Goal: Information Seeking & Learning: Learn about a topic

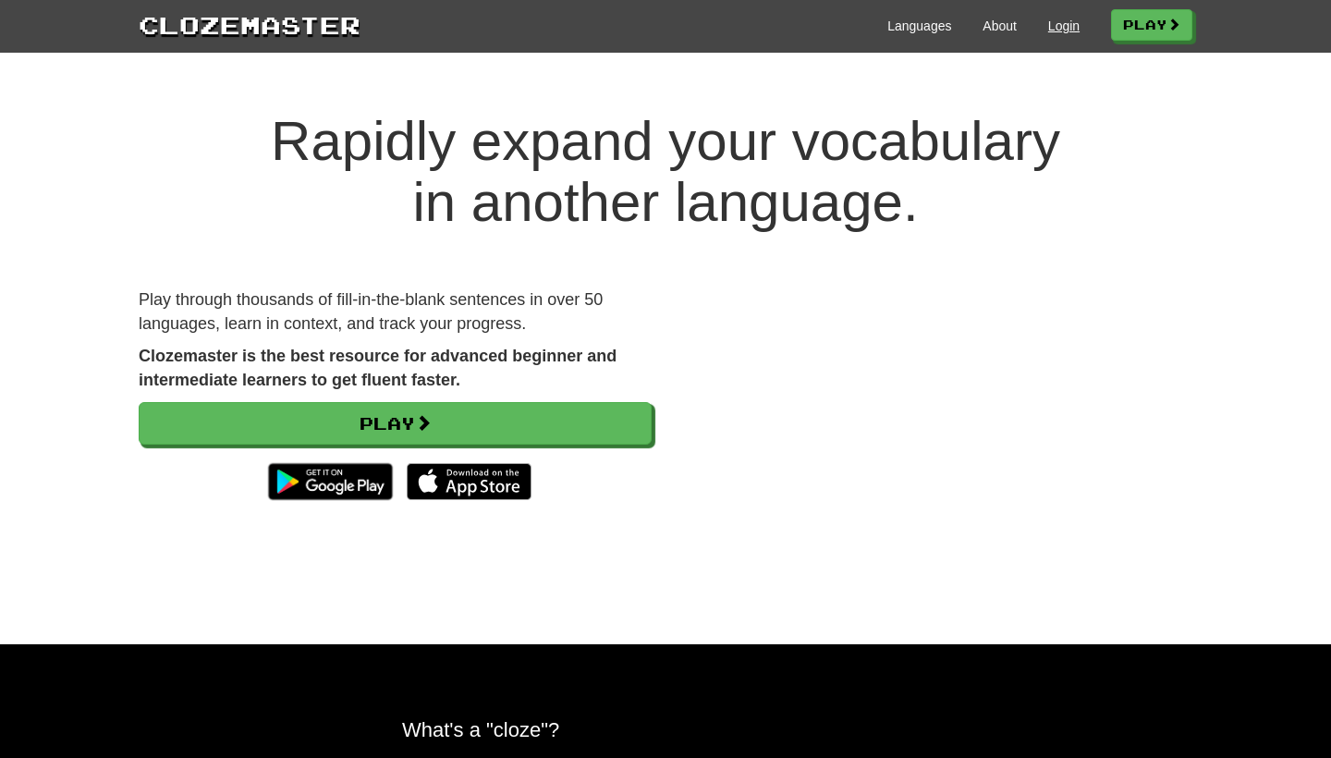
click at [1066, 30] on link "Login" at bounding box center [1063, 26] width 31 height 18
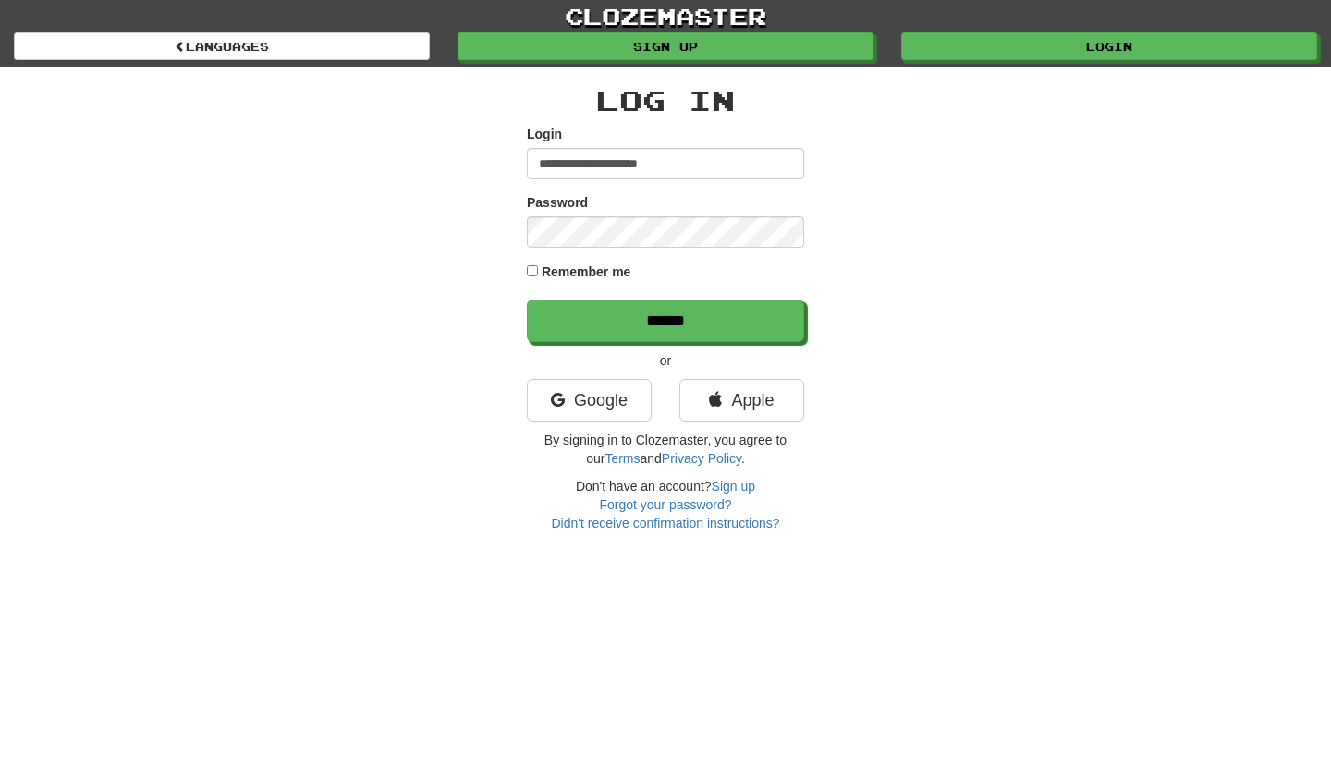
type input "**********"
click at [665, 320] on input "******" at bounding box center [665, 320] width 277 height 43
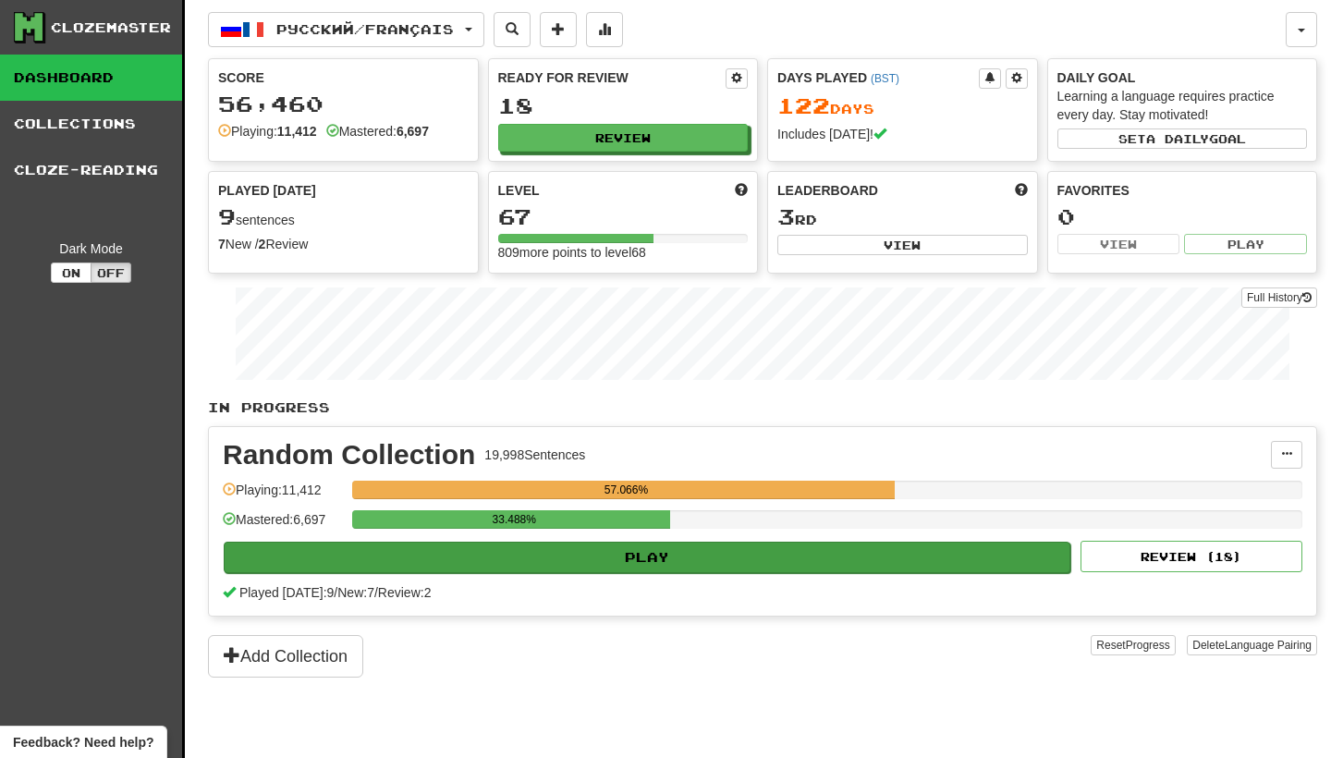
click at [691, 554] on button "Play" at bounding box center [647, 557] width 847 height 31
select select "********"
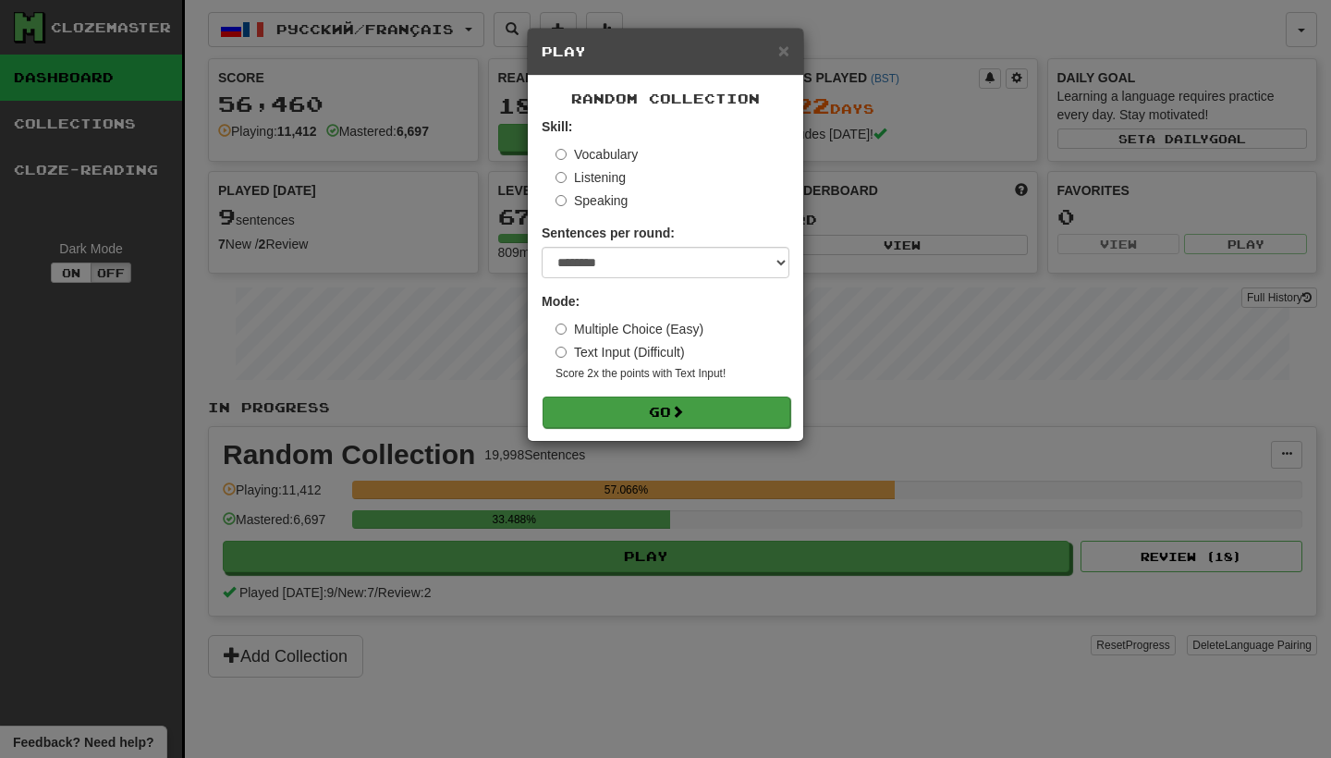
click at [700, 412] on button "Go" at bounding box center [666, 411] width 248 height 31
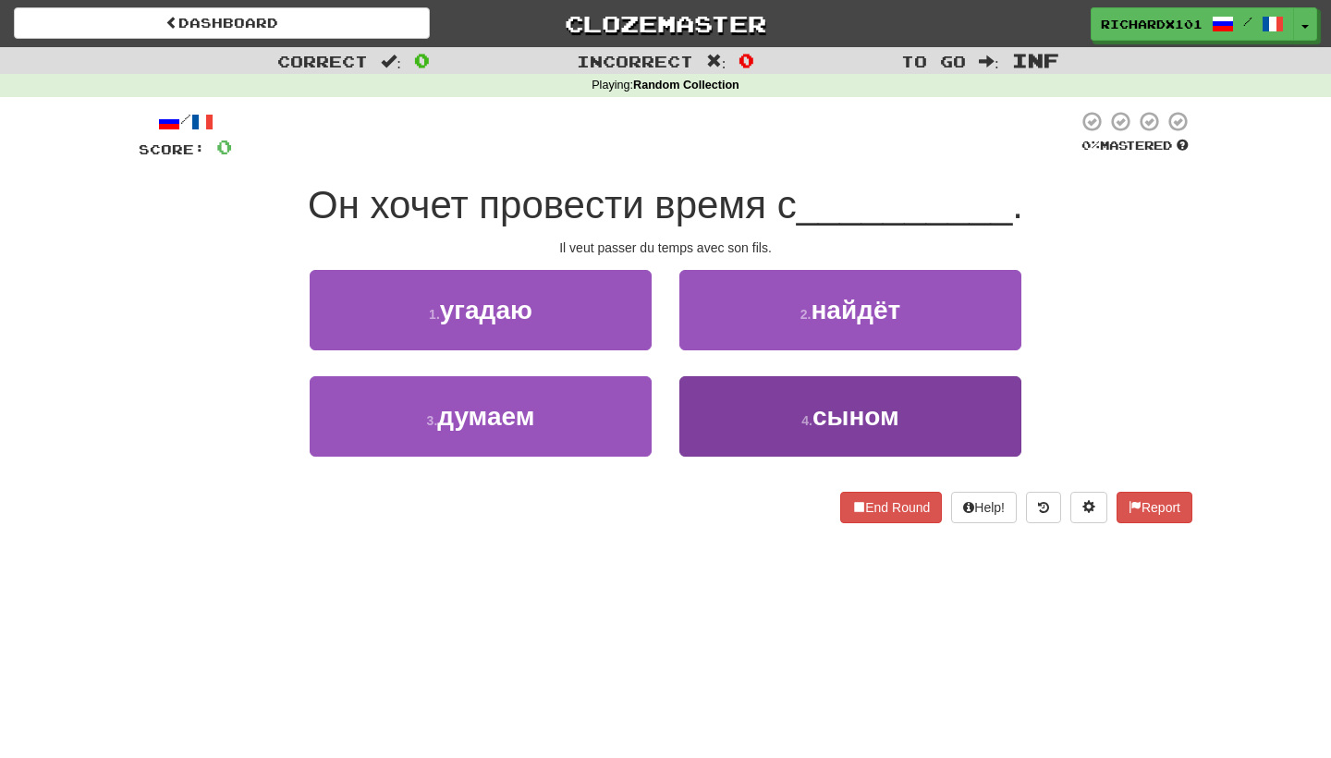
click at [701, 412] on button "4 . сыном" at bounding box center [850, 416] width 342 height 80
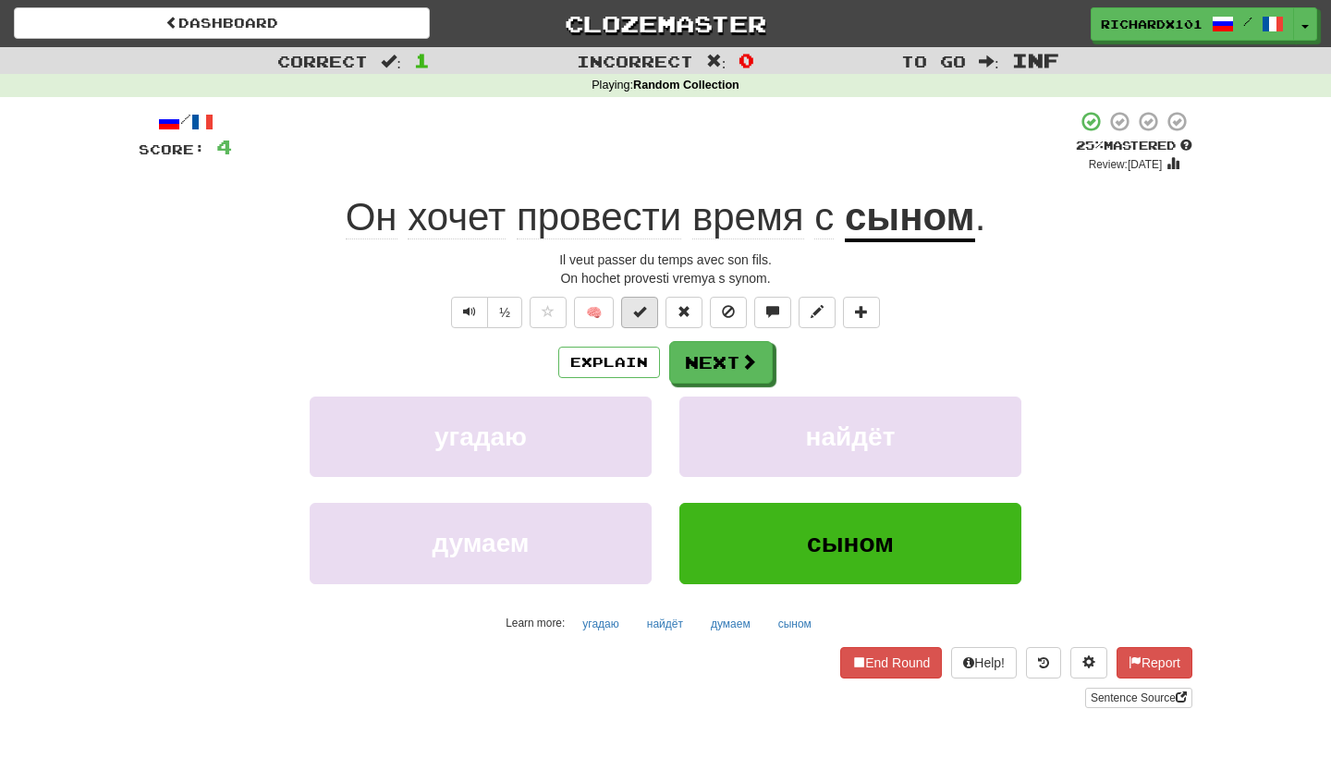
click at [651, 320] on button at bounding box center [639, 312] width 37 height 31
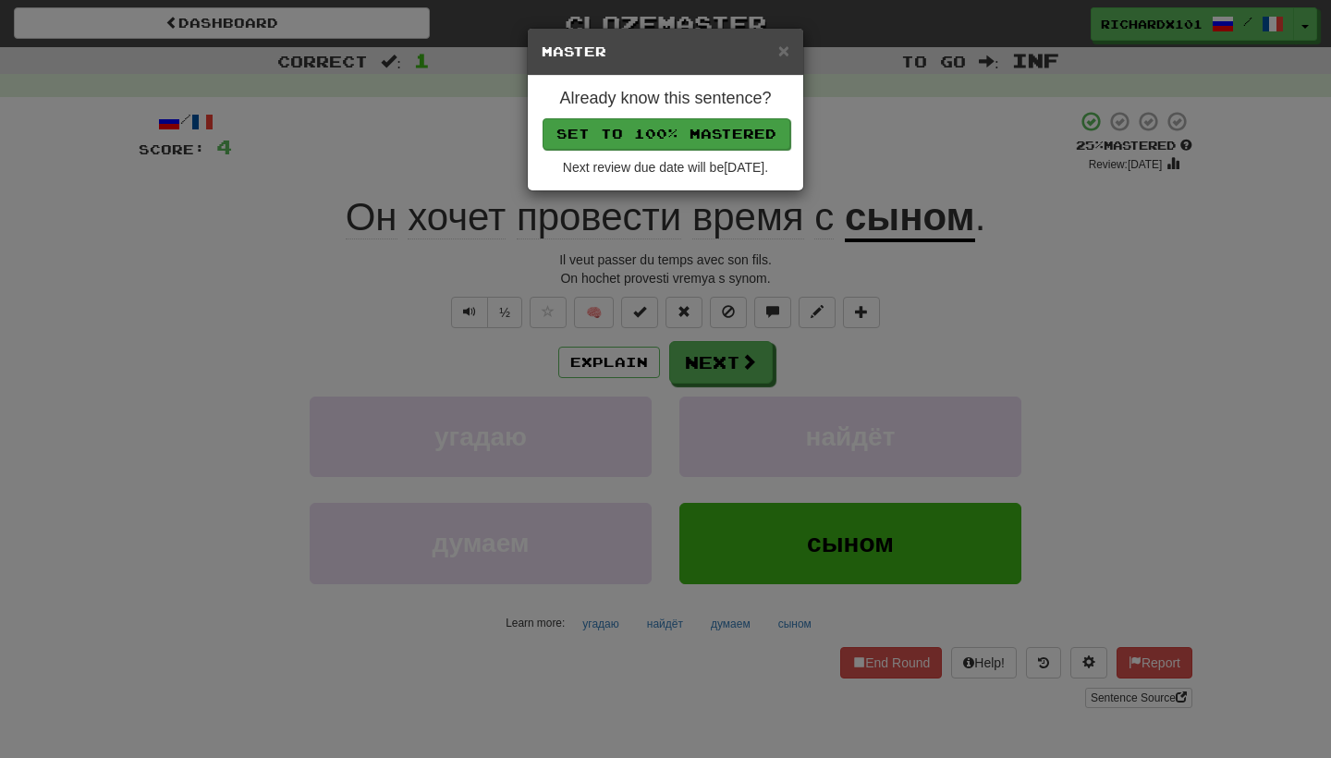
click at [689, 141] on button "Set to 100% Mastered" at bounding box center [666, 133] width 248 height 31
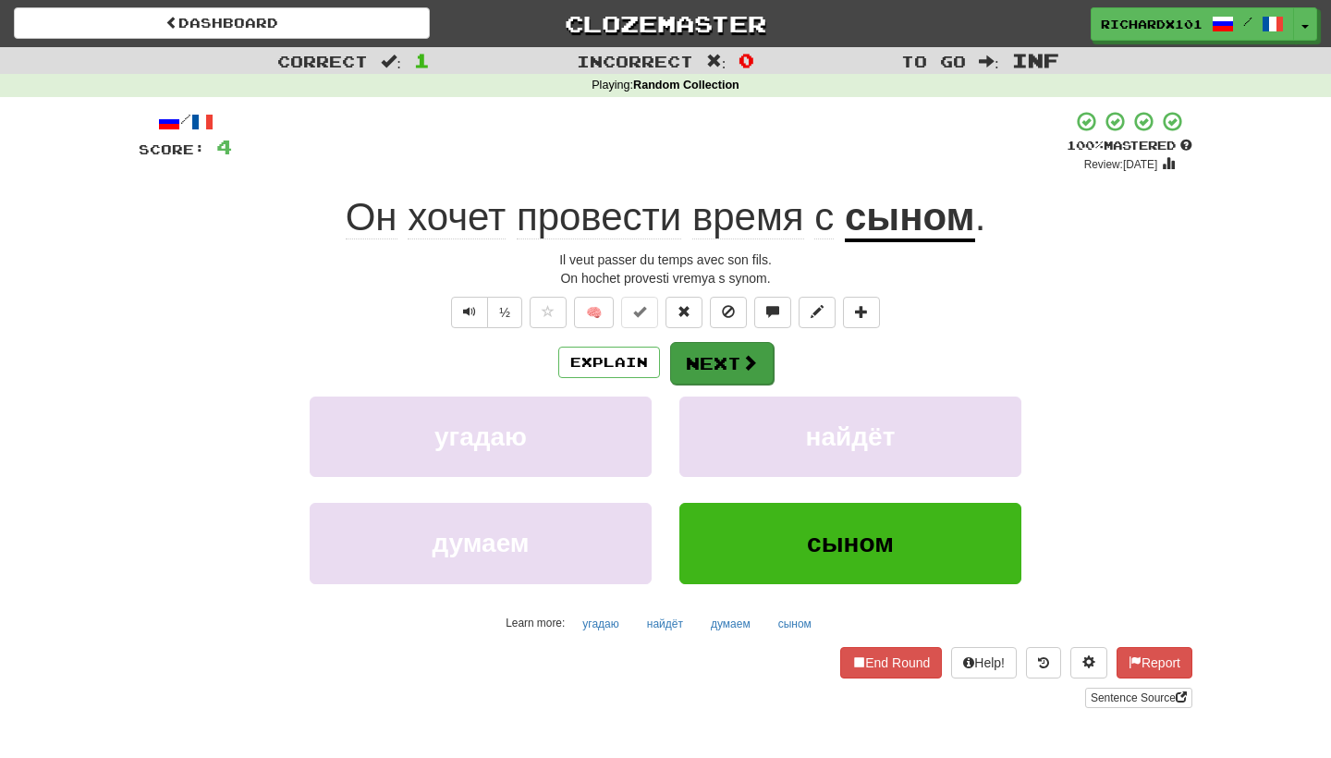
click at [698, 342] on button "Next" at bounding box center [722, 363] width 104 height 43
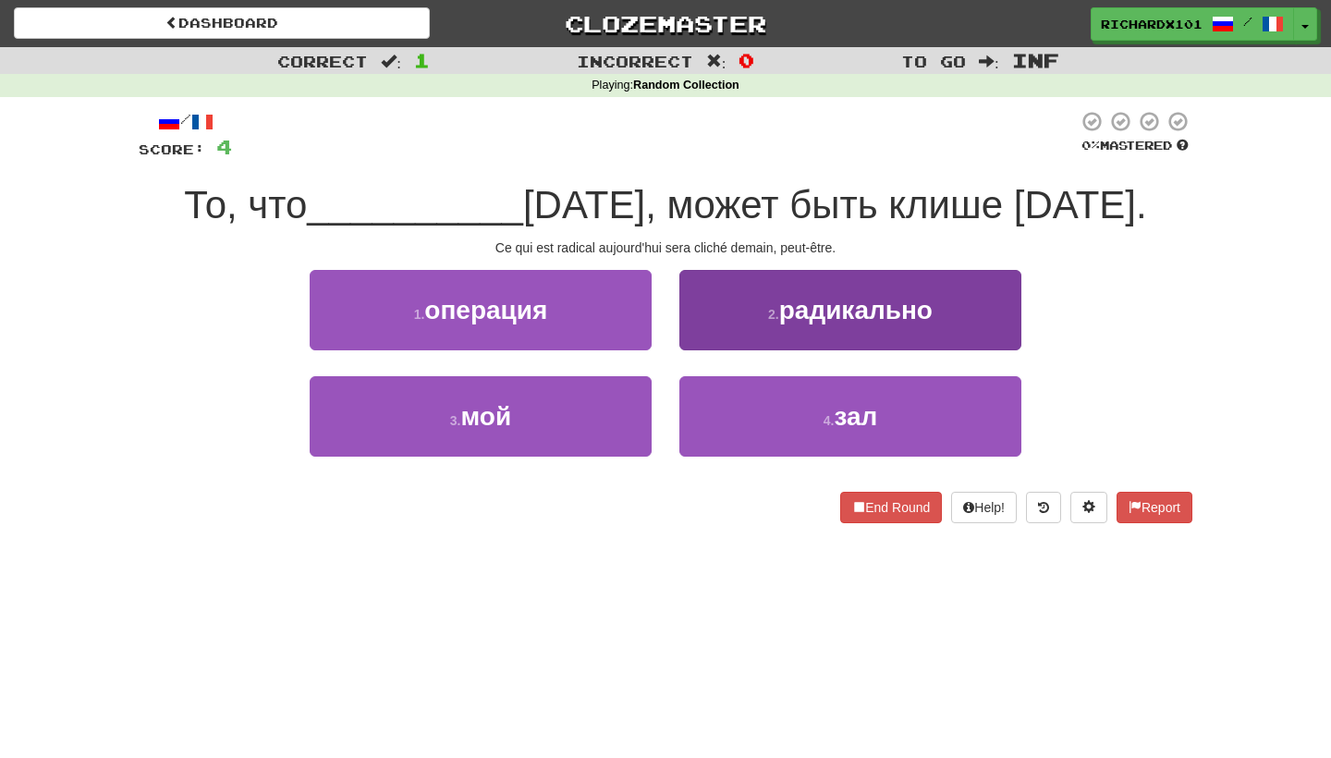
click at [721, 326] on button "2 . радикально" at bounding box center [850, 310] width 342 height 80
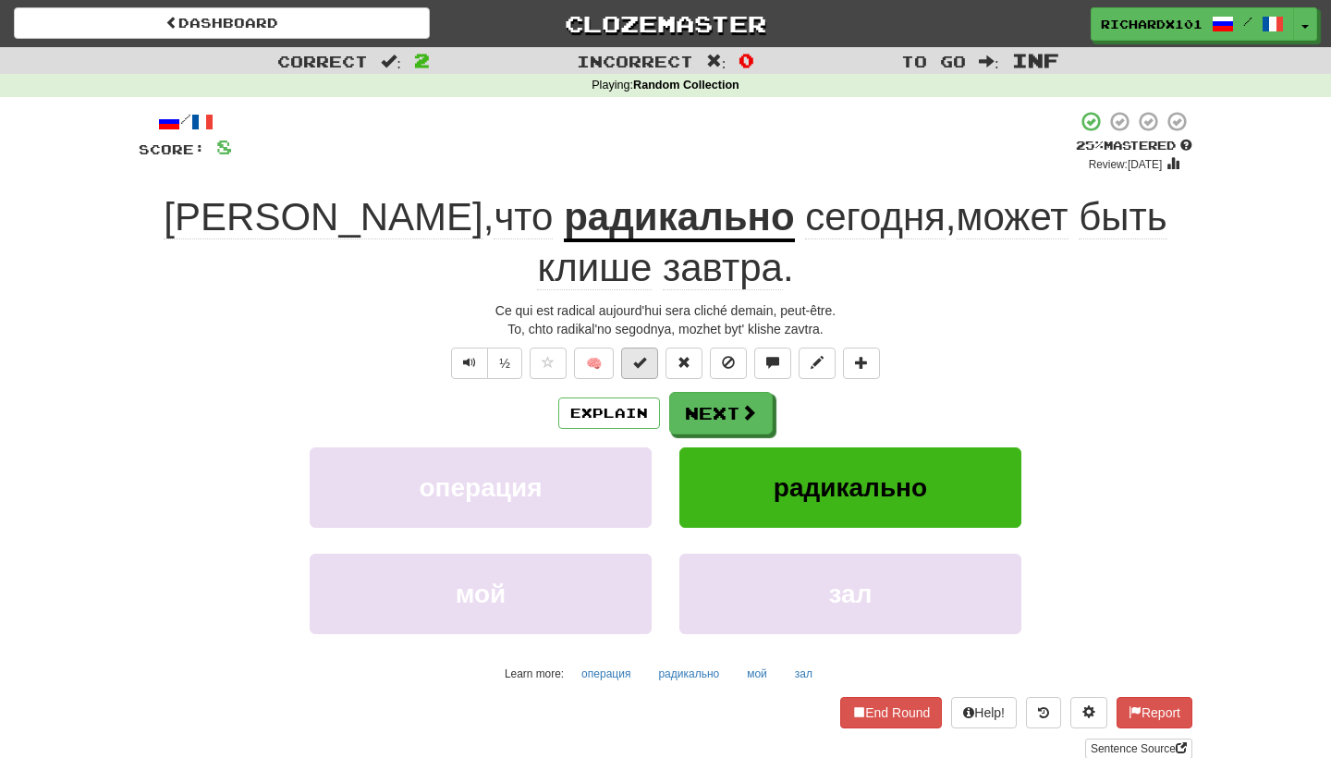
click at [646, 347] on button at bounding box center [639, 362] width 37 height 31
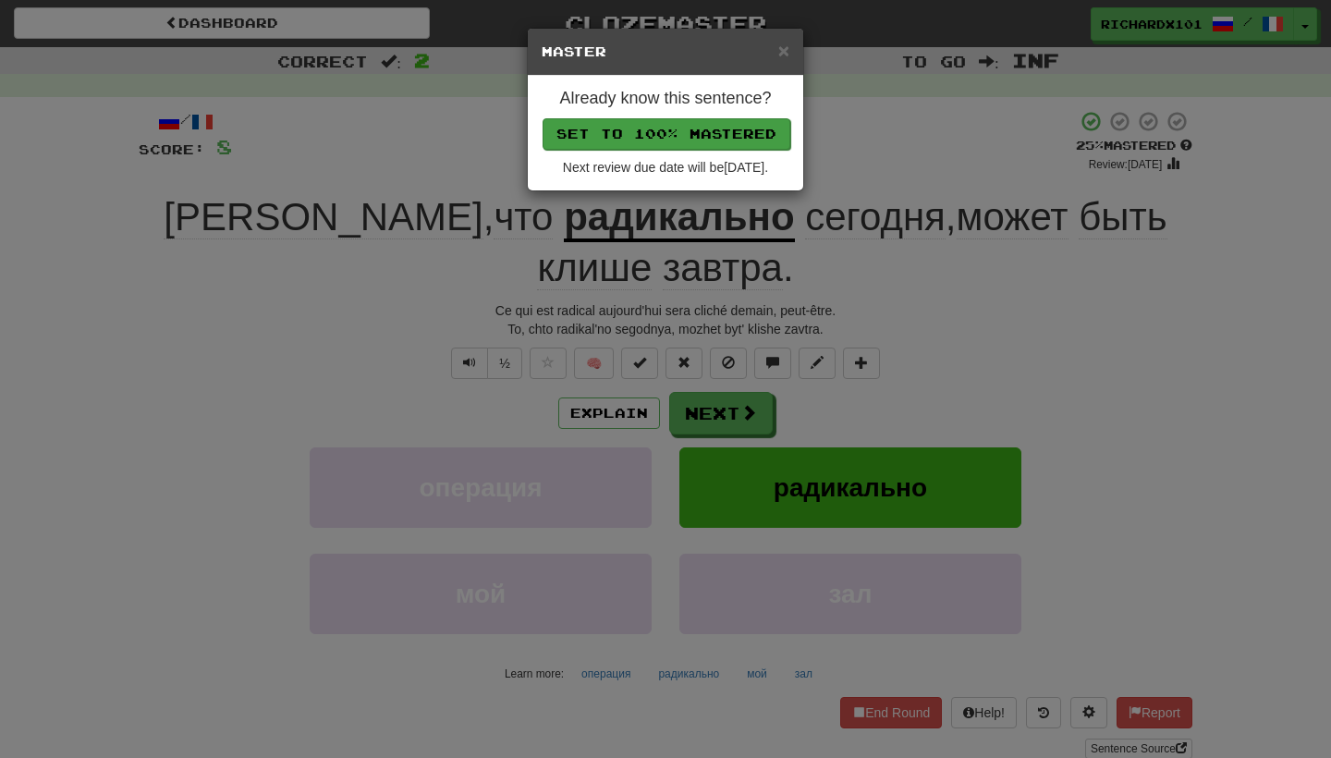
click at [701, 141] on button "Set to 100% Mastered" at bounding box center [666, 133] width 248 height 31
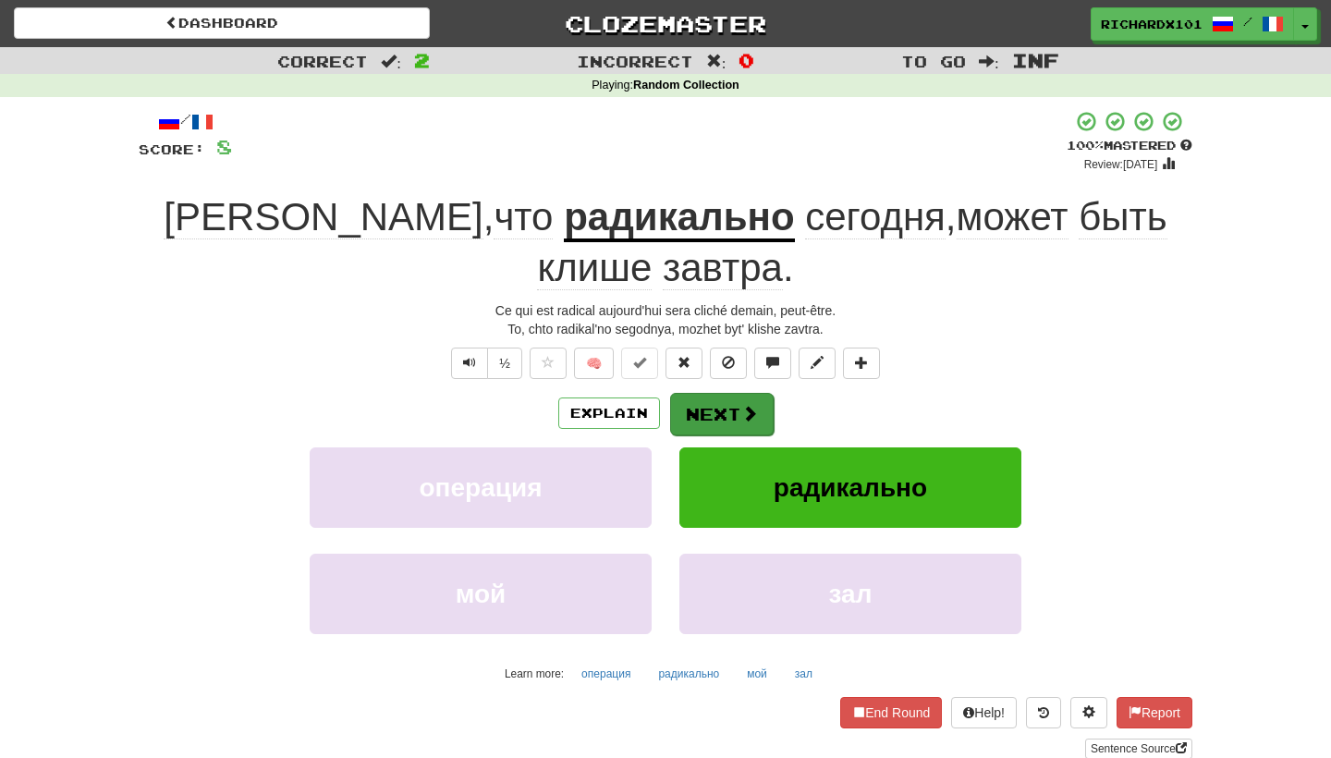
click at [736, 393] on button "Next" at bounding box center [722, 414] width 104 height 43
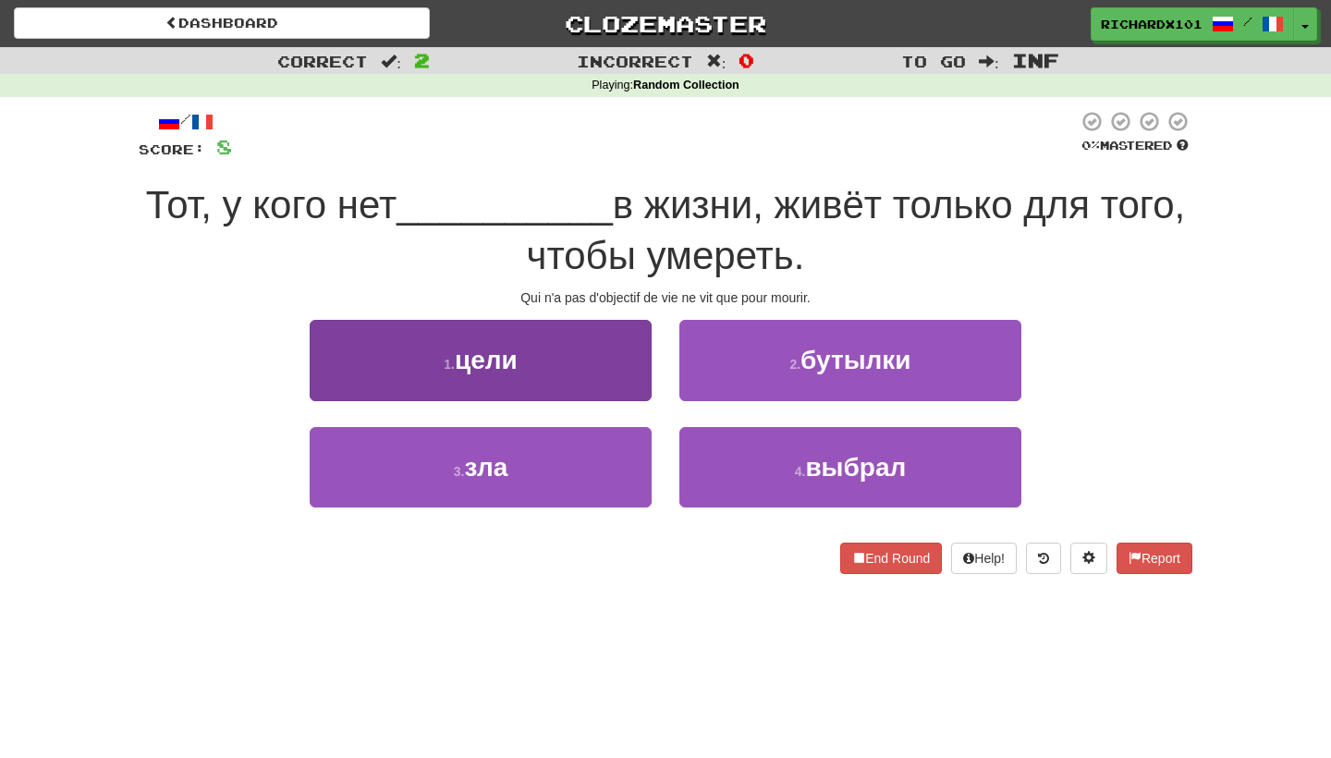
click at [577, 357] on button "1 . цели" at bounding box center [481, 360] width 342 height 80
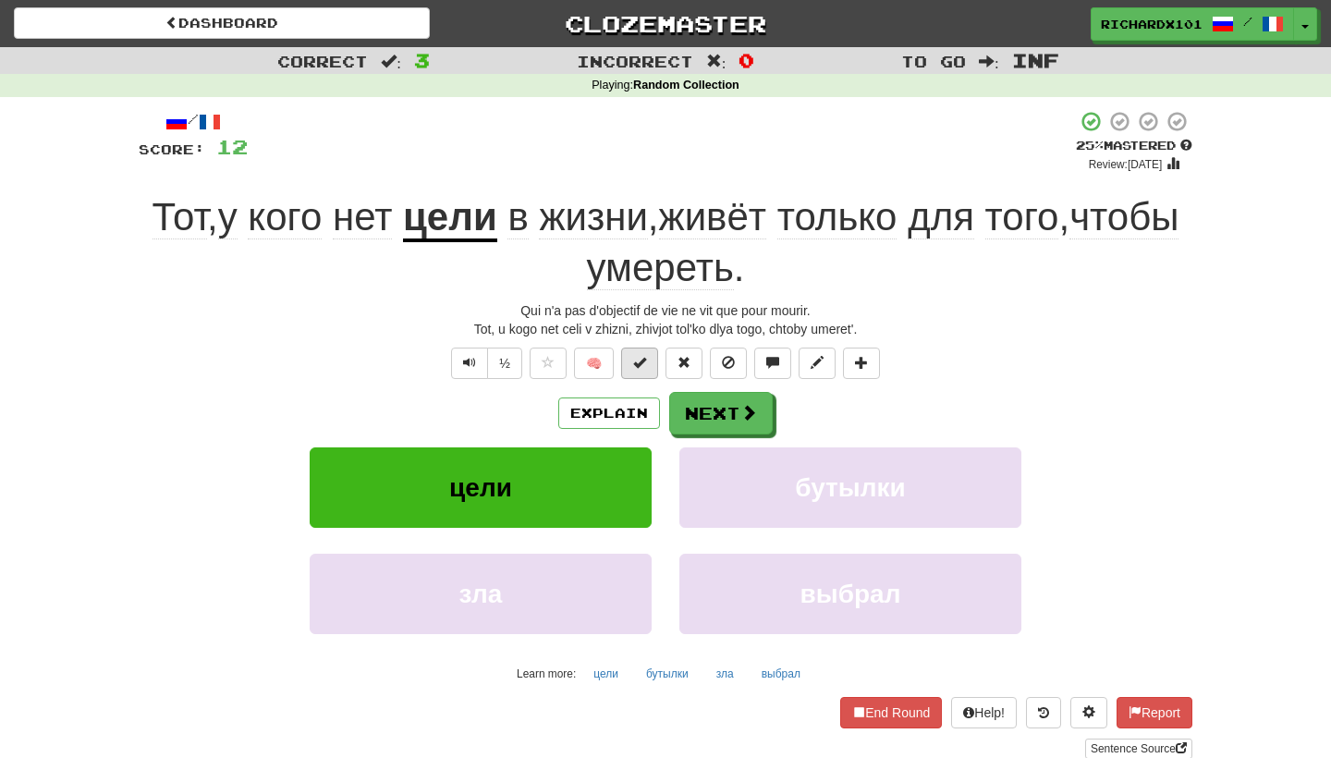
click at [639, 360] on span at bounding box center [639, 362] width 13 height 13
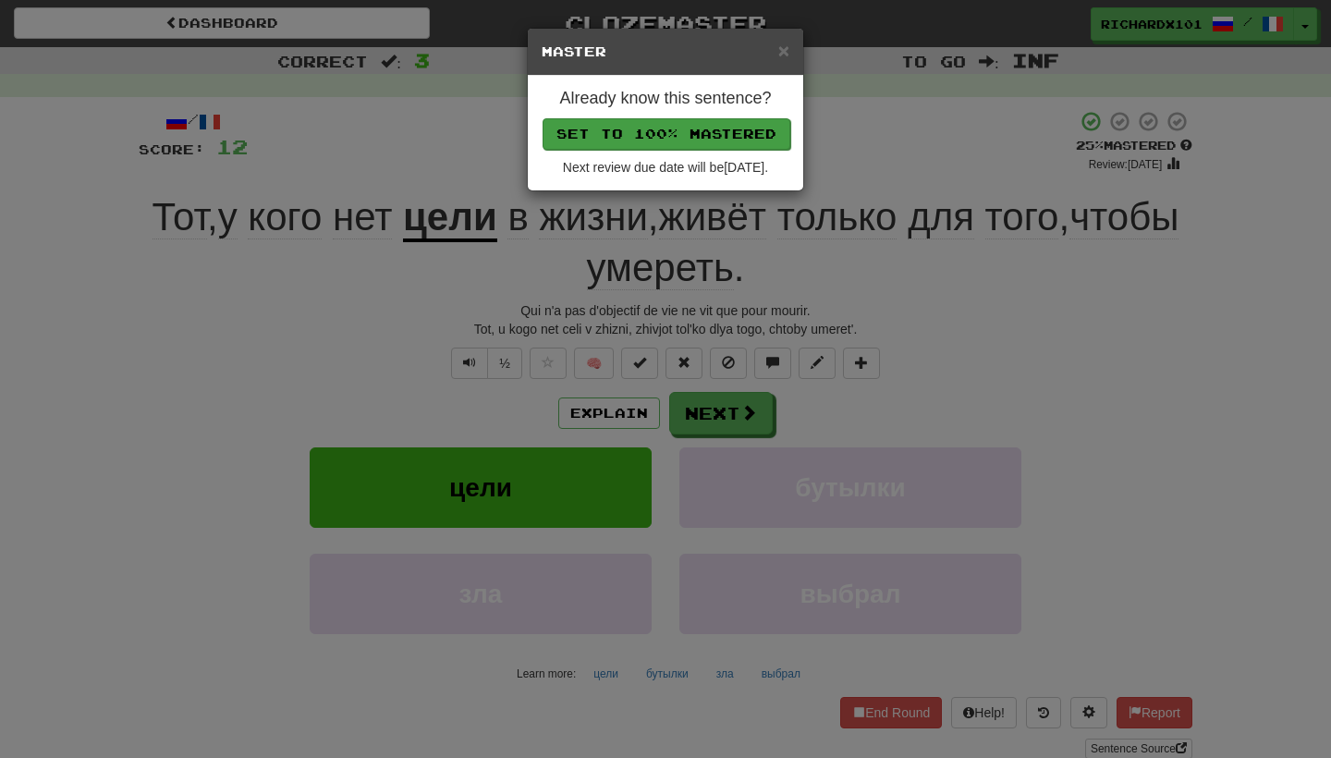
click at [685, 128] on button "Set to 100% Mastered" at bounding box center [666, 133] width 248 height 31
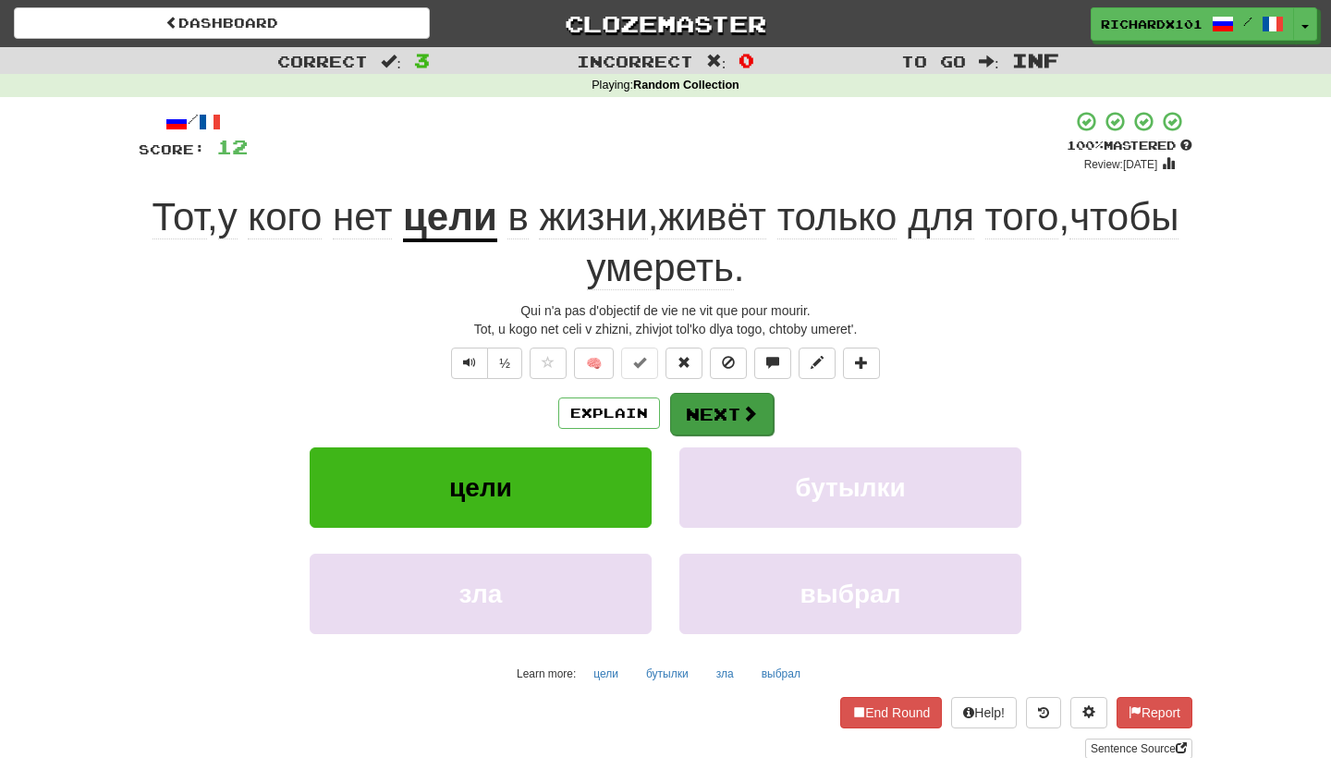
click at [695, 414] on button "Next" at bounding box center [722, 414] width 104 height 43
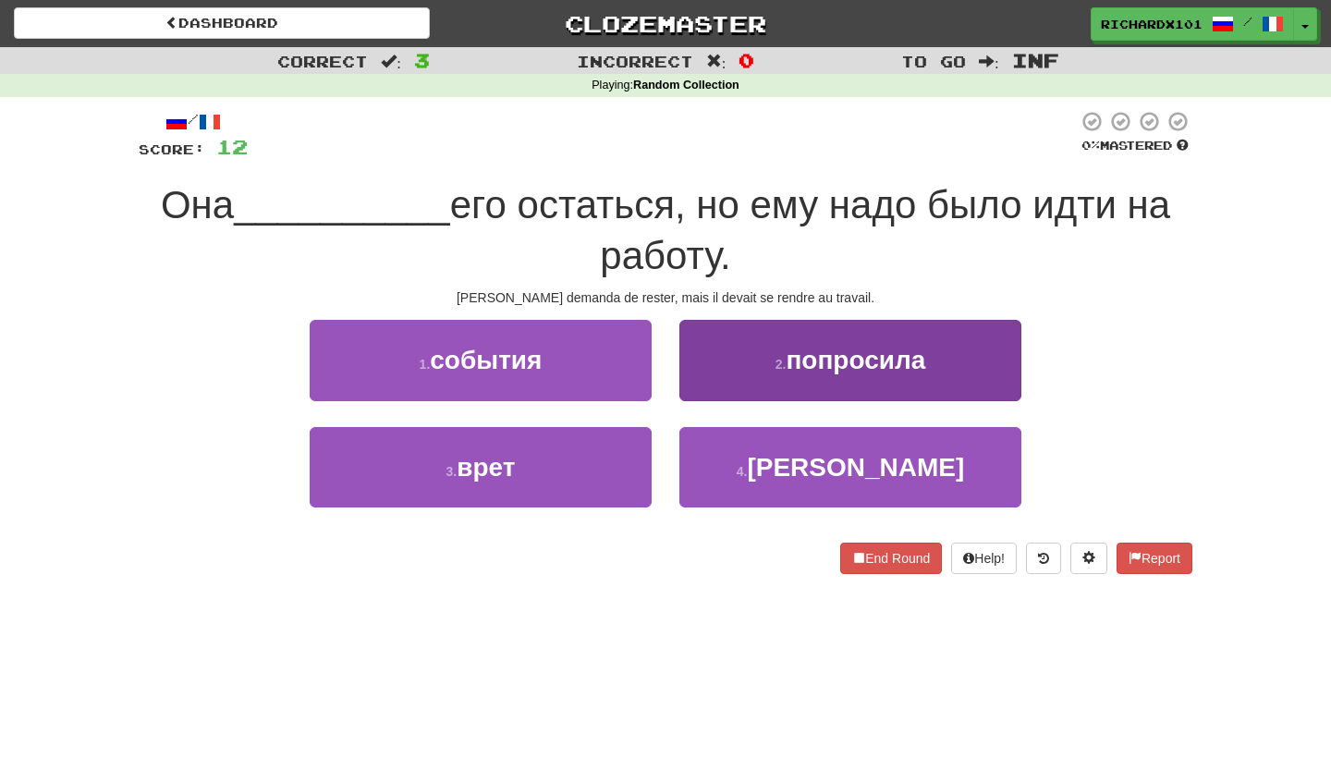
click at [725, 372] on button "2 . попросила" at bounding box center [850, 360] width 342 height 80
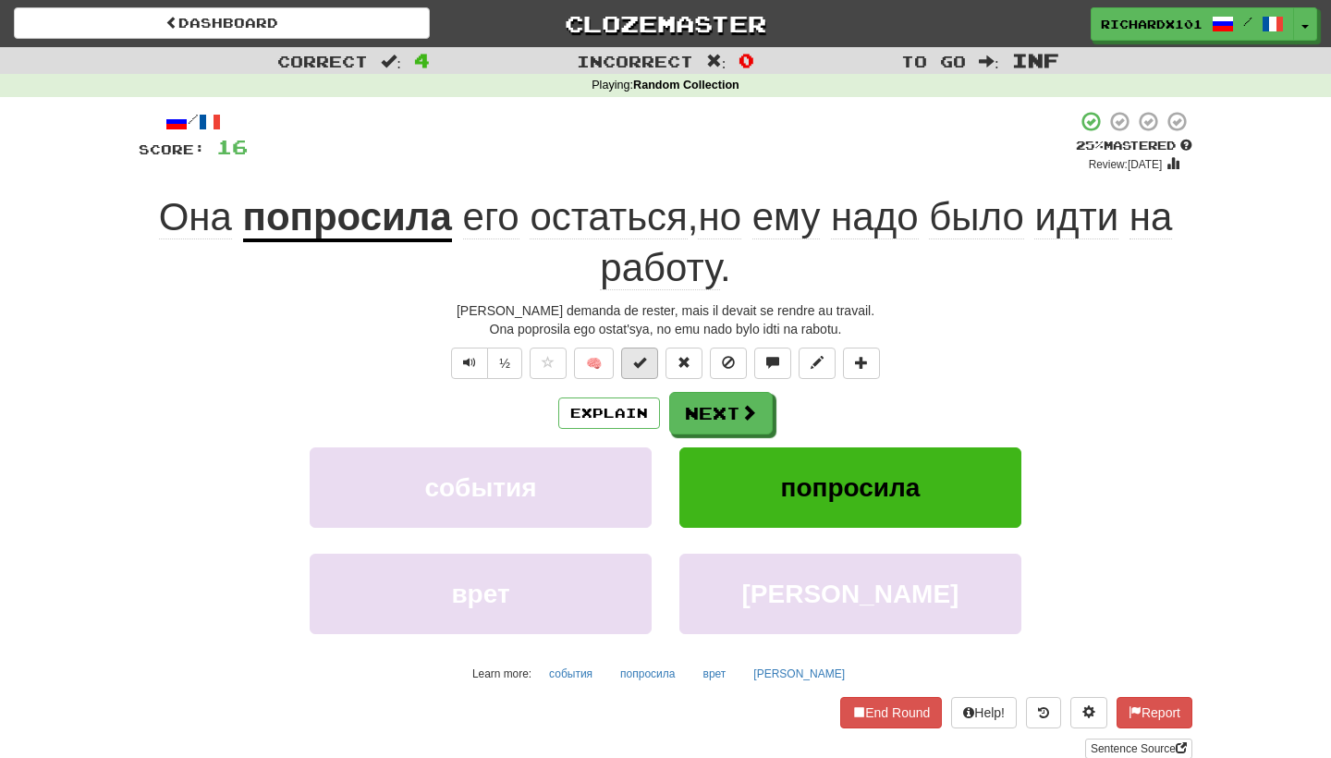
click at [633, 361] on span at bounding box center [639, 362] width 13 height 13
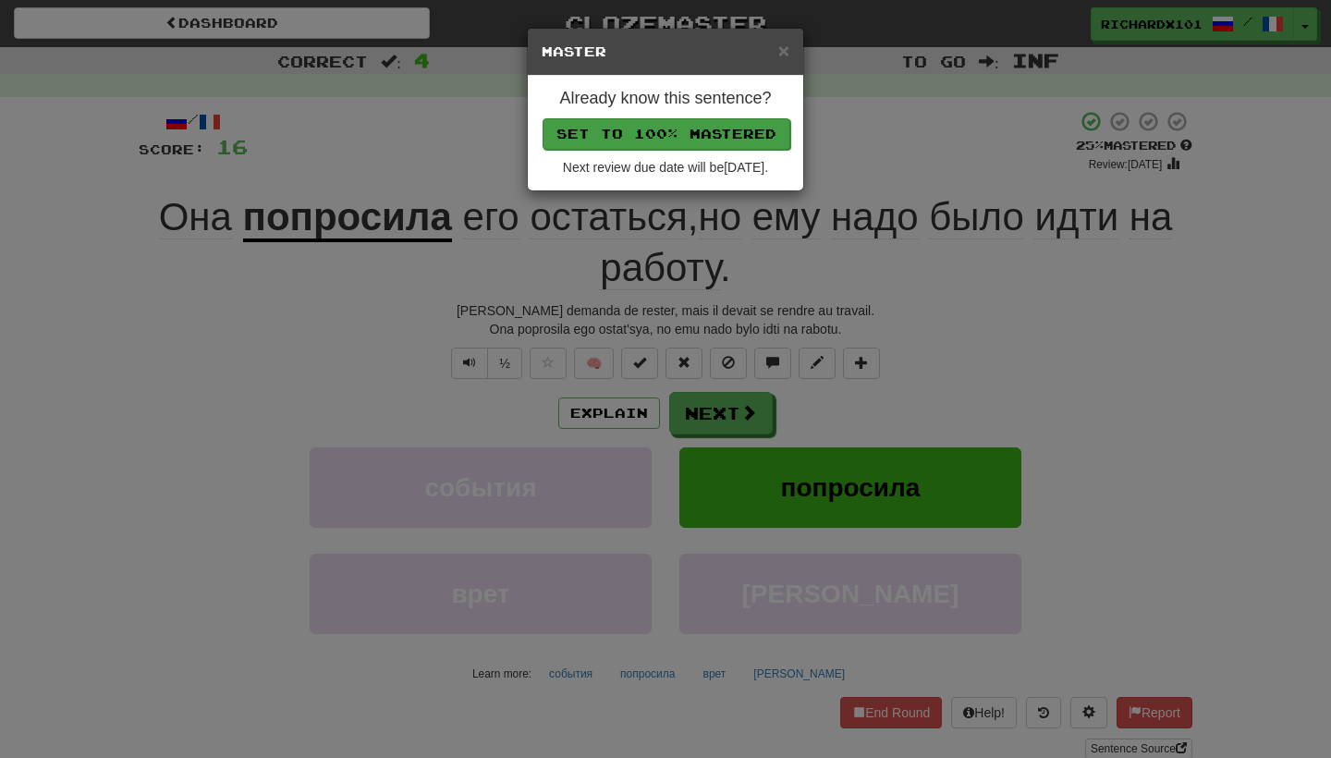
click at [685, 135] on button "Set to 100% Mastered" at bounding box center [666, 133] width 248 height 31
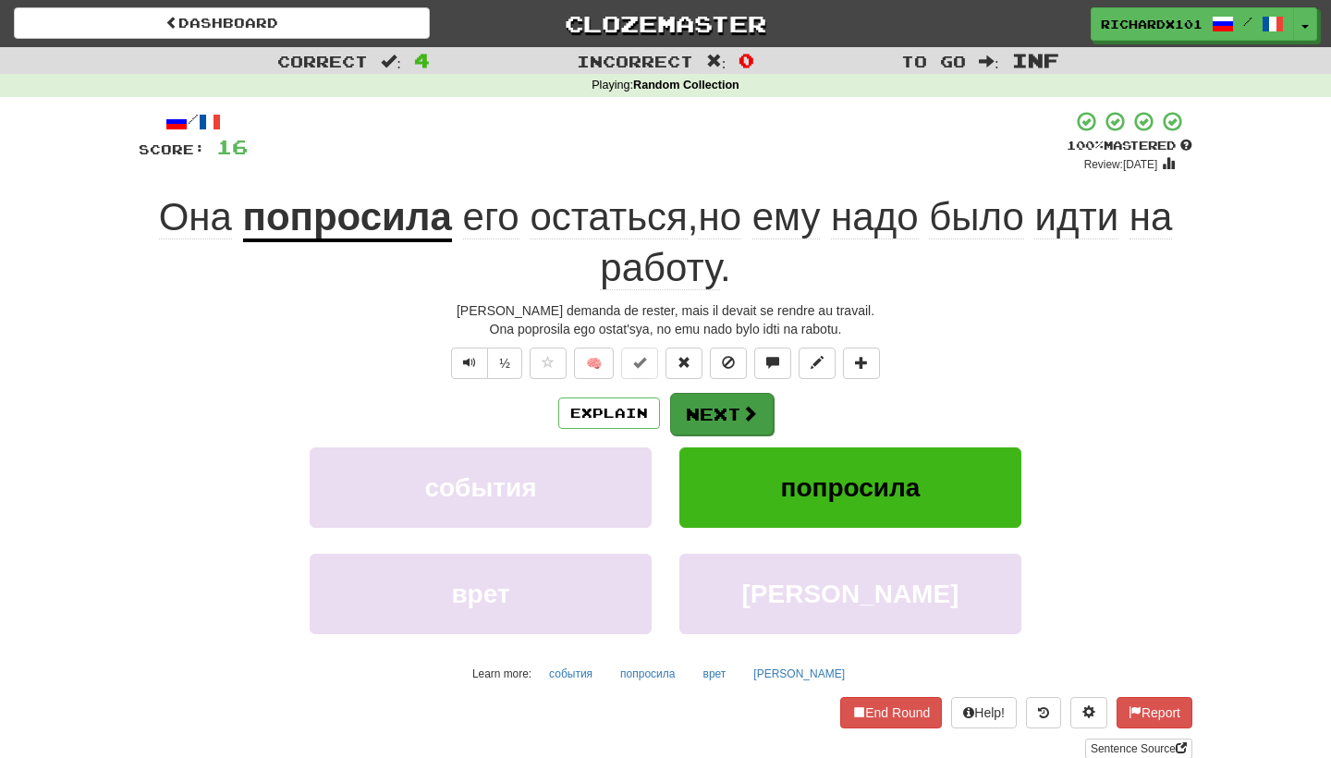
click at [726, 409] on button "Next" at bounding box center [722, 414] width 104 height 43
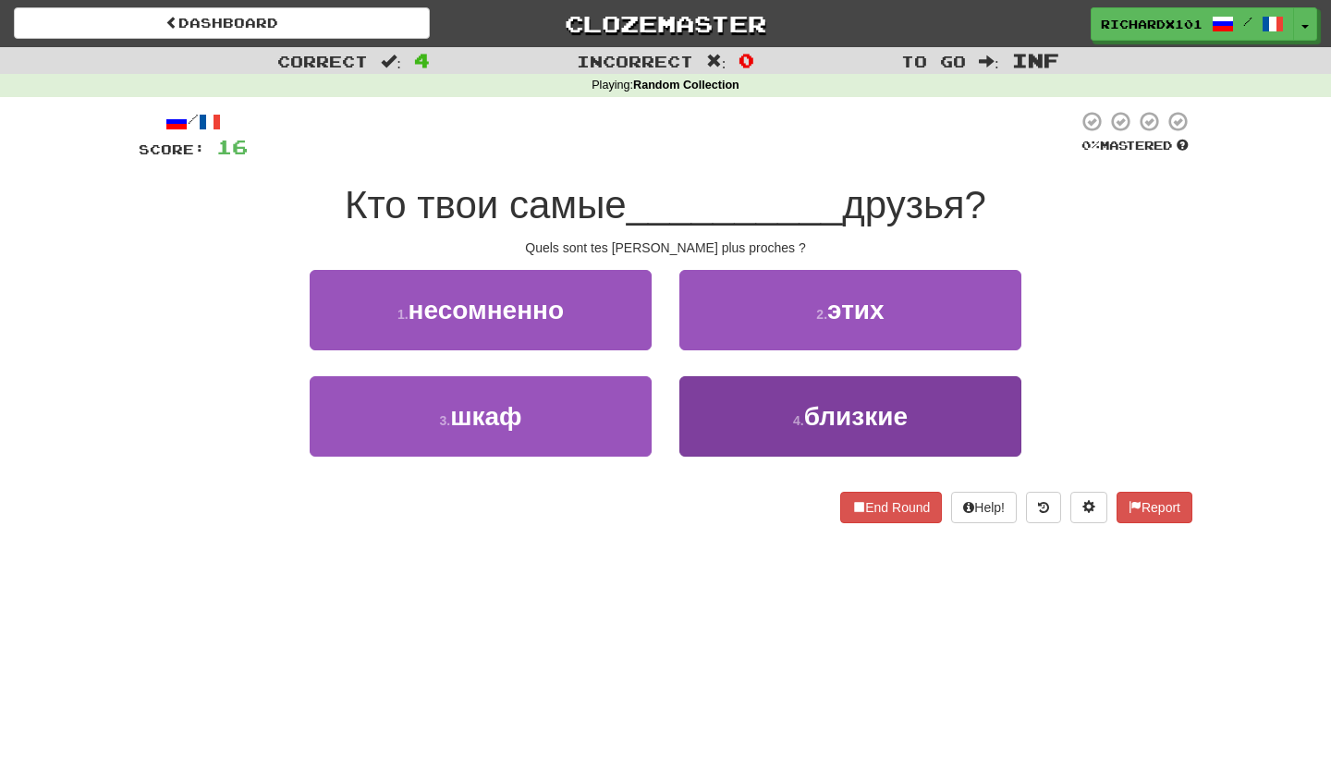
click at [732, 413] on button "4 . близкие" at bounding box center [850, 416] width 342 height 80
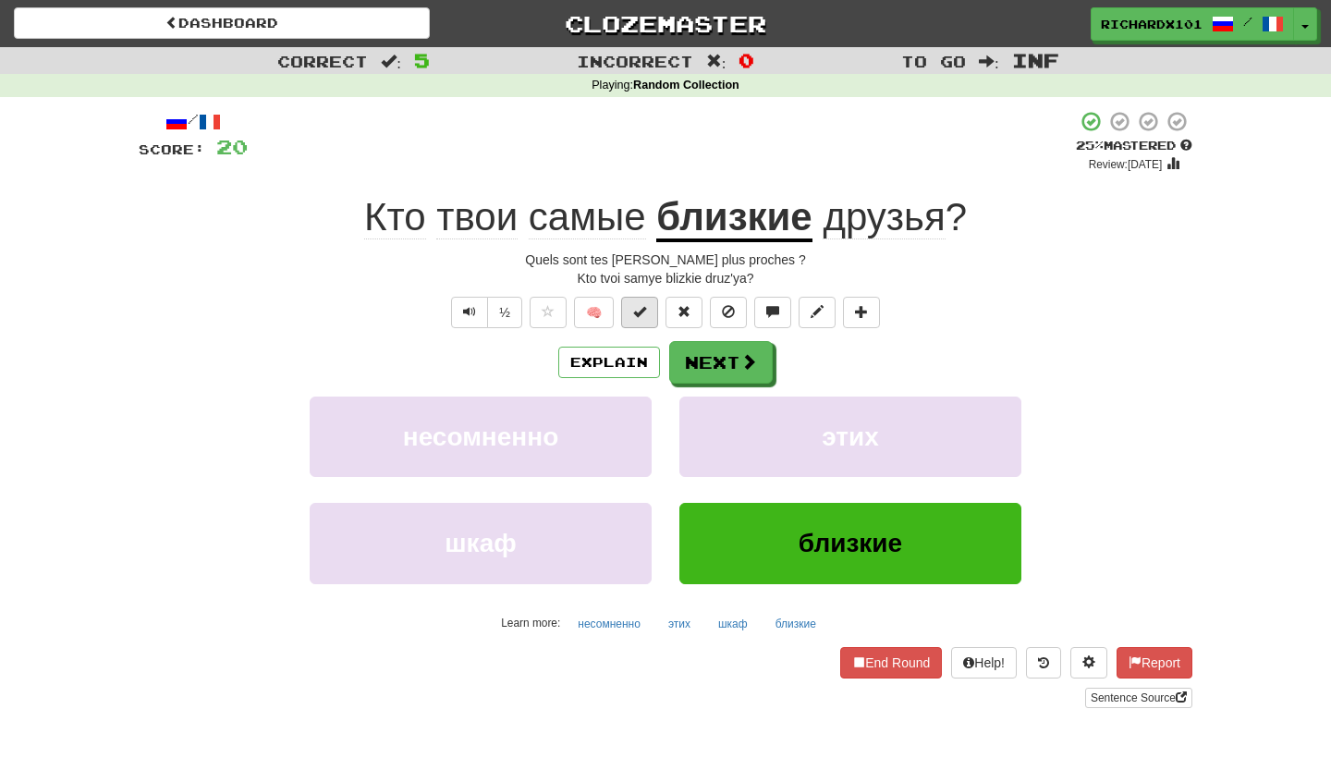
click at [646, 308] on span at bounding box center [639, 311] width 13 height 13
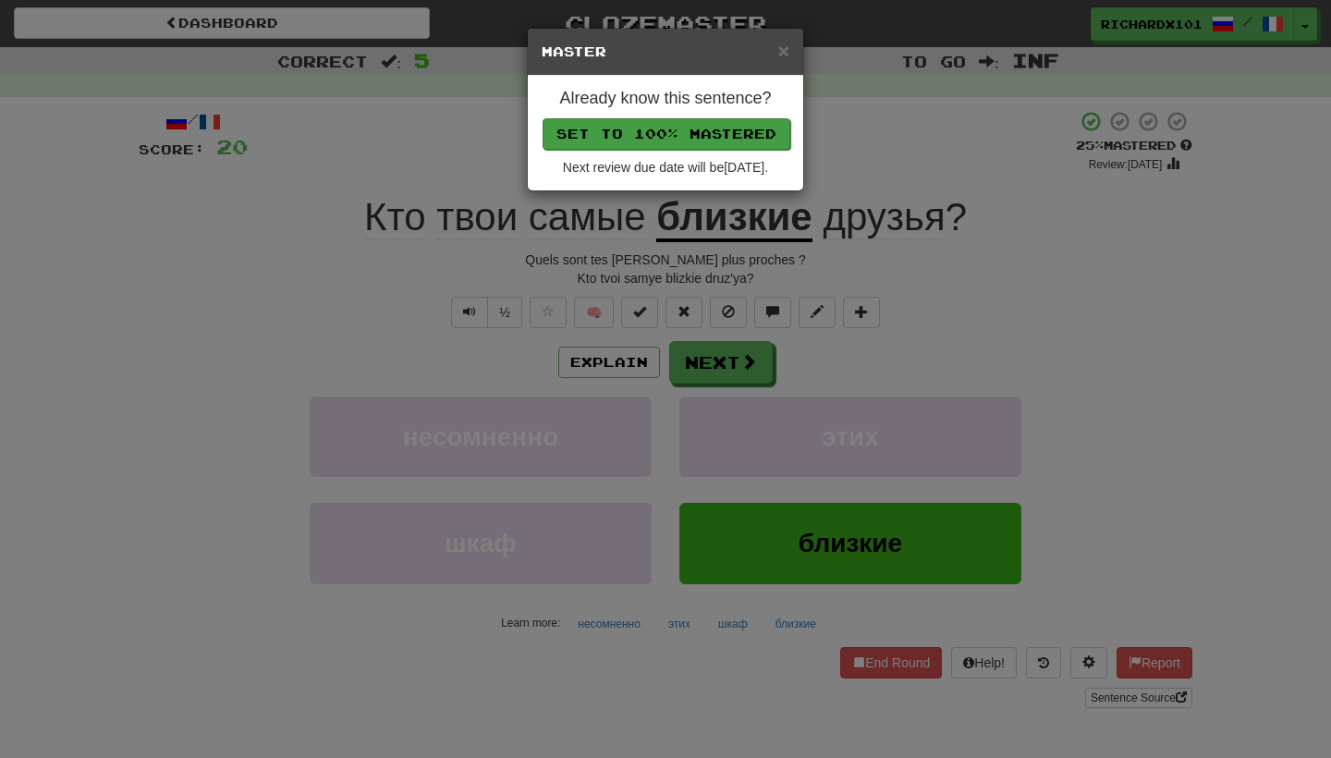
click at [670, 132] on button "Set to 100% Mastered" at bounding box center [666, 133] width 248 height 31
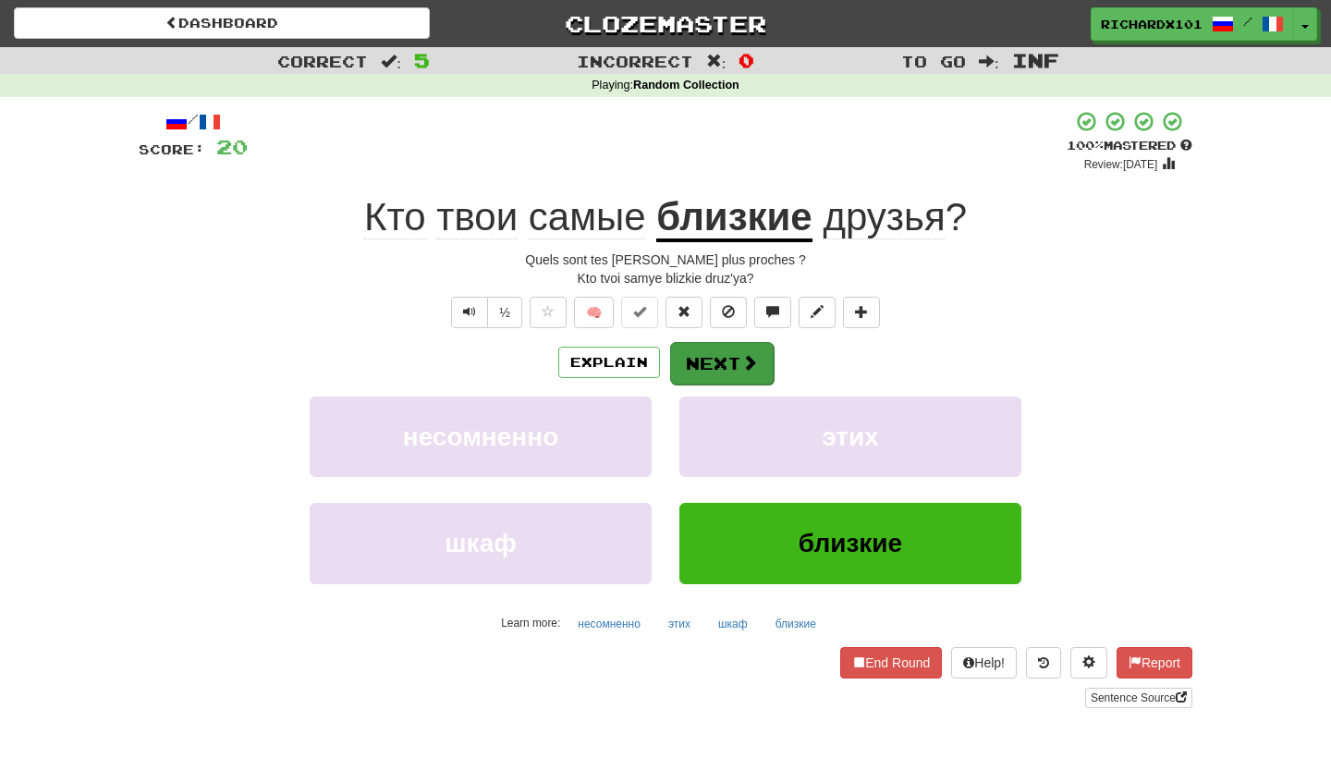
click at [710, 347] on button "Next" at bounding box center [722, 363] width 104 height 43
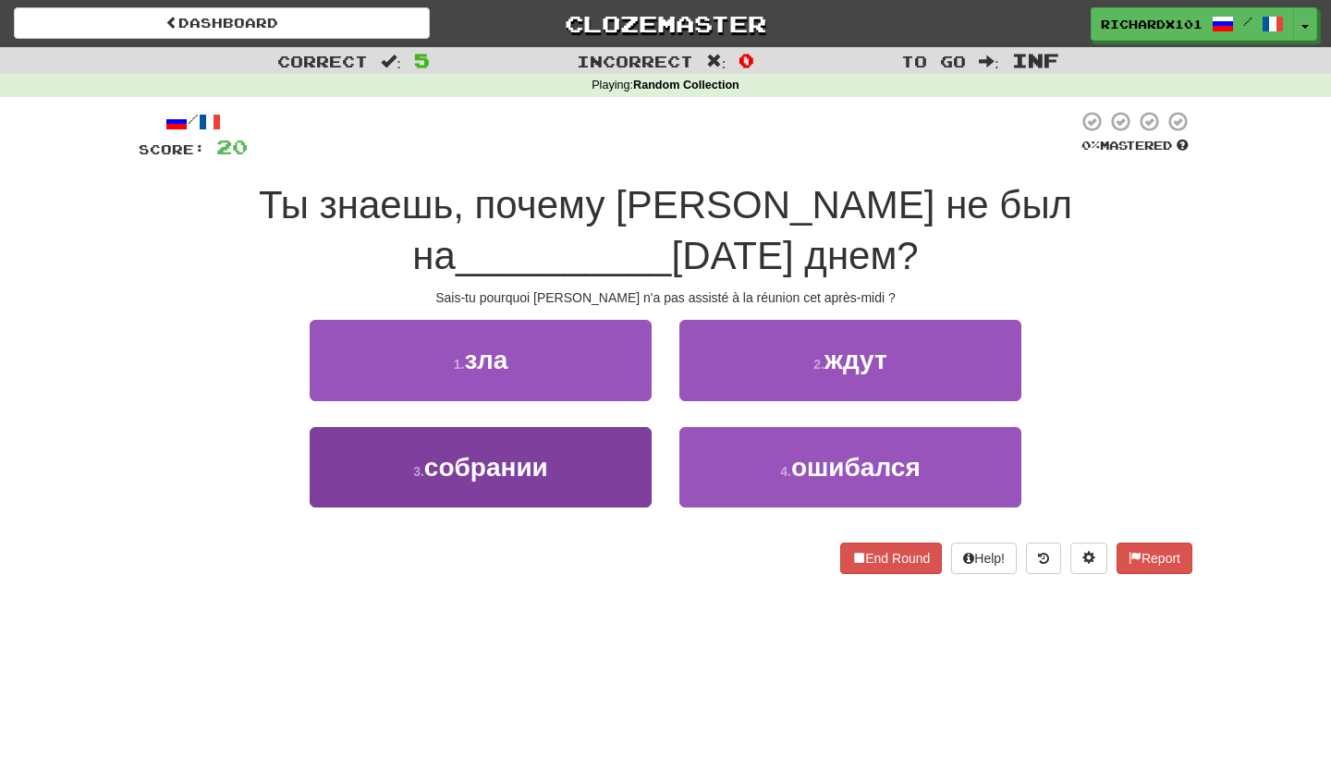
click at [620, 475] on button "3 . собрании" at bounding box center [481, 467] width 342 height 80
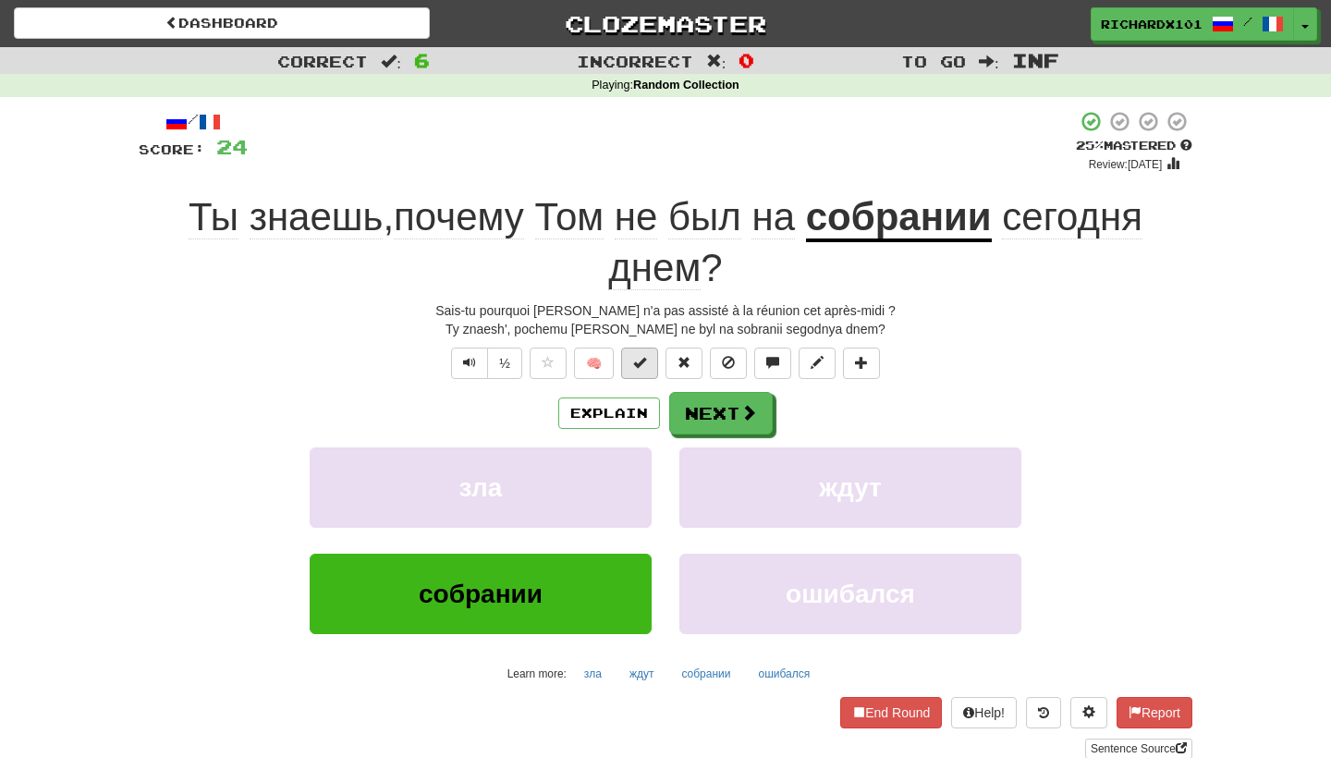
click at [639, 368] on button at bounding box center [639, 362] width 37 height 31
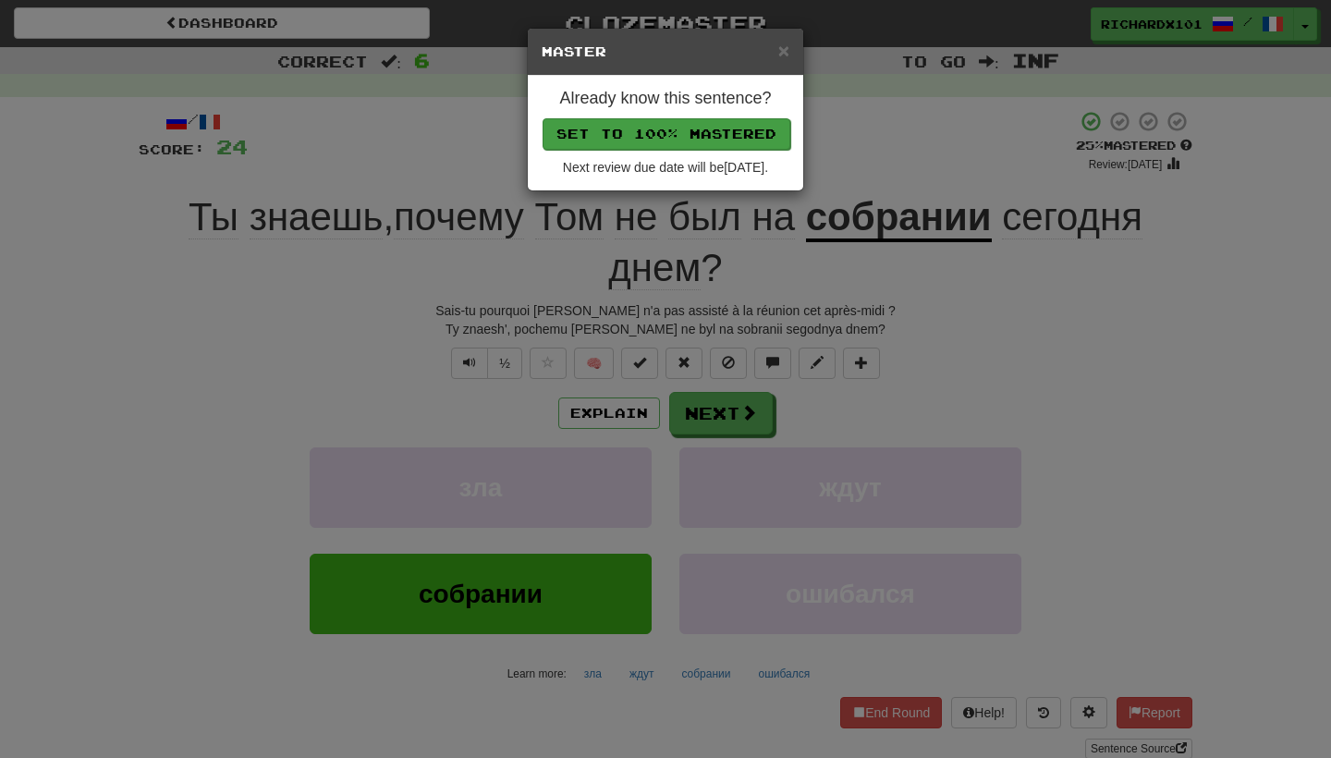
click at [647, 133] on button "Set to 100% Mastered" at bounding box center [666, 133] width 248 height 31
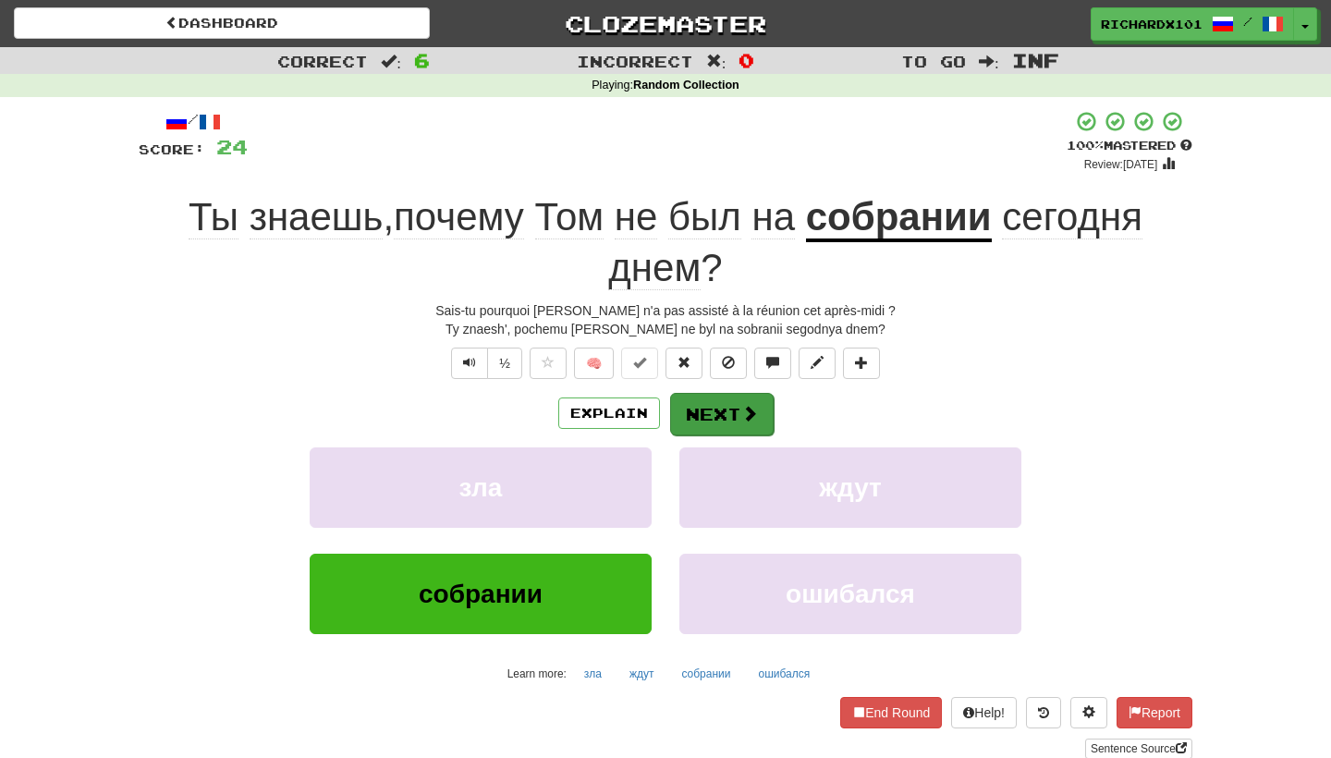
click at [707, 404] on button "Next" at bounding box center [722, 414] width 104 height 43
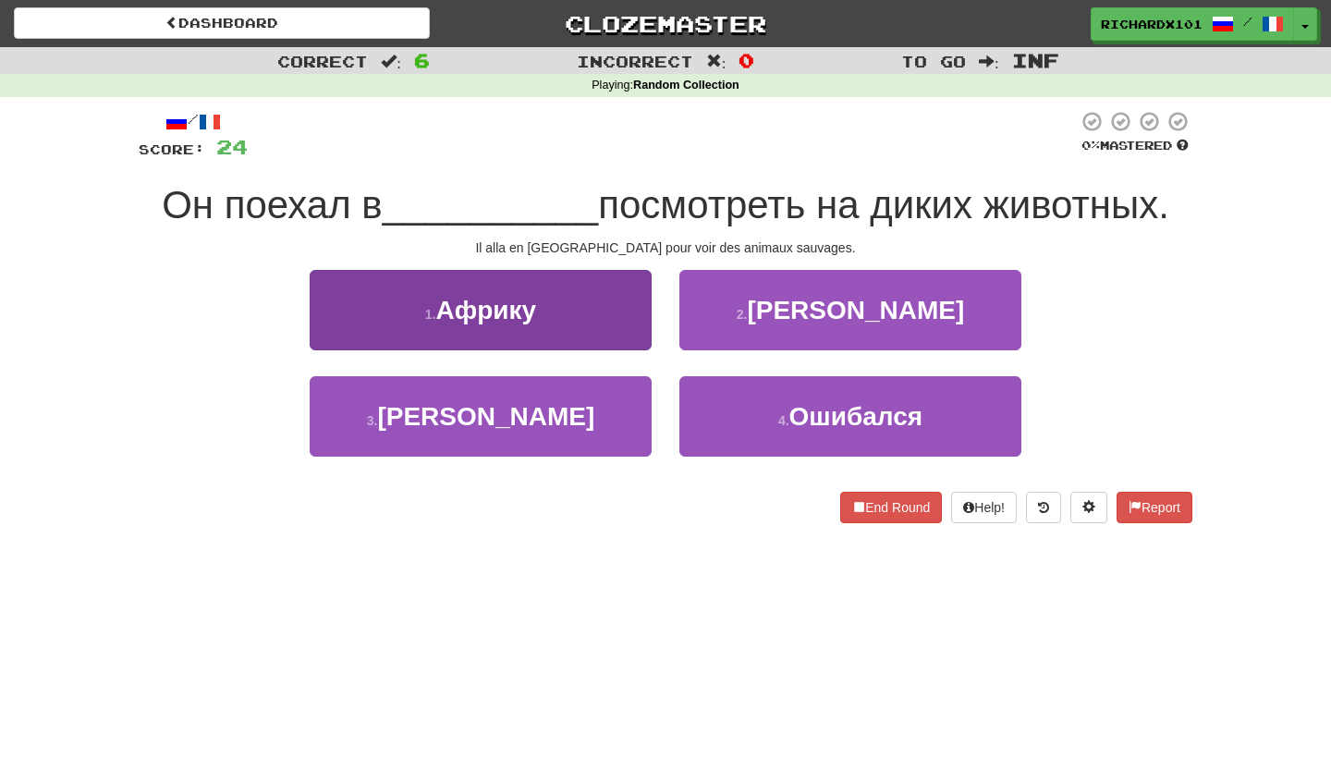
click at [615, 325] on button "1 . Африку" at bounding box center [481, 310] width 342 height 80
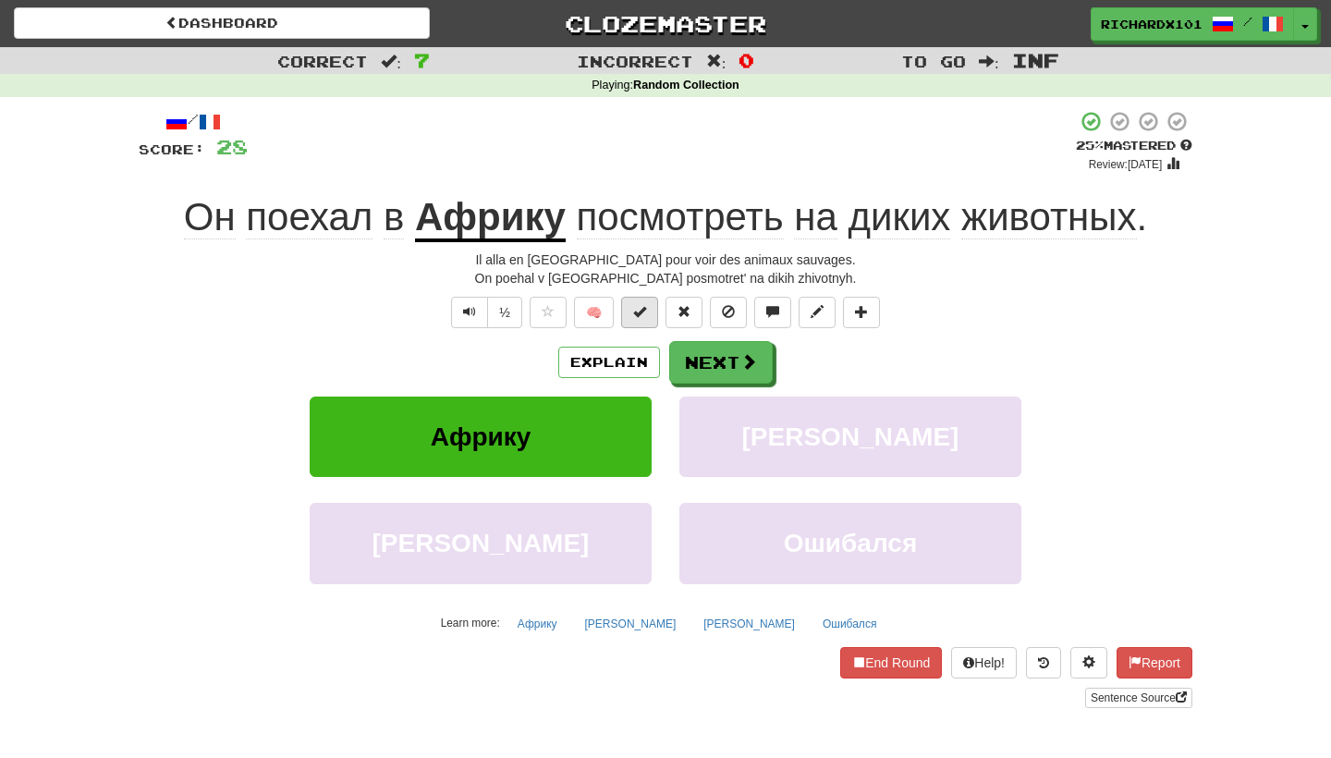
click at [633, 315] on span at bounding box center [639, 311] width 13 height 13
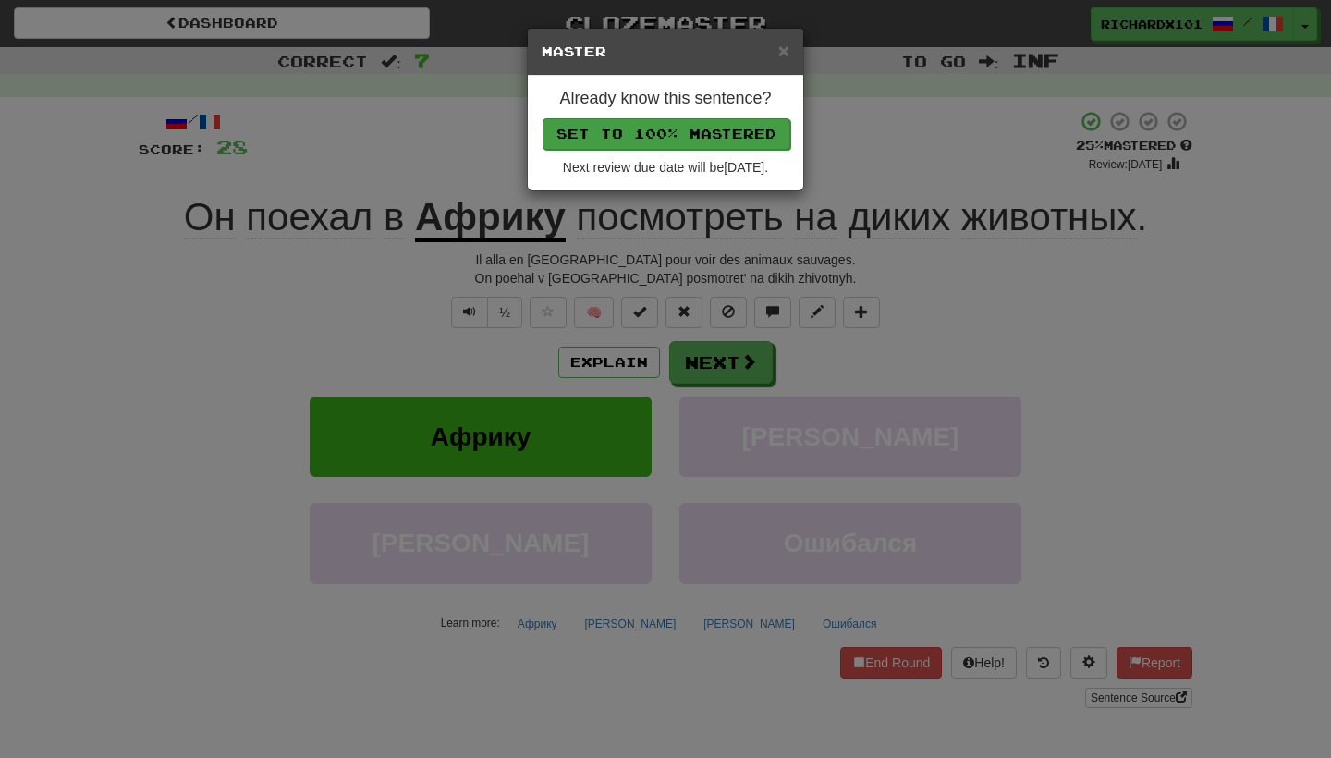
click at [636, 137] on button "Set to 100% Mastered" at bounding box center [666, 133] width 248 height 31
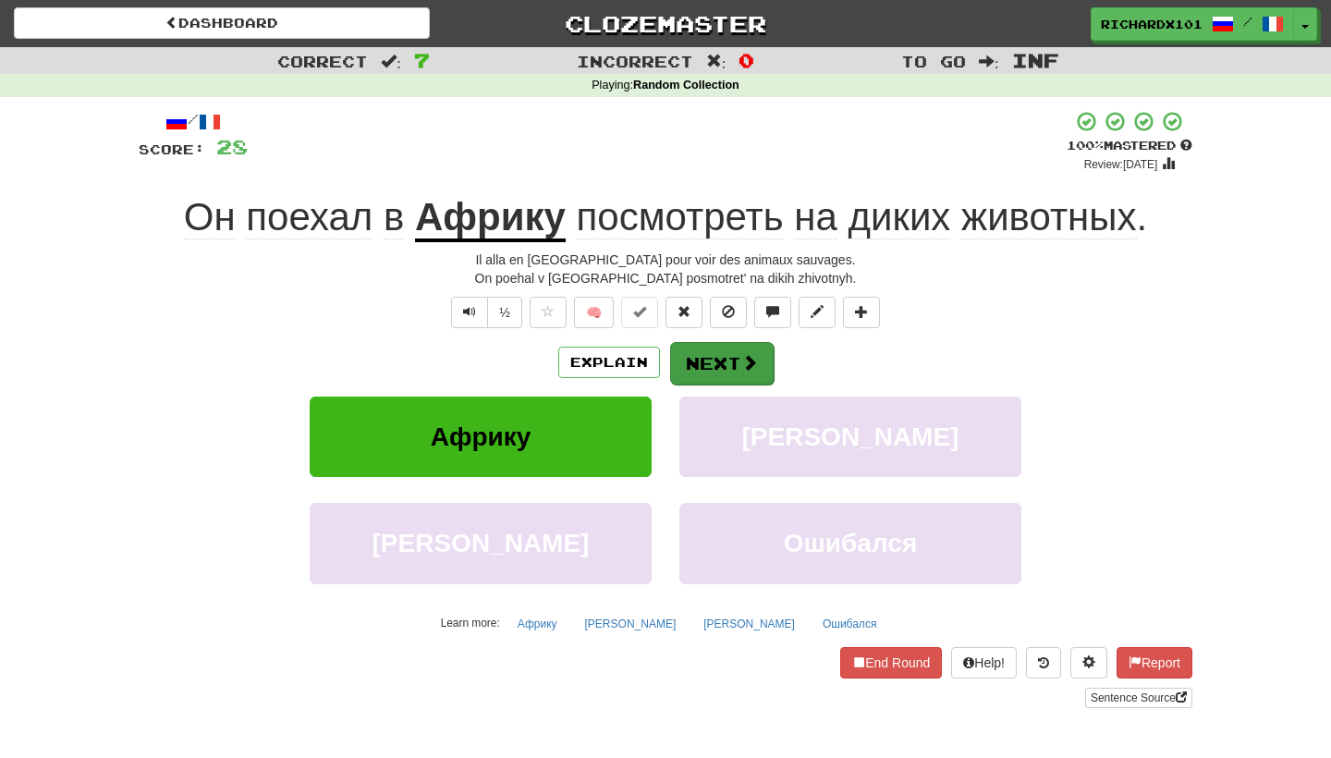
click at [704, 342] on button "Next" at bounding box center [722, 363] width 104 height 43
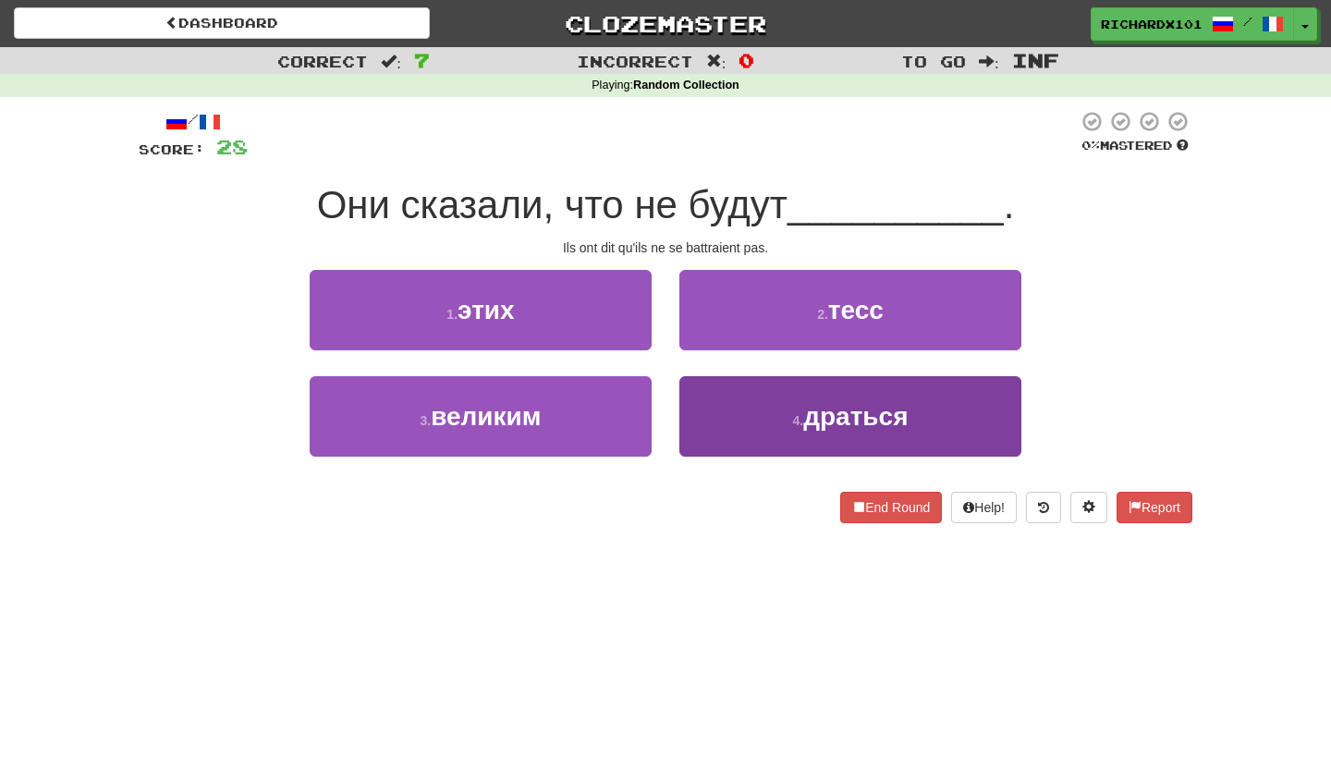
click at [774, 411] on button "4 . драться" at bounding box center [850, 416] width 342 height 80
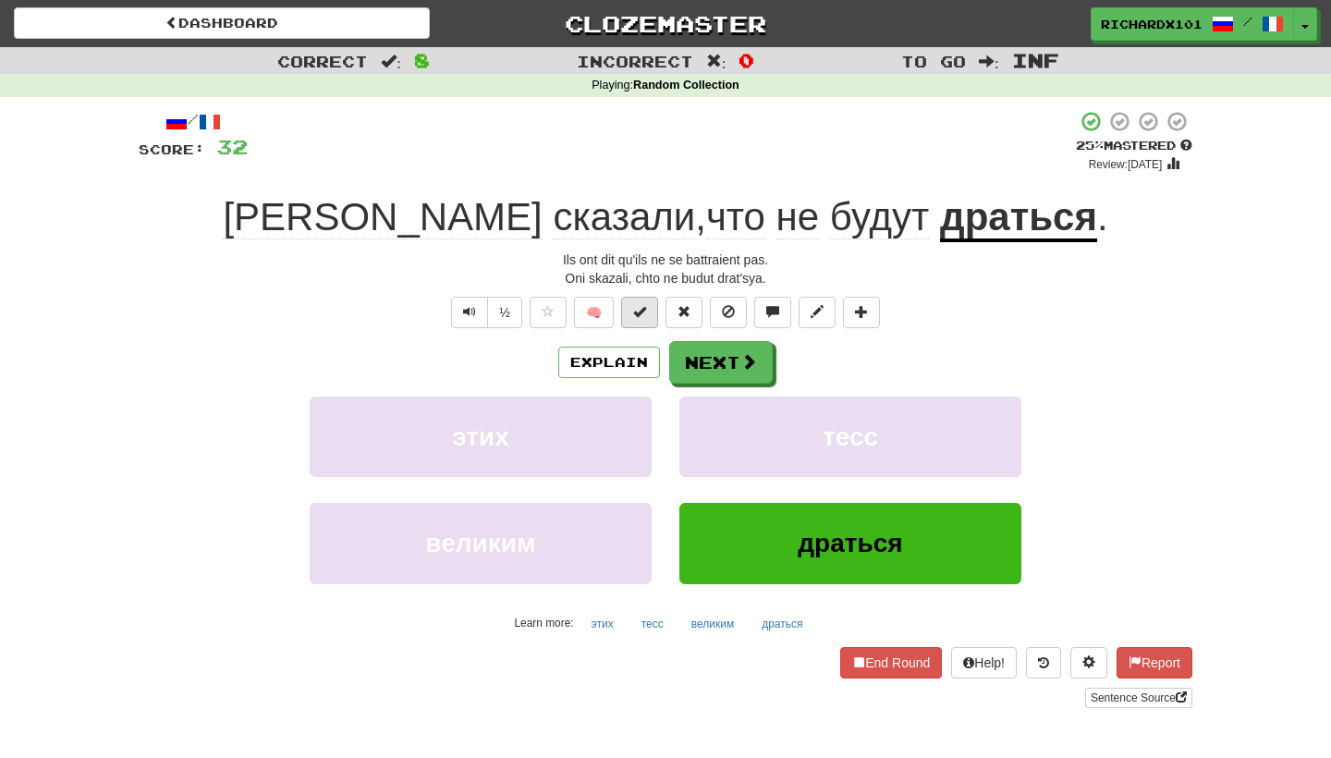
click at [641, 317] on button at bounding box center [639, 312] width 37 height 31
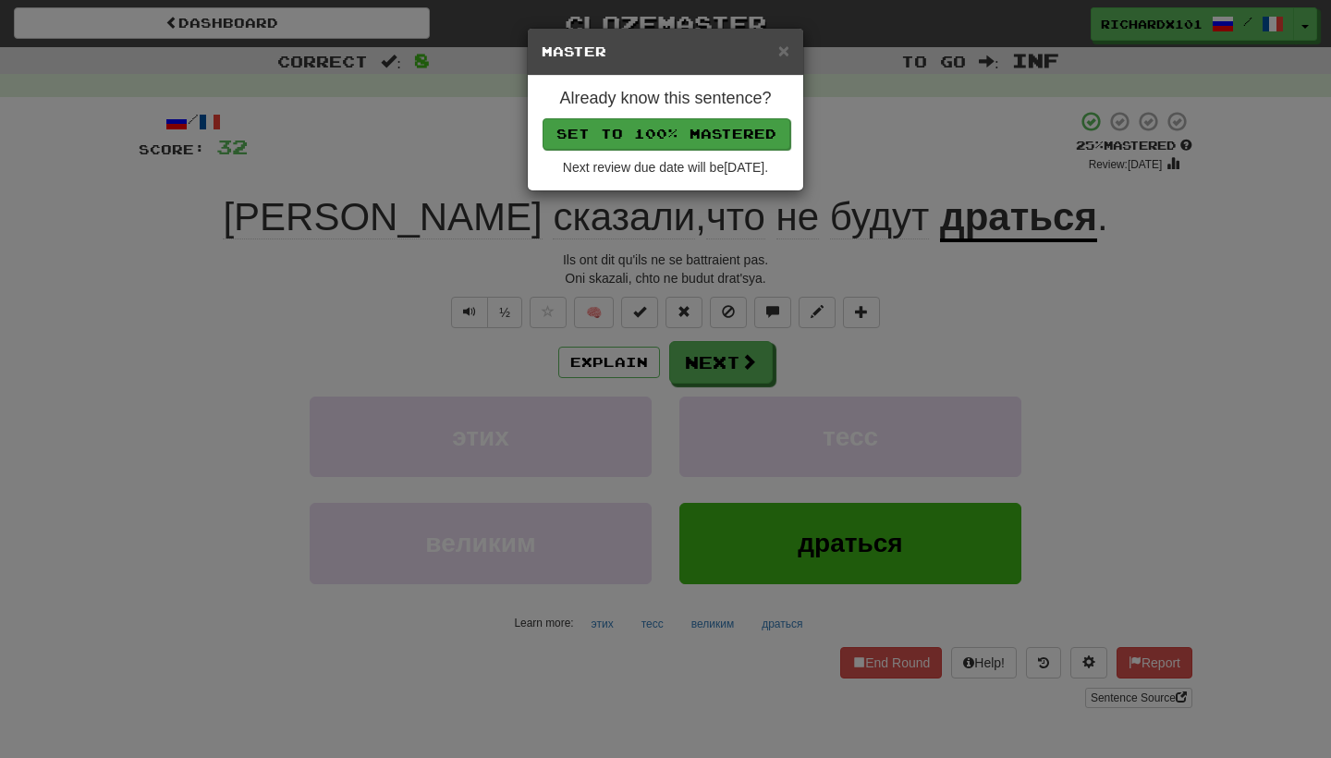
click at [630, 136] on button "Set to 100% Mastered" at bounding box center [666, 133] width 248 height 31
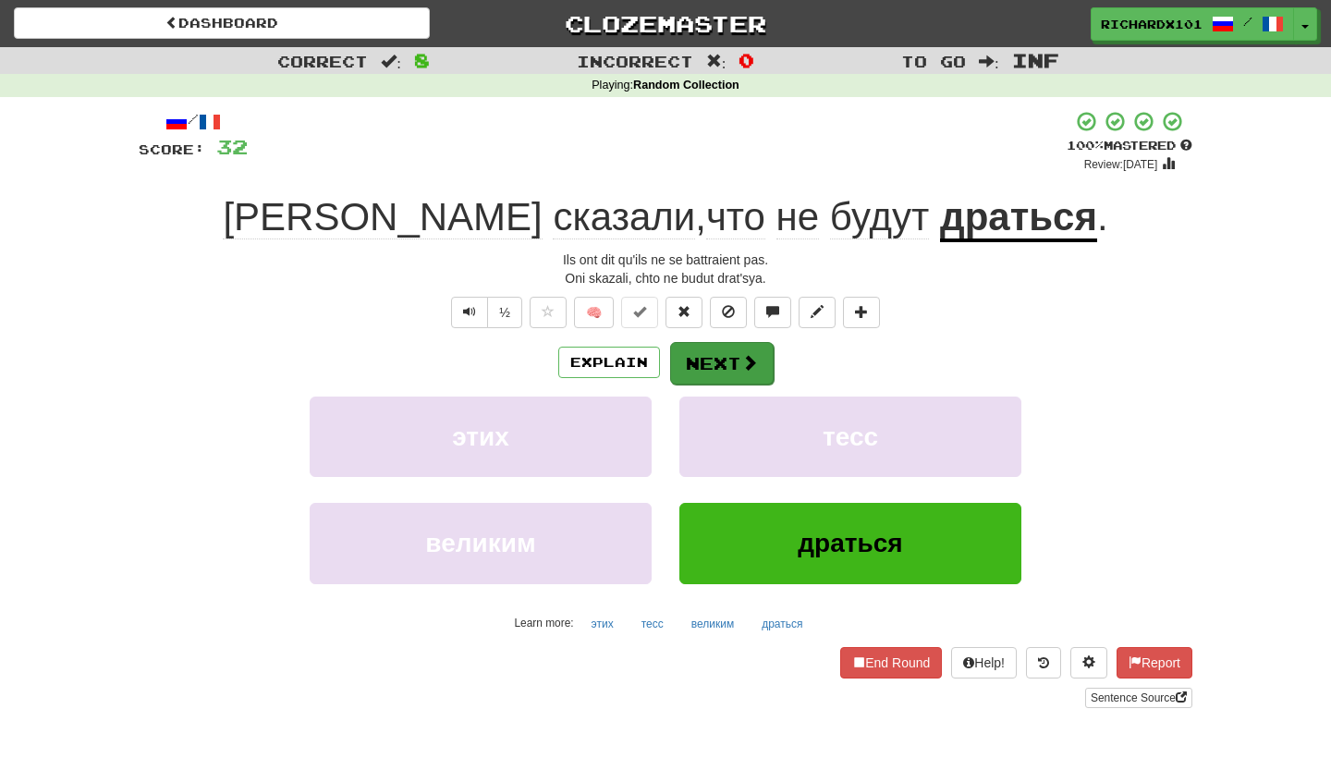
click at [698, 351] on button "Next" at bounding box center [722, 363] width 104 height 43
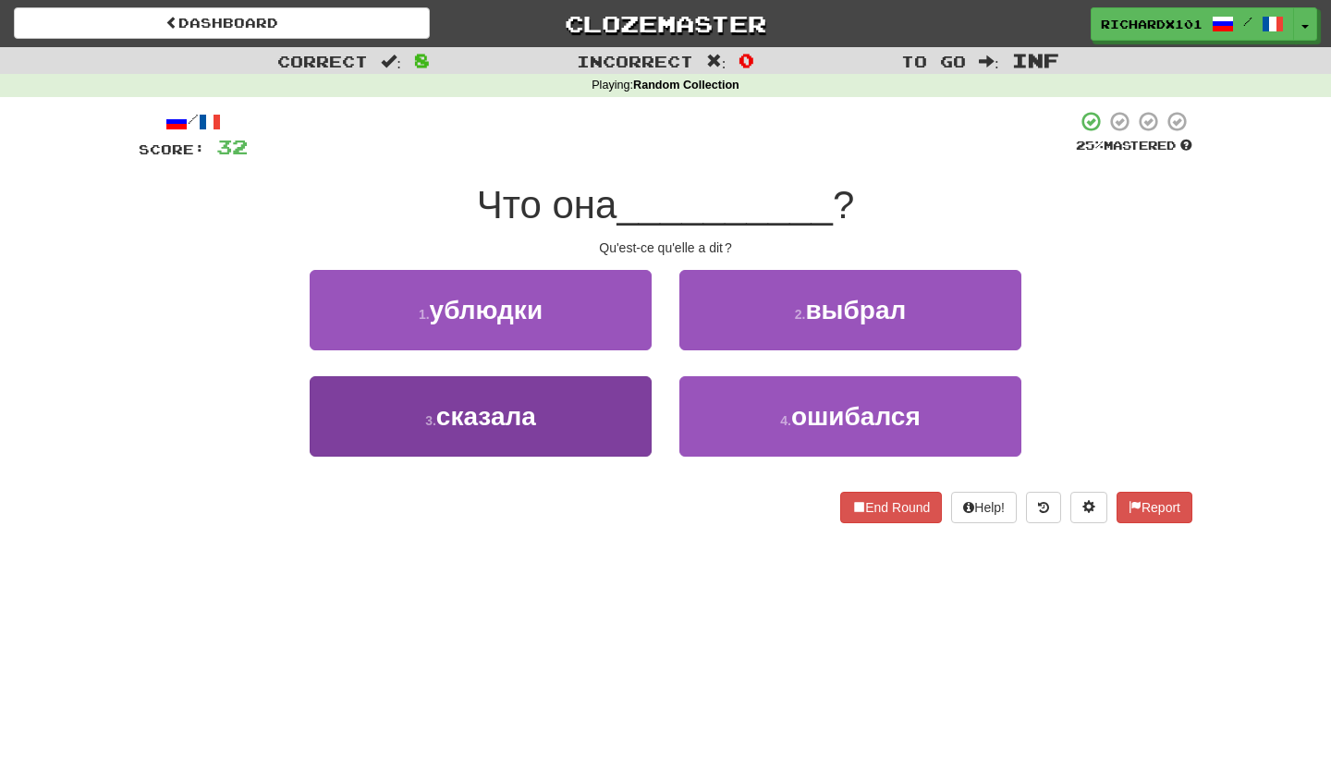
click at [634, 413] on button "3 . сказала" at bounding box center [481, 416] width 342 height 80
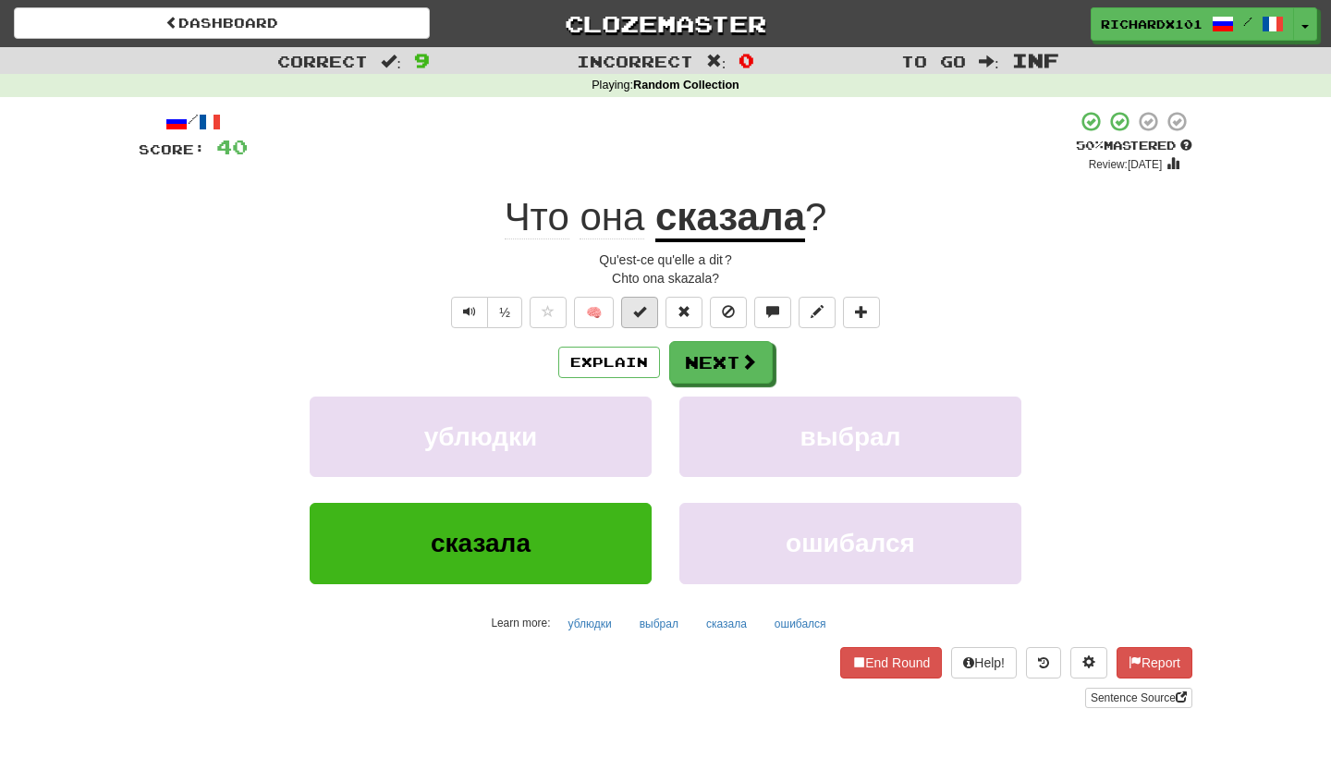
click at [645, 317] on button at bounding box center [639, 312] width 37 height 31
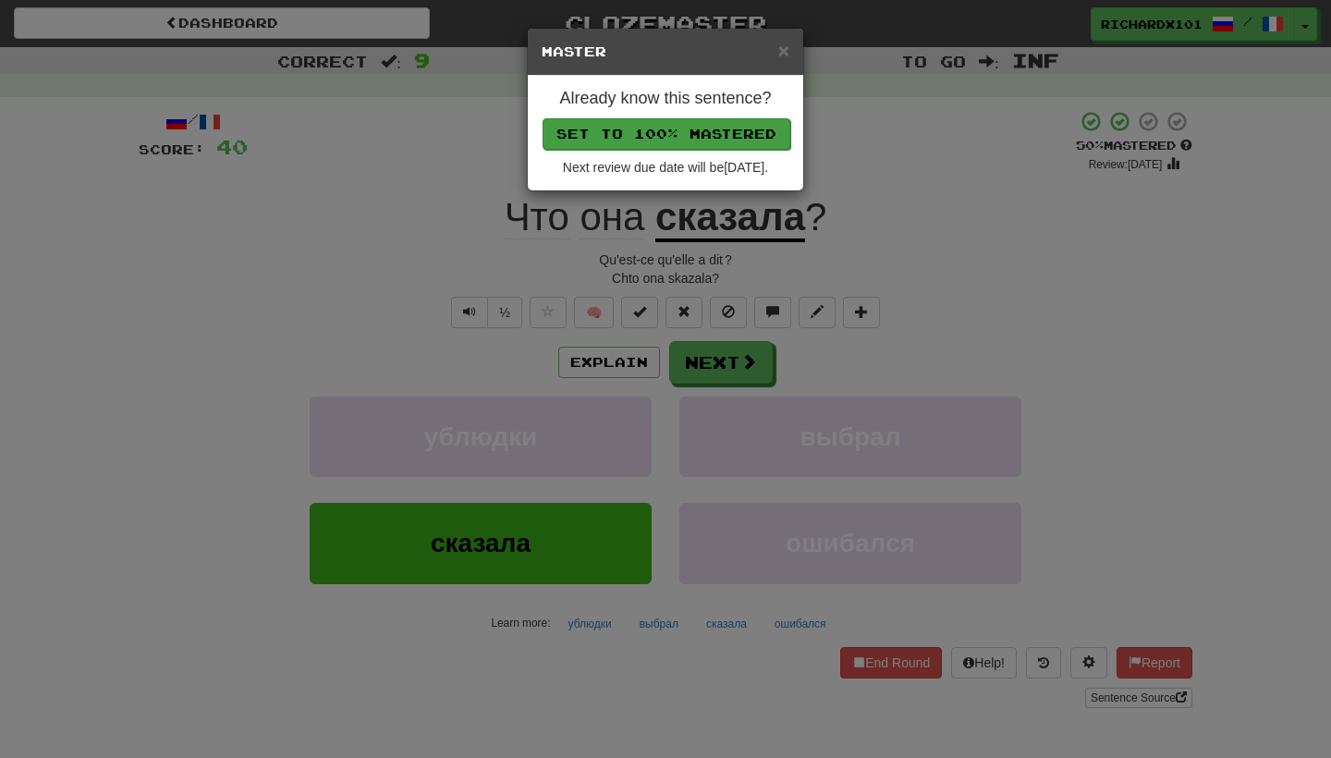
click at [699, 140] on button "Set to 100% Mastered" at bounding box center [666, 133] width 248 height 31
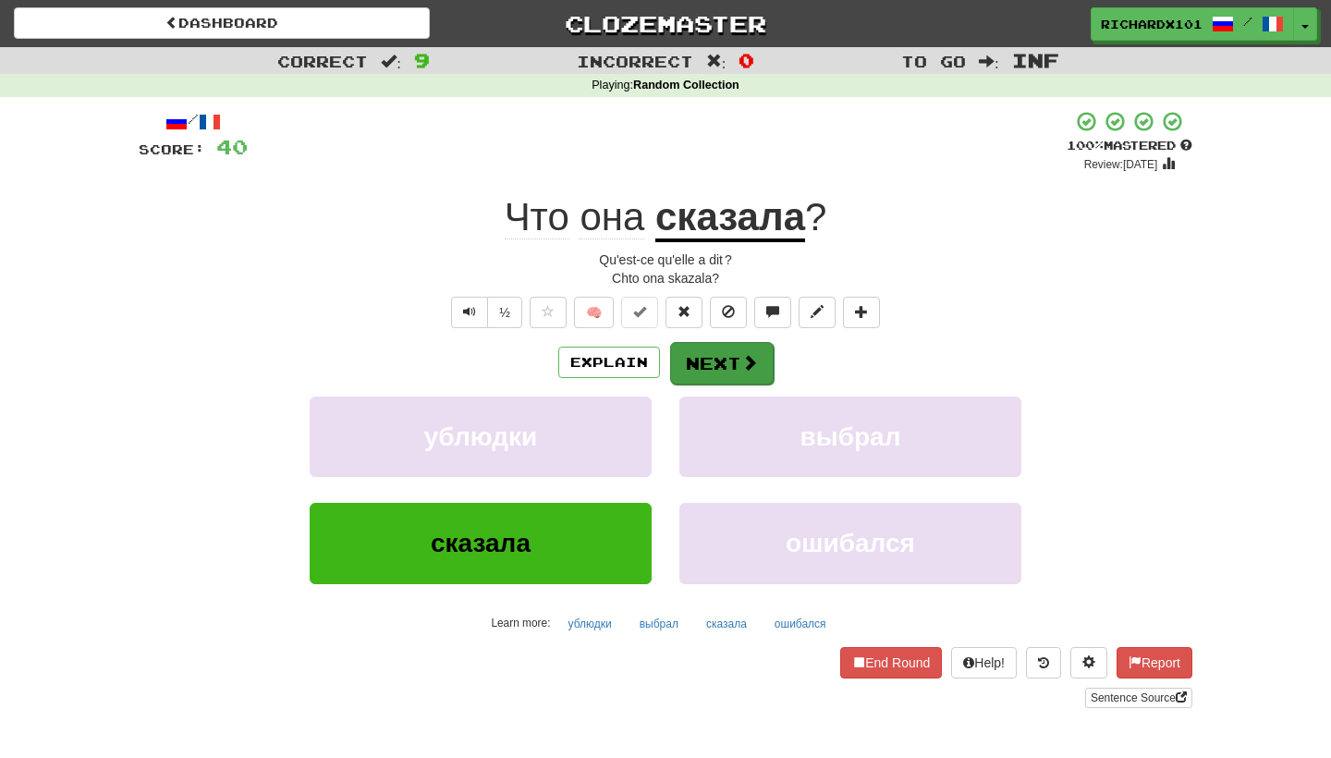
click at [720, 351] on button "Next" at bounding box center [722, 363] width 104 height 43
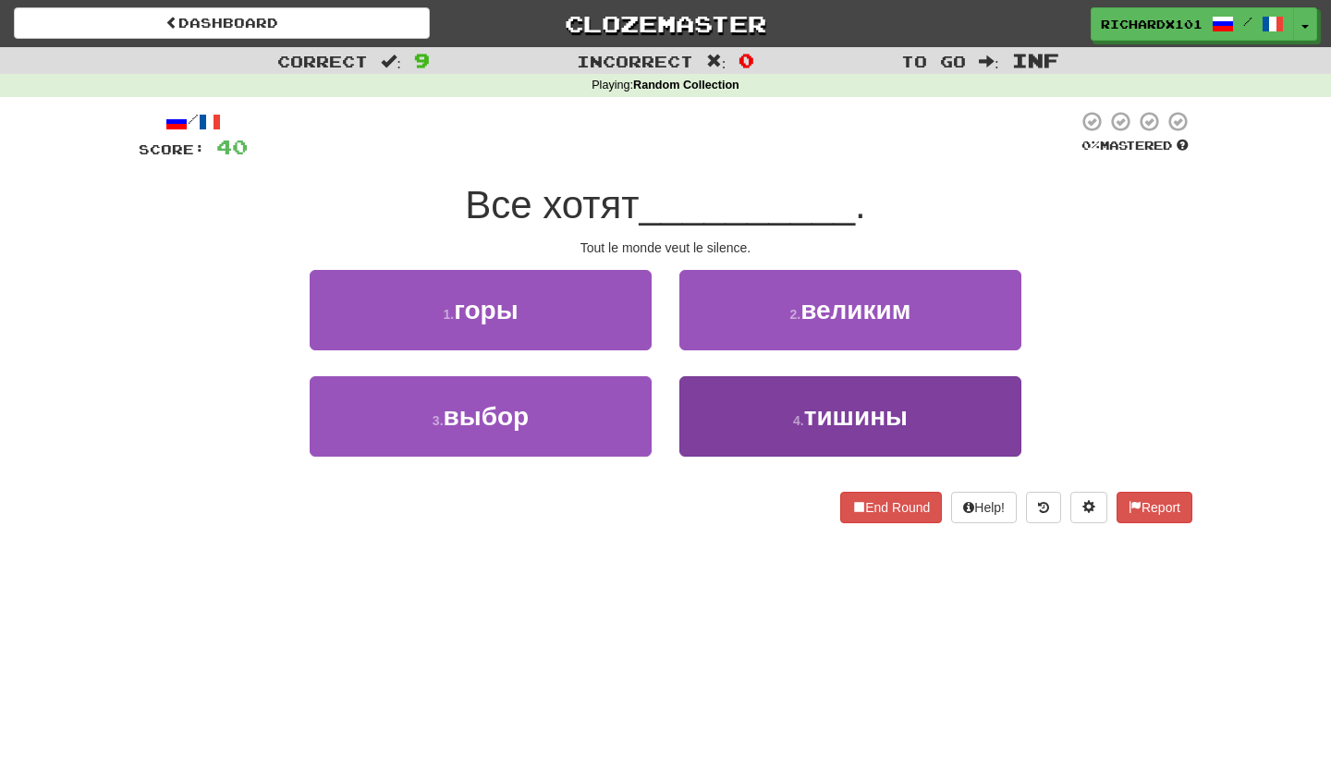
click at [736, 419] on button "4 . тишины" at bounding box center [850, 416] width 342 height 80
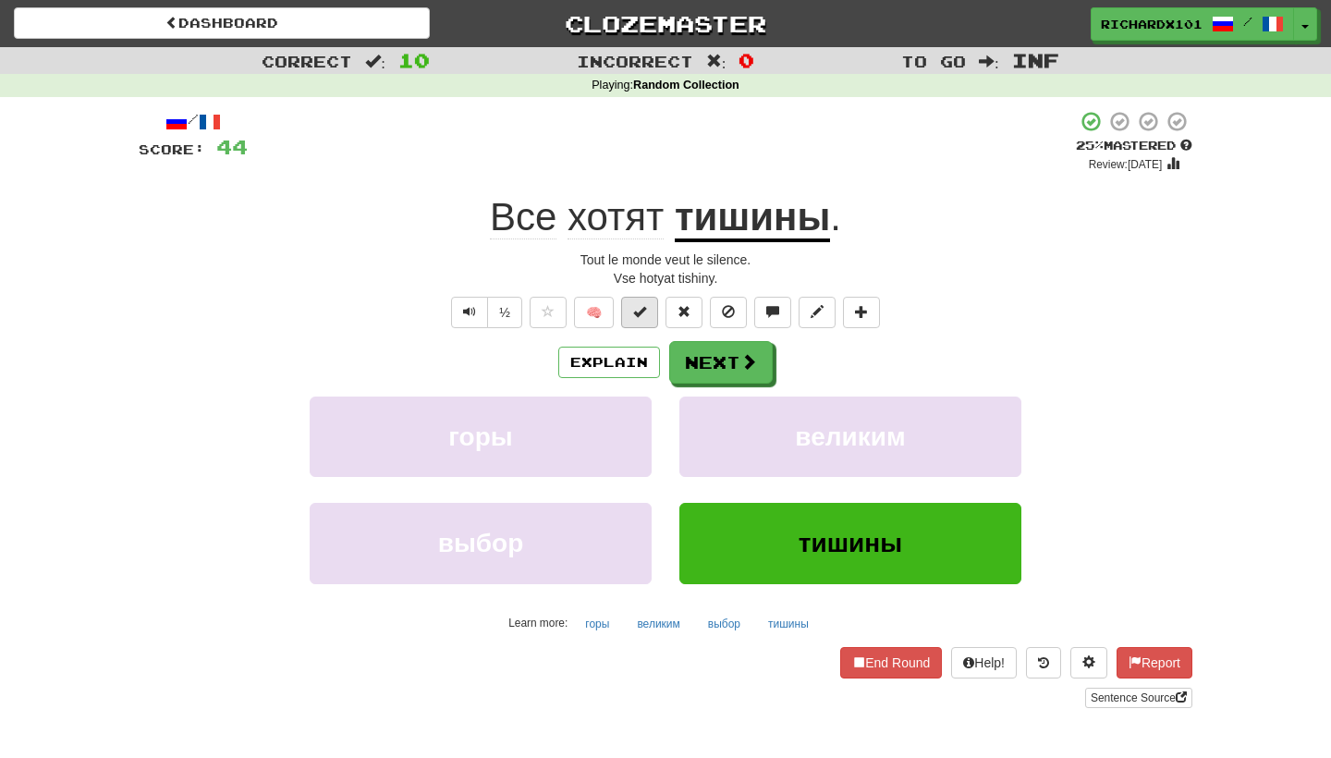
click at [640, 308] on span at bounding box center [639, 311] width 13 height 13
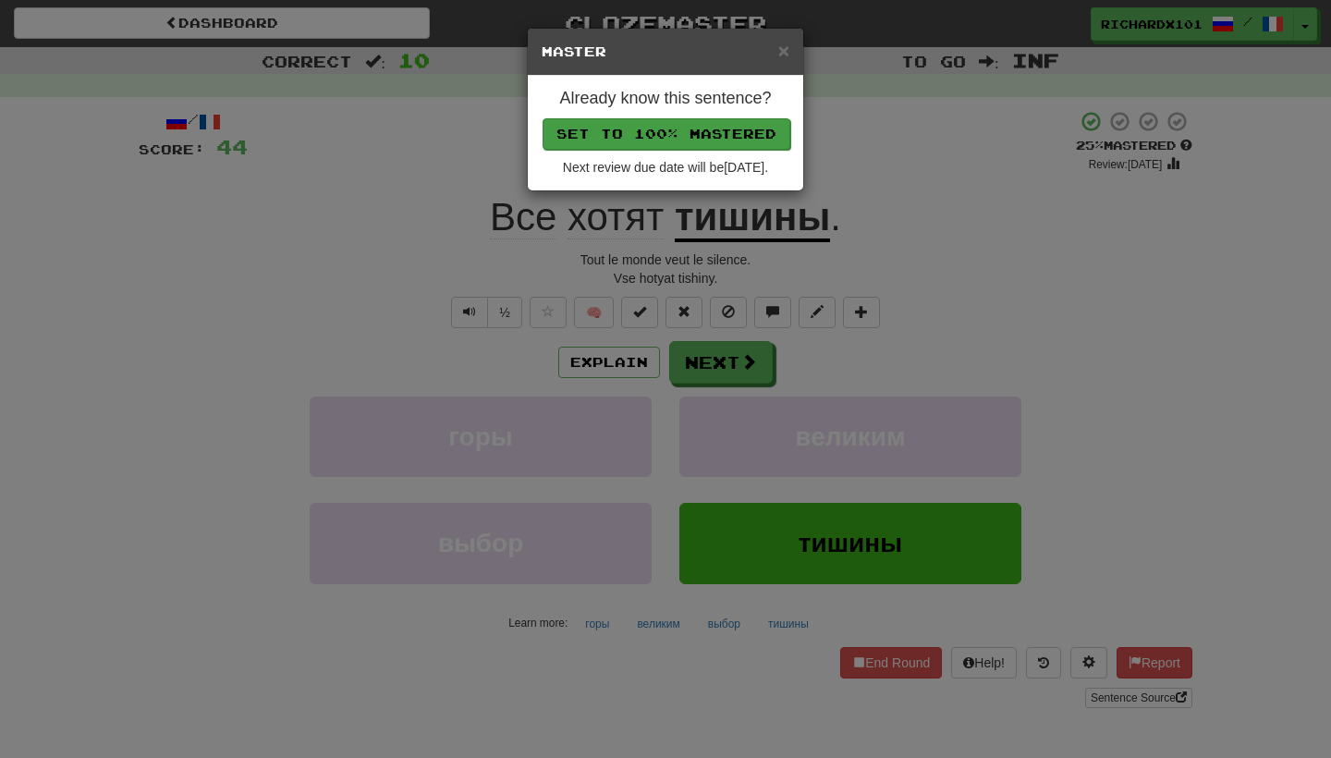
click at [681, 138] on button "Set to 100% Mastered" at bounding box center [666, 133] width 248 height 31
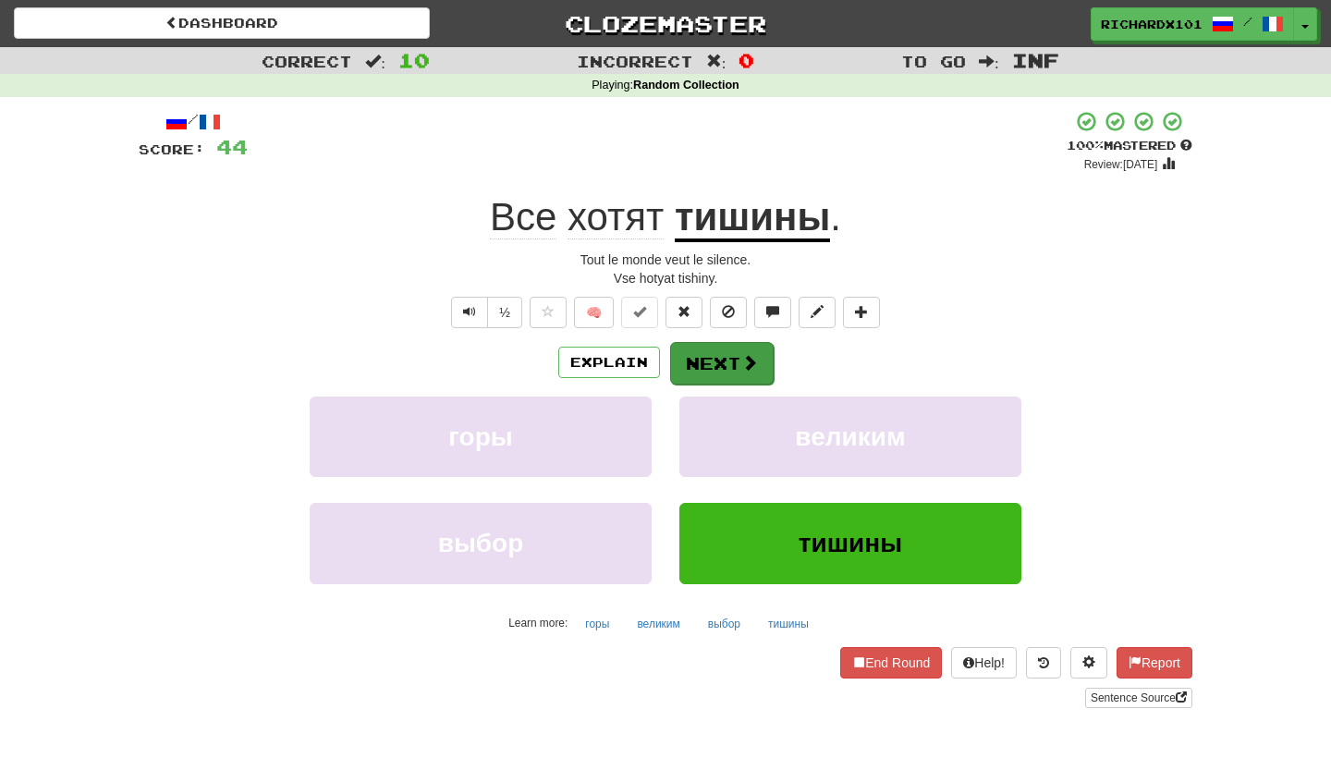
click at [732, 356] on button "Next" at bounding box center [722, 363] width 104 height 43
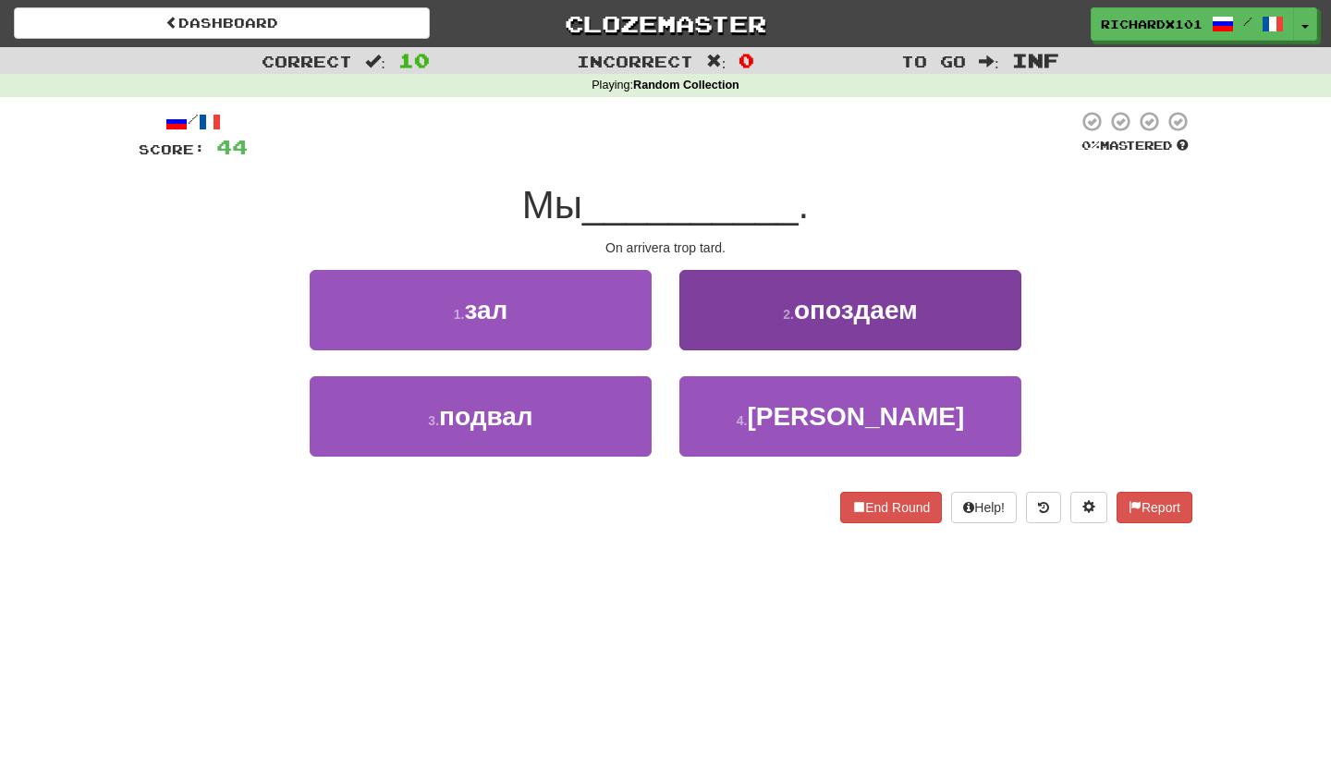
click at [754, 328] on button "2 . опоздаем" at bounding box center [850, 310] width 342 height 80
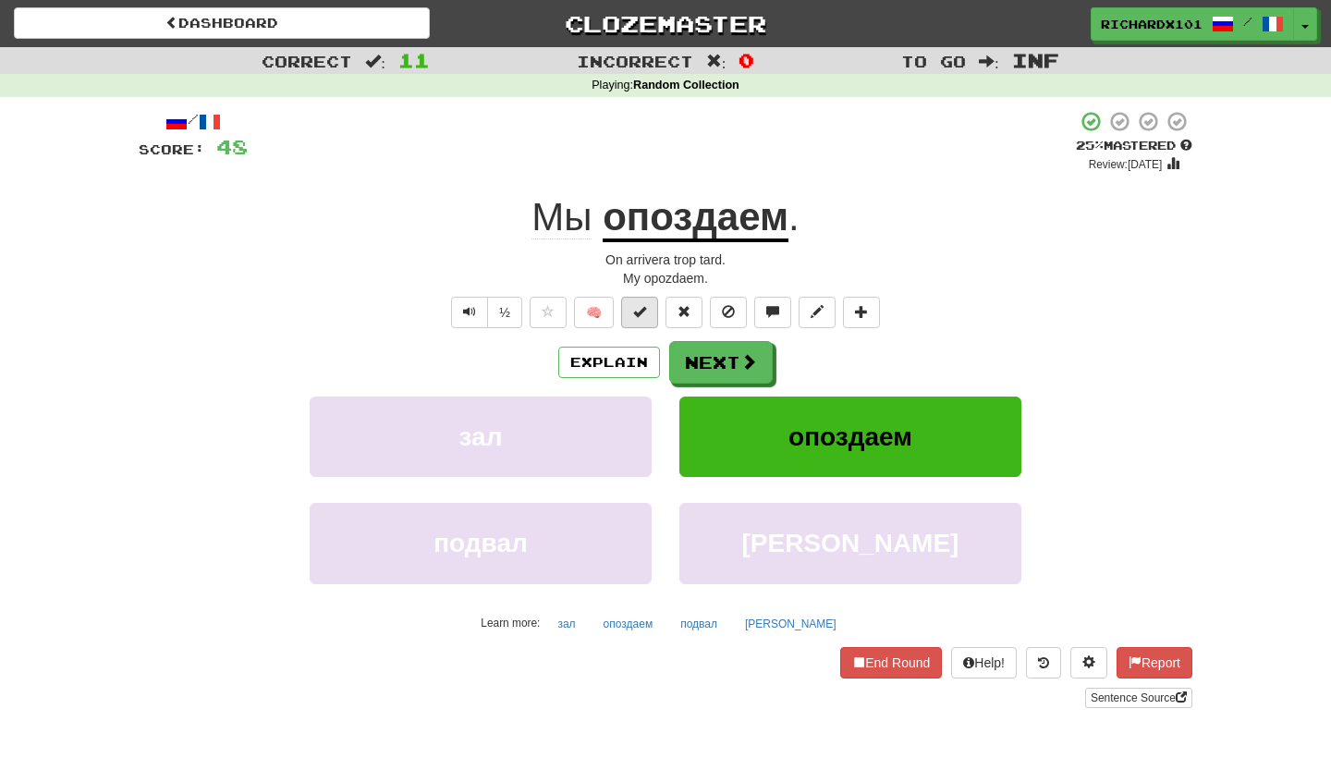
click at [647, 316] on button at bounding box center [639, 312] width 37 height 31
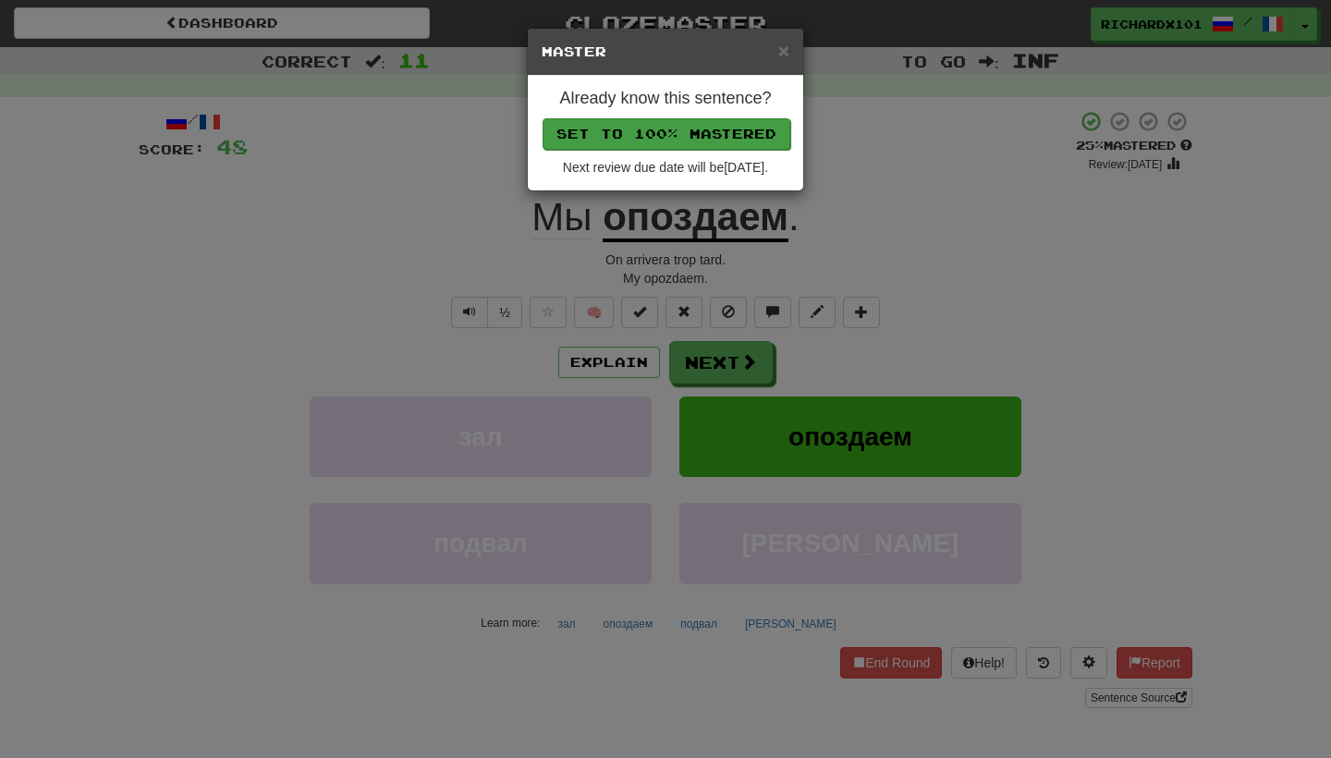
click at [679, 130] on button "Set to 100% Mastered" at bounding box center [666, 133] width 248 height 31
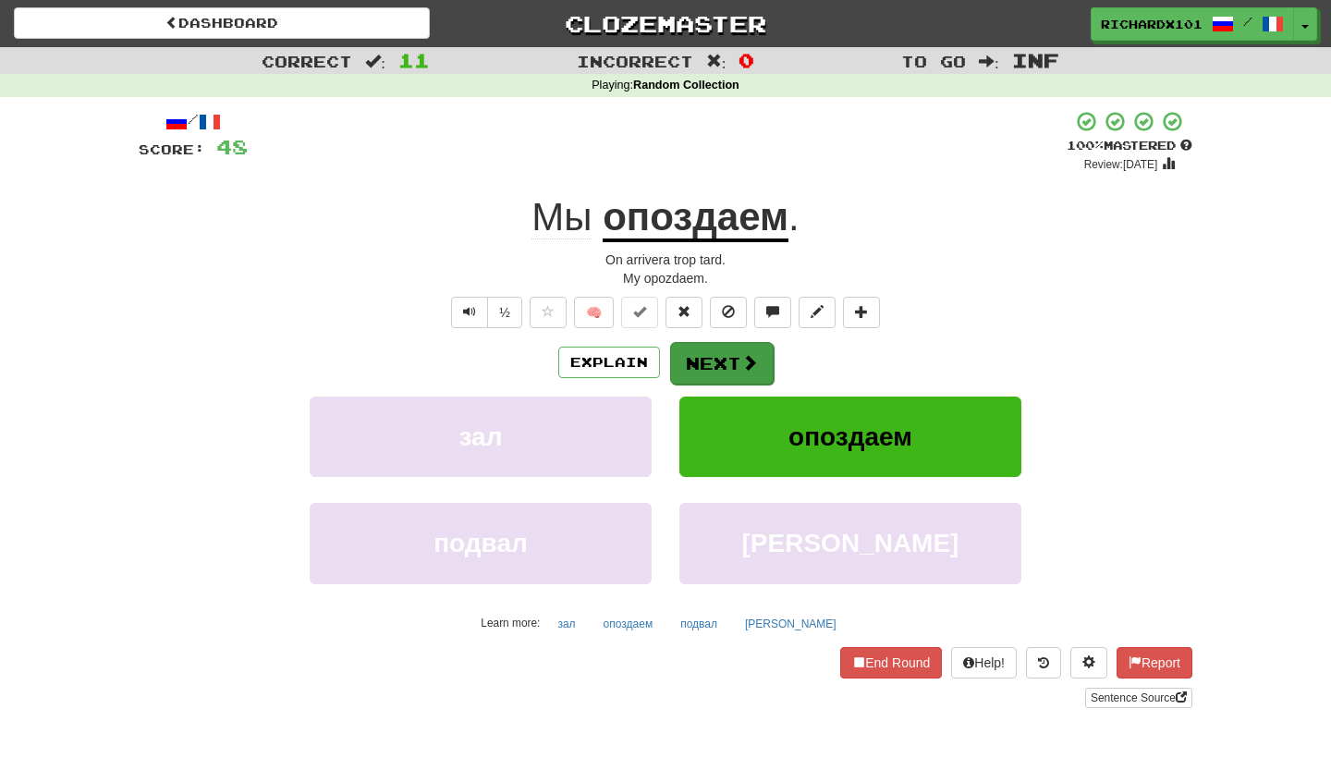
click at [686, 348] on button "Next" at bounding box center [722, 363] width 104 height 43
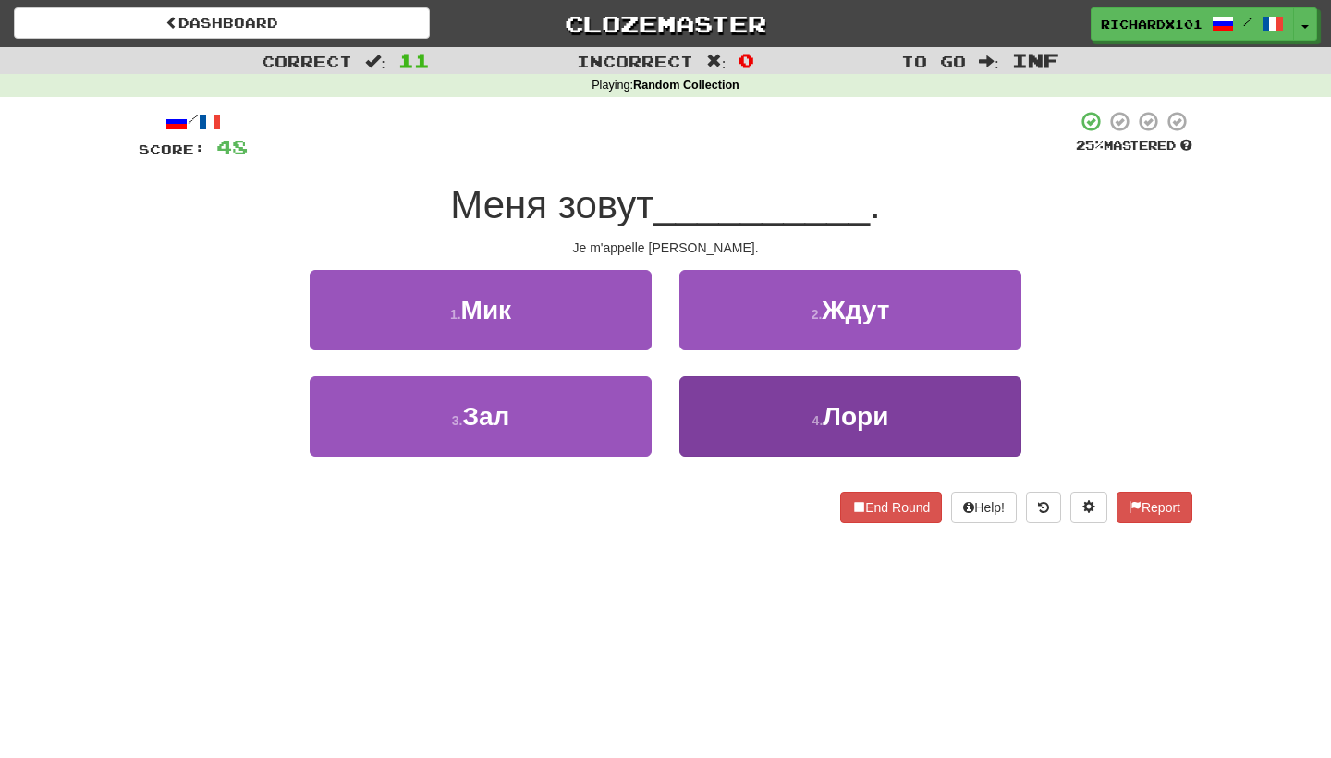
click at [740, 392] on button "4 . Лори" at bounding box center [850, 416] width 342 height 80
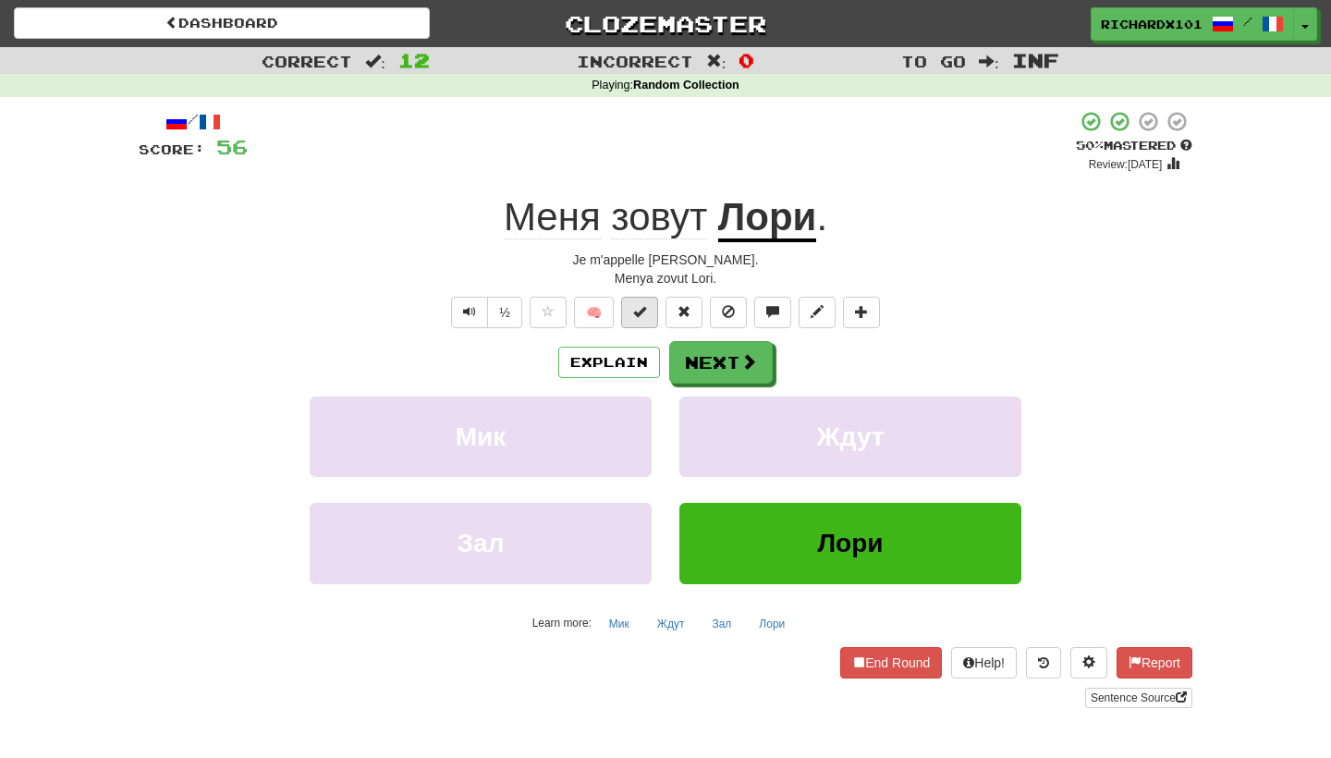
click at [642, 315] on span at bounding box center [639, 311] width 13 height 13
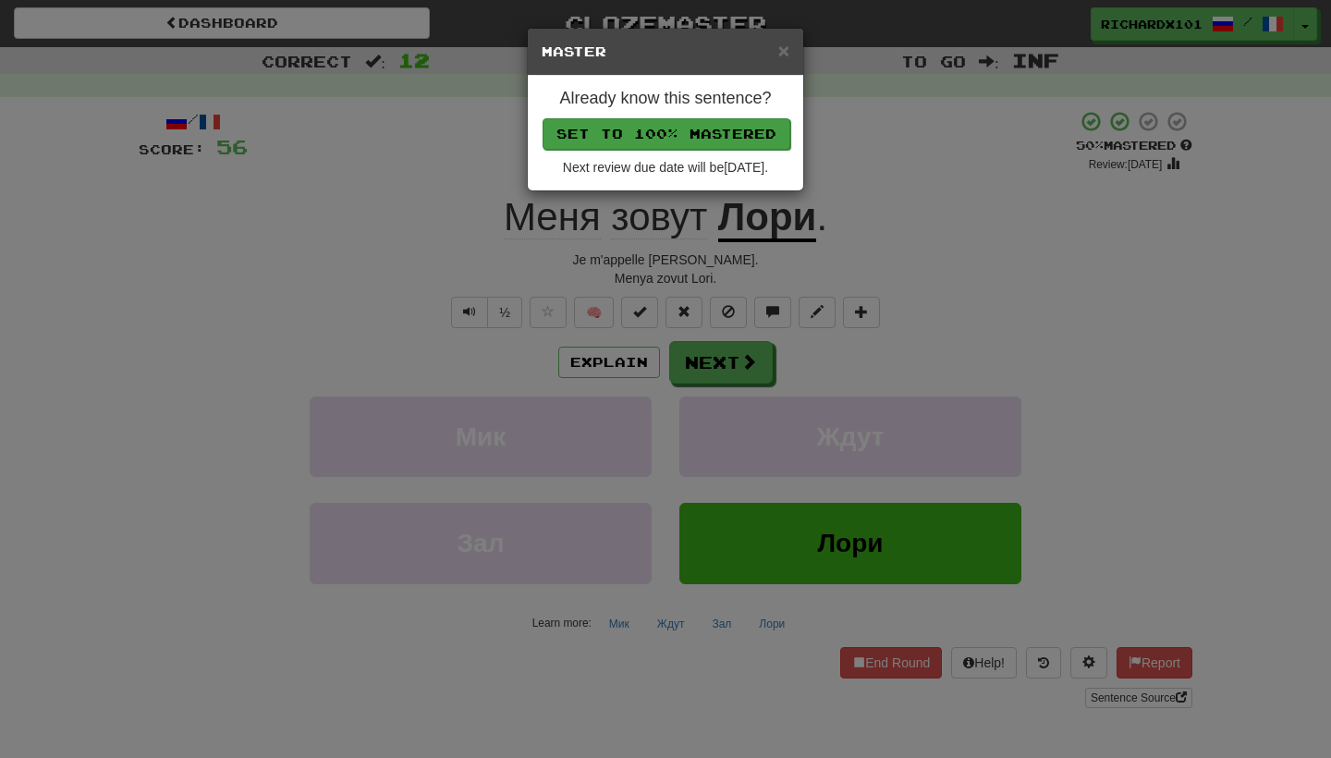
click at [720, 125] on button "Set to 100% Mastered" at bounding box center [666, 133] width 248 height 31
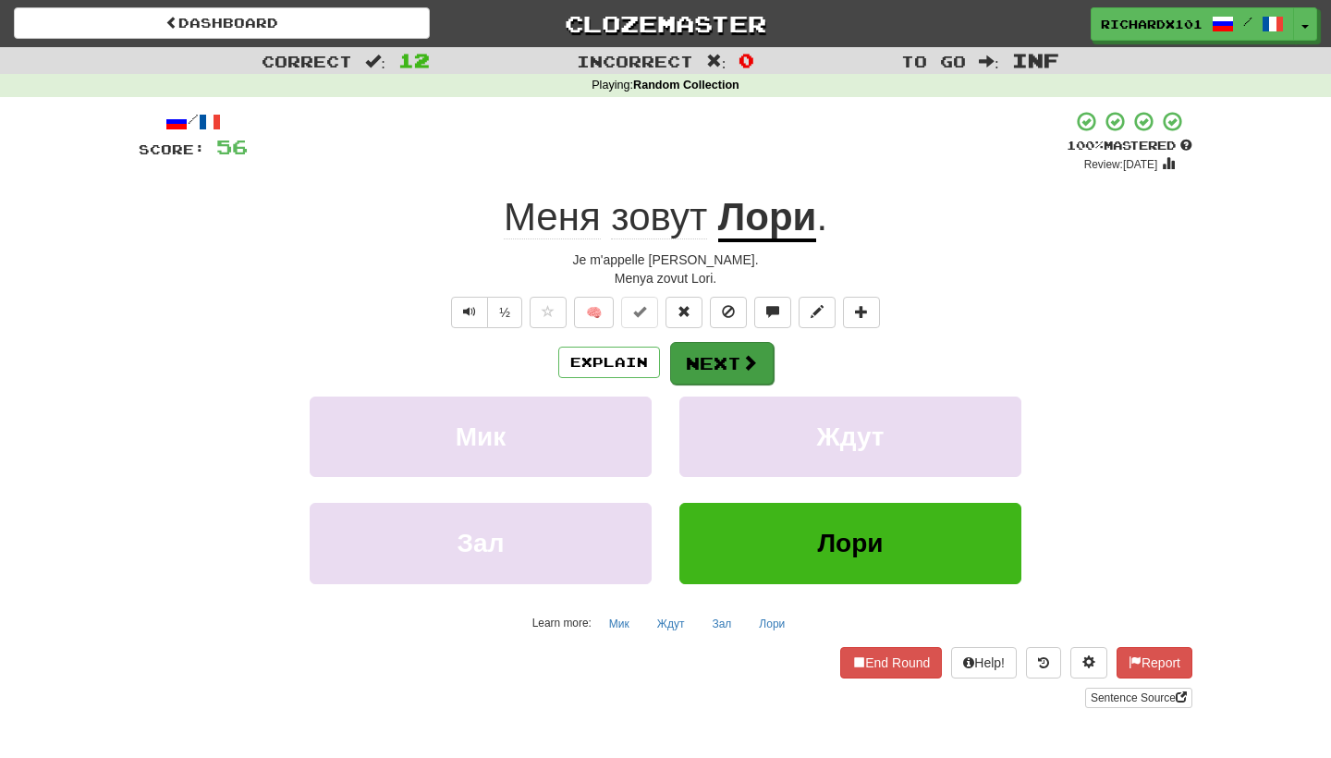
click at [723, 351] on button "Next" at bounding box center [722, 363] width 104 height 43
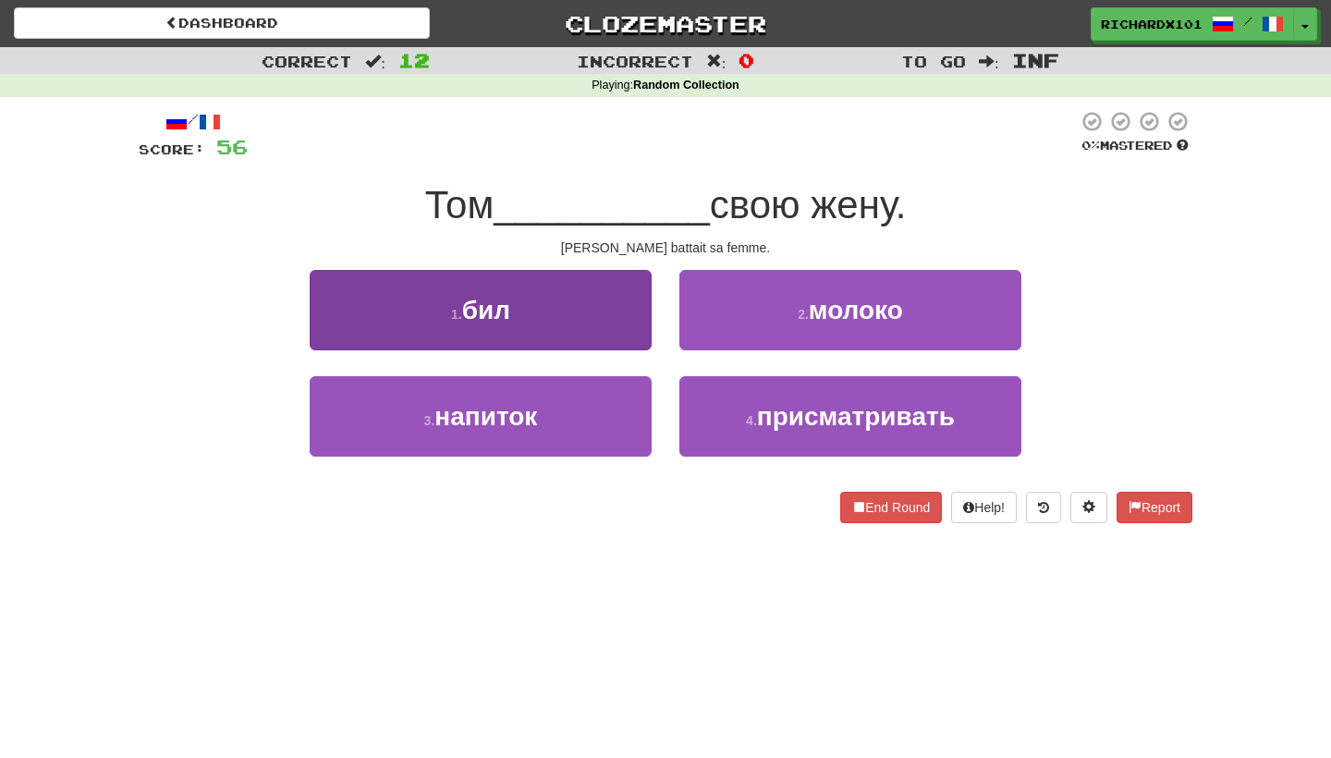
click at [640, 321] on button "1 . бил" at bounding box center [481, 310] width 342 height 80
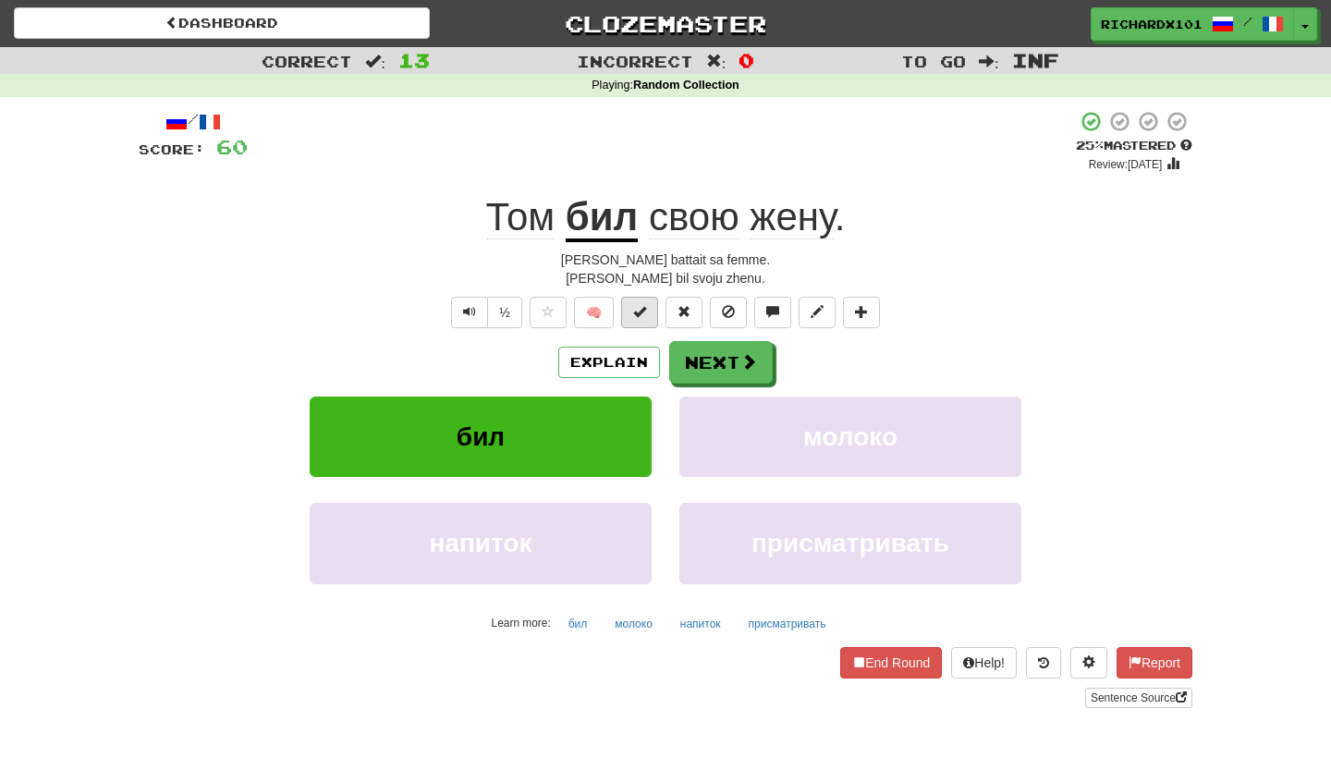
click at [641, 314] on span at bounding box center [639, 311] width 13 height 13
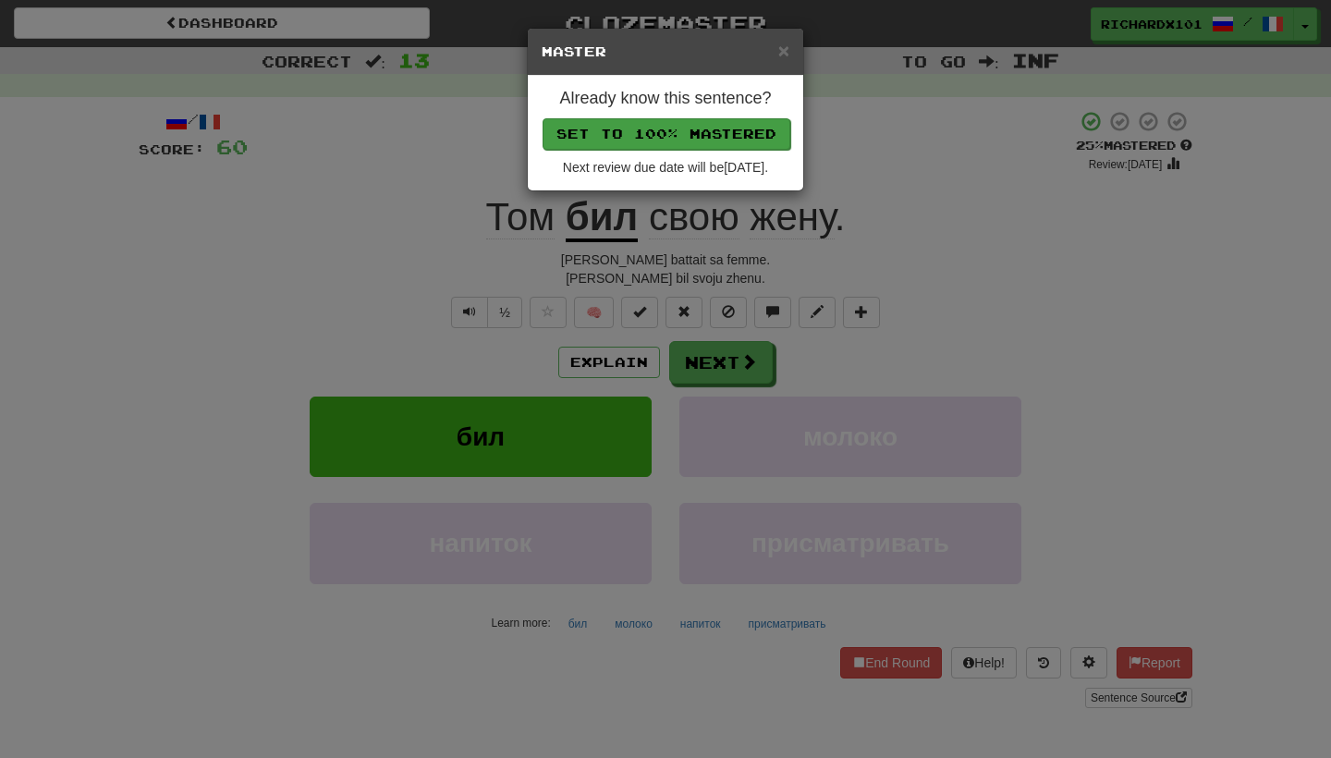
click at [736, 129] on button "Set to 100% Mastered" at bounding box center [666, 133] width 248 height 31
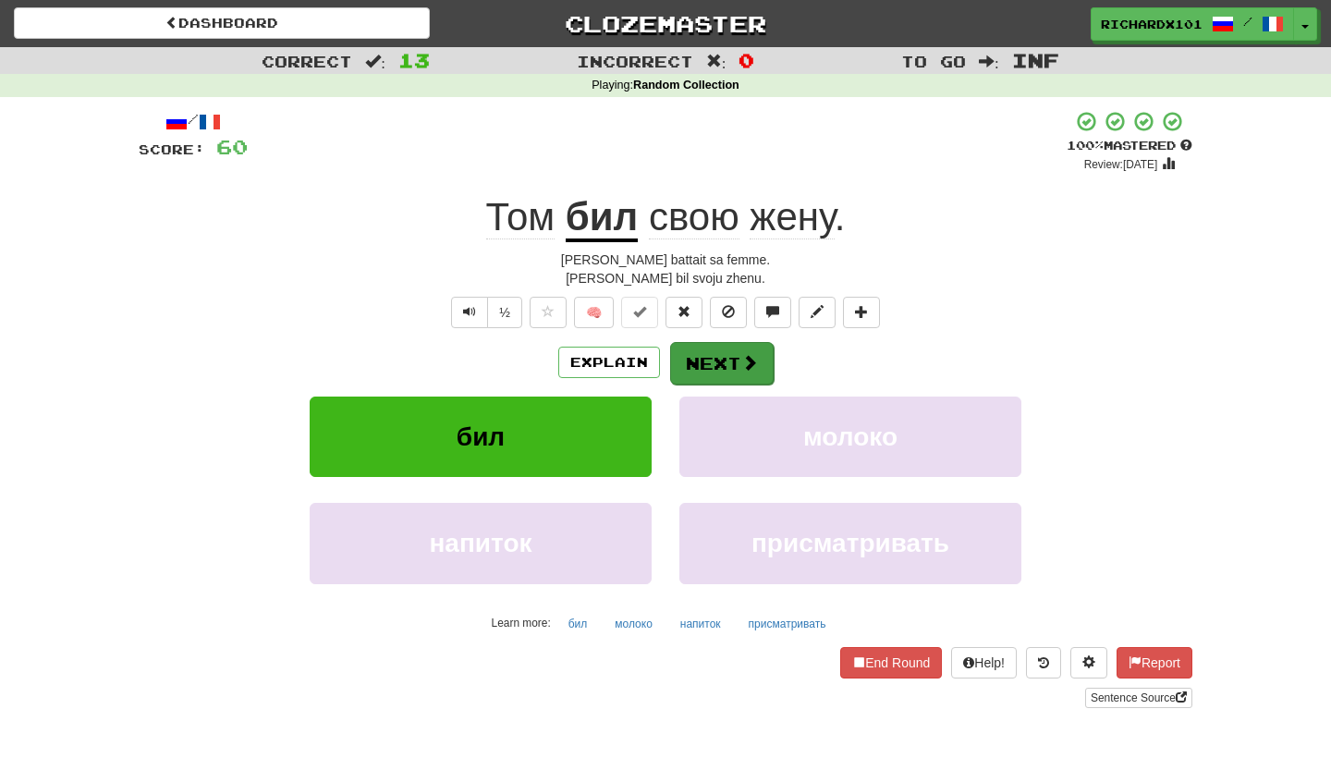
click at [722, 357] on button "Next" at bounding box center [722, 363] width 104 height 43
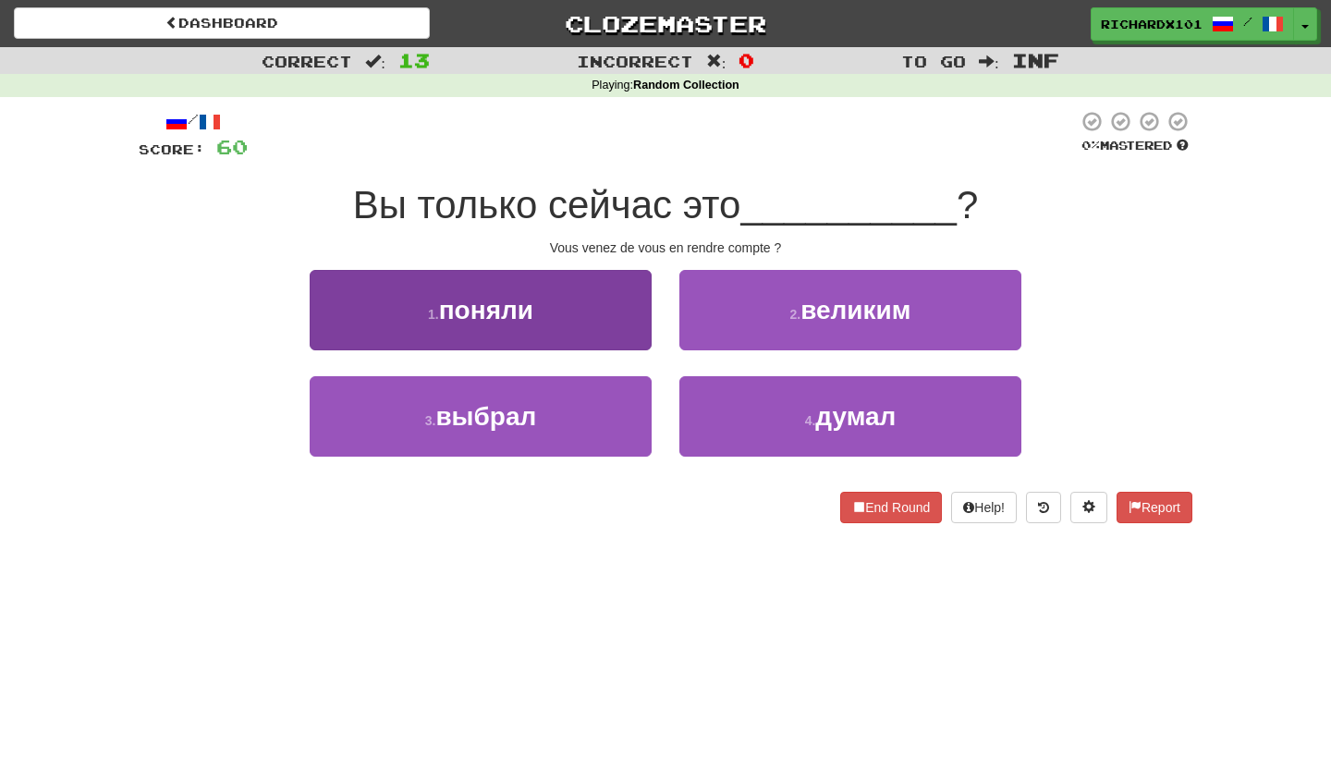
click at [609, 313] on button "1 . поняли" at bounding box center [481, 310] width 342 height 80
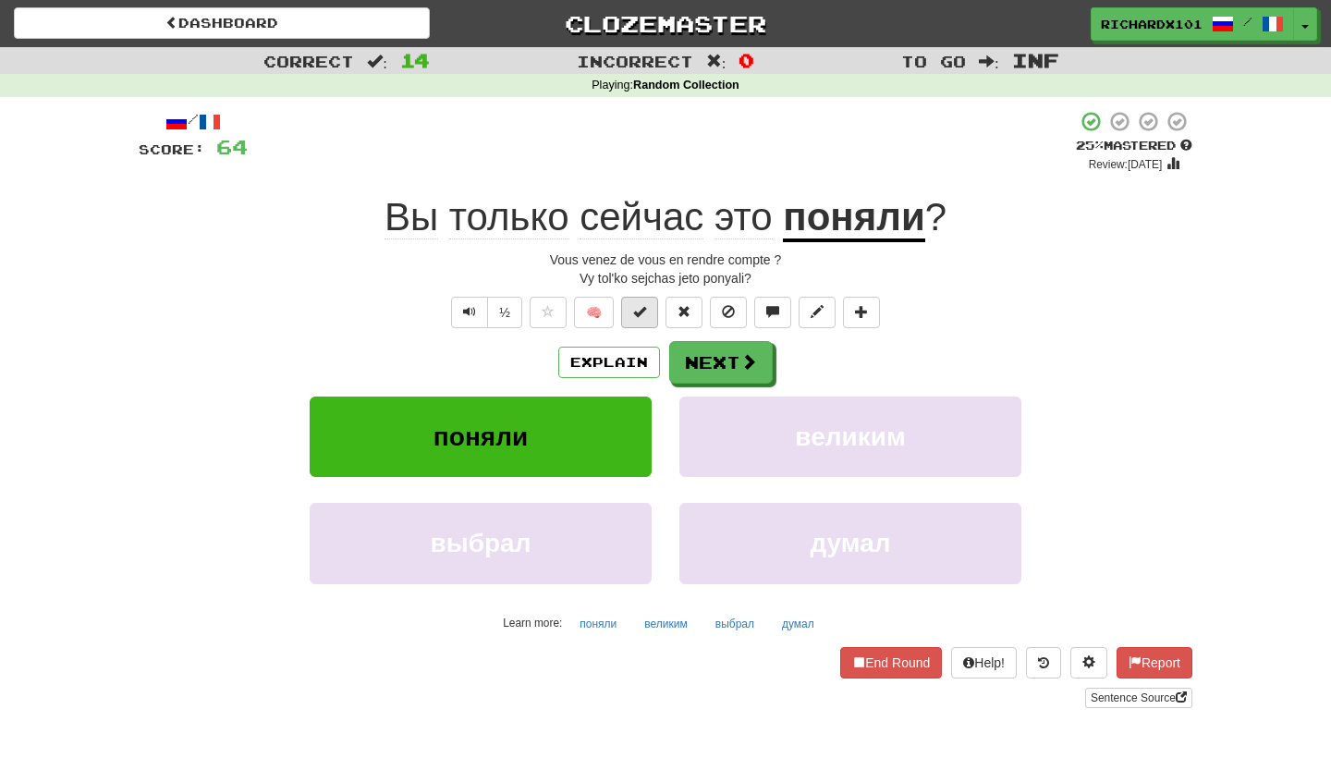
click at [650, 311] on button at bounding box center [639, 312] width 37 height 31
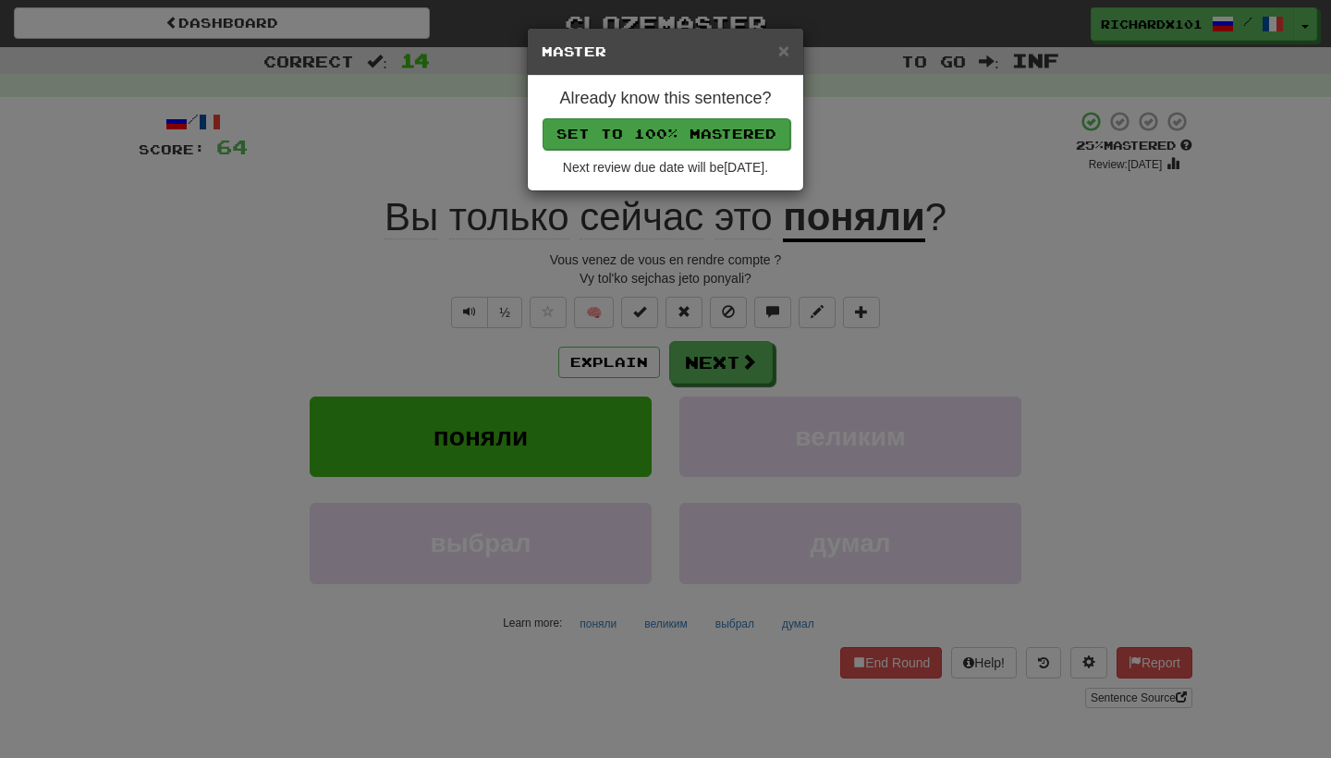
click at [704, 132] on button "Set to 100% Mastered" at bounding box center [666, 133] width 248 height 31
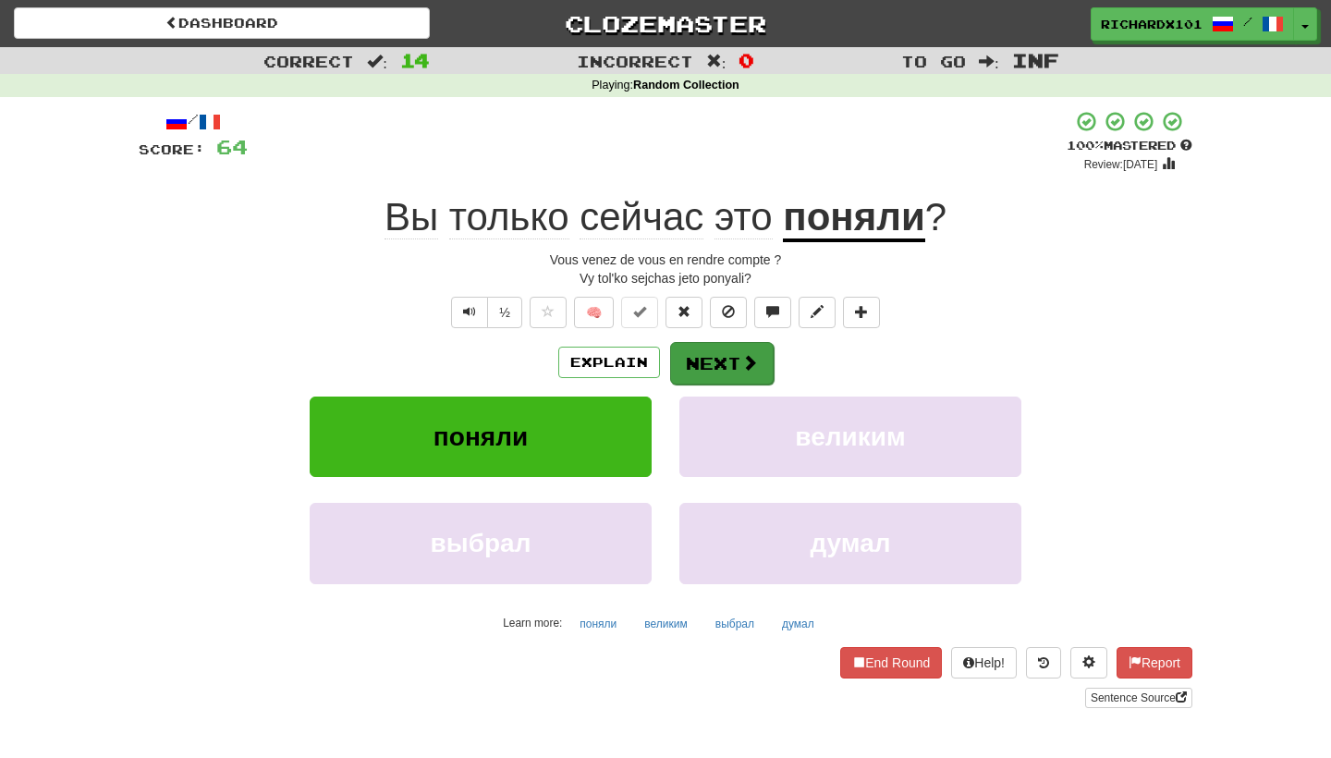
click at [713, 372] on button "Next" at bounding box center [722, 363] width 104 height 43
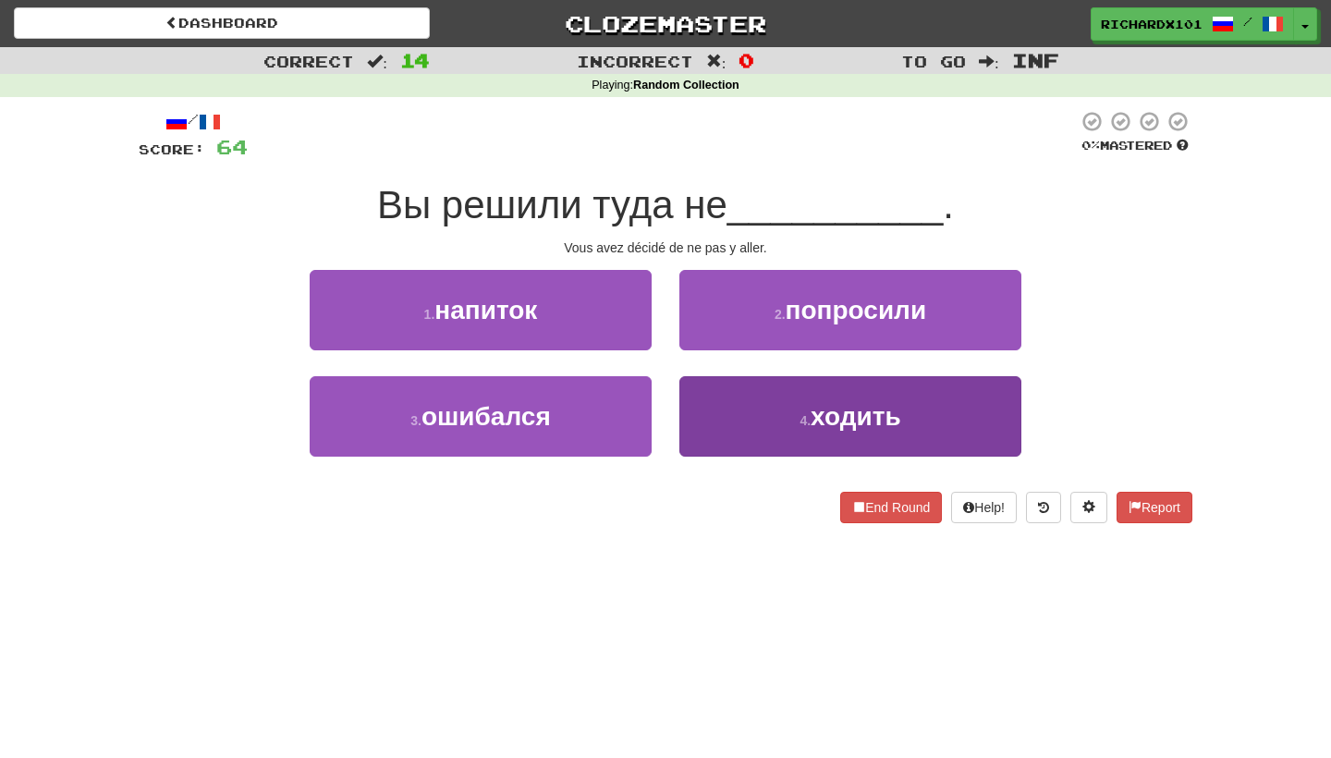
click at [738, 402] on button "4 . ходить" at bounding box center [850, 416] width 342 height 80
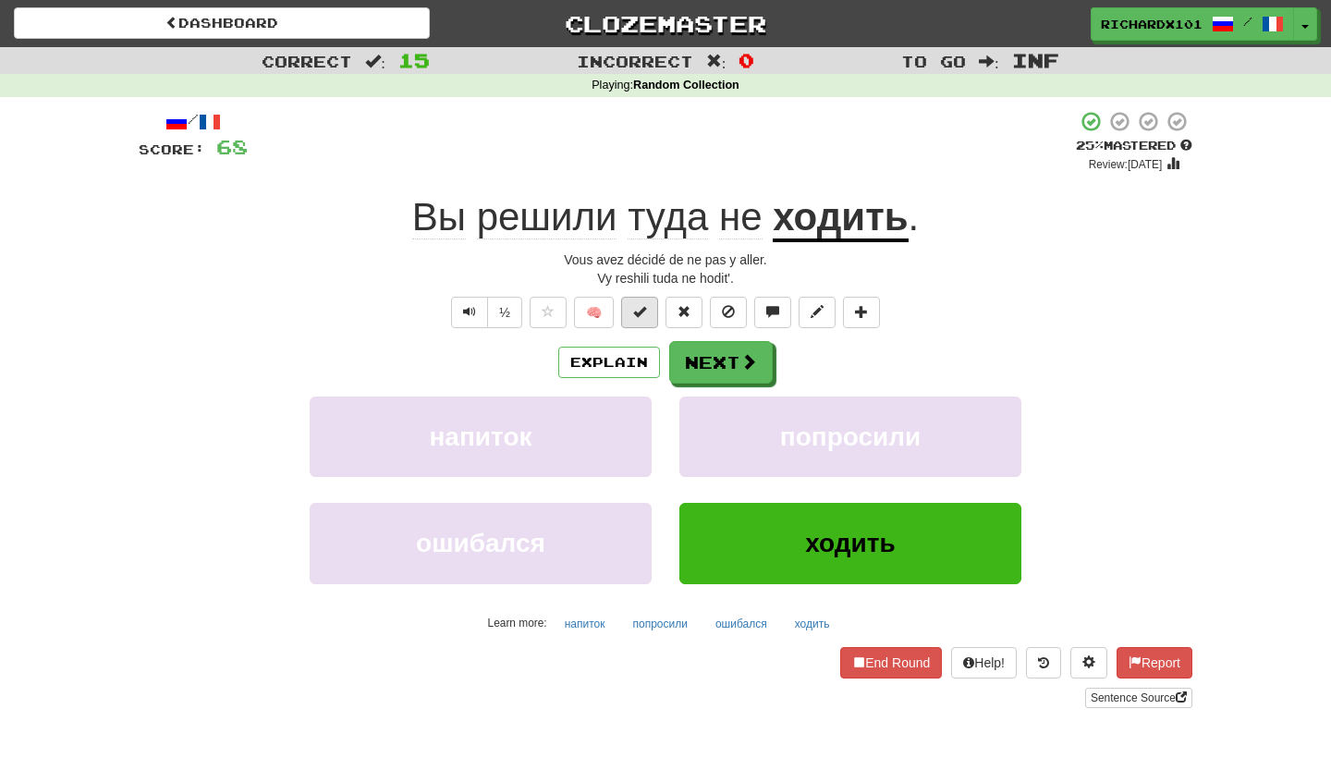
click at [649, 315] on button at bounding box center [639, 312] width 37 height 31
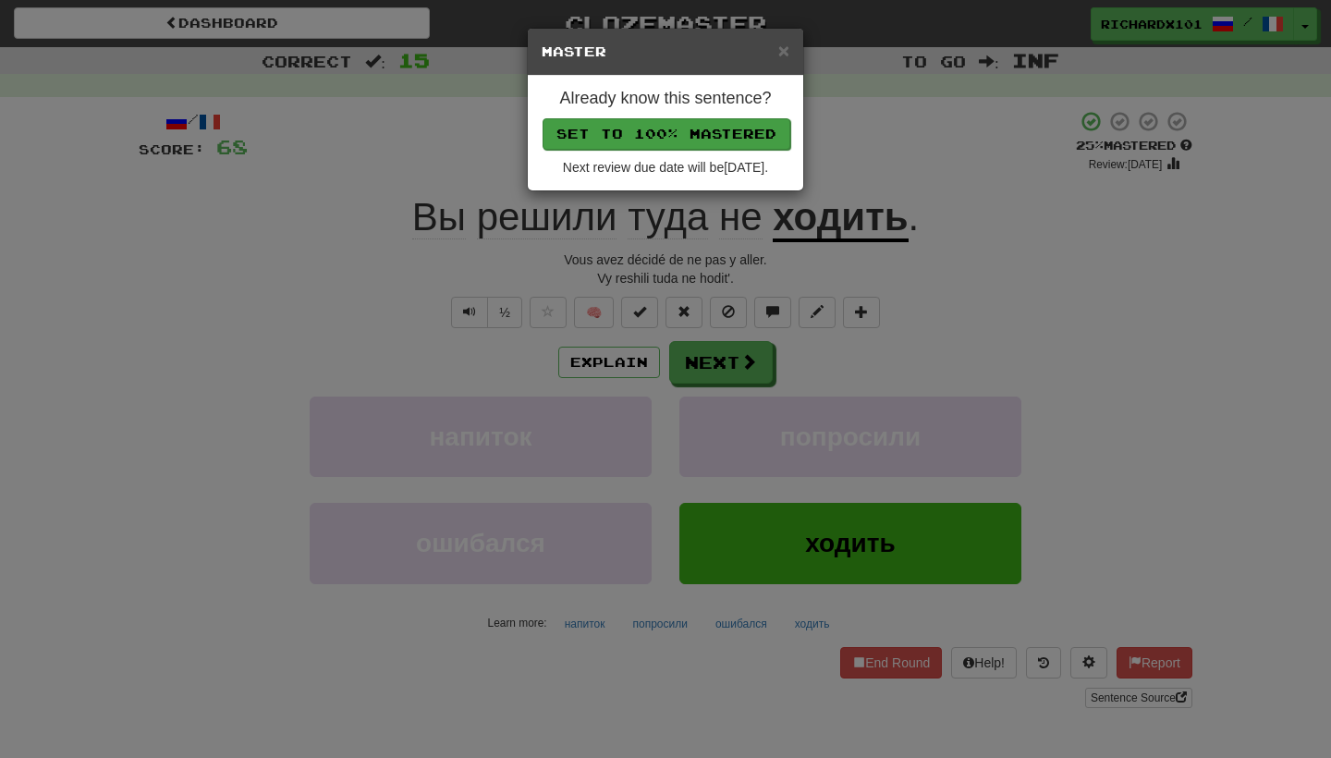
click at [740, 138] on button "Set to 100% Mastered" at bounding box center [666, 133] width 248 height 31
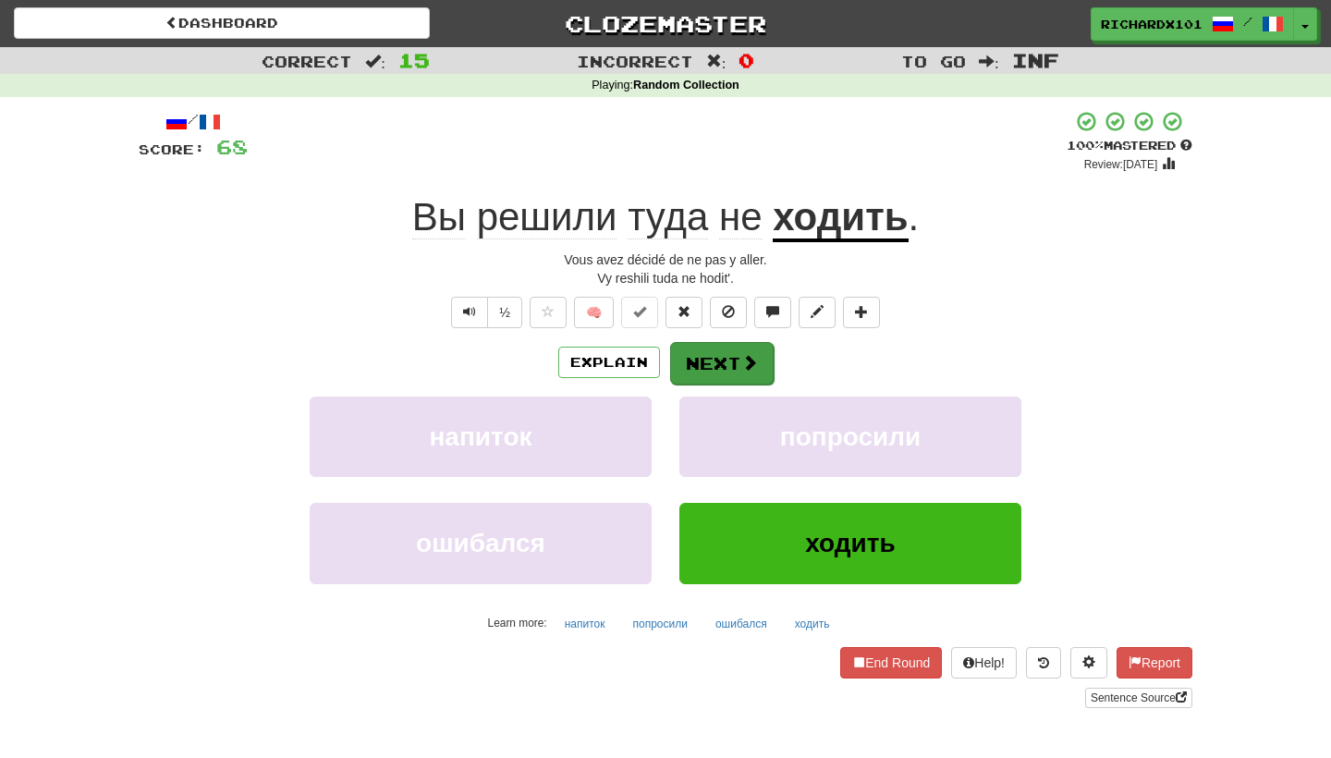
click at [713, 349] on button "Next" at bounding box center [722, 363] width 104 height 43
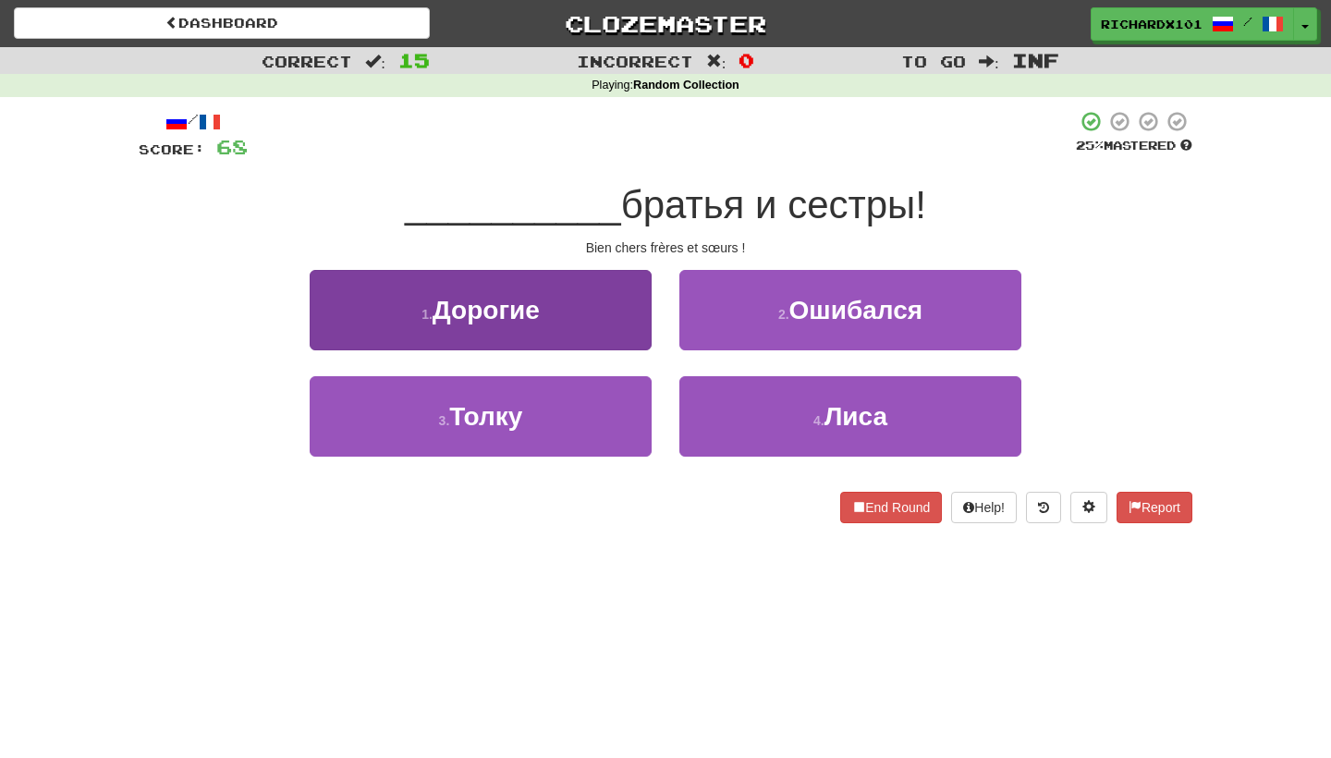
click at [637, 326] on button "1 . [GEOGRAPHIC_DATA]" at bounding box center [481, 310] width 342 height 80
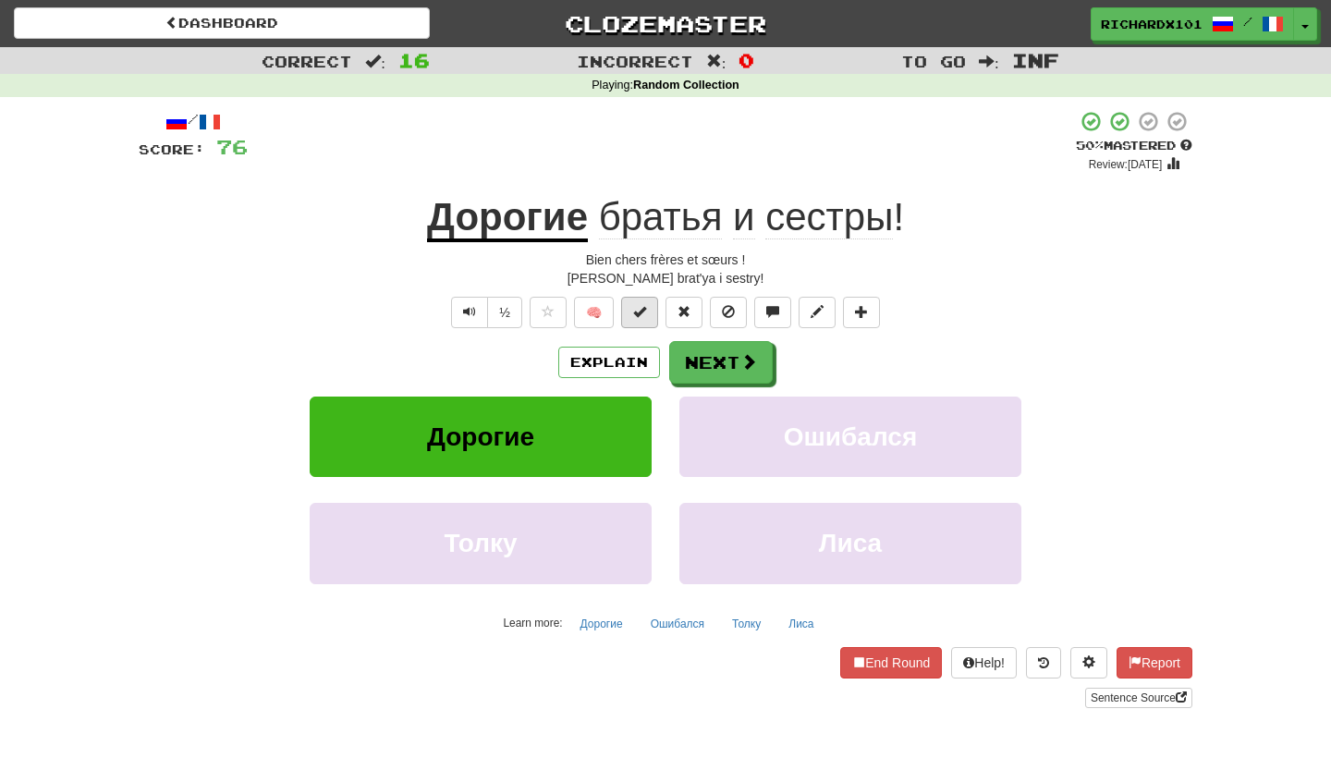
click at [643, 310] on span at bounding box center [639, 311] width 13 height 13
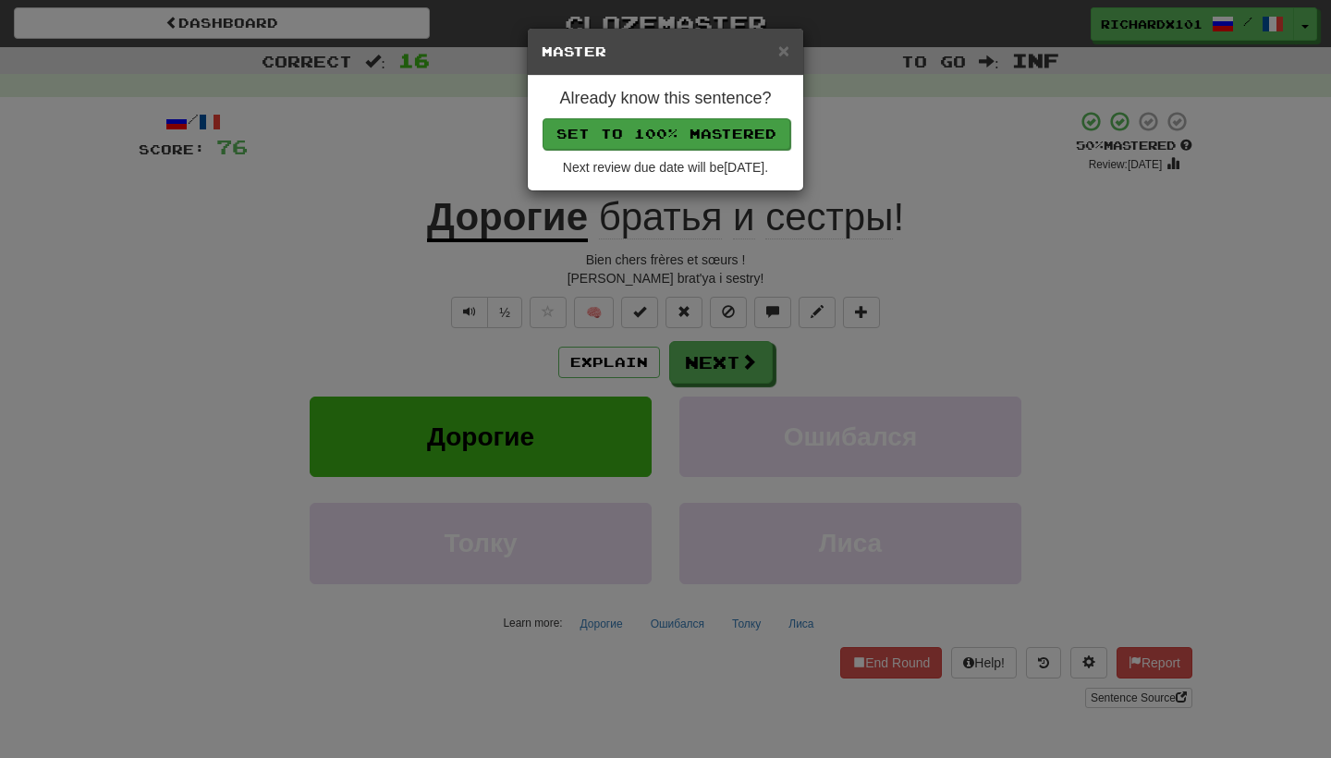
click at [652, 132] on button "Set to 100% Mastered" at bounding box center [666, 133] width 248 height 31
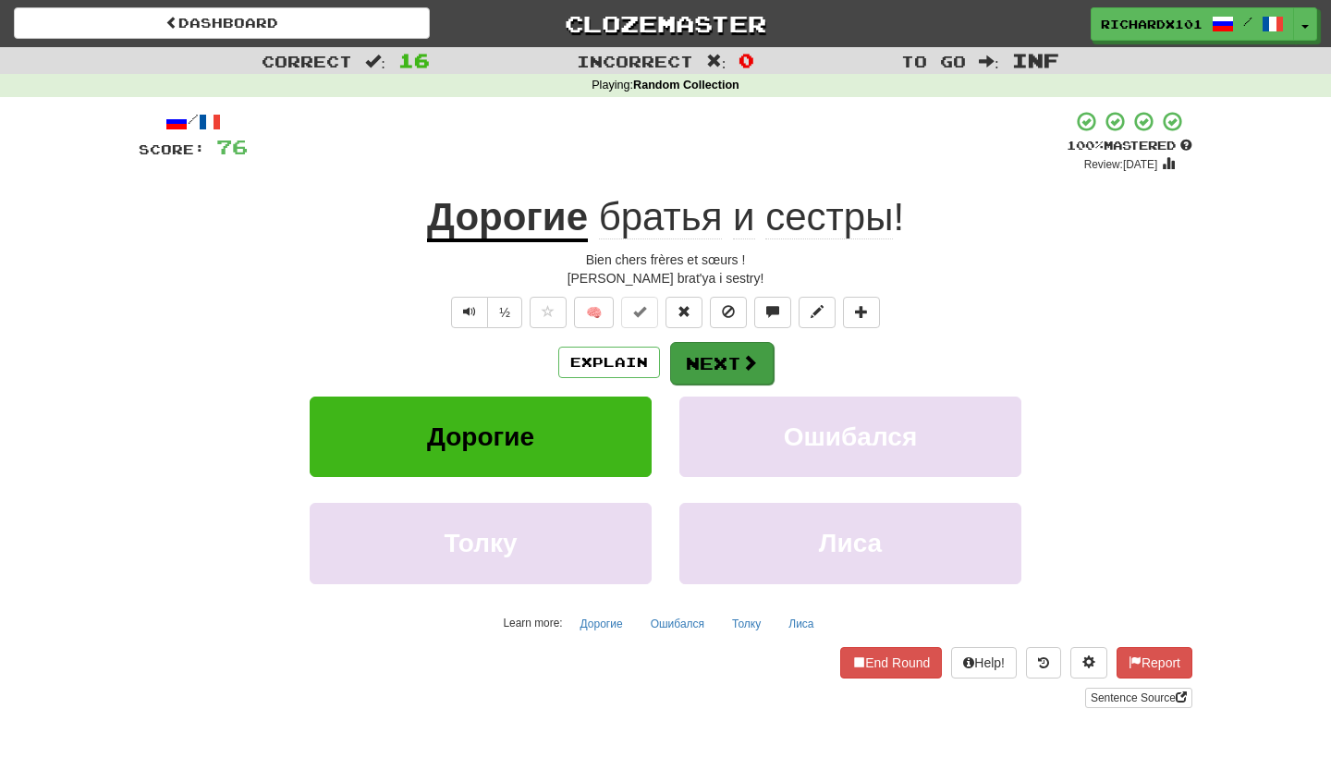
click at [709, 354] on button "Next" at bounding box center [722, 363] width 104 height 43
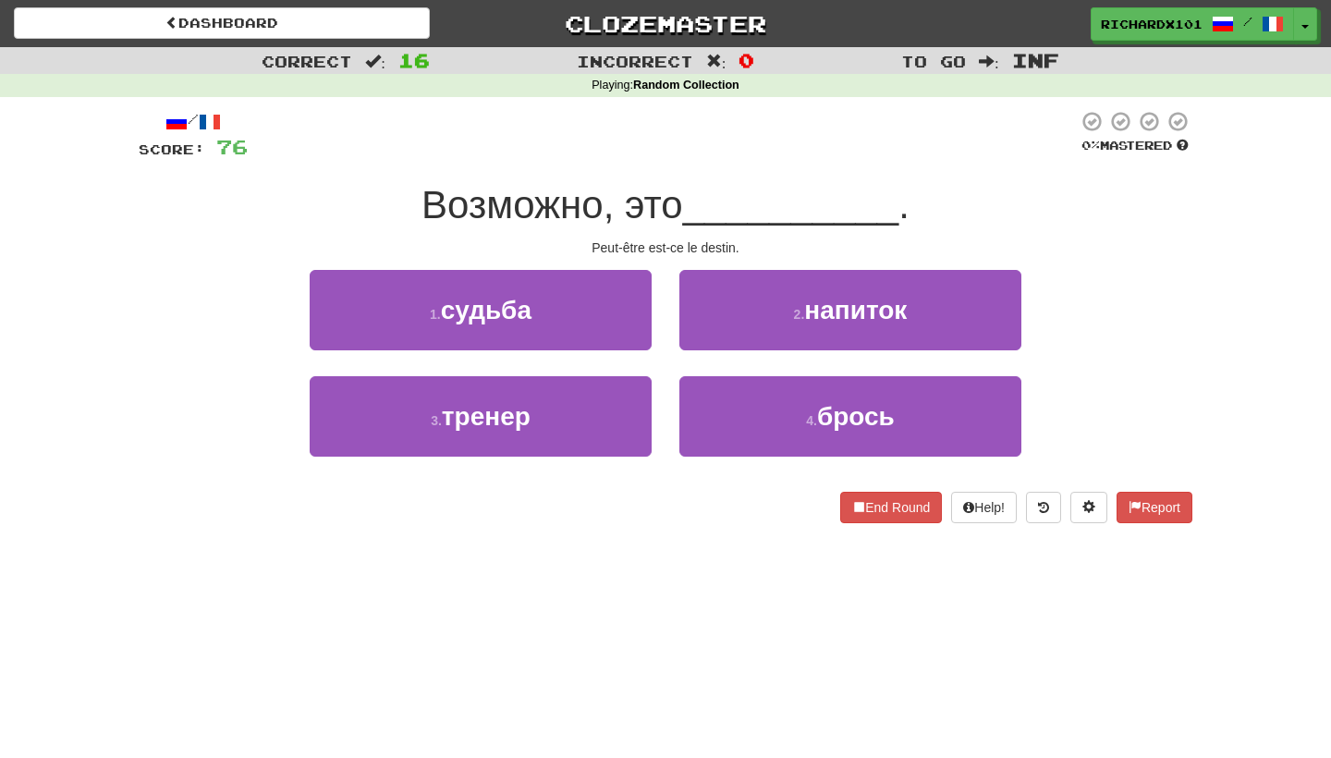
click at [615, 301] on button "1 . судьба" at bounding box center [481, 310] width 342 height 80
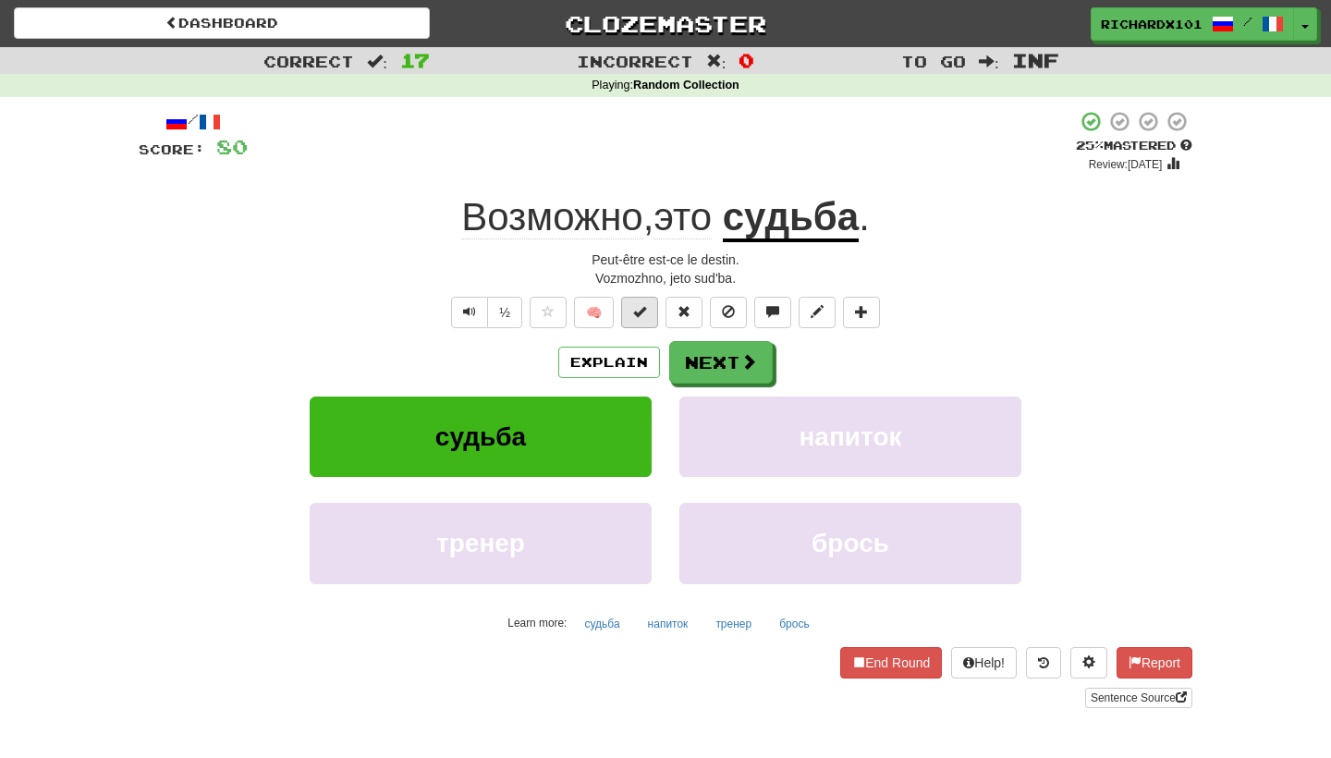
click at [648, 311] on button at bounding box center [639, 312] width 37 height 31
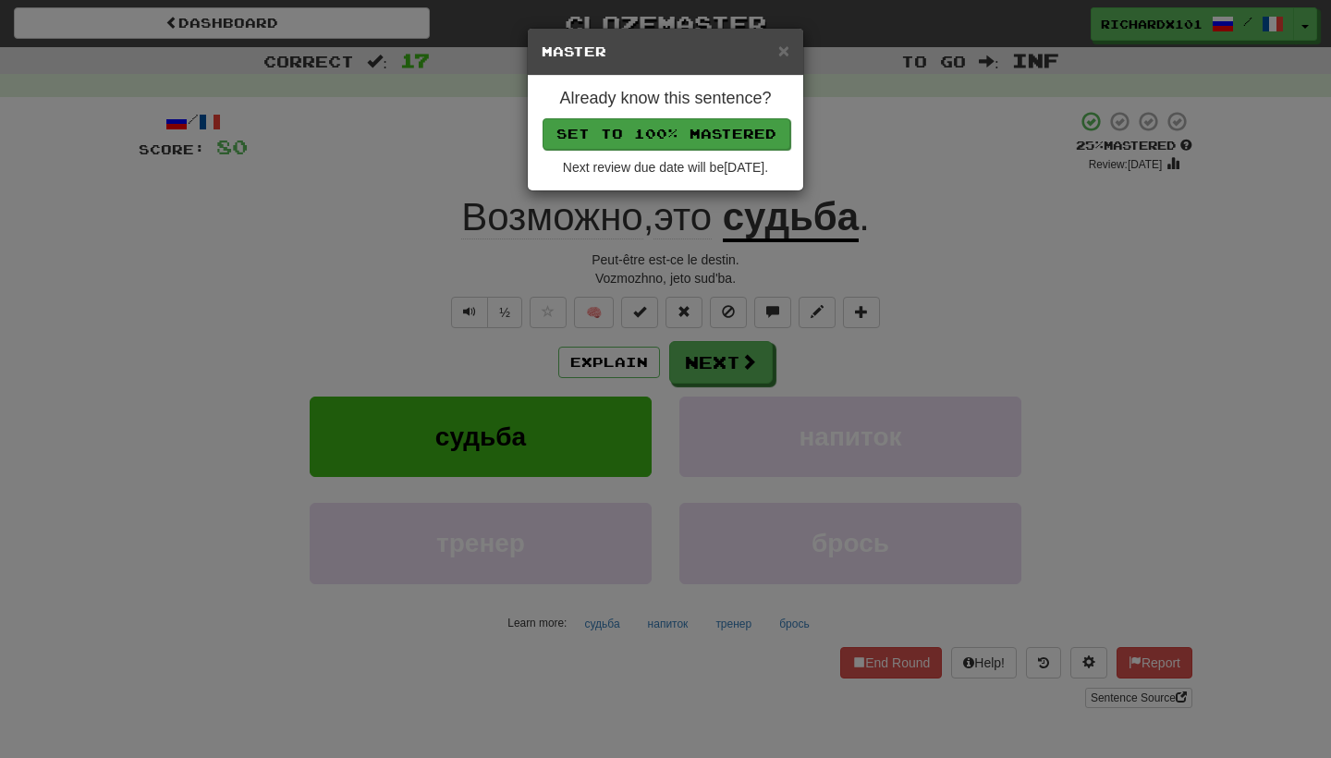
click at [706, 139] on button "Set to 100% Mastered" at bounding box center [666, 133] width 248 height 31
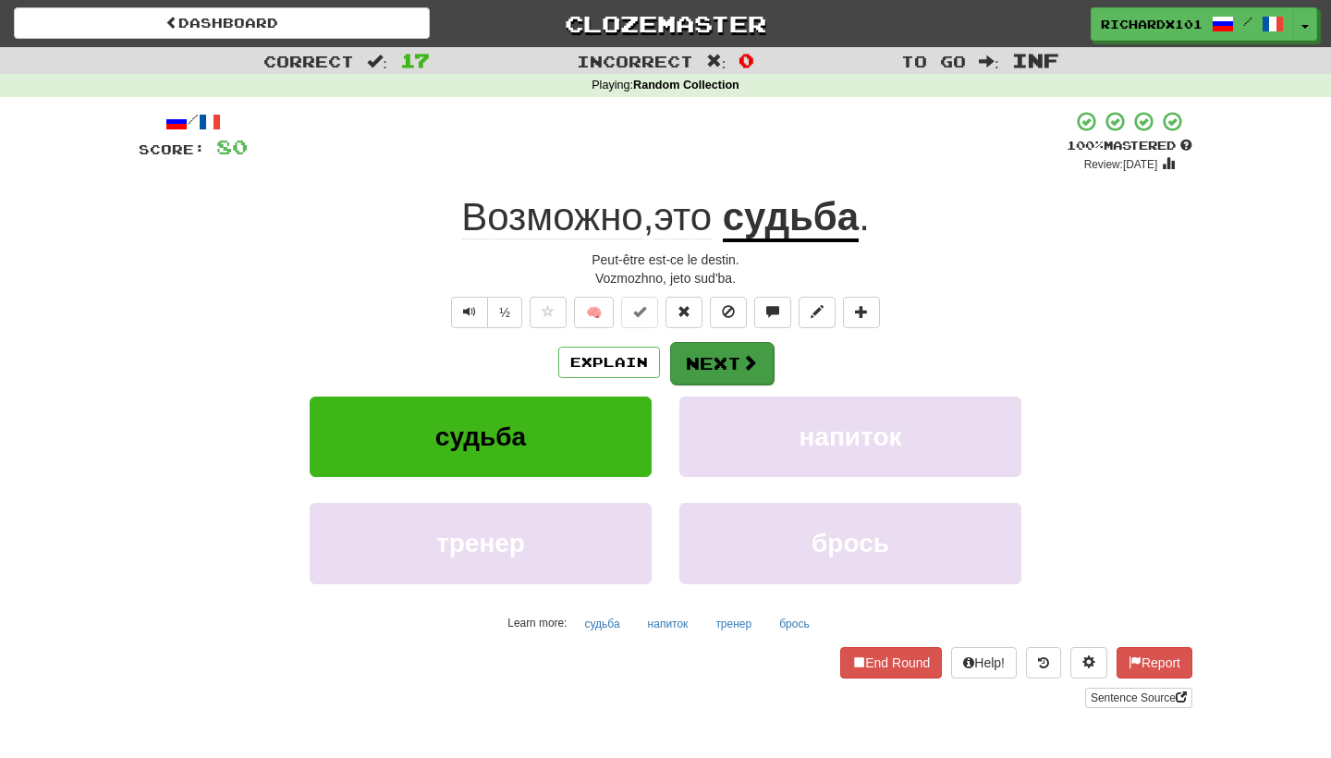
click at [724, 354] on button "Next" at bounding box center [722, 363] width 104 height 43
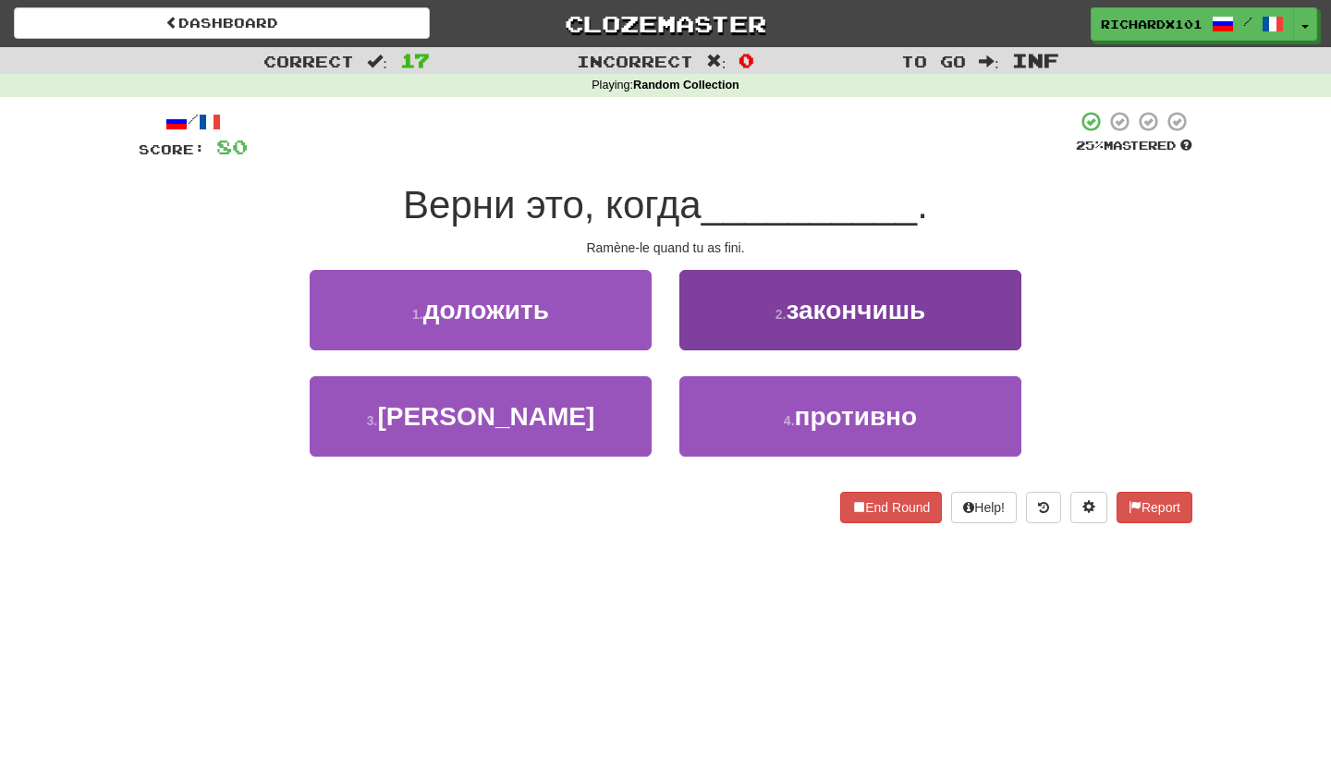
click at [764, 312] on button "2 . закончишь" at bounding box center [850, 310] width 342 height 80
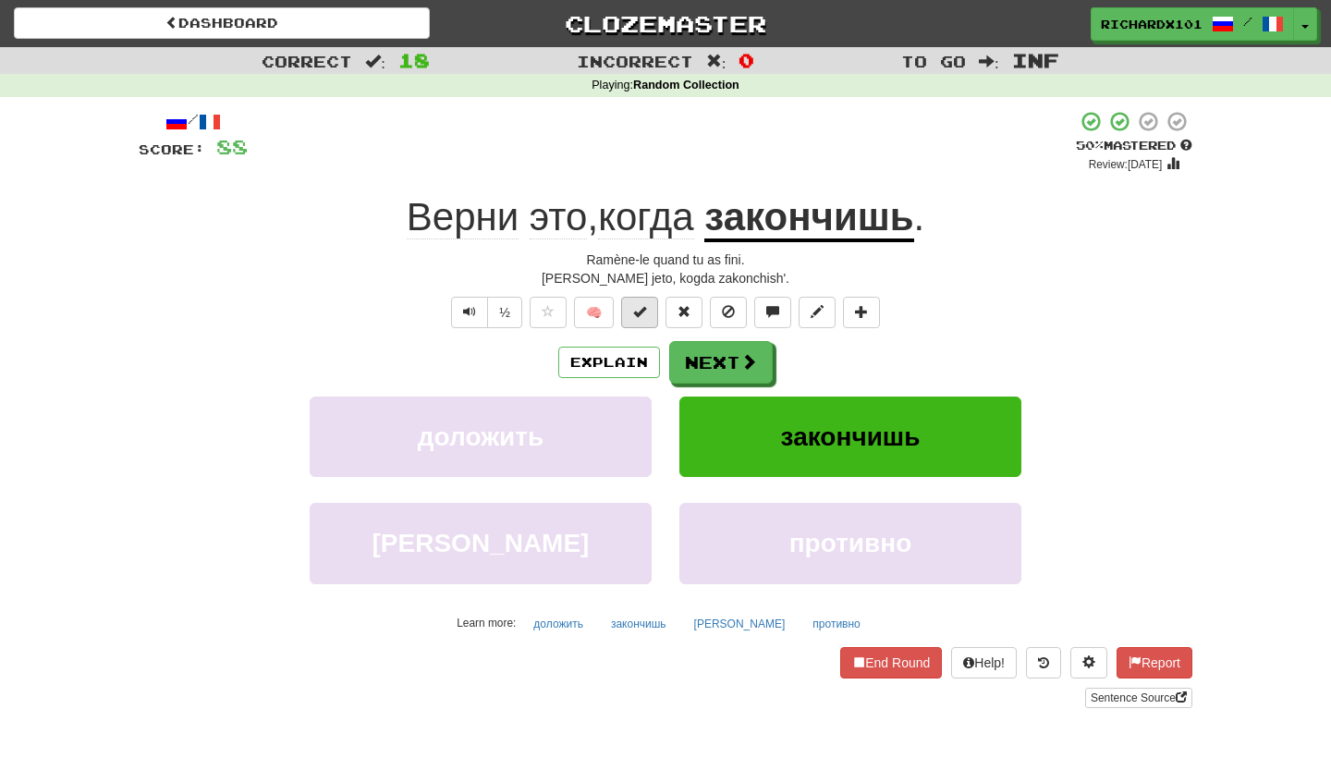
click at [649, 311] on button at bounding box center [639, 312] width 37 height 31
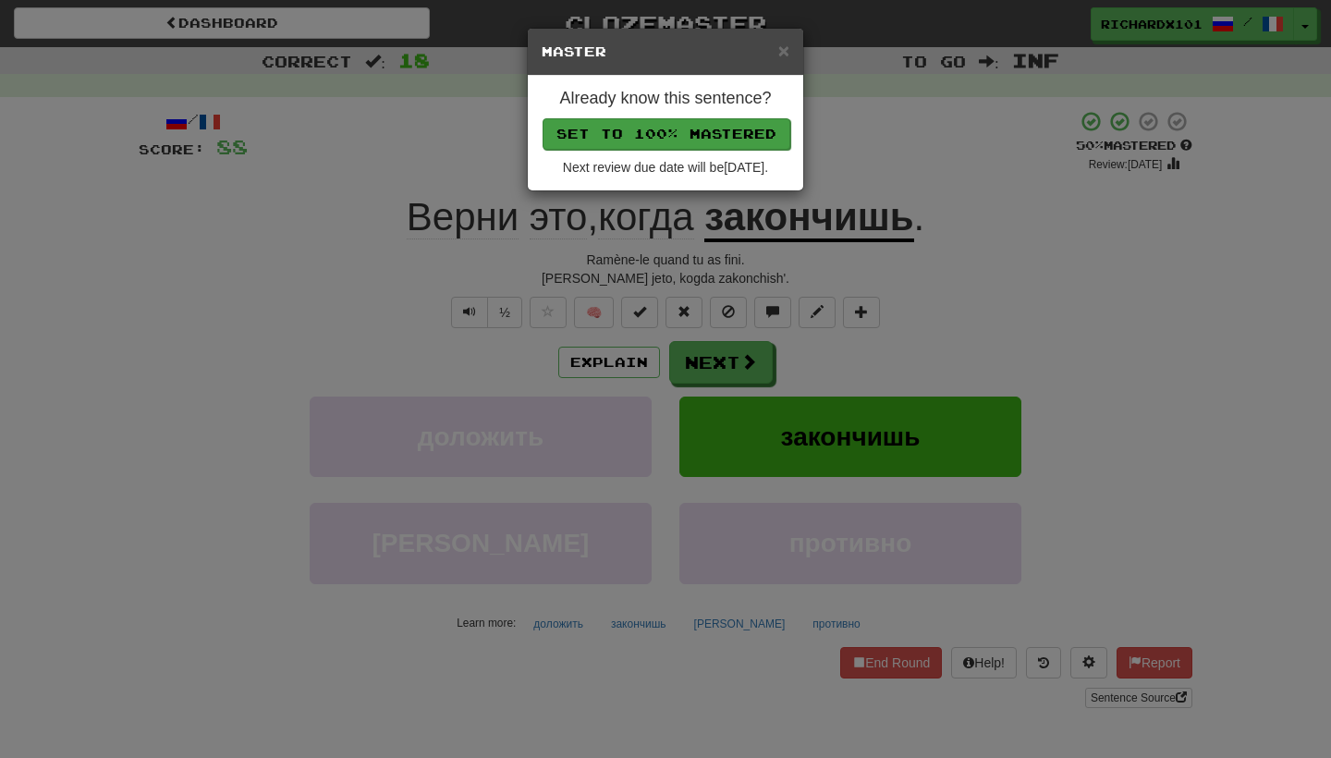
click at [696, 128] on button "Set to 100% Mastered" at bounding box center [666, 133] width 248 height 31
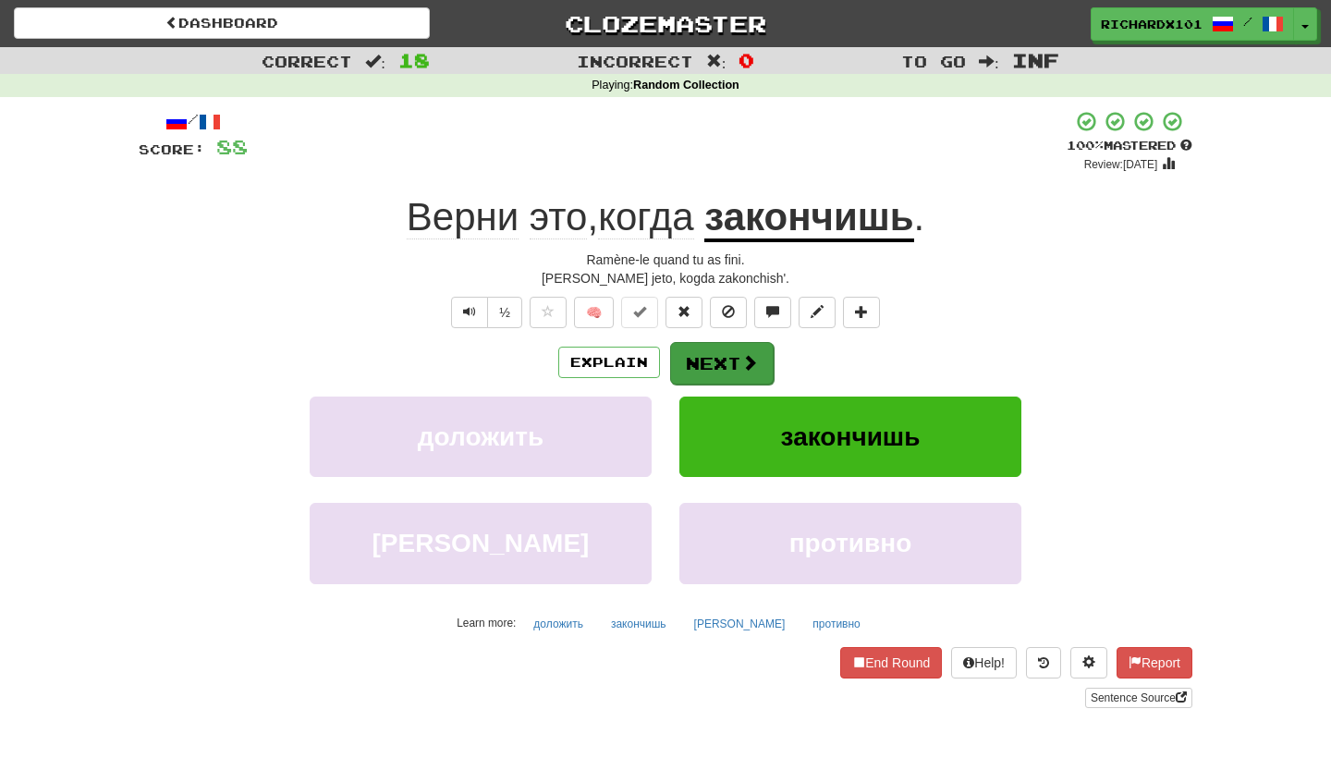
click at [698, 362] on button "Next" at bounding box center [722, 363] width 104 height 43
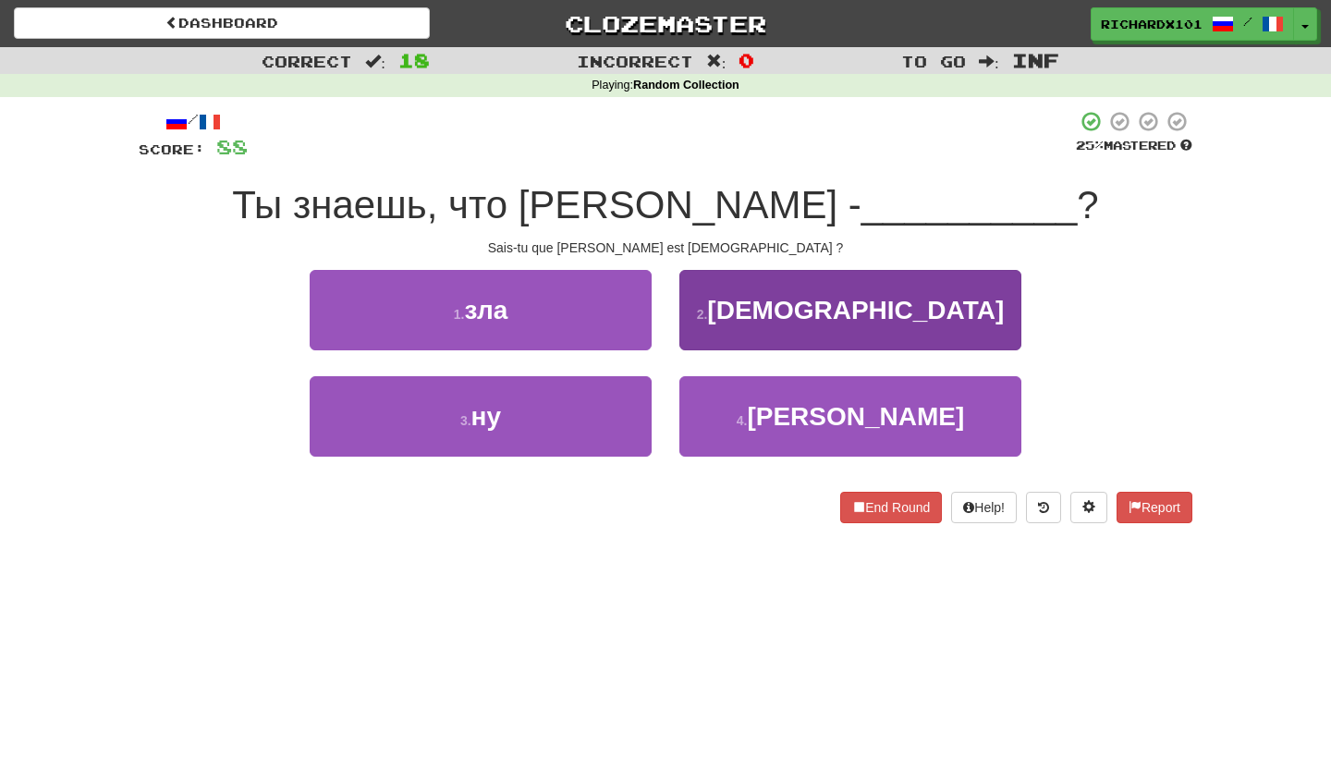
click at [760, 288] on button "2 . [DEMOGRAPHIC_DATA]" at bounding box center [850, 310] width 342 height 80
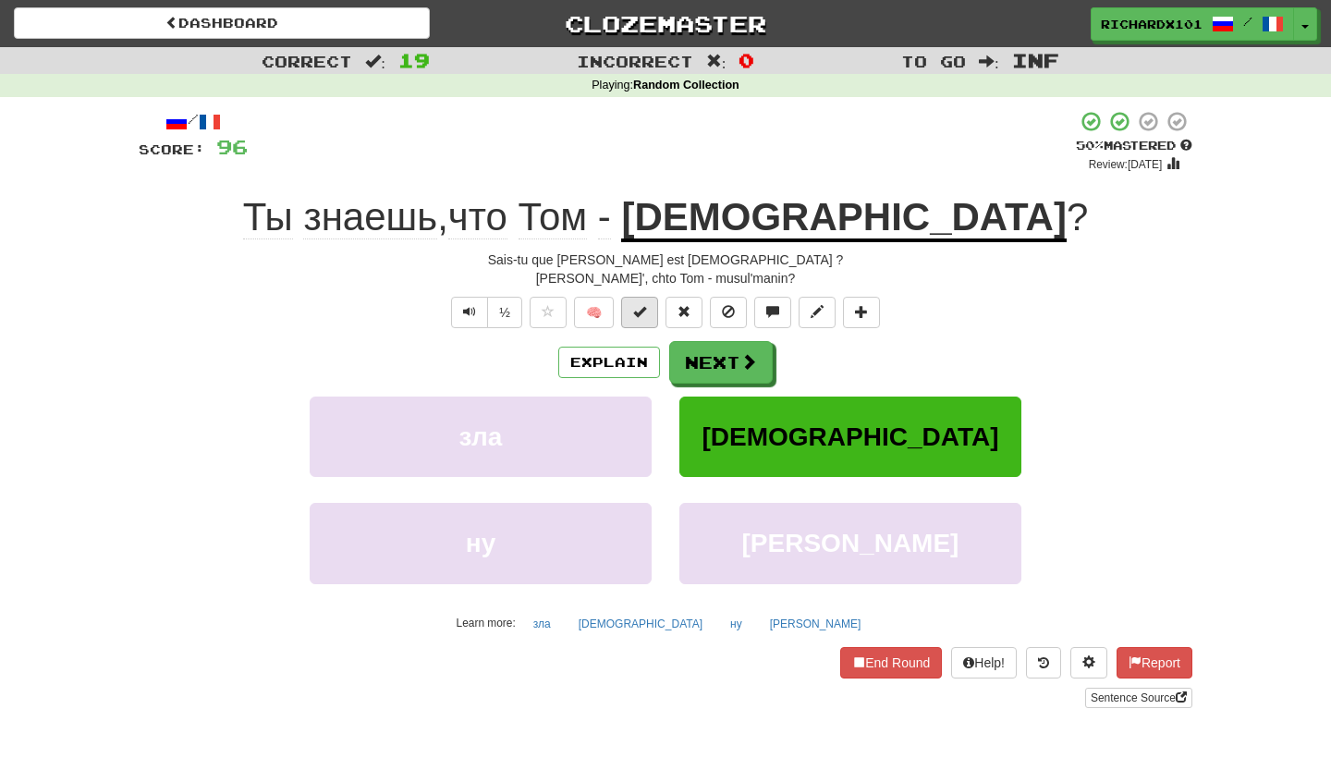
click at [645, 311] on span at bounding box center [639, 311] width 13 height 13
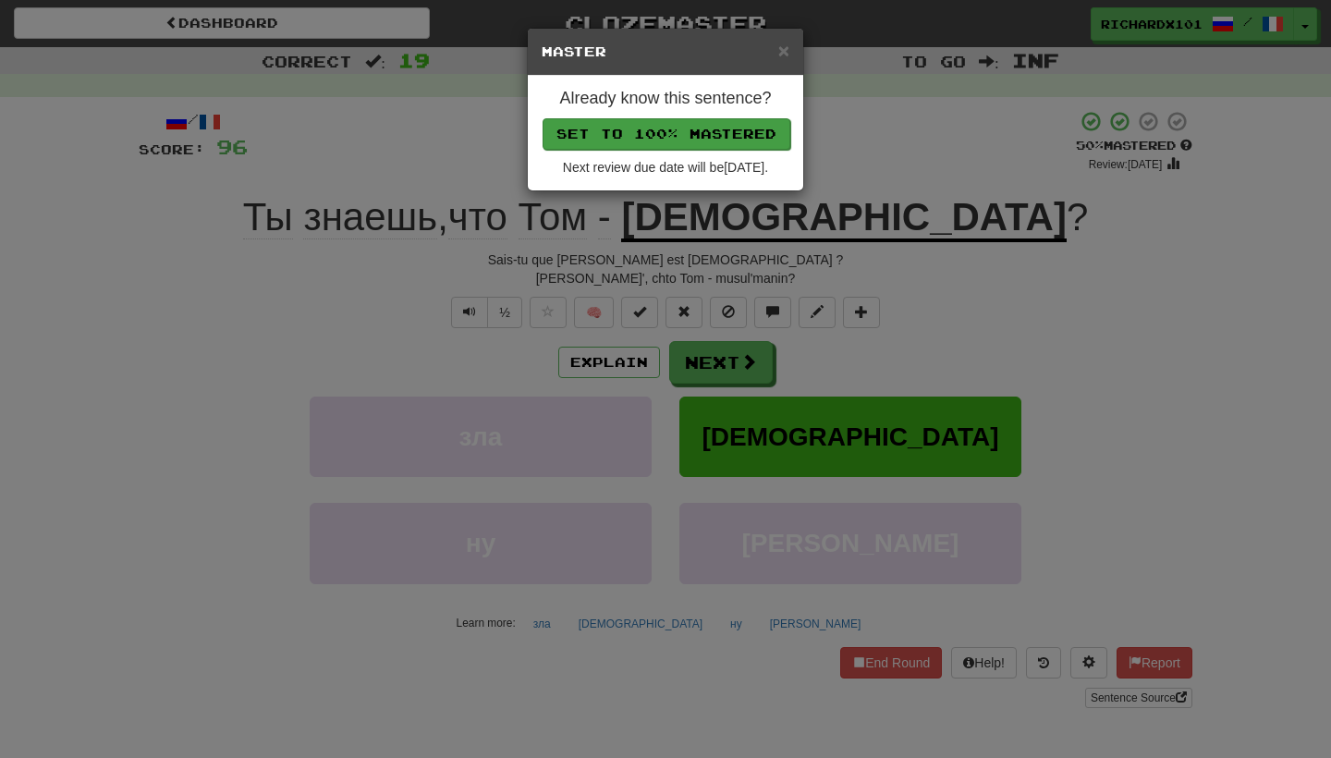
click at [700, 120] on button "Set to 100% Mastered" at bounding box center [666, 133] width 248 height 31
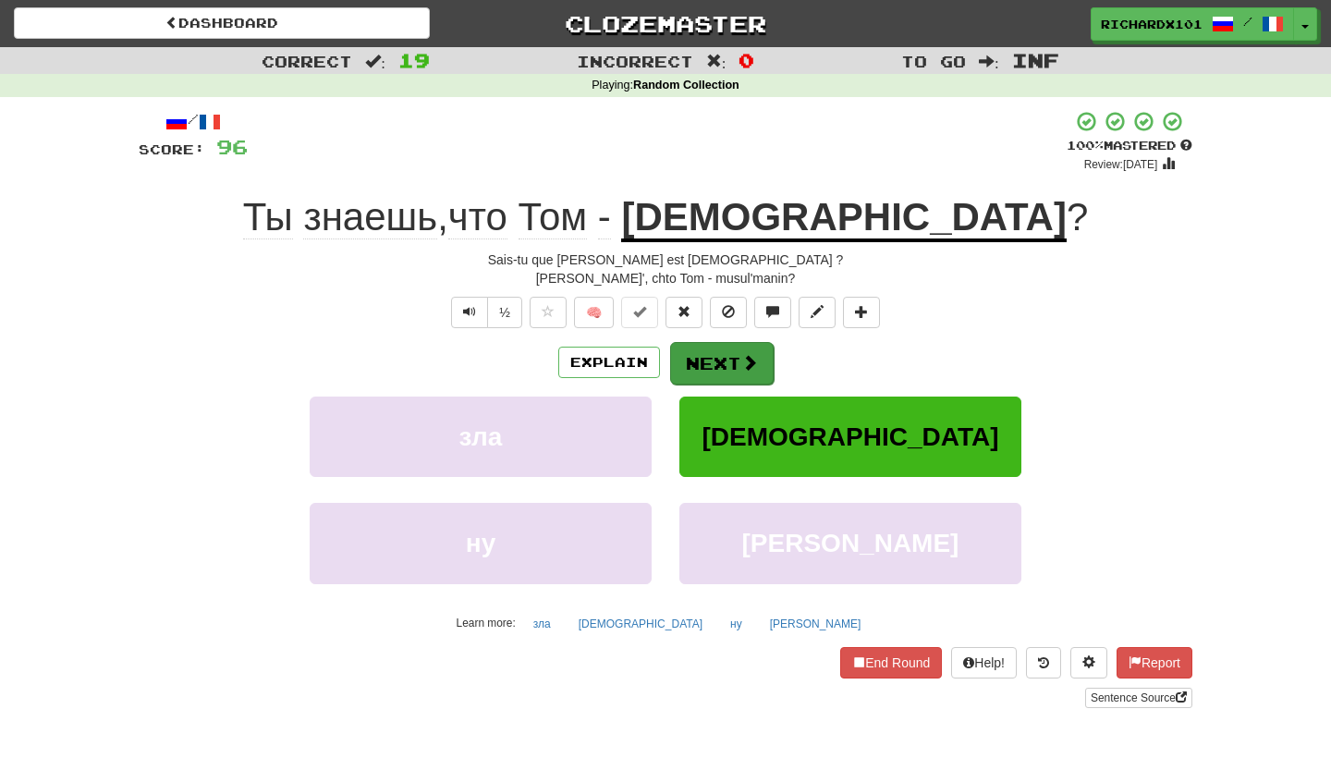
click at [728, 370] on button "Next" at bounding box center [722, 363] width 104 height 43
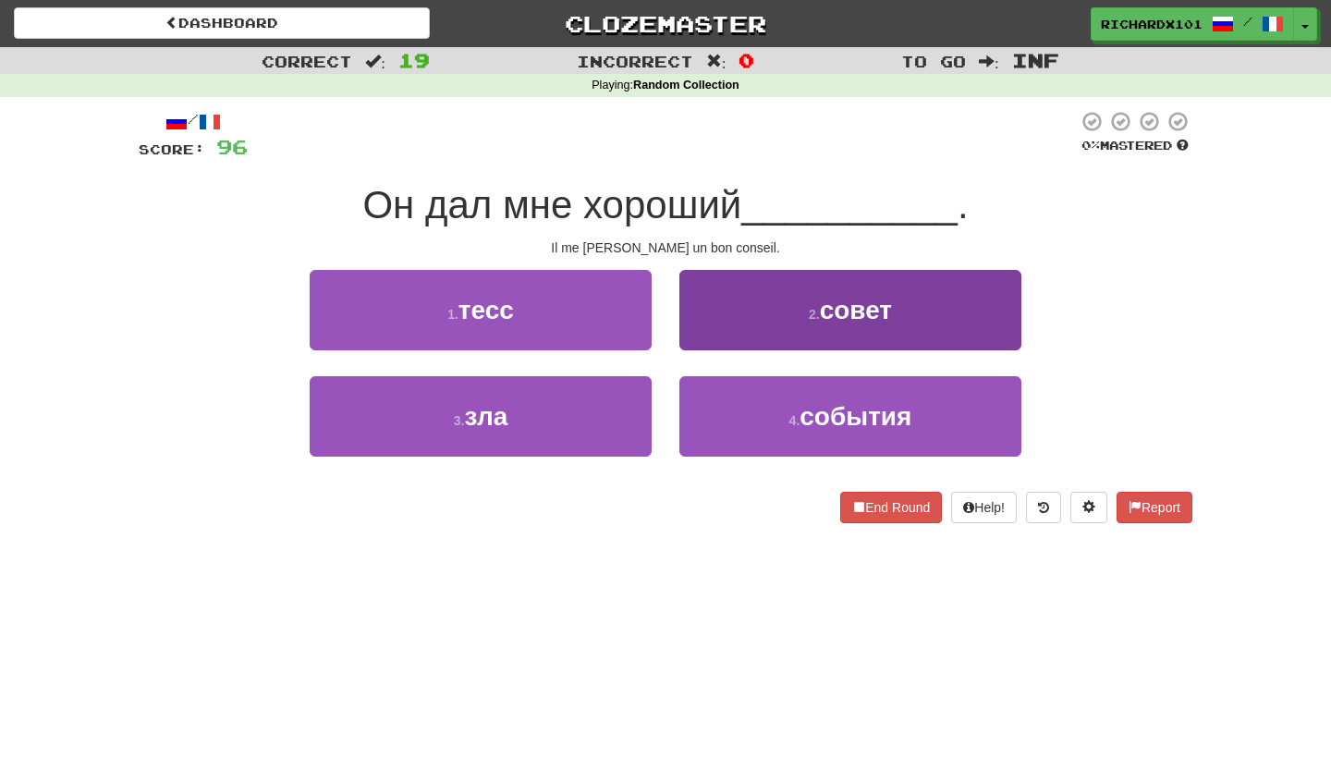
click at [776, 311] on button "2 . совет" at bounding box center [850, 310] width 342 height 80
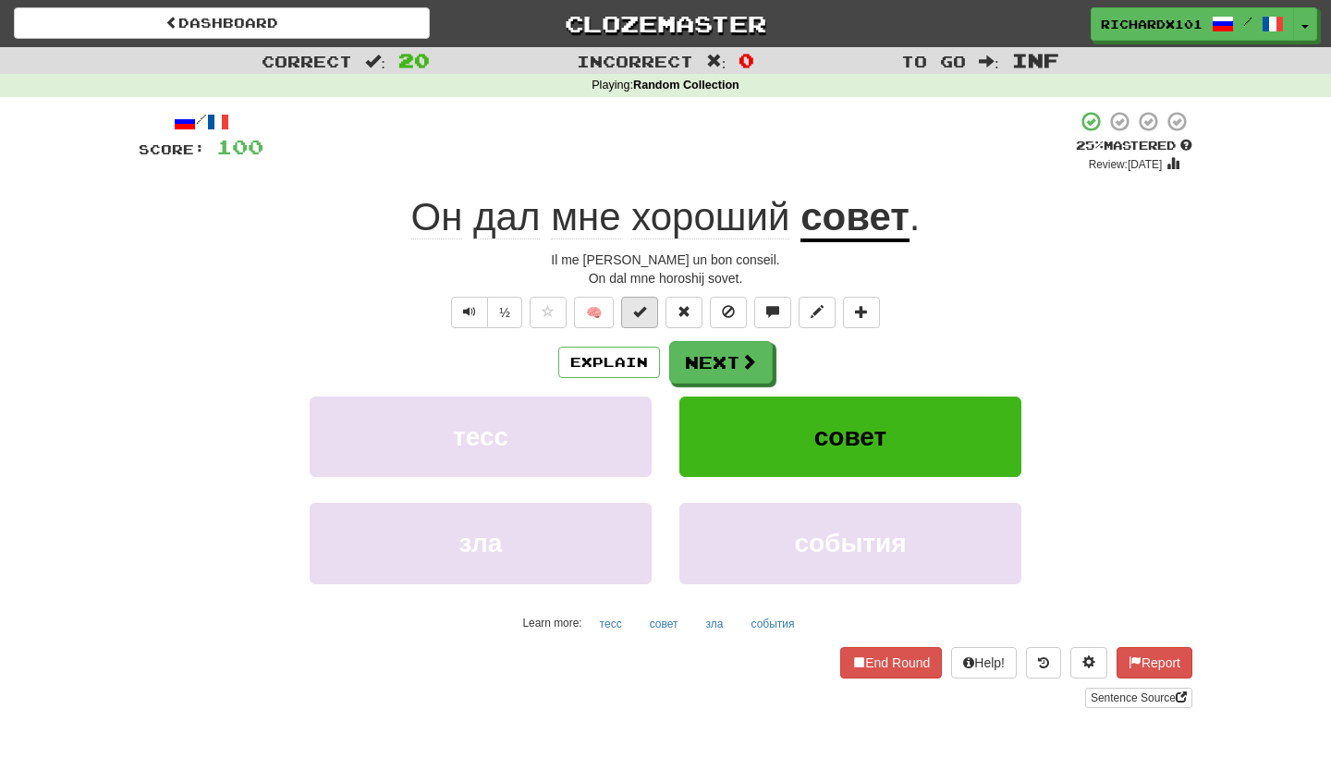
click at [651, 315] on button at bounding box center [639, 312] width 37 height 31
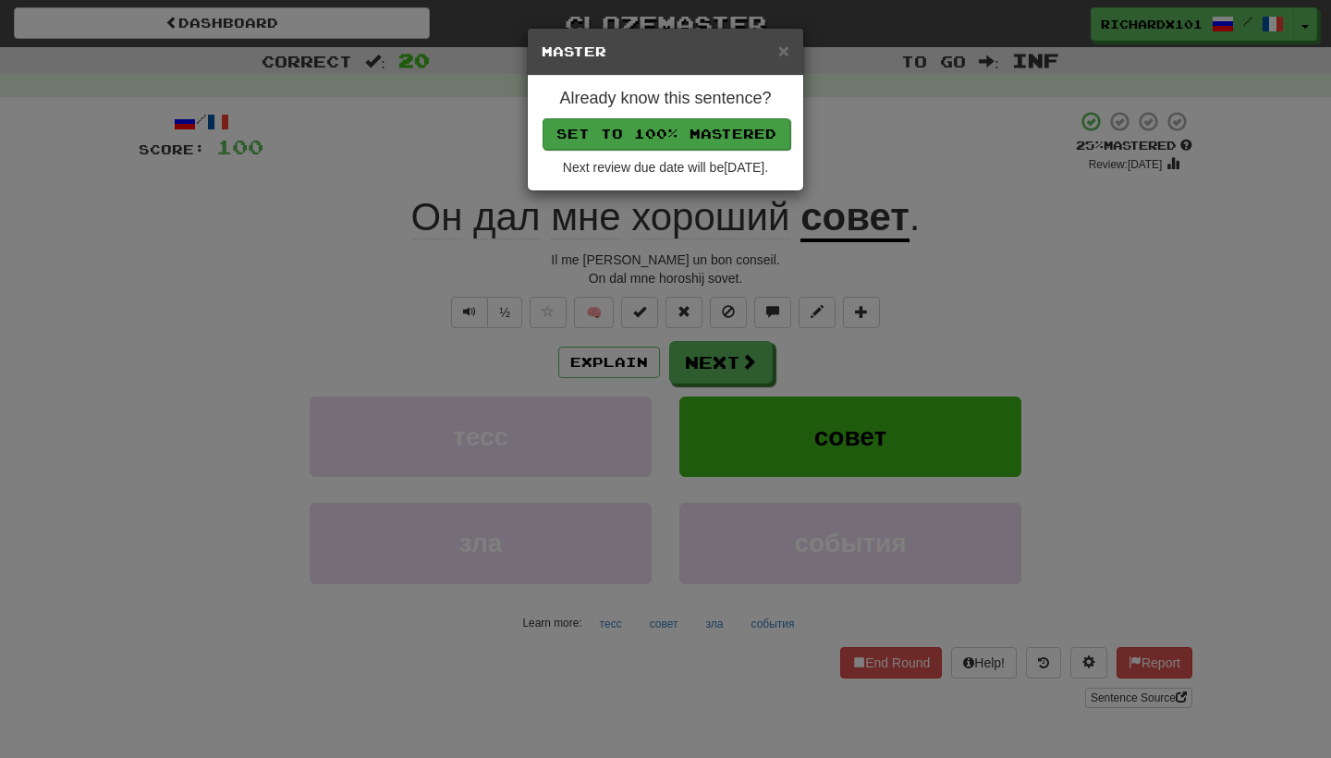
click at [724, 132] on button "Set to 100% Mastered" at bounding box center [666, 133] width 248 height 31
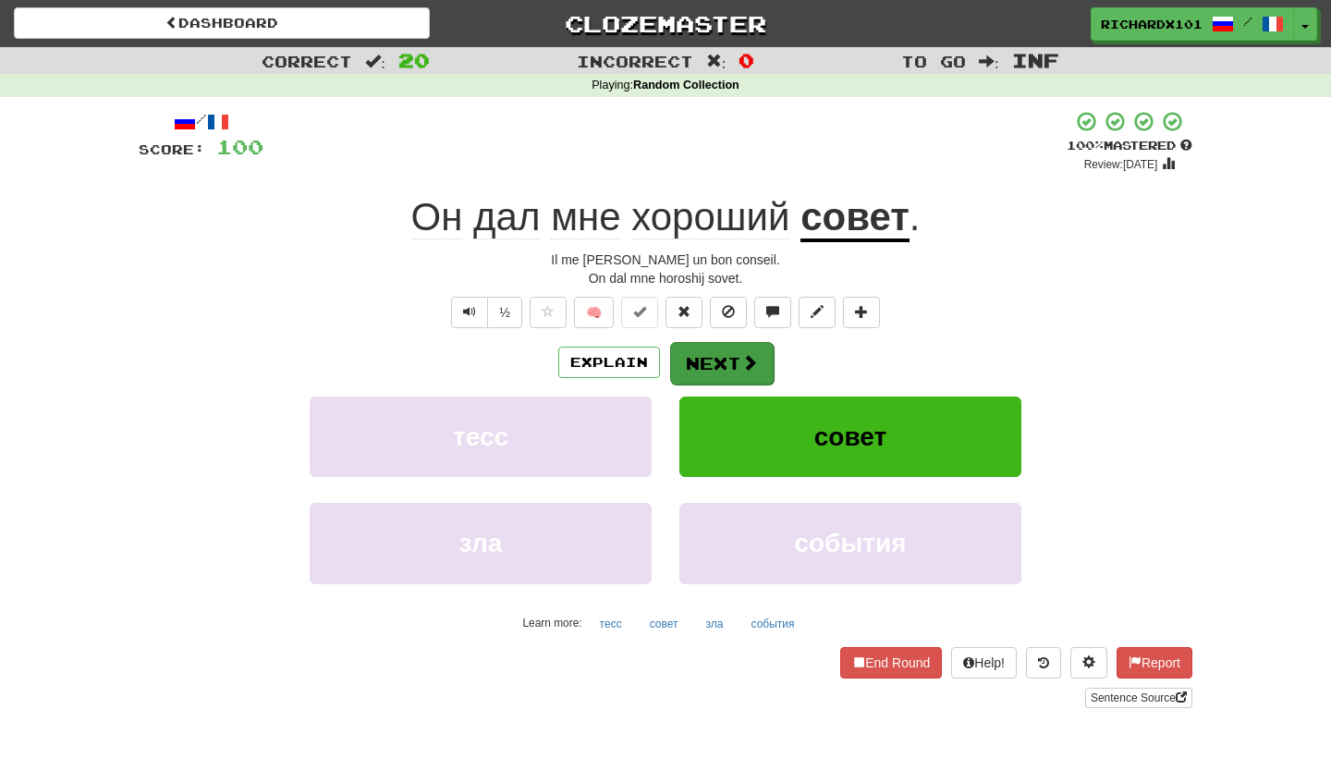
click at [742, 350] on button "Next" at bounding box center [722, 363] width 104 height 43
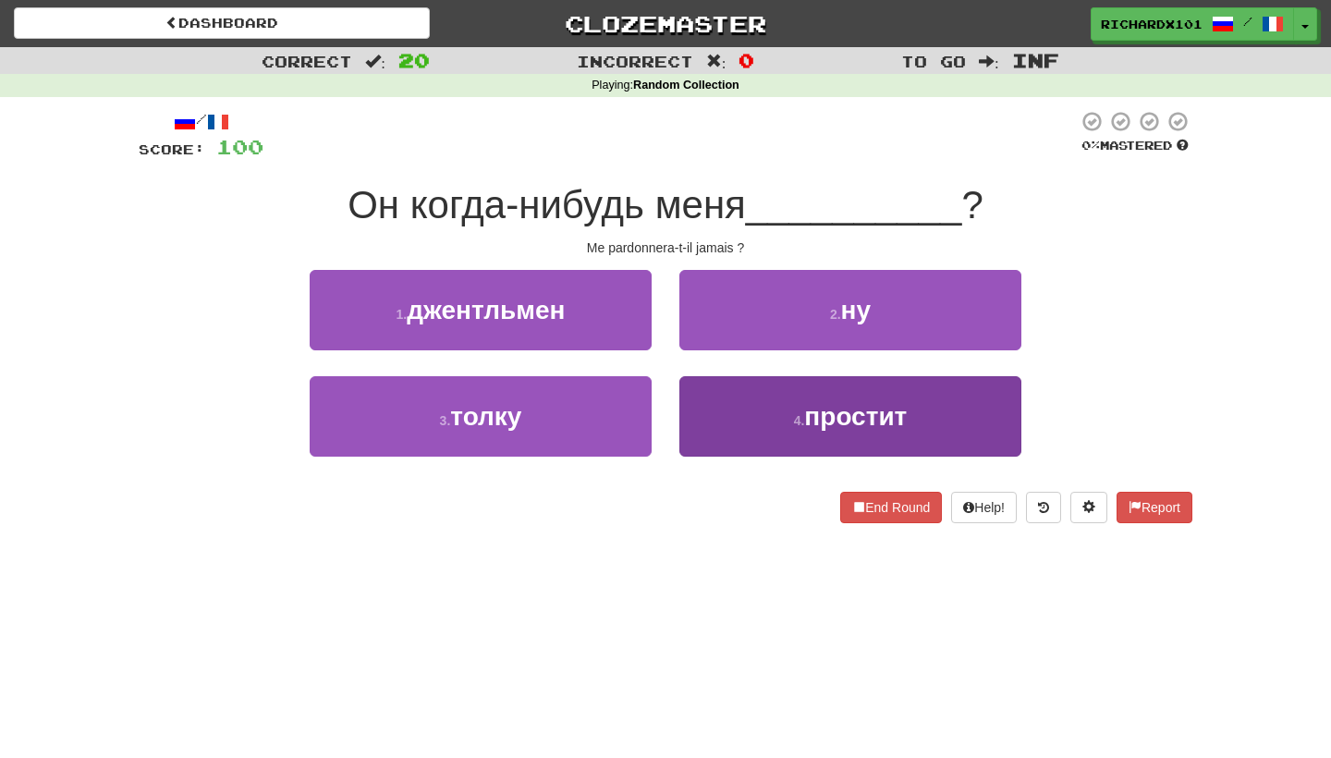
click at [751, 408] on button "4 . простит" at bounding box center [850, 416] width 342 height 80
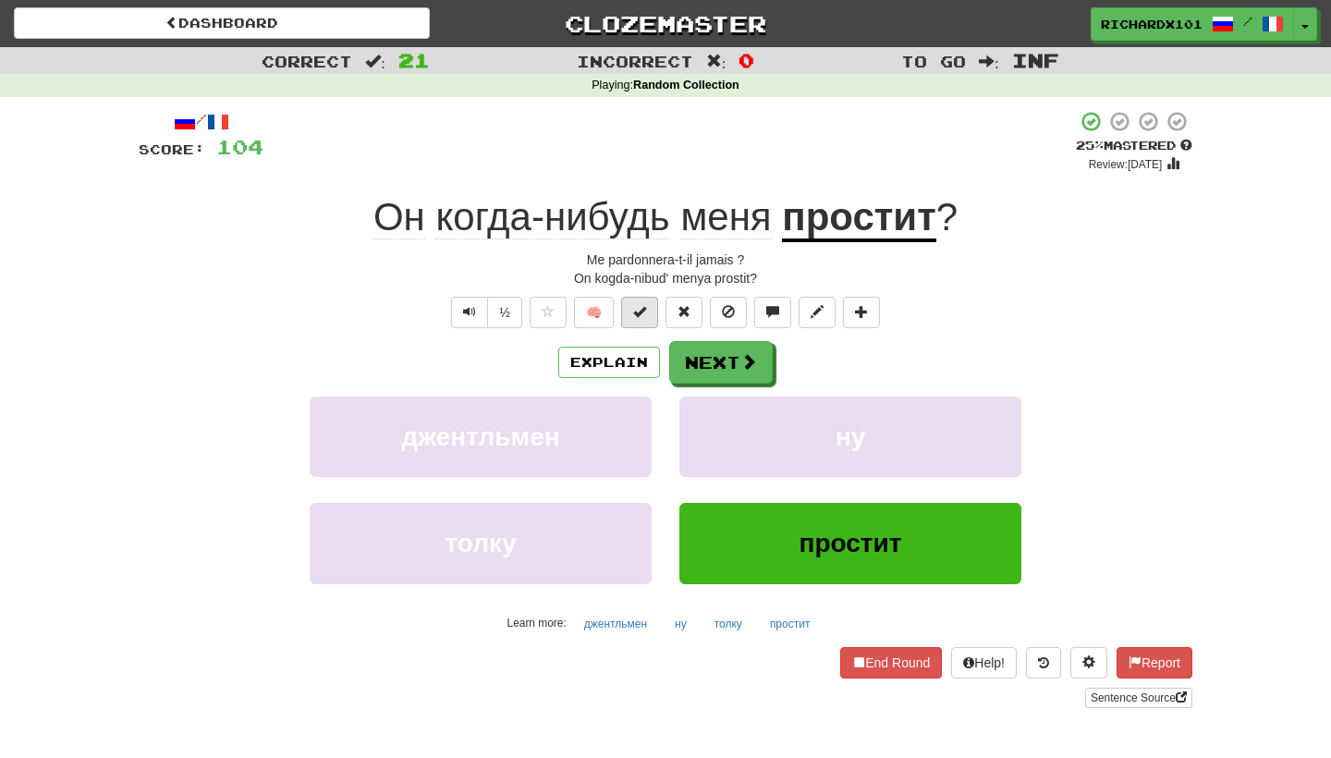
click at [645, 312] on span at bounding box center [639, 311] width 13 height 13
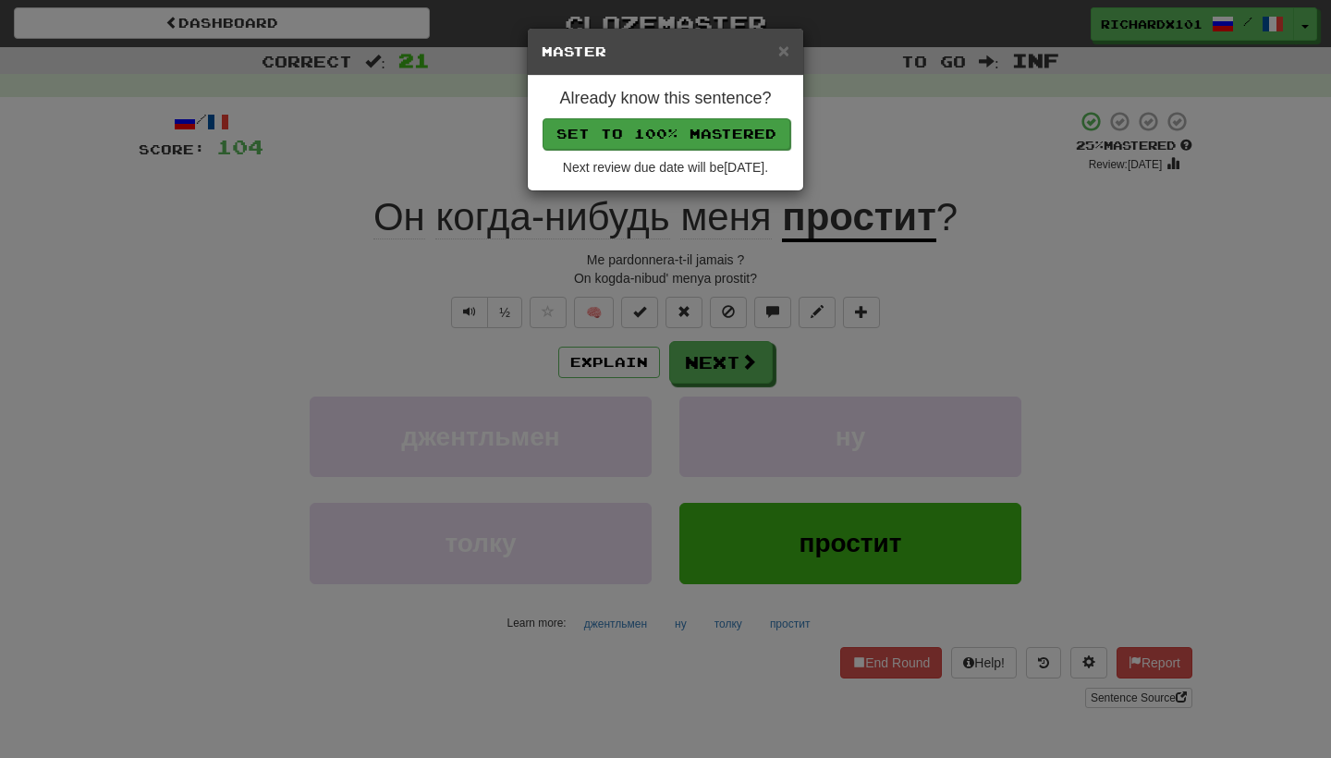
click at [708, 134] on button "Set to 100% Mastered" at bounding box center [666, 133] width 248 height 31
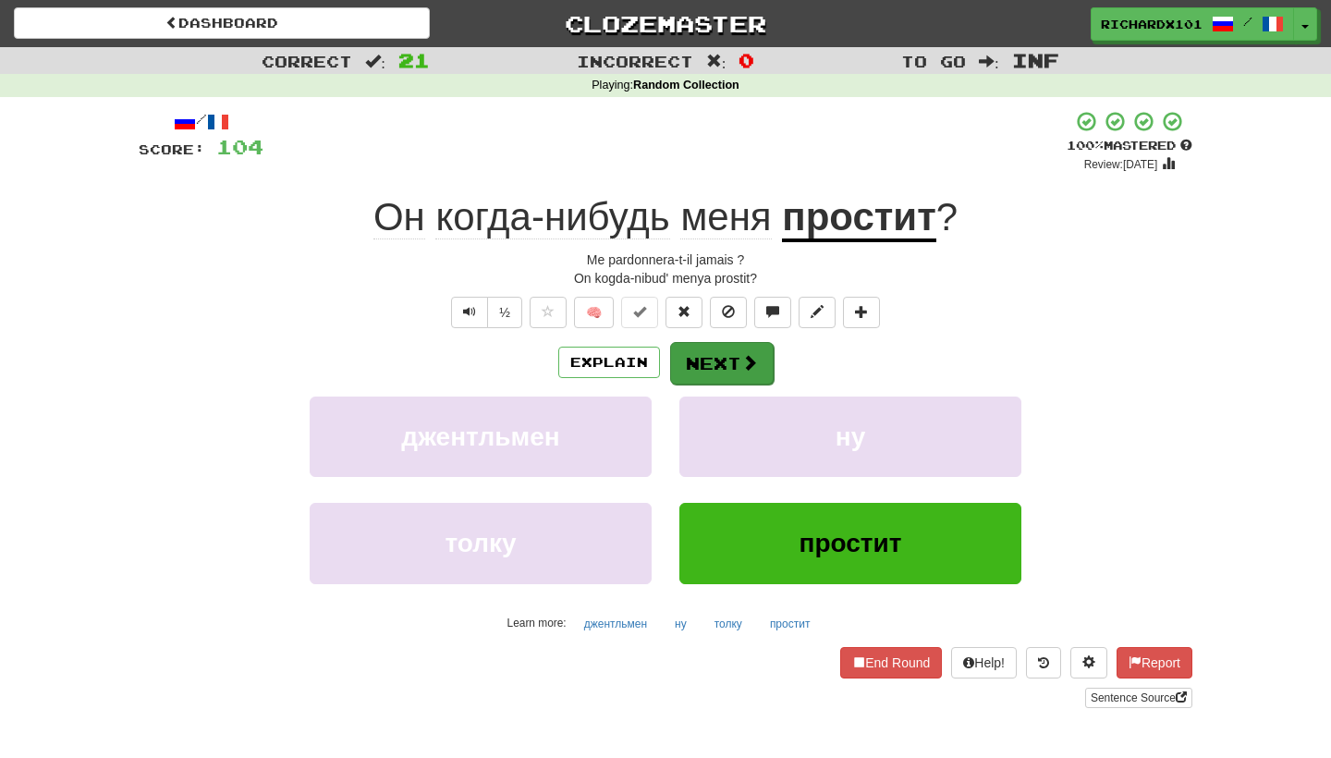
click at [730, 357] on button "Next" at bounding box center [722, 363] width 104 height 43
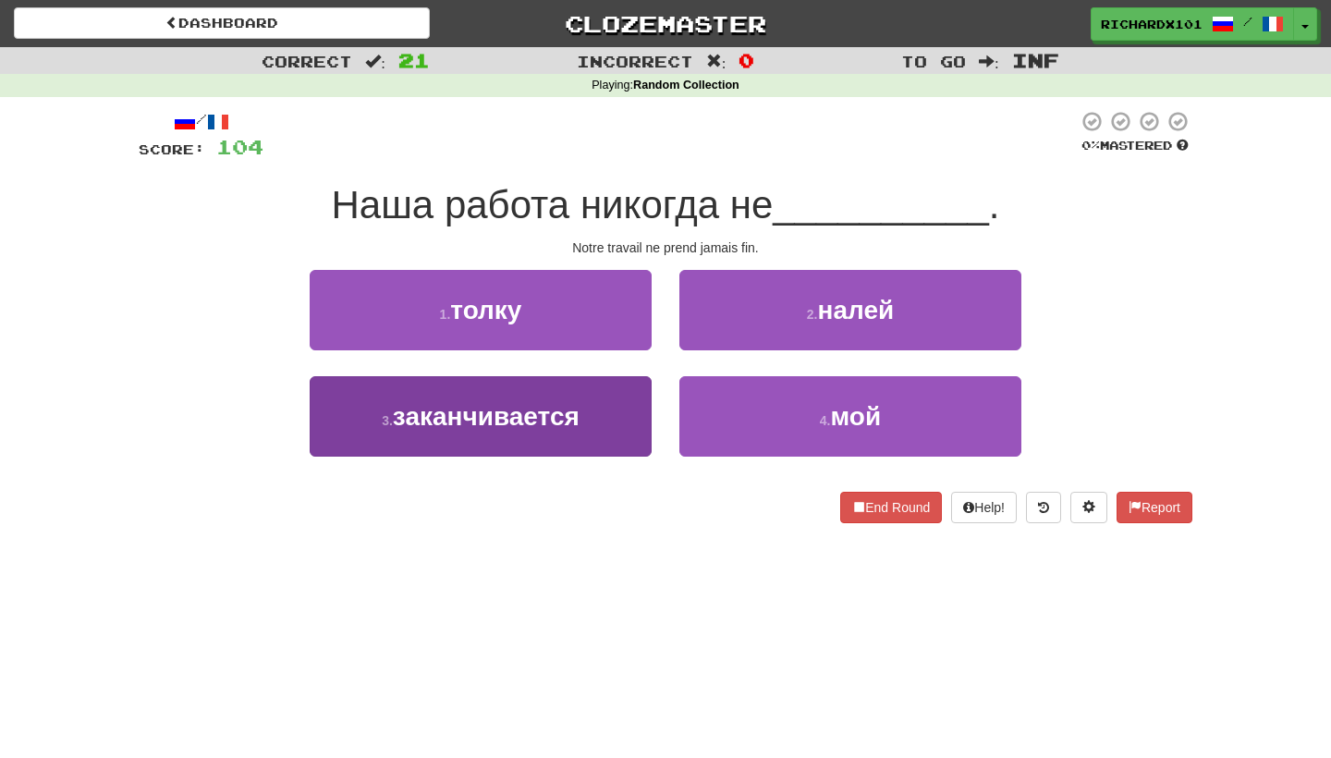
click at [644, 423] on button "3 . заканчивается" at bounding box center [481, 416] width 342 height 80
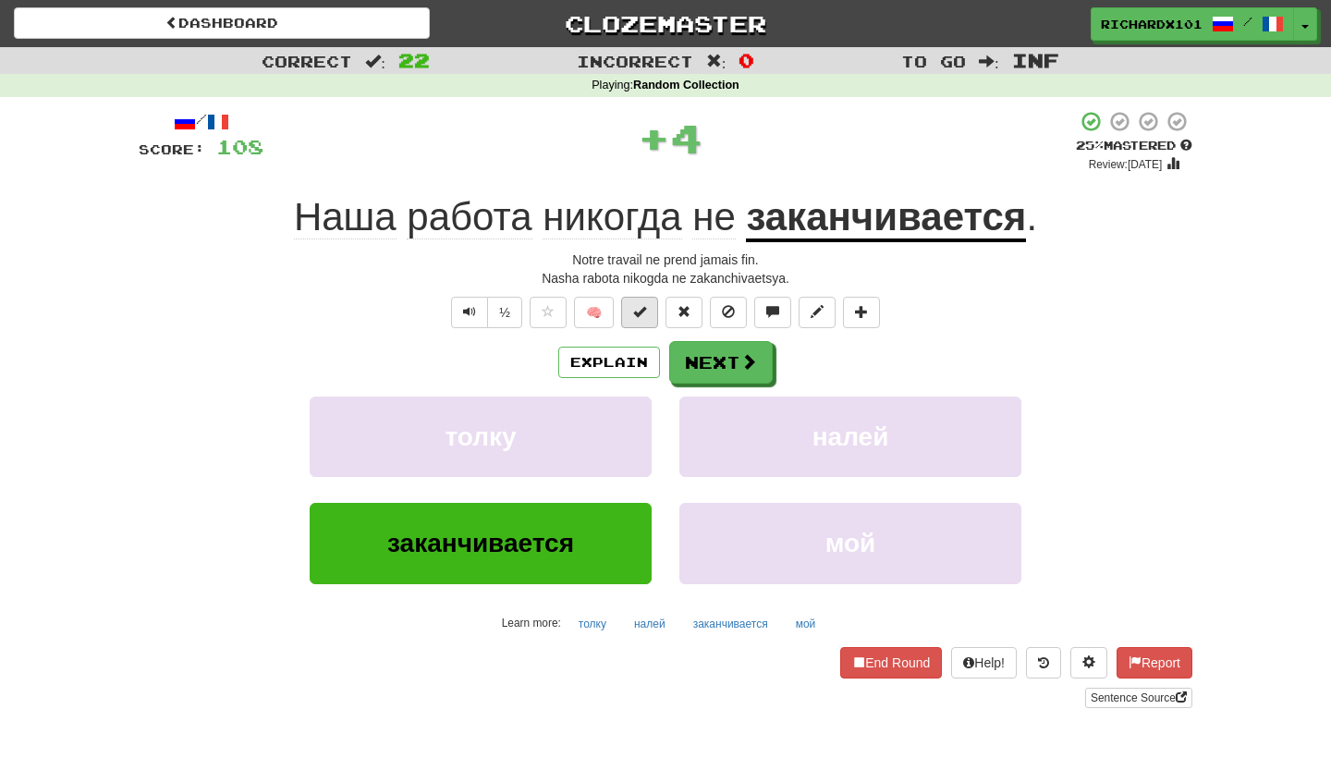
click at [652, 312] on button at bounding box center [639, 312] width 37 height 31
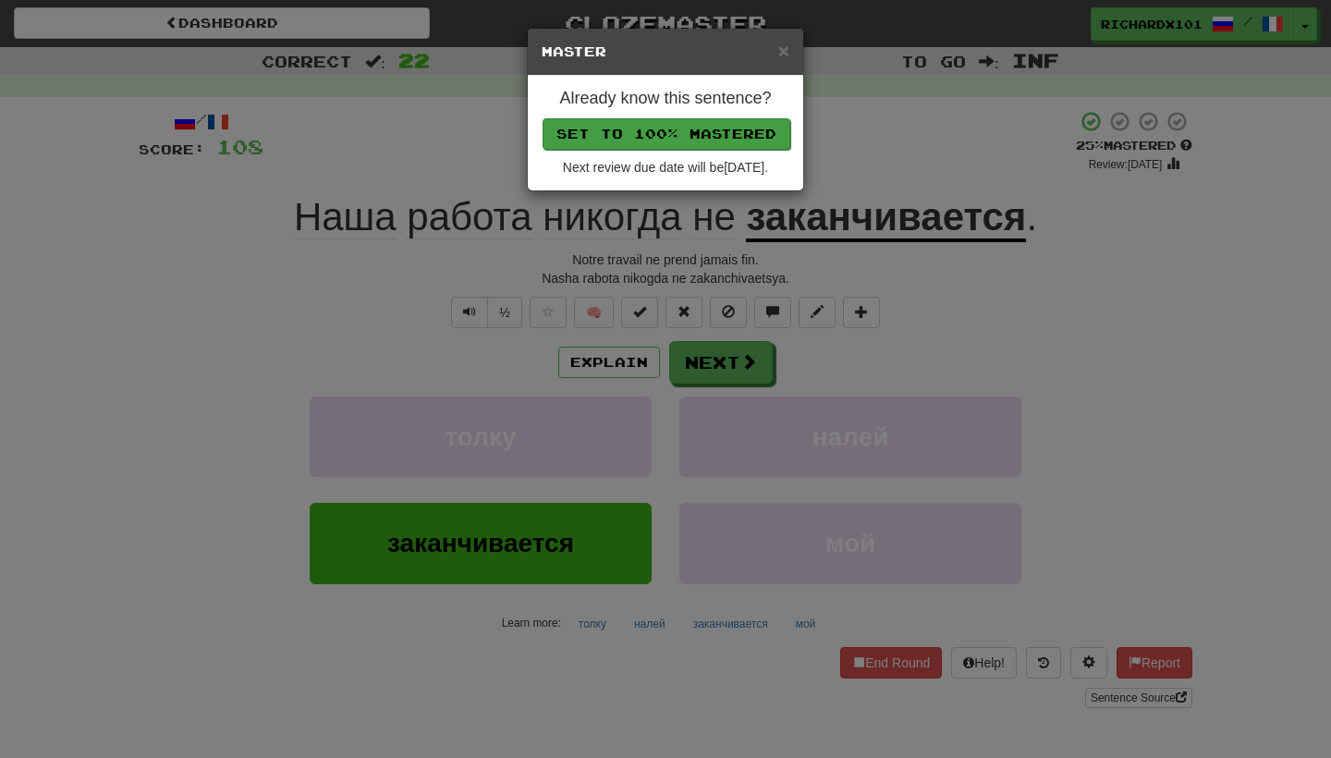
click at [701, 124] on button "Set to 100% Mastered" at bounding box center [666, 133] width 248 height 31
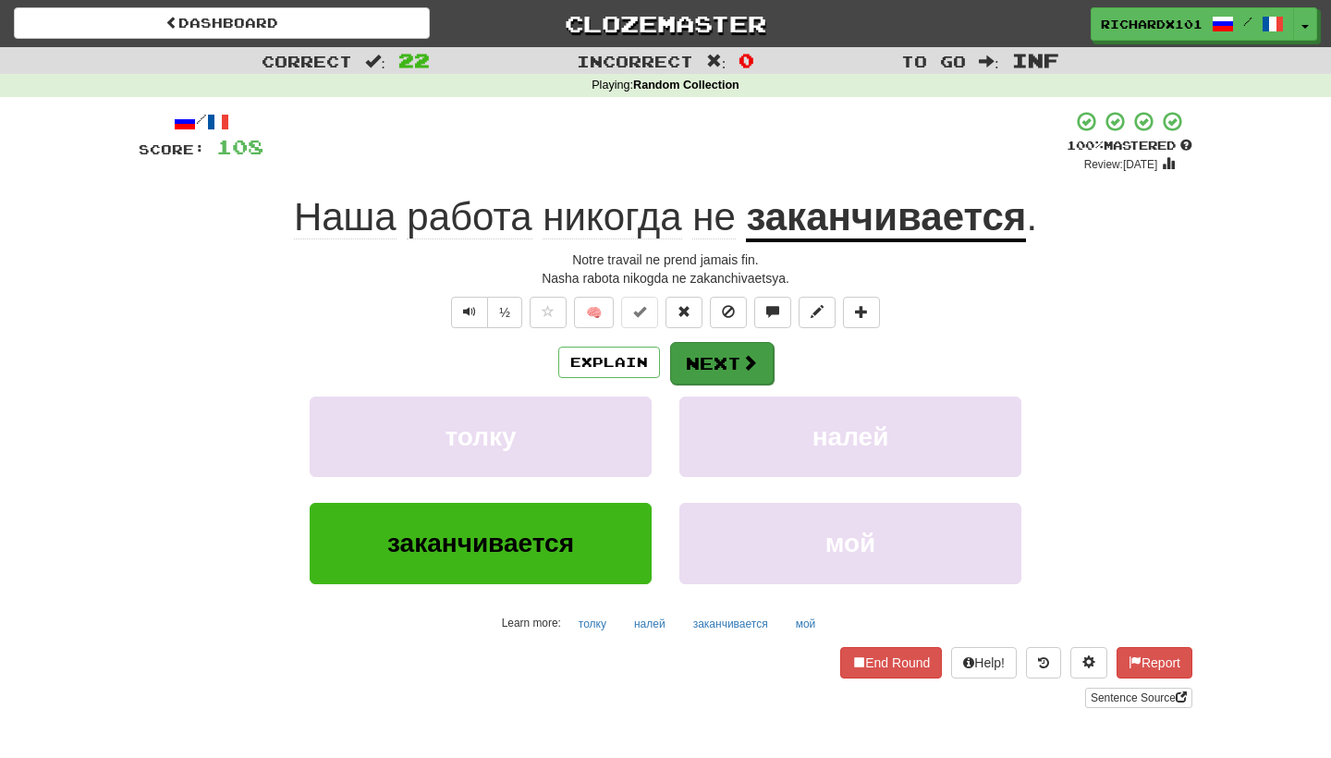
click at [704, 358] on button "Next" at bounding box center [722, 363] width 104 height 43
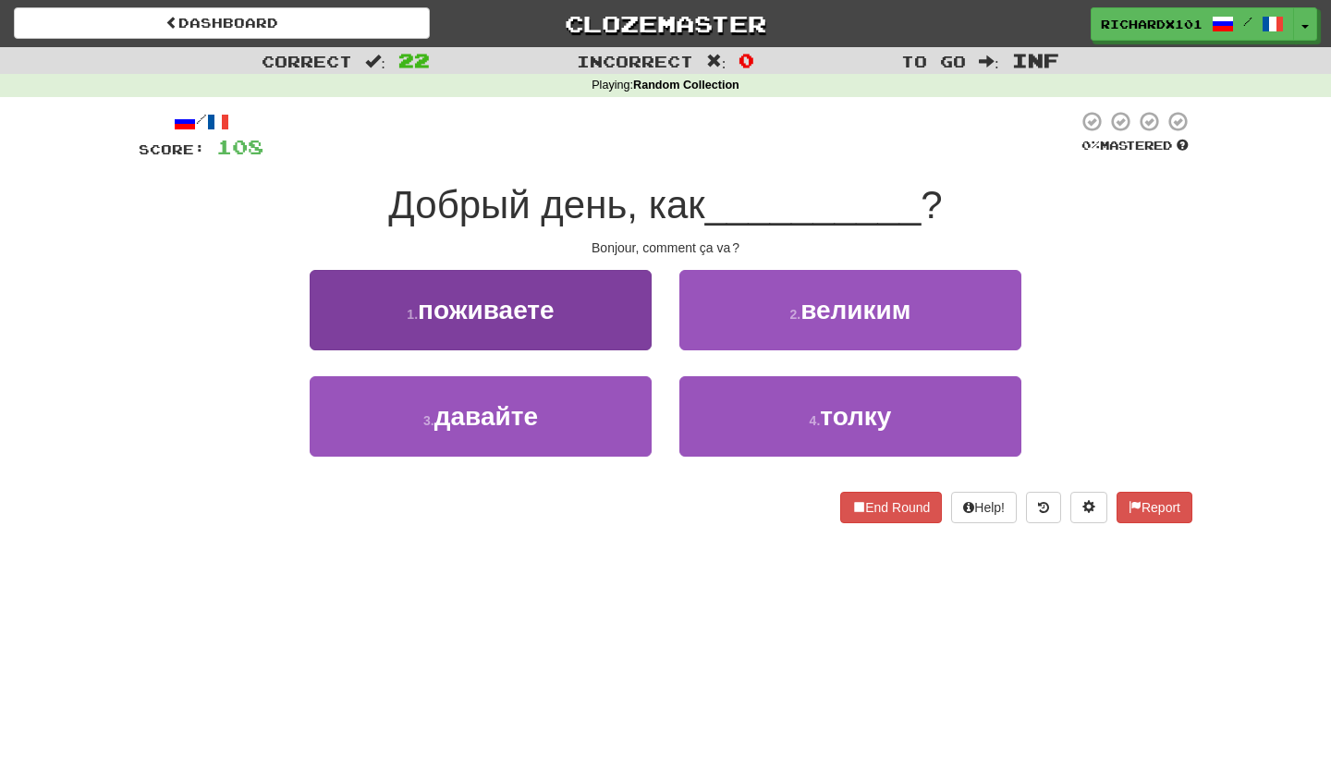
click at [620, 320] on button "1 . поживаете" at bounding box center [481, 310] width 342 height 80
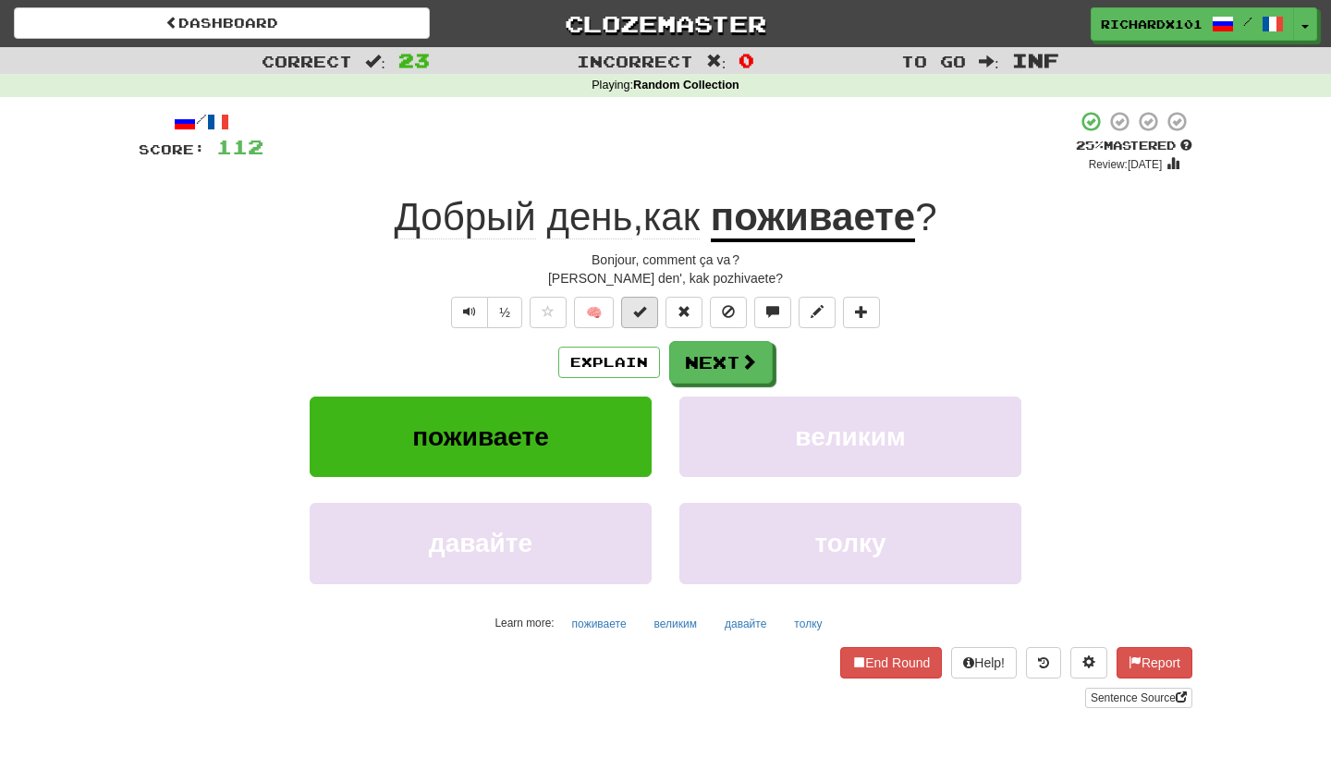
click at [649, 321] on button at bounding box center [639, 312] width 37 height 31
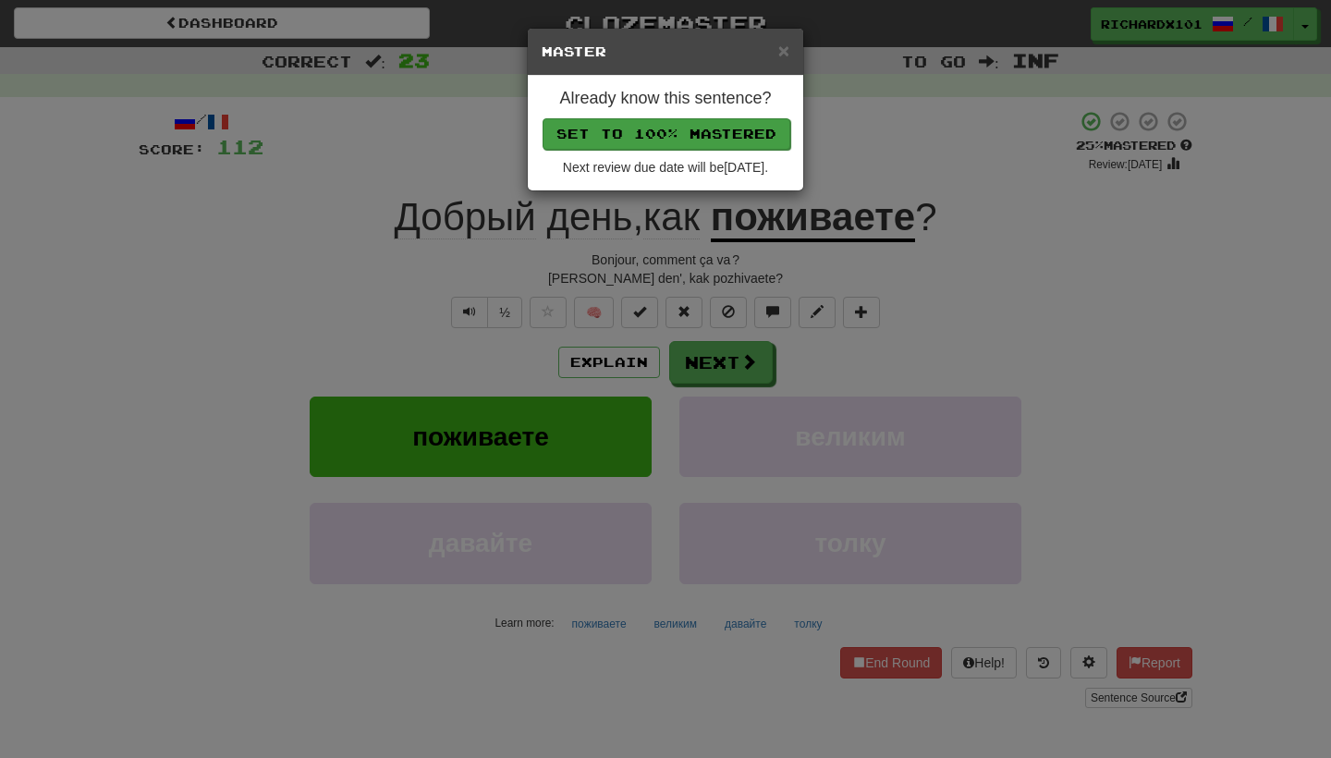
click at [675, 132] on button "Set to 100% Mastered" at bounding box center [666, 133] width 248 height 31
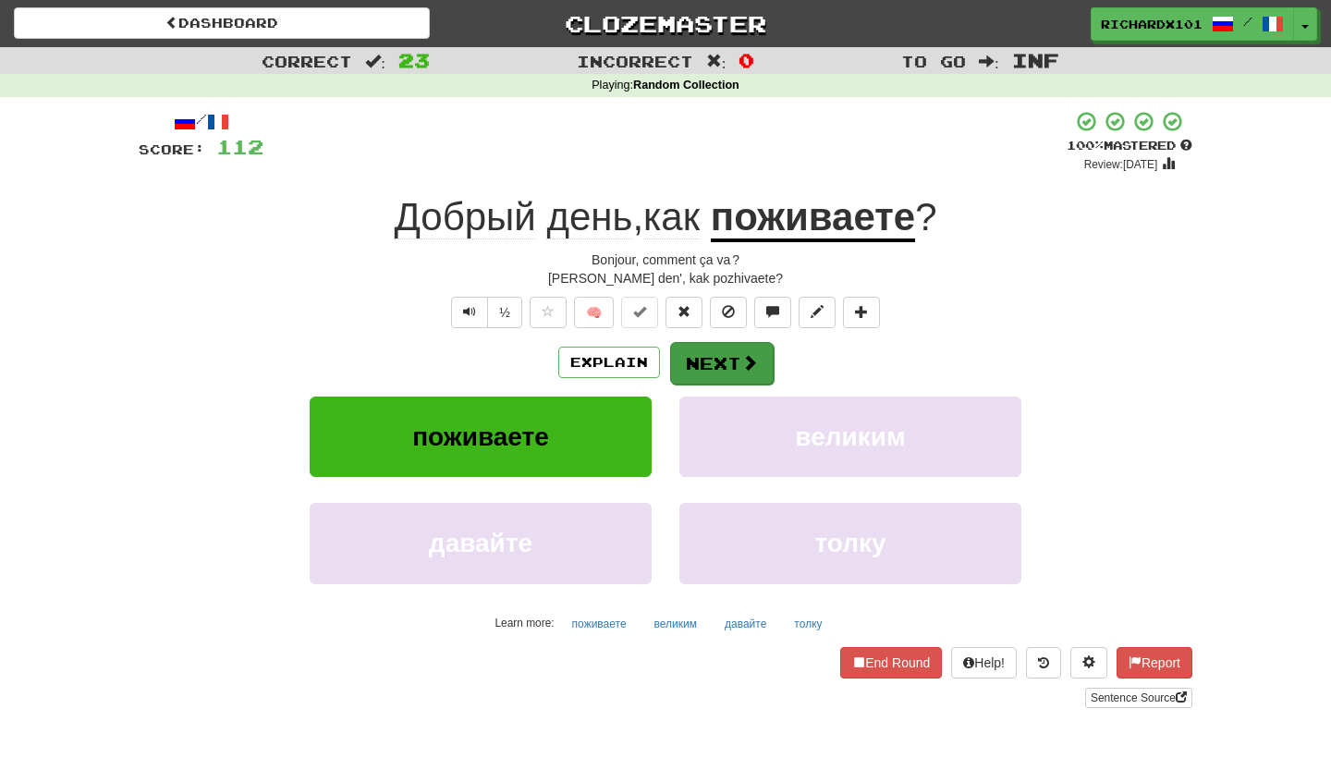
click at [711, 347] on button "Next" at bounding box center [722, 363] width 104 height 43
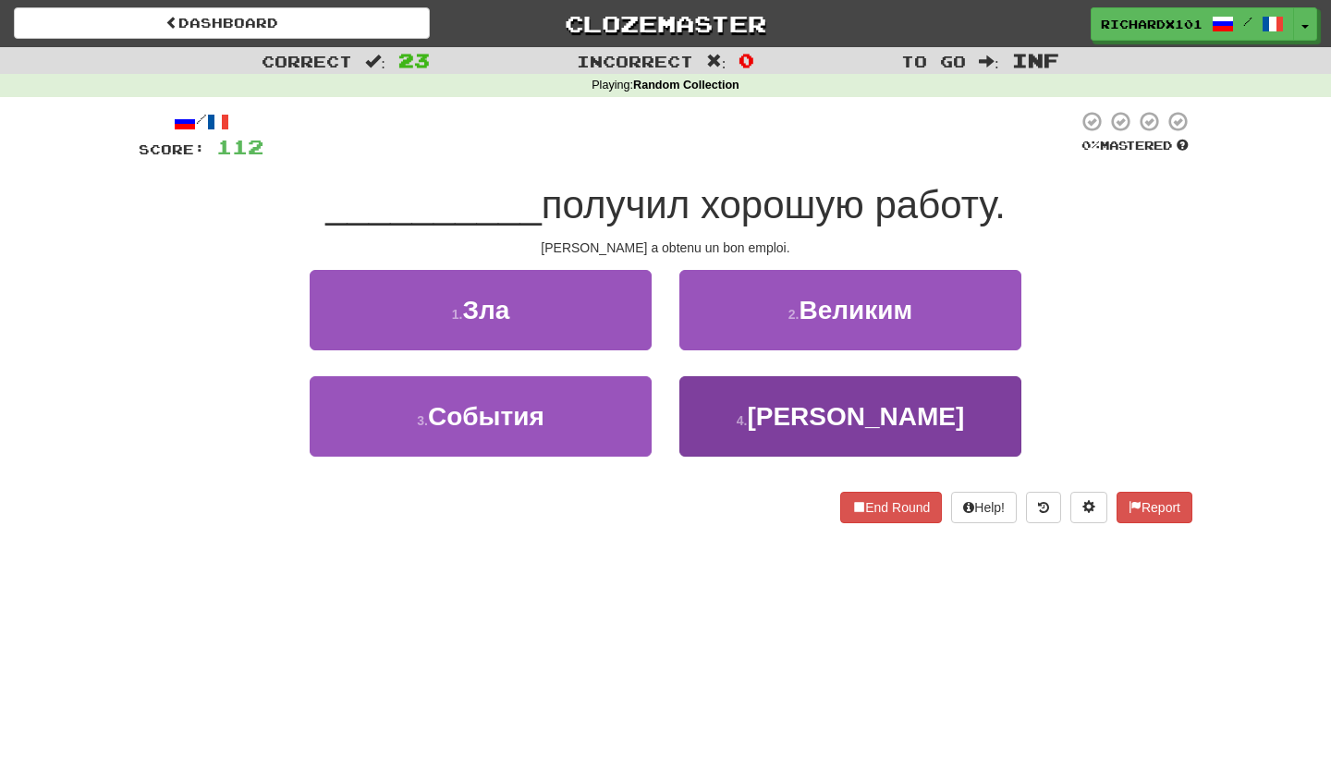
click at [731, 414] on button "4 . [PERSON_NAME]" at bounding box center [850, 416] width 342 height 80
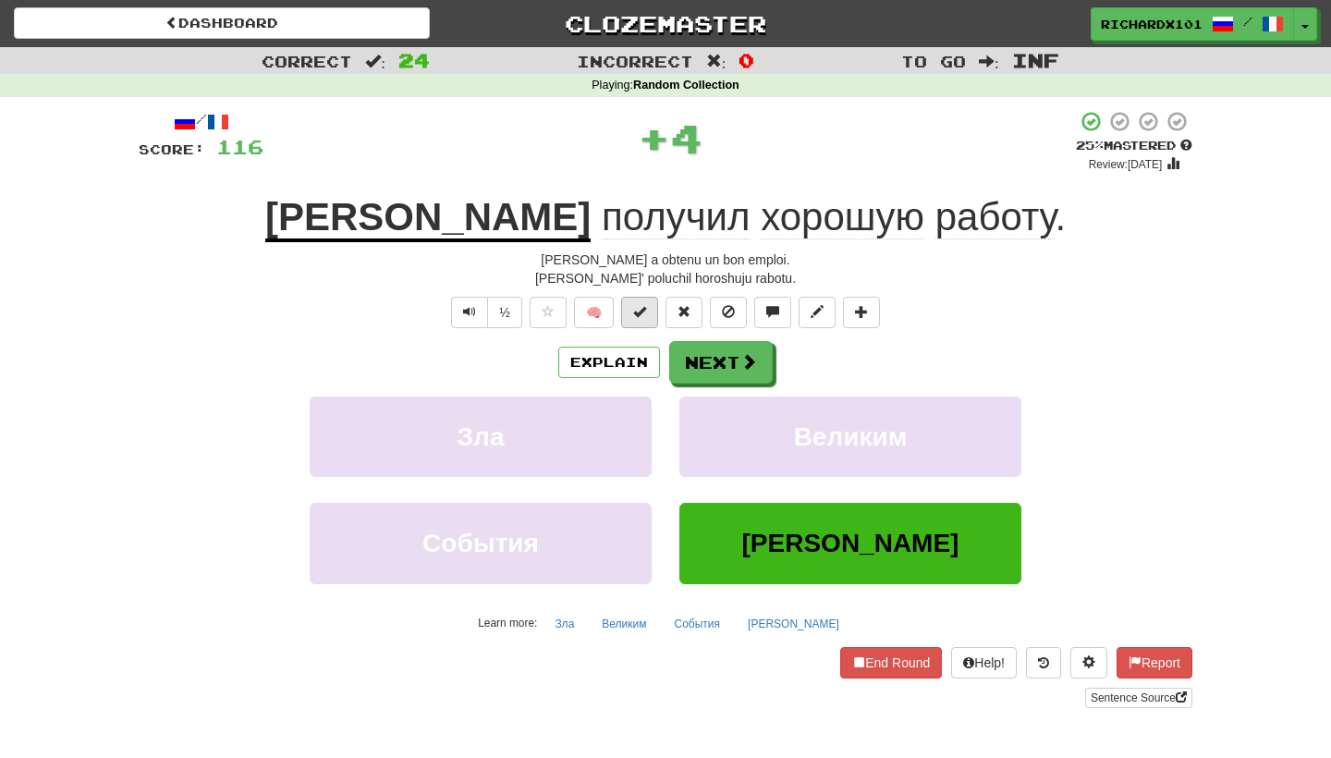
click at [649, 308] on button at bounding box center [639, 312] width 37 height 31
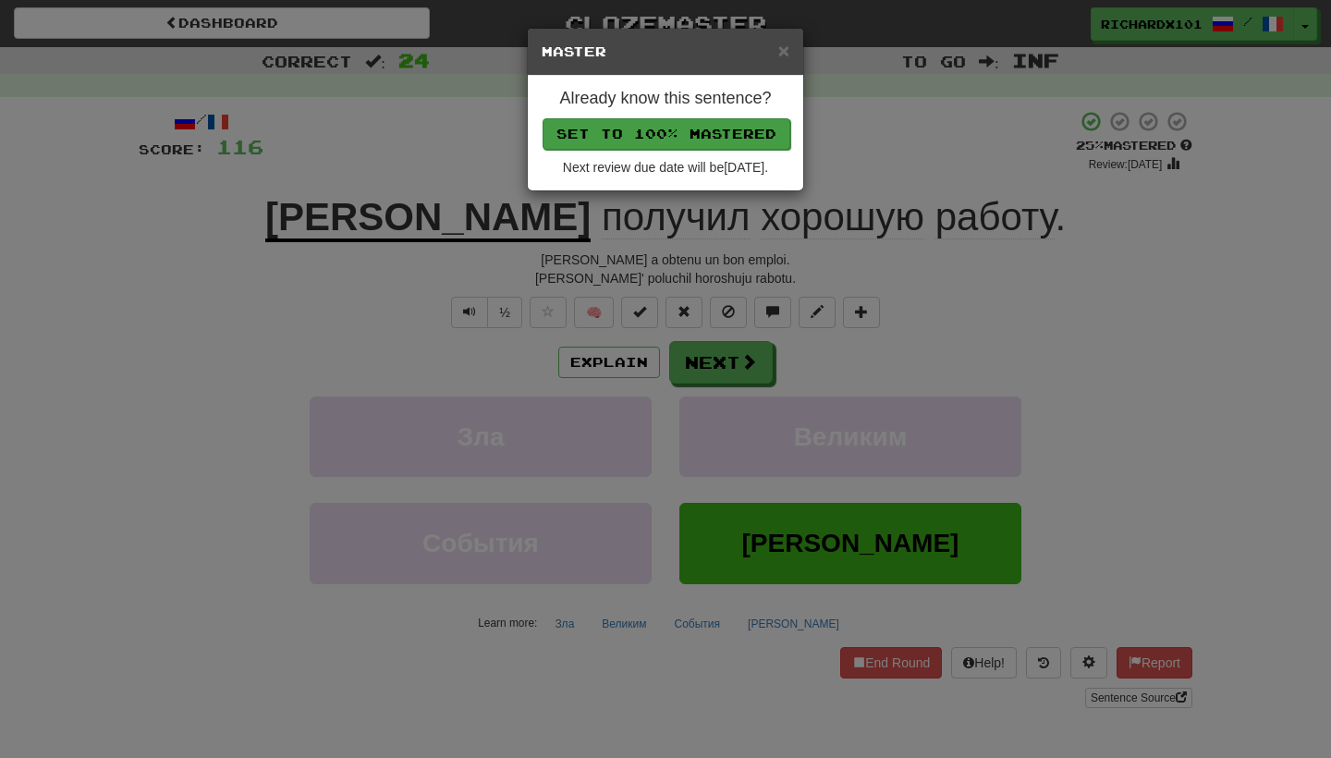
click at [678, 133] on button "Set to 100% Mastered" at bounding box center [666, 133] width 248 height 31
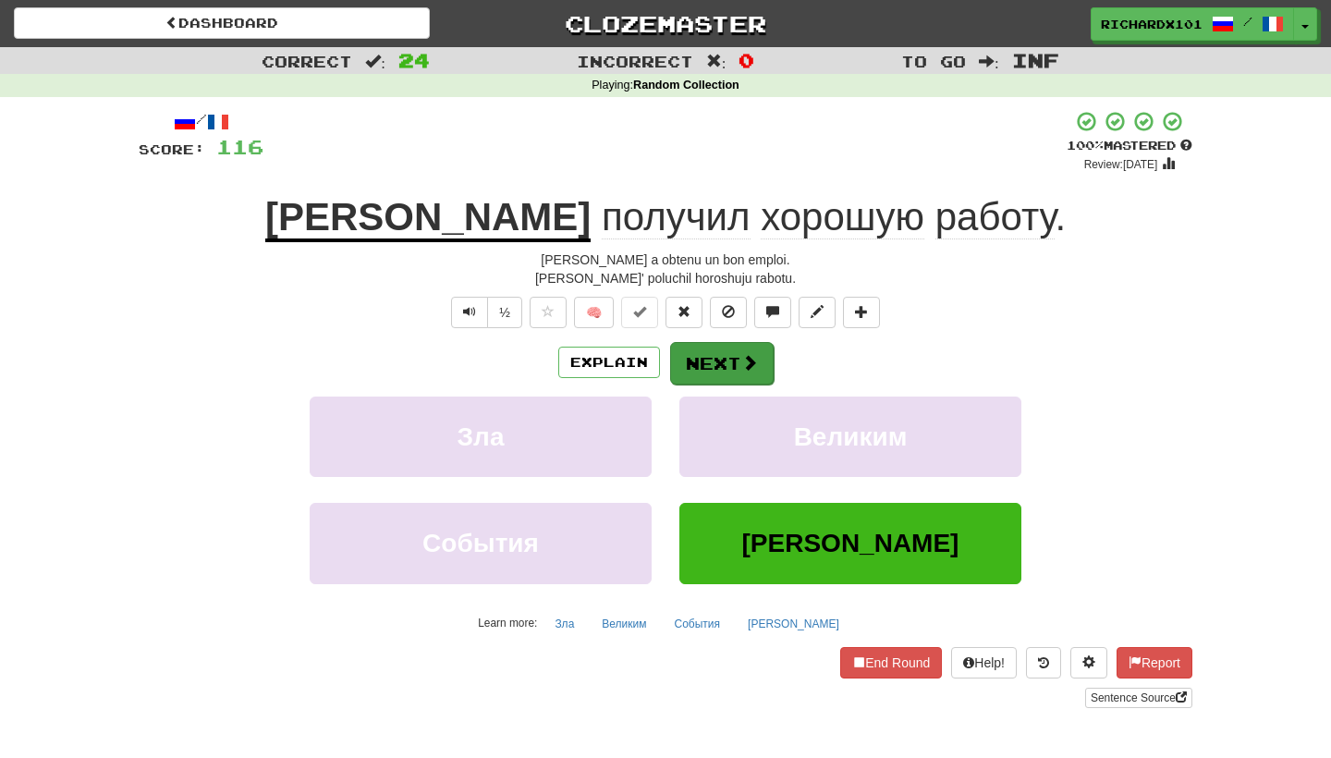
click at [708, 345] on button "Next" at bounding box center [722, 363] width 104 height 43
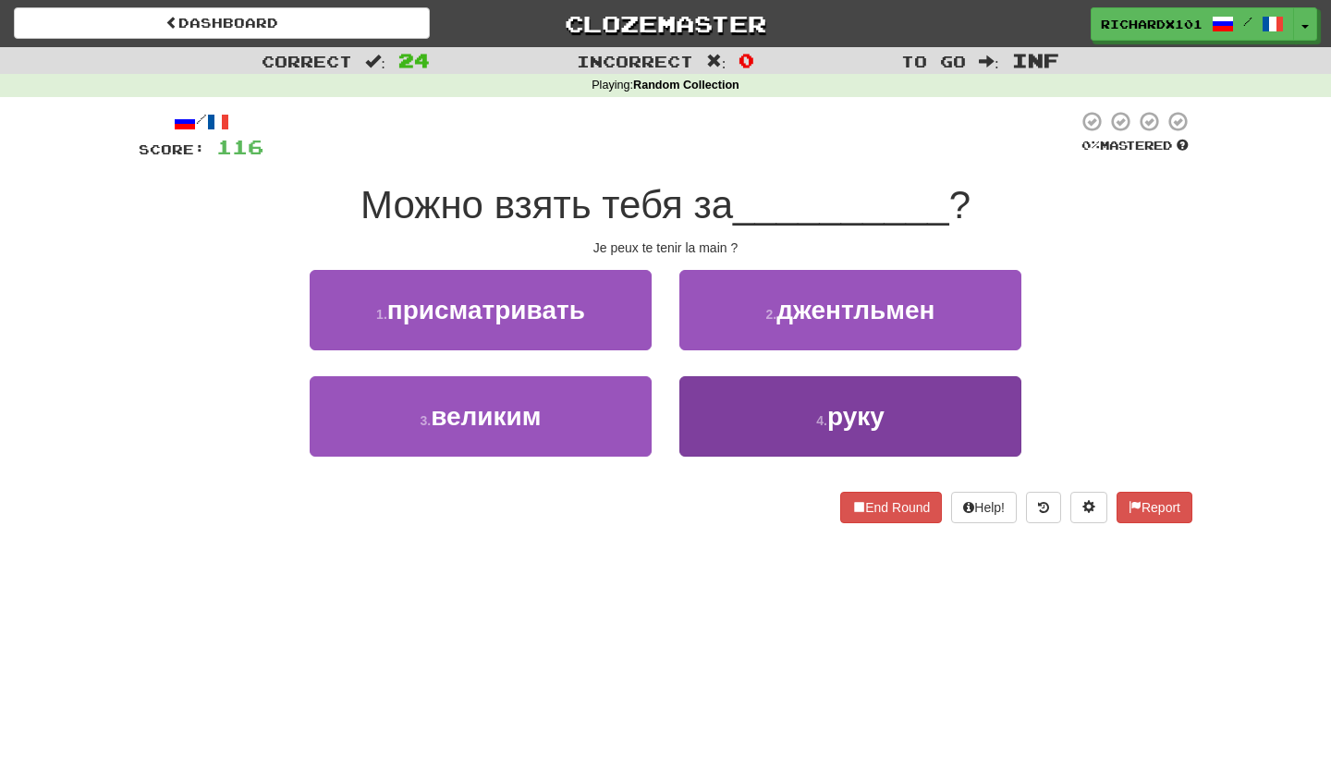
click at [726, 404] on button "4 . руку" at bounding box center [850, 416] width 342 height 80
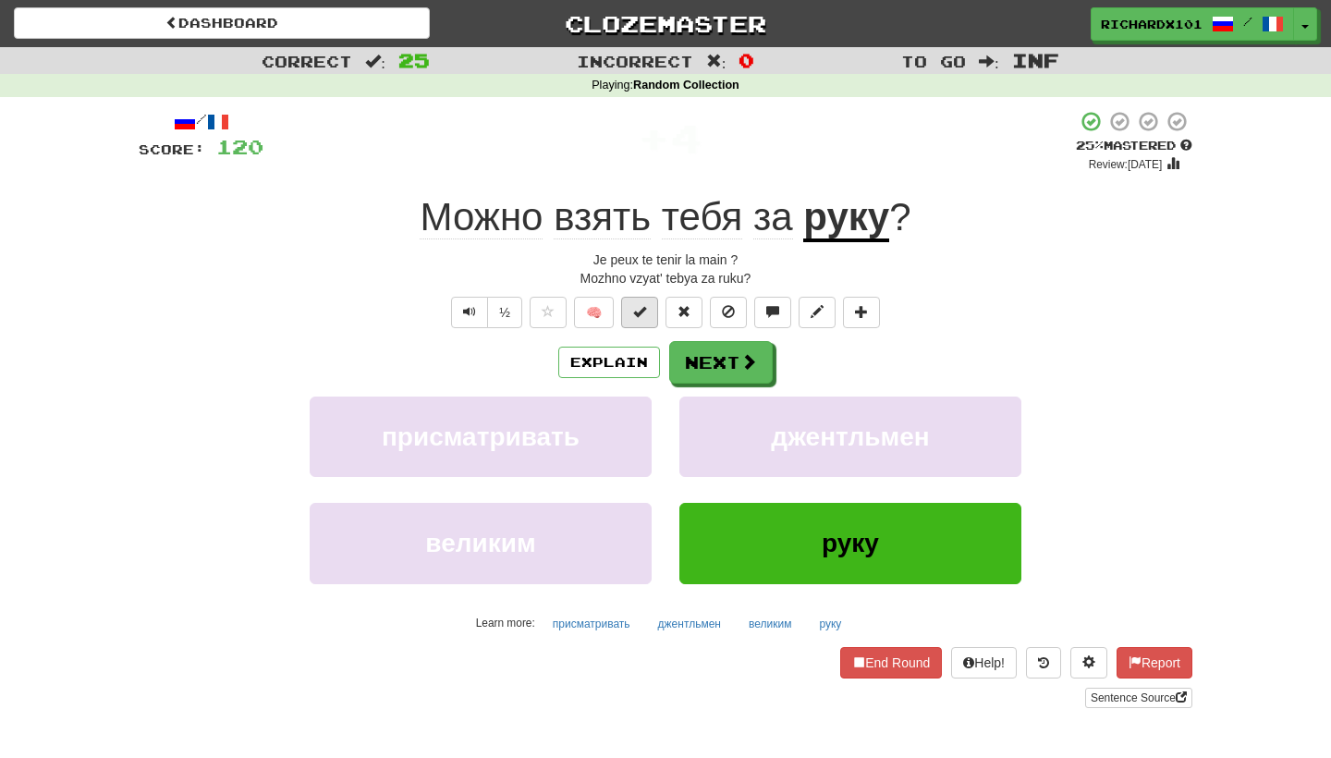
click at [648, 318] on button at bounding box center [639, 312] width 37 height 31
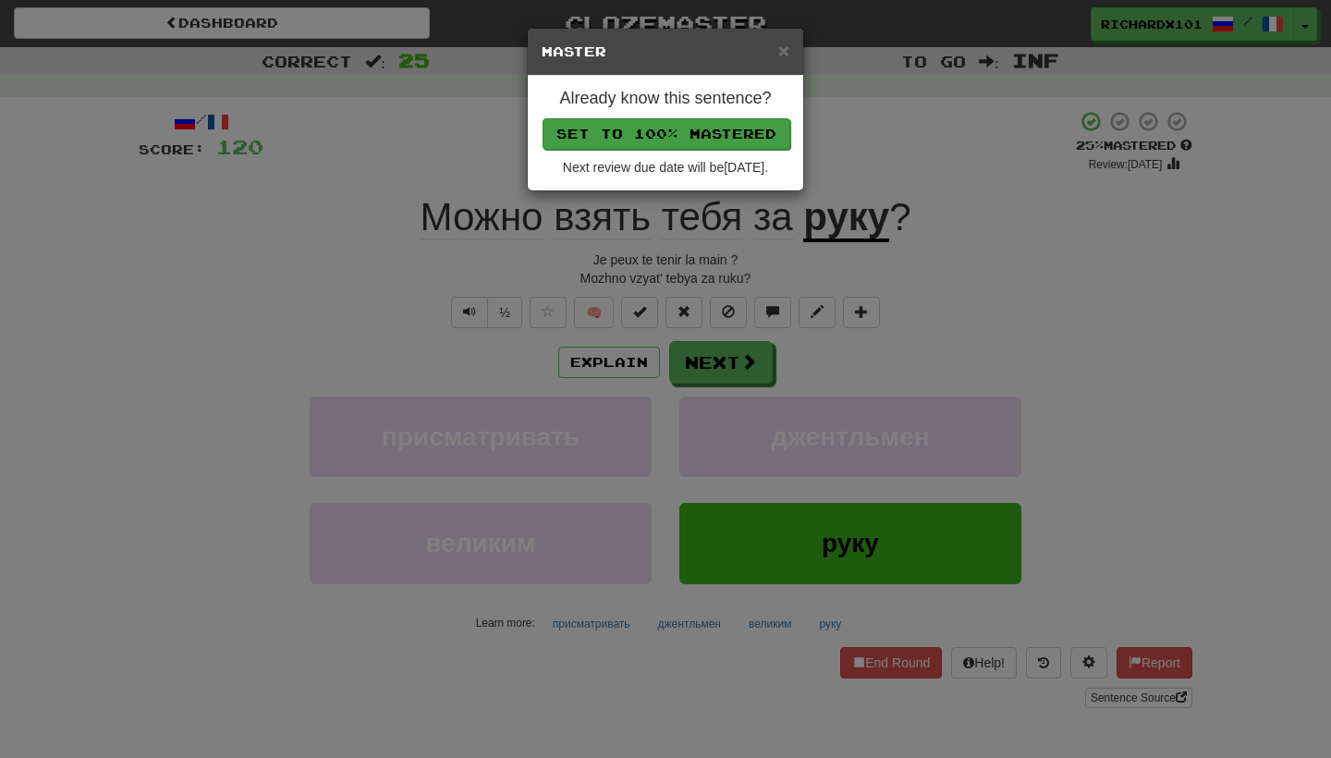
click at [677, 138] on button "Set to 100% Mastered" at bounding box center [666, 133] width 248 height 31
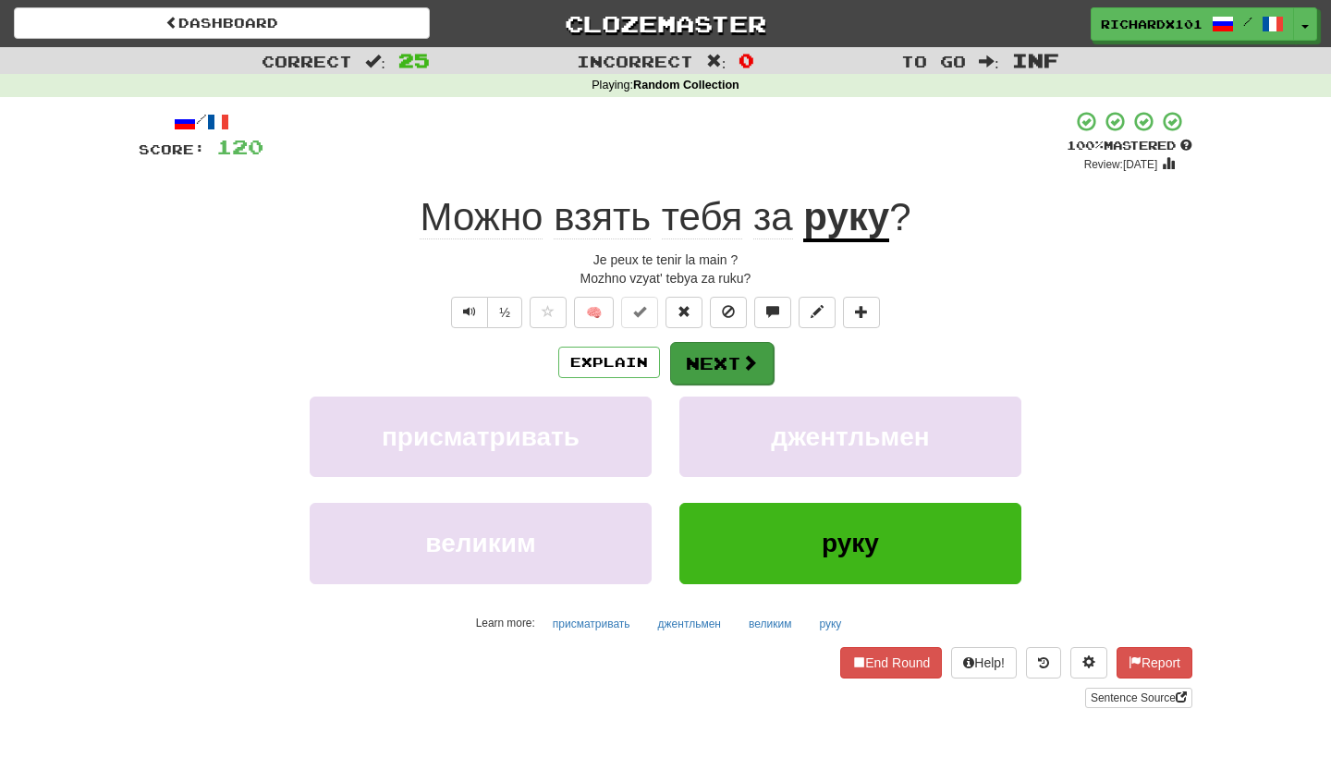
click at [703, 345] on button "Next" at bounding box center [722, 363] width 104 height 43
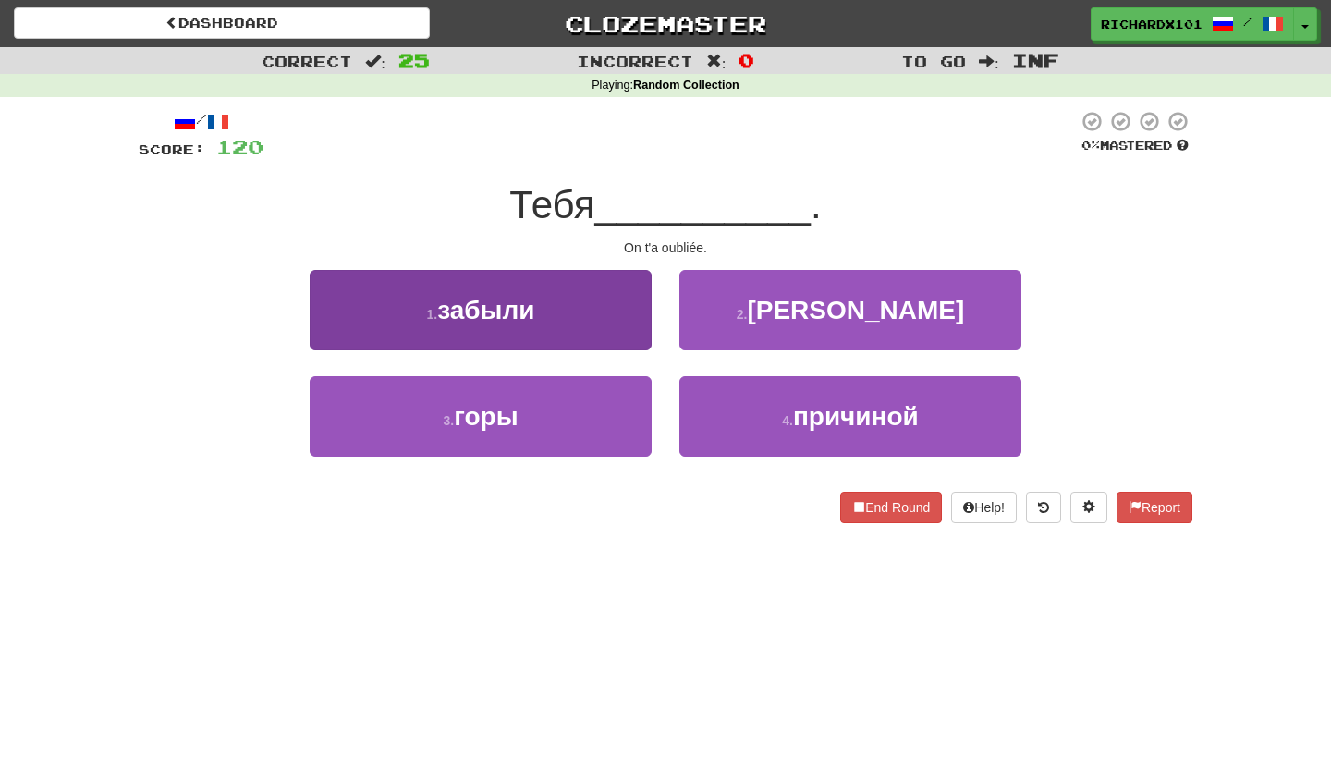
click at [620, 327] on button "1 . забыли" at bounding box center [481, 310] width 342 height 80
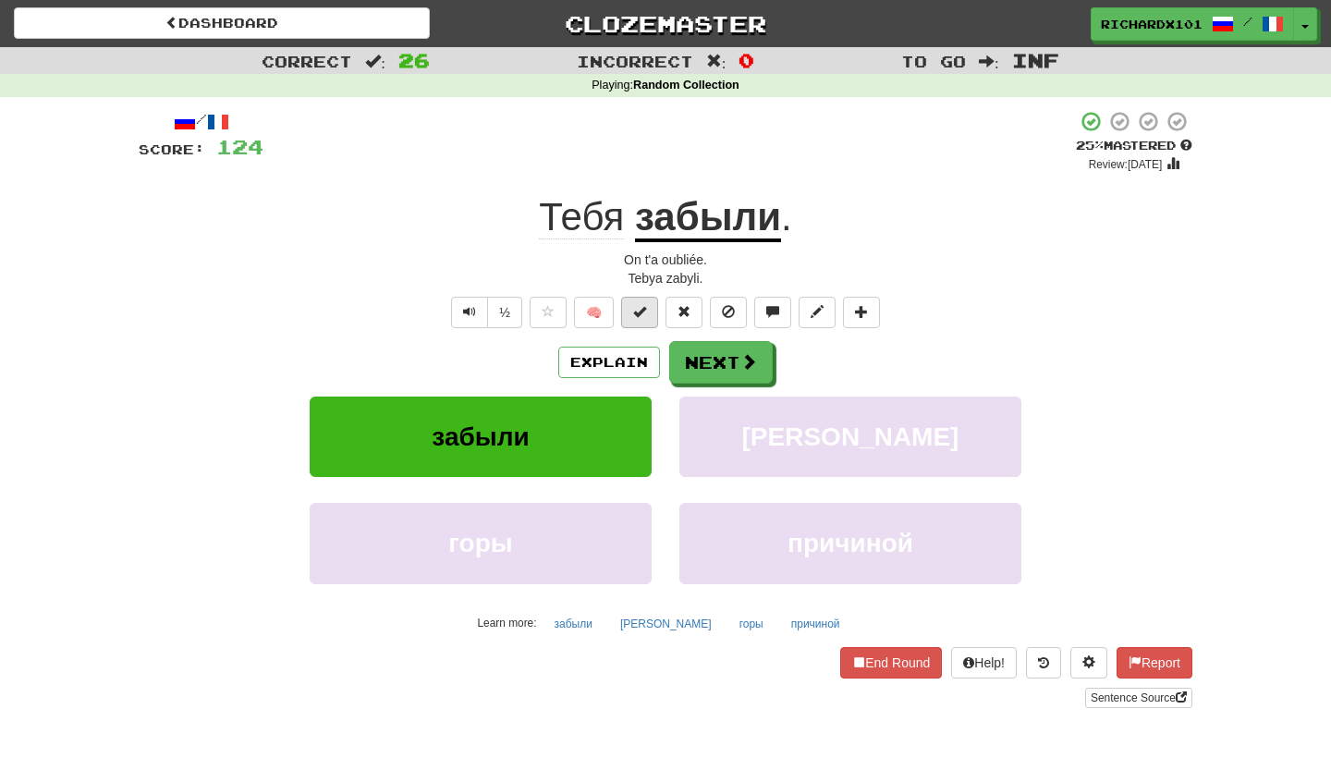
click at [640, 314] on span at bounding box center [639, 311] width 13 height 13
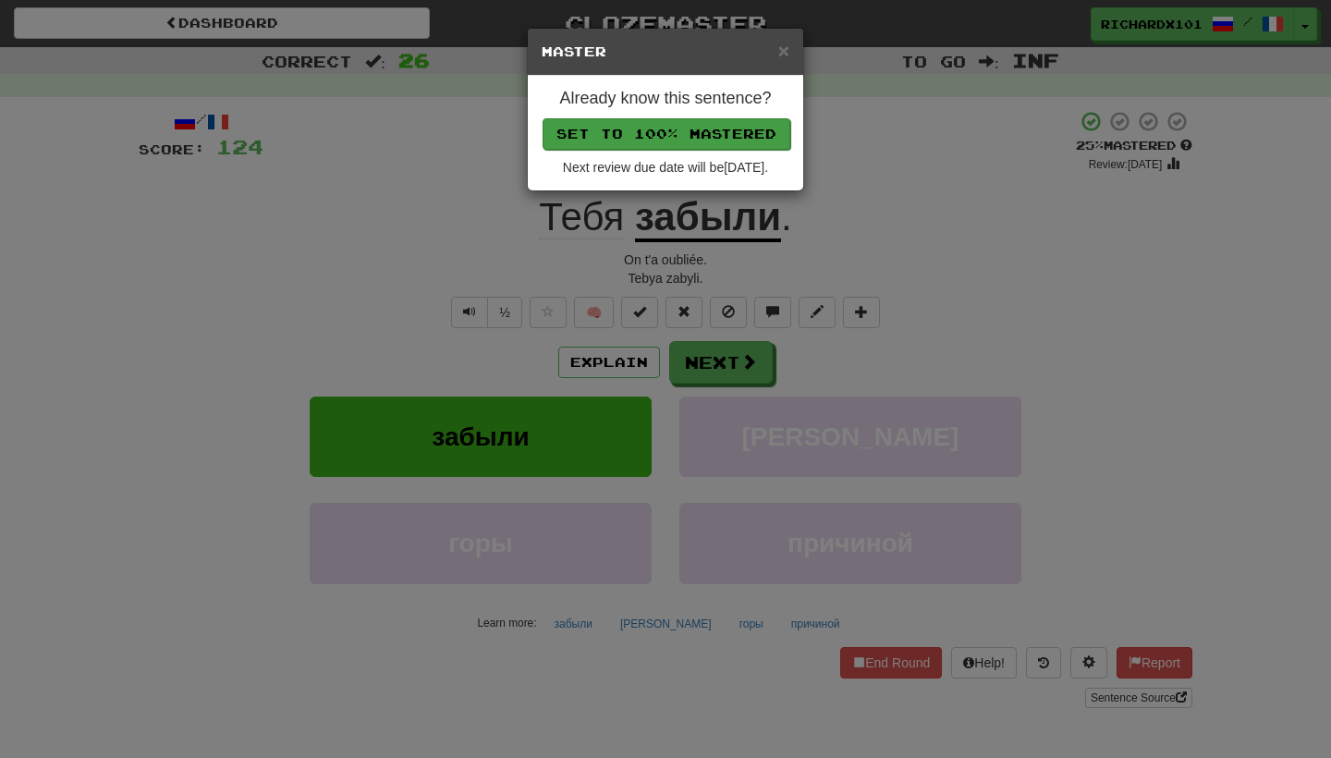
click at [706, 123] on button "Set to 100% Mastered" at bounding box center [666, 133] width 248 height 31
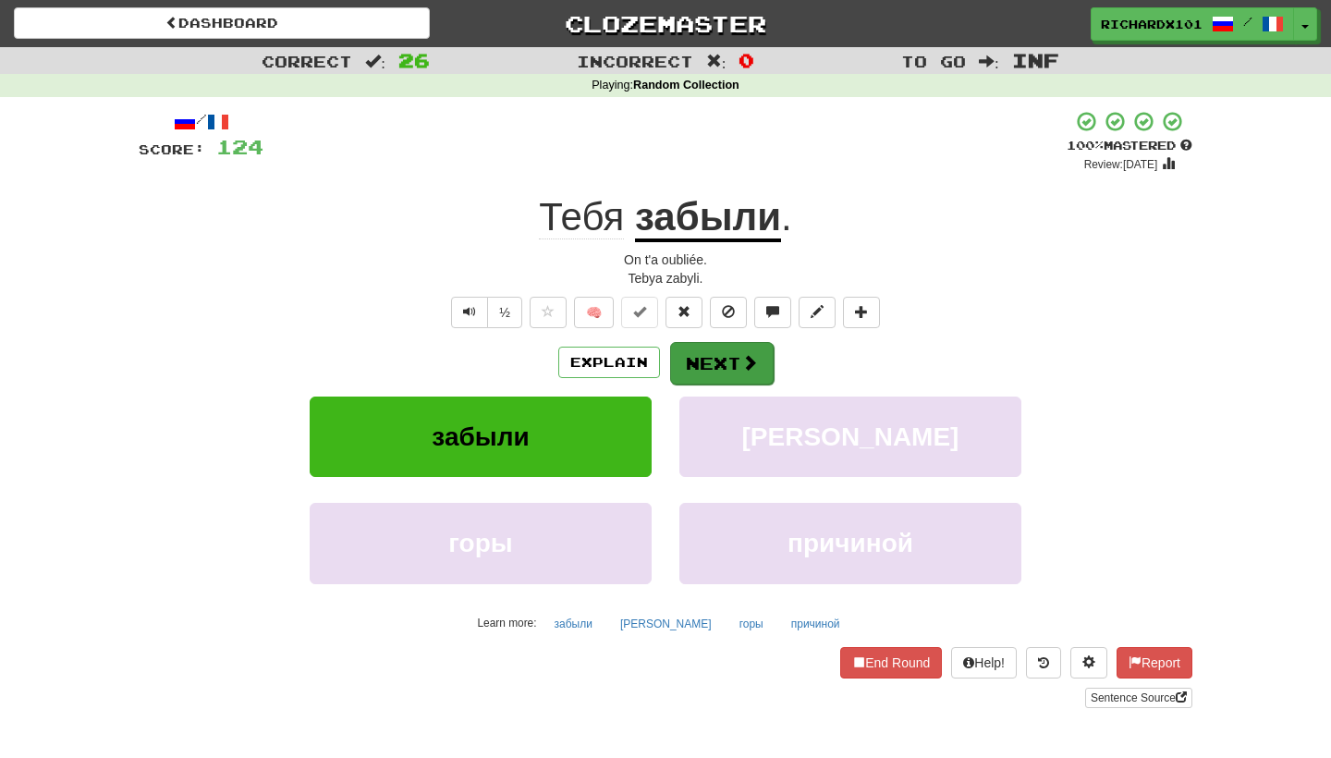
click at [694, 360] on button "Next" at bounding box center [722, 363] width 104 height 43
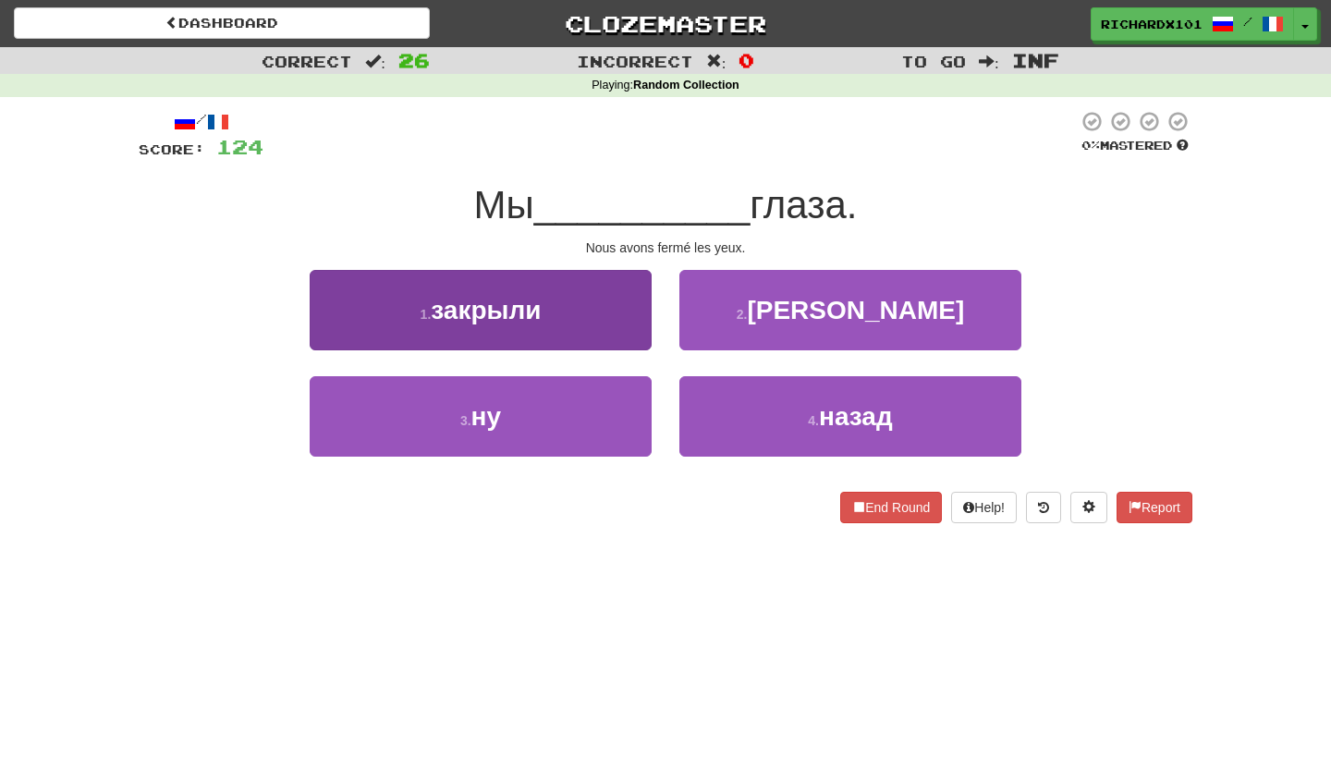
click at [609, 291] on button "1 . закрыли" at bounding box center [481, 310] width 342 height 80
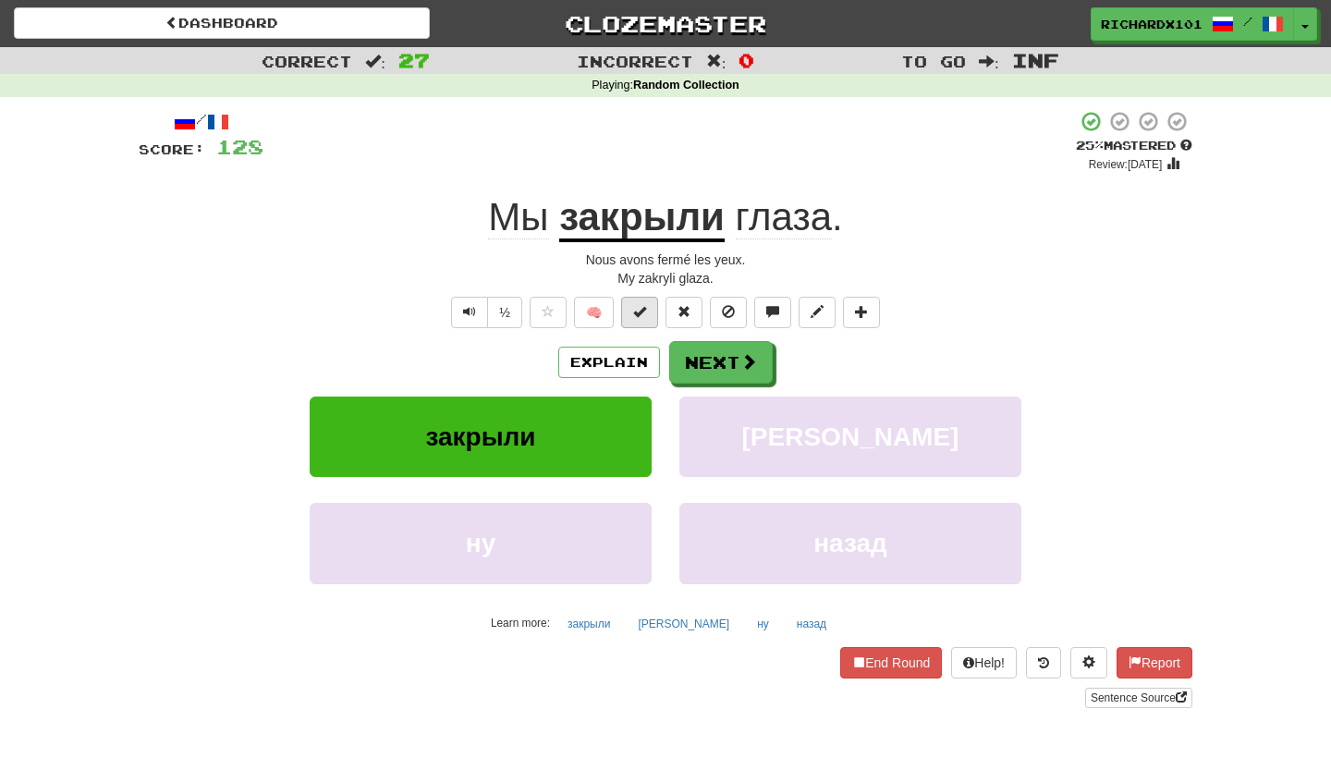
click at [643, 313] on span at bounding box center [639, 311] width 13 height 13
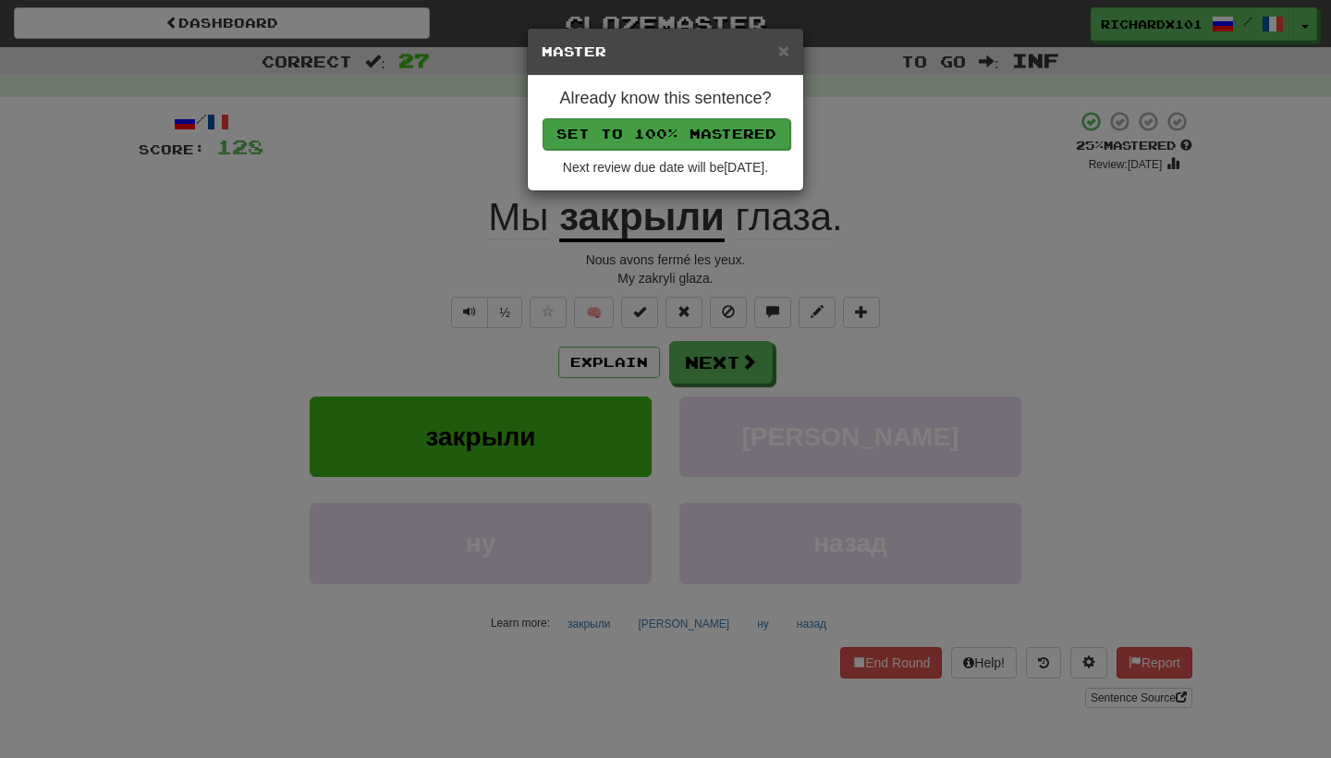
click at [707, 127] on button "Set to 100% Mastered" at bounding box center [666, 133] width 248 height 31
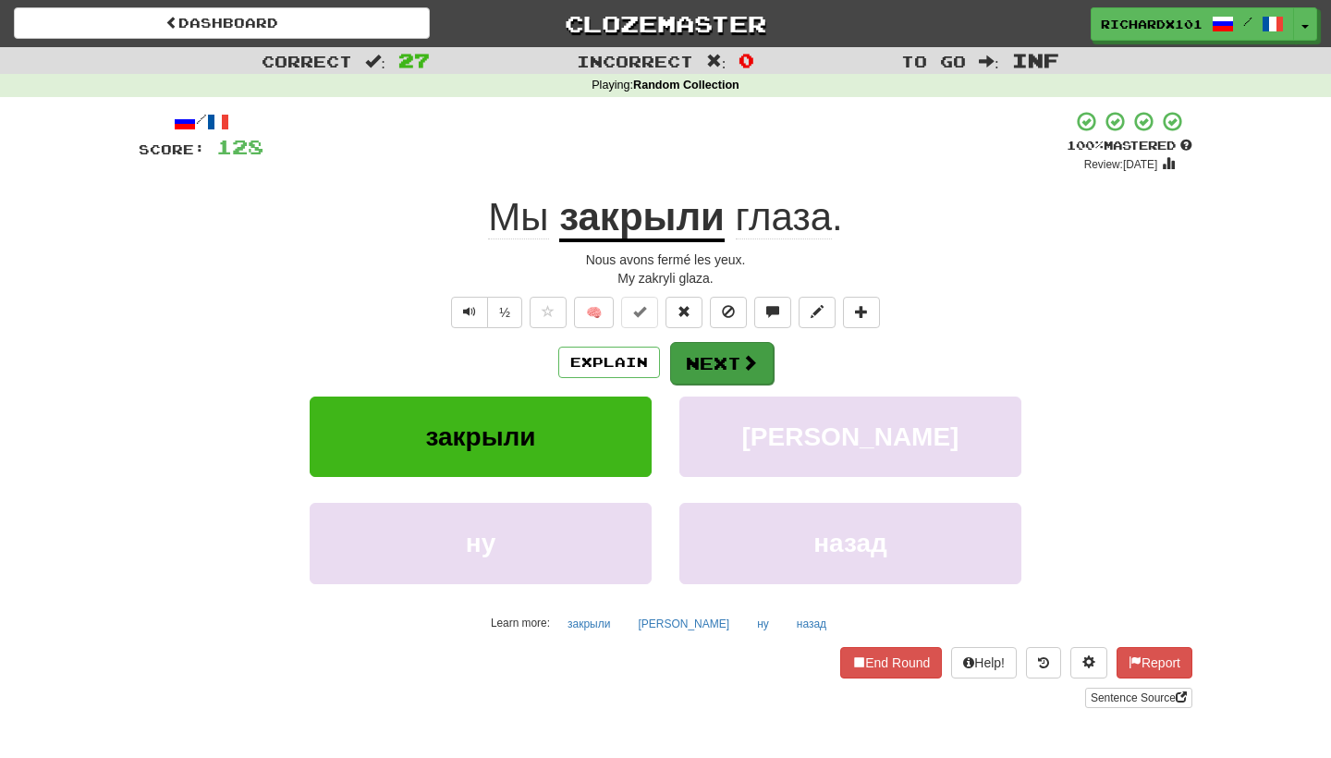
click at [718, 356] on button "Next" at bounding box center [722, 363] width 104 height 43
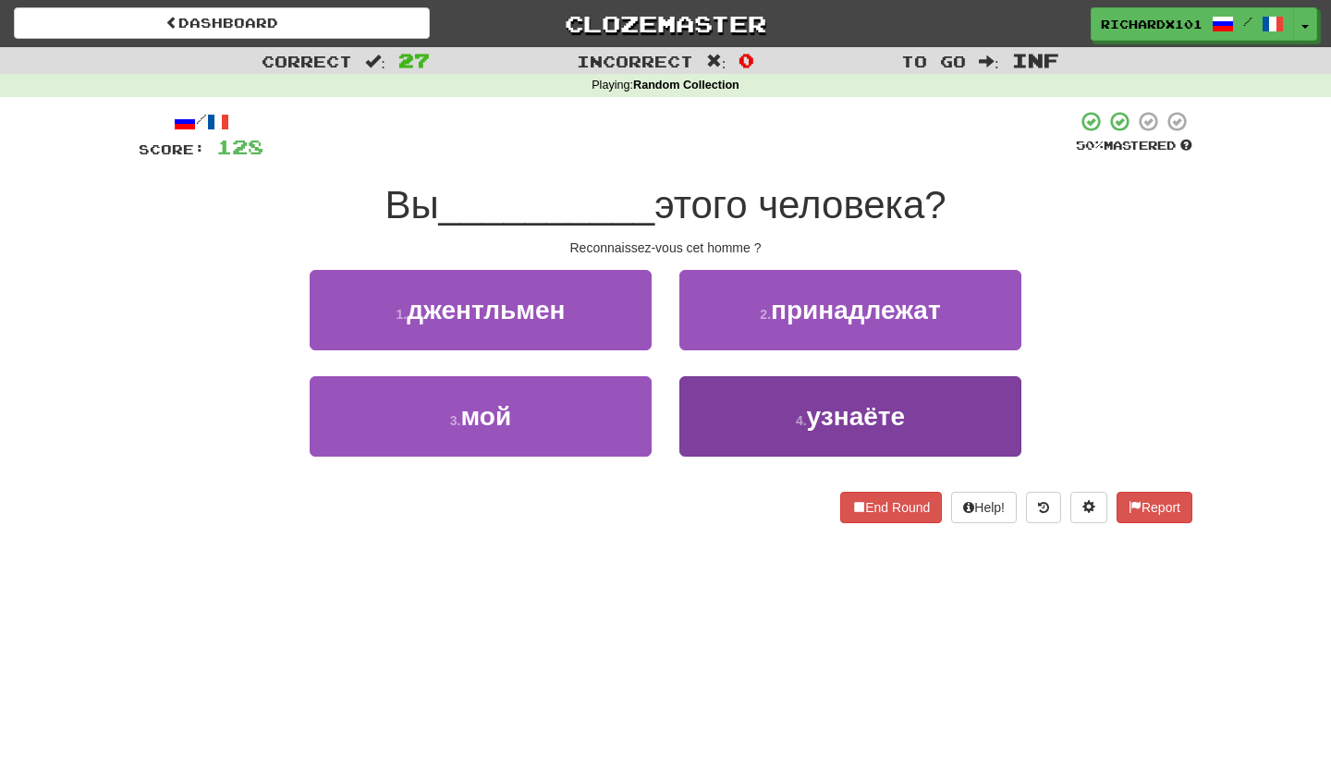
click at [731, 428] on button "4 . узнаёте" at bounding box center [850, 416] width 342 height 80
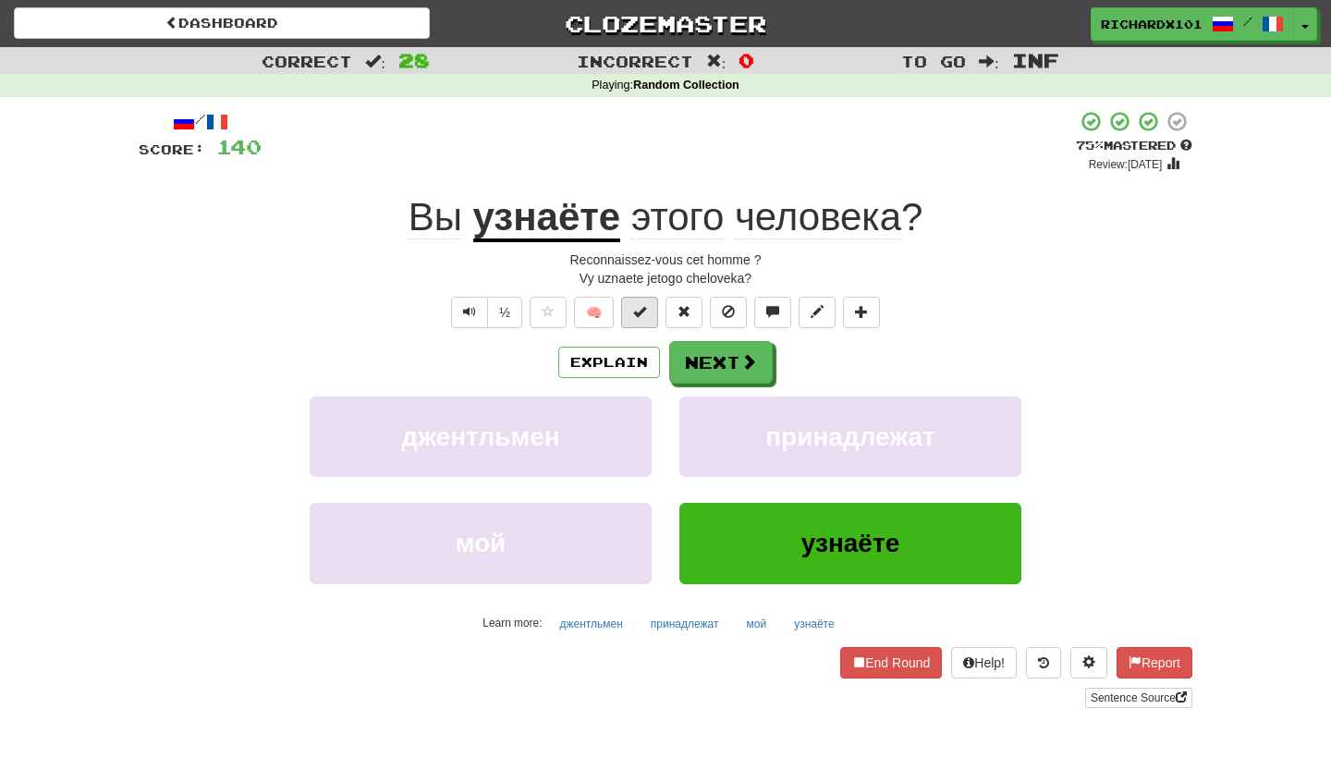
click at [637, 311] on span at bounding box center [639, 311] width 13 height 13
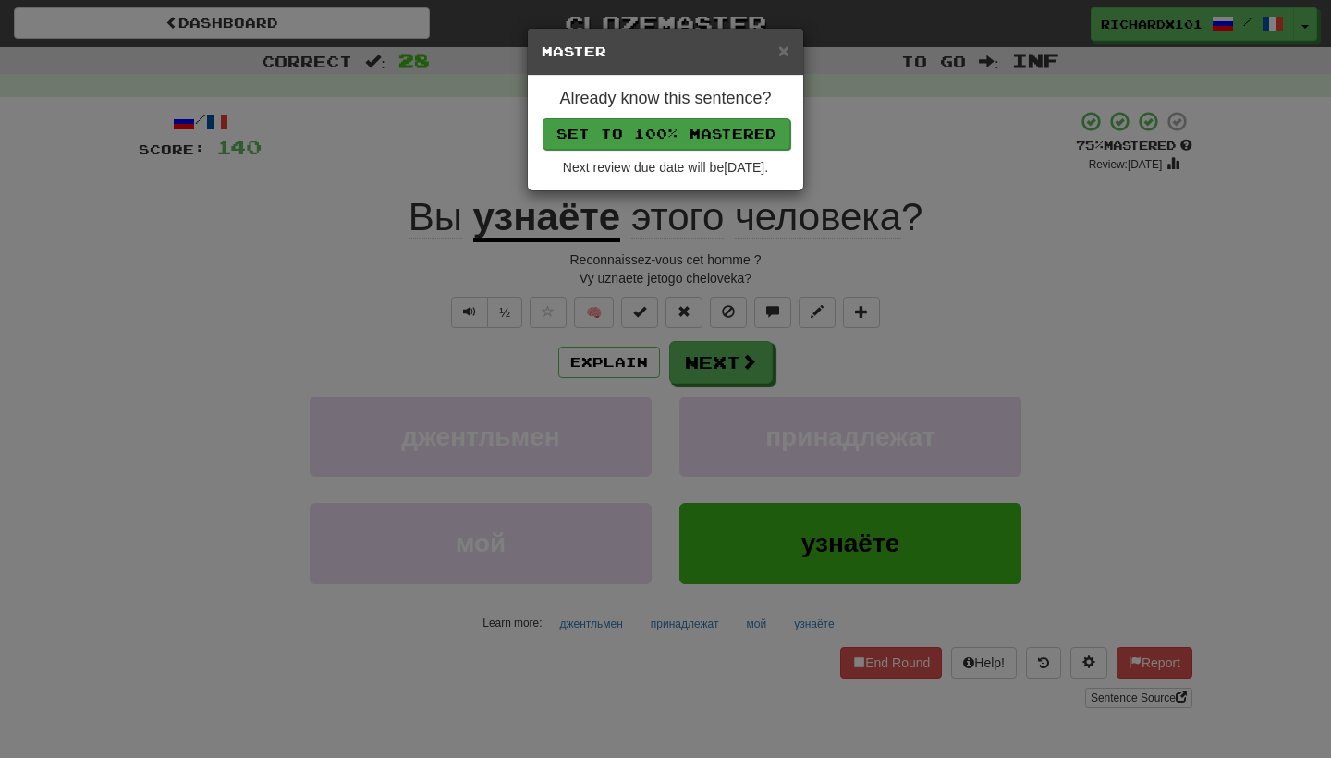
click at [703, 136] on button "Set to 100% Mastered" at bounding box center [666, 133] width 248 height 31
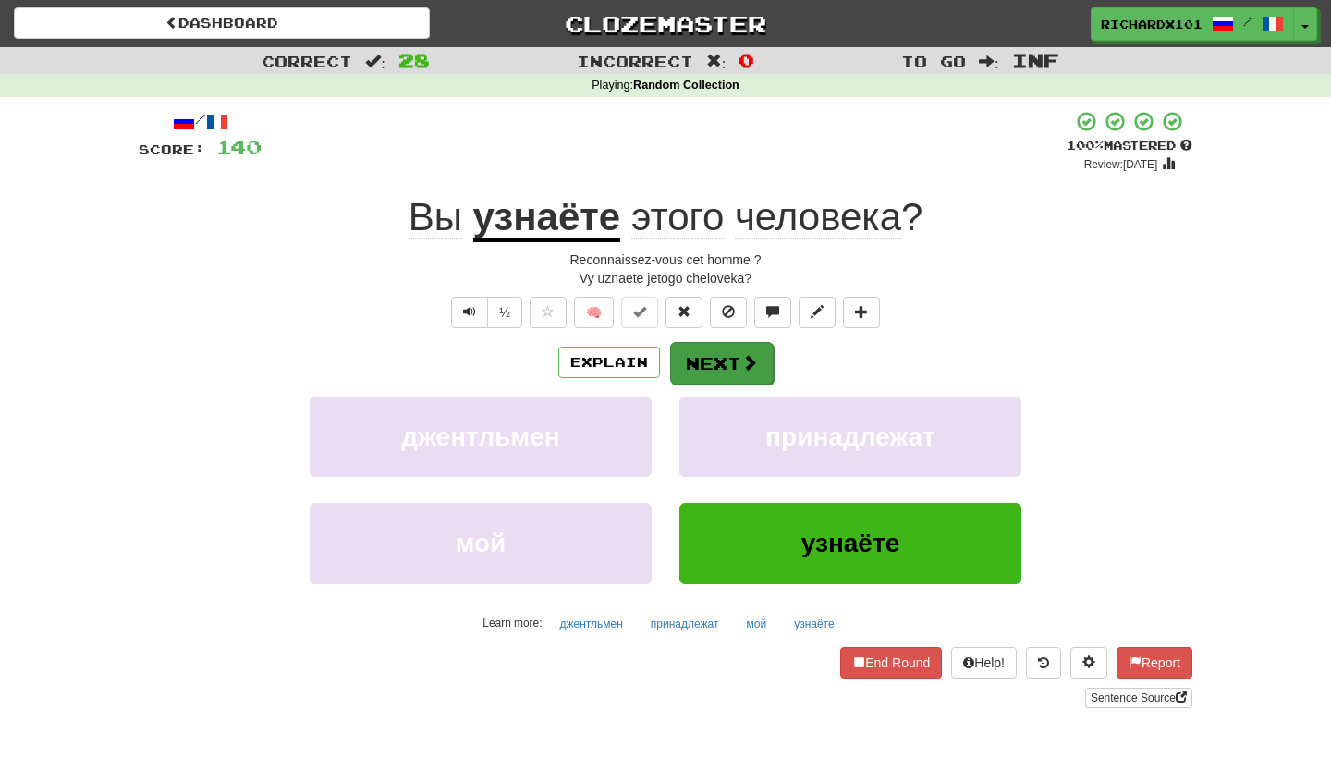
click at [706, 351] on button "Next" at bounding box center [722, 363] width 104 height 43
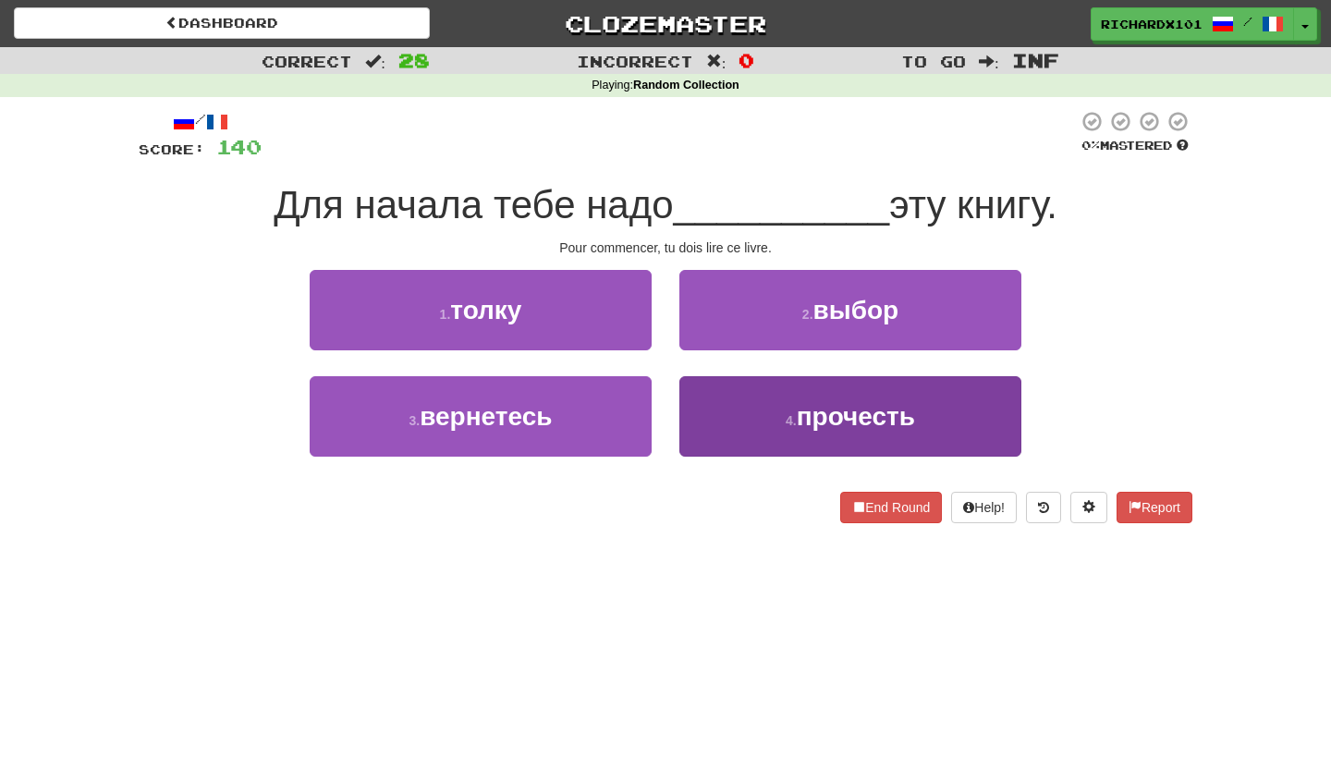
click at [725, 396] on button "4 . прочесть" at bounding box center [850, 416] width 342 height 80
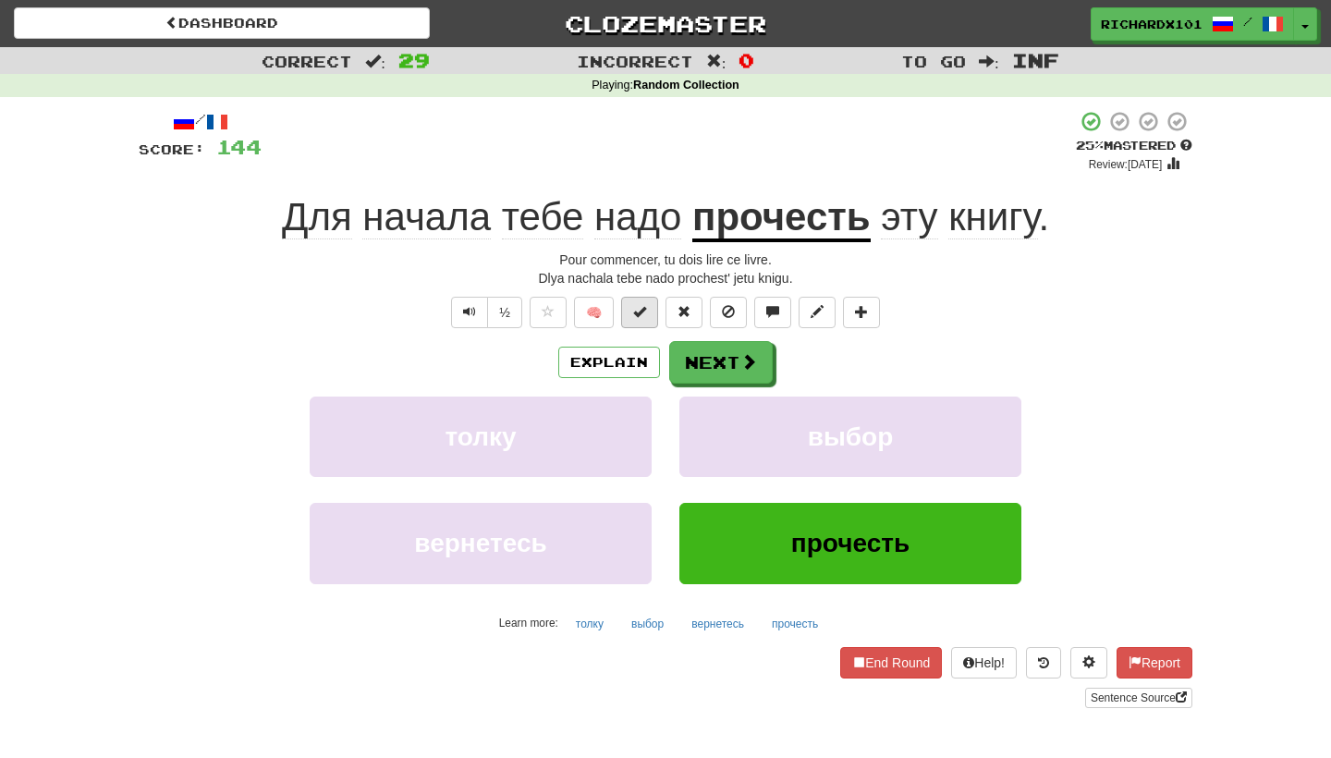
click at [647, 311] on button at bounding box center [639, 312] width 37 height 31
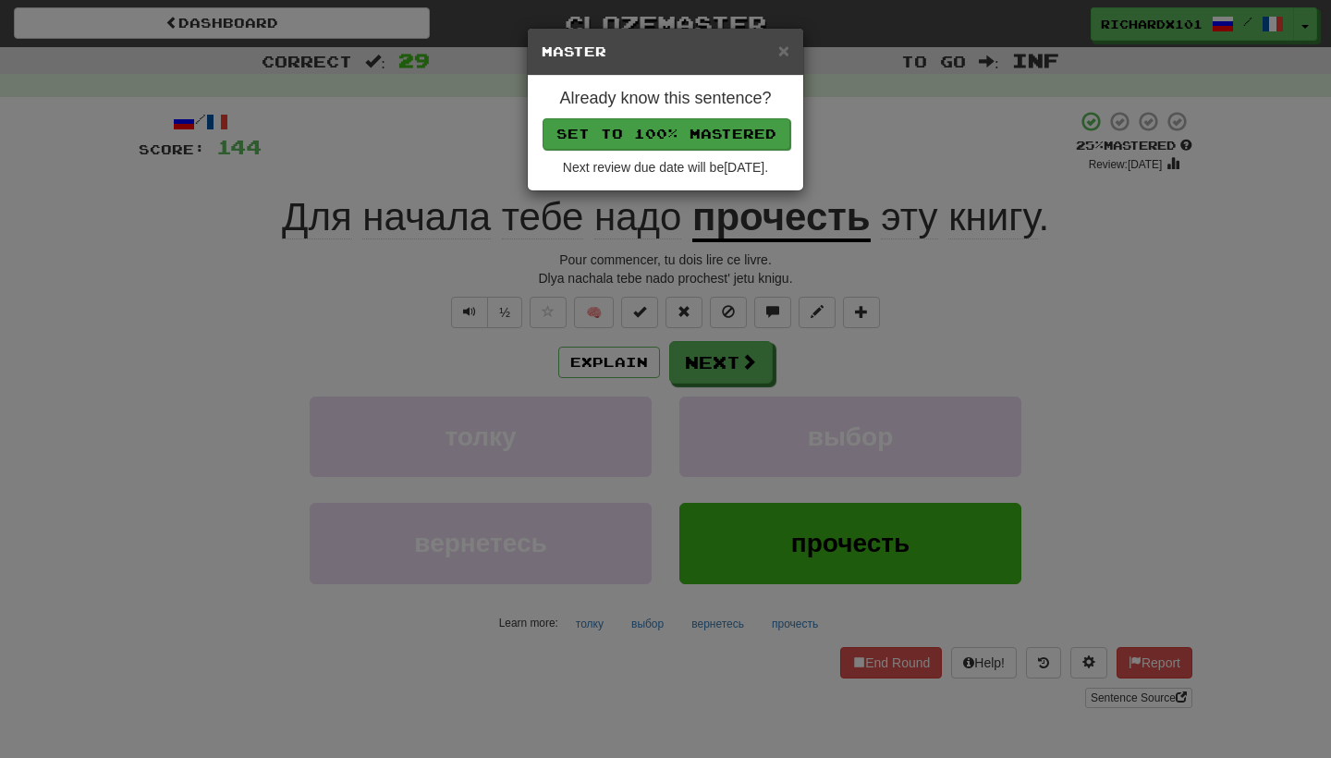
click at [710, 134] on button "Set to 100% Mastered" at bounding box center [666, 133] width 248 height 31
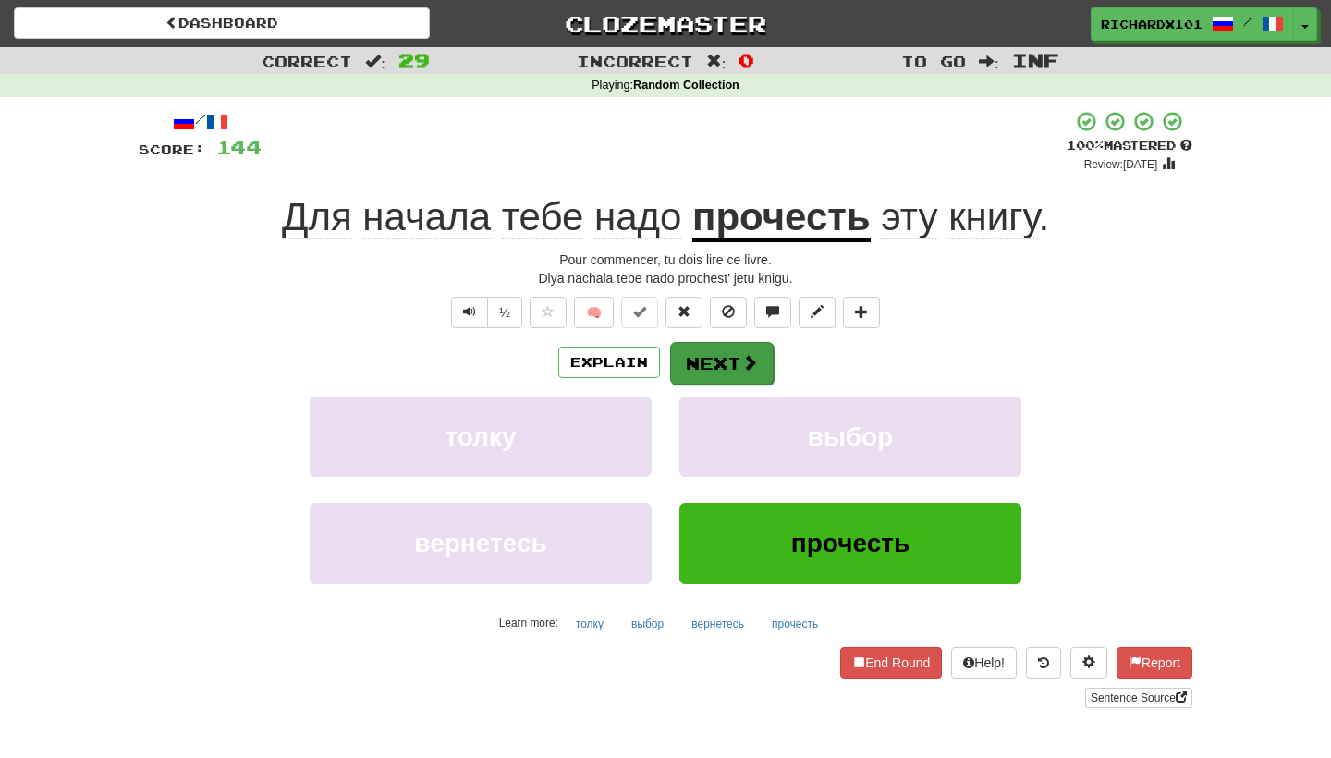
click at [708, 351] on button "Next" at bounding box center [722, 363] width 104 height 43
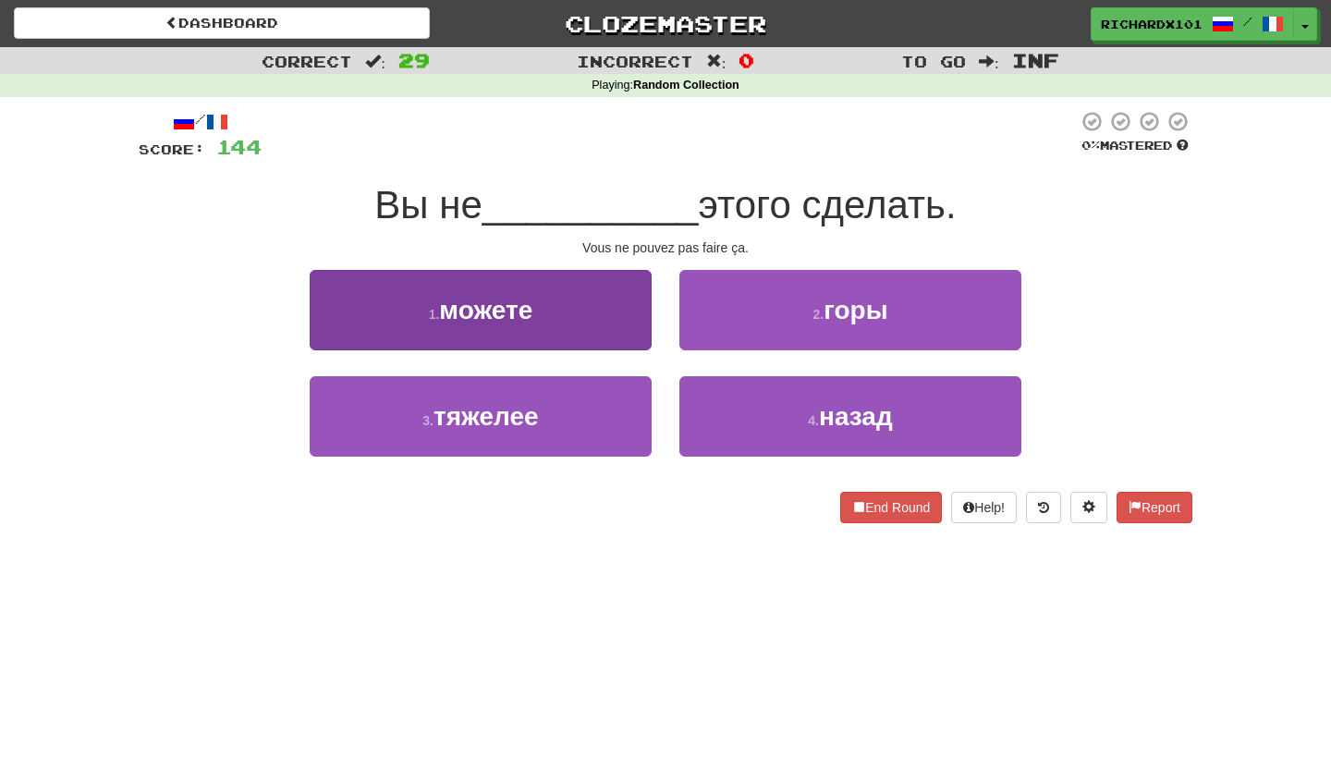
click at [625, 334] on button "1 . можете" at bounding box center [481, 310] width 342 height 80
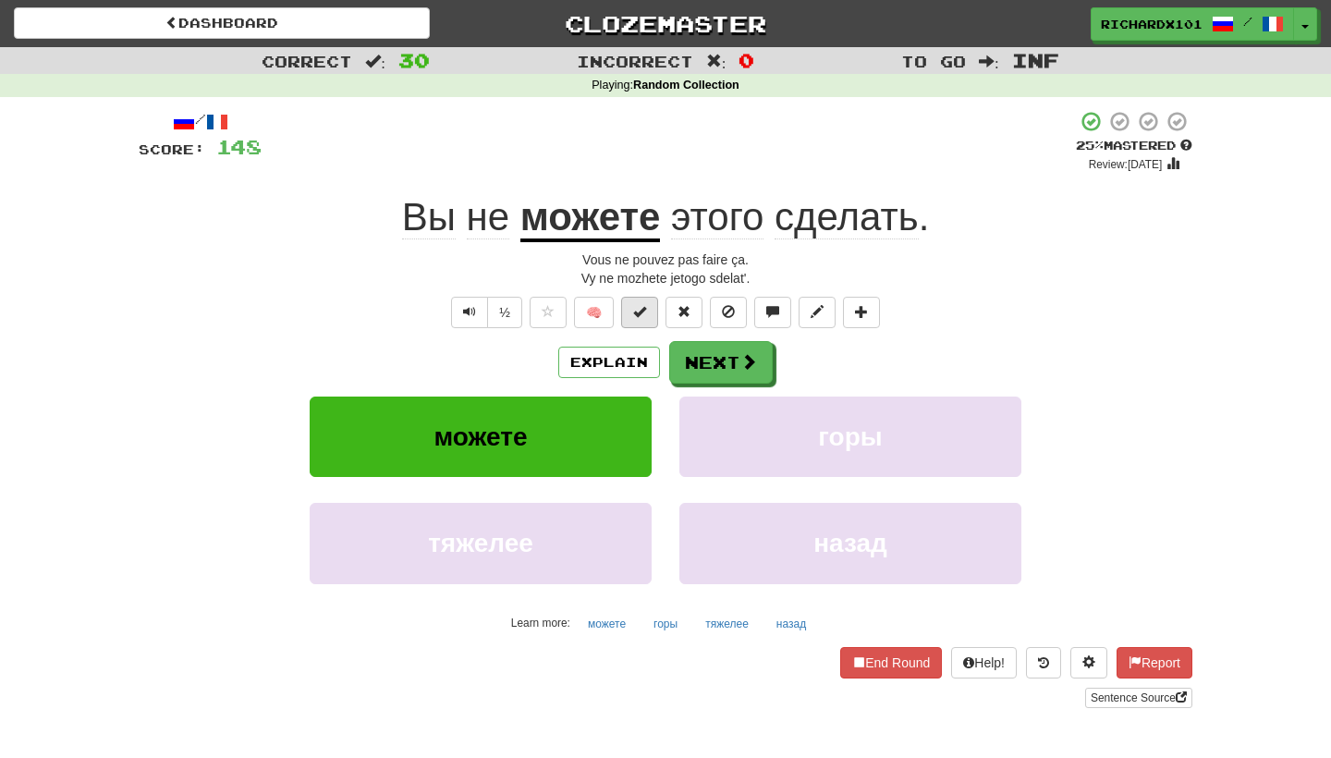
click at [640, 308] on span at bounding box center [639, 311] width 13 height 13
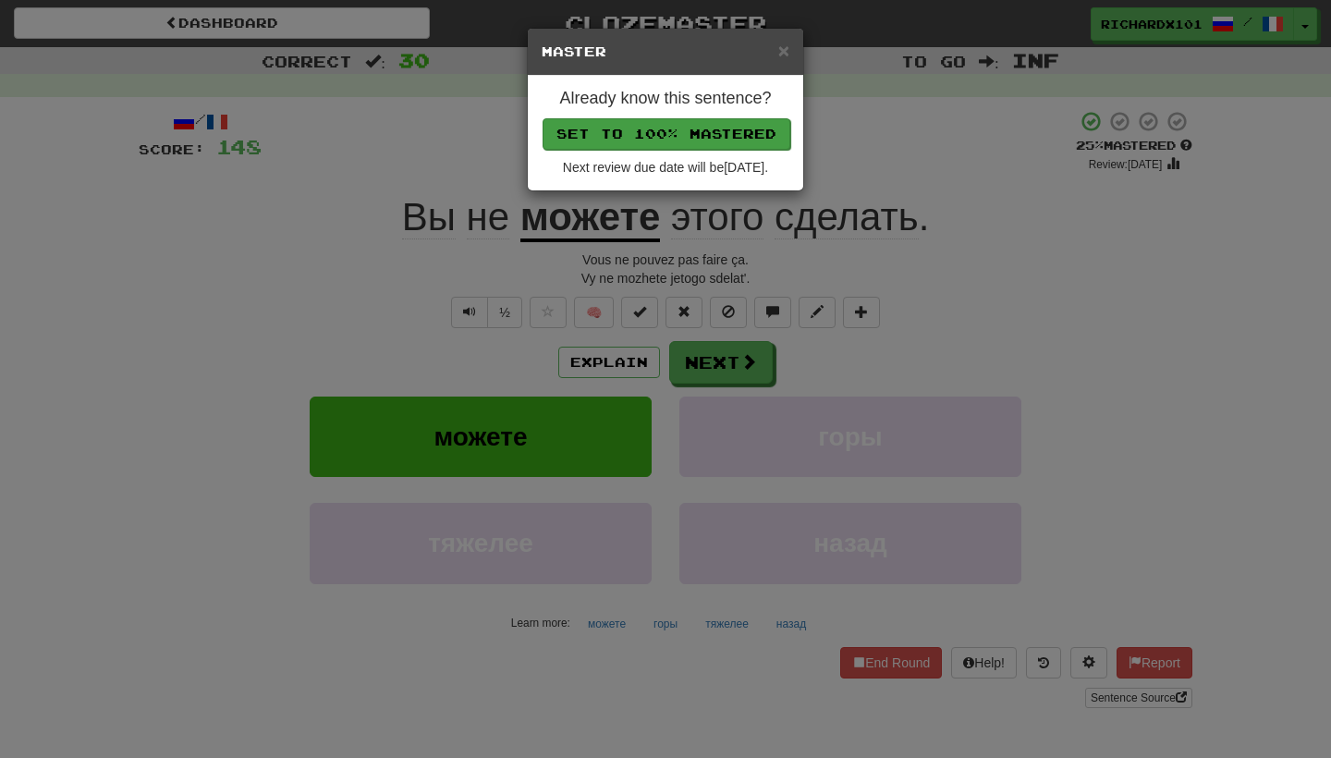
click at [710, 137] on button "Set to 100% Mastered" at bounding box center [666, 133] width 248 height 31
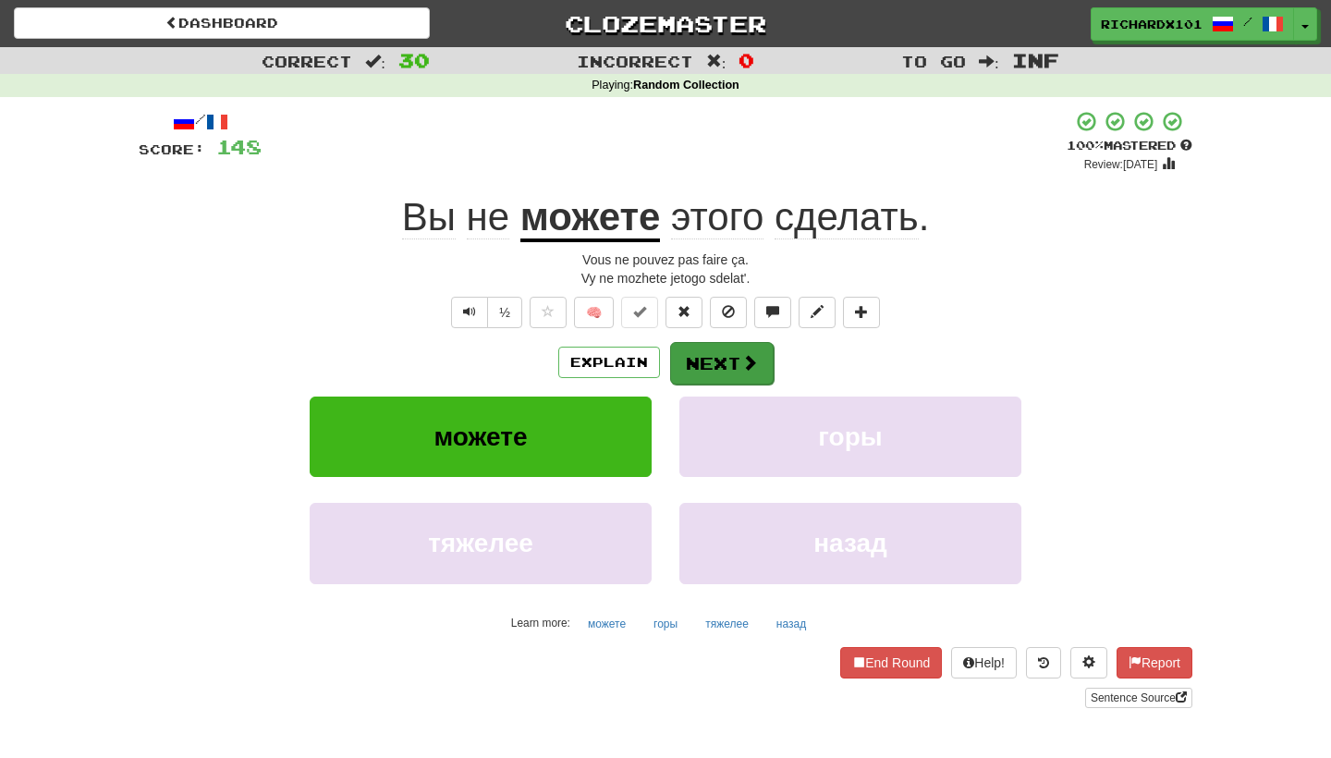
click at [708, 347] on button "Next" at bounding box center [722, 363] width 104 height 43
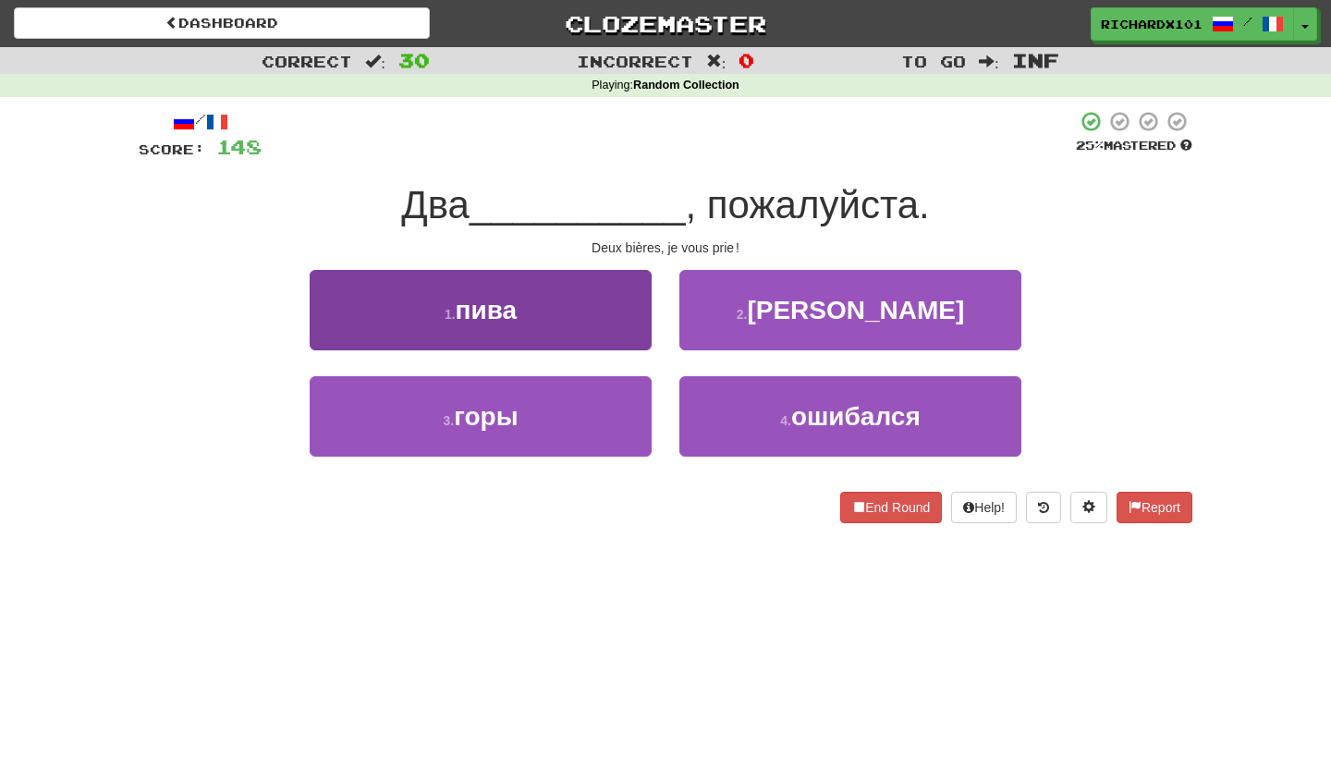
click at [603, 330] on button "1 . пива" at bounding box center [481, 310] width 342 height 80
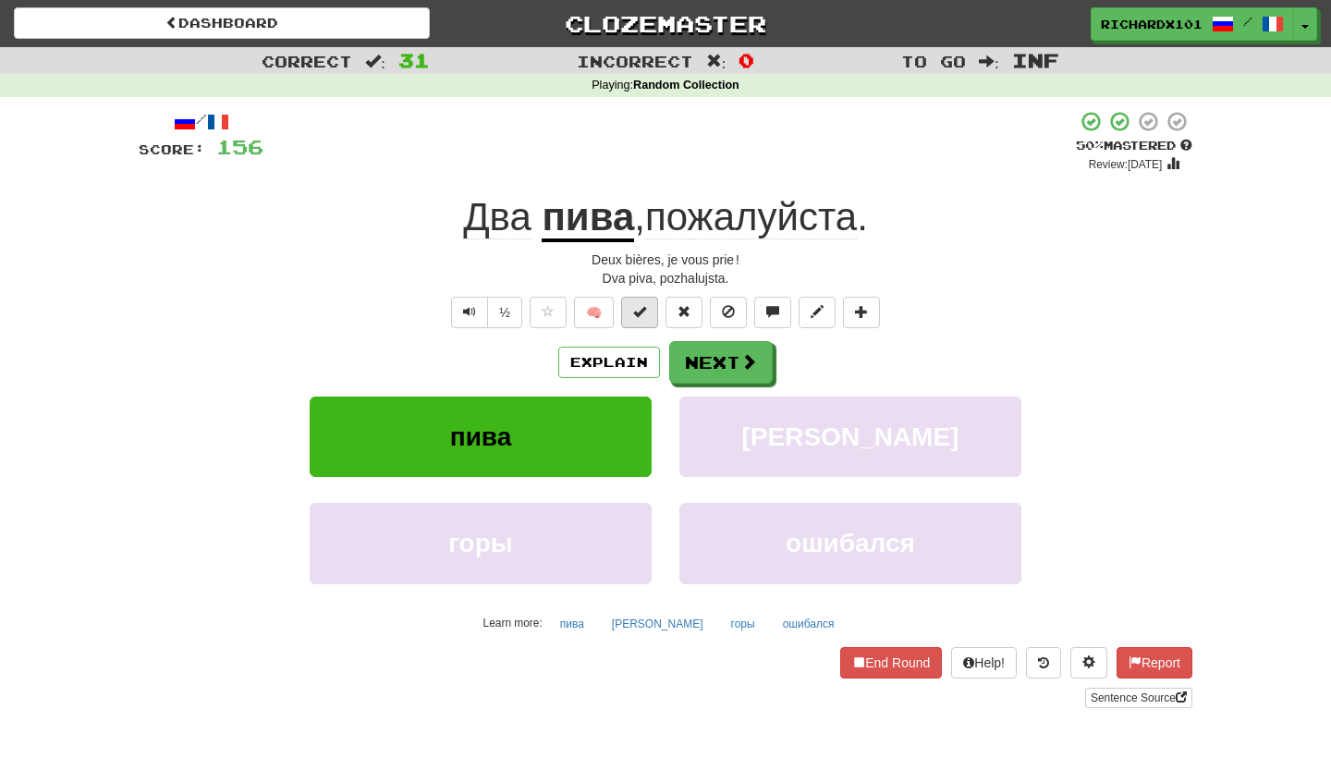
click at [640, 305] on span at bounding box center [639, 311] width 13 height 13
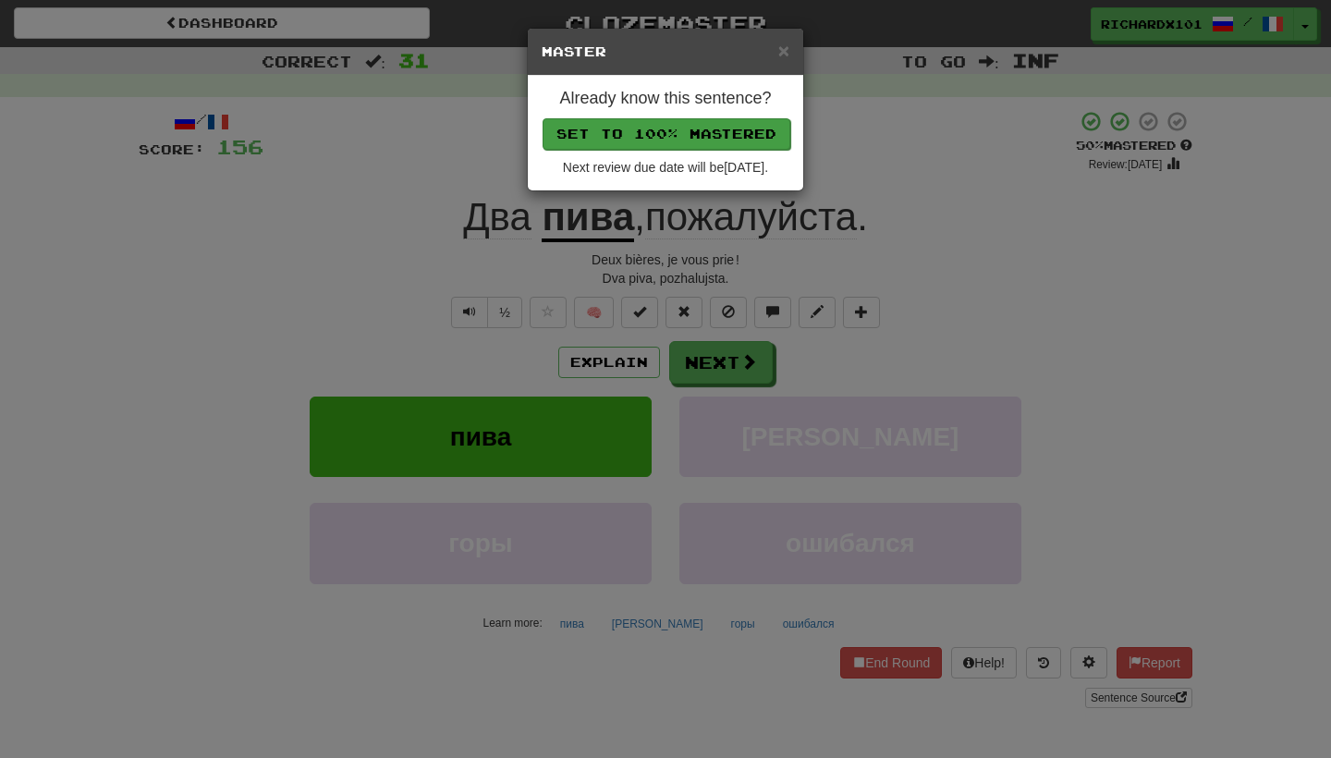
click at [704, 132] on button "Set to 100% Mastered" at bounding box center [666, 133] width 248 height 31
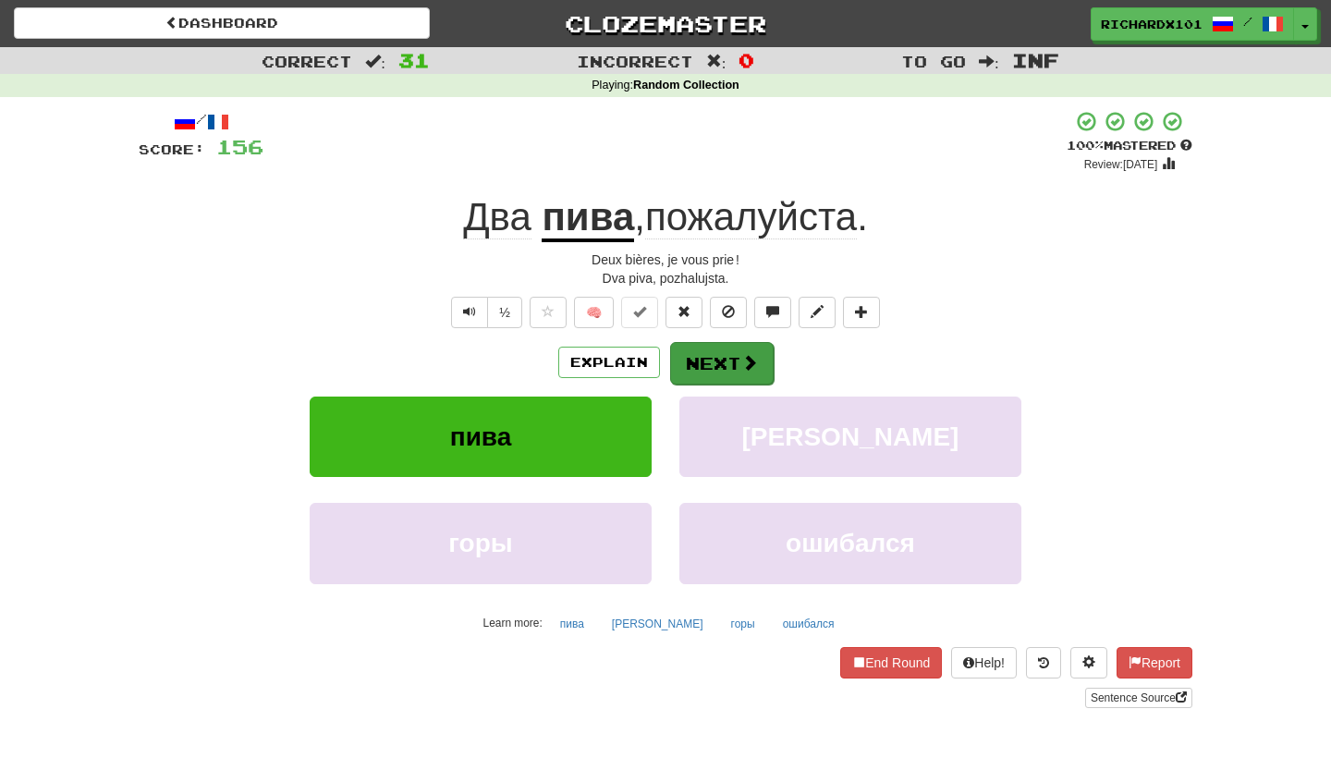
click at [713, 362] on button "Next" at bounding box center [722, 363] width 104 height 43
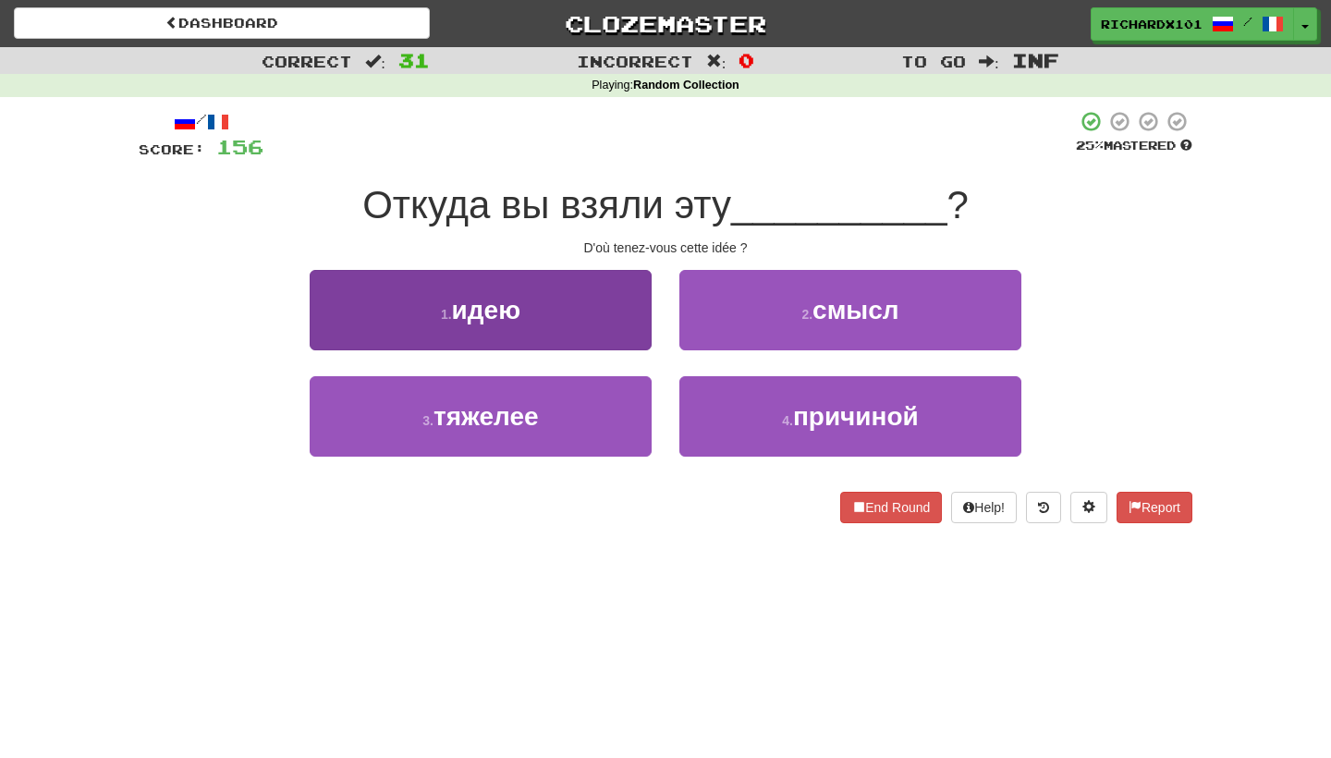
click at [616, 310] on button "1 . идею" at bounding box center [481, 310] width 342 height 80
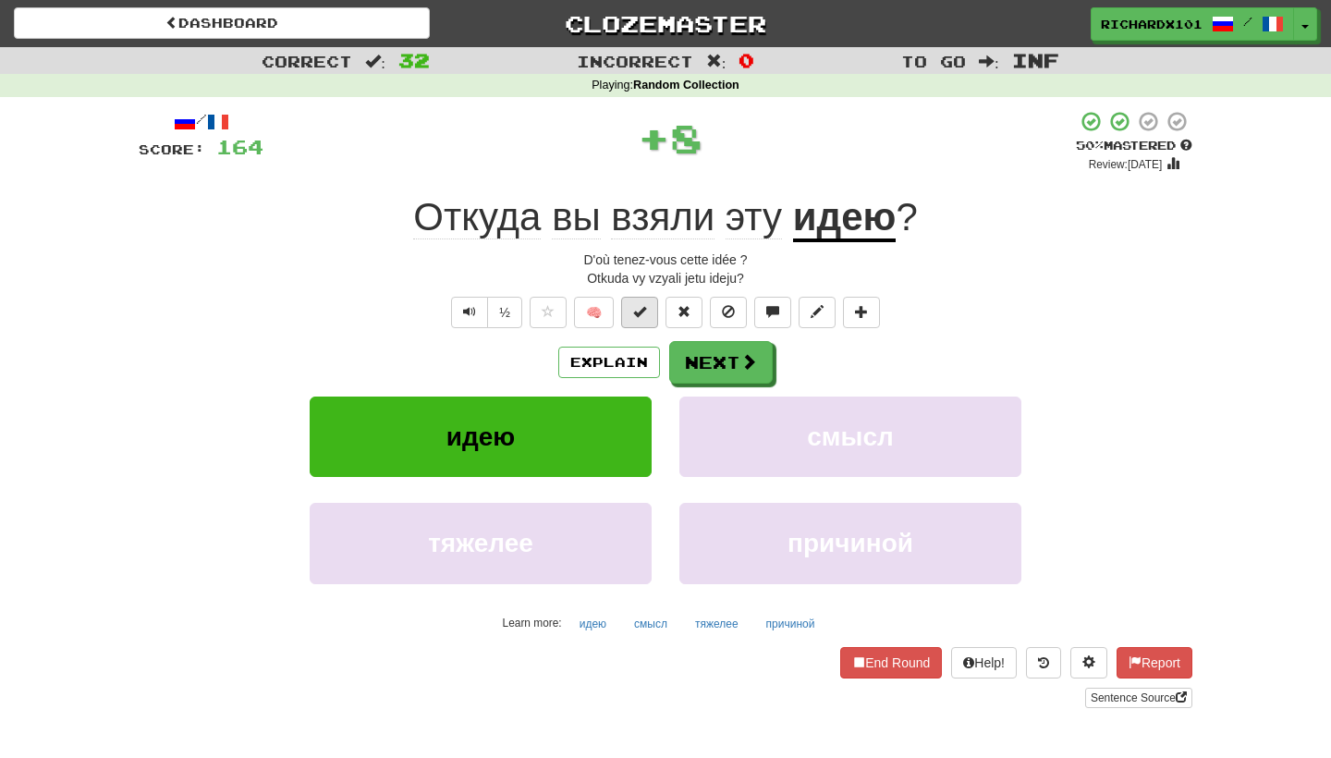
click at [640, 313] on span at bounding box center [639, 311] width 13 height 13
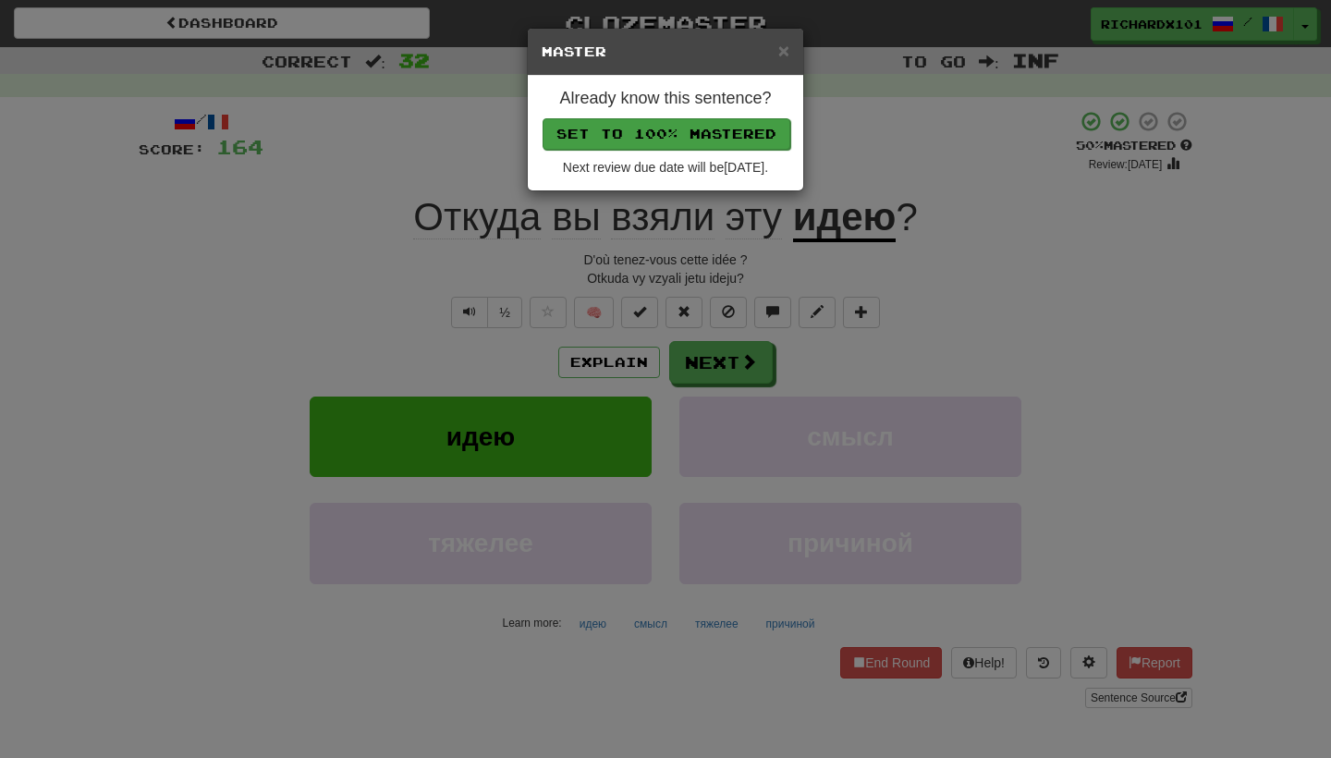
click at [687, 141] on button "Set to 100% Mastered" at bounding box center [666, 133] width 248 height 31
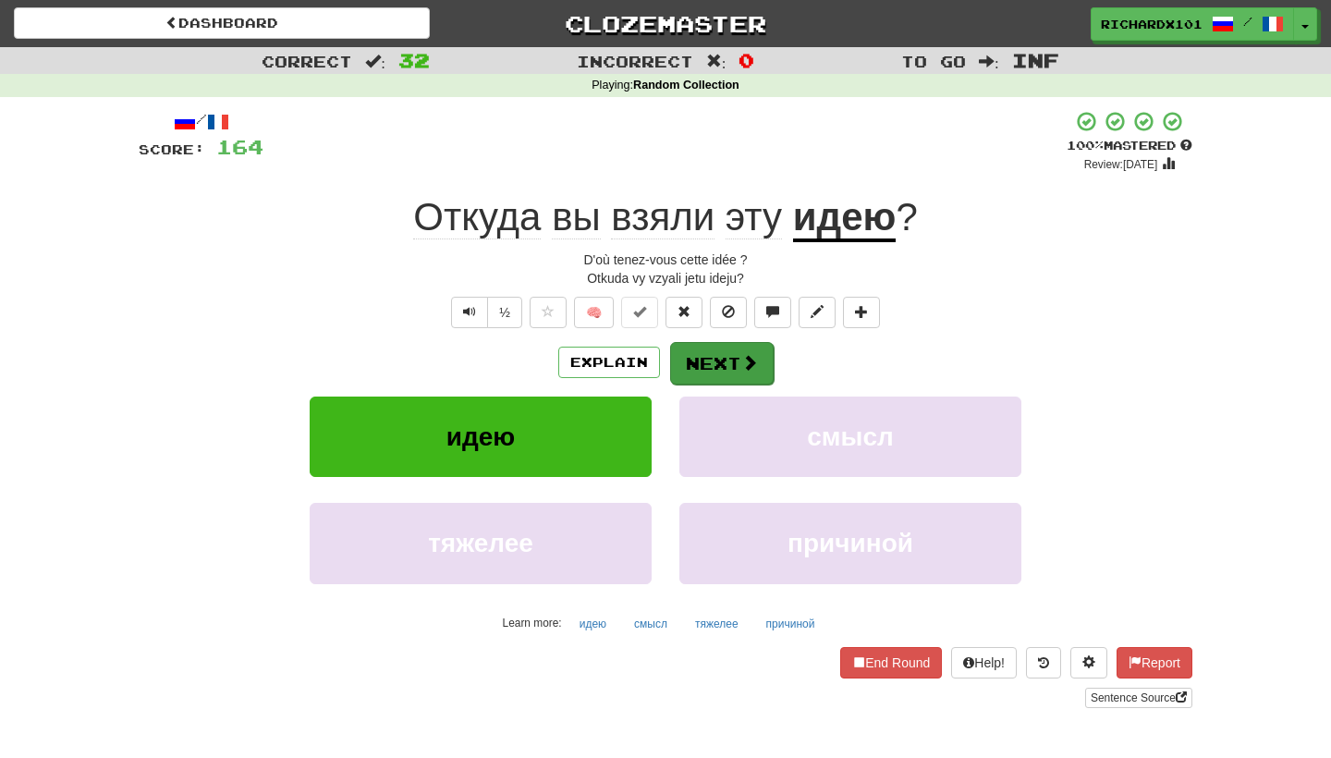
click at [710, 365] on button "Next" at bounding box center [722, 363] width 104 height 43
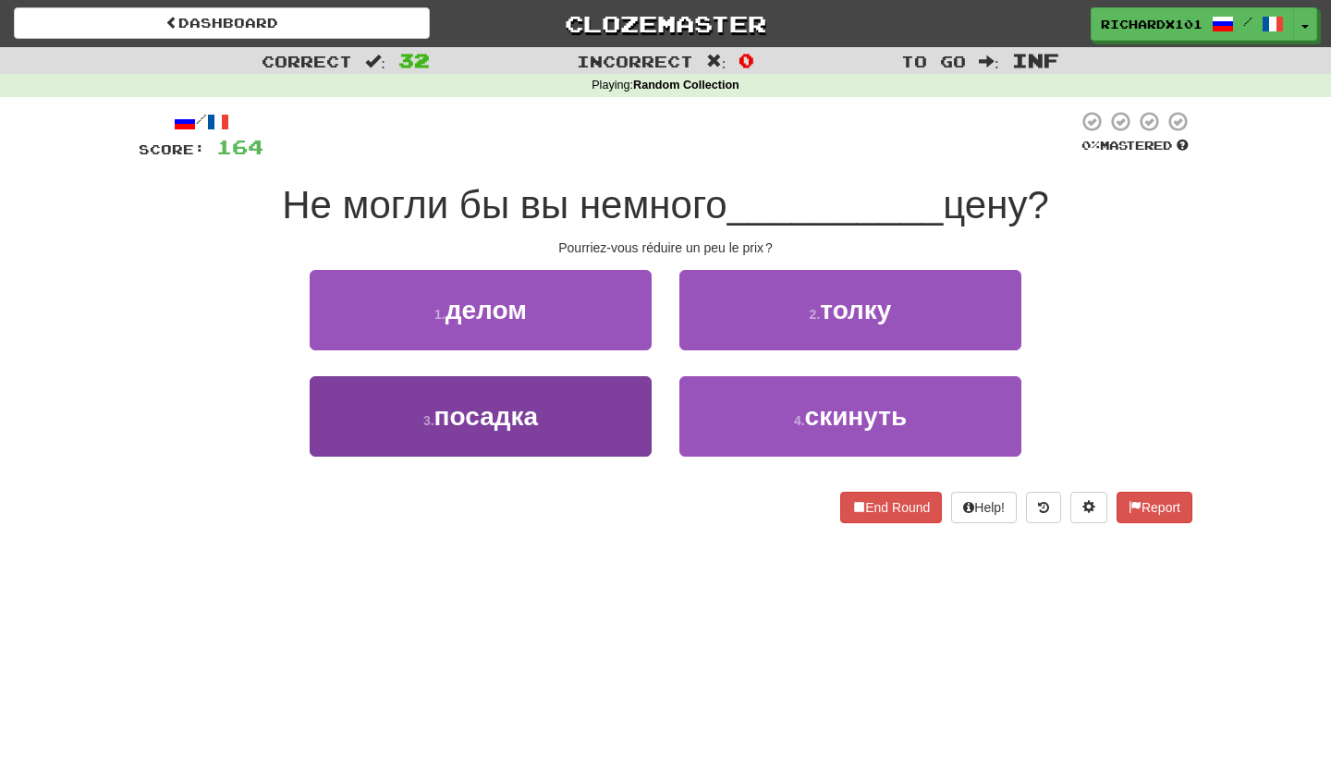
click at [617, 424] on button "3 . посадка" at bounding box center [481, 416] width 342 height 80
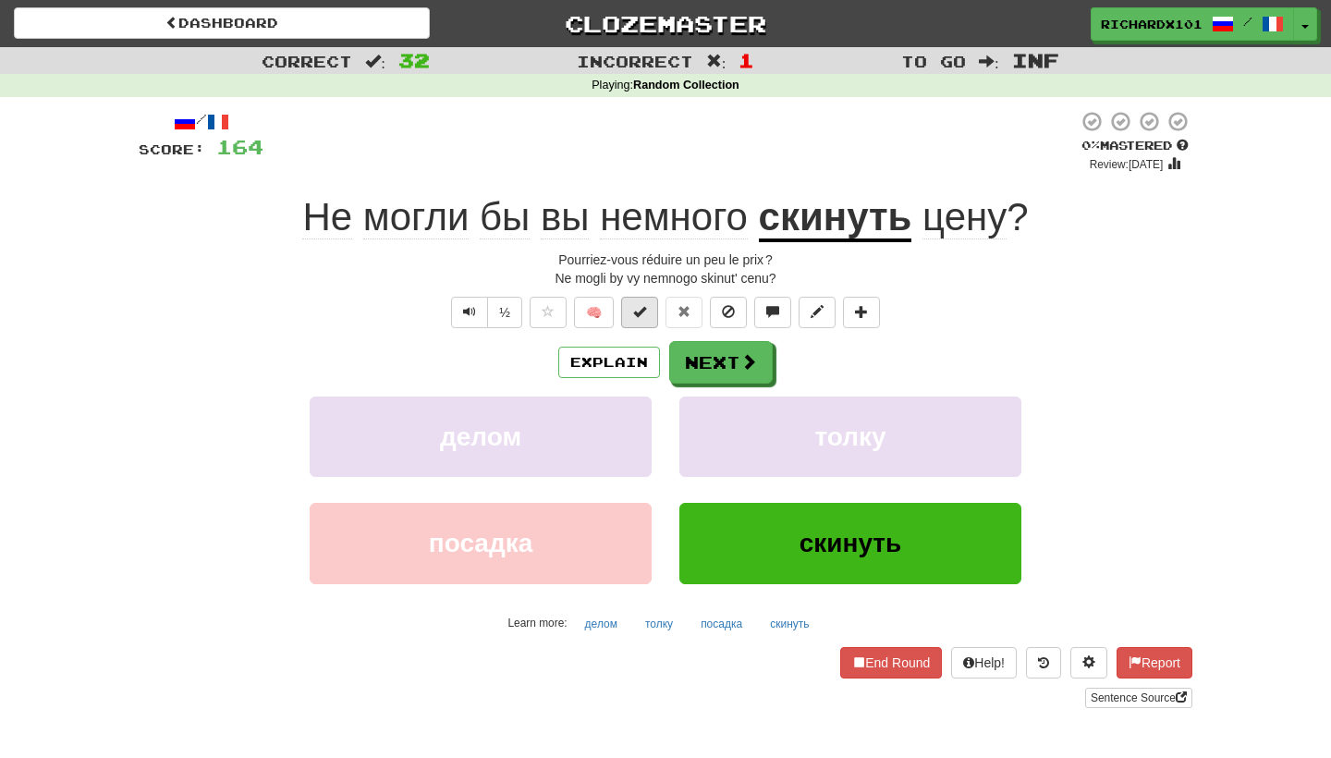
click at [649, 302] on button at bounding box center [639, 312] width 37 height 31
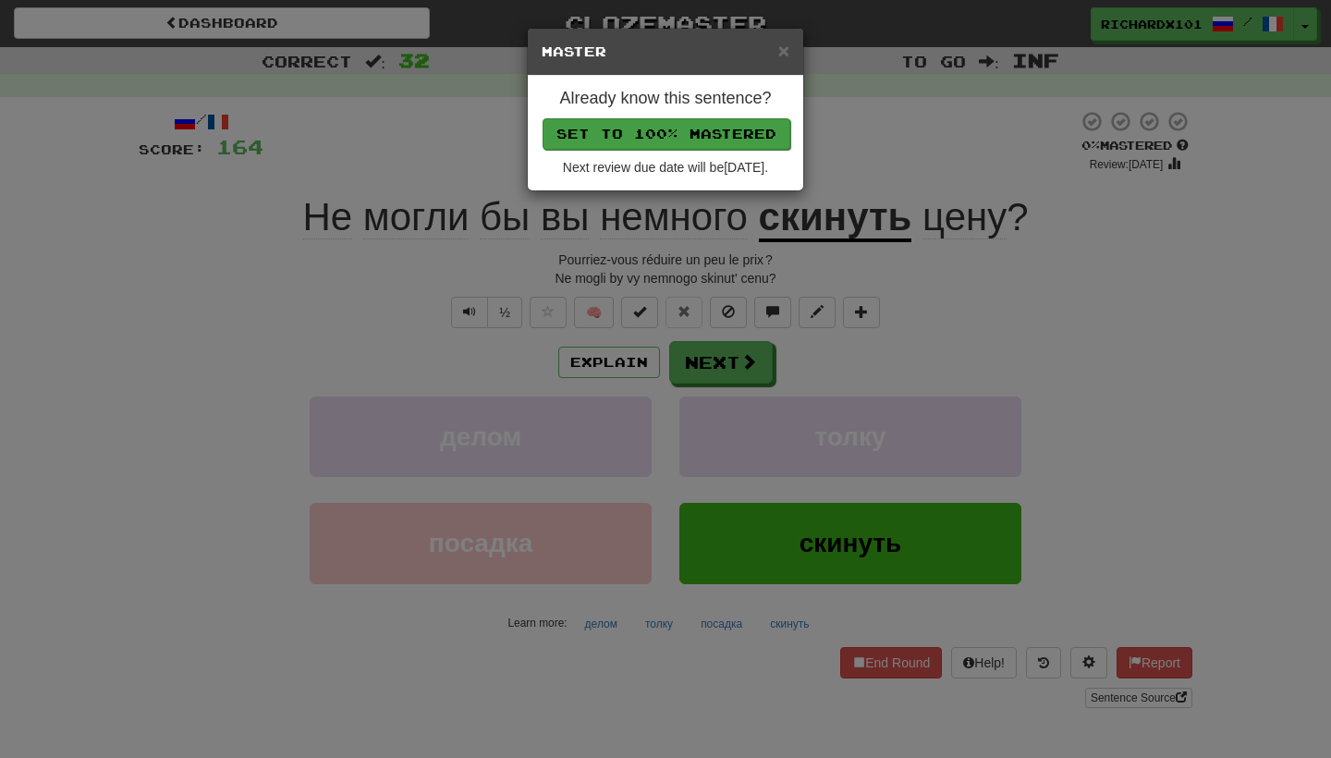
click at [716, 136] on button "Set to 100% Mastered" at bounding box center [666, 133] width 248 height 31
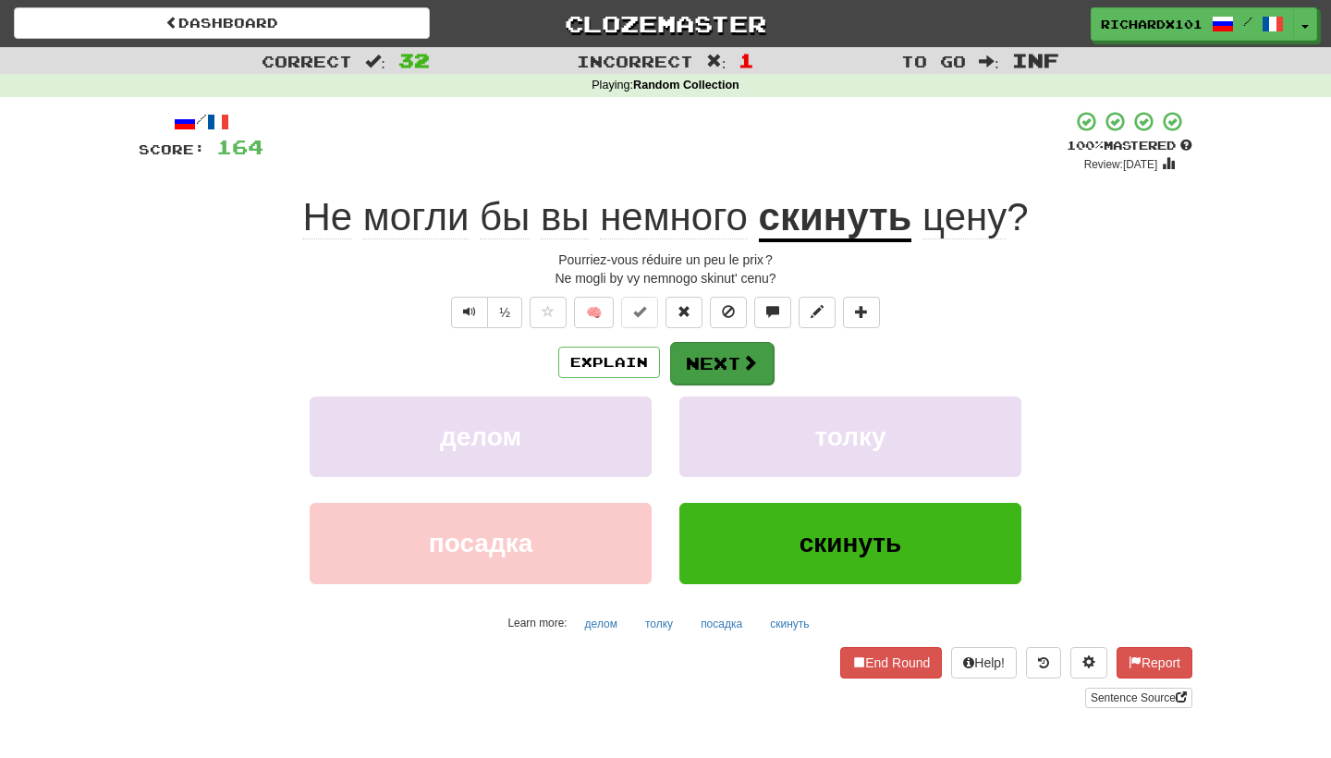
click at [728, 363] on button "Next" at bounding box center [722, 363] width 104 height 43
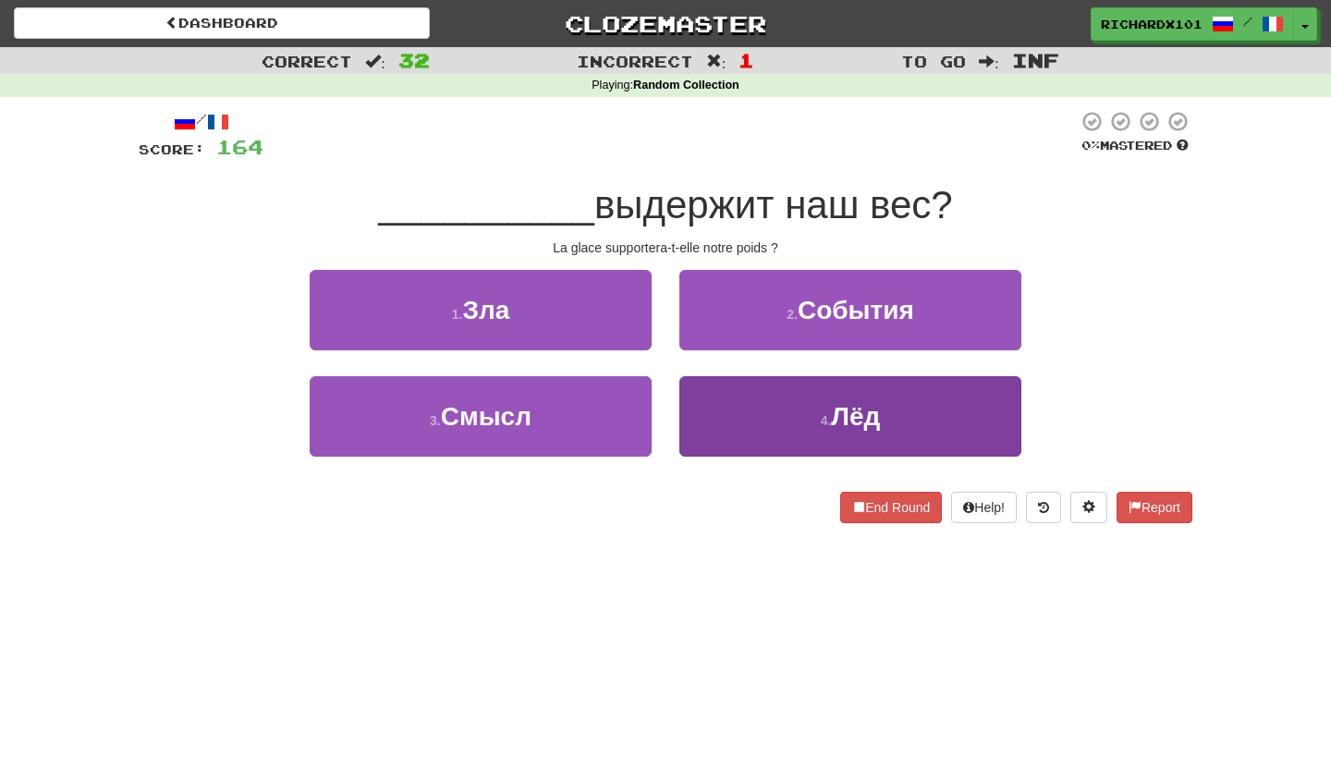
click at [782, 401] on button "4 . Лёд" at bounding box center [850, 416] width 342 height 80
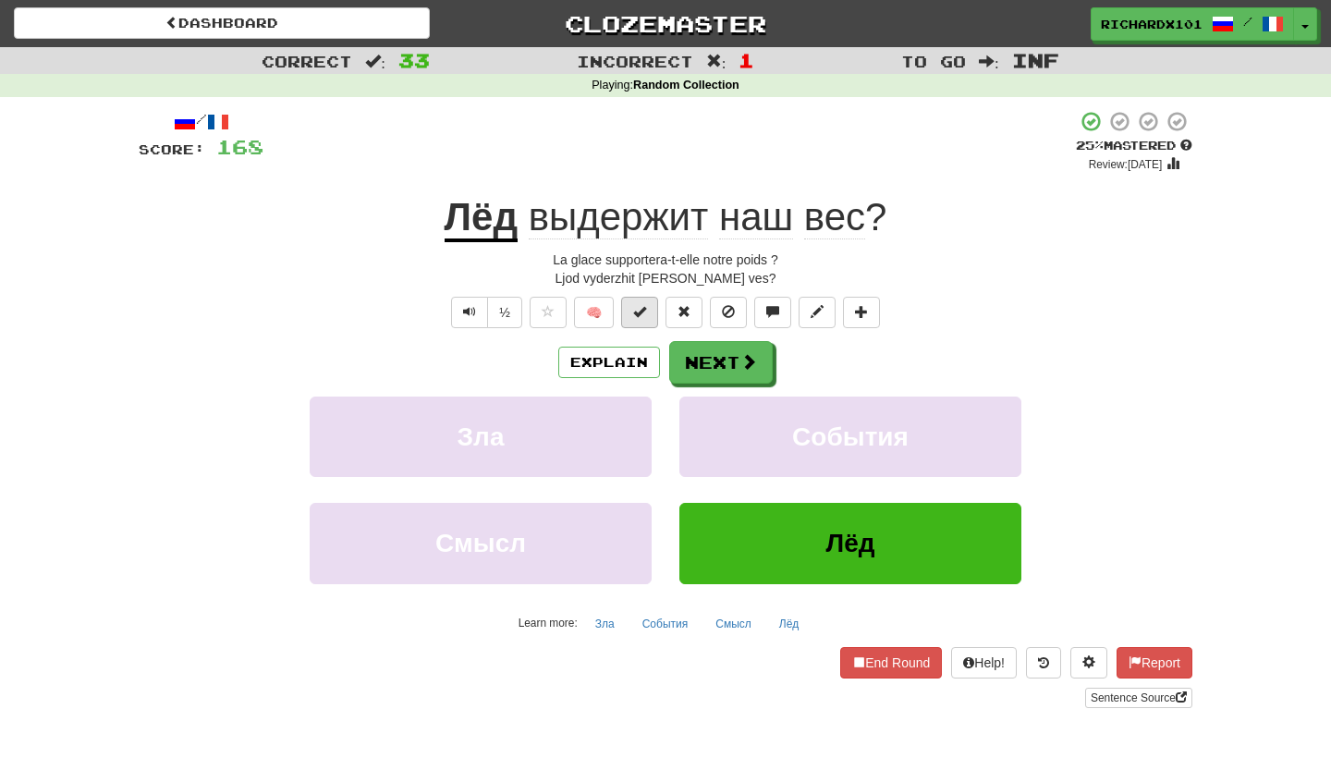
click at [647, 311] on button at bounding box center [639, 312] width 37 height 31
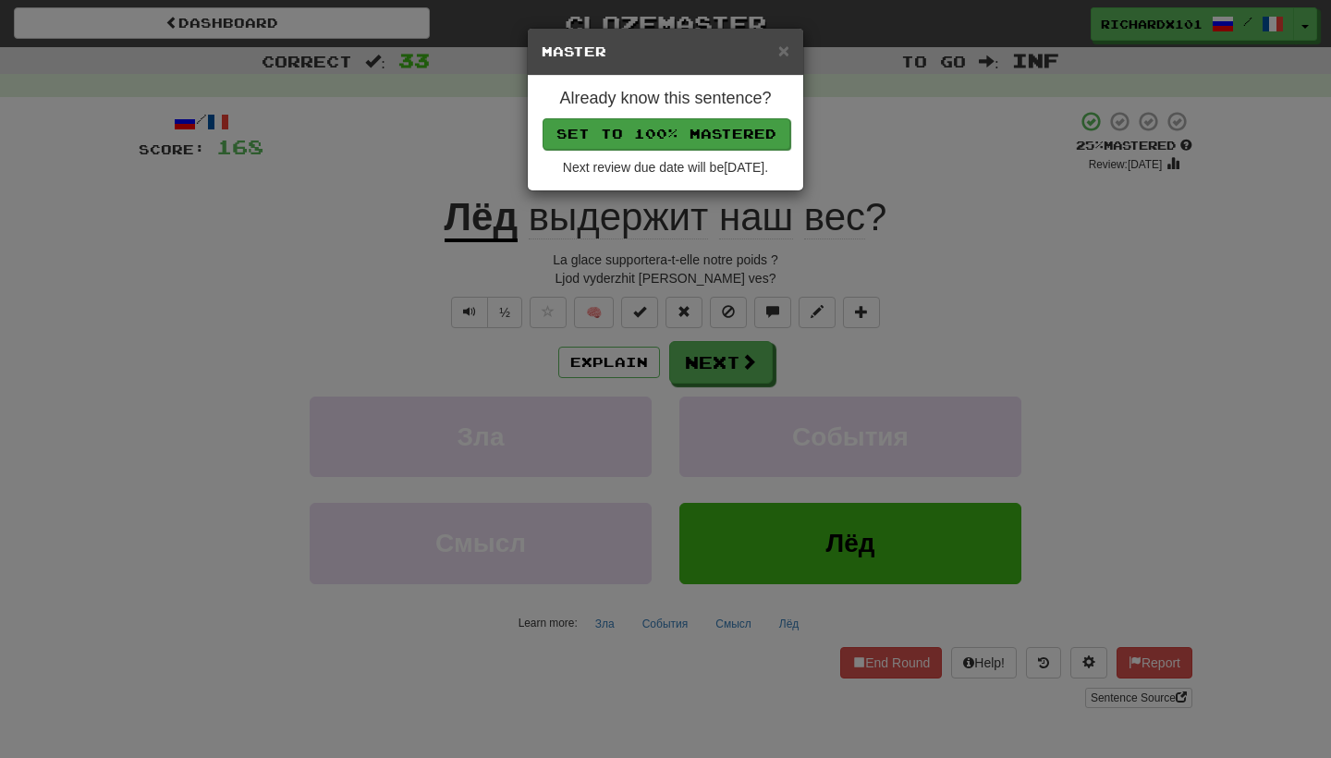
click at [714, 131] on button "Set to 100% Mastered" at bounding box center [666, 133] width 248 height 31
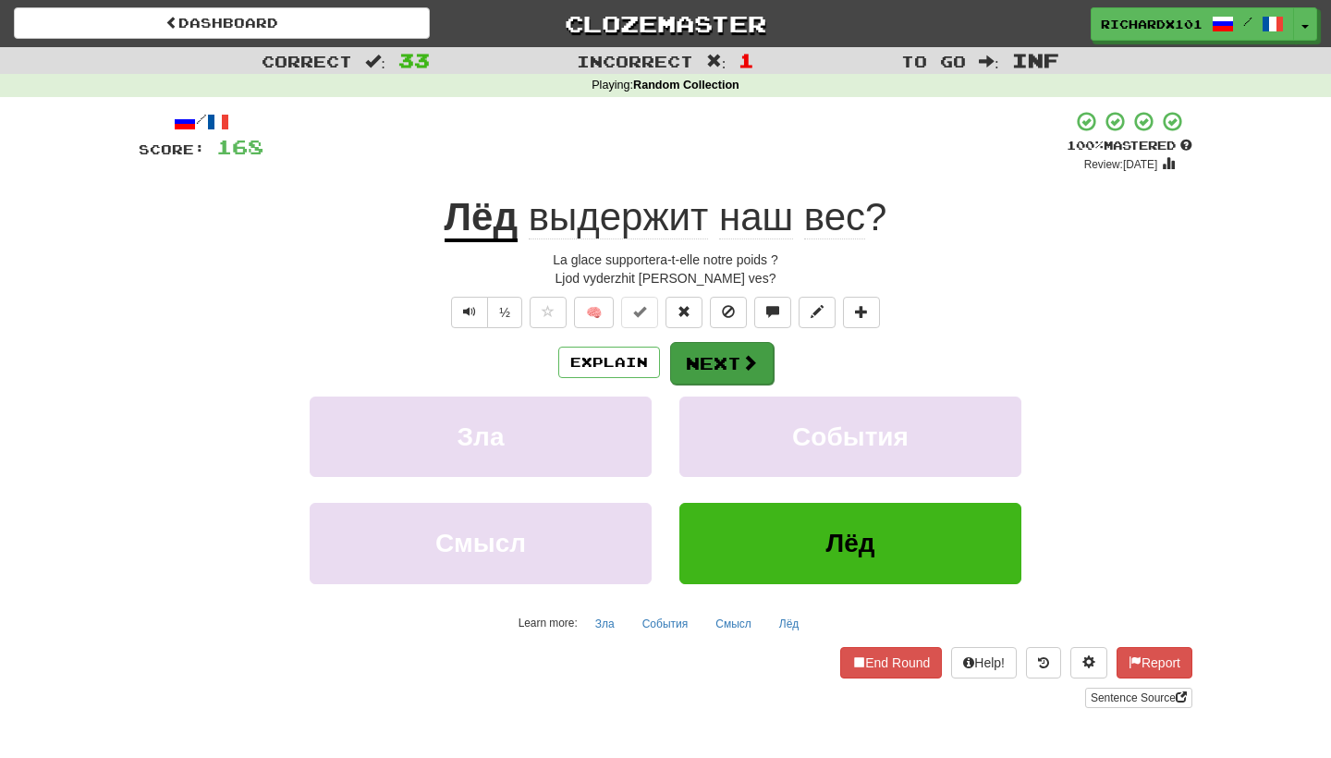
click at [701, 369] on button "Next" at bounding box center [722, 363] width 104 height 43
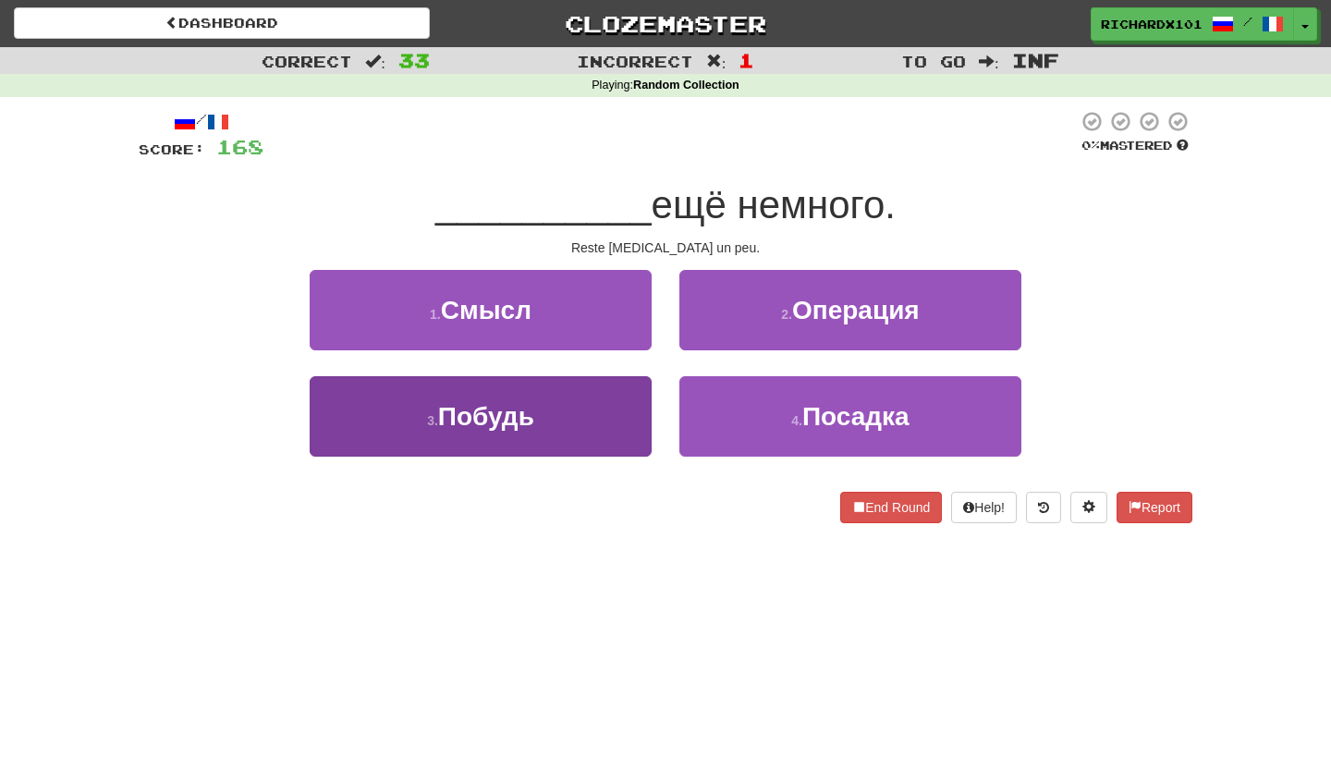
click at [623, 420] on button "3 . Побудь" at bounding box center [481, 416] width 342 height 80
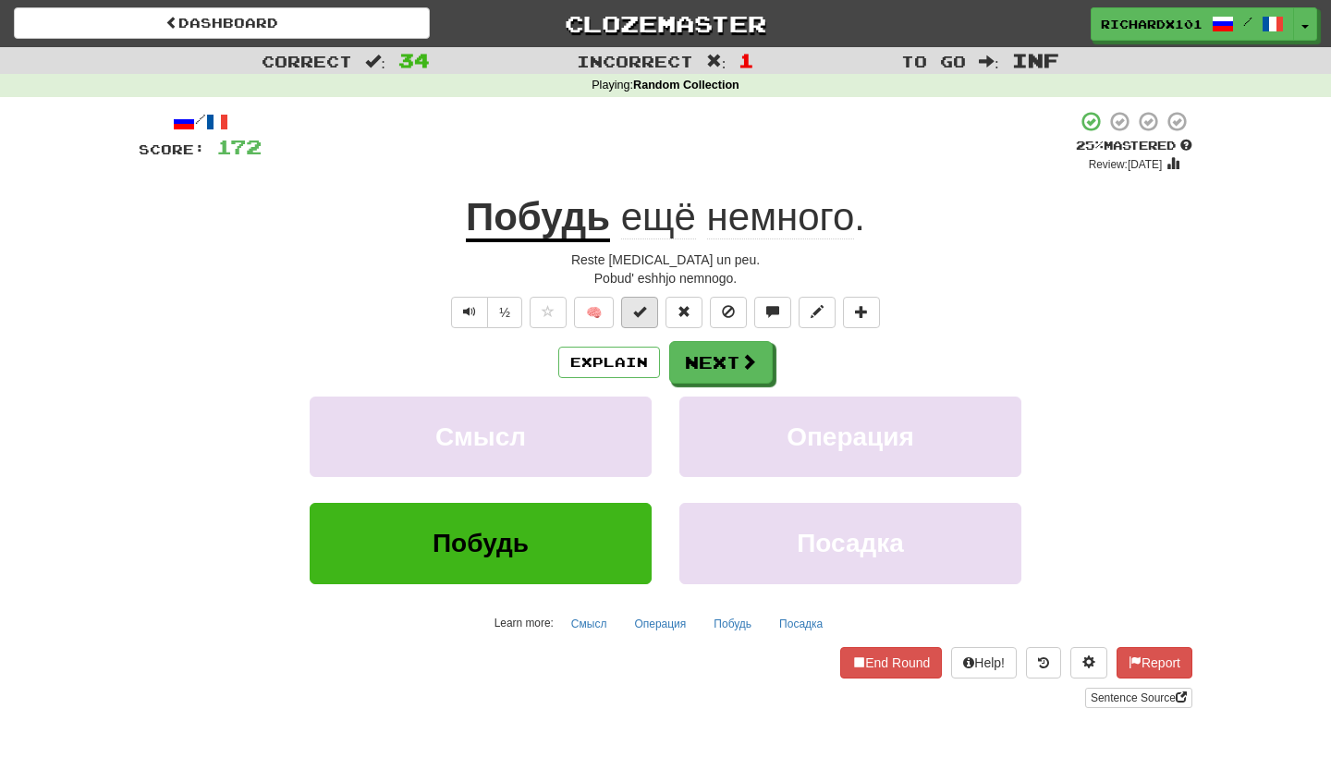
click at [640, 317] on button at bounding box center [639, 312] width 37 height 31
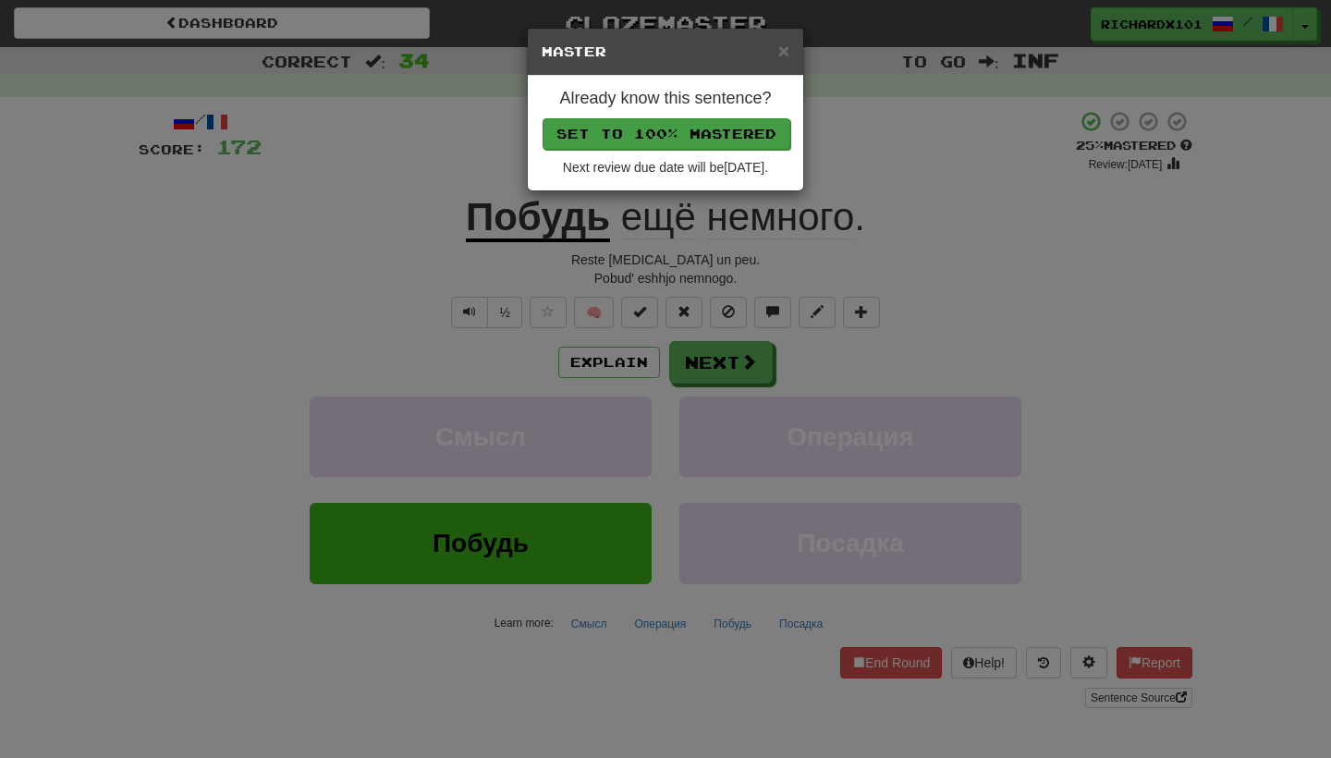
click at [724, 133] on button "Set to 100% Mastered" at bounding box center [666, 133] width 248 height 31
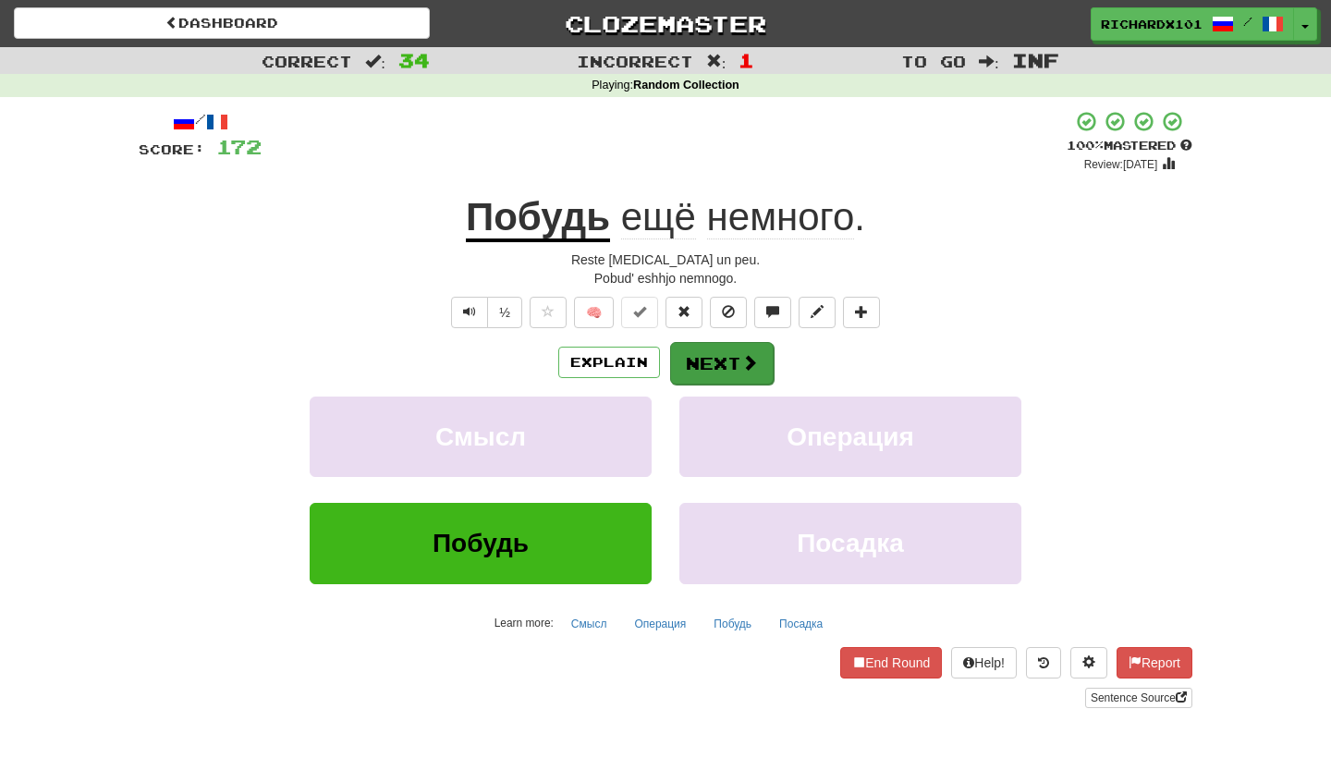
click at [694, 356] on button "Next" at bounding box center [722, 363] width 104 height 43
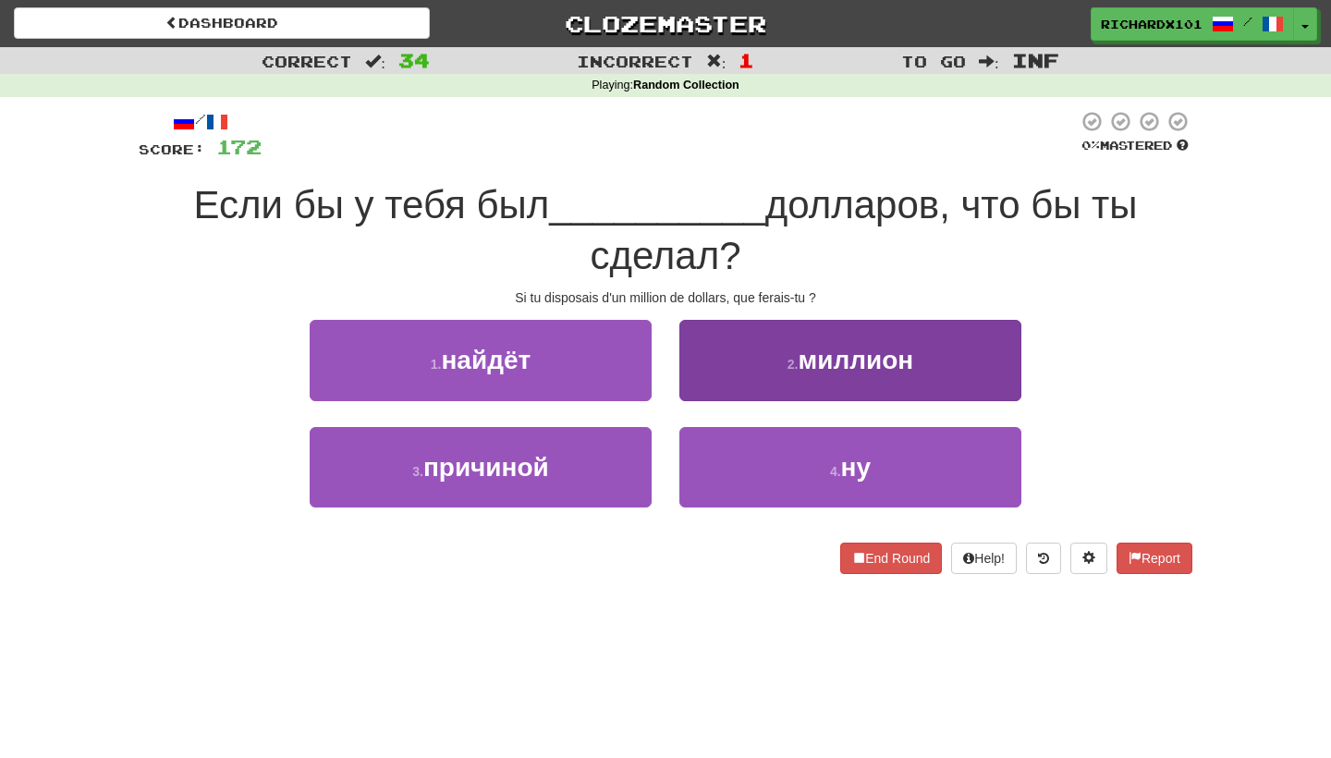
click at [733, 361] on button "2 . миллион" at bounding box center [850, 360] width 342 height 80
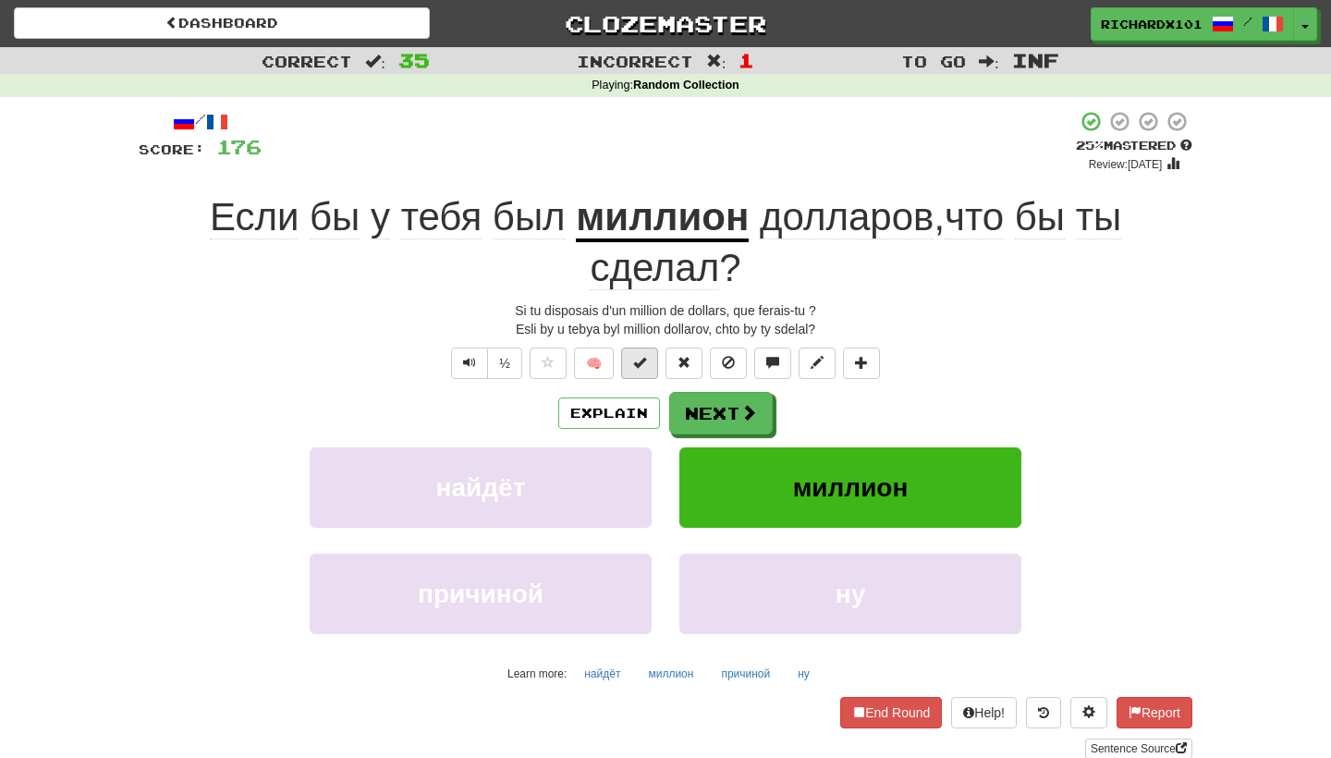
click at [651, 358] on button at bounding box center [639, 362] width 37 height 31
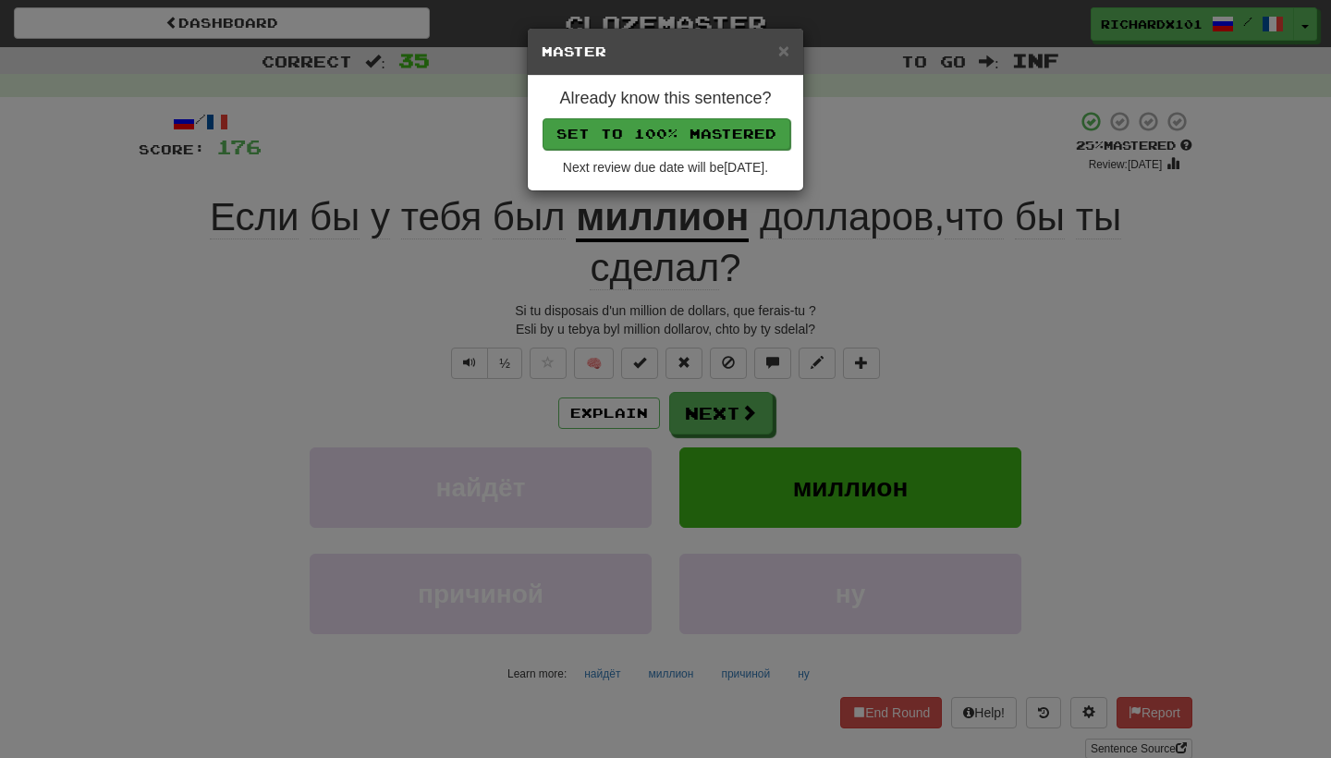
click at [720, 129] on button "Set to 100% Mastered" at bounding box center [666, 133] width 248 height 31
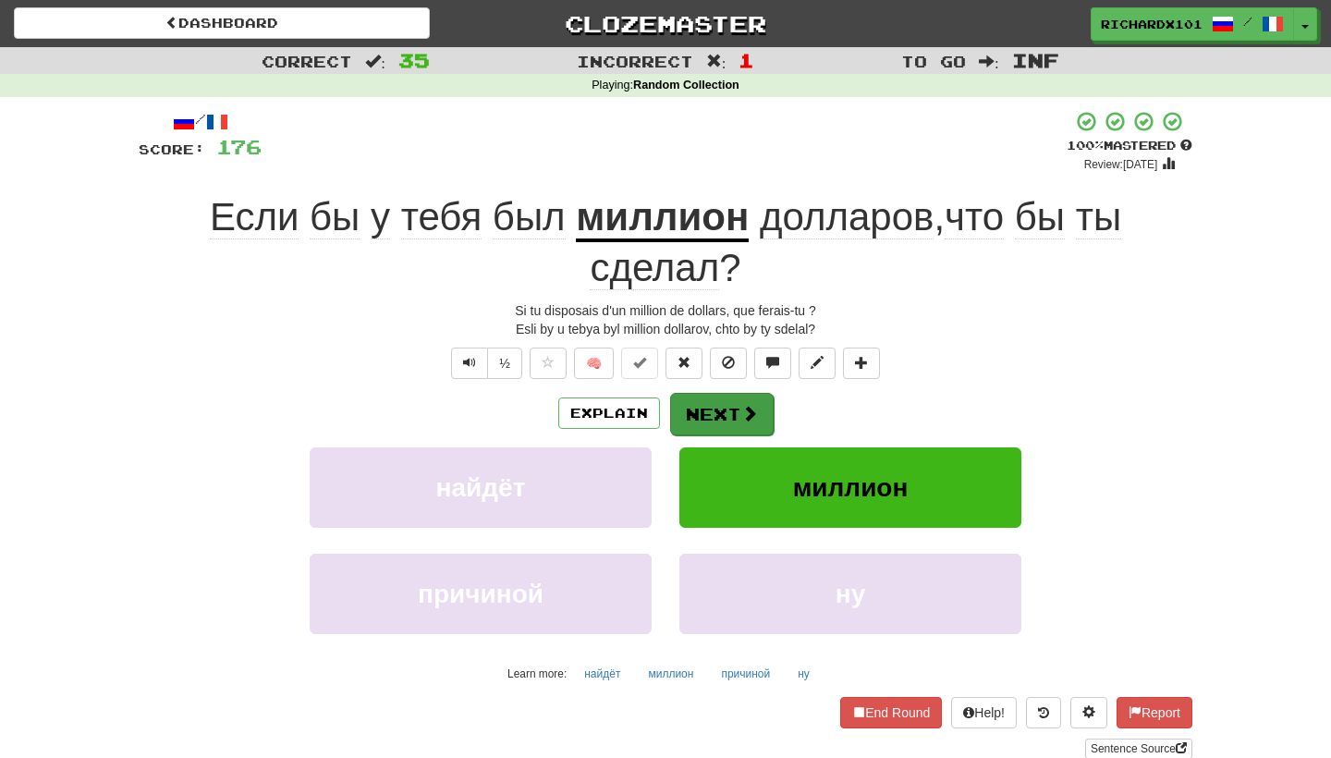
click at [713, 399] on button "Next" at bounding box center [722, 414] width 104 height 43
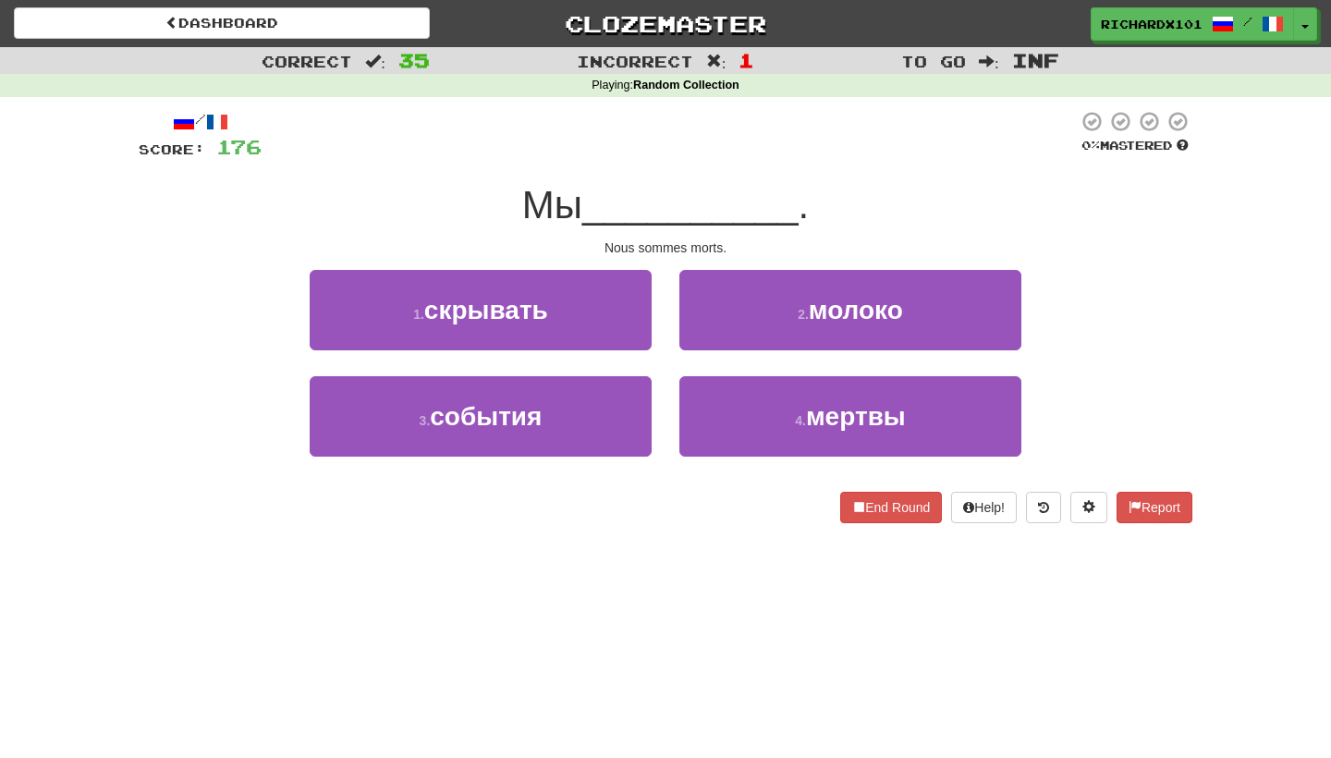
click at [713, 399] on button "4 . мертвы" at bounding box center [850, 416] width 342 height 80
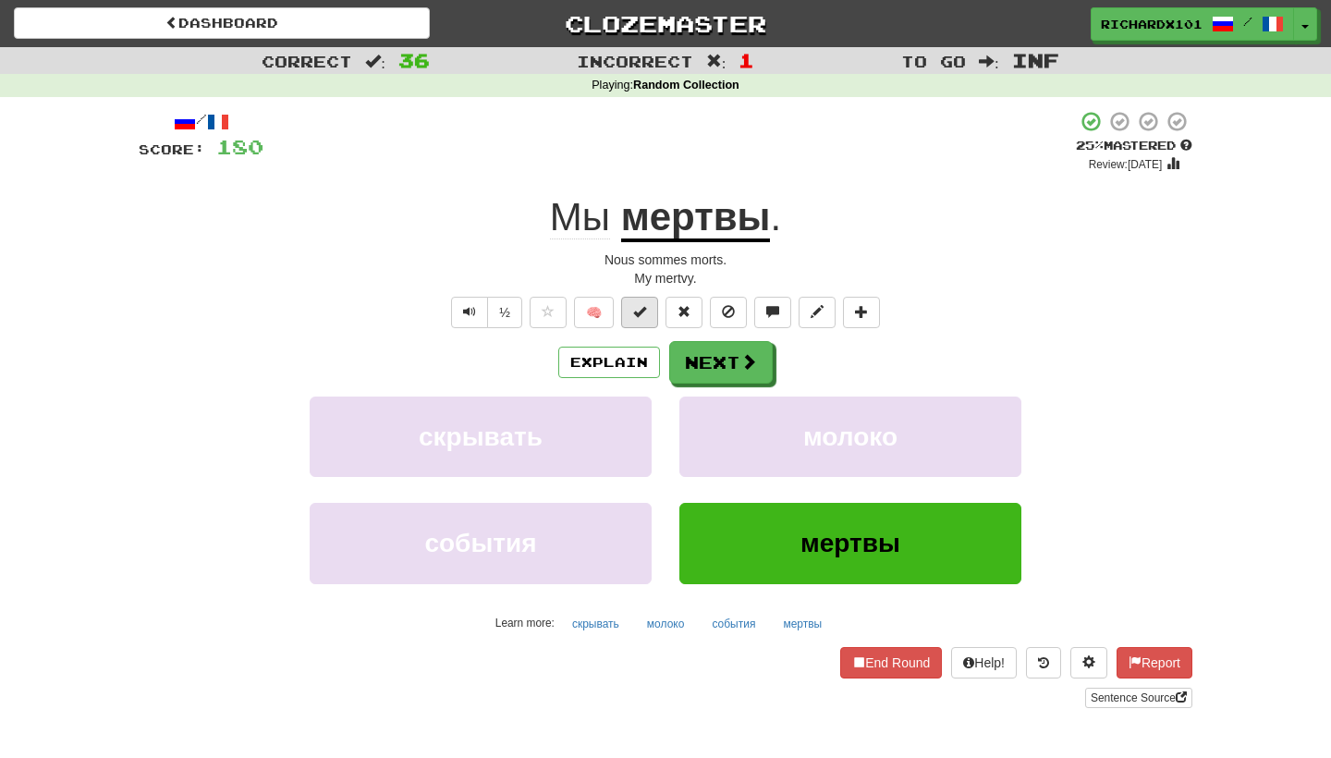
click at [653, 311] on button at bounding box center [639, 312] width 37 height 31
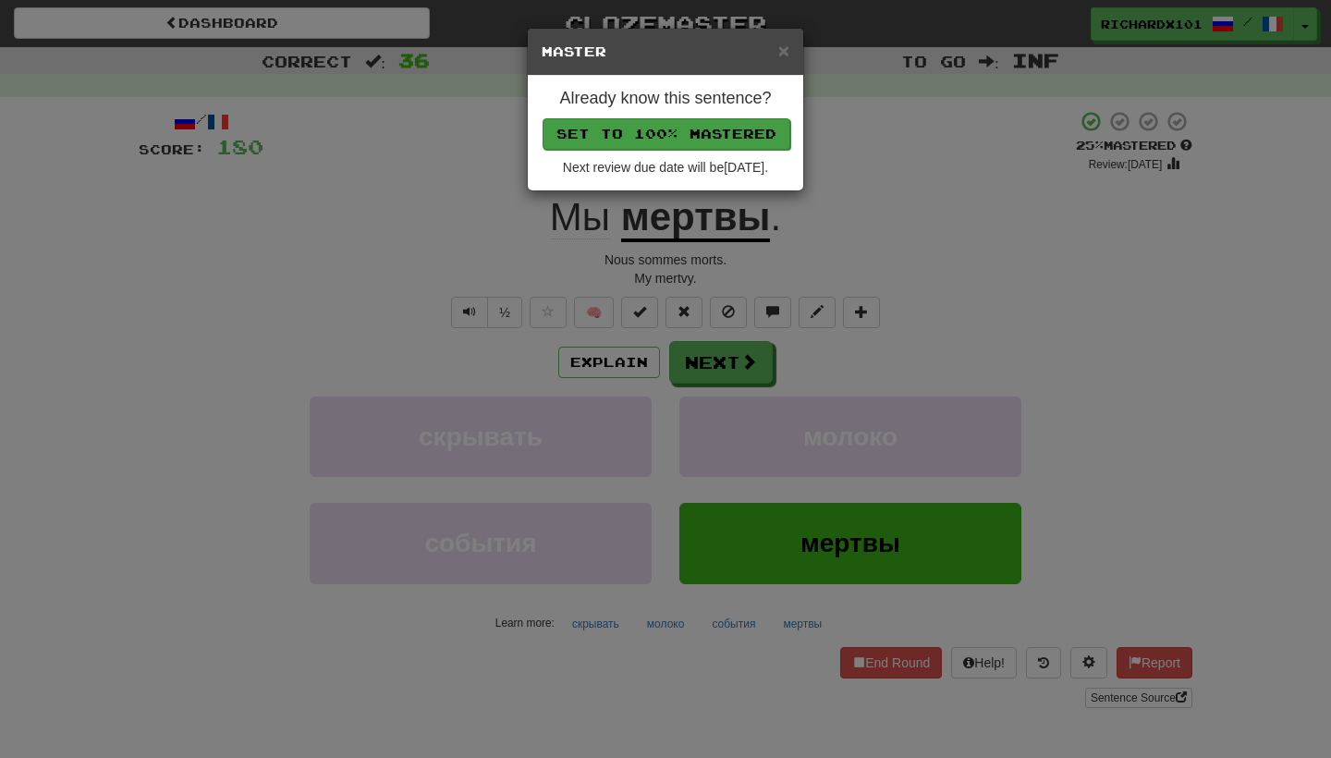
click at [725, 131] on button "Set to 100% Mastered" at bounding box center [666, 133] width 248 height 31
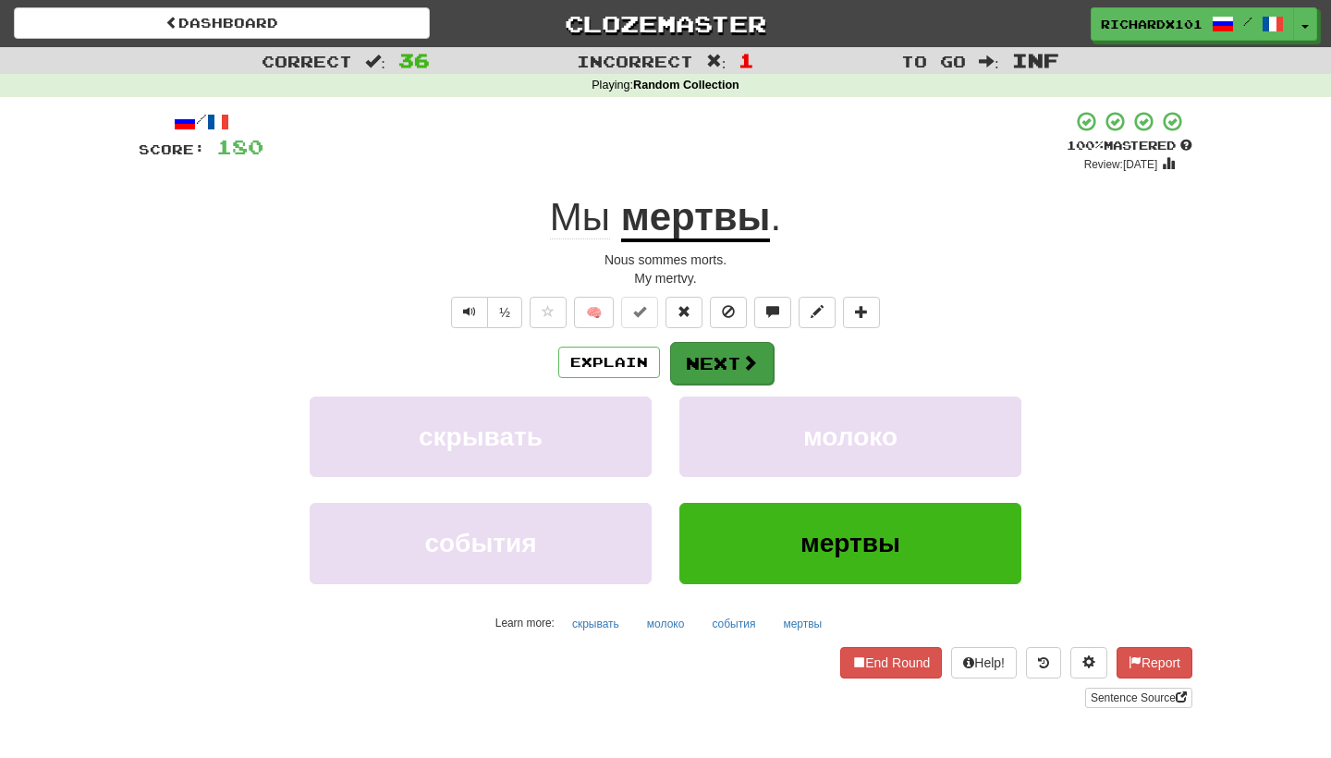
click at [700, 358] on button "Next" at bounding box center [722, 363] width 104 height 43
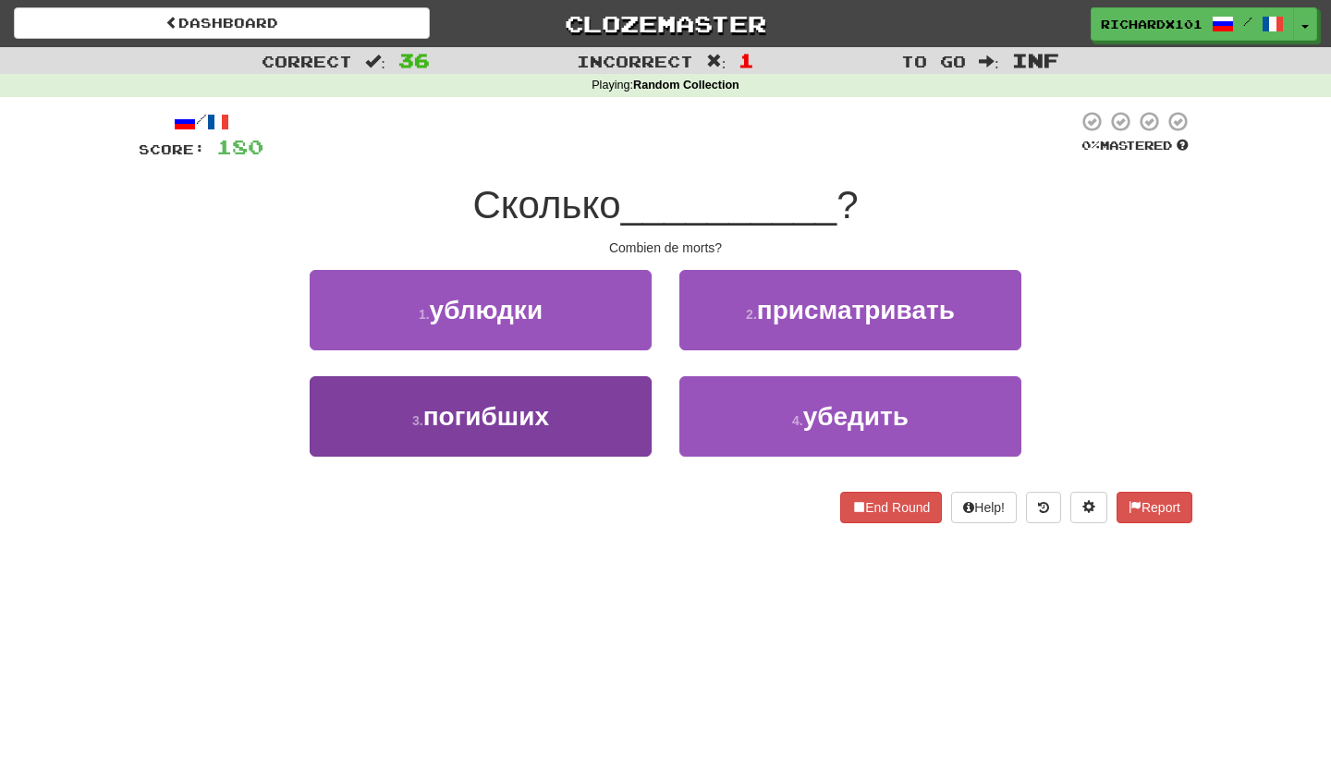
click at [616, 416] on button "3 . погибших" at bounding box center [481, 416] width 342 height 80
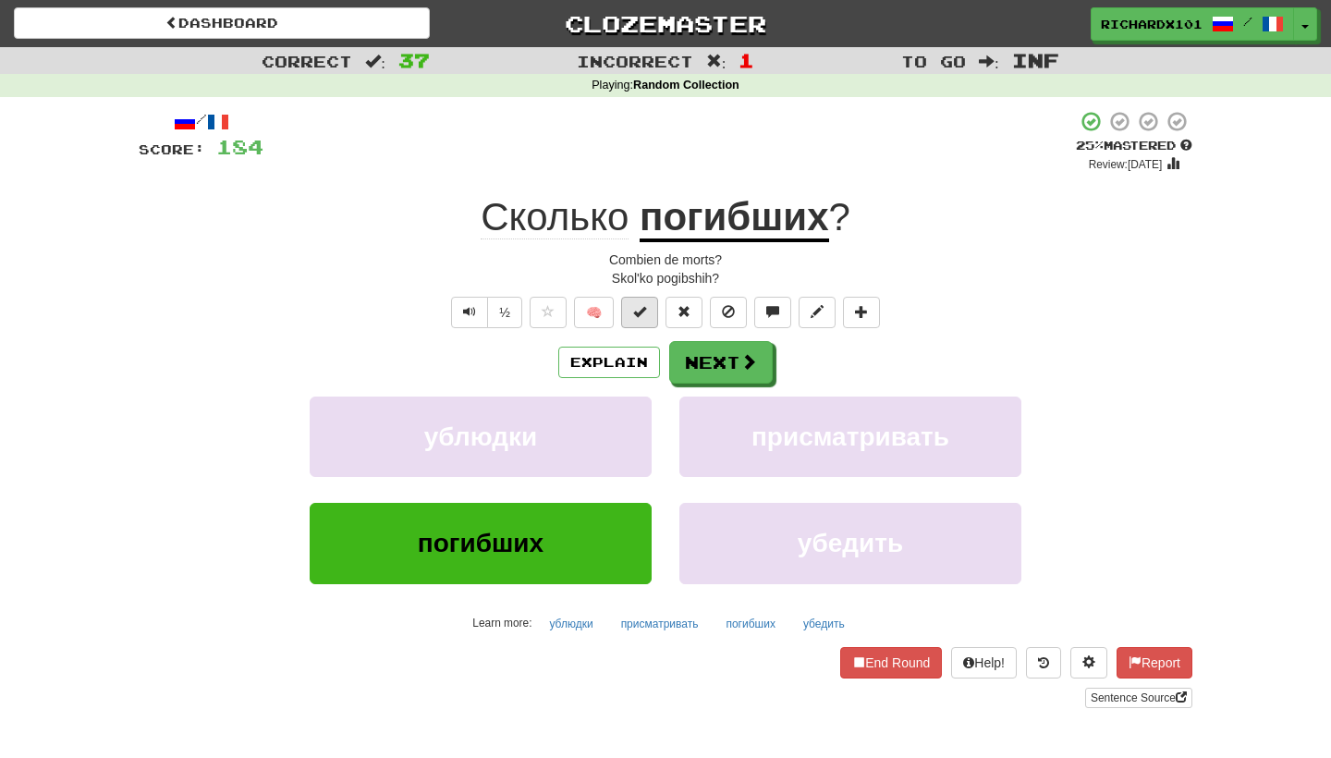
click at [651, 312] on button at bounding box center [639, 312] width 37 height 31
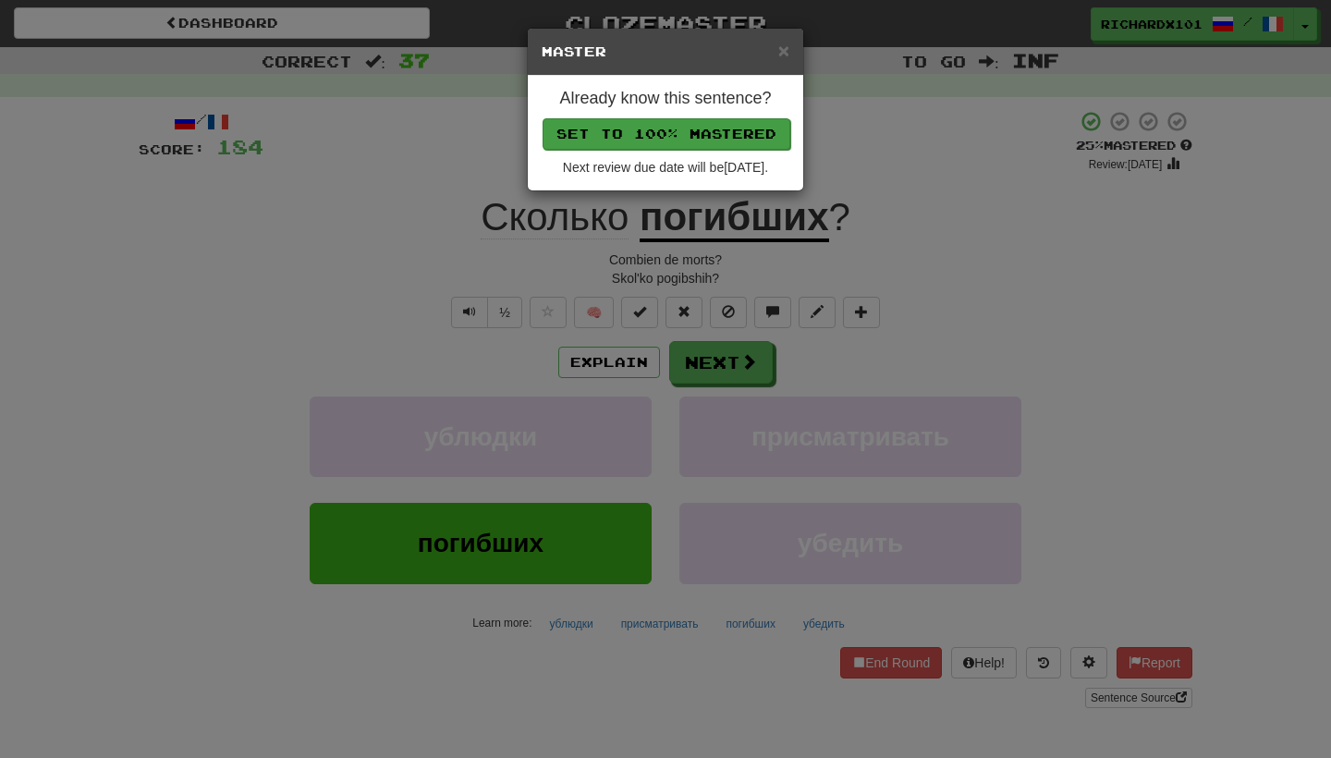
click at [731, 132] on button "Set to 100% Mastered" at bounding box center [666, 133] width 248 height 31
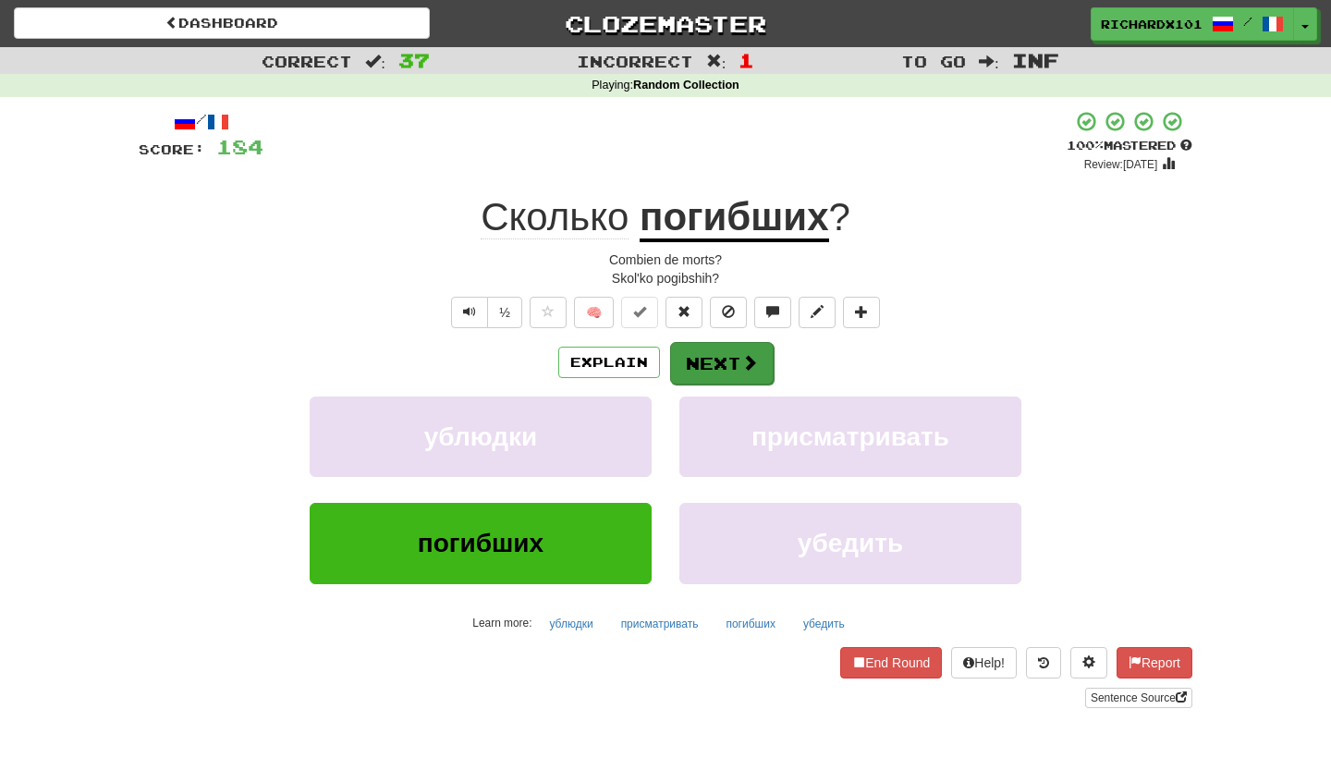
click at [712, 347] on button "Next" at bounding box center [722, 363] width 104 height 43
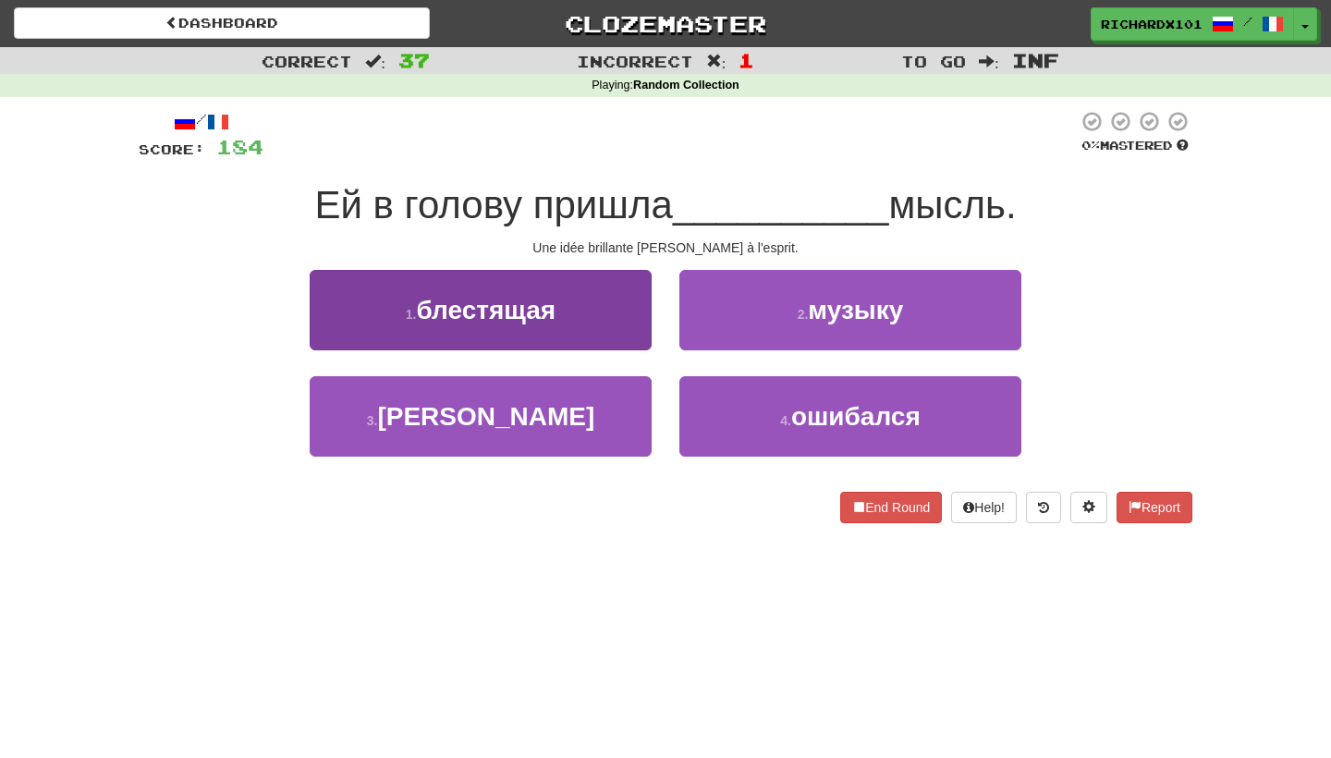
click at [617, 338] on button "1 . блестящая" at bounding box center [481, 310] width 342 height 80
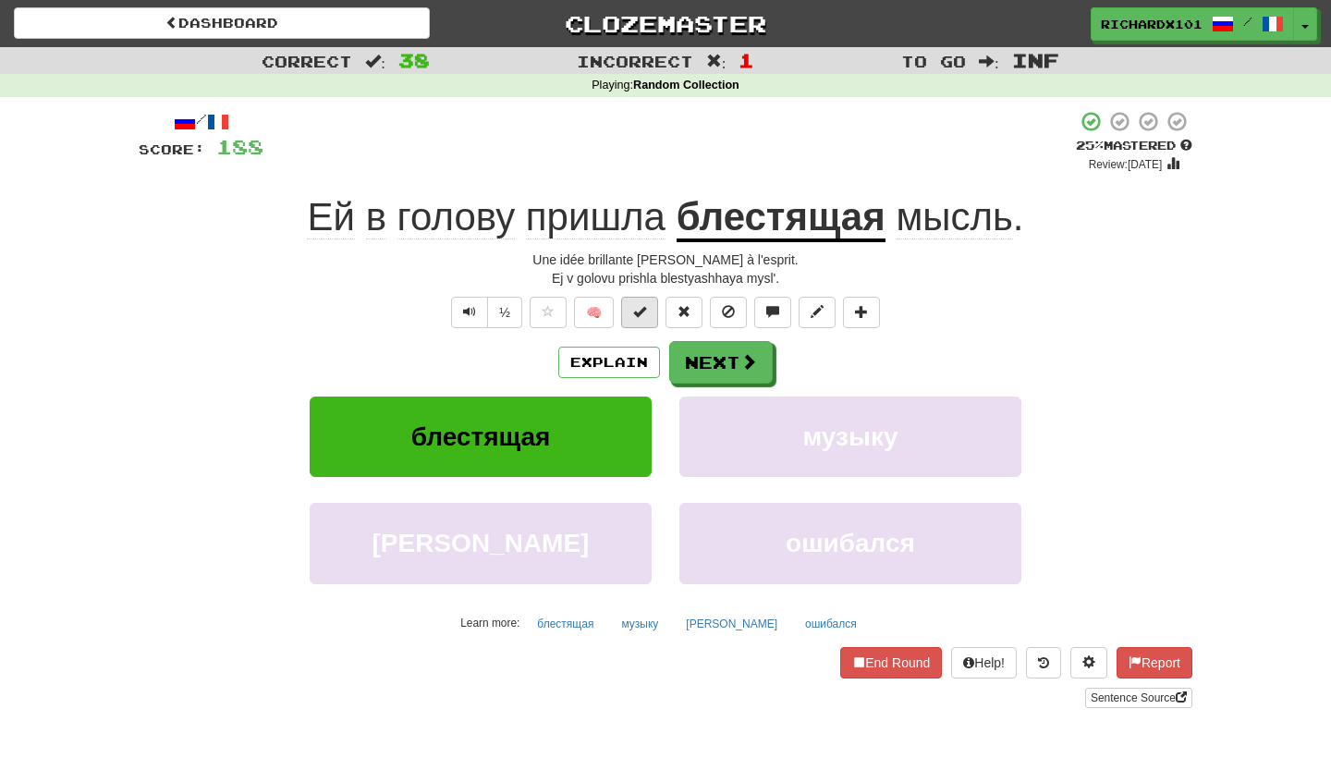
click at [644, 315] on span at bounding box center [639, 311] width 13 height 13
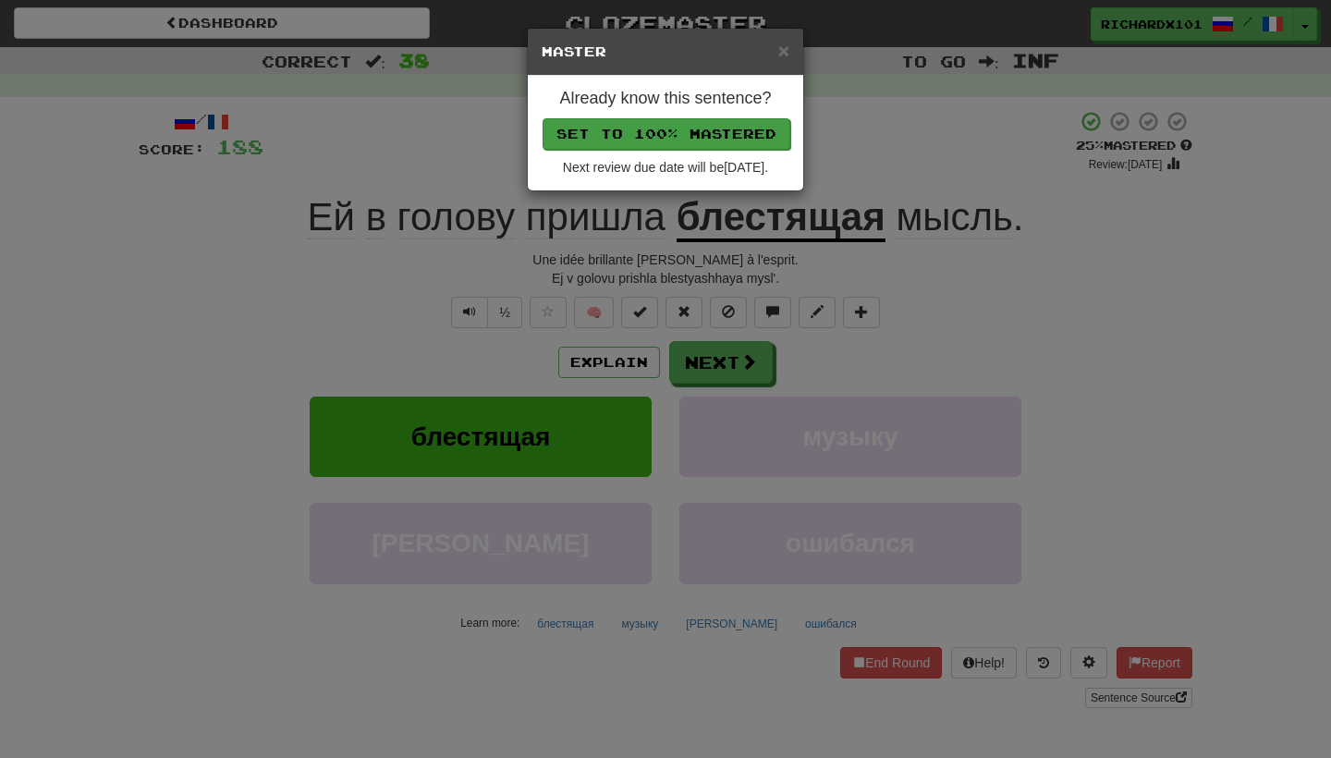
click at [724, 131] on button "Set to 100% Mastered" at bounding box center [666, 133] width 248 height 31
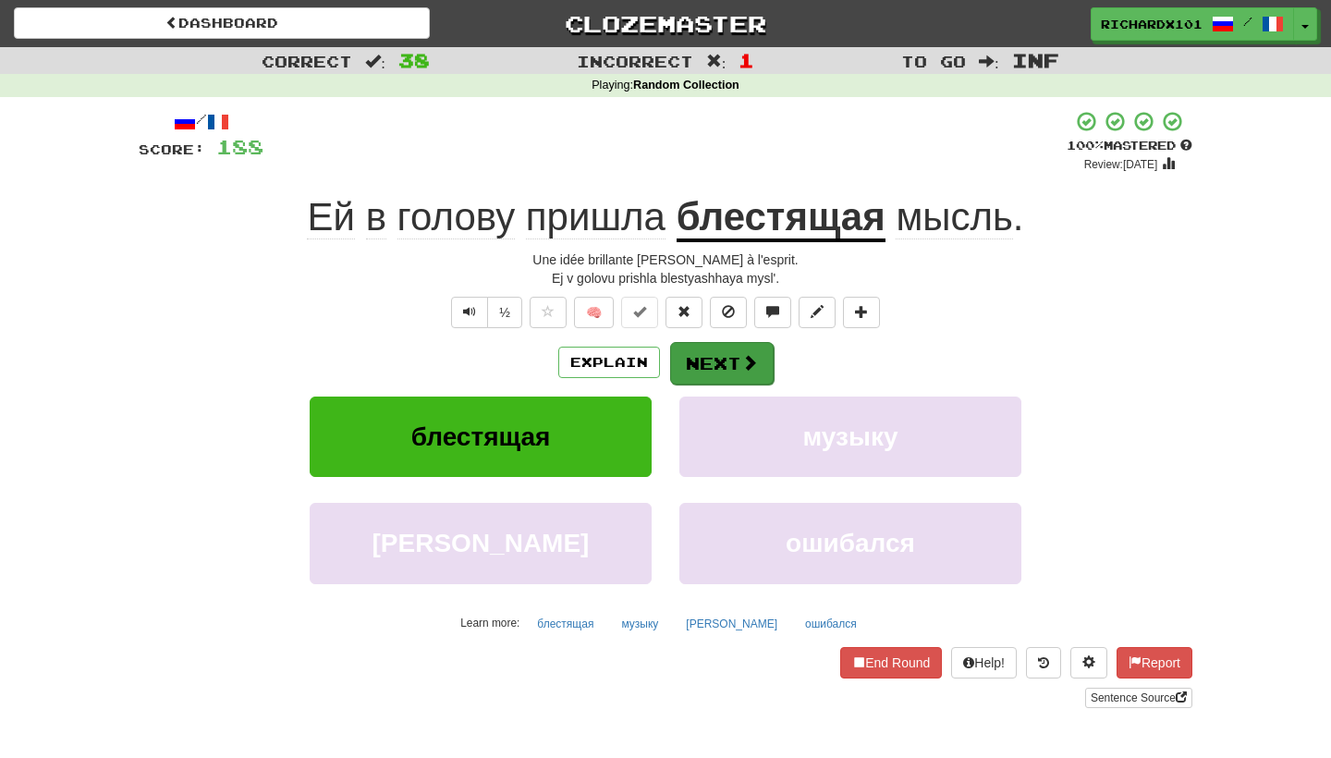
click at [722, 355] on button "Next" at bounding box center [722, 363] width 104 height 43
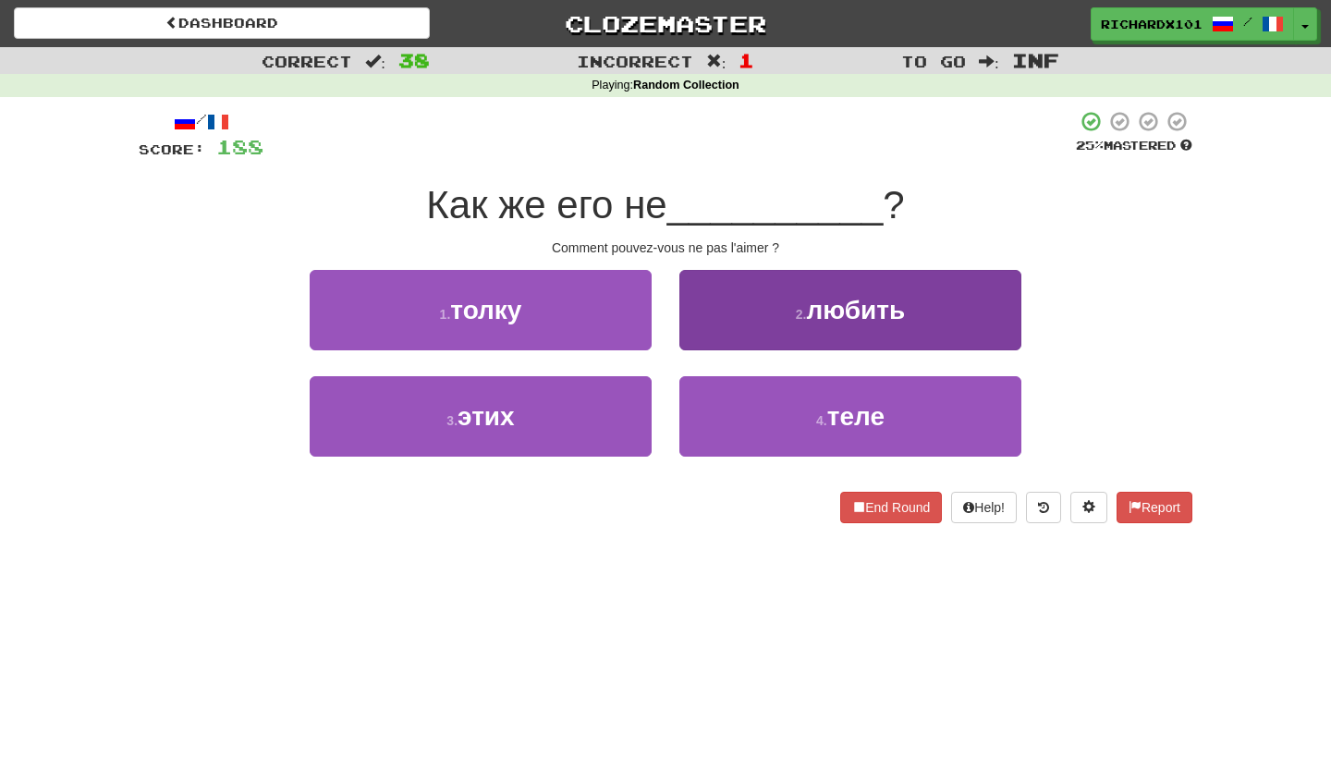
click at [750, 299] on button "2 . любить" at bounding box center [850, 310] width 342 height 80
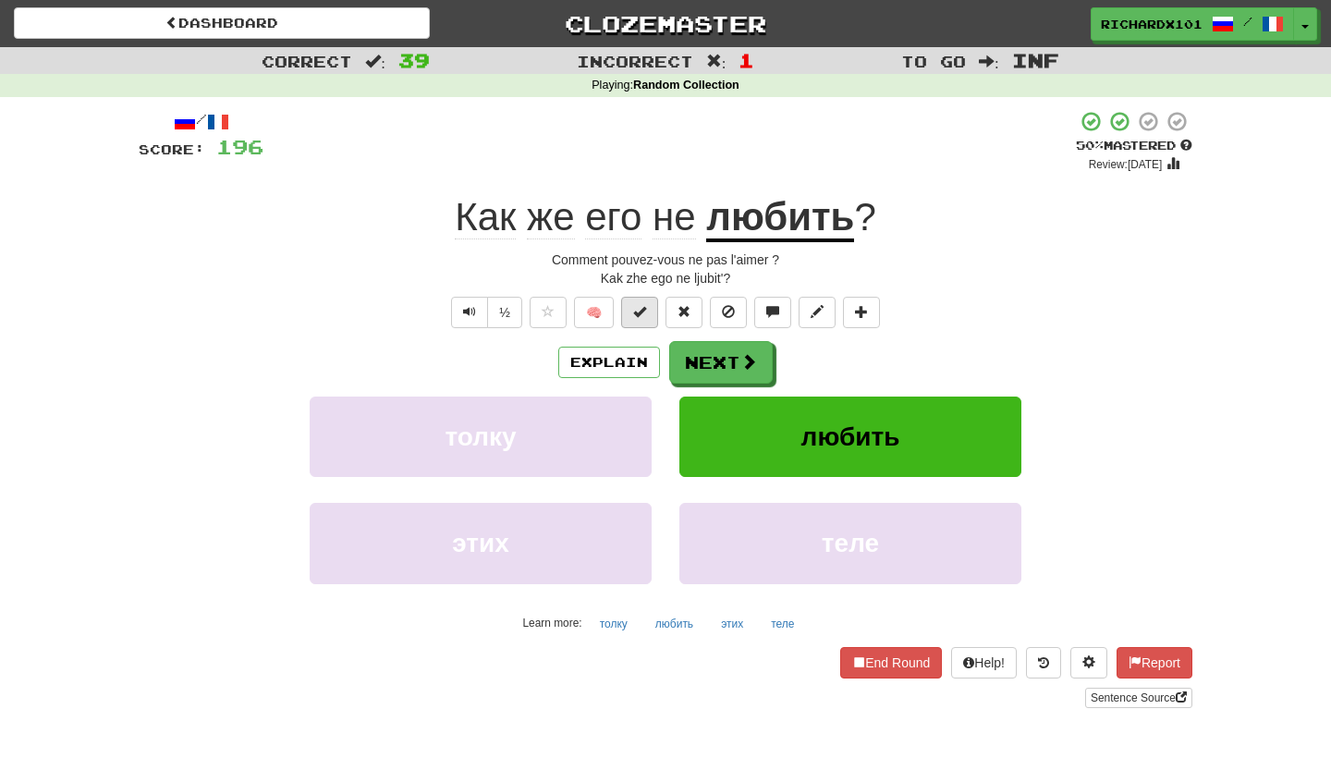
click at [645, 309] on span at bounding box center [639, 311] width 13 height 13
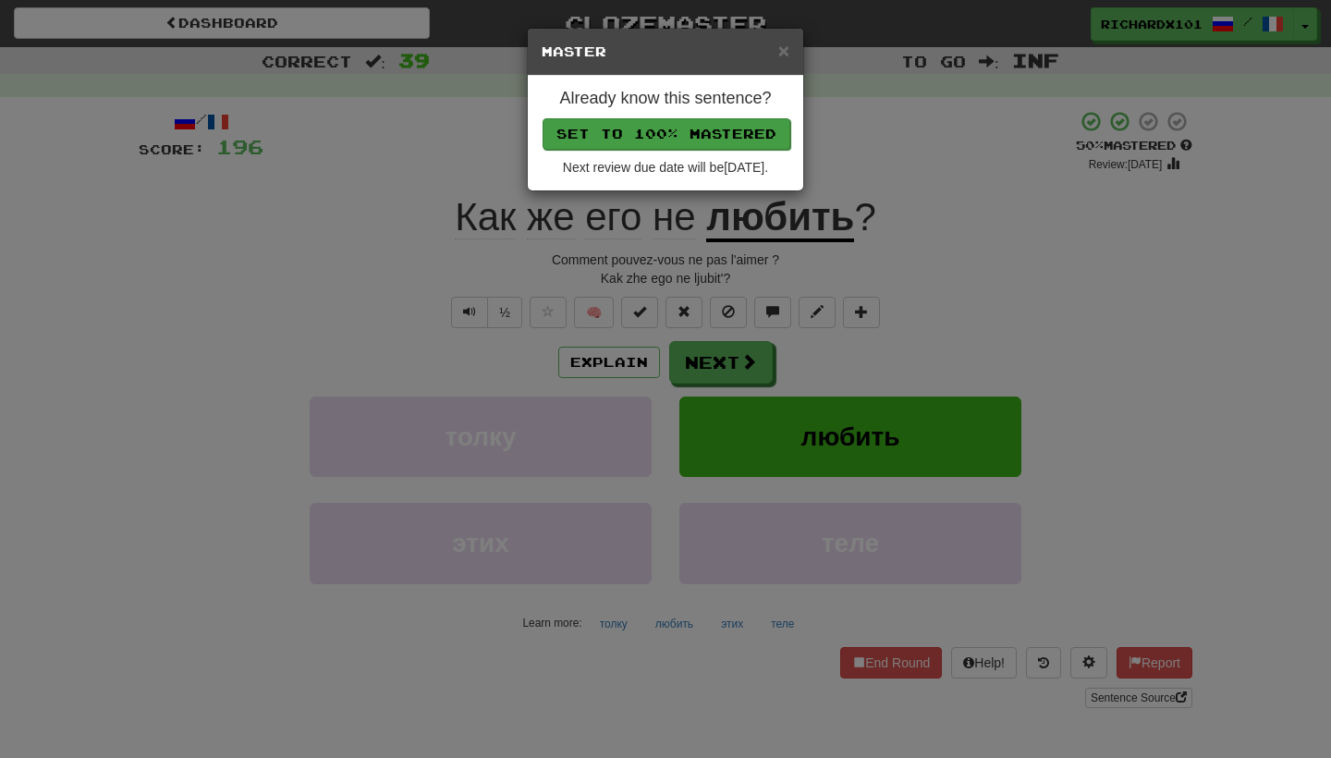
click at [727, 133] on button "Set to 100% Mastered" at bounding box center [666, 133] width 248 height 31
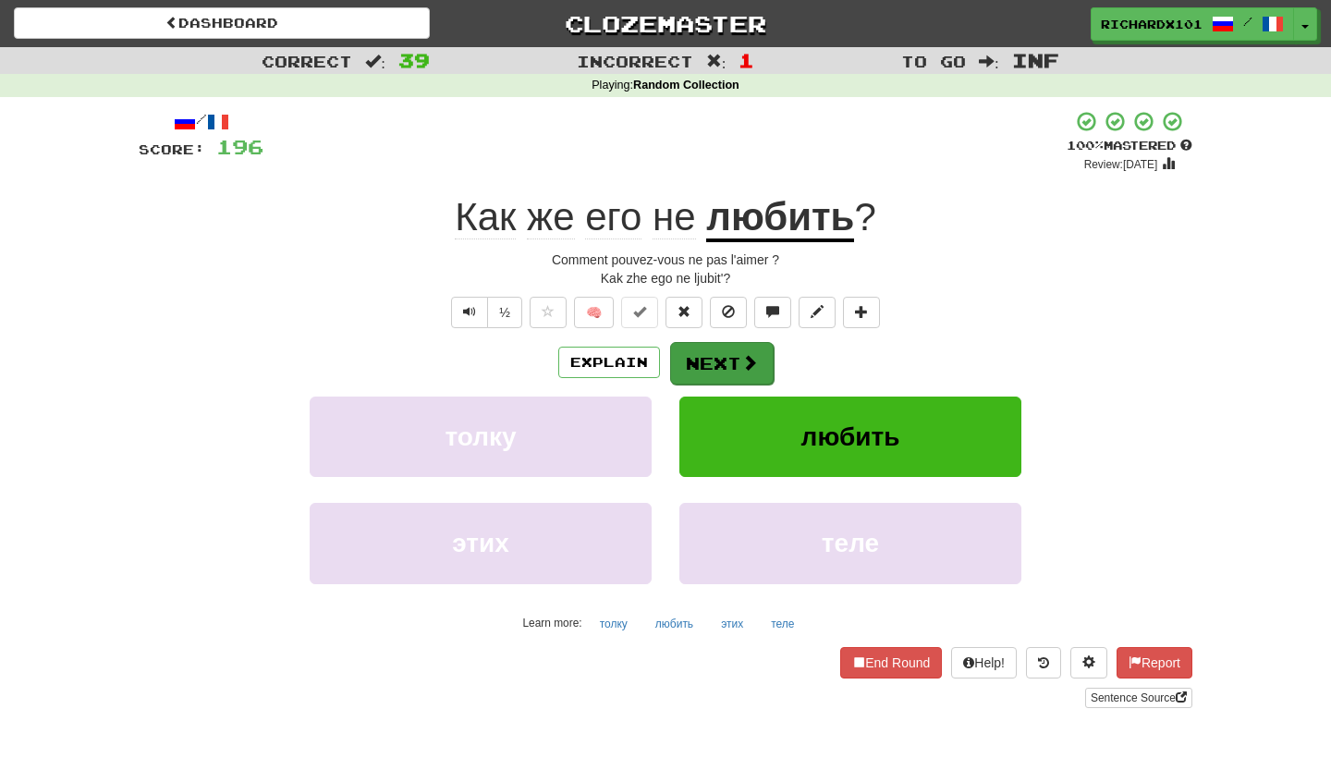
click at [707, 356] on button "Next" at bounding box center [722, 363] width 104 height 43
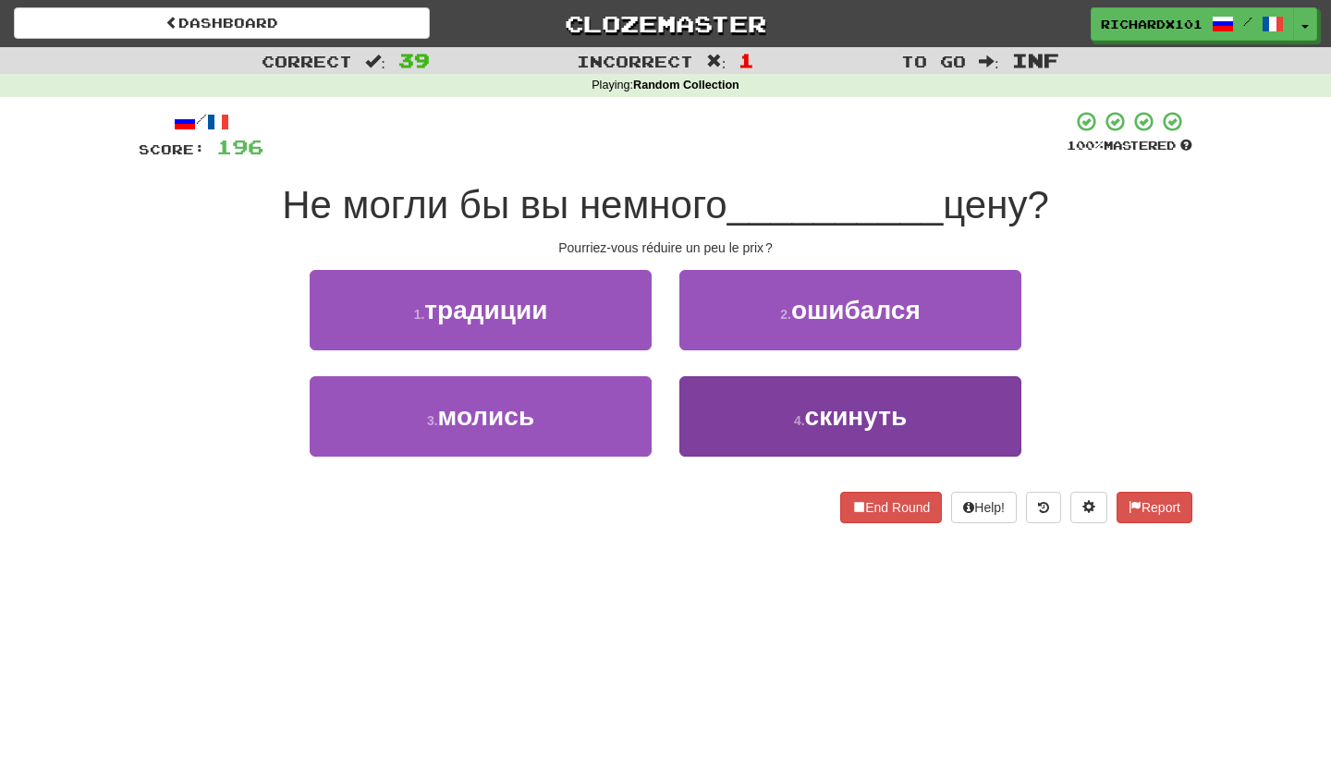
click at [748, 421] on button "4 . скинуть" at bounding box center [850, 416] width 342 height 80
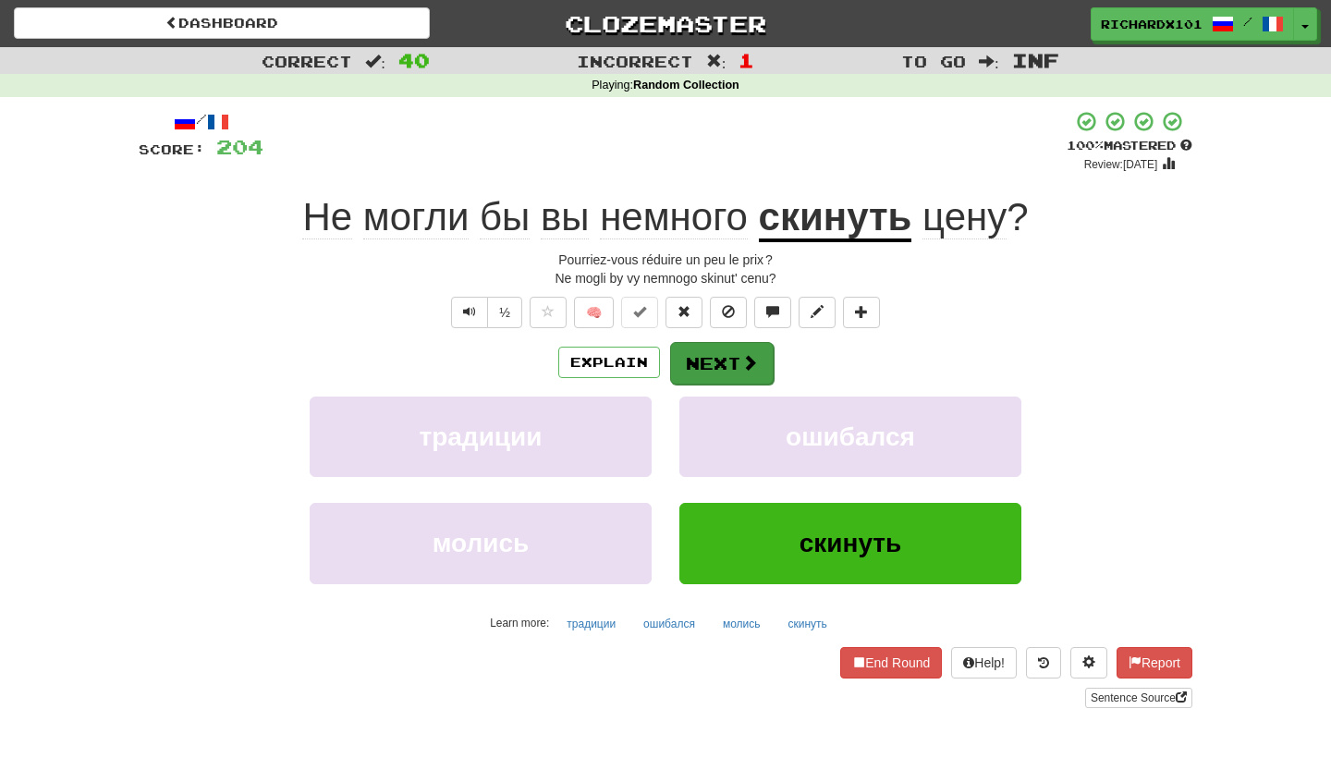
click at [758, 369] on button "Next" at bounding box center [722, 363] width 104 height 43
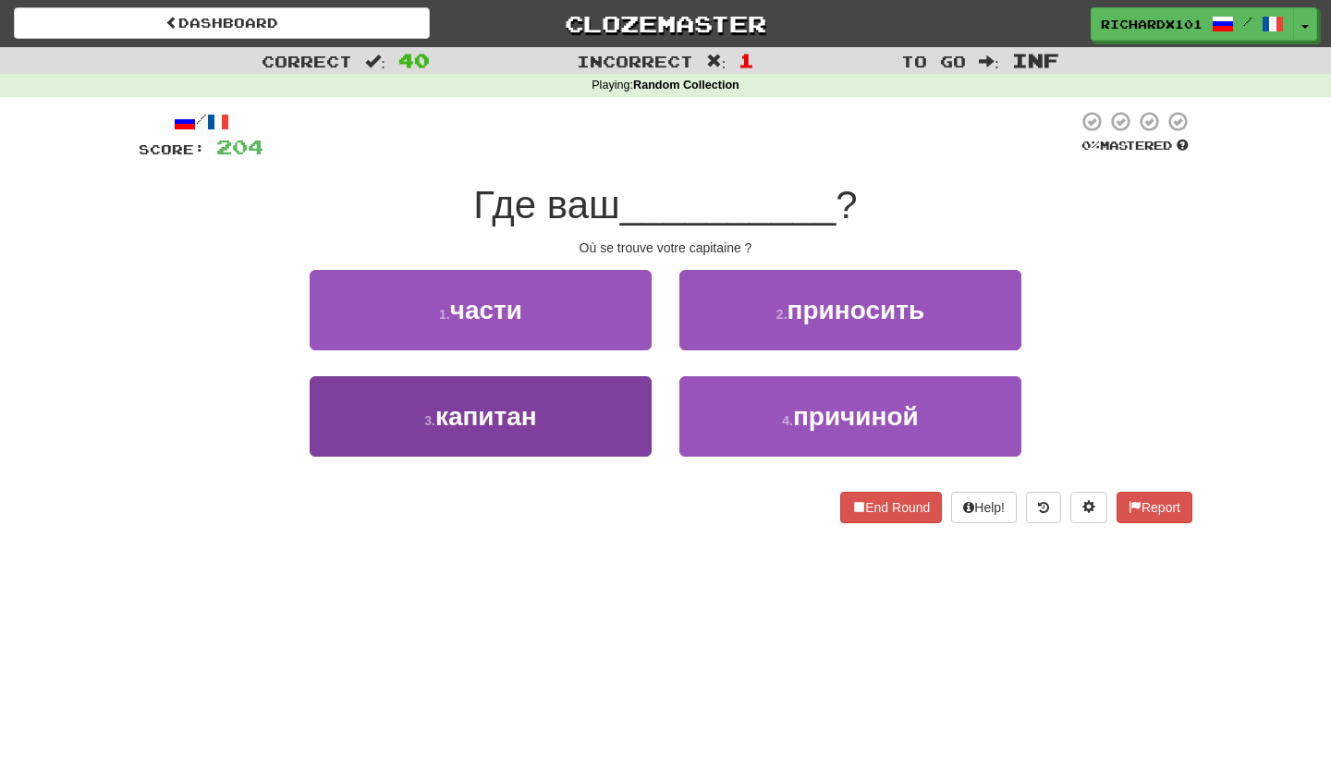
click at [621, 439] on button "3 . капитан" at bounding box center [481, 416] width 342 height 80
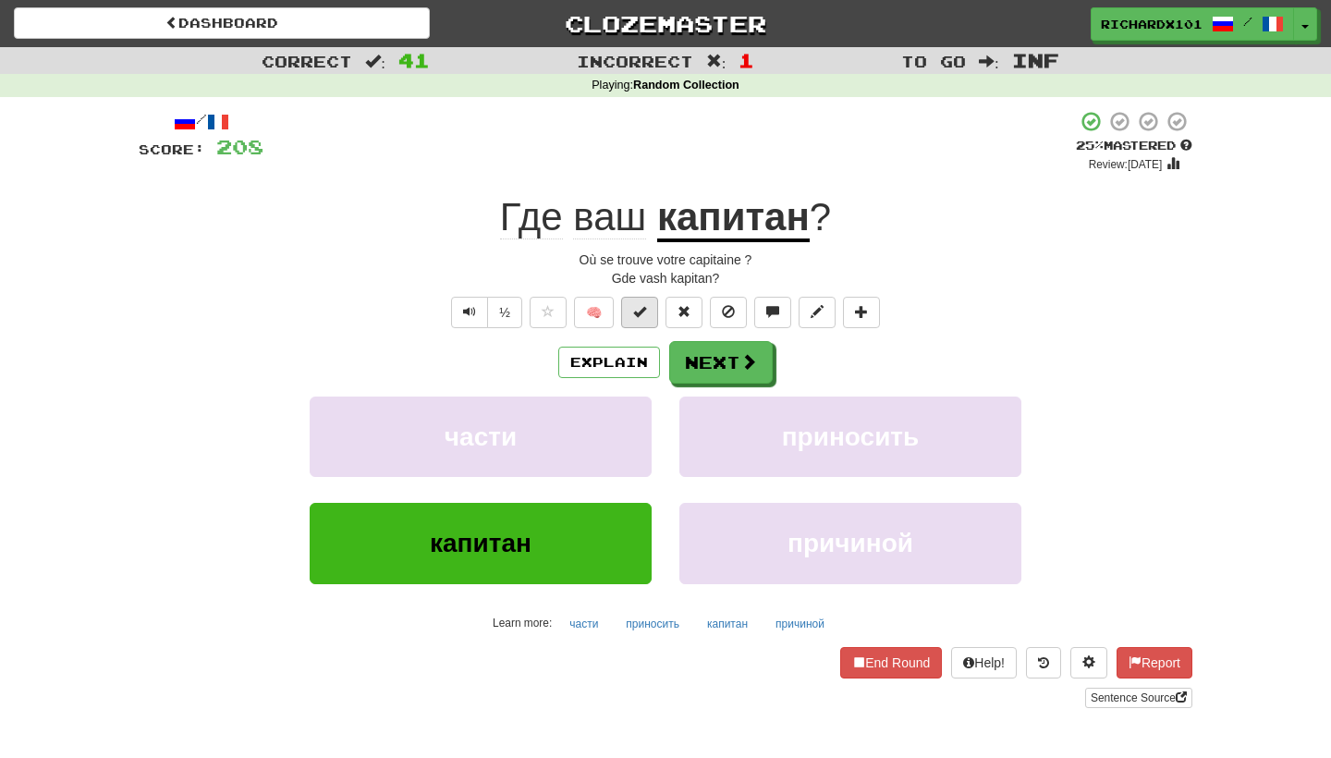
click at [645, 309] on span at bounding box center [639, 311] width 13 height 13
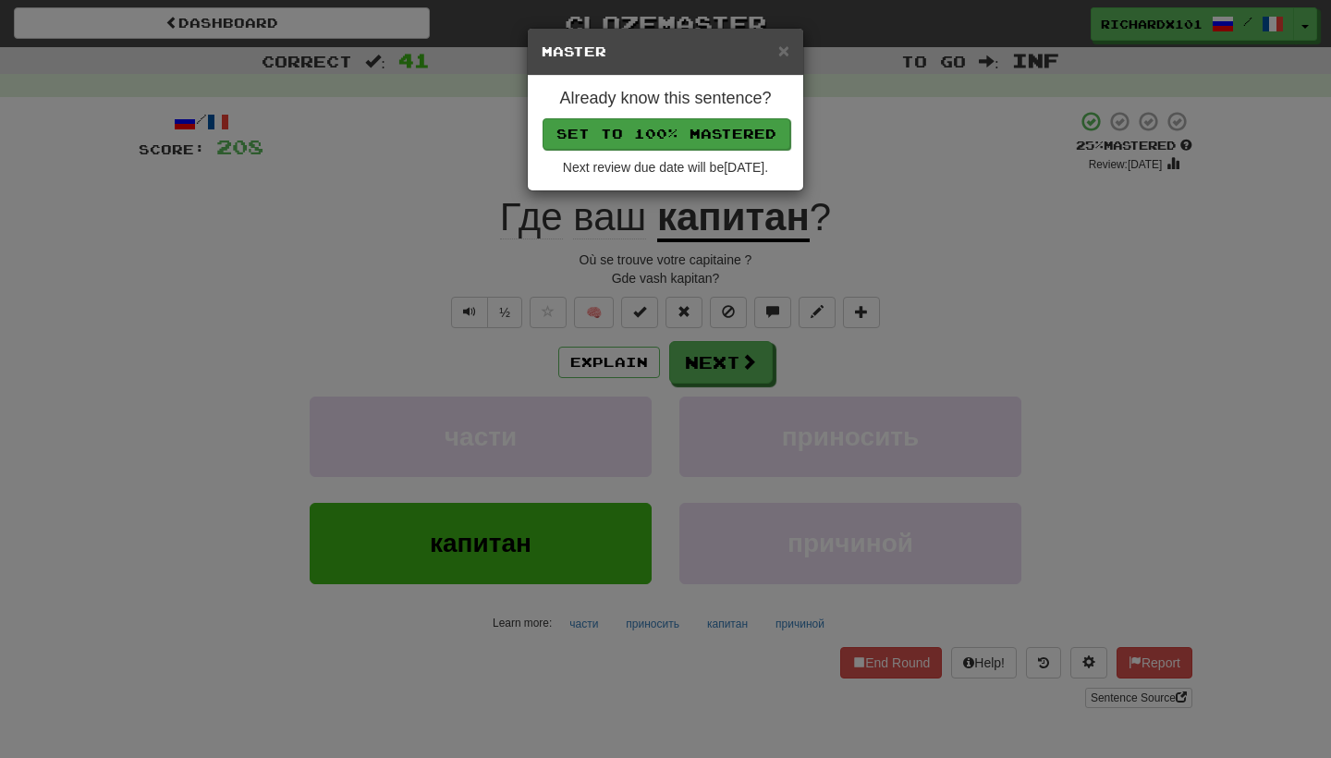
click at [650, 128] on button "Set to 100% Mastered" at bounding box center [666, 133] width 248 height 31
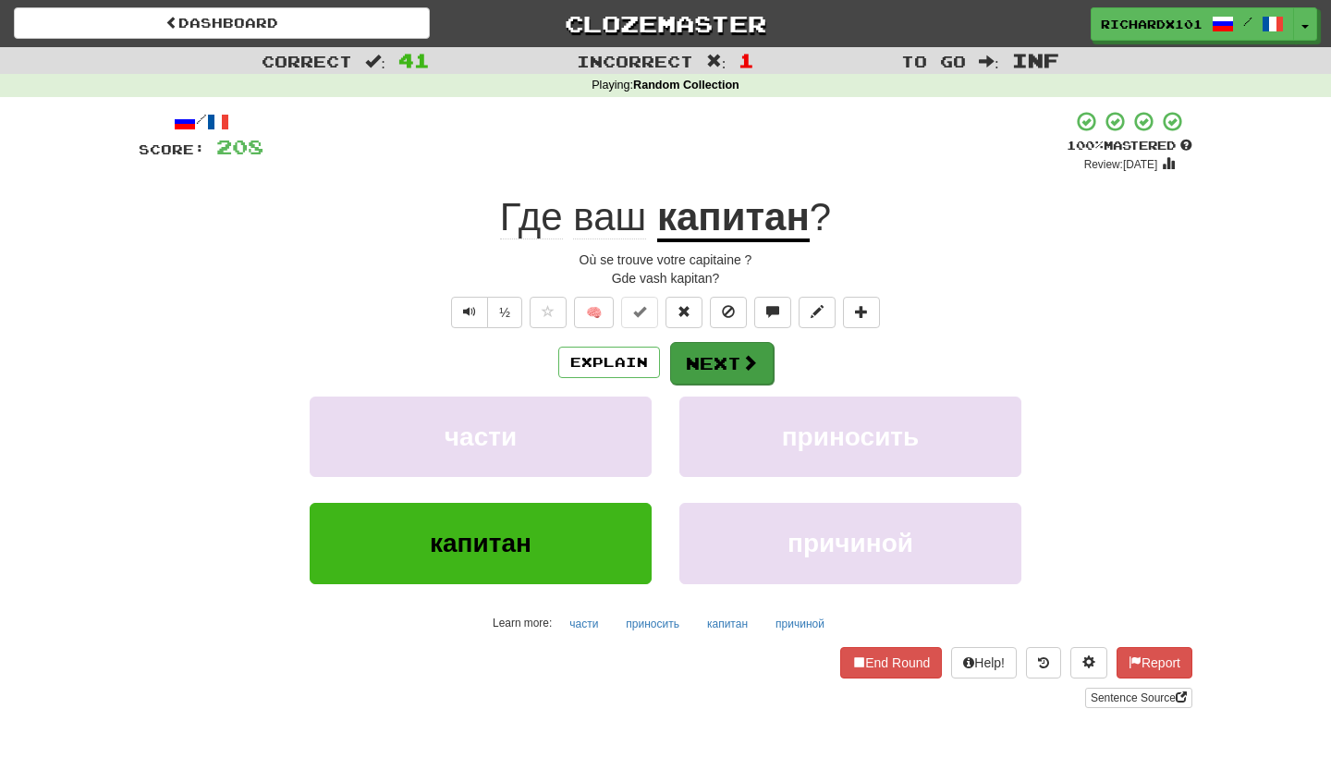
click at [703, 351] on button "Next" at bounding box center [722, 363] width 104 height 43
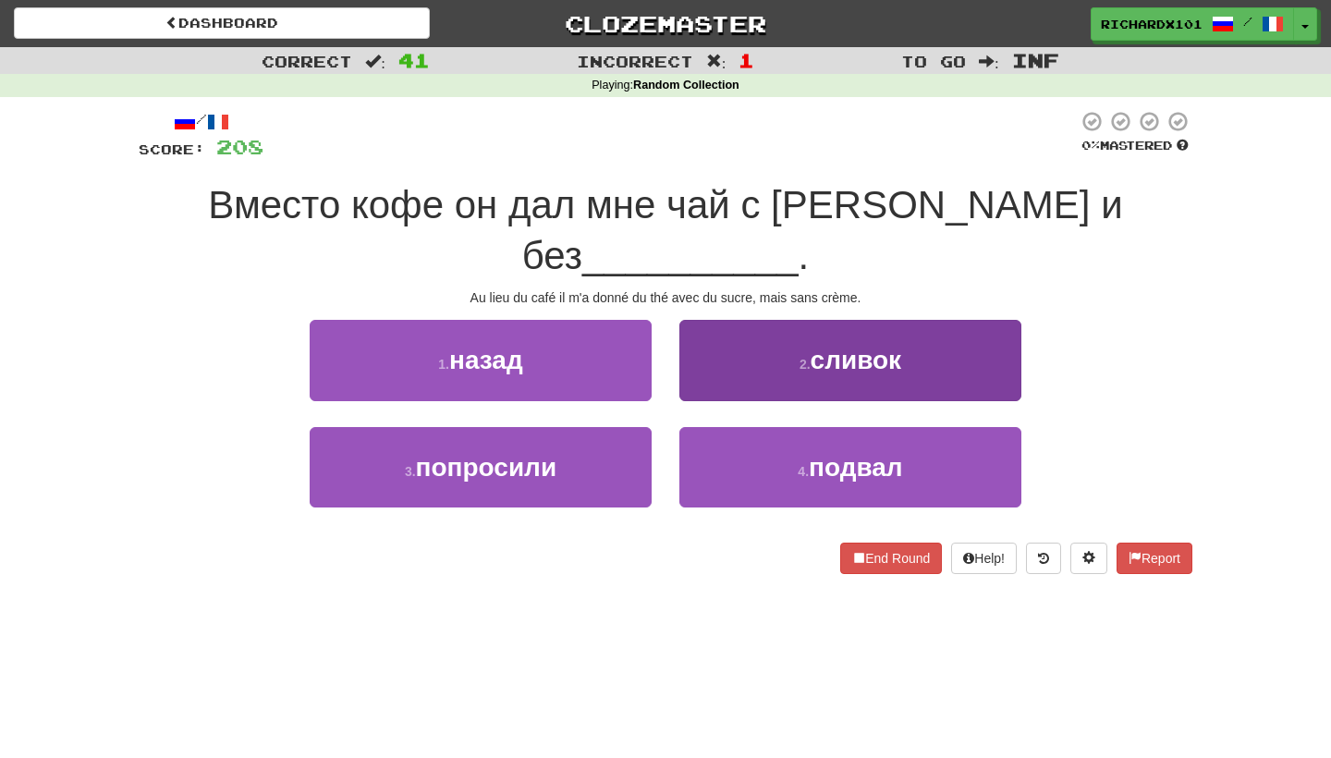
click at [741, 320] on button "2 . сливок" at bounding box center [850, 360] width 342 height 80
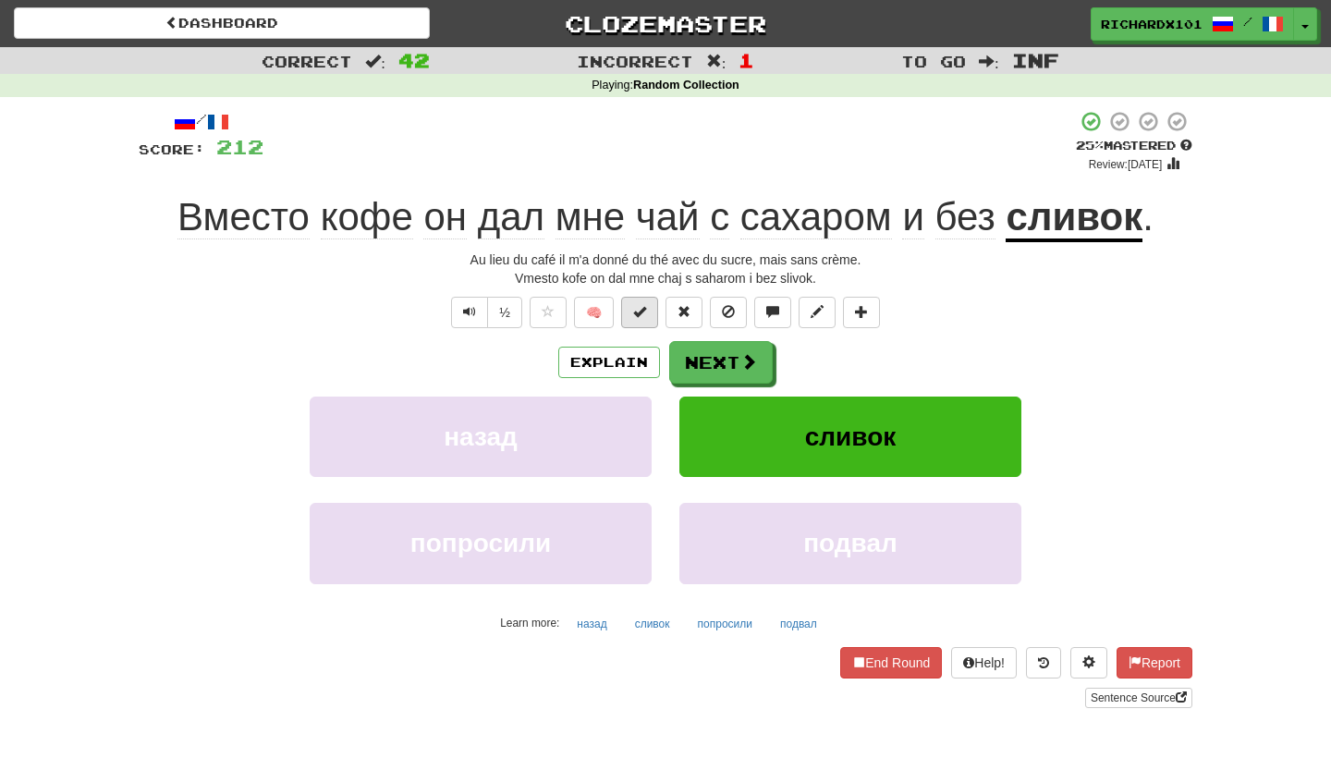
click at [651, 314] on button at bounding box center [639, 312] width 37 height 31
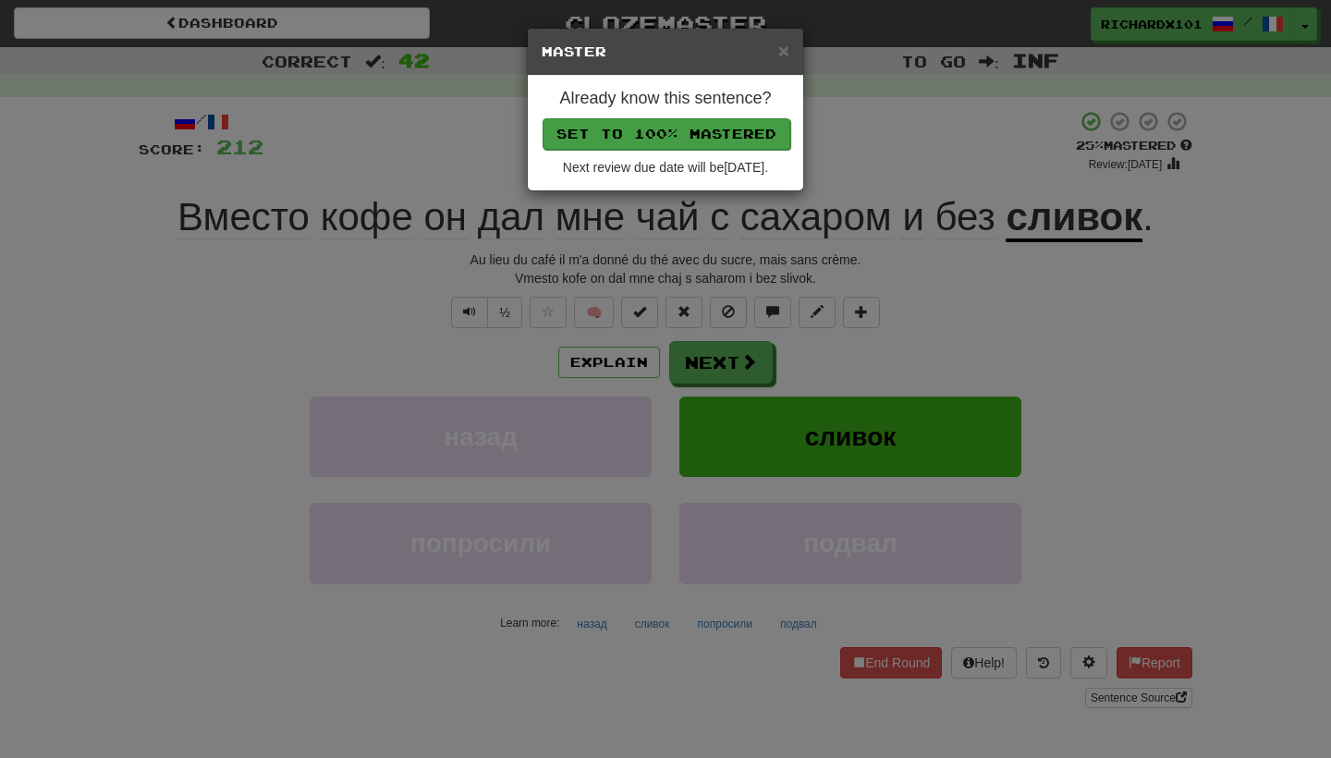
click at [706, 135] on button "Set to 100% Mastered" at bounding box center [666, 133] width 248 height 31
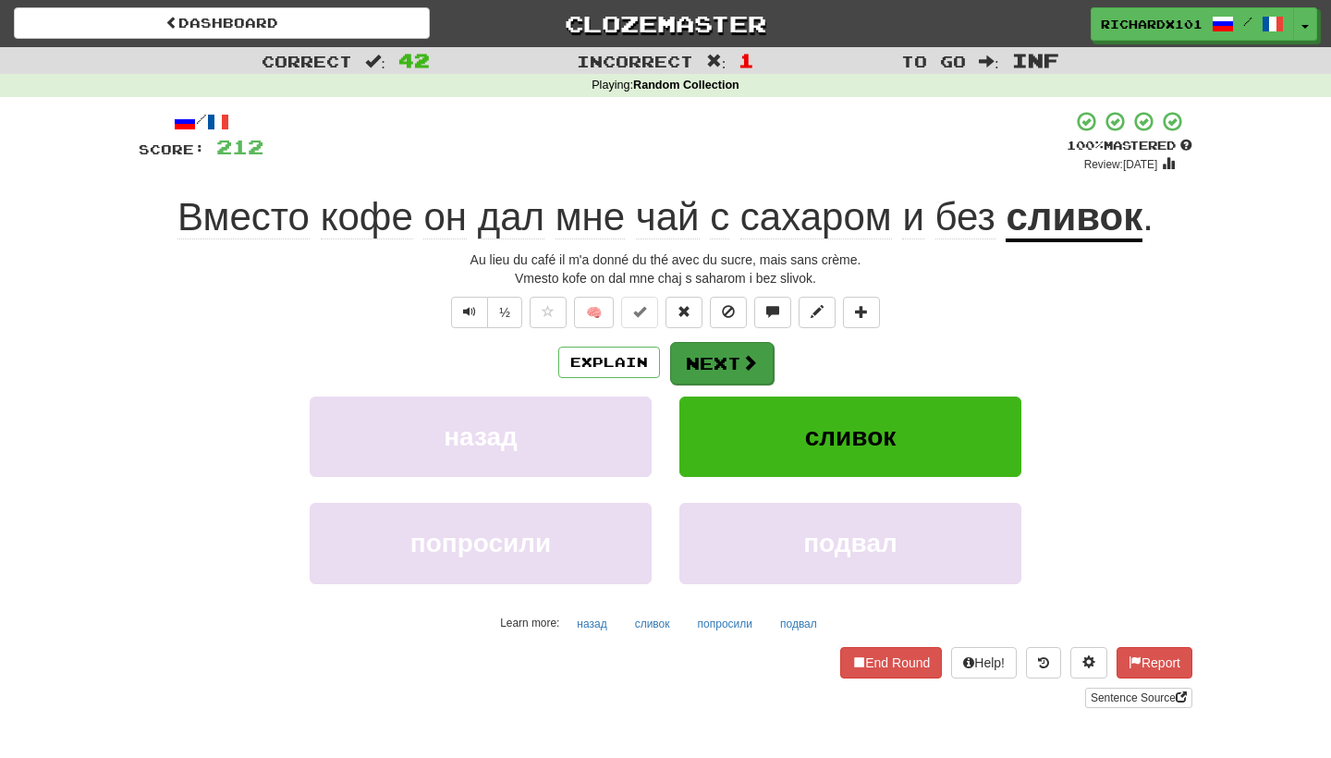
click at [711, 357] on button "Next" at bounding box center [722, 363] width 104 height 43
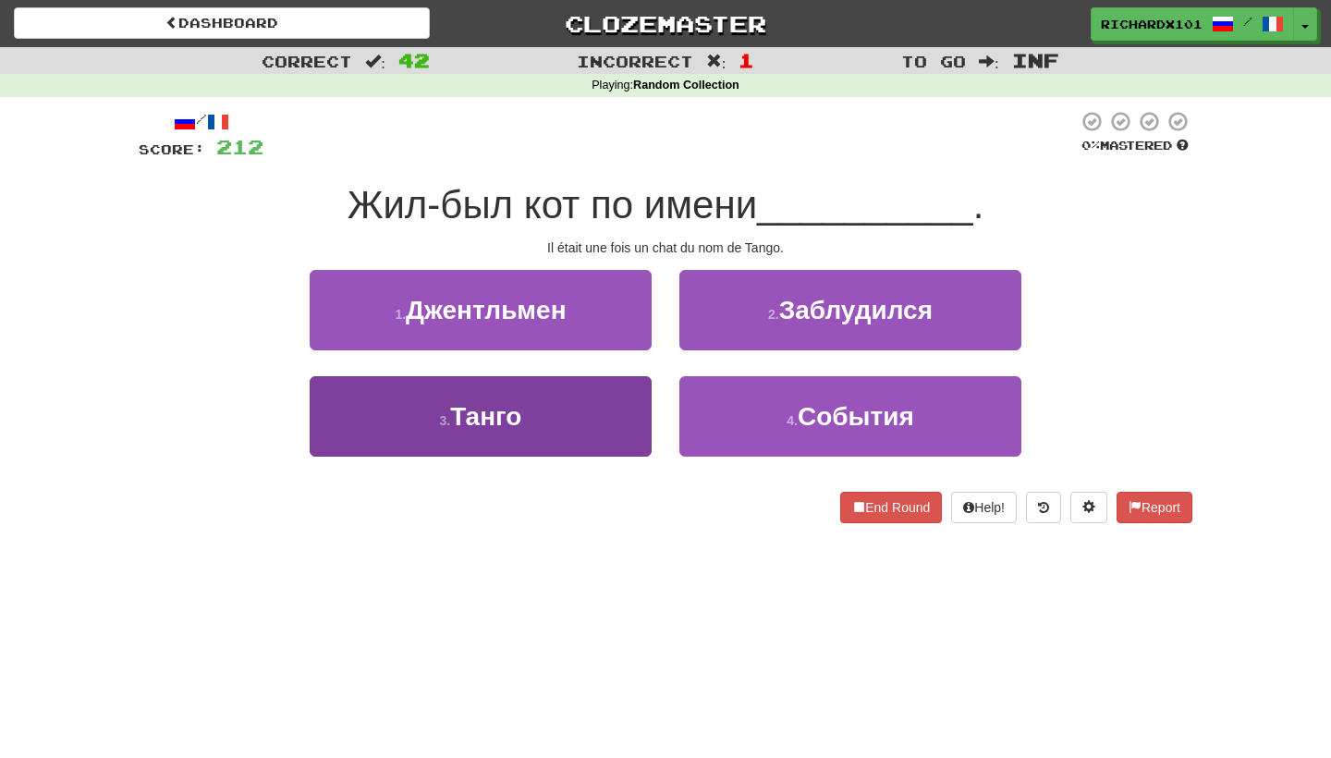
click at [591, 415] on button "3 . [GEOGRAPHIC_DATA]" at bounding box center [481, 416] width 342 height 80
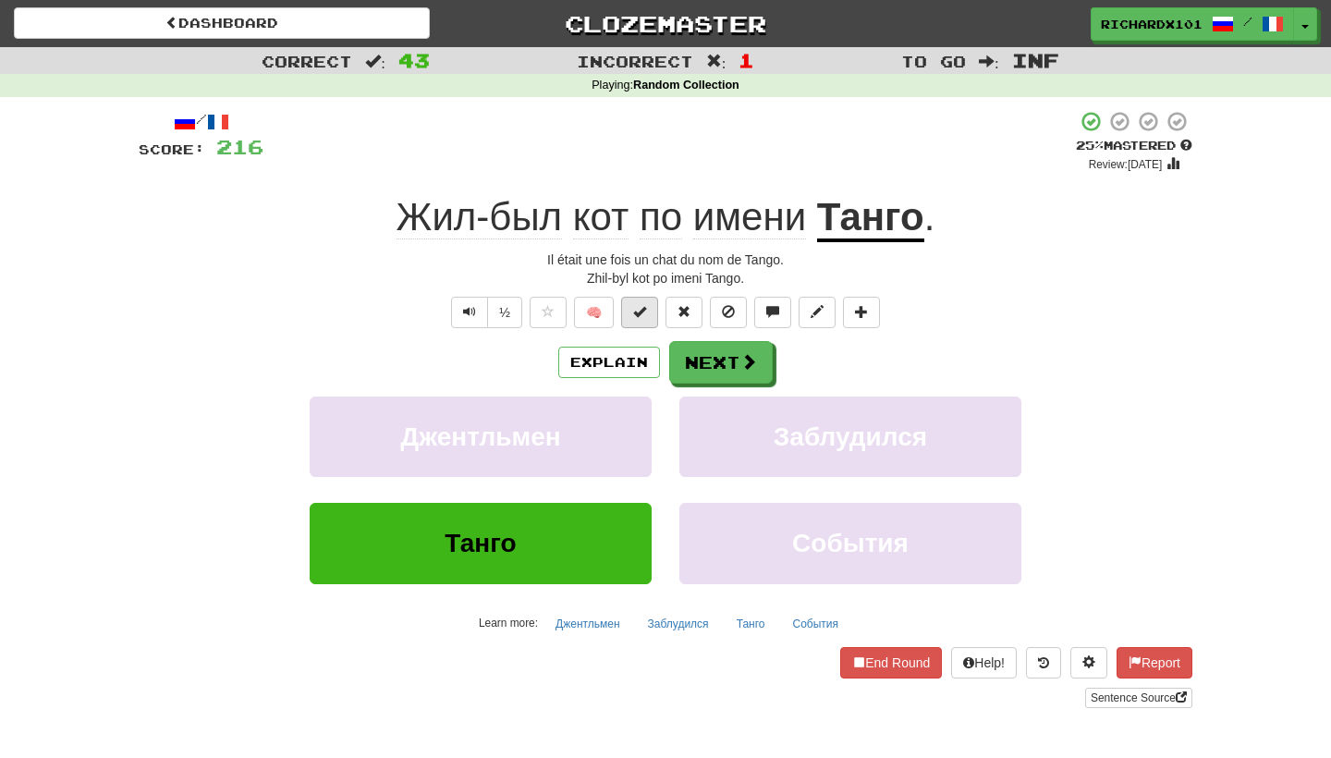
click at [637, 301] on button at bounding box center [639, 312] width 37 height 31
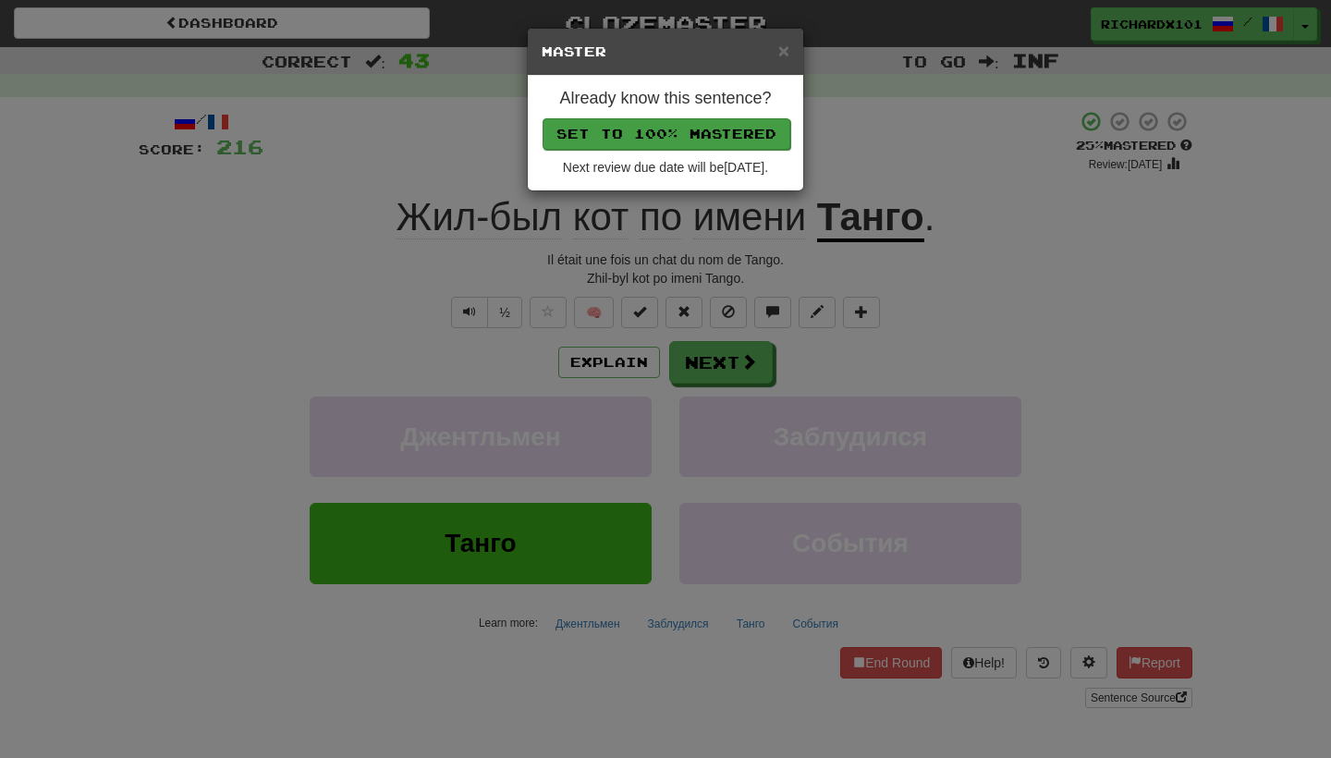
click at [694, 144] on button "Set to 100% Mastered" at bounding box center [666, 133] width 248 height 31
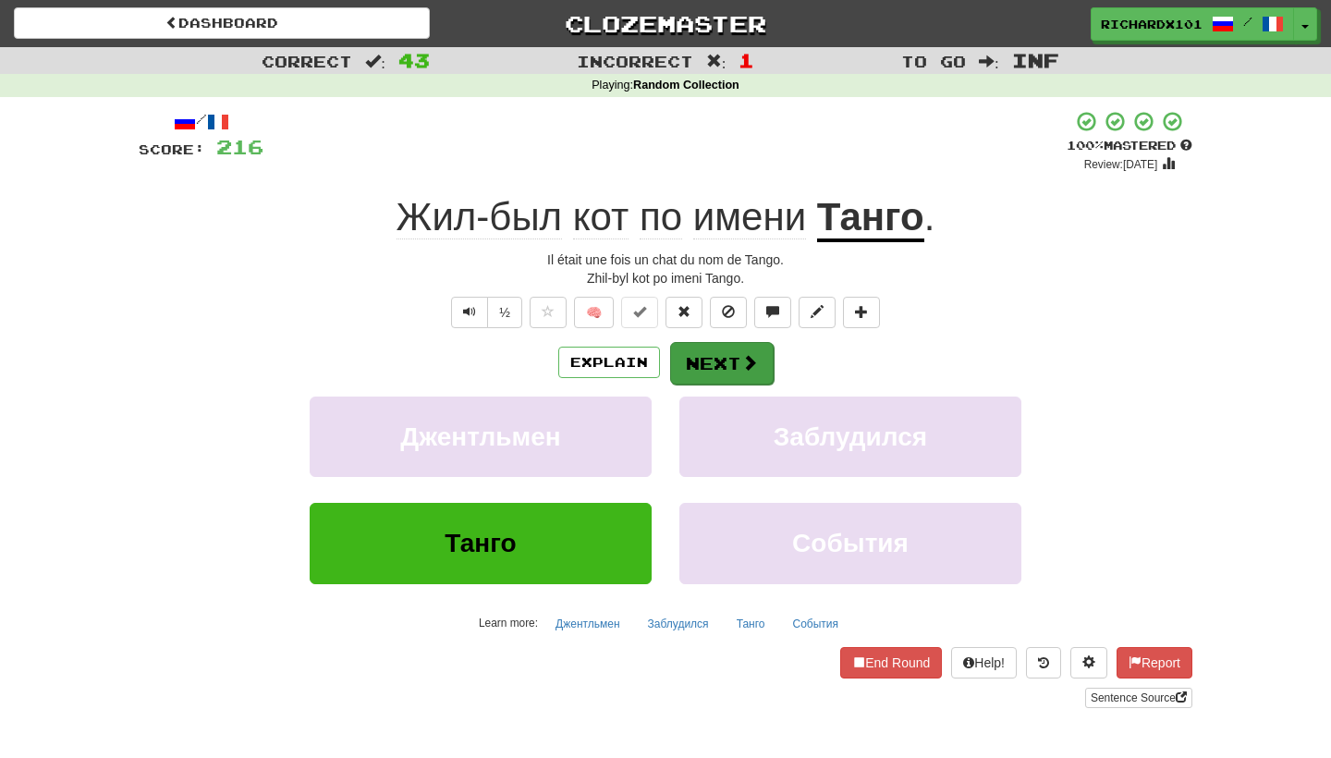
click at [719, 356] on button "Next" at bounding box center [722, 363] width 104 height 43
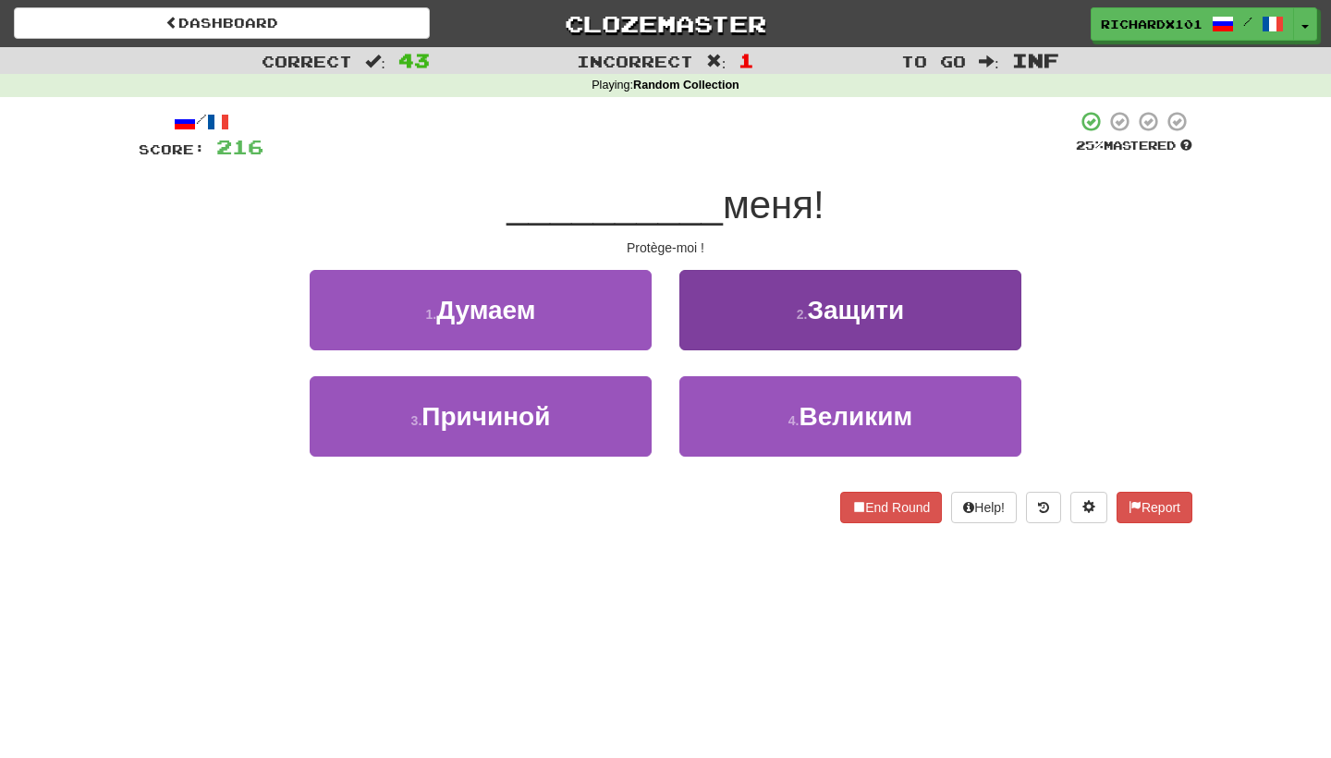
click at [738, 302] on button "2 . Защити" at bounding box center [850, 310] width 342 height 80
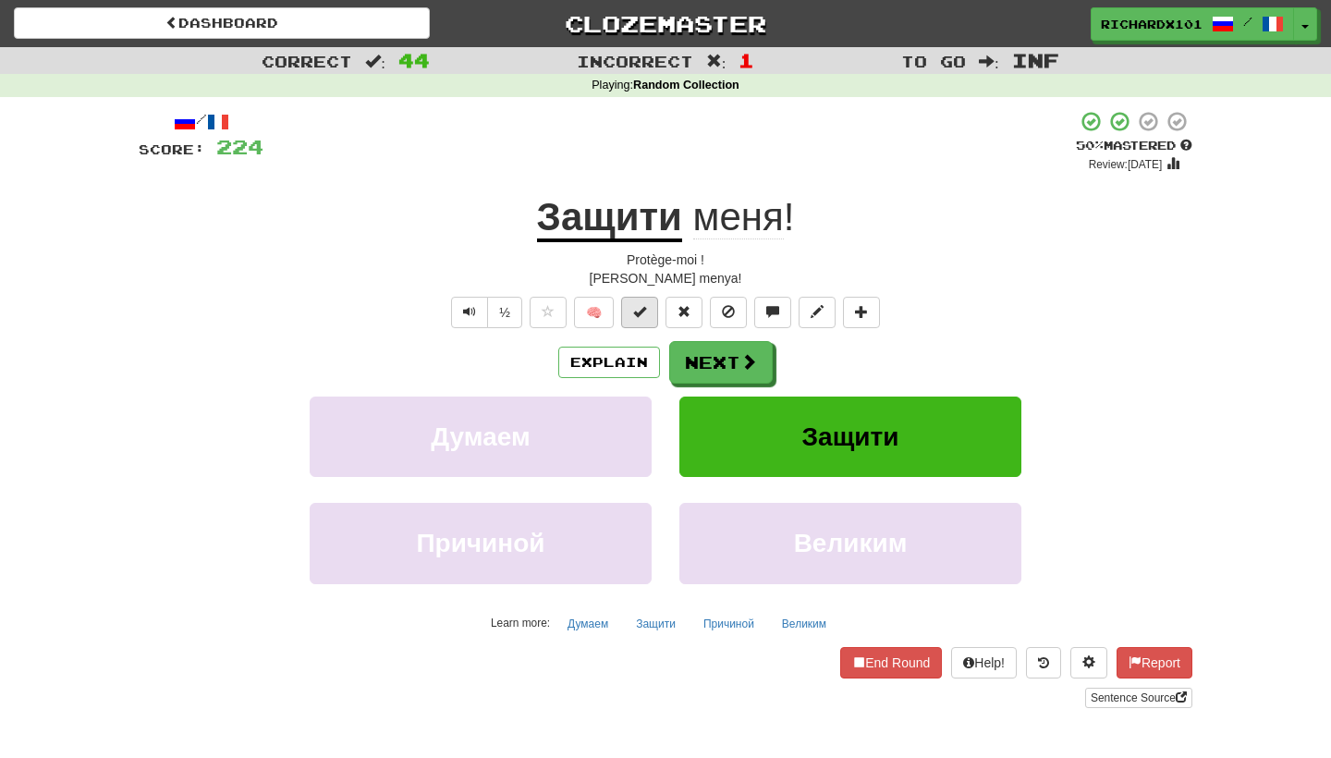
click at [644, 309] on span at bounding box center [639, 311] width 13 height 13
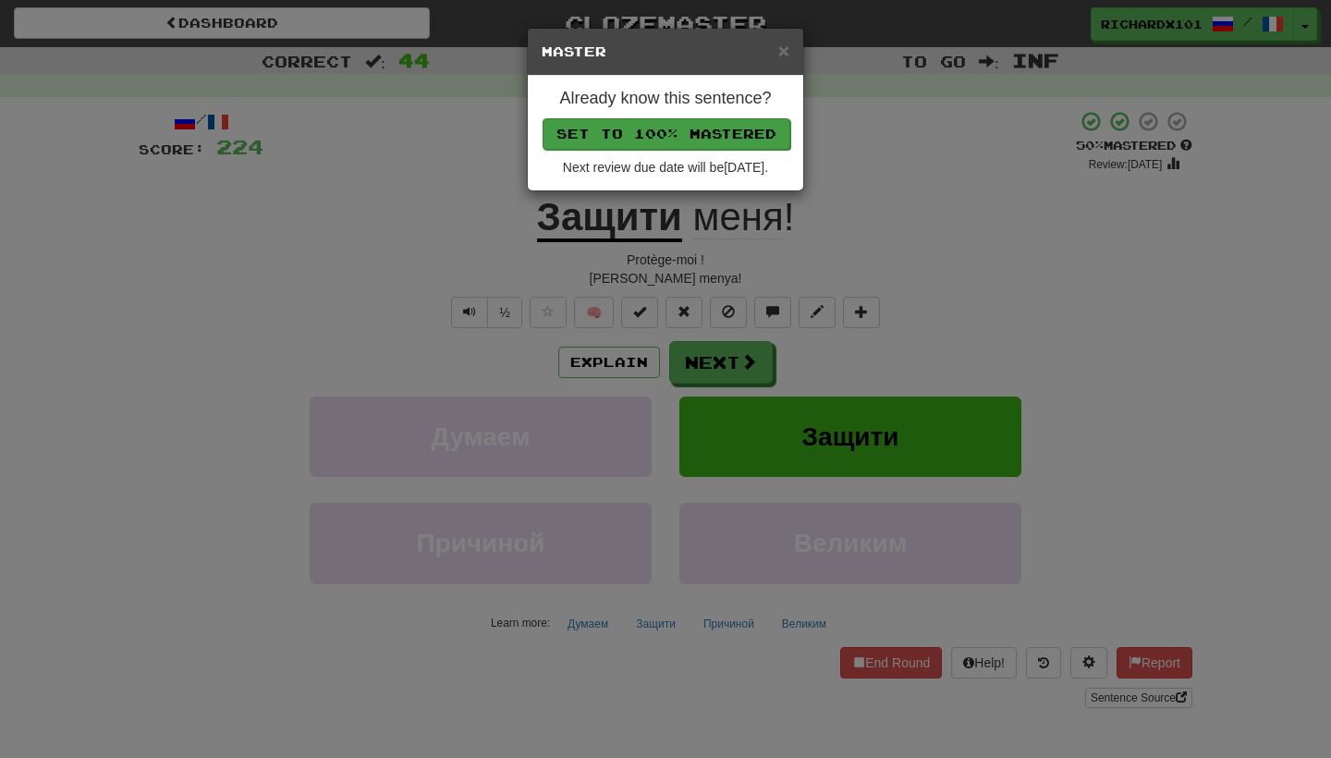
click at [700, 134] on button "Set to 100% Mastered" at bounding box center [666, 133] width 248 height 31
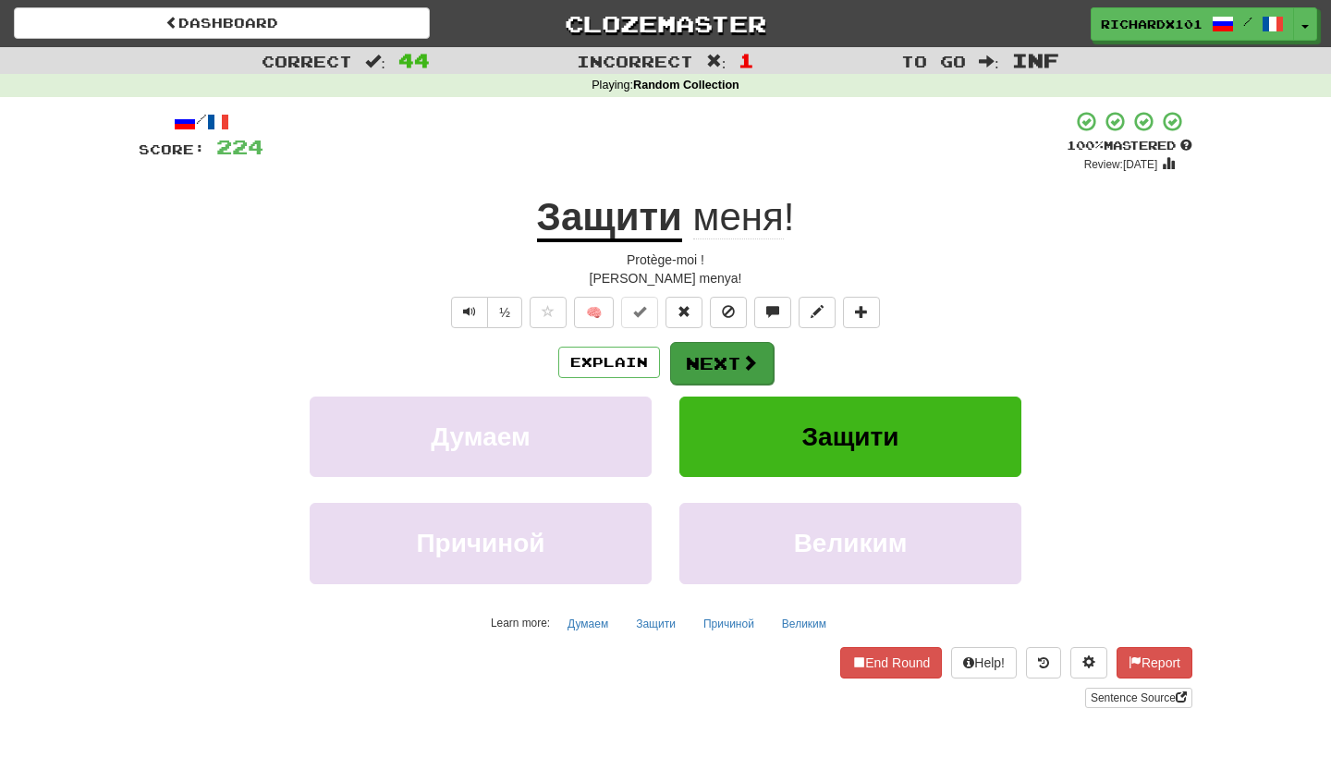
click at [719, 342] on button "Next" at bounding box center [722, 363] width 104 height 43
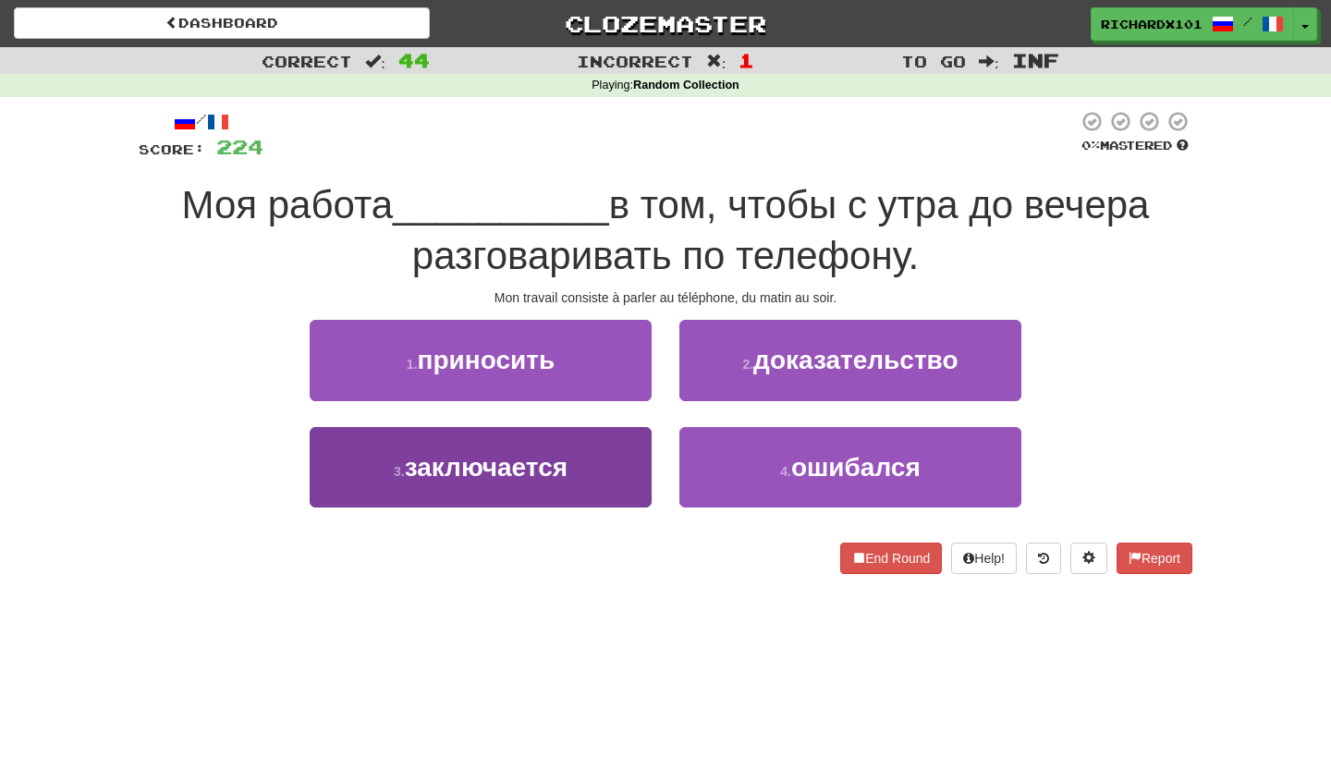
click at [617, 486] on button "3 . заключается" at bounding box center [481, 467] width 342 height 80
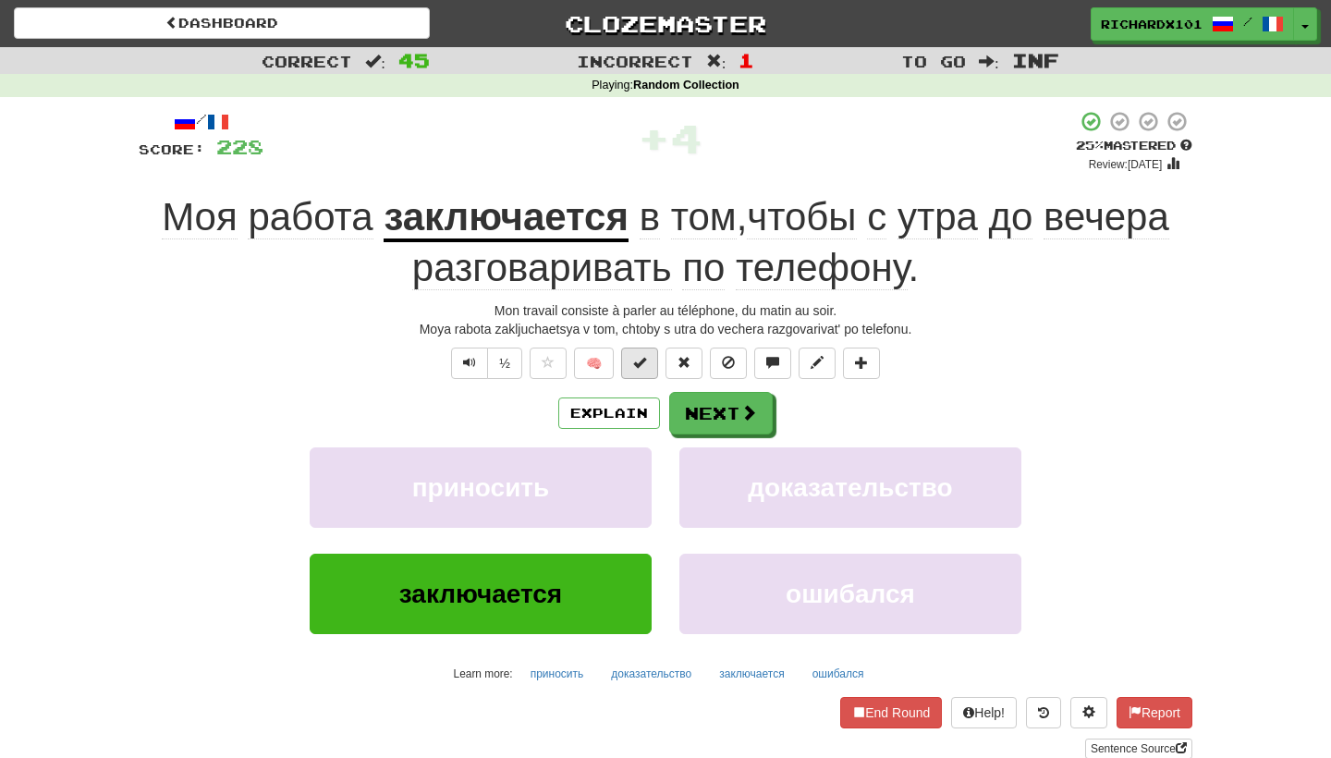
click at [638, 356] on span at bounding box center [639, 362] width 13 height 13
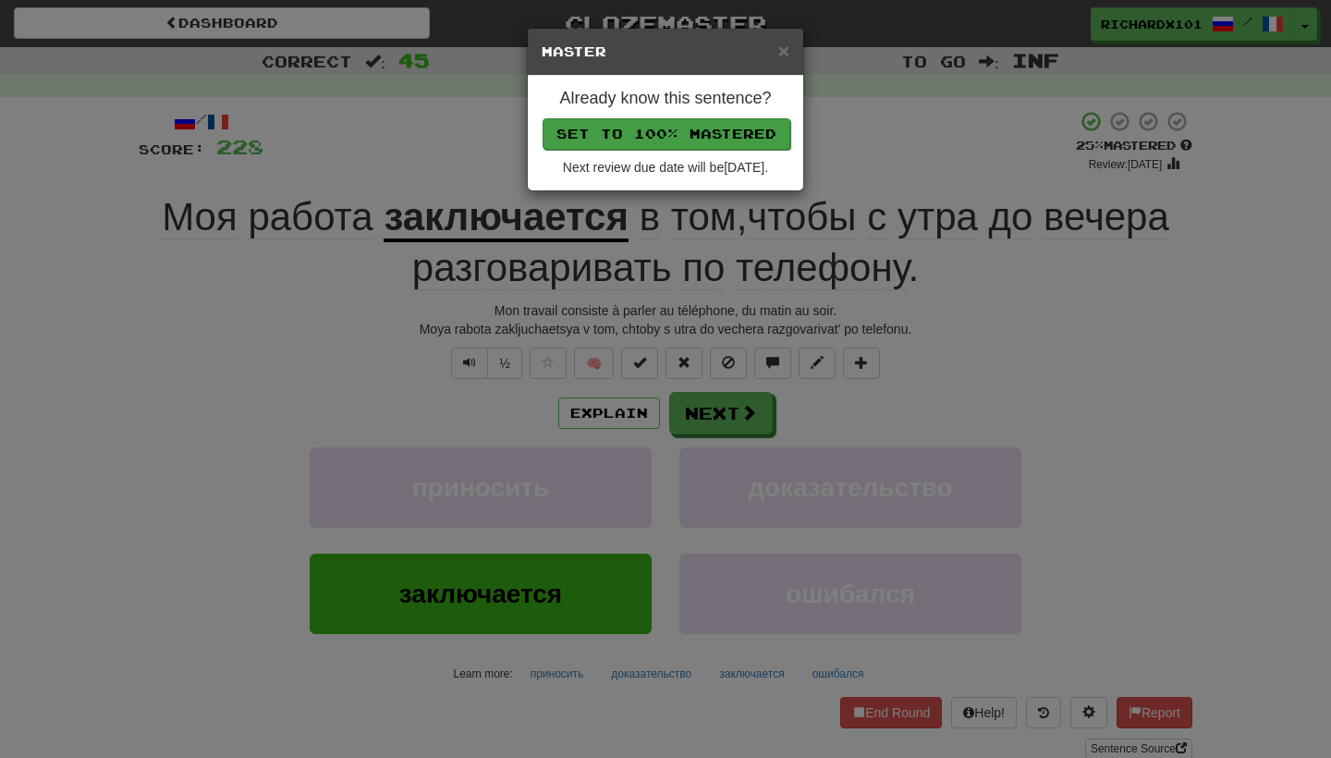
click at [687, 131] on button "Set to 100% Mastered" at bounding box center [666, 133] width 248 height 31
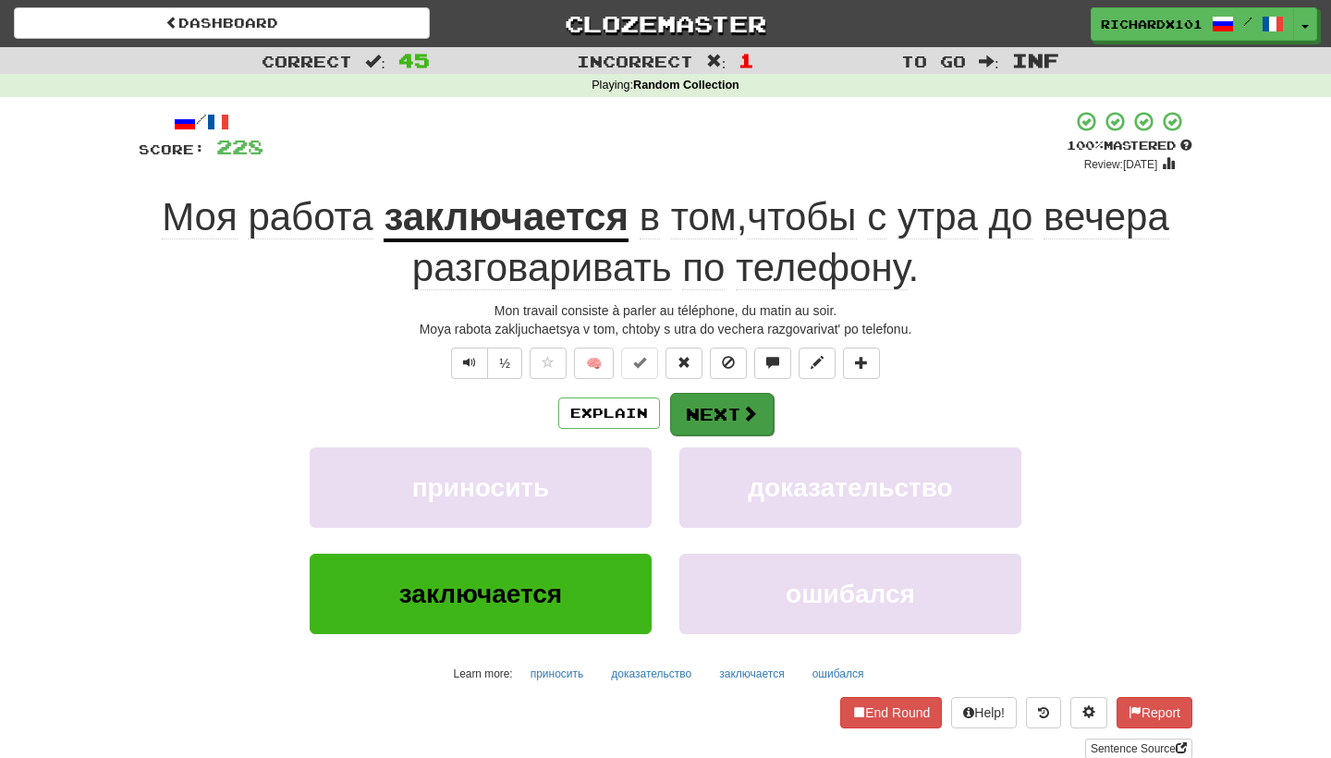
click at [701, 417] on button "Next" at bounding box center [722, 414] width 104 height 43
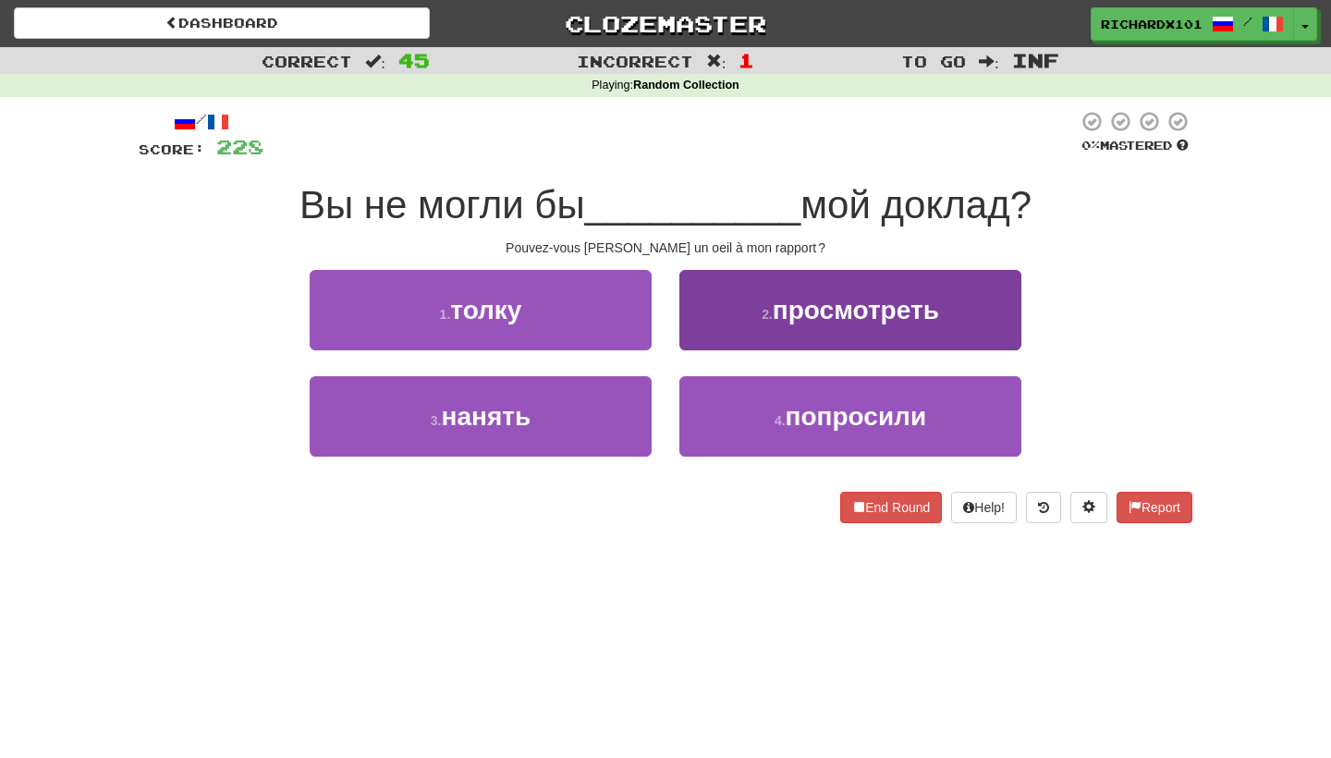
click at [767, 302] on button "2 . просмотреть" at bounding box center [850, 310] width 342 height 80
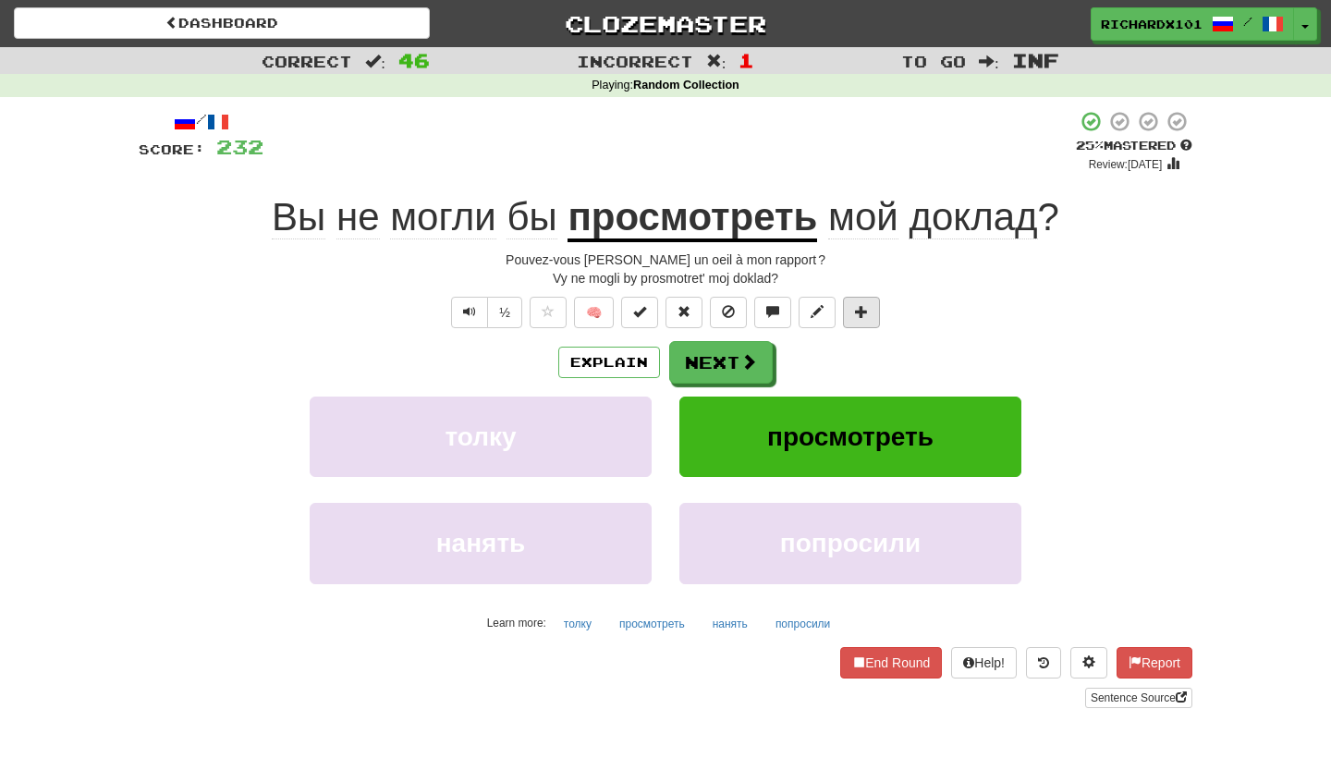
click at [862, 305] on span at bounding box center [861, 311] width 13 height 13
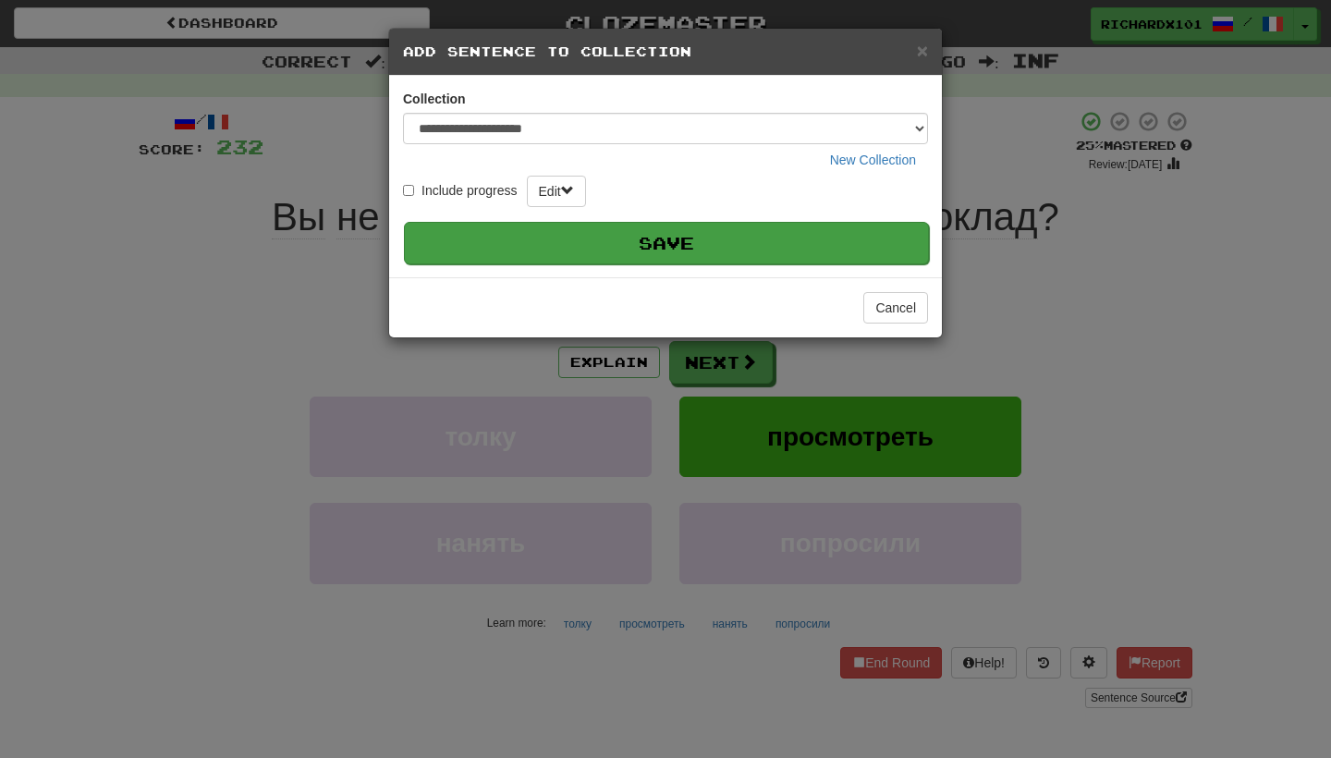
click at [835, 246] on button "Save" at bounding box center [666, 243] width 525 height 43
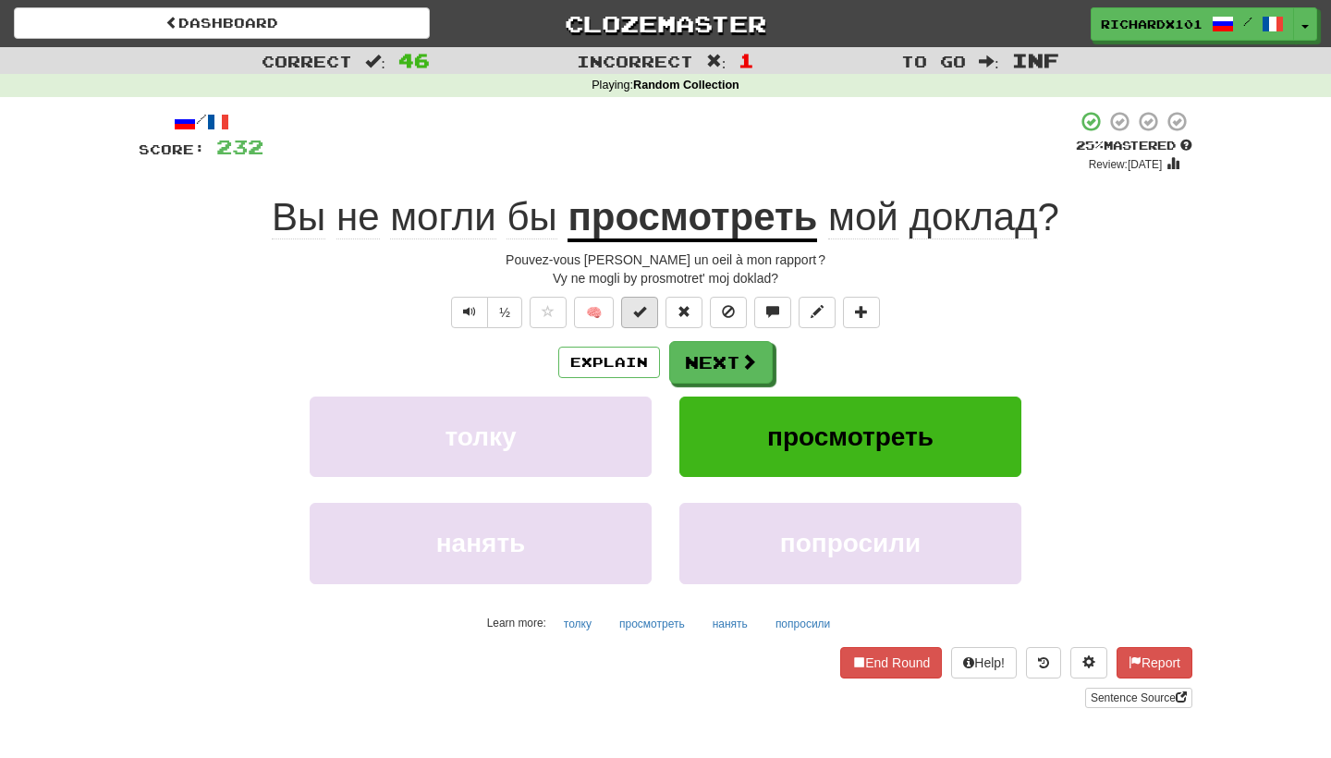
click at [643, 316] on span at bounding box center [639, 311] width 13 height 13
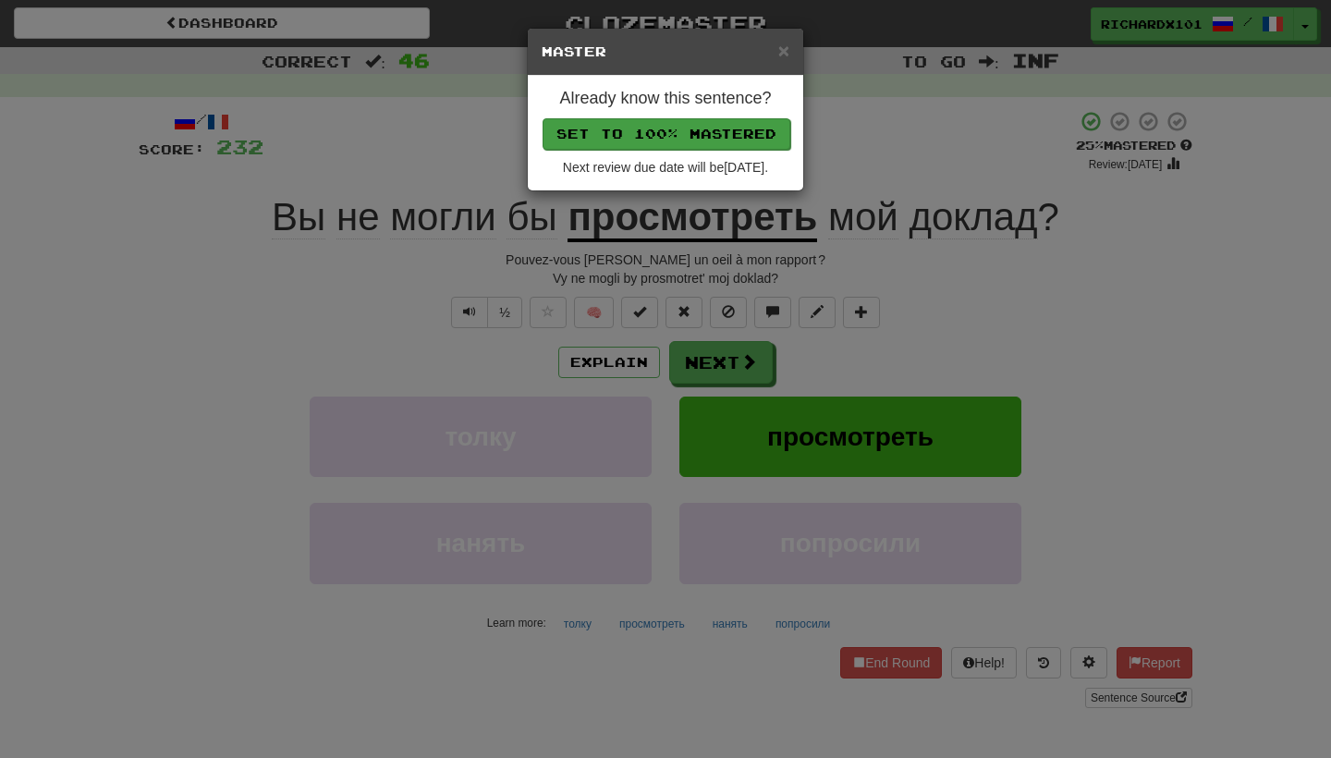
click at [701, 123] on button "Set to 100% Mastered" at bounding box center [666, 133] width 248 height 31
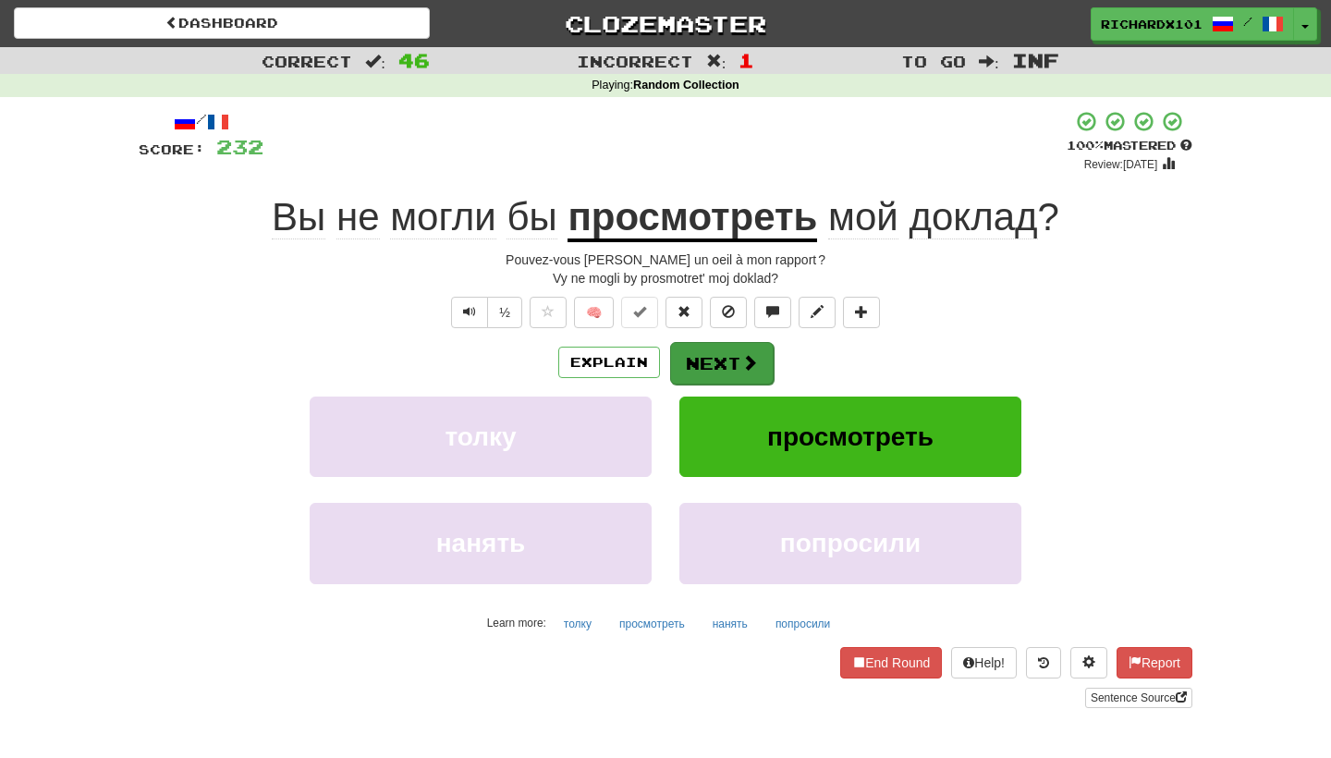
click at [703, 351] on button "Next" at bounding box center [722, 363] width 104 height 43
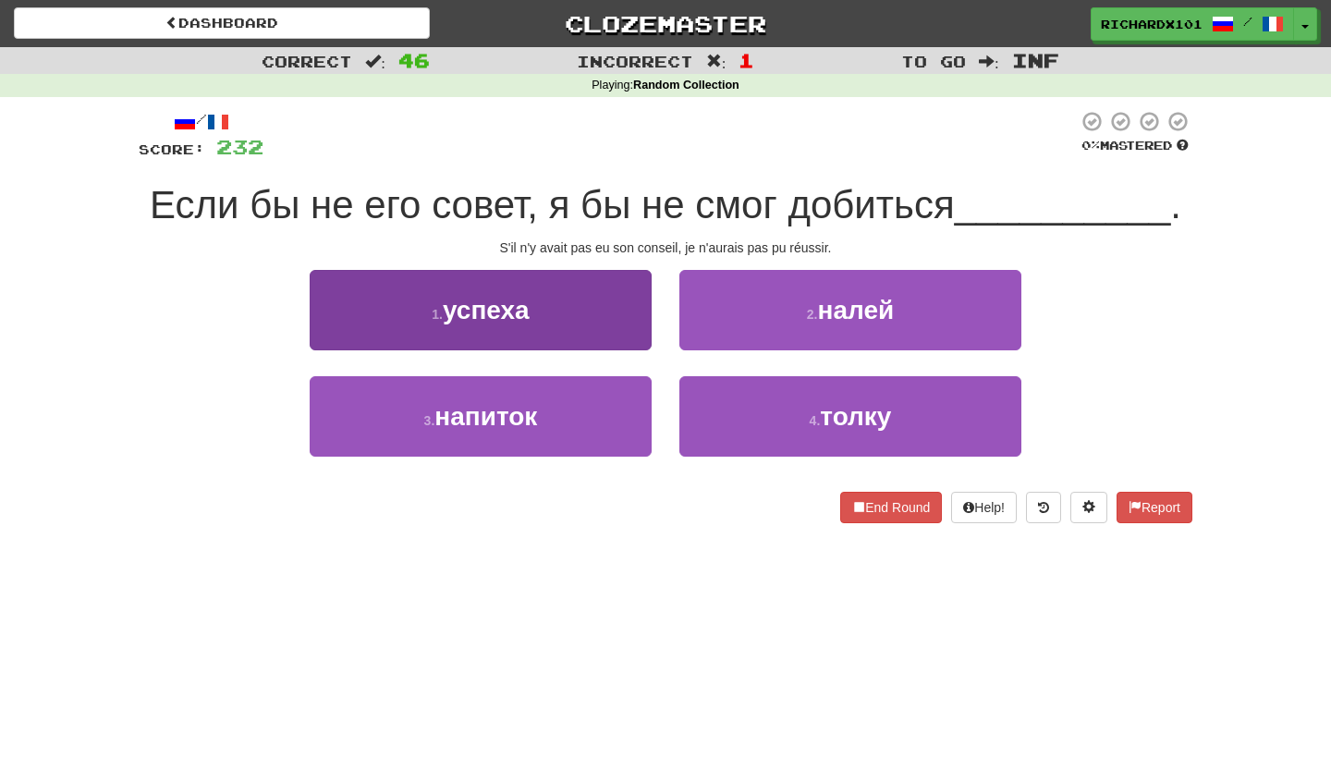
click at [619, 323] on button "1 . успеха" at bounding box center [481, 310] width 342 height 80
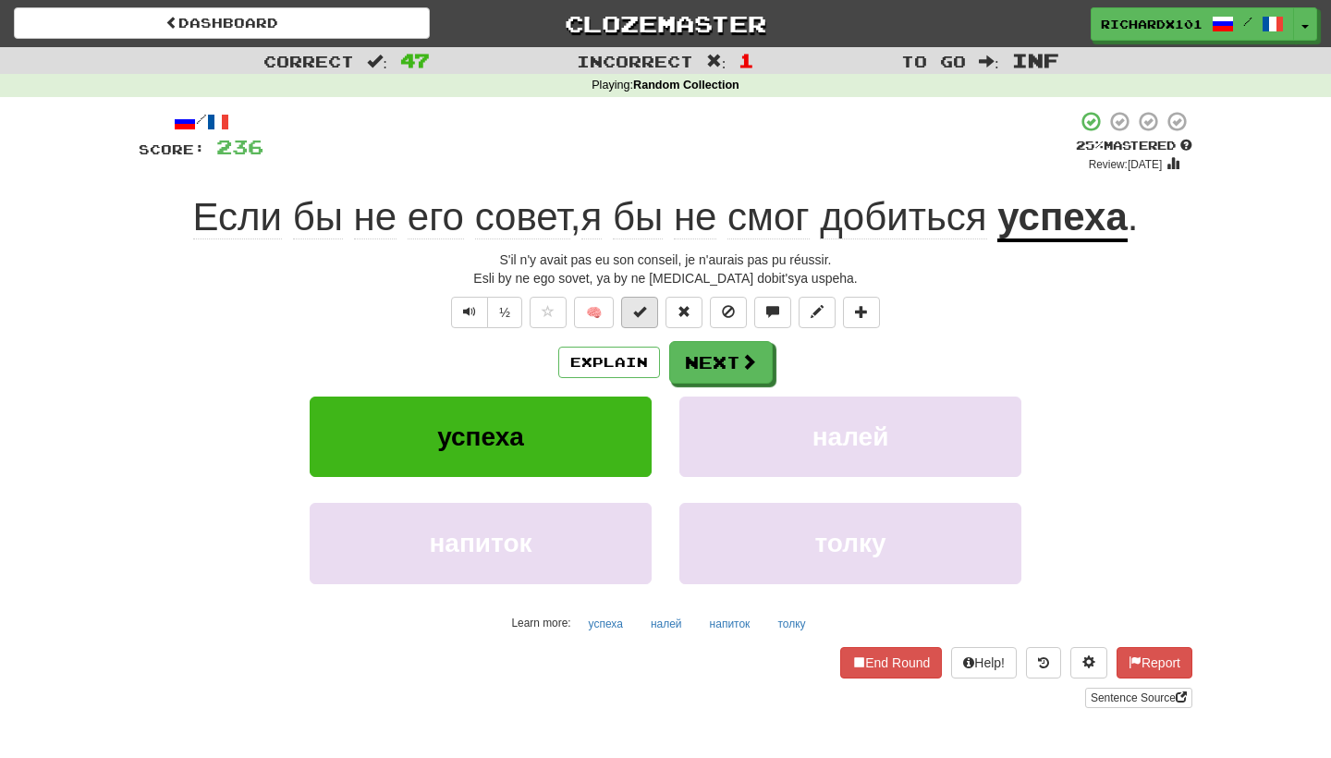
click at [638, 301] on button at bounding box center [639, 312] width 37 height 31
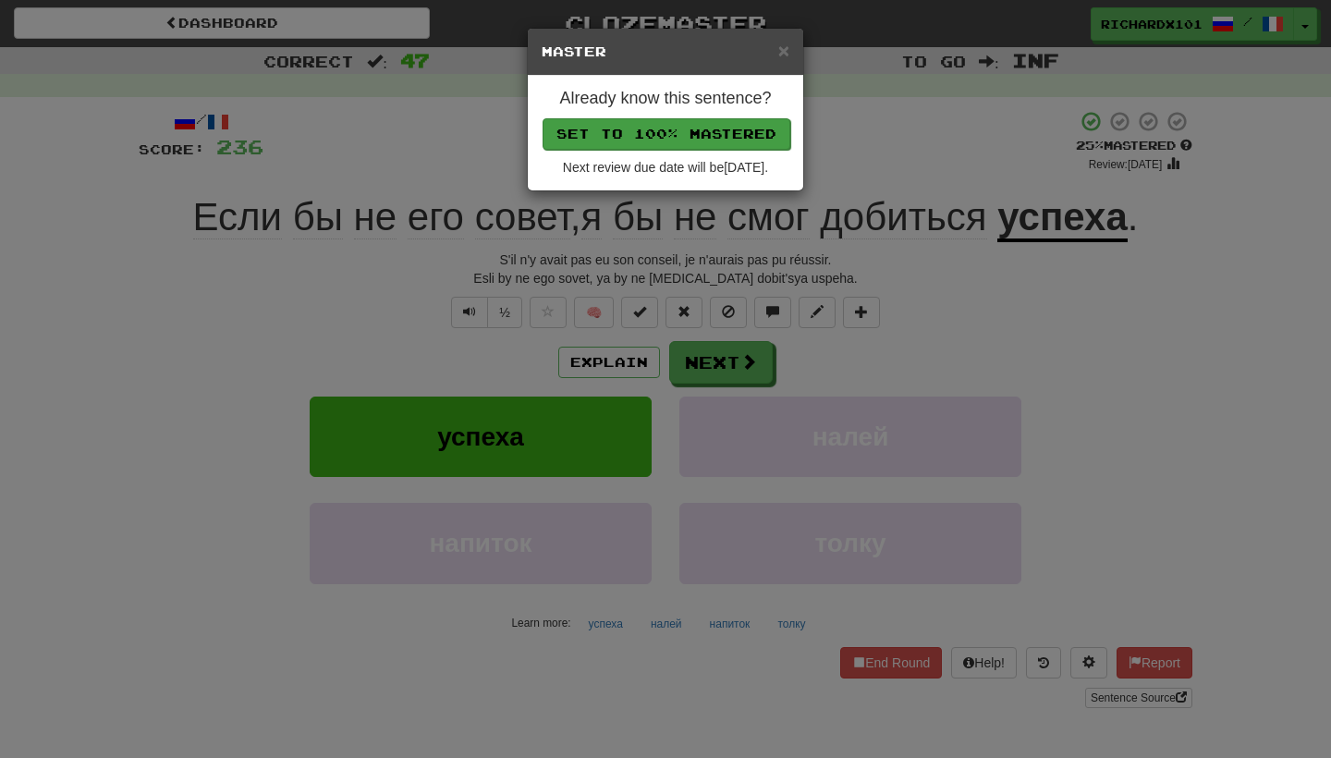
click at [688, 127] on button "Set to 100% Mastered" at bounding box center [666, 133] width 248 height 31
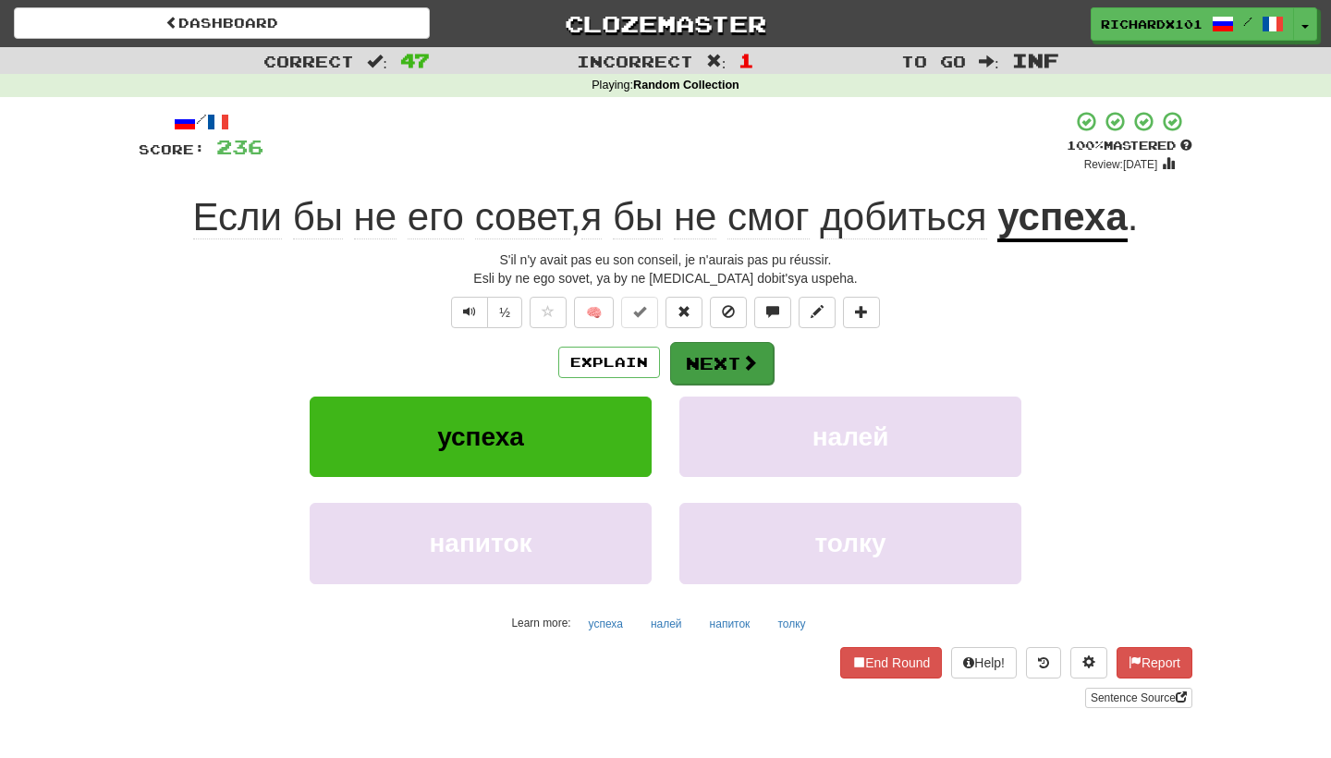
click at [690, 355] on button "Next" at bounding box center [722, 363] width 104 height 43
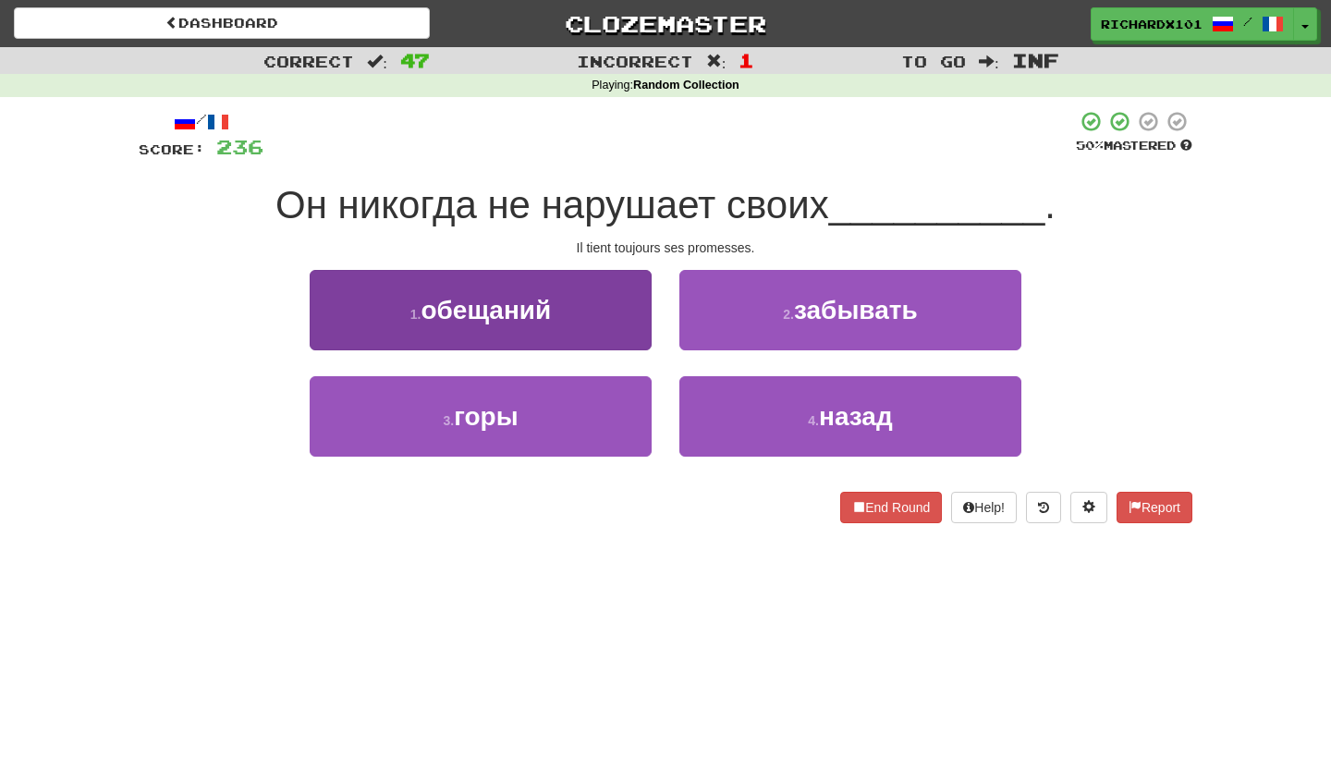
click at [644, 328] on button "1 . обещаний" at bounding box center [481, 310] width 342 height 80
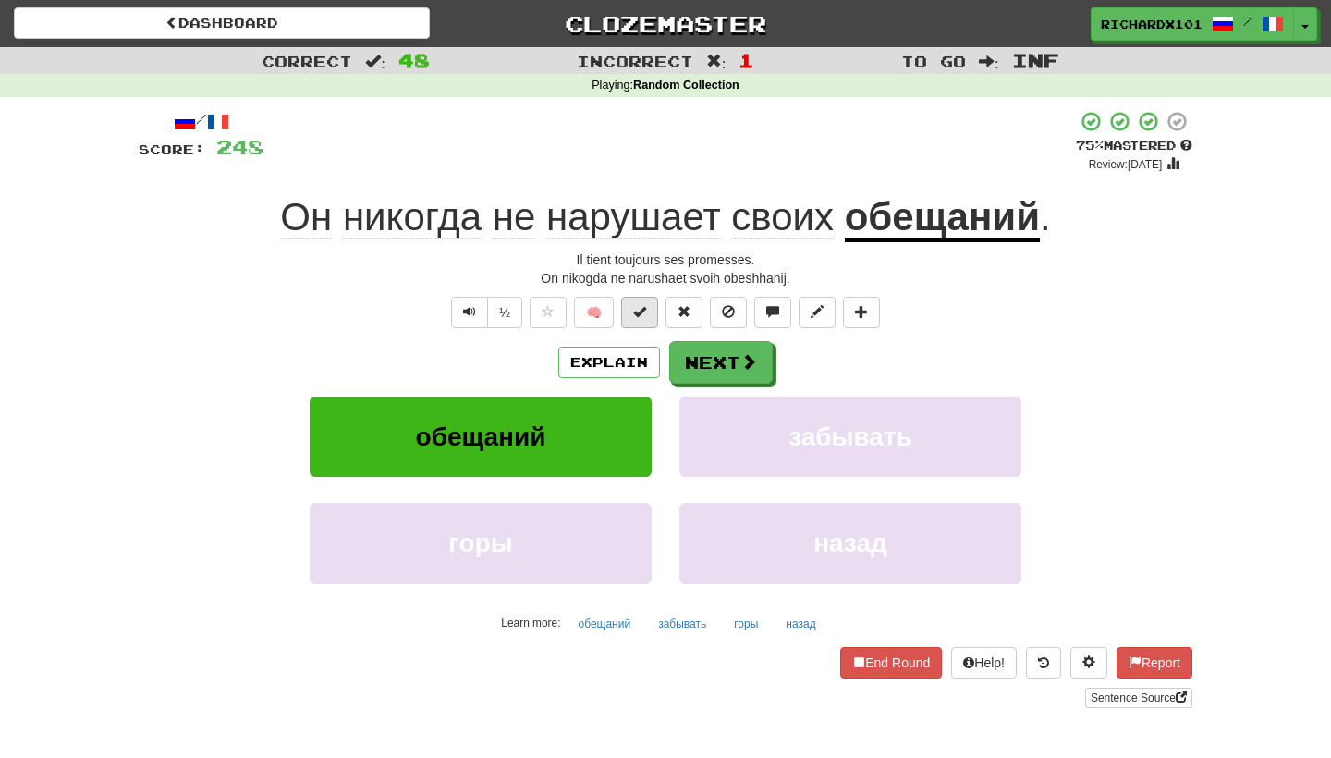
click at [645, 312] on span at bounding box center [639, 311] width 13 height 13
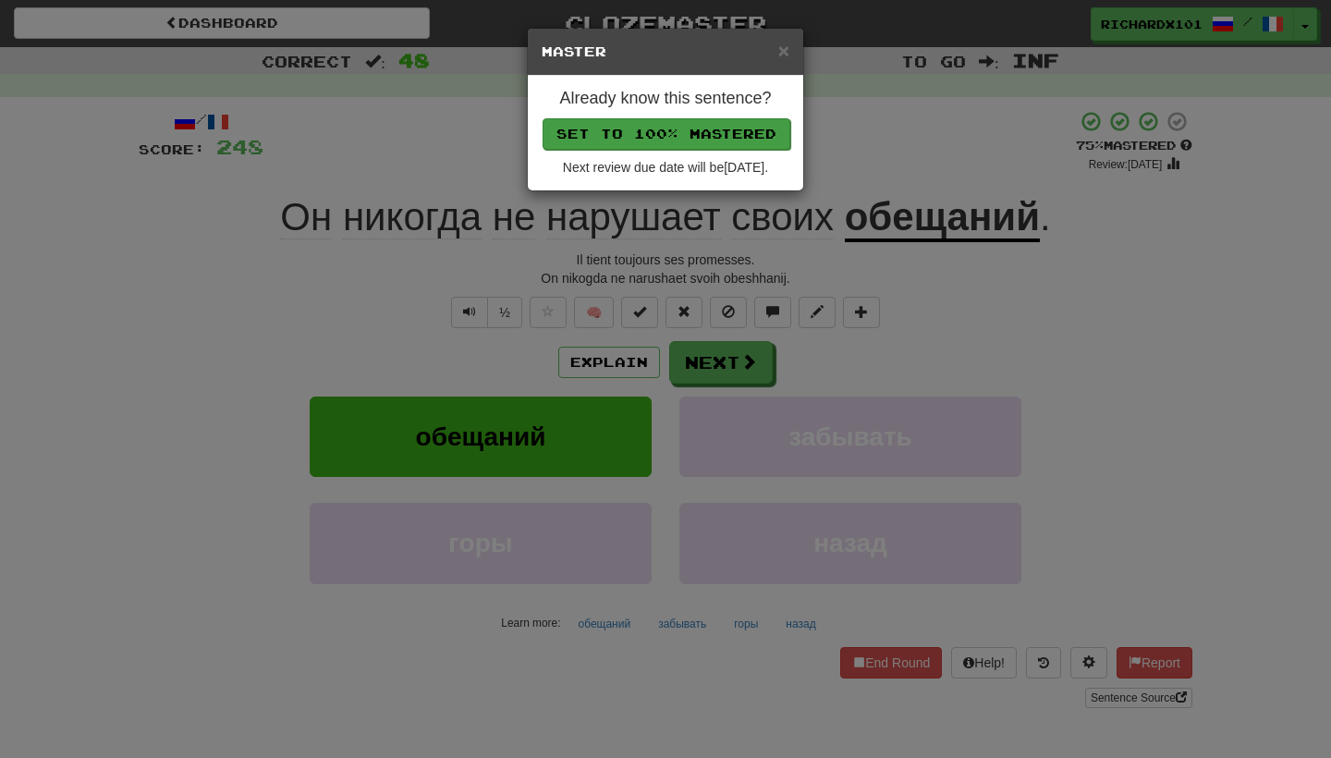
click at [687, 132] on button "Set to 100% Mastered" at bounding box center [666, 133] width 248 height 31
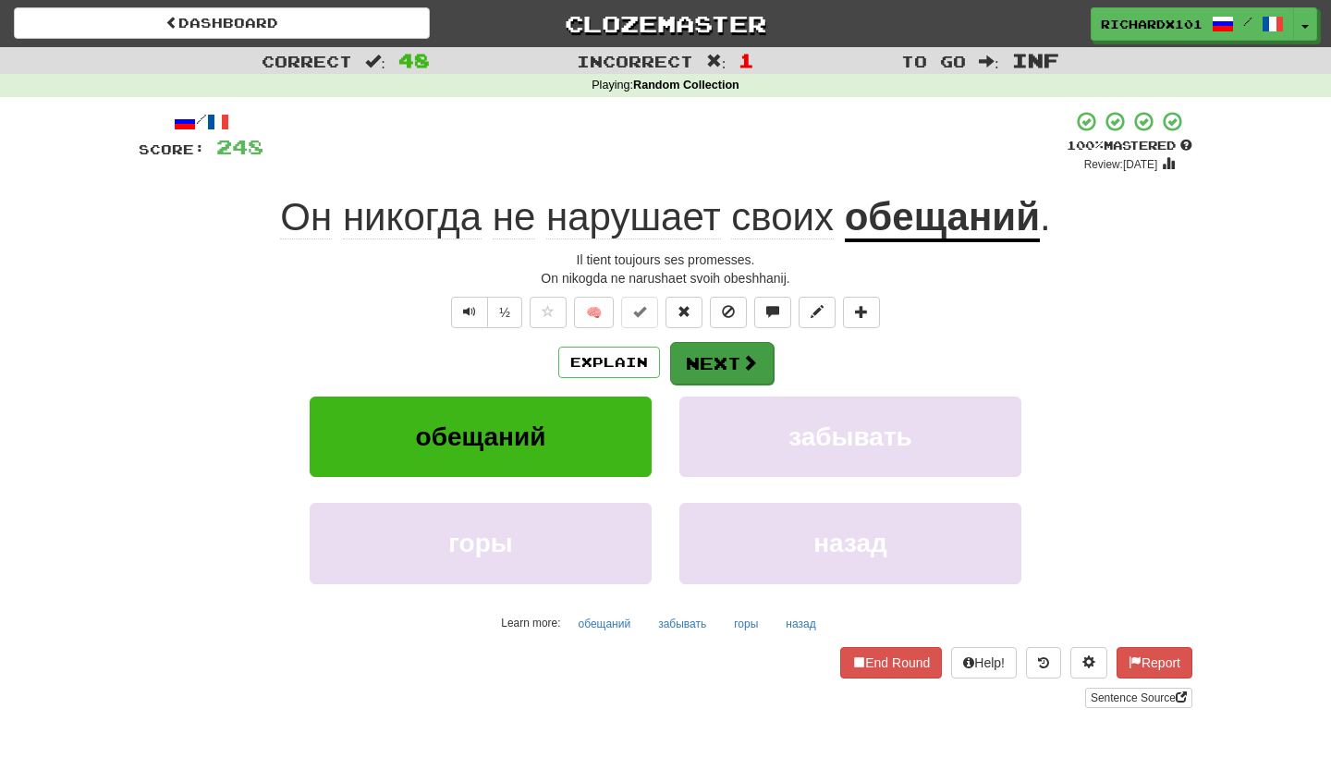
click at [703, 346] on button "Next" at bounding box center [722, 363] width 104 height 43
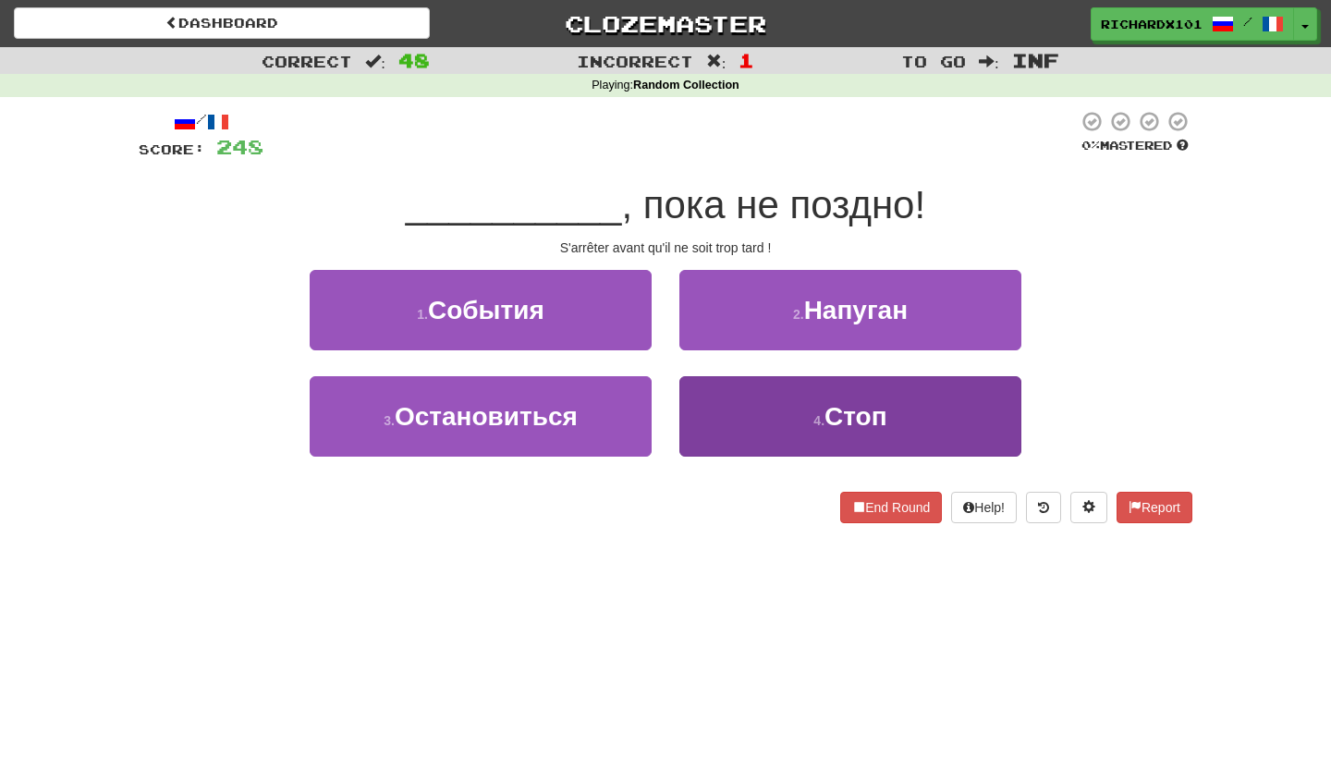
click at [722, 401] on button "4 . Стоп" at bounding box center [850, 416] width 342 height 80
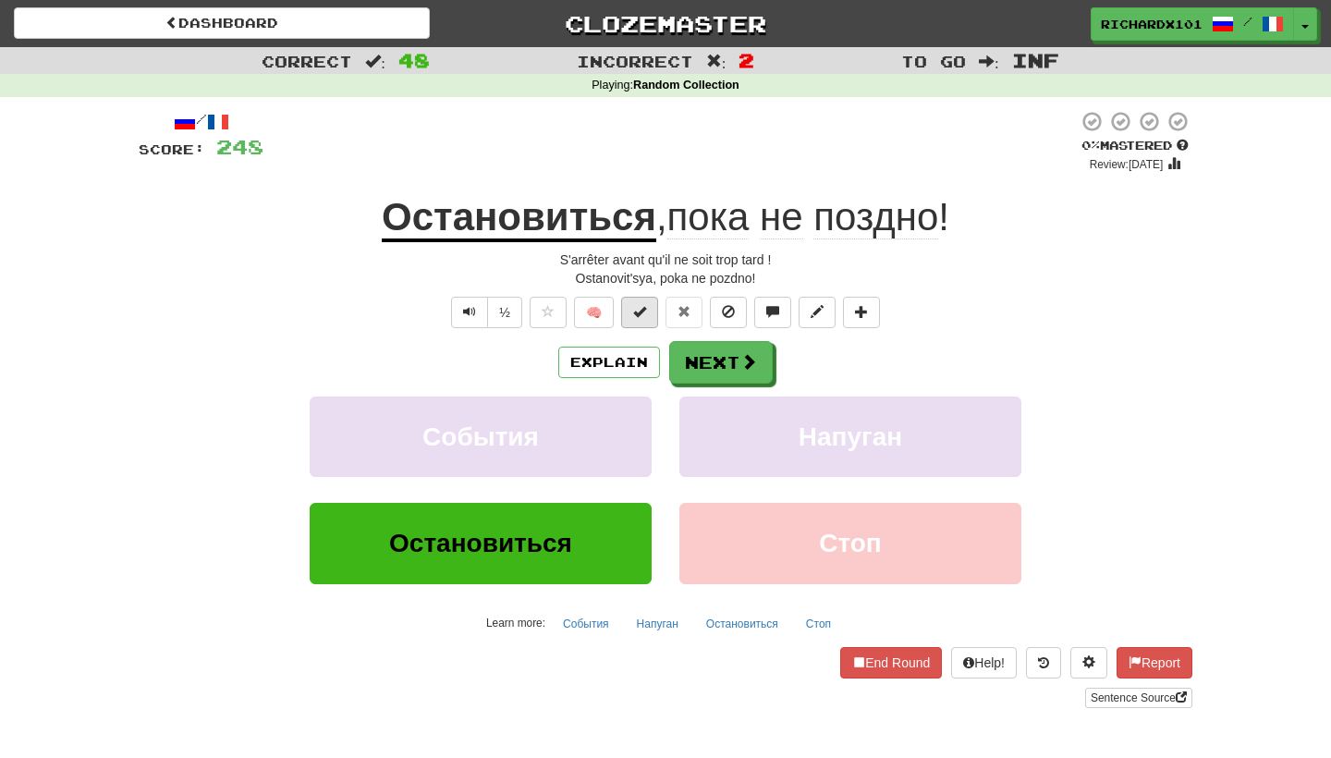
click at [654, 309] on button at bounding box center [639, 312] width 37 height 31
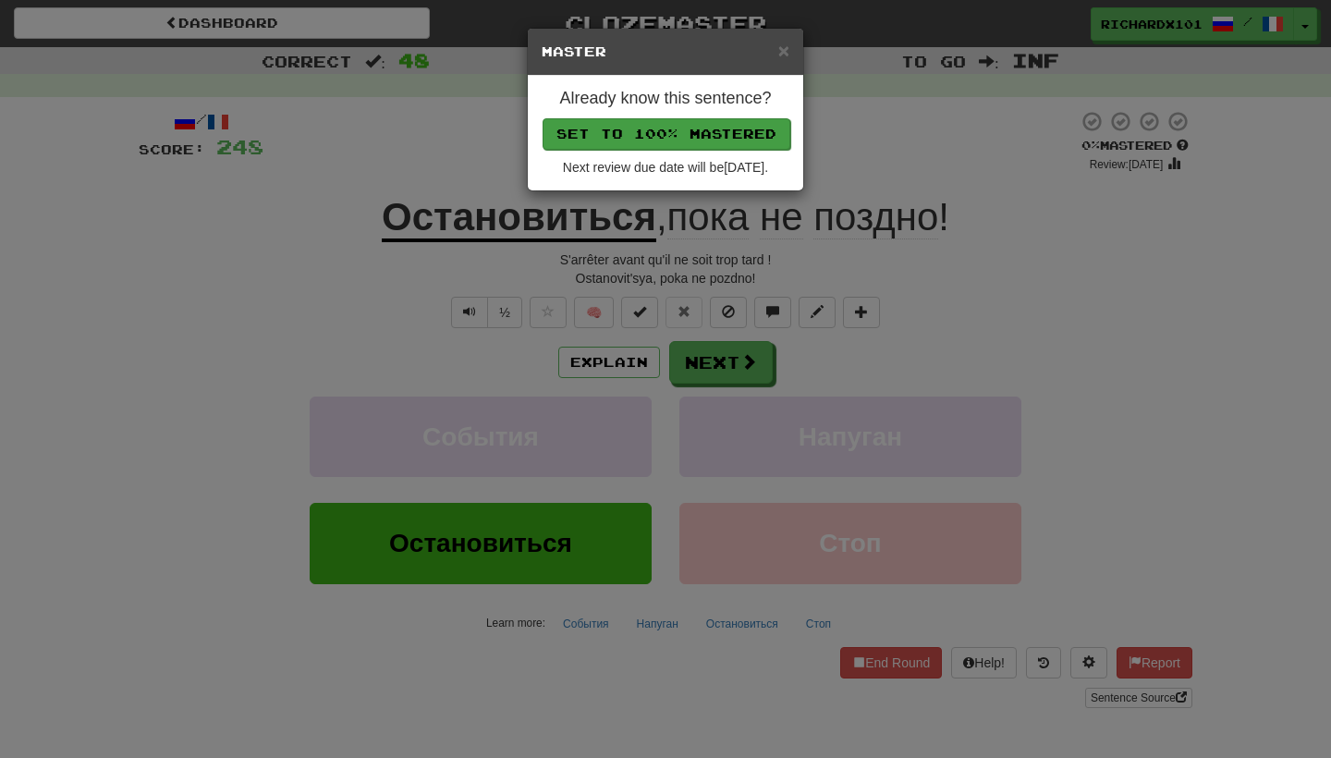
click at [683, 132] on button "Set to 100% Mastered" at bounding box center [666, 133] width 248 height 31
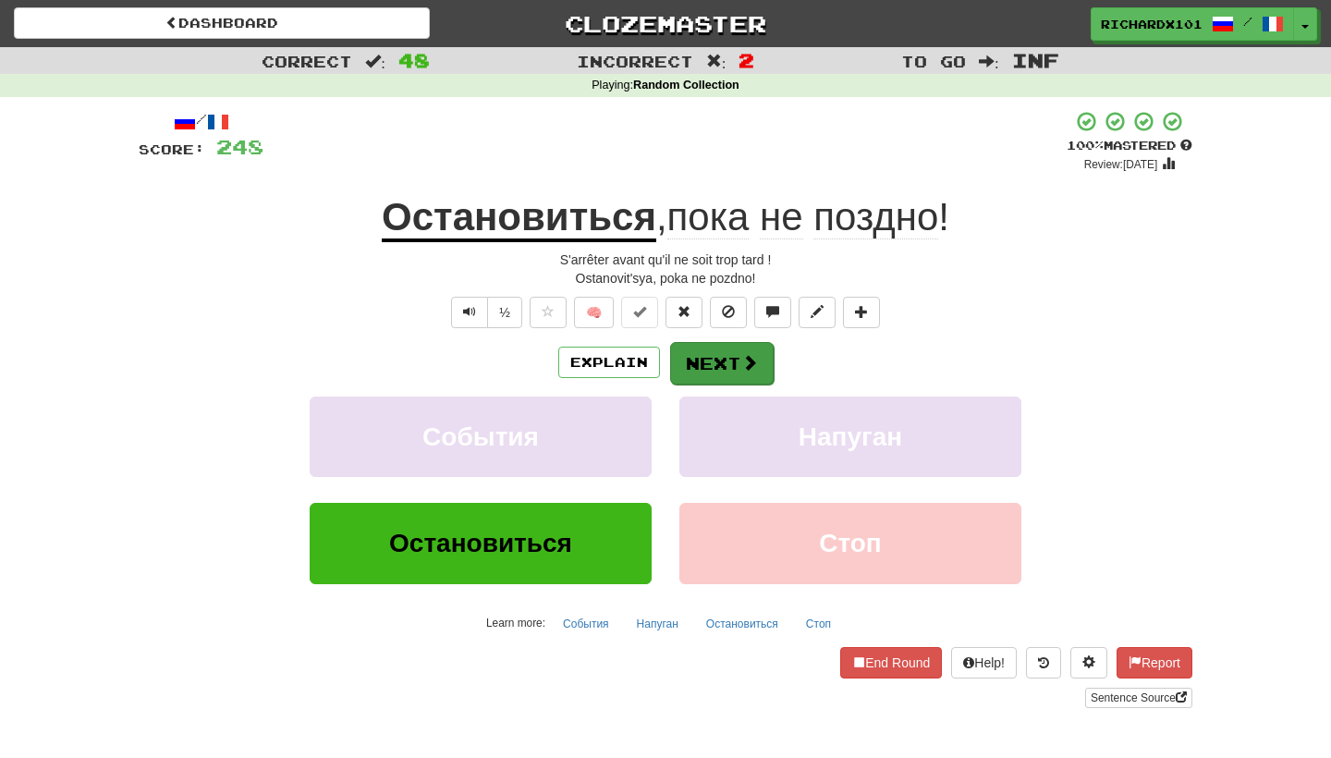
click at [701, 364] on button "Next" at bounding box center [722, 363] width 104 height 43
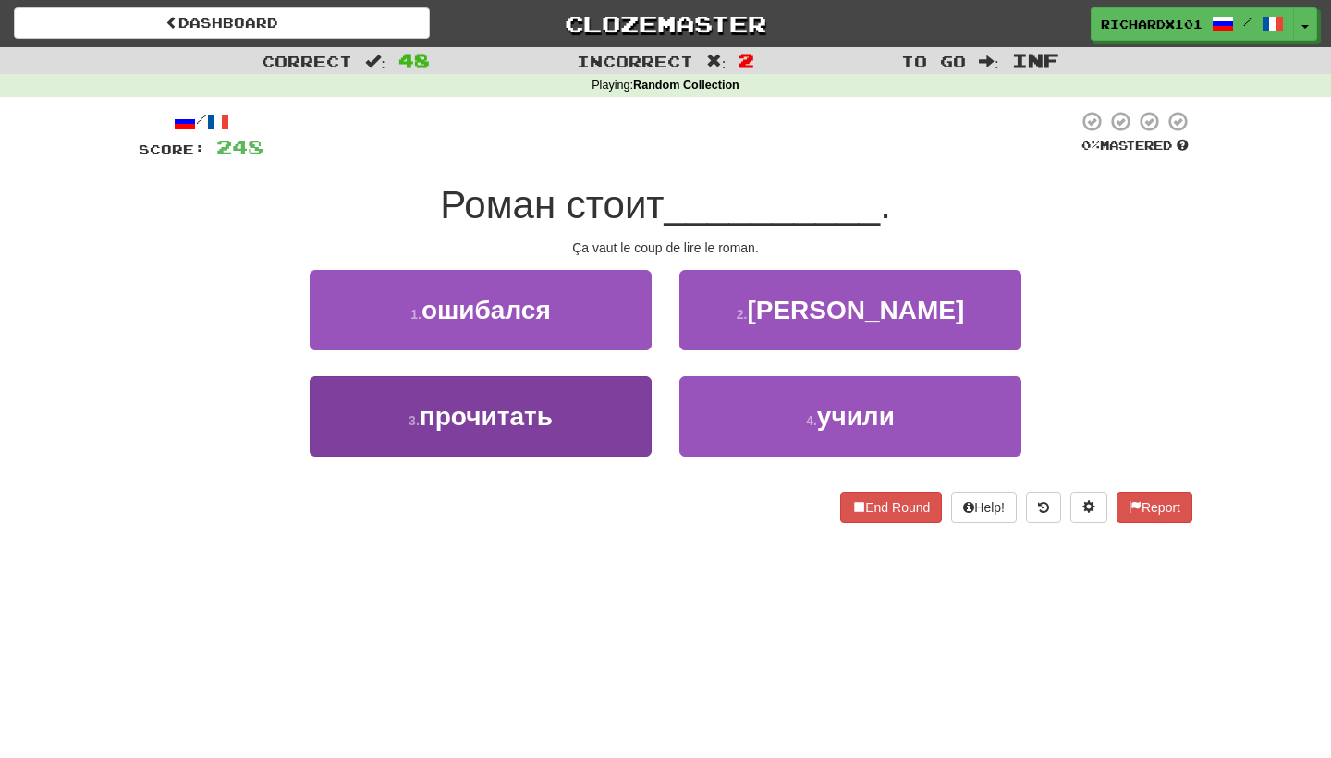
click at [615, 439] on button "3 . прочитать" at bounding box center [481, 416] width 342 height 80
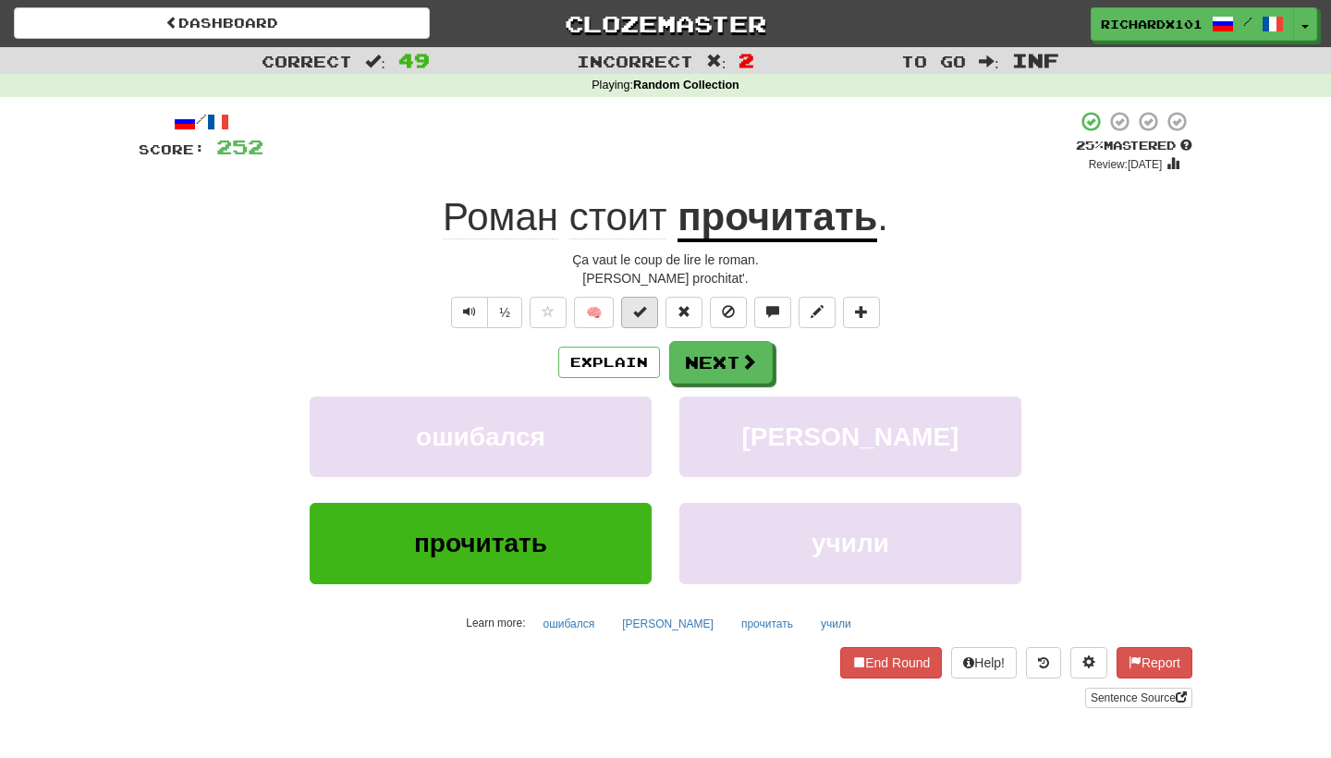
click at [640, 313] on span at bounding box center [639, 311] width 13 height 13
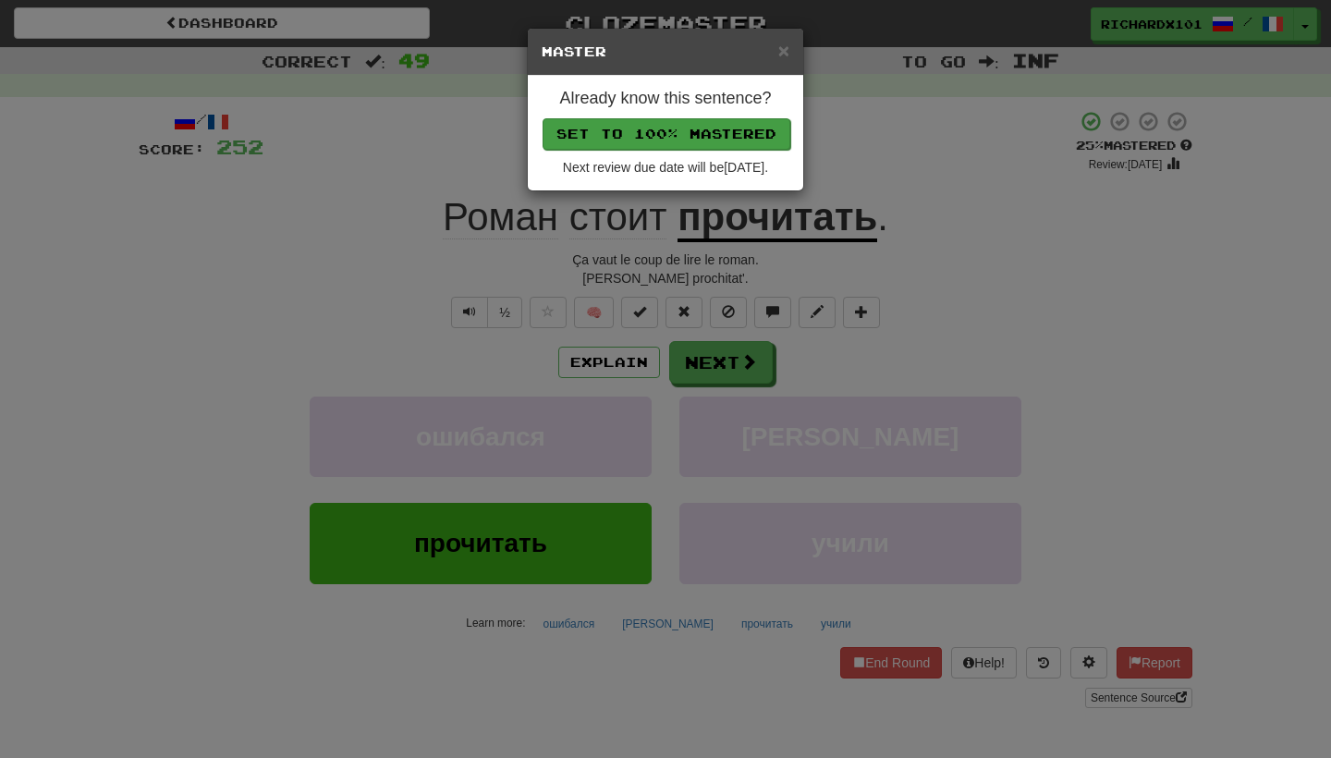
click at [725, 128] on button "Set to 100% Mastered" at bounding box center [666, 133] width 248 height 31
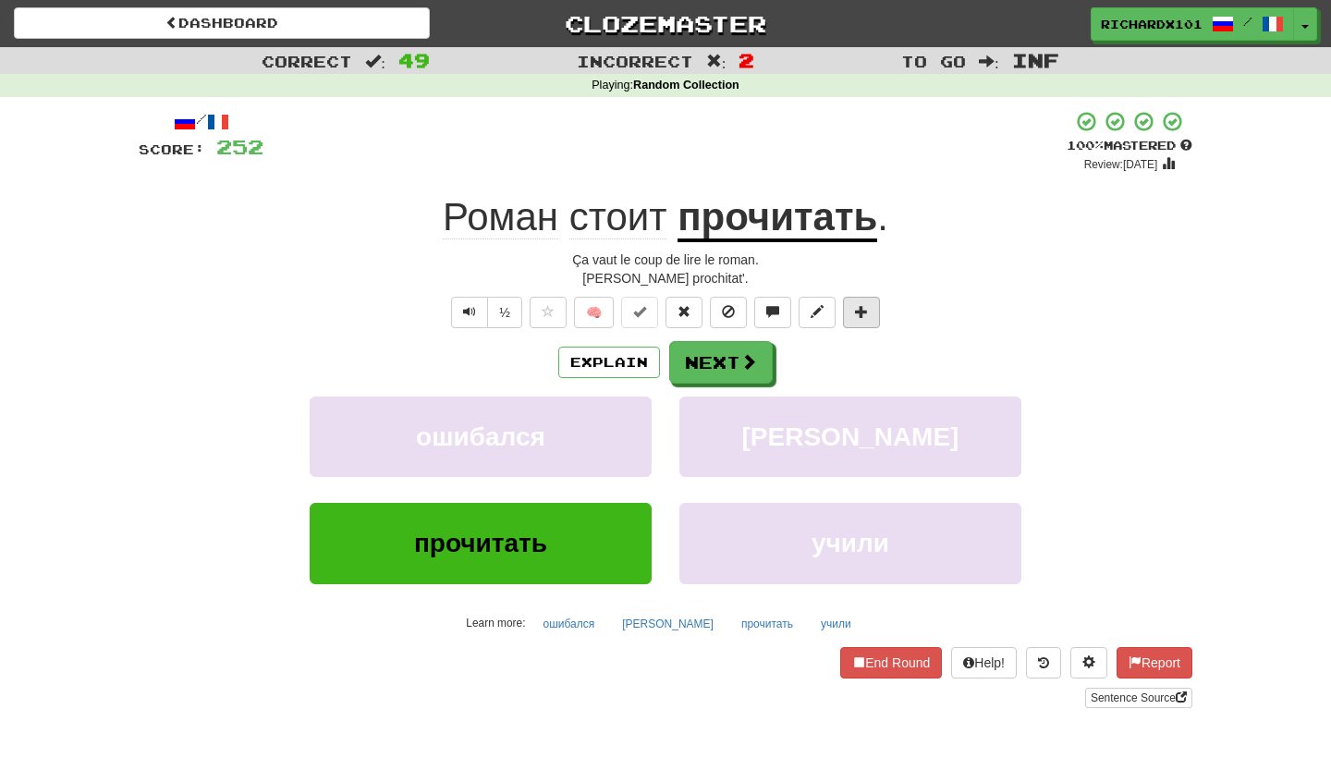
click at [859, 305] on span at bounding box center [861, 311] width 13 height 13
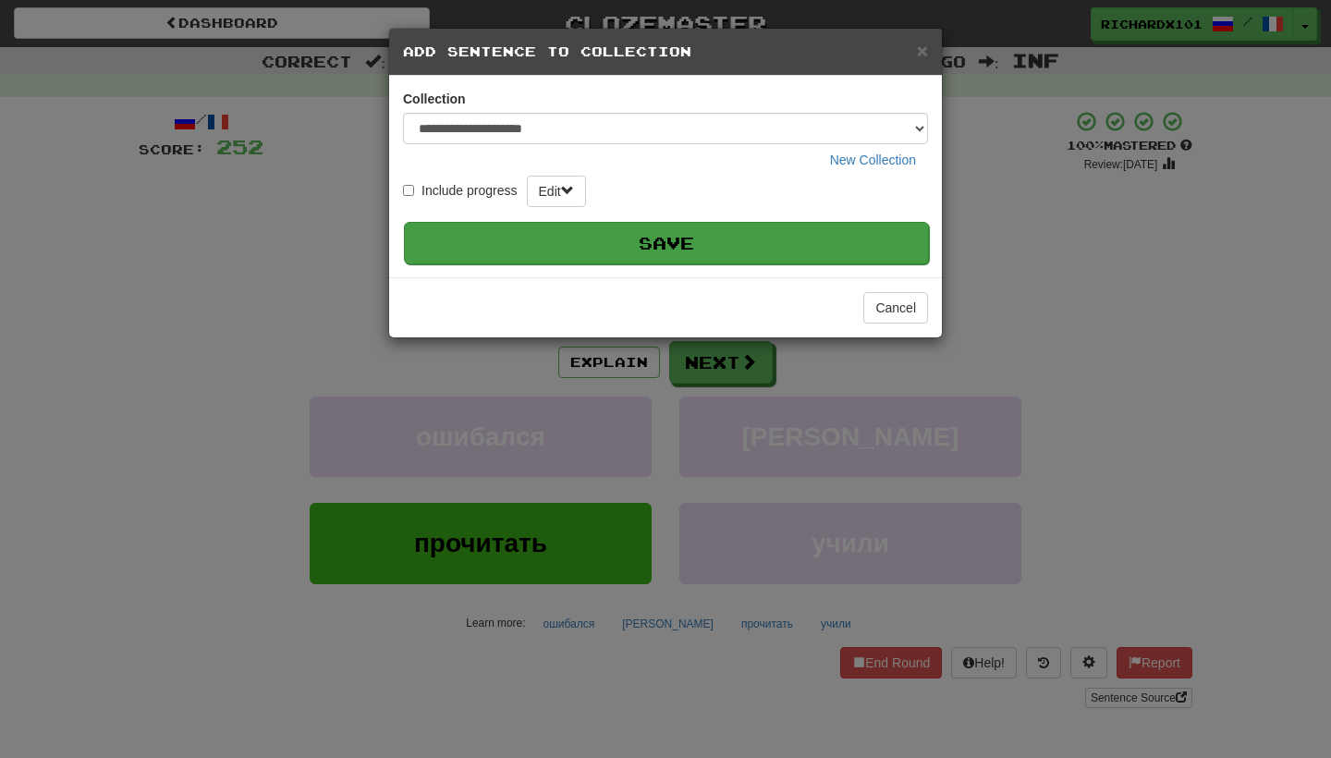
click at [838, 234] on button "Save" at bounding box center [666, 243] width 525 height 43
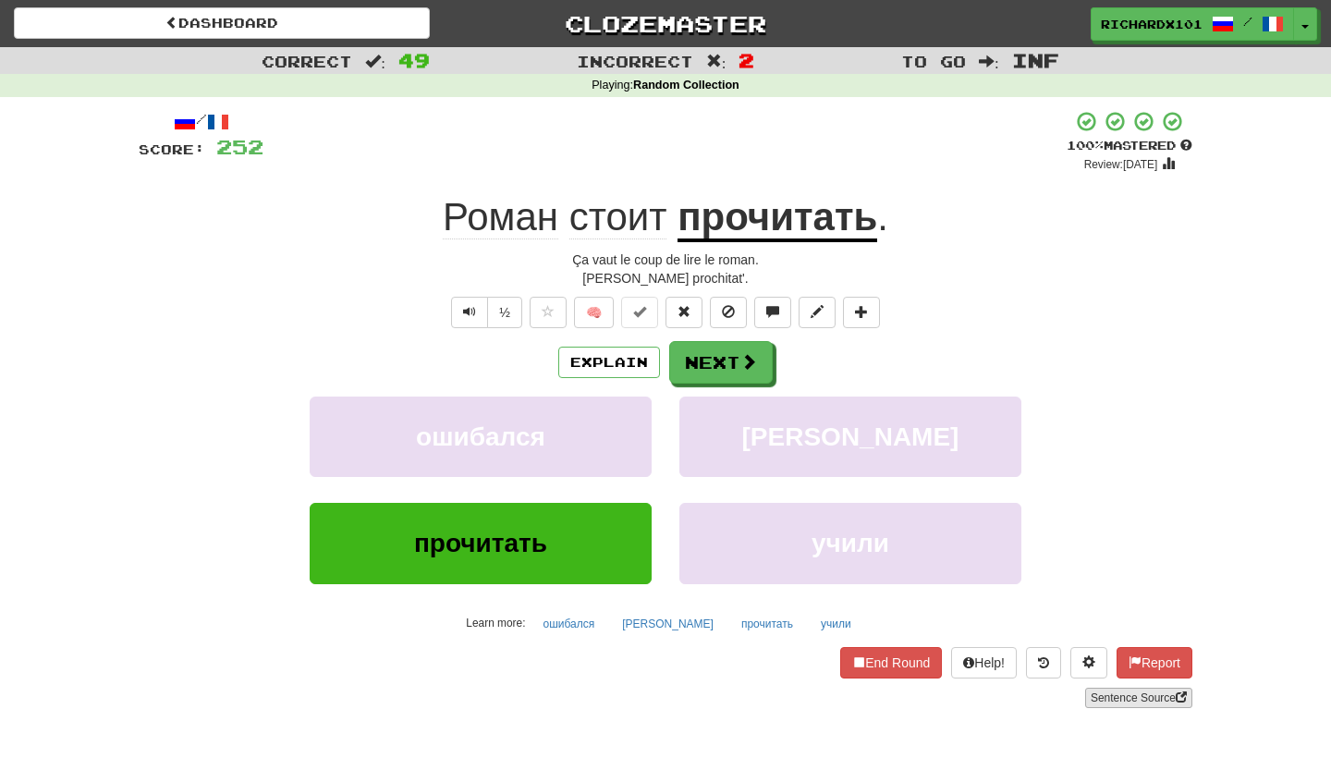
click at [1100, 689] on link "Sentence Source" at bounding box center [1138, 698] width 107 height 20
click at [749, 349] on button "Next" at bounding box center [722, 363] width 104 height 43
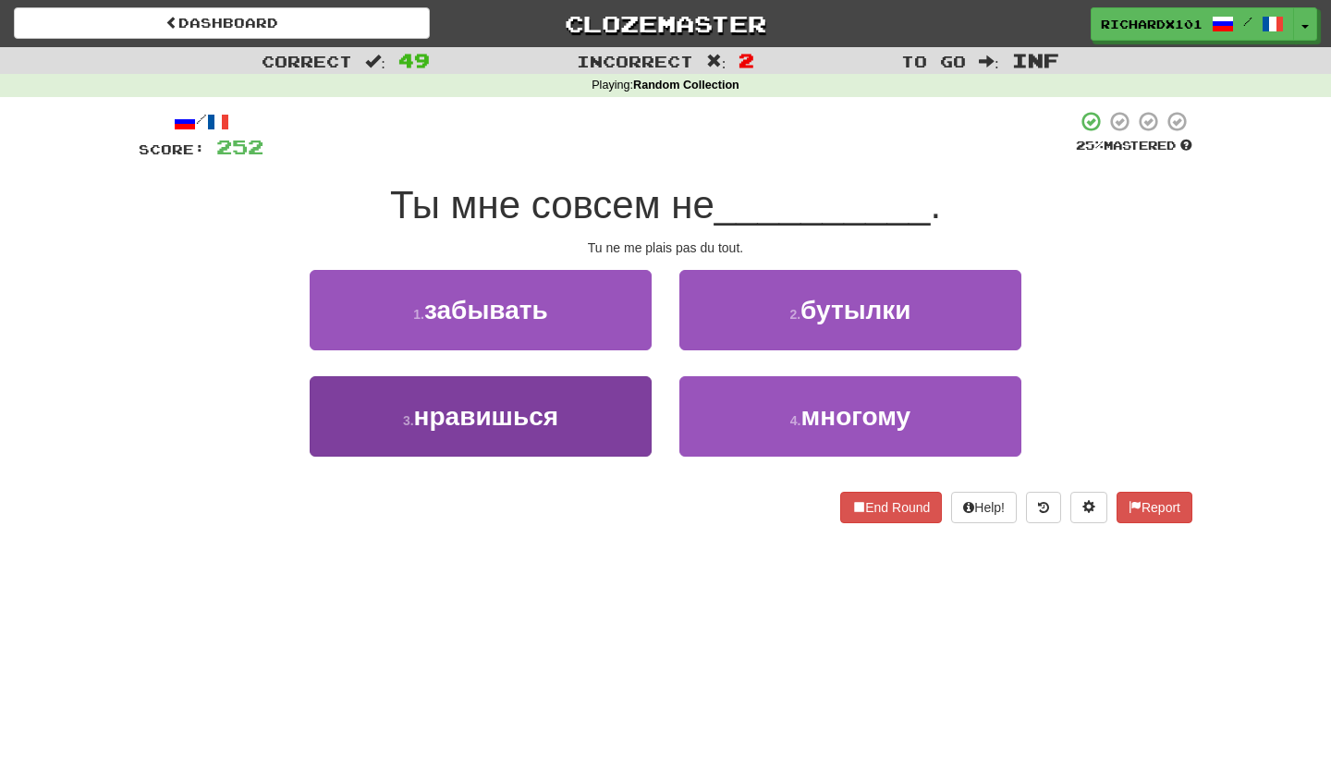
click at [633, 436] on button "3 . нравишься" at bounding box center [481, 416] width 342 height 80
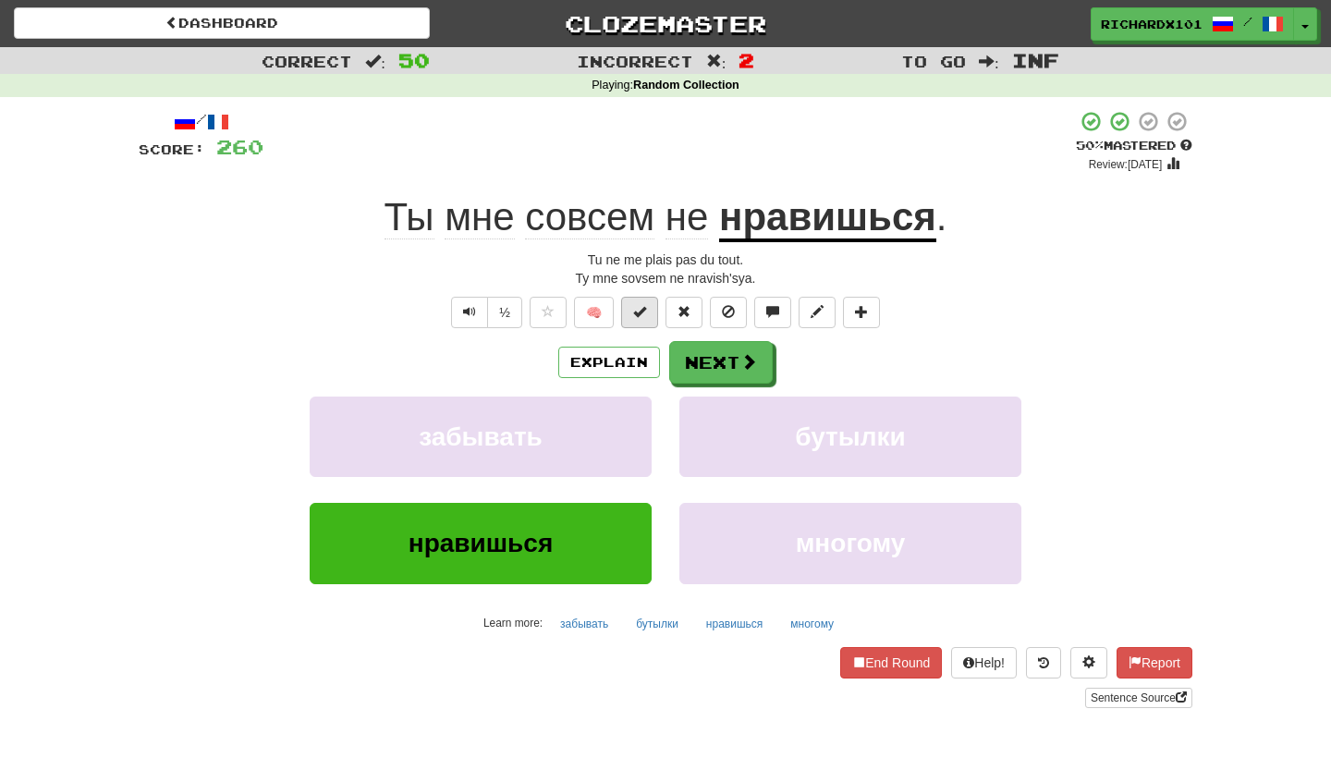
click at [646, 314] on span at bounding box center [639, 311] width 13 height 13
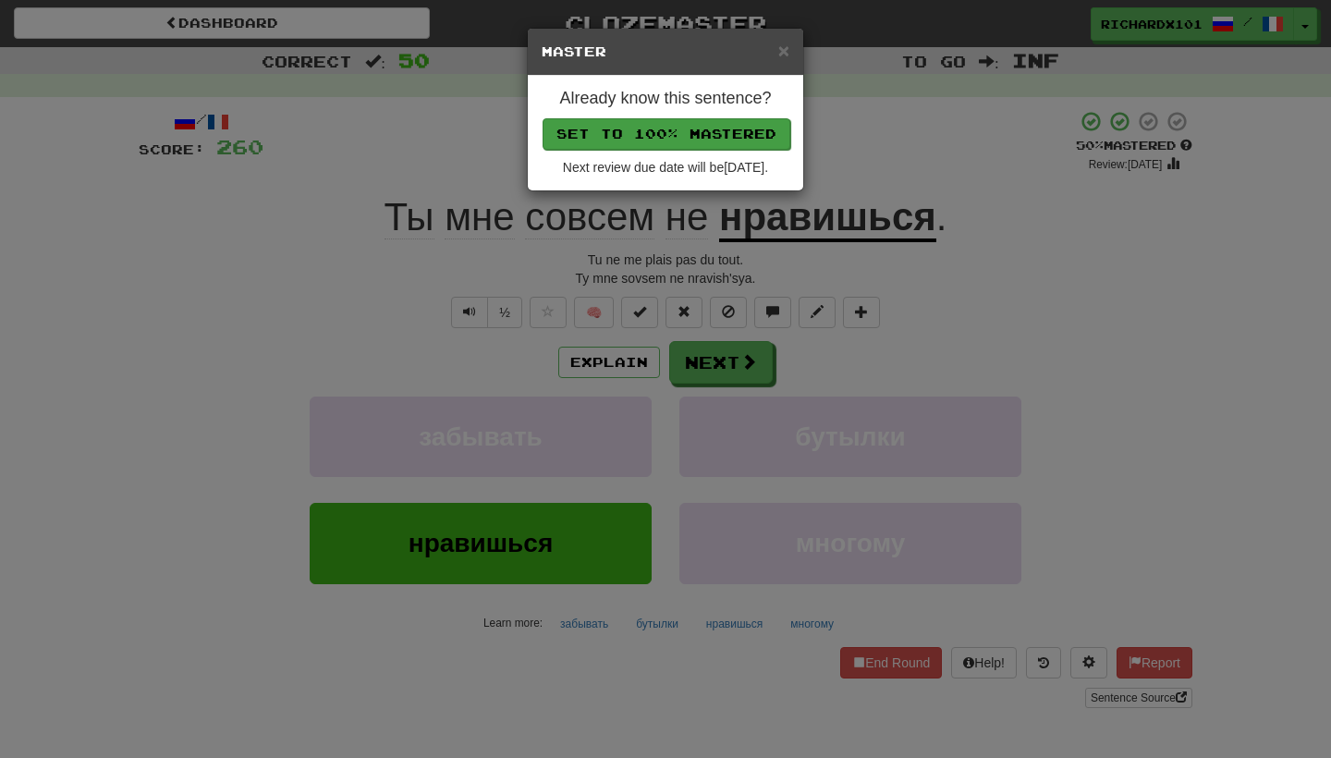
click at [694, 126] on button "Set to 100% Mastered" at bounding box center [666, 133] width 248 height 31
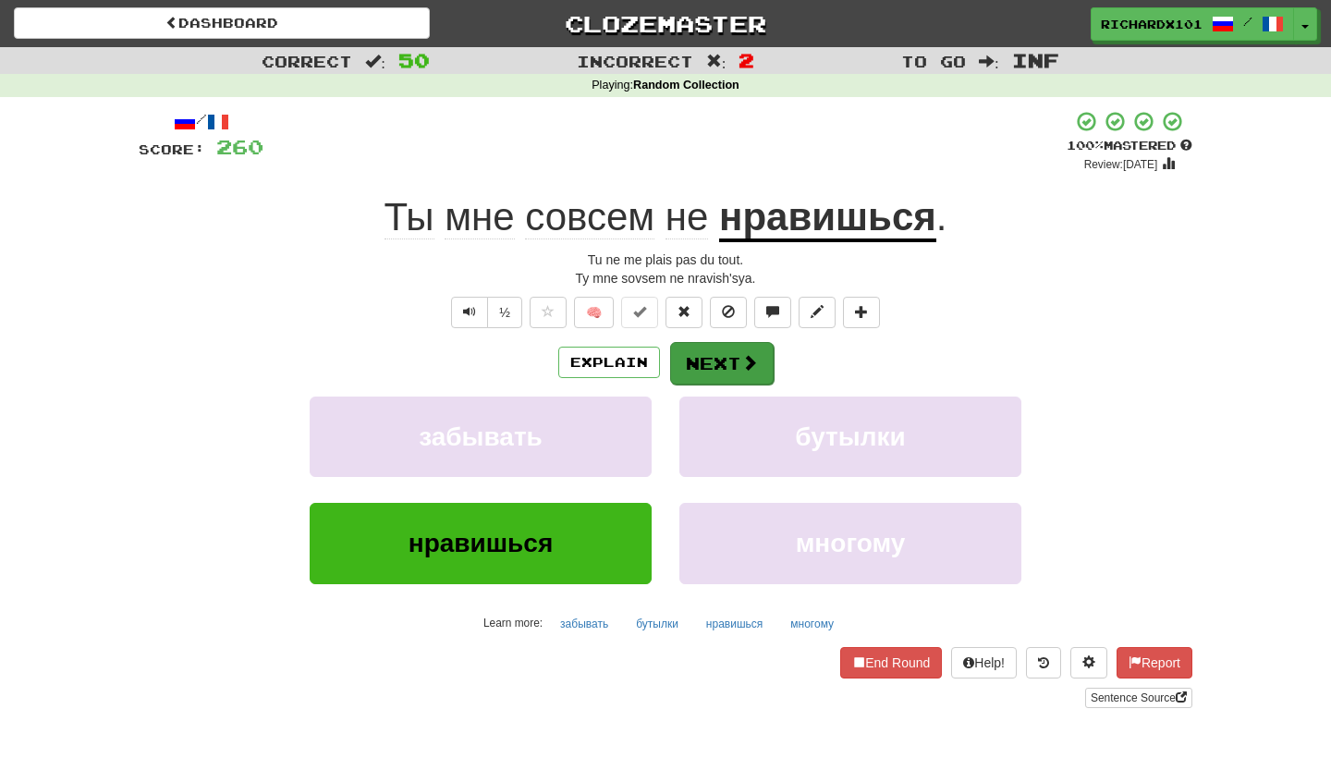
click at [700, 345] on button "Next" at bounding box center [722, 363] width 104 height 43
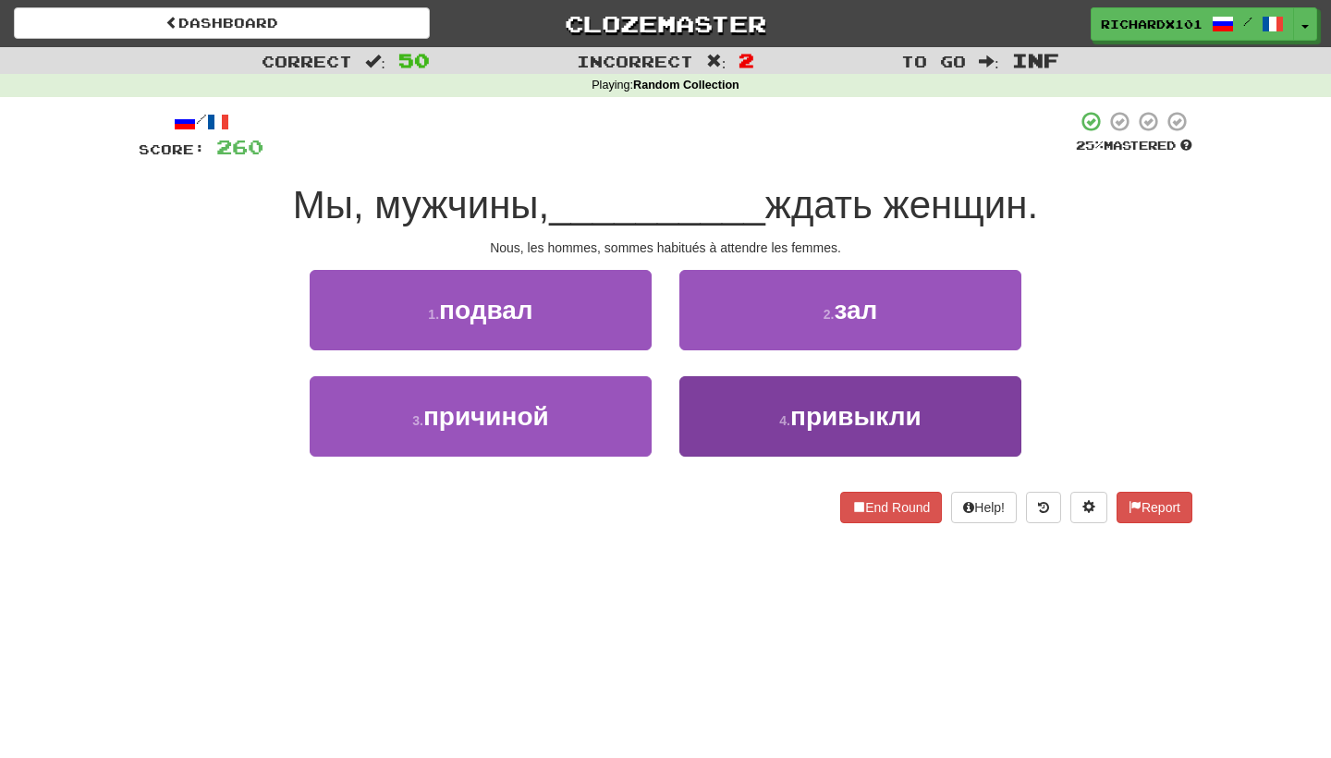
click at [713, 381] on button "4 . привыкли" at bounding box center [850, 416] width 342 height 80
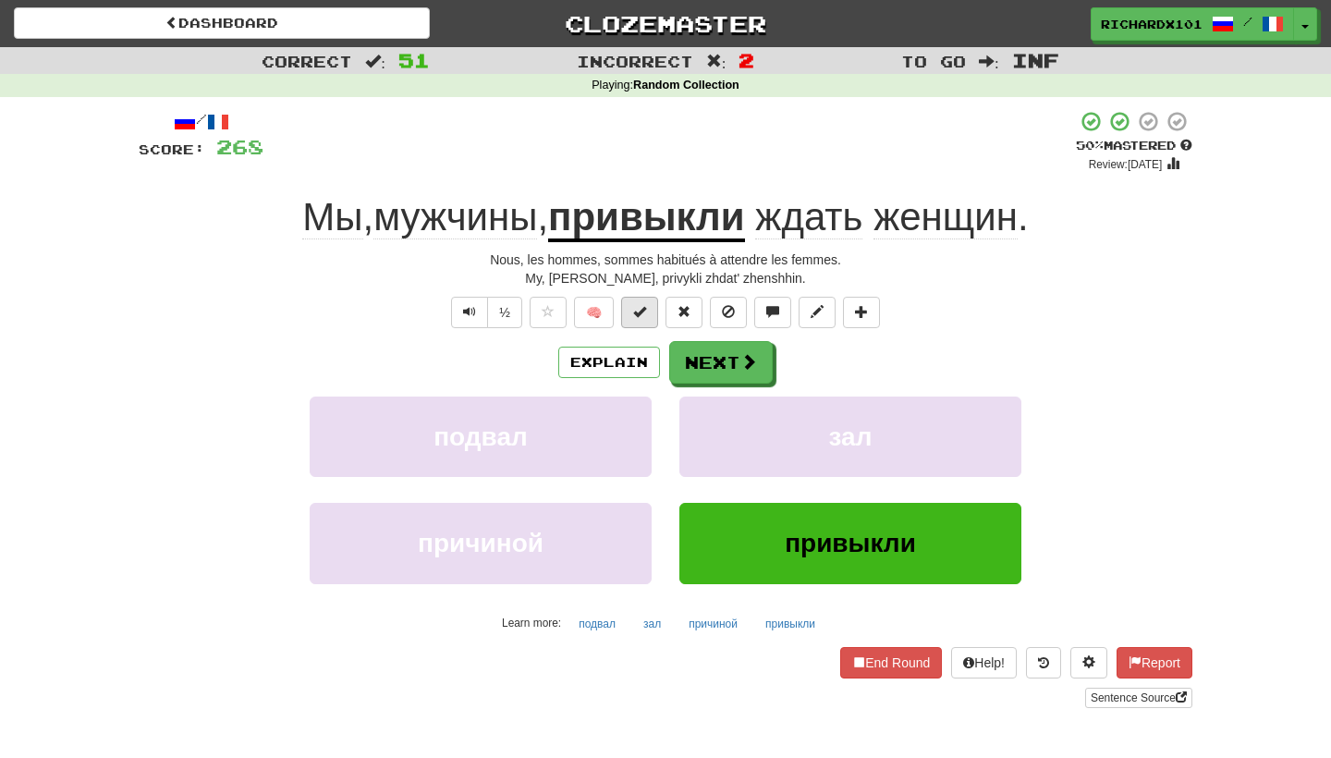
click at [648, 316] on button at bounding box center [639, 312] width 37 height 31
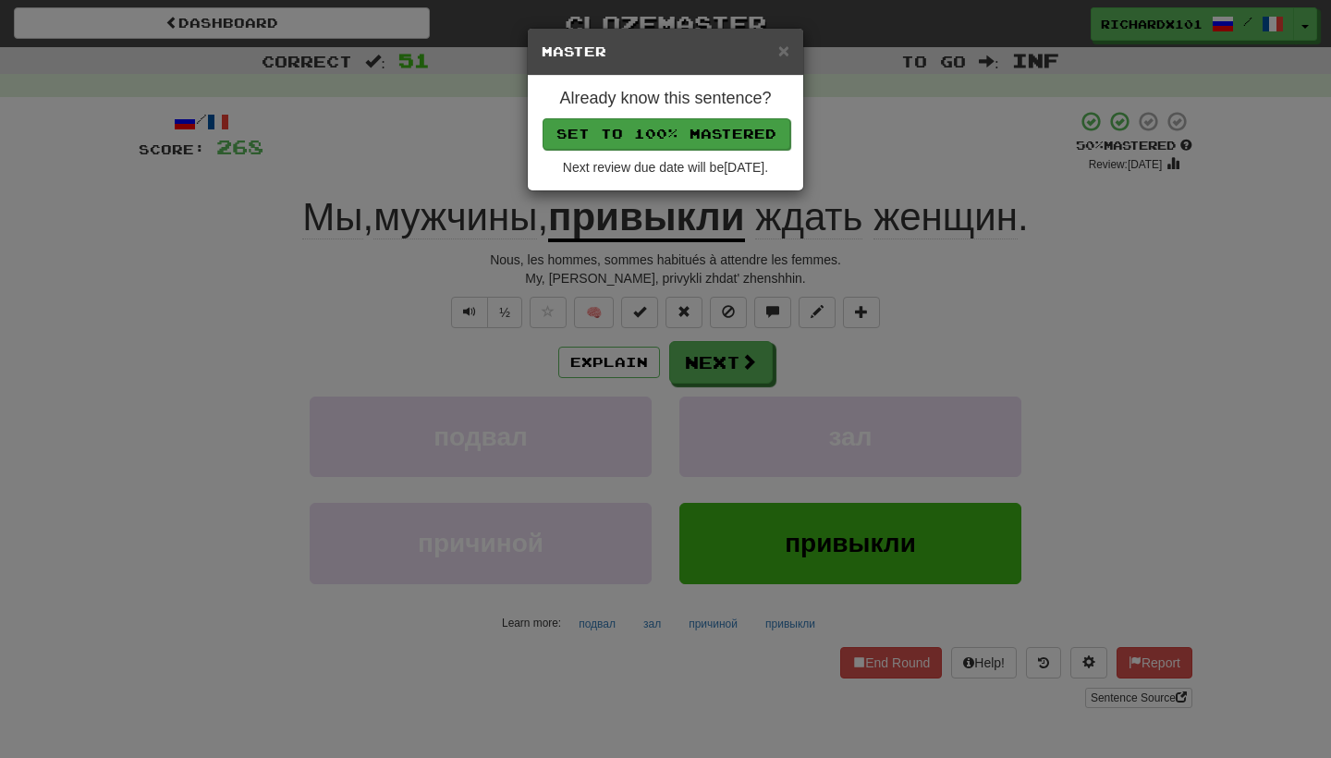
click at [720, 136] on button "Set to 100% Mastered" at bounding box center [666, 133] width 248 height 31
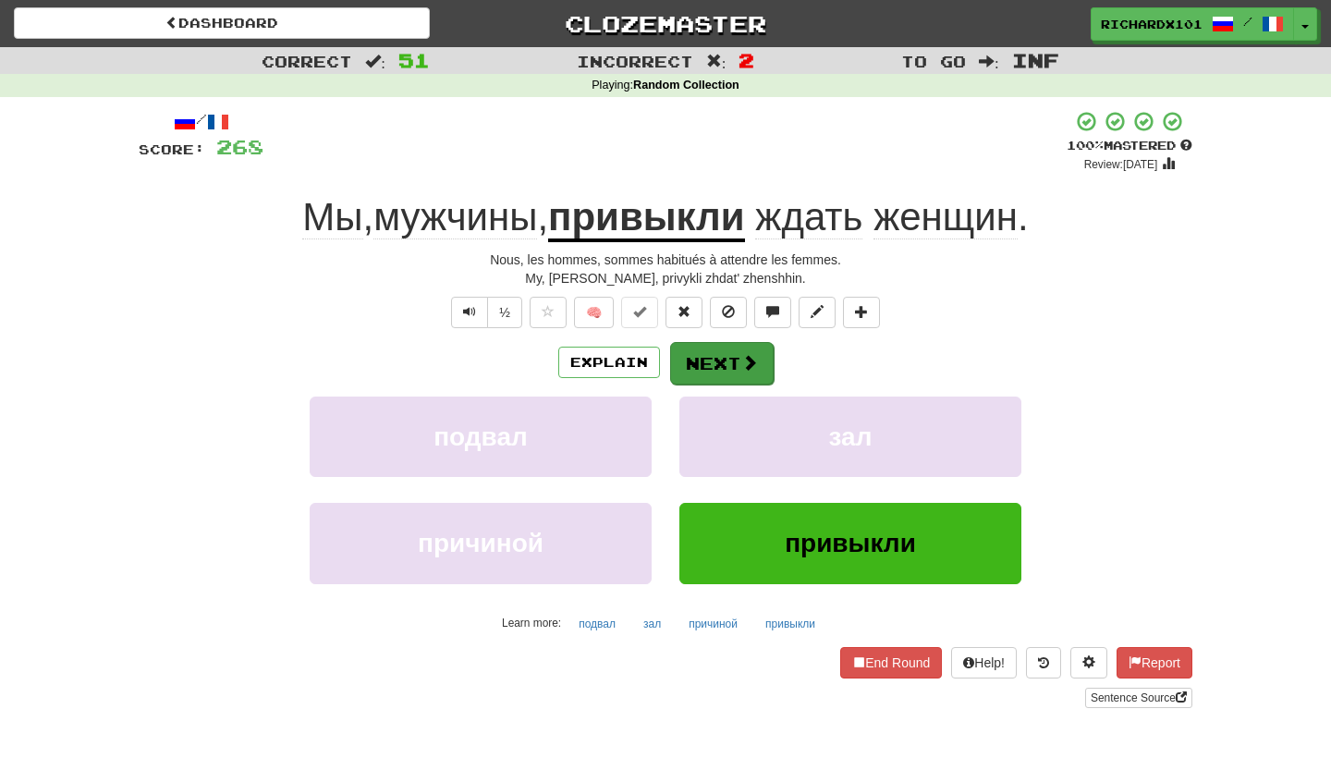
click at [714, 350] on button "Next" at bounding box center [722, 363] width 104 height 43
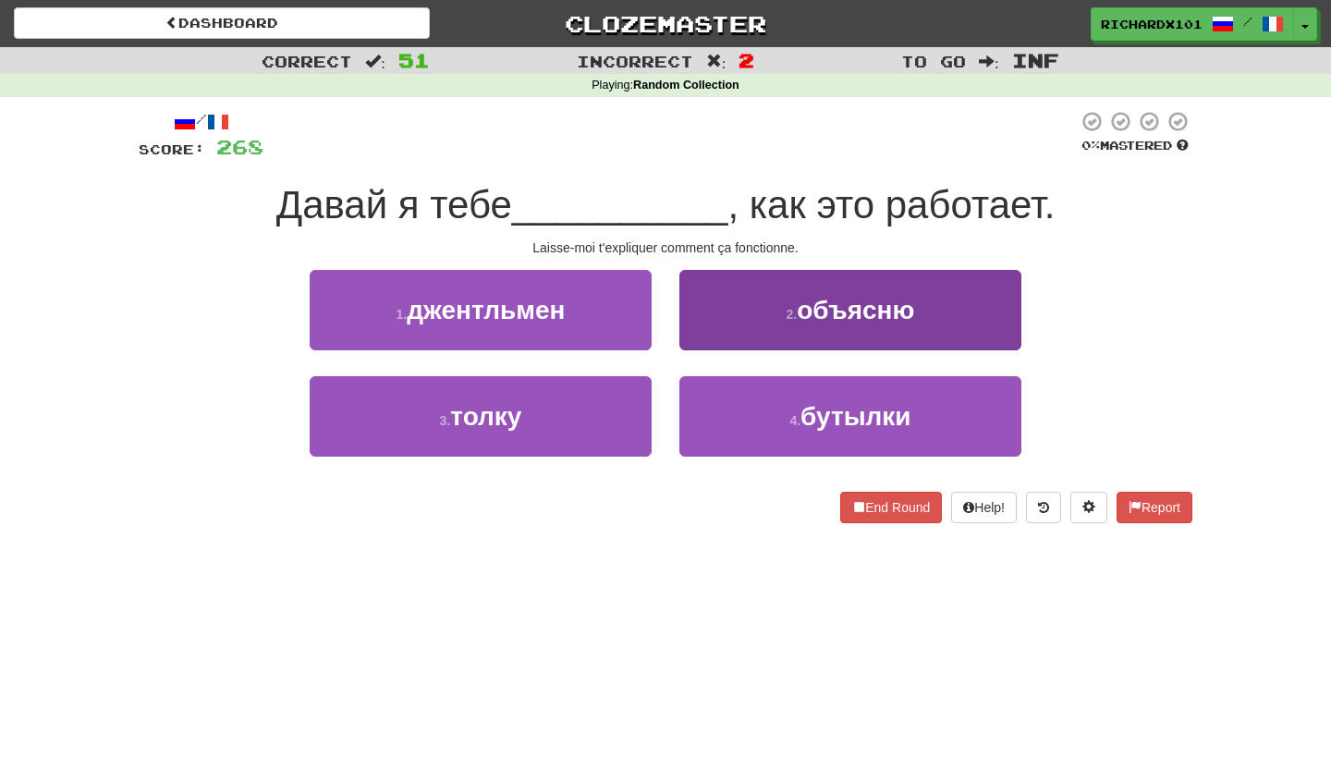
click at [721, 333] on button "2 . объясню" at bounding box center [850, 310] width 342 height 80
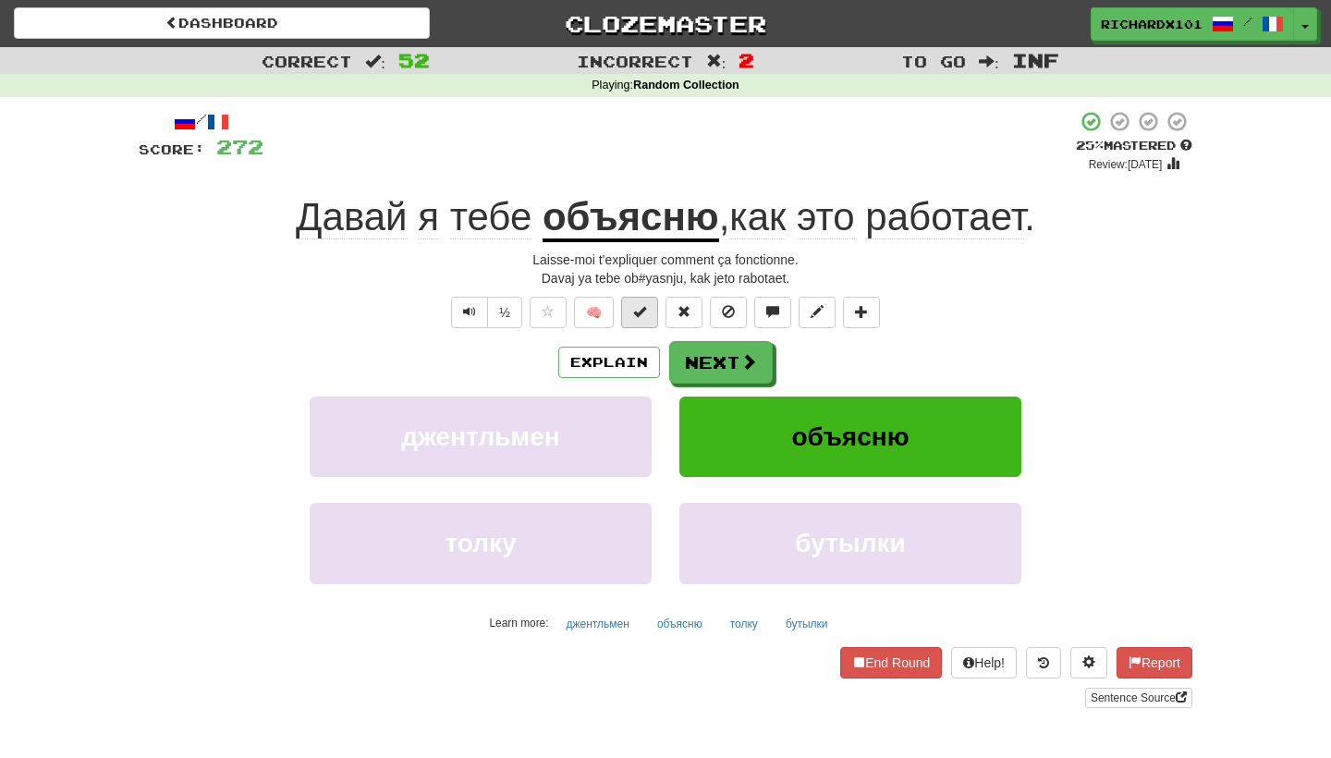
click at [640, 305] on span at bounding box center [639, 311] width 13 height 13
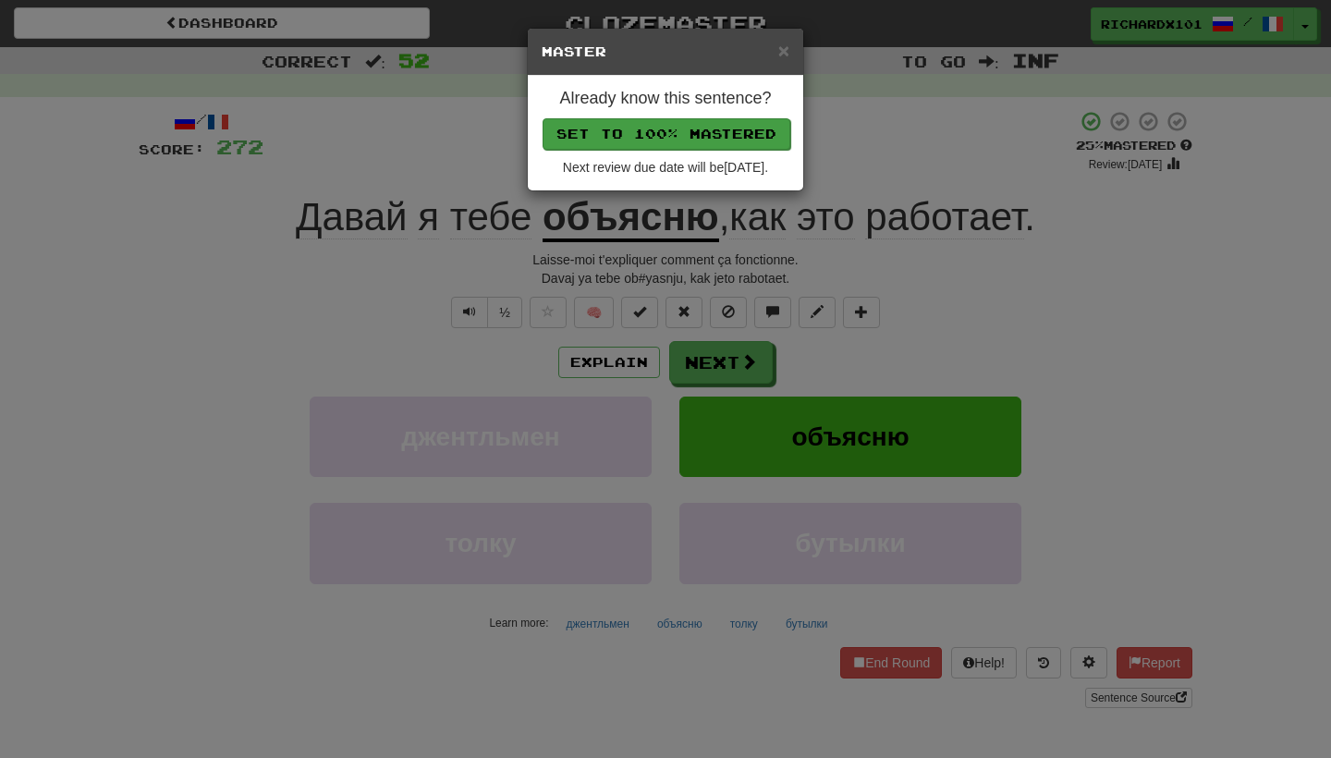
click at [701, 124] on button "Set to 100% Mastered" at bounding box center [666, 133] width 248 height 31
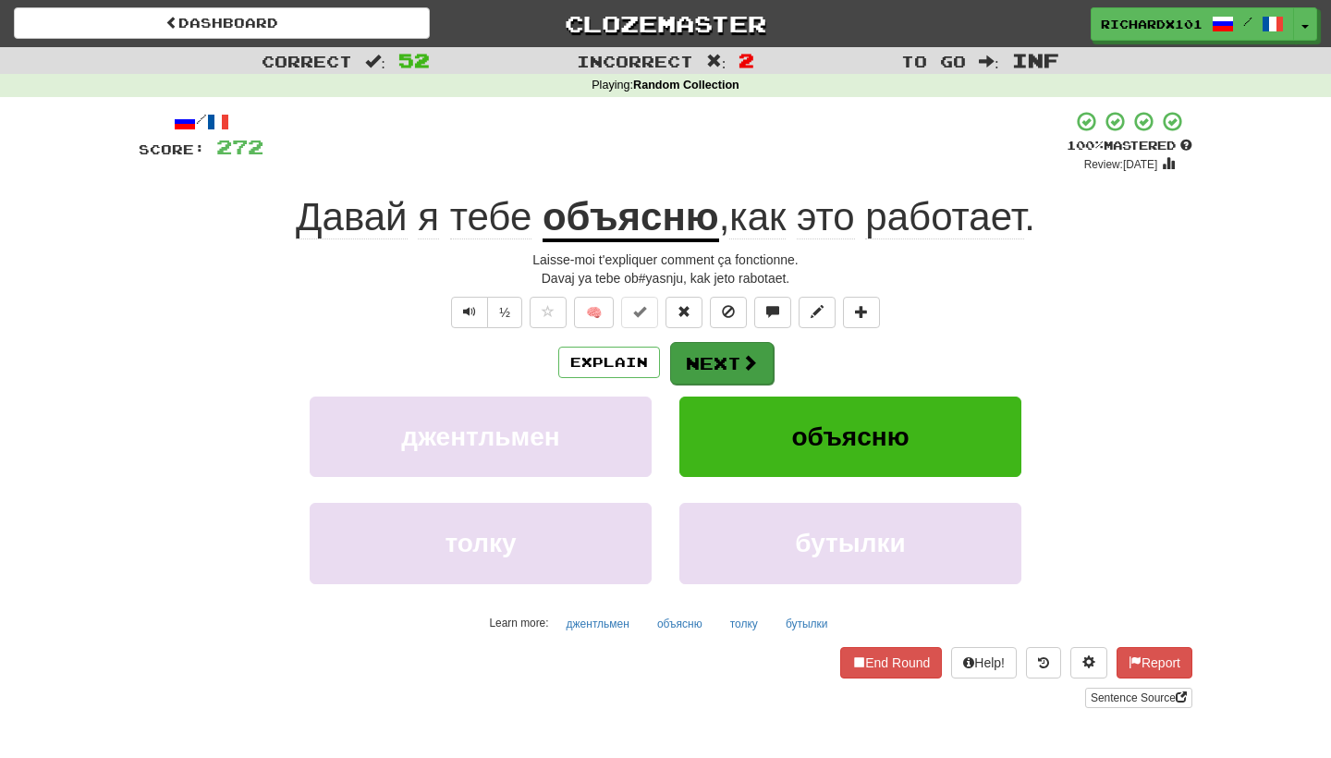
click at [710, 364] on button "Next" at bounding box center [722, 363] width 104 height 43
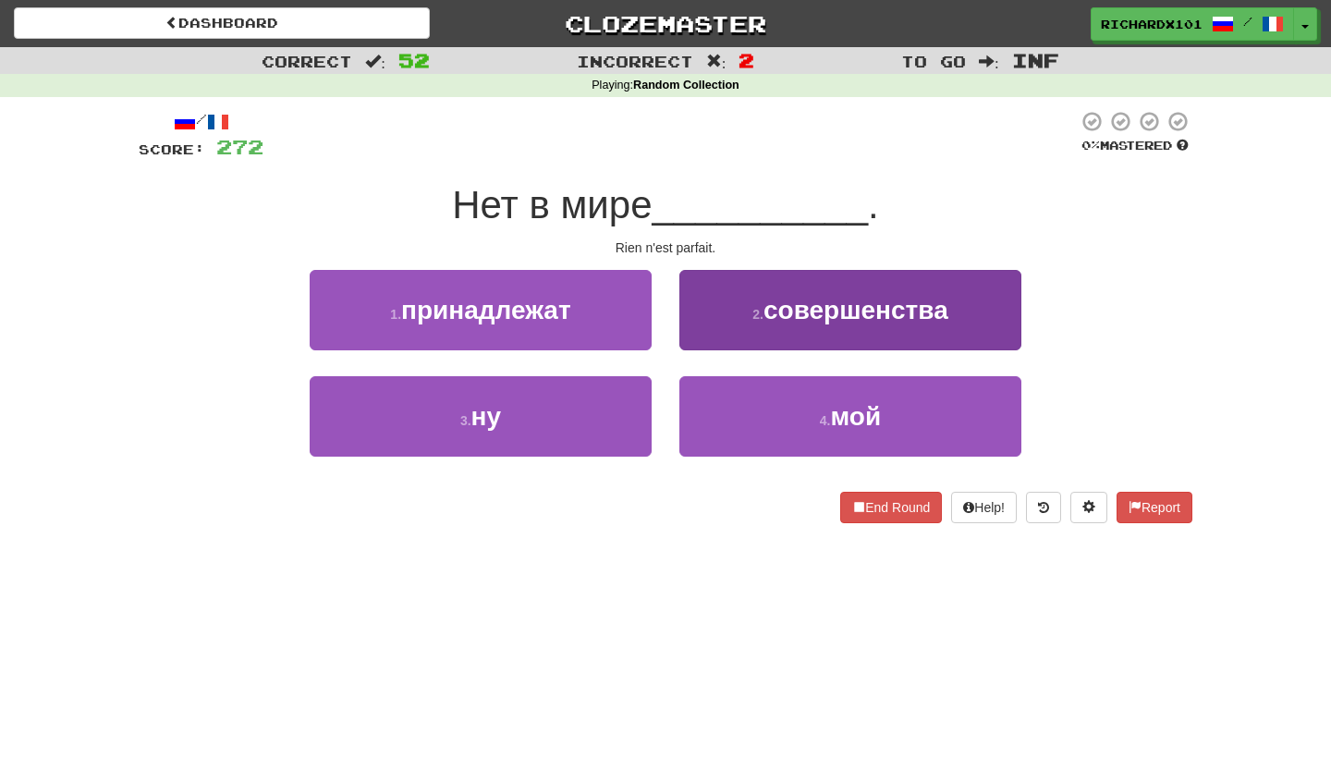
click at [736, 331] on button "2 . совершенства" at bounding box center [850, 310] width 342 height 80
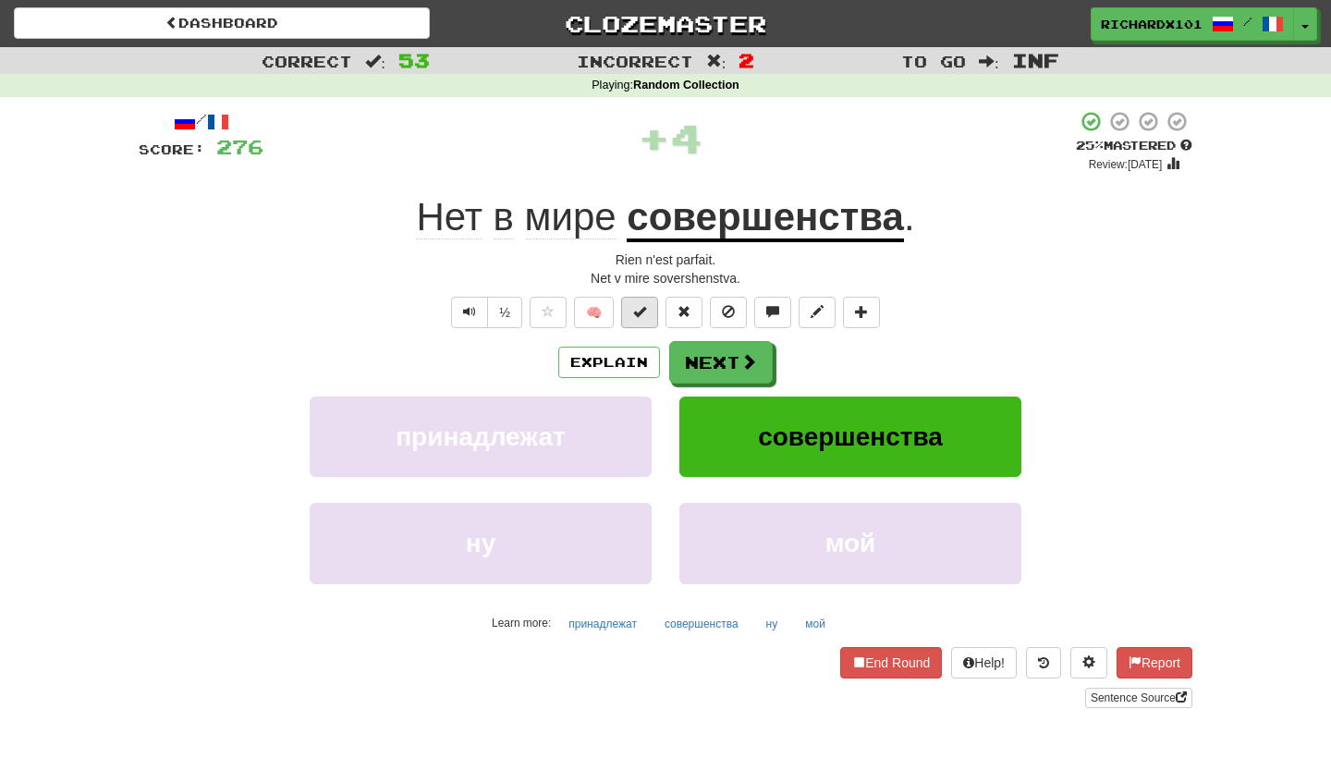
click at [650, 316] on button at bounding box center [639, 312] width 37 height 31
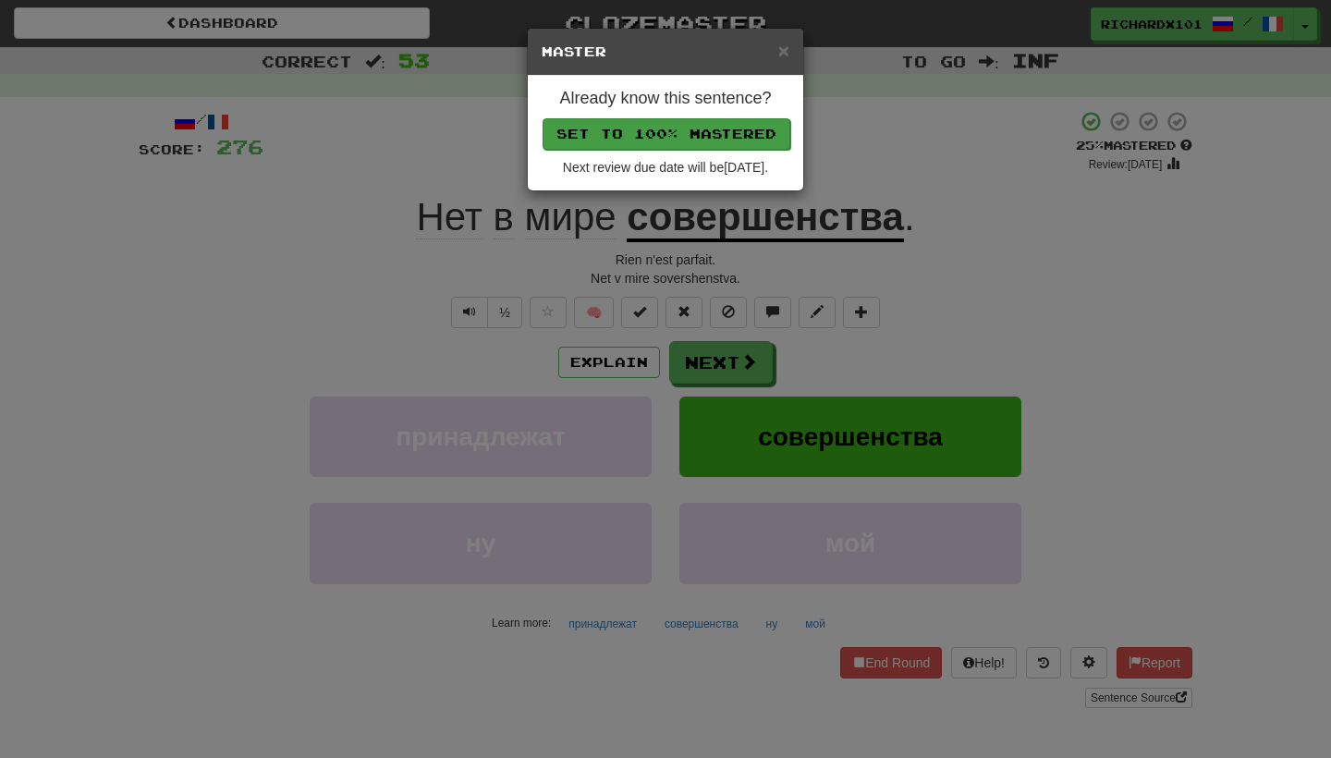
click at [711, 131] on button "Set to 100% Mastered" at bounding box center [666, 133] width 248 height 31
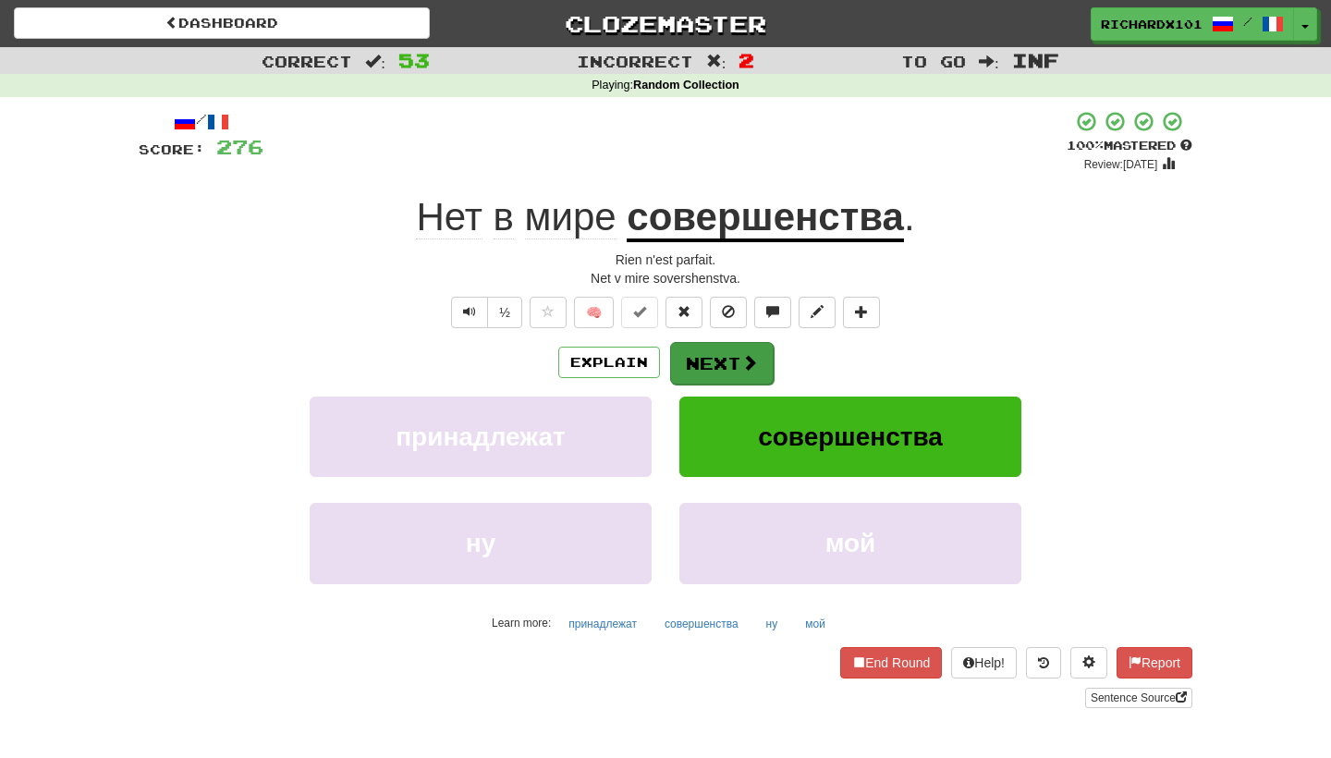
click at [699, 370] on button "Next" at bounding box center [722, 363] width 104 height 43
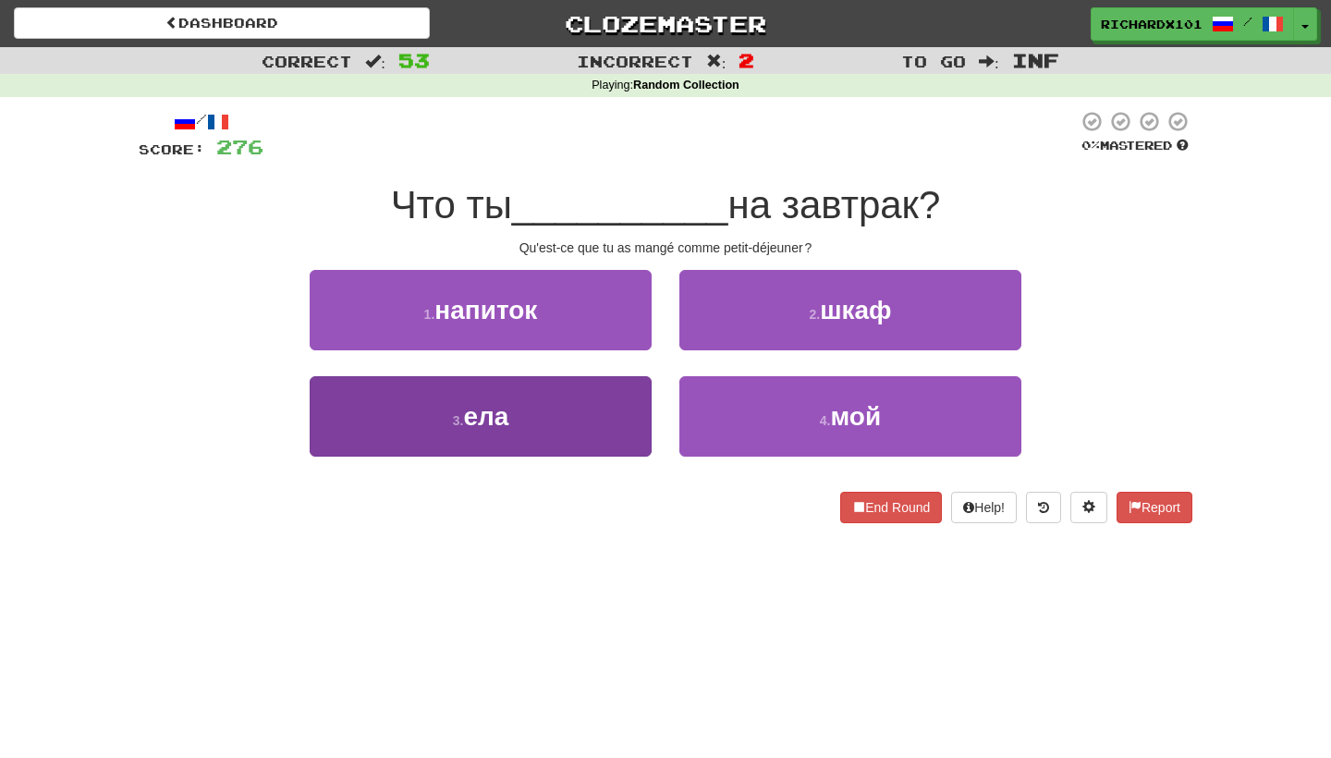
click at [602, 422] on button "3 . ела" at bounding box center [481, 416] width 342 height 80
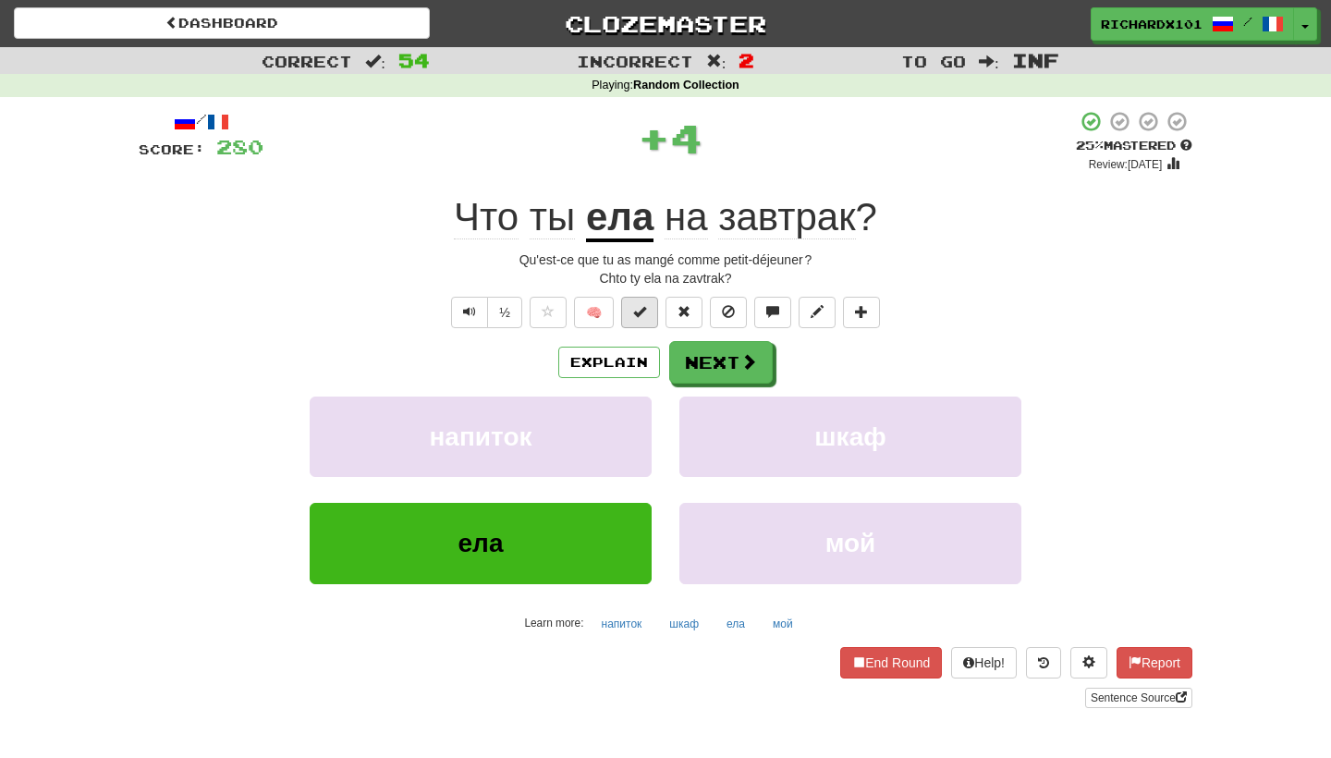
click at [637, 305] on span at bounding box center [639, 311] width 13 height 13
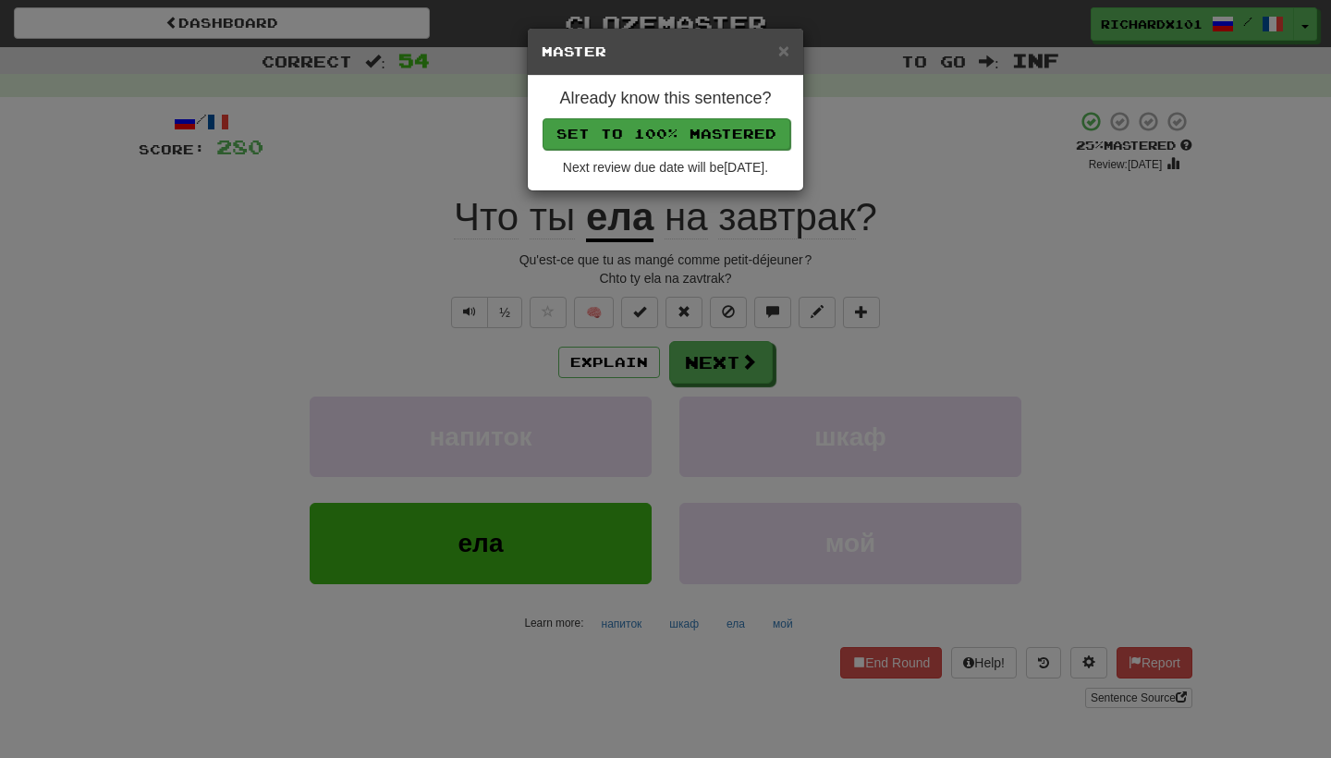
click at [698, 135] on button "Set to 100% Mastered" at bounding box center [666, 133] width 248 height 31
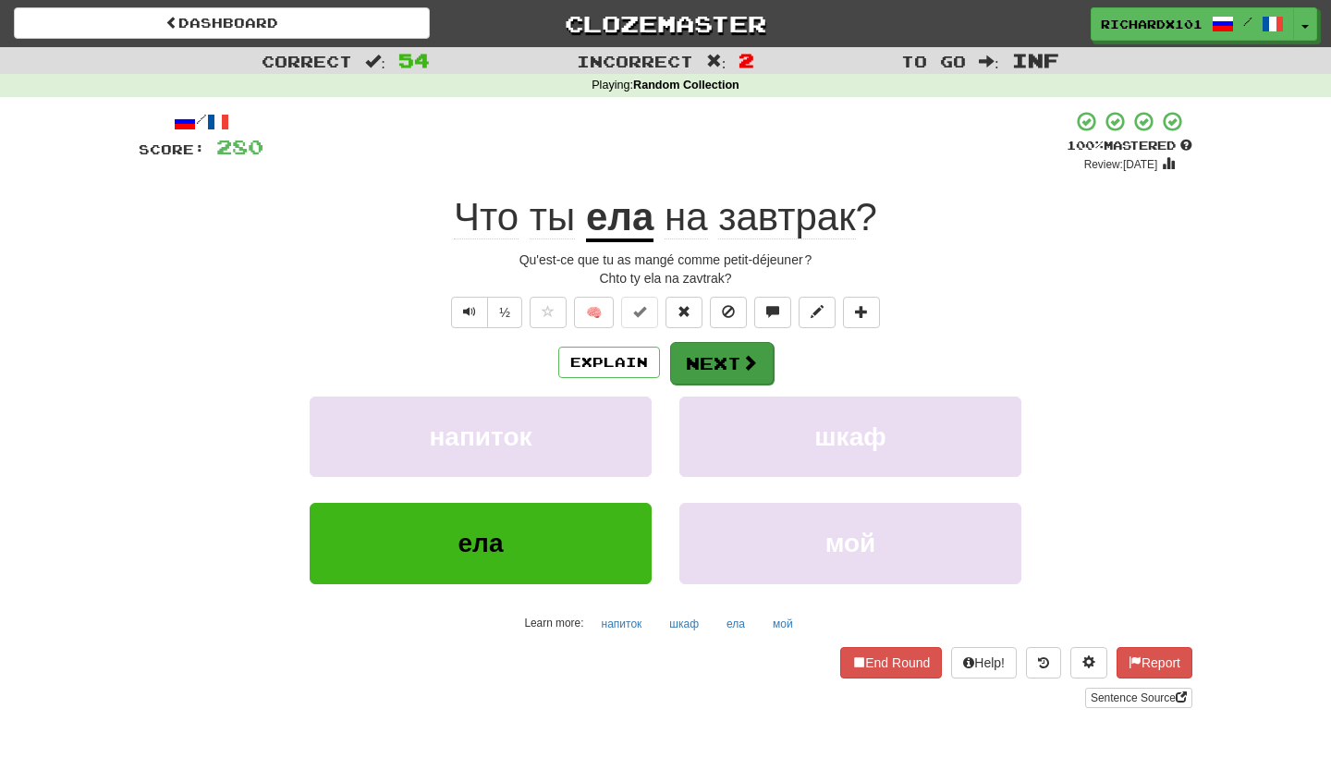
click at [701, 347] on button "Next" at bounding box center [722, 363] width 104 height 43
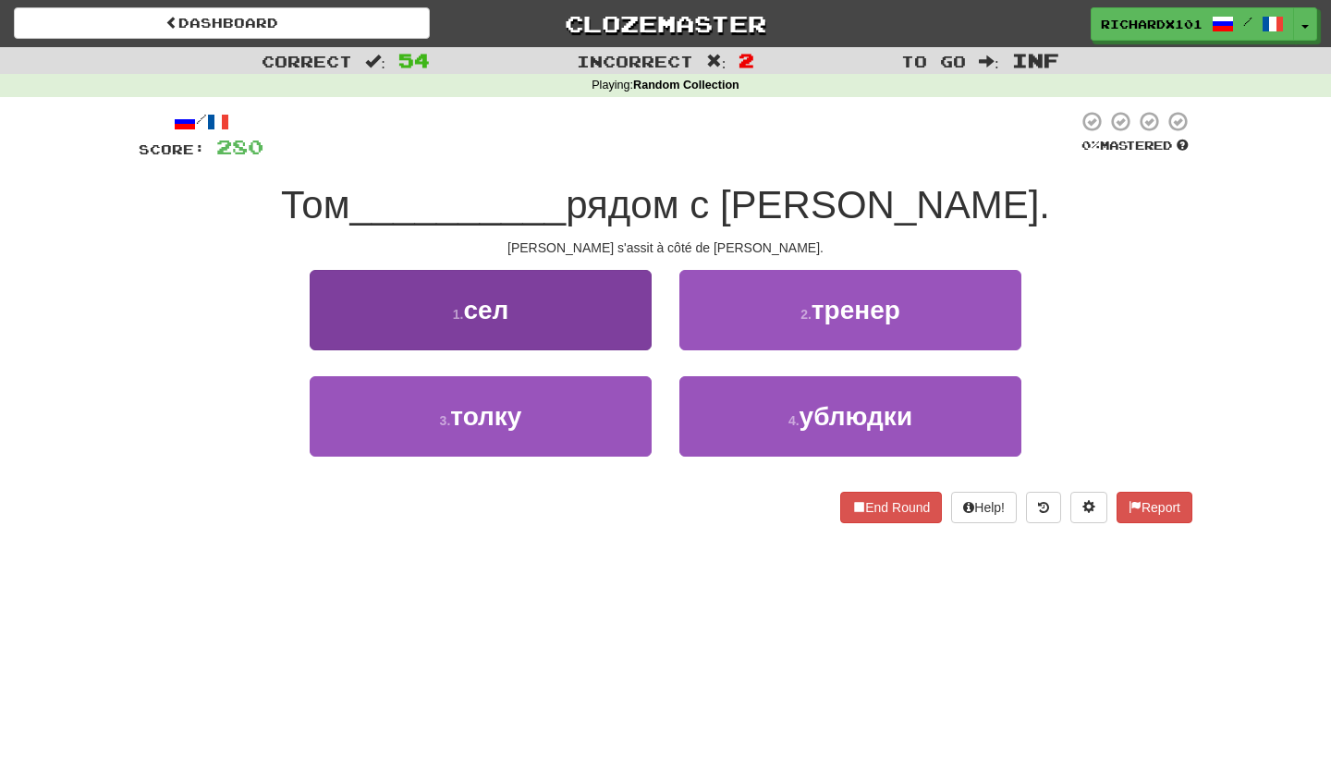
click at [617, 324] on button "1 . сел" at bounding box center [481, 310] width 342 height 80
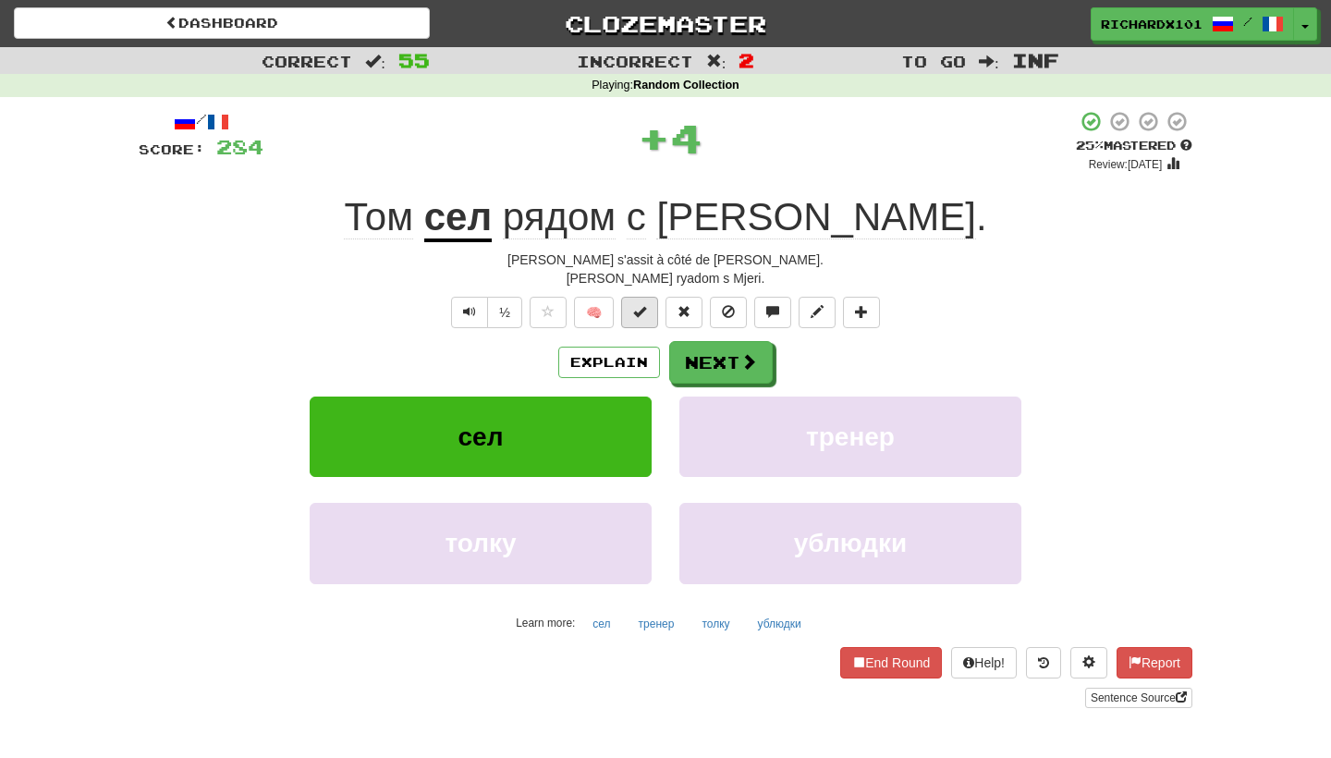
click at [640, 315] on span at bounding box center [639, 311] width 13 height 13
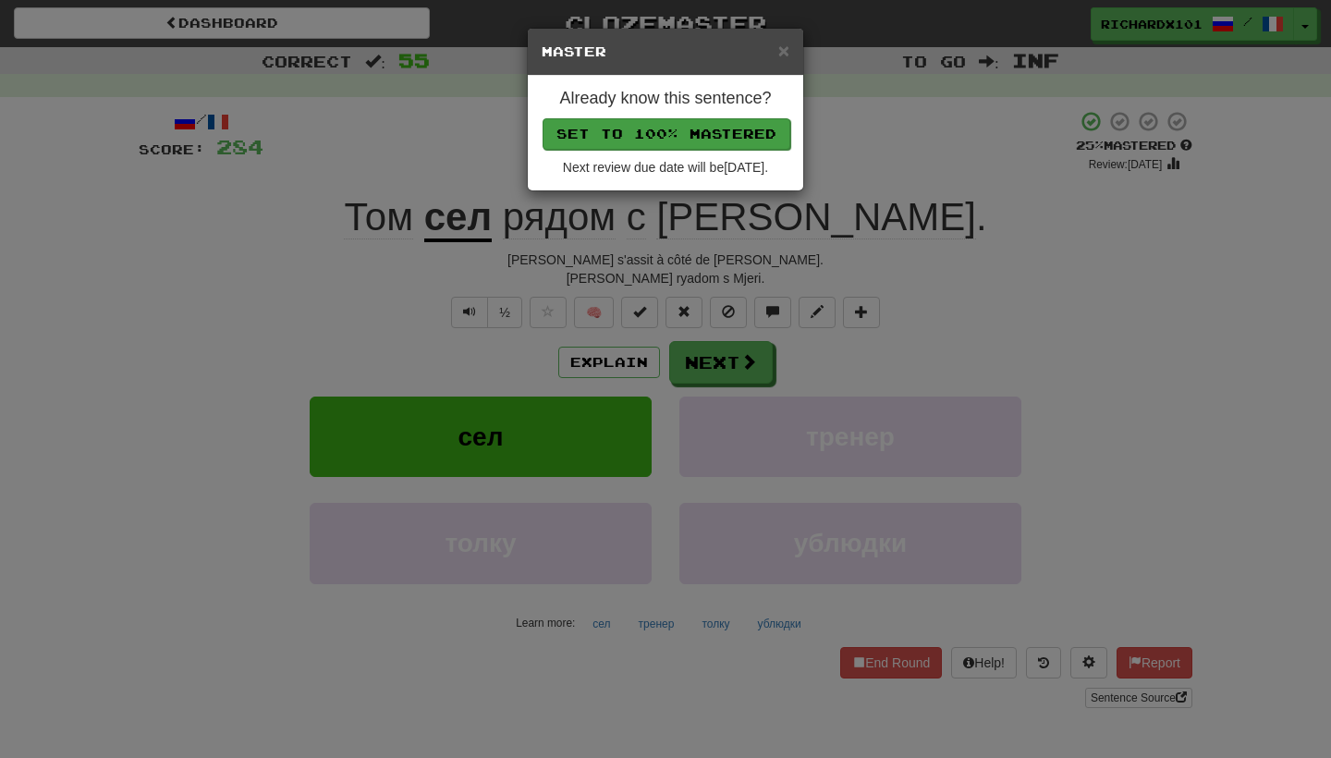
click at [702, 141] on button "Set to 100% Mastered" at bounding box center [666, 133] width 248 height 31
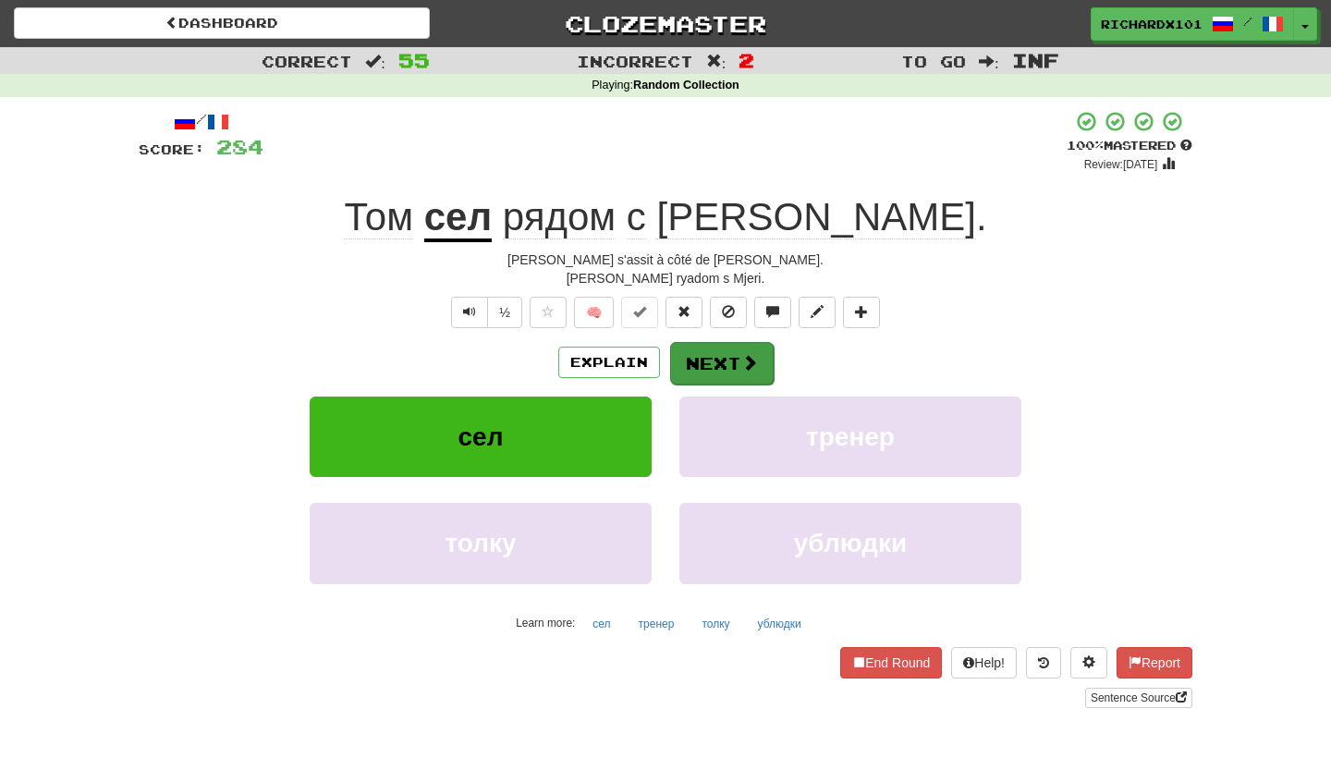
click at [706, 367] on button "Next" at bounding box center [722, 363] width 104 height 43
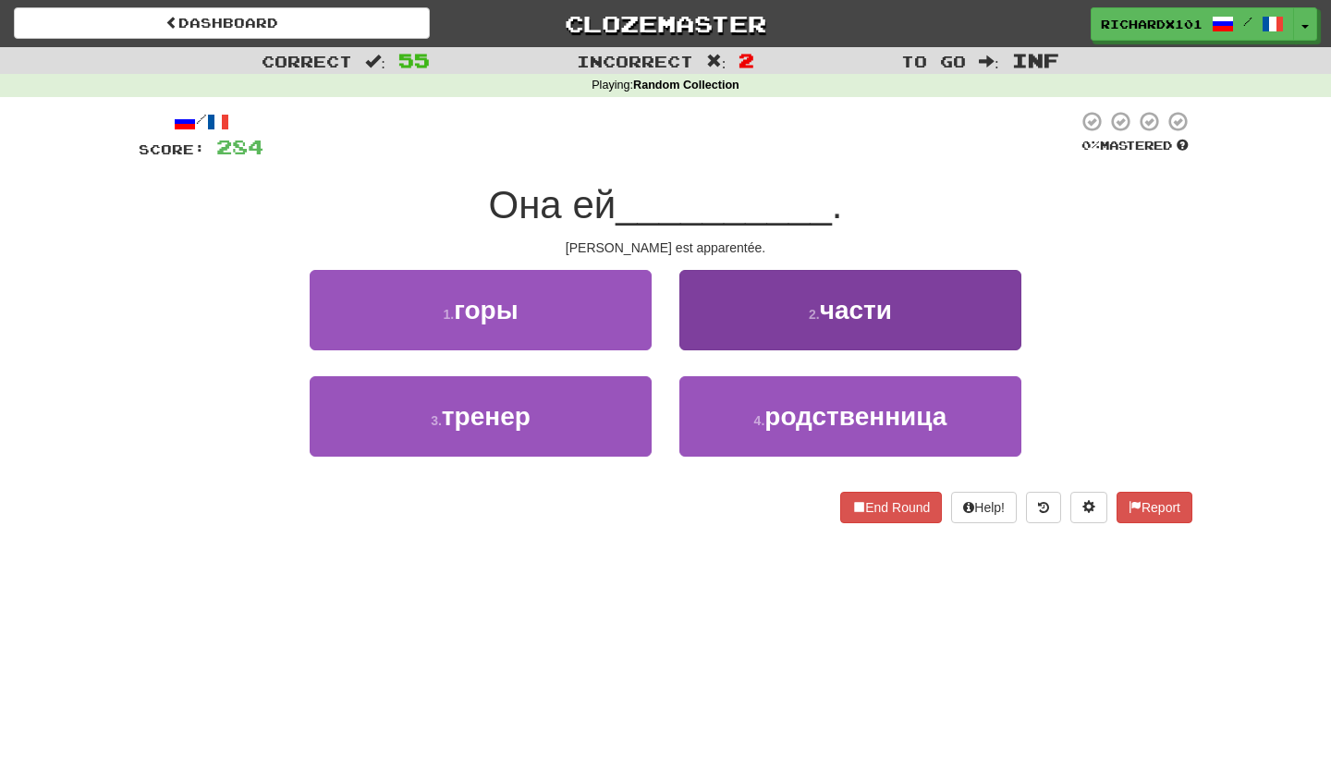
click at [723, 323] on button "2 . части" at bounding box center [850, 310] width 342 height 80
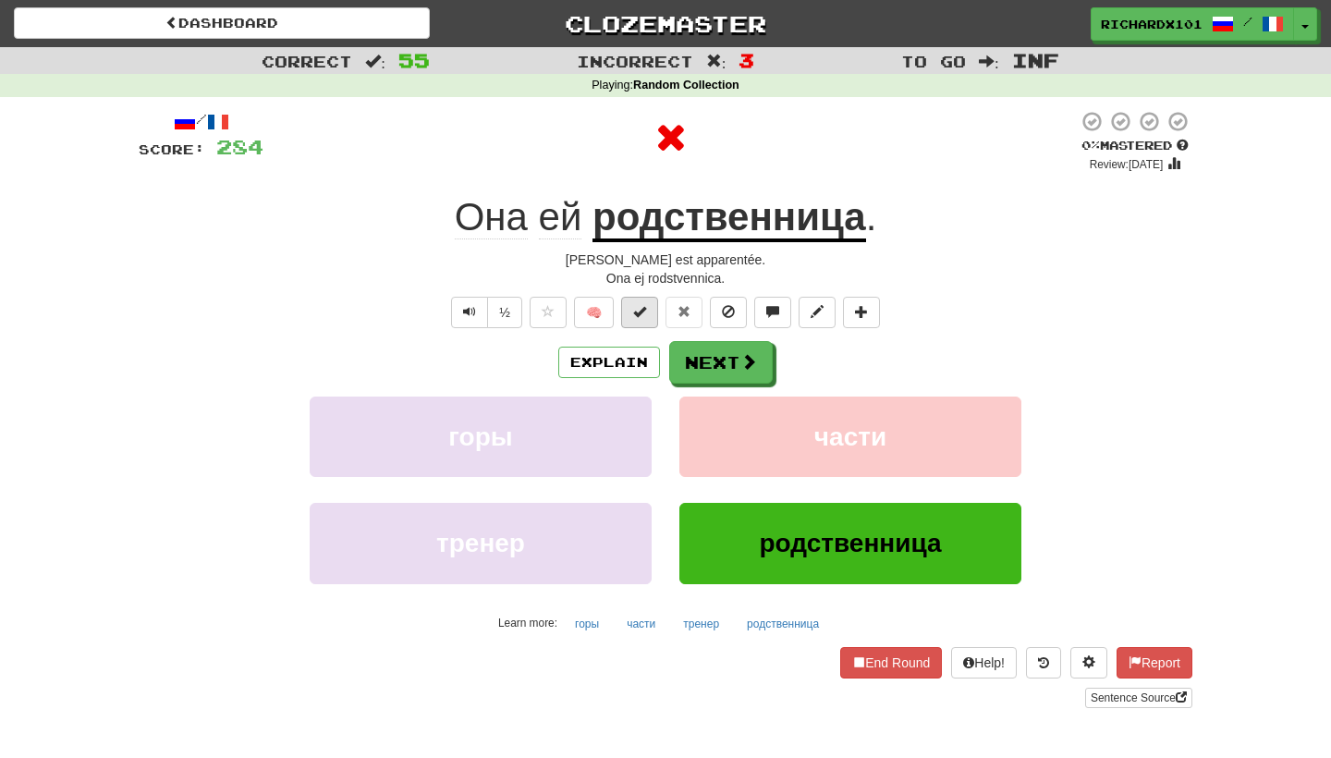
click at [648, 313] on button at bounding box center [639, 312] width 37 height 31
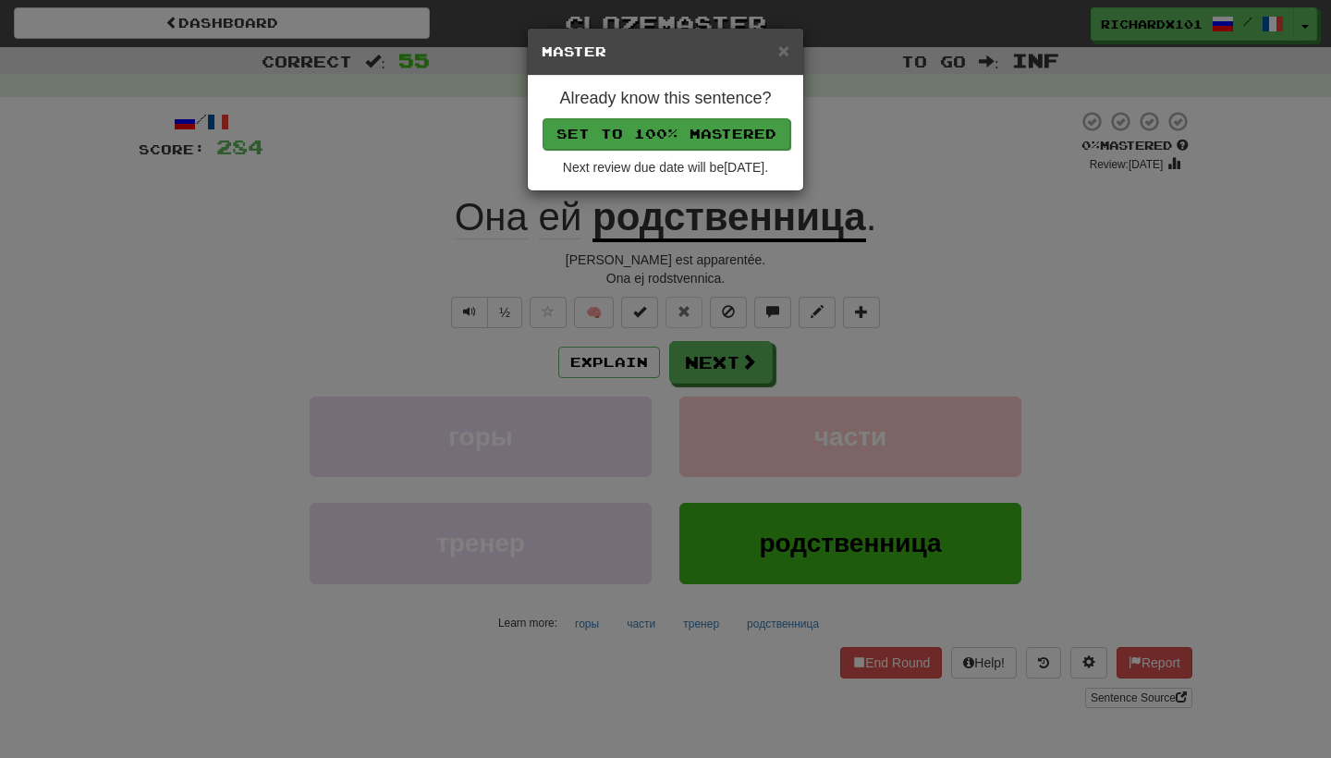
click at [707, 134] on button "Set to 100% Mastered" at bounding box center [666, 133] width 248 height 31
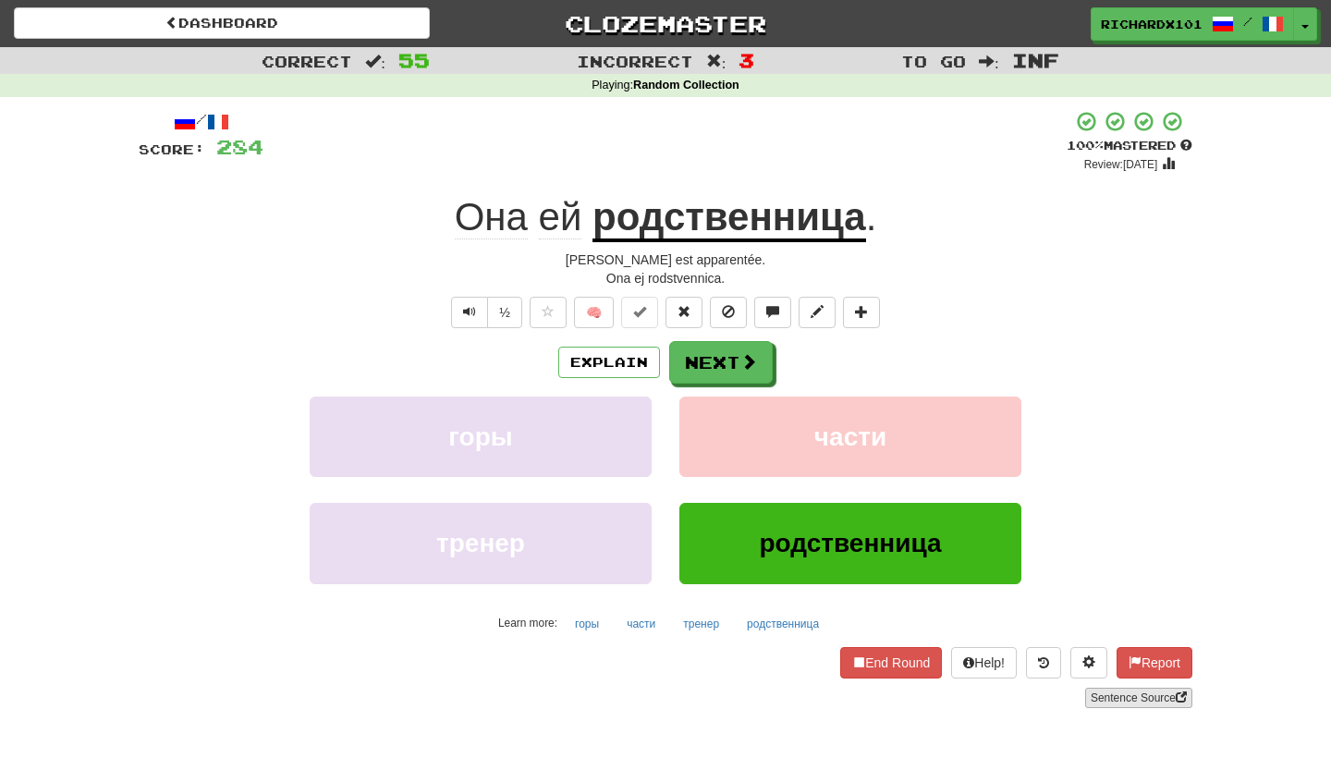
click at [1115, 689] on link "Sentence Source" at bounding box center [1138, 698] width 107 height 20
click at [873, 316] on button at bounding box center [861, 312] width 37 height 31
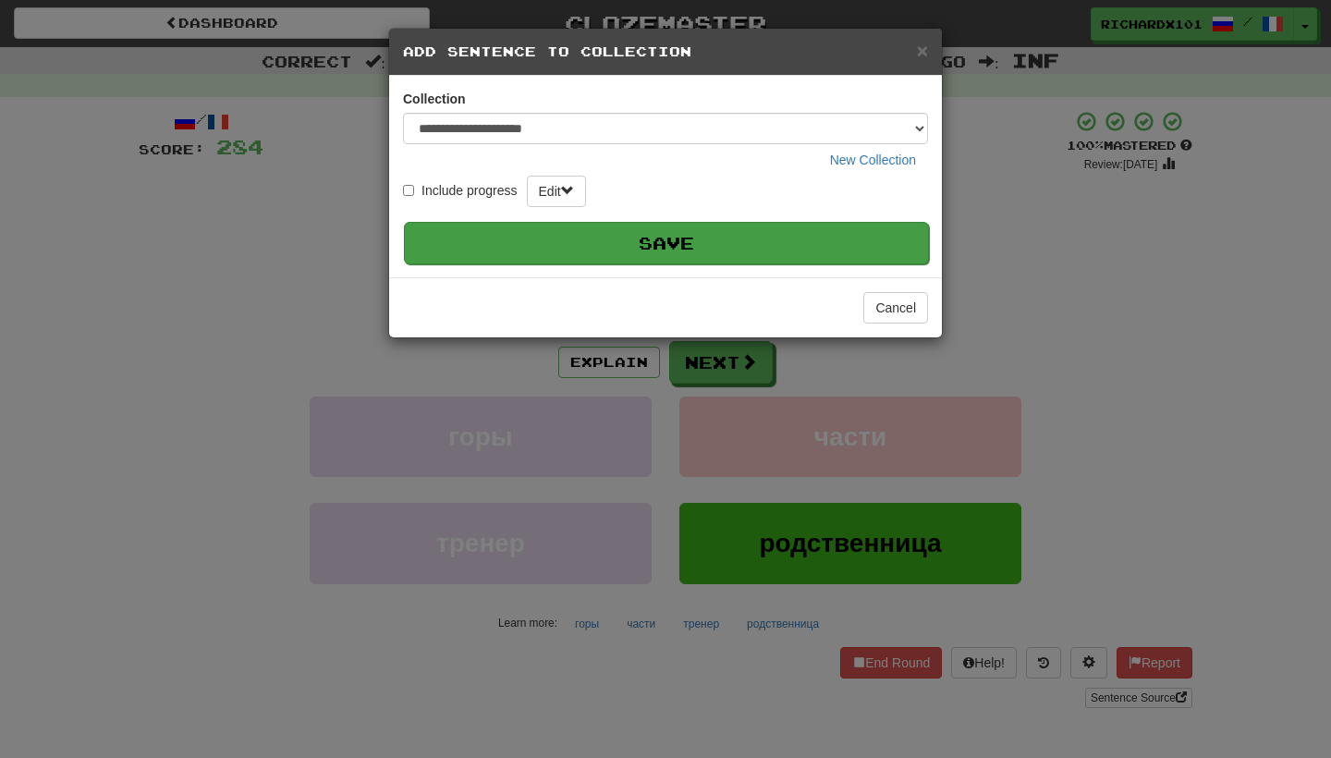
click at [819, 237] on button "Save" at bounding box center [666, 243] width 525 height 43
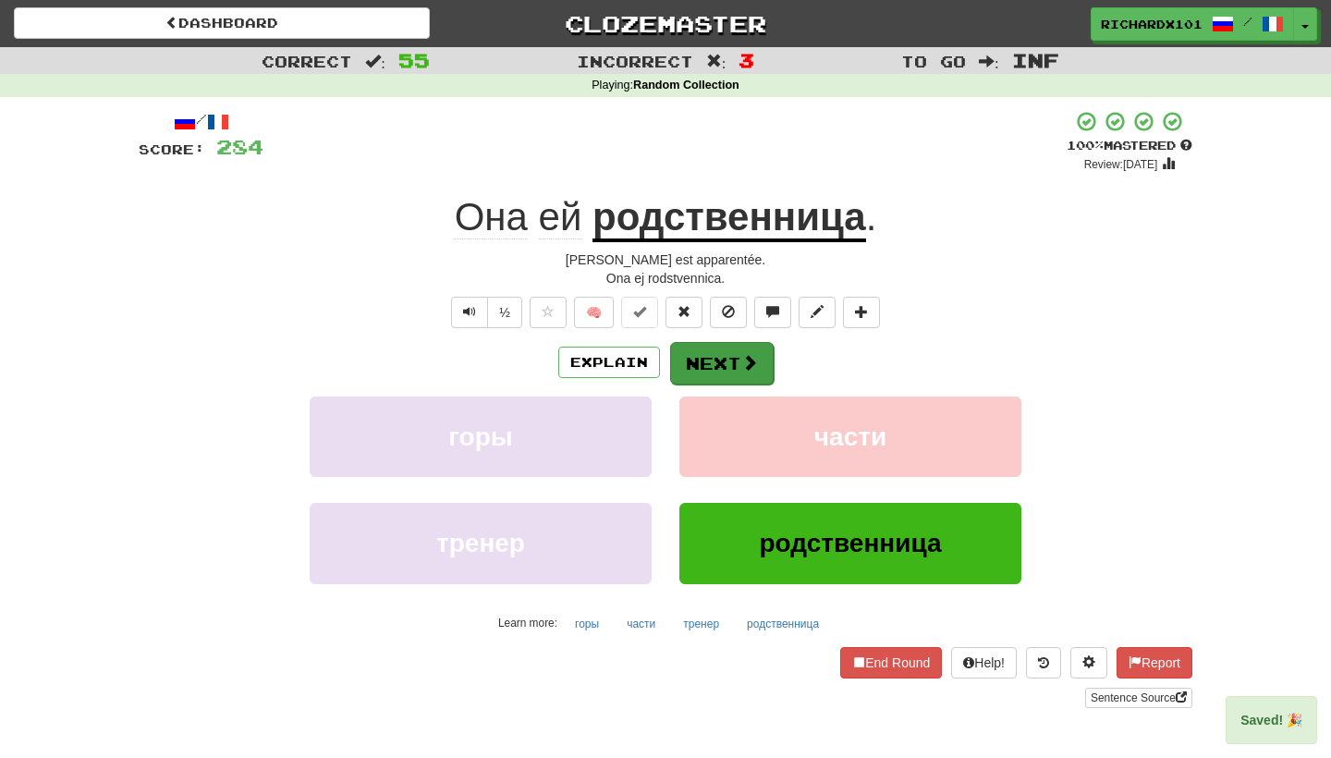
click at [717, 359] on button "Next" at bounding box center [722, 363] width 104 height 43
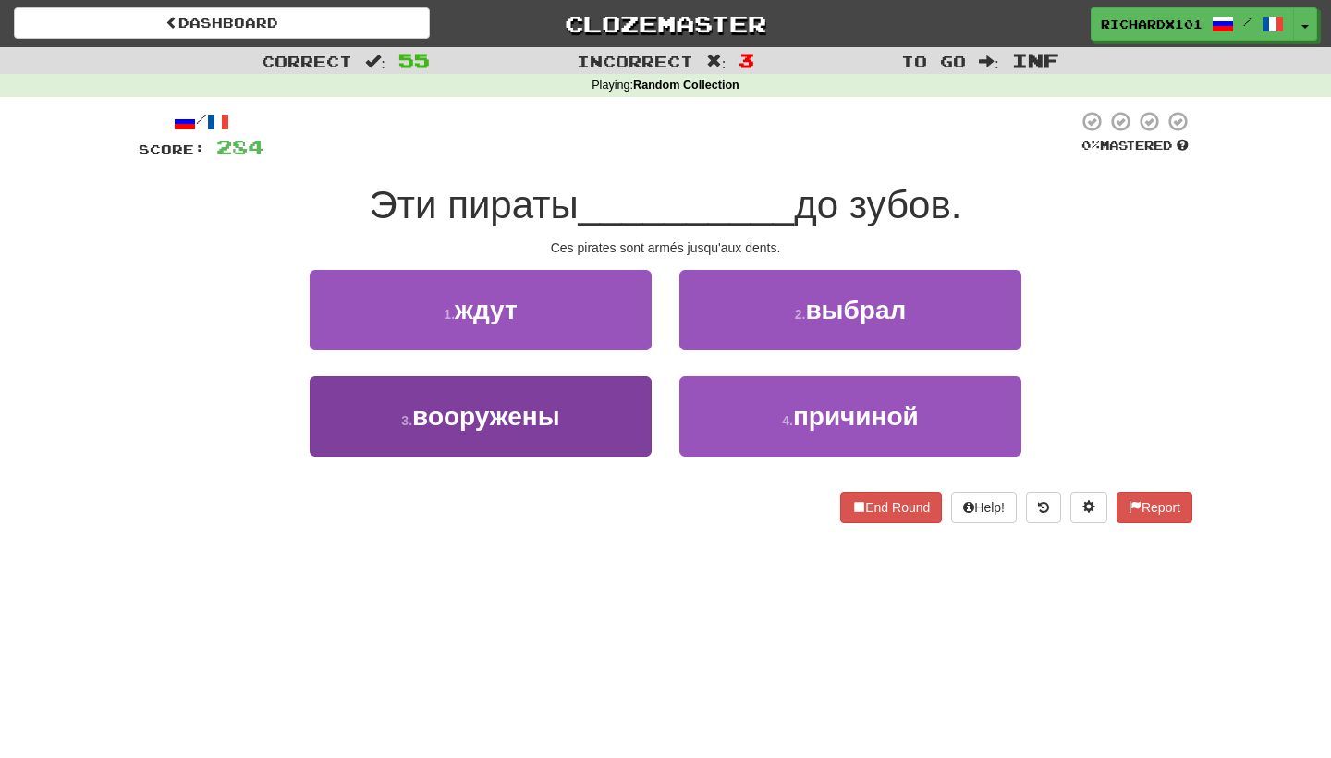
click at [615, 409] on button "3 . вооружены" at bounding box center [481, 416] width 342 height 80
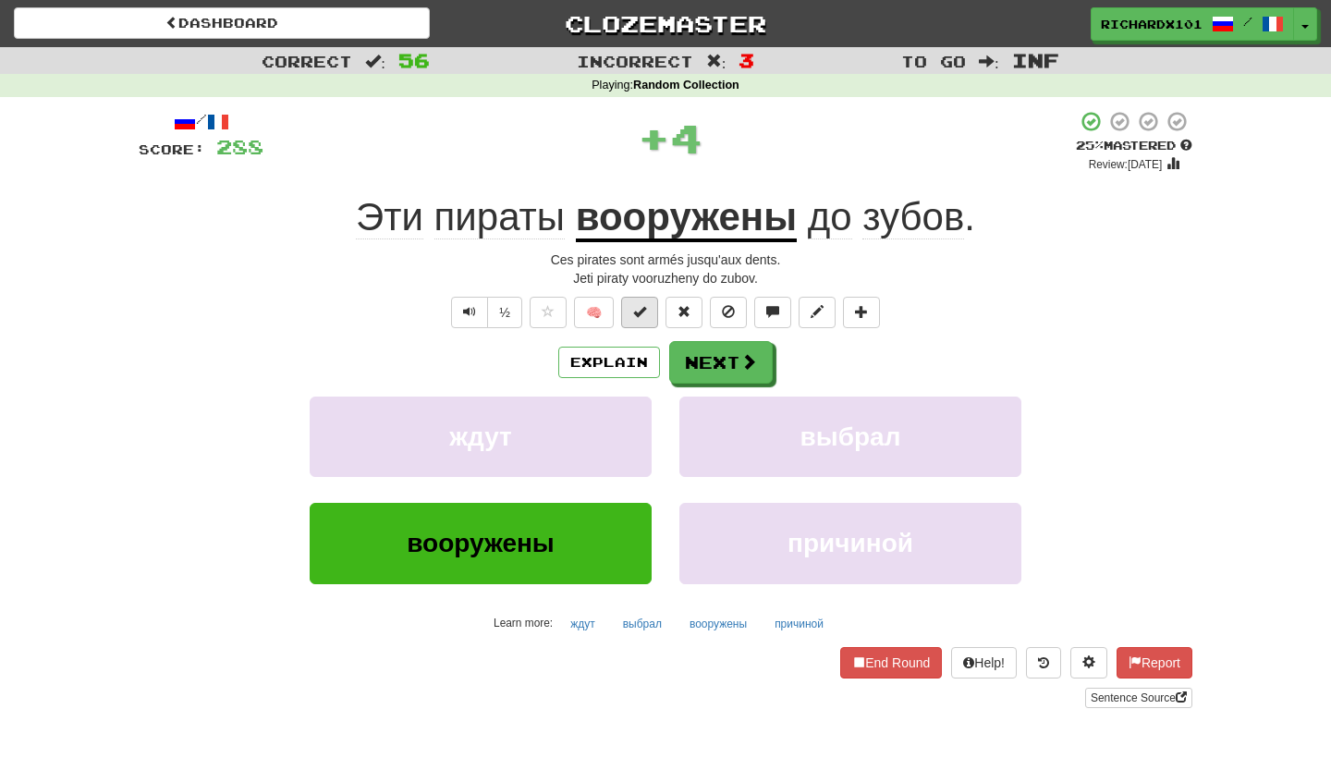
click at [649, 318] on button at bounding box center [639, 312] width 37 height 31
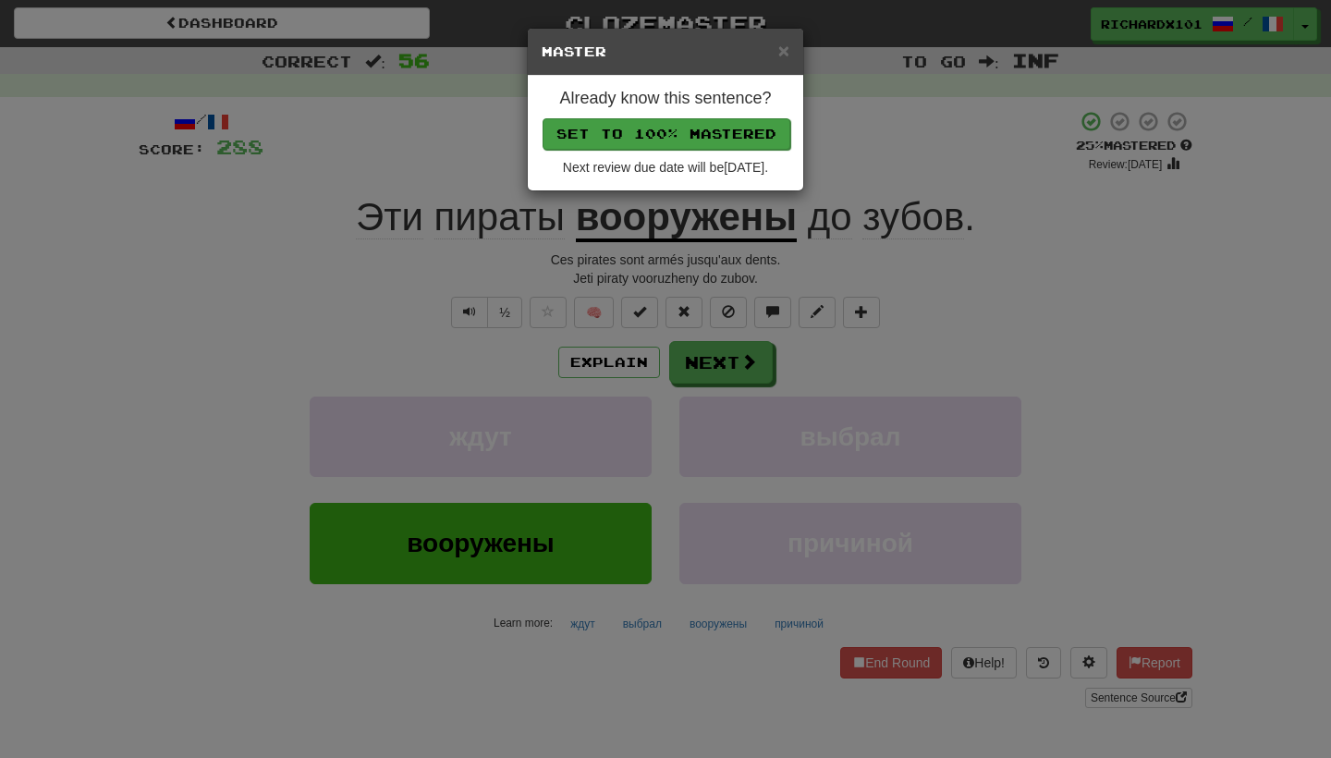
click at [715, 145] on button "Set to 100% Mastered" at bounding box center [666, 133] width 248 height 31
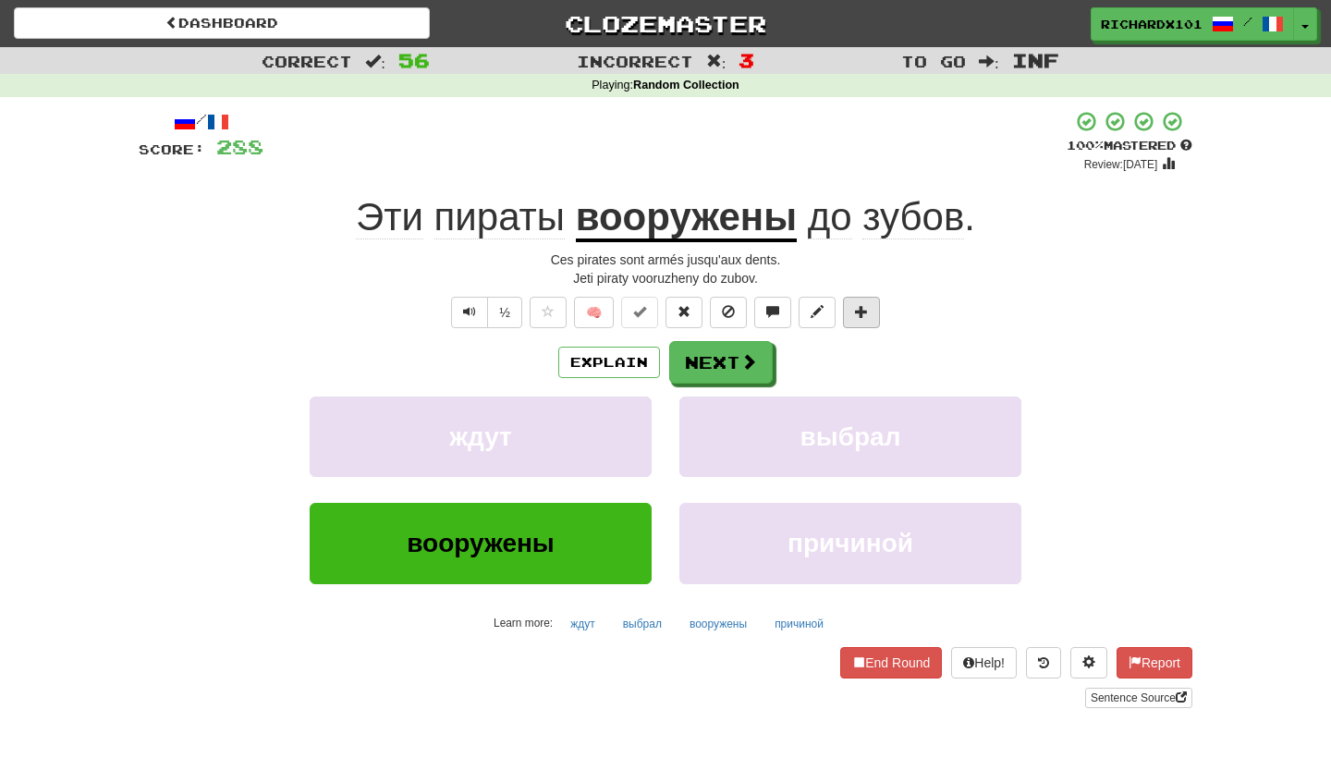
click at [863, 305] on span at bounding box center [861, 311] width 13 height 13
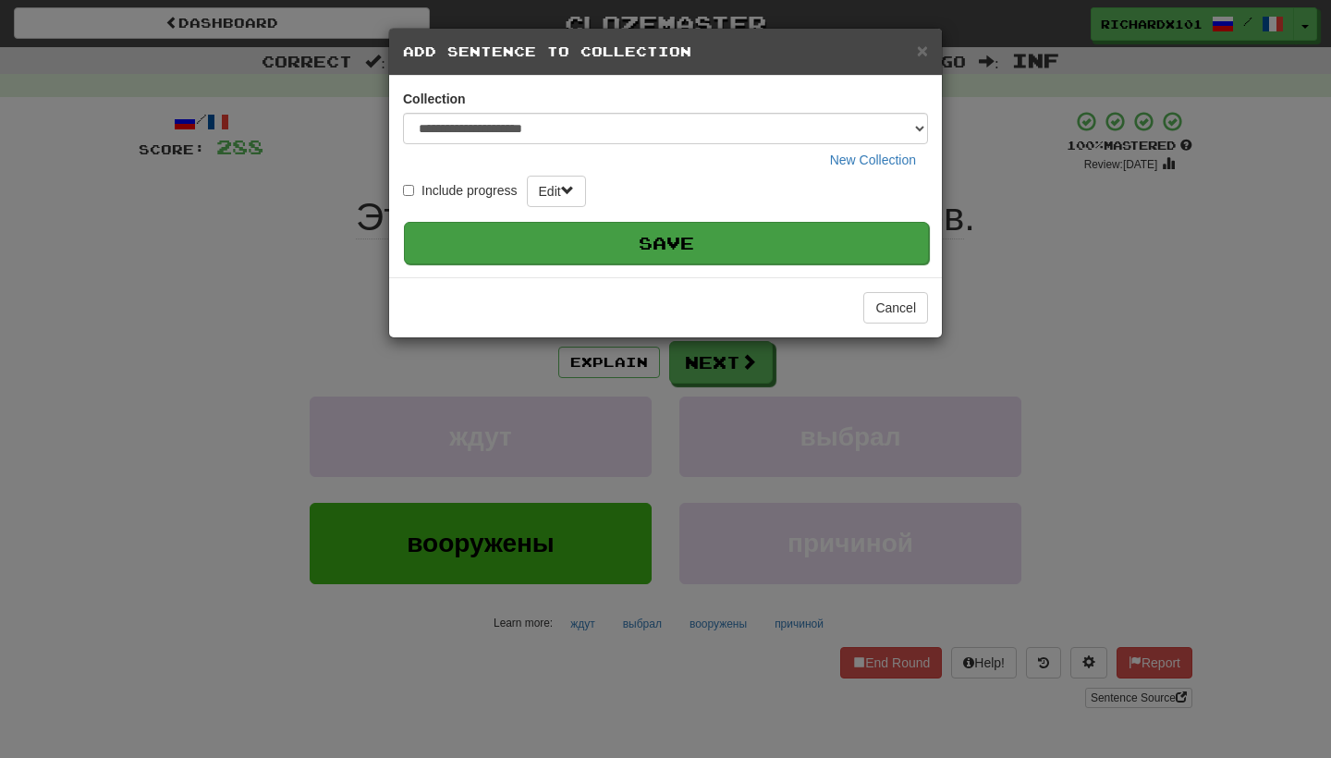
click at [867, 239] on button "Save" at bounding box center [666, 243] width 525 height 43
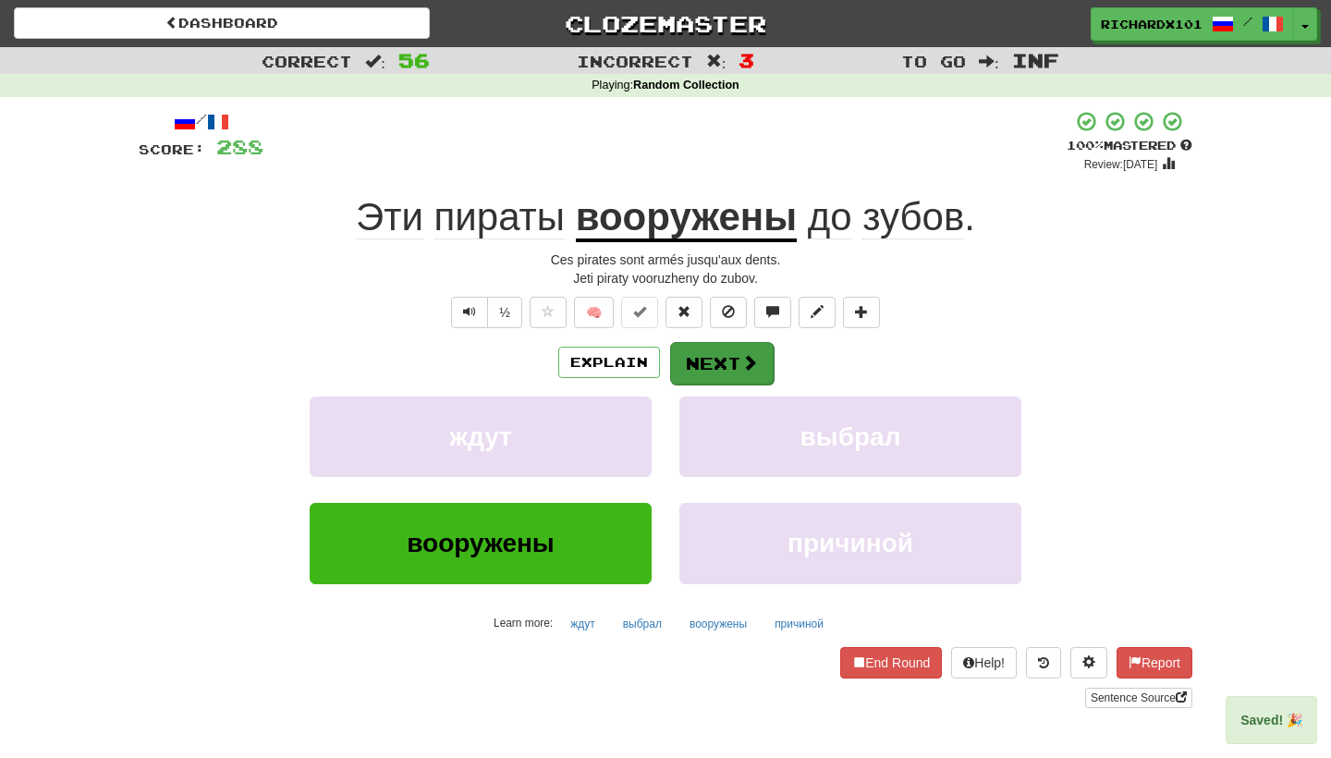
click at [748, 364] on span at bounding box center [749, 362] width 17 height 17
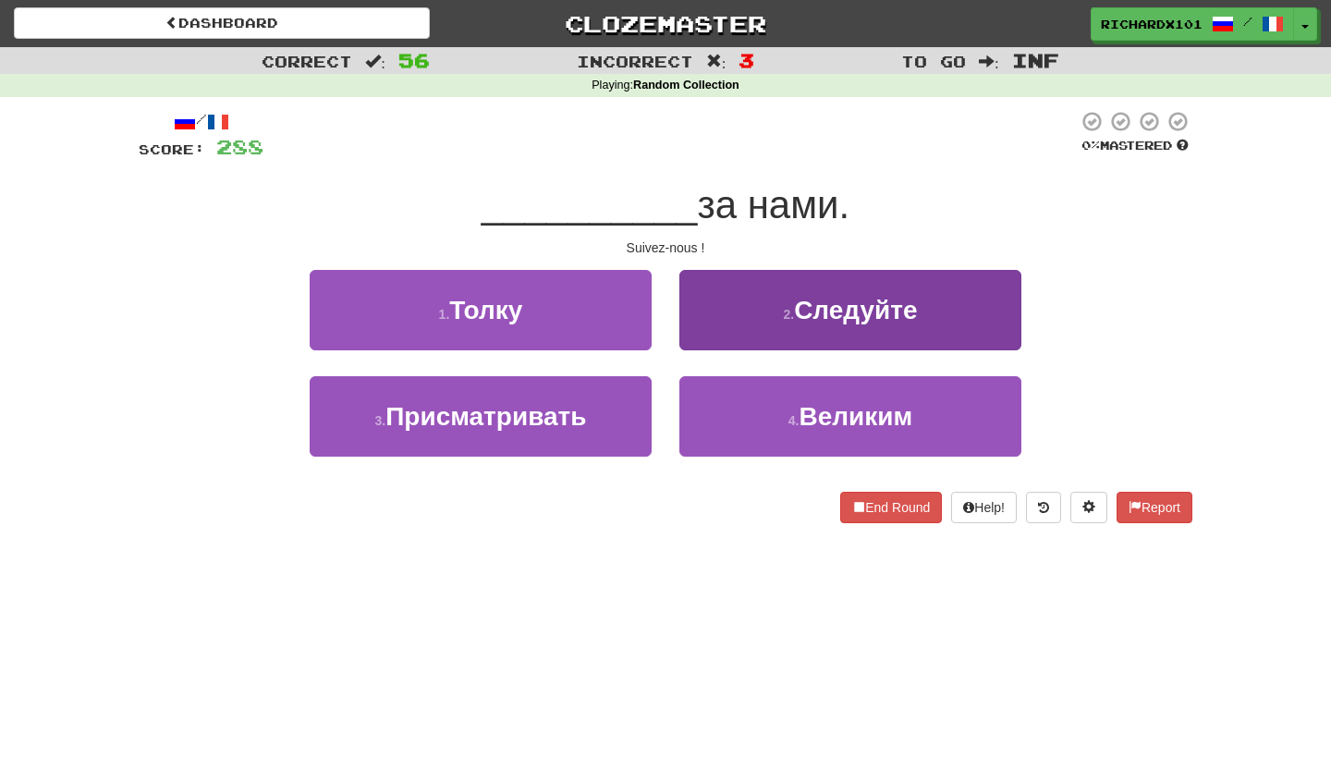
click at [763, 322] on button "2 . Следуйте" at bounding box center [850, 310] width 342 height 80
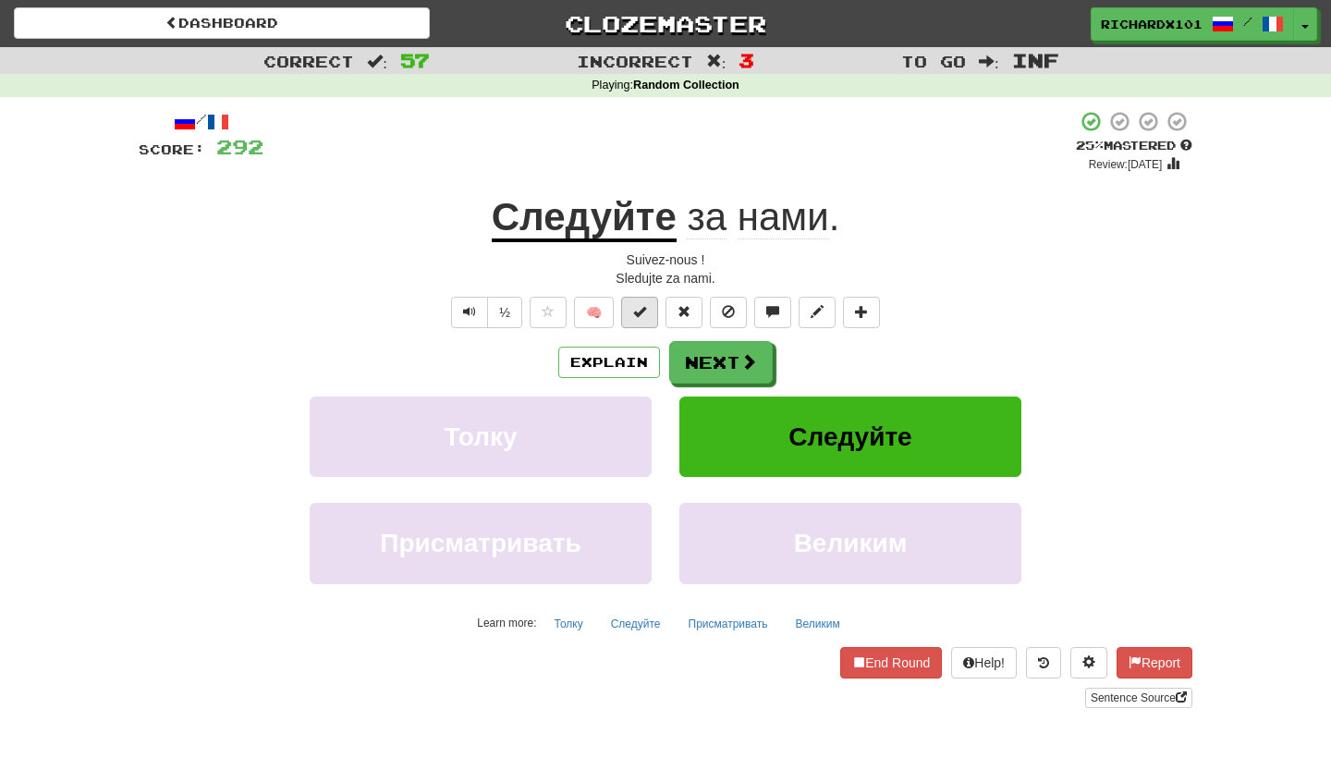
click at [653, 312] on button at bounding box center [639, 312] width 37 height 31
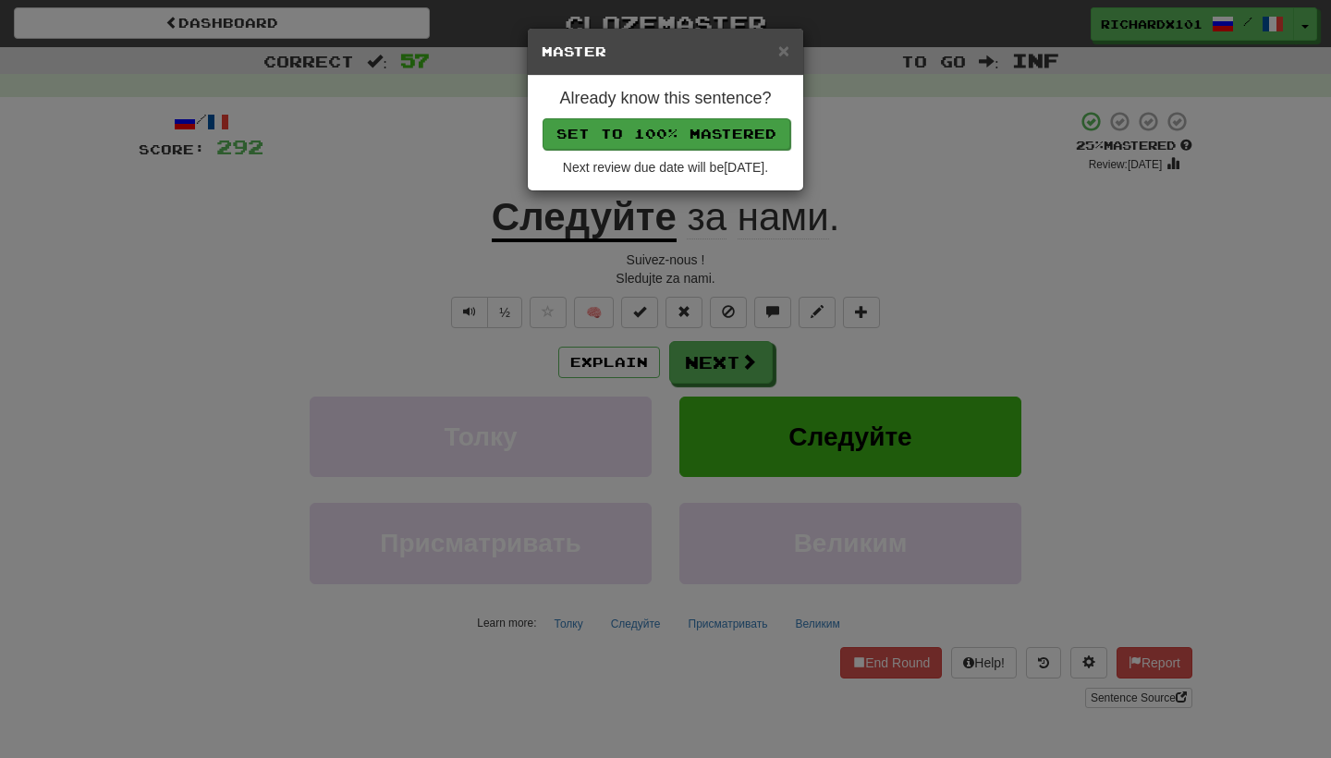
click at [702, 134] on button "Set to 100% Mastered" at bounding box center [666, 133] width 248 height 31
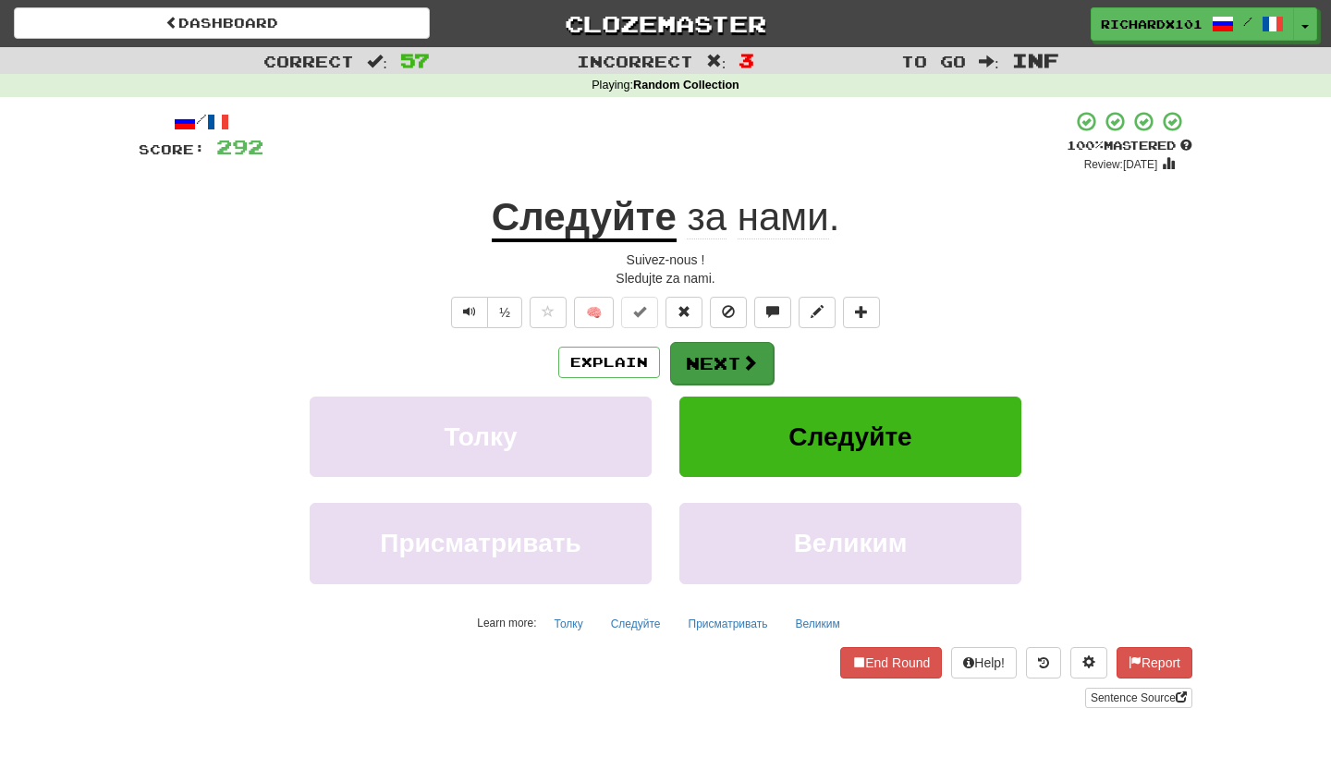
click at [712, 357] on button "Next" at bounding box center [722, 363] width 104 height 43
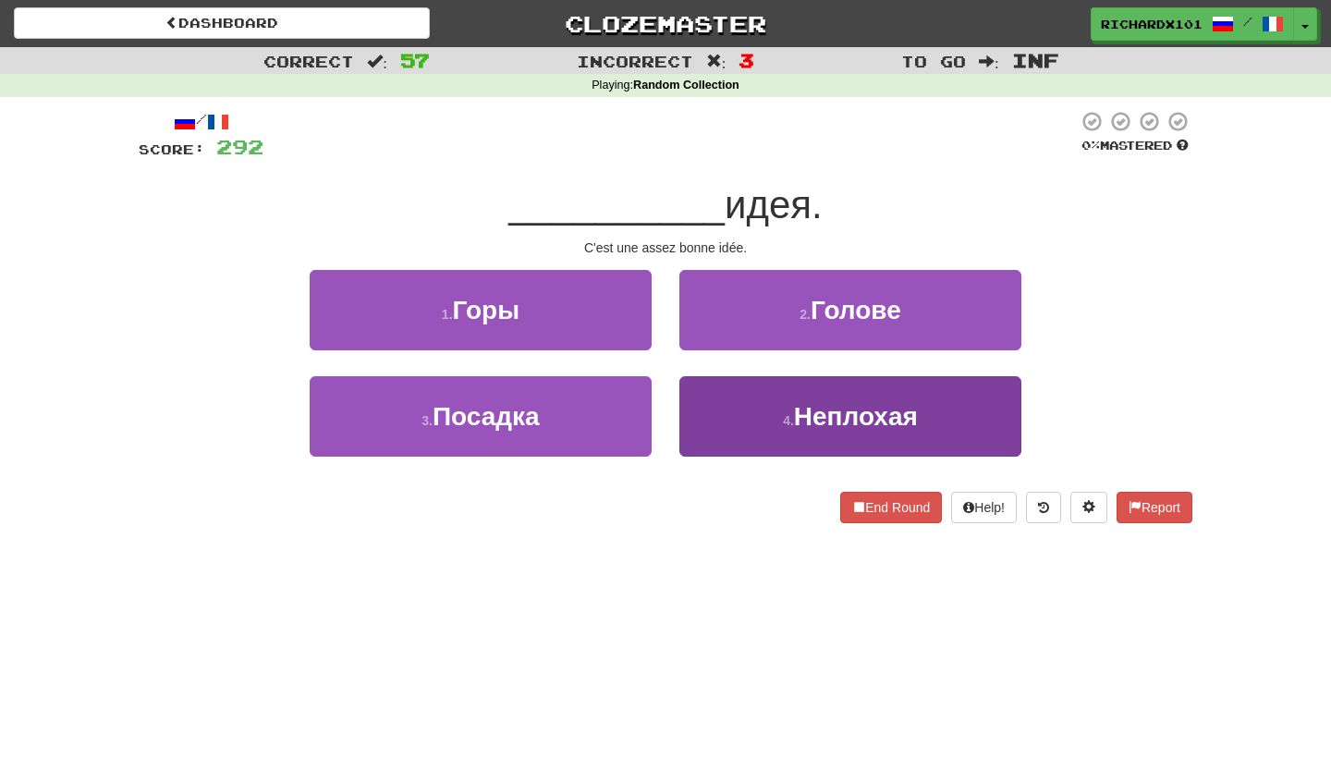
click at [731, 408] on button "4 . [GEOGRAPHIC_DATA]" at bounding box center [850, 416] width 342 height 80
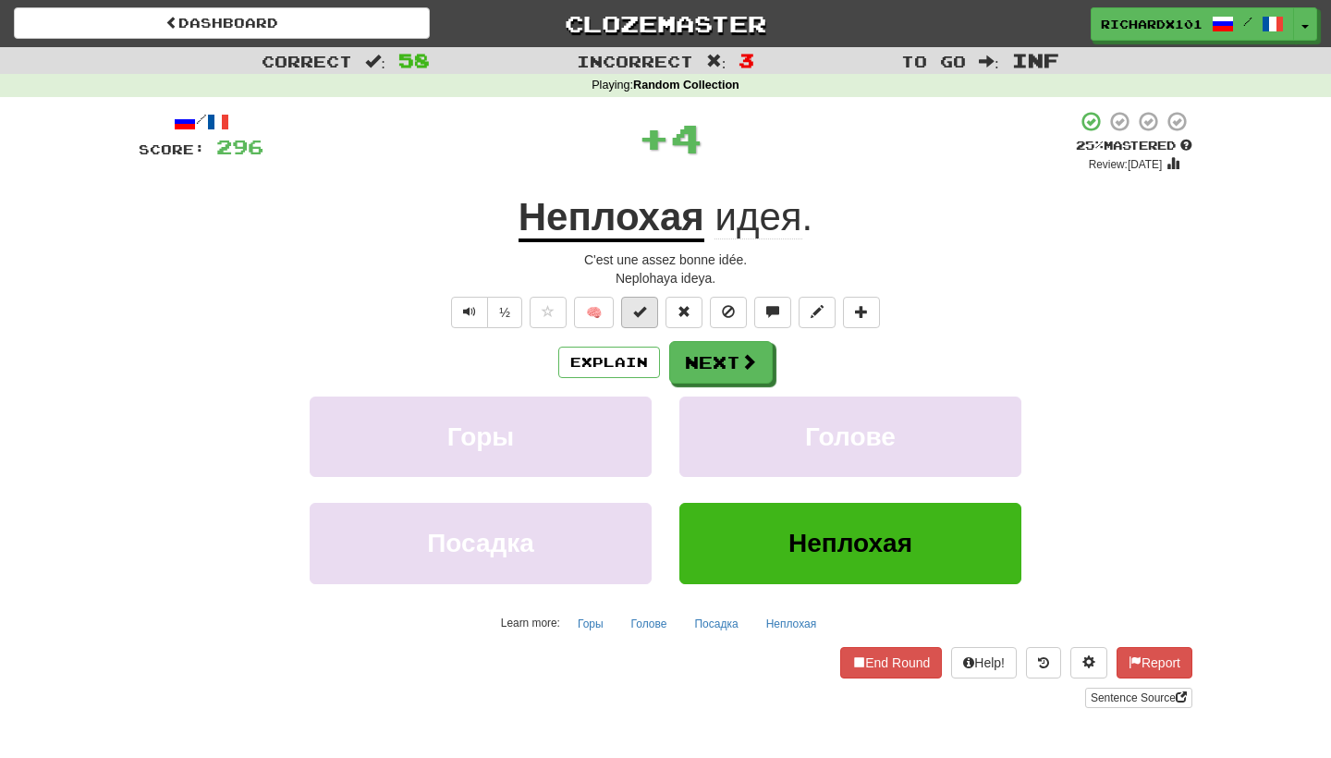
click at [647, 307] on button at bounding box center [639, 312] width 37 height 31
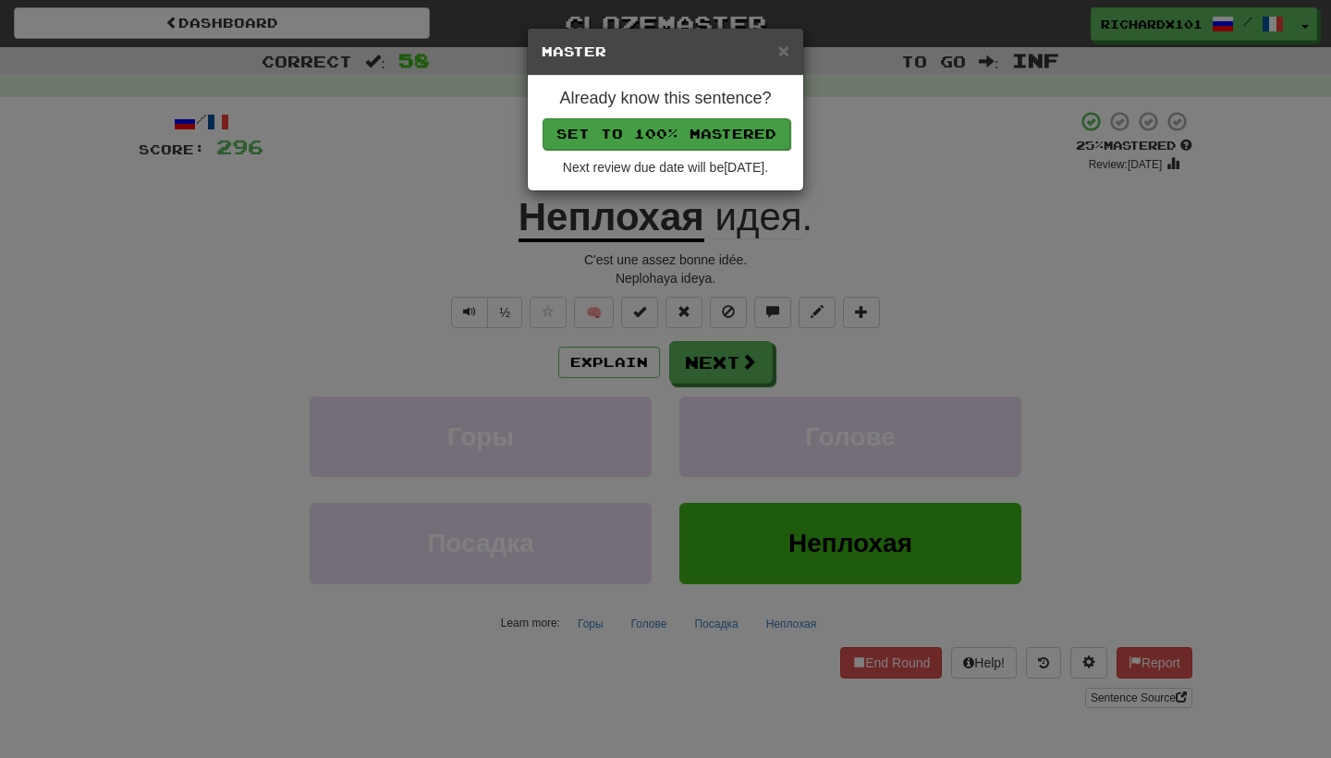
click at [700, 134] on button "Set to 100% Mastered" at bounding box center [666, 133] width 248 height 31
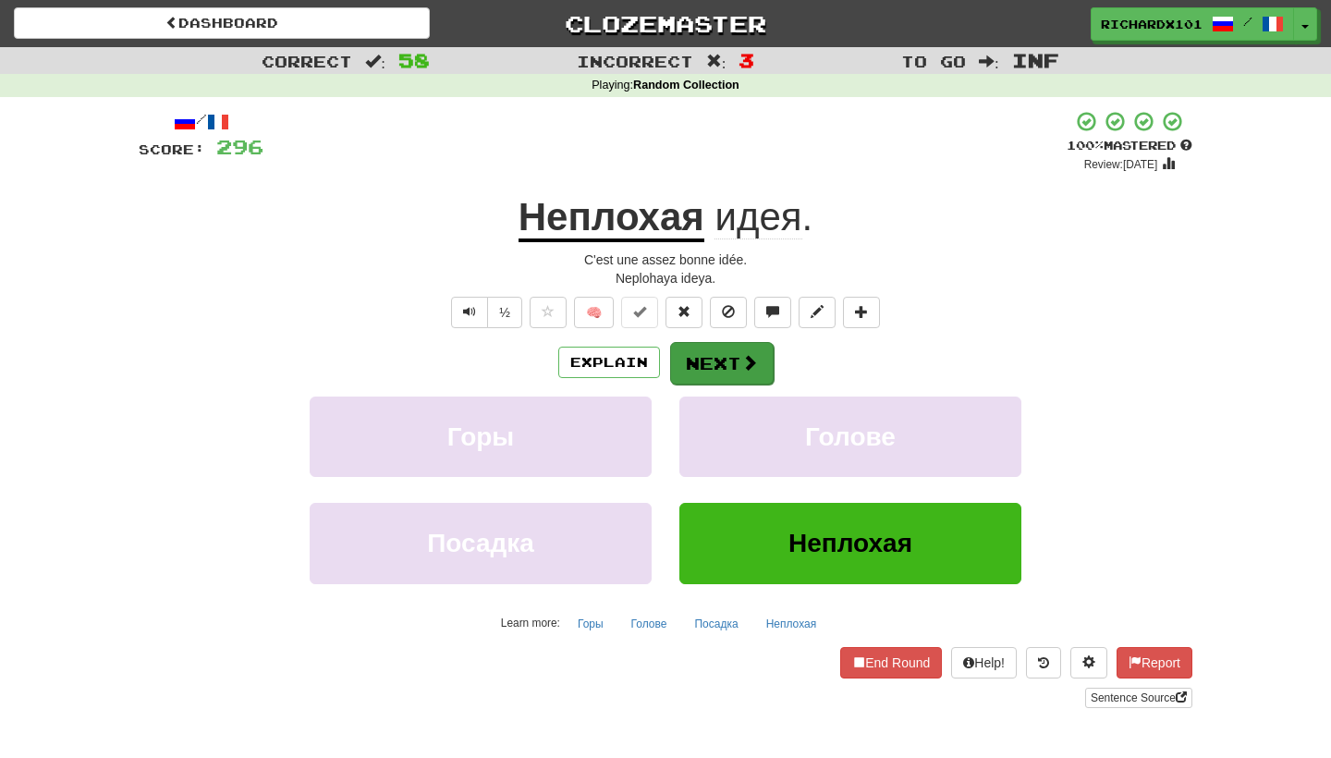
click at [715, 353] on button "Next" at bounding box center [722, 363] width 104 height 43
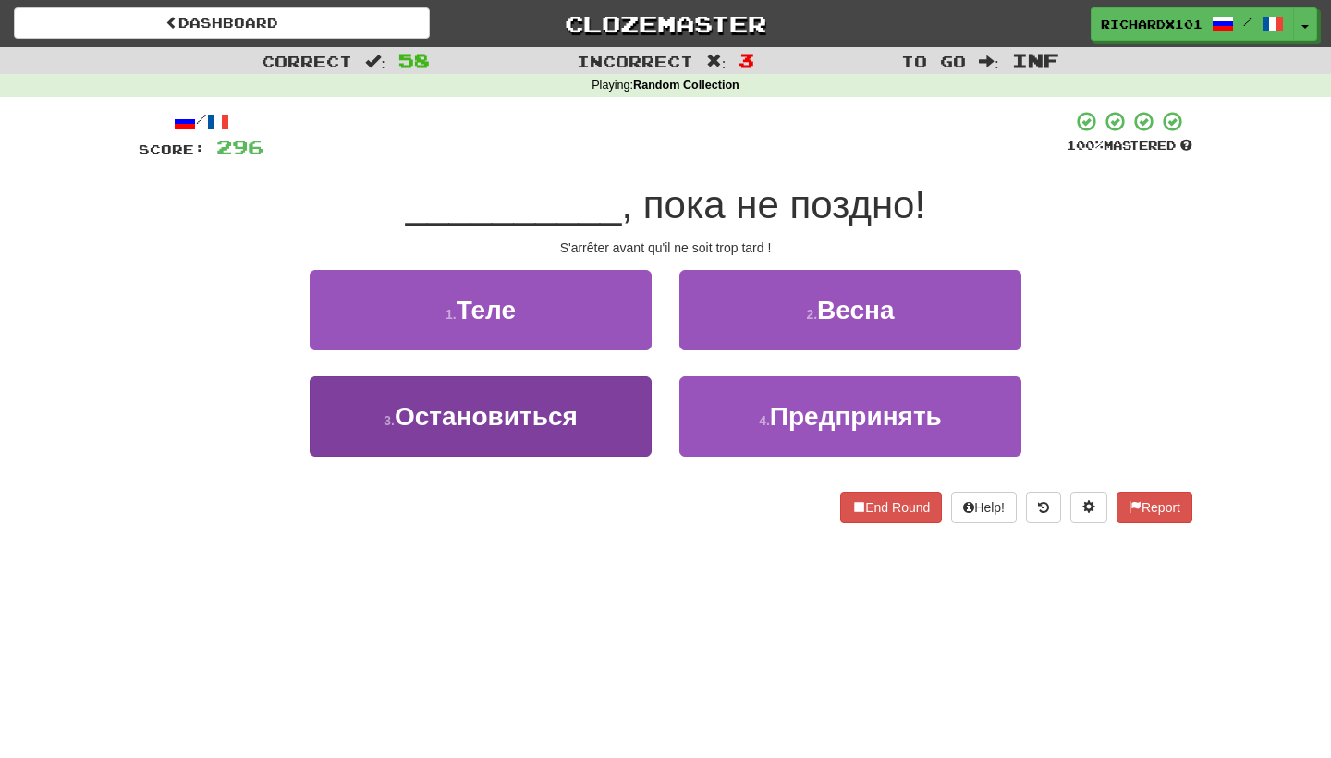
click at [628, 410] on button "3 . Остановиться" at bounding box center [481, 416] width 342 height 80
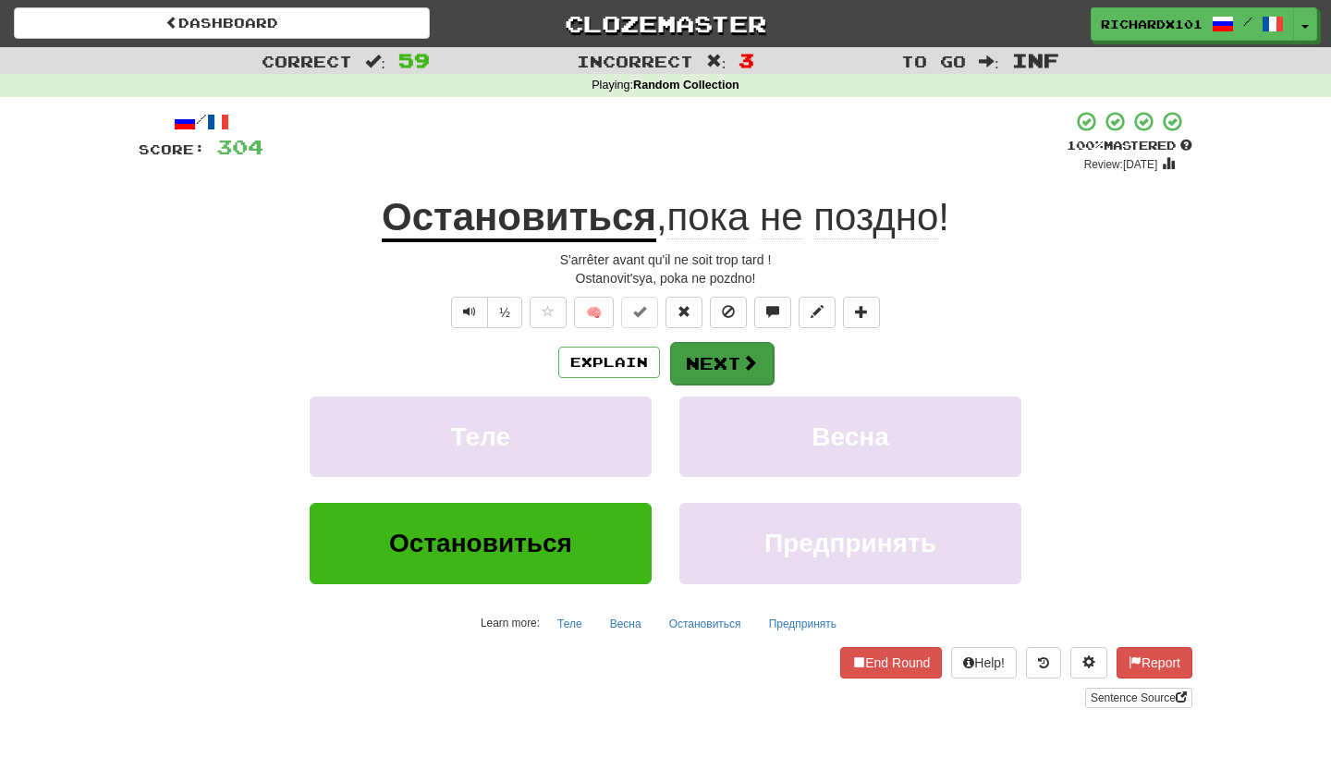
click at [721, 359] on button "Next" at bounding box center [722, 363] width 104 height 43
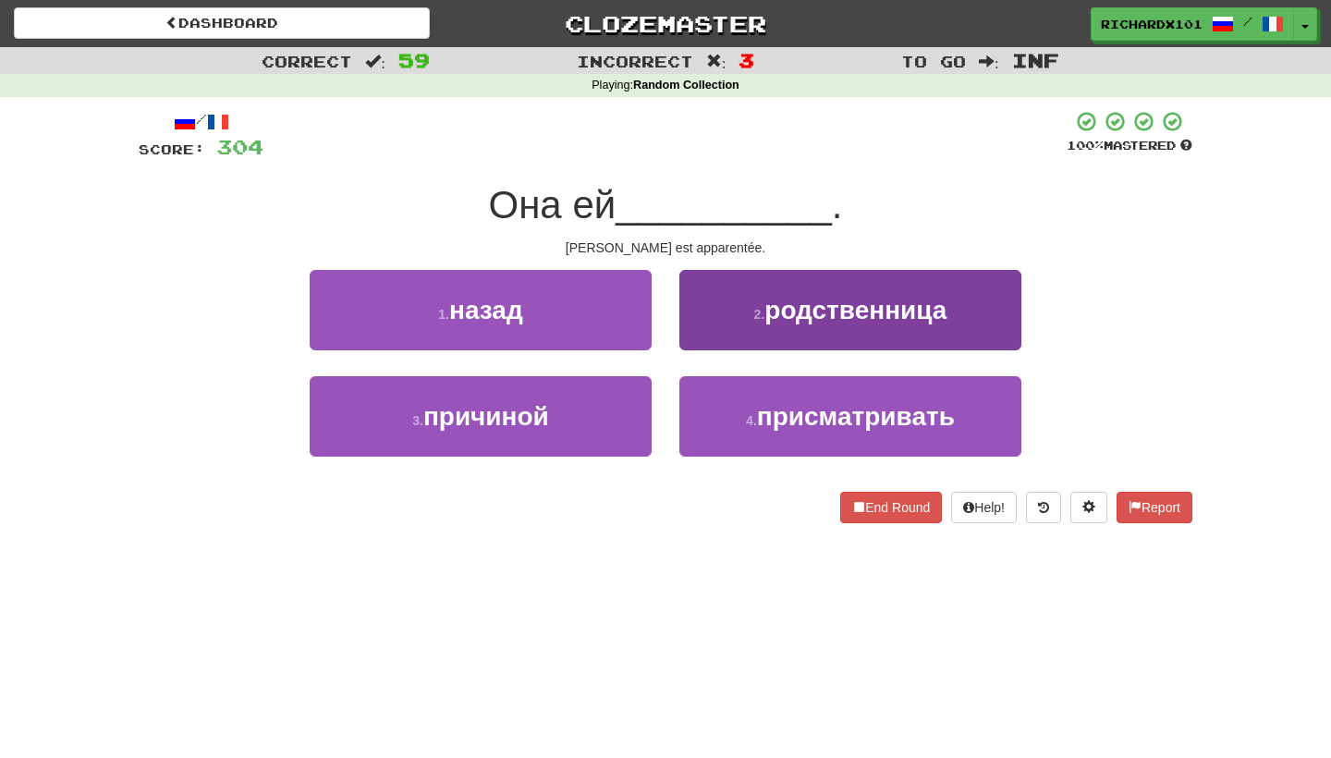
click at [738, 320] on button "2 . родственница" at bounding box center [850, 310] width 342 height 80
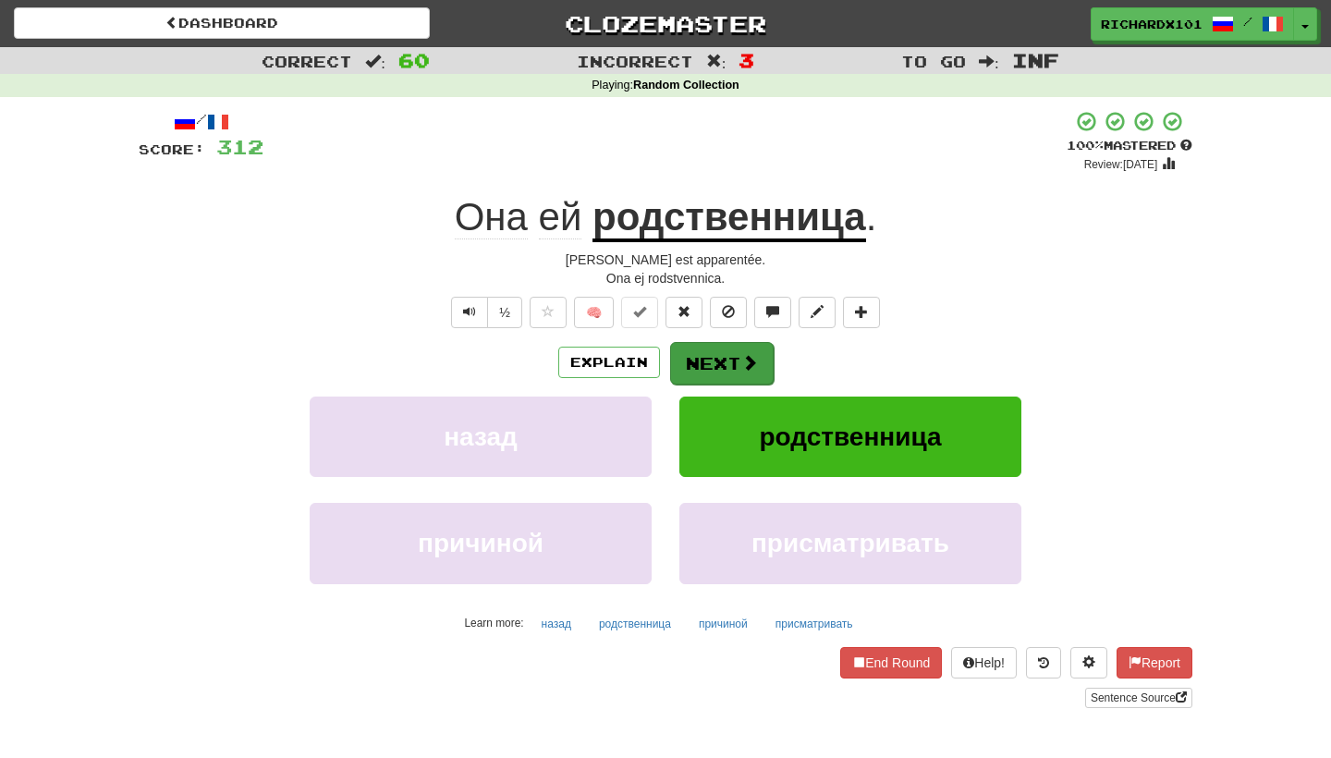
click at [732, 368] on button "Next" at bounding box center [722, 363] width 104 height 43
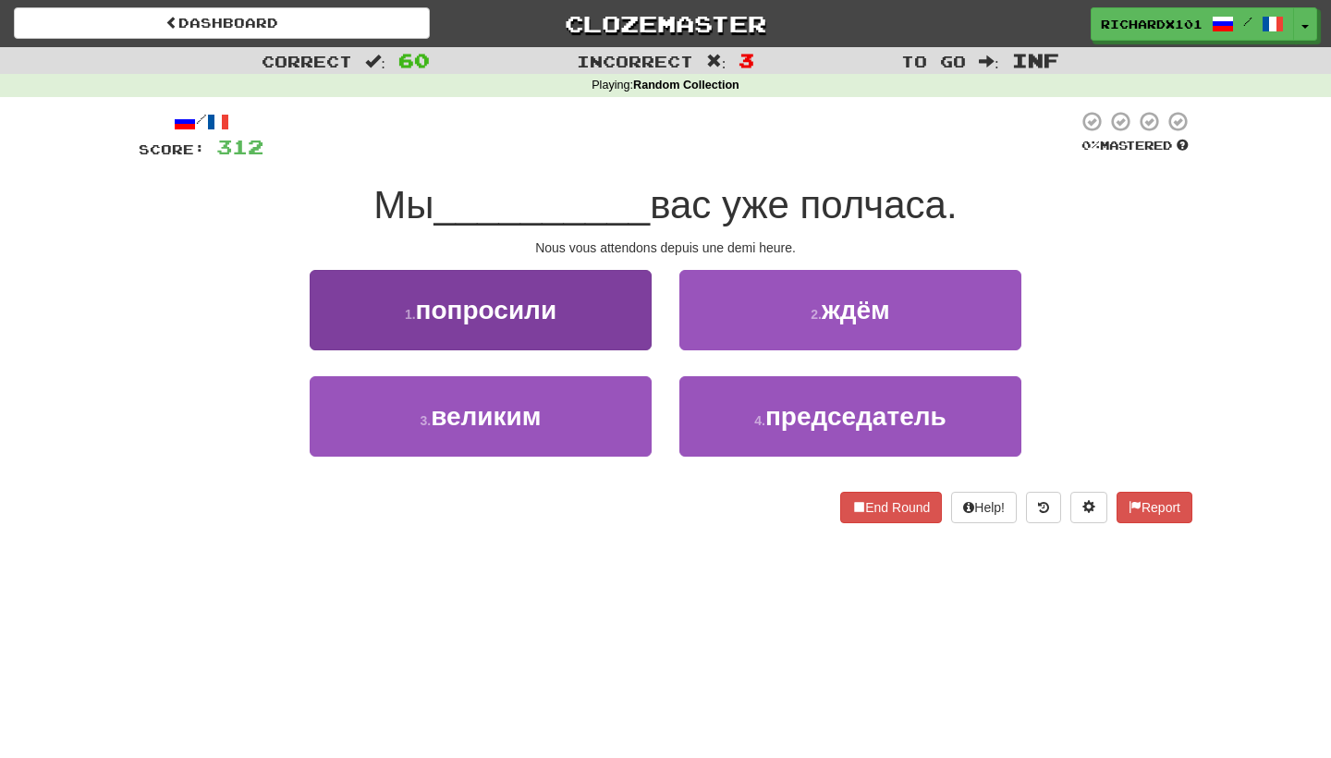
click at [628, 329] on button "1 . попросили" at bounding box center [481, 310] width 342 height 80
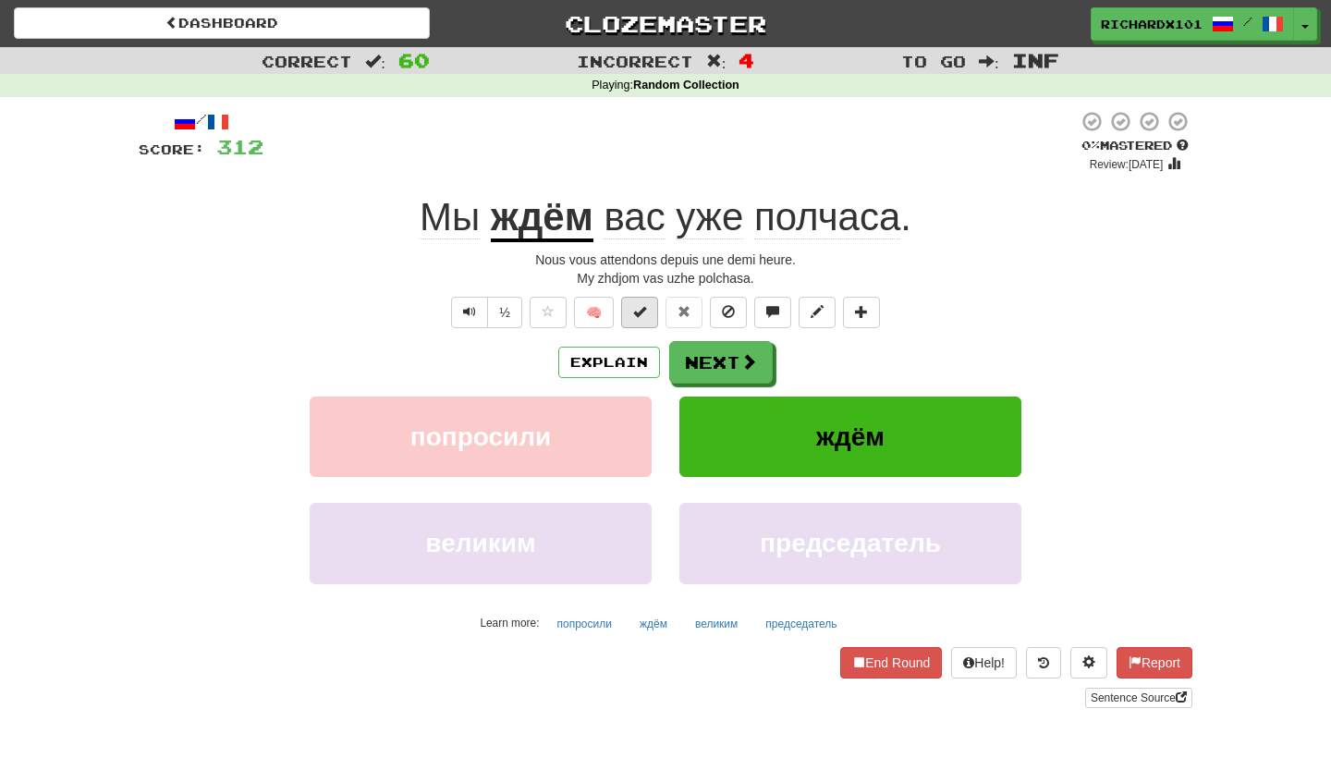
click at [635, 314] on span at bounding box center [639, 311] width 13 height 13
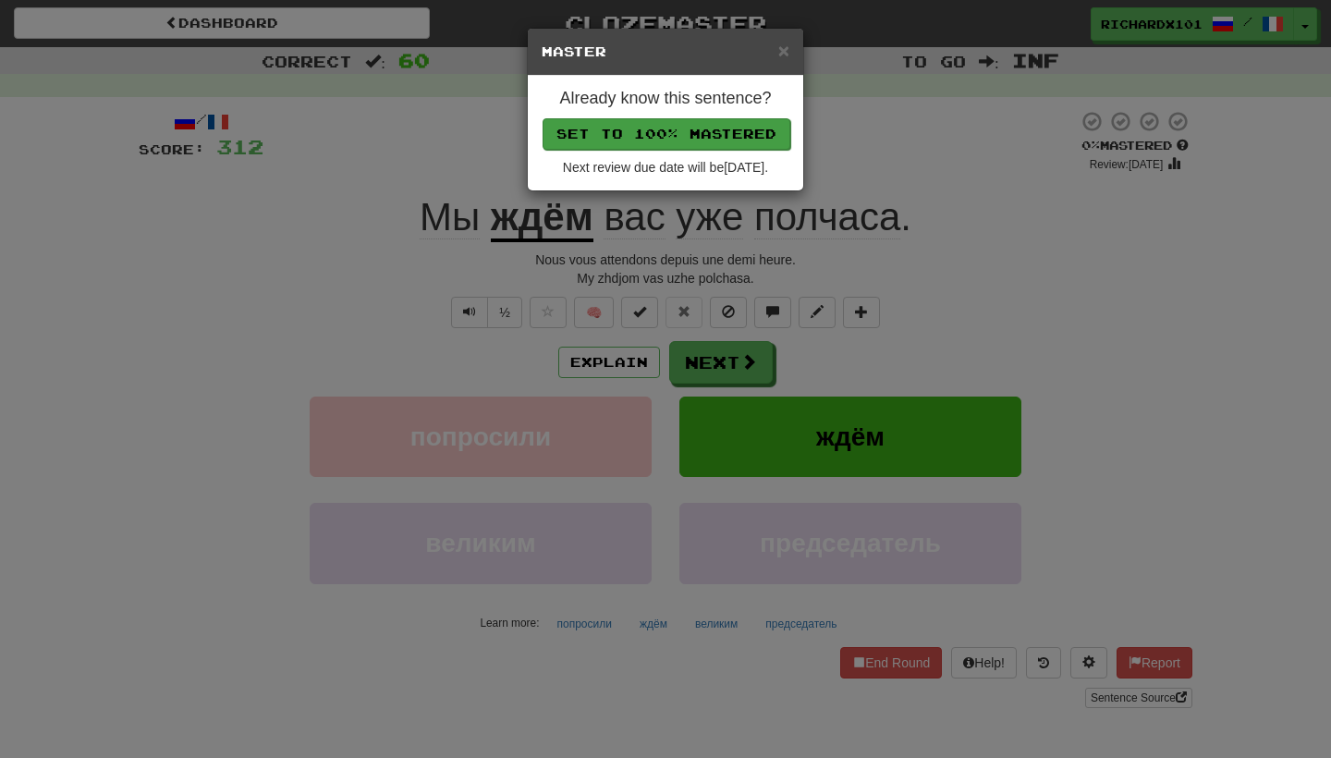
click at [688, 134] on button "Set to 100% Mastered" at bounding box center [666, 133] width 248 height 31
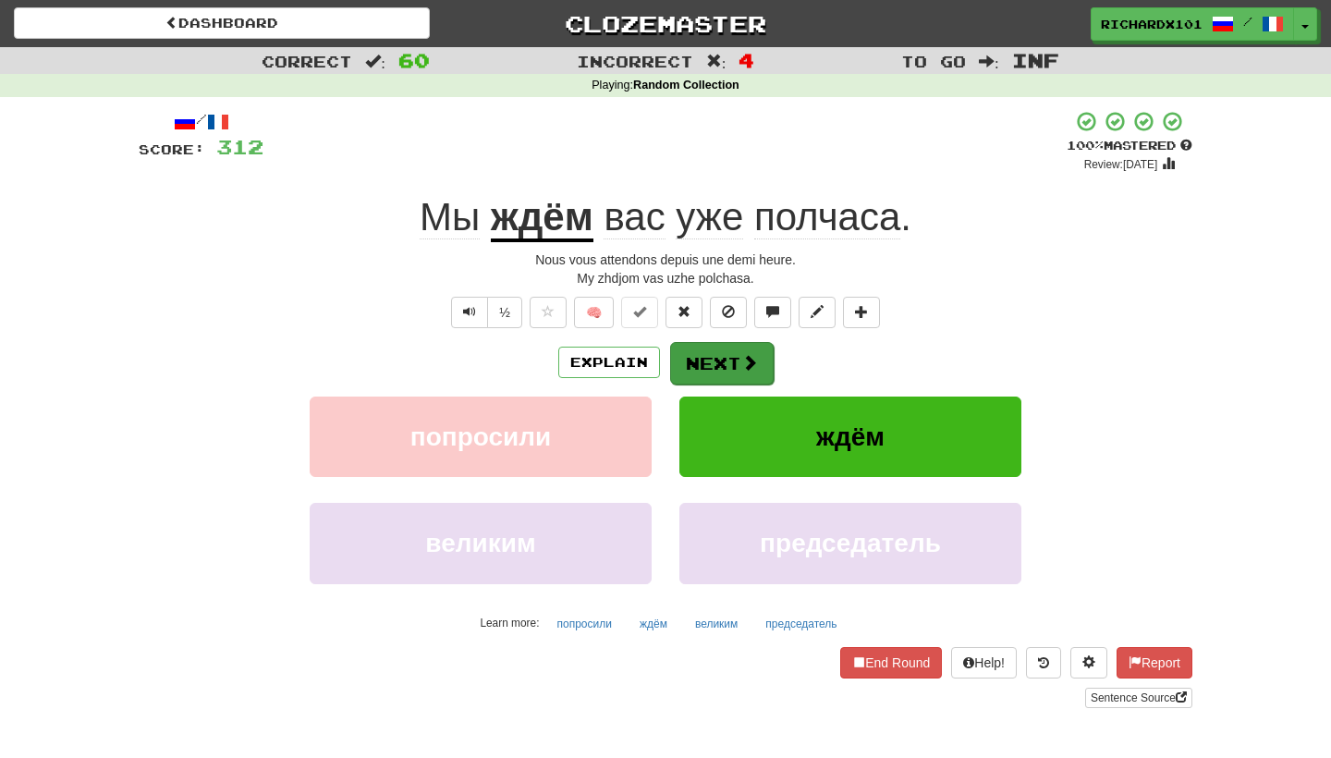
click at [718, 359] on button "Next" at bounding box center [722, 363] width 104 height 43
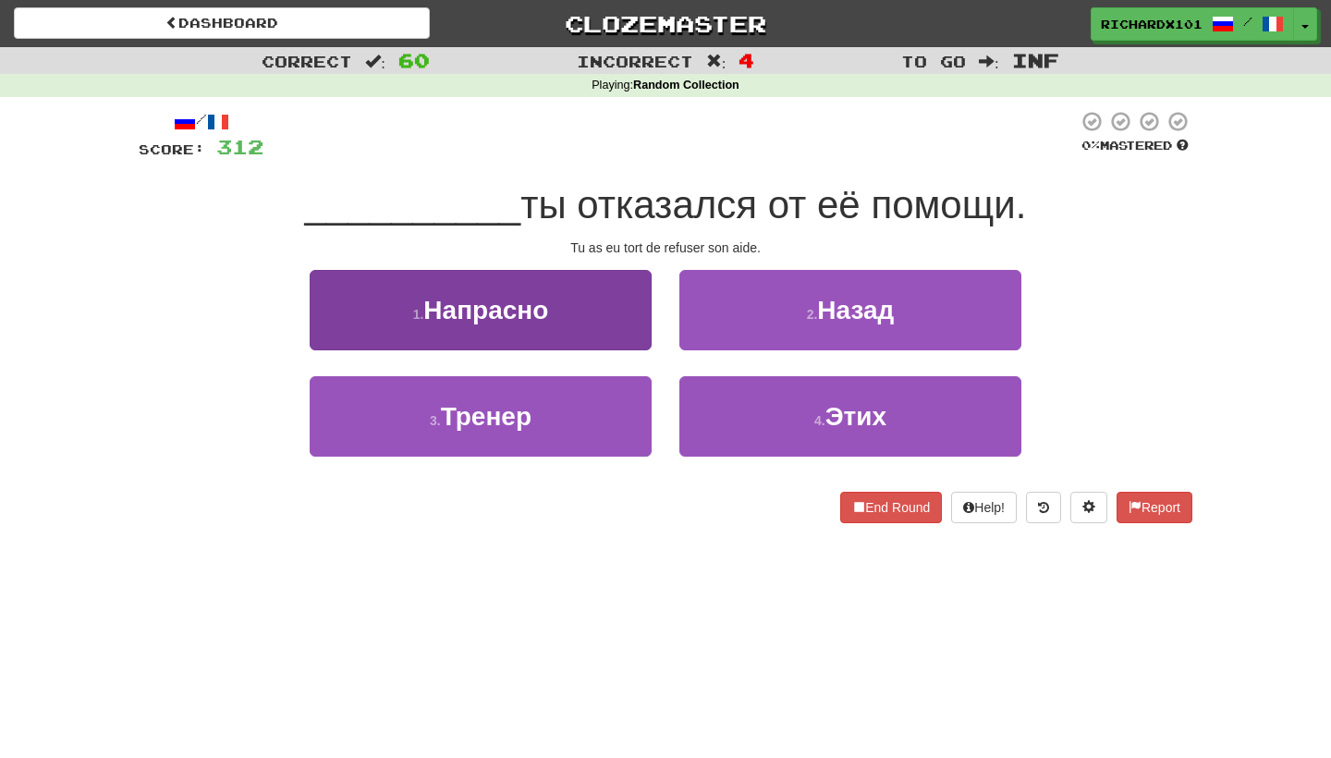
click at [634, 322] on button "1 . Напрасно" at bounding box center [481, 310] width 342 height 80
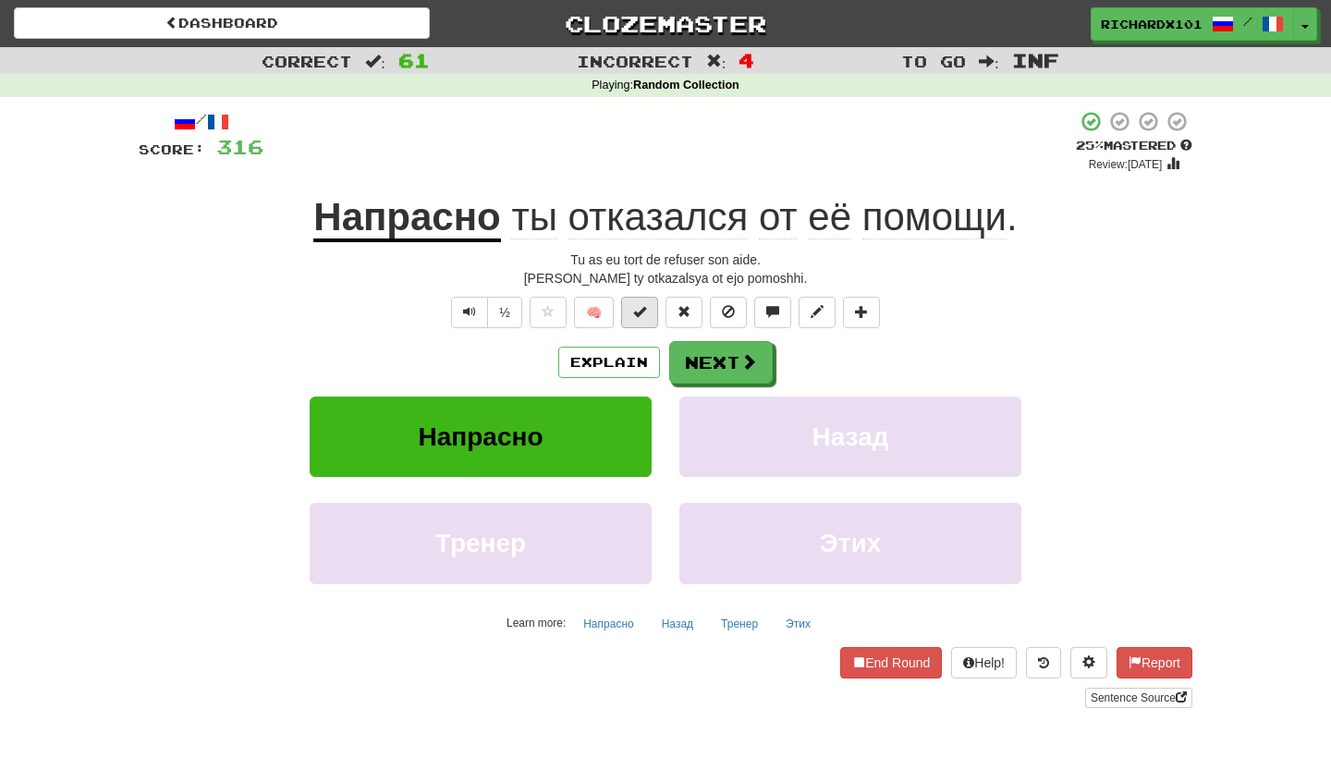
click at [641, 311] on span at bounding box center [639, 311] width 13 height 13
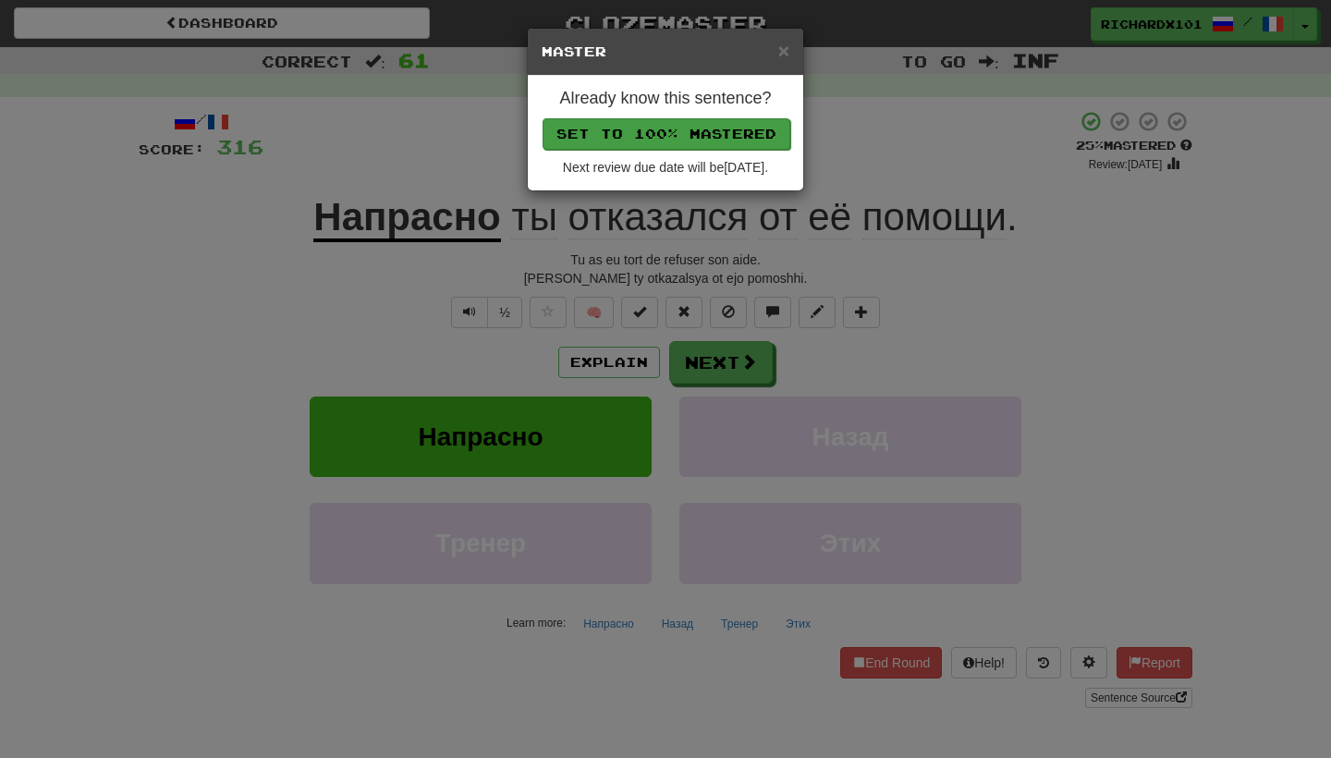
click at [698, 135] on button "Set to 100% Mastered" at bounding box center [666, 133] width 248 height 31
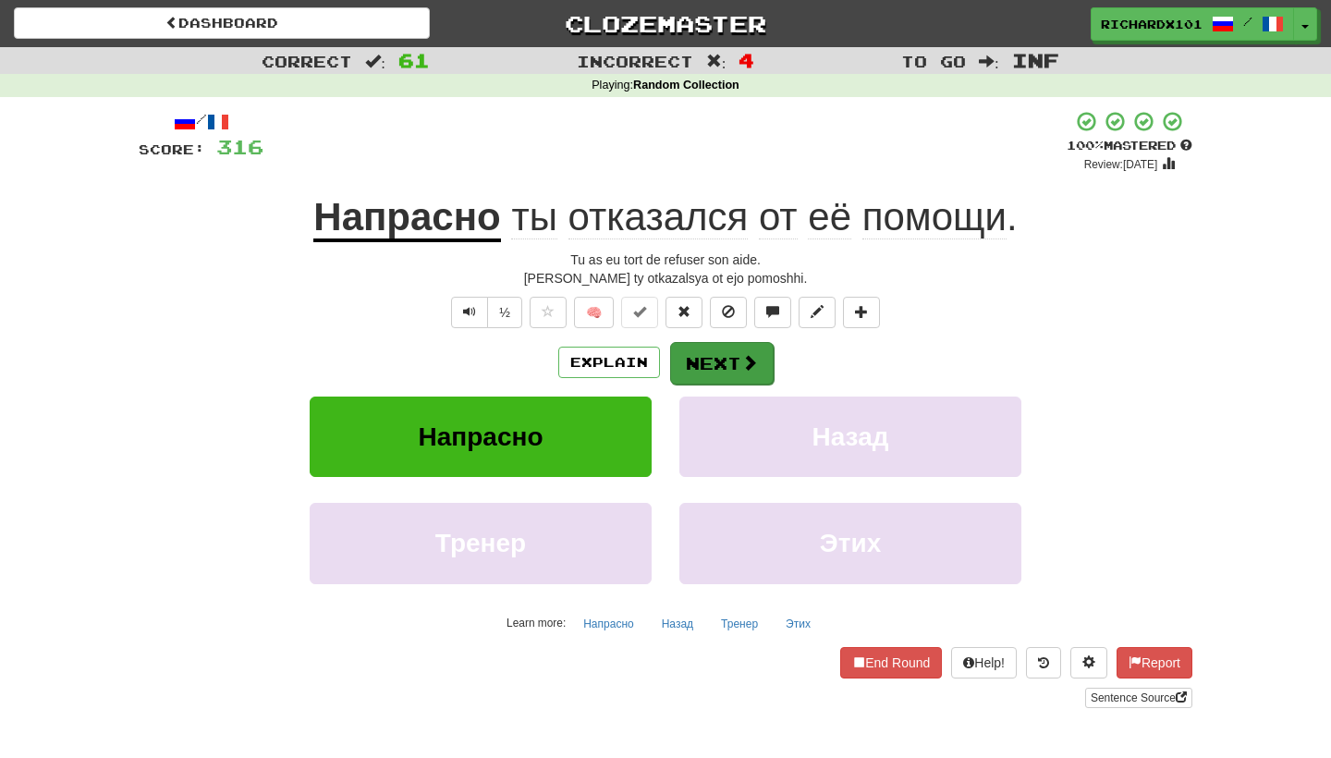
click at [712, 347] on button "Next" at bounding box center [722, 363] width 104 height 43
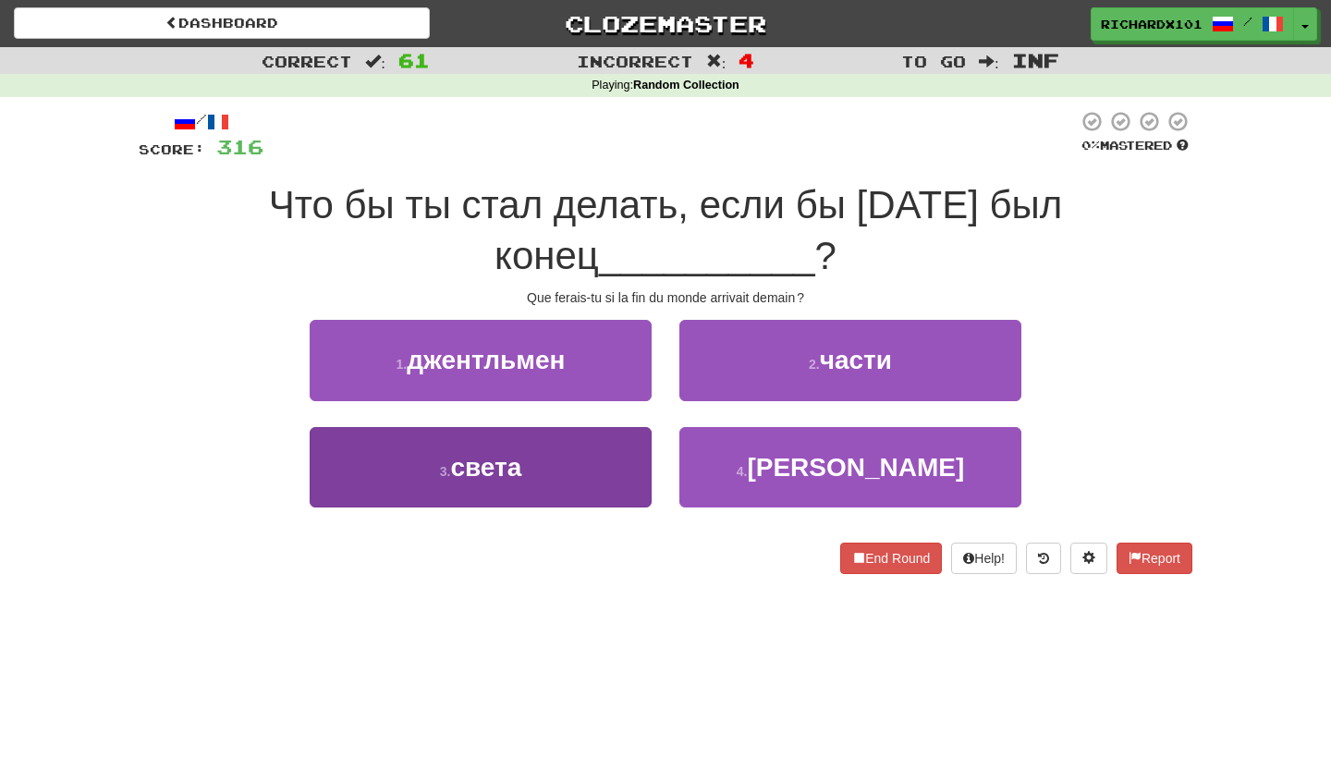
click at [626, 460] on button "3 . света" at bounding box center [481, 467] width 342 height 80
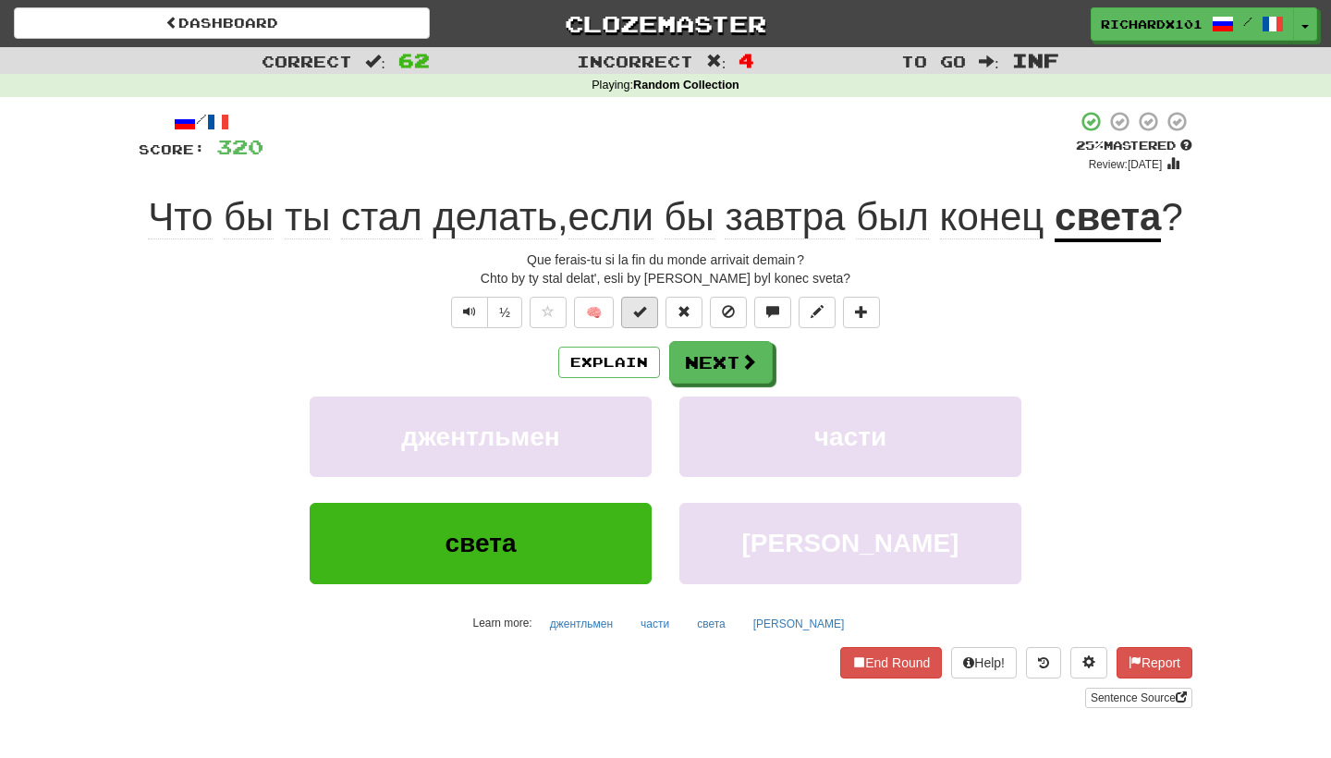
click at [640, 318] on span at bounding box center [639, 311] width 13 height 13
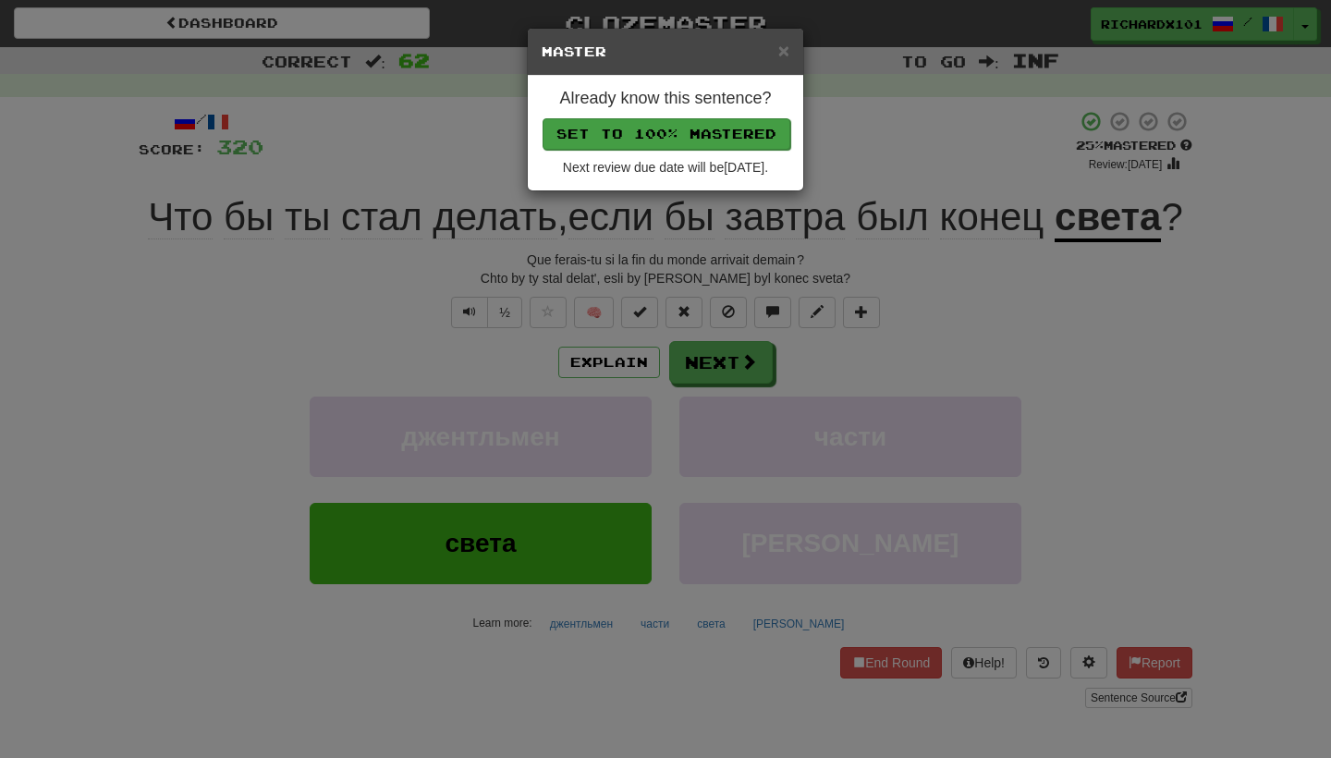
click at [725, 133] on button "Set to 100% Mastered" at bounding box center [666, 133] width 248 height 31
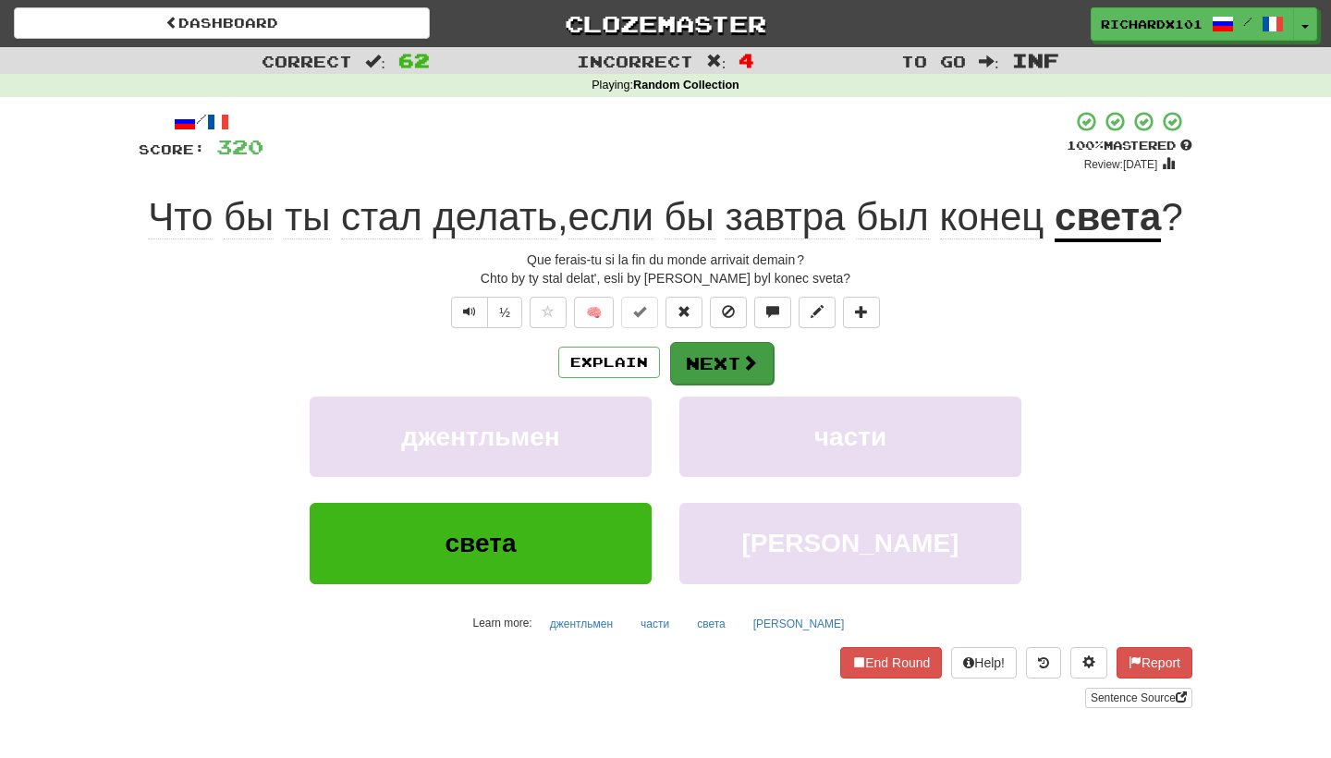
click at [726, 384] on button "Next" at bounding box center [722, 363] width 104 height 43
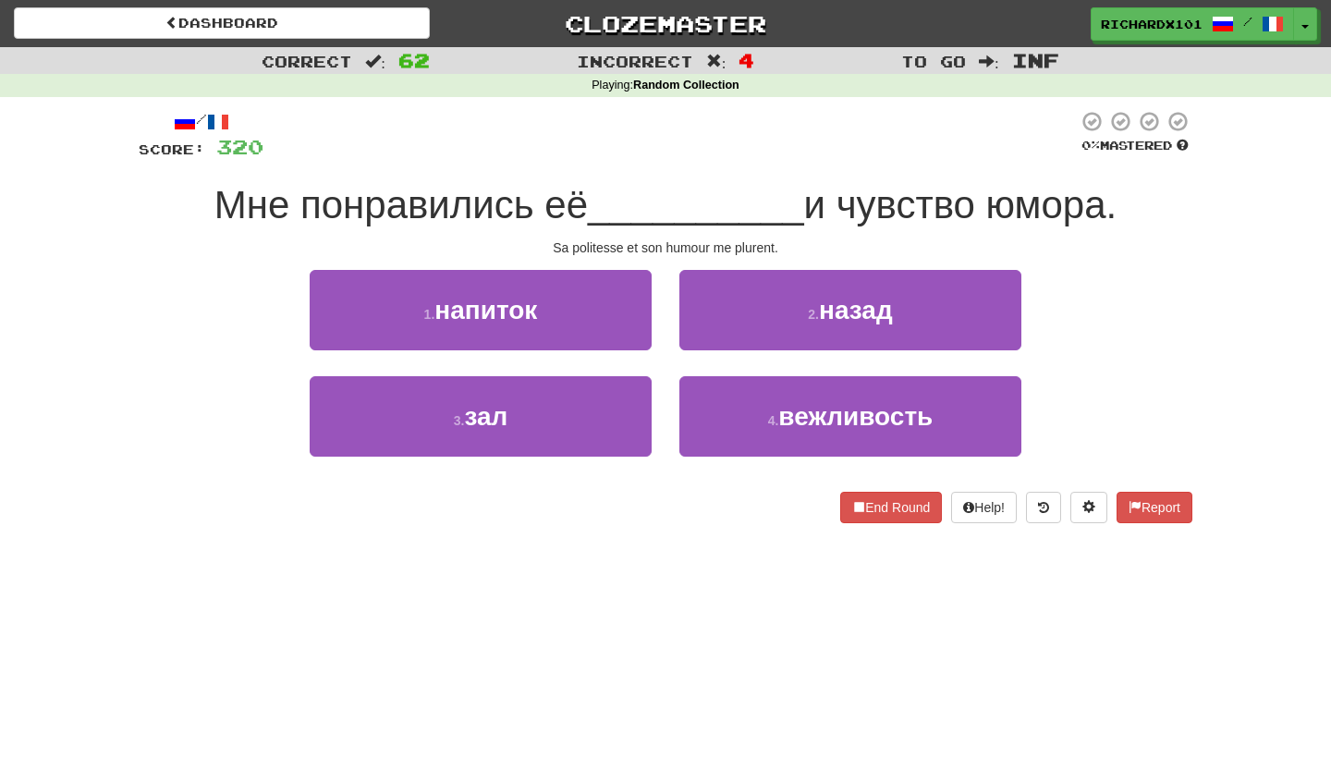
click at [726, 394] on button "4 . вежливость" at bounding box center [850, 416] width 342 height 80
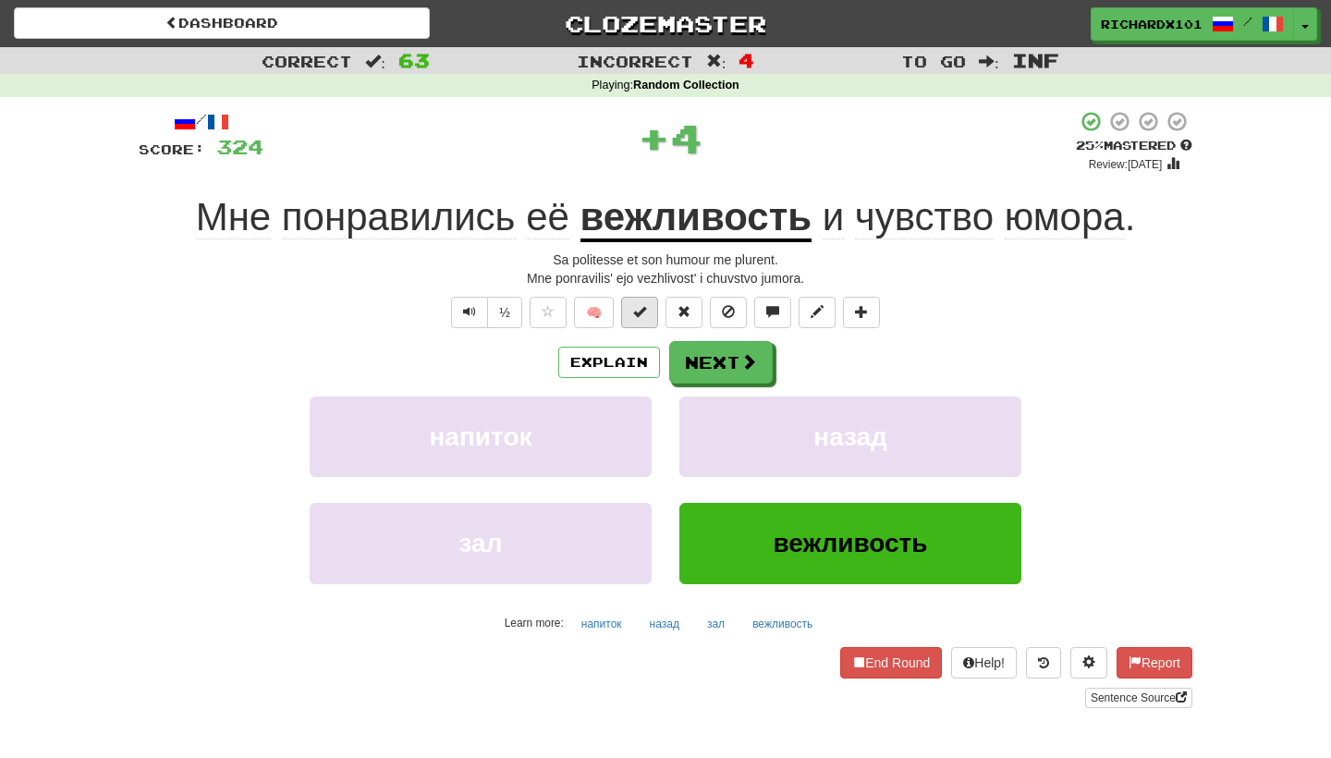
click at [643, 319] on button at bounding box center [639, 312] width 37 height 31
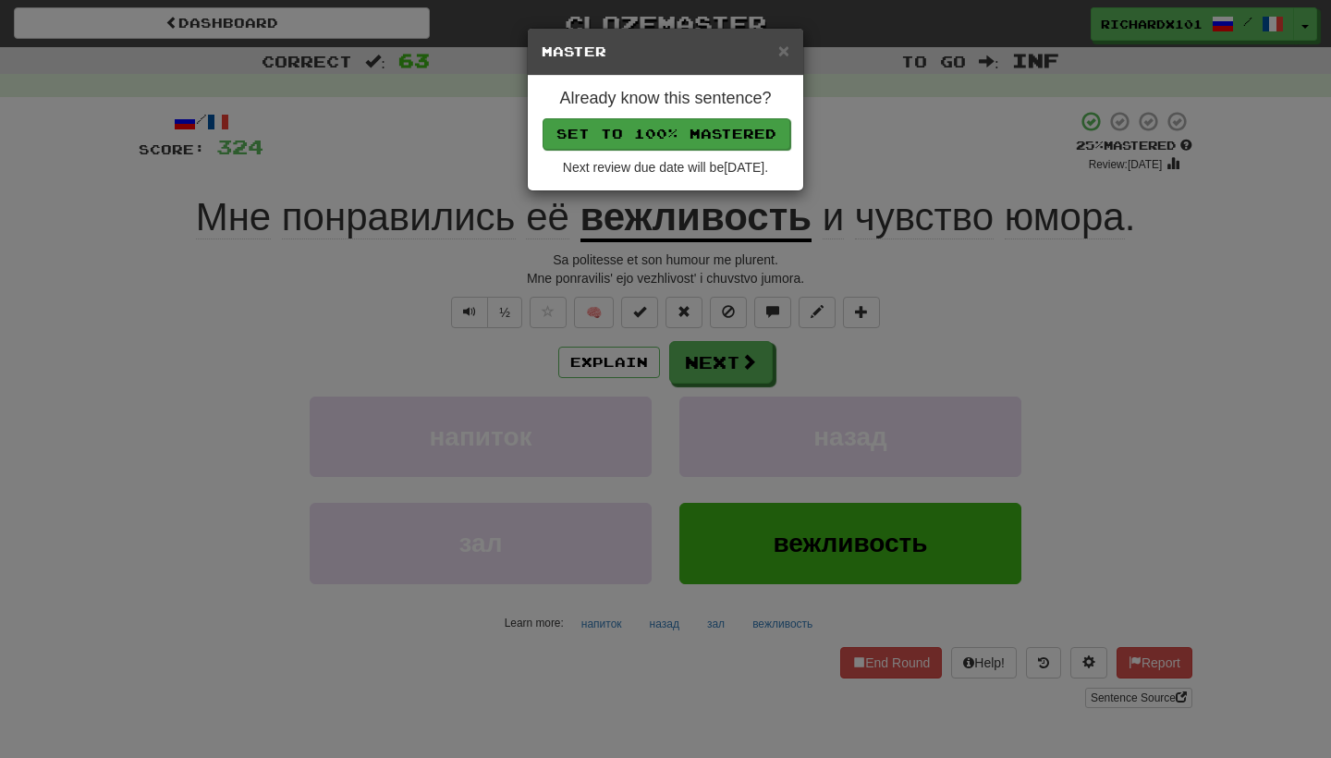
click at [711, 136] on button "Set to 100% Mastered" at bounding box center [666, 133] width 248 height 31
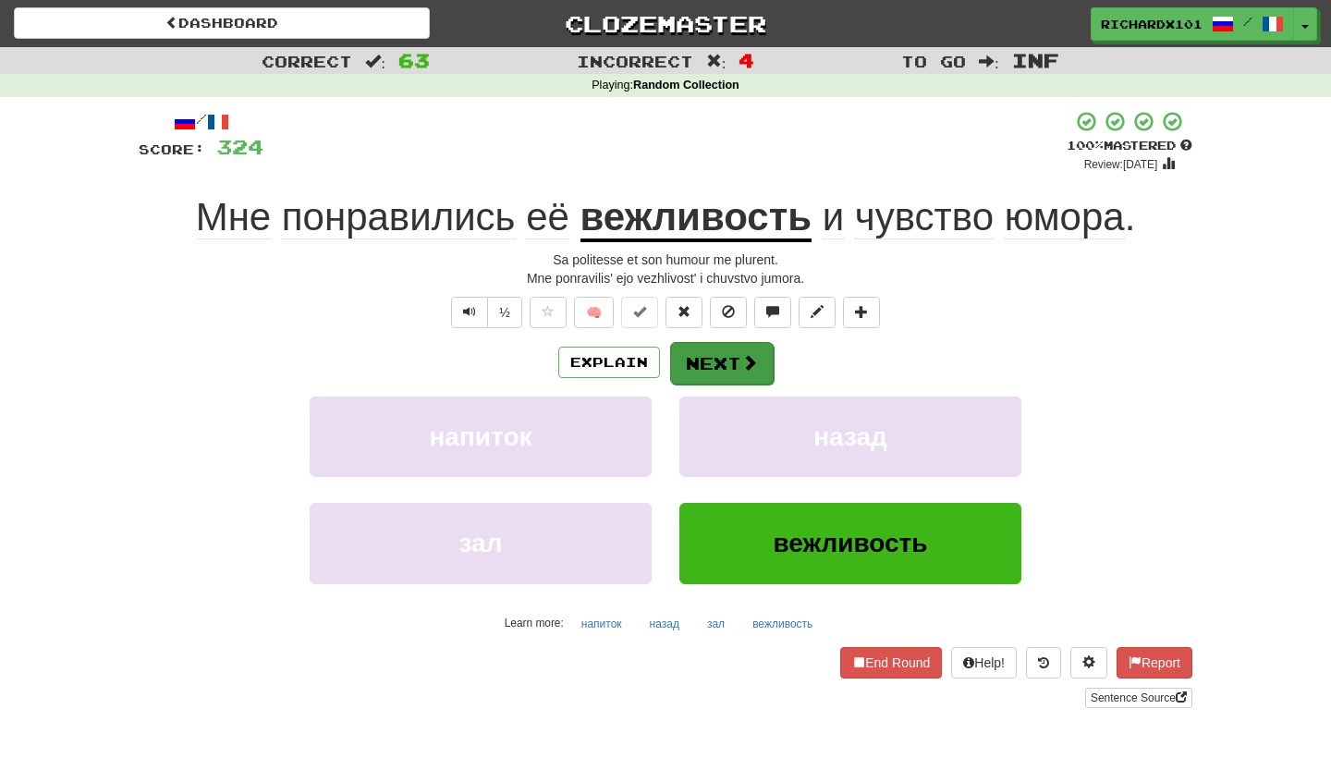
click at [713, 349] on button "Next" at bounding box center [722, 363] width 104 height 43
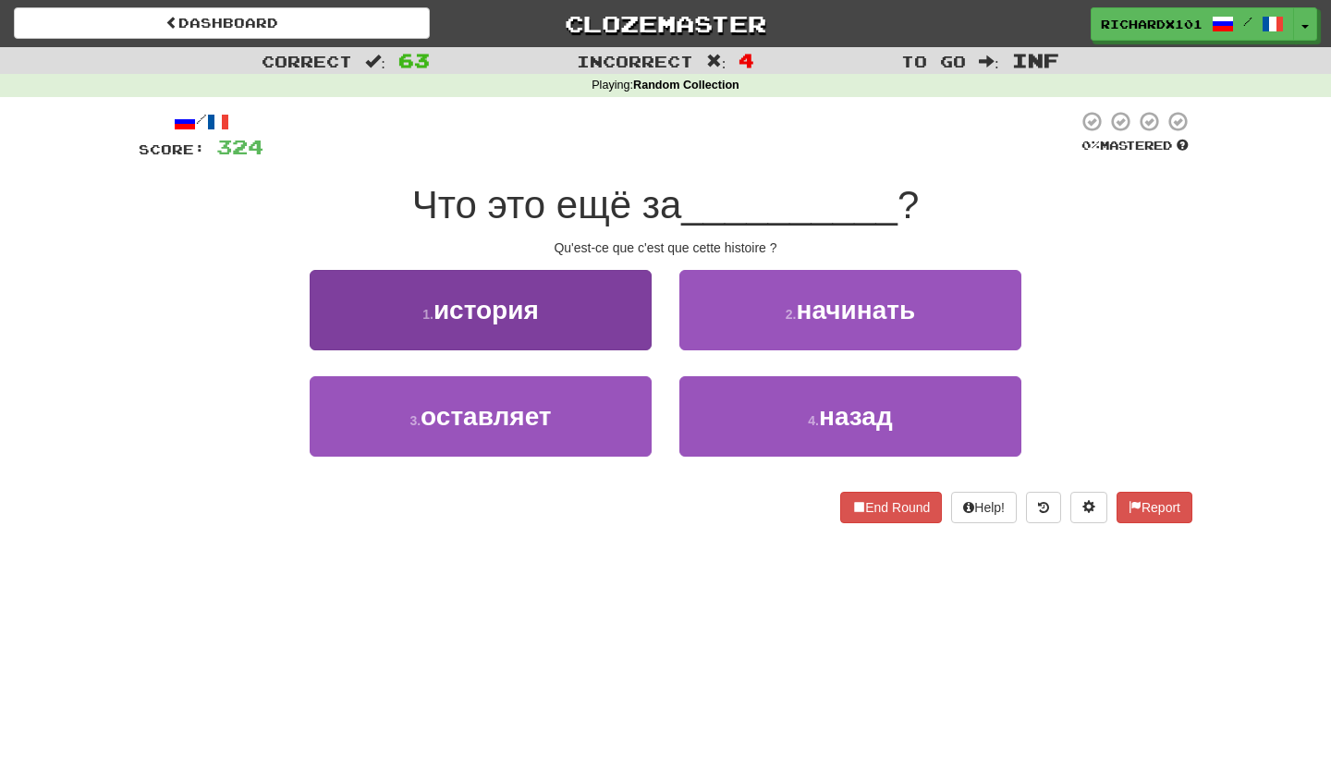
click at [628, 330] on button "1 . история" at bounding box center [481, 310] width 342 height 80
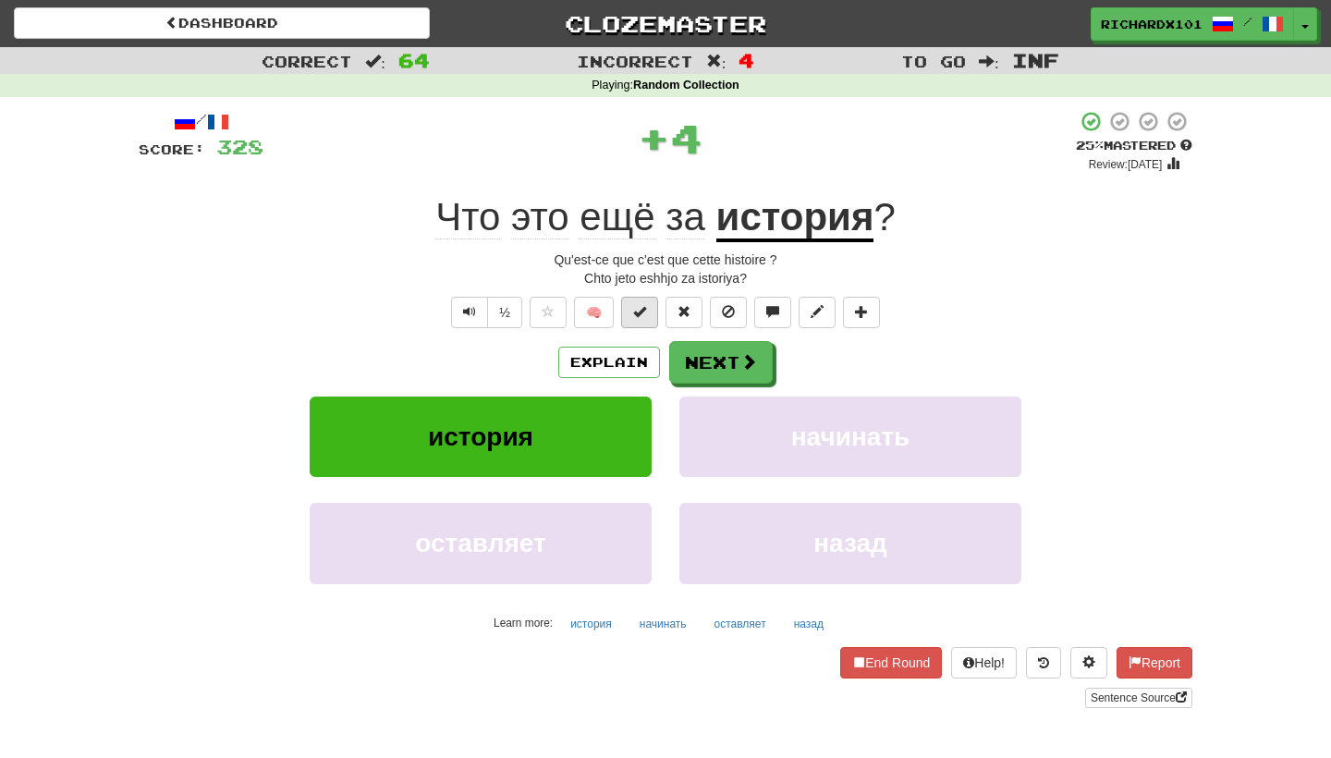
click at [643, 305] on span at bounding box center [639, 311] width 13 height 13
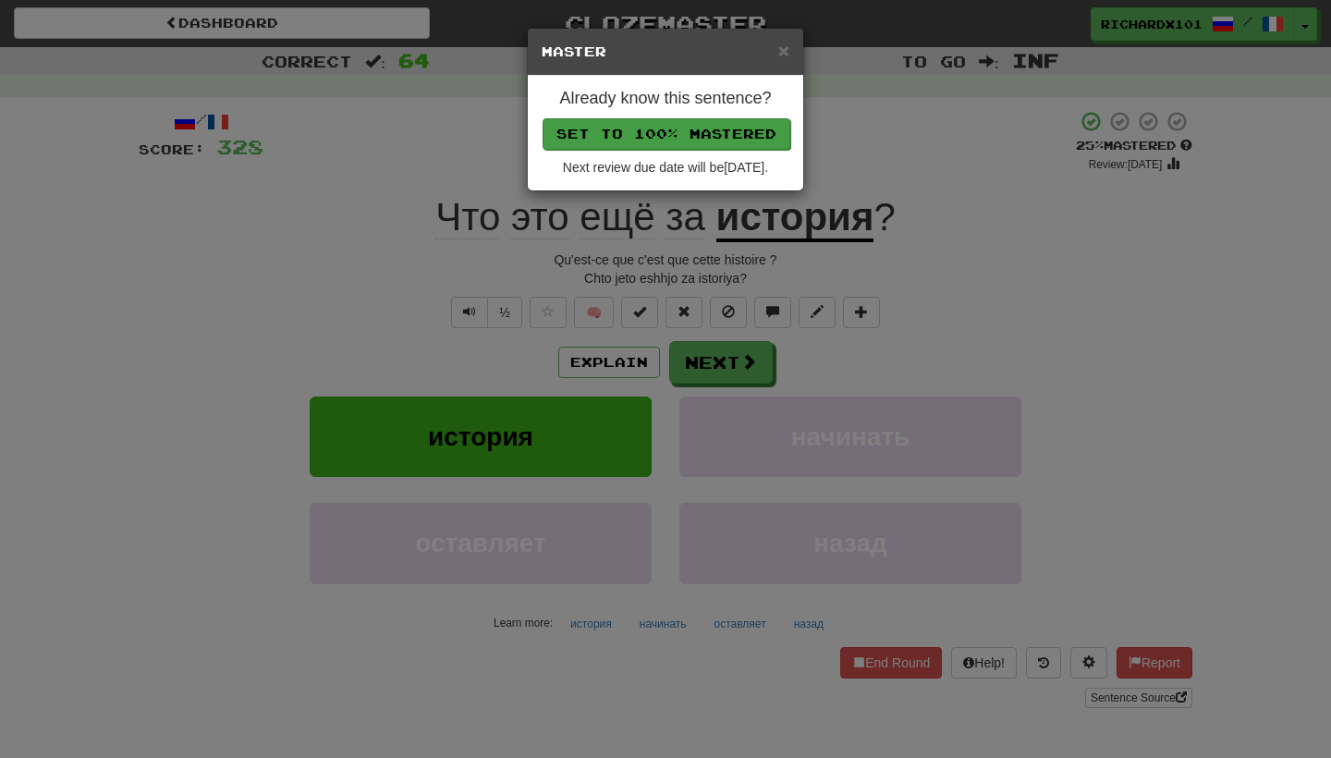
click at [696, 132] on button "Set to 100% Mastered" at bounding box center [666, 133] width 248 height 31
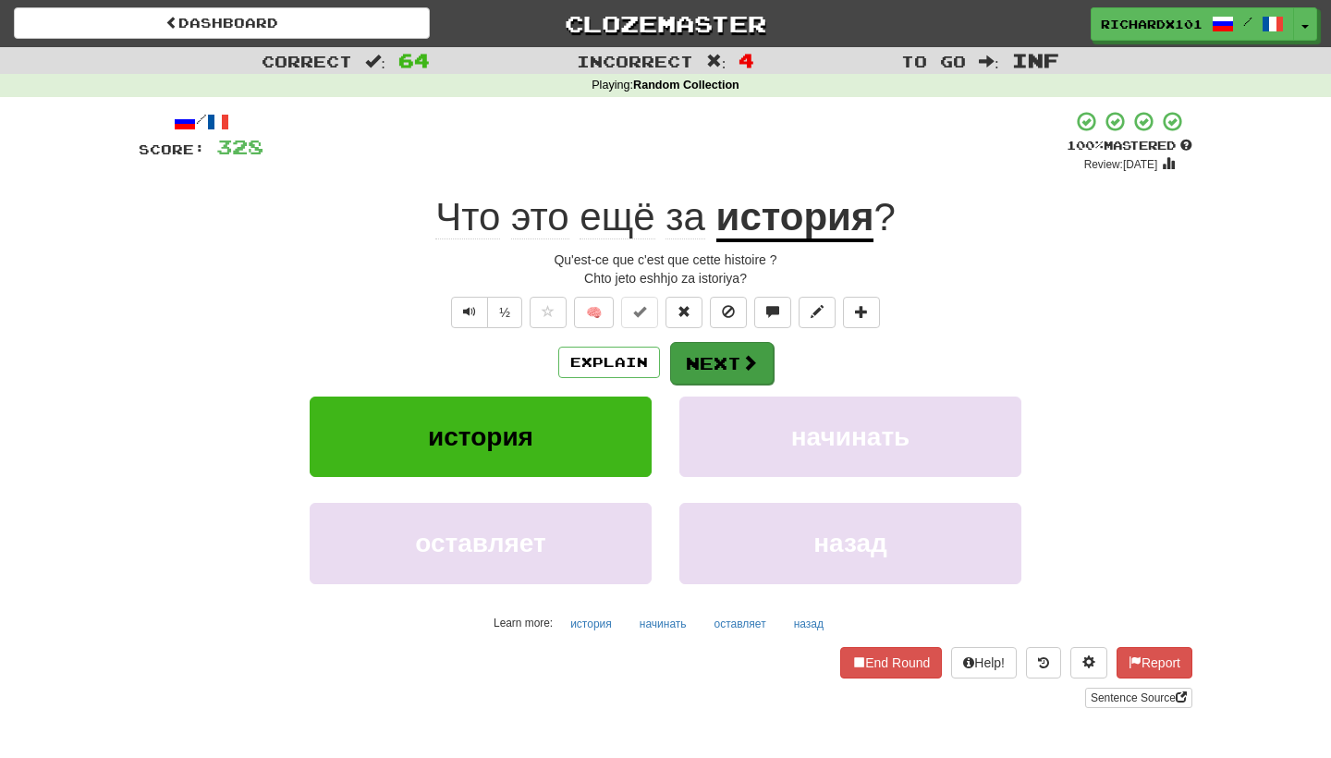
click at [700, 360] on button "Next" at bounding box center [722, 363] width 104 height 43
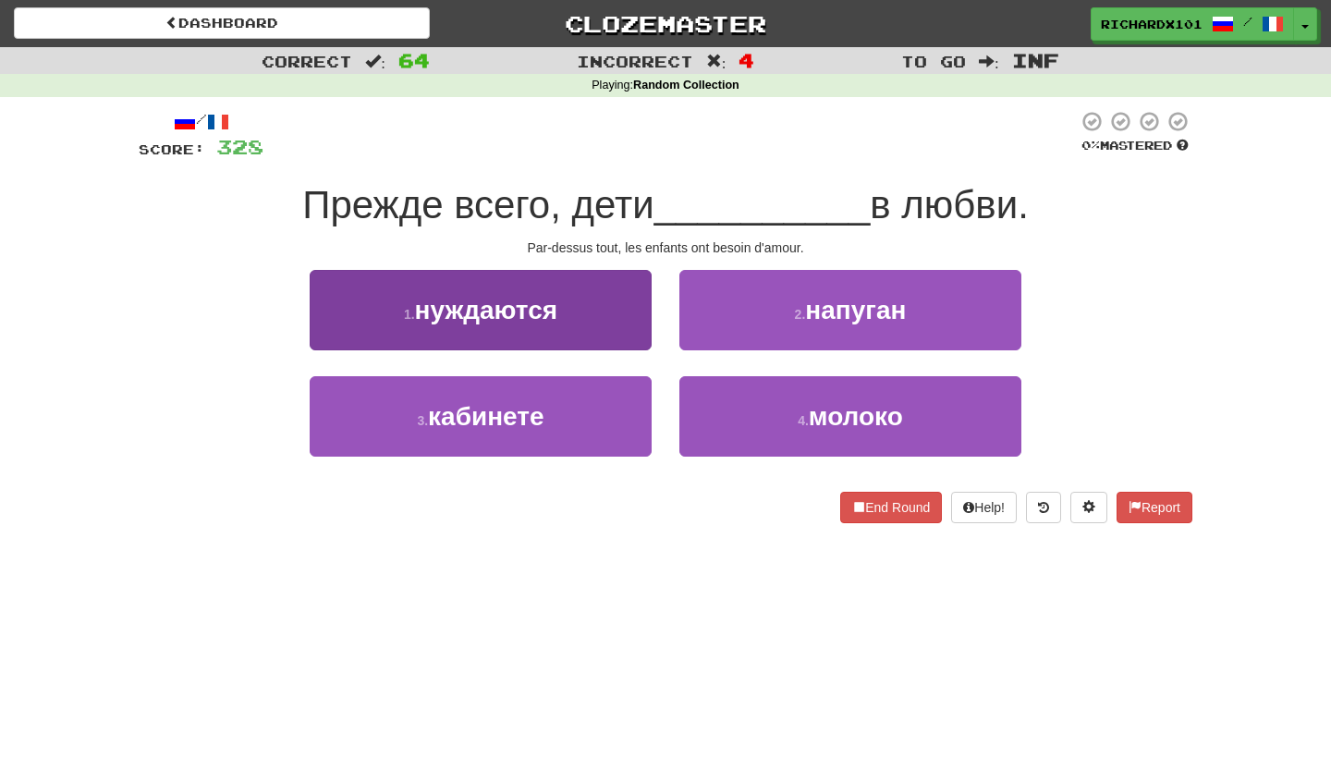
click at [608, 331] on button "1 . нуждаются" at bounding box center [481, 310] width 342 height 80
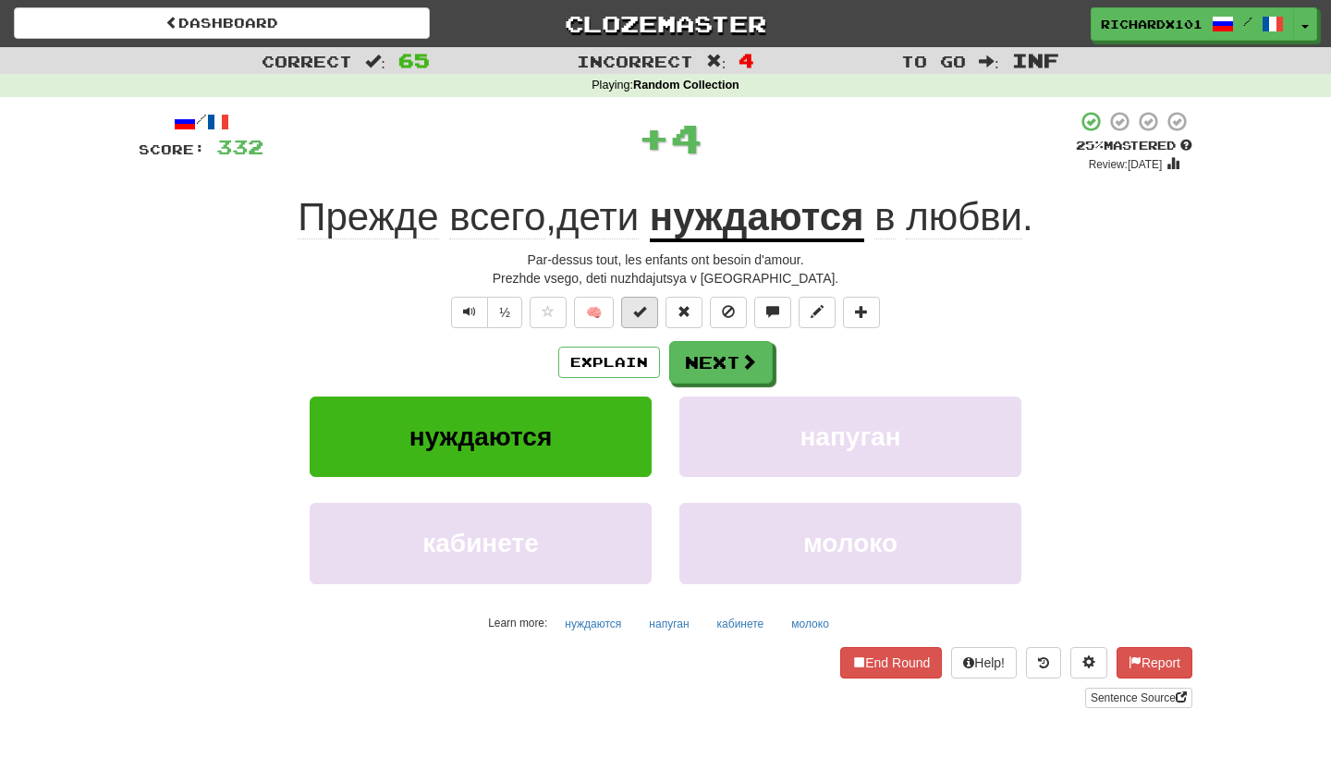
click at [648, 317] on button at bounding box center [639, 312] width 37 height 31
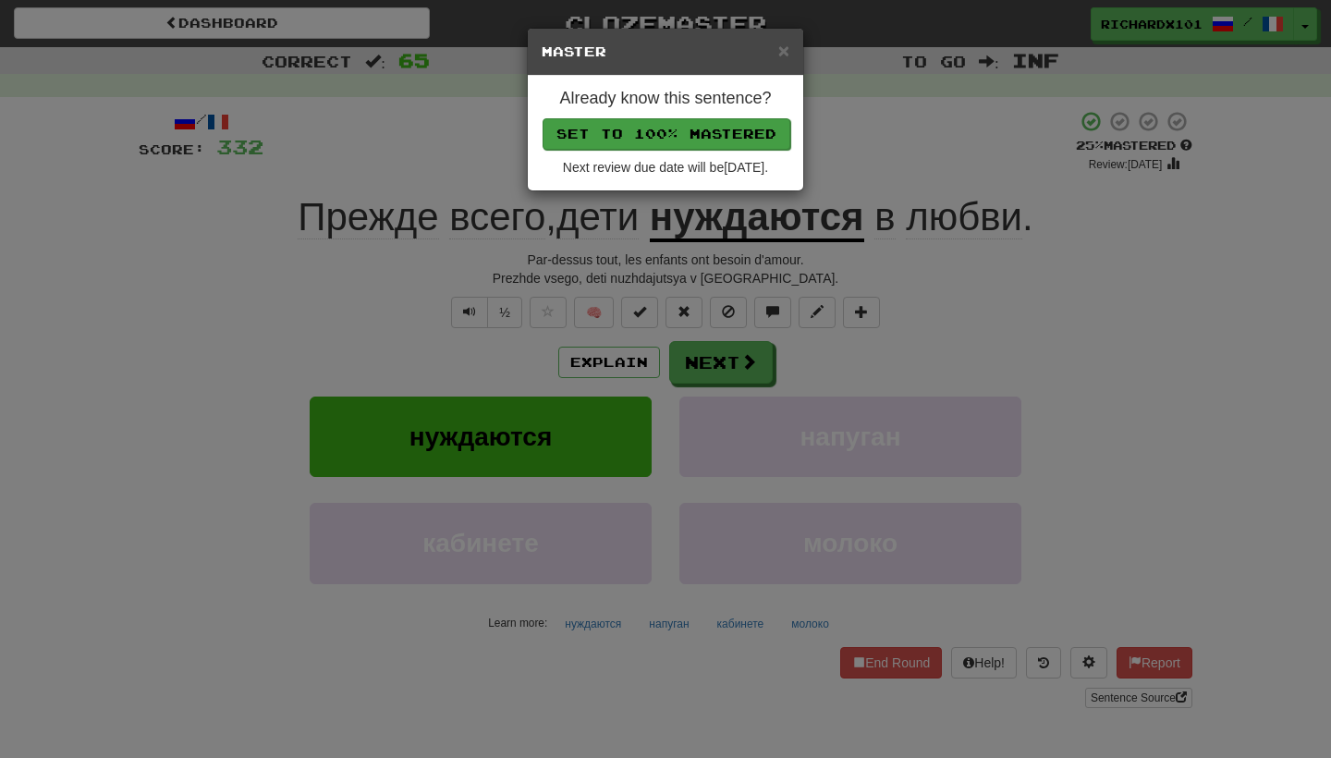
click at [713, 133] on button "Set to 100% Mastered" at bounding box center [666, 133] width 248 height 31
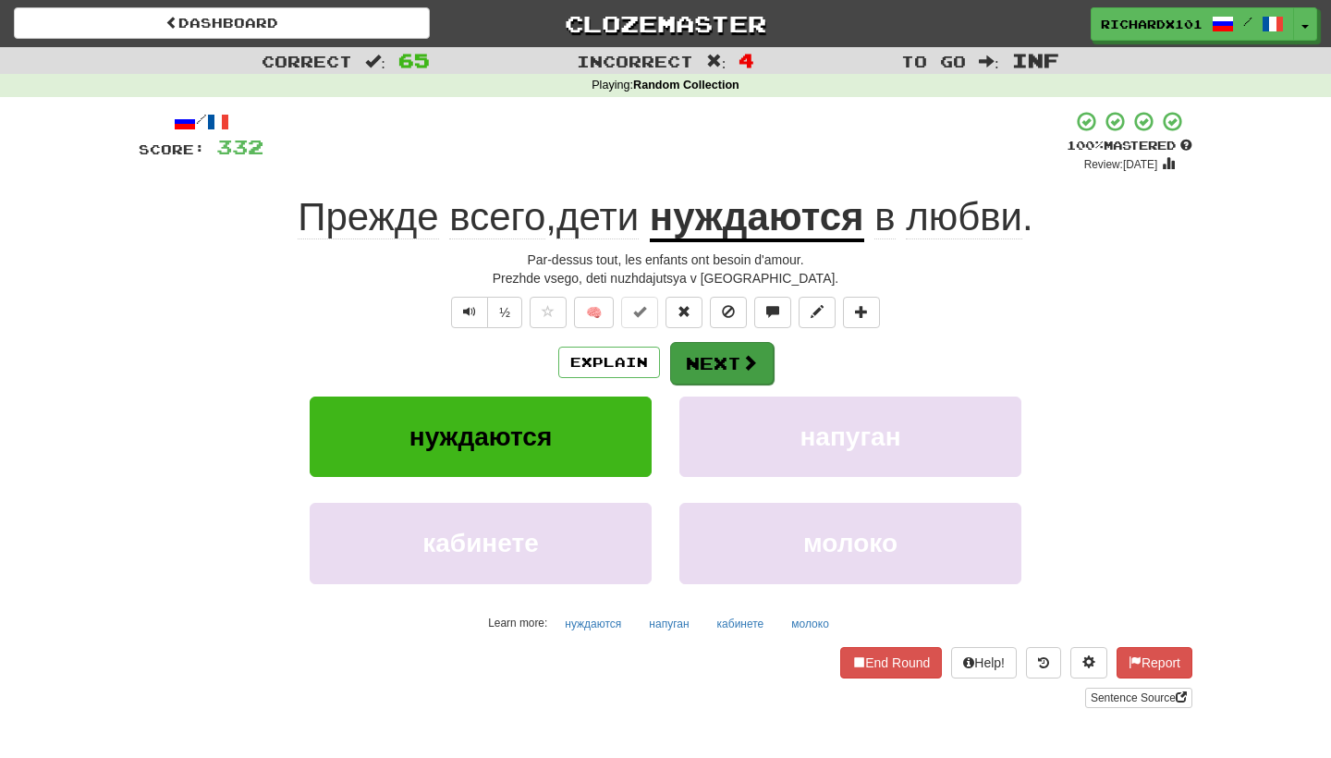
click at [707, 357] on button "Next" at bounding box center [722, 363] width 104 height 43
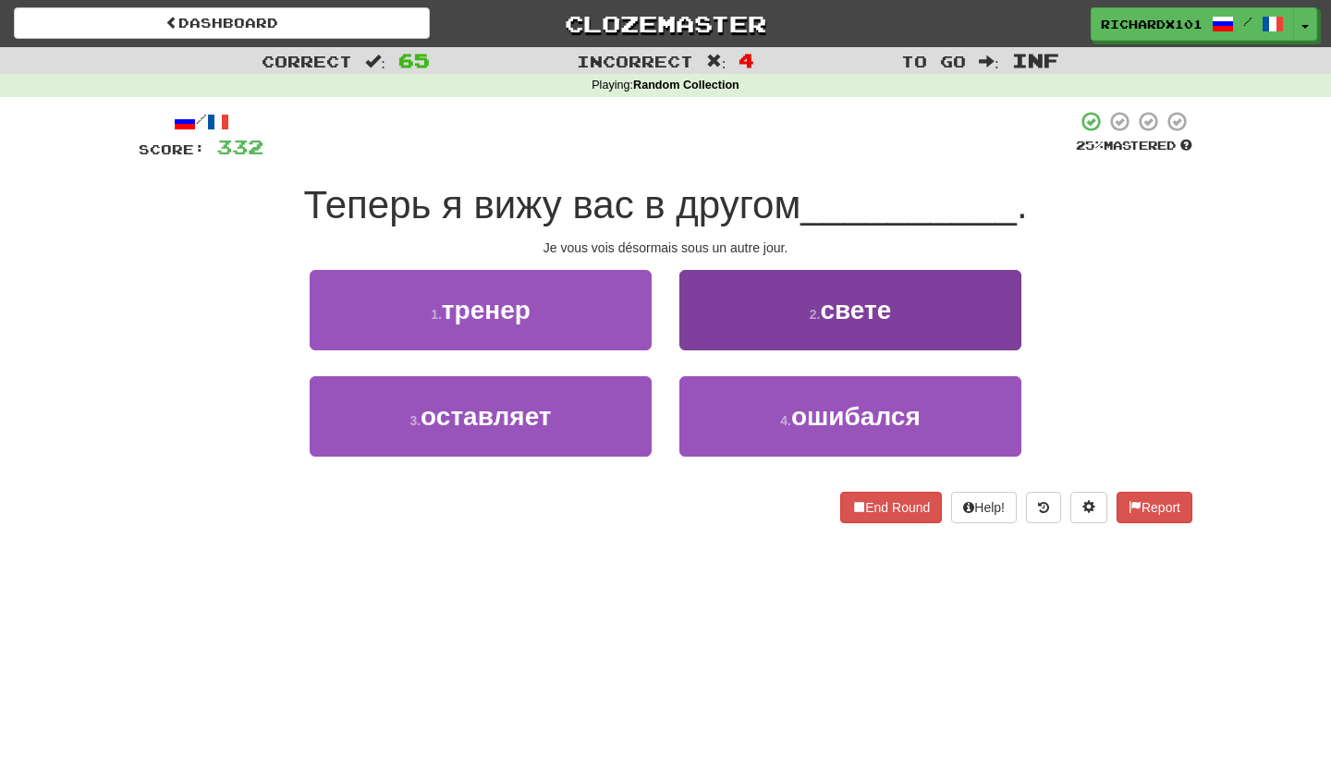
click at [737, 319] on button "2 . свете" at bounding box center [850, 310] width 342 height 80
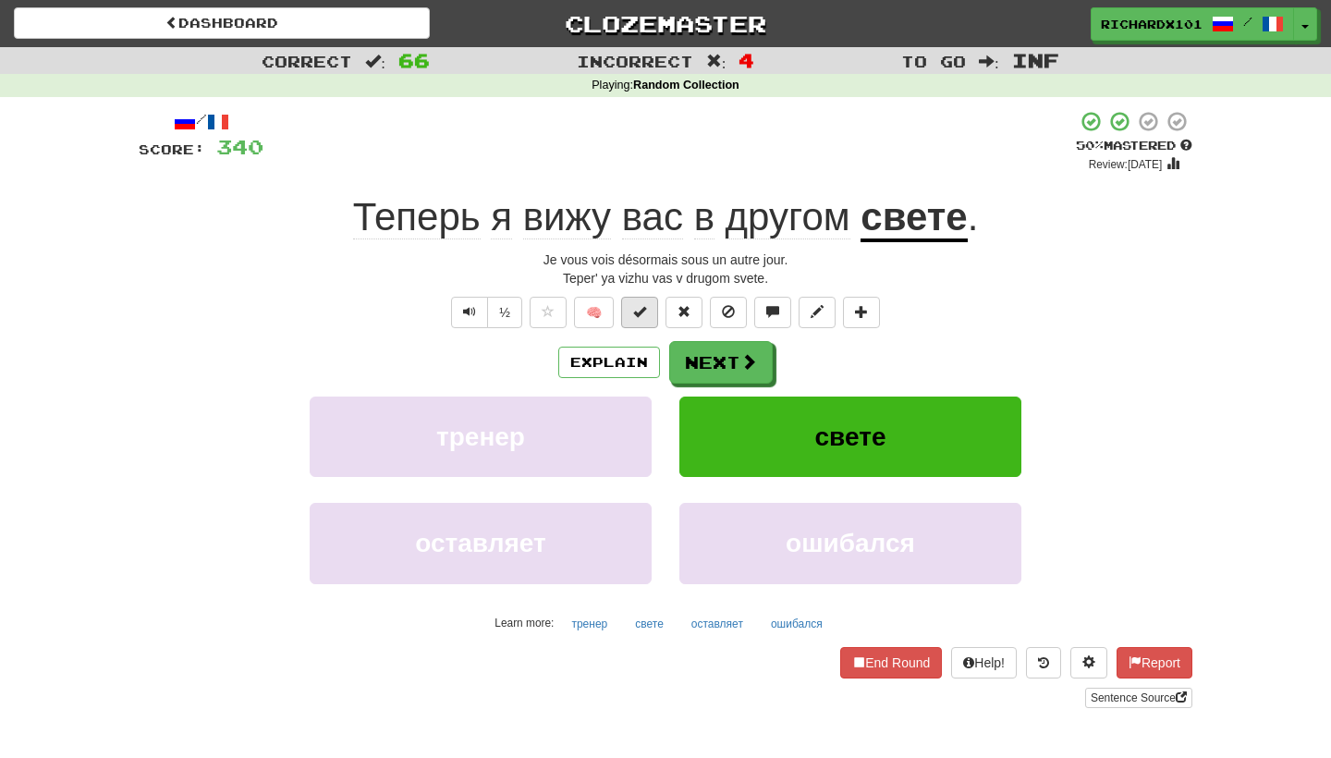
click at [648, 312] on button at bounding box center [639, 312] width 37 height 31
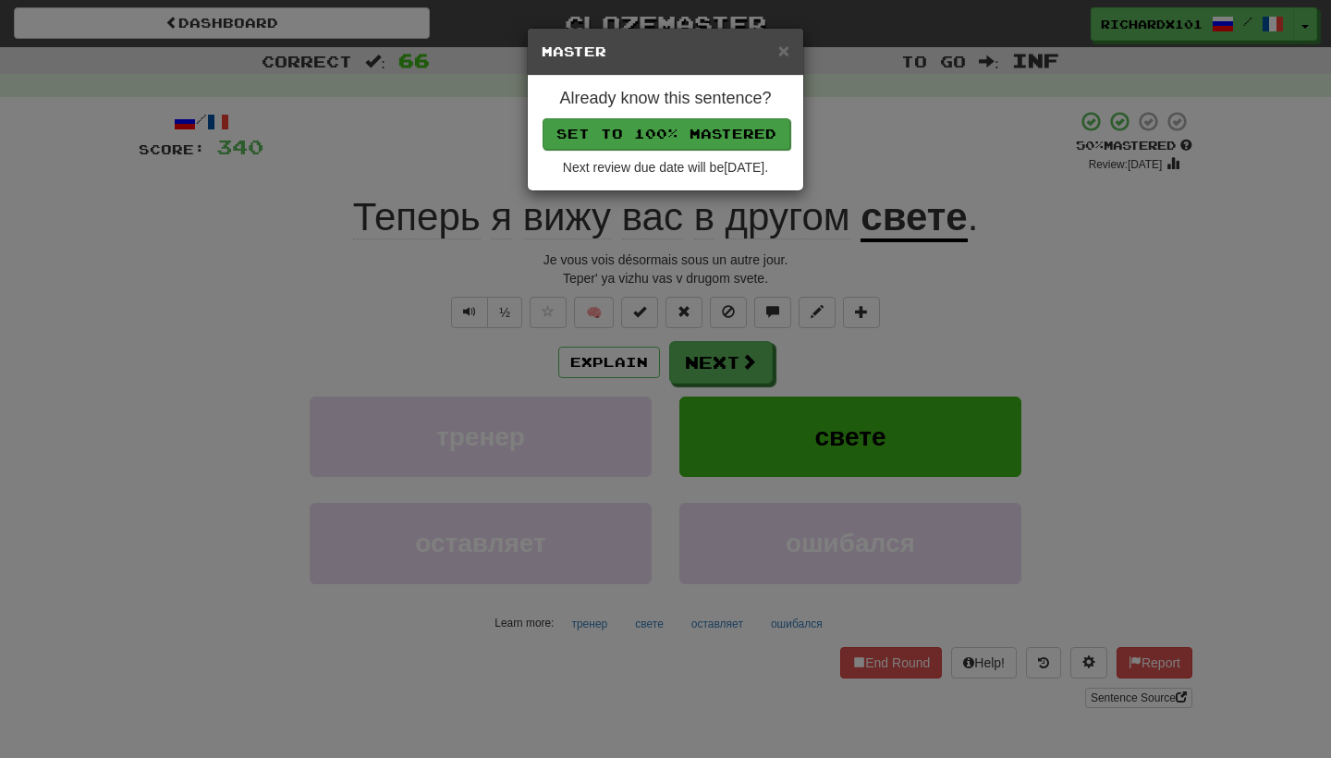
click at [713, 123] on button "Set to 100% Mastered" at bounding box center [666, 133] width 248 height 31
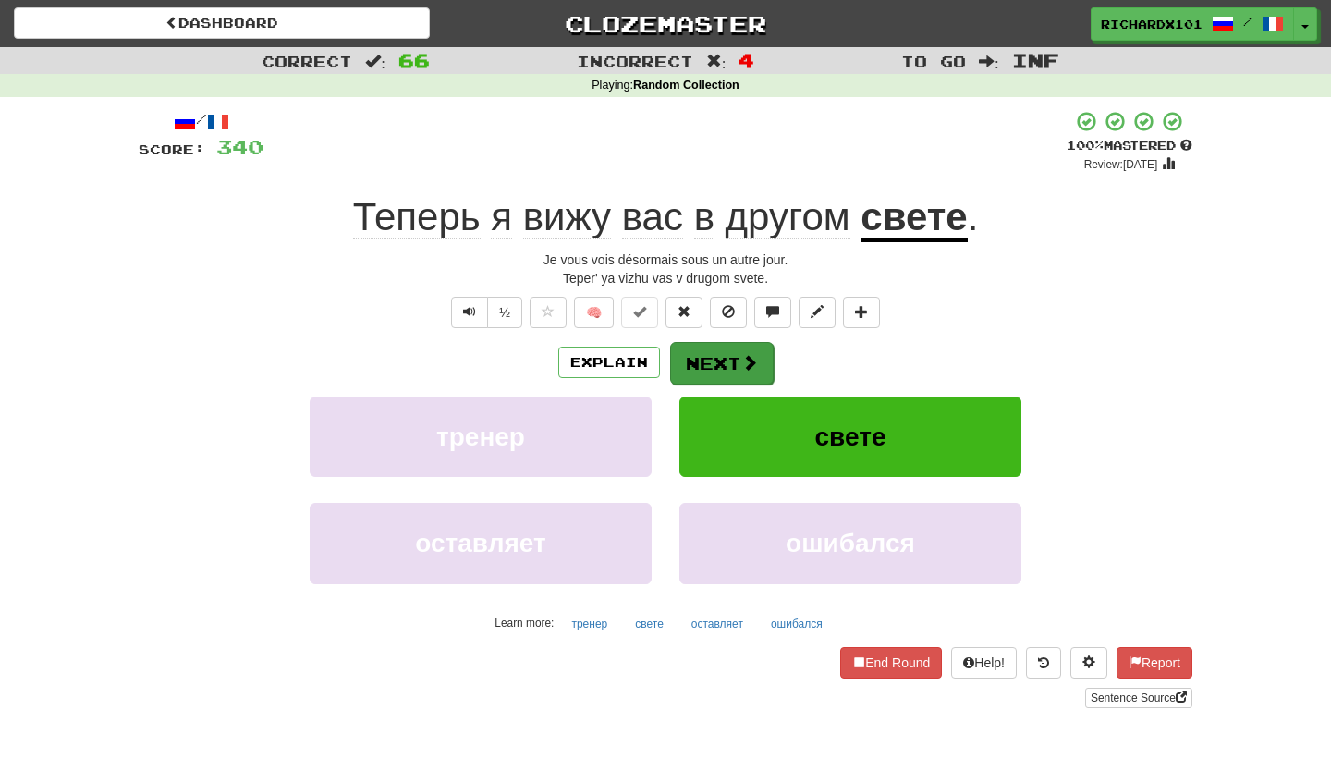
click at [701, 367] on button "Next" at bounding box center [722, 363] width 104 height 43
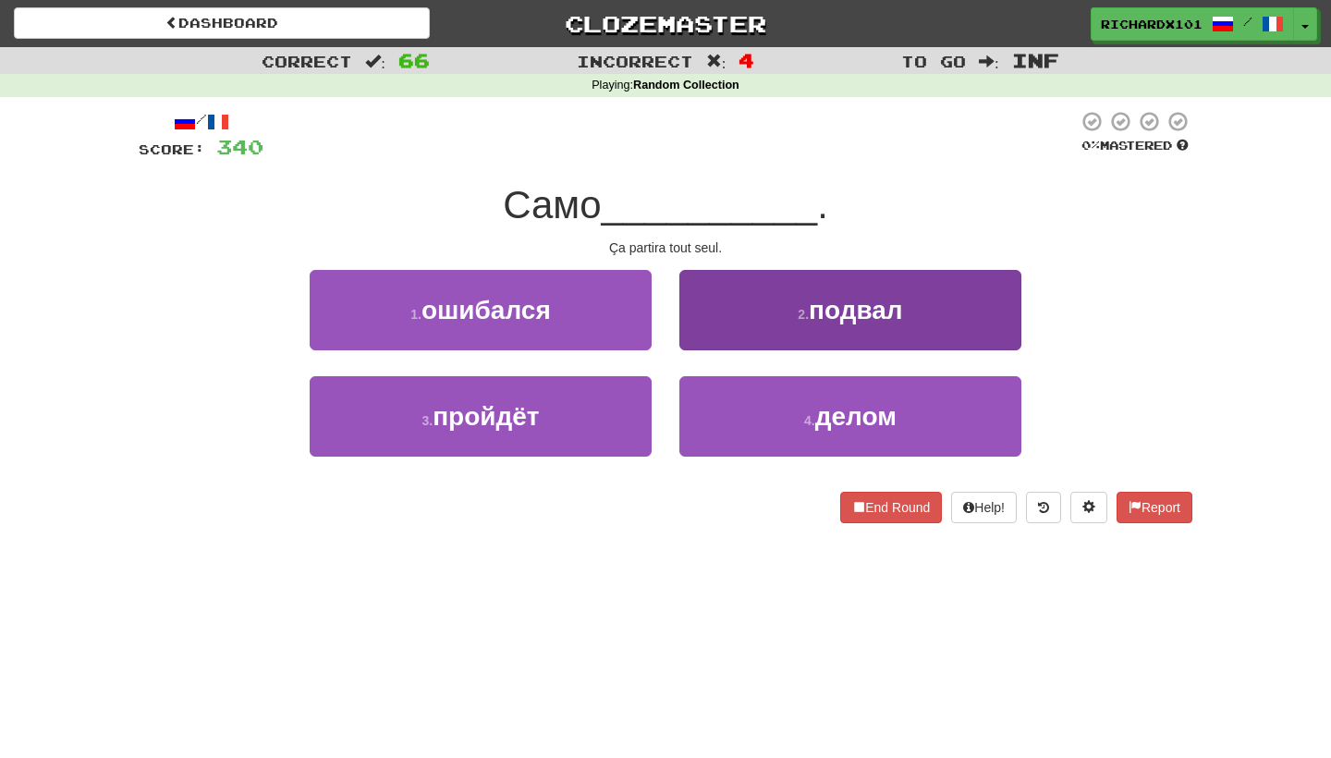
click at [734, 317] on button "2 . подвал" at bounding box center [850, 310] width 342 height 80
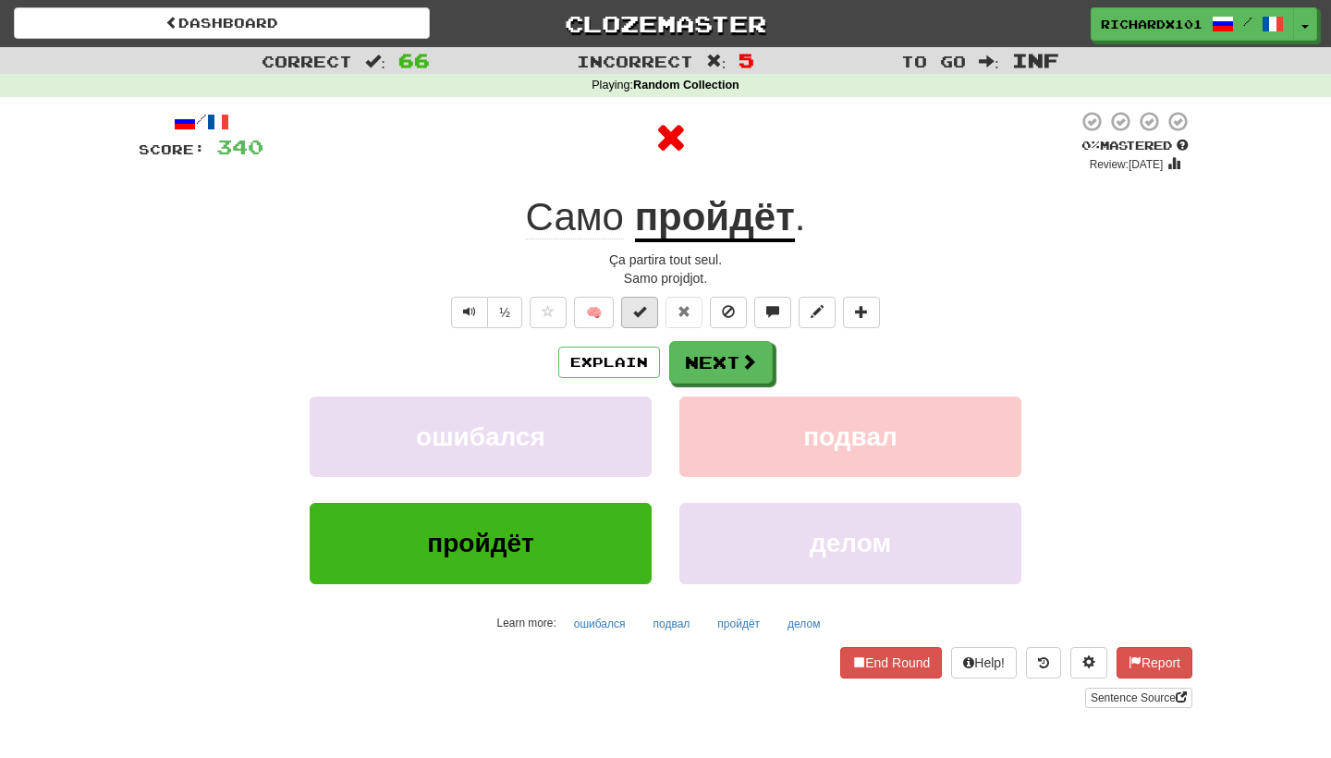
click at [641, 317] on button at bounding box center [639, 312] width 37 height 31
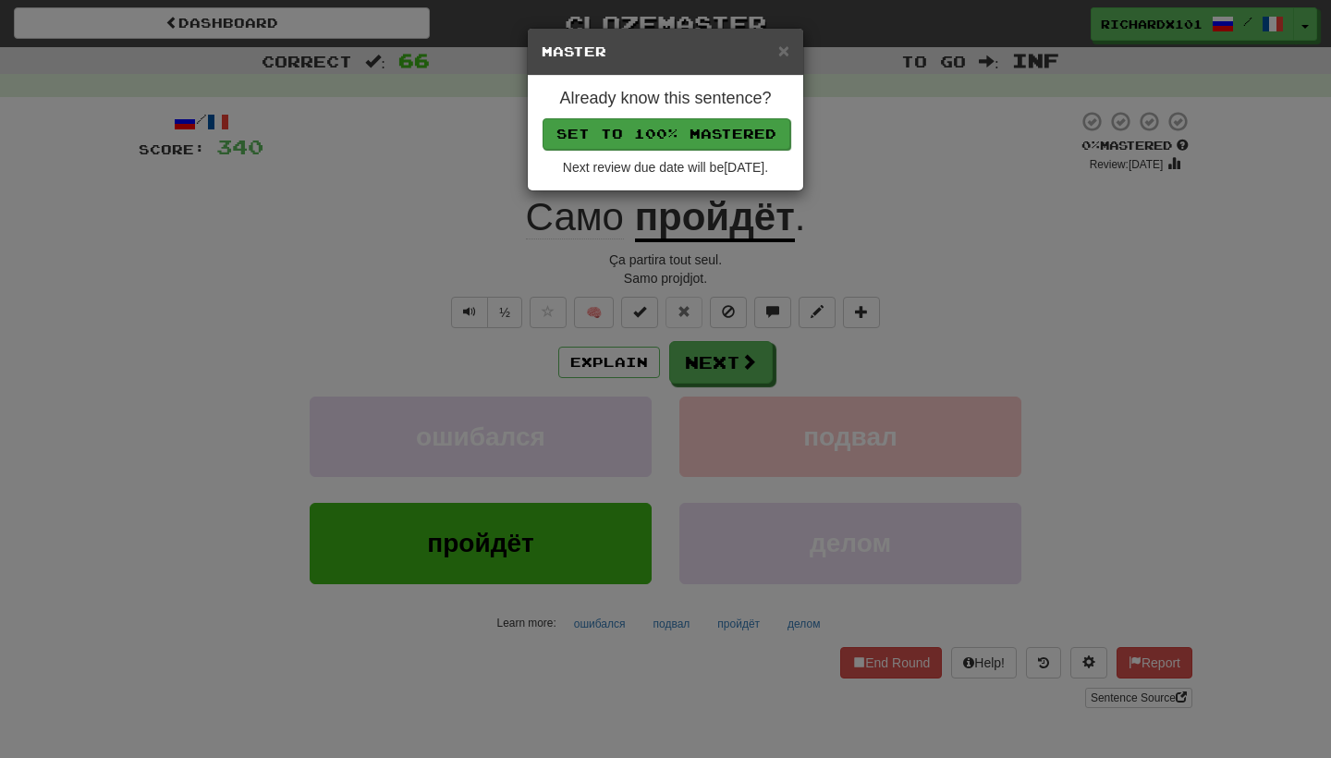
click at [714, 132] on button "Set to 100% Mastered" at bounding box center [666, 133] width 248 height 31
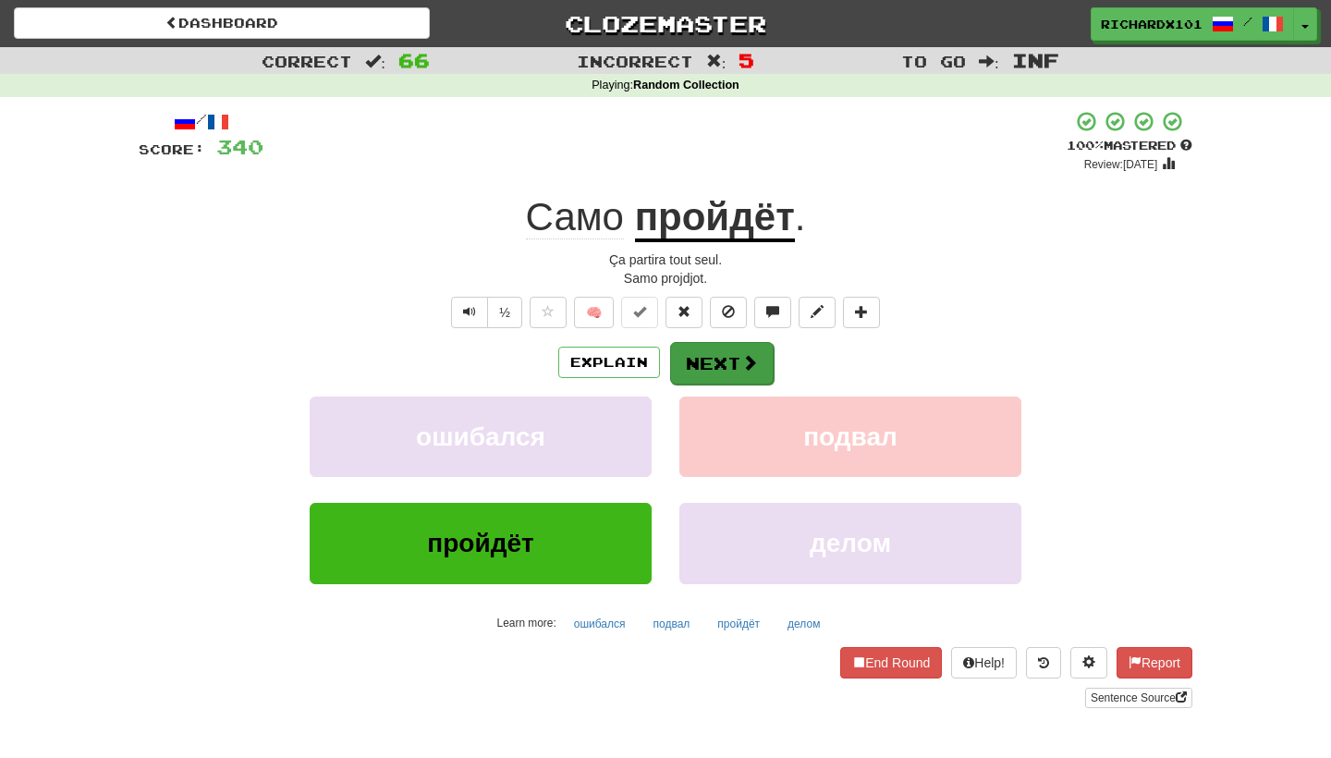
click at [719, 364] on button "Next" at bounding box center [722, 363] width 104 height 43
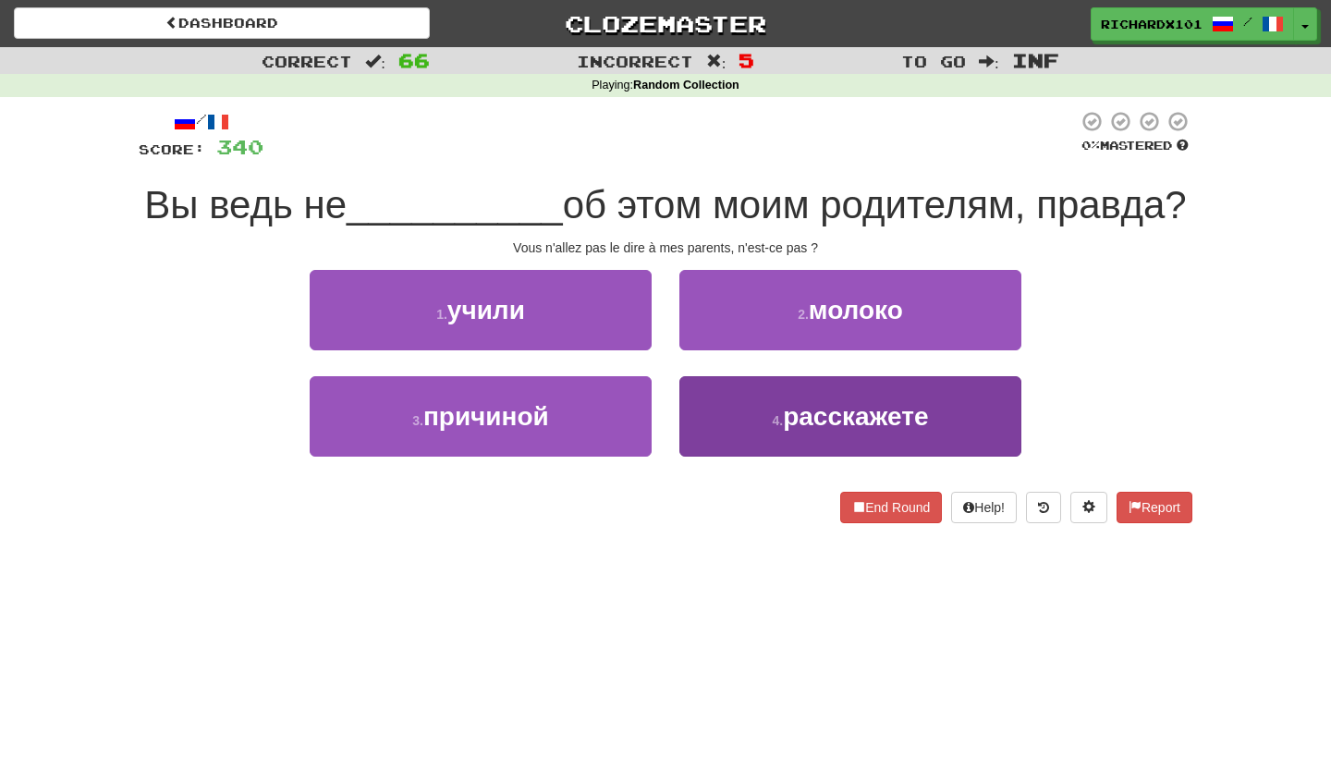
click at [737, 431] on button "4 . расскажете" at bounding box center [850, 416] width 342 height 80
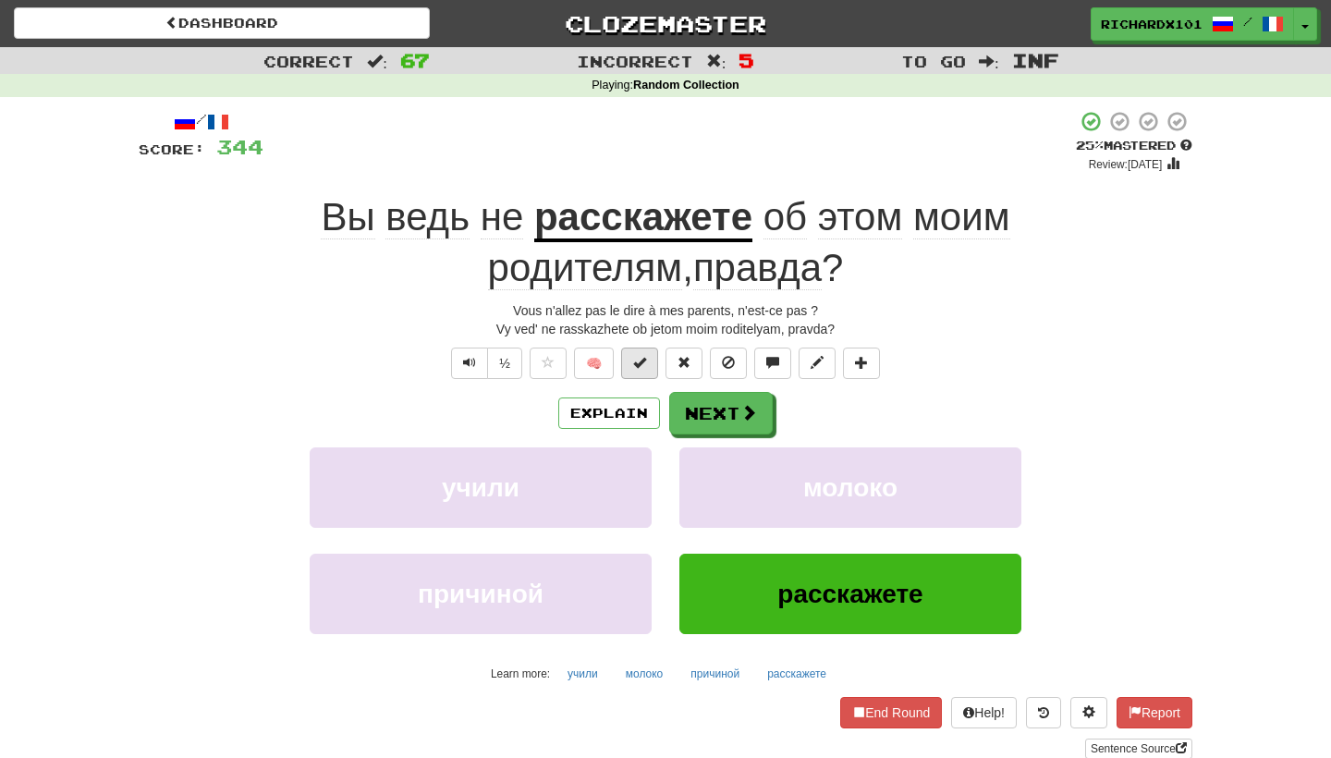
click at [649, 366] on button at bounding box center [639, 362] width 37 height 31
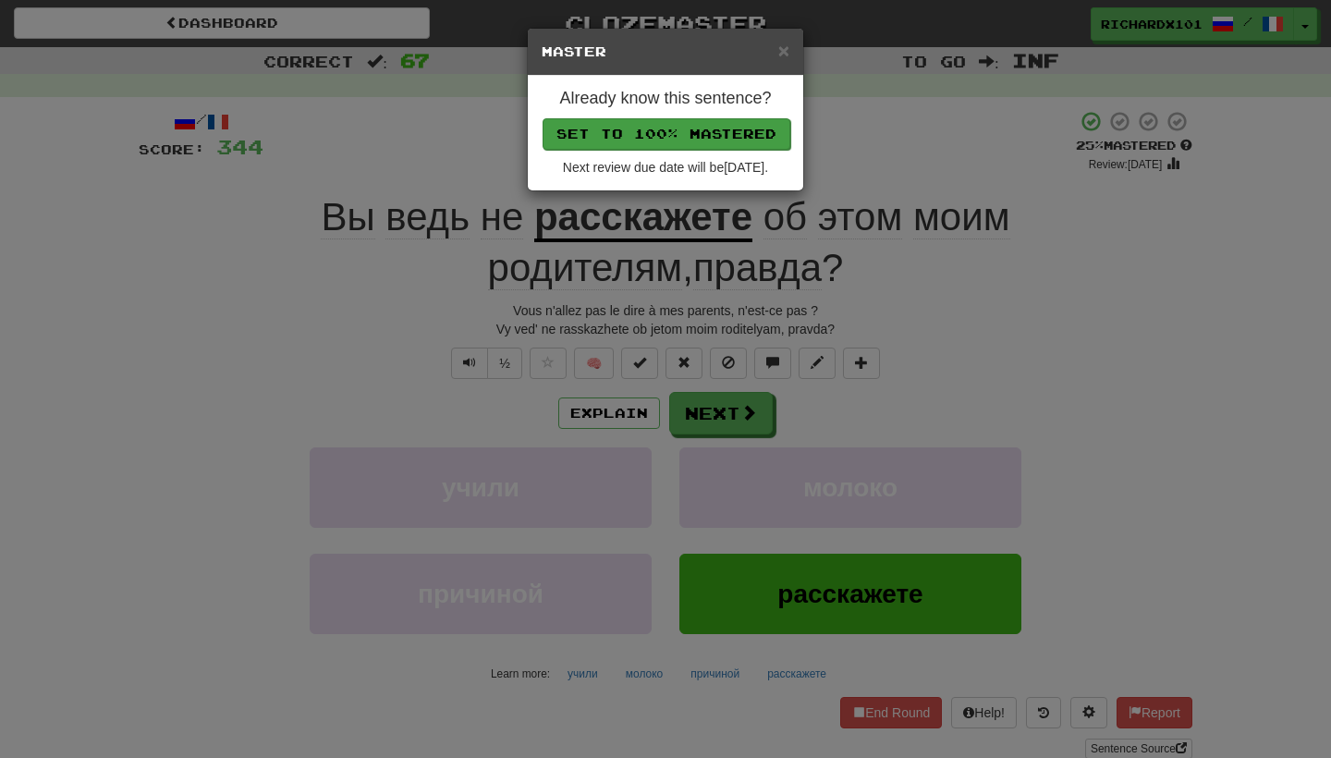
click at [727, 137] on button "Set to 100% Mastered" at bounding box center [666, 133] width 248 height 31
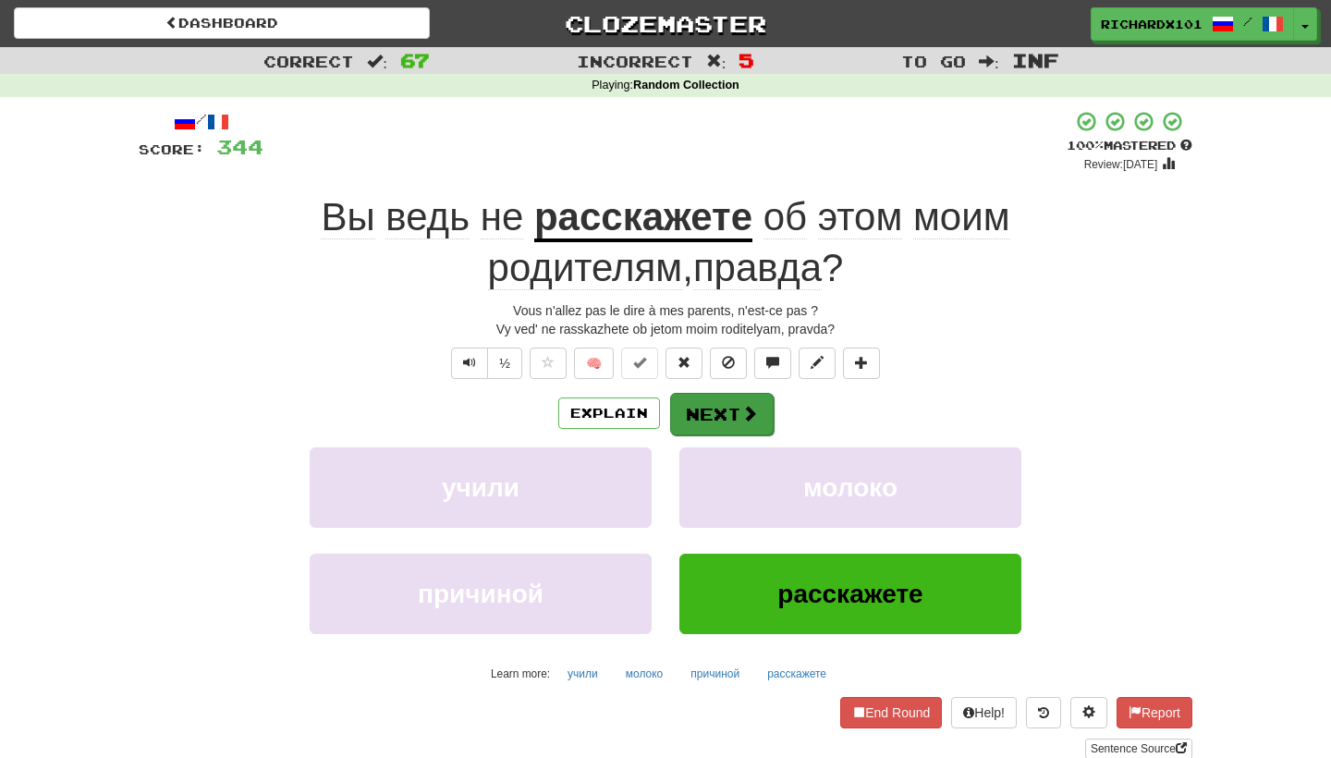
click at [741, 406] on span at bounding box center [749, 413] width 17 height 17
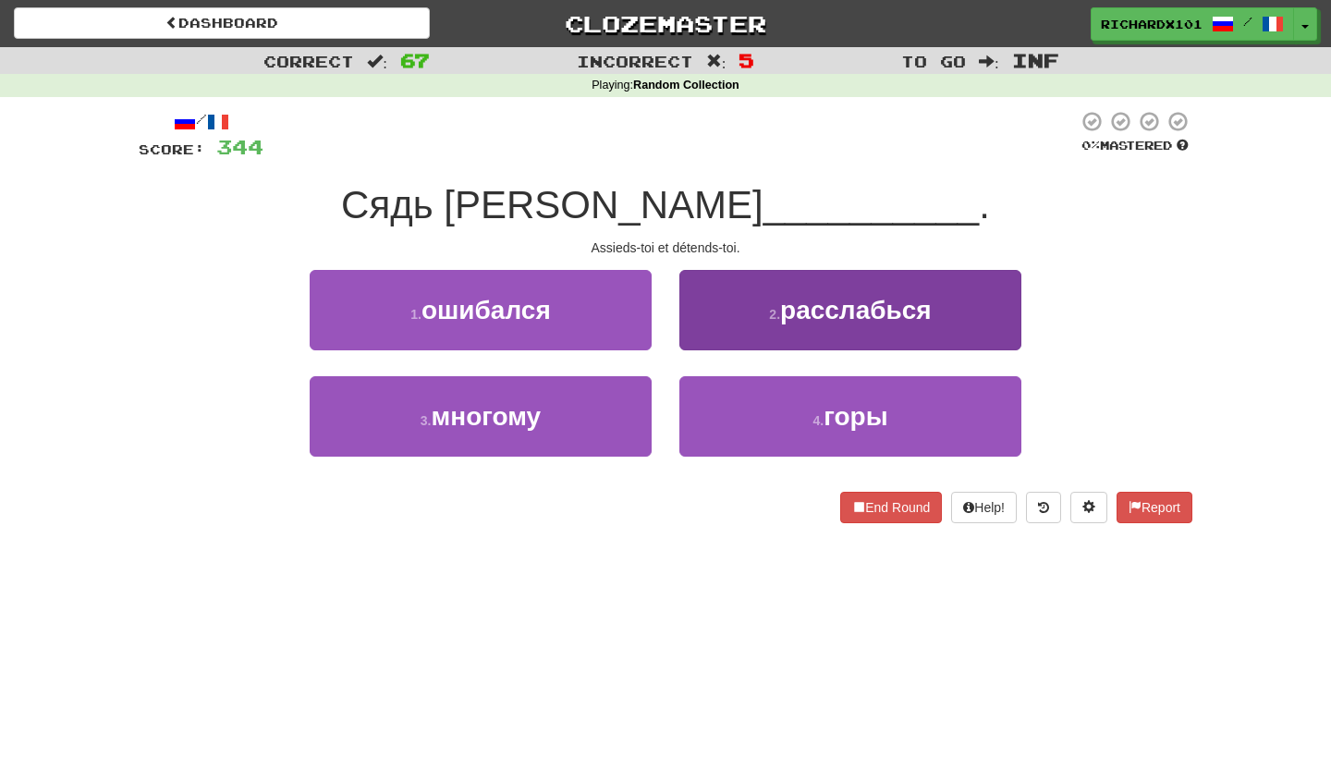
click at [785, 319] on span "расслабься" at bounding box center [856, 310] width 152 height 29
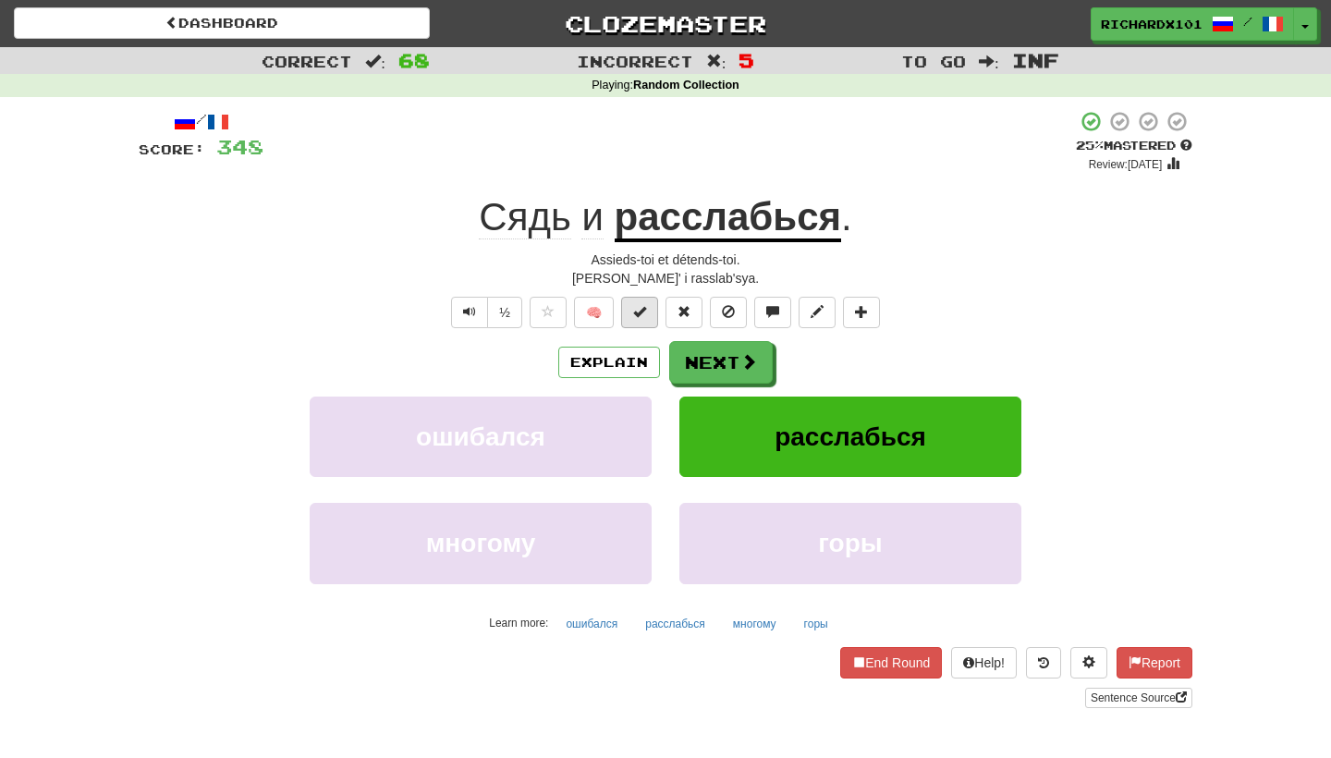
click at [645, 315] on span at bounding box center [639, 311] width 13 height 13
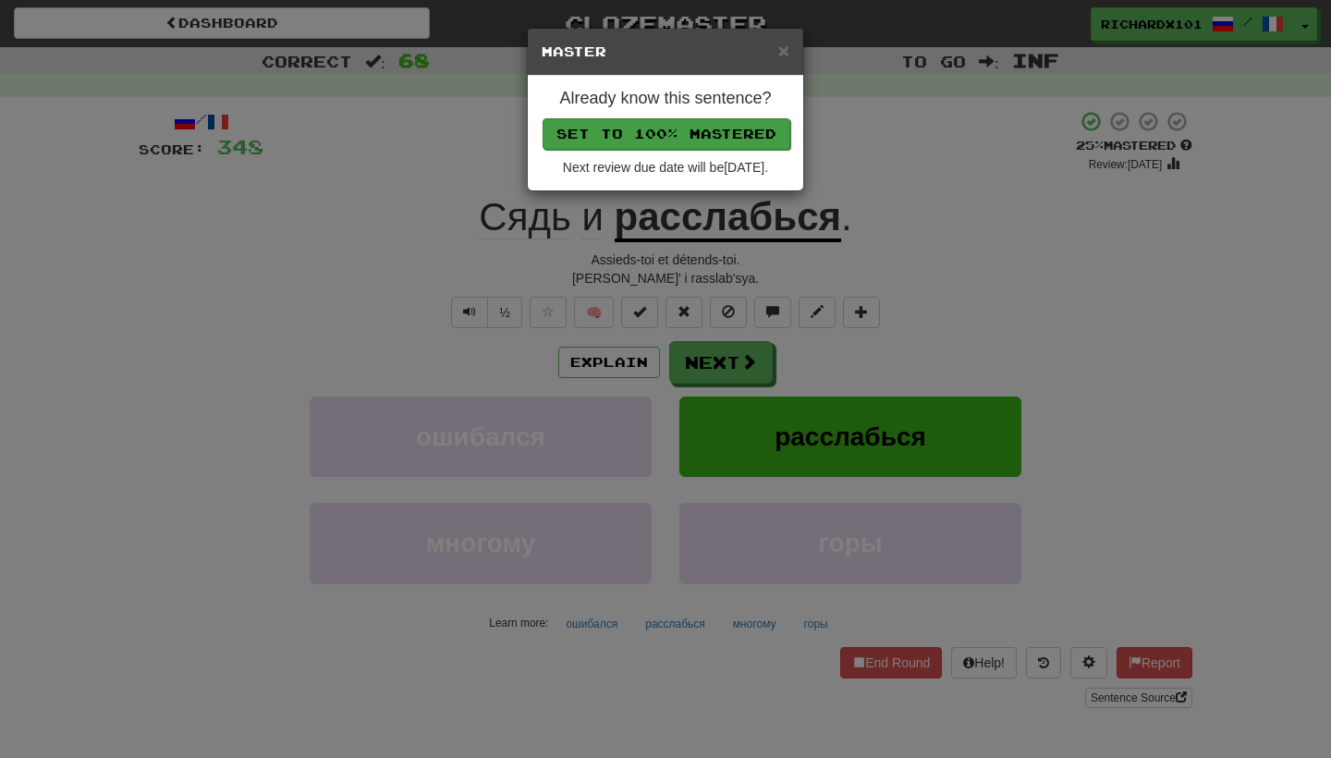
click at [720, 140] on button "Set to 100% Mastered" at bounding box center [666, 133] width 248 height 31
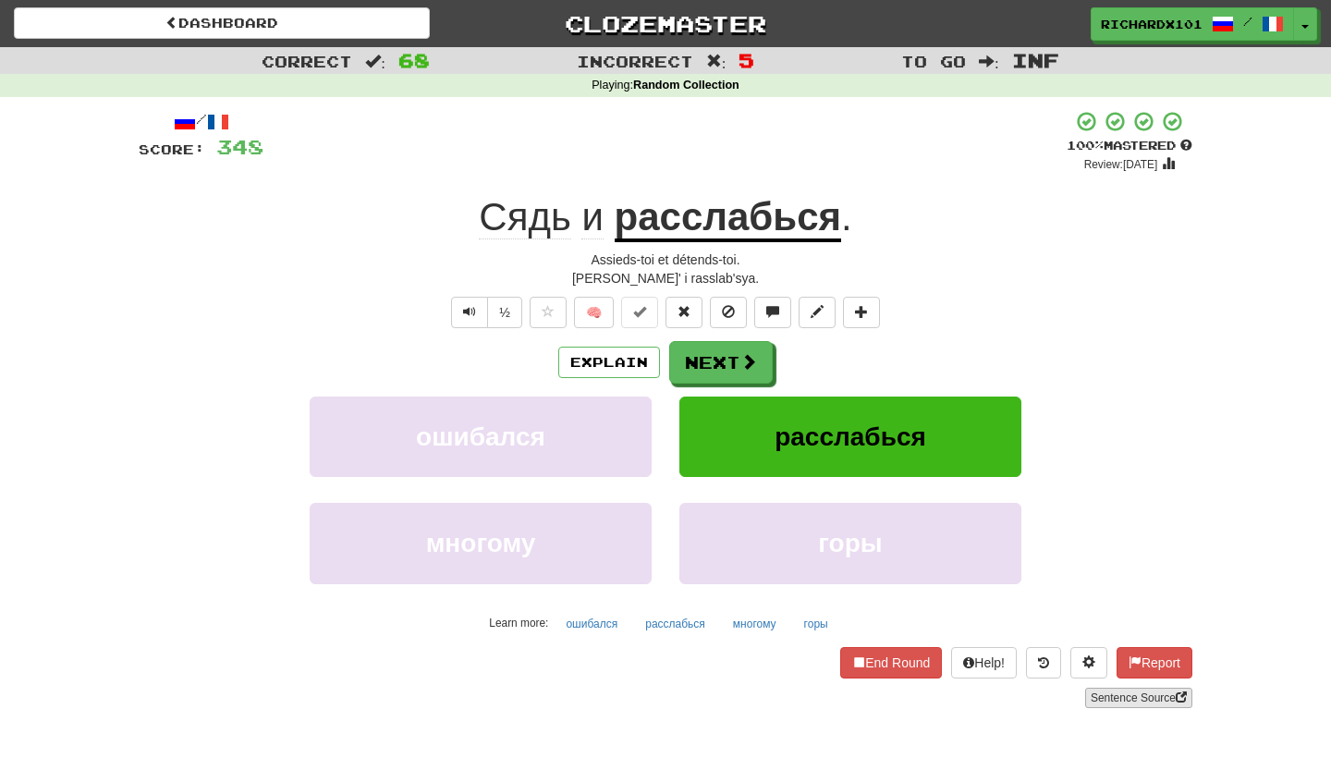
click at [1130, 695] on link "Sentence Source" at bounding box center [1138, 698] width 107 height 20
click at [712, 360] on button "Next" at bounding box center [722, 363] width 104 height 43
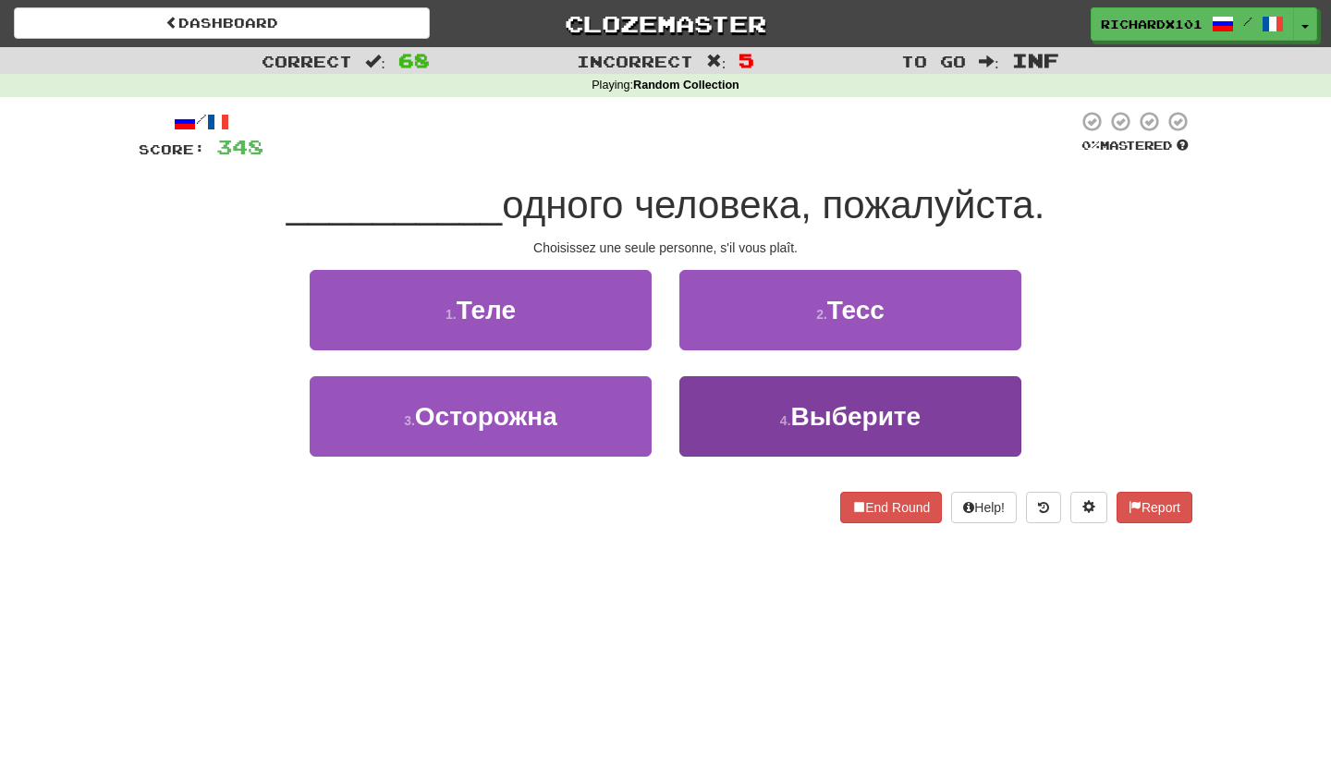
click at [732, 422] on button "4 . Выберите" at bounding box center [850, 416] width 342 height 80
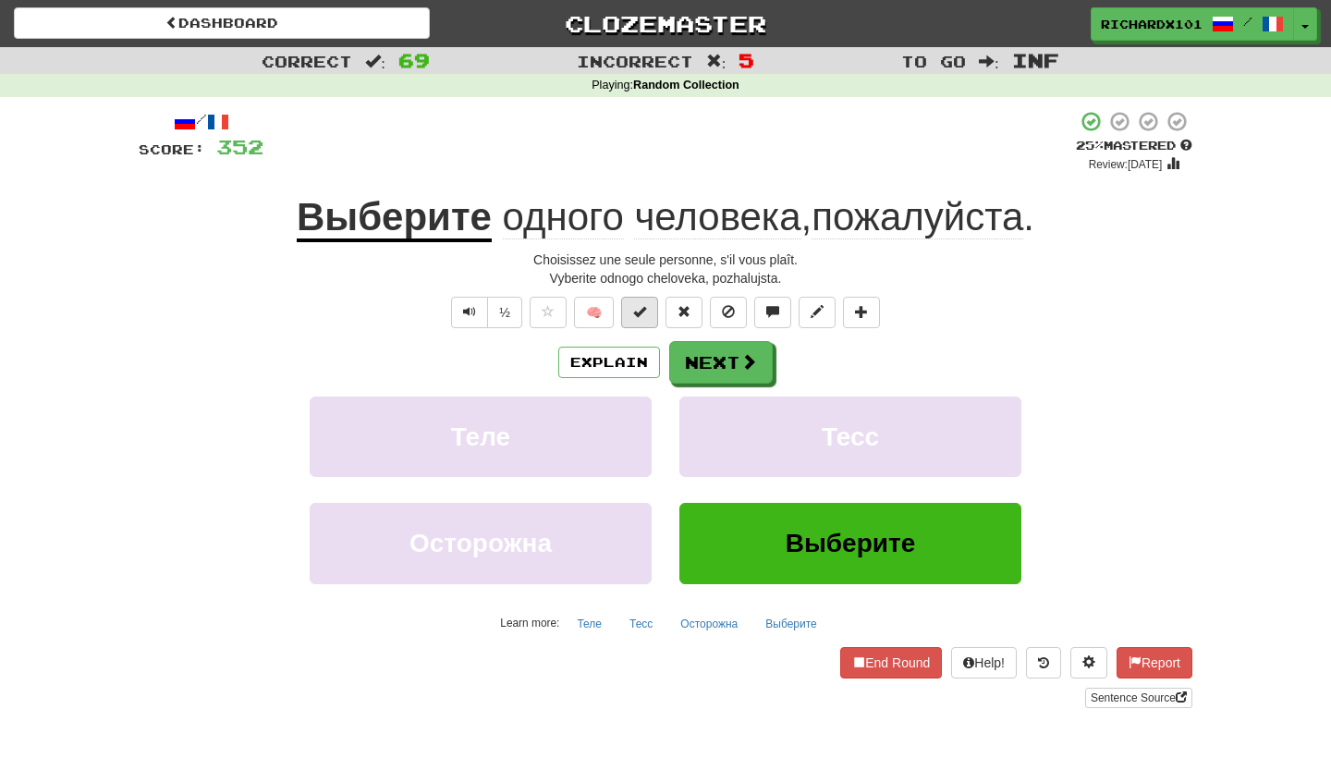
click at [637, 310] on span at bounding box center [639, 311] width 13 height 13
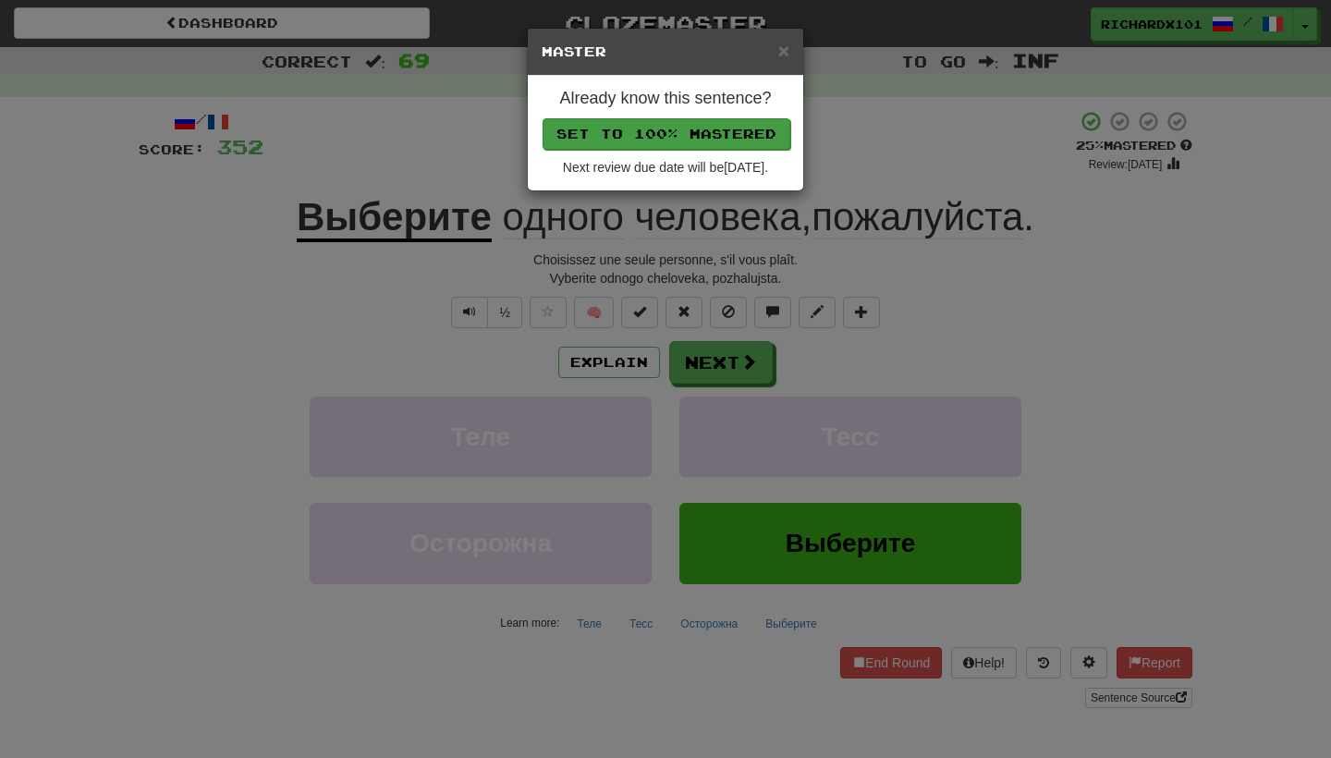
click at [693, 123] on button "Set to 100% Mastered" at bounding box center [666, 133] width 248 height 31
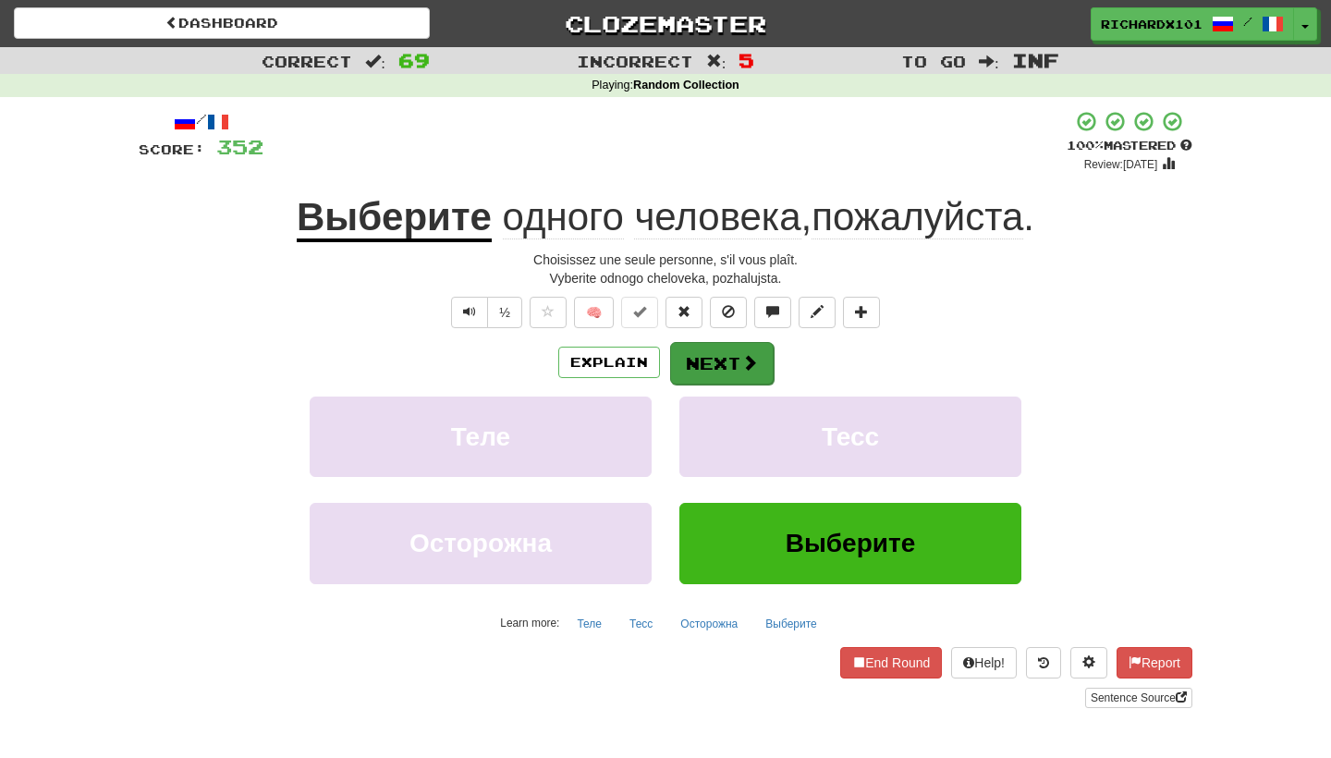
click at [717, 347] on button "Next" at bounding box center [722, 363] width 104 height 43
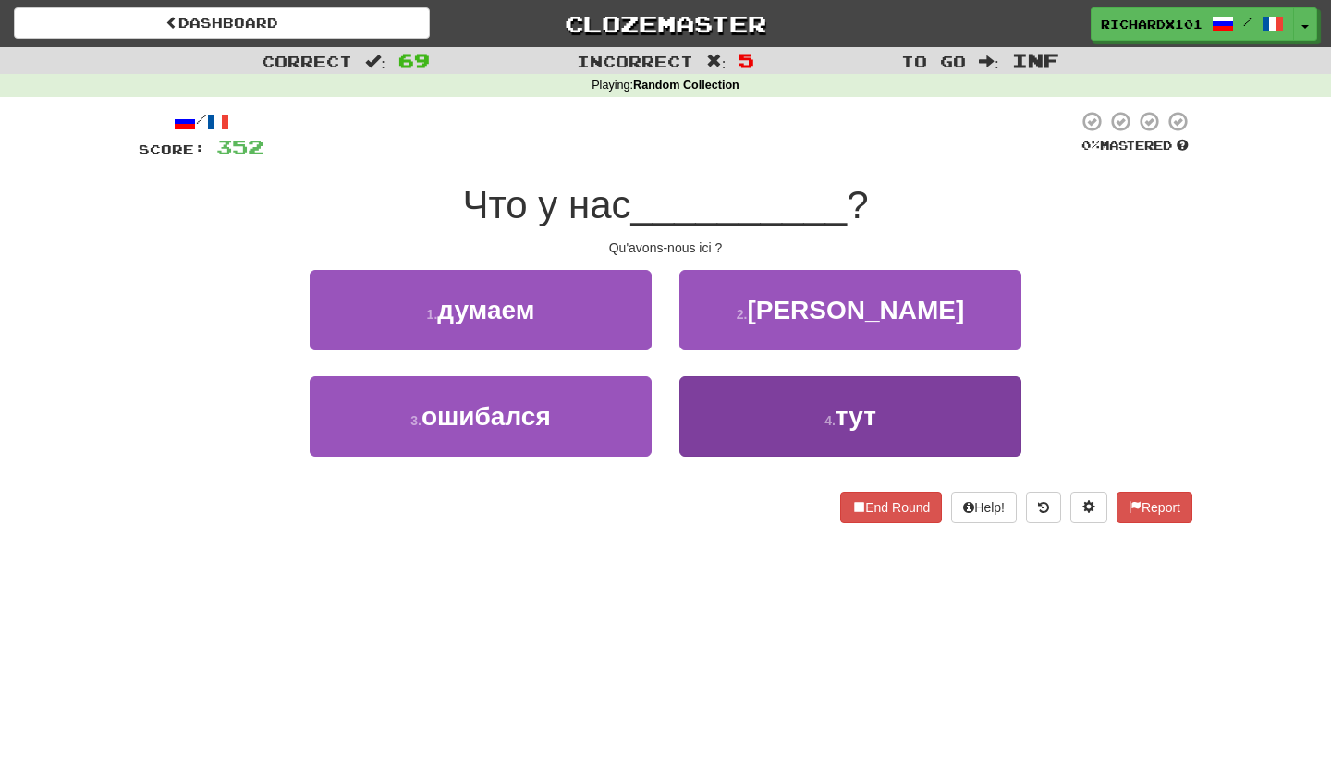
click at [720, 401] on button "4 . тут" at bounding box center [850, 416] width 342 height 80
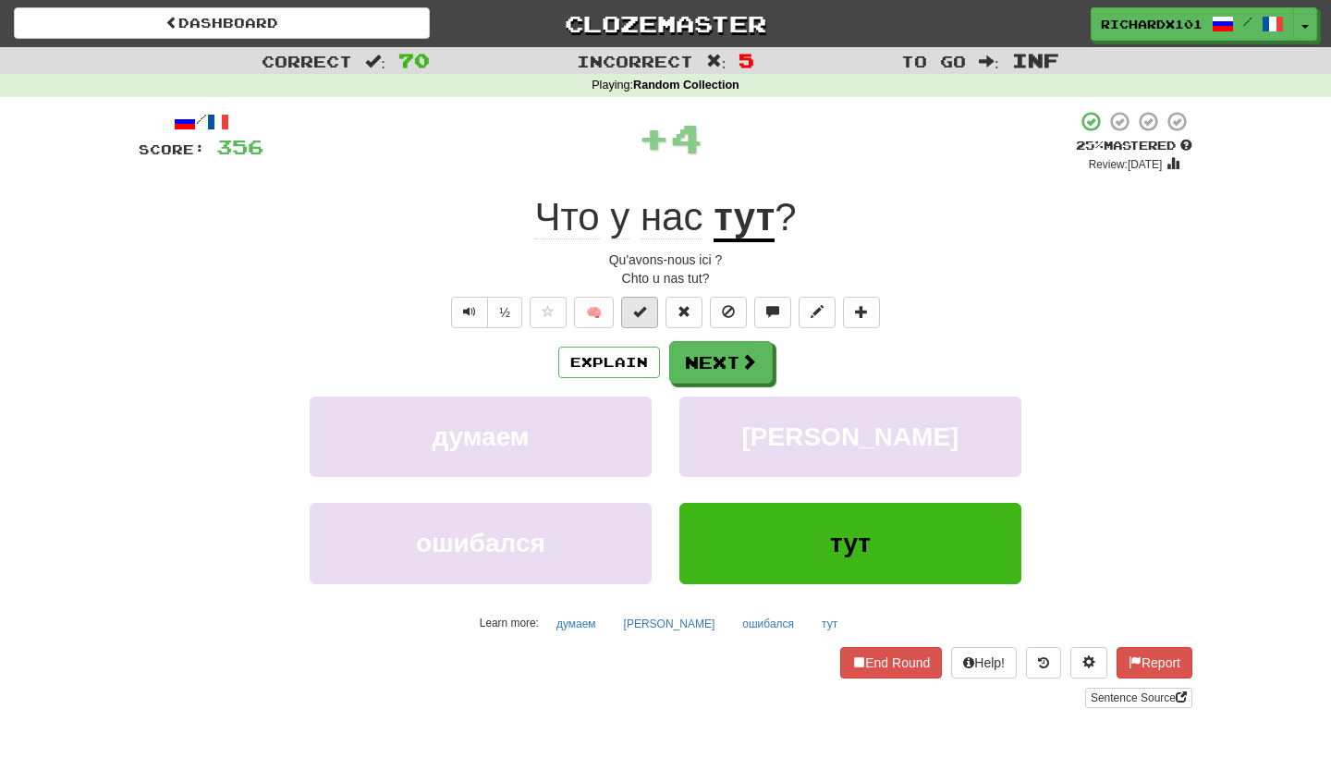
click at [639, 299] on button at bounding box center [639, 312] width 37 height 31
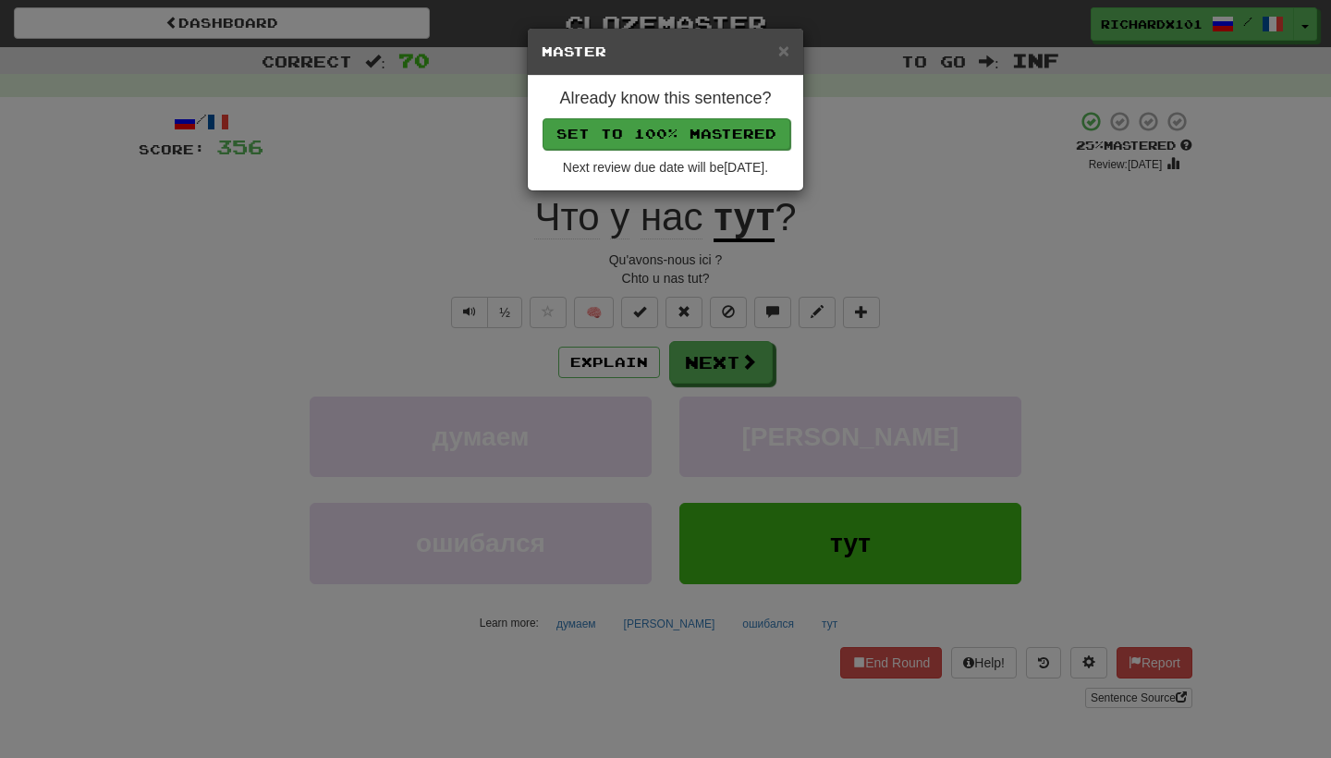
click at [697, 135] on button "Set to 100% Mastered" at bounding box center [666, 133] width 248 height 31
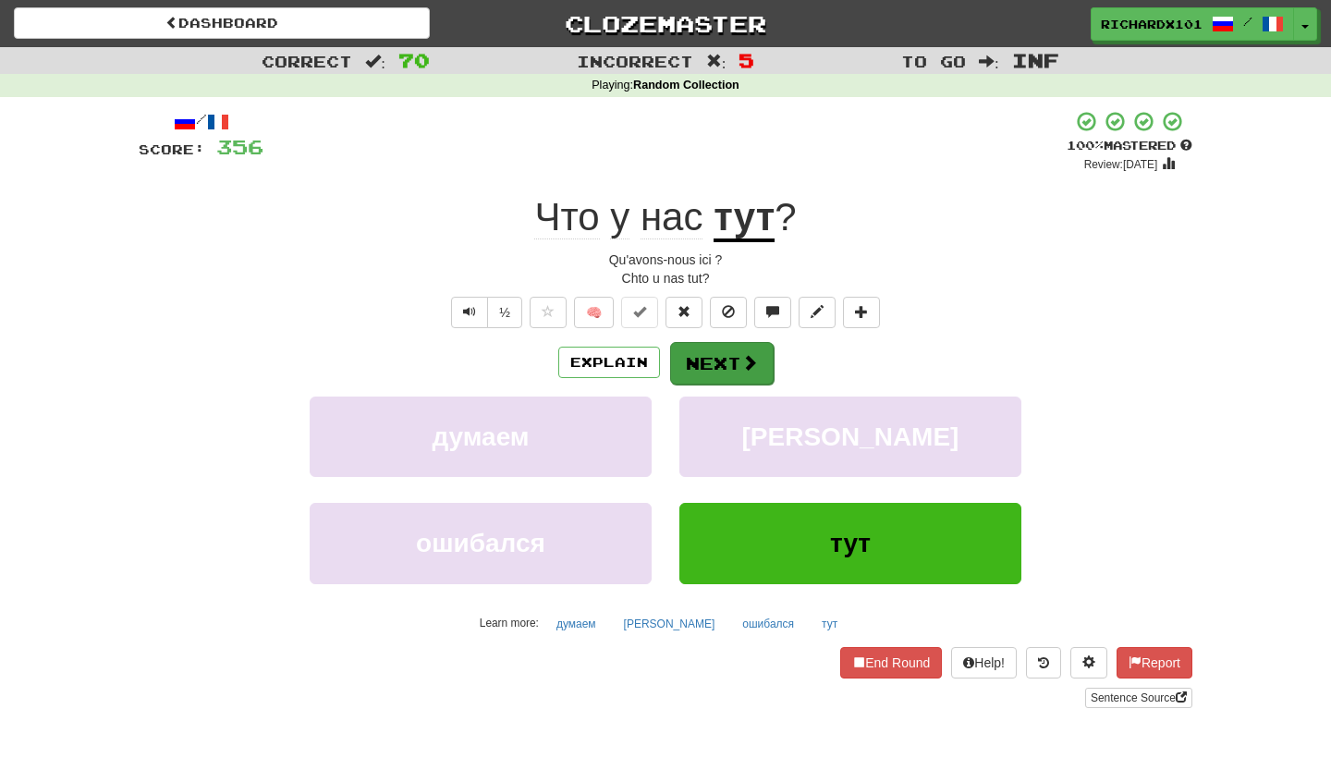
click at [703, 369] on button "Next" at bounding box center [722, 363] width 104 height 43
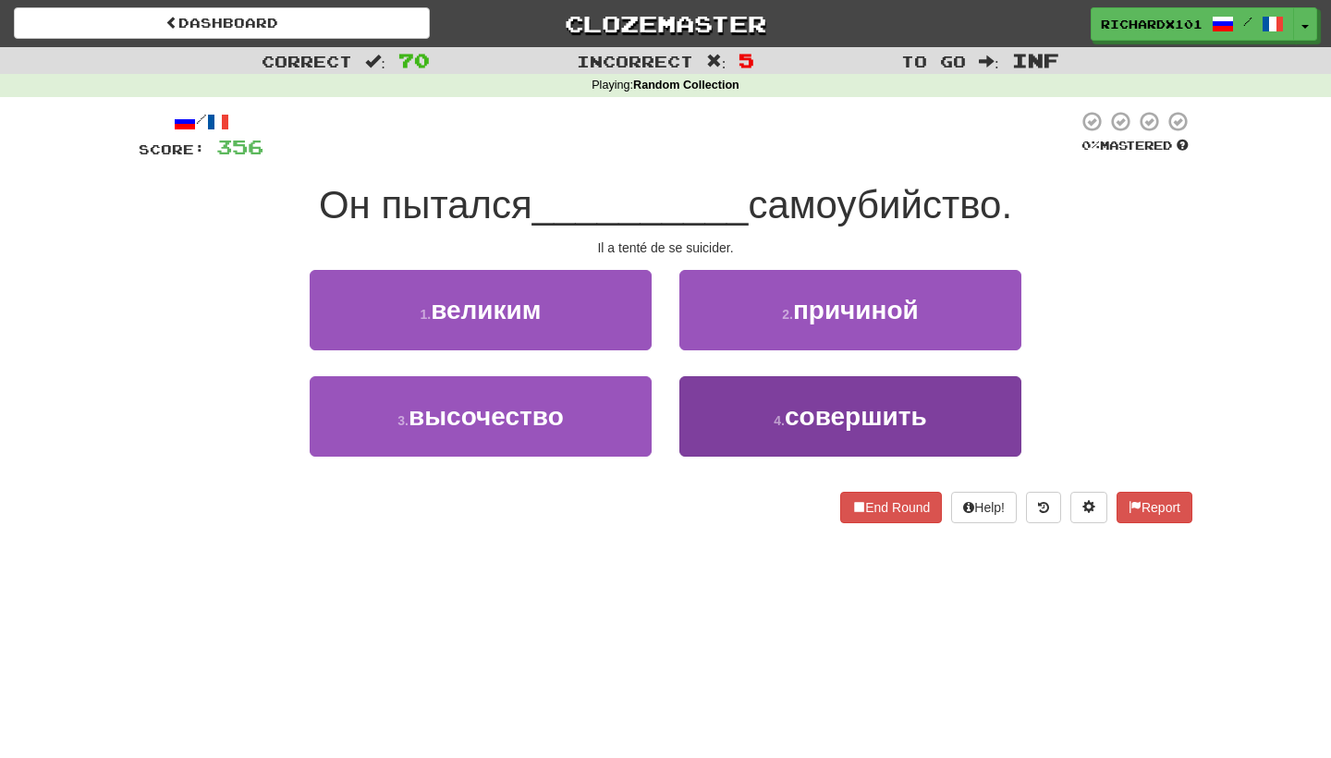
click at [717, 415] on button "4 . совершить" at bounding box center [850, 416] width 342 height 80
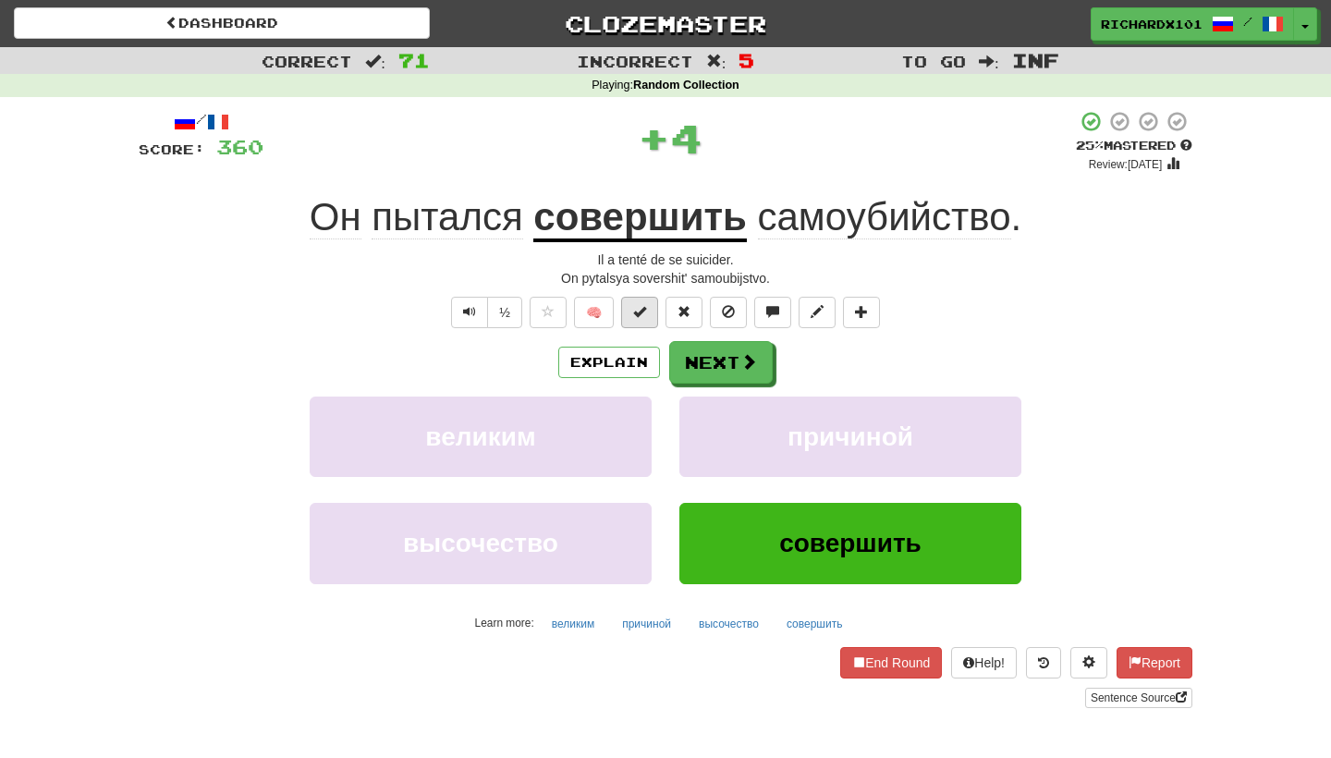
click at [646, 313] on span at bounding box center [639, 311] width 13 height 13
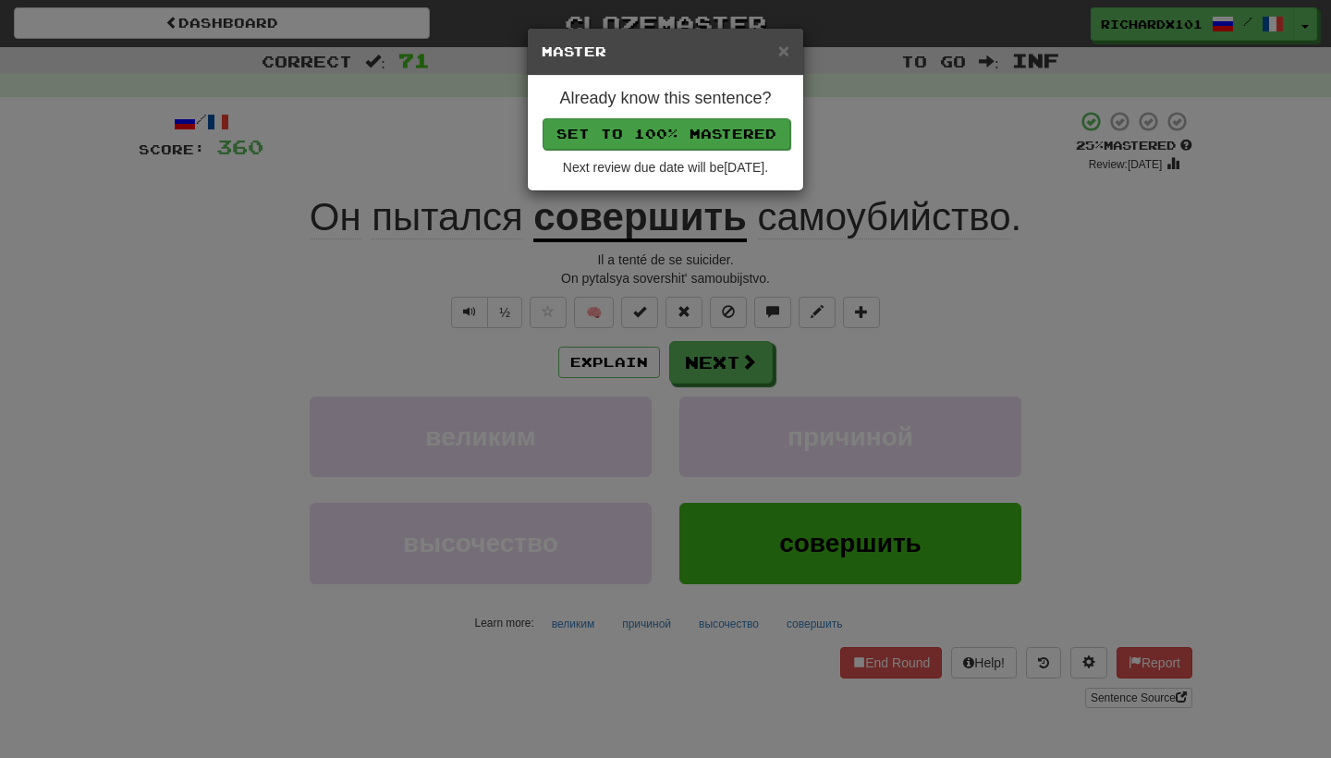
click at [681, 130] on button "Set to 100% Mastered" at bounding box center [666, 133] width 248 height 31
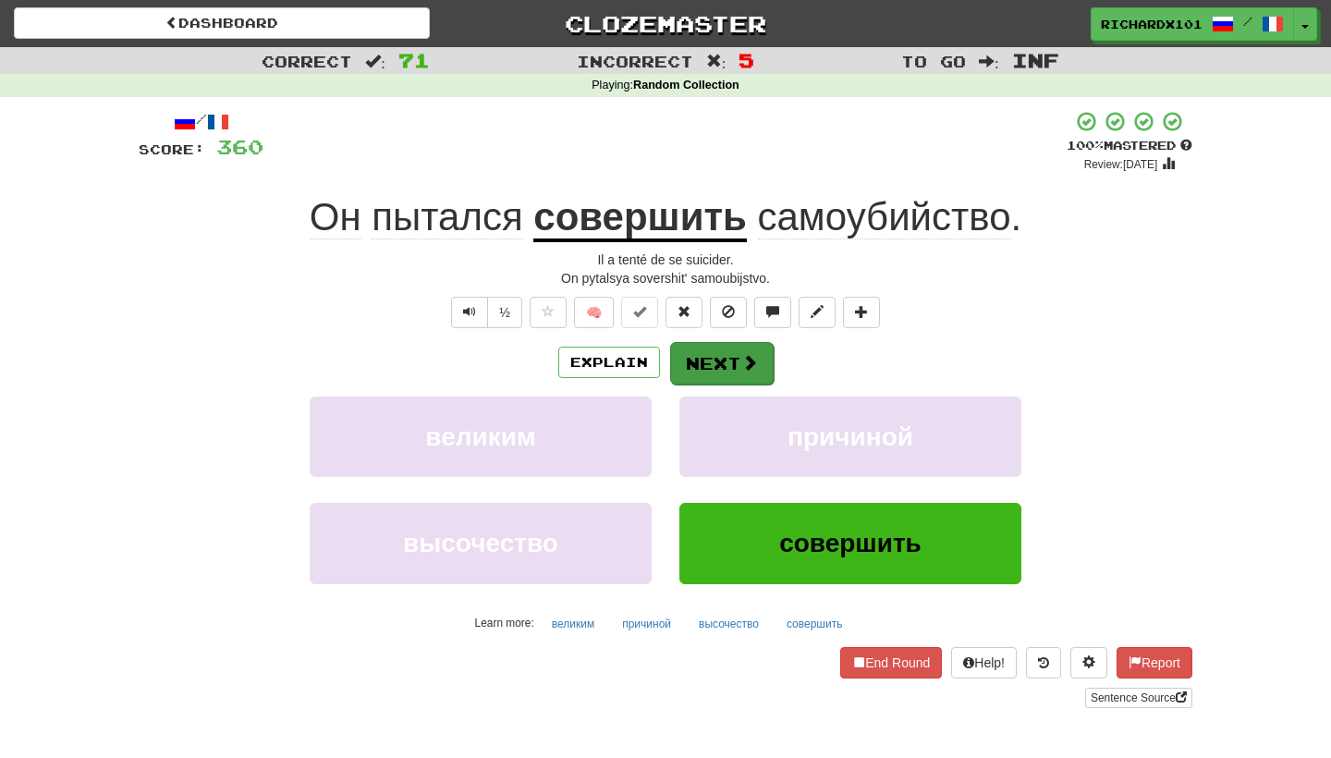
click at [701, 359] on button "Next" at bounding box center [722, 363] width 104 height 43
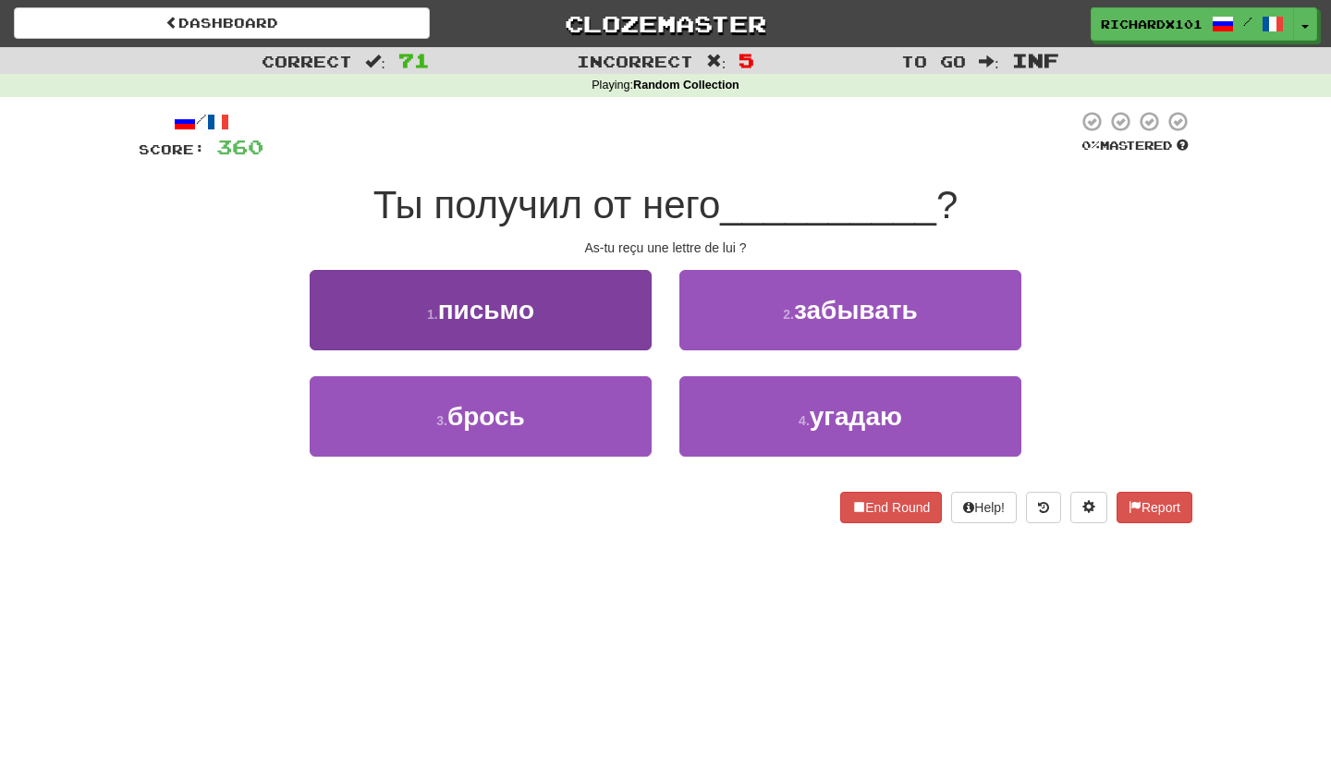
click at [612, 307] on button "1 . письмо" at bounding box center [481, 310] width 342 height 80
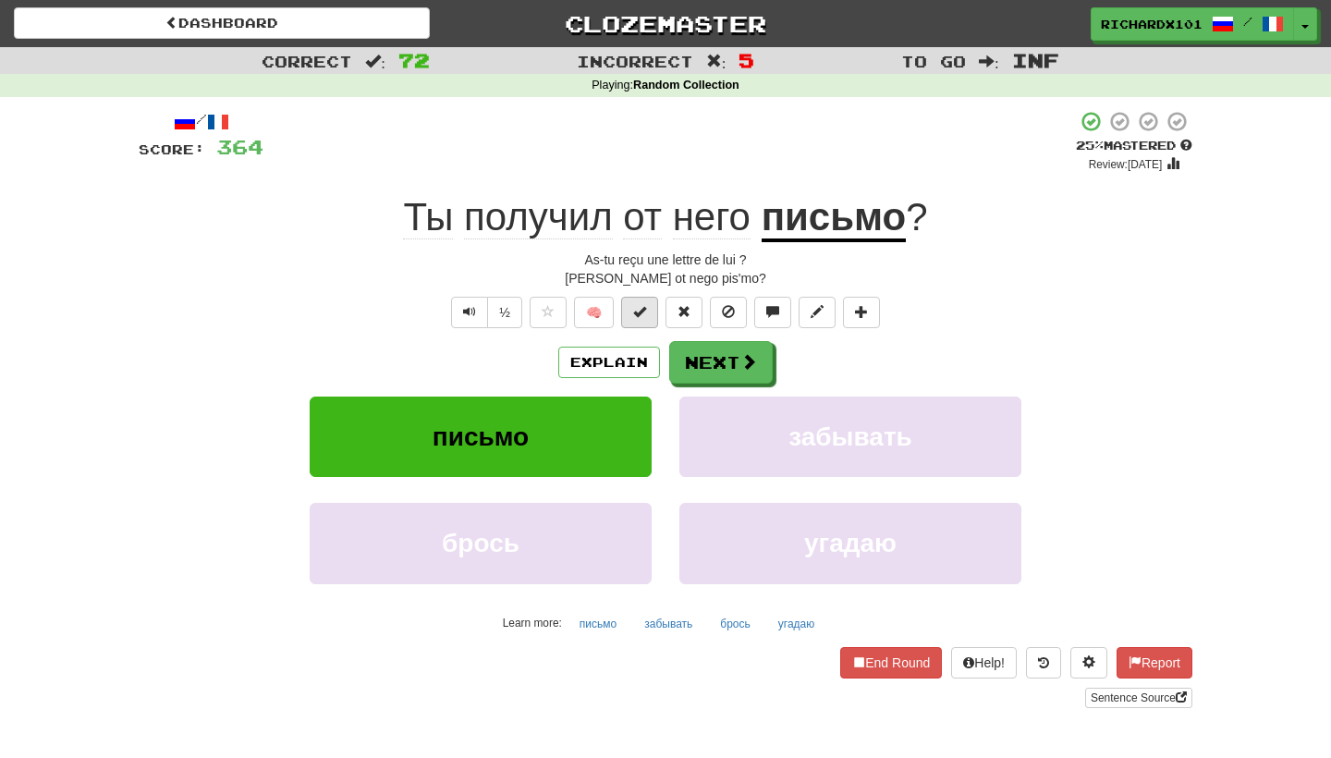
click at [632, 311] on button at bounding box center [639, 312] width 37 height 31
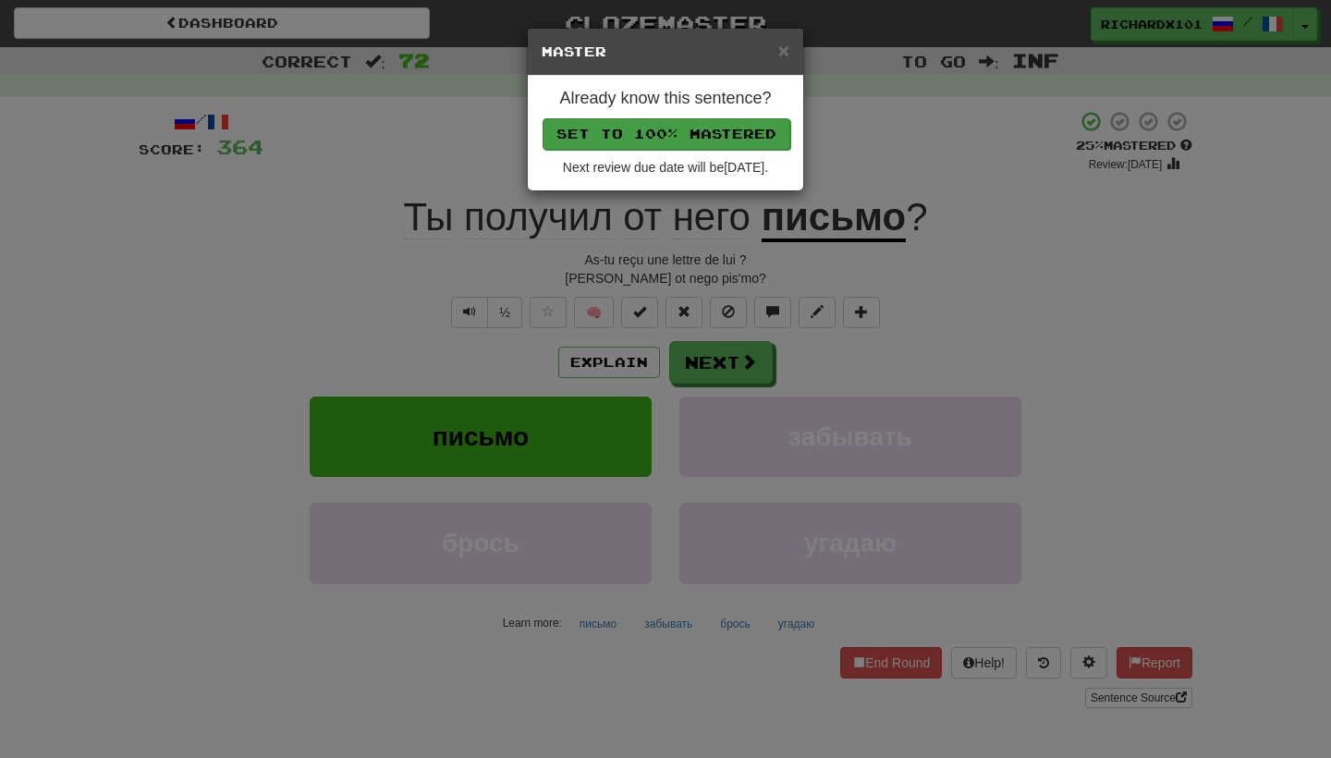
click at [700, 139] on button "Set to 100% Mastered" at bounding box center [666, 133] width 248 height 31
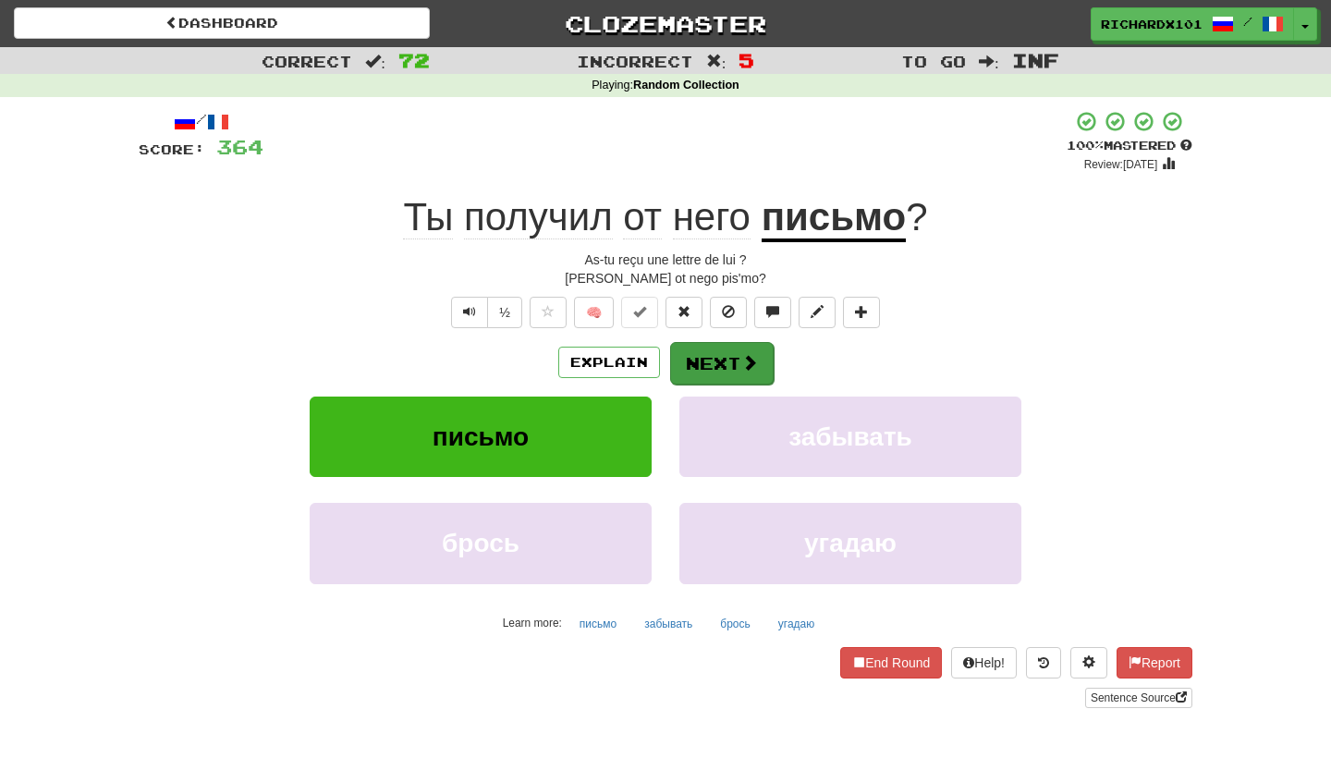
click at [697, 359] on button "Next" at bounding box center [722, 363] width 104 height 43
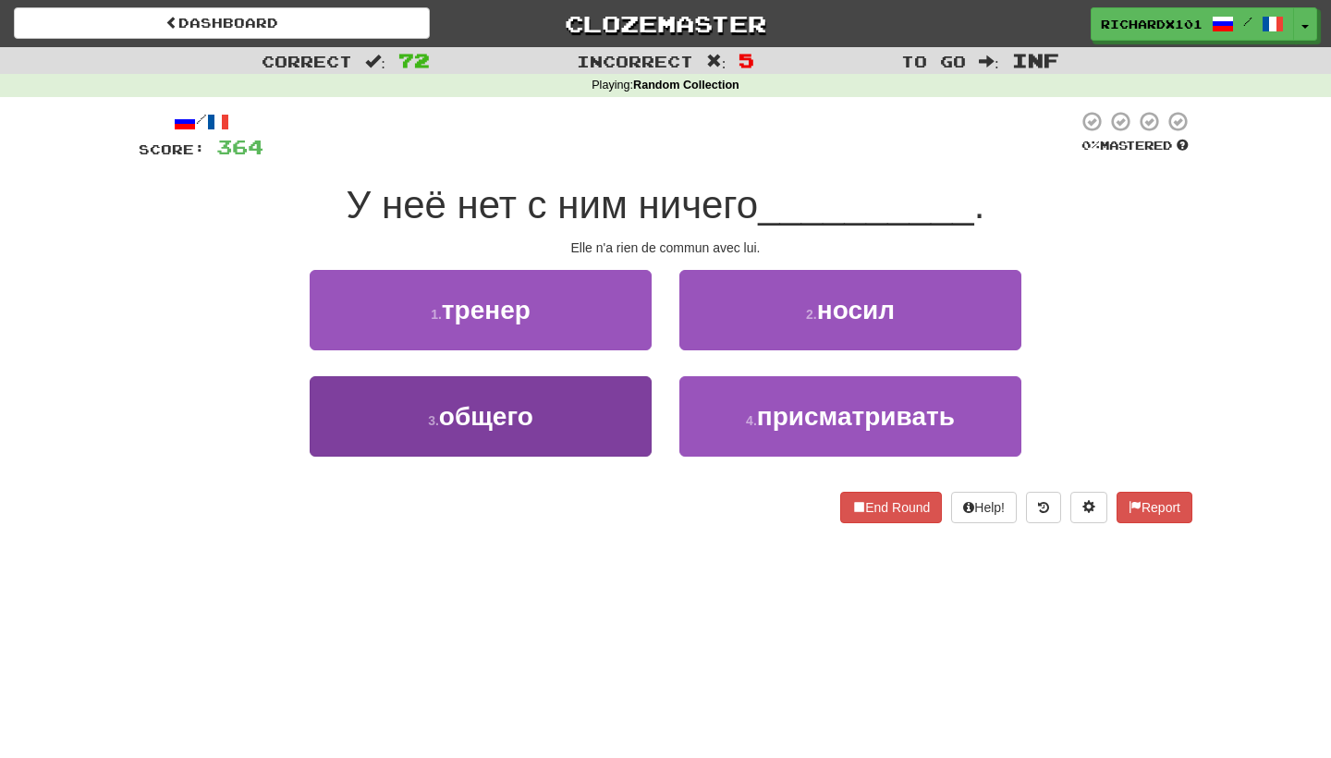
click at [567, 400] on button "3 . общего" at bounding box center [481, 416] width 342 height 80
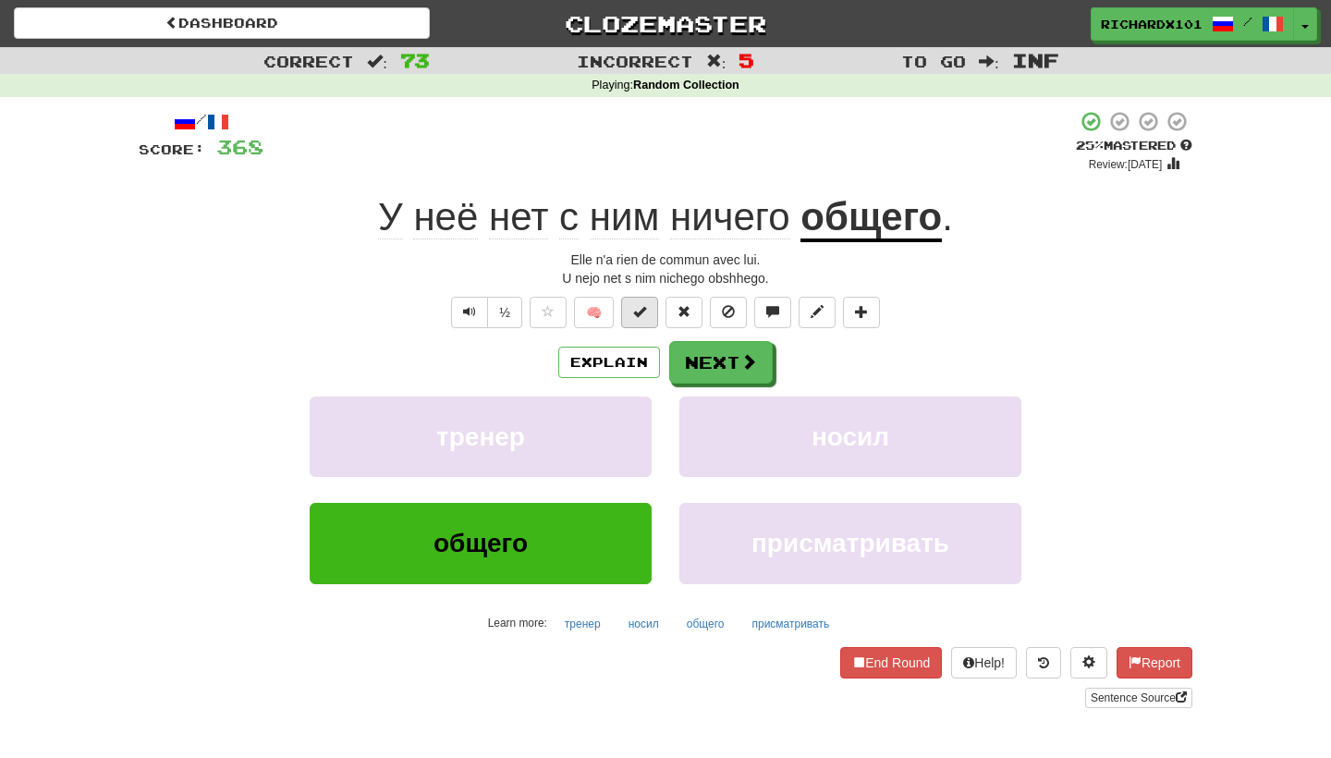
click at [636, 309] on span at bounding box center [639, 311] width 13 height 13
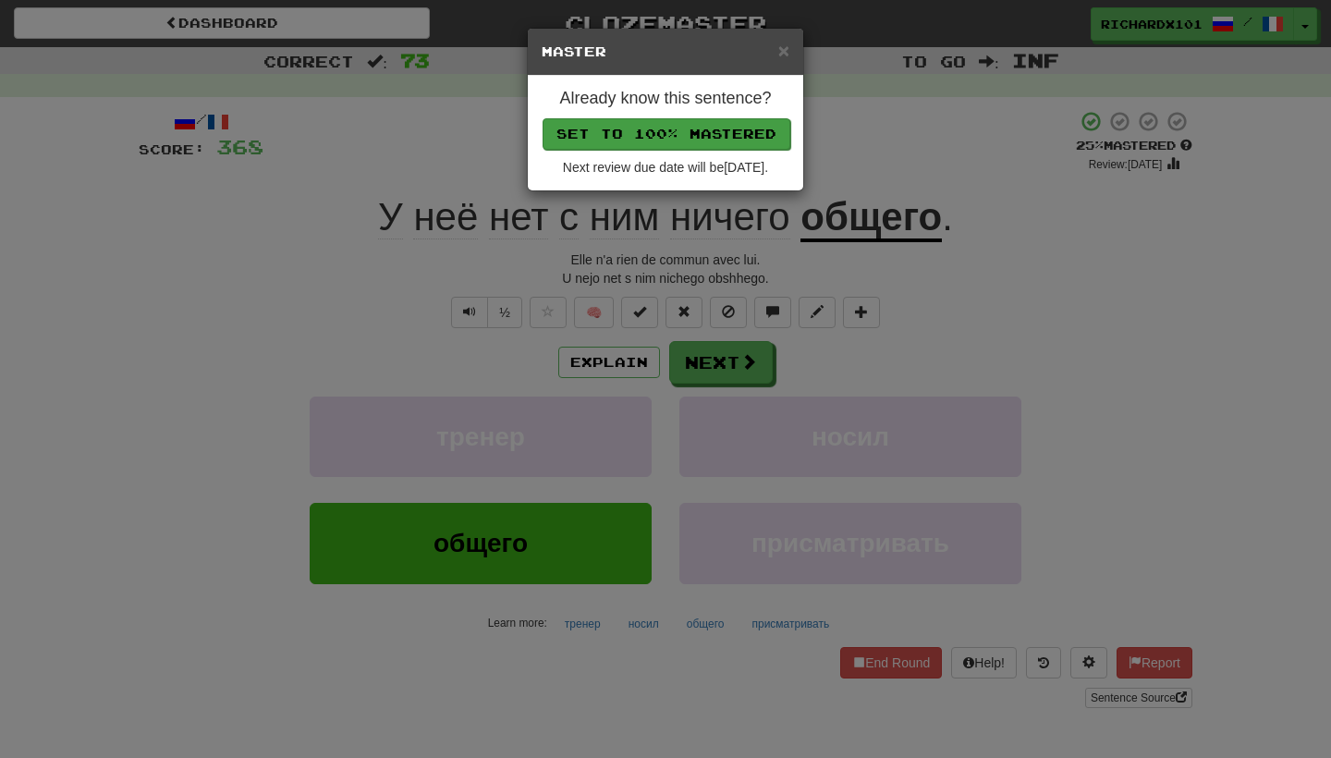
click at [706, 136] on button "Set to 100% Mastered" at bounding box center [666, 133] width 248 height 31
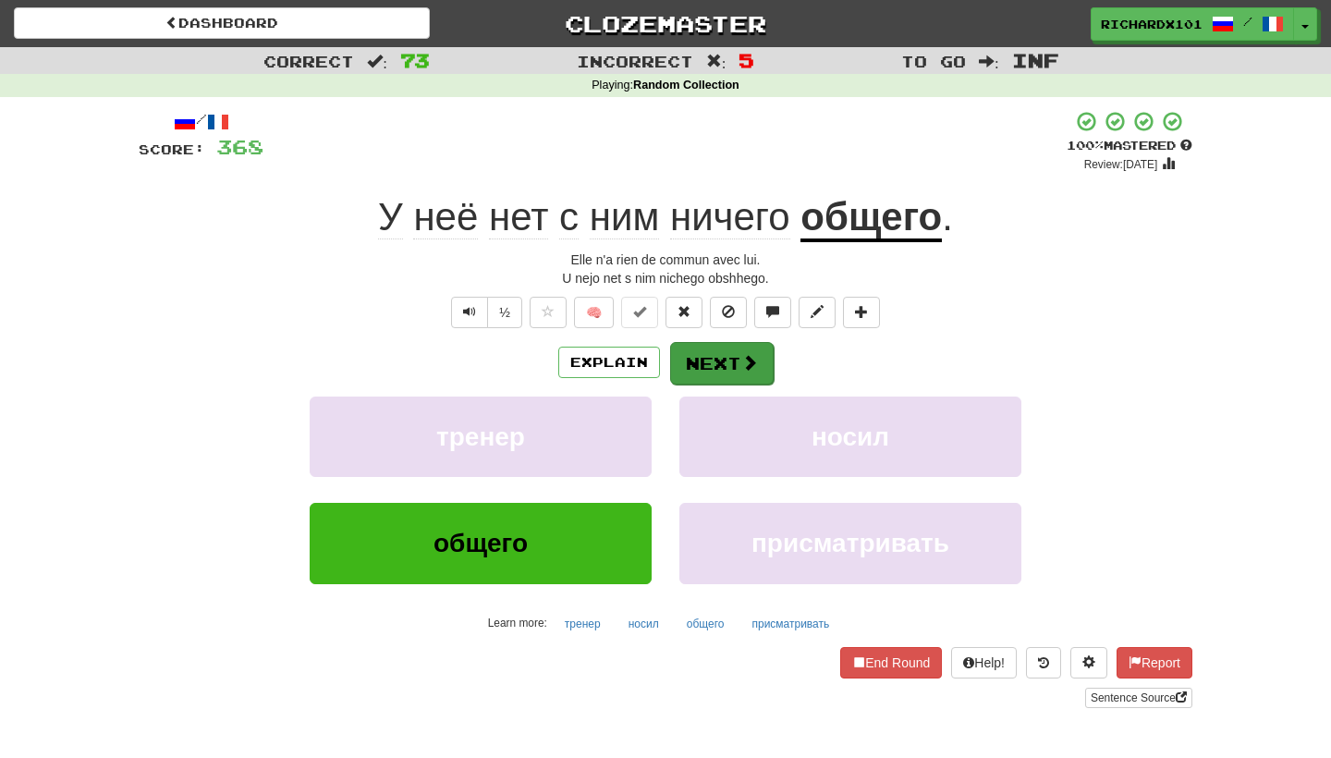
click at [719, 358] on button "Next" at bounding box center [722, 363] width 104 height 43
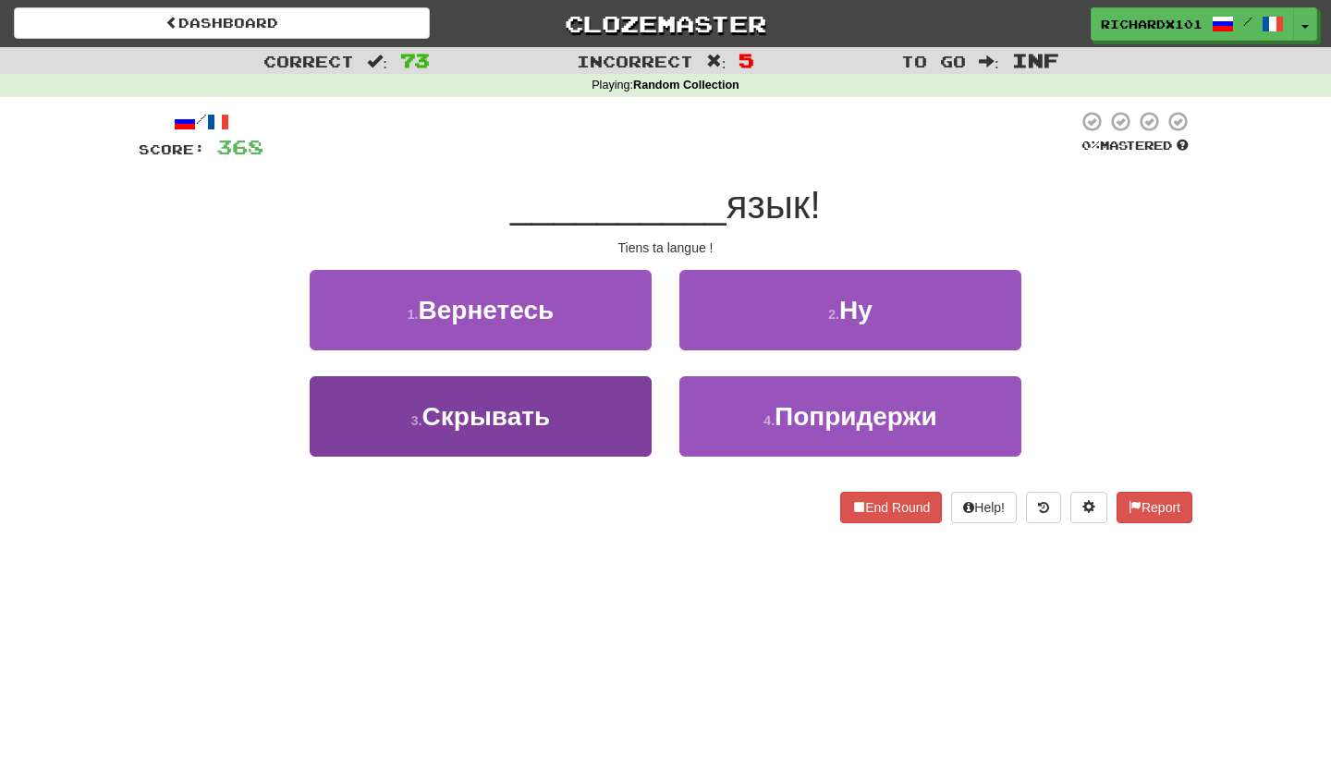
click at [609, 432] on button "3 . Скрывать" at bounding box center [481, 416] width 342 height 80
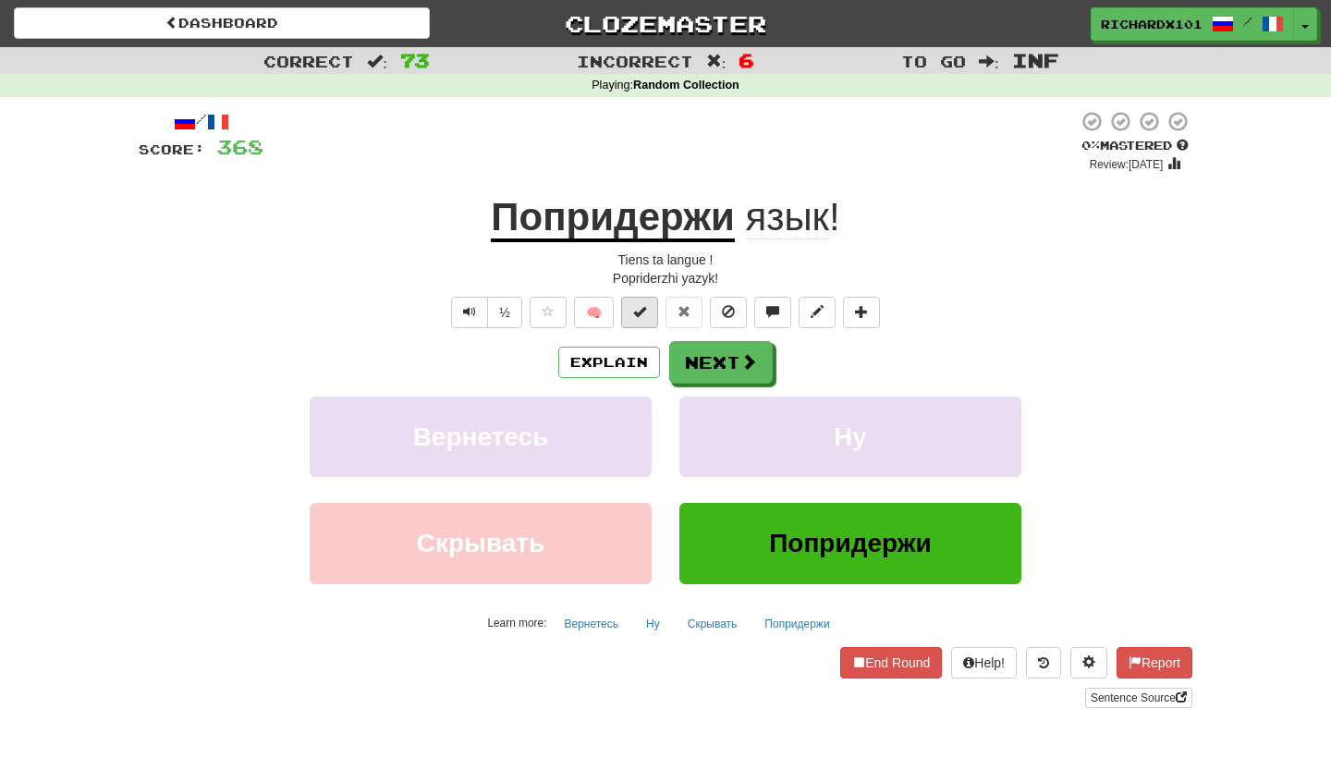
click at [647, 320] on button at bounding box center [639, 312] width 37 height 31
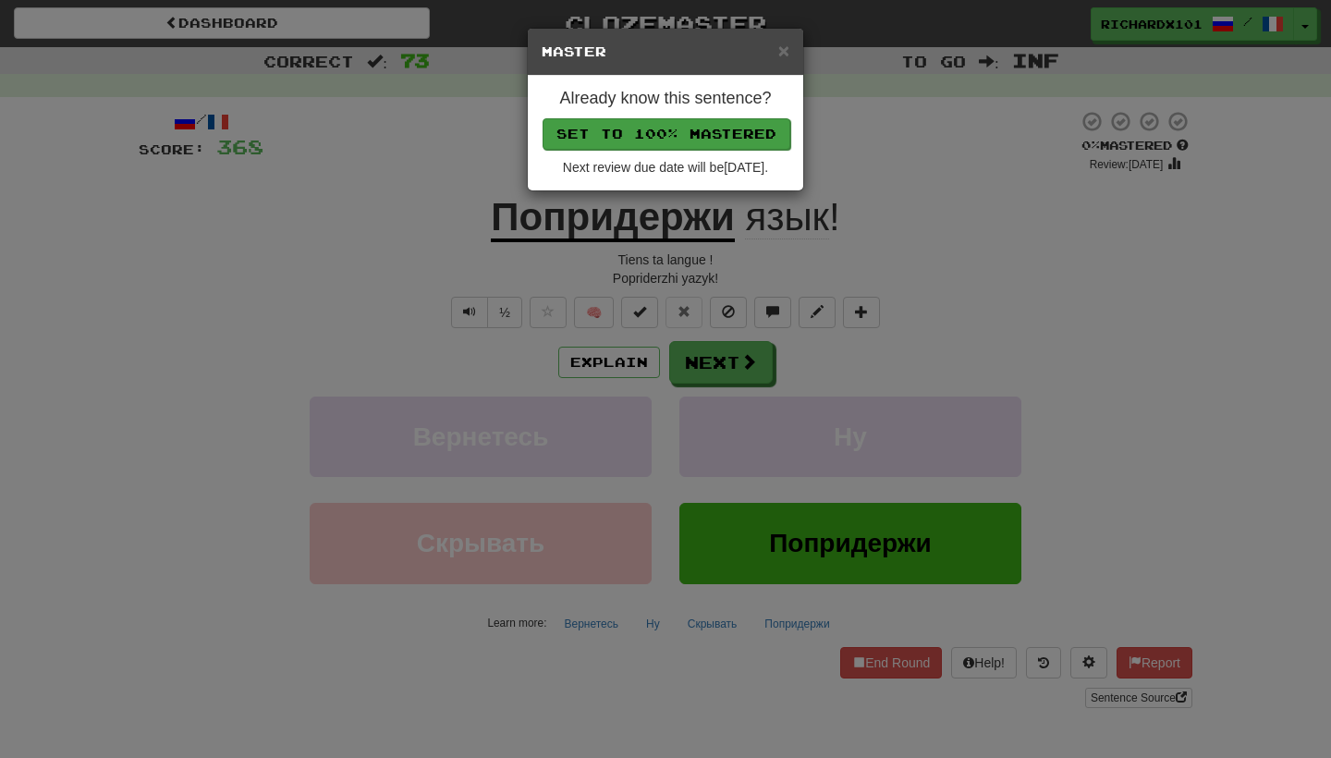
click at [725, 122] on button "Set to 100% Mastered" at bounding box center [666, 133] width 248 height 31
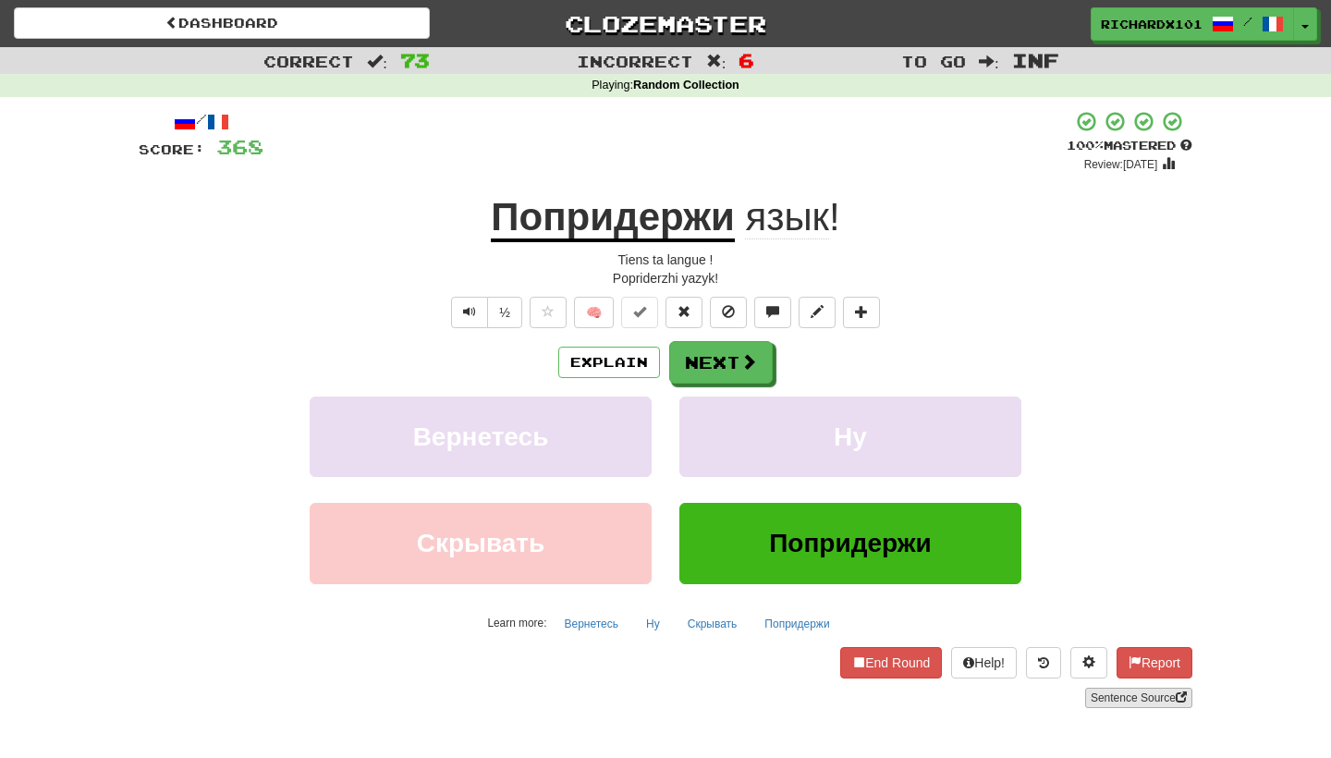
click at [1109, 693] on link "Sentence Source" at bounding box center [1138, 698] width 107 height 20
click at [701, 357] on button "Next" at bounding box center [722, 363] width 104 height 43
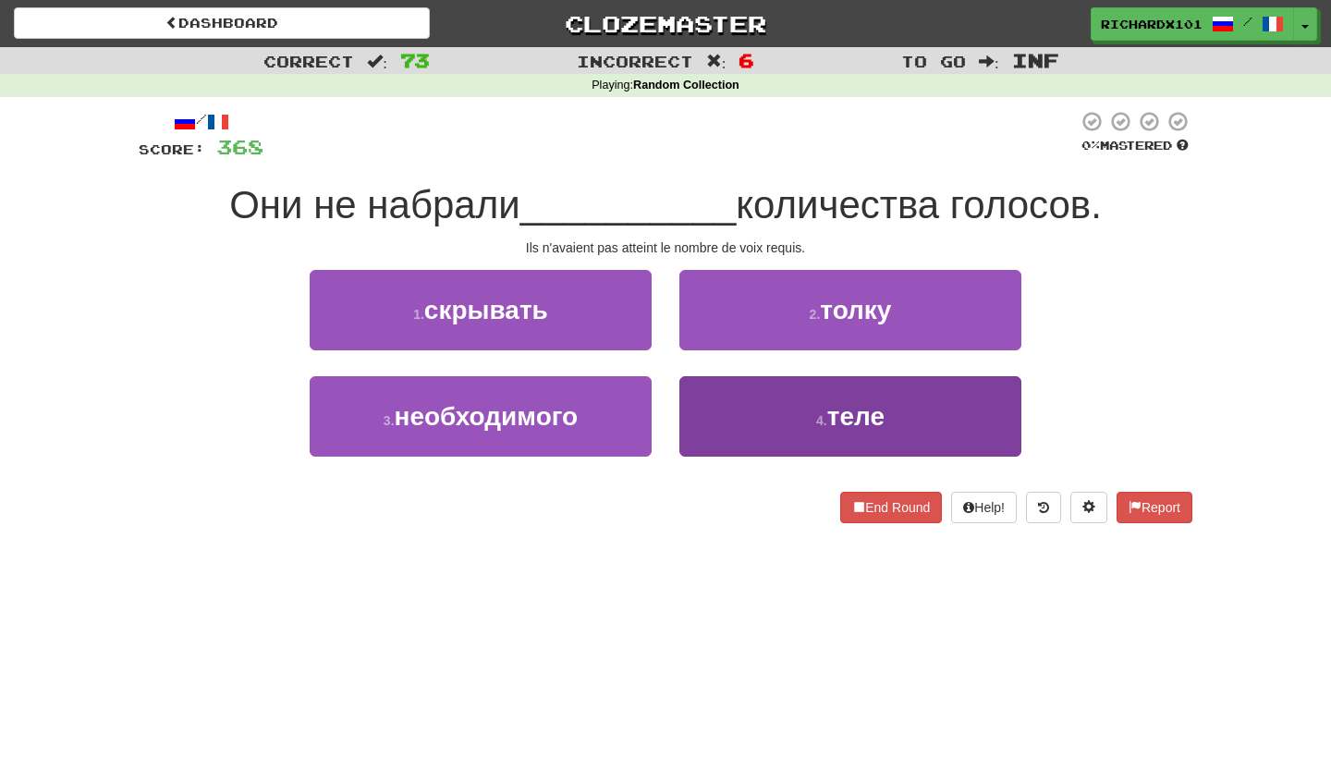
click at [746, 408] on button "4 . теле" at bounding box center [850, 416] width 342 height 80
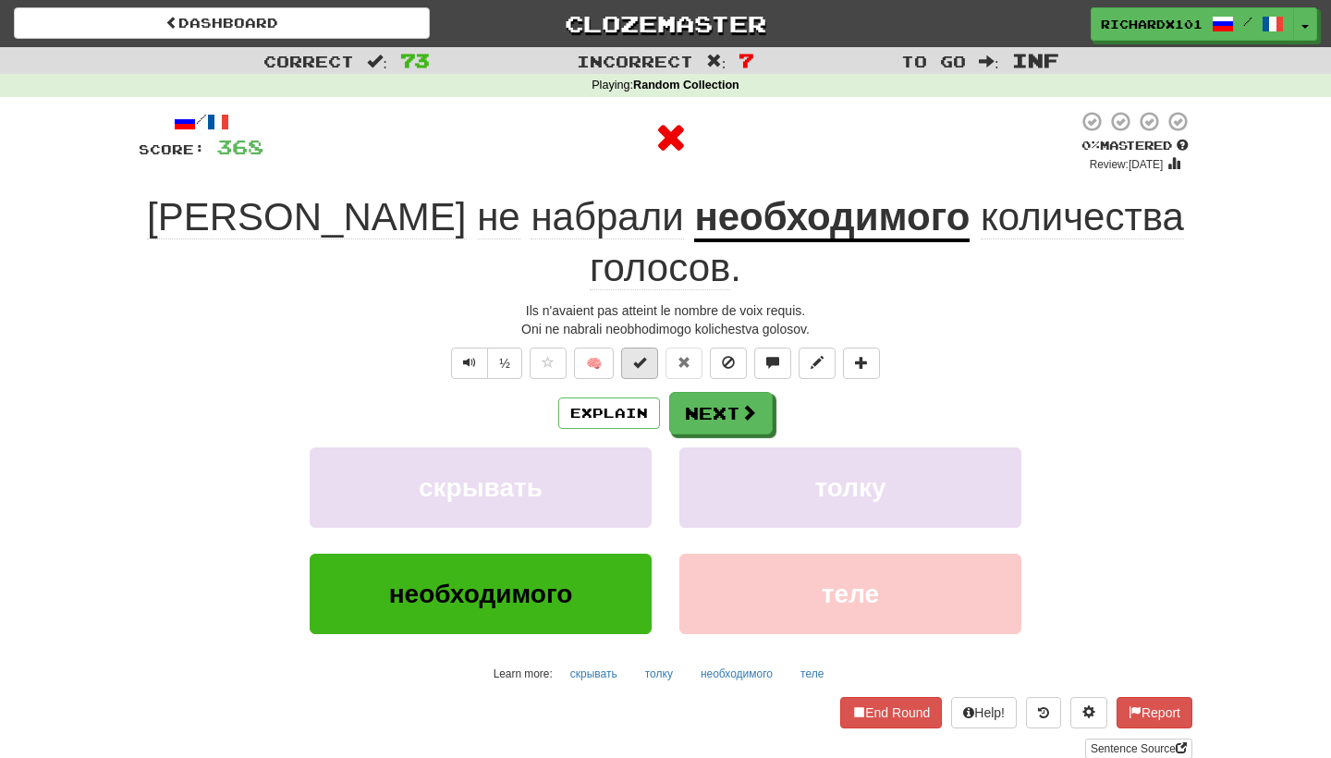
click at [637, 356] on span at bounding box center [639, 362] width 13 height 13
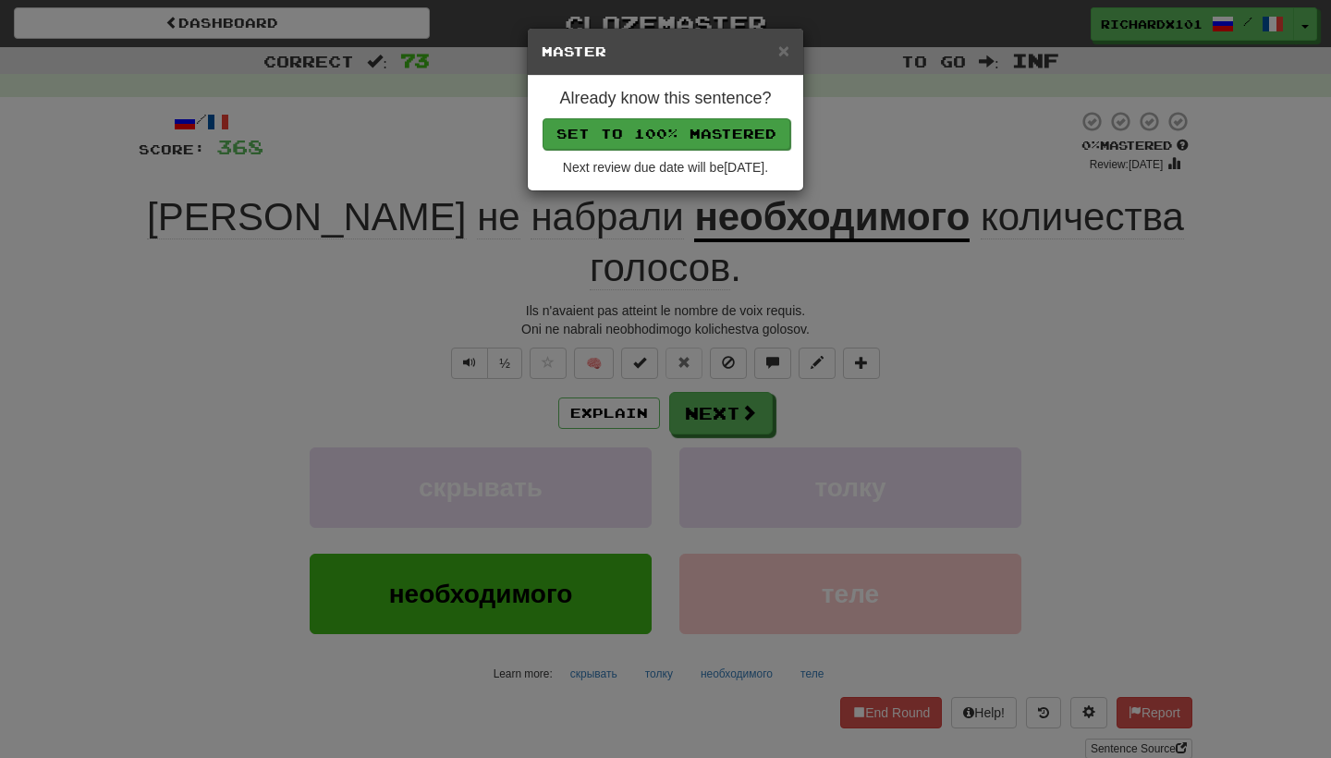
click at [693, 130] on button "Set to 100% Mastered" at bounding box center [666, 133] width 248 height 31
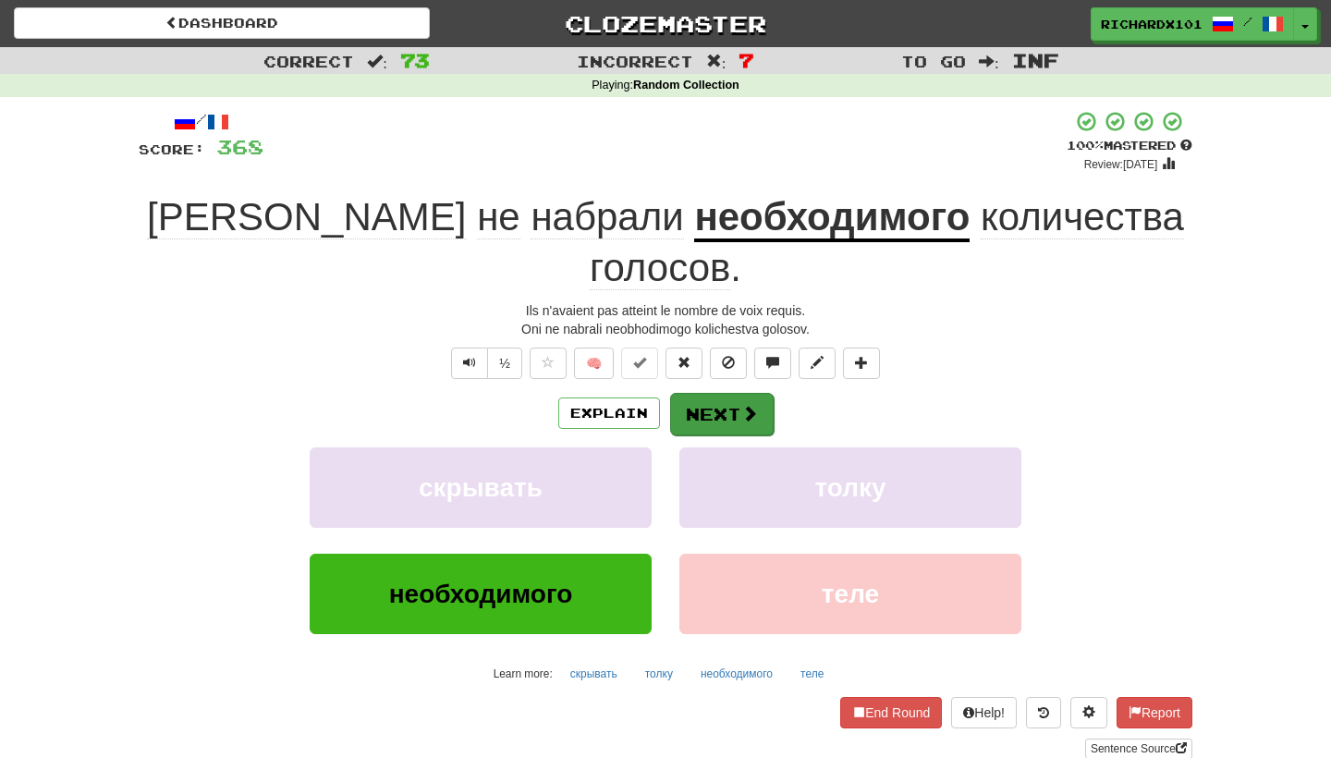
click at [713, 393] on button "Next" at bounding box center [722, 414] width 104 height 43
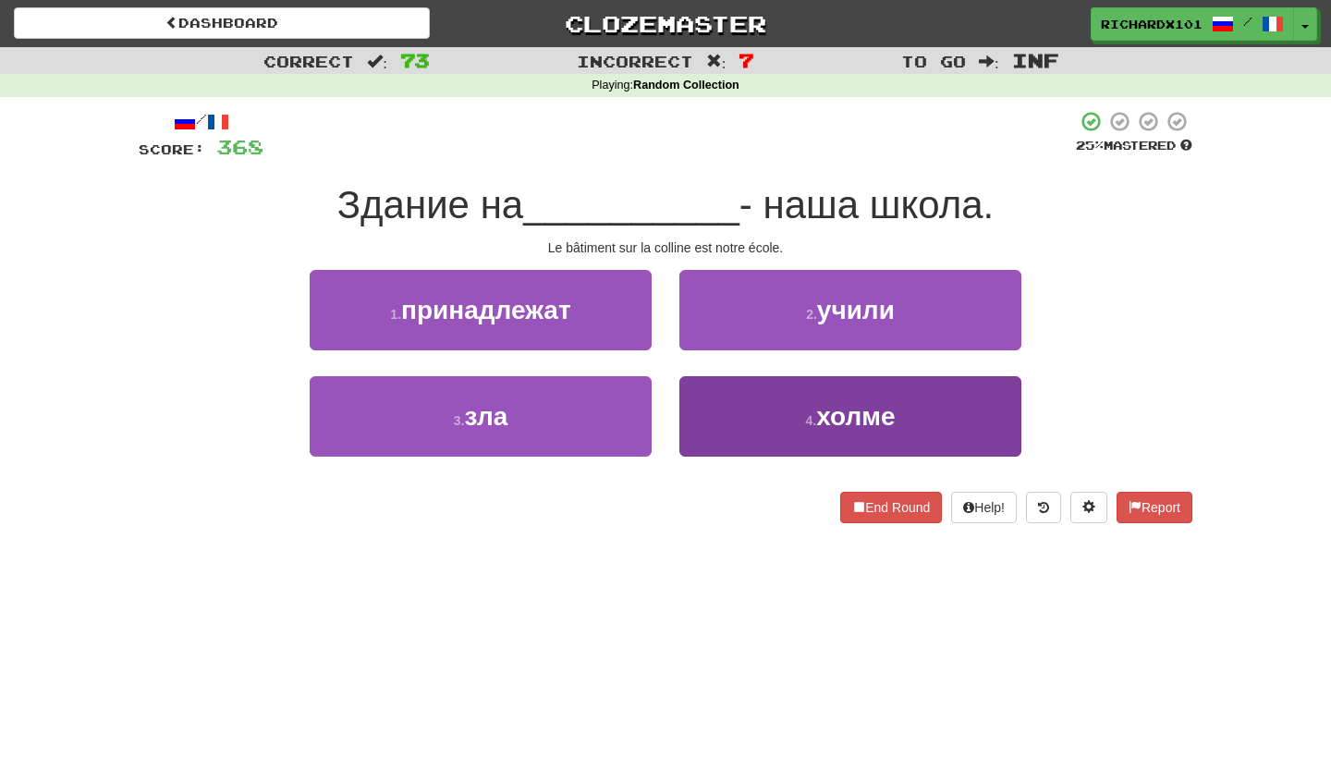
click at [731, 411] on button "4 . холме" at bounding box center [850, 416] width 342 height 80
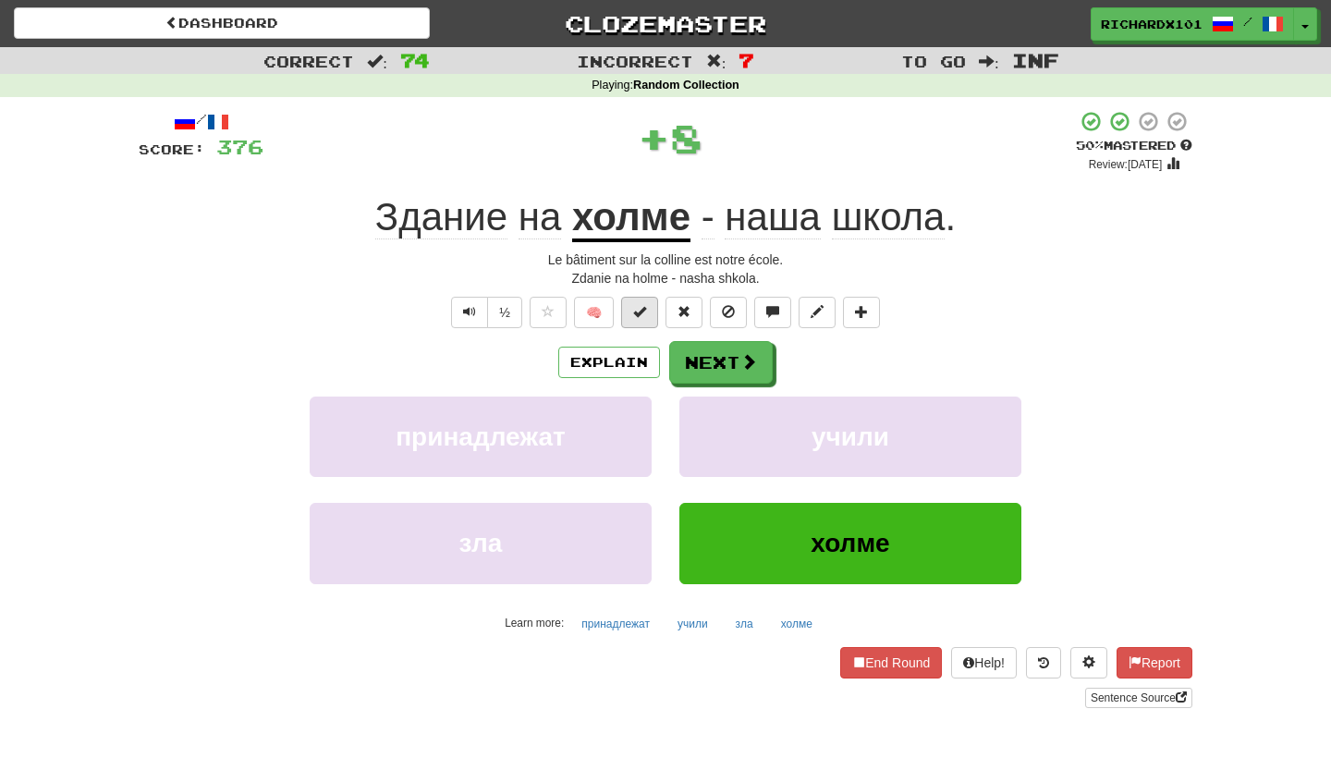
click at [645, 311] on span at bounding box center [639, 311] width 13 height 13
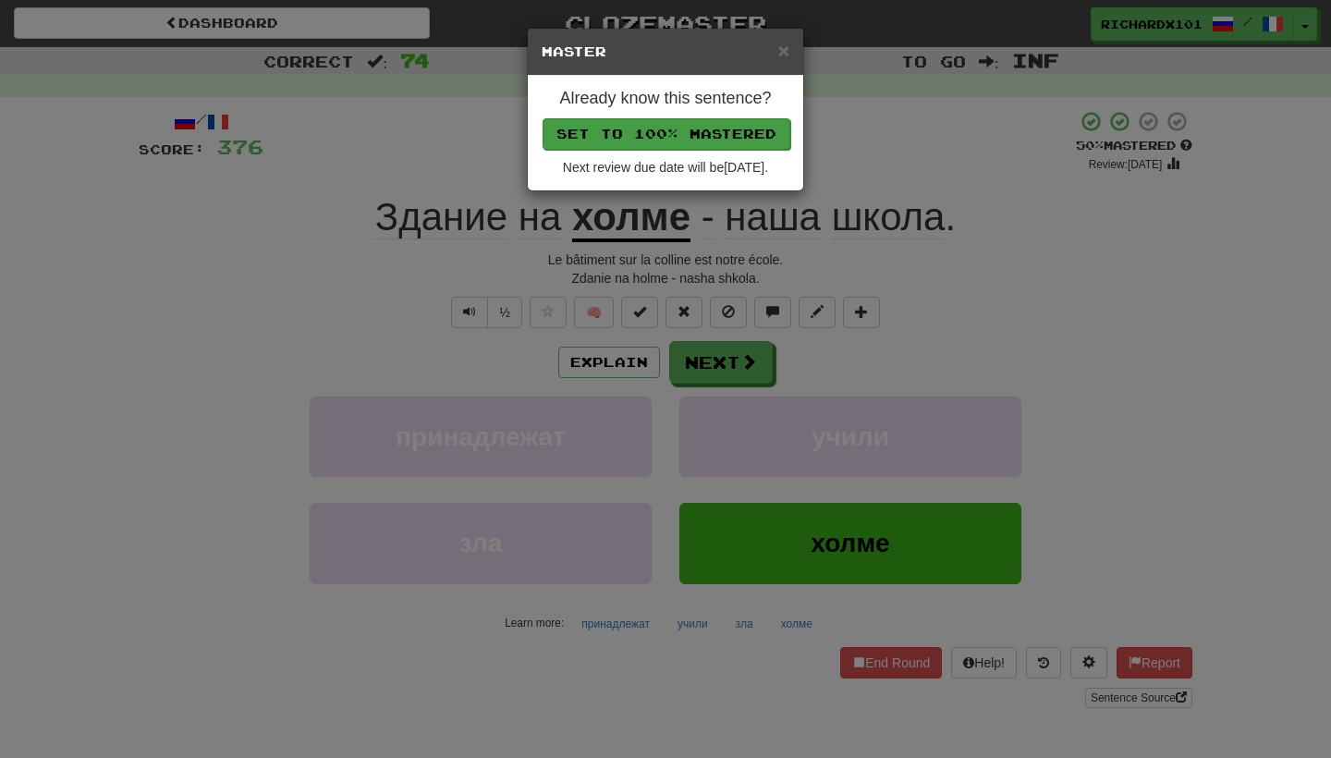
click at [708, 132] on button "Set to 100% Mastered" at bounding box center [666, 133] width 248 height 31
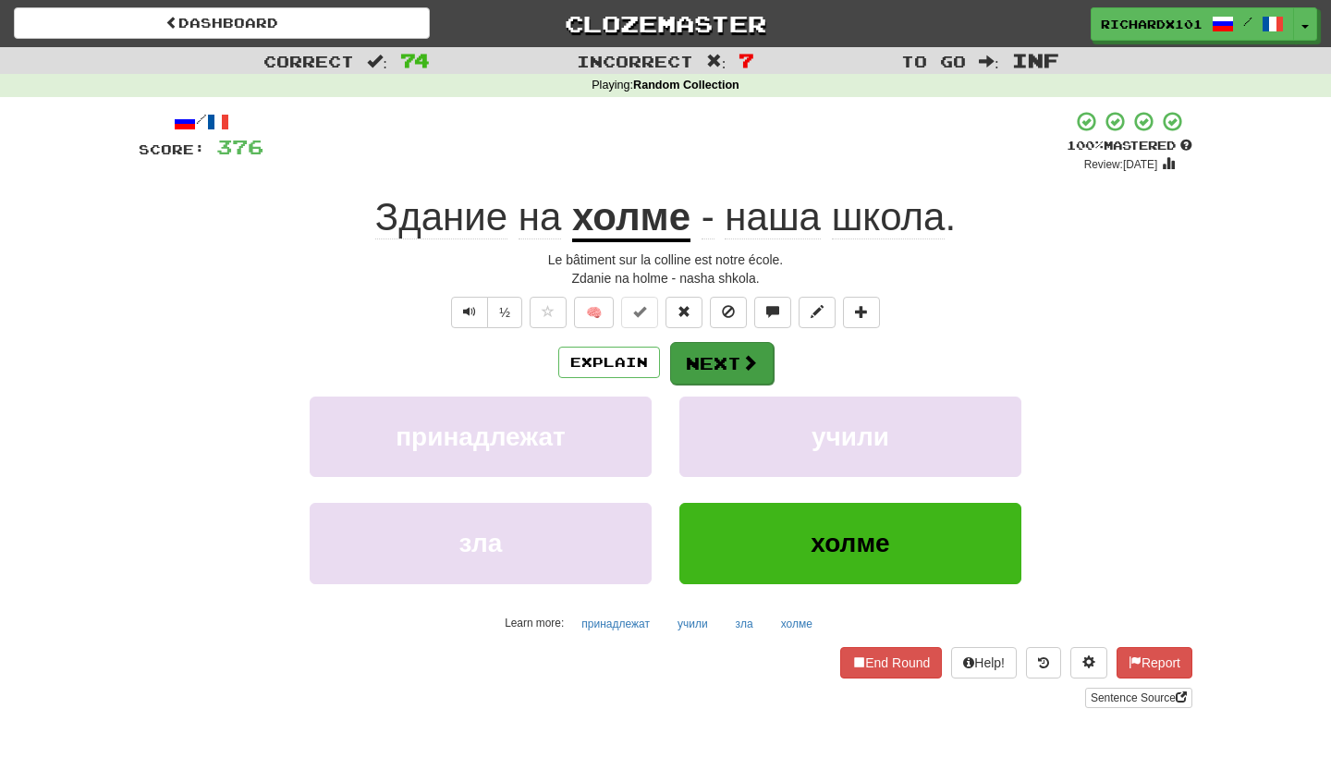
click at [713, 359] on button "Next" at bounding box center [722, 363] width 104 height 43
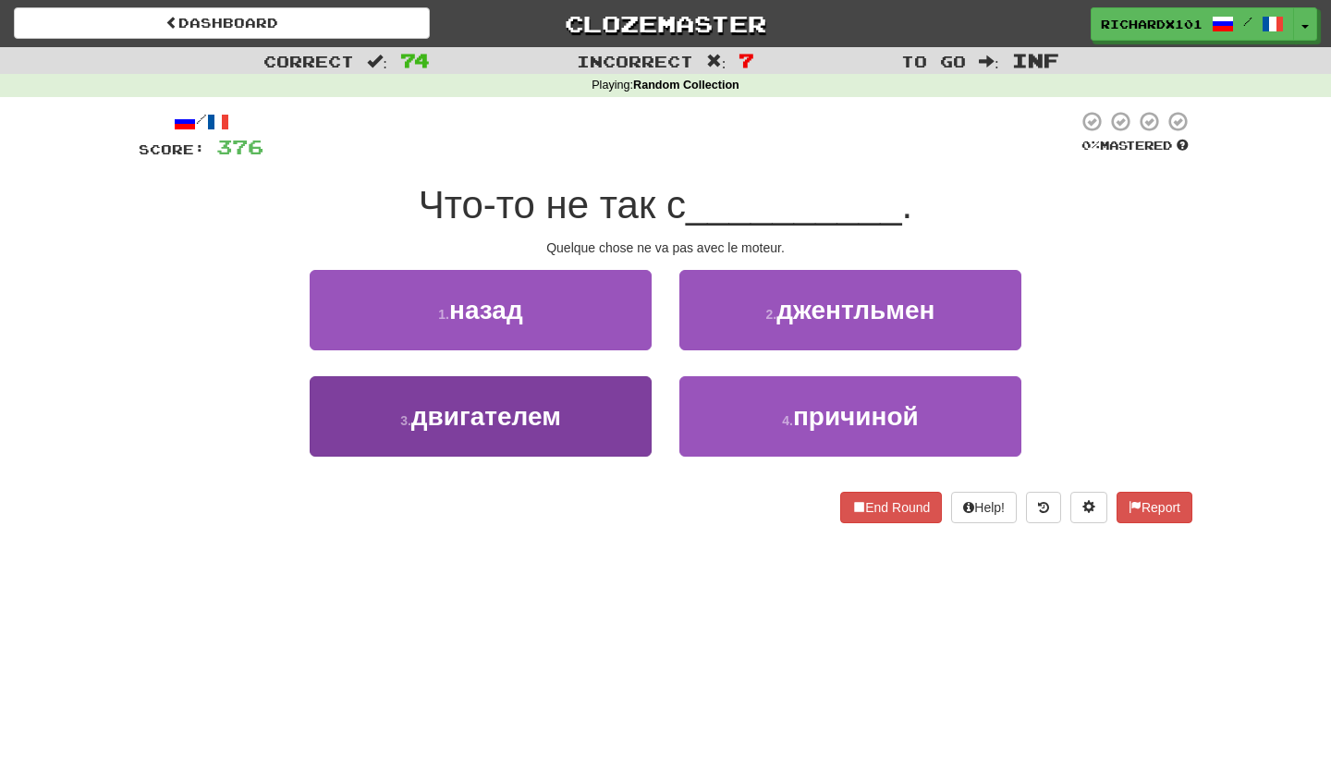
click at [591, 433] on button "3 . двигателем" at bounding box center [481, 416] width 342 height 80
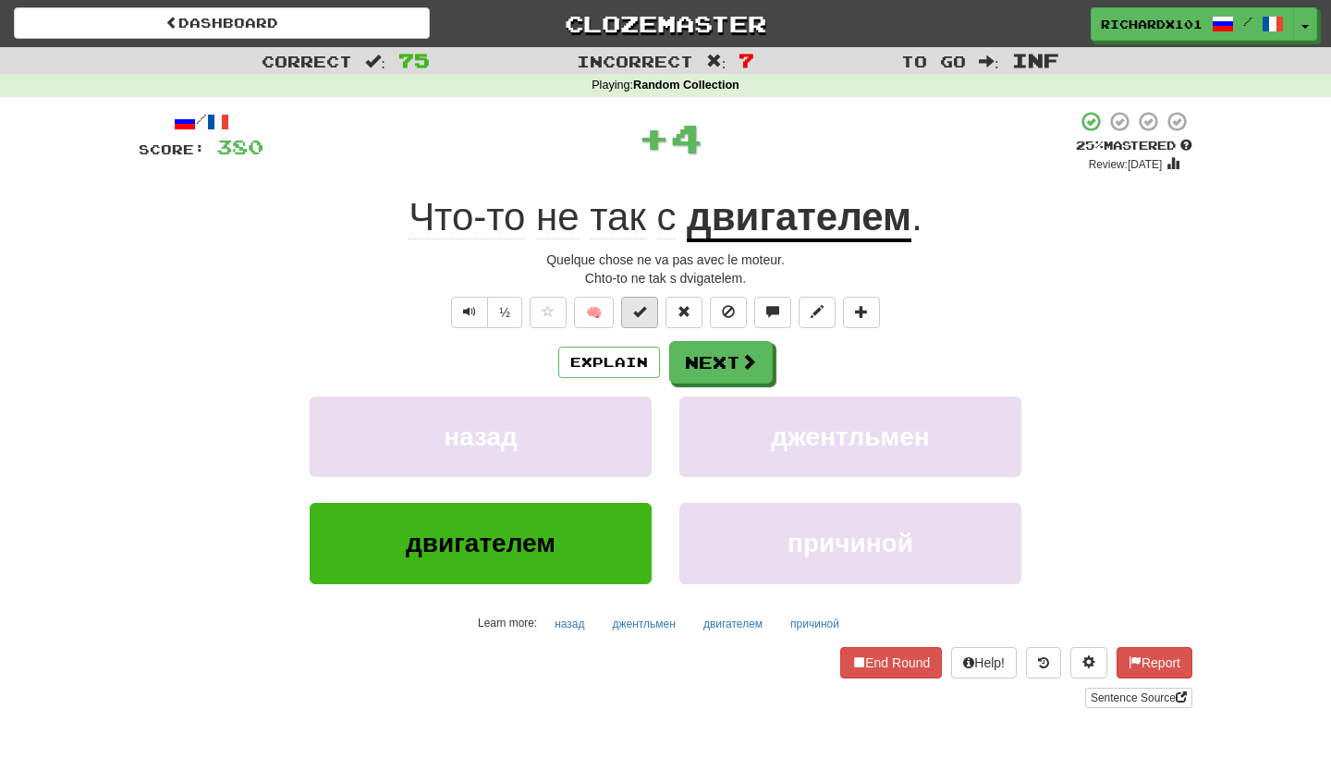
click at [641, 309] on span at bounding box center [639, 311] width 13 height 13
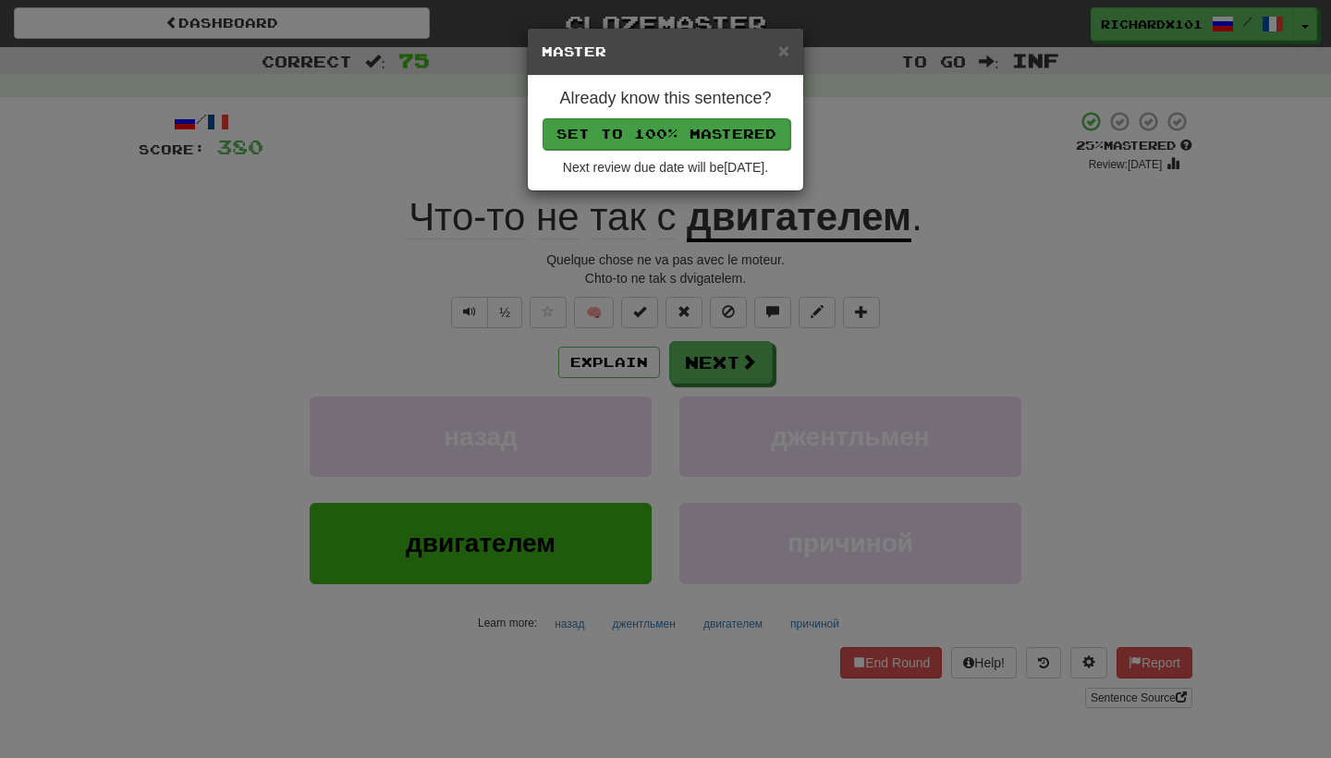
click at [727, 131] on button "Set to 100% Mastered" at bounding box center [666, 133] width 248 height 31
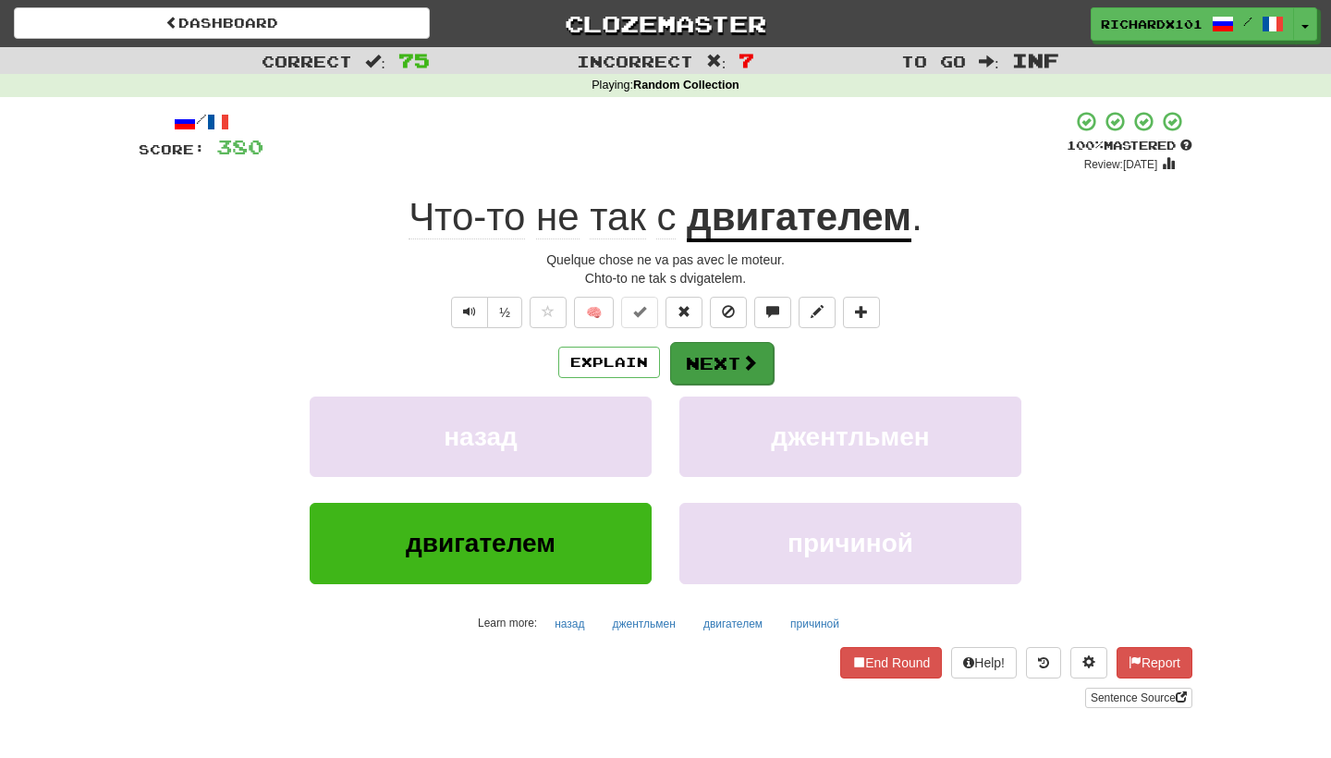
click at [714, 364] on button "Next" at bounding box center [722, 363] width 104 height 43
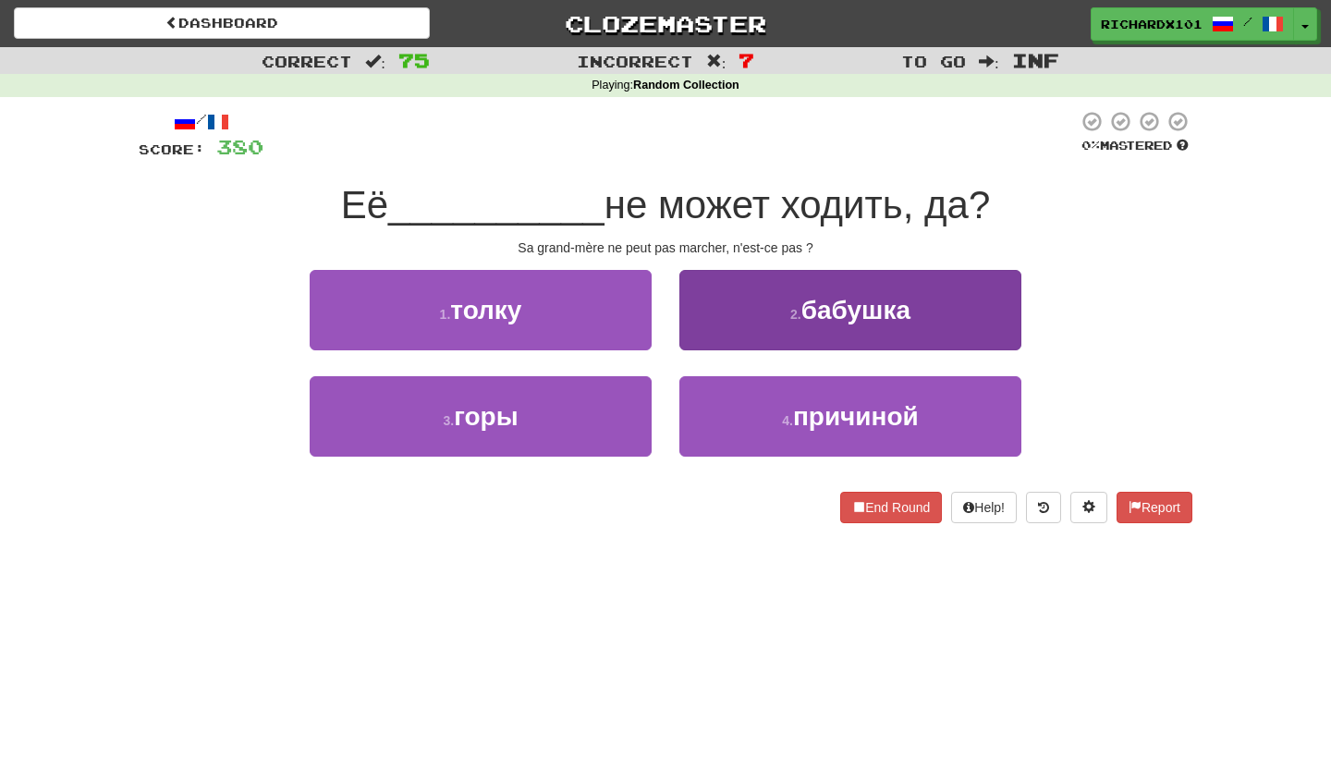
click at [743, 306] on button "2 . бабушка" at bounding box center [850, 310] width 342 height 80
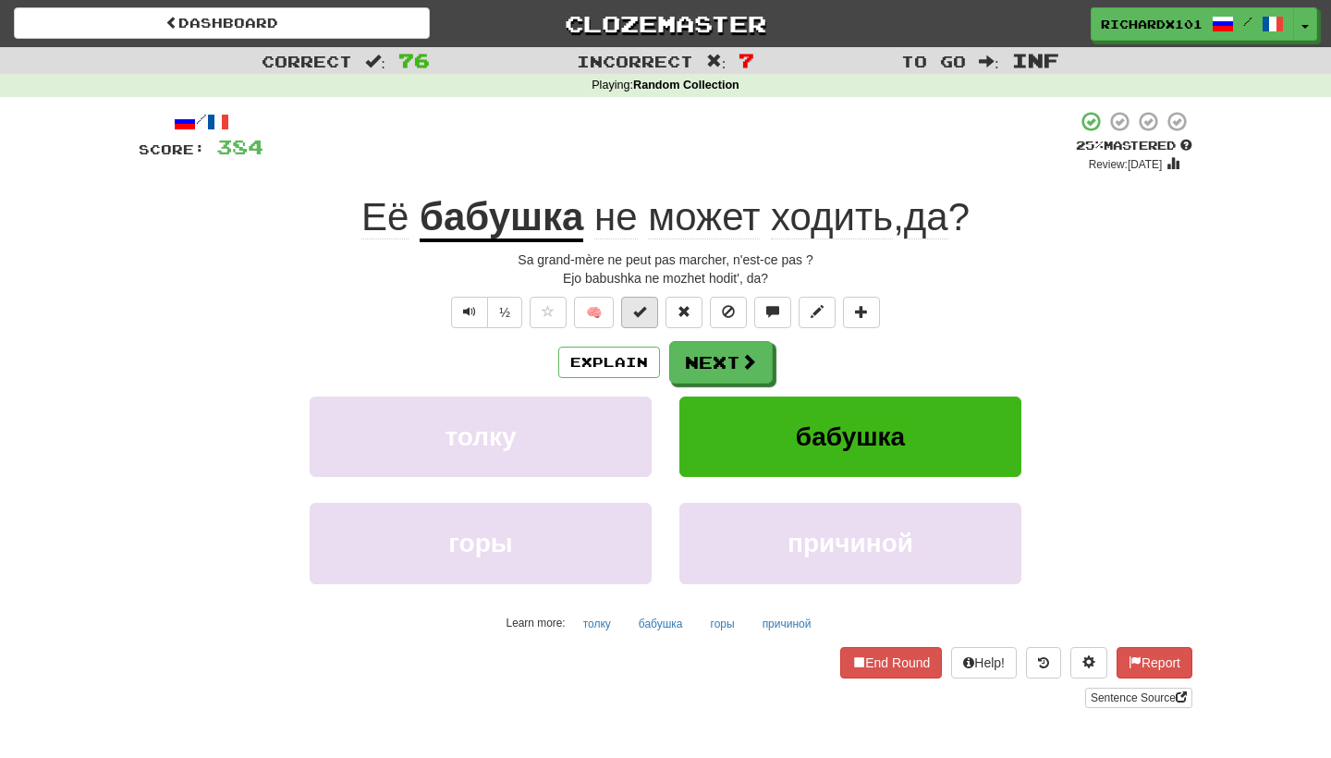
click at [650, 312] on button at bounding box center [639, 312] width 37 height 31
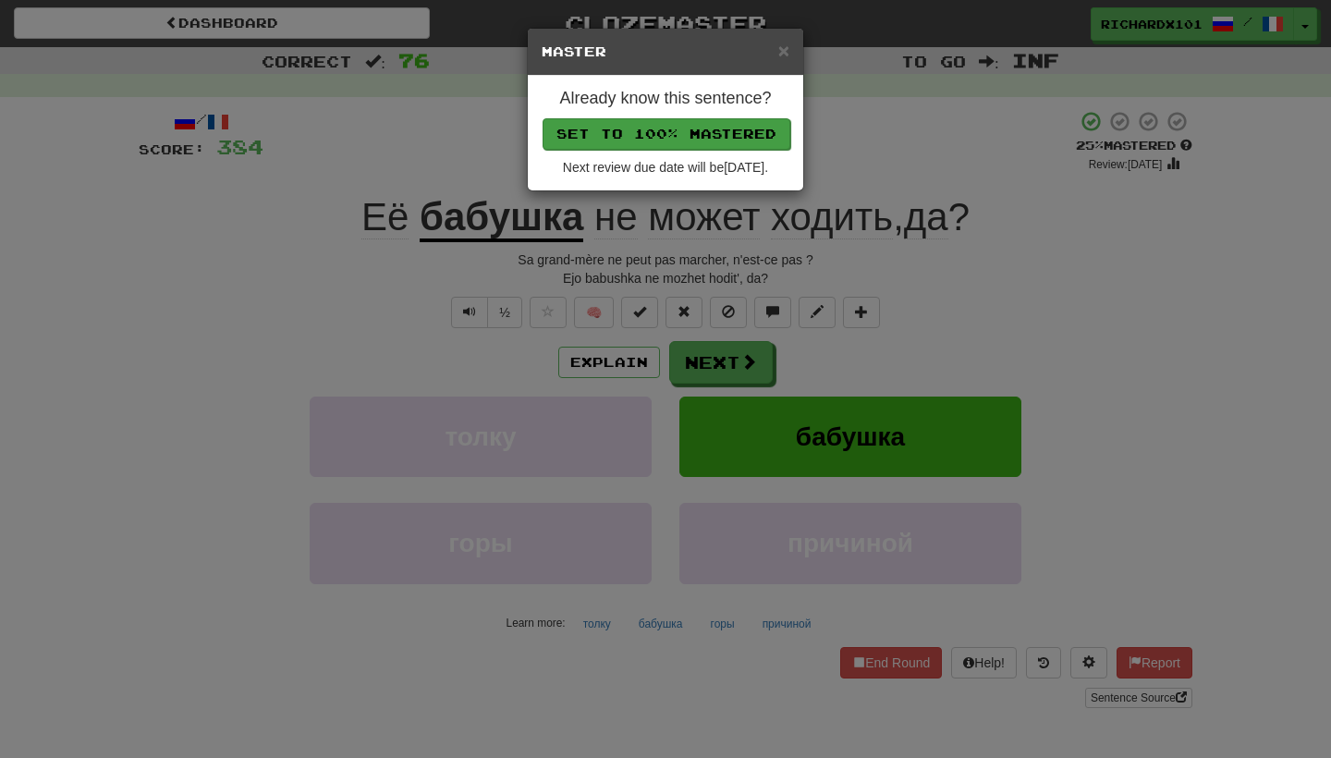
click at [722, 131] on button "Set to 100% Mastered" at bounding box center [666, 133] width 248 height 31
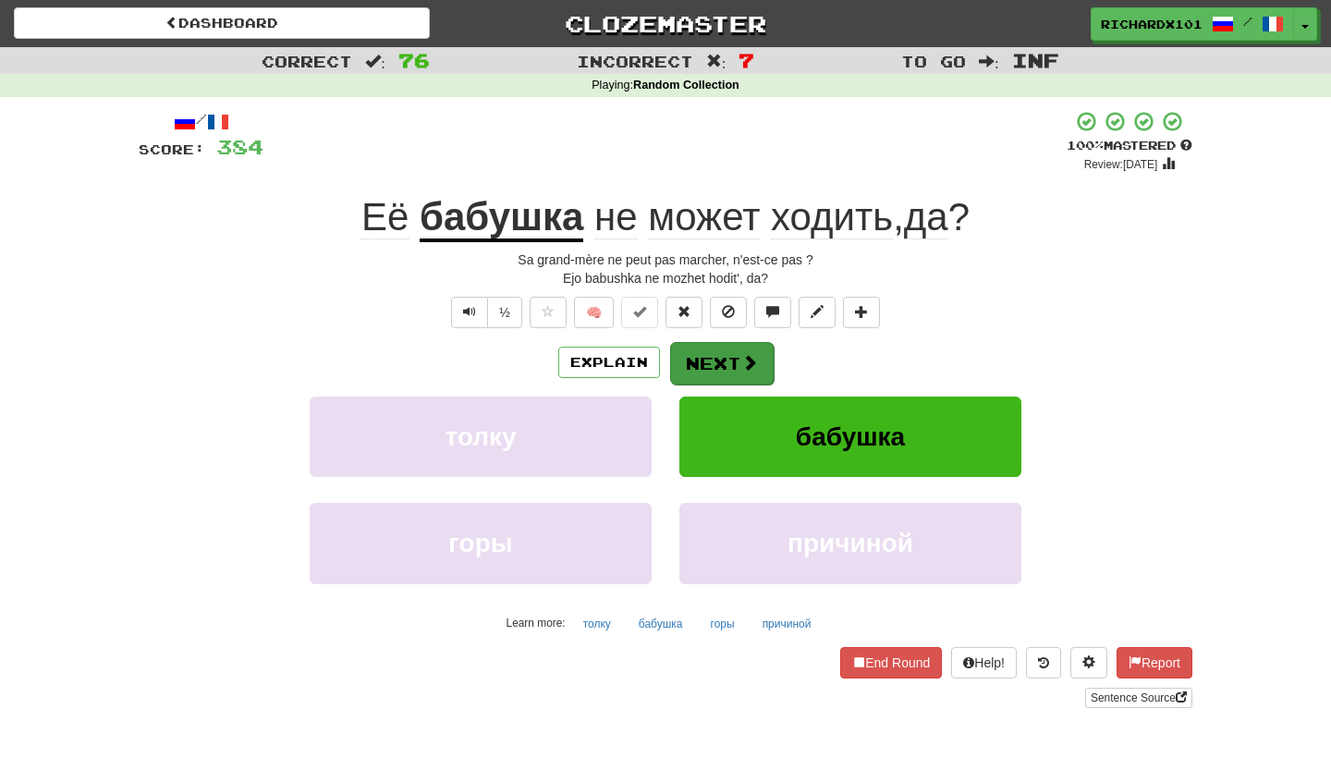
click at [714, 363] on button "Next" at bounding box center [722, 363] width 104 height 43
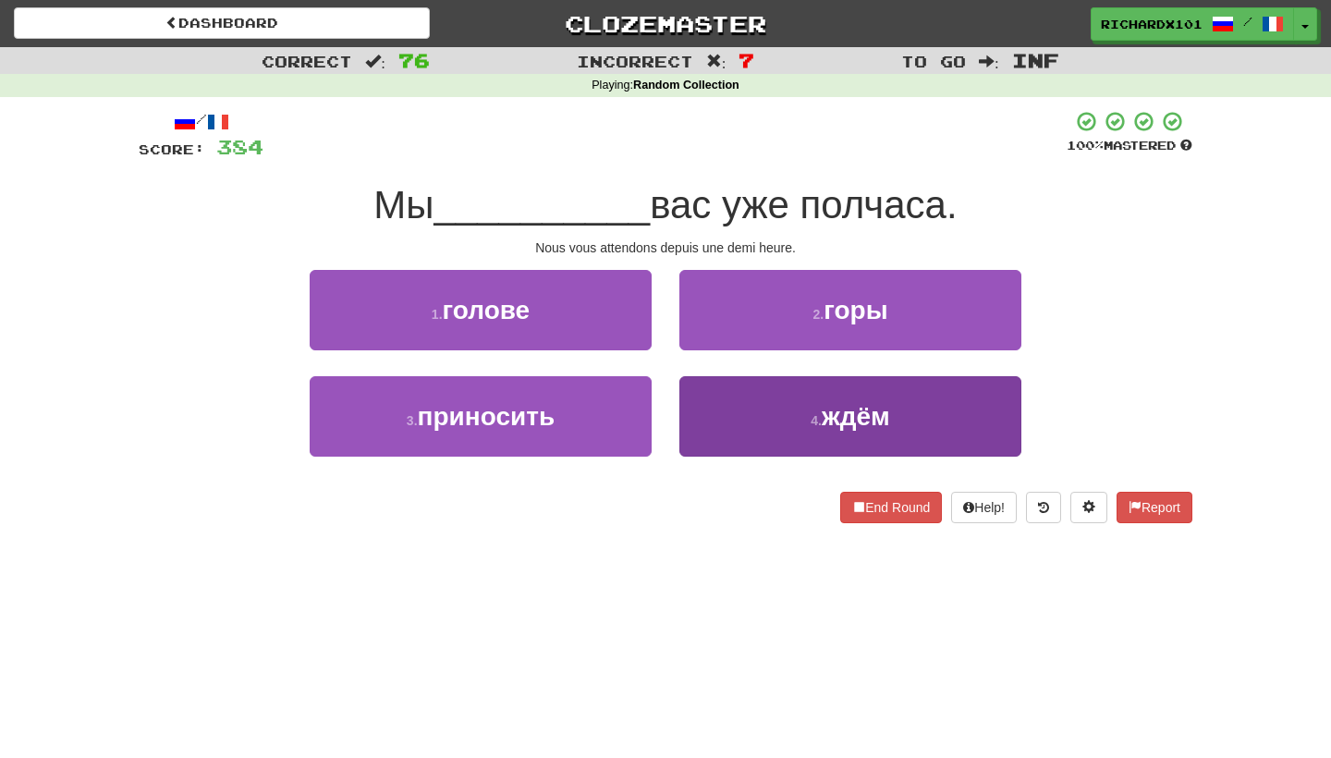
click at [729, 417] on button "4 . ждём" at bounding box center [850, 416] width 342 height 80
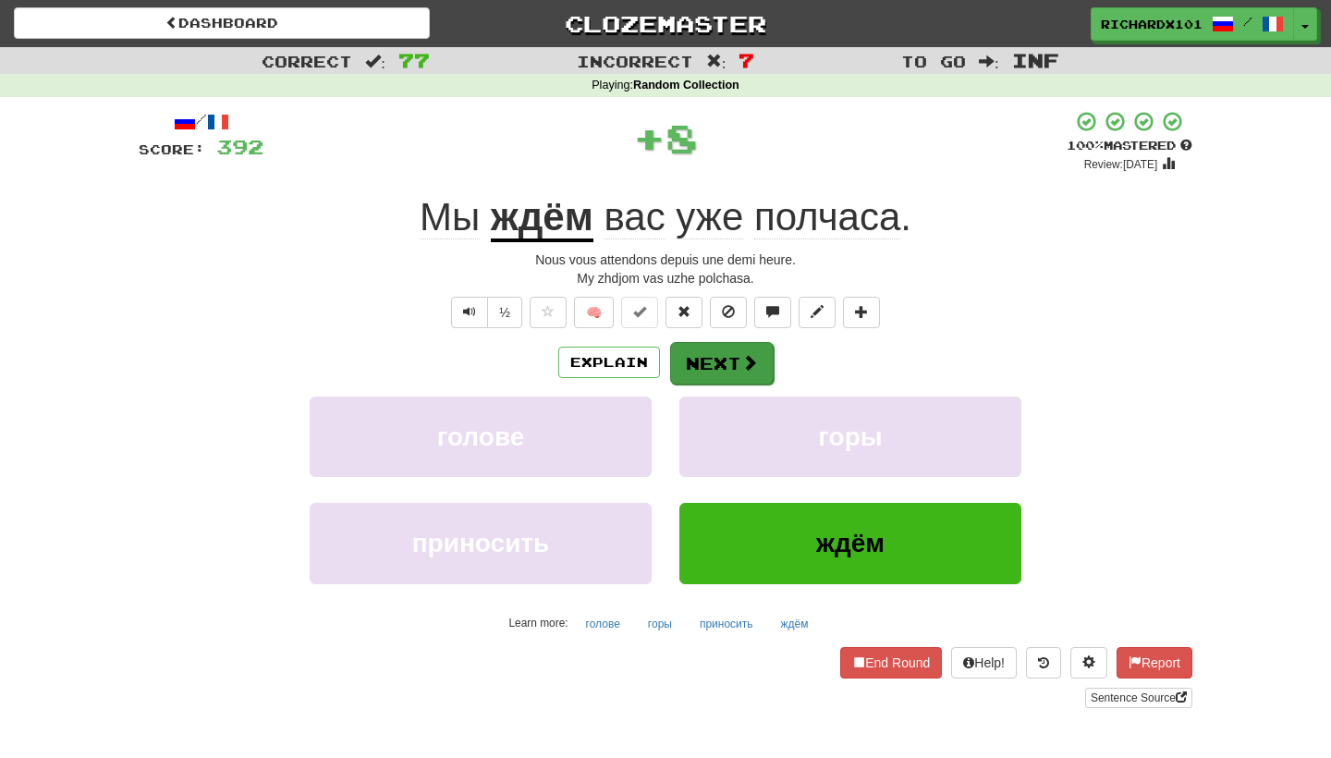
click at [702, 355] on button "Next" at bounding box center [722, 363] width 104 height 43
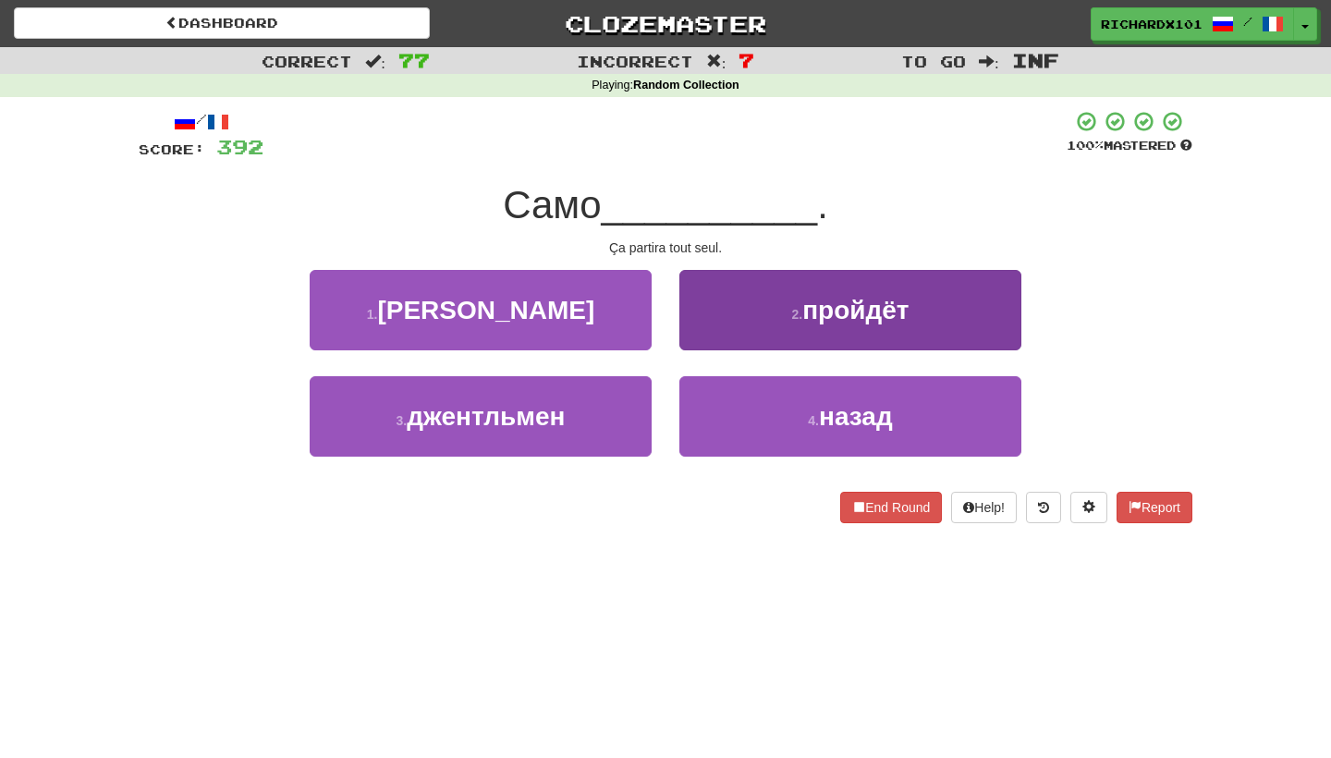
click at [752, 309] on button "2 . пройдёт" at bounding box center [850, 310] width 342 height 80
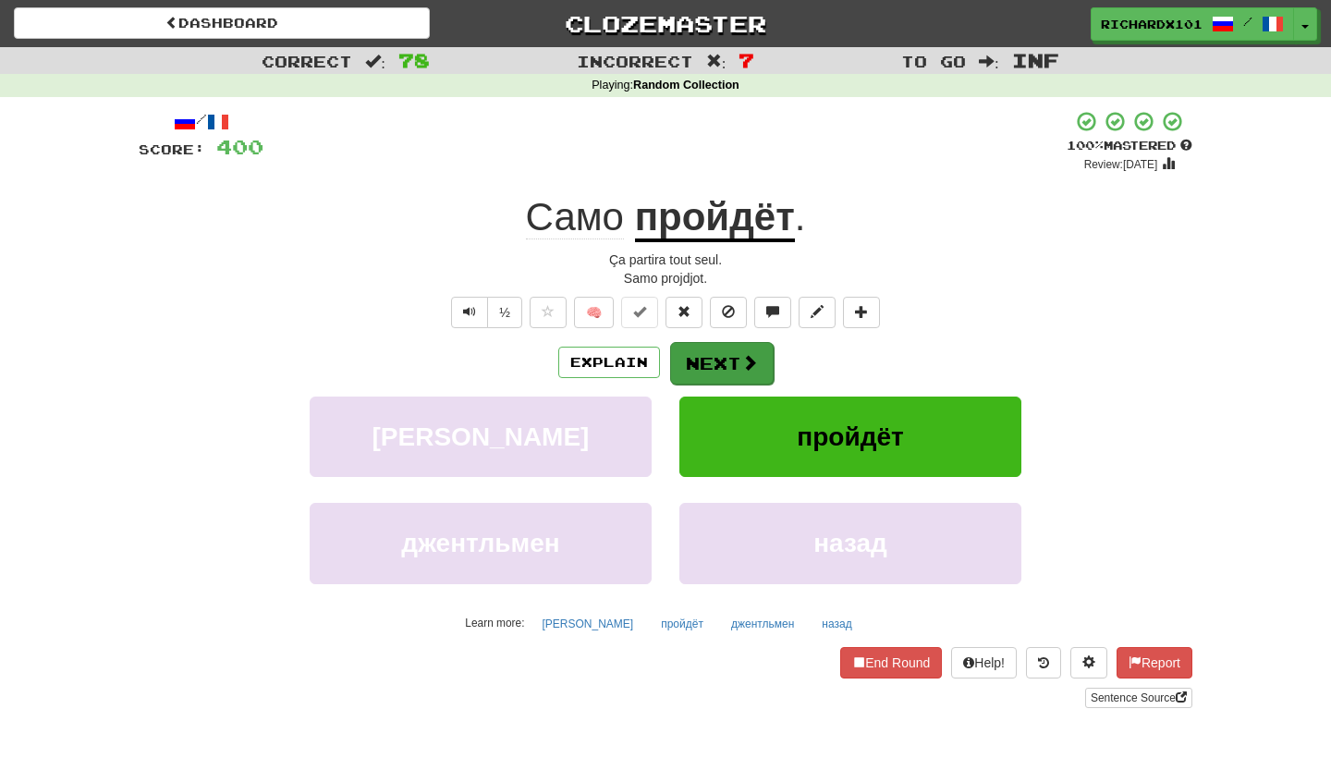
click at [725, 366] on button "Next" at bounding box center [722, 363] width 104 height 43
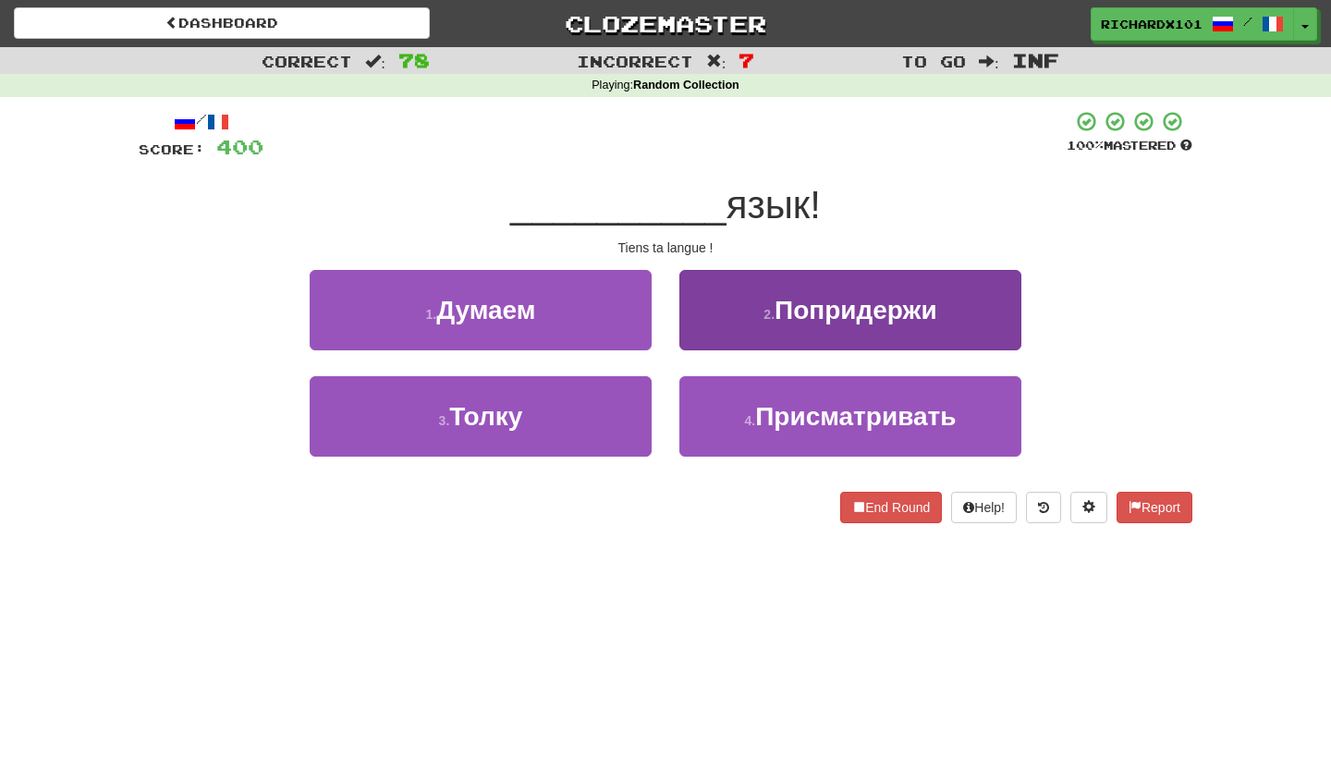
click at [759, 315] on button "2 . Попридержи" at bounding box center [850, 310] width 342 height 80
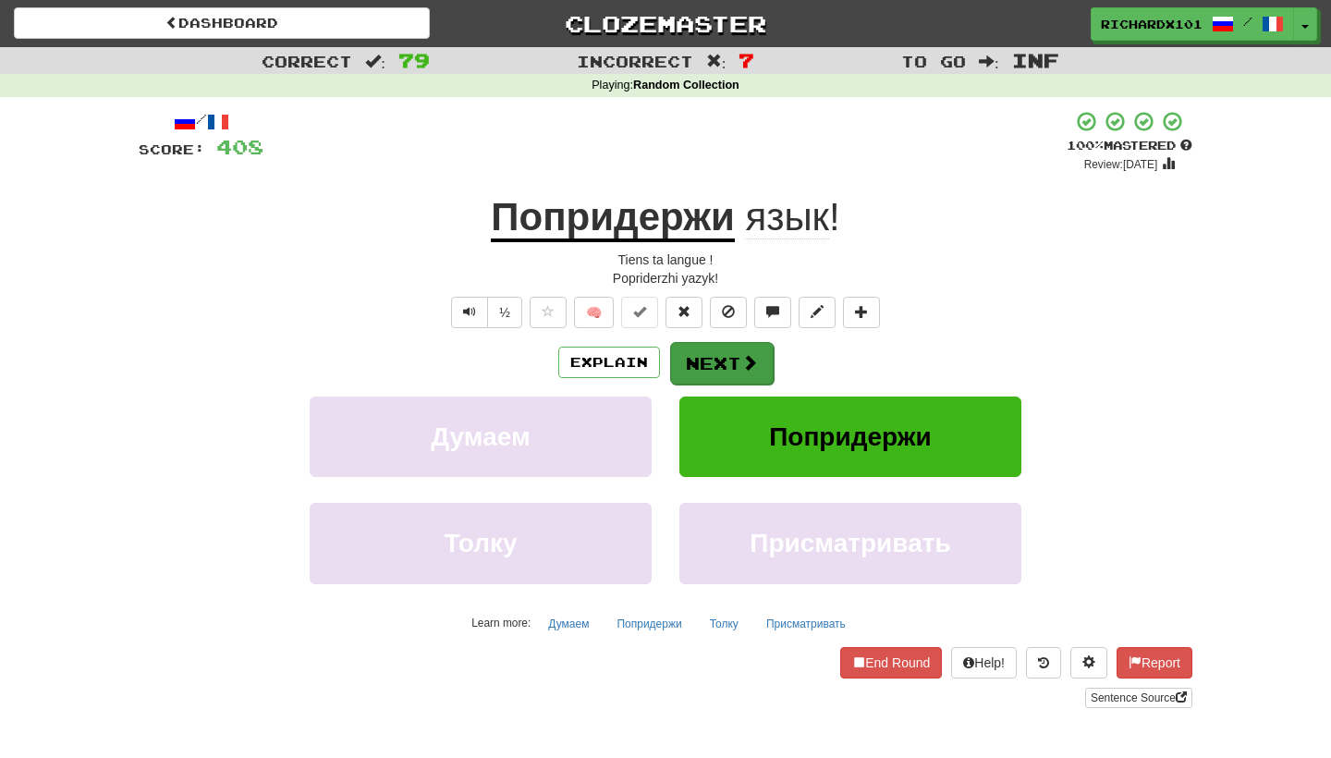
click at [744, 347] on button "Next" at bounding box center [722, 363] width 104 height 43
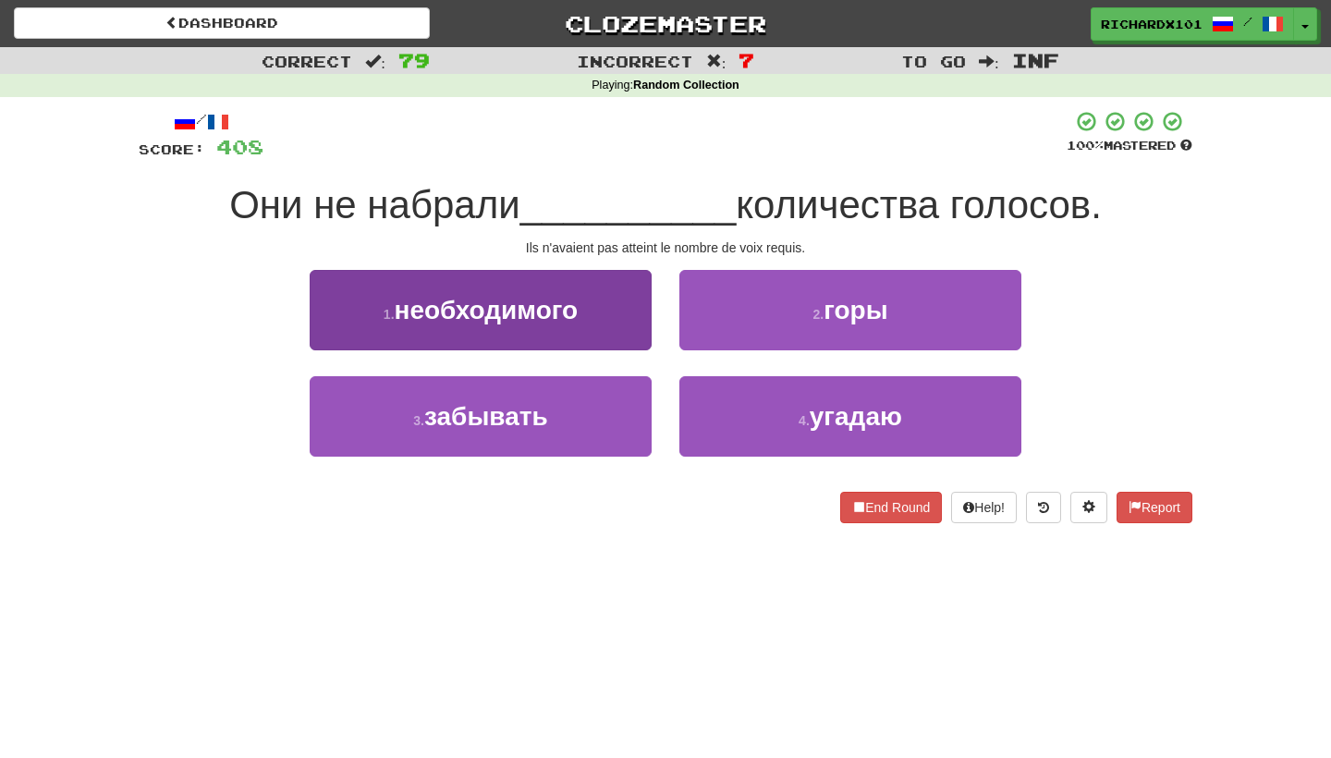
click at [628, 304] on button "1 . необходимого" at bounding box center [481, 310] width 342 height 80
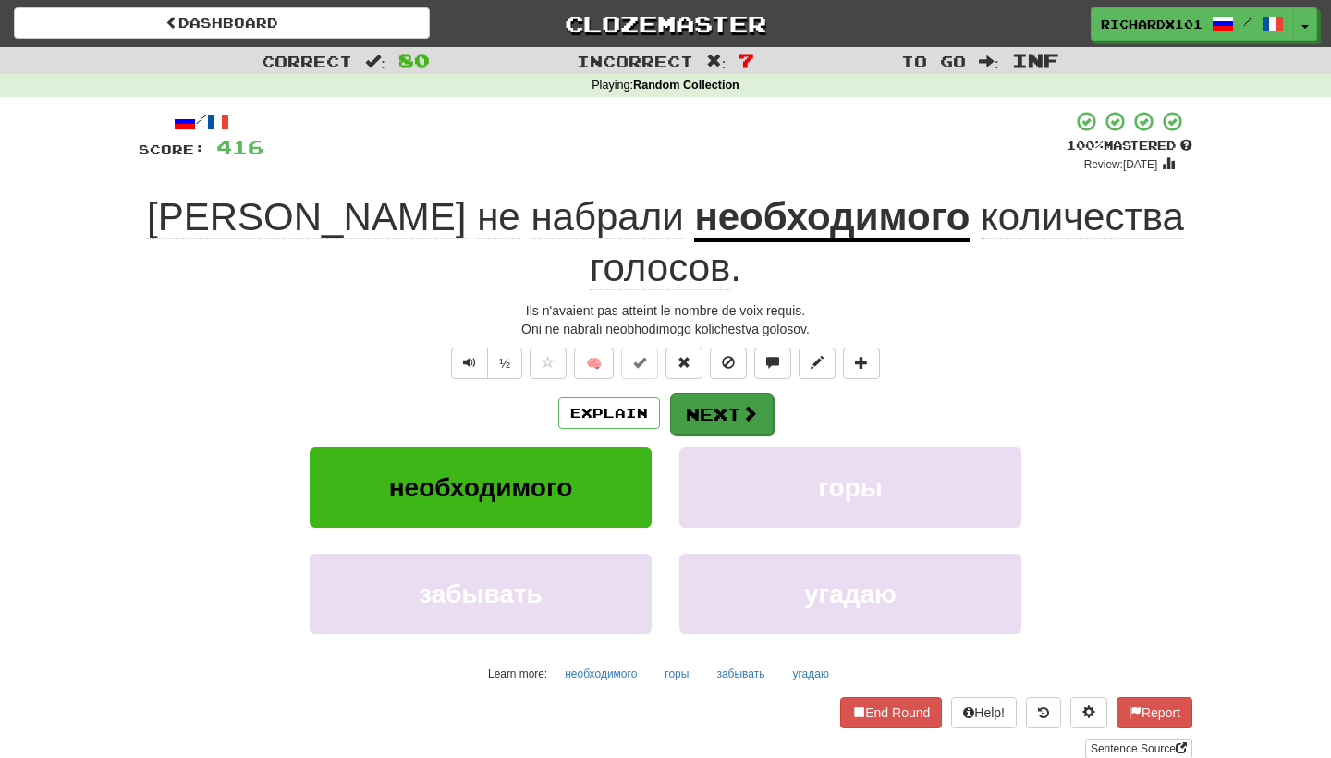
click at [693, 393] on button "Next" at bounding box center [722, 414] width 104 height 43
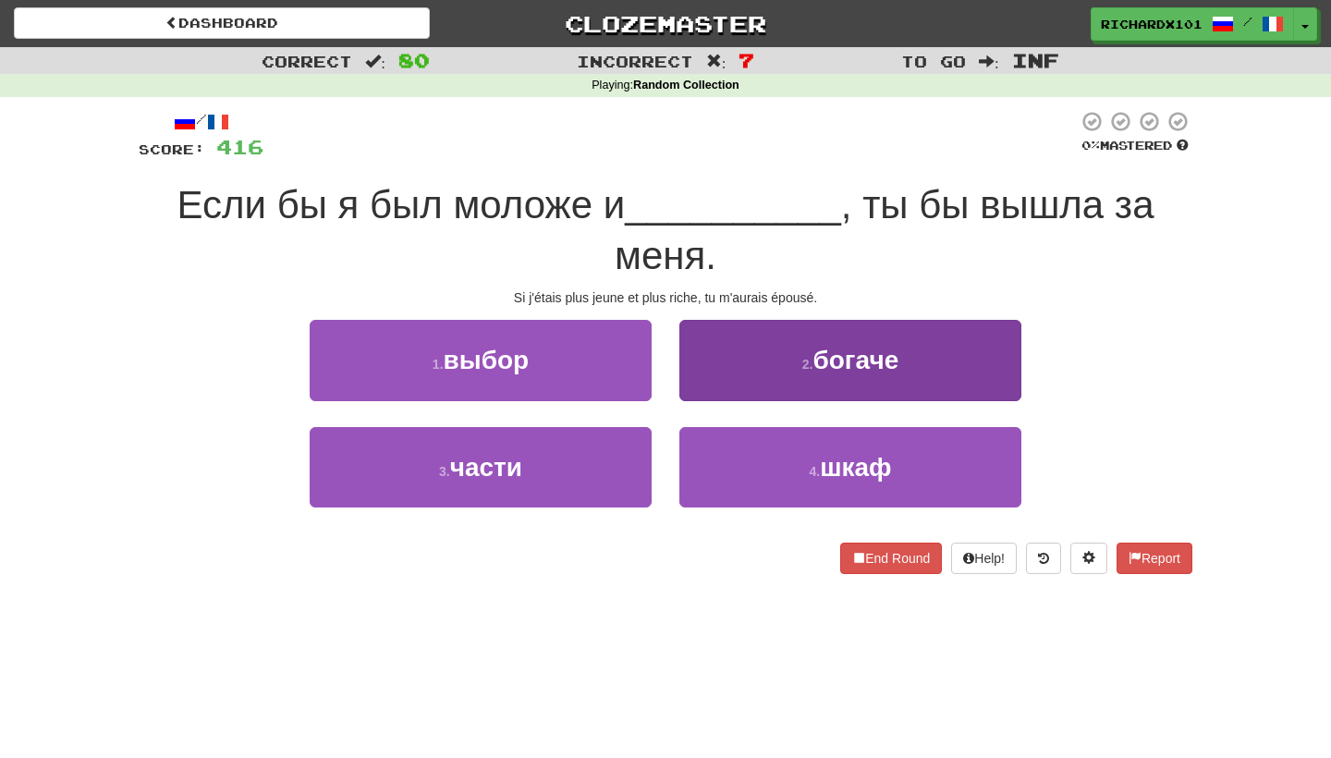
click at [728, 342] on button "2 . богаче" at bounding box center [850, 360] width 342 height 80
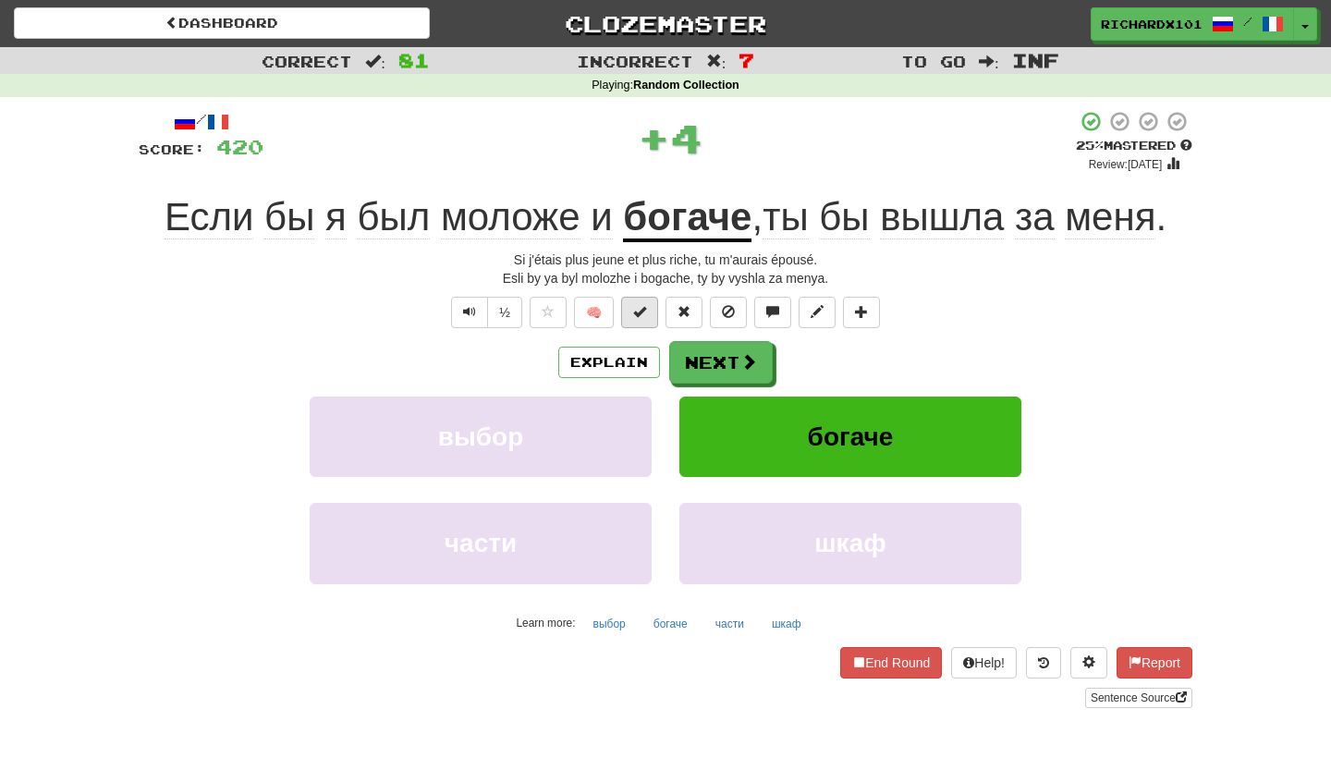
click at [641, 311] on span at bounding box center [639, 311] width 13 height 13
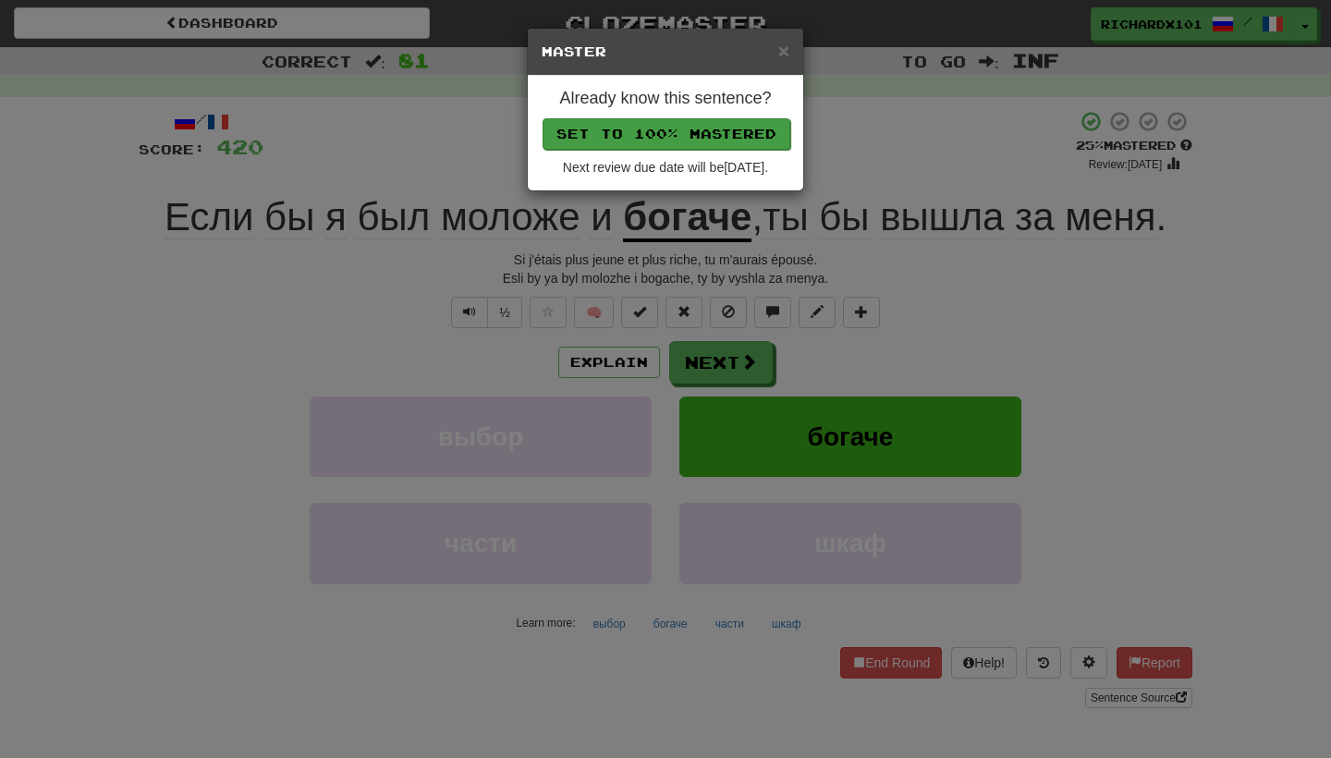
click at [710, 130] on button "Set to 100% Mastered" at bounding box center [666, 133] width 248 height 31
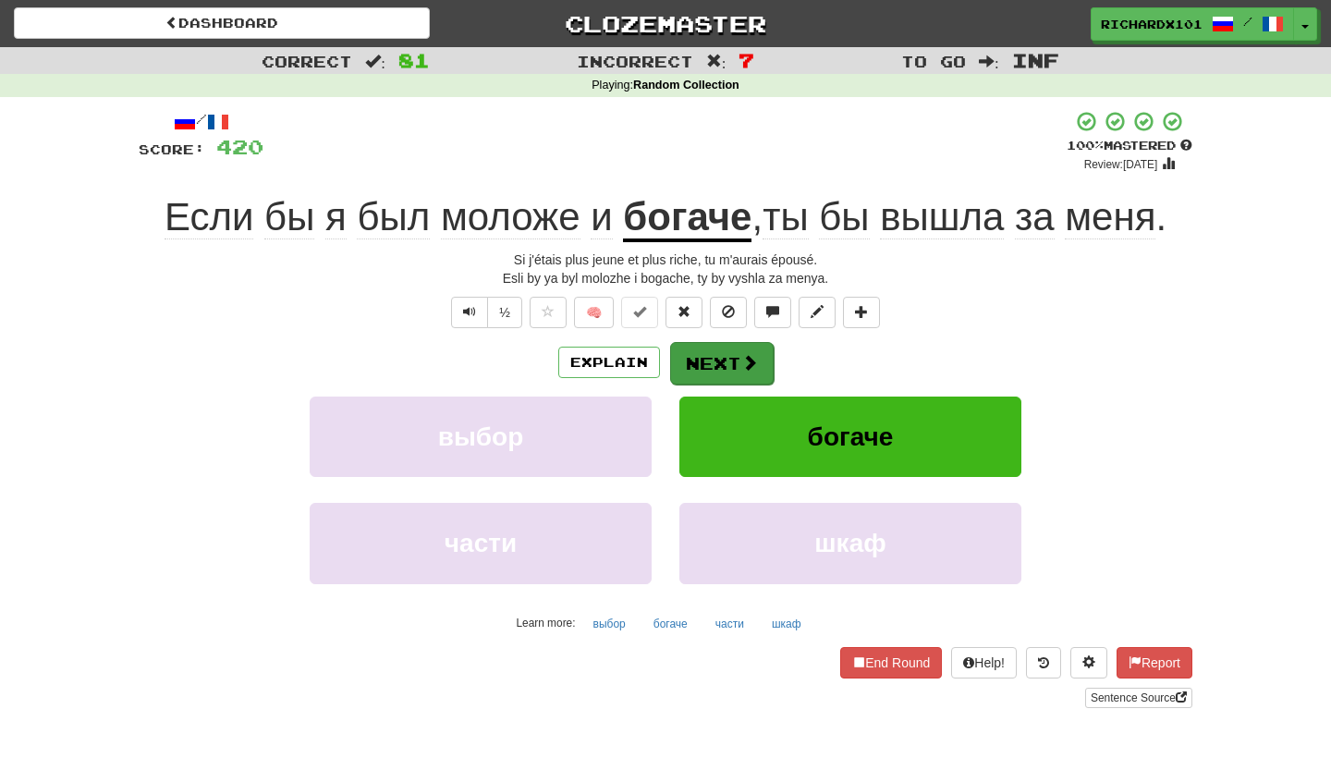
click at [706, 349] on button "Next" at bounding box center [722, 363] width 104 height 43
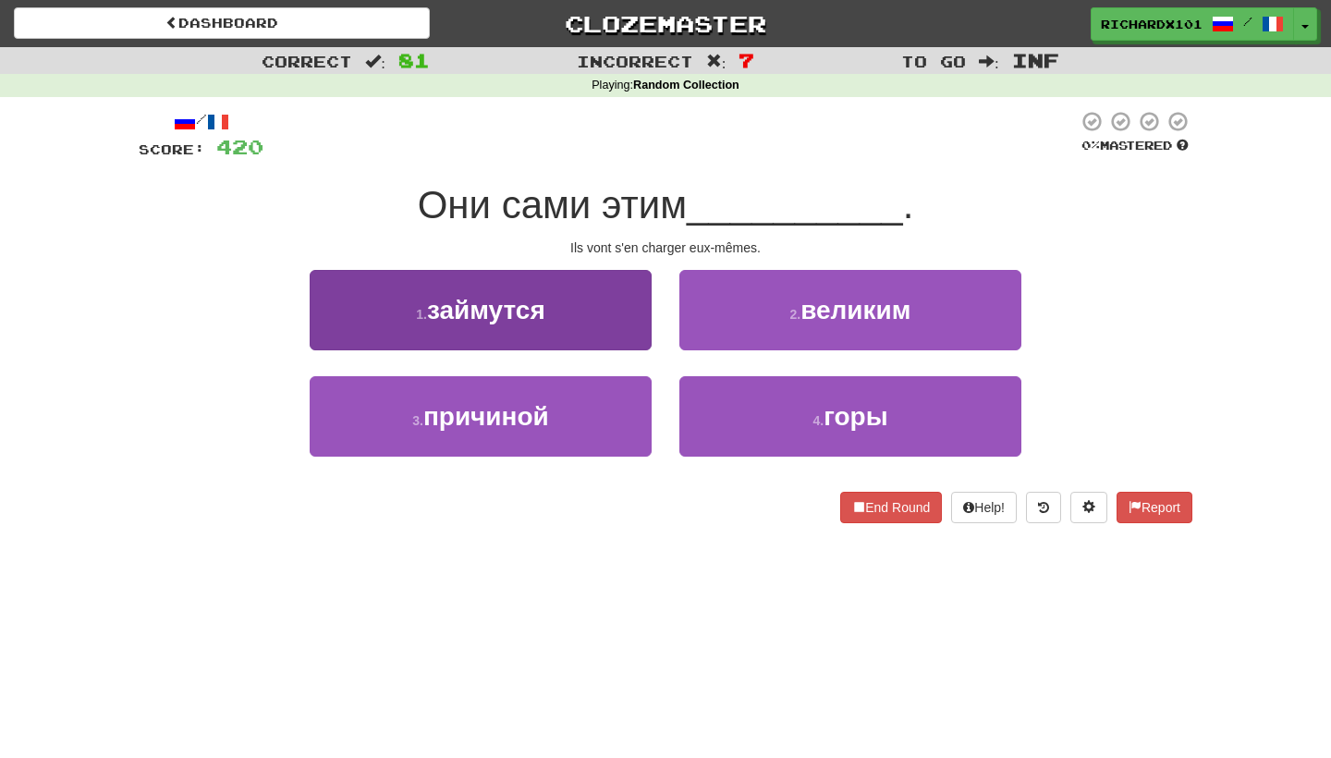
click at [629, 322] on button "1 . займутся" at bounding box center [481, 310] width 342 height 80
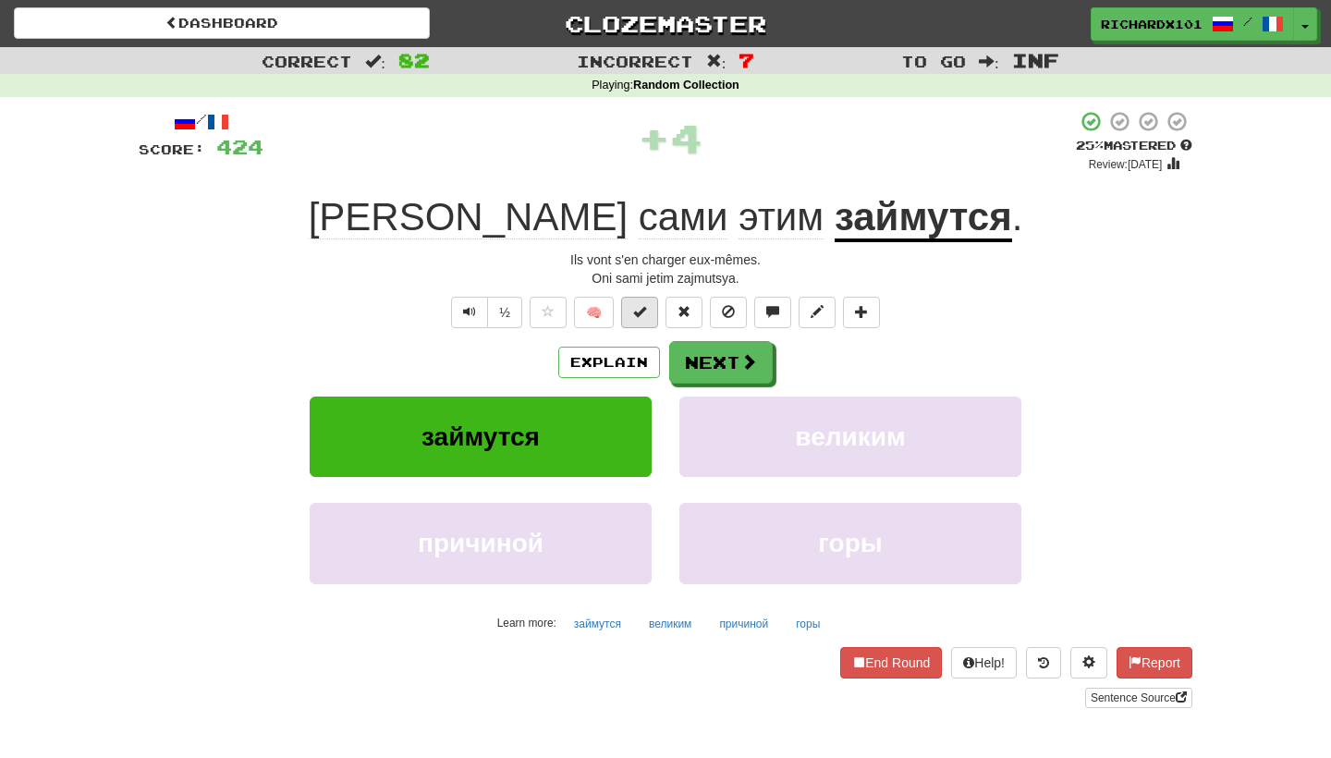
click at [642, 311] on span at bounding box center [639, 311] width 13 height 13
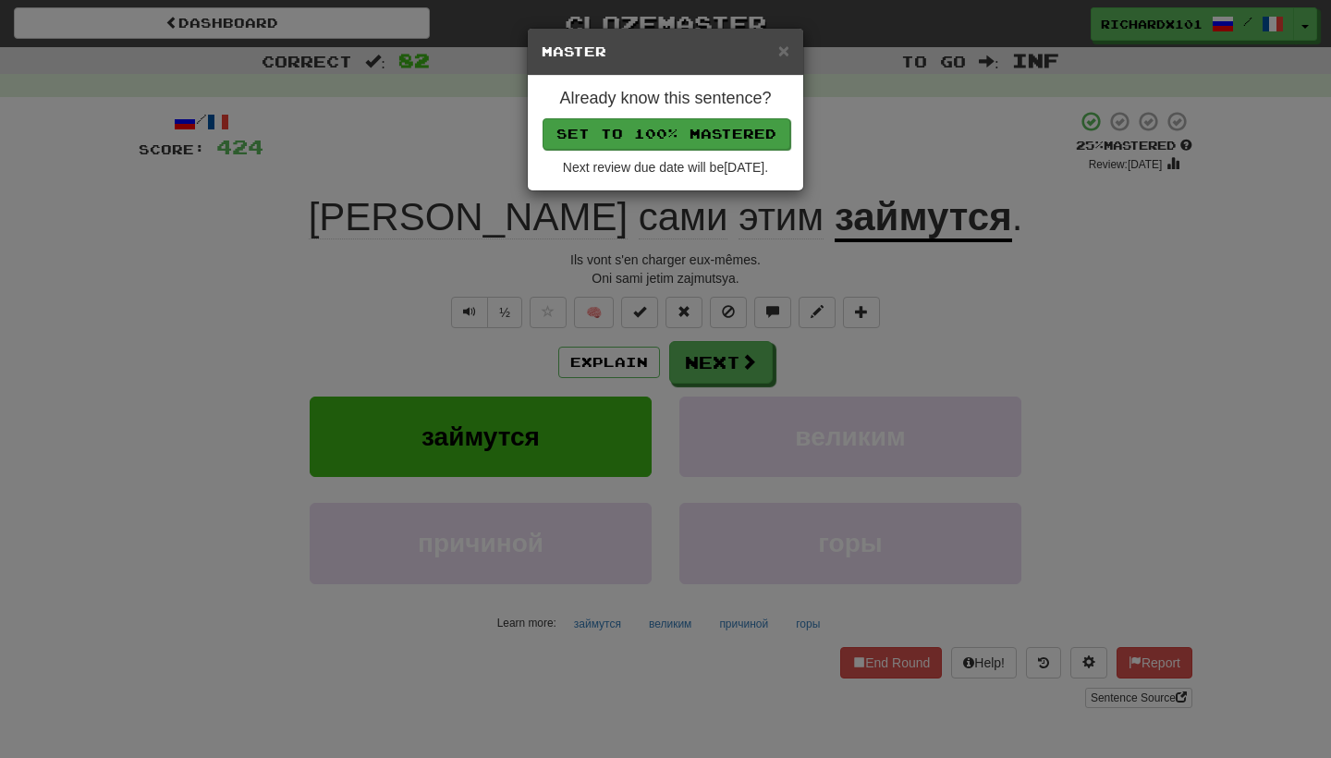
click at [714, 138] on button "Set to 100% Mastered" at bounding box center [666, 133] width 248 height 31
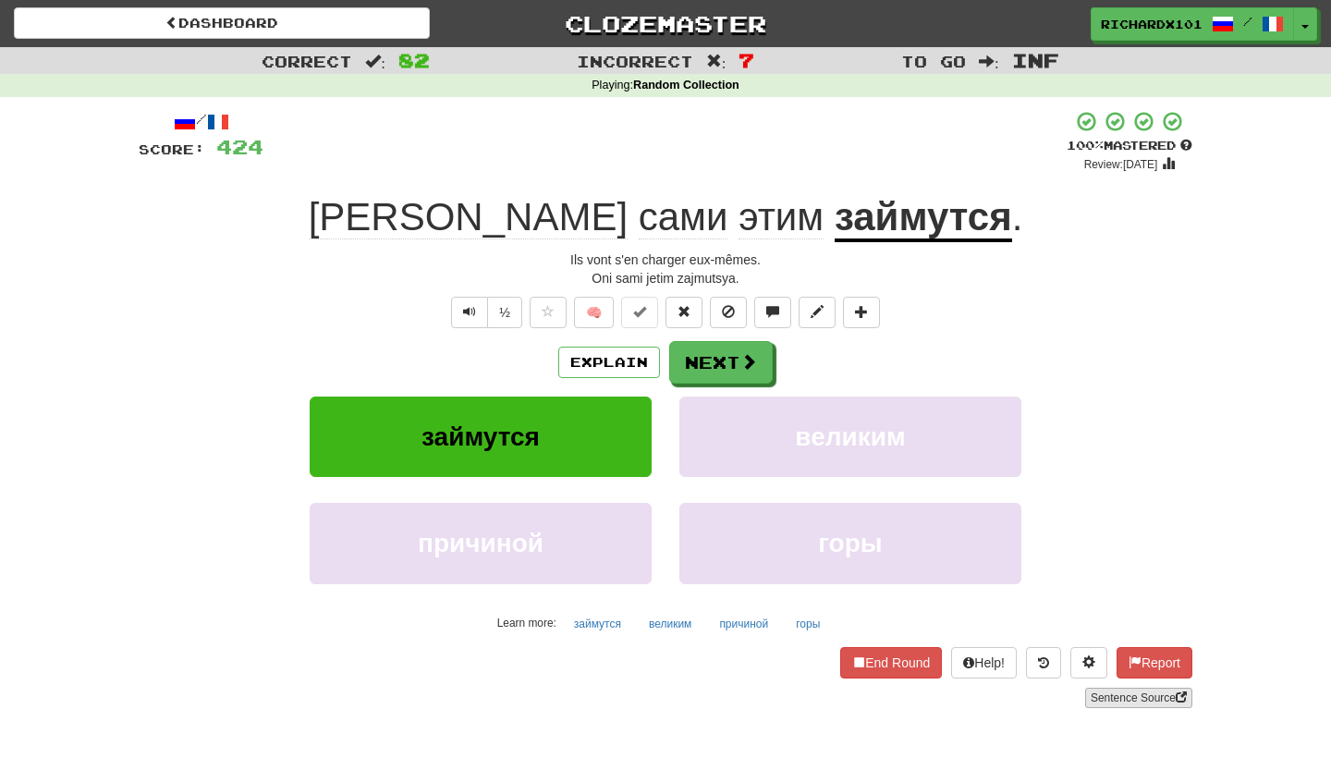
click at [1109, 693] on link "Sentence Source" at bounding box center [1138, 698] width 107 height 20
click at [741, 365] on span at bounding box center [749, 362] width 17 height 17
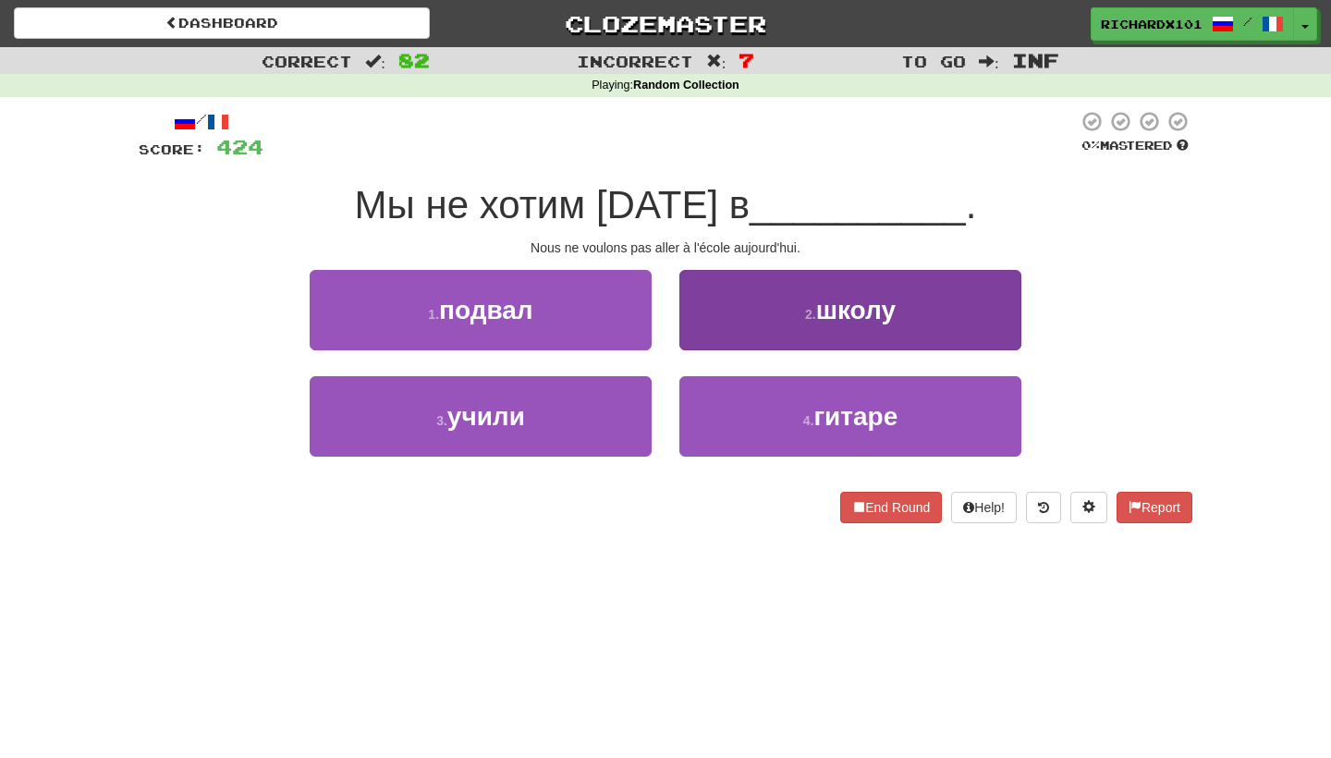
click at [780, 313] on button "2 . школу" at bounding box center [850, 310] width 342 height 80
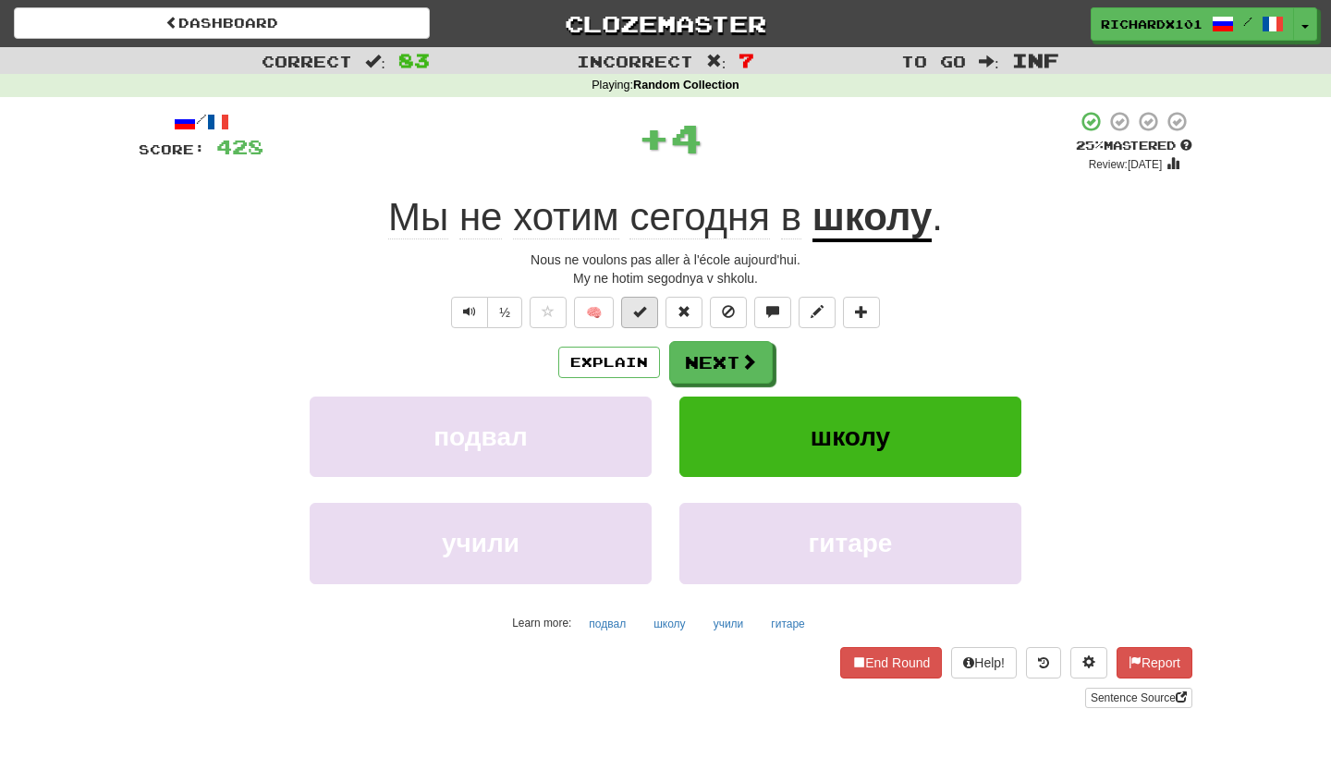
click at [650, 303] on button at bounding box center [639, 312] width 37 height 31
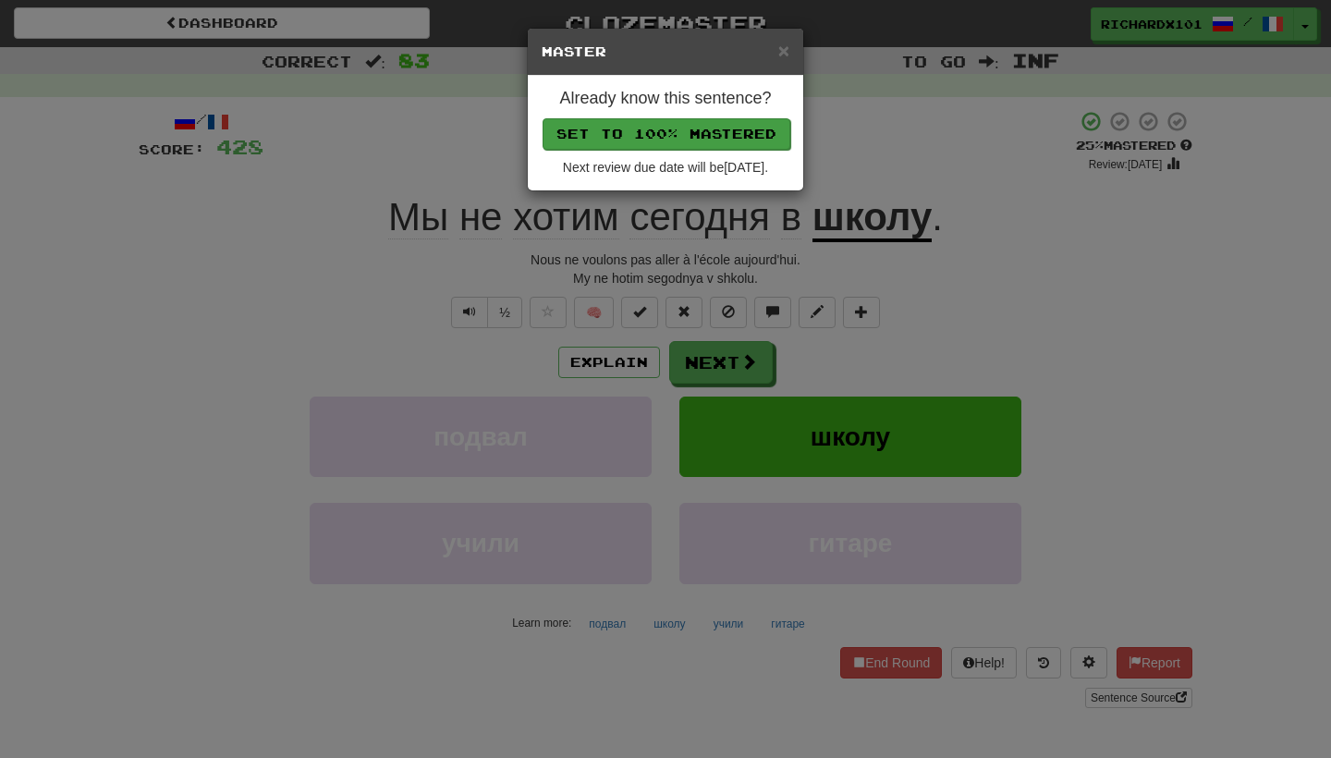
click at [722, 133] on button "Set to 100% Mastered" at bounding box center [666, 133] width 248 height 31
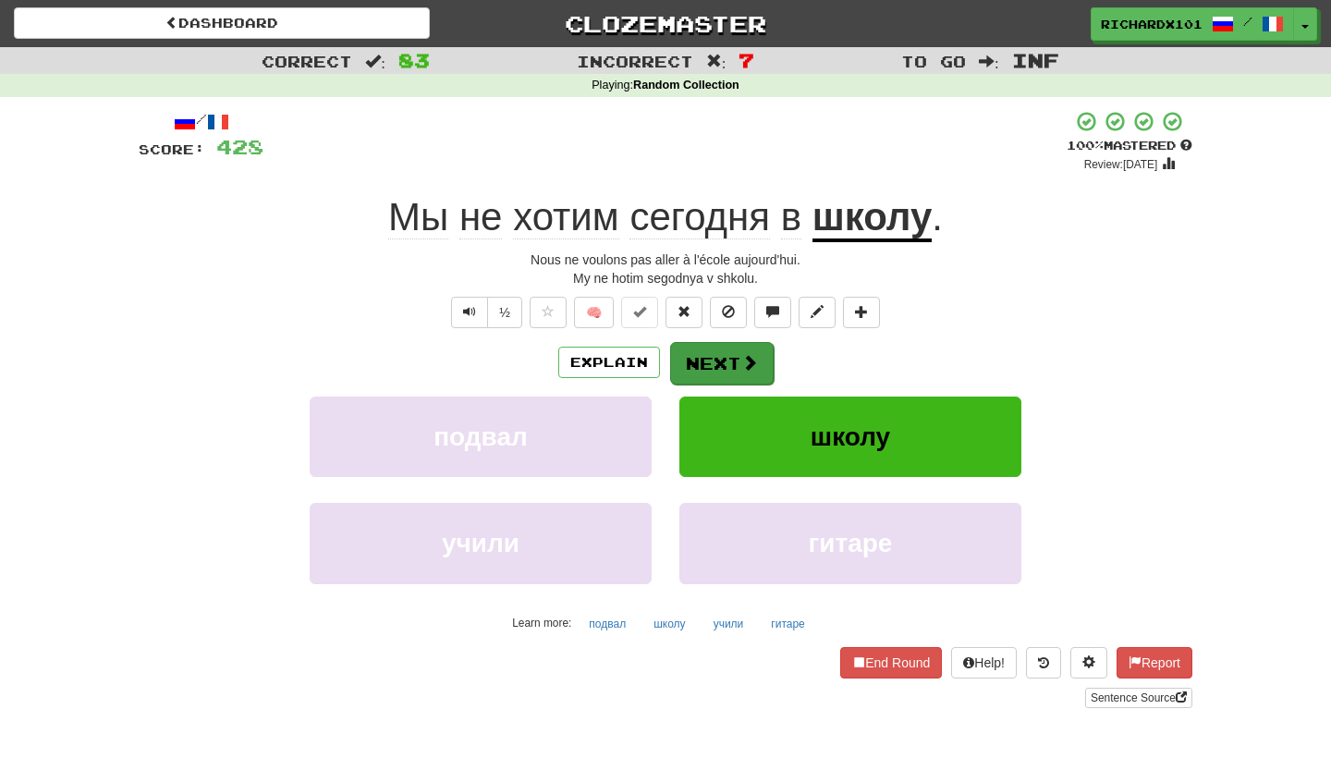
click at [717, 354] on button "Next" at bounding box center [722, 363] width 104 height 43
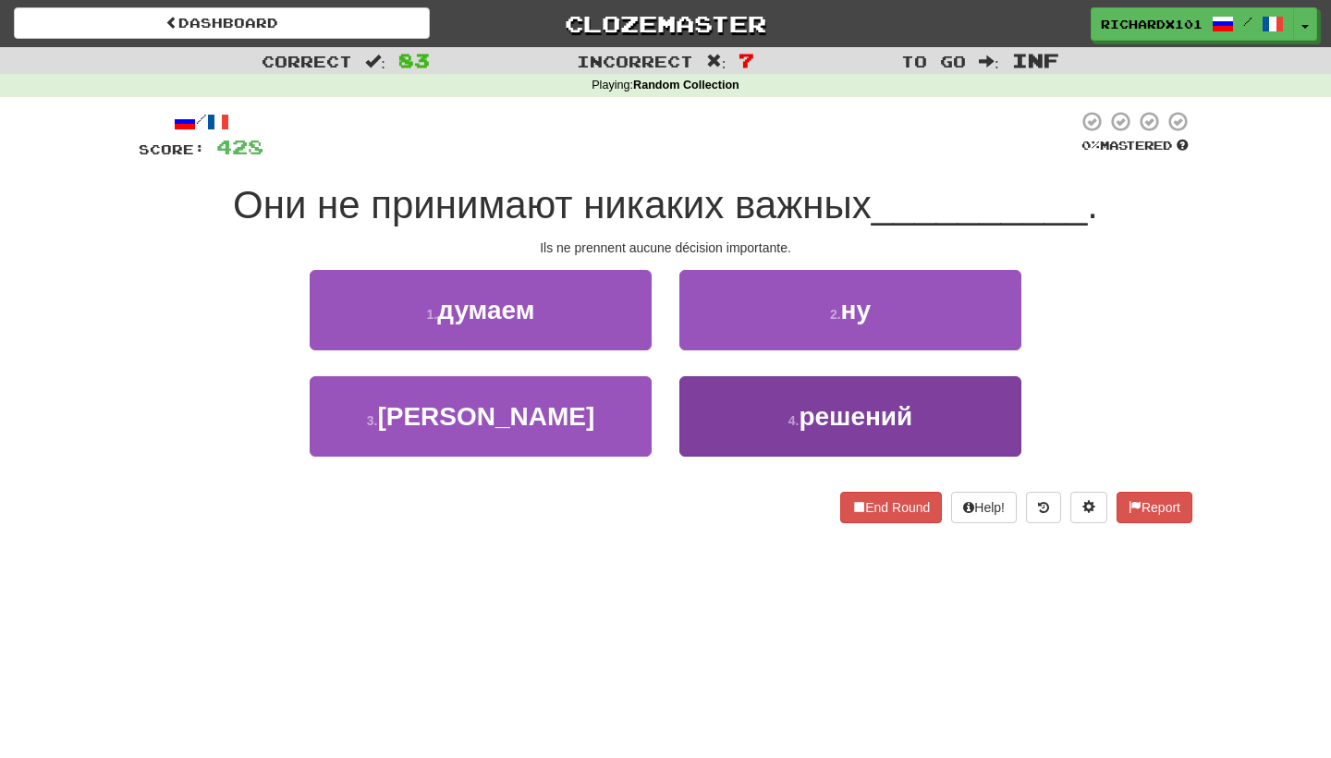
click at [731, 422] on button "4 . решений" at bounding box center [850, 416] width 342 height 80
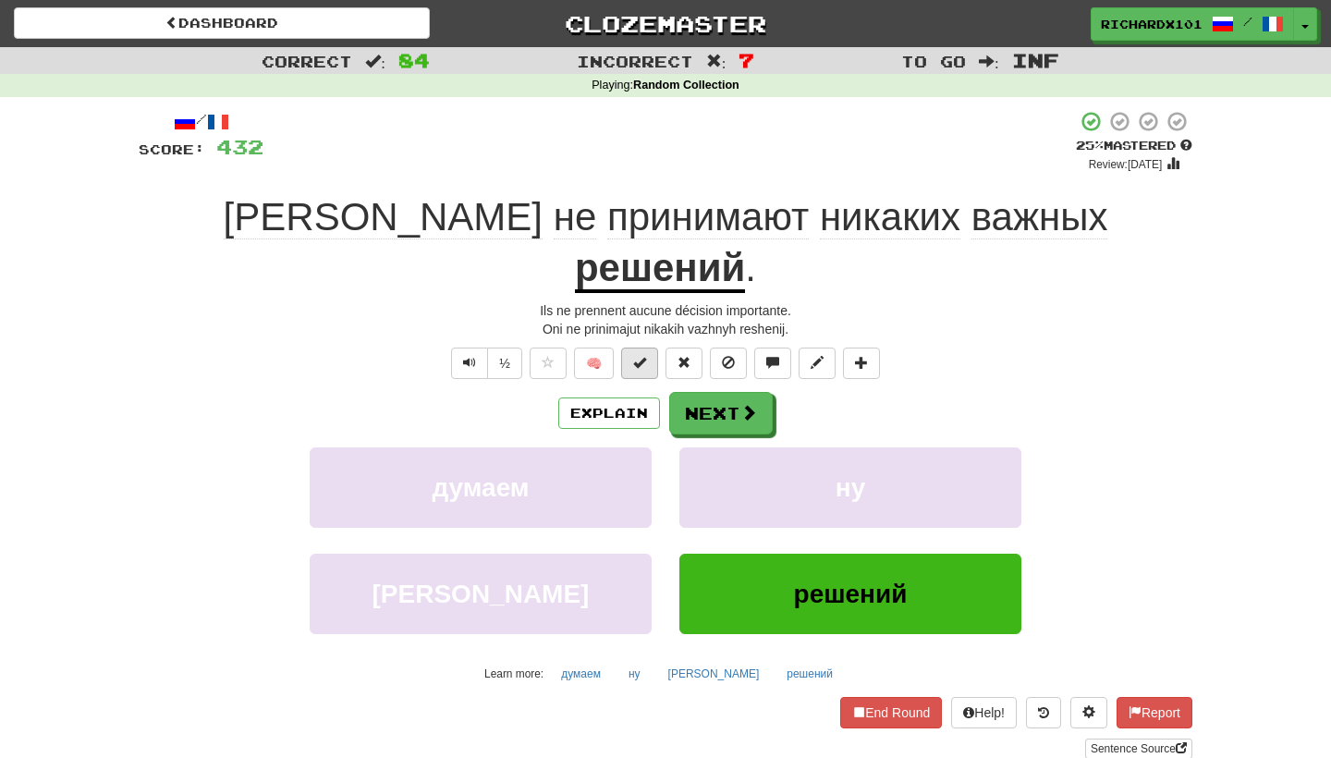
click at [650, 347] on button at bounding box center [639, 362] width 37 height 31
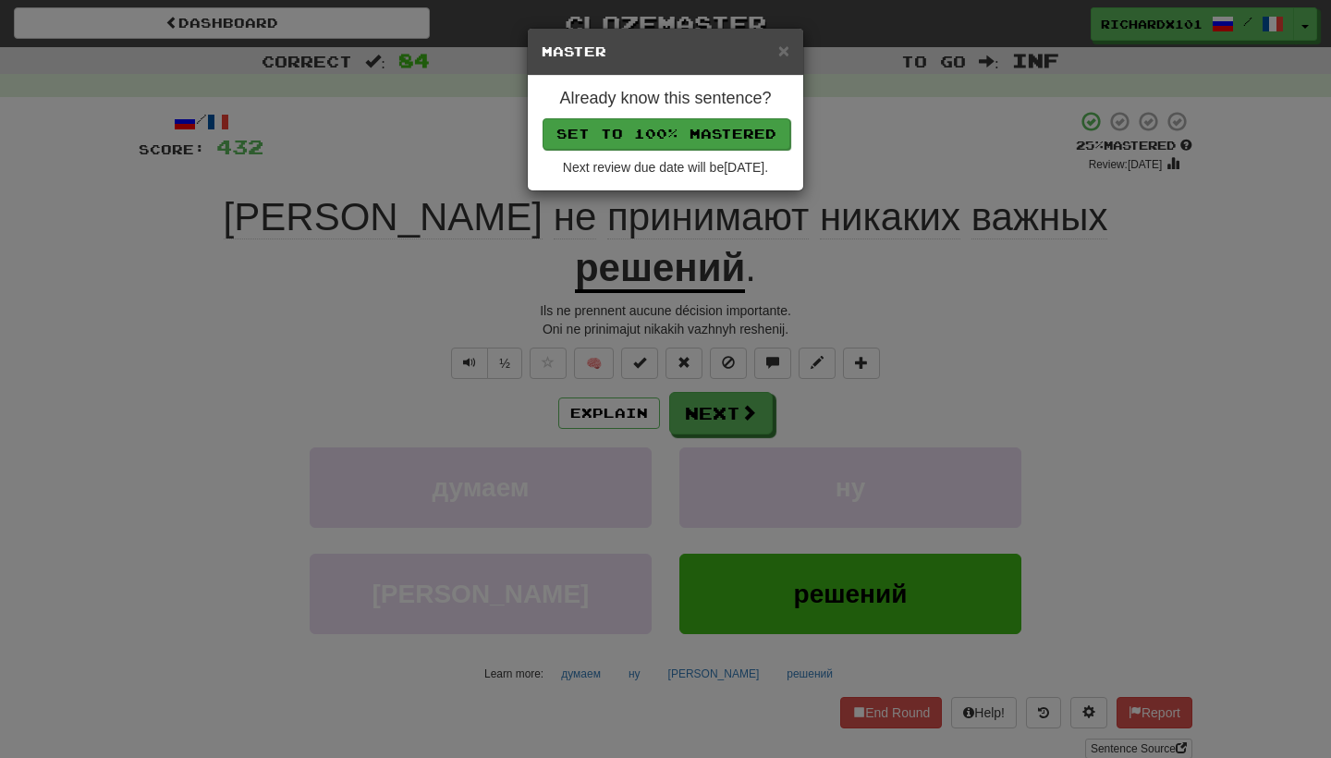
click at [726, 135] on button "Set to 100% Mastered" at bounding box center [666, 133] width 248 height 31
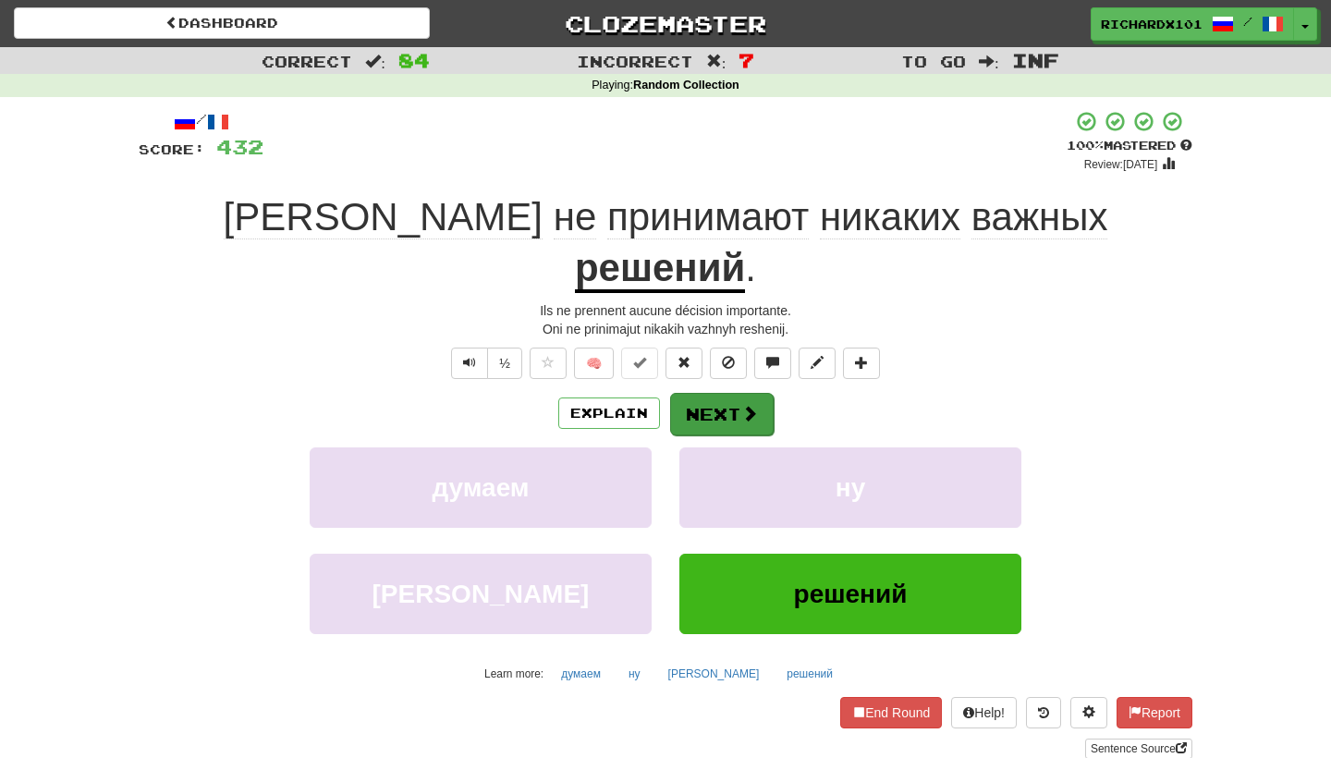
click at [710, 393] on button "Next" at bounding box center [722, 414] width 104 height 43
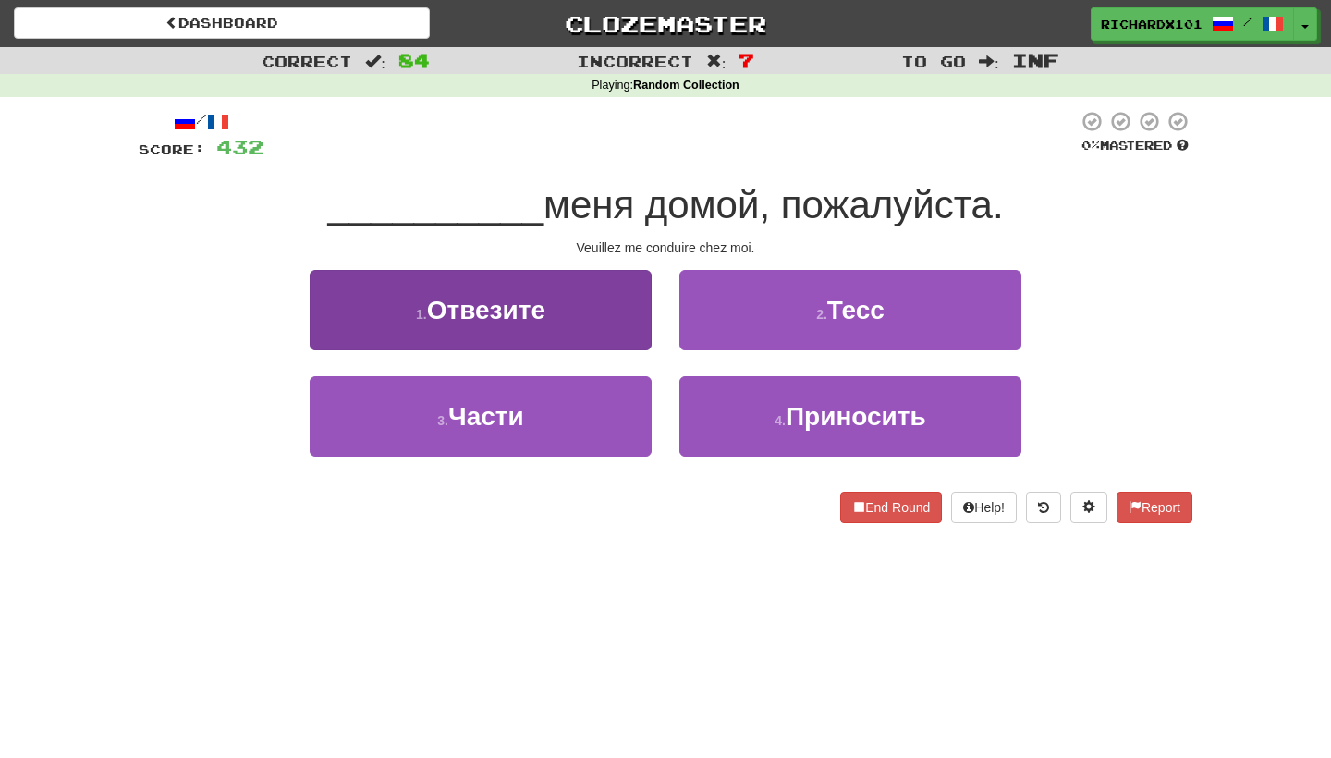
click at [631, 323] on button "1 . Отвезите" at bounding box center [481, 310] width 342 height 80
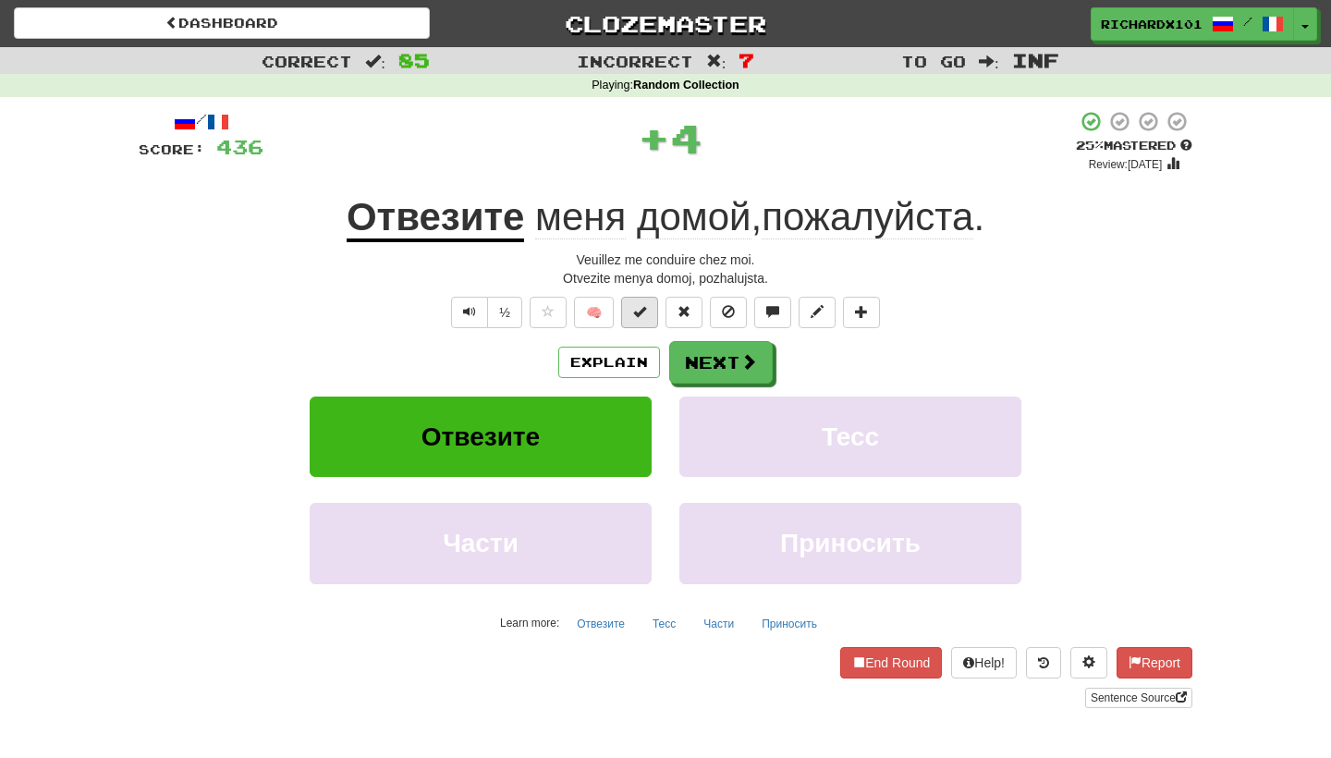
click at [645, 313] on span at bounding box center [639, 311] width 13 height 13
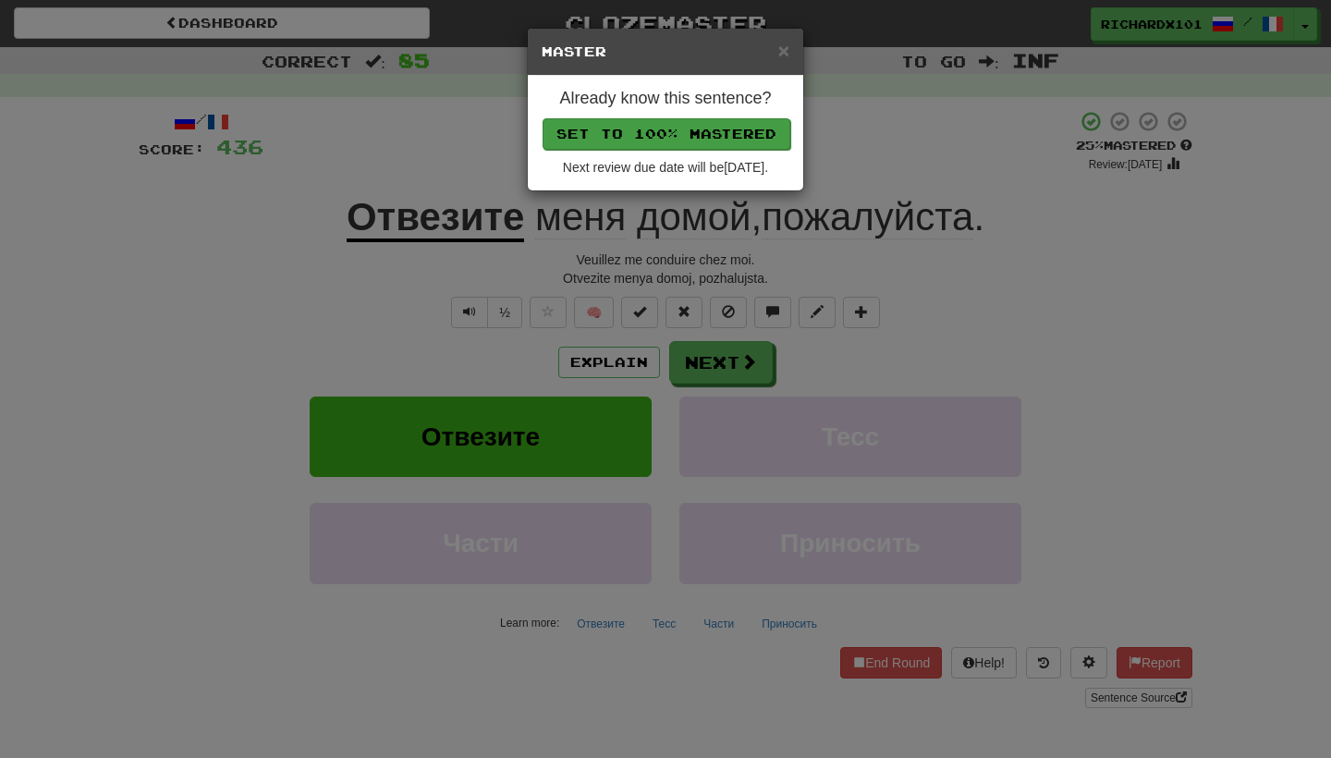
click at [709, 132] on button "Set to 100% Mastered" at bounding box center [666, 133] width 248 height 31
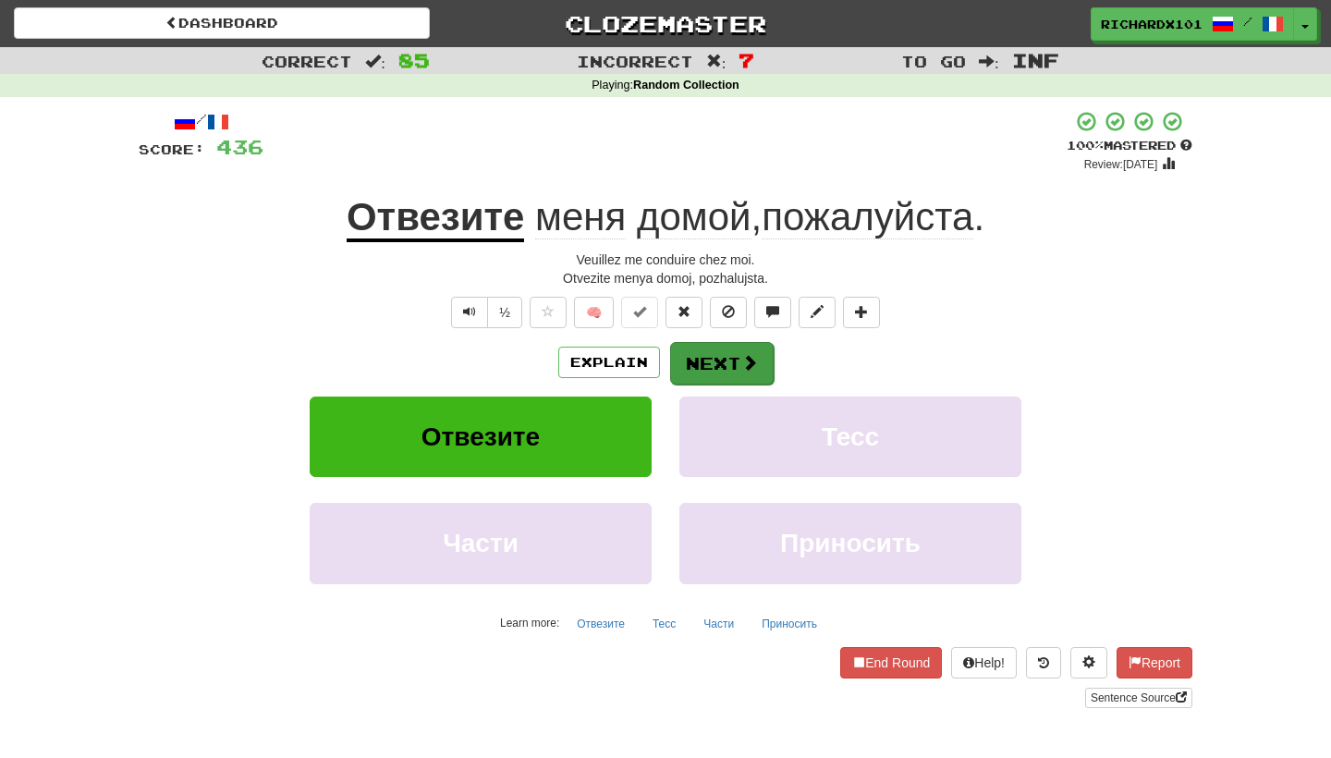
click at [711, 349] on button "Next" at bounding box center [722, 363] width 104 height 43
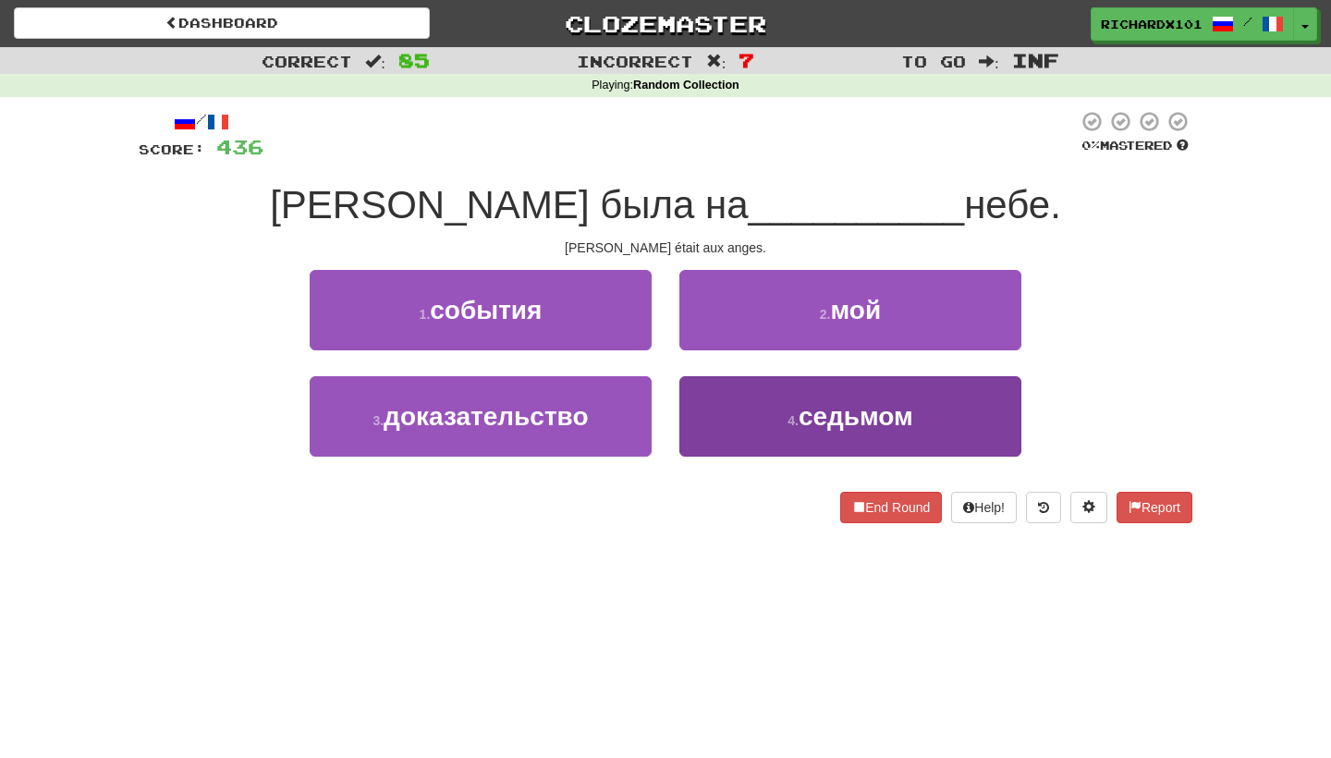
click at [748, 431] on button "4 . седьмом" at bounding box center [850, 416] width 342 height 80
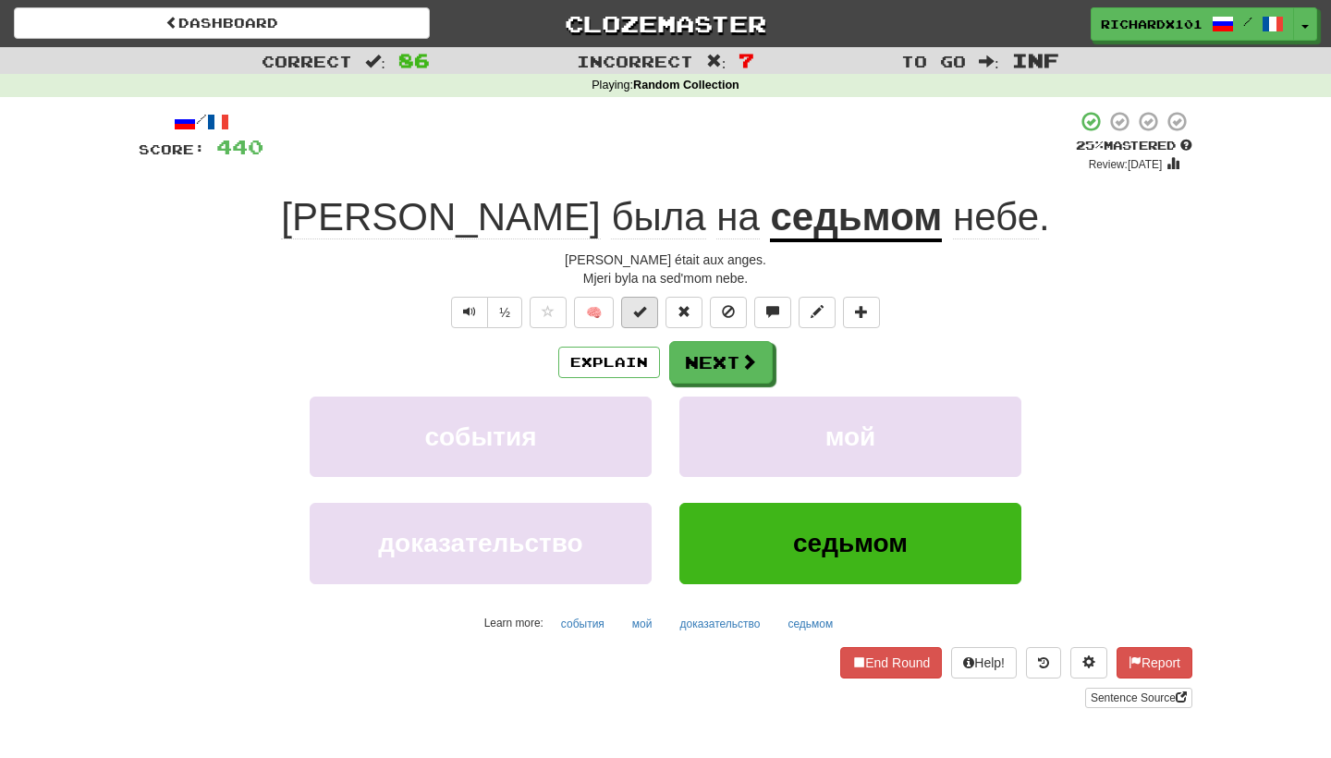
click at [652, 311] on button at bounding box center [639, 312] width 37 height 31
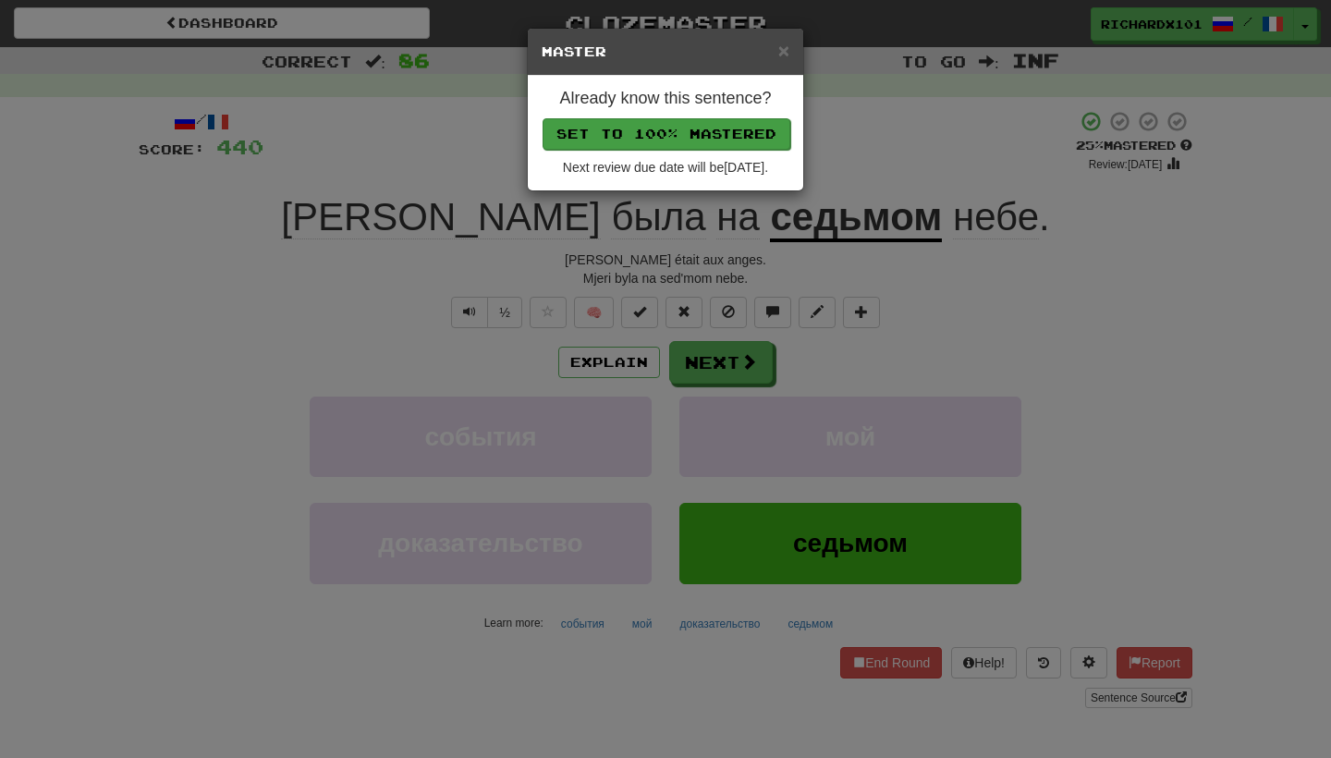
click at [711, 135] on button "Set to 100% Mastered" at bounding box center [666, 133] width 248 height 31
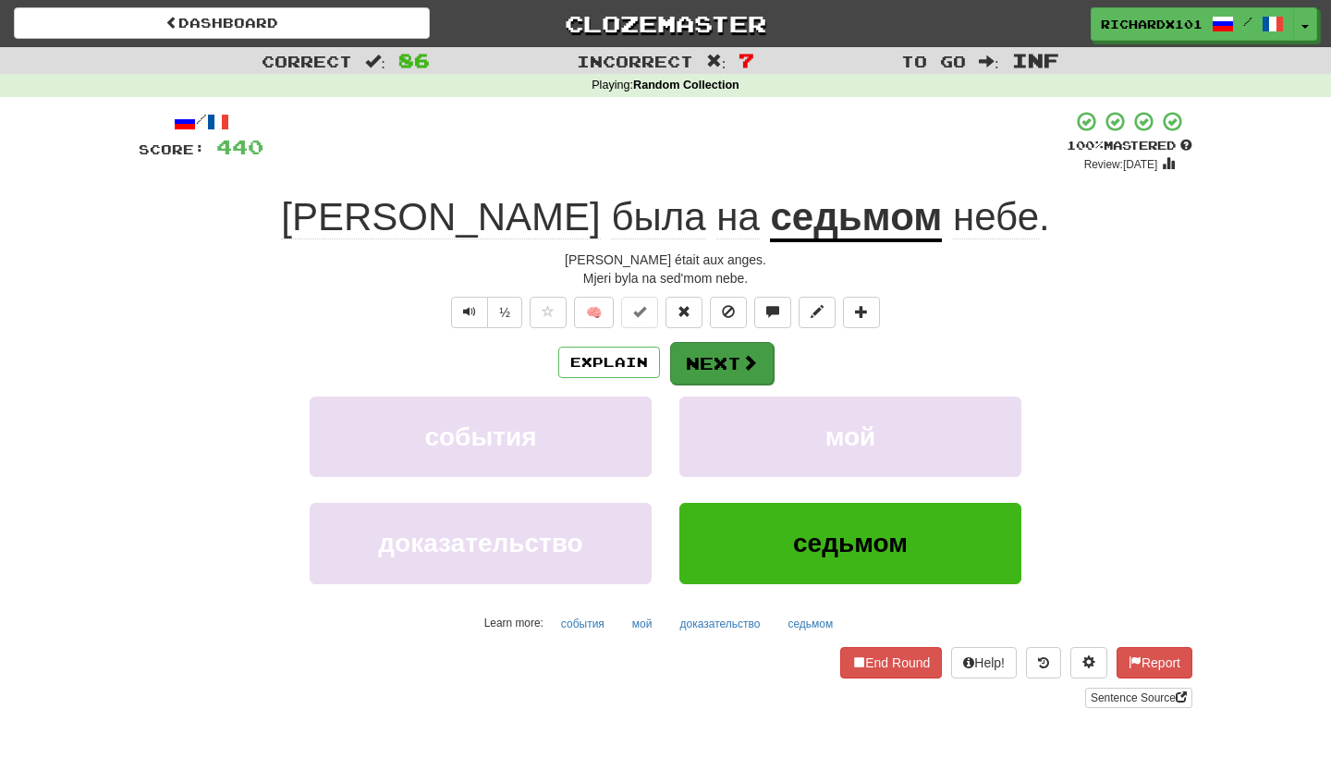
click at [719, 344] on button "Next" at bounding box center [722, 363] width 104 height 43
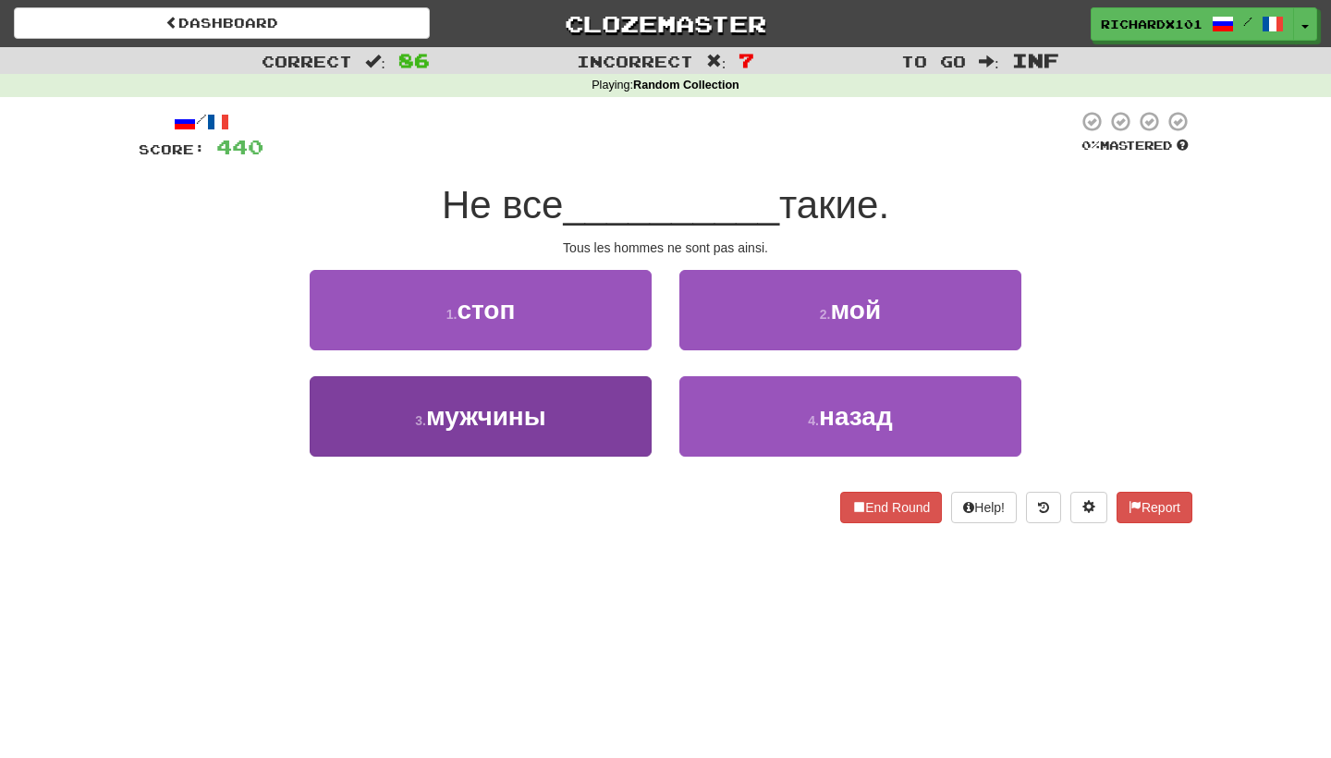
click at [629, 420] on button "3 . мужчины" at bounding box center [481, 416] width 342 height 80
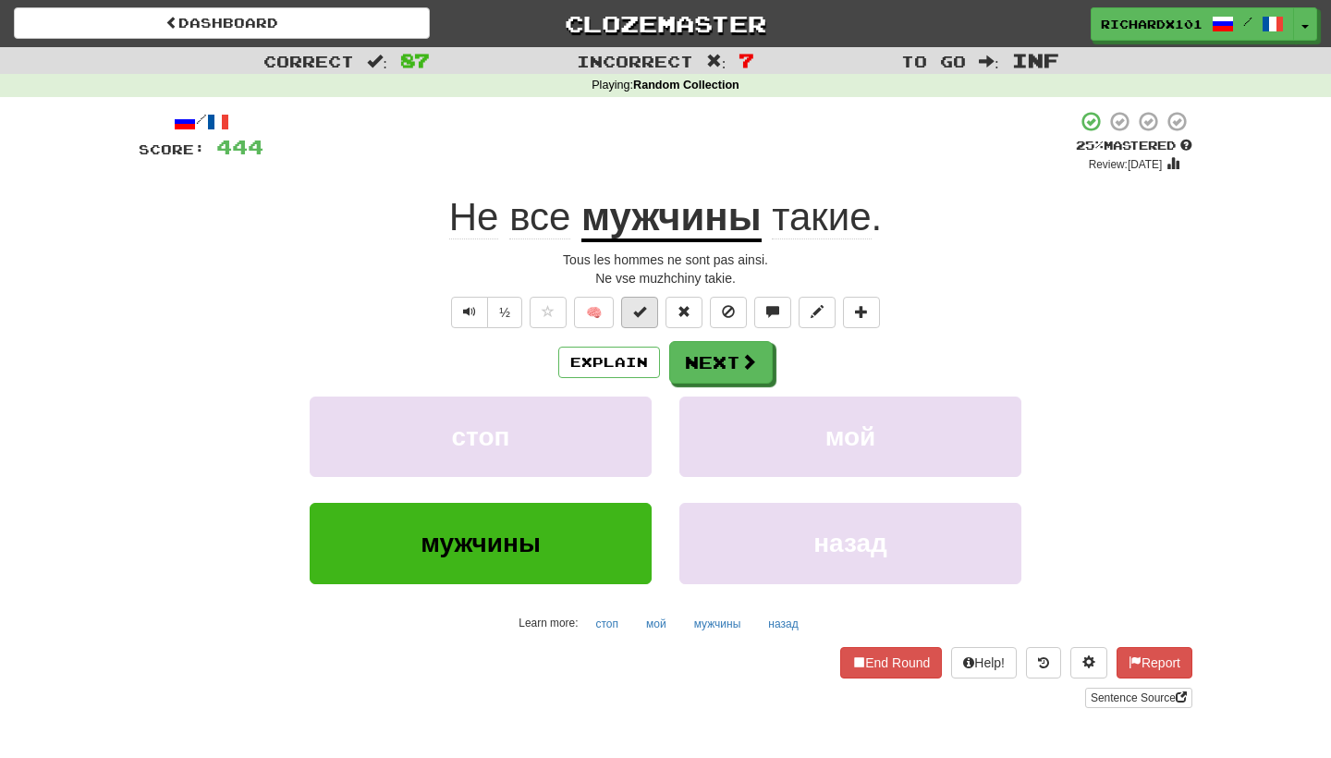
click at [651, 313] on button at bounding box center [639, 312] width 37 height 31
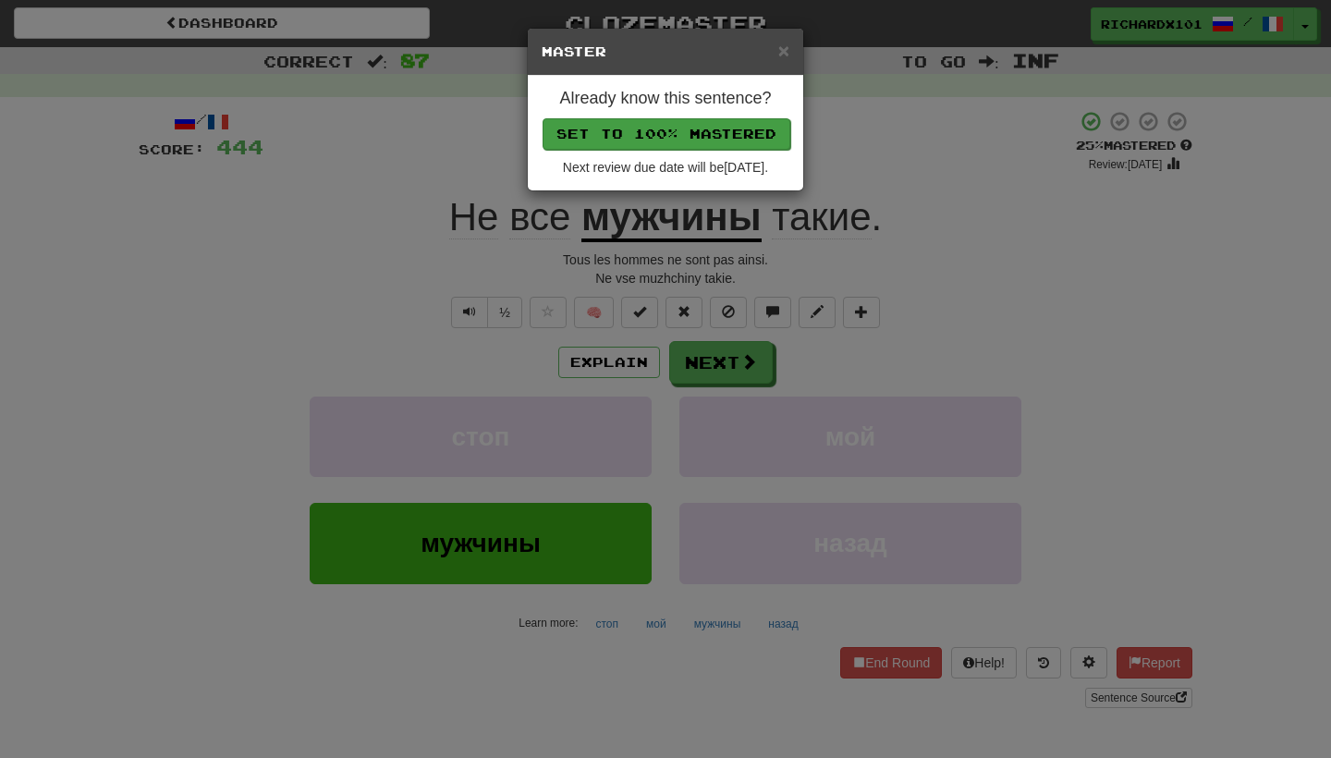
click at [732, 133] on button "Set to 100% Mastered" at bounding box center [666, 133] width 248 height 31
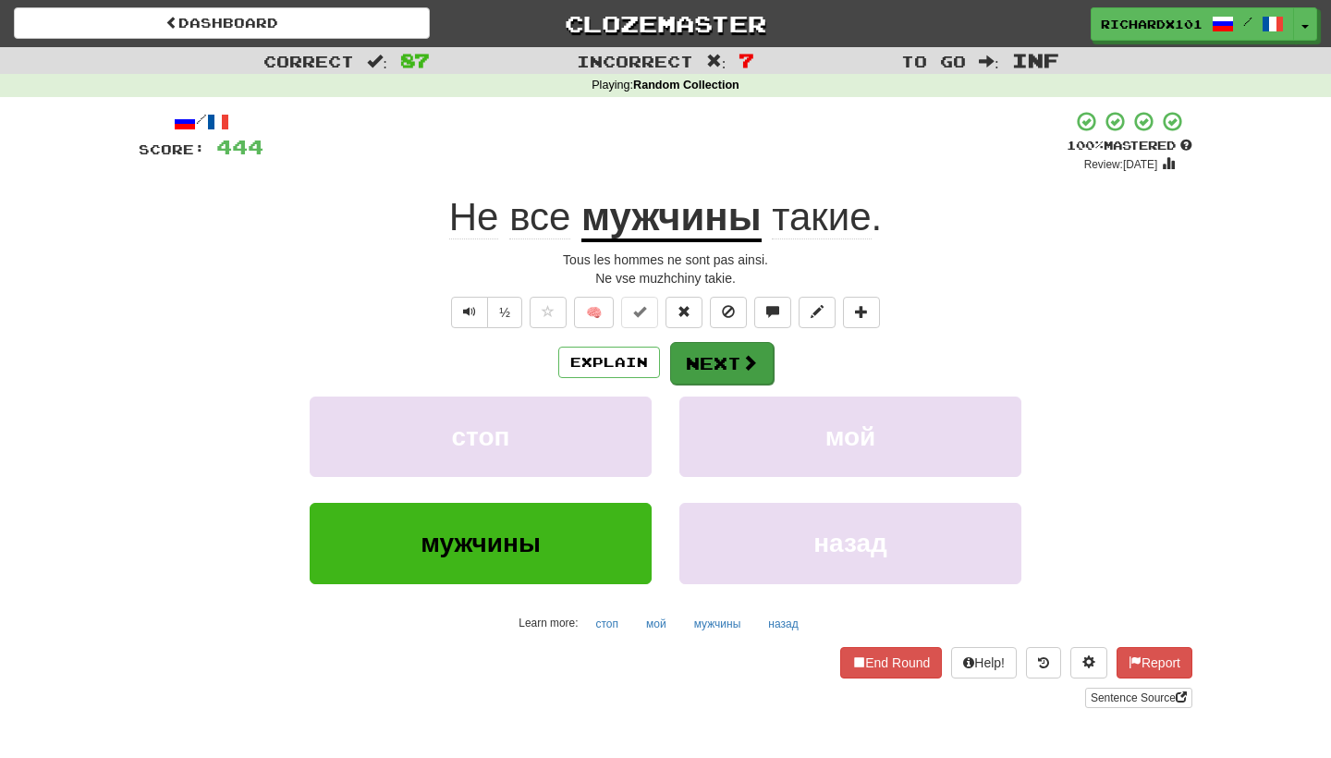
click at [716, 355] on button "Next" at bounding box center [722, 363] width 104 height 43
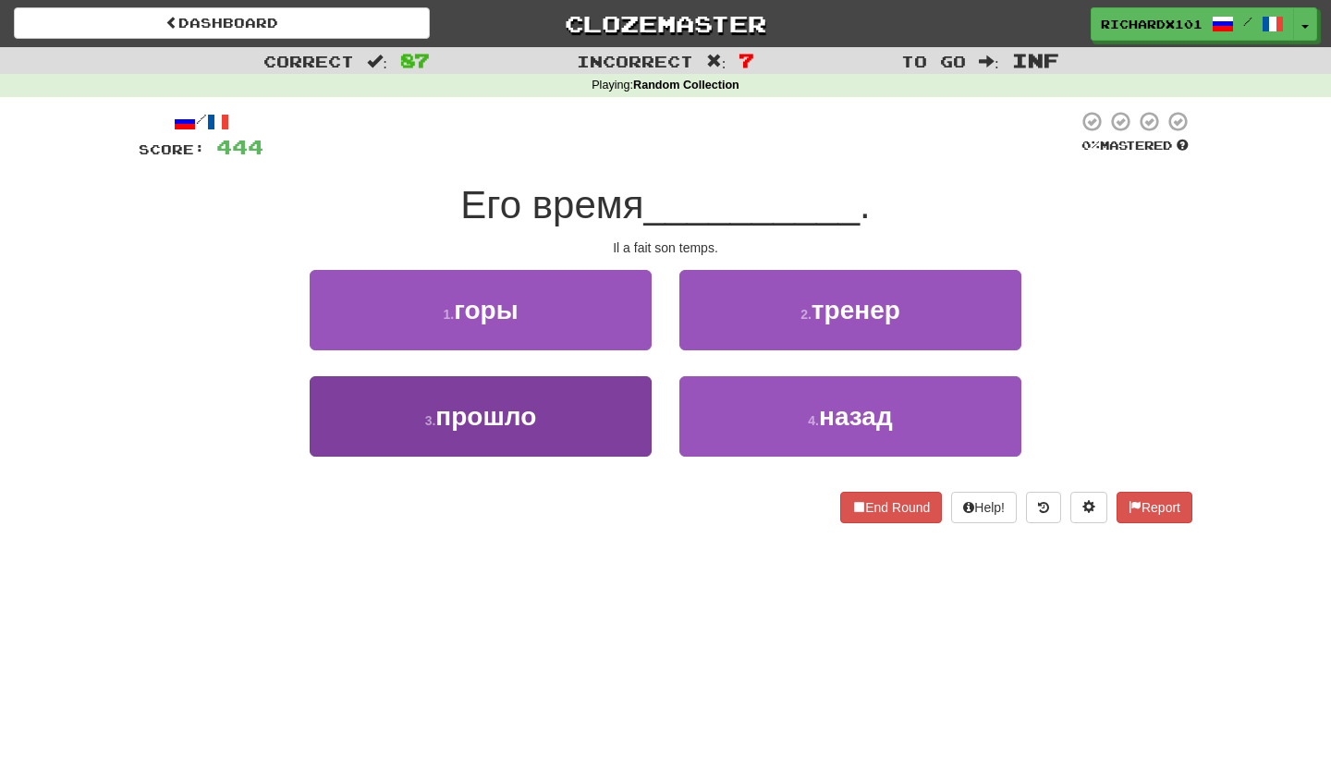
click at [631, 408] on button "3 . прошло" at bounding box center [481, 416] width 342 height 80
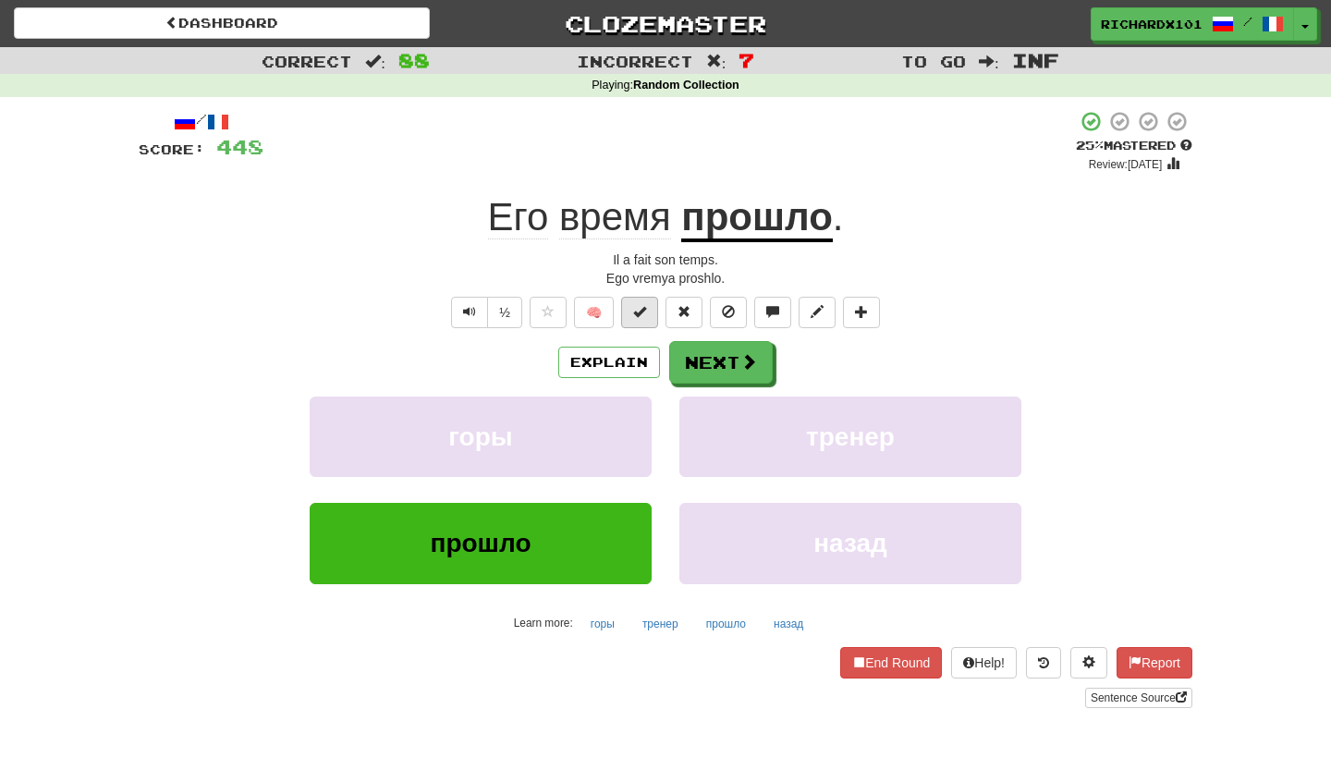
click at [642, 299] on button at bounding box center [639, 312] width 37 height 31
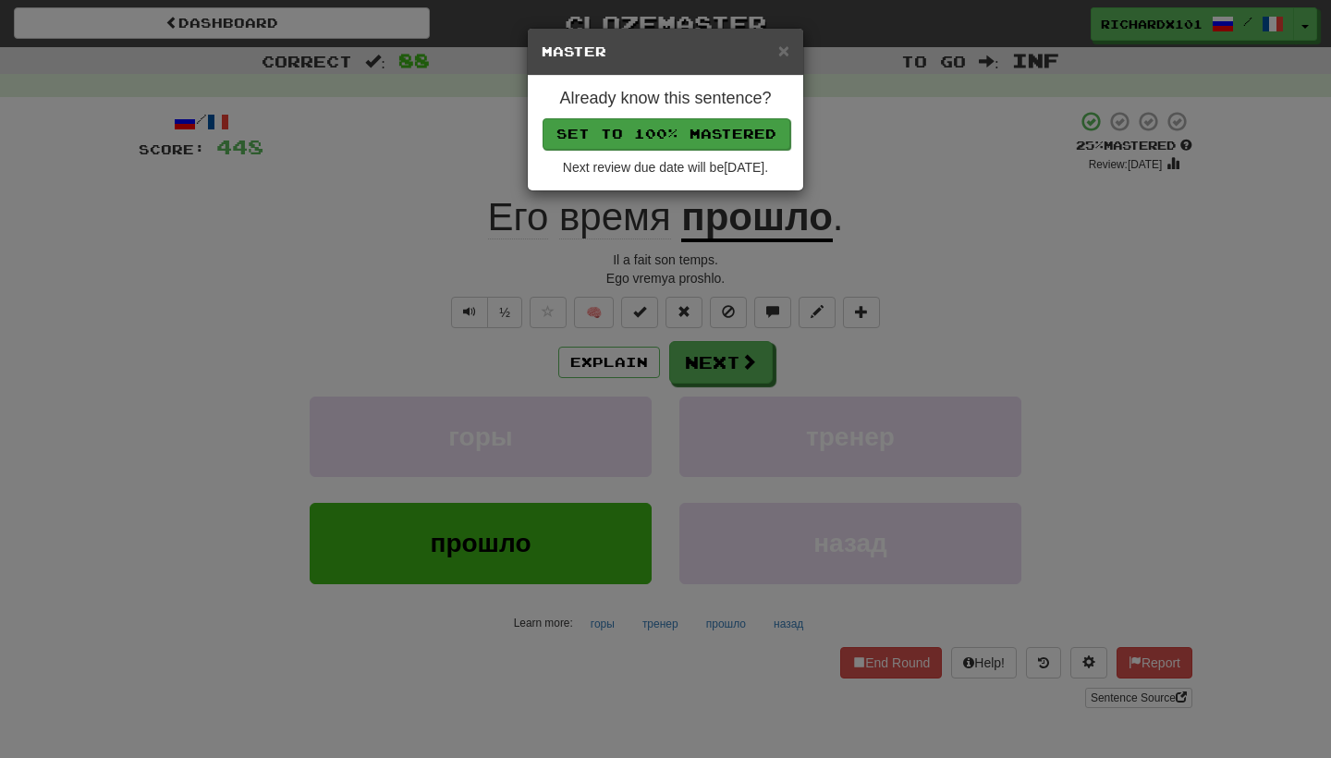
click at [714, 131] on button "Set to 100% Mastered" at bounding box center [666, 133] width 248 height 31
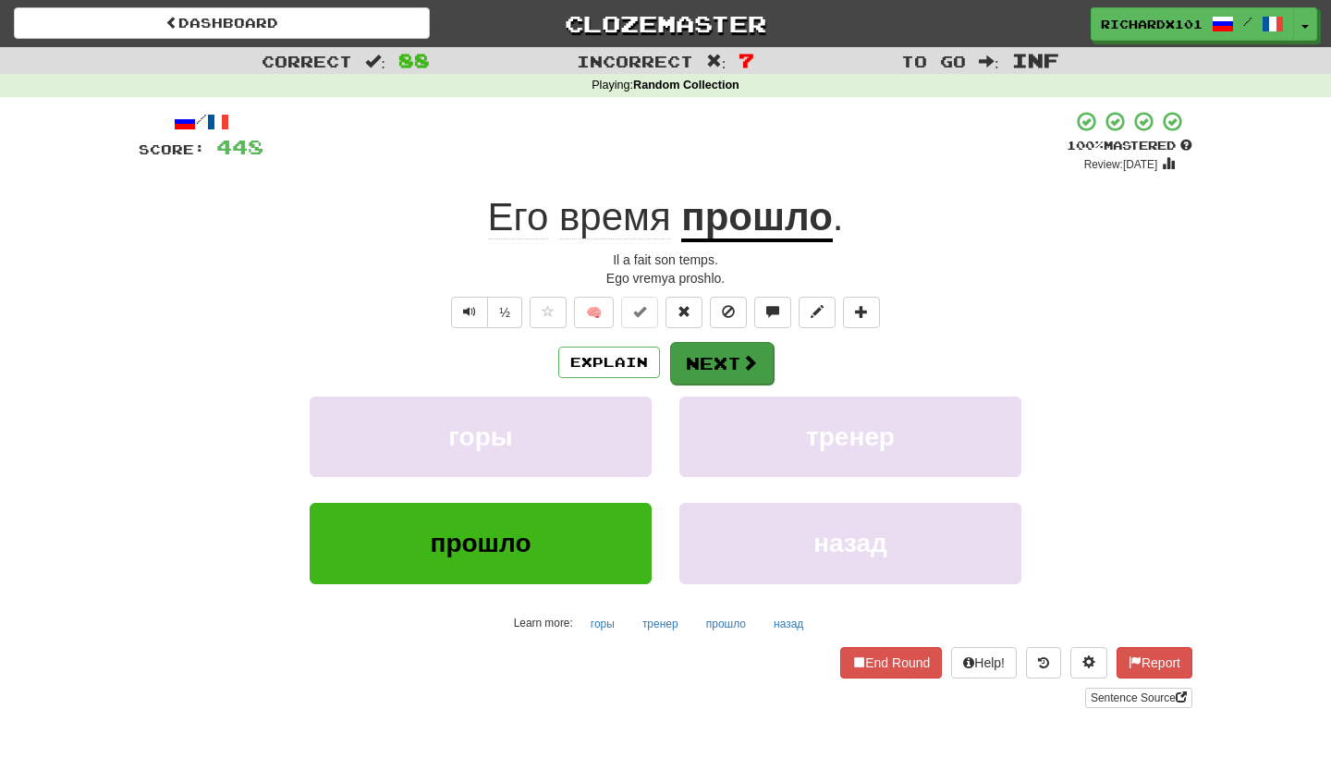
click at [716, 349] on button "Next" at bounding box center [722, 363] width 104 height 43
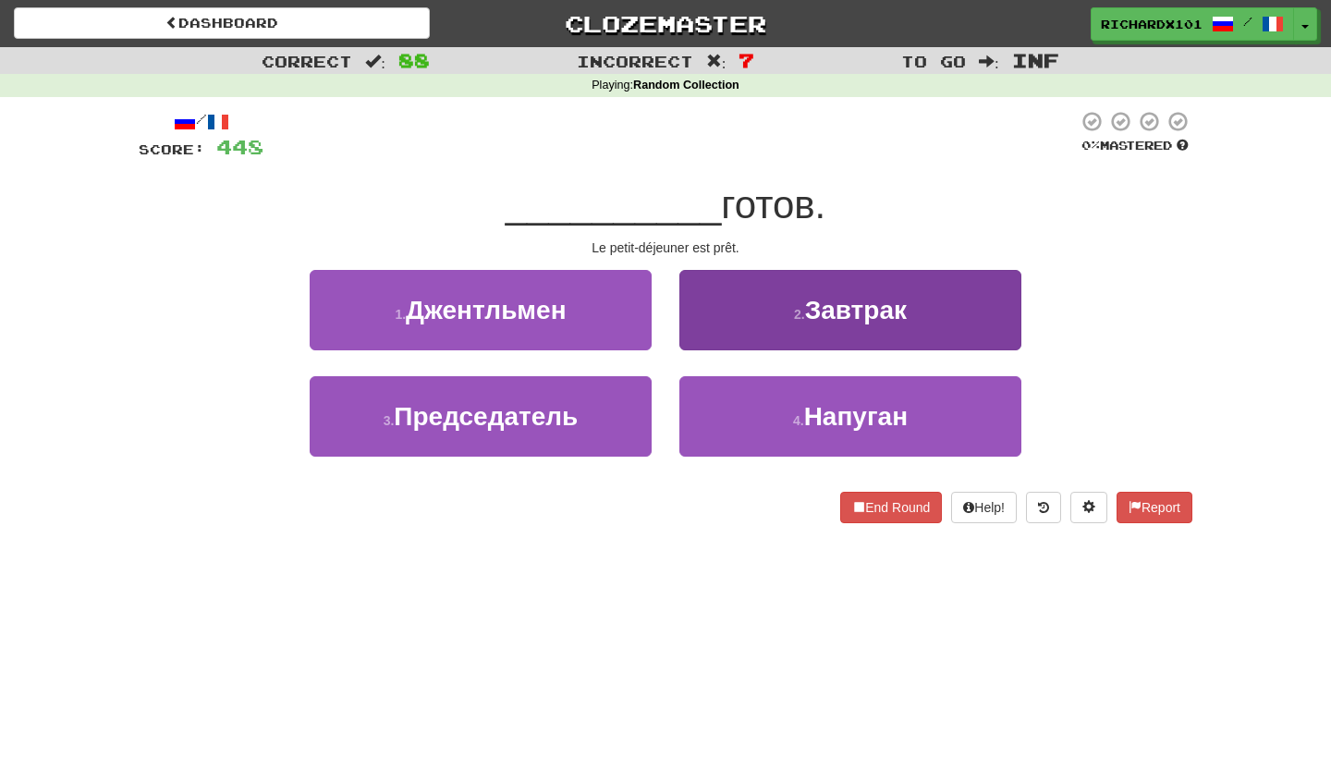
click at [736, 315] on button "2 . Завтрак" at bounding box center [850, 310] width 342 height 80
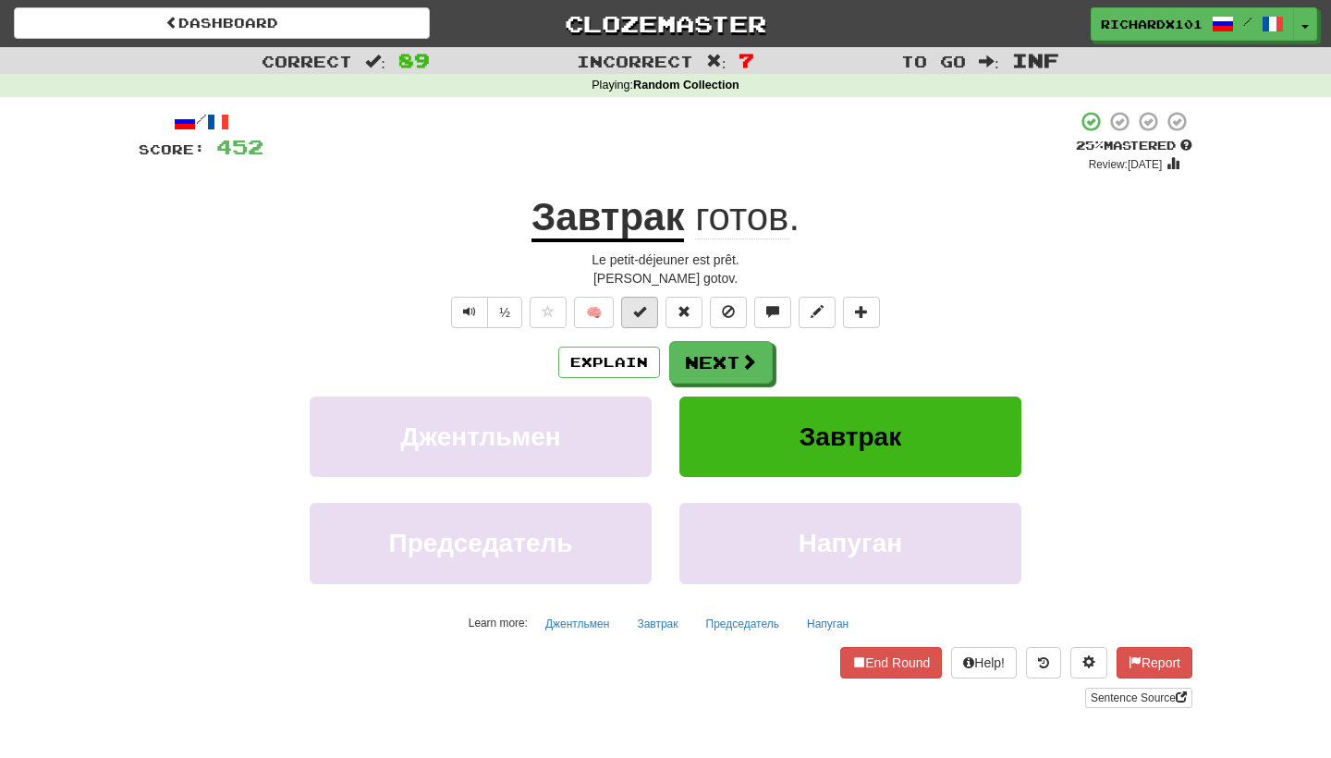
click at [649, 309] on button at bounding box center [639, 312] width 37 height 31
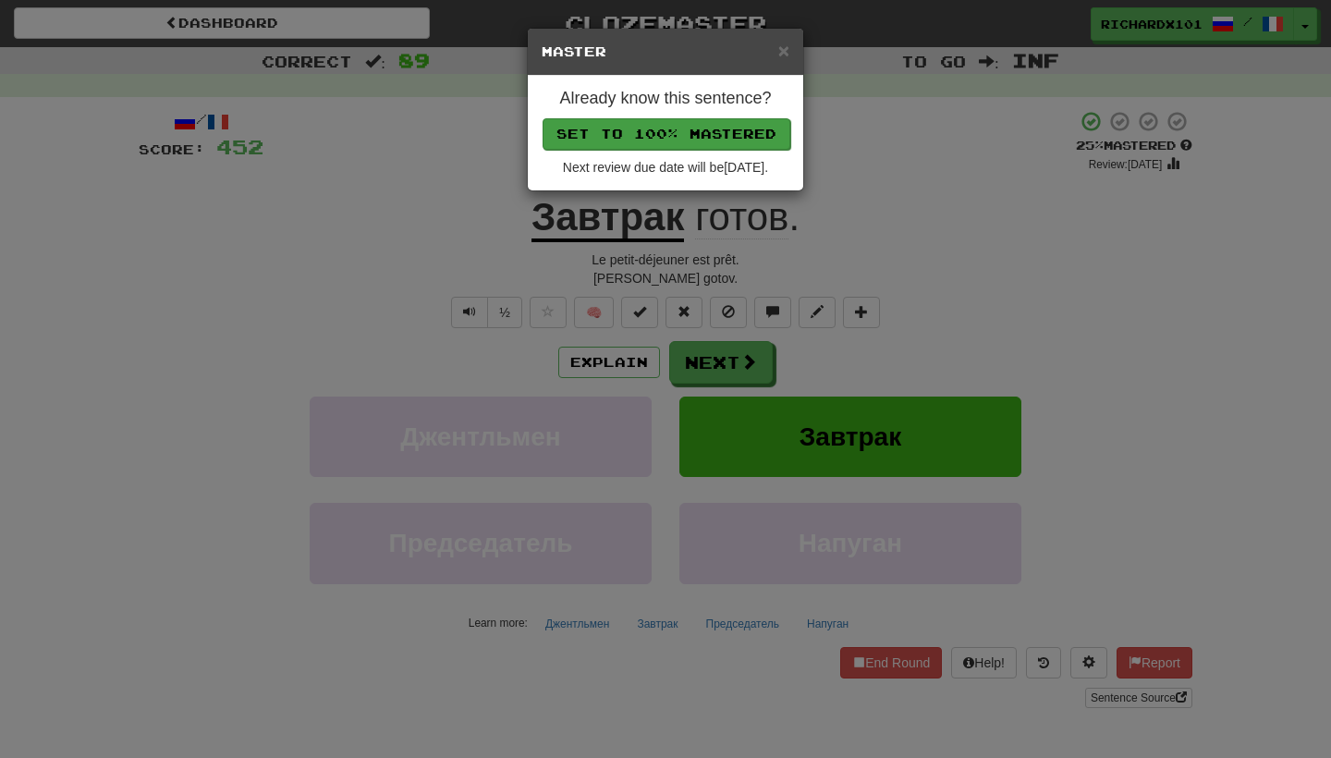
click at [718, 135] on button "Set to 100% Mastered" at bounding box center [666, 133] width 248 height 31
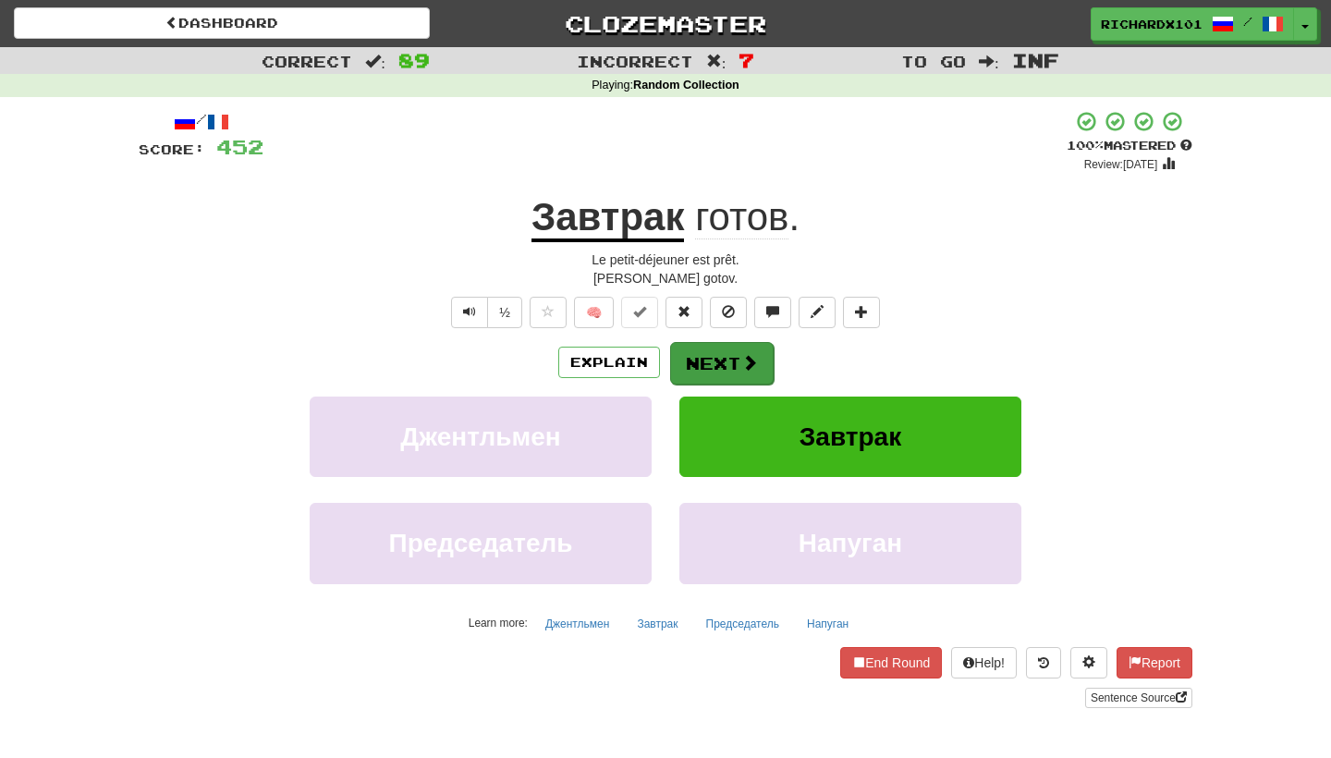
click at [706, 357] on button "Next" at bounding box center [722, 363] width 104 height 43
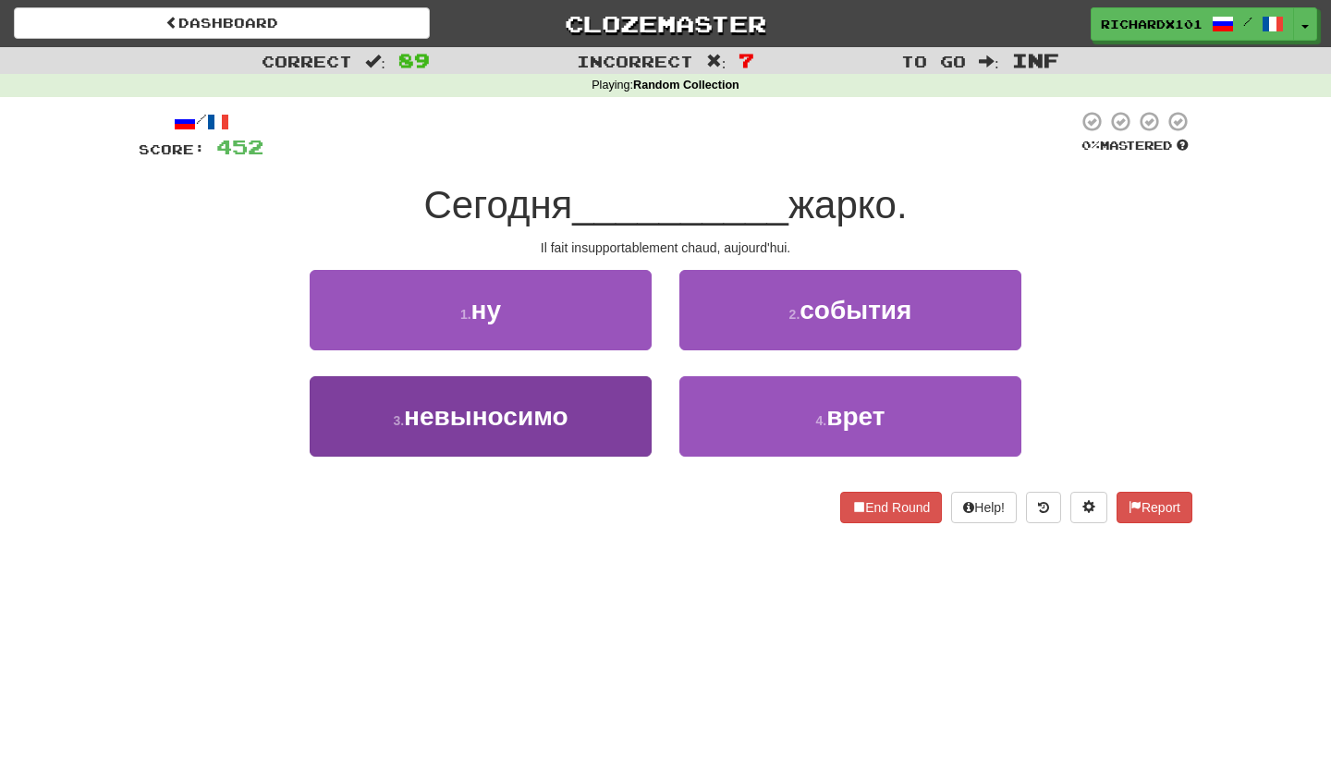
click at [629, 412] on button "3 . невыносимо" at bounding box center [481, 416] width 342 height 80
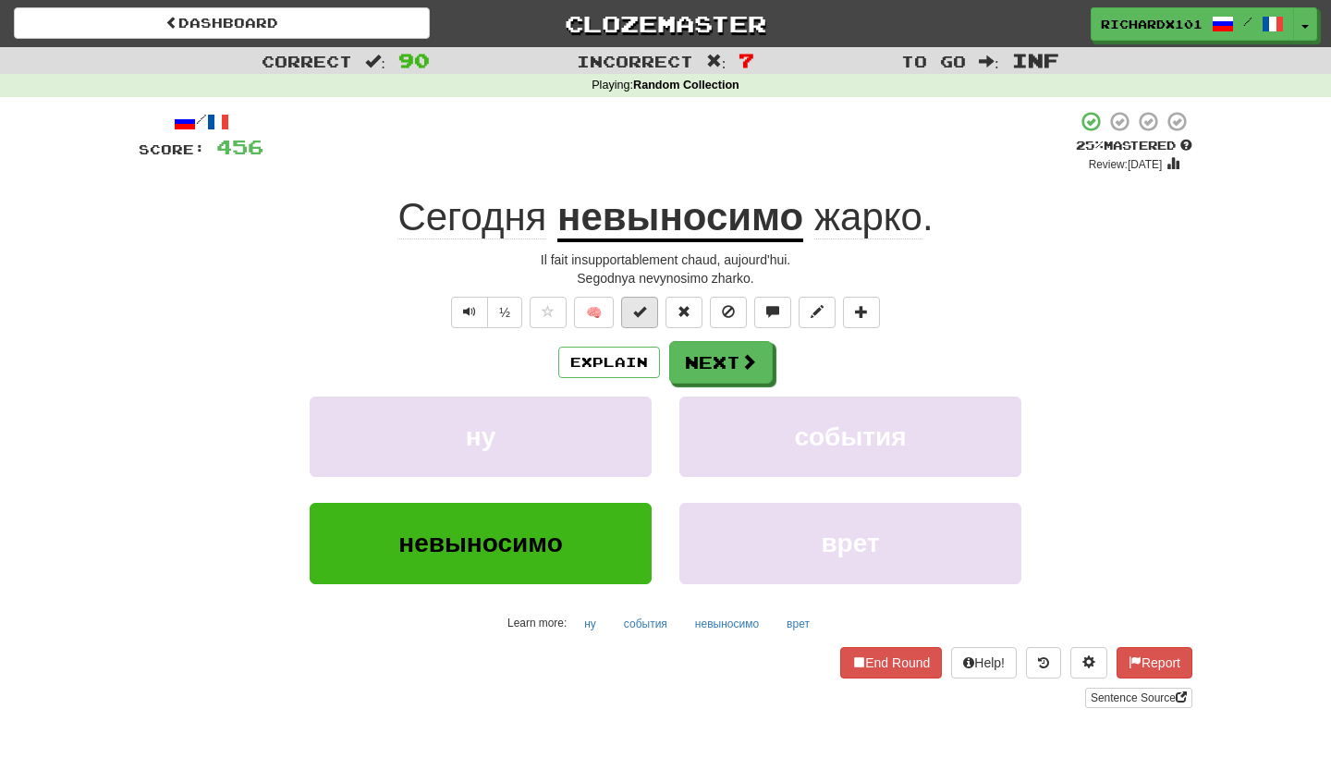
click at [648, 318] on button at bounding box center [639, 312] width 37 height 31
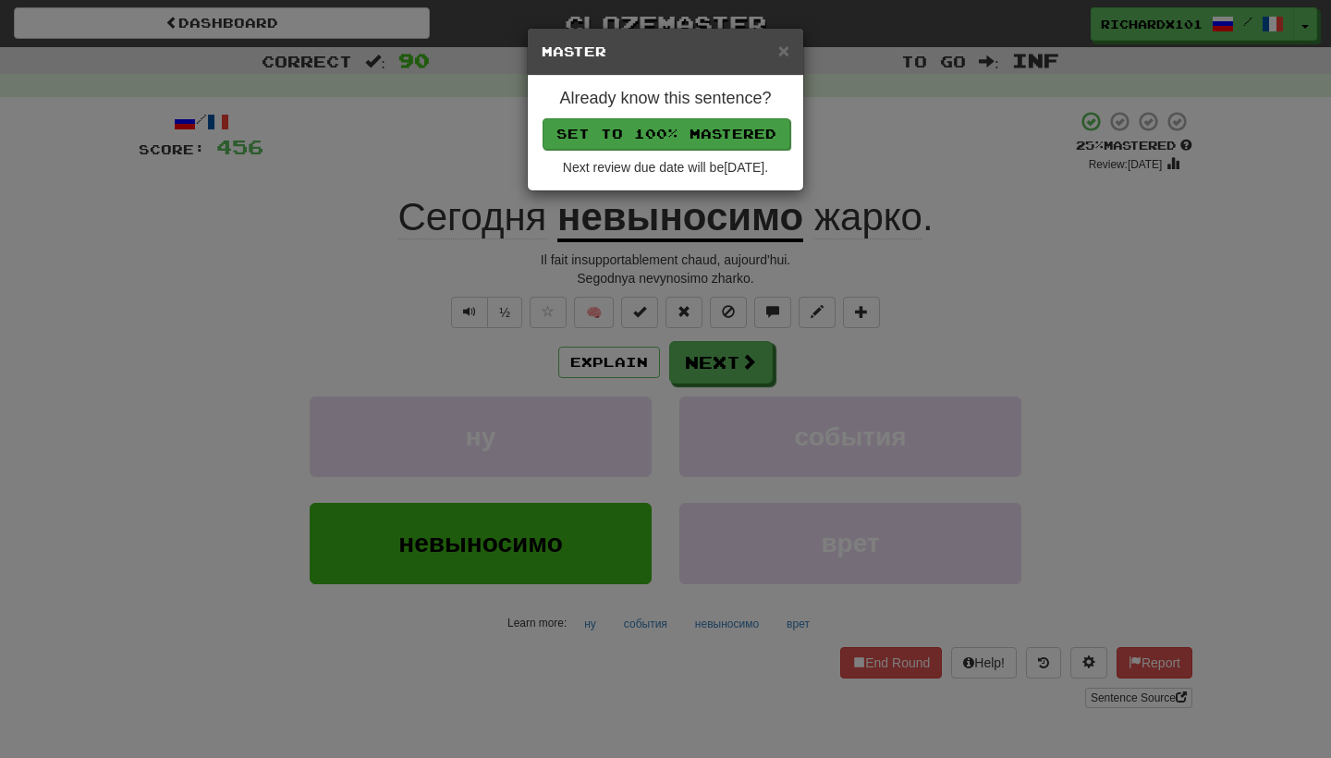
click at [721, 124] on button "Set to 100% Mastered" at bounding box center [666, 133] width 248 height 31
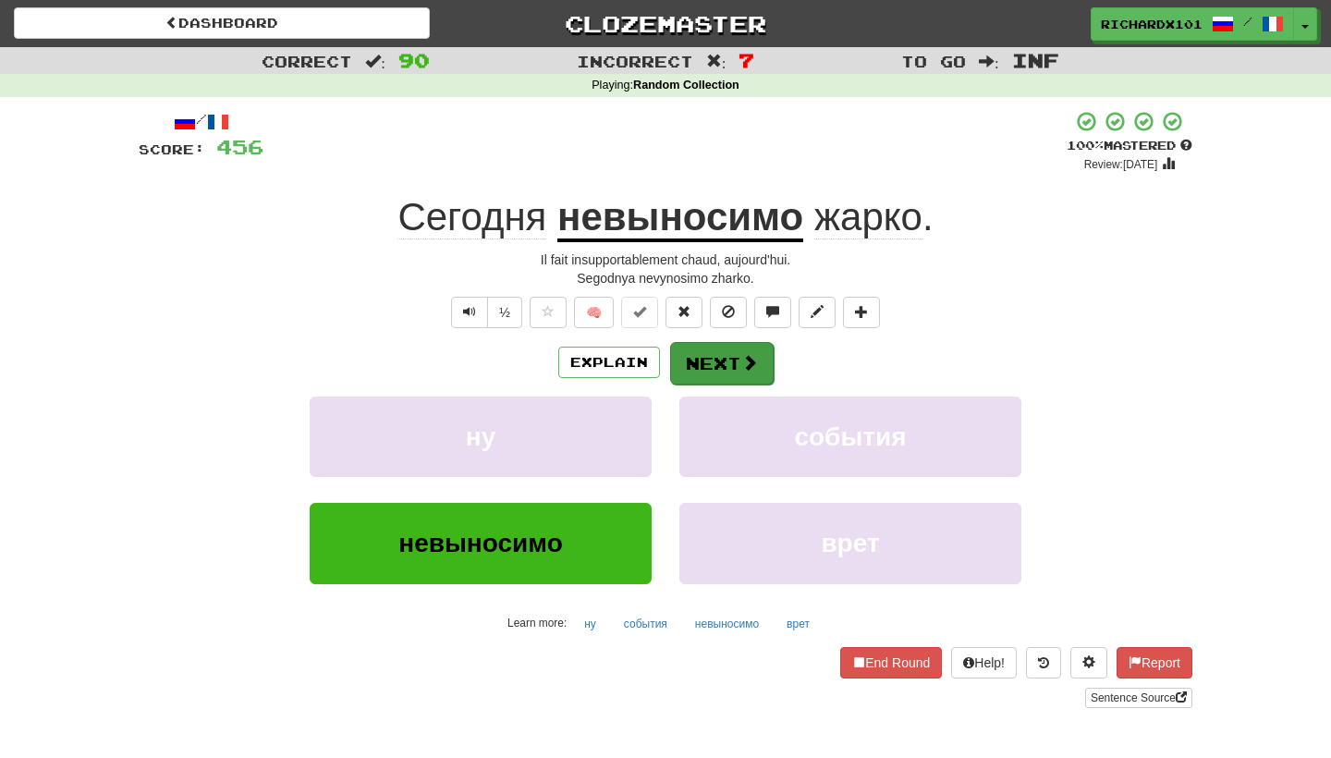
click at [722, 354] on button "Next" at bounding box center [722, 363] width 104 height 43
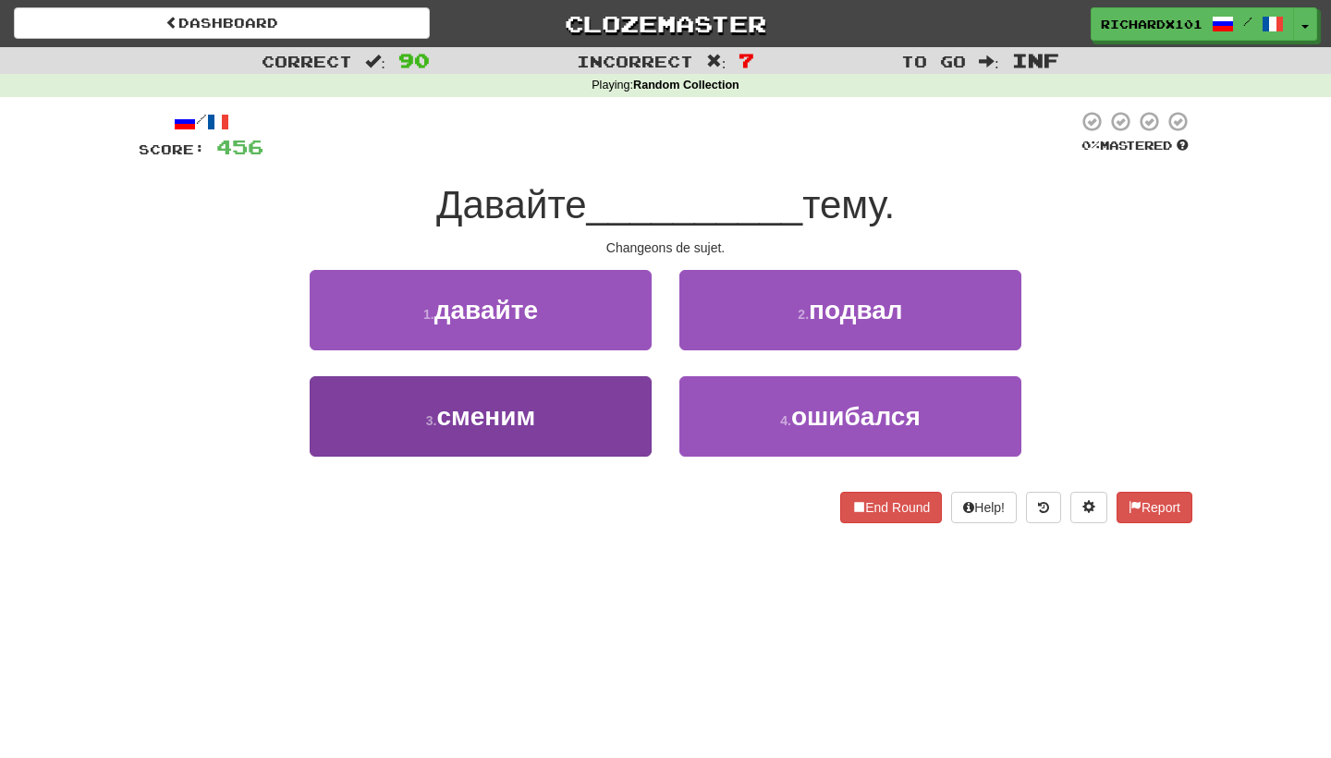
click at [640, 410] on button "3 . сменим" at bounding box center [481, 416] width 342 height 80
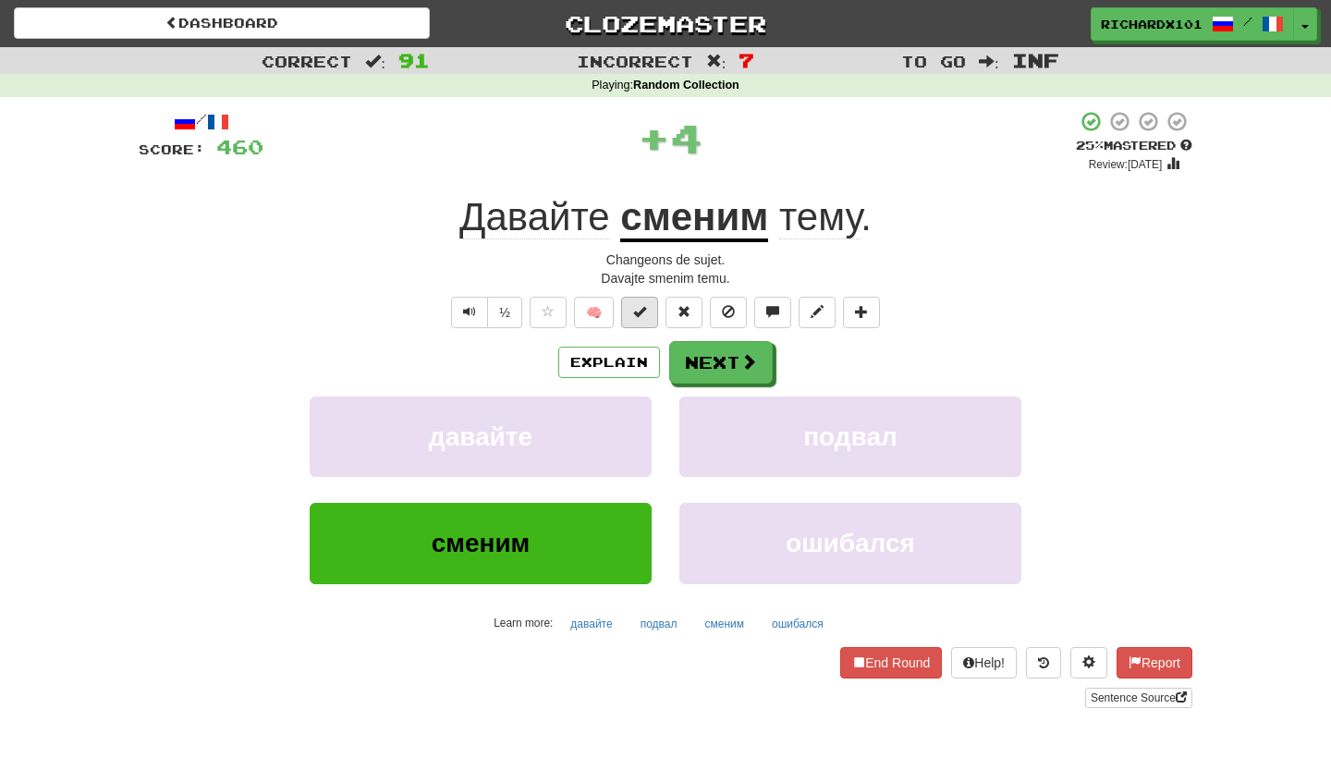
click at [648, 304] on button at bounding box center [639, 312] width 37 height 31
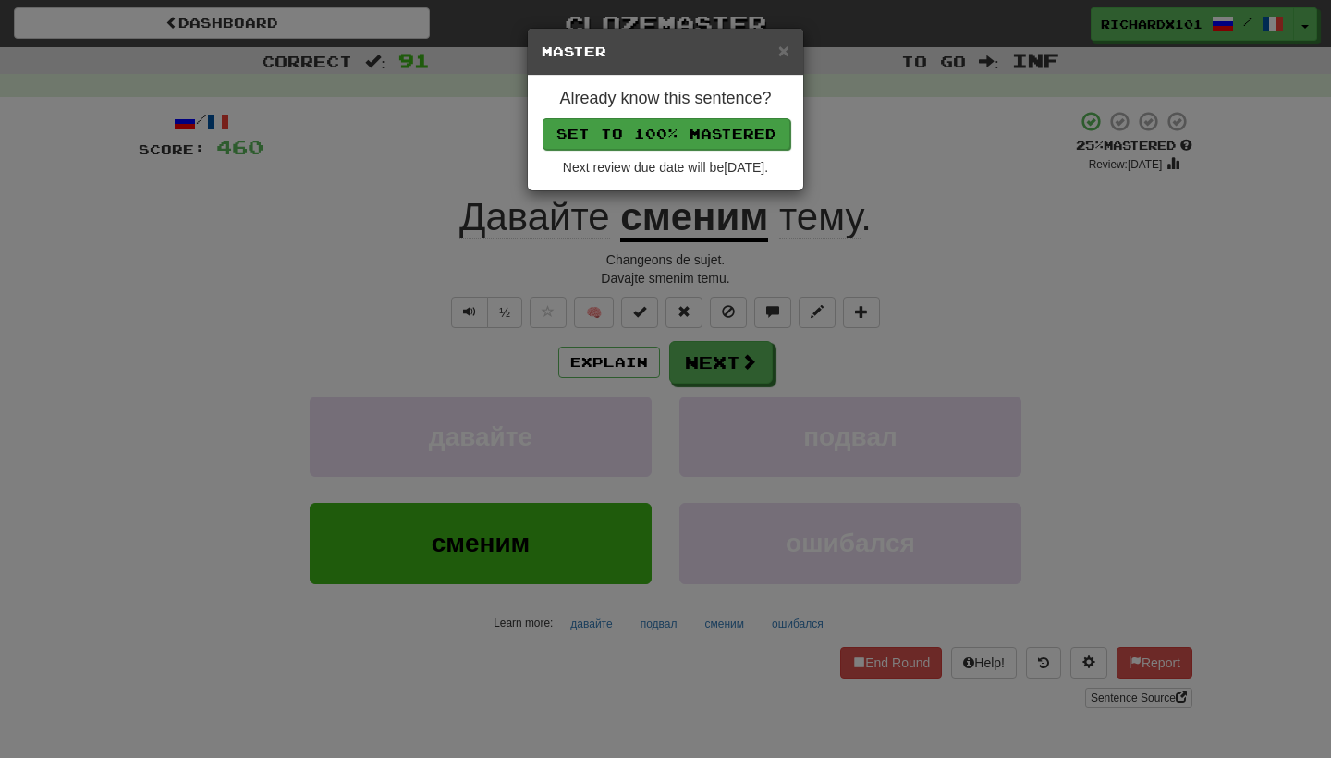
click at [718, 131] on button "Set to 100% Mastered" at bounding box center [666, 133] width 248 height 31
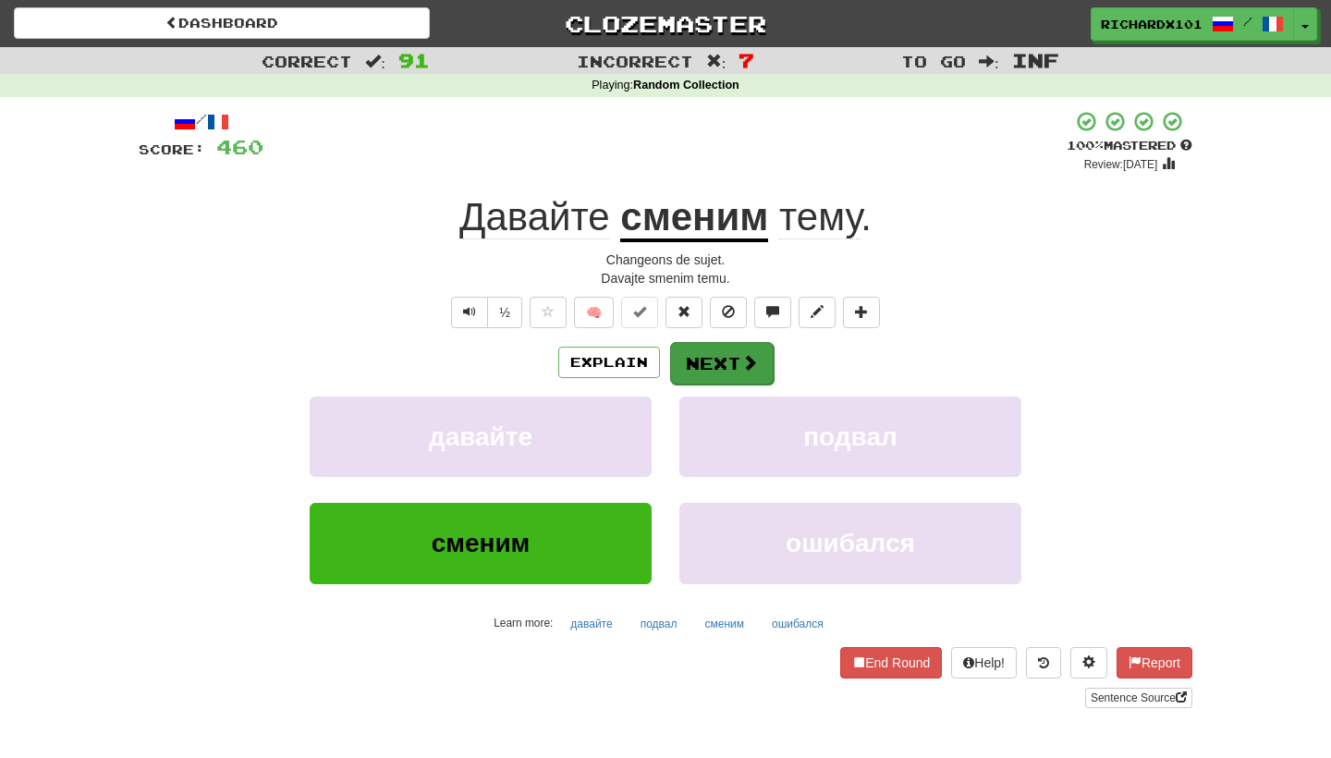
click at [703, 363] on button "Next" at bounding box center [722, 363] width 104 height 43
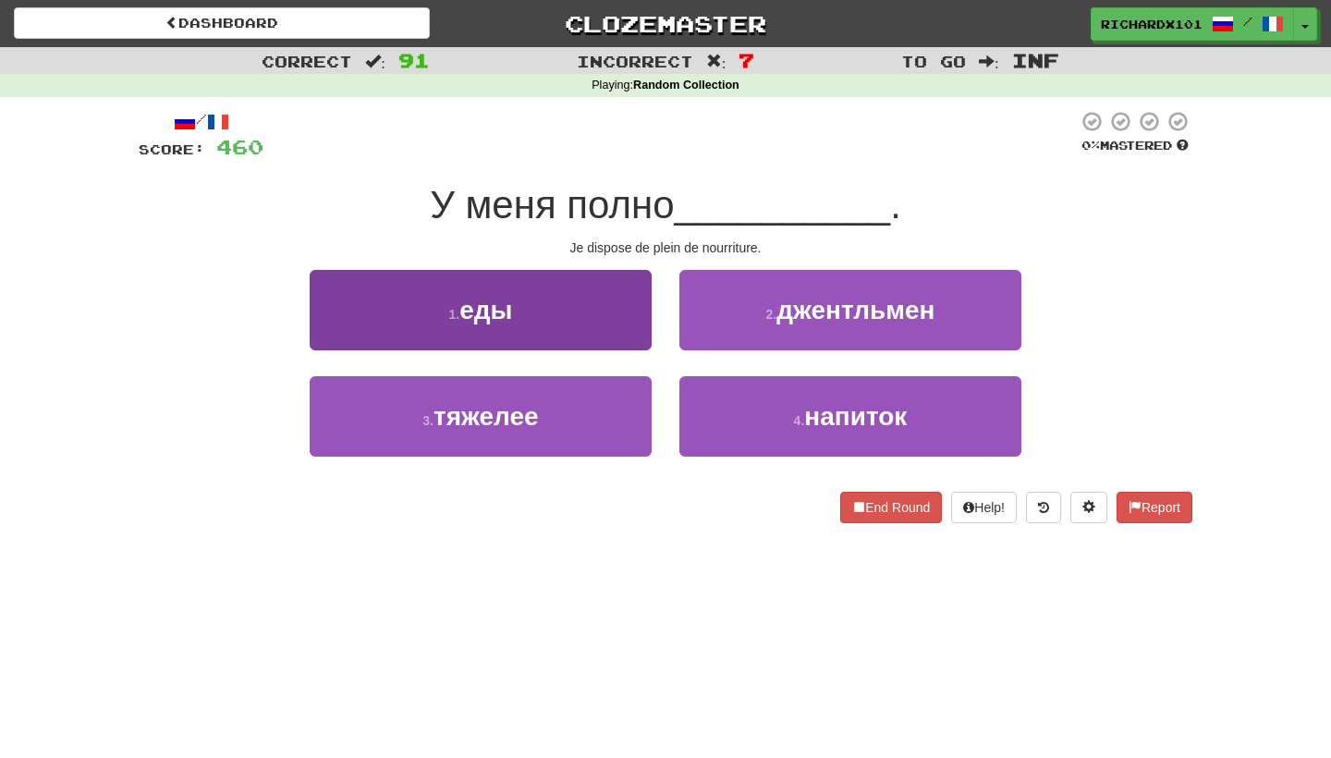
click at [627, 313] on button "1 . еды" at bounding box center [481, 310] width 342 height 80
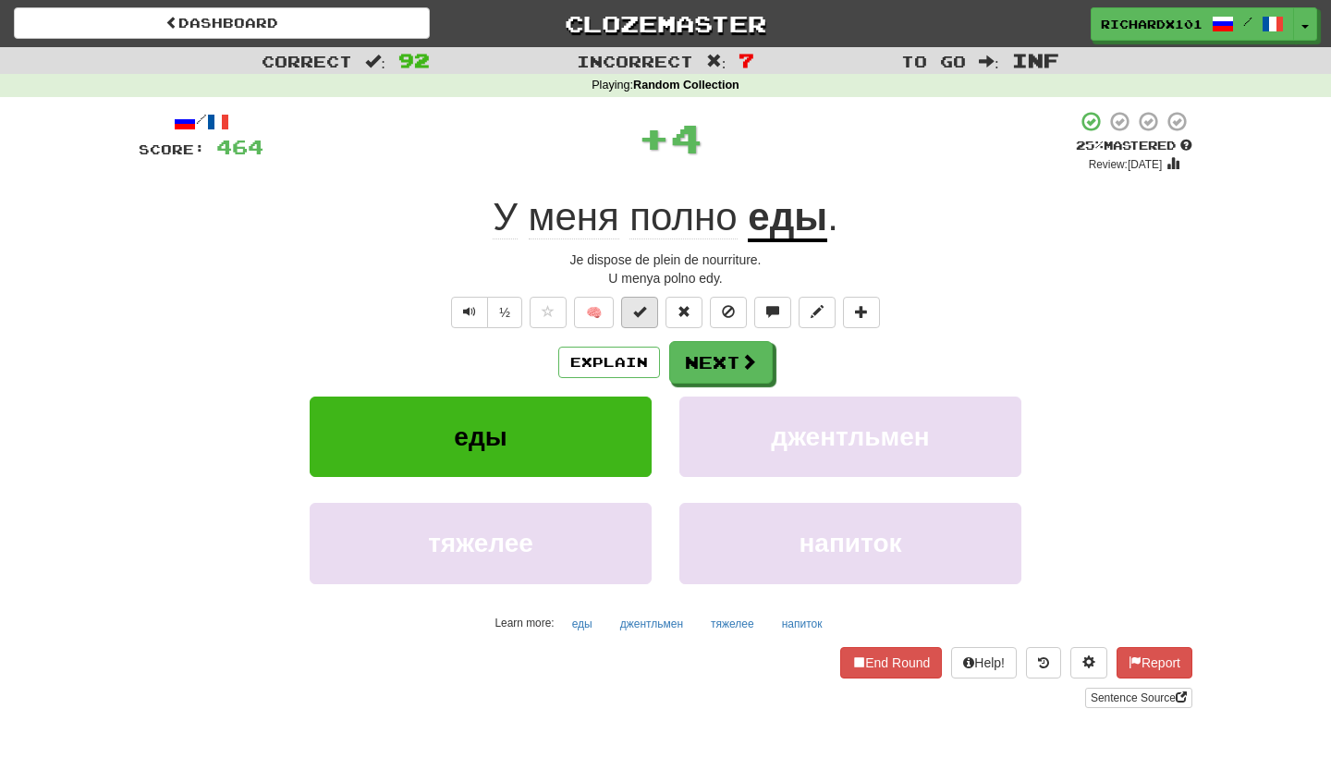
click at [644, 310] on span at bounding box center [639, 311] width 13 height 13
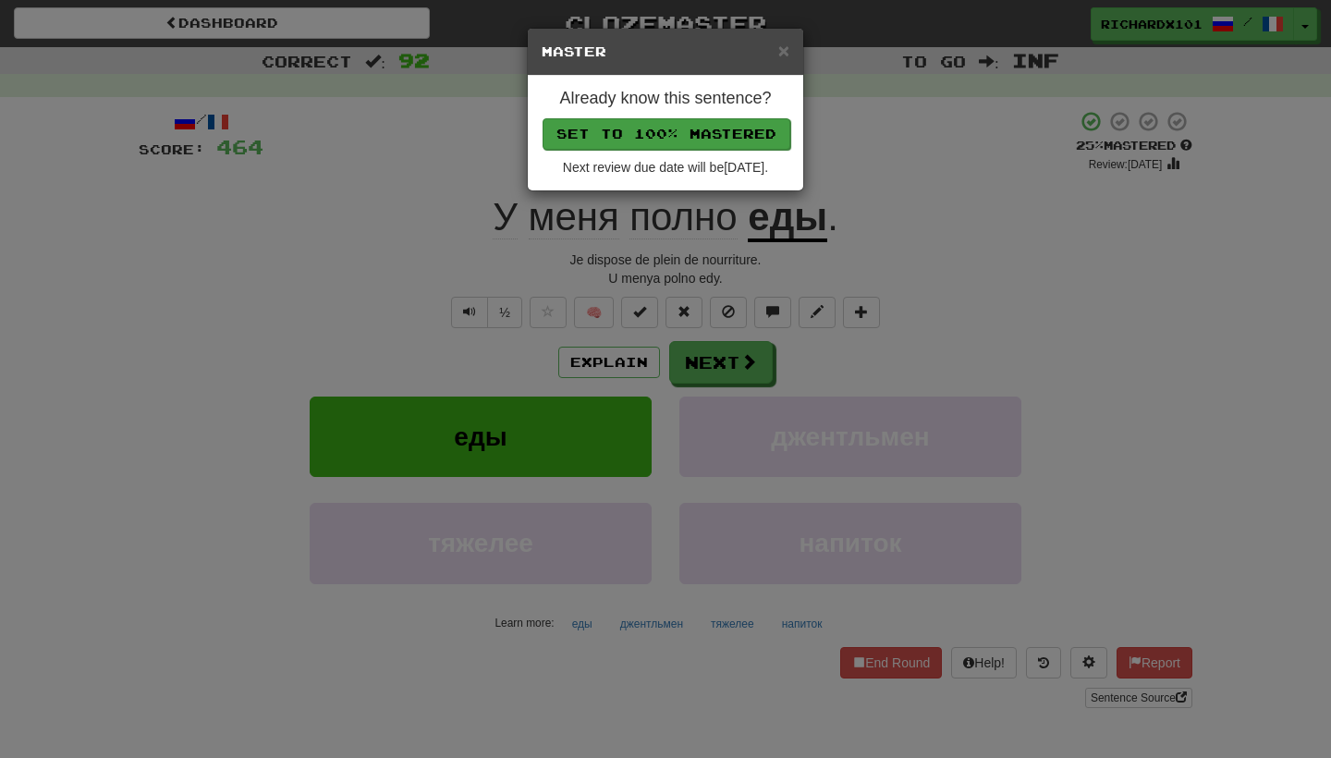
click at [708, 130] on button "Set to 100% Mastered" at bounding box center [666, 133] width 248 height 31
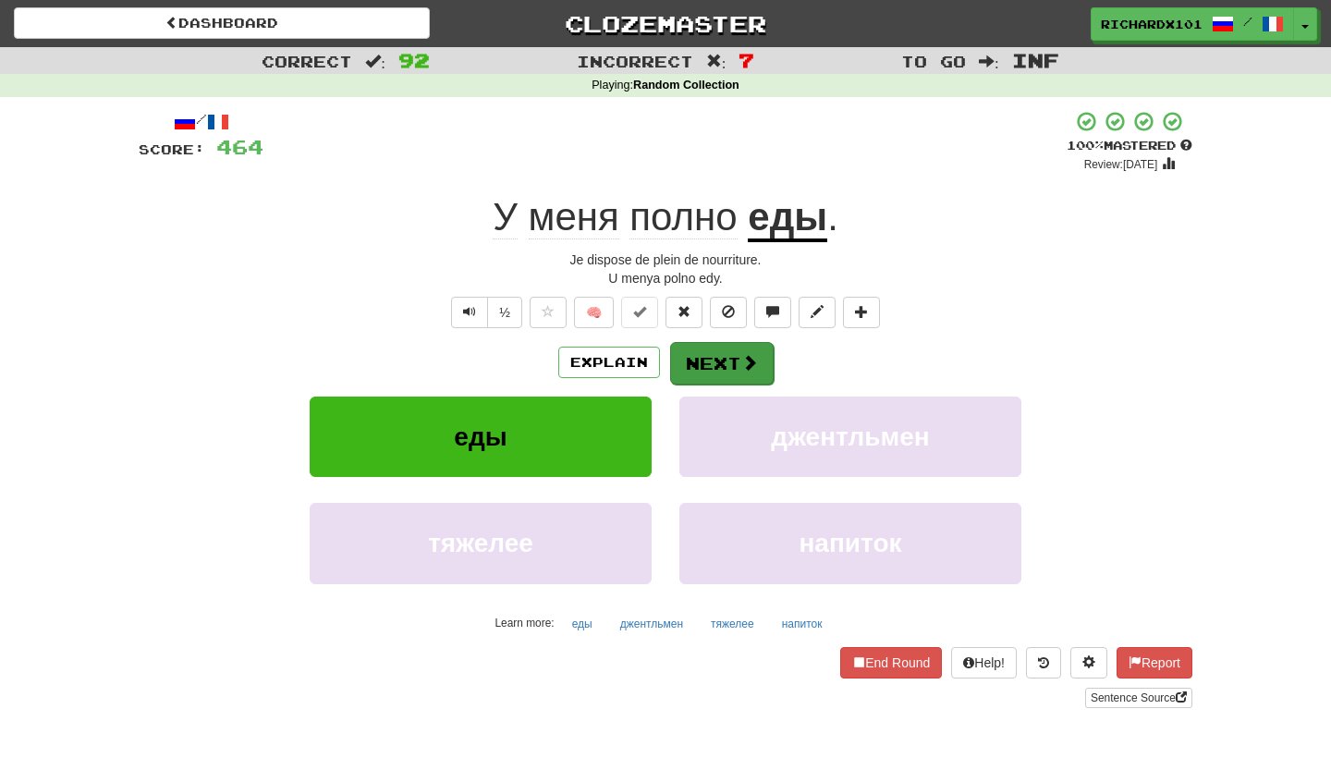
click at [709, 358] on button "Next" at bounding box center [722, 363] width 104 height 43
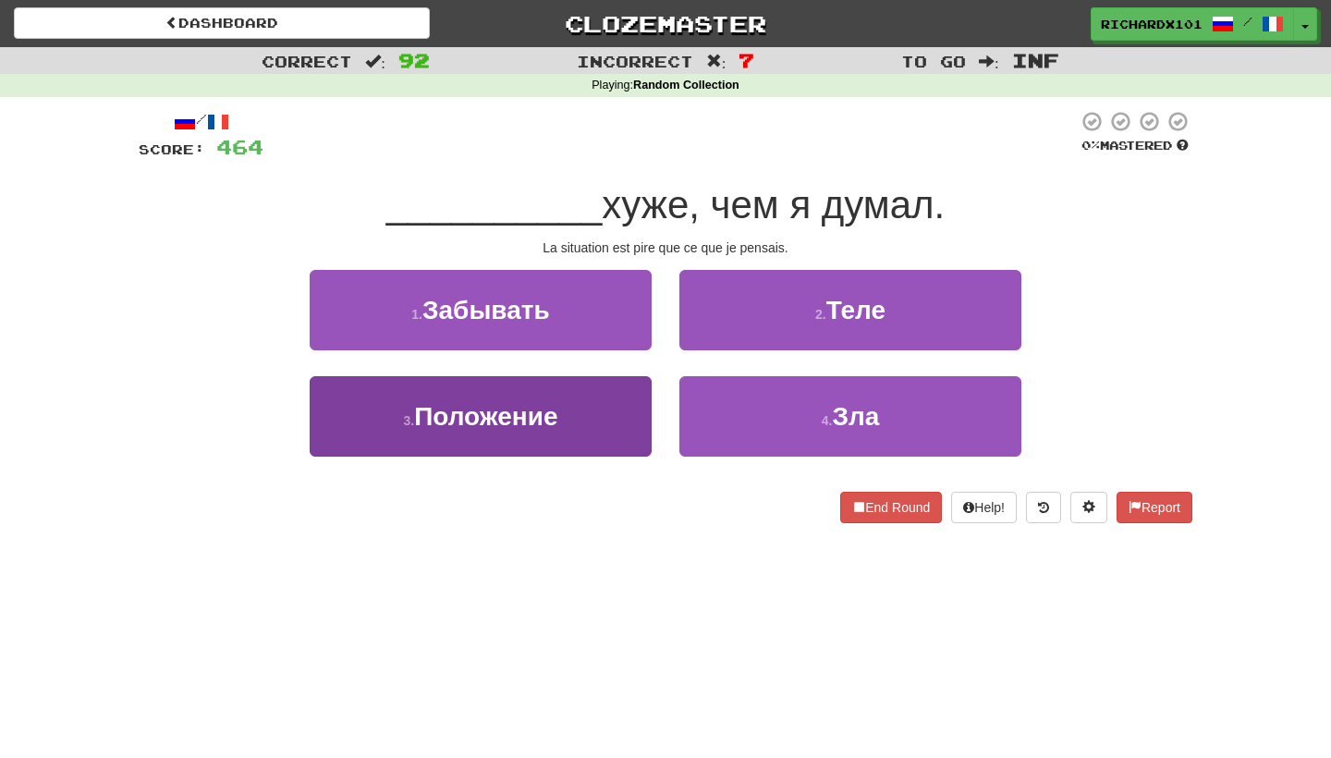
click at [630, 411] on button "3 . Положение" at bounding box center [481, 416] width 342 height 80
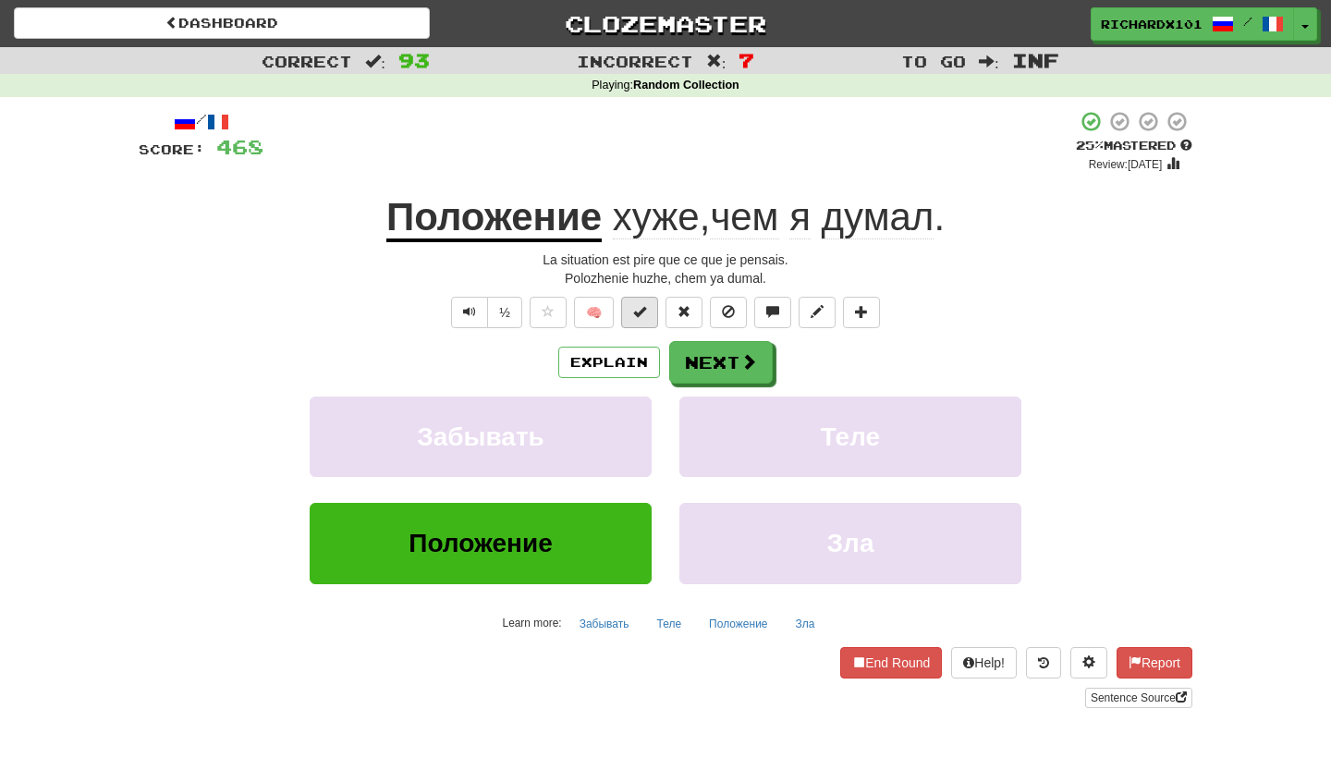
click at [645, 307] on span at bounding box center [639, 311] width 13 height 13
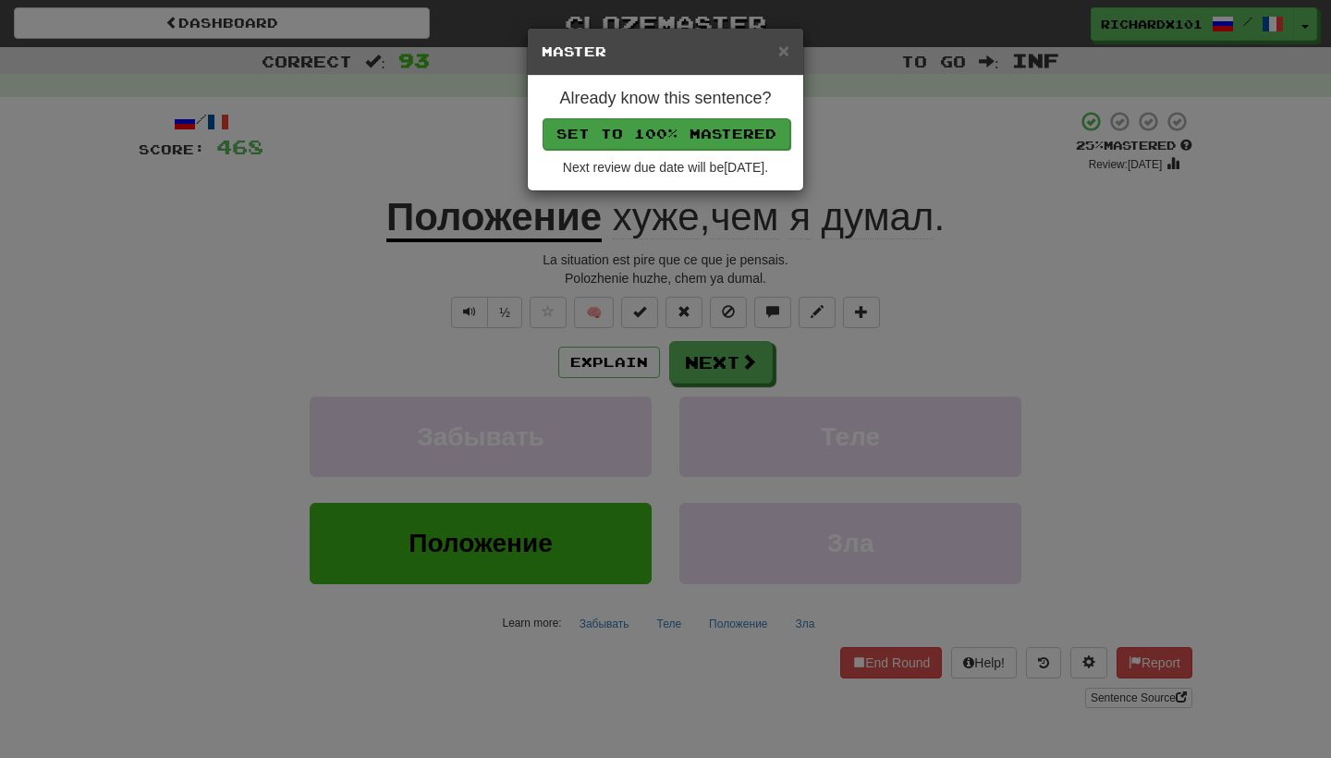
click at [707, 127] on button "Set to 100% Mastered" at bounding box center [666, 133] width 248 height 31
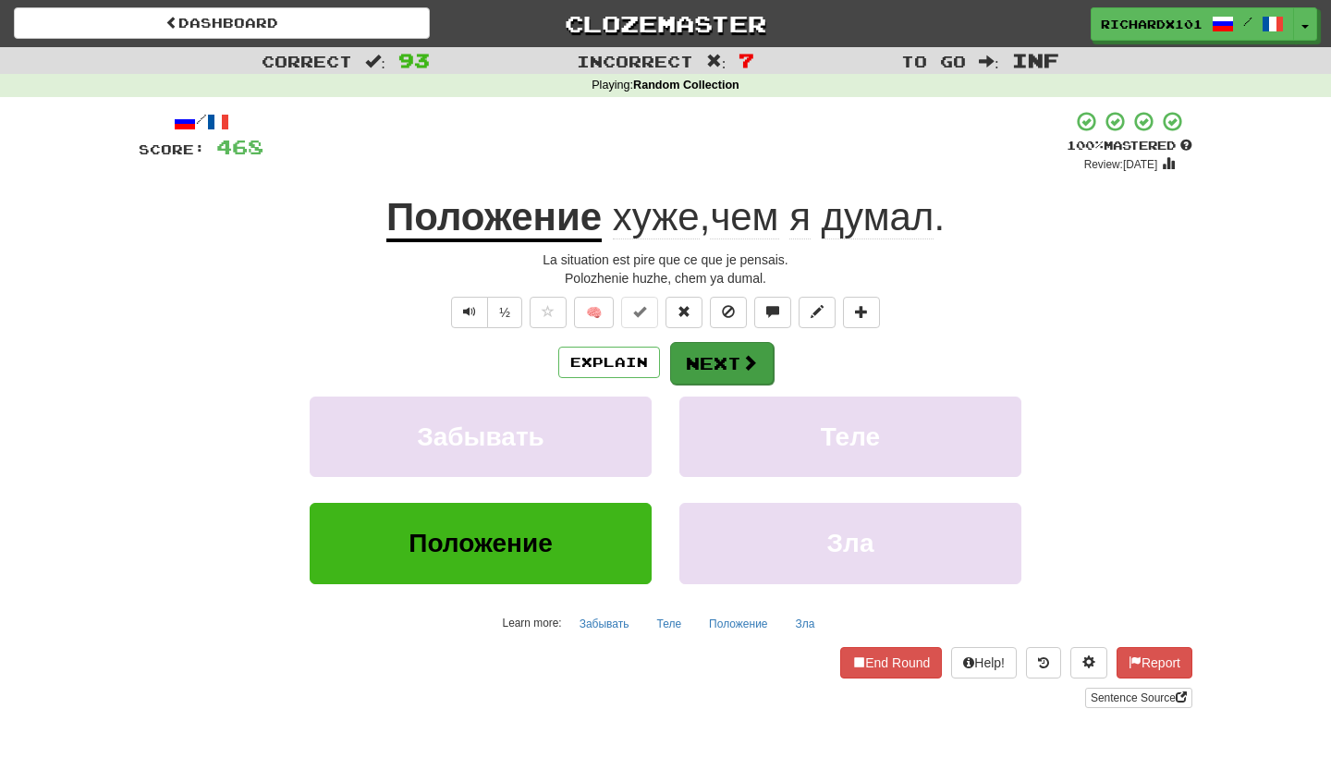
click at [710, 352] on button "Next" at bounding box center [722, 363] width 104 height 43
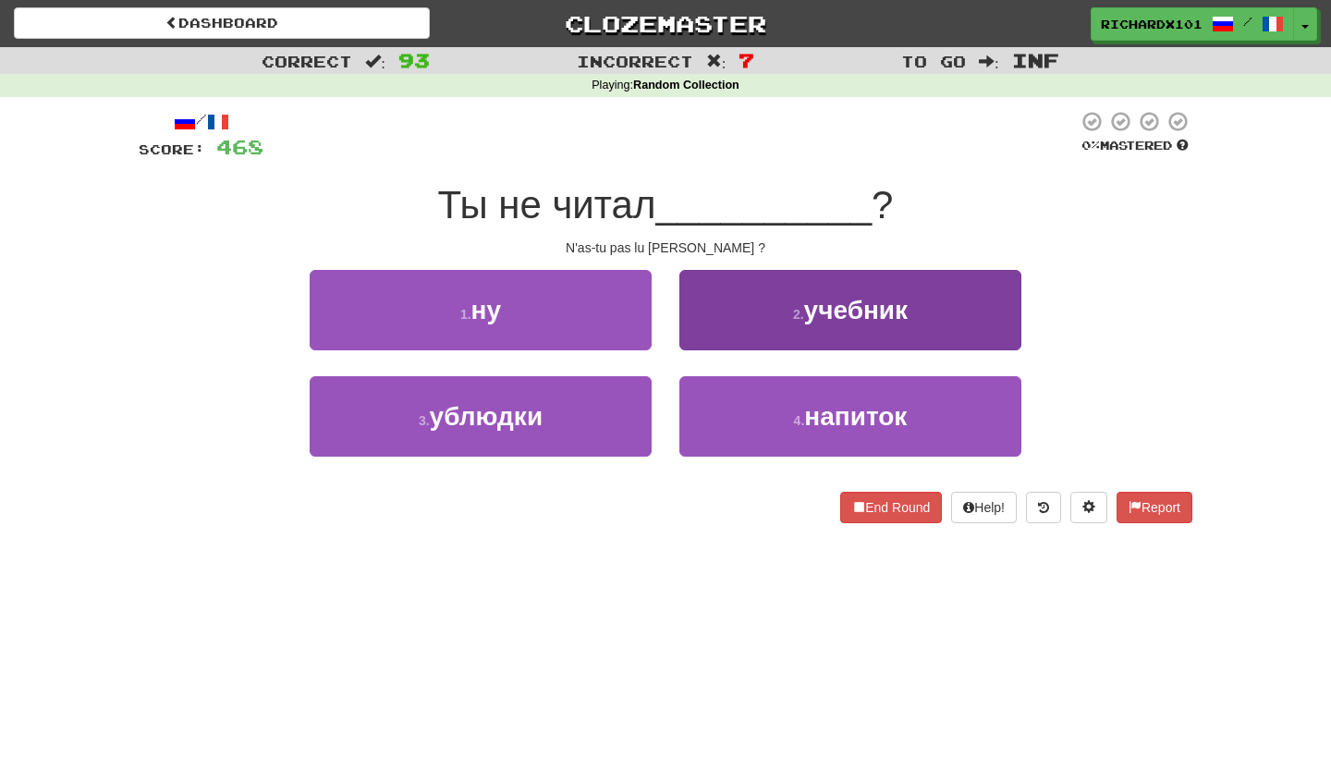
click at [711, 343] on button "2 . учебник" at bounding box center [850, 310] width 342 height 80
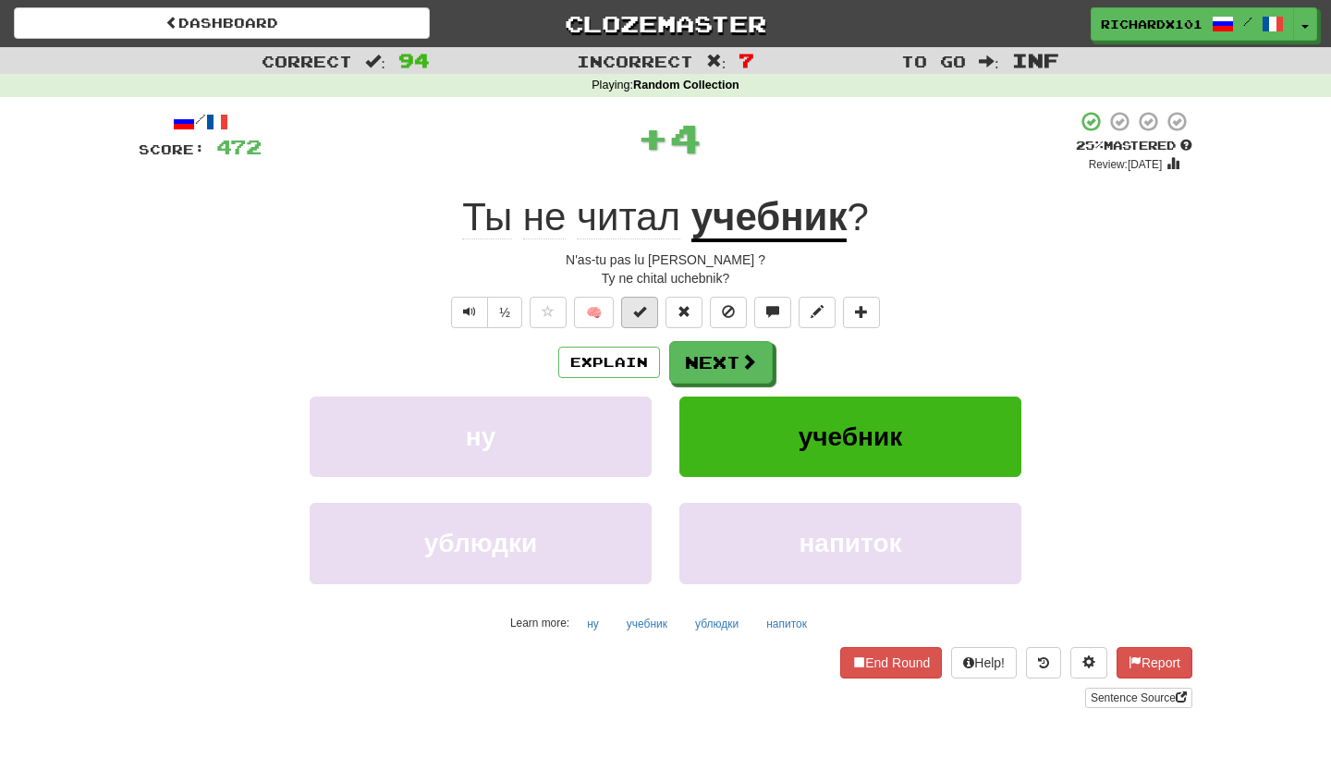
click at [648, 313] on button at bounding box center [639, 312] width 37 height 31
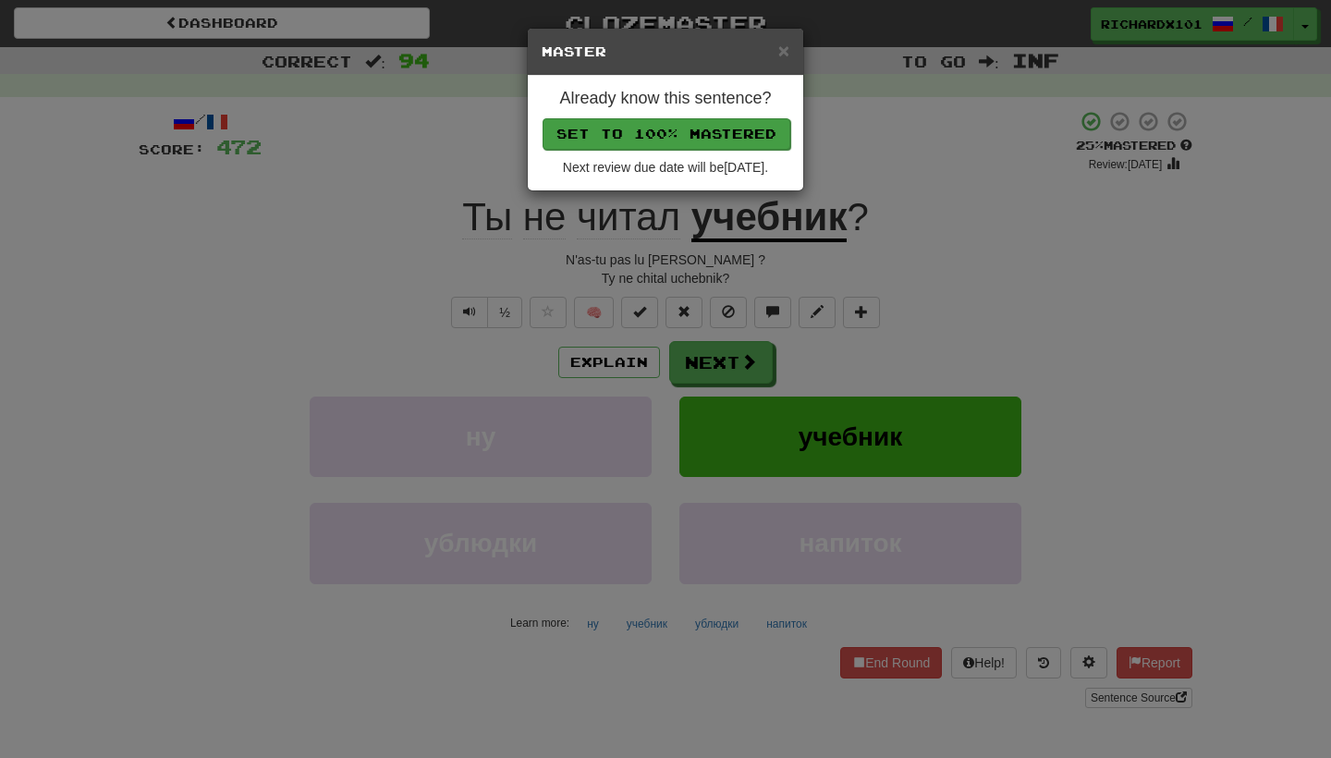
click at [700, 136] on button "Set to 100% Mastered" at bounding box center [666, 133] width 248 height 31
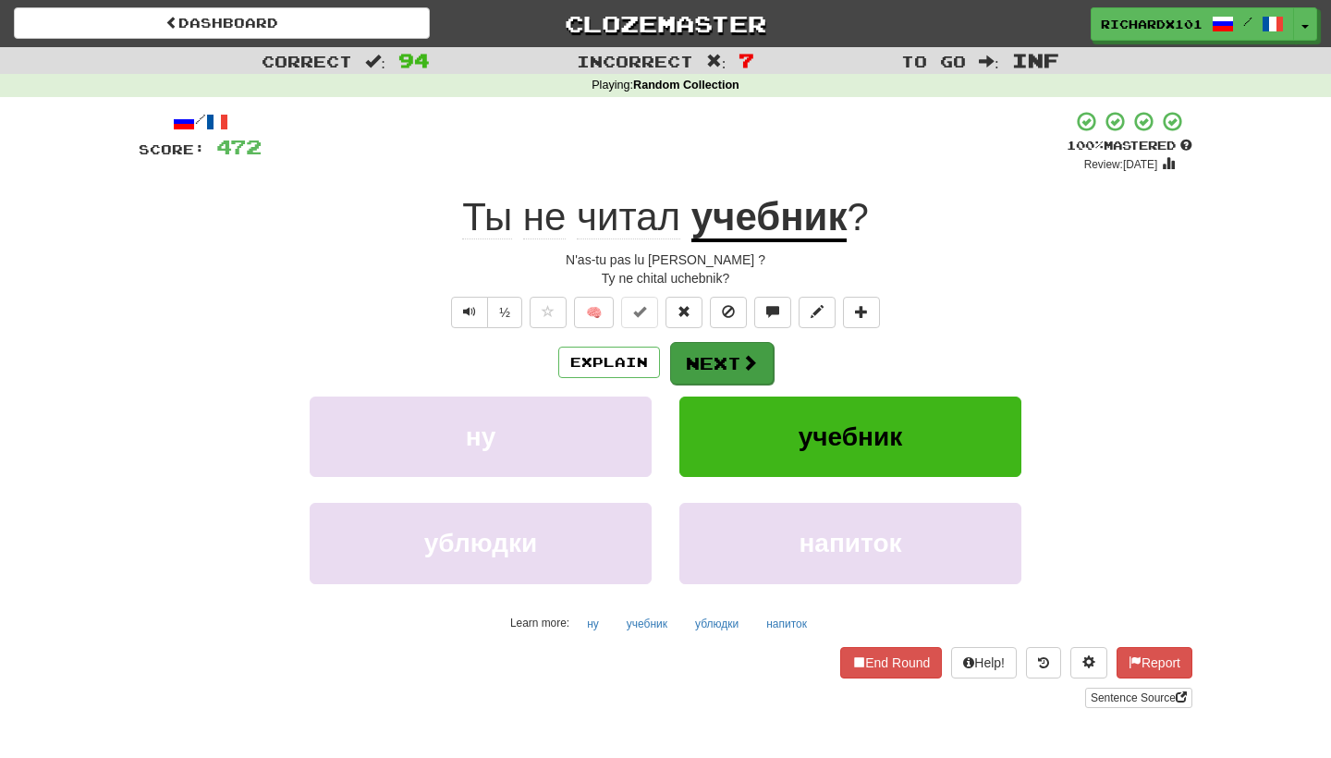
click at [714, 349] on button "Next" at bounding box center [722, 363] width 104 height 43
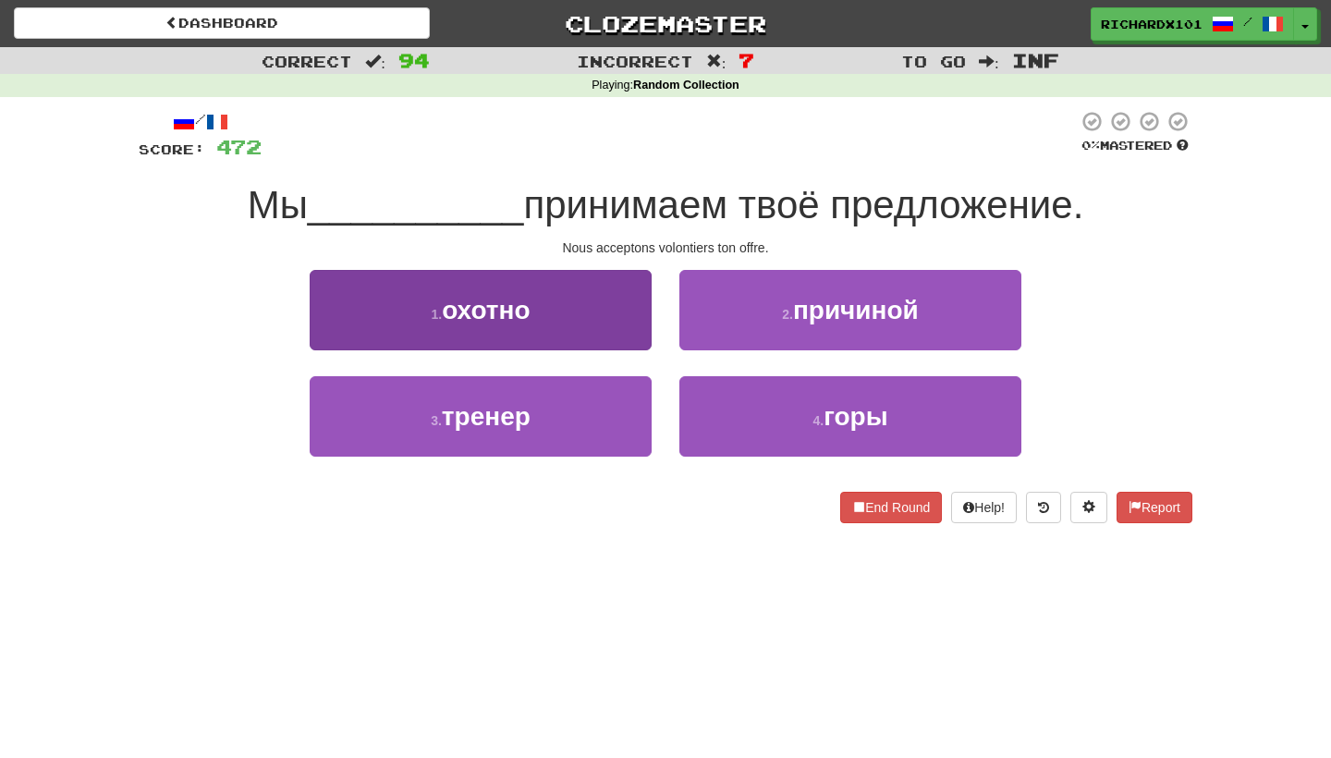
click at [623, 316] on button "1 . охотно" at bounding box center [481, 310] width 342 height 80
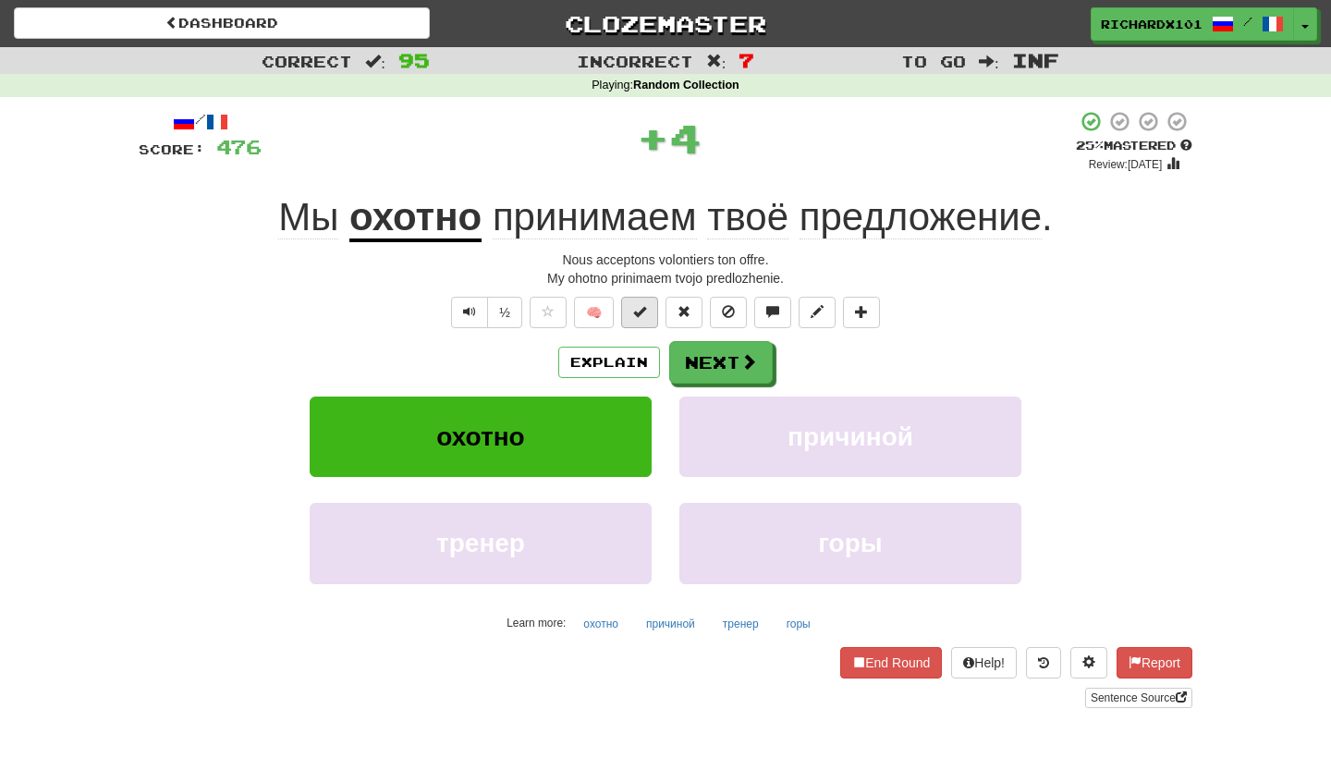
click at [638, 314] on span at bounding box center [639, 311] width 13 height 13
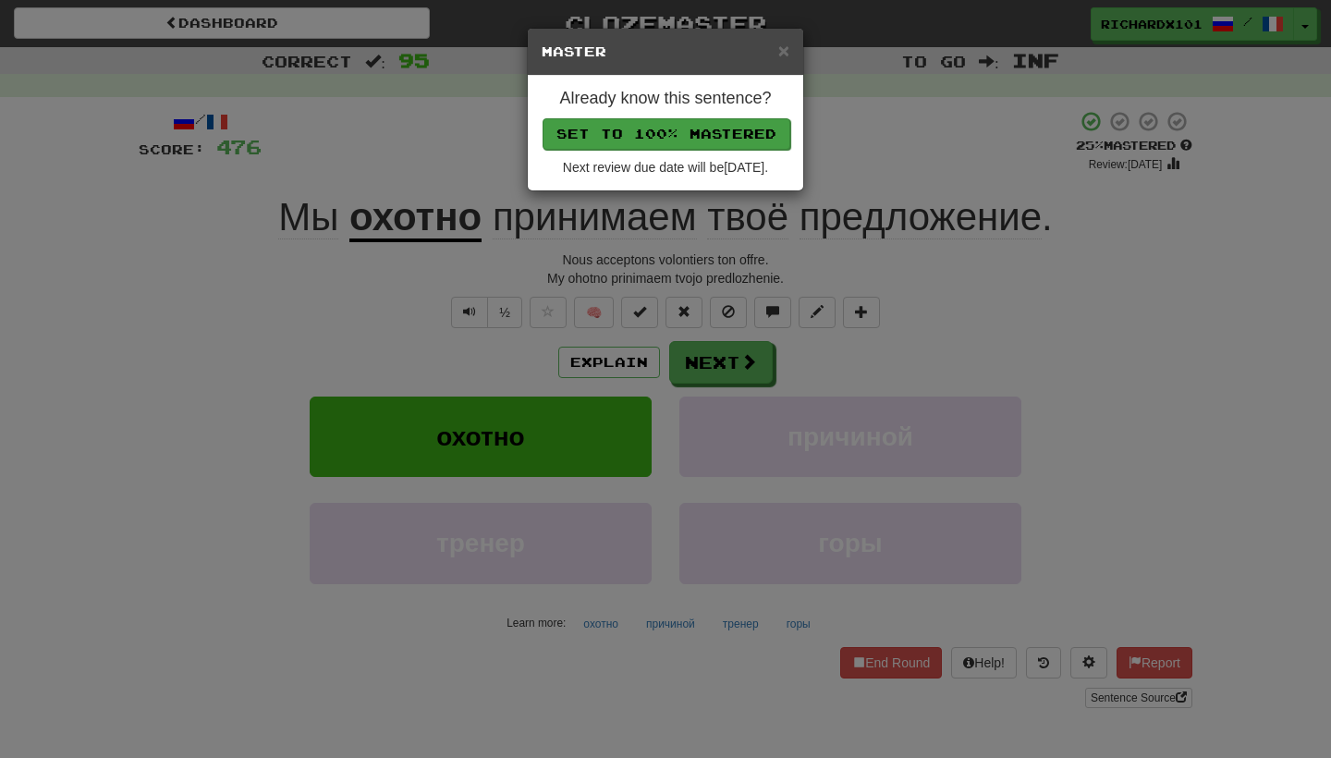
click at [705, 129] on button "Set to 100% Mastered" at bounding box center [666, 133] width 248 height 31
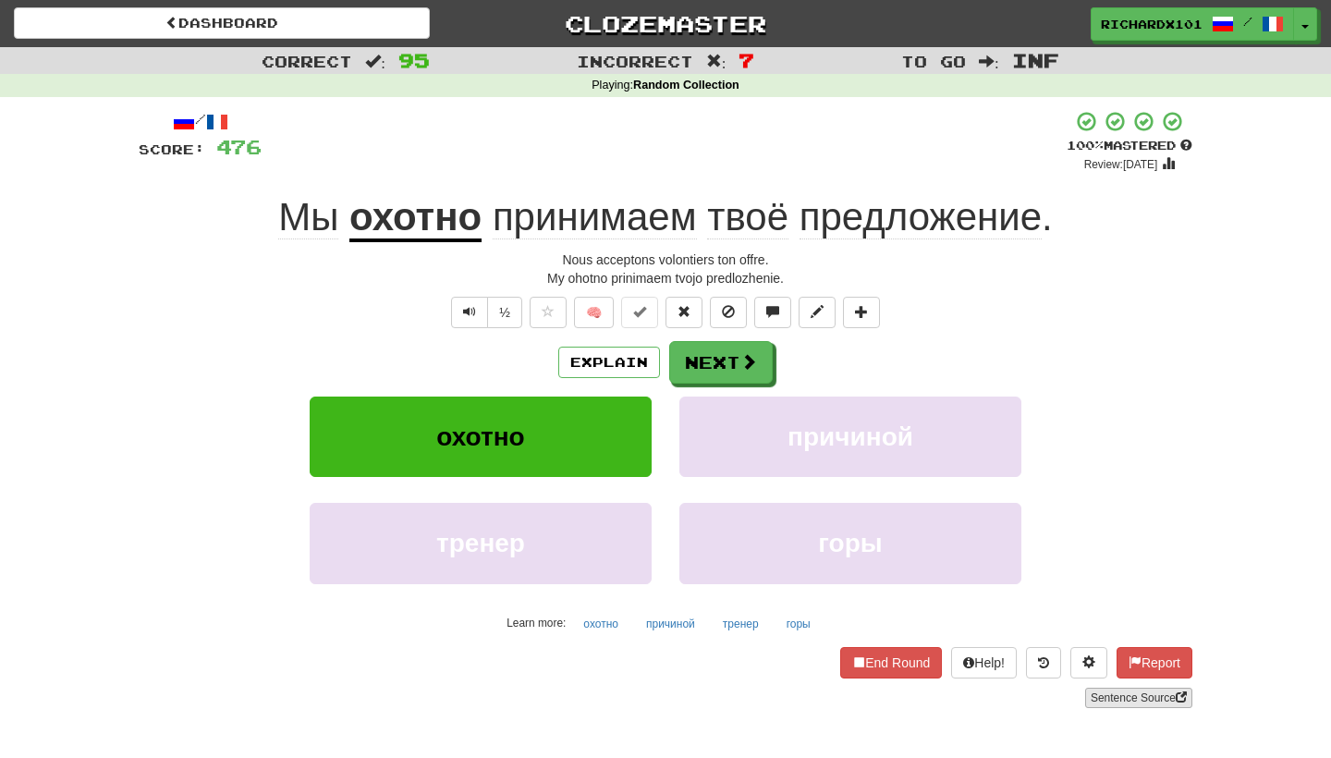
click at [1115, 698] on link "Sentence Source" at bounding box center [1138, 698] width 107 height 20
click at [701, 357] on button "Next" at bounding box center [722, 363] width 104 height 43
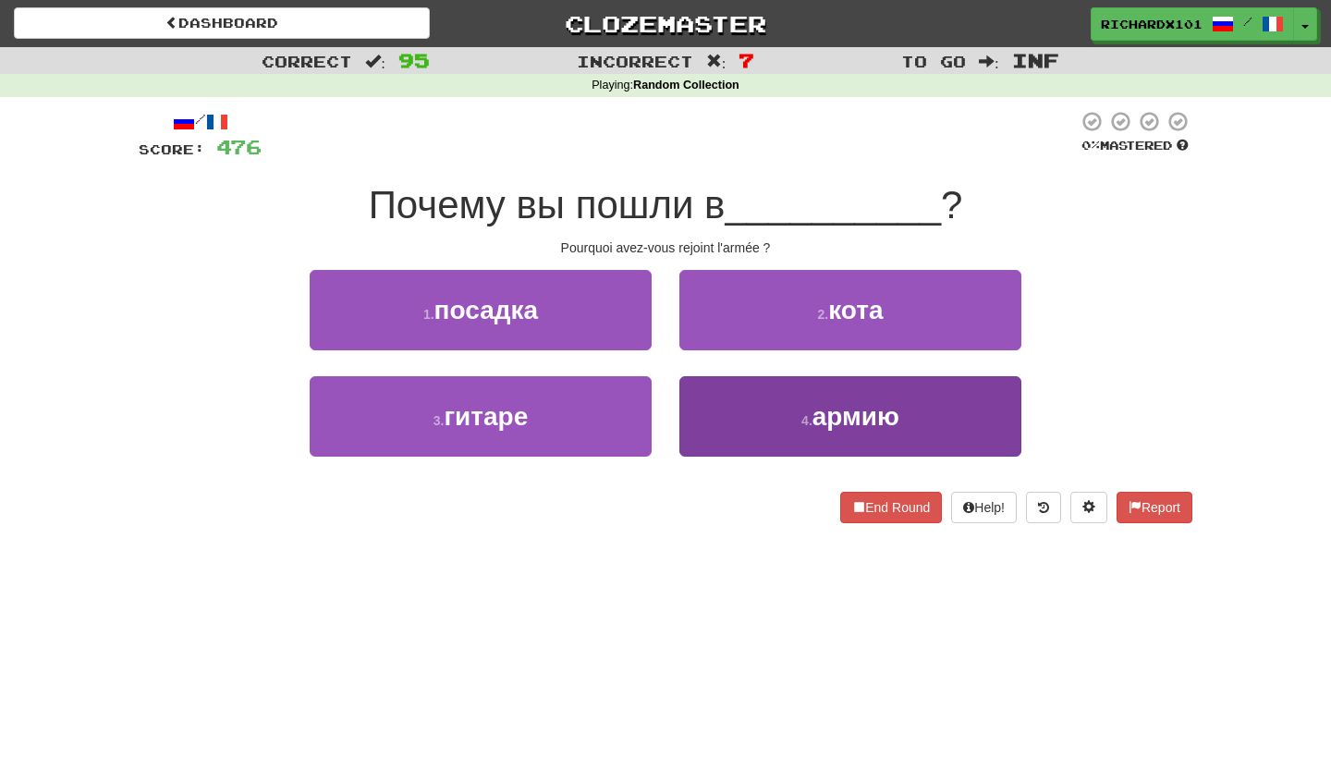
click at [769, 401] on button "4 . армию" at bounding box center [850, 416] width 342 height 80
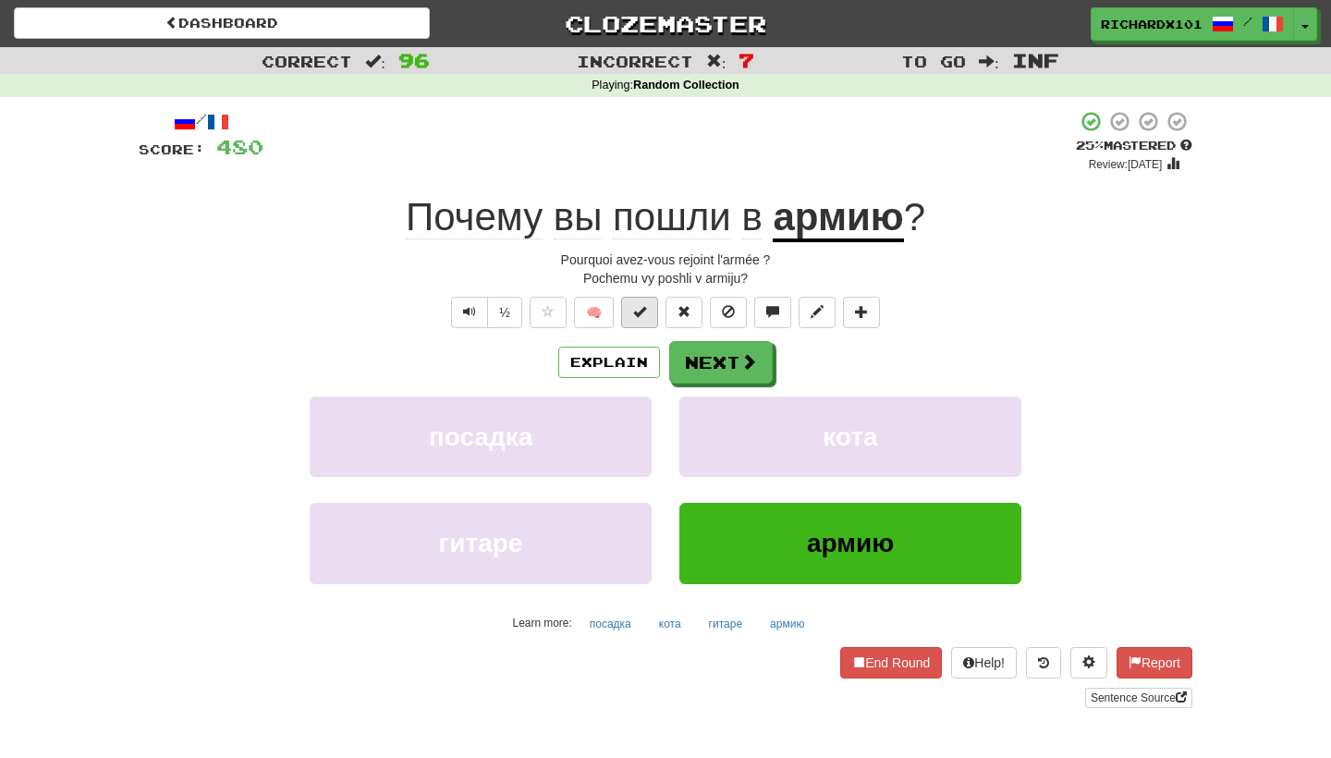
click at [643, 299] on button at bounding box center [639, 312] width 37 height 31
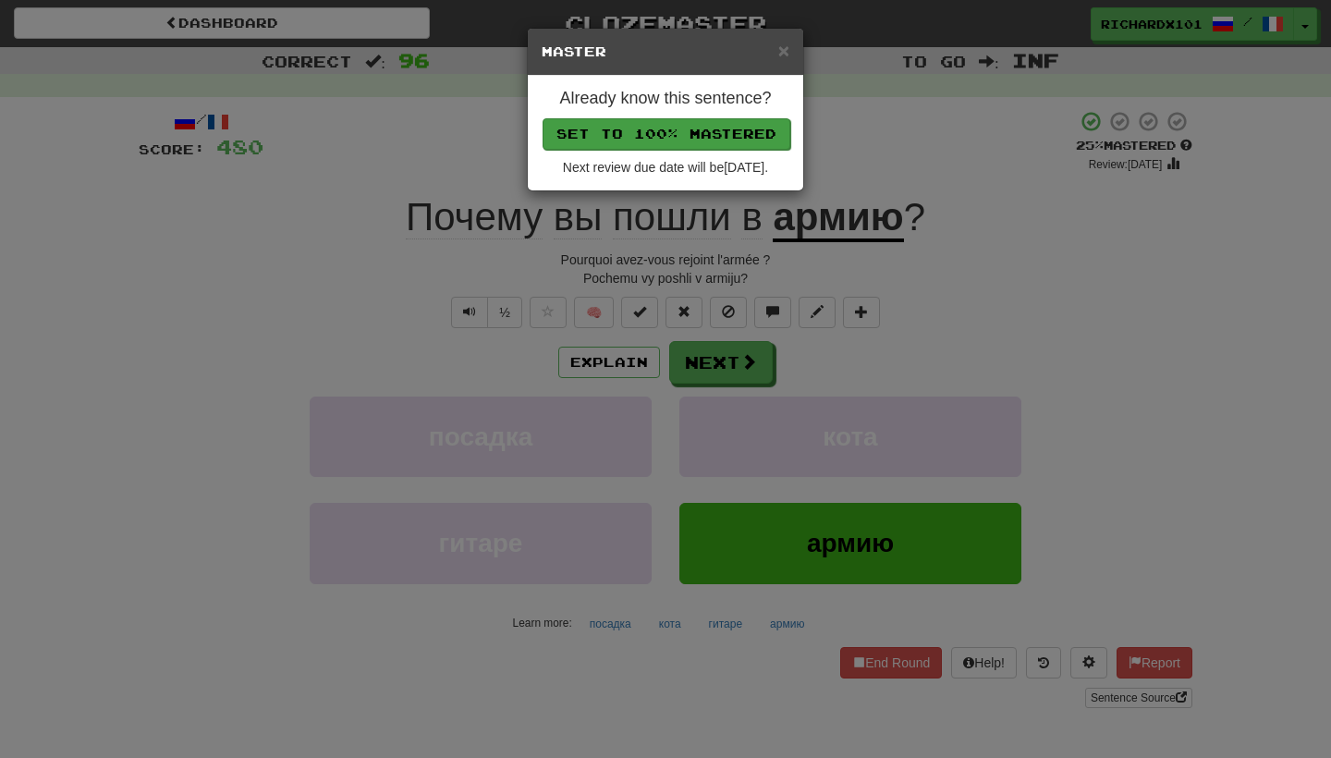
click at [677, 130] on button "Set to 100% Mastered" at bounding box center [666, 133] width 248 height 31
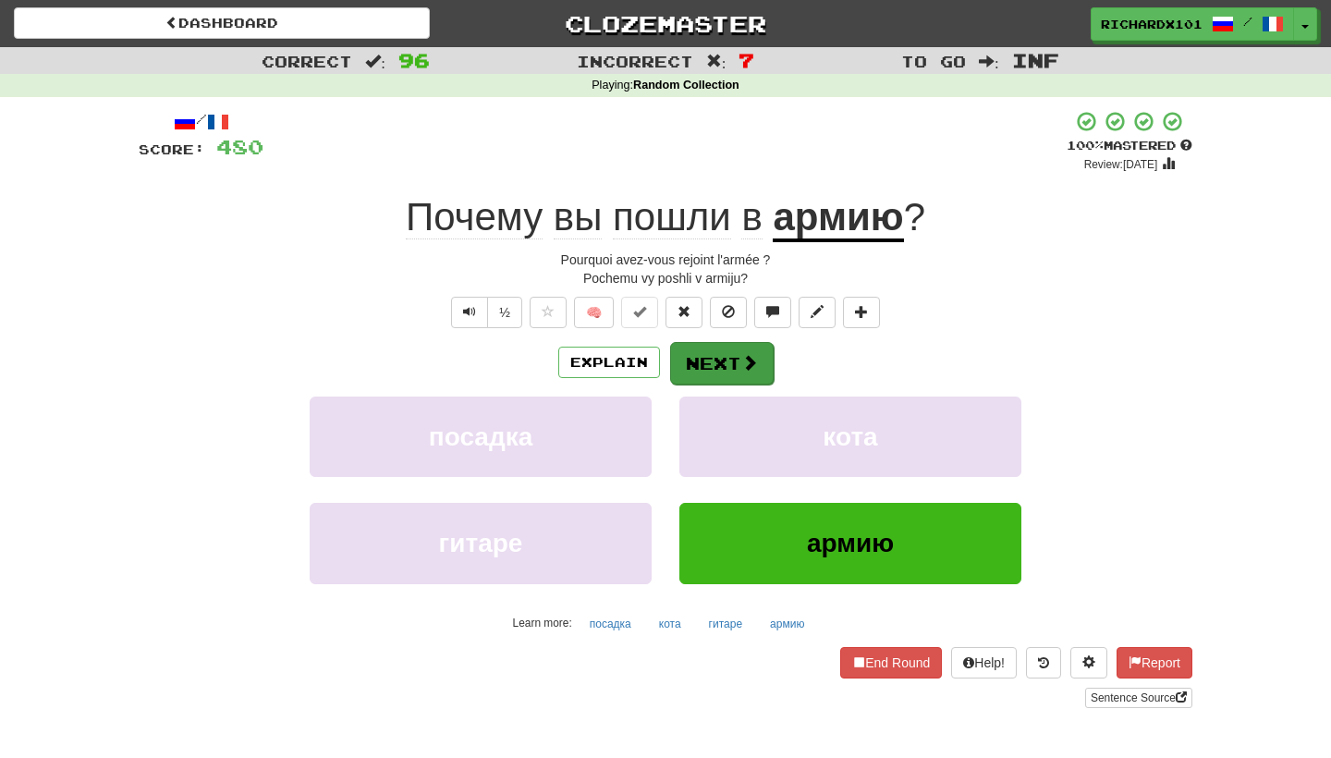
click at [723, 364] on button "Next" at bounding box center [722, 363] width 104 height 43
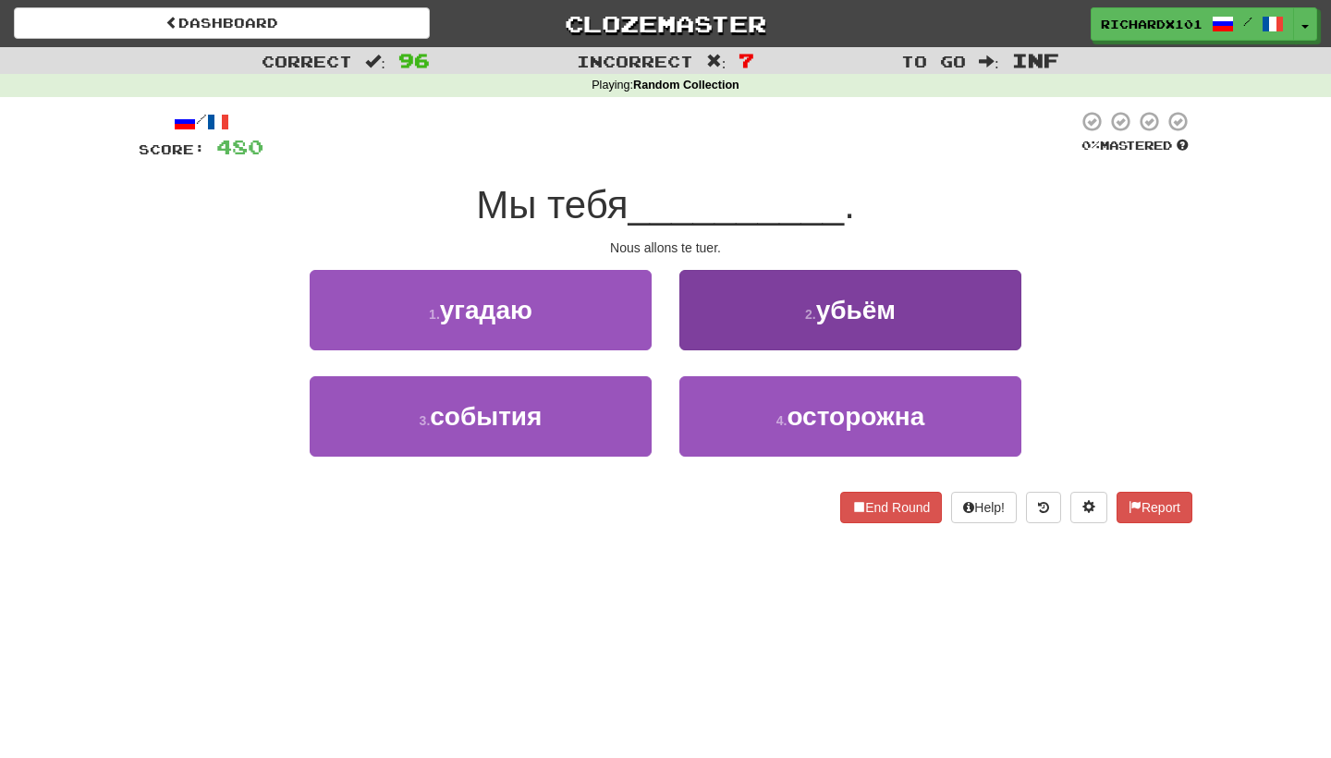
click at [752, 326] on button "2 . убьём" at bounding box center [850, 310] width 342 height 80
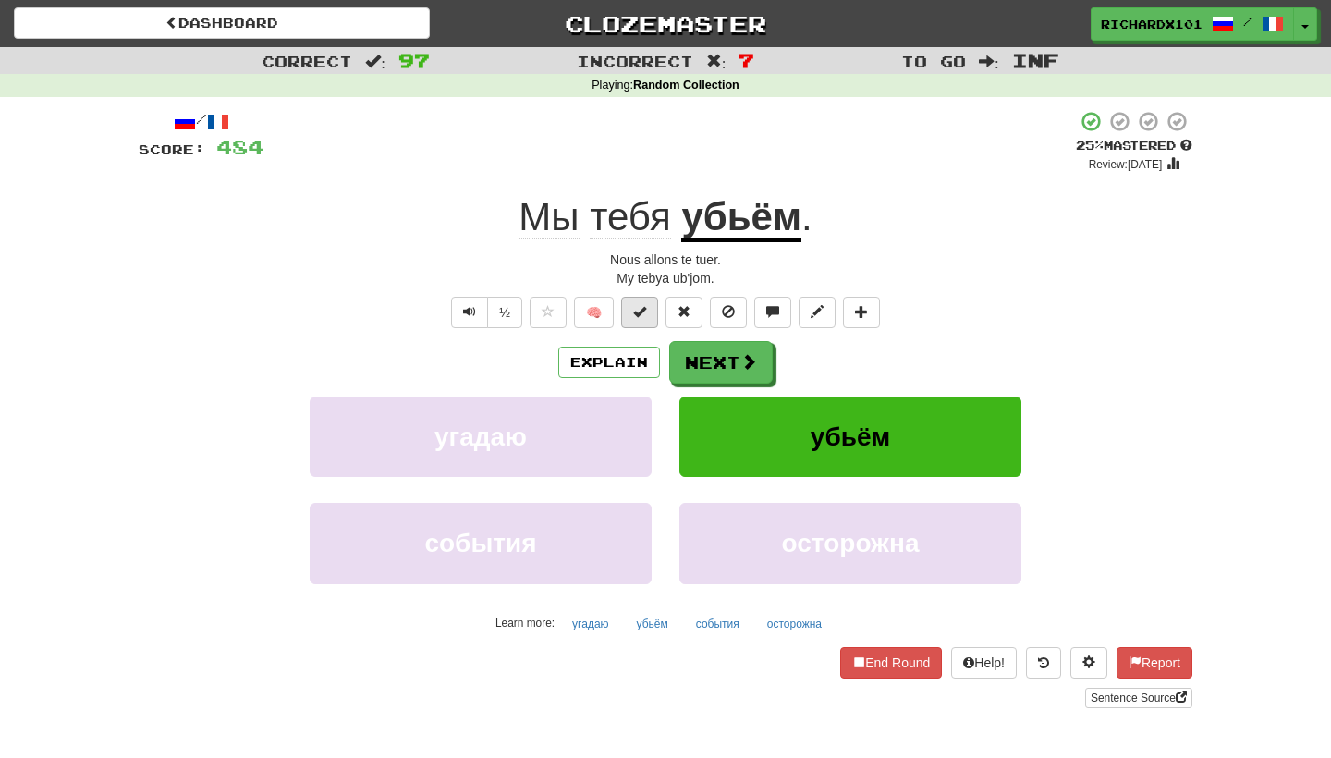
click at [644, 310] on span at bounding box center [639, 311] width 13 height 13
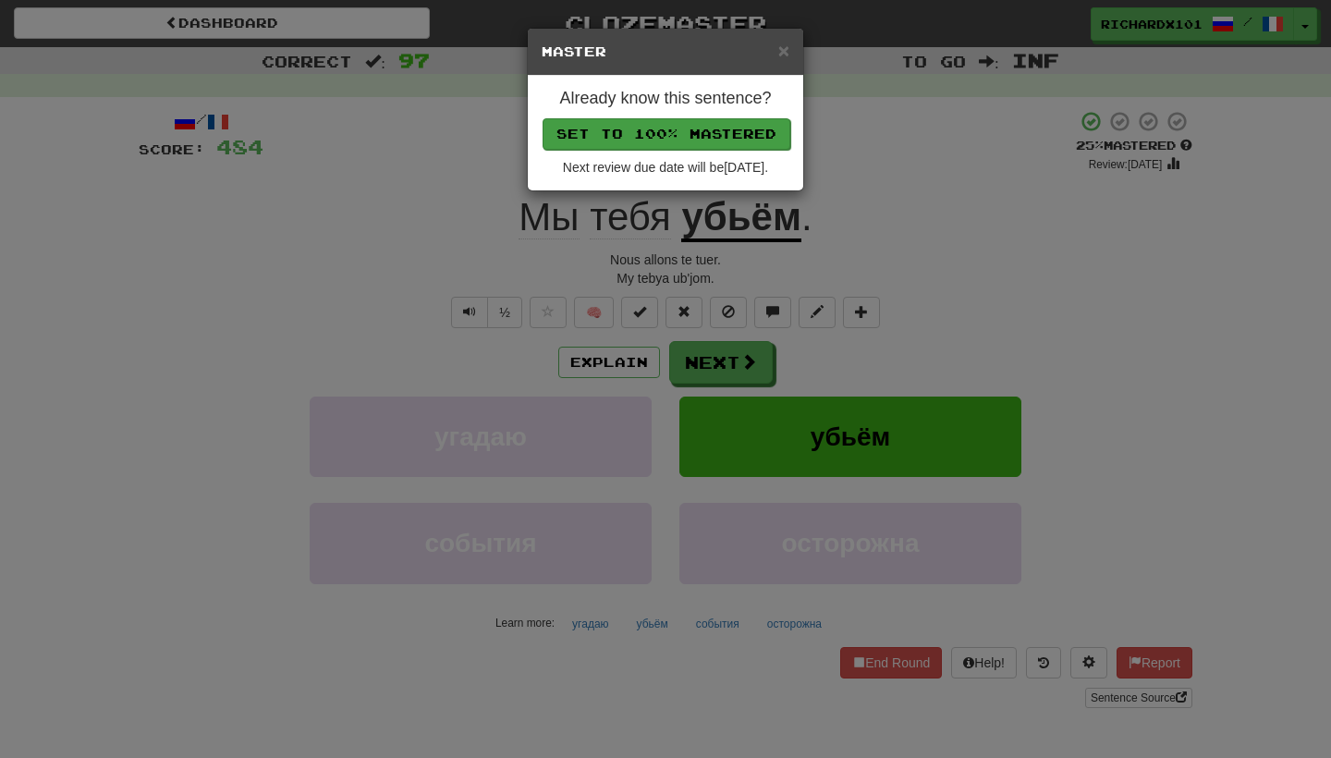
click at [698, 126] on button "Set to 100% Mastered" at bounding box center [666, 133] width 248 height 31
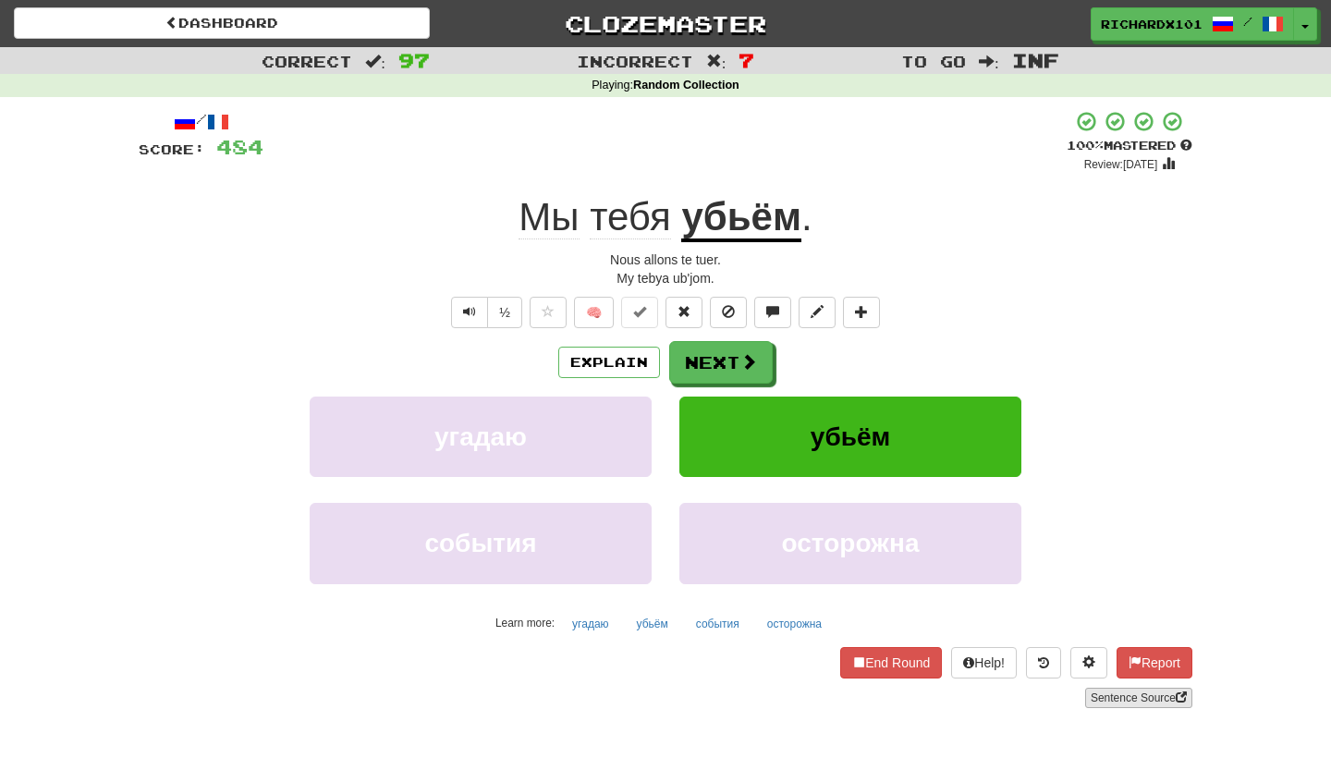
click at [1152, 691] on link "Sentence Source" at bounding box center [1138, 698] width 107 height 20
click at [707, 360] on button "Next" at bounding box center [722, 363] width 104 height 43
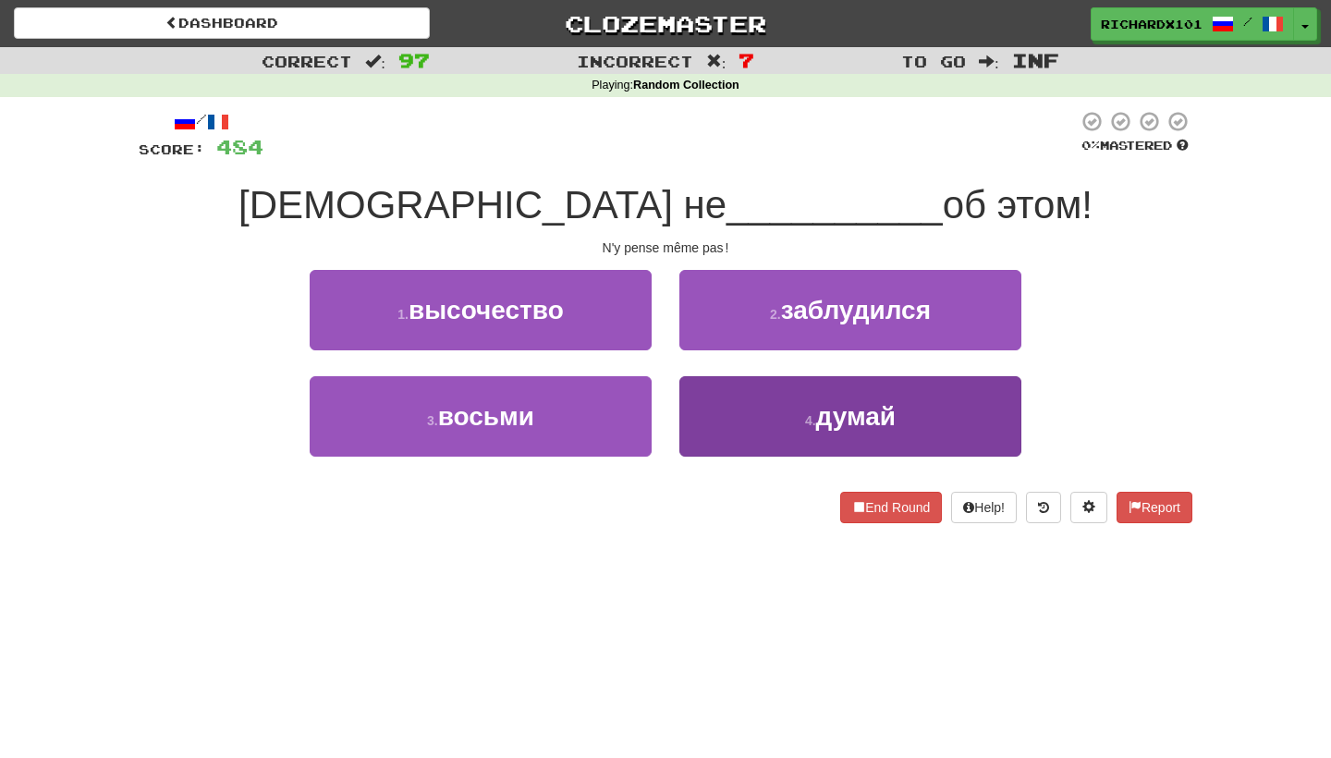
click at [737, 408] on button "4 . думай" at bounding box center [850, 416] width 342 height 80
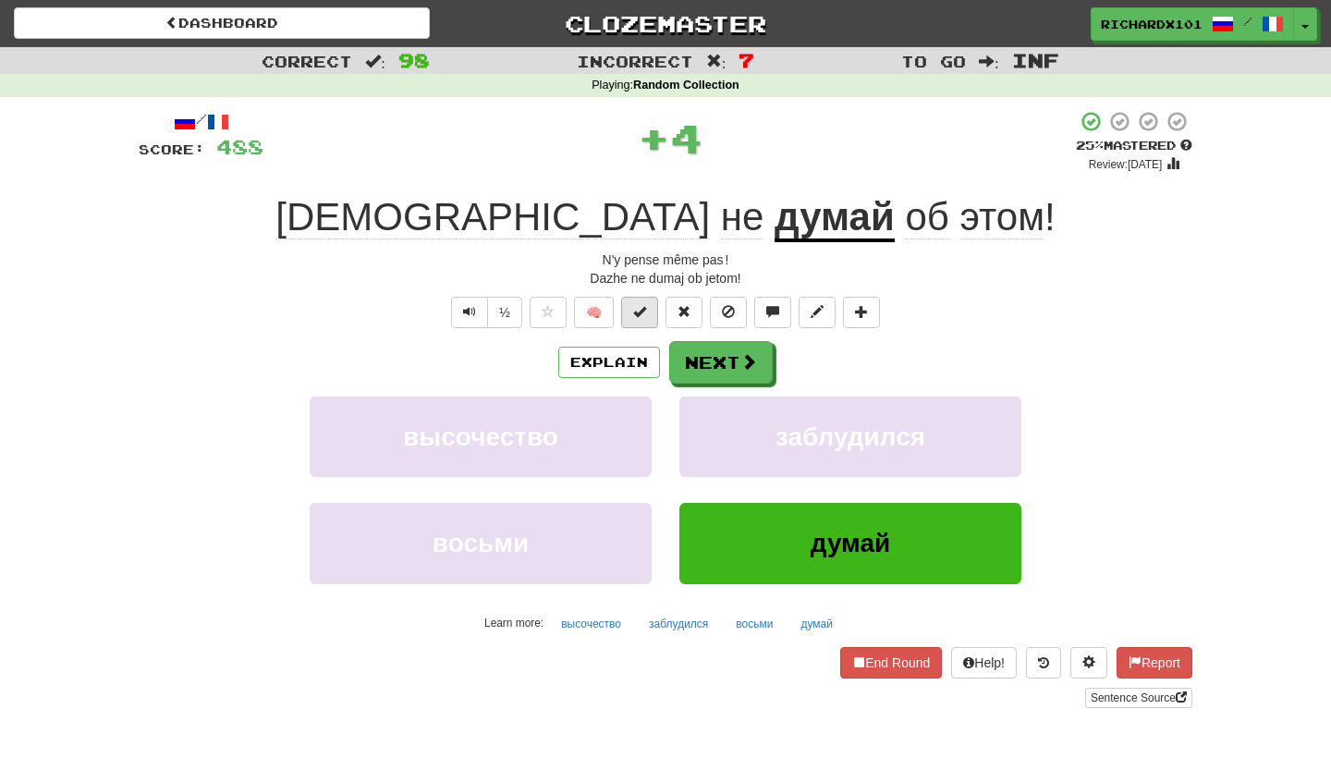
click at [645, 315] on span at bounding box center [639, 311] width 13 height 13
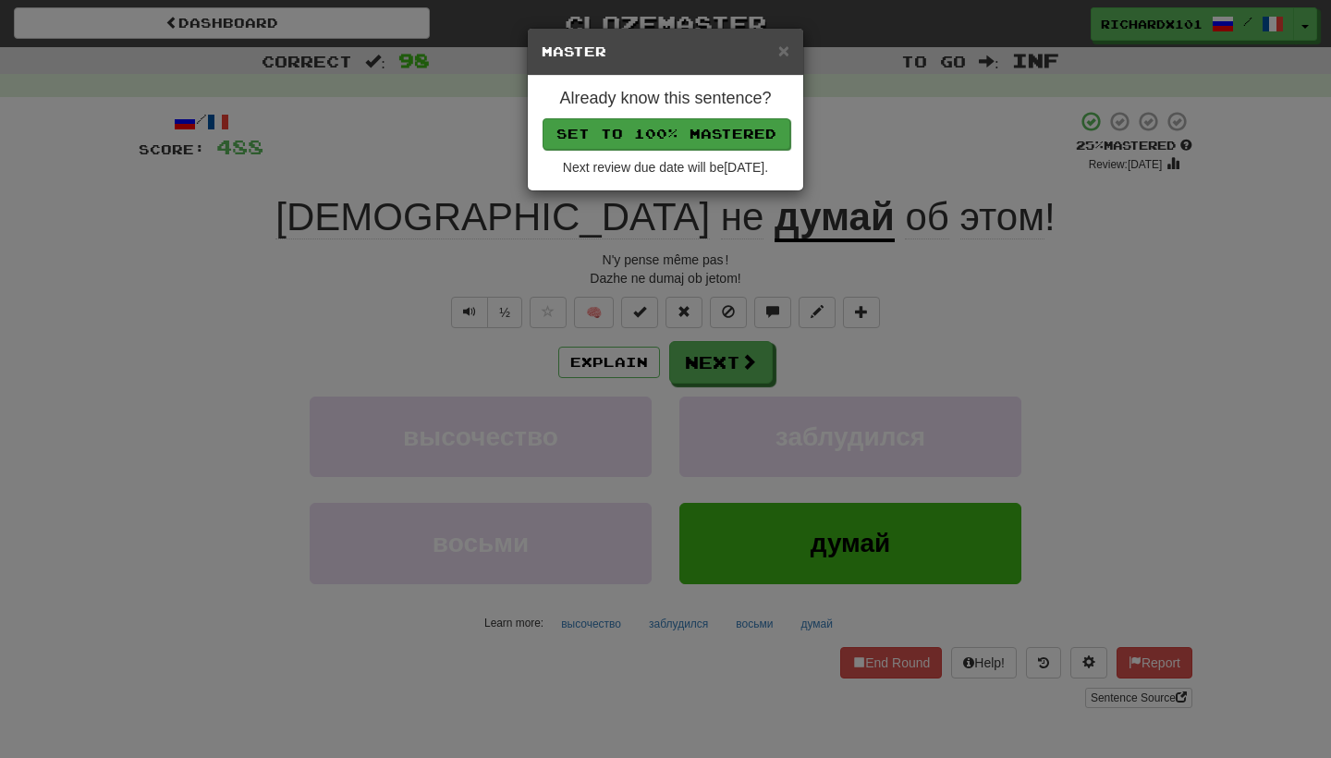
click at [684, 128] on button "Set to 100% Mastered" at bounding box center [666, 133] width 248 height 31
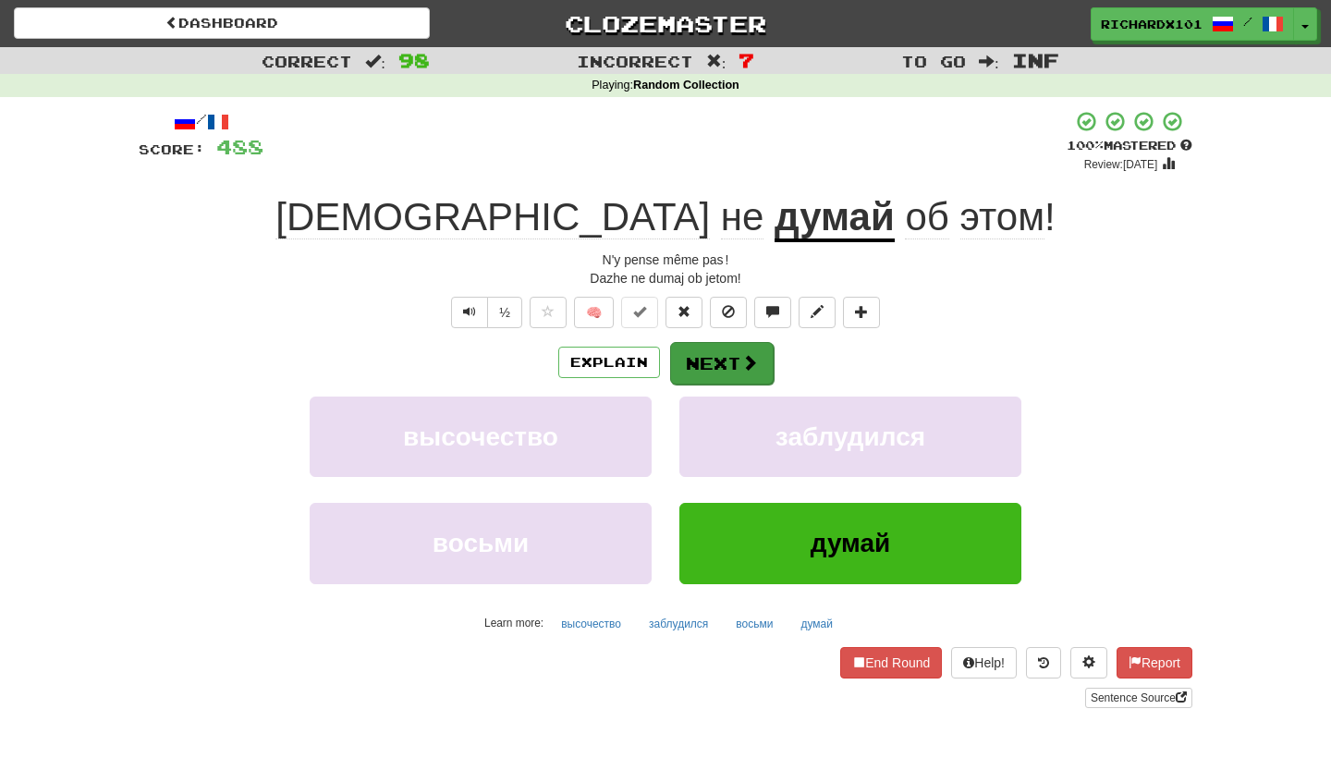
click at [741, 354] on span at bounding box center [749, 362] width 17 height 17
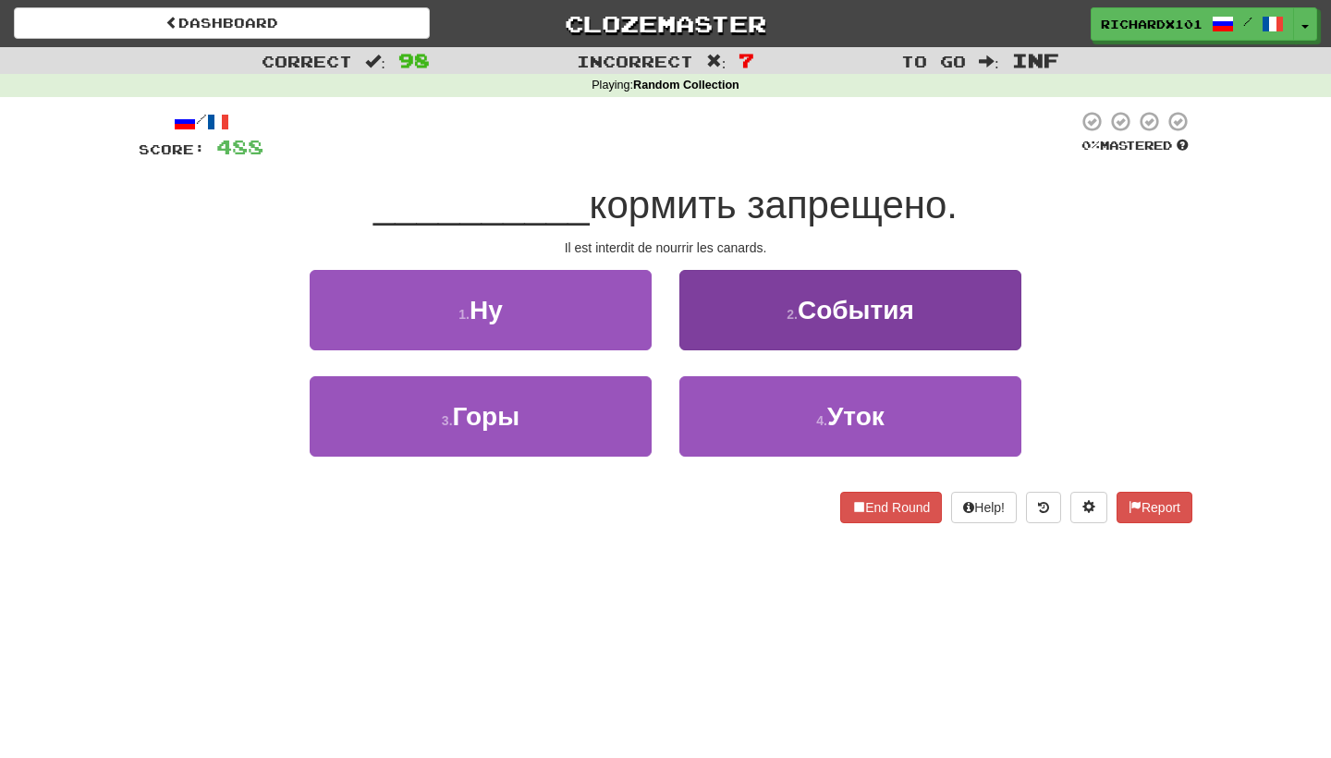
click at [762, 316] on button "2 . События" at bounding box center [850, 310] width 342 height 80
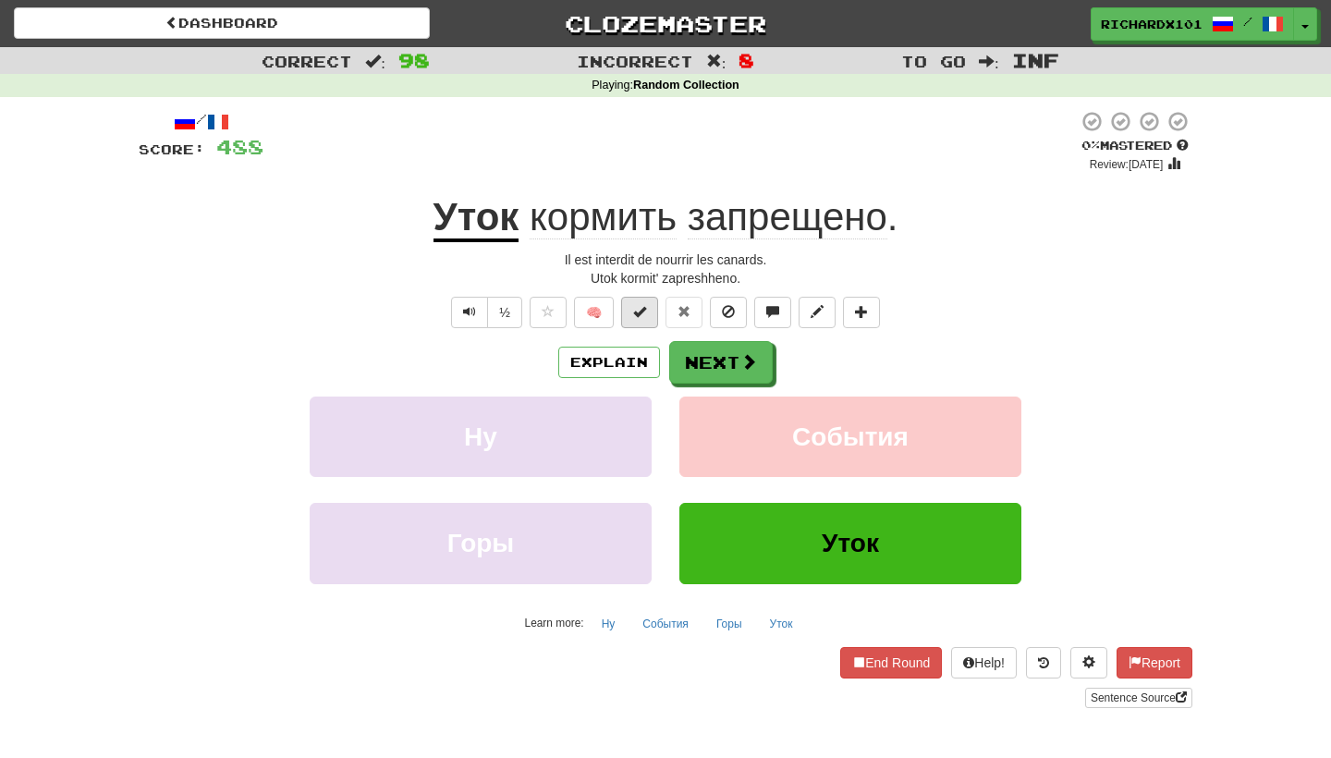
click at [648, 321] on button at bounding box center [639, 312] width 37 height 31
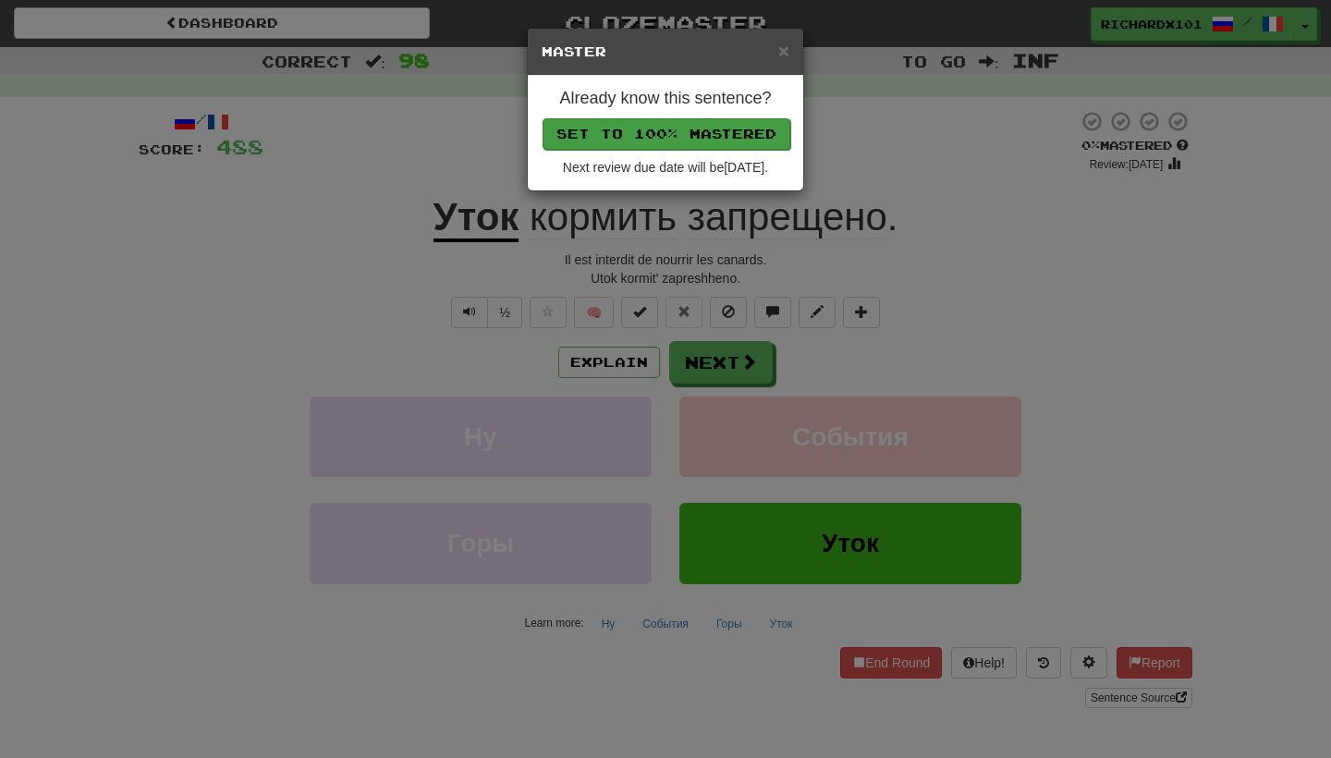
click at [688, 135] on button "Set to 100% Mastered" at bounding box center [666, 133] width 248 height 31
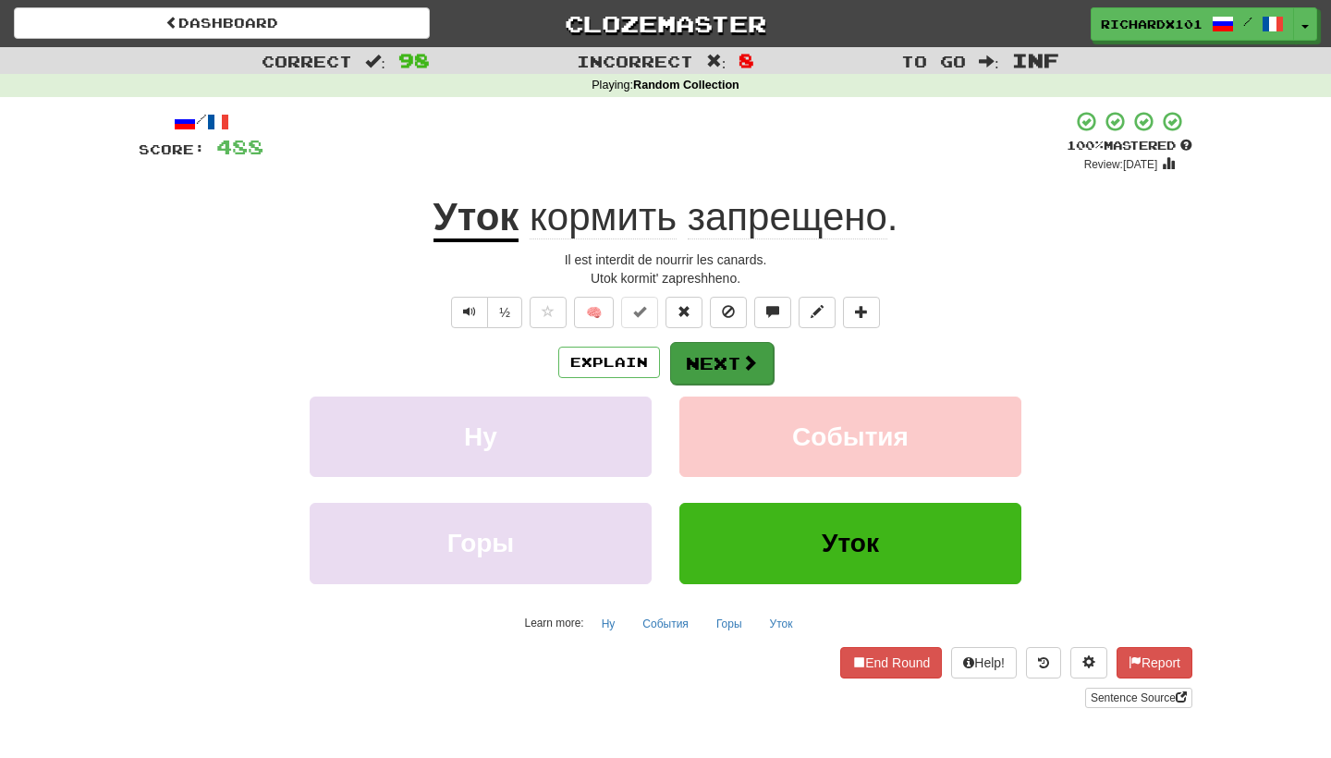
click at [724, 353] on button "Next" at bounding box center [722, 363] width 104 height 43
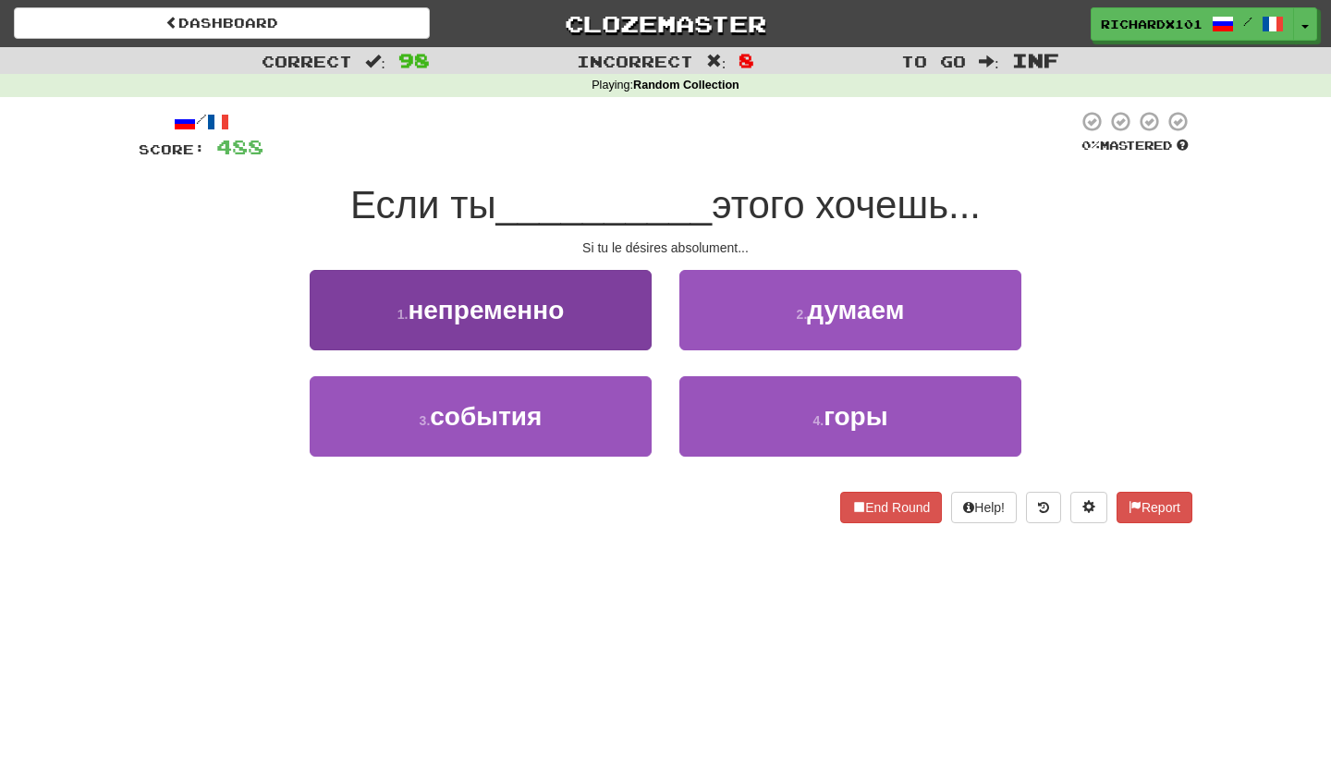
click at [604, 310] on button "1 . непременно" at bounding box center [481, 310] width 342 height 80
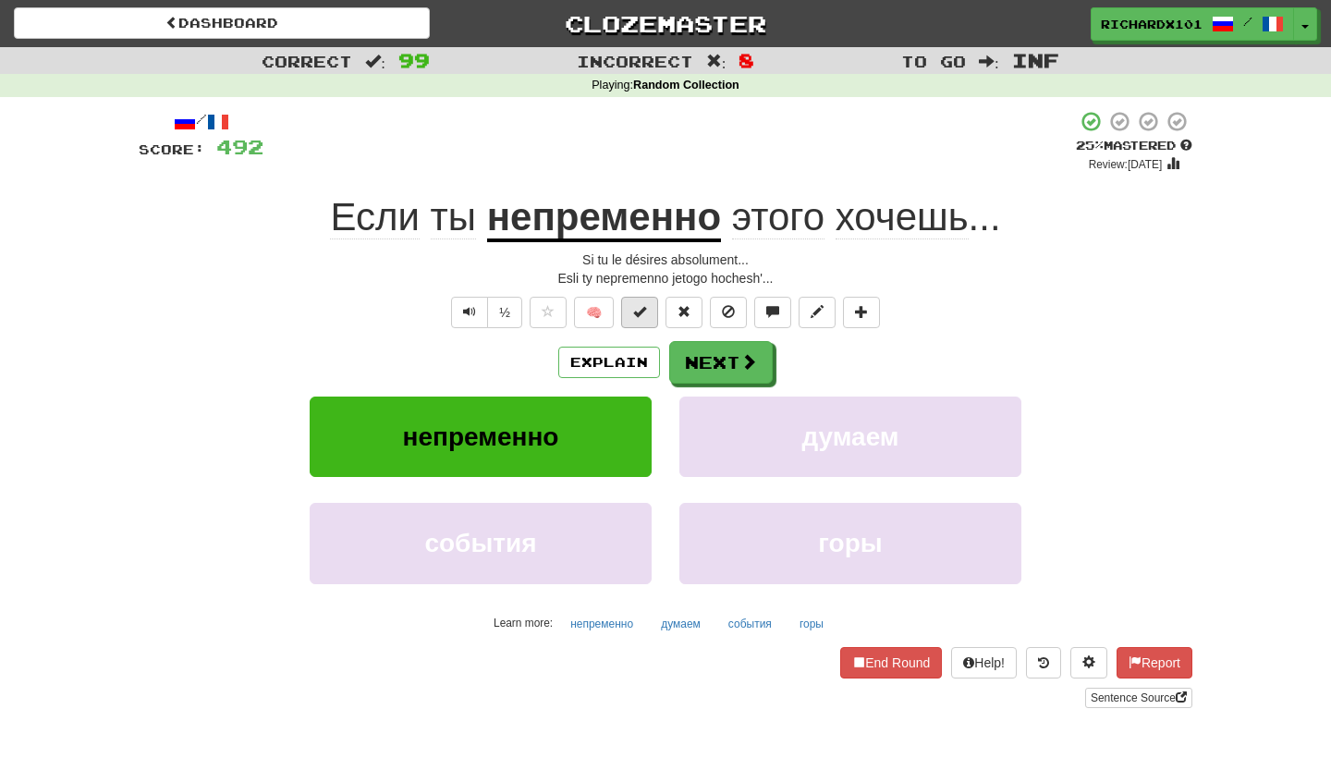
click at [645, 315] on span at bounding box center [639, 311] width 13 height 13
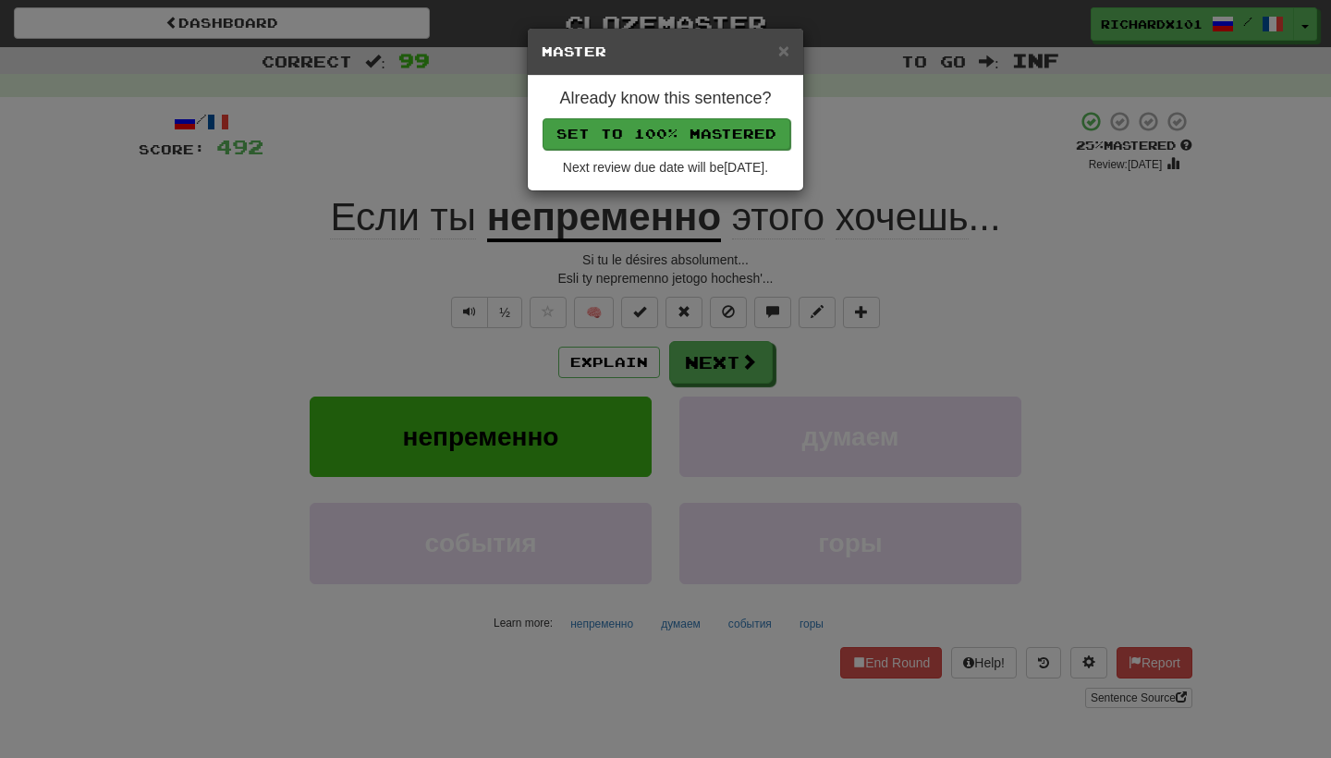
click at [693, 129] on button "Set to 100% Mastered" at bounding box center [666, 133] width 248 height 31
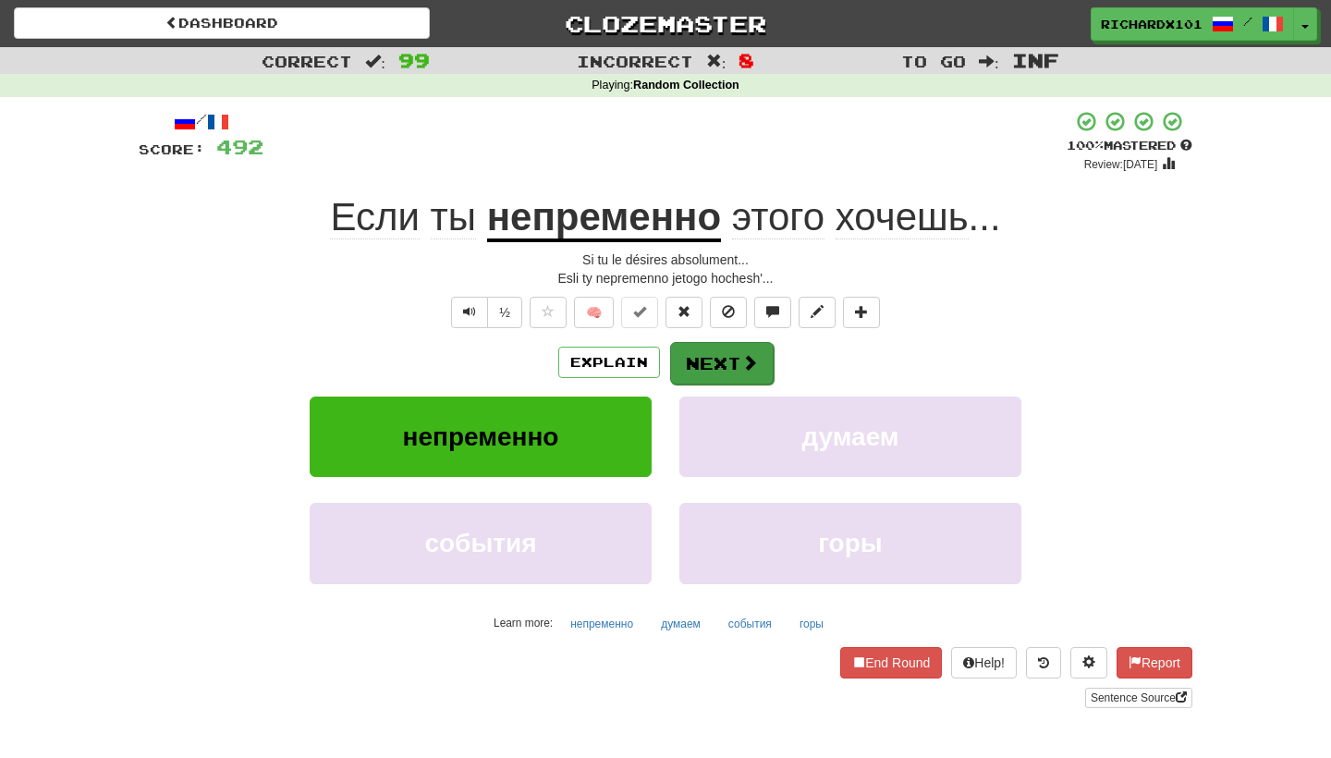
click at [725, 369] on button "Next" at bounding box center [722, 363] width 104 height 43
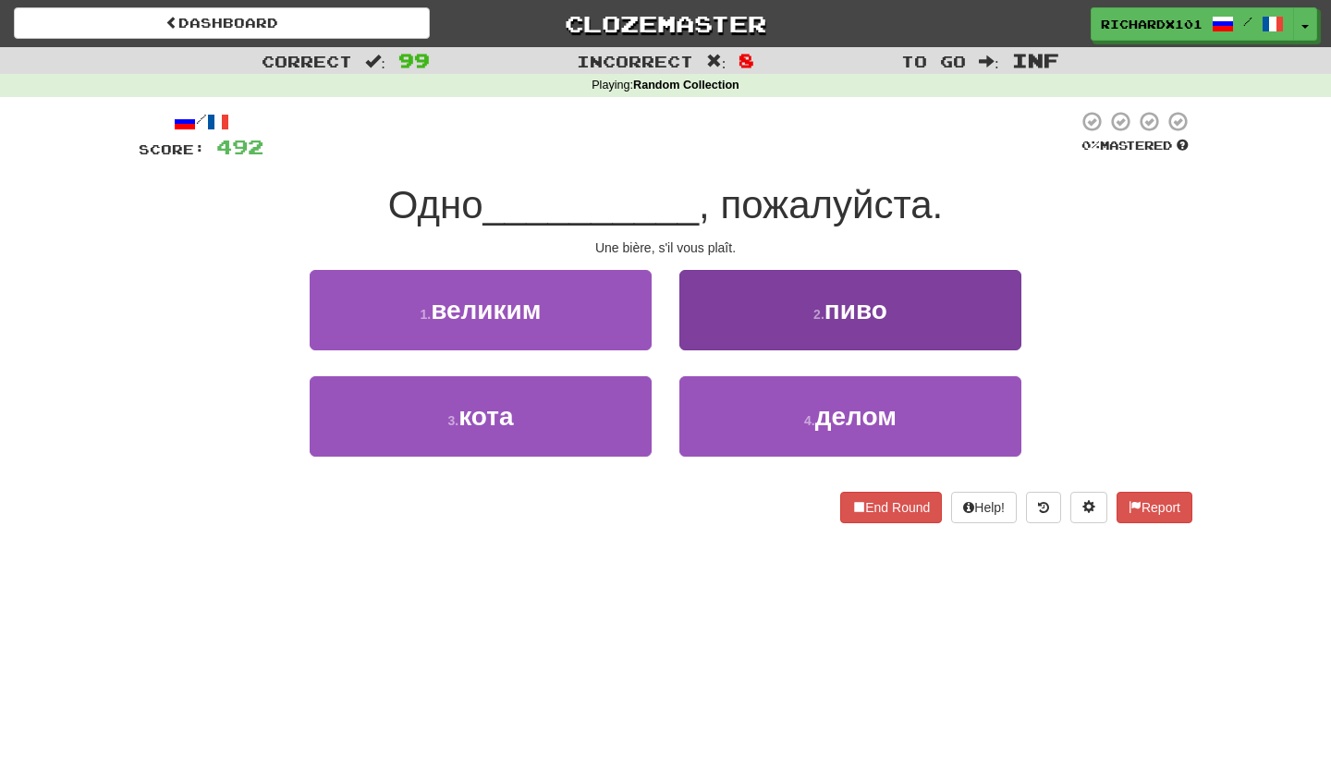
click at [754, 307] on button "2 . пиво" at bounding box center [850, 310] width 342 height 80
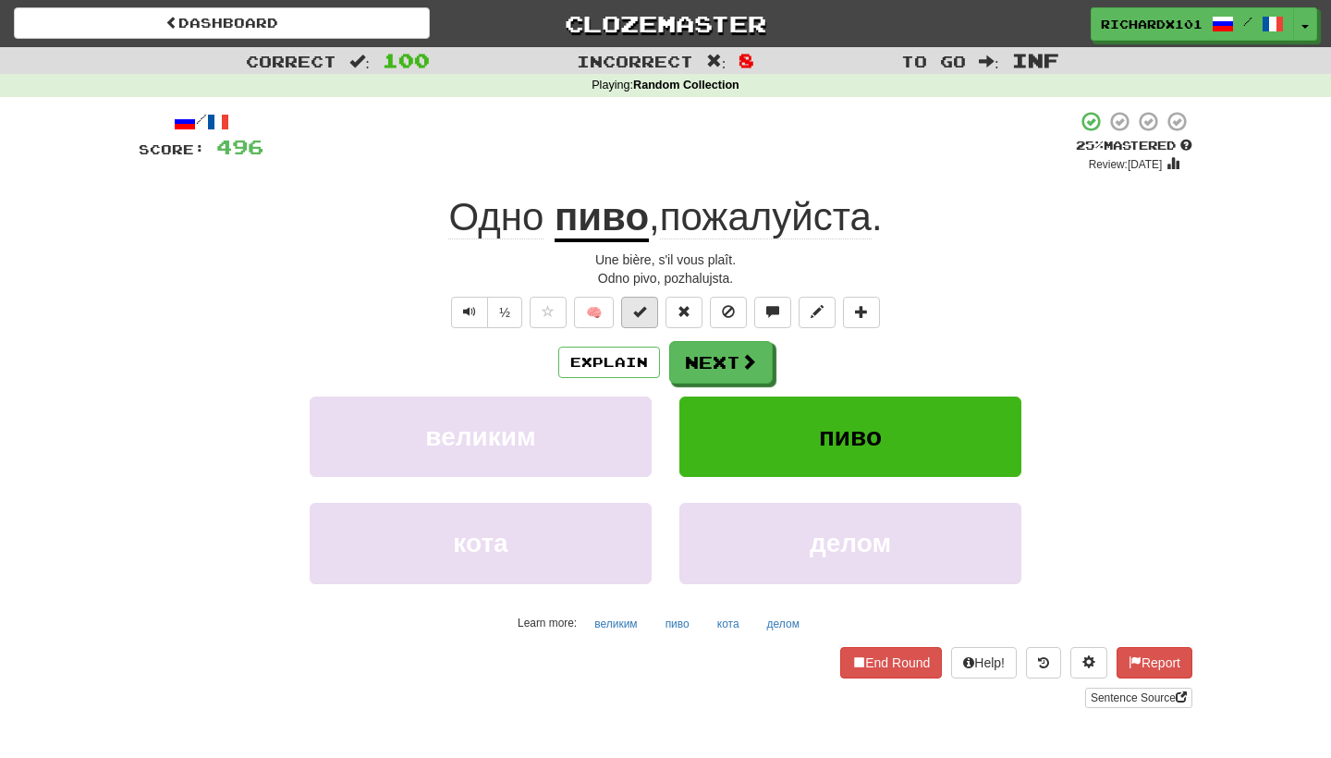
click at [652, 313] on button at bounding box center [639, 312] width 37 height 31
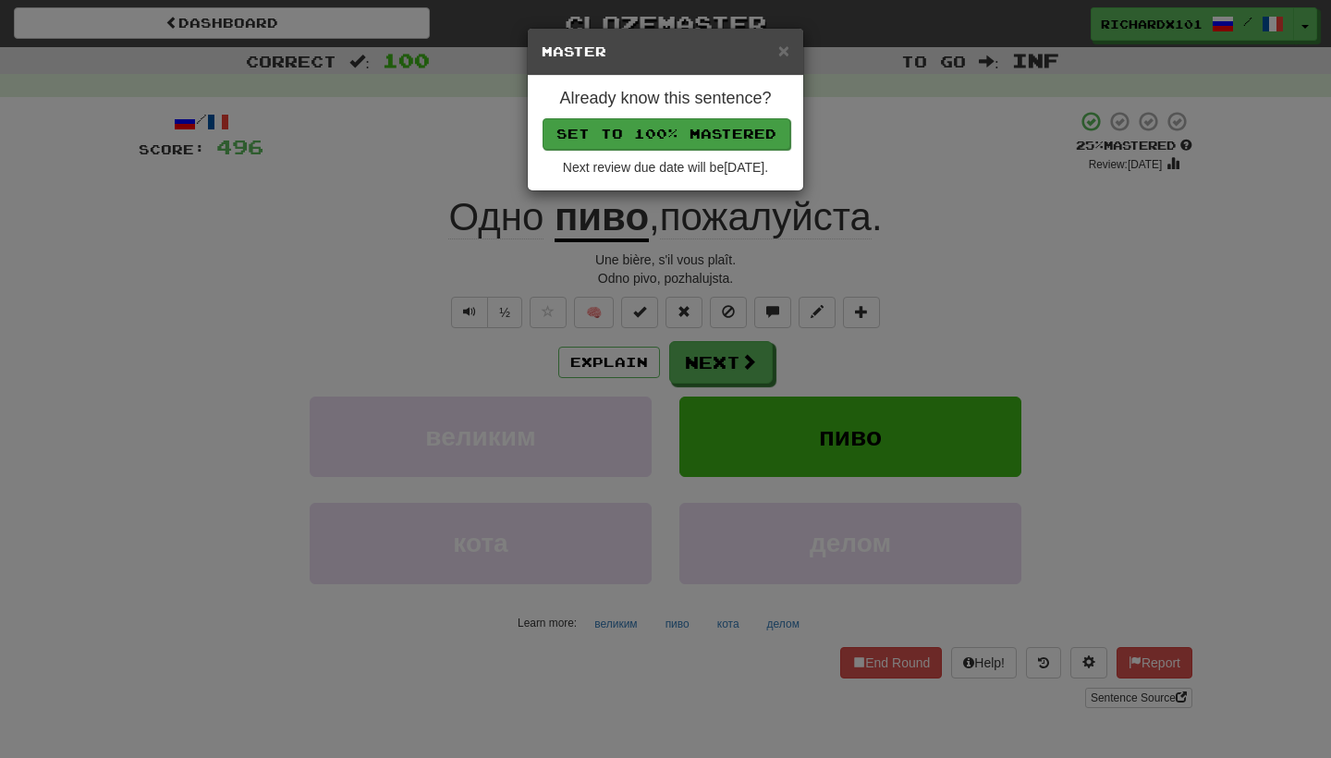
click at [708, 120] on button "Set to 100% Mastered" at bounding box center [666, 133] width 248 height 31
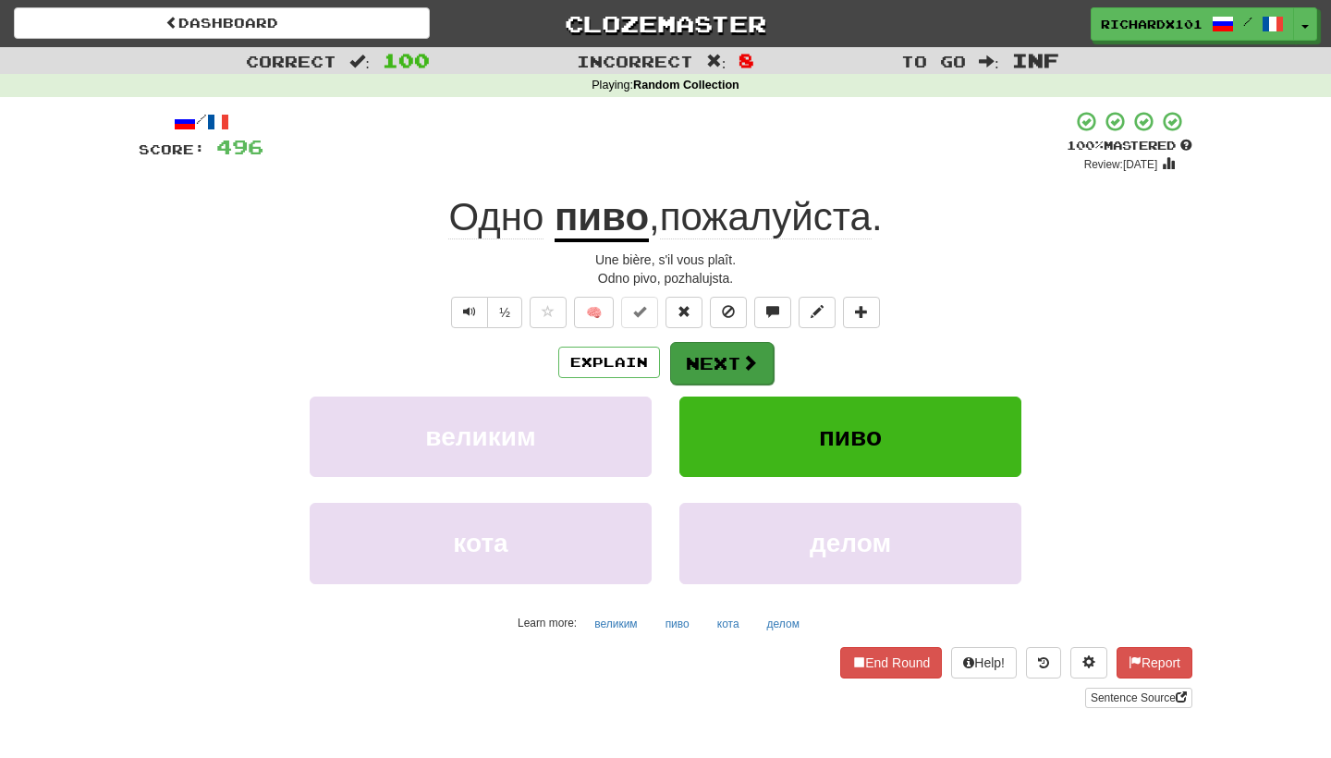
click at [722, 368] on button "Next" at bounding box center [722, 363] width 104 height 43
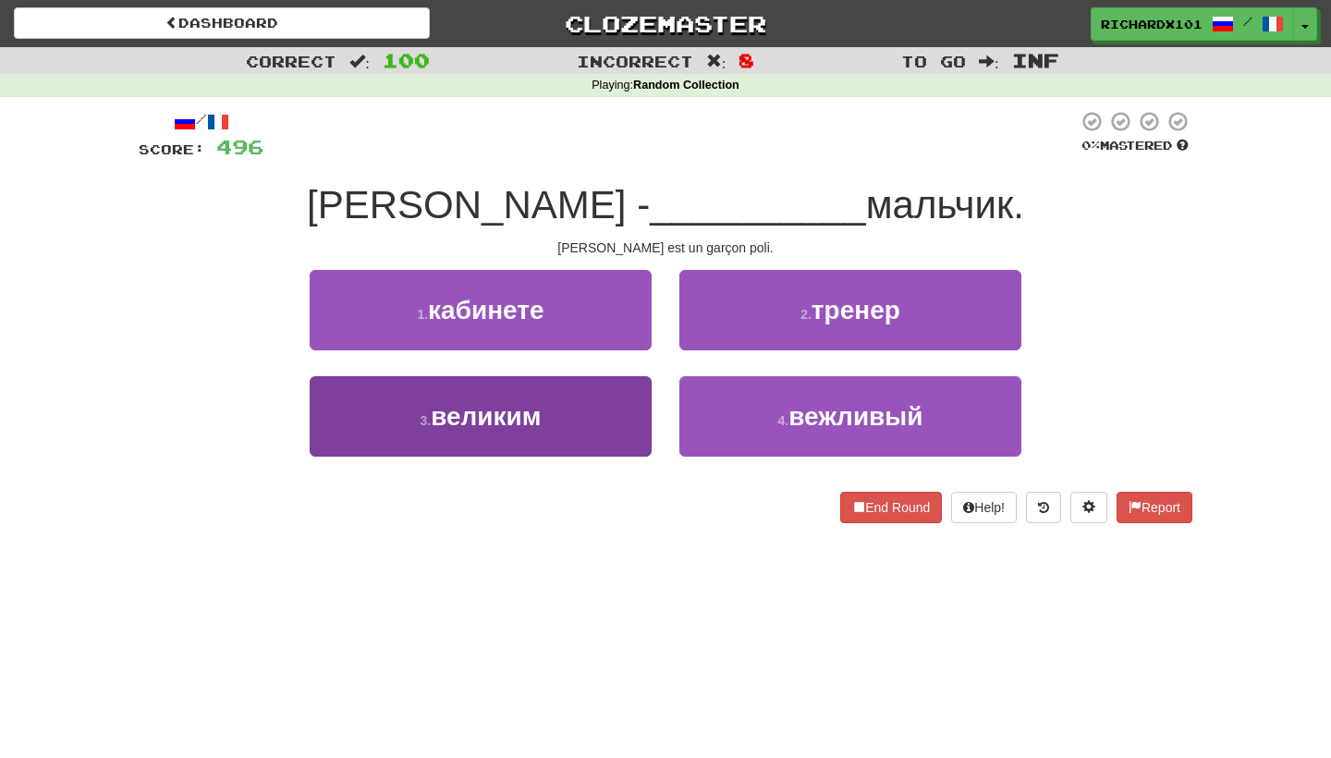
click at [628, 405] on button "3 . великим" at bounding box center [481, 416] width 342 height 80
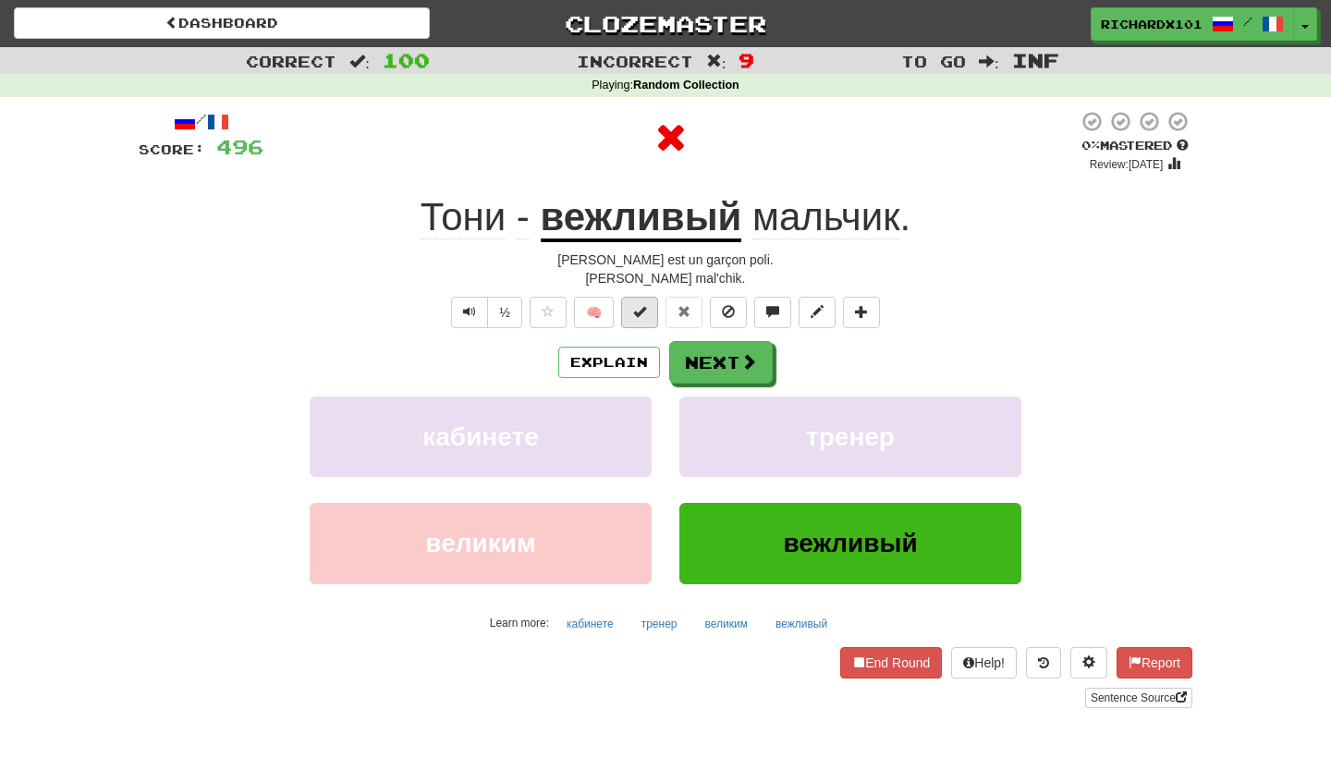
click at [637, 300] on button at bounding box center [639, 312] width 37 height 31
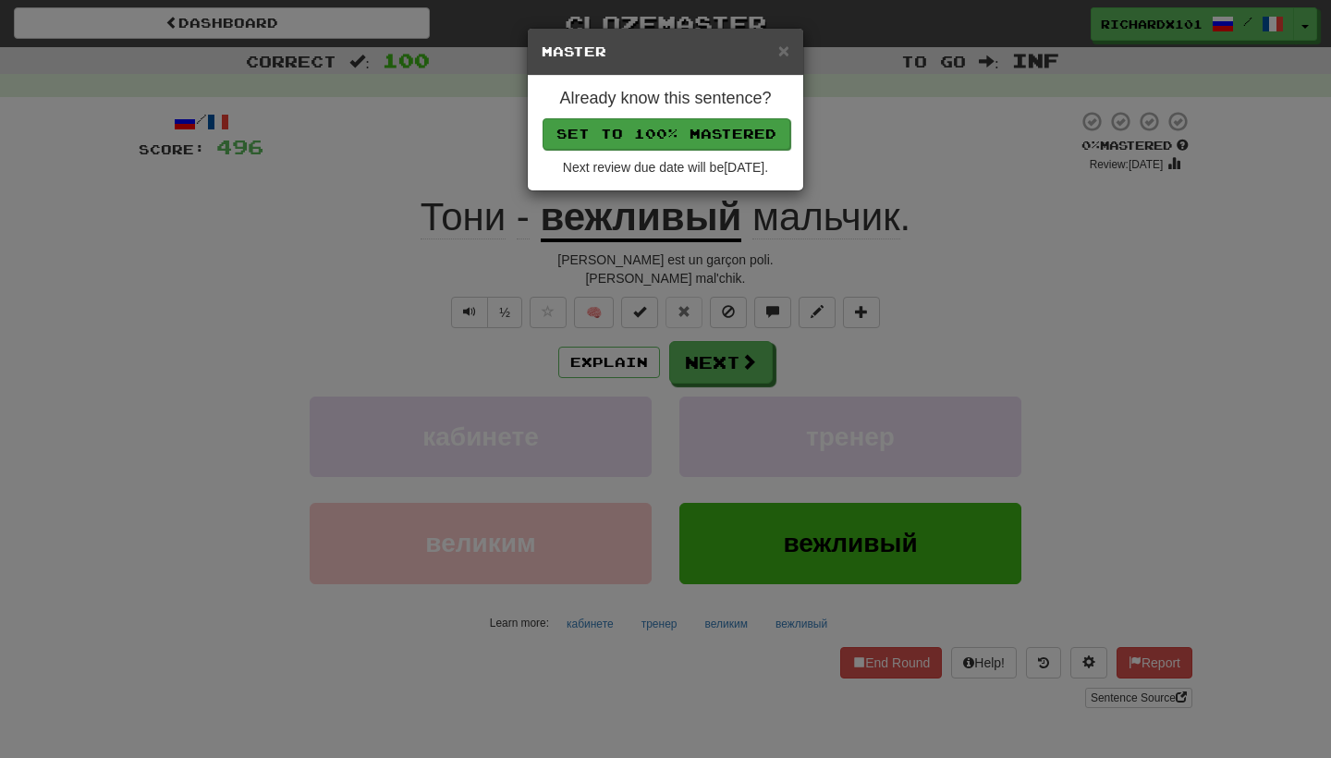
click at [678, 130] on button "Set to 100% Mastered" at bounding box center [666, 133] width 248 height 31
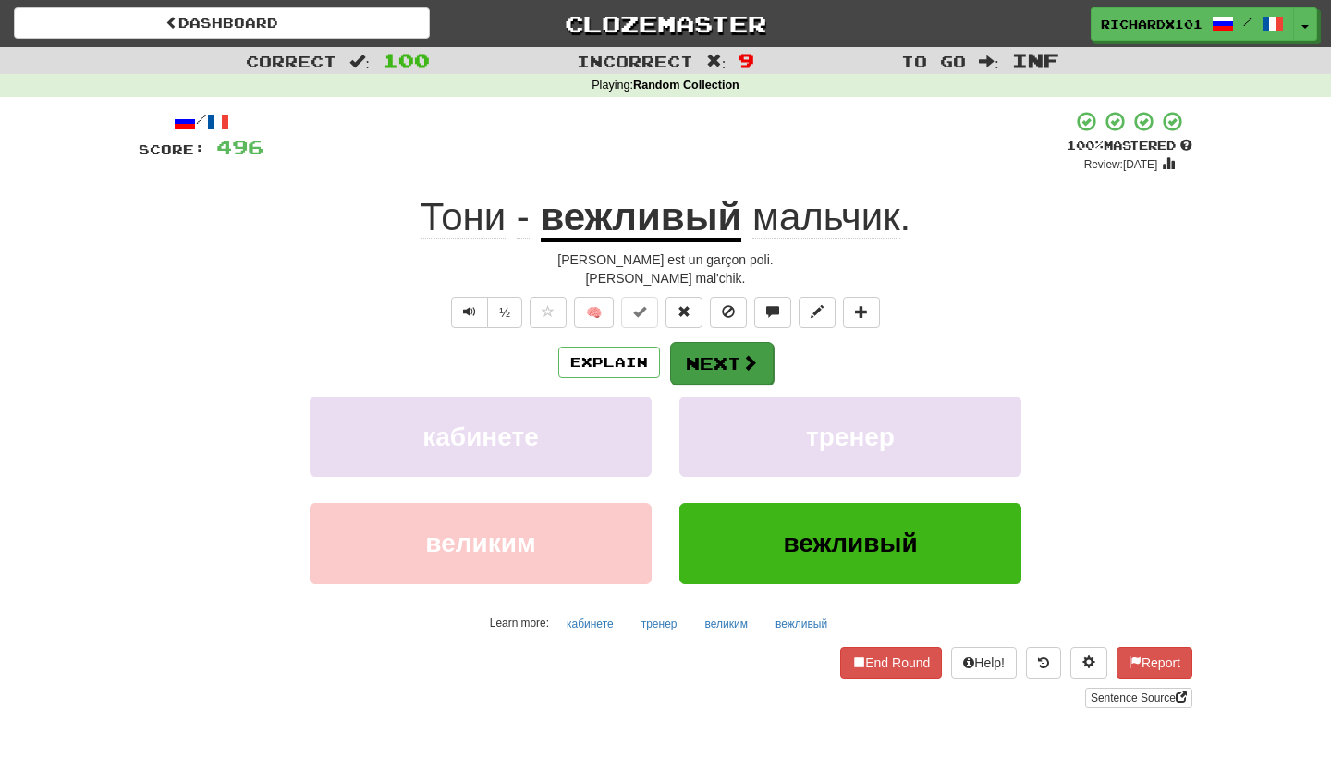
click at [699, 355] on button "Next" at bounding box center [722, 363] width 104 height 43
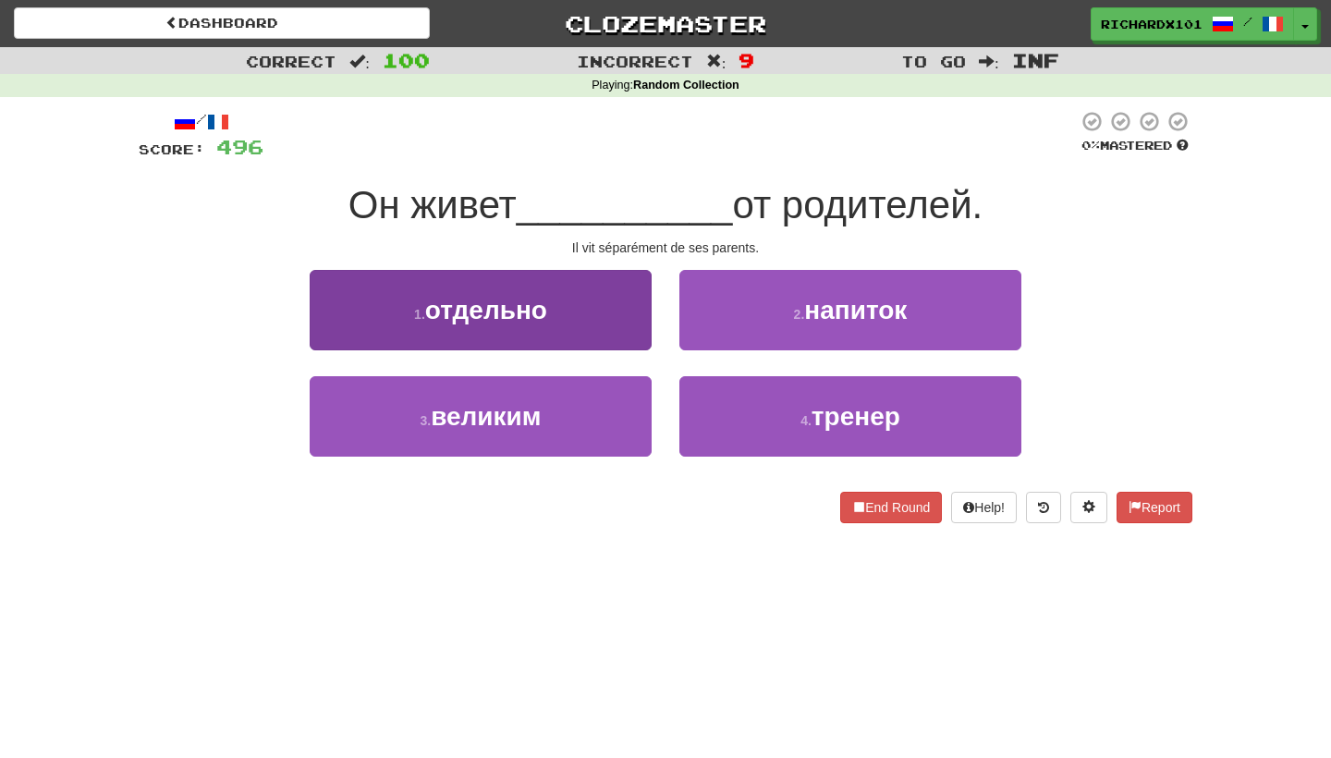
click at [628, 324] on button "1 . отдельно" at bounding box center [481, 310] width 342 height 80
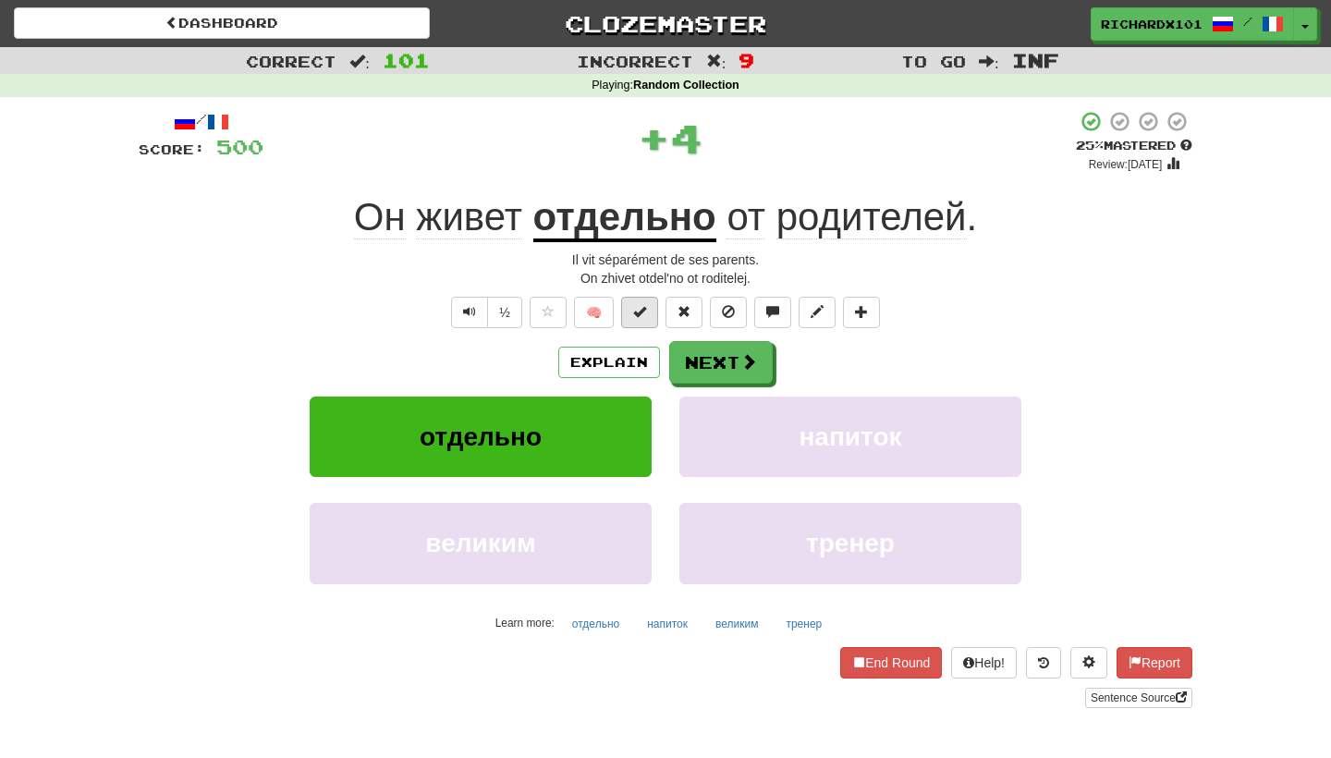
click at [643, 309] on span at bounding box center [639, 311] width 13 height 13
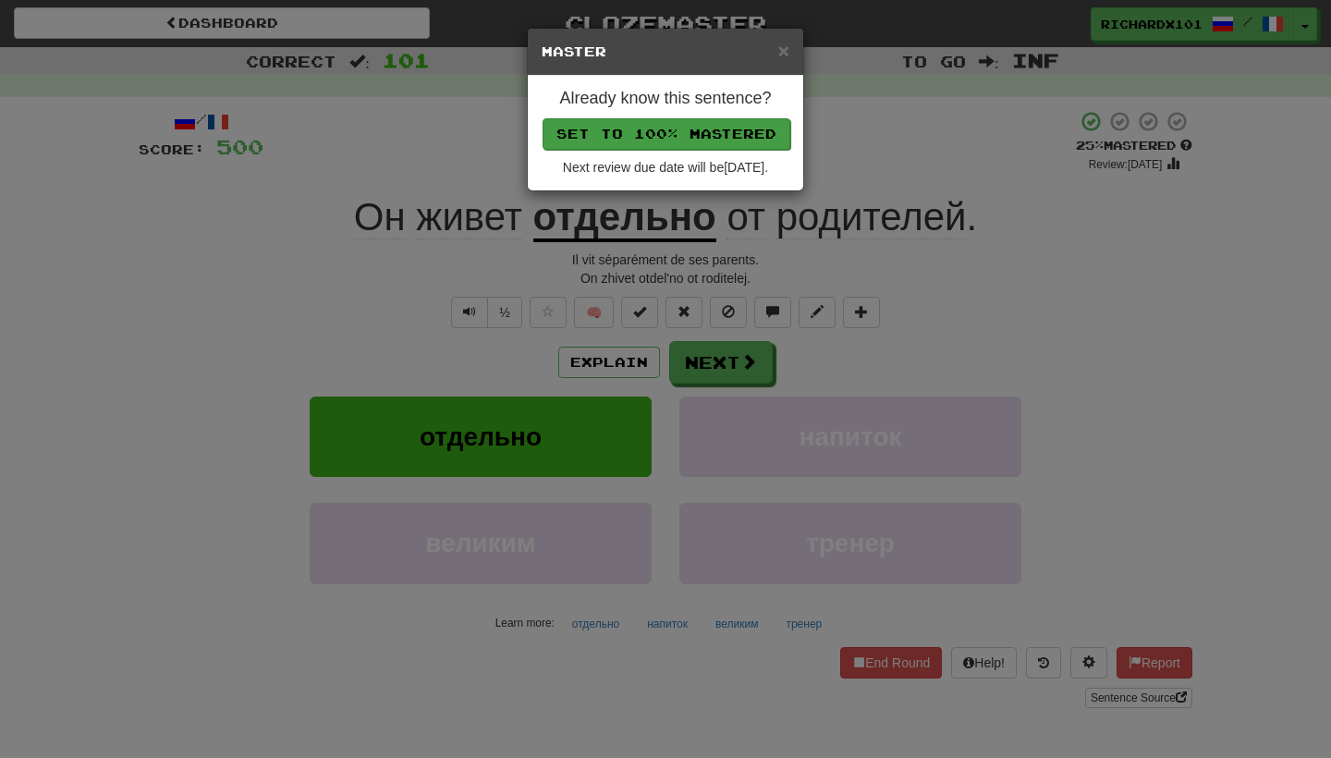
click at [699, 125] on button "Set to 100% Mastered" at bounding box center [666, 133] width 248 height 31
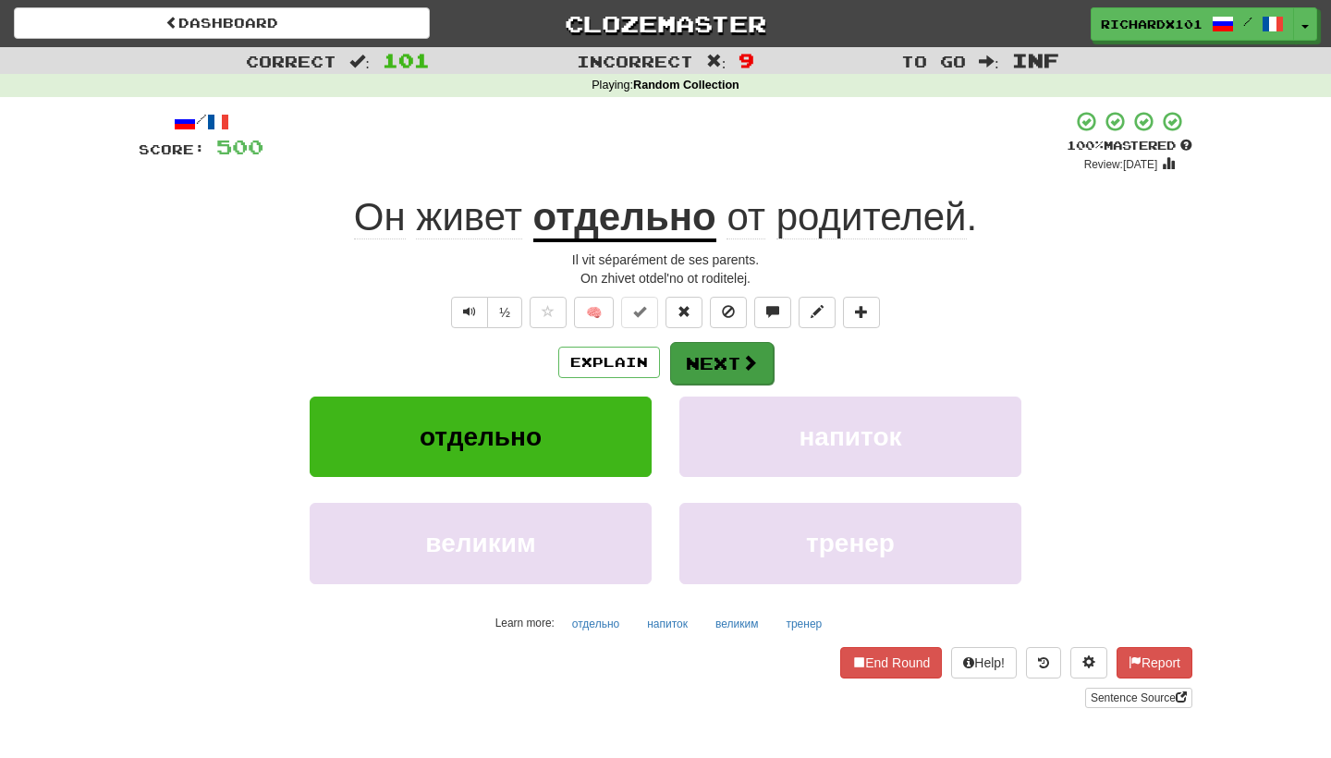
click at [709, 351] on button "Next" at bounding box center [722, 363] width 104 height 43
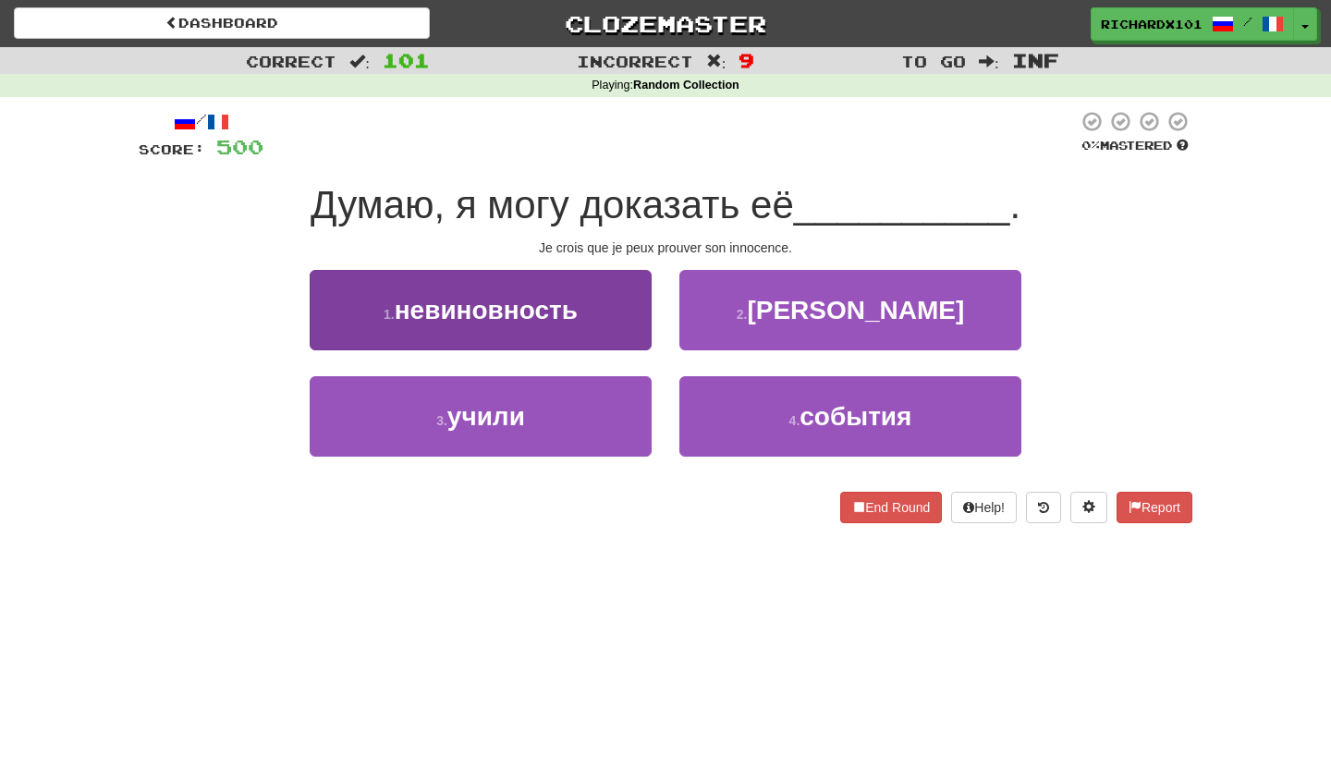
click at [633, 322] on button "1 . невиновность" at bounding box center [481, 310] width 342 height 80
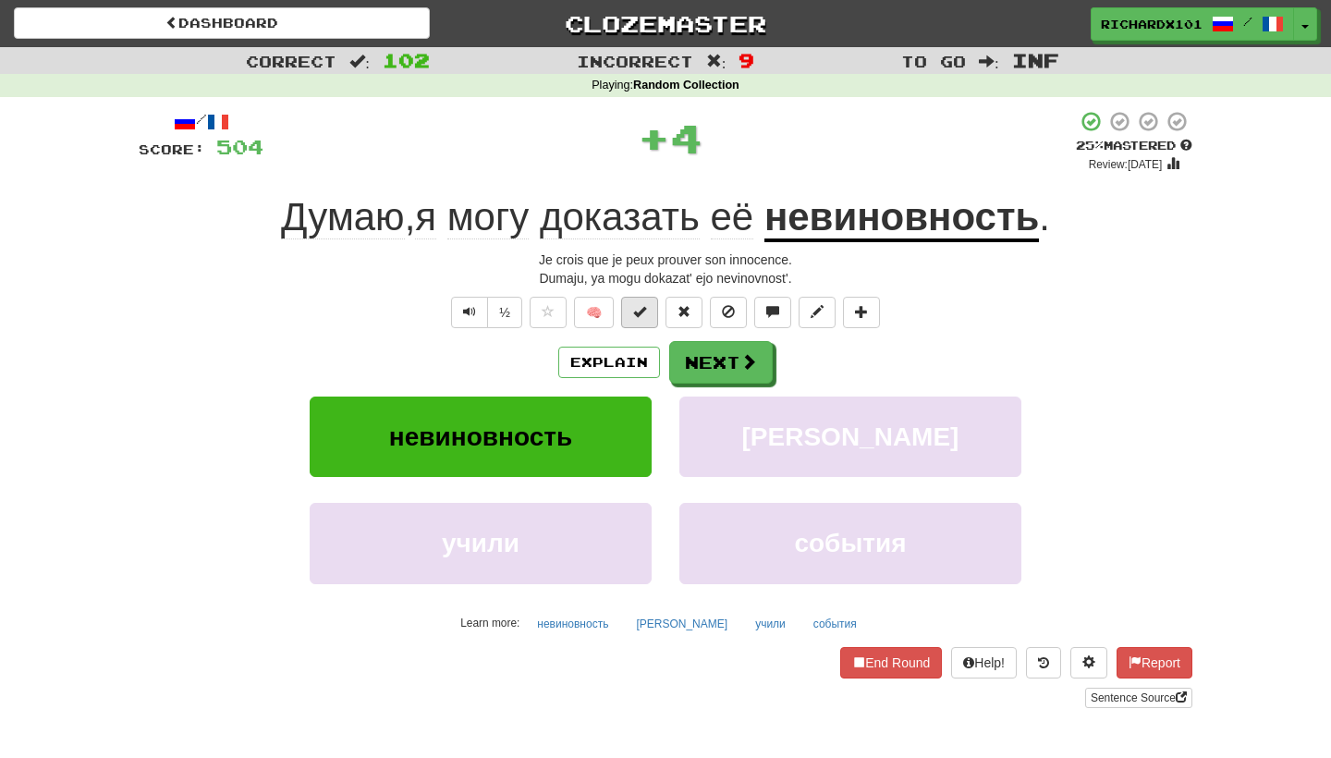
click at [645, 313] on span at bounding box center [639, 311] width 13 height 13
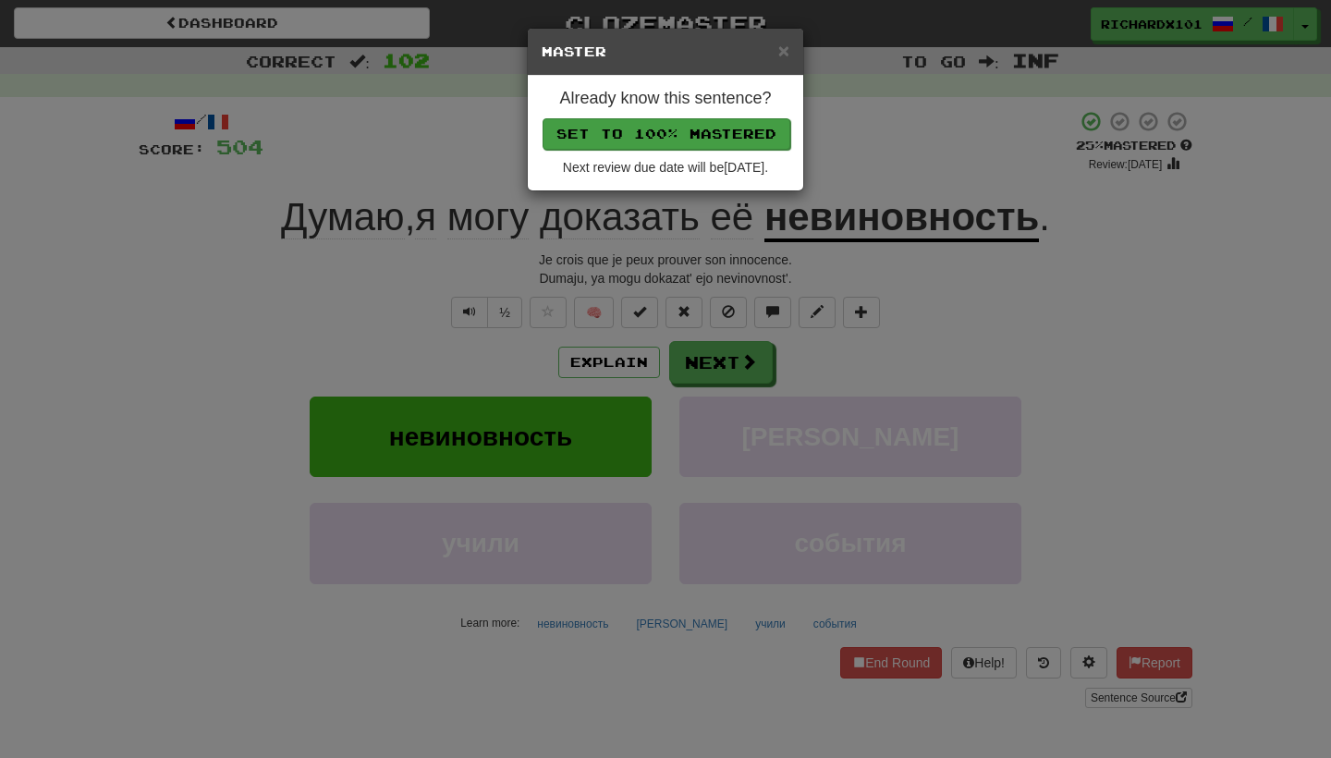
click at [698, 130] on button "Set to 100% Mastered" at bounding box center [666, 133] width 248 height 31
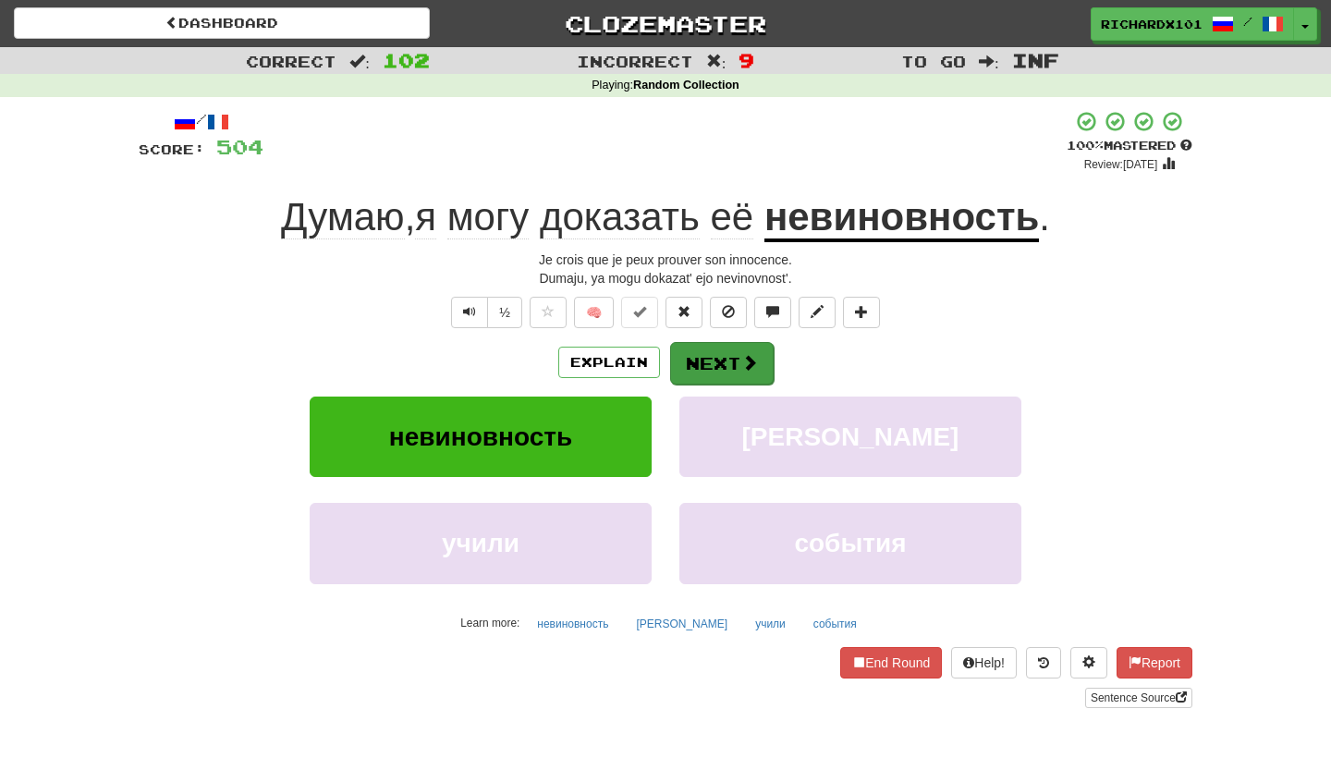
click at [710, 354] on button "Next" at bounding box center [722, 363] width 104 height 43
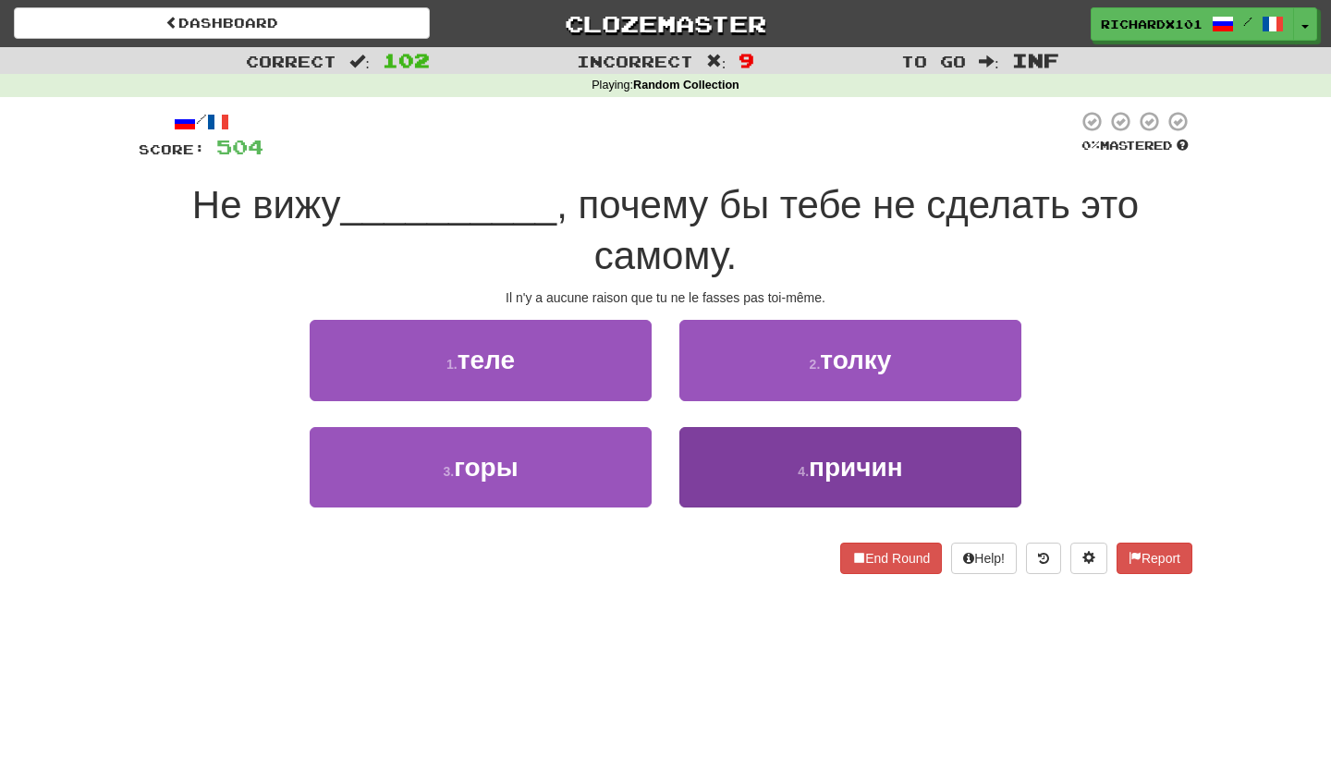
click at [740, 452] on button "4 . причин" at bounding box center [850, 467] width 342 height 80
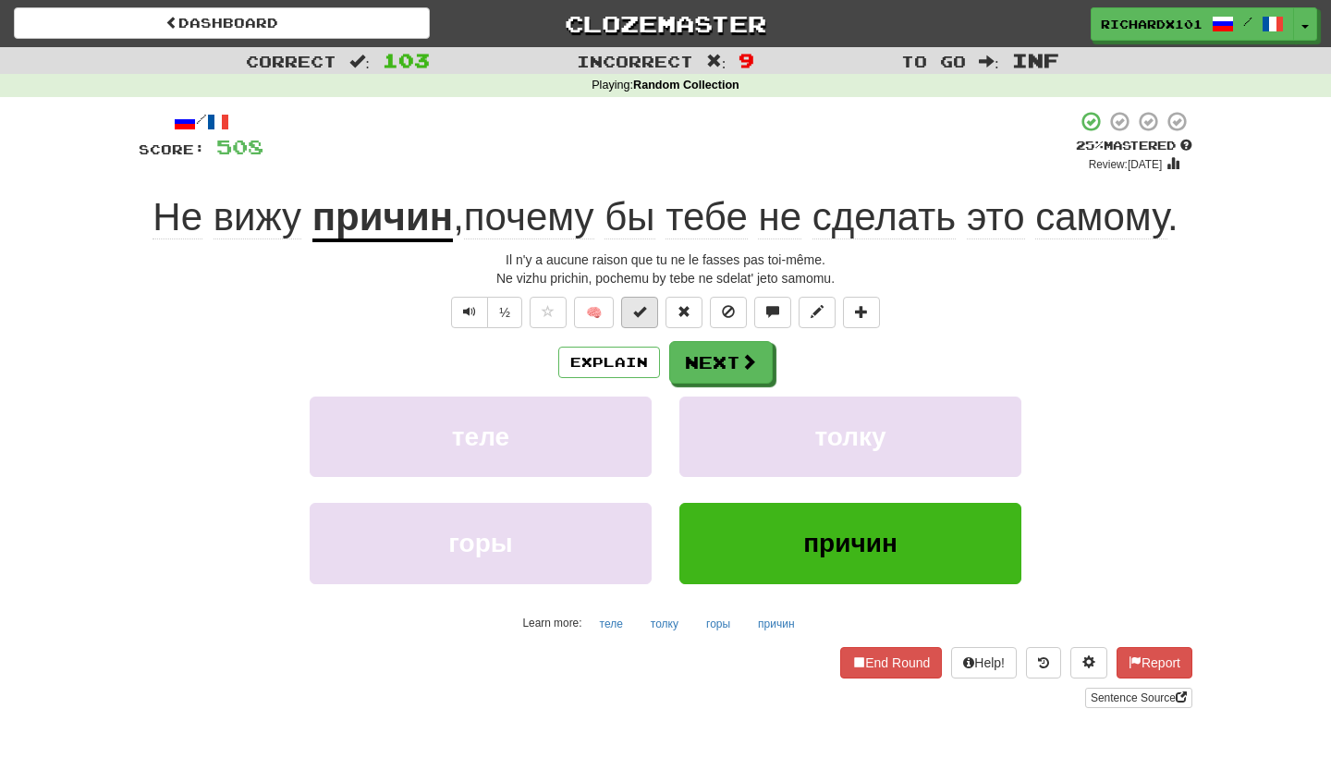
click at [647, 310] on button at bounding box center [639, 312] width 37 height 31
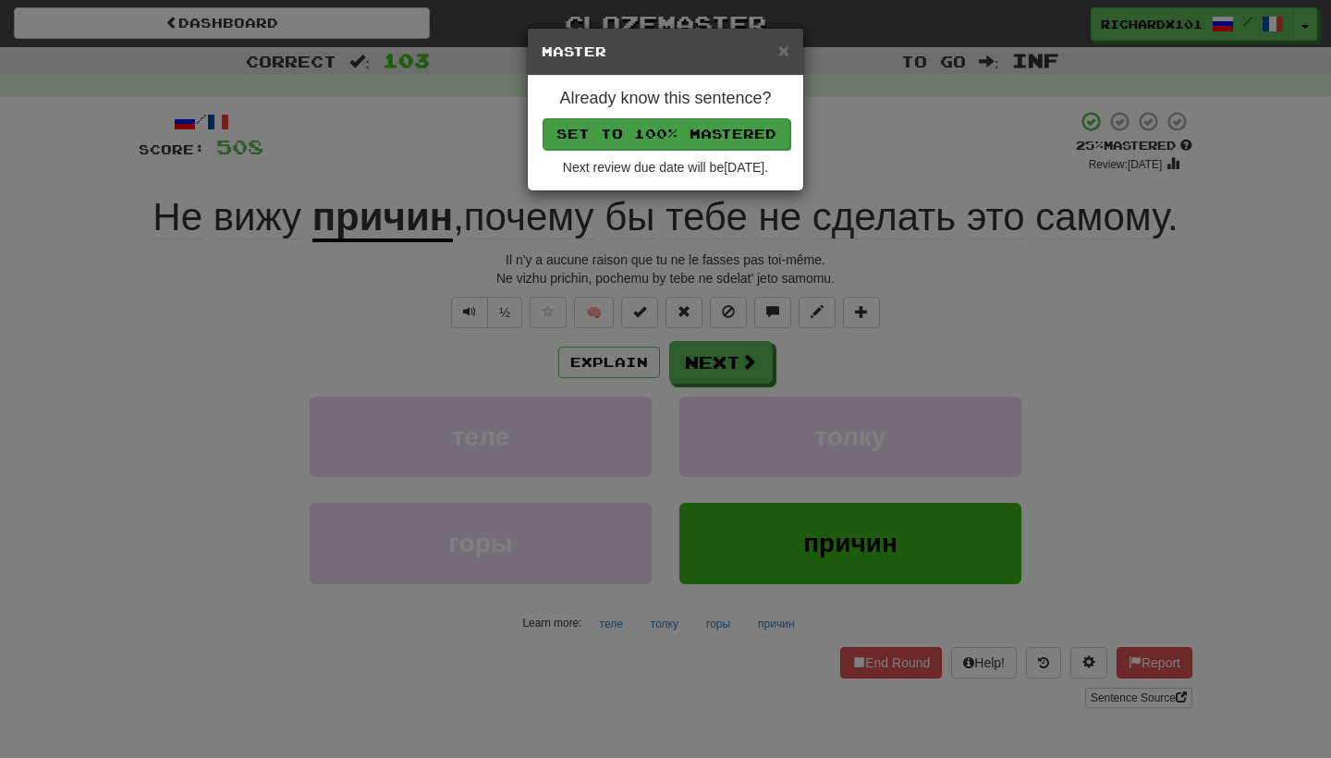
click at [701, 139] on button "Set to 100% Mastered" at bounding box center [666, 133] width 248 height 31
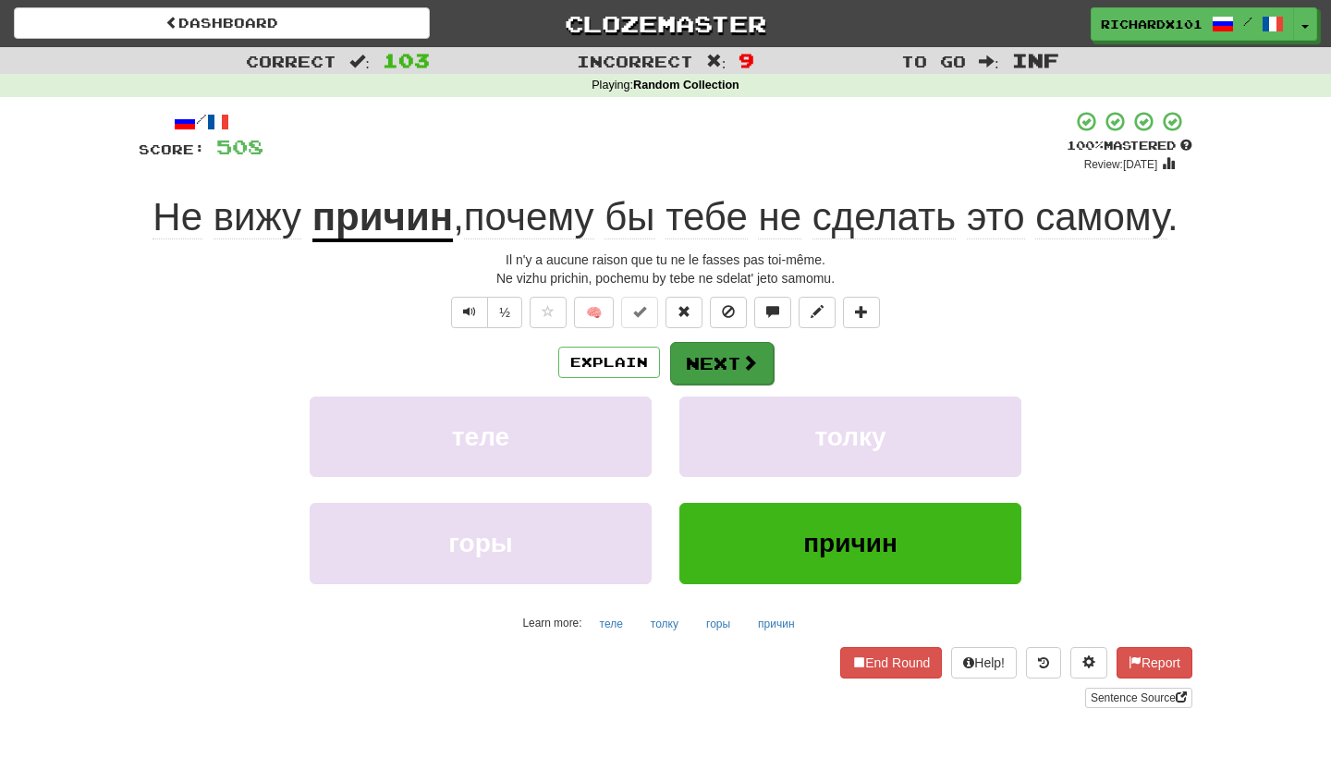
click at [714, 346] on button "Next" at bounding box center [722, 363] width 104 height 43
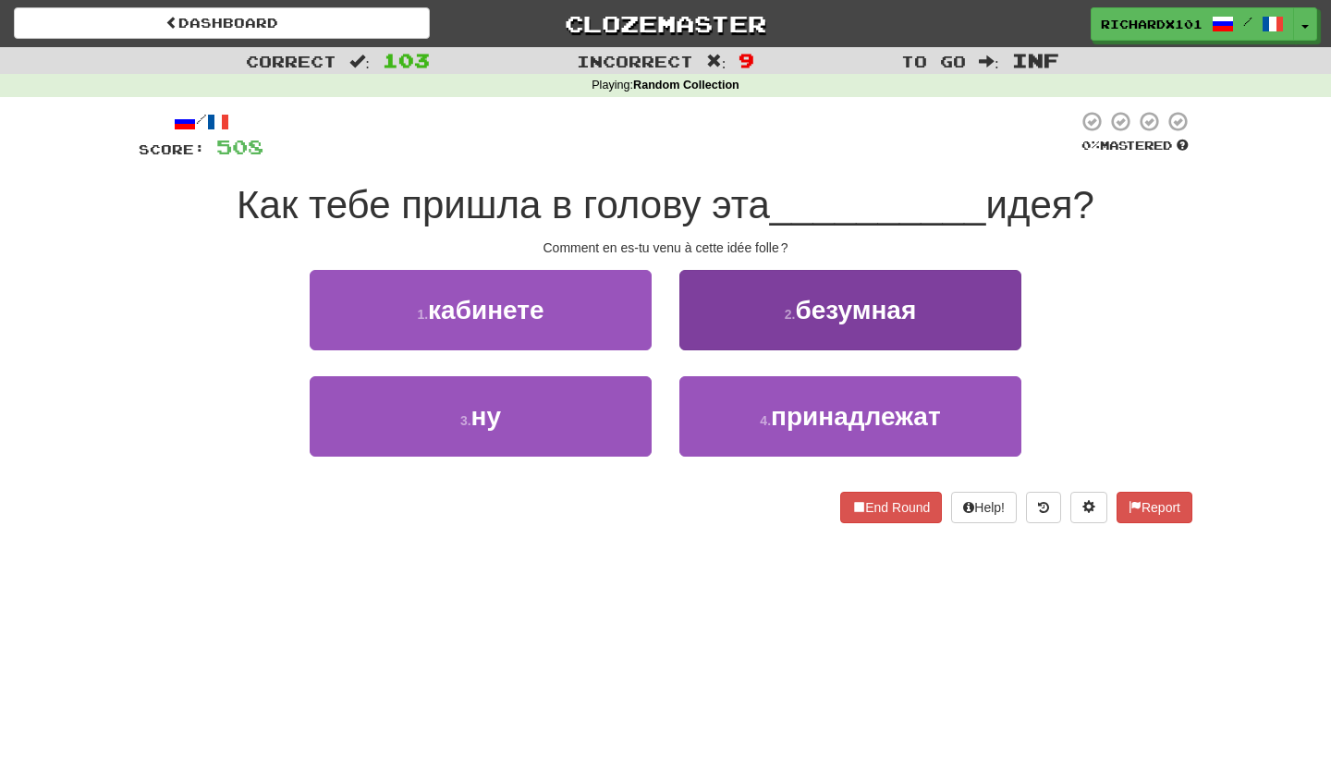
click at [749, 305] on button "2 . безумная" at bounding box center [850, 310] width 342 height 80
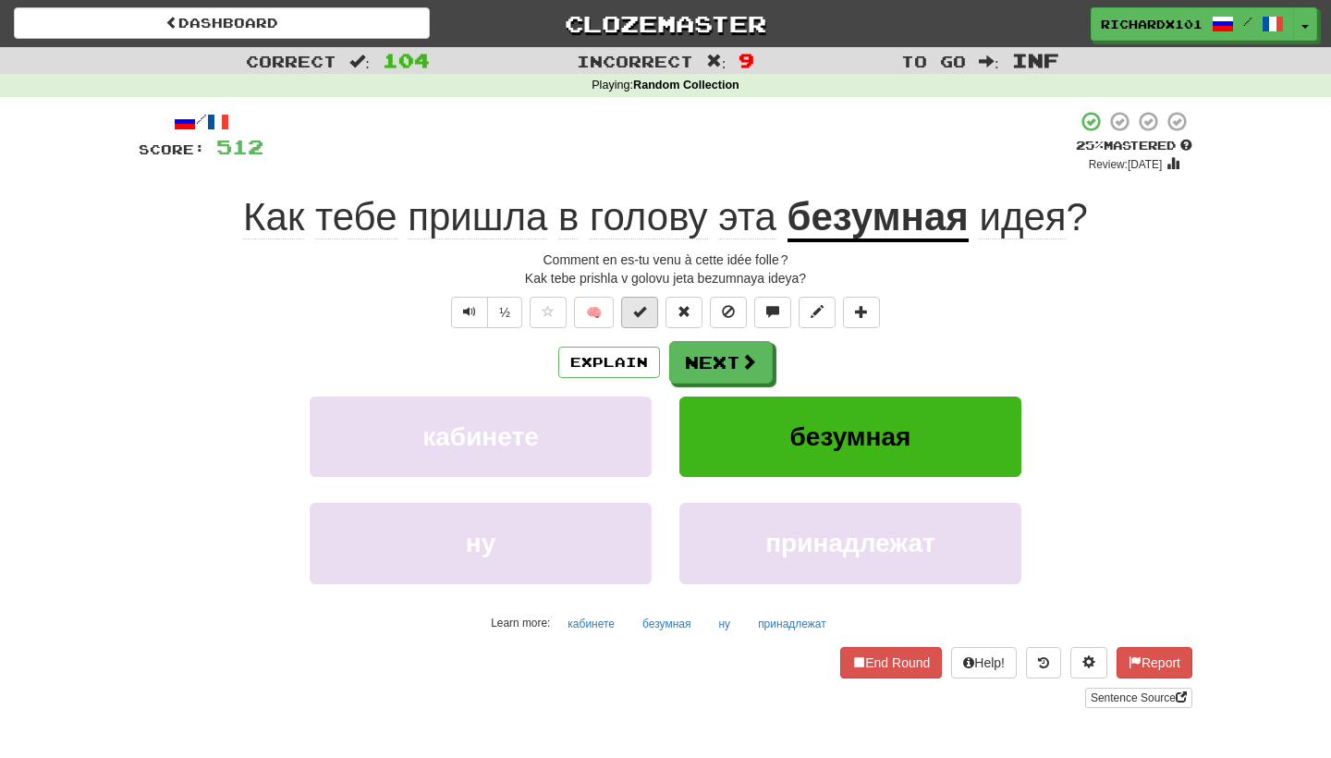
click at [651, 315] on button at bounding box center [639, 312] width 37 height 31
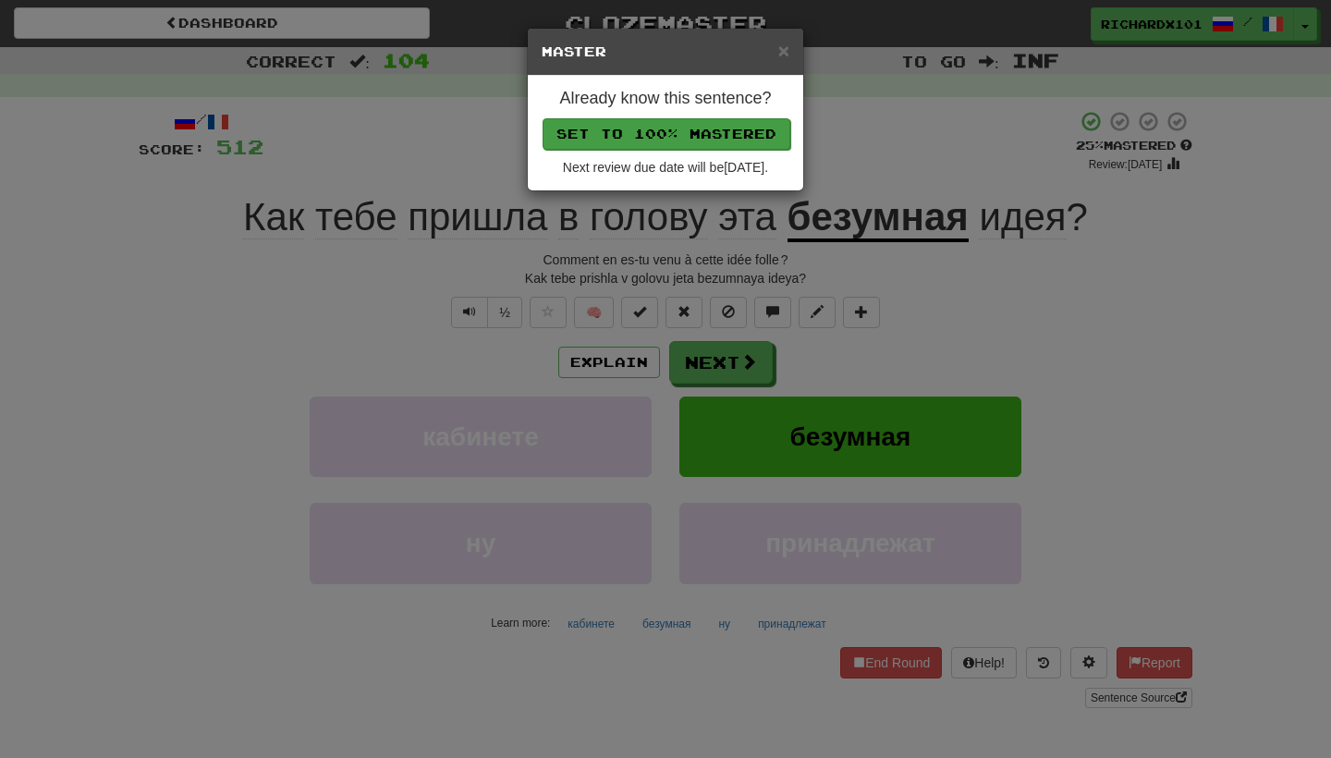
click at [708, 130] on button "Set to 100% Mastered" at bounding box center [666, 133] width 248 height 31
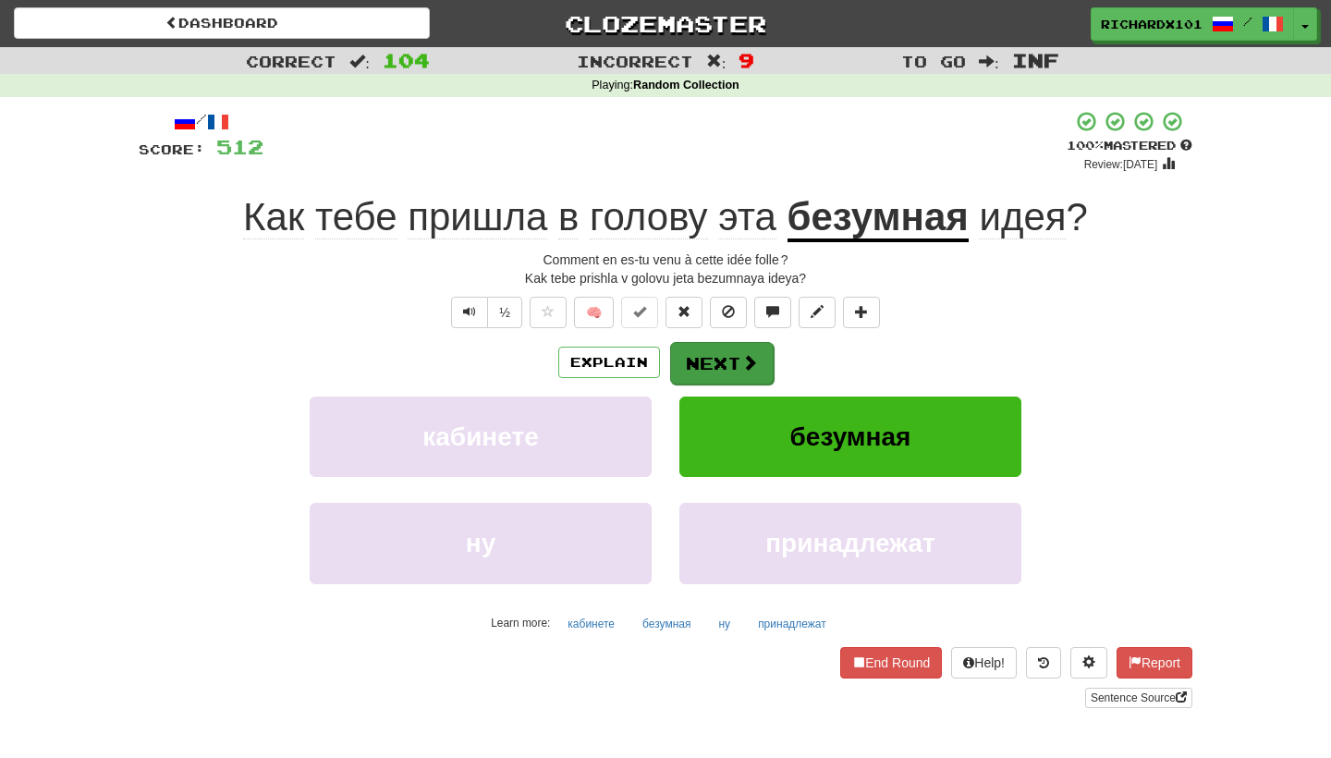
click at [729, 351] on button "Next" at bounding box center [722, 363] width 104 height 43
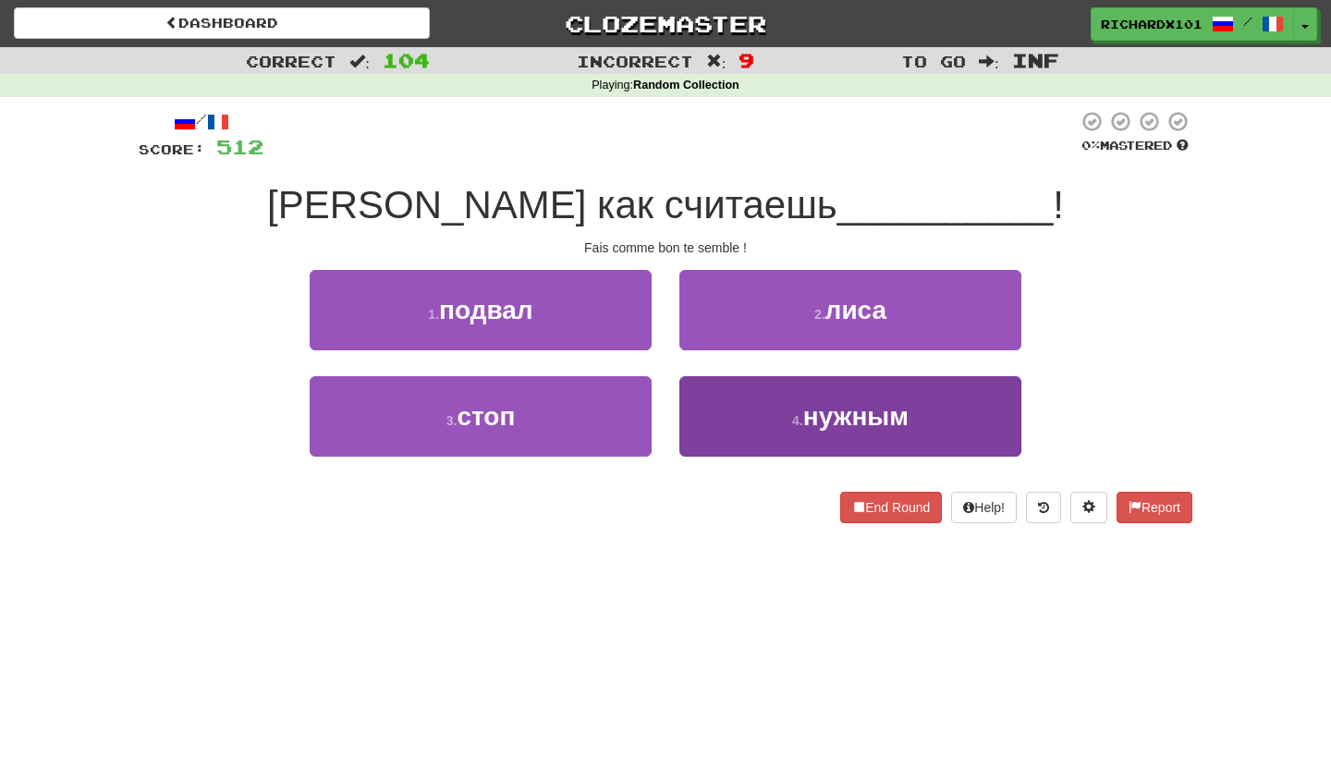
click at [735, 411] on button "4 . нужным" at bounding box center [850, 416] width 342 height 80
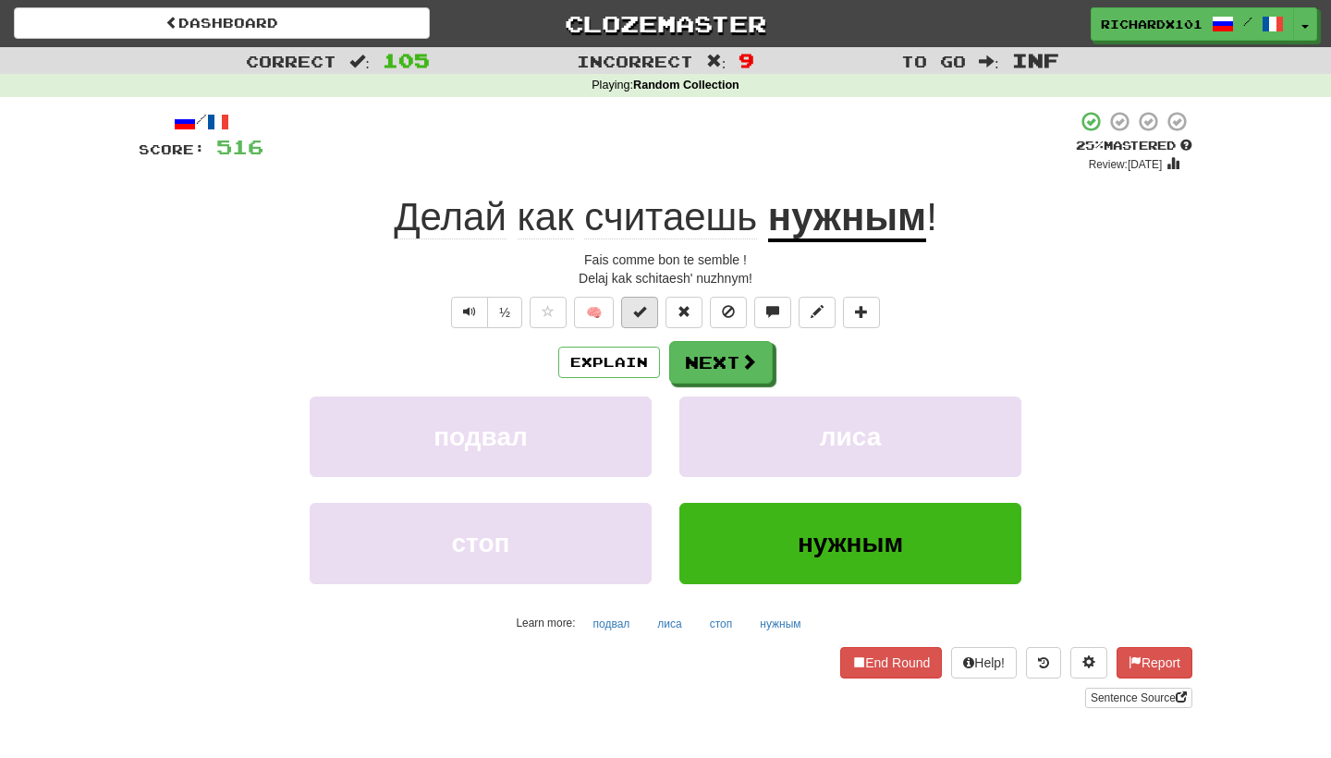
click at [648, 307] on button at bounding box center [639, 312] width 37 height 31
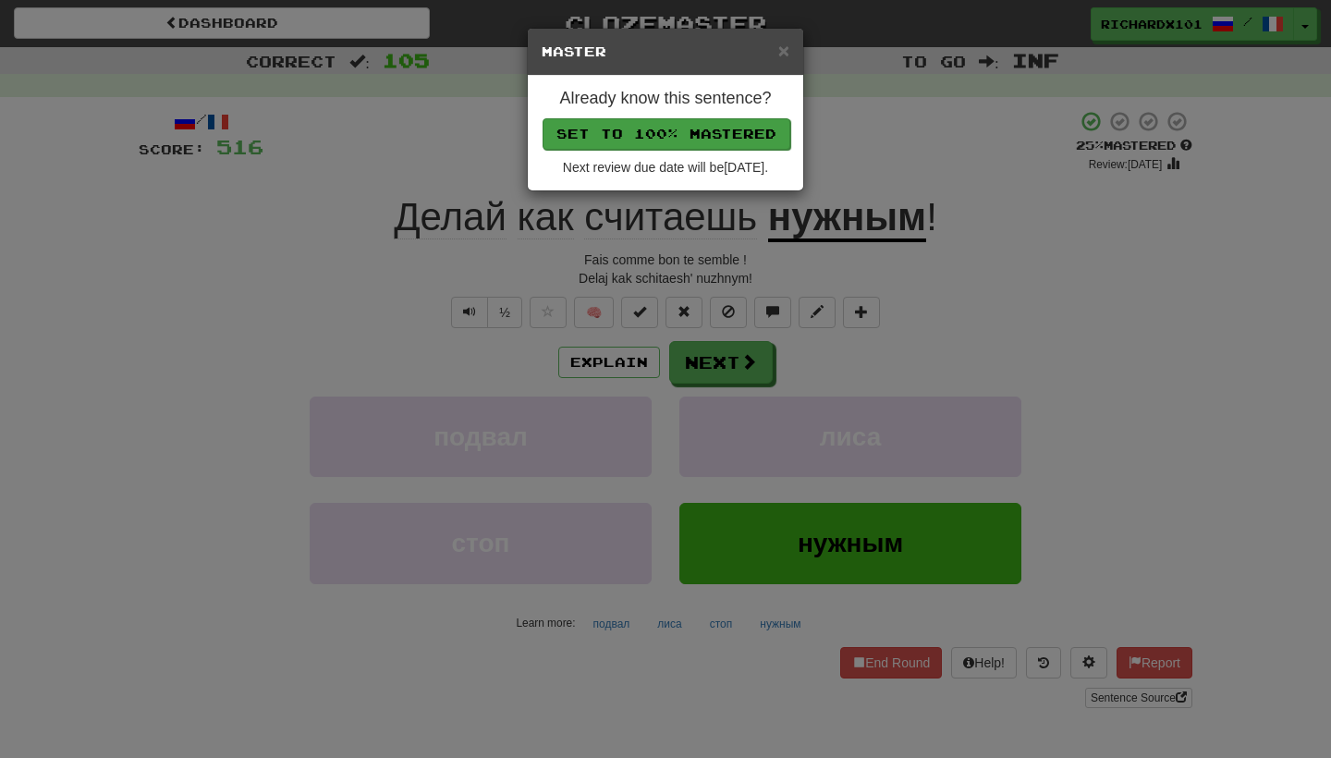
click at [695, 131] on button "Set to 100% Mastered" at bounding box center [666, 133] width 248 height 31
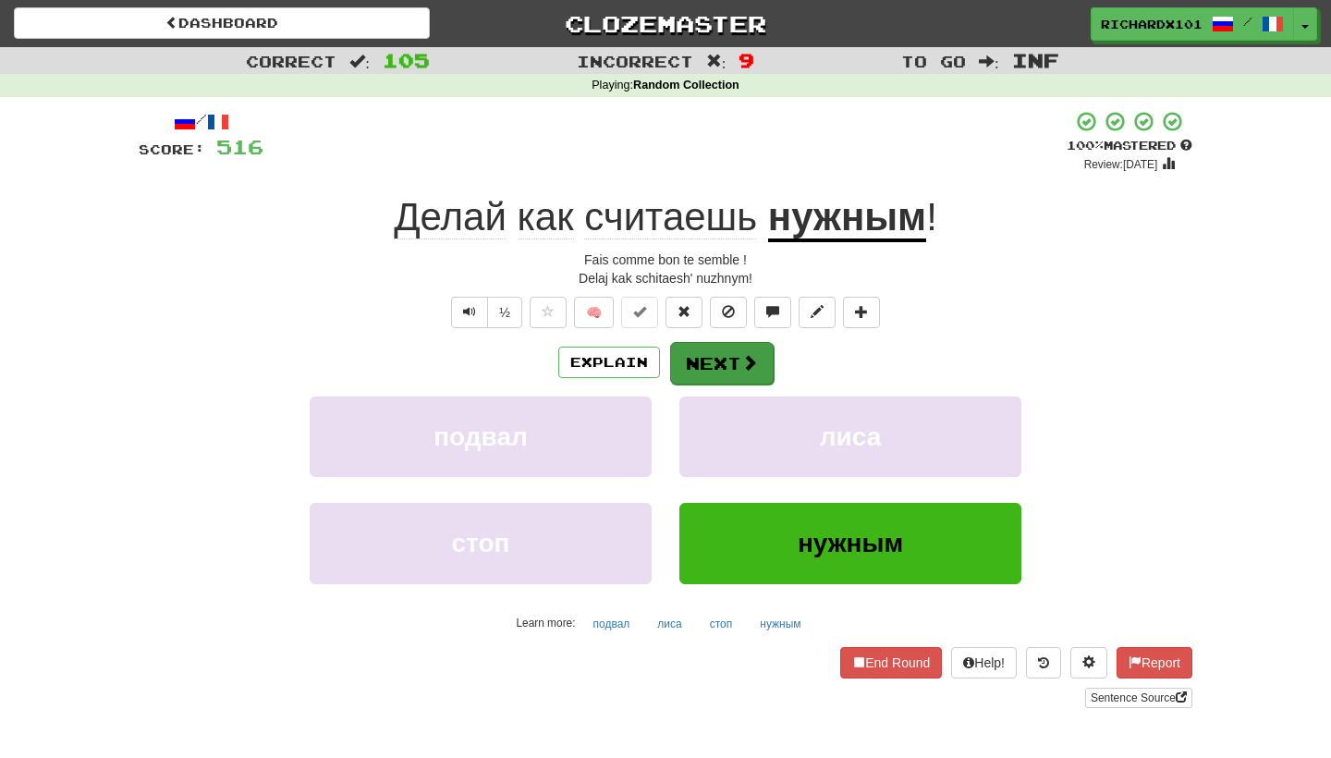
click at [718, 363] on button "Next" at bounding box center [722, 363] width 104 height 43
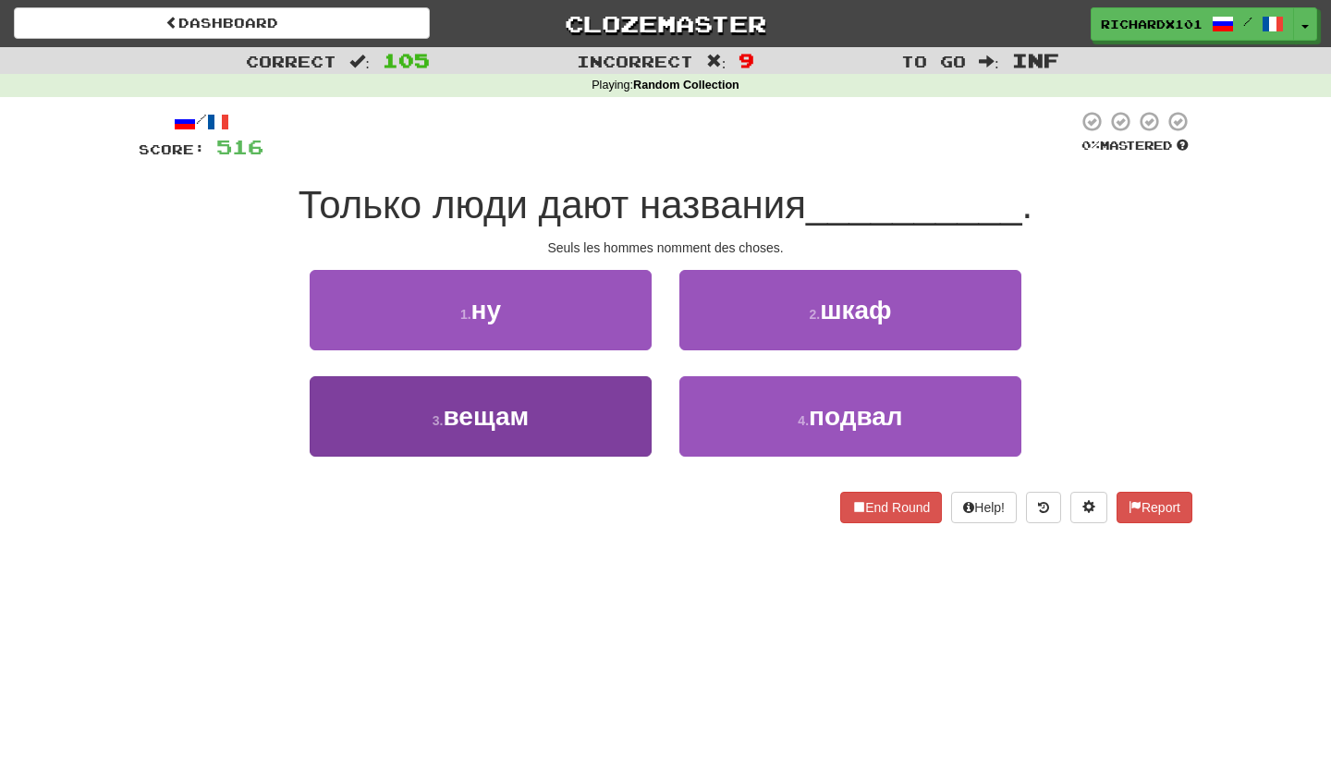
click at [613, 411] on button "3 . вещам" at bounding box center [481, 416] width 342 height 80
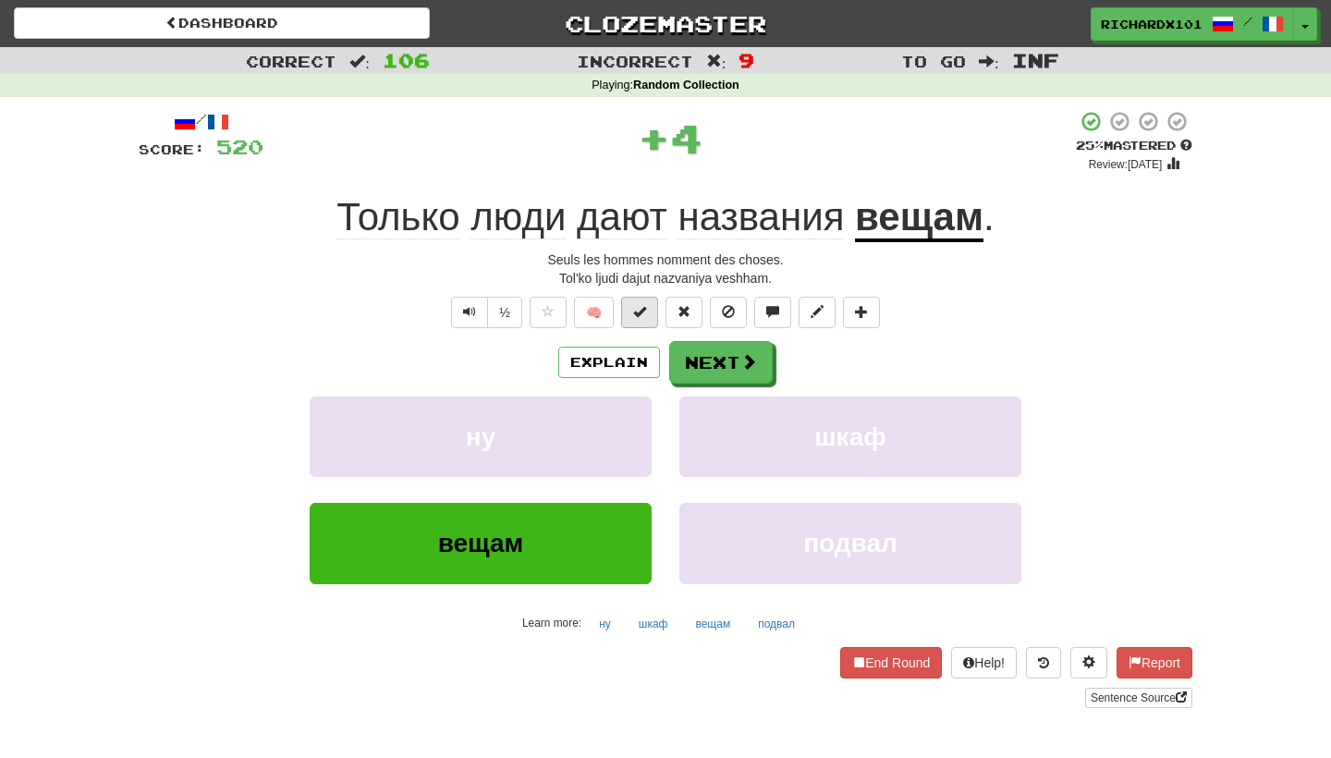
click at [641, 310] on span at bounding box center [639, 311] width 13 height 13
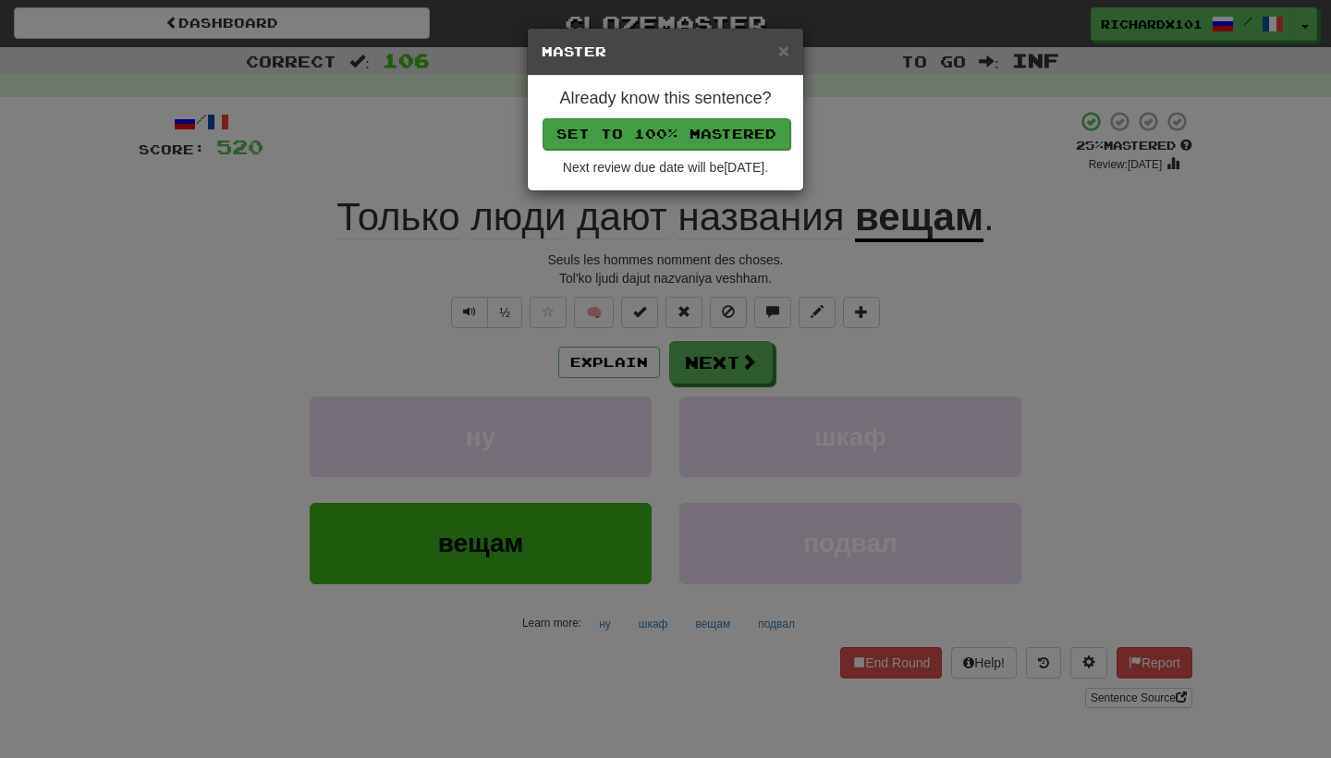
click at [701, 125] on button "Set to 100% Mastered" at bounding box center [666, 133] width 248 height 31
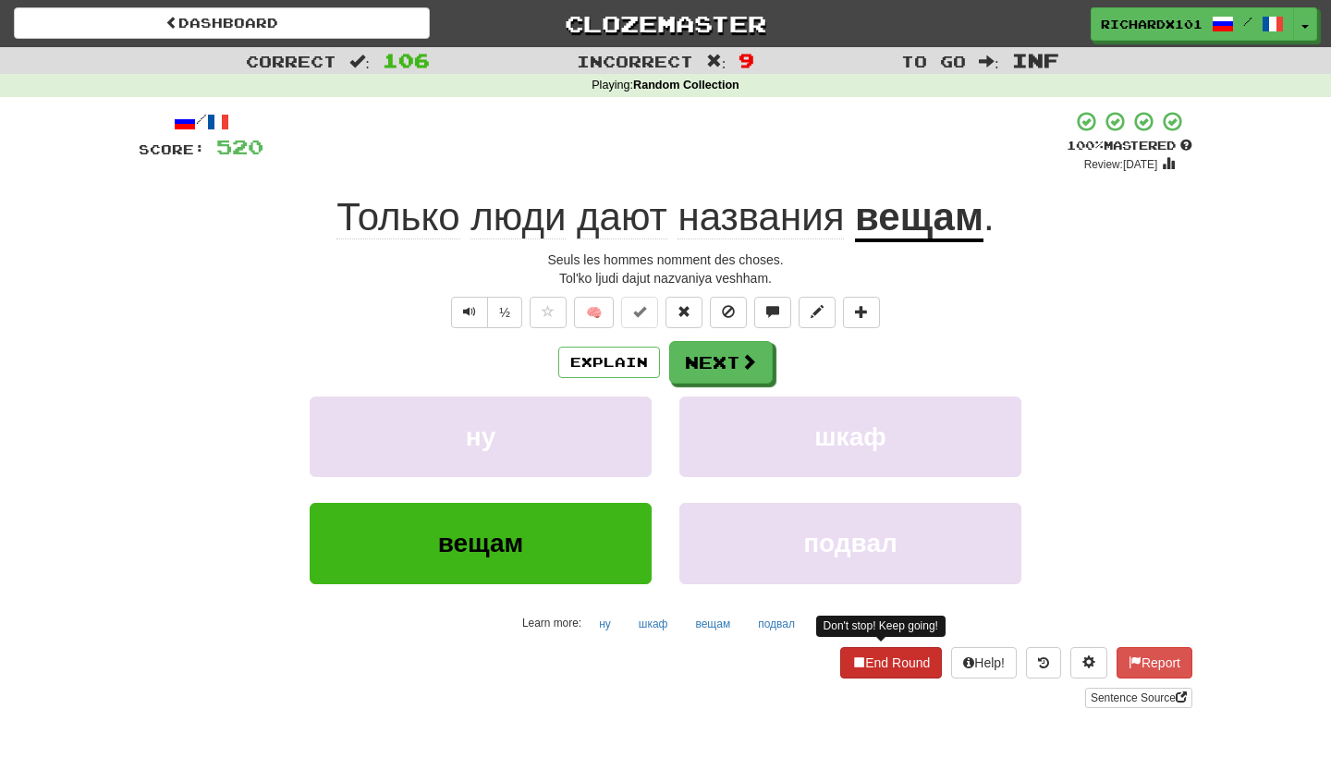
click at [878, 657] on button "End Round" at bounding box center [891, 662] width 102 height 31
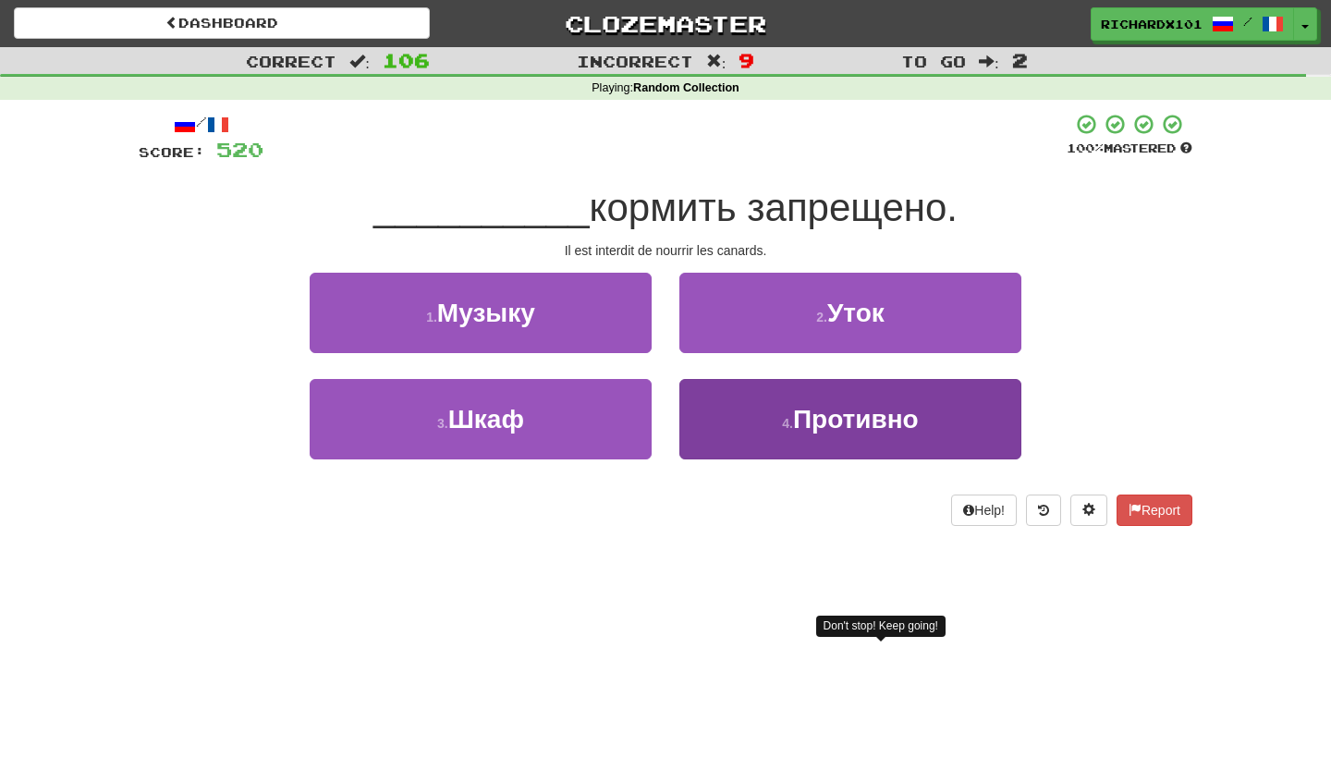
click at [880, 426] on span "Противно" at bounding box center [856, 419] width 126 height 29
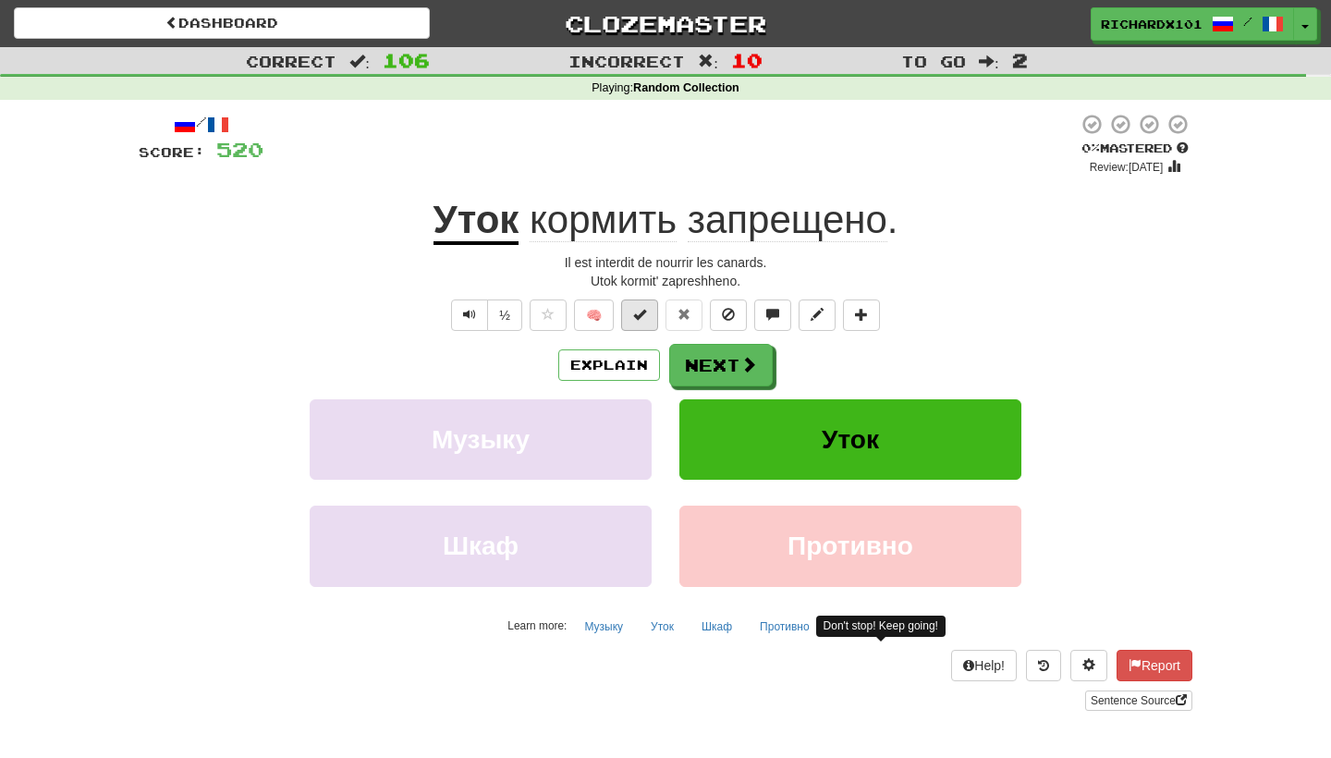
drag, startPoint x: 762, startPoint y: 369, endPoint x: 642, endPoint y: 308, distance: 133.9
click at [642, 308] on div "/ Score: 520 0 % Mastered Review: [DATE] Уток кормить запрещено . Il est interd…" at bounding box center [666, 412] width 1054 height 598
click at [642, 308] on span at bounding box center [639, 314] width 13 height 13
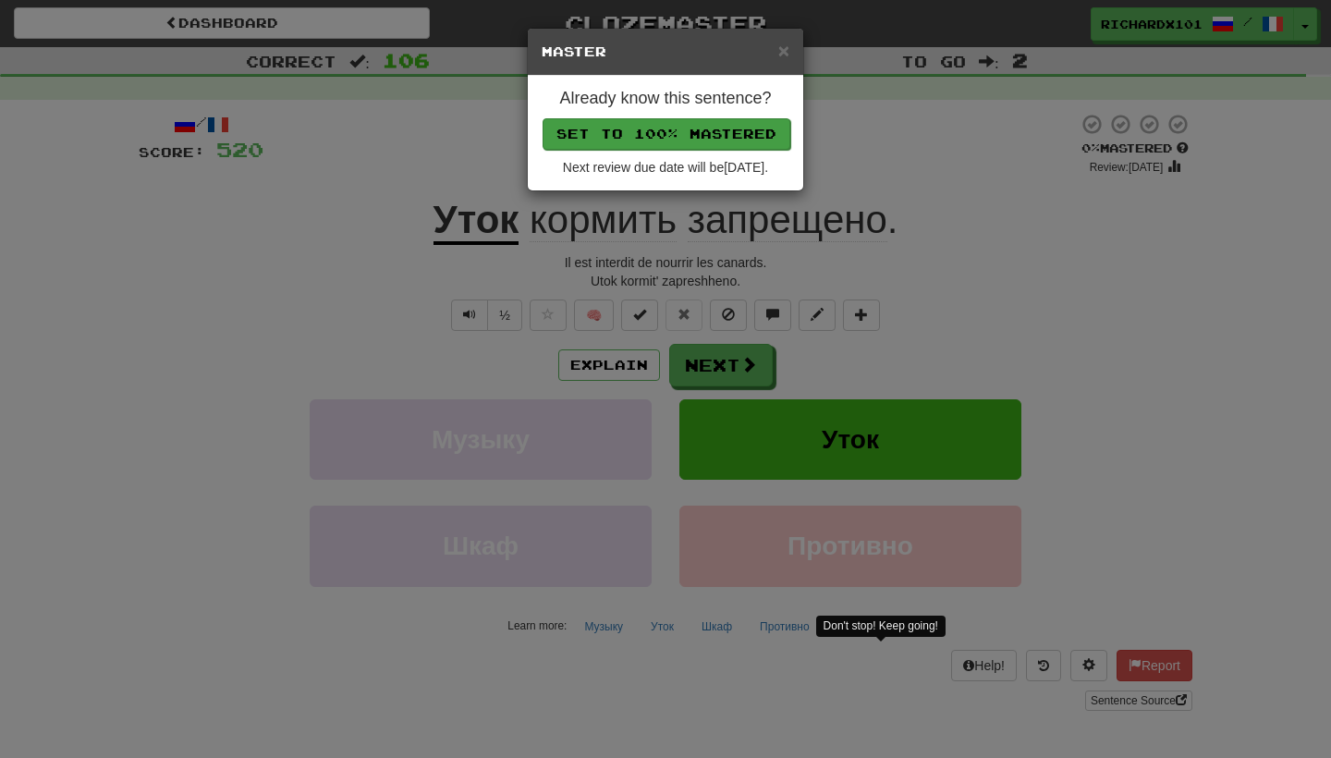
click at [716, 133] on button "Set to 100% Mastered" at bounding box center [666, 133] width 248 height 31
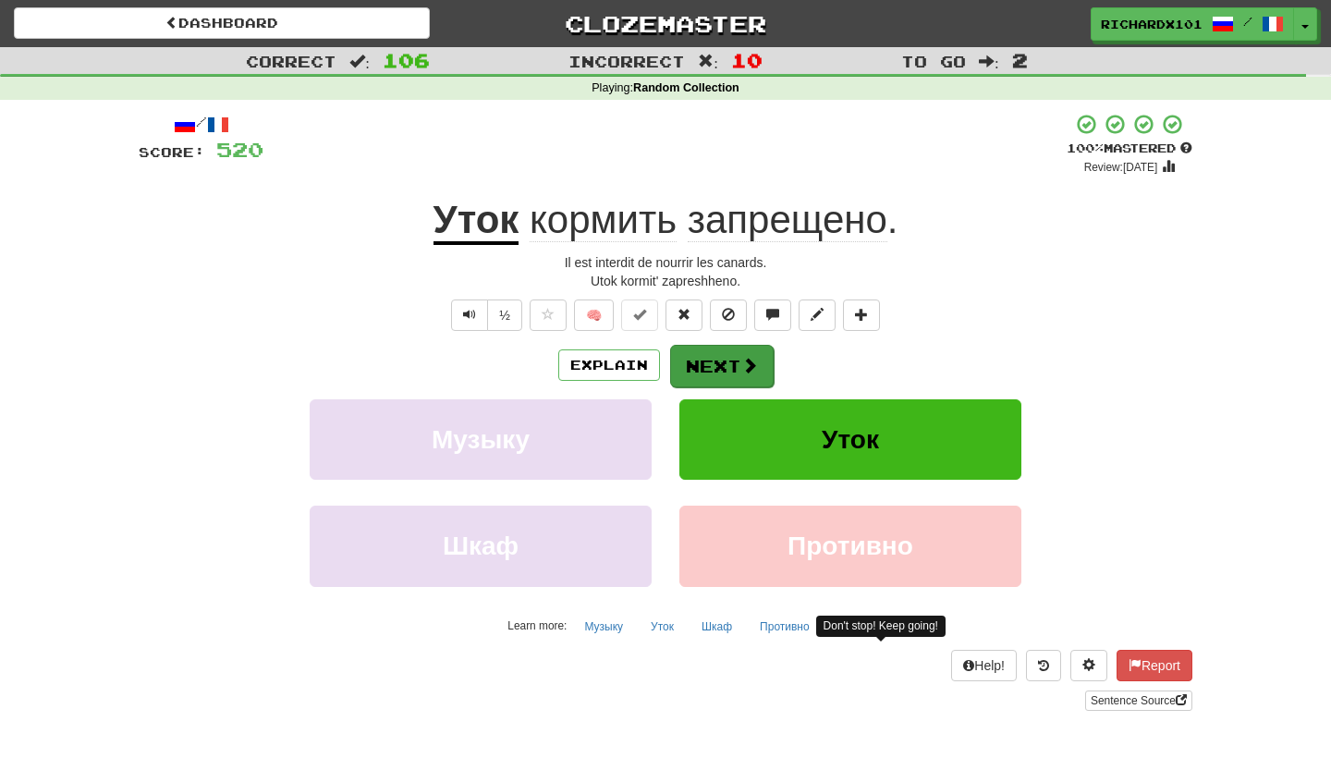
click at [723, 359] on button "Next" at bounding box center [722, 366] width 104 height 43
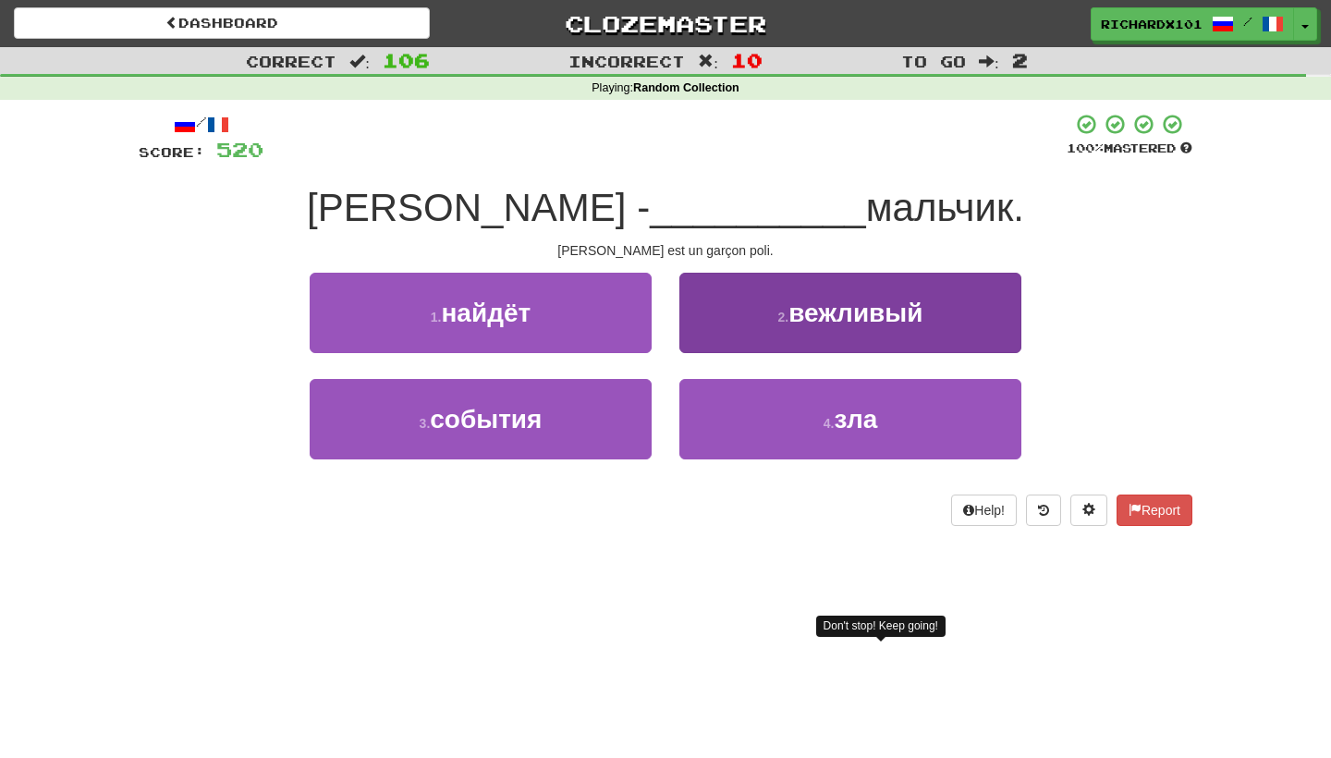
click at [739, 320] on button "2 . вежливый" at bounding box center [850, 313] width 342 height 80
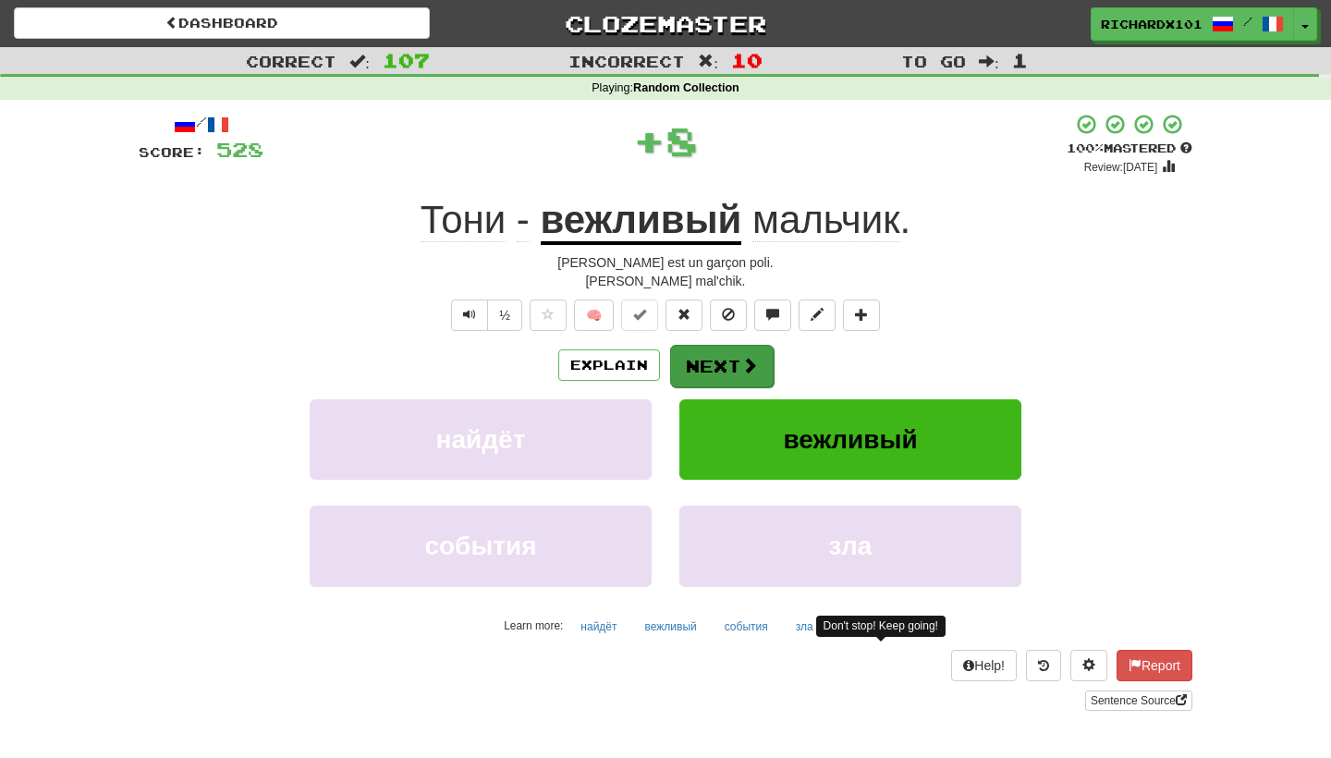
click at [729, 364] on button "Next" at bounding box center [722, 366] width 104 height 43
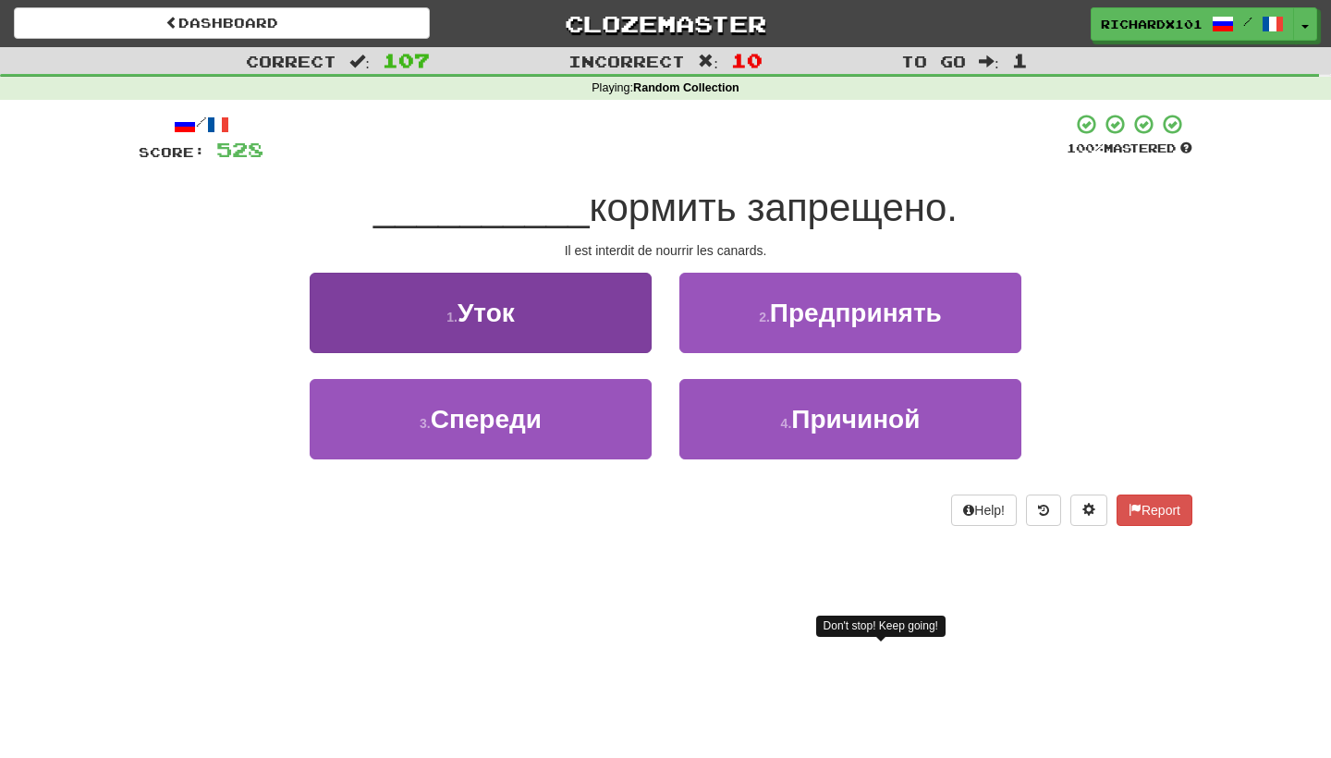
click at [626, 313] on button "1 . Уток" at bounding box center [481, 313] width 342 height 80
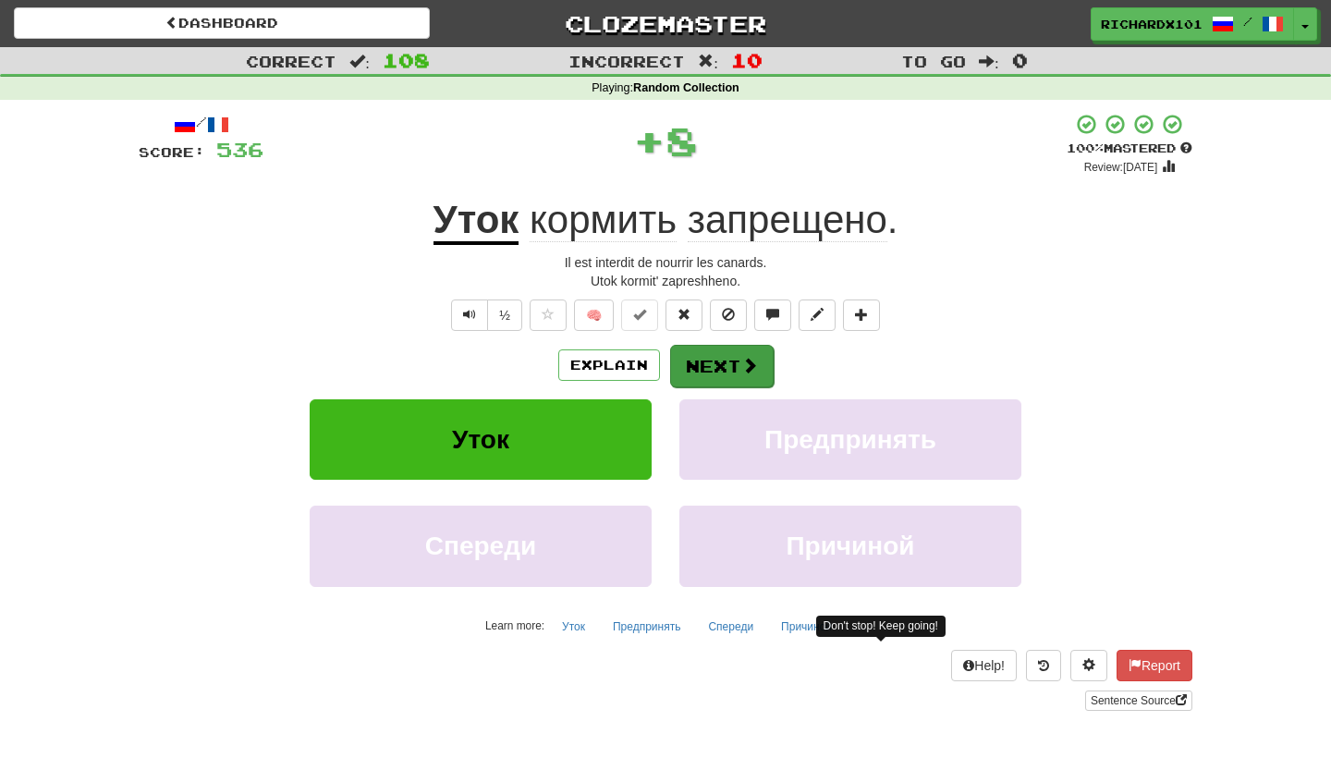
click at [703, 362] on button "Next" at bounding box center [722, 366] width 104 height 43
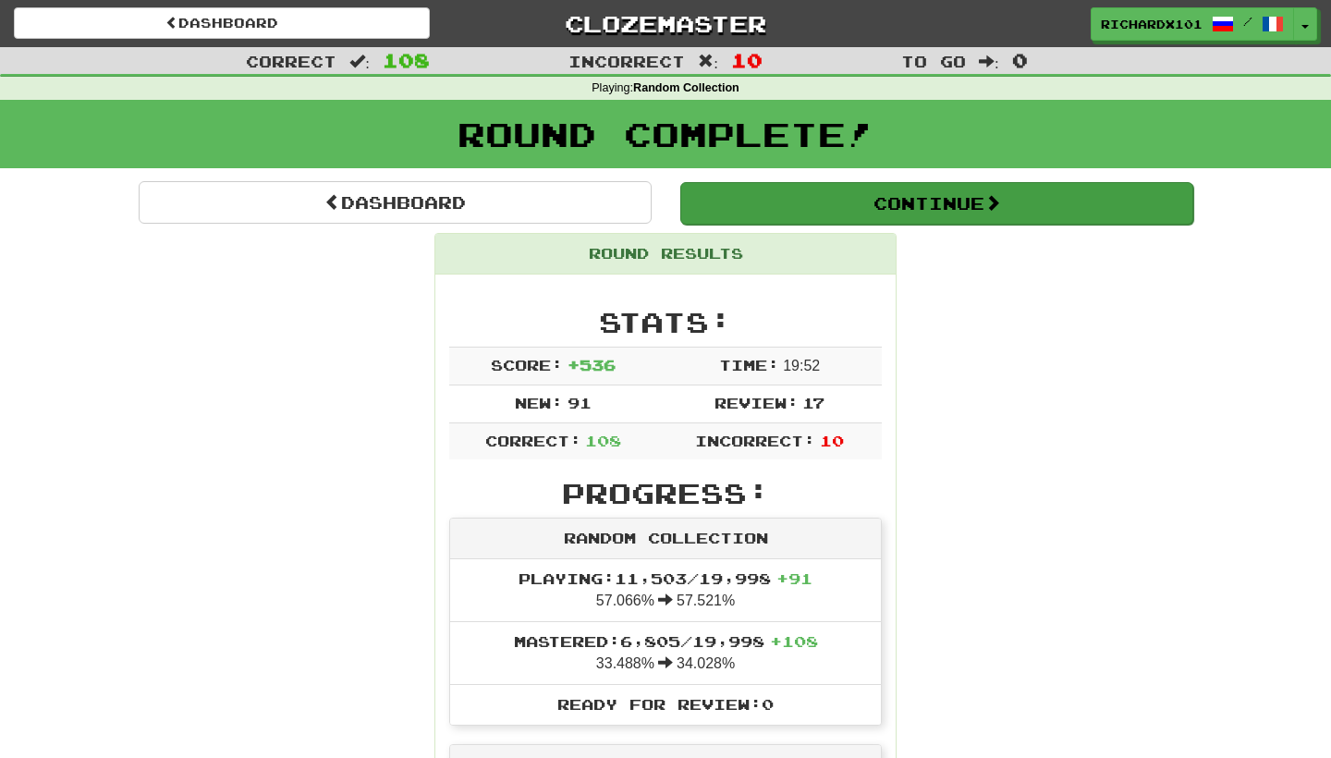
click at [835, 202] on button "Continue" at bounding box center [936, 203] width 513 height 43
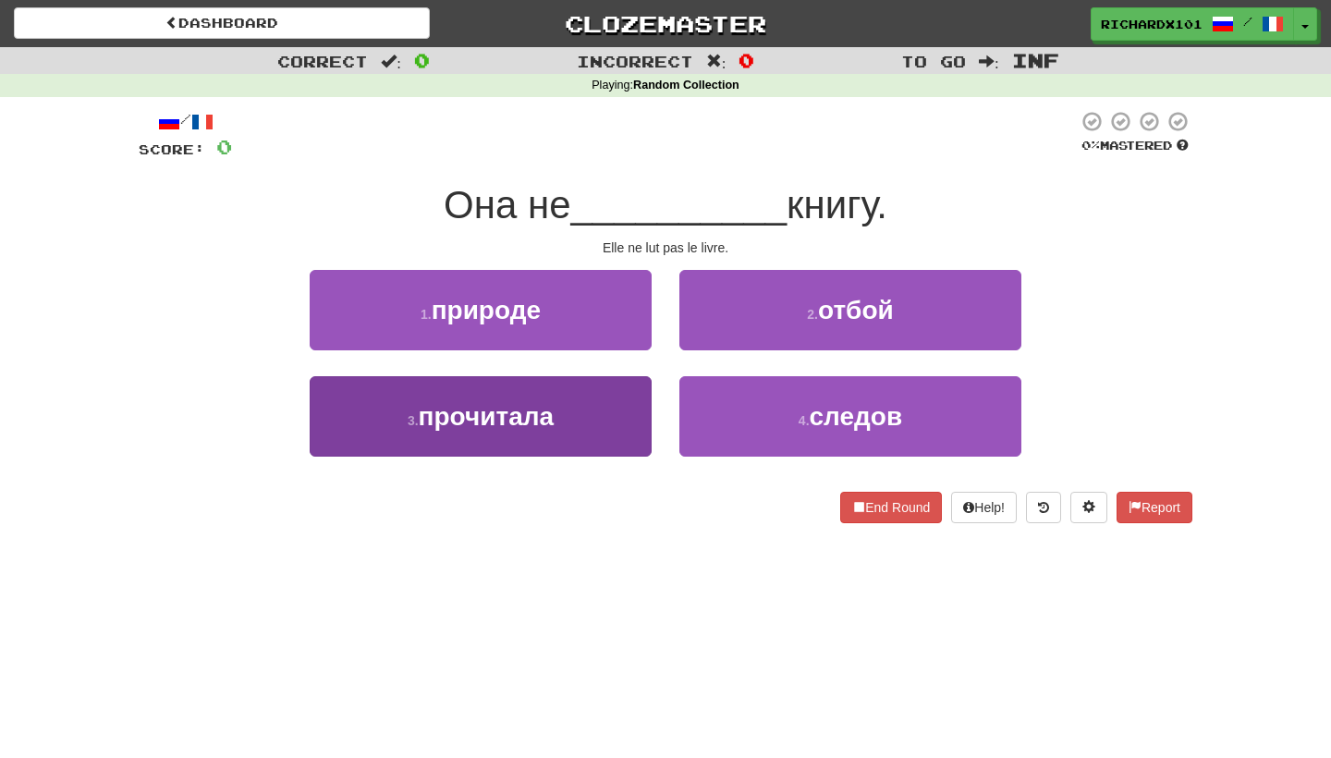
click at [634, 424] on button "3 . прочитала" at bounding box center [481, 416] width 342 height 80
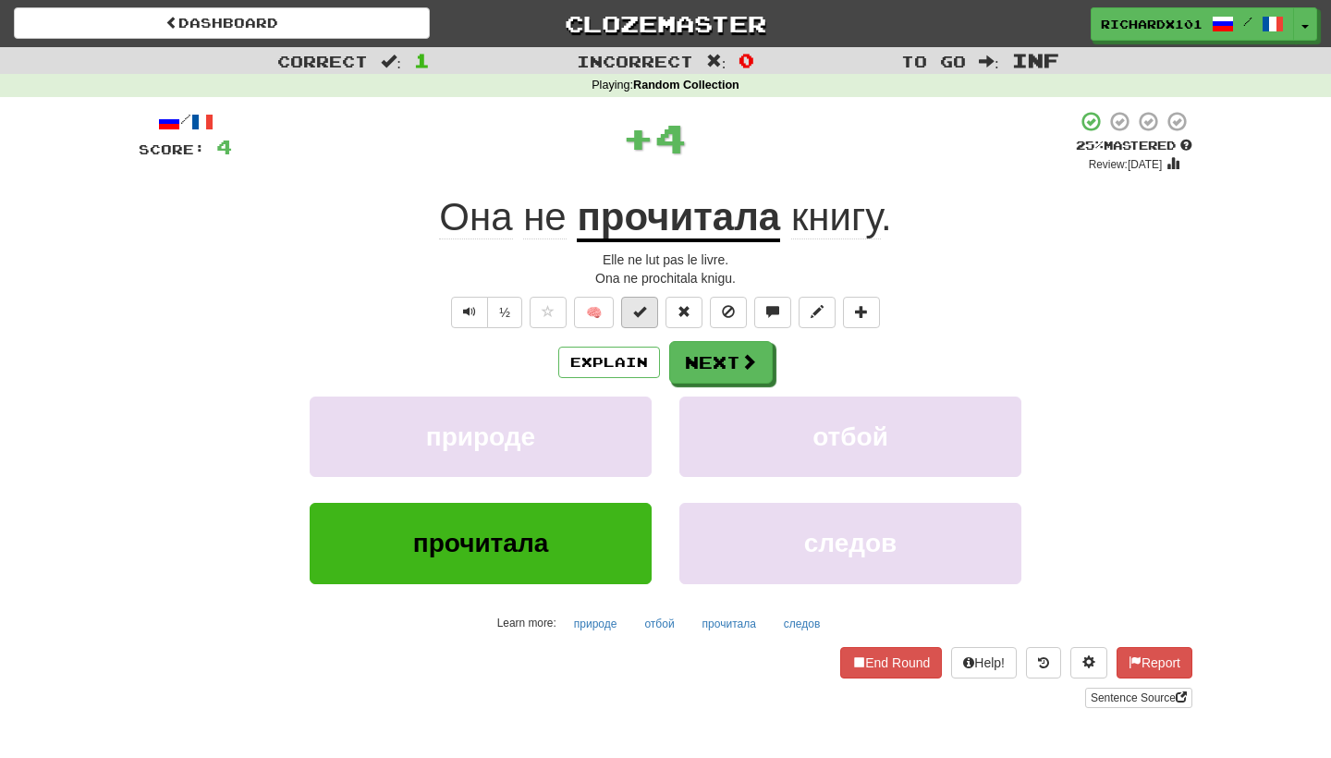
click at [638, 309] on span at bounding box center [639, 311] width 13 height 13
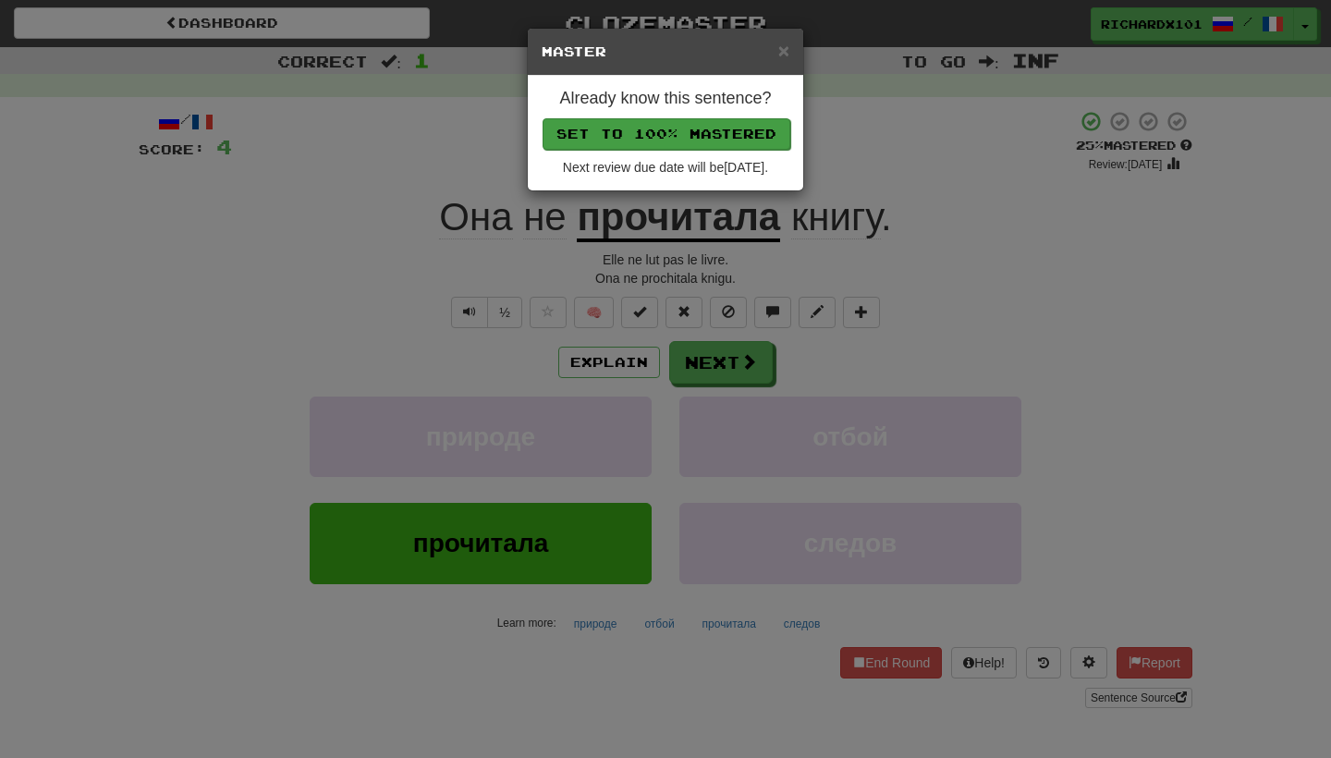
click at [691, 125] on button "Set to 100% Mastered" at bounding box center [666, 133] width 248 height 31
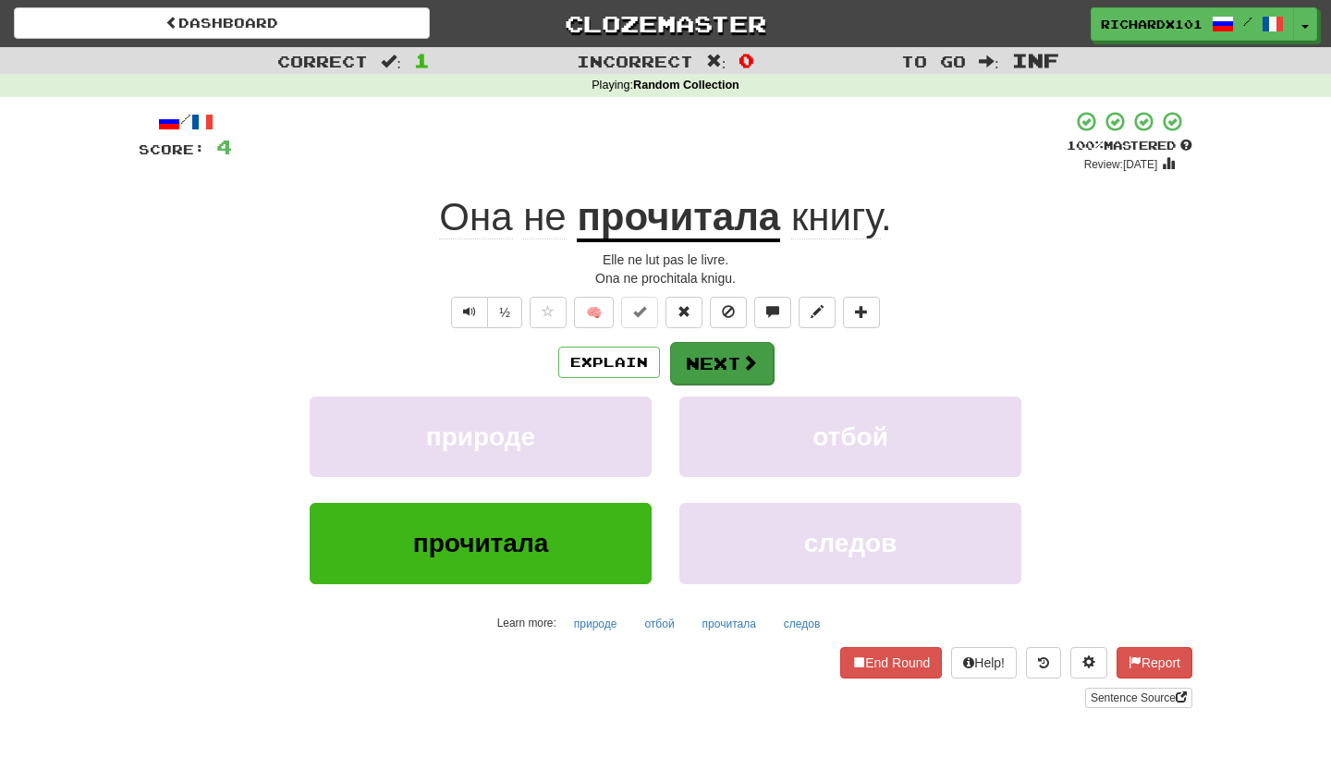
click at [710, 369] on button "Next" at bounding box center [722, 363] width 104 height 43
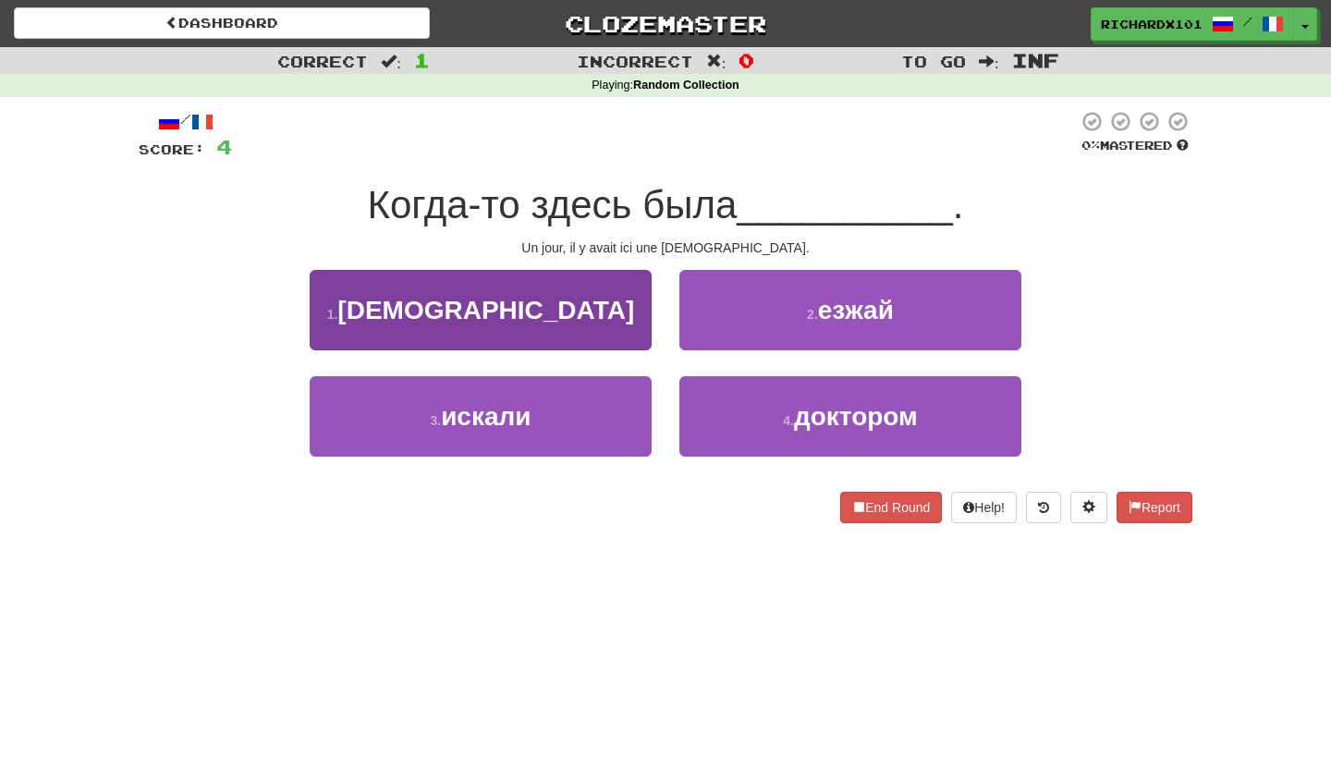
click at [632, 315] on button "1 . [DEMOGRAPHIC_DATA]" at bounding box center [481, 310] width 342 height 80
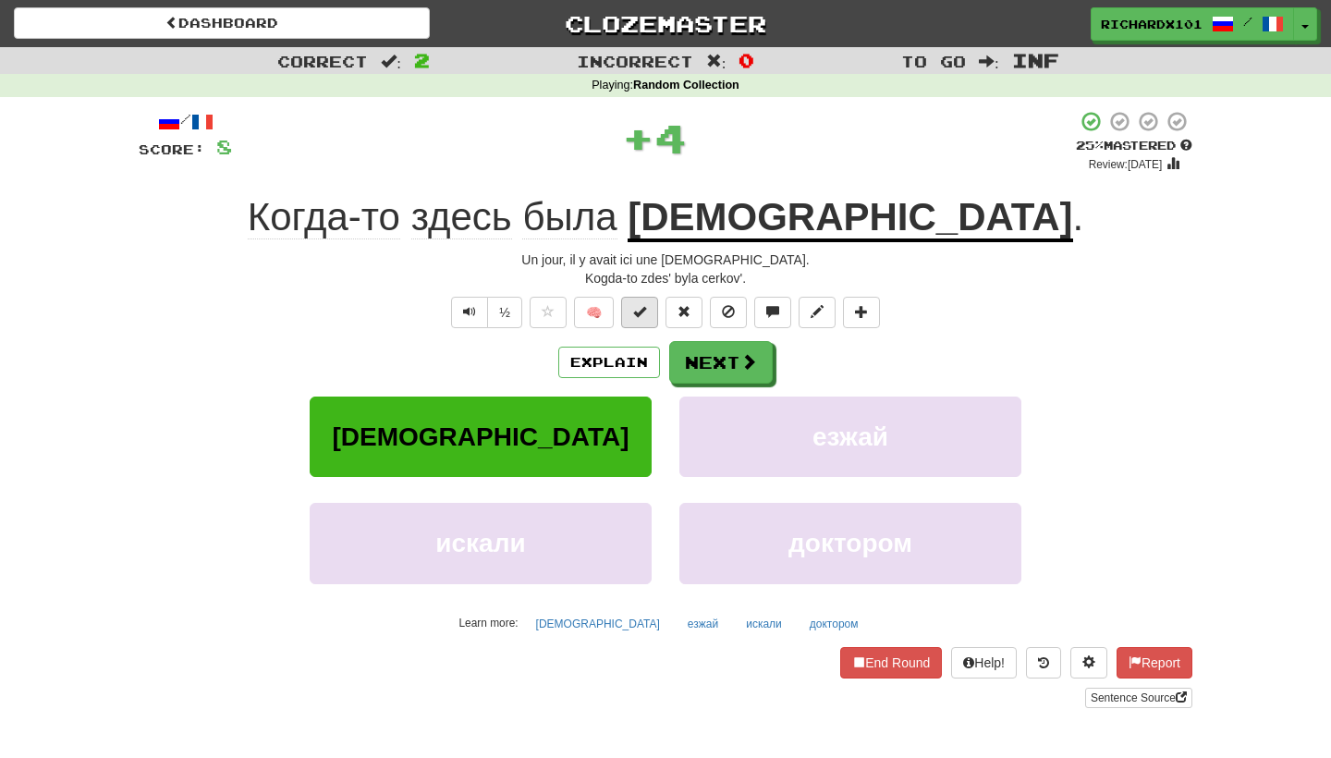
click at [634, 313] on span at bounding box center [639, 311] width 13 height 13
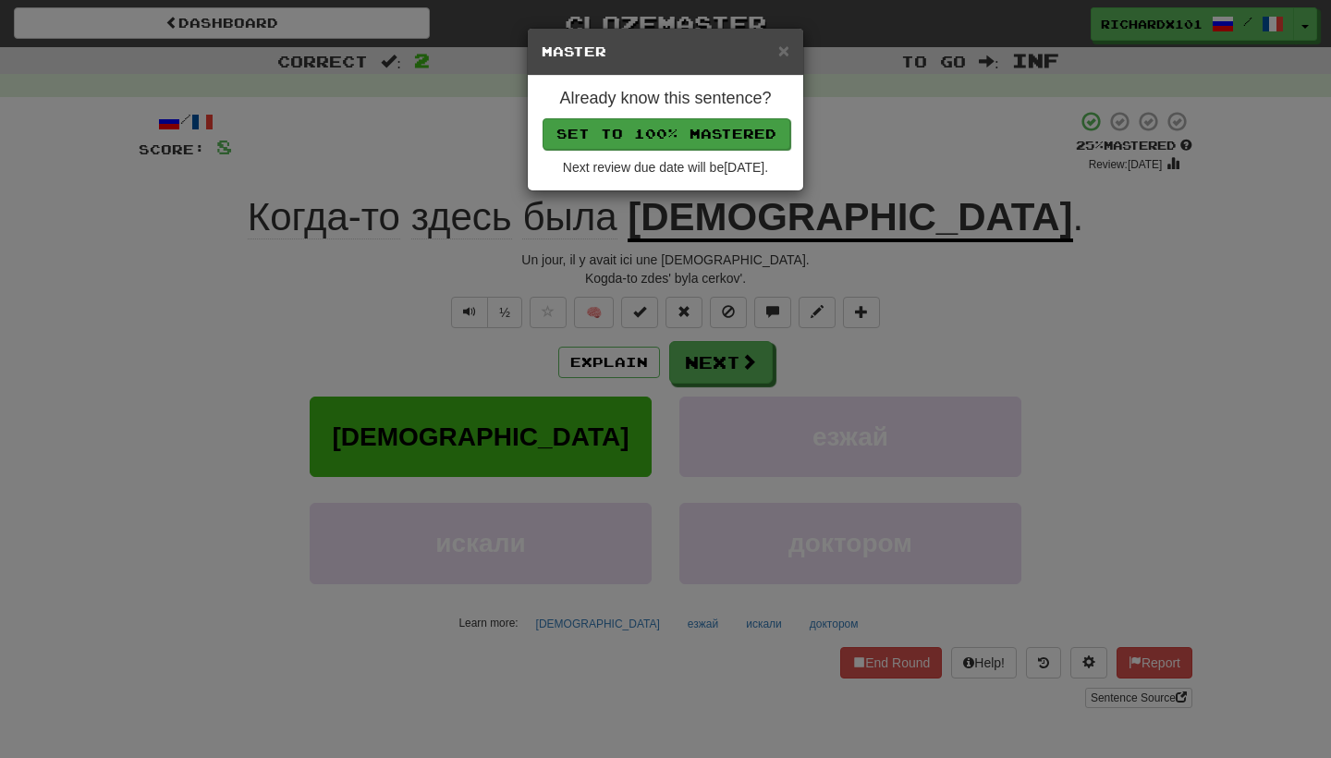
click at [701, 138] on button "Set to 100% Mastered" at bounding box center [666, 133] width 248 height 31
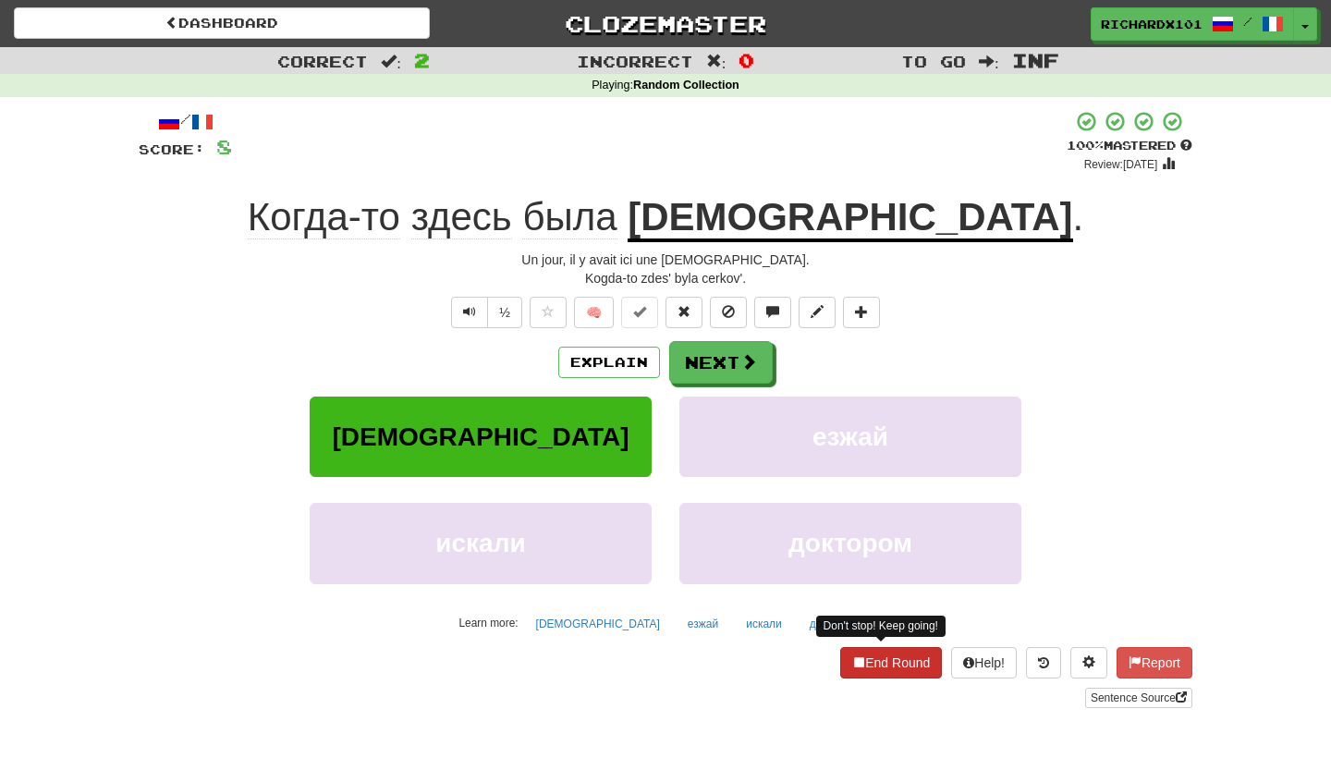
click at [872, 660] on button "End Round" at bounding box center [891, 662] width 102 height 31
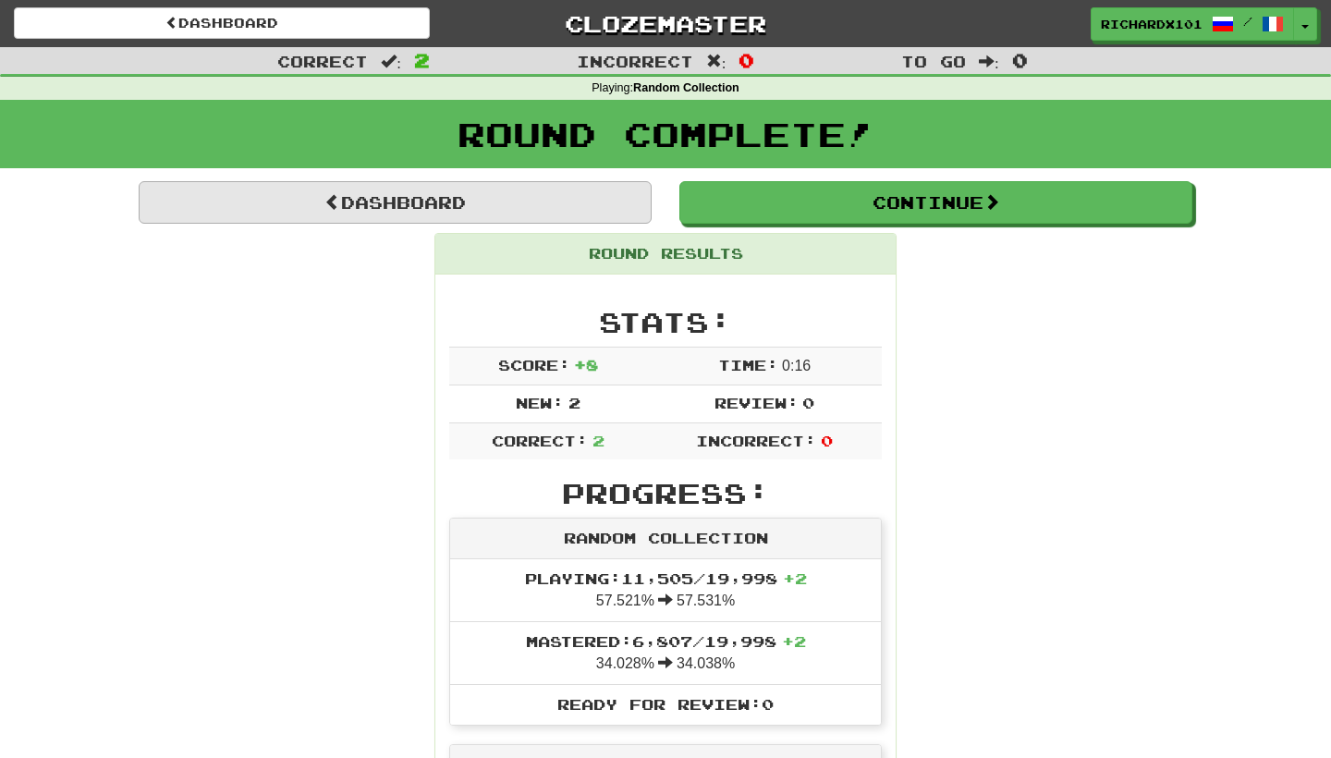
click at [602, 209] on link "Dashboard" at bounding box center [395, 202] width 513 height 43
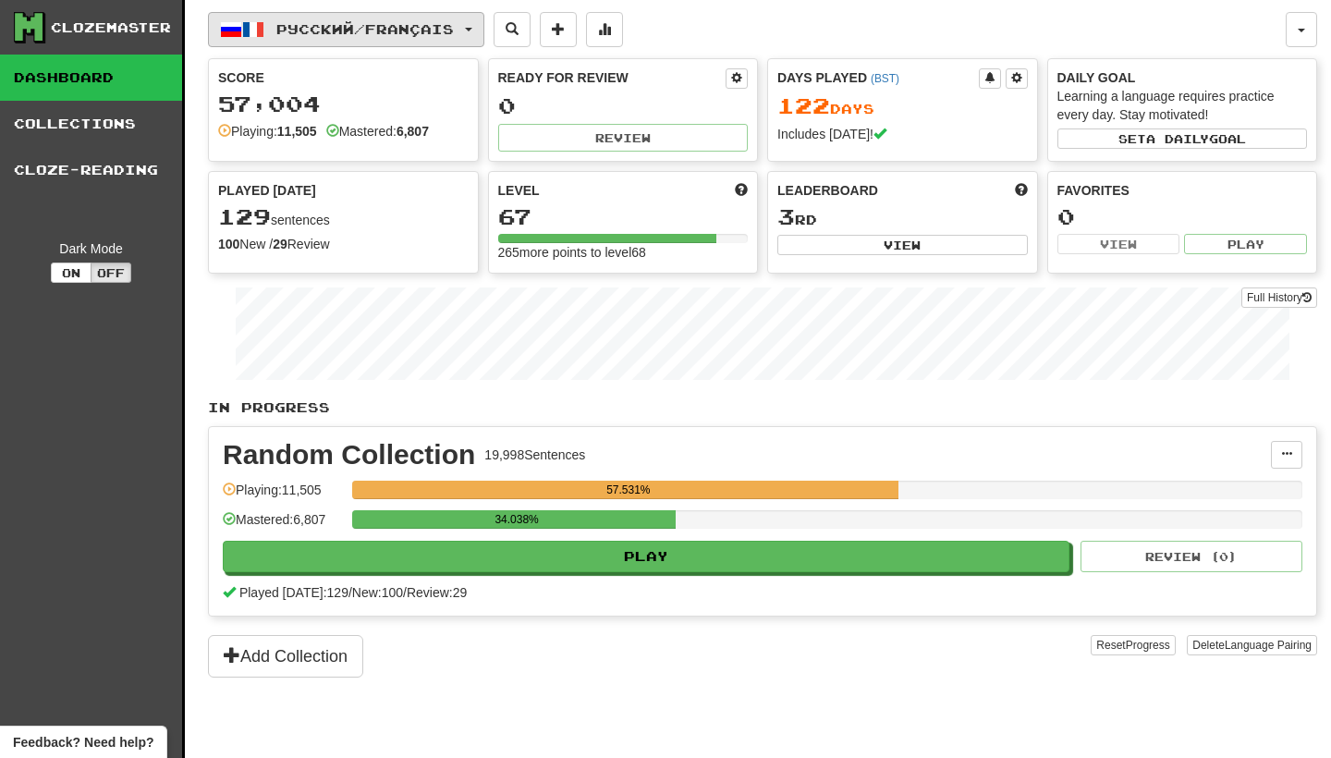
click at [482, 26] on button "Русский / Français" at bounding box center [346, 29] width 276 height 35
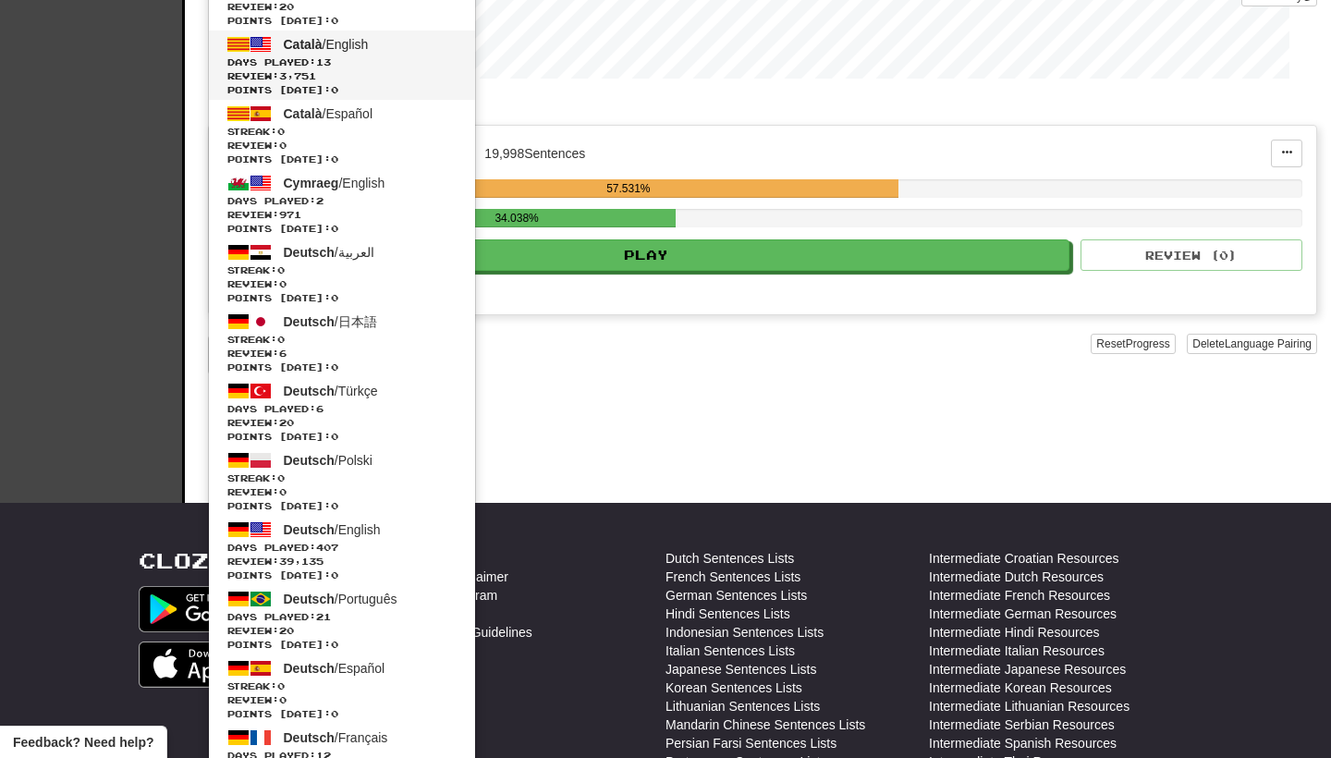
scroll to position [302, 0]
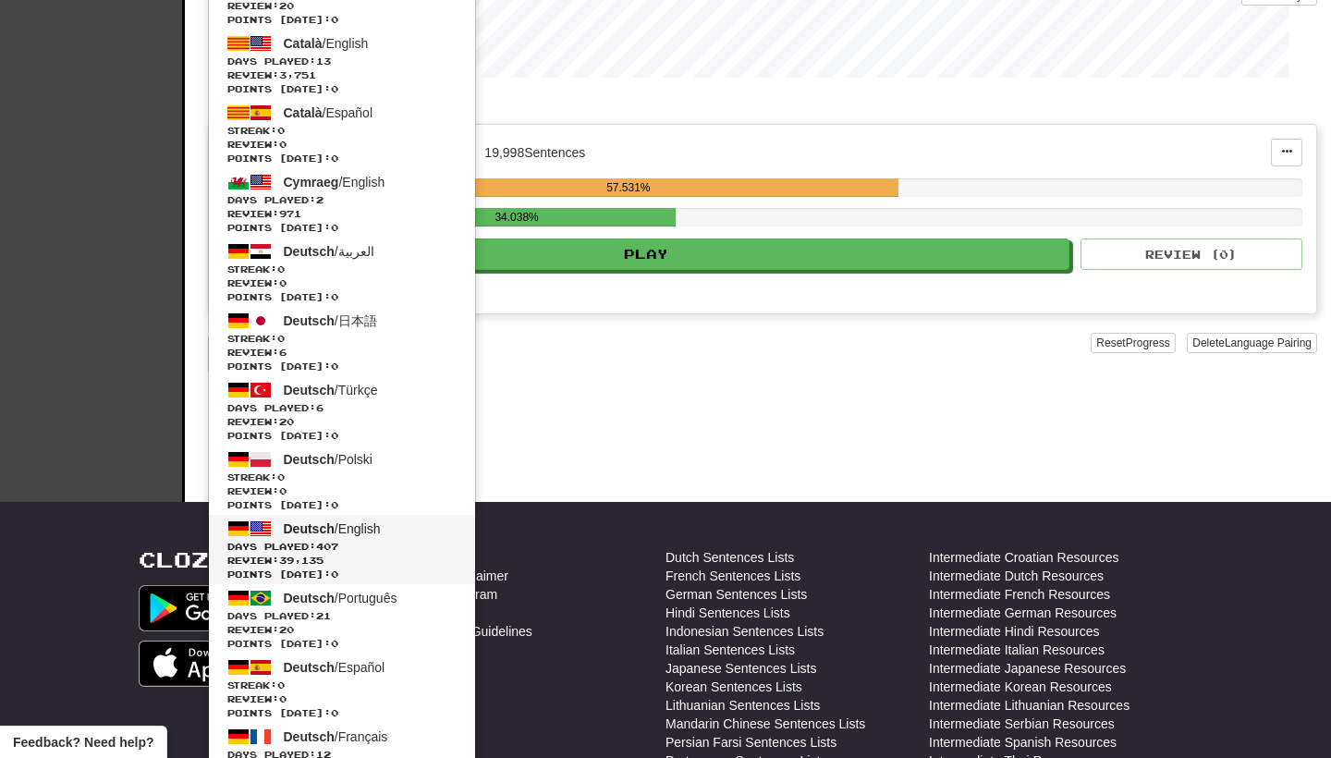
click at [405, 545] on span "Days Played: 407" at bounding box center [341, 547] width 229 height 14
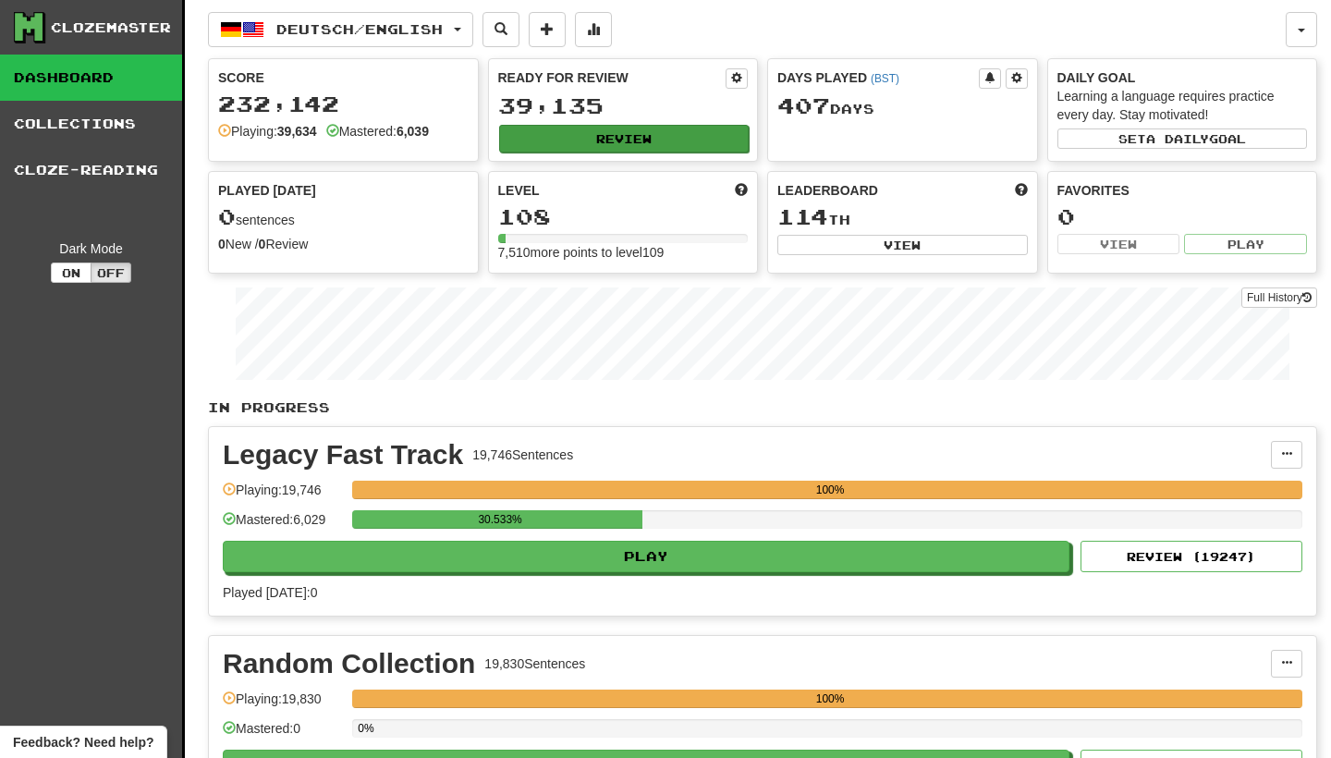
click at [652, 131] on button "Review" at bounding box center [624, 139] width 250 height 28
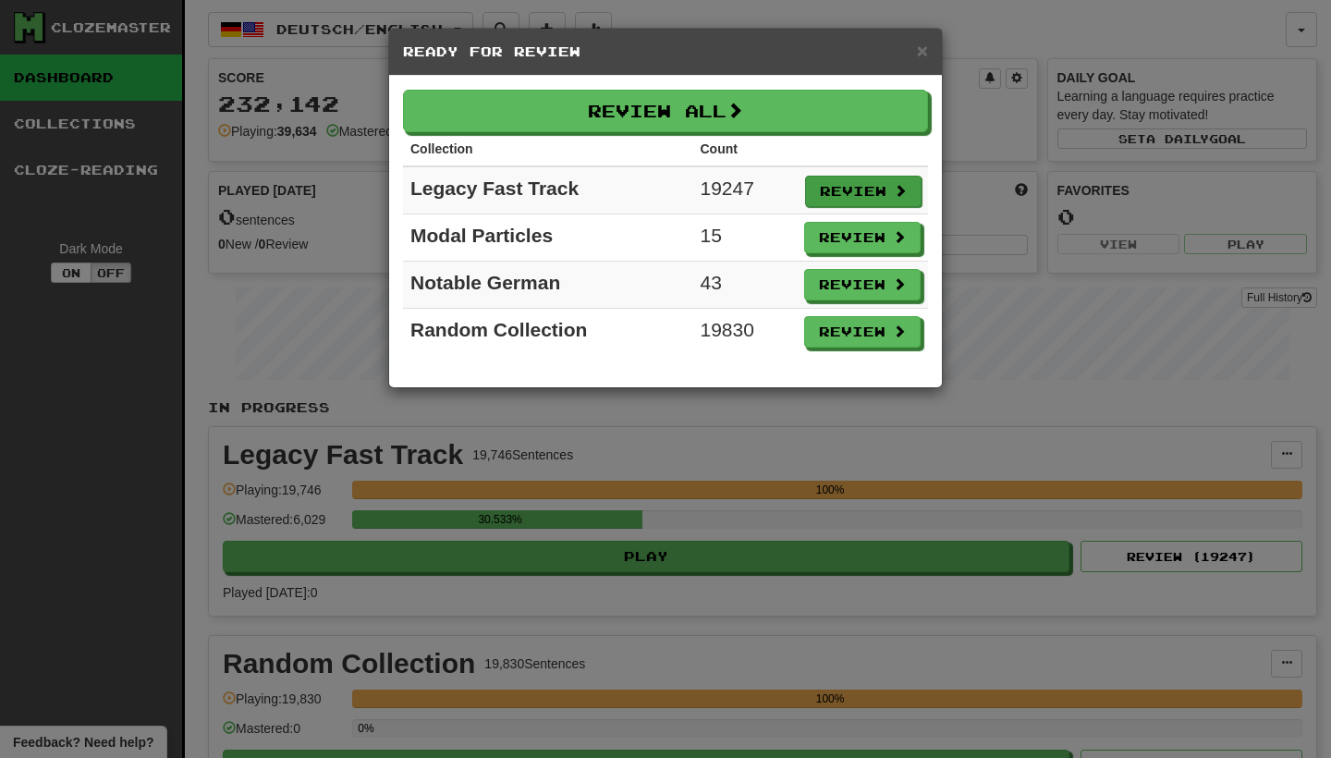
click at [838, 186] on button "Review" at bounding box center [863, 191] width 116 height 31
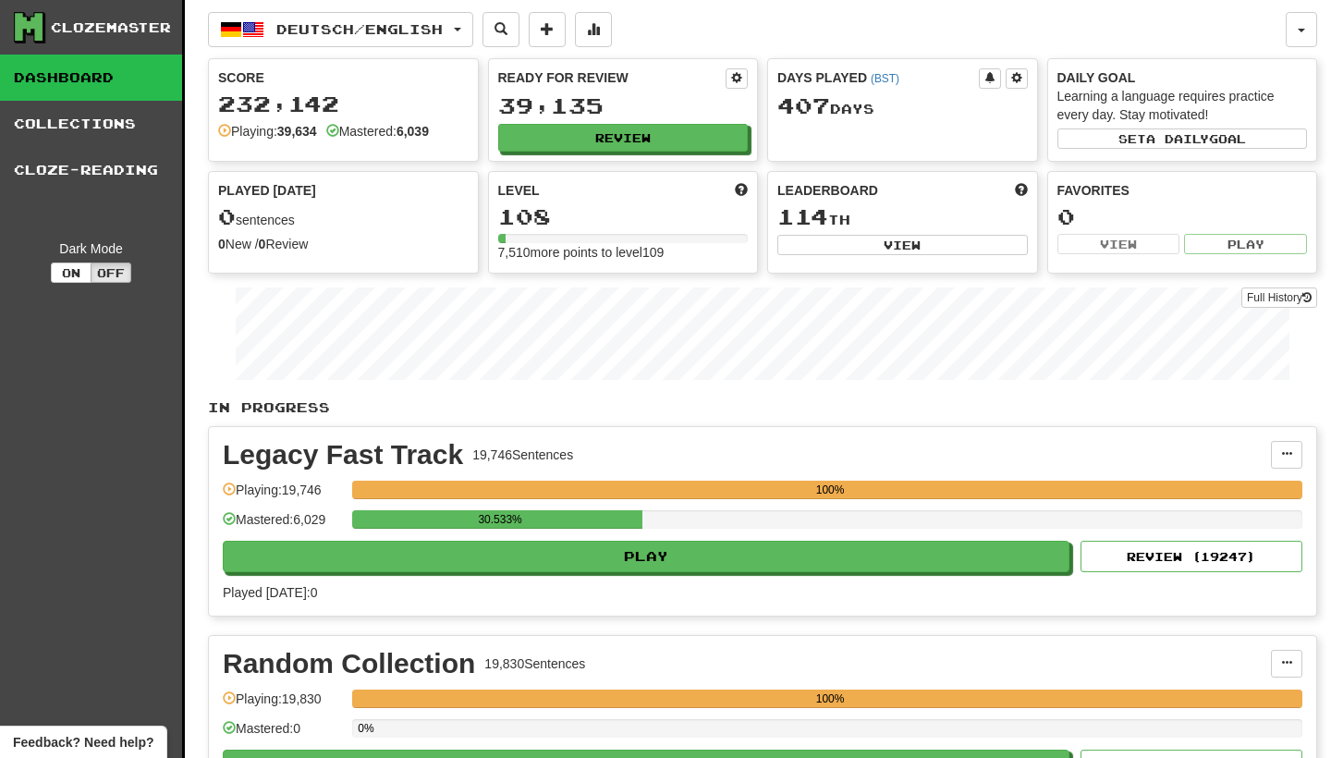
select select "********"
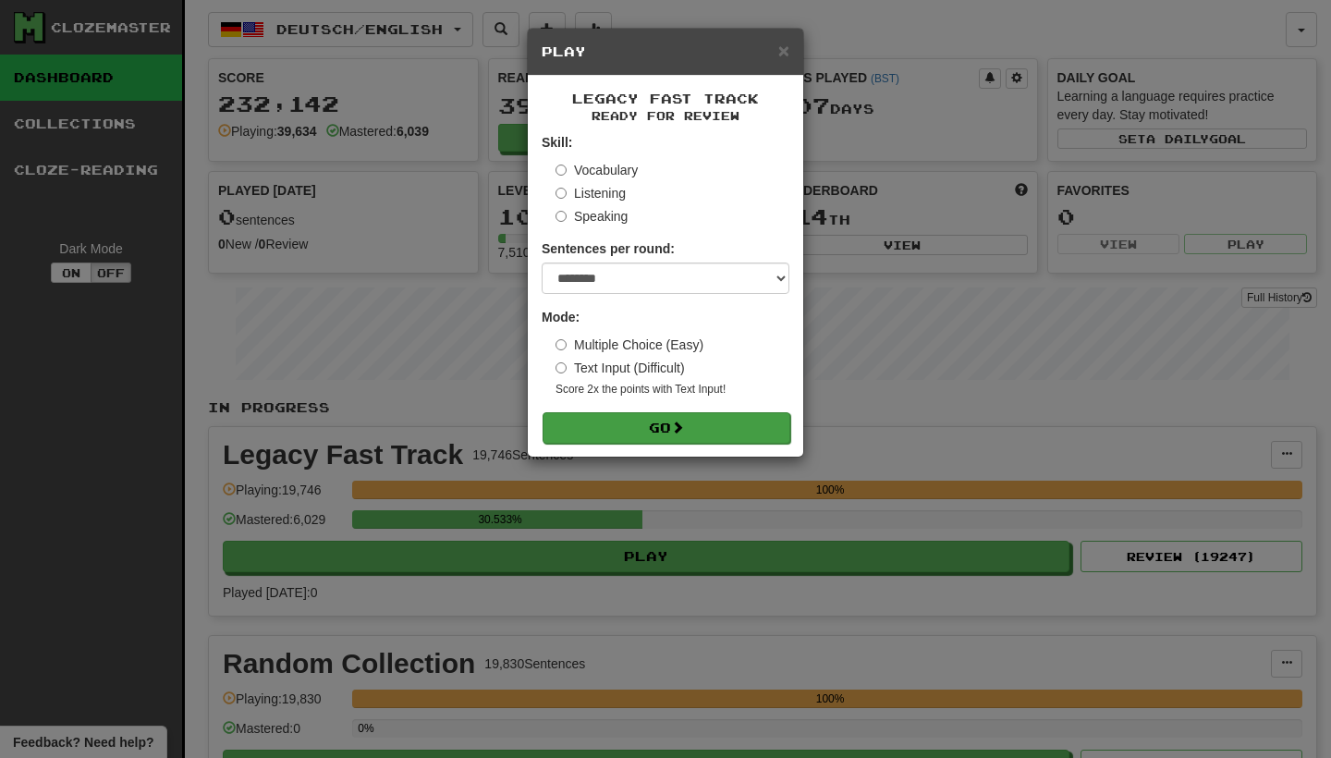
click at [757, 423] on button "Go" at bounding box center [666, 427] width 248 height 31
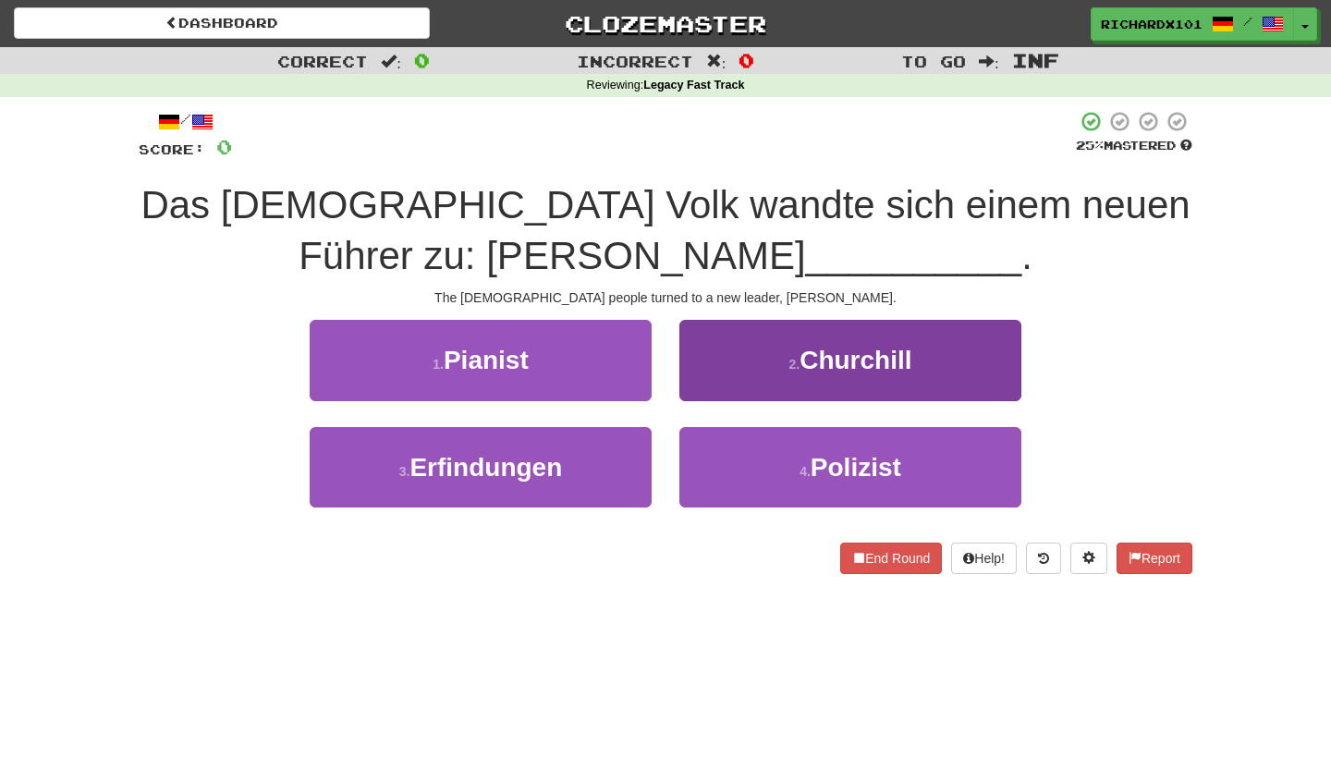
click at [783, 363] on button "2 . Churchill" at bounding box center [850, 360] width 342 height 80
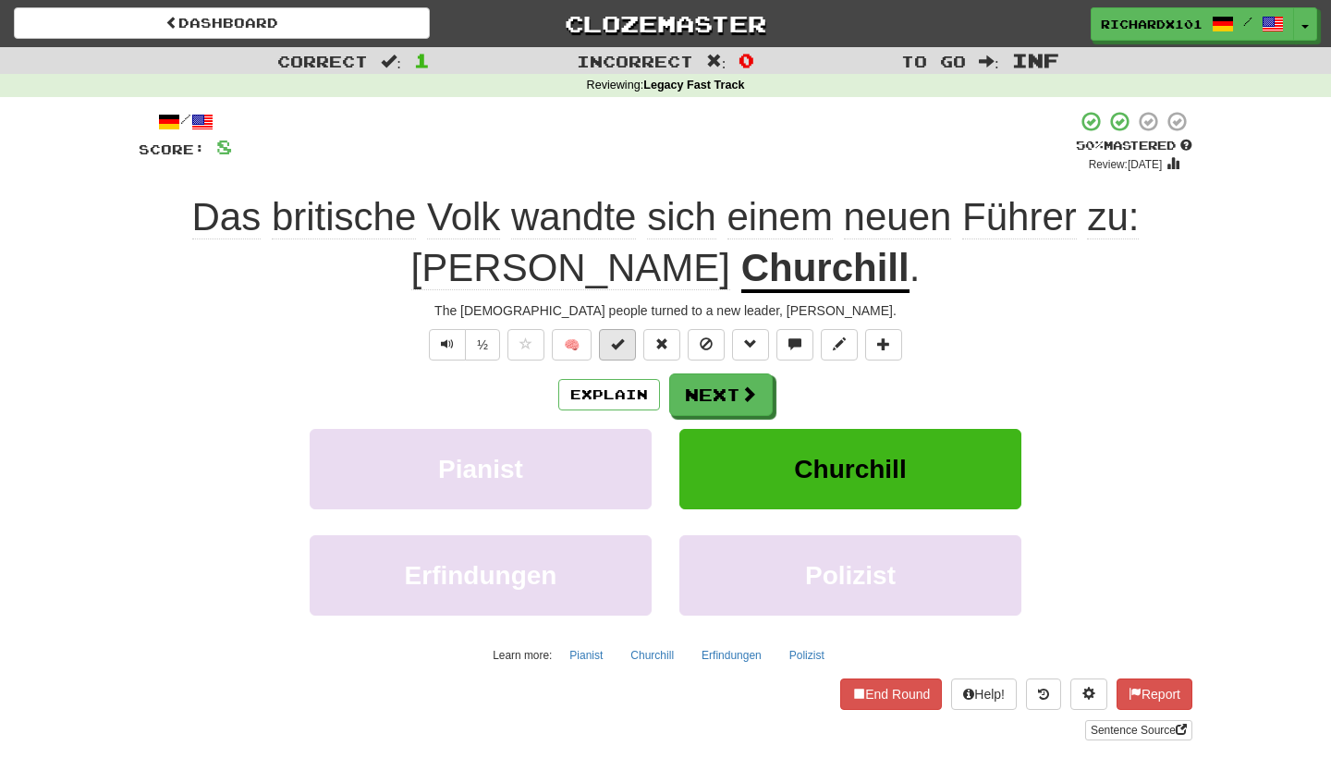
click at [623, 342] on span at bounding box center [617, 343] width 13 height 13
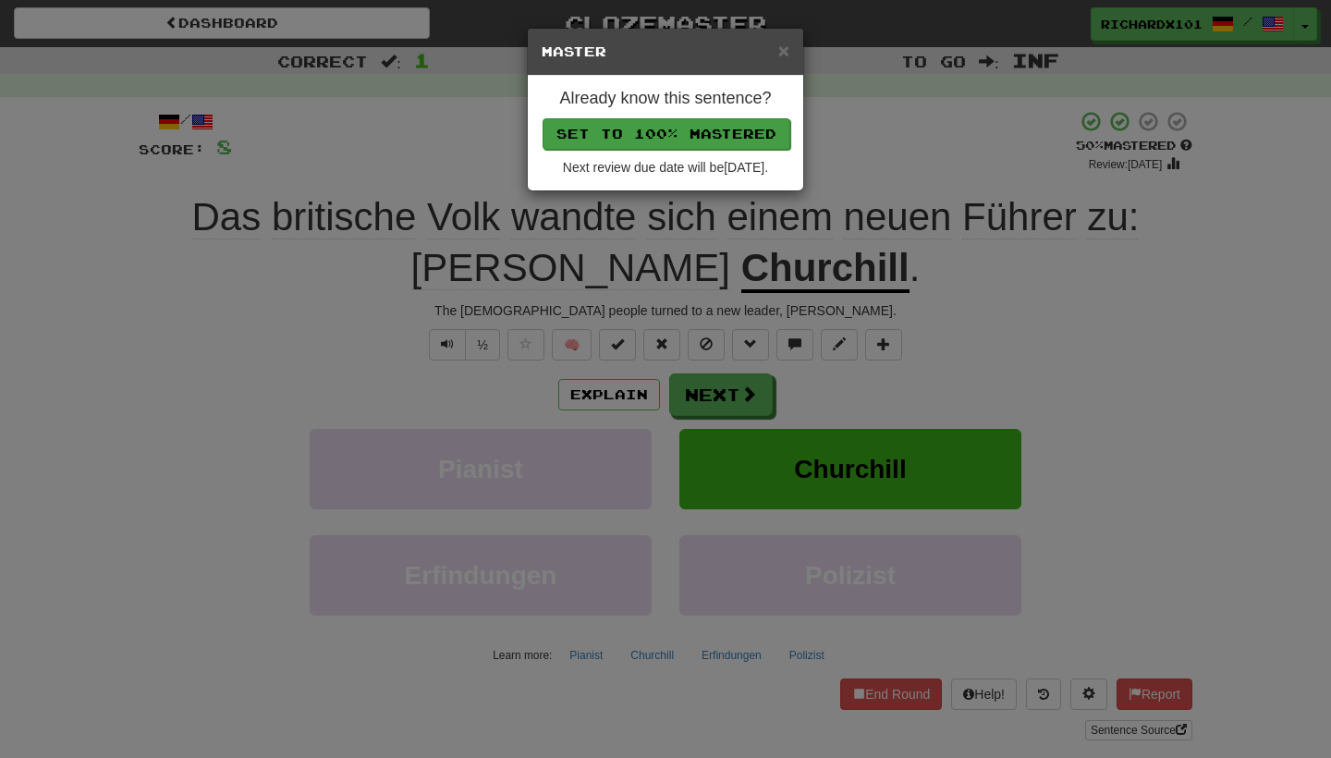
click at [717, 135] on button "Set to 100% Mastered" at bounding box center [666, 133] width 248 height 31
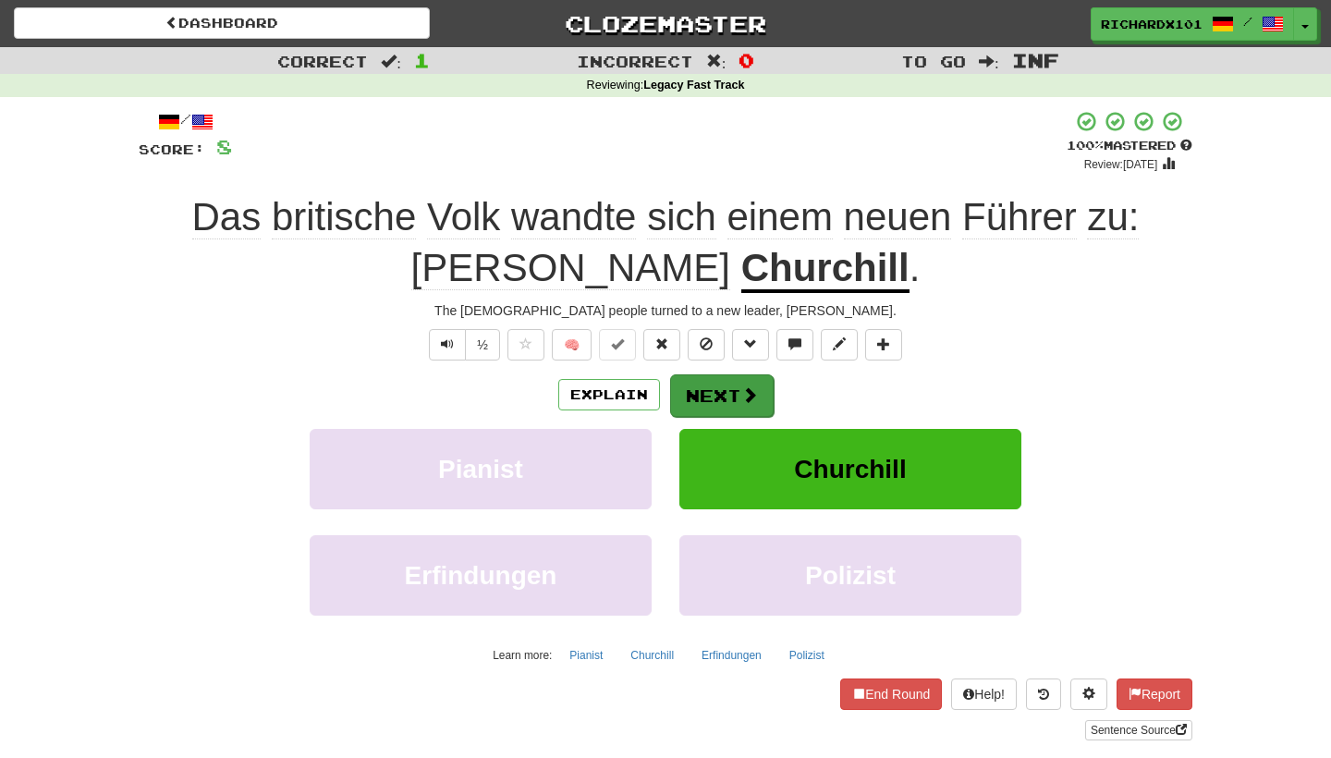
click at [699, 393] on button "Next" at bounding box center [722, 395] width 104 height 43
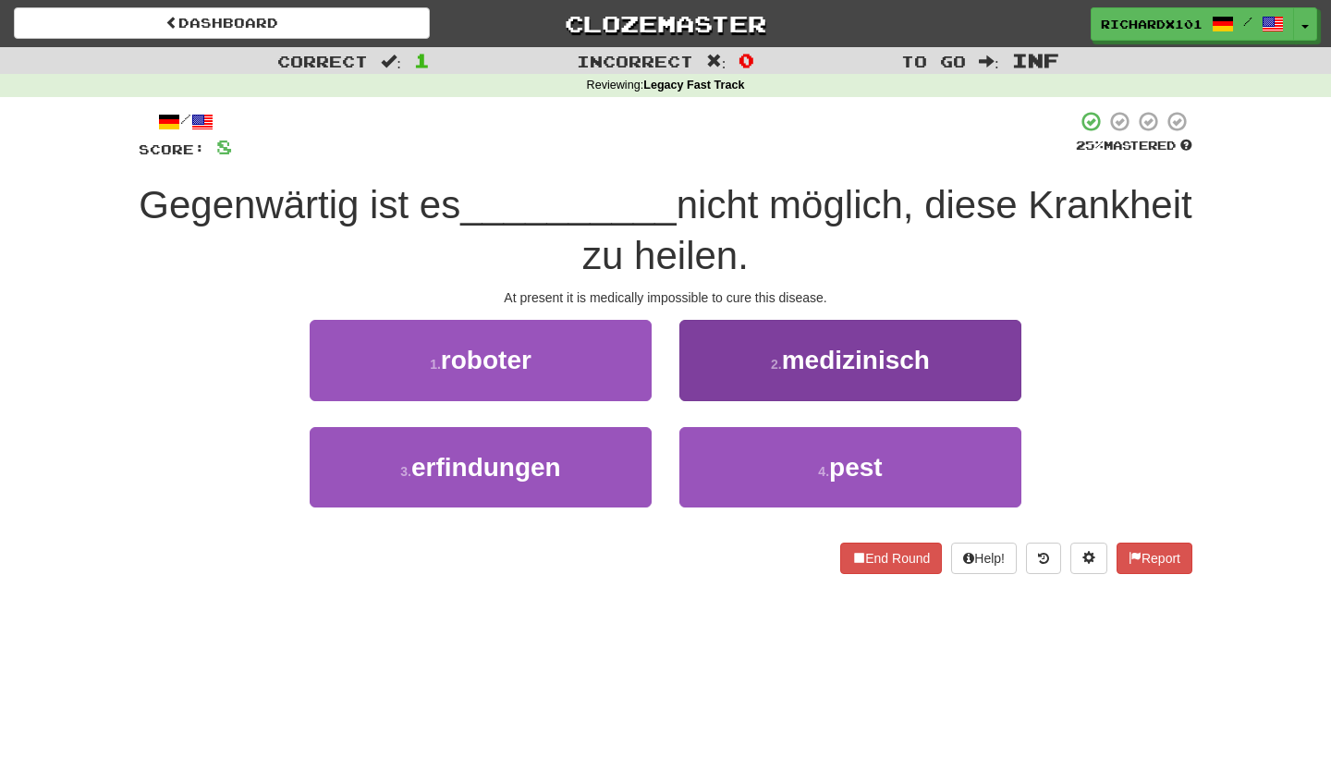
click at [745, 366] on button "2 . medizinisch" at bounding box center [850, 360] width 342 height 80
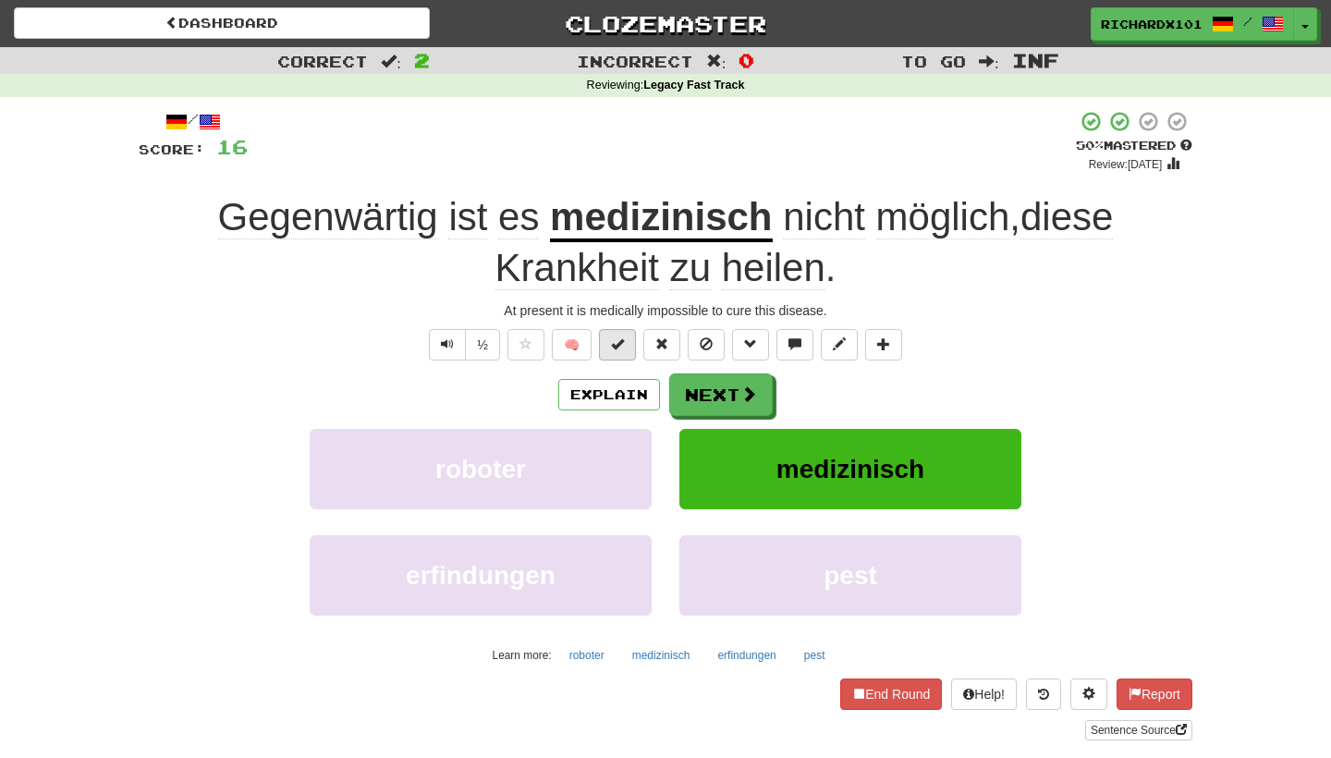
click at [628, 338] on button at bounding box center [617, 344] width 37 height 31
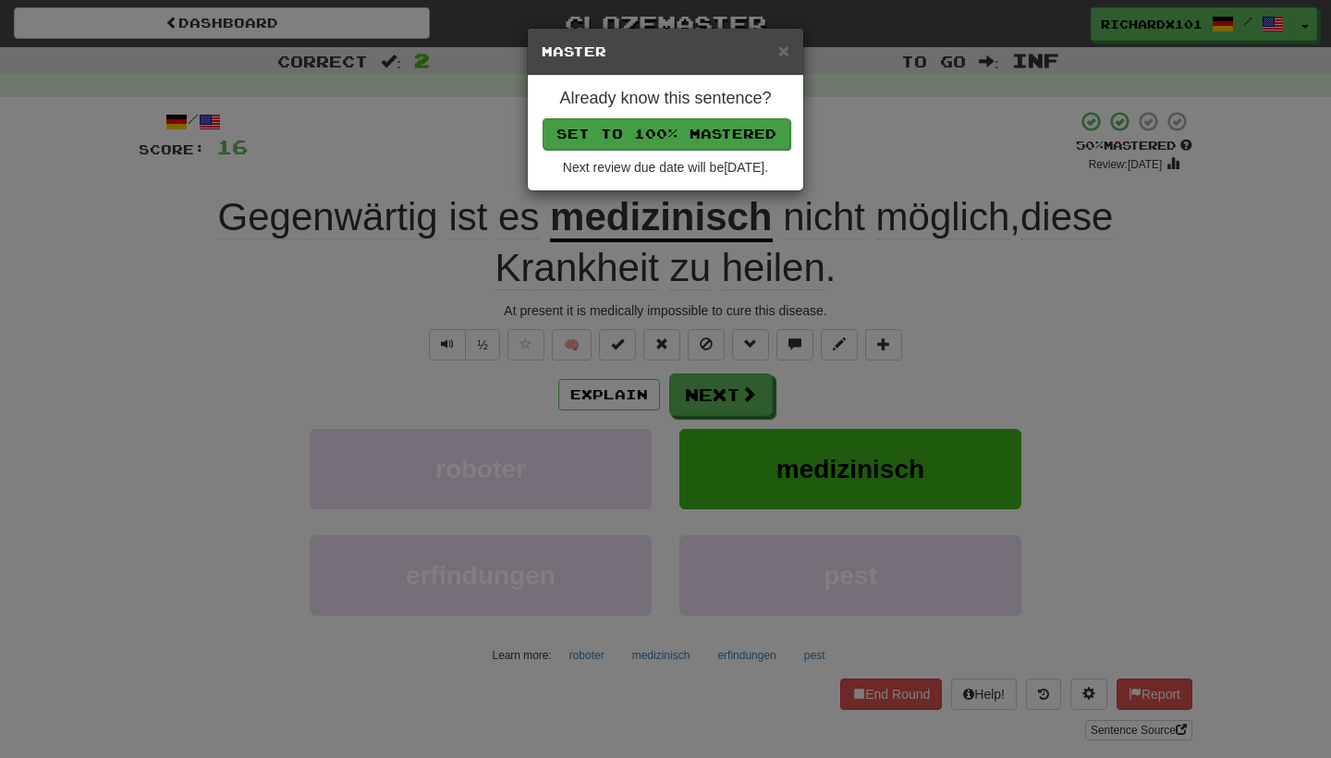
click at [684, 128] on button "Set to 100% Mastered" at bounding box center [666, 133] width 248 height 31
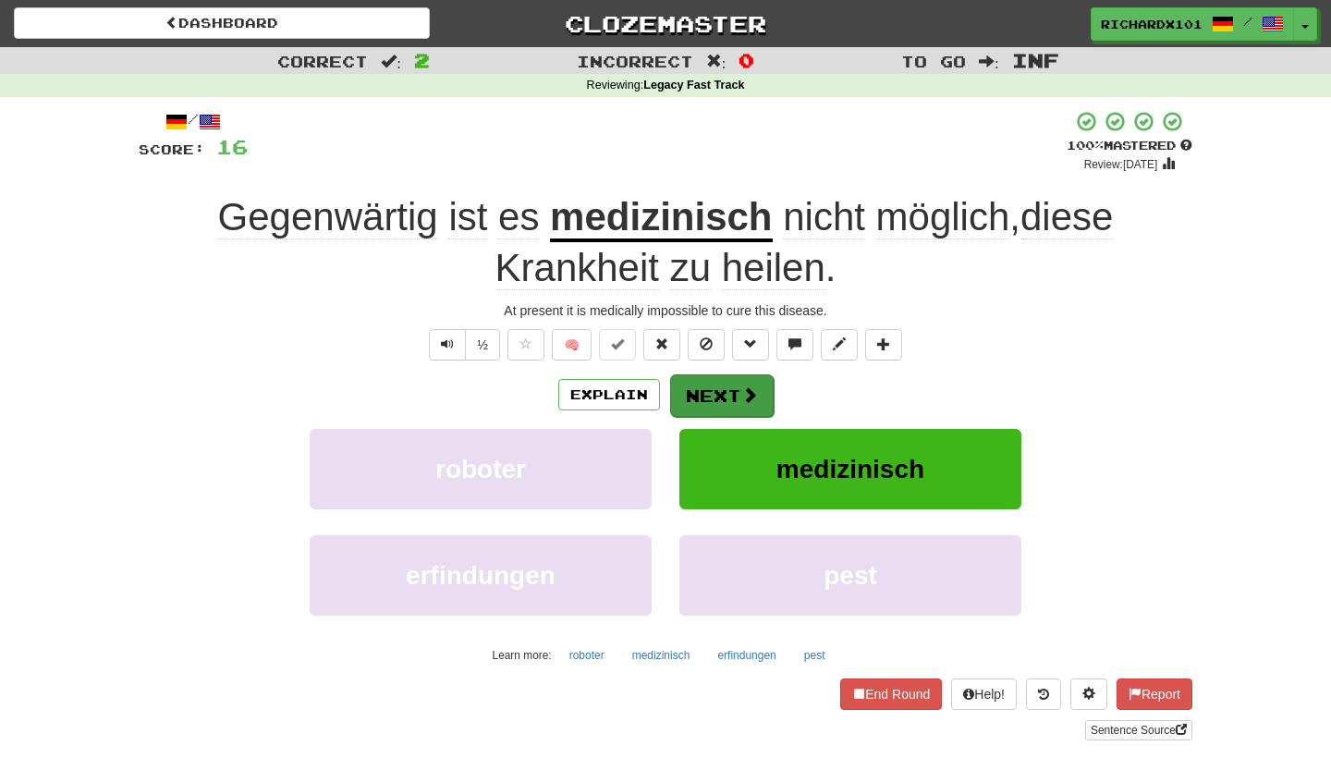
click at [701, 395] on button "Next" at bounding box center [722, 395] width 104 height 43
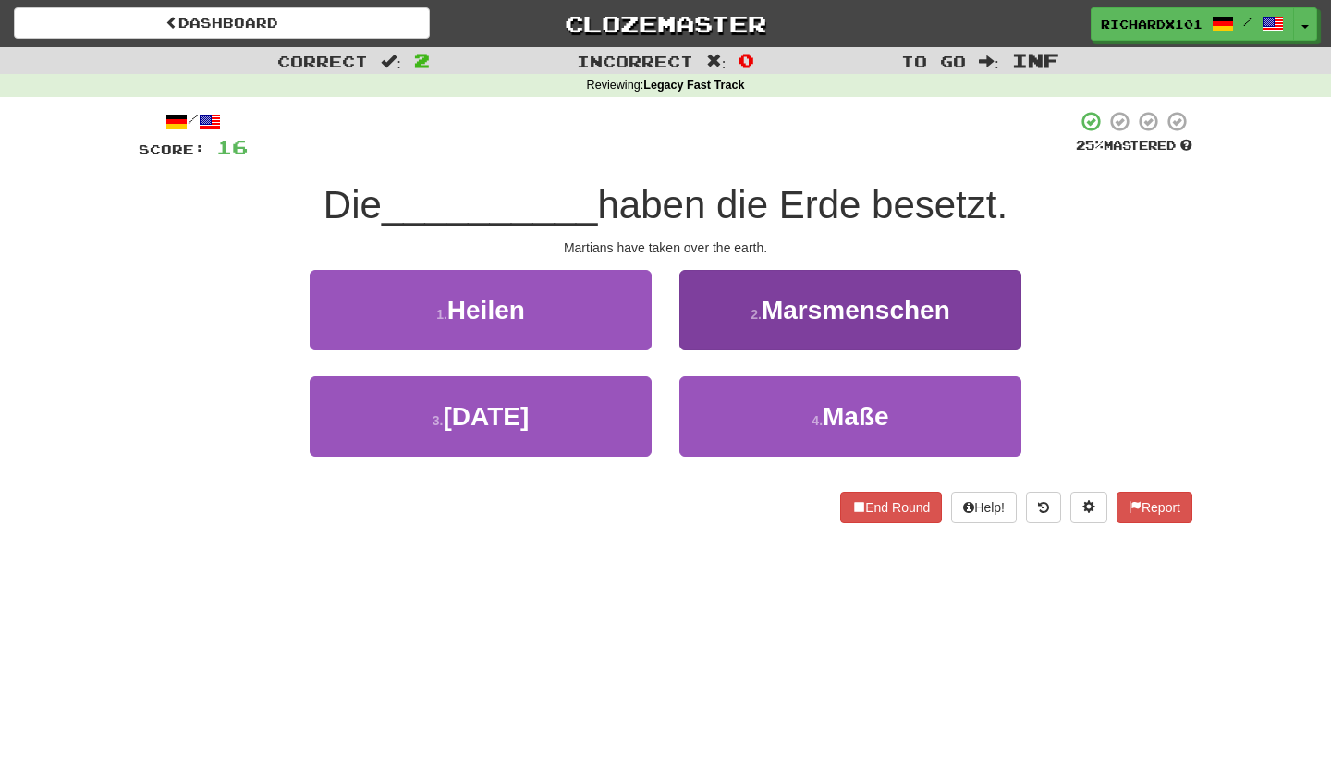
click at [747, 311] on button "2 . Marsmenschen" at bounding box center [850, 310] width 342 height 80
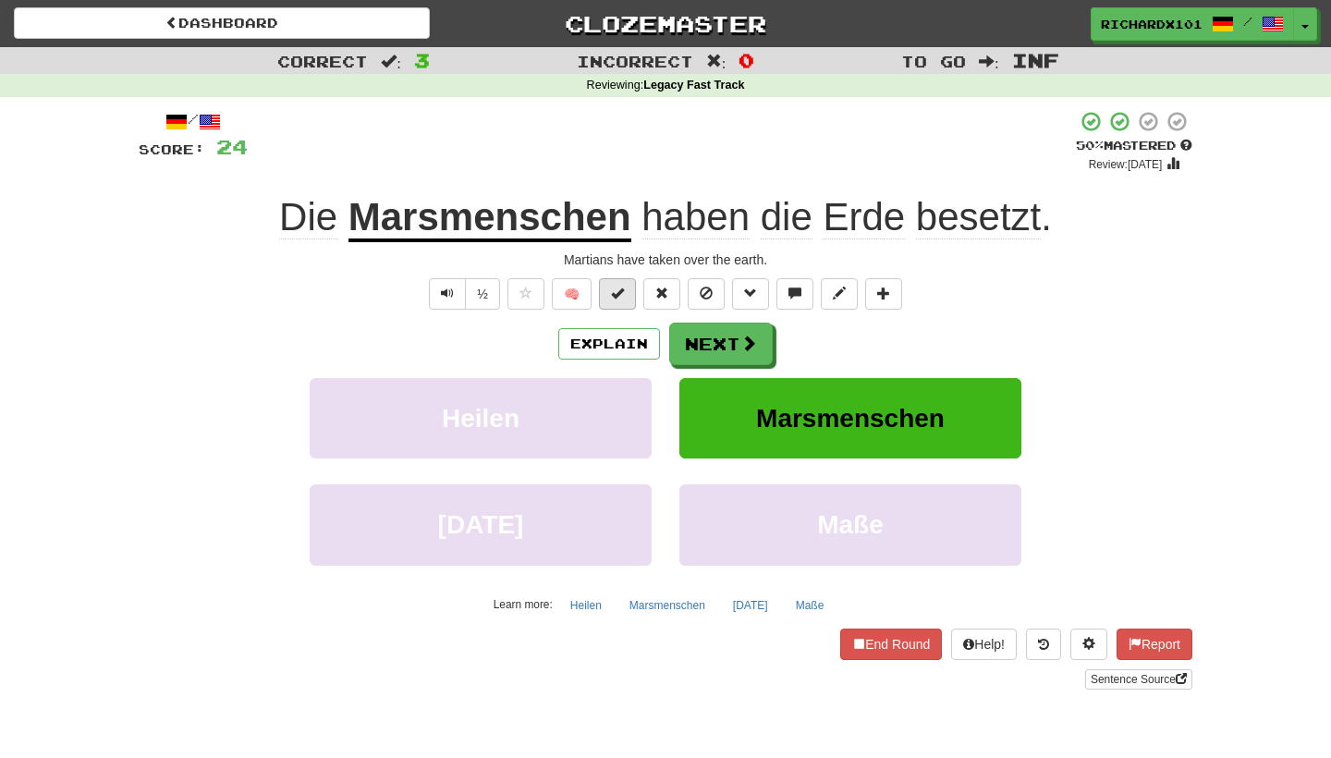
click at [630, 294] on button at bounding box center [617, 293] width 37 height 31
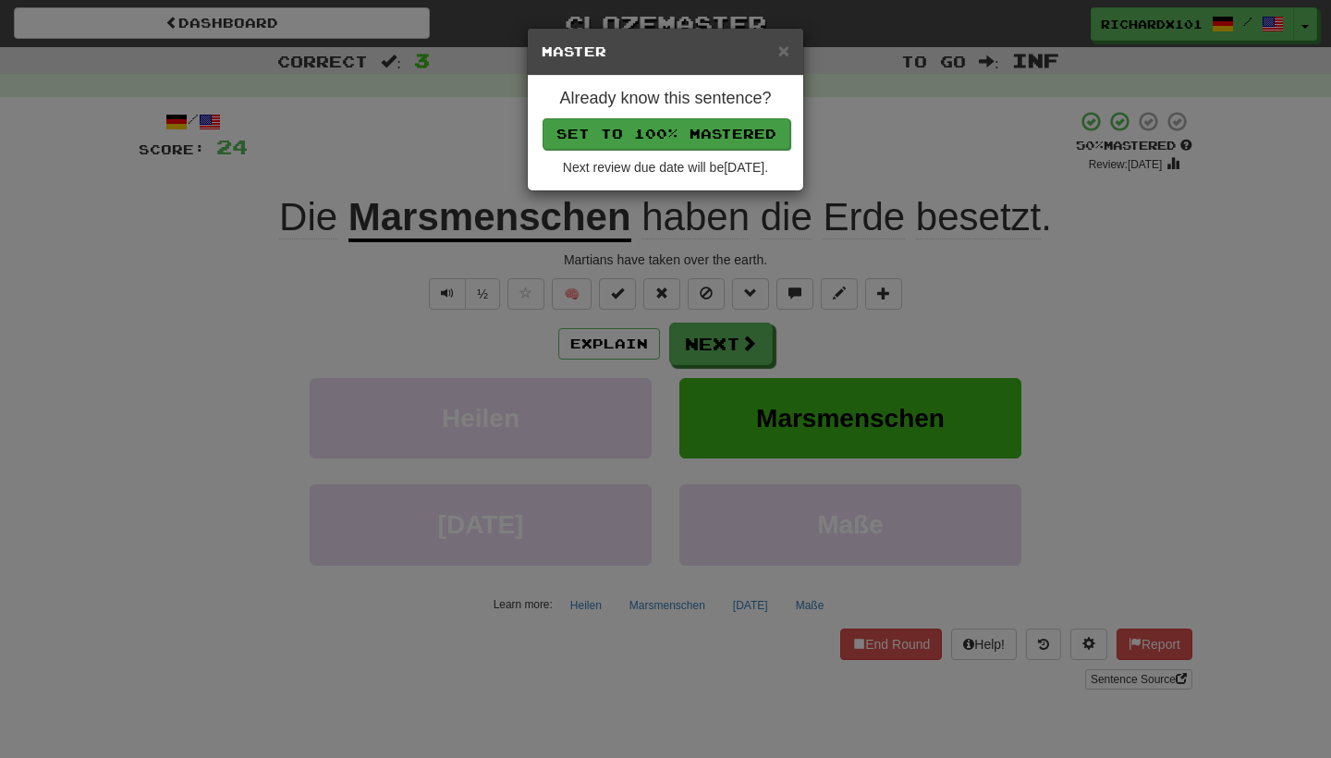
click at [711, 122] on button "Set to 100% Mastered" at bounding box center [666, 133] width 248 height 31
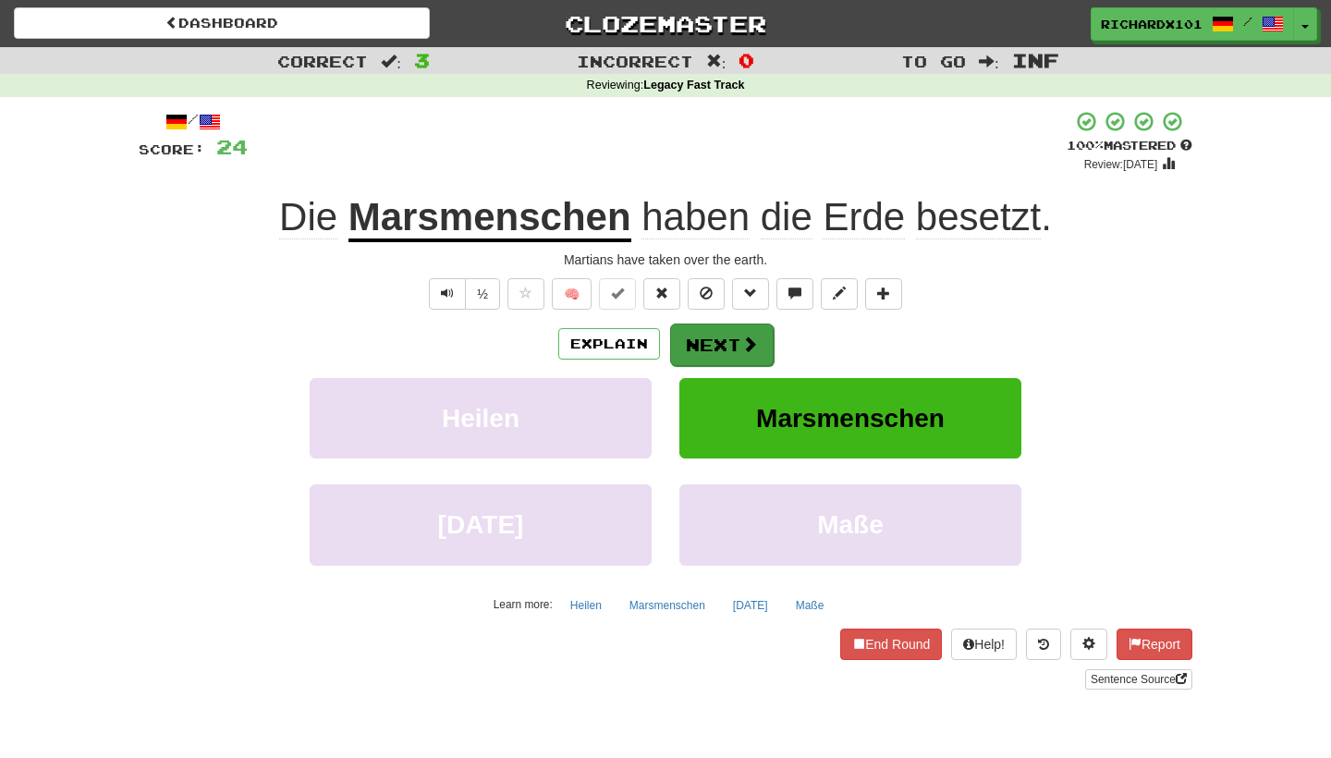
click at [709, 347] on button "Next" at bounding box center [722, 344] width 104 height 43
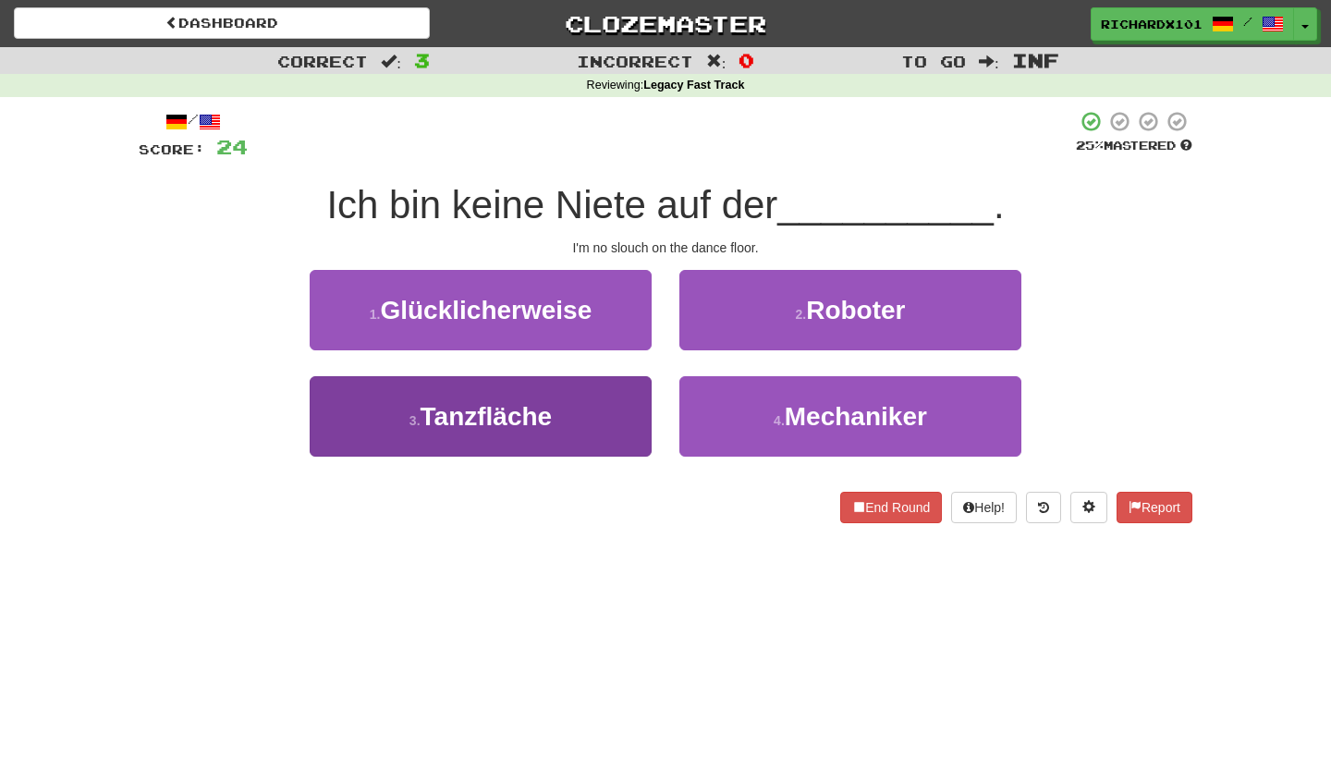
click at [617, 406] on button "3 . Tanzfläche" at bounding box center [481, 416] width 342 height 80
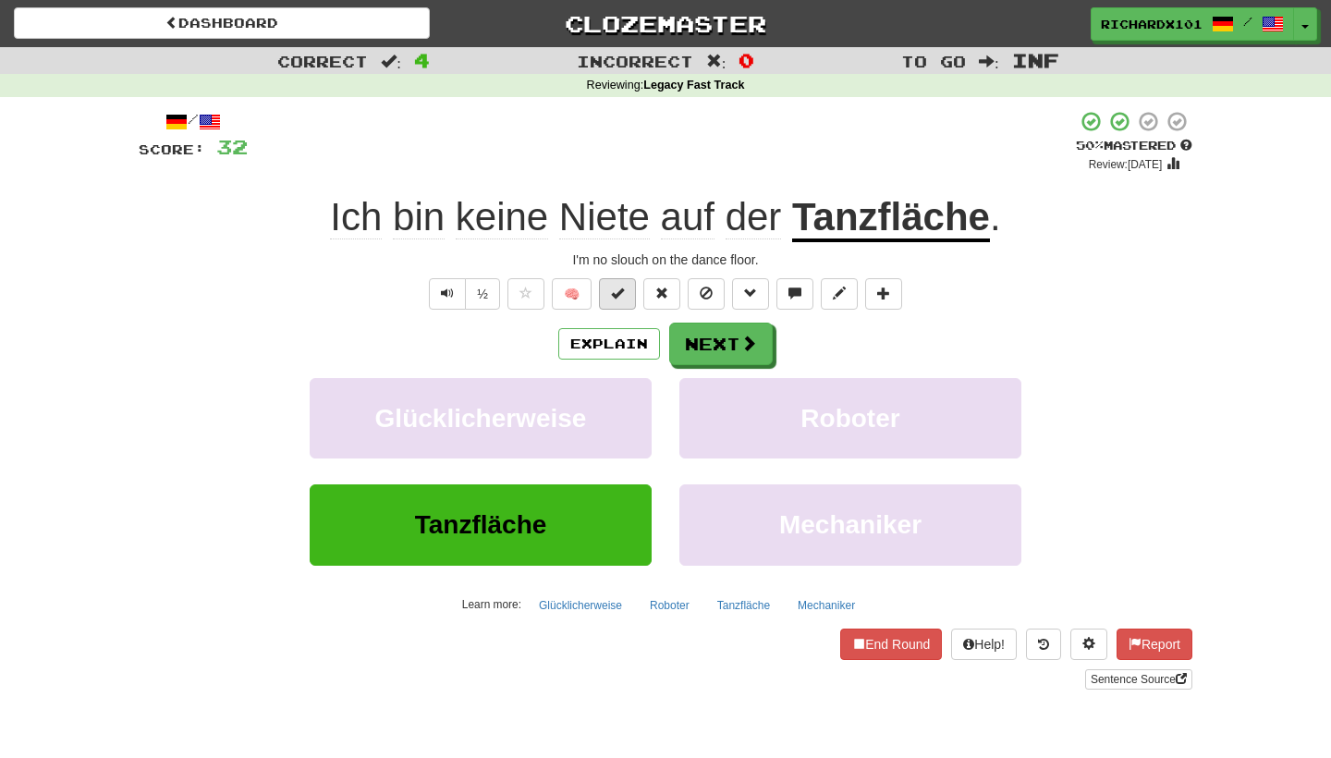
click at [628, 294] on button at bounding box center [617, 293] width 37 height 31
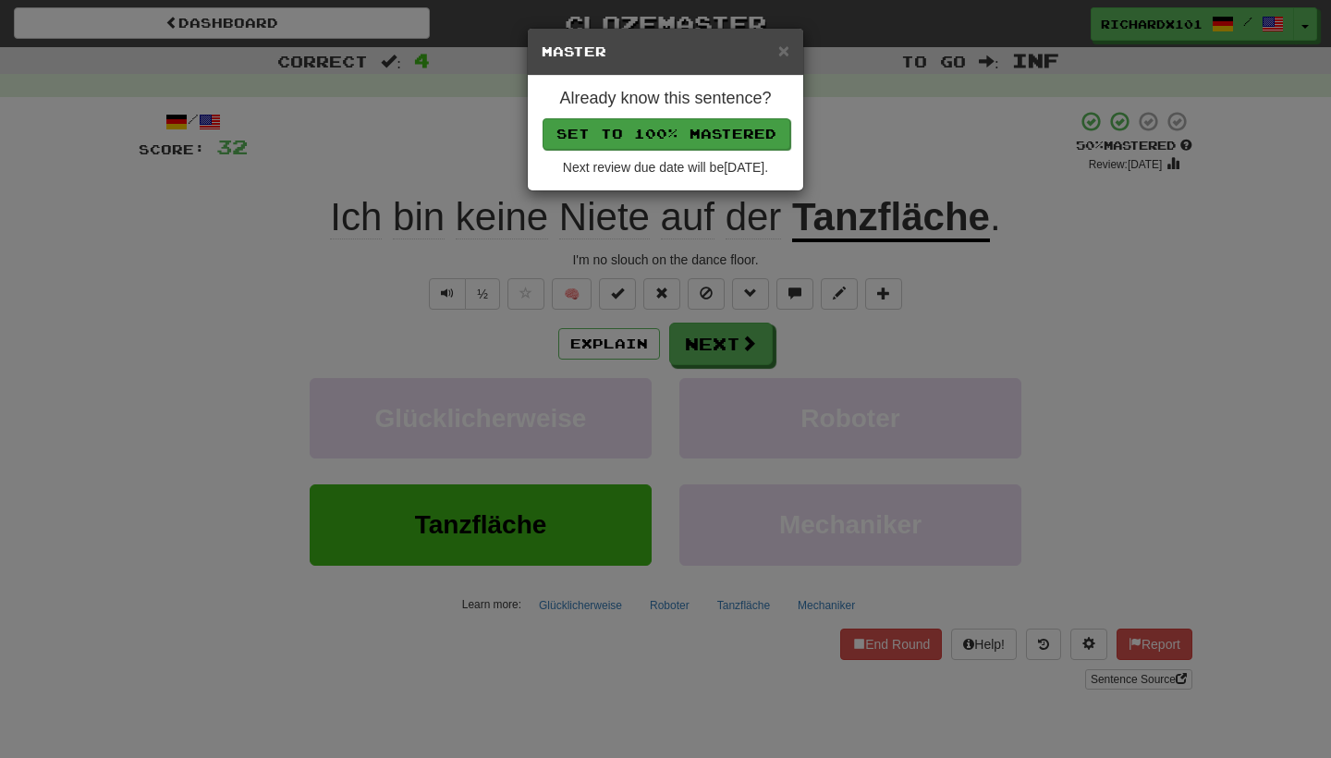
click at [697, 122] on button "Set to 100% Mastered" at bounding box center [666, 133] width 248 height 31
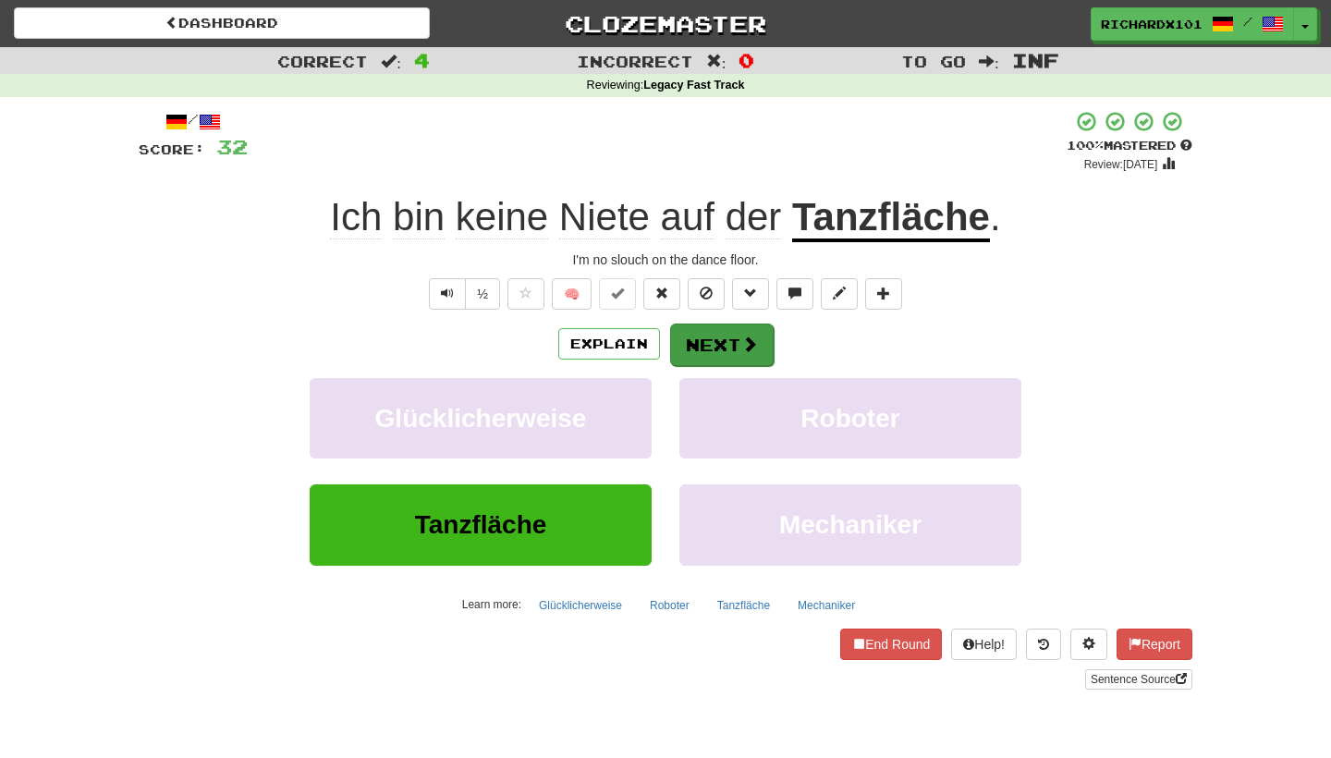
click at [707, 342] on button "Next" at bounding box center [722, 344] width 104 height 43
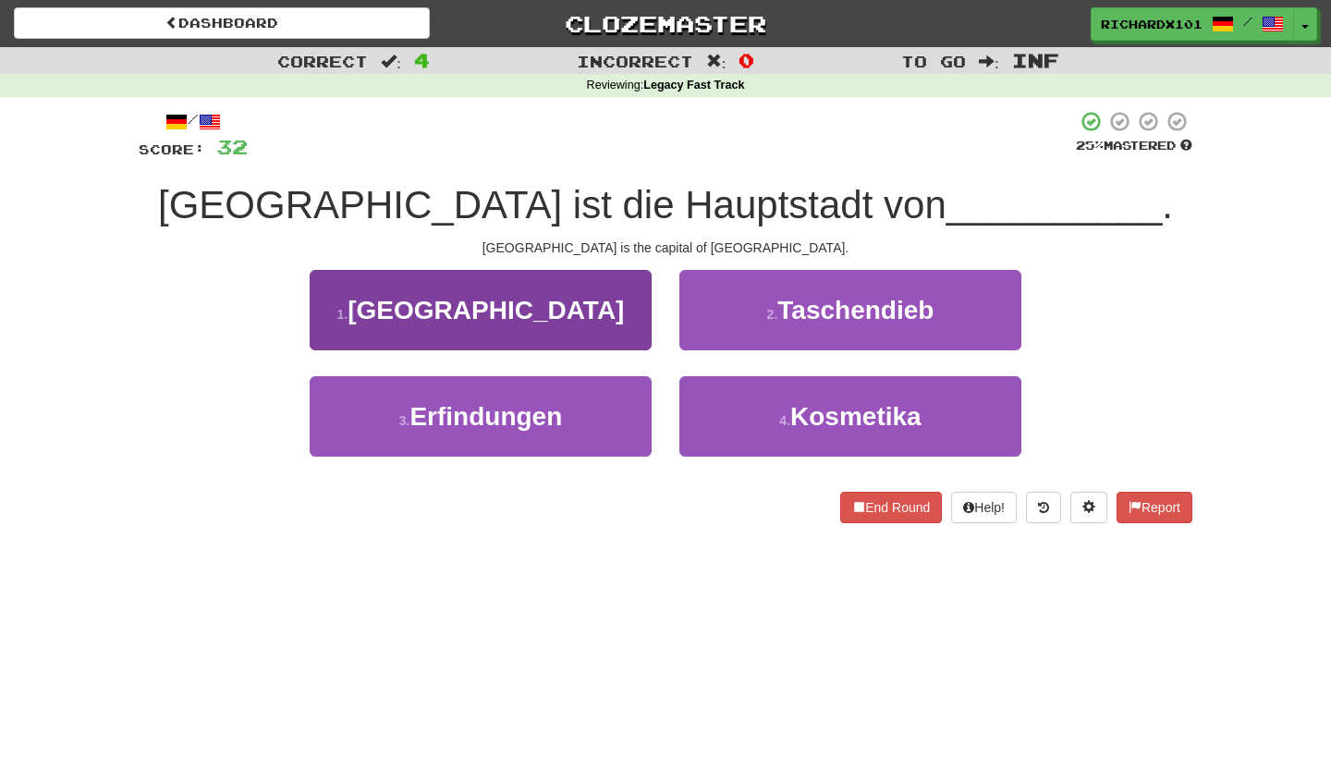
click at [615, 299] on button "1 . Portugal" at bounding box center [481, 310] width 342 height 80
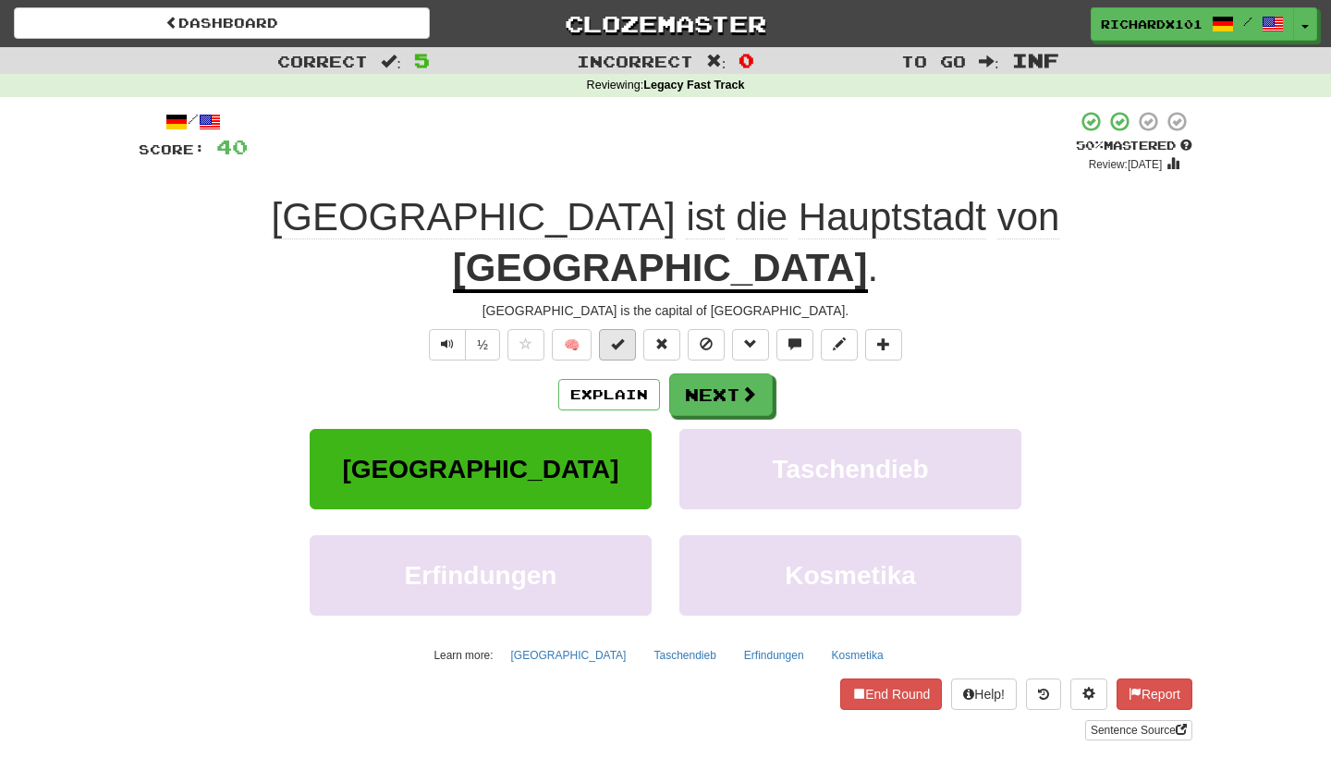
click at [623, 337] on span at bounding box center [617, 343] width 13 height 13
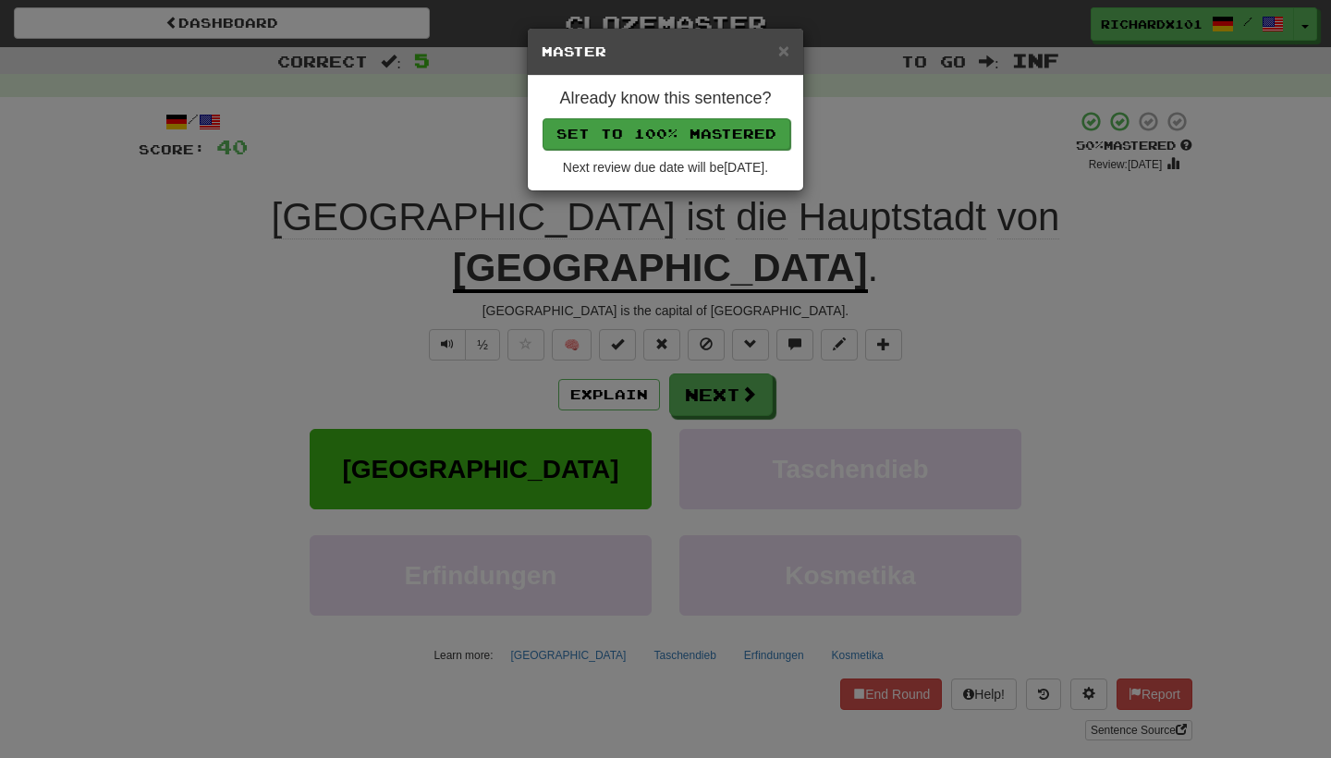
click at [690, 126] on button "Set to 100% Mastered" at bounding box center [666, 133] width 248 height 31
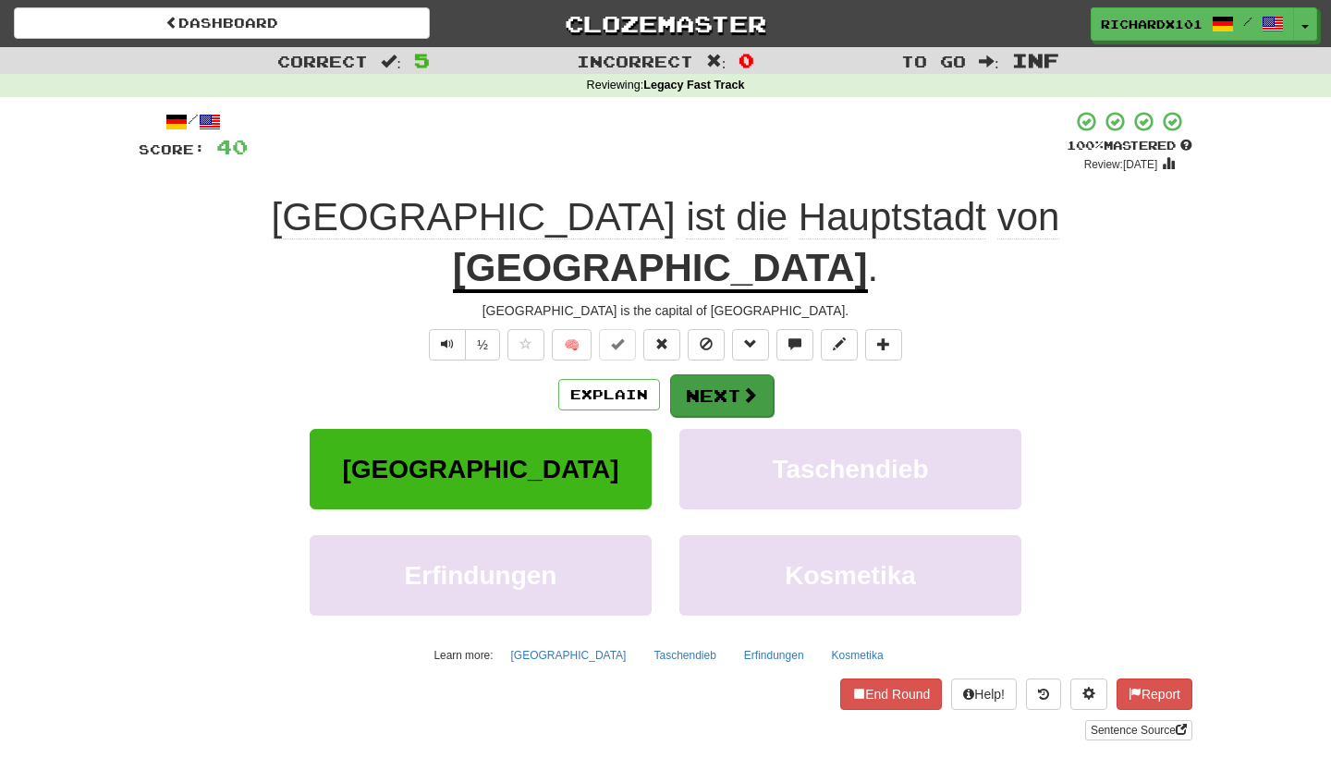
click at [684, 374] on button "Next" at bounding box center [722, 395] width 104 height 43
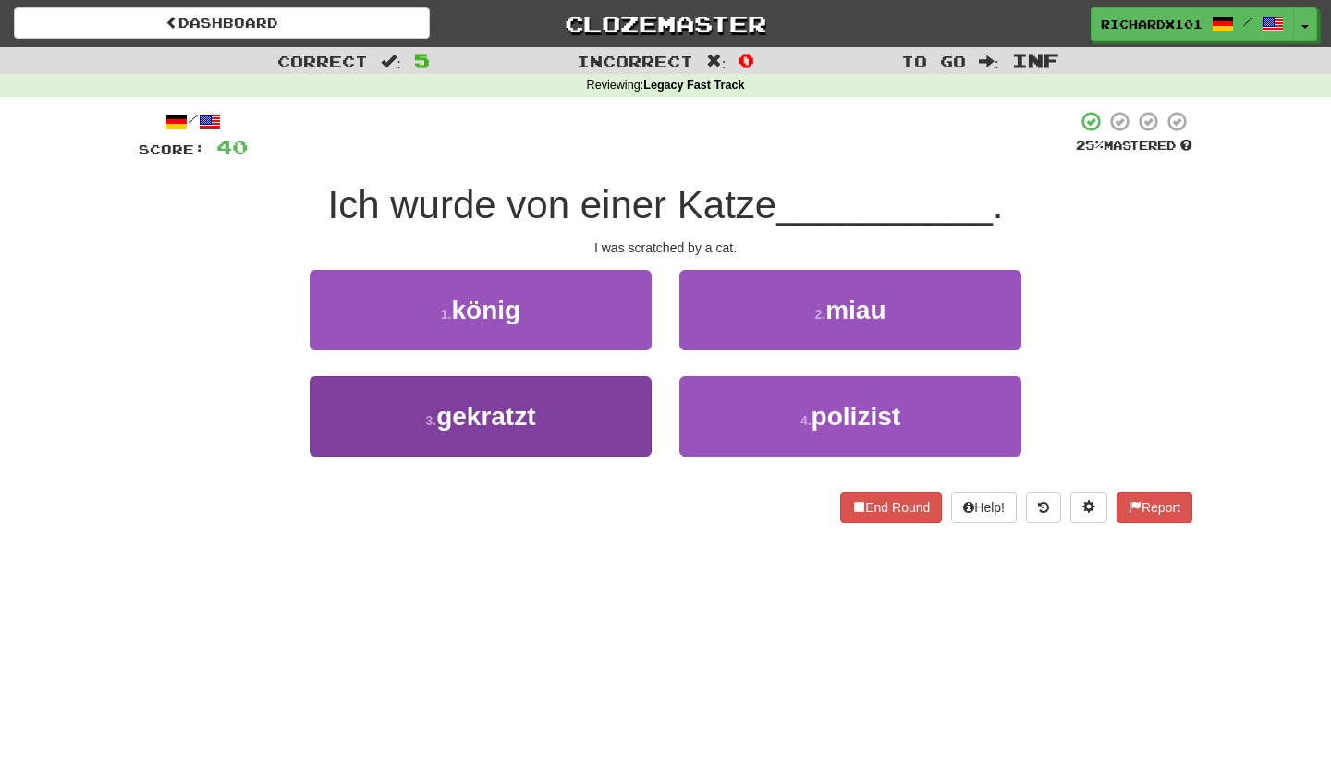
click at [629, 408] on button "3 . gekratzt" at bounding box center [481, 416] width 342 height 80
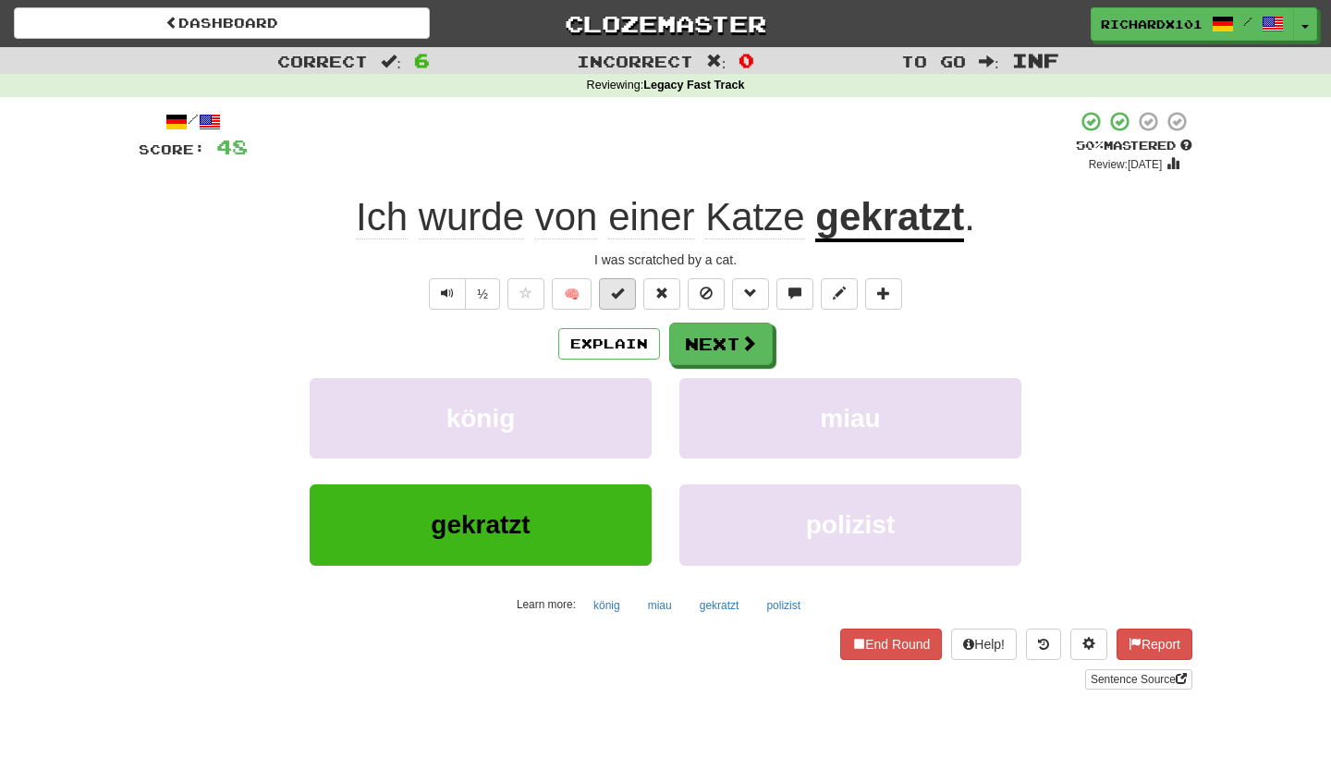
click at [617, 299] on button at bounding box center [617, 293] width 37 height 31
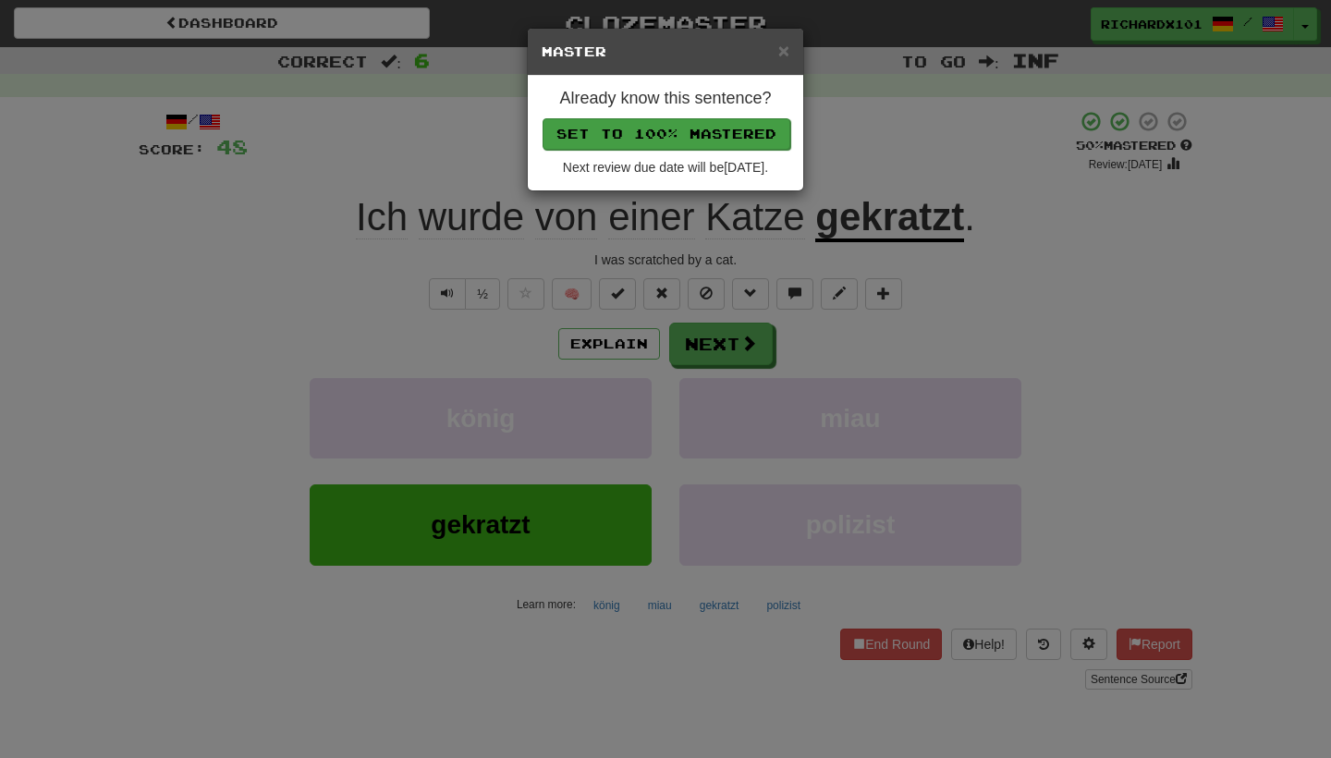
click at [687, 123] on button "Set to 100% Mastered" at bounding box center [666, 133] width 248 height 31
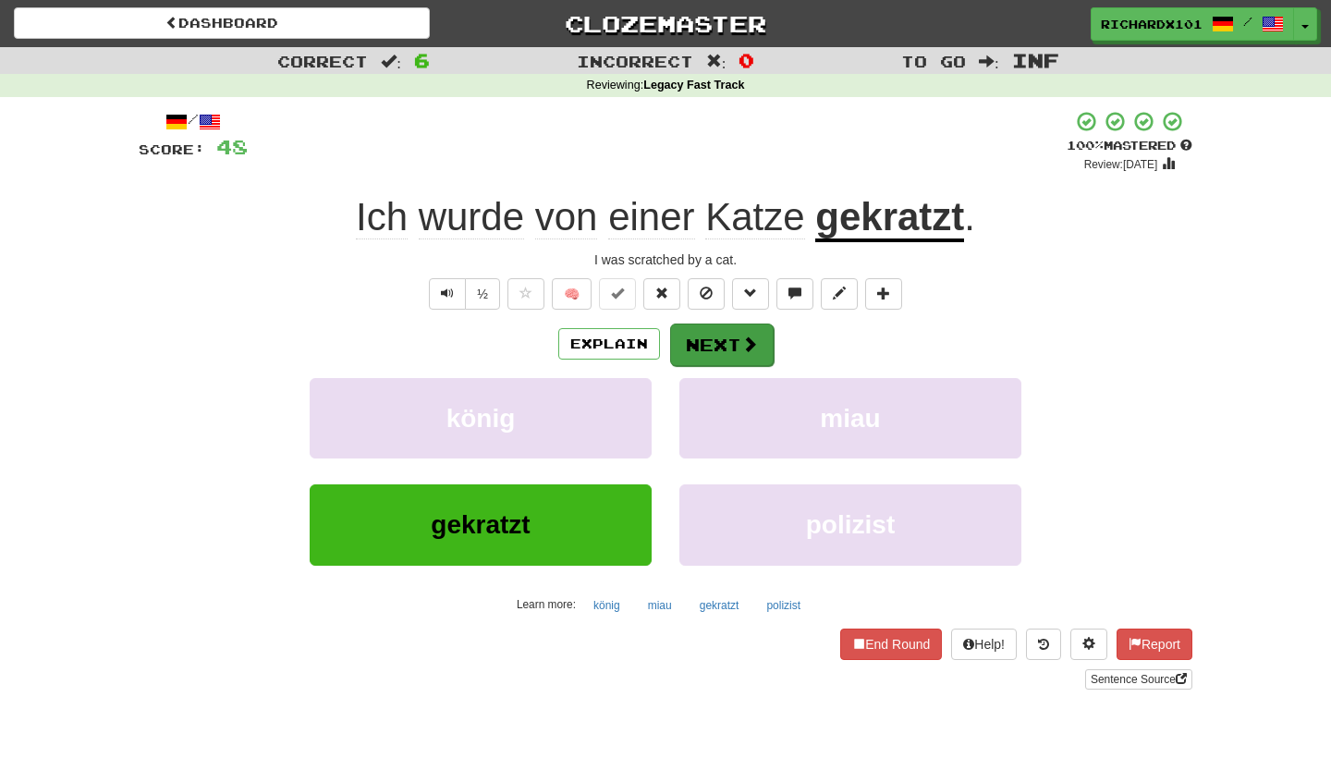
click at [706, 348] on button "Next" at bounding box center [722, 344] width 104 height 43
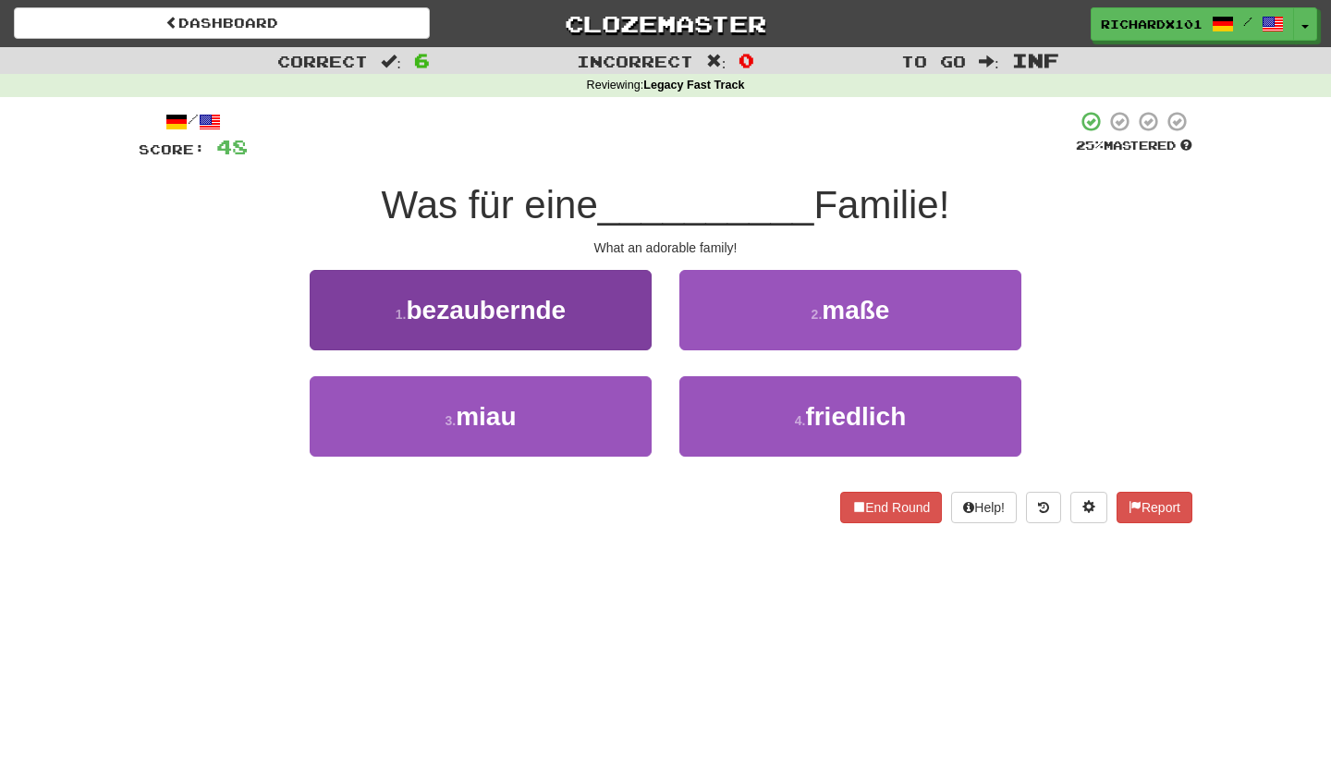
click at [621, 322] on button "1 . bezaubernde" at bounding box center [481, 310] width 342 height 80
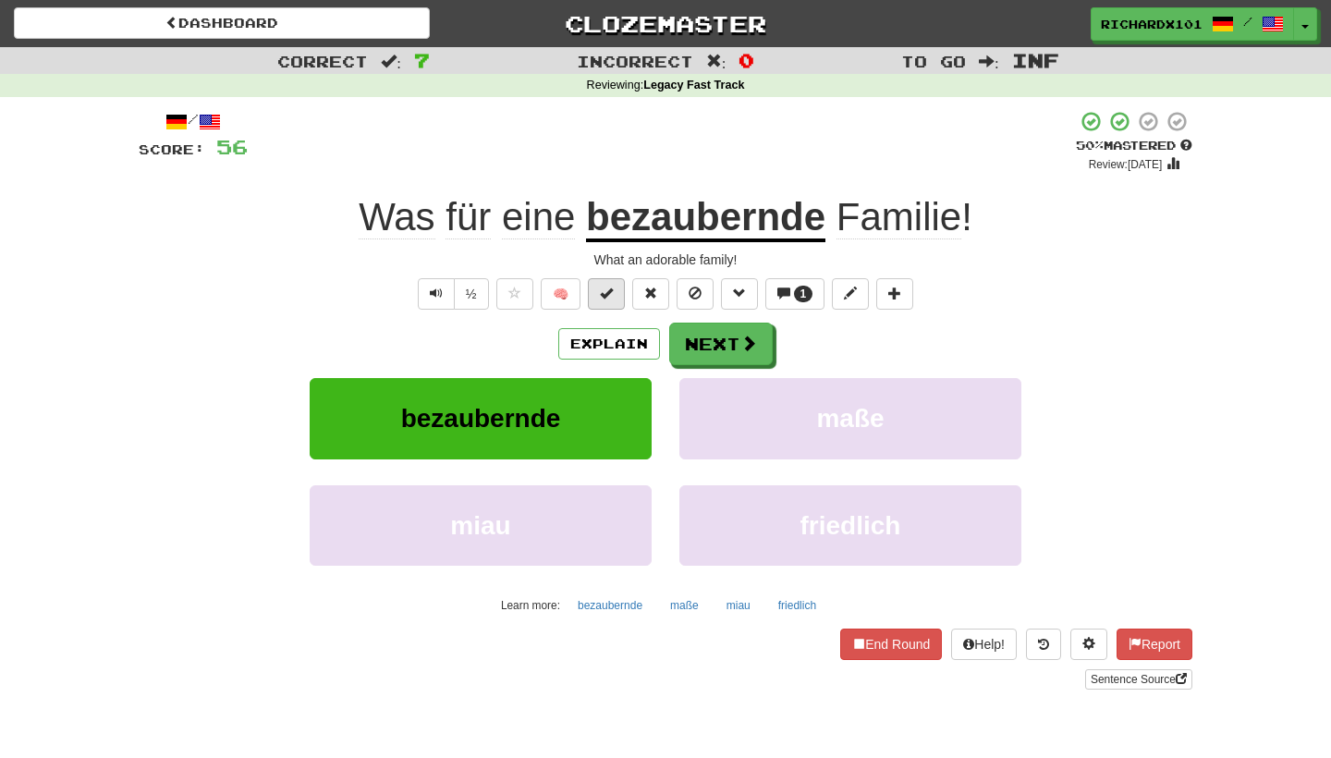
click at [609, 296] on span at bounding box center [606, 292] width 13 height 13
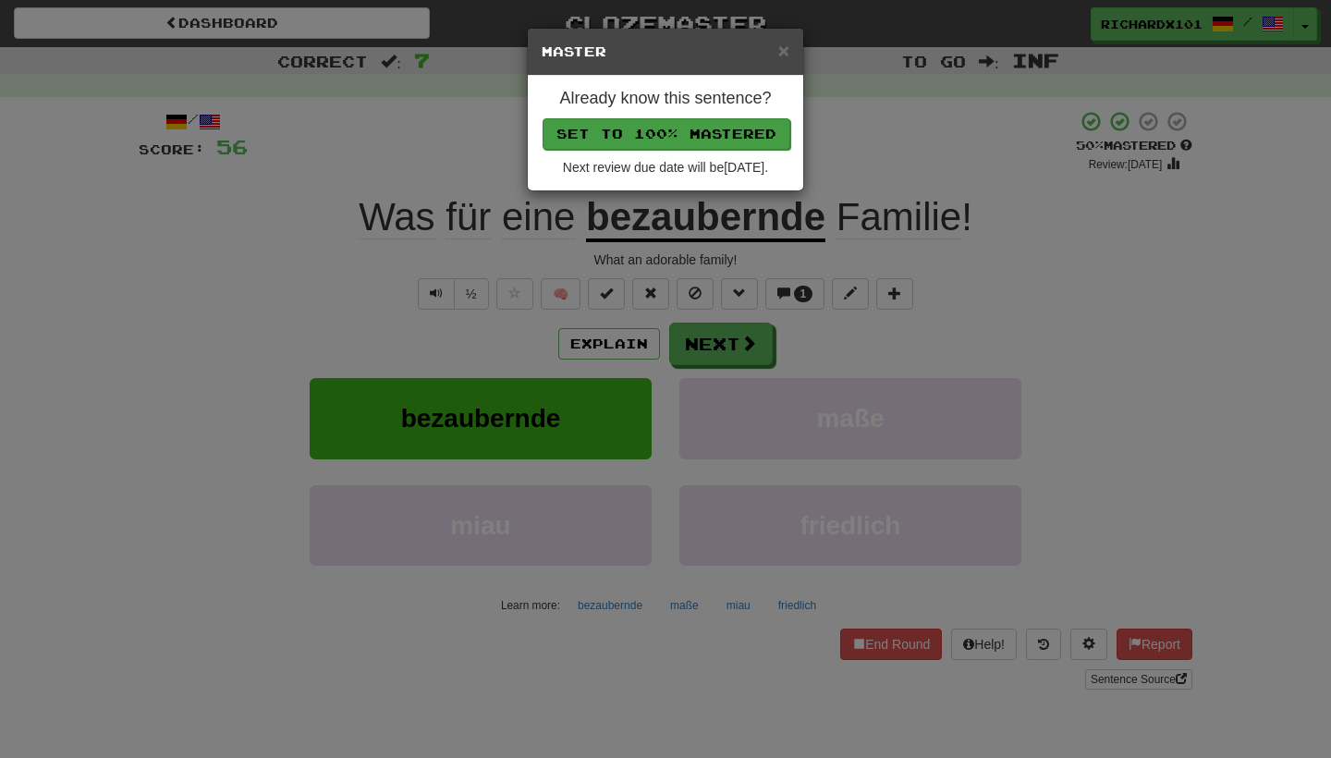
click at [666, 134] on button "Set to 100% Mastered" at bounding box center [666, 133] width 248 height 31
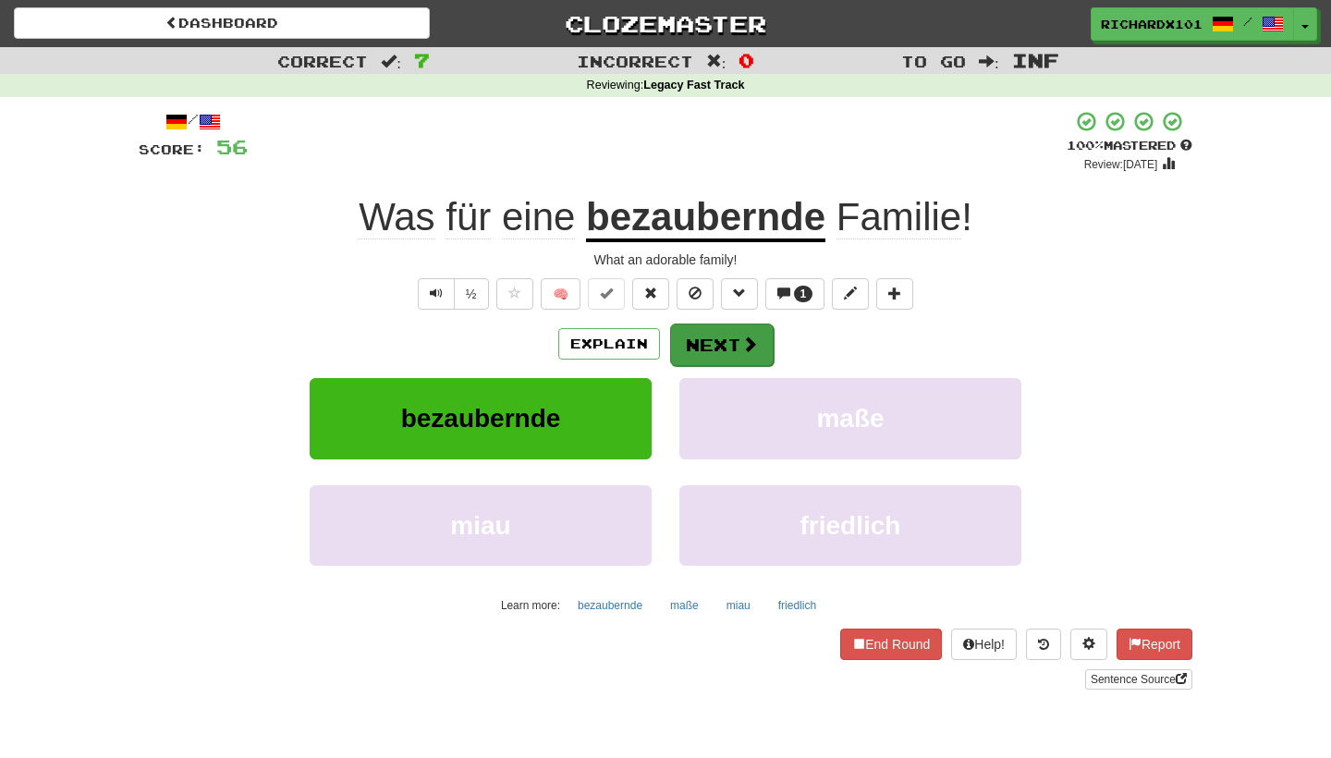
click at [688, 340] on button "Next" at bounding box center [722, 344] width 104 height 43
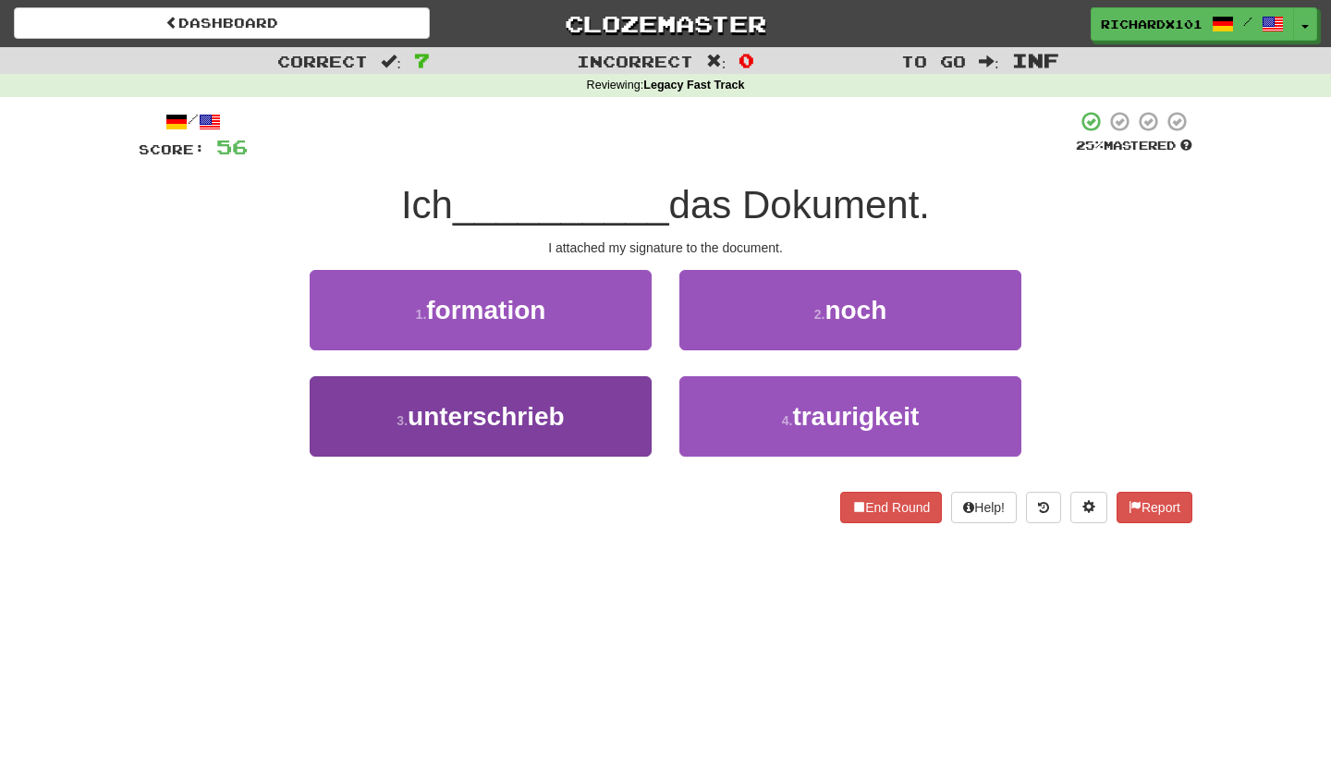
click at [603, 417] on button "3 . unterschrieb" at bounding box center [481, 416] width 342 height 80
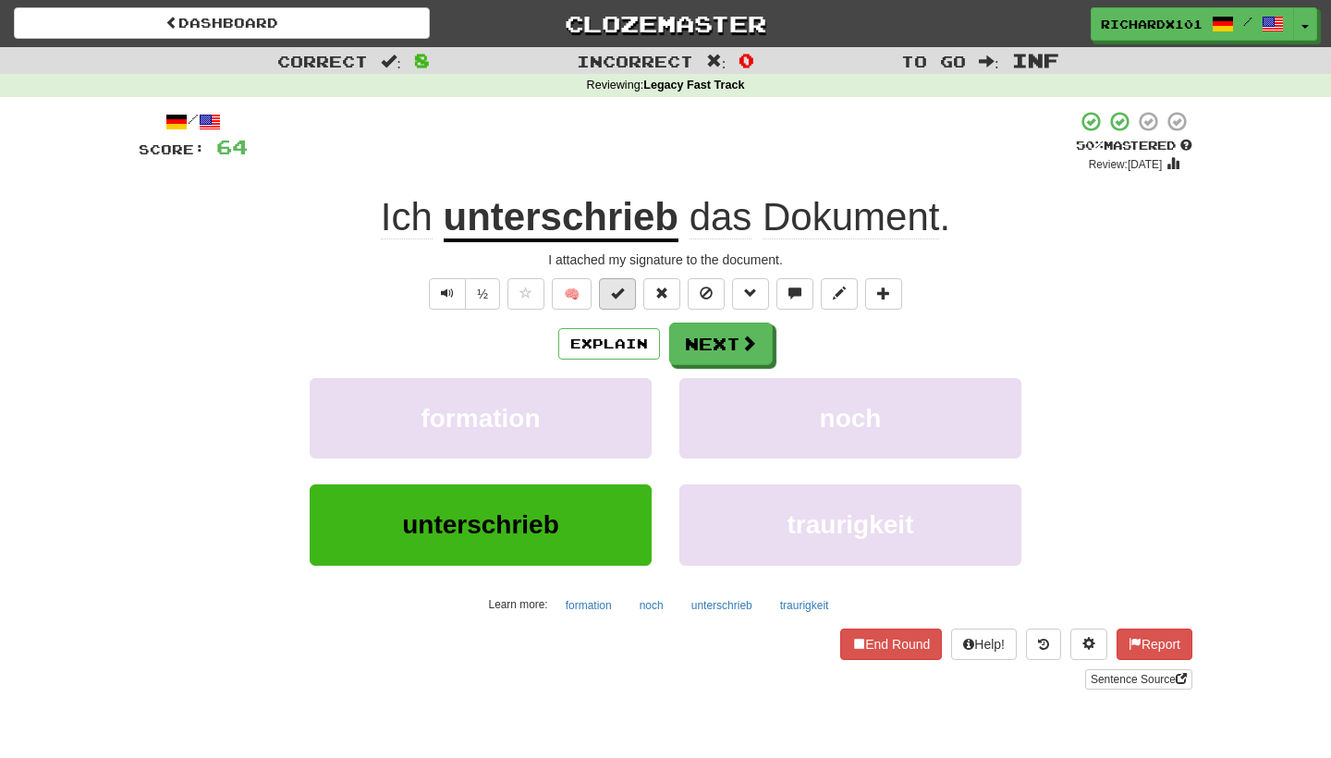
click at [620, 289] on span at bounding box center [617, 292] width 13 height 13
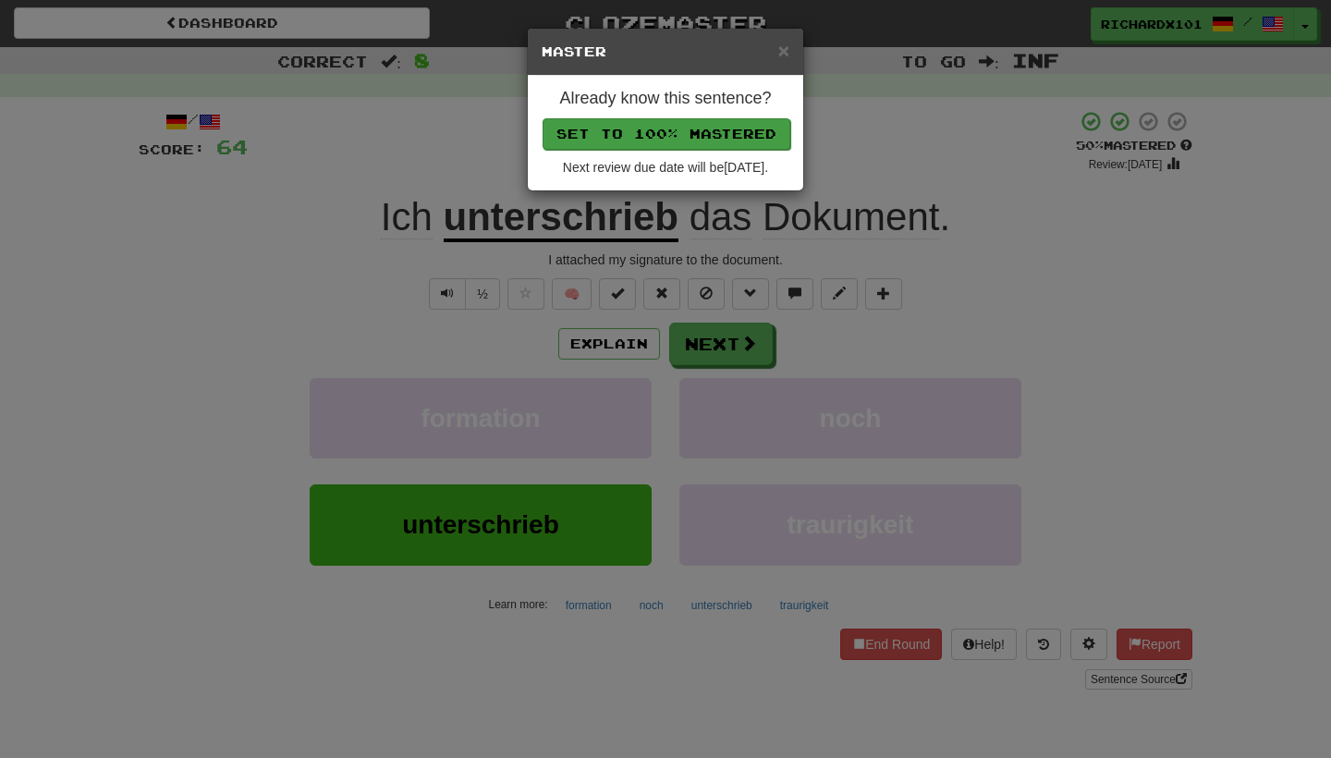
click at [686, 123] on button "Set to 100% Mastered" at bounding box center [666, 133] width 248 height 31
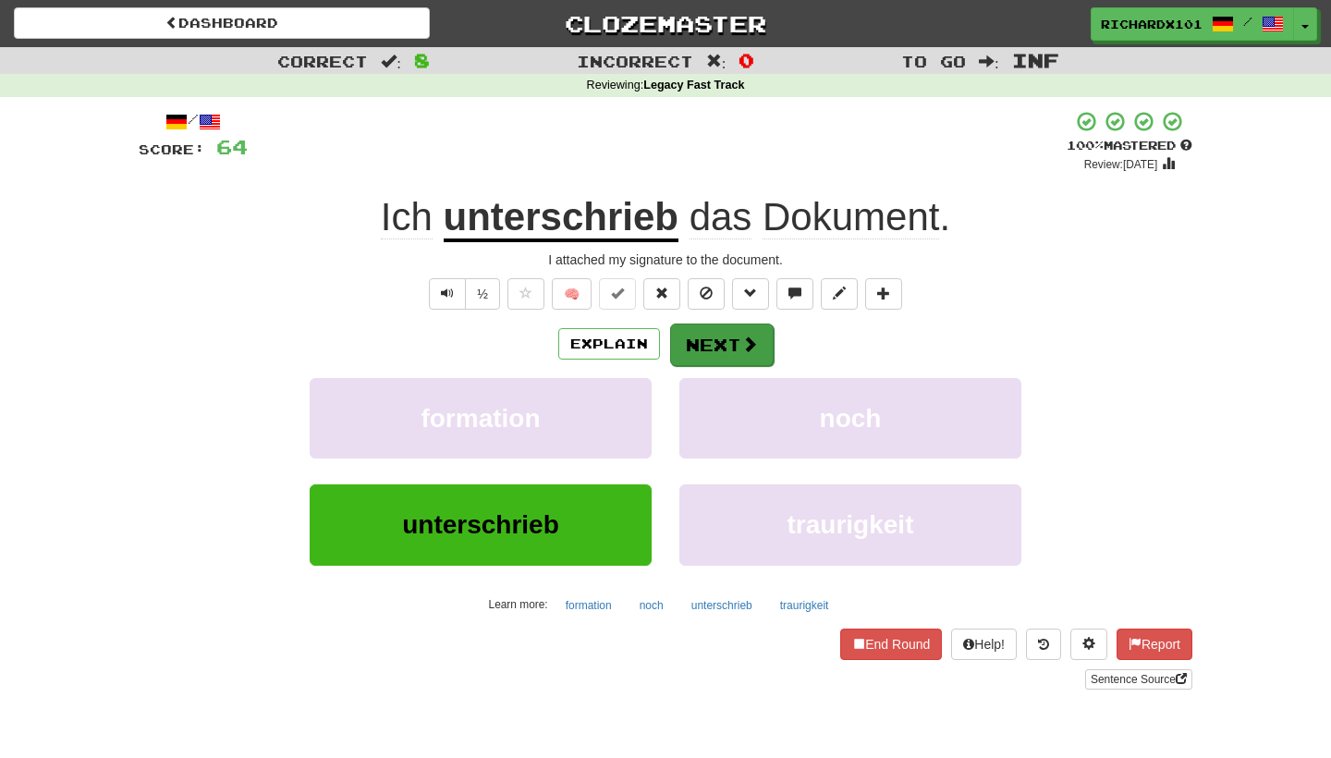
click at [694, 349] on button "Next" at bounding box center [722, 344] width 104 height 43
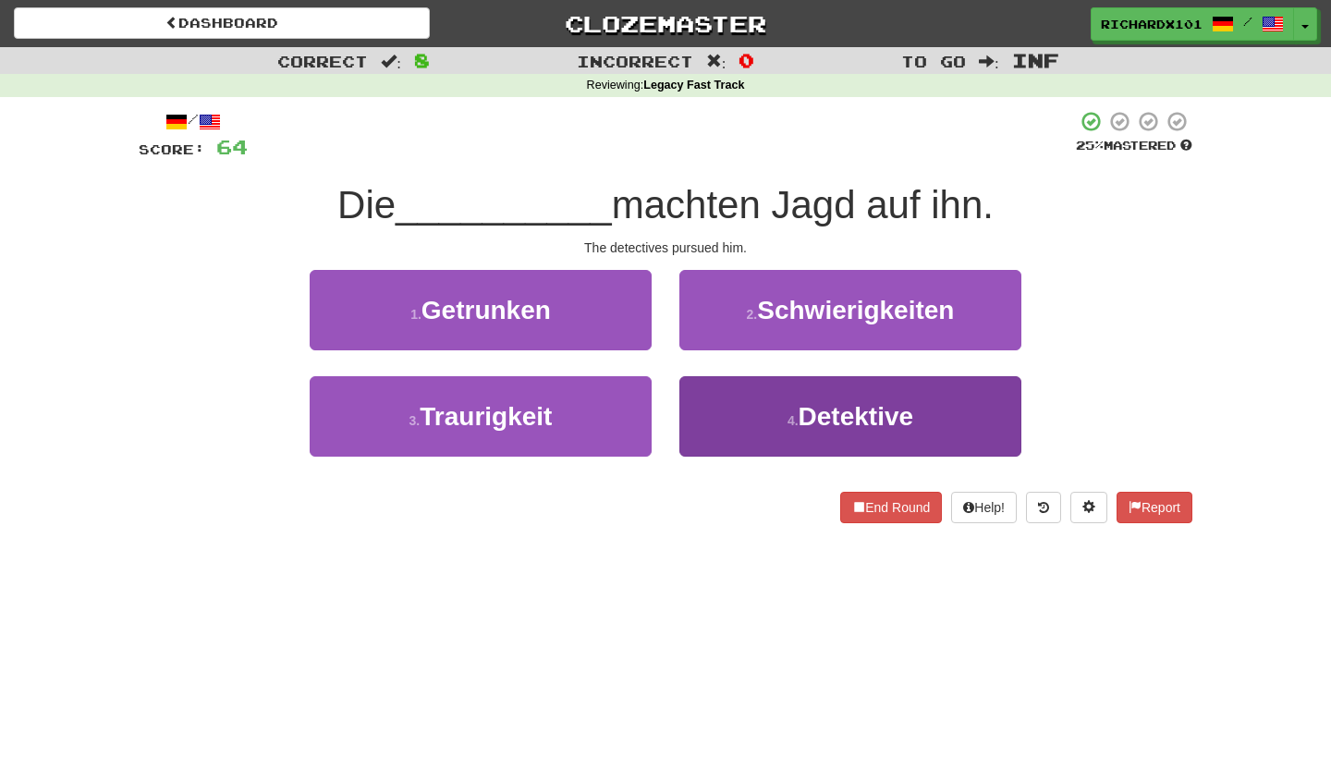
click at [728, 405] on button "4 . Detektive" at bounding box center [850, 416] width 342 height 80
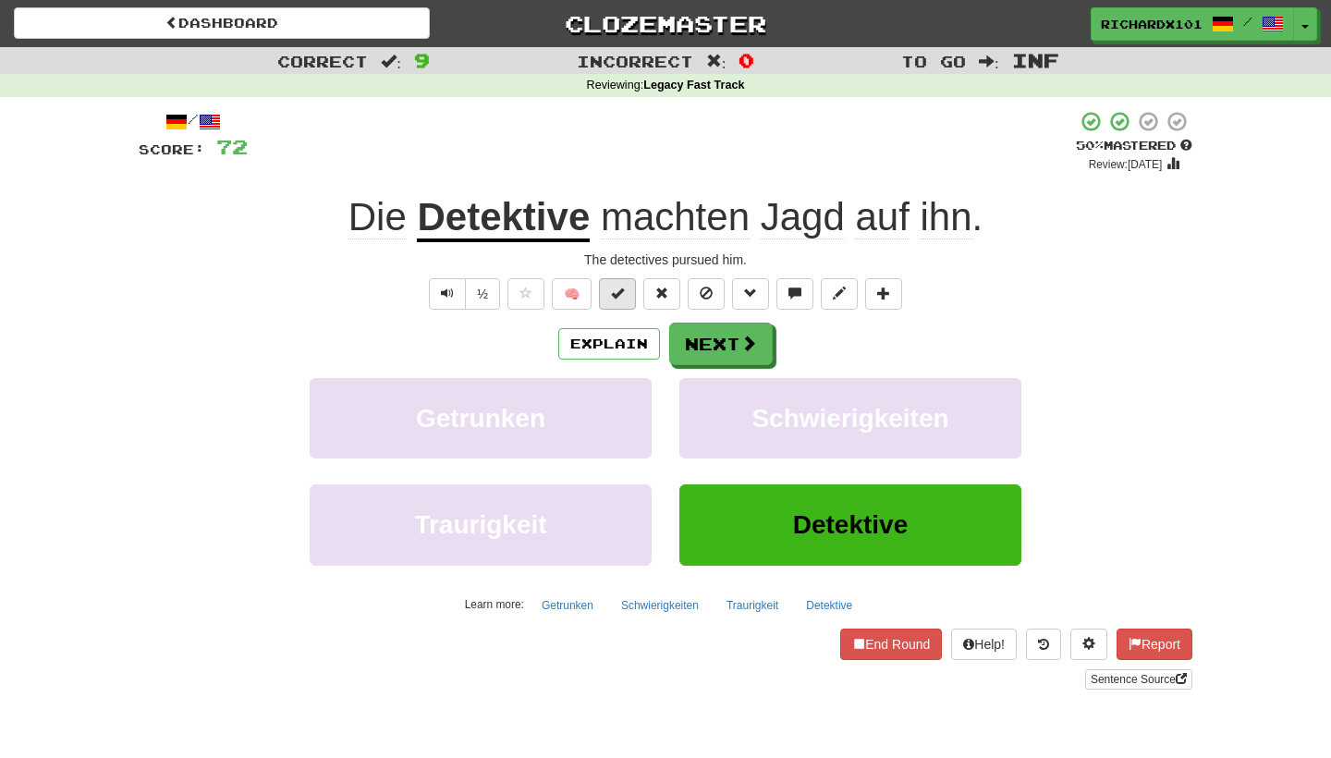
click at [621, 289] on span at bounding box center [617, 292] width 13 height 13
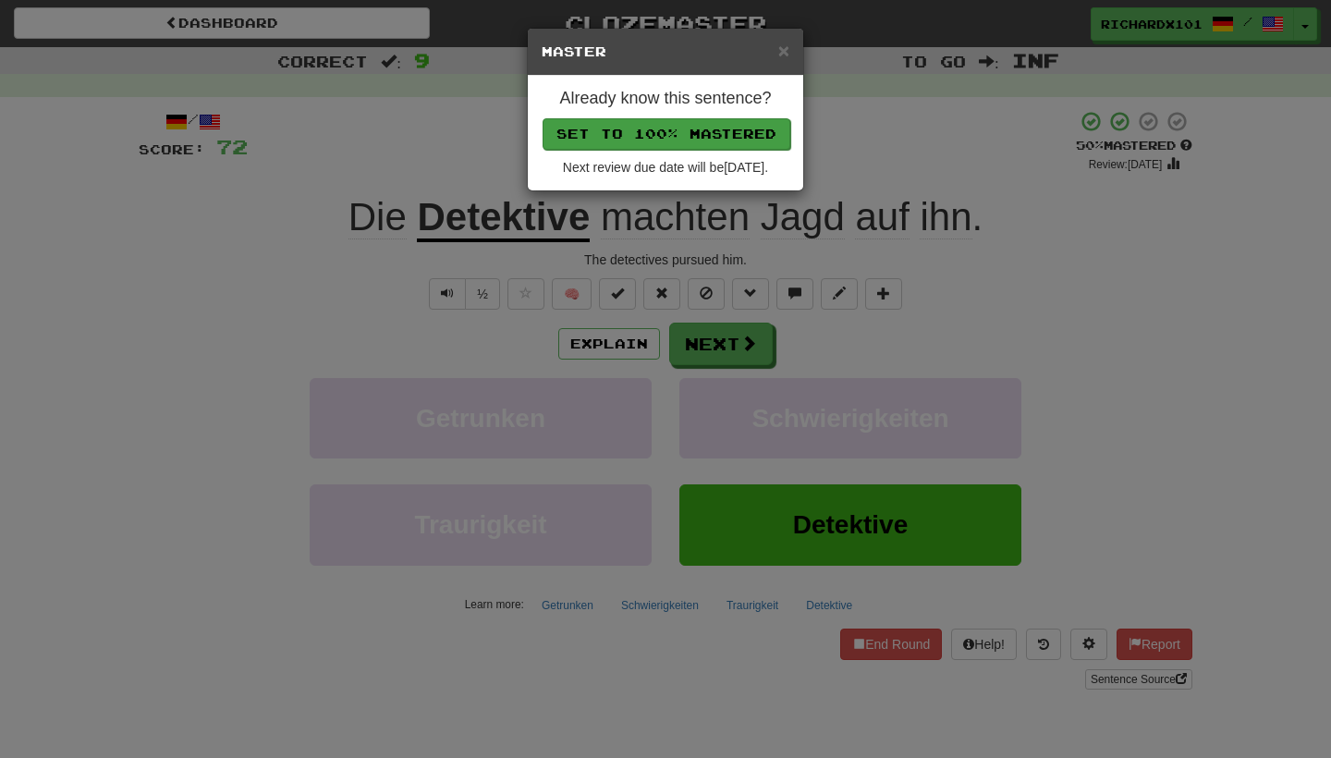
click at [680, 129] on button "Set to 100% Mastered" at bounding box center [666, 133] width 248 height 31
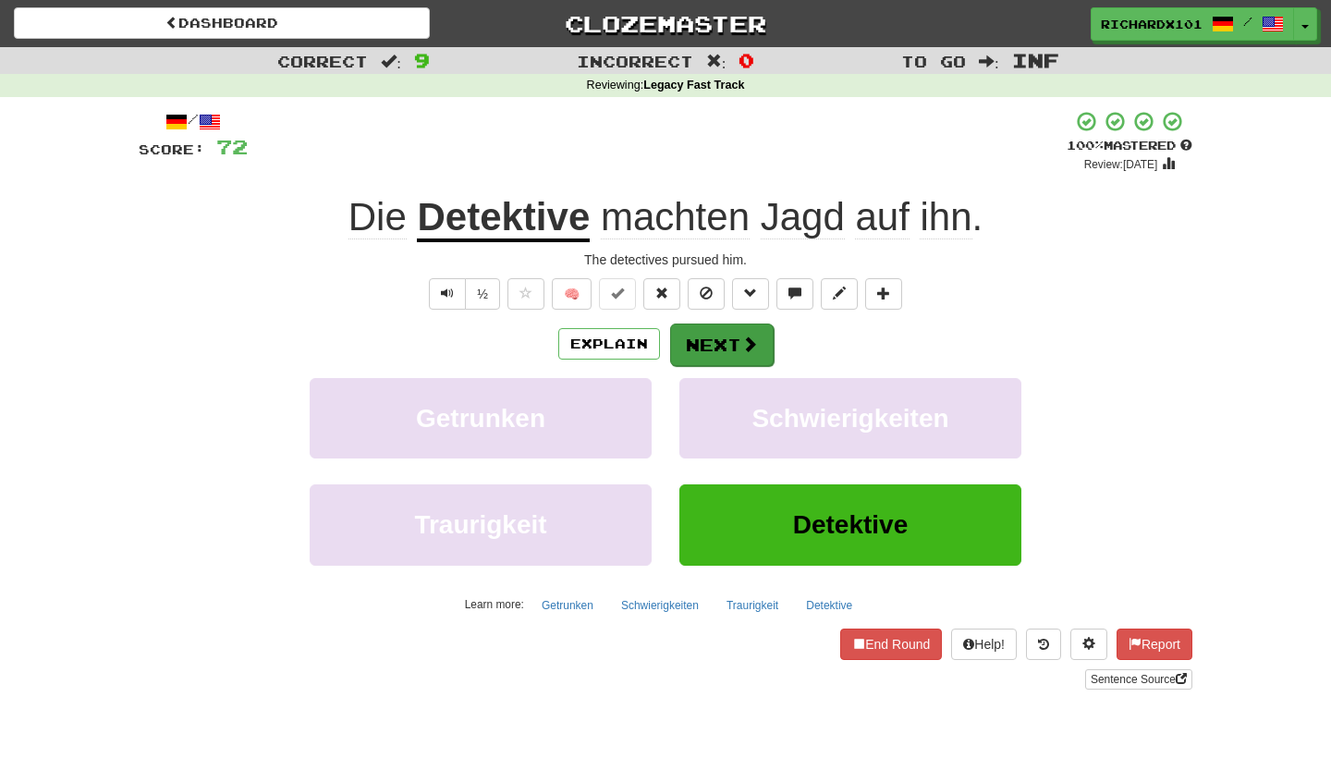
click at [715, 331] on button "Next" at bounding box center [722, 344] width 104 height 43
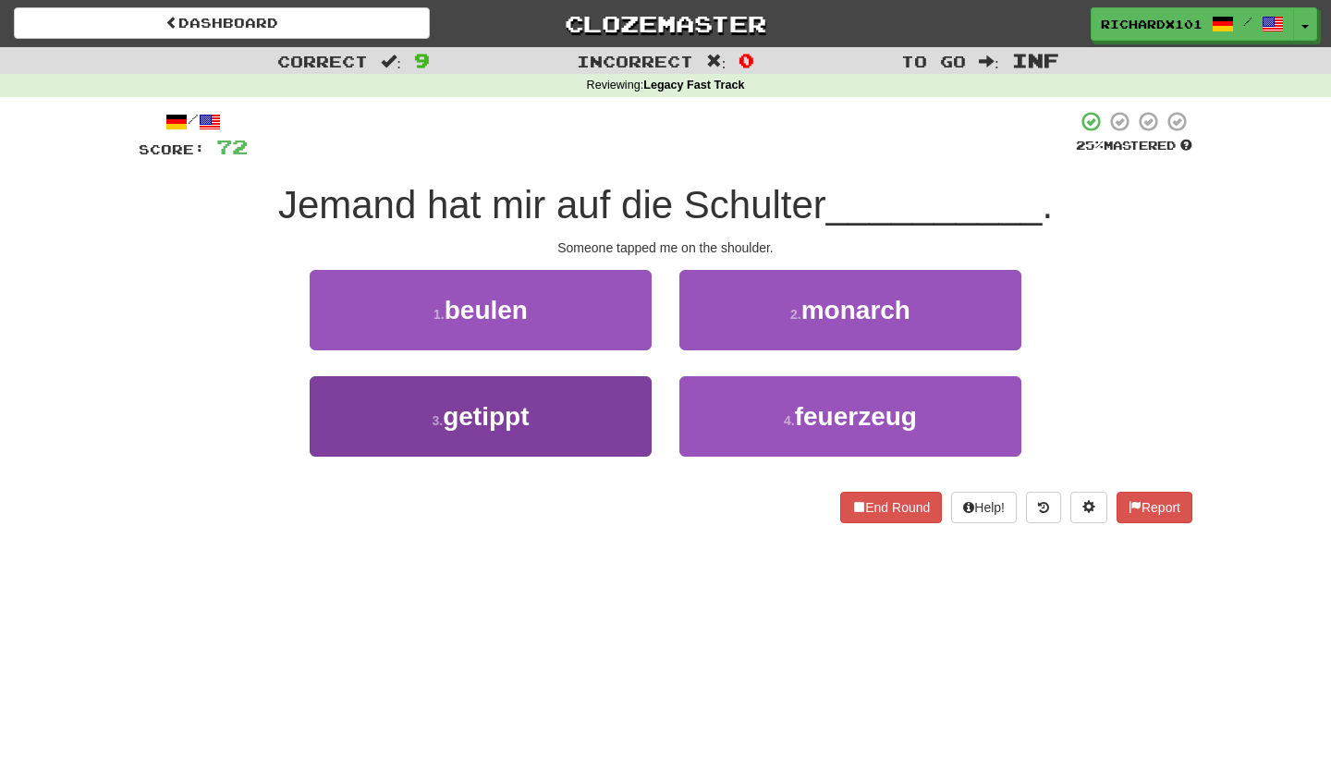
click at [621, 399] on button "3 . getippt" at bounding box center [481, 416] width 342 height 80
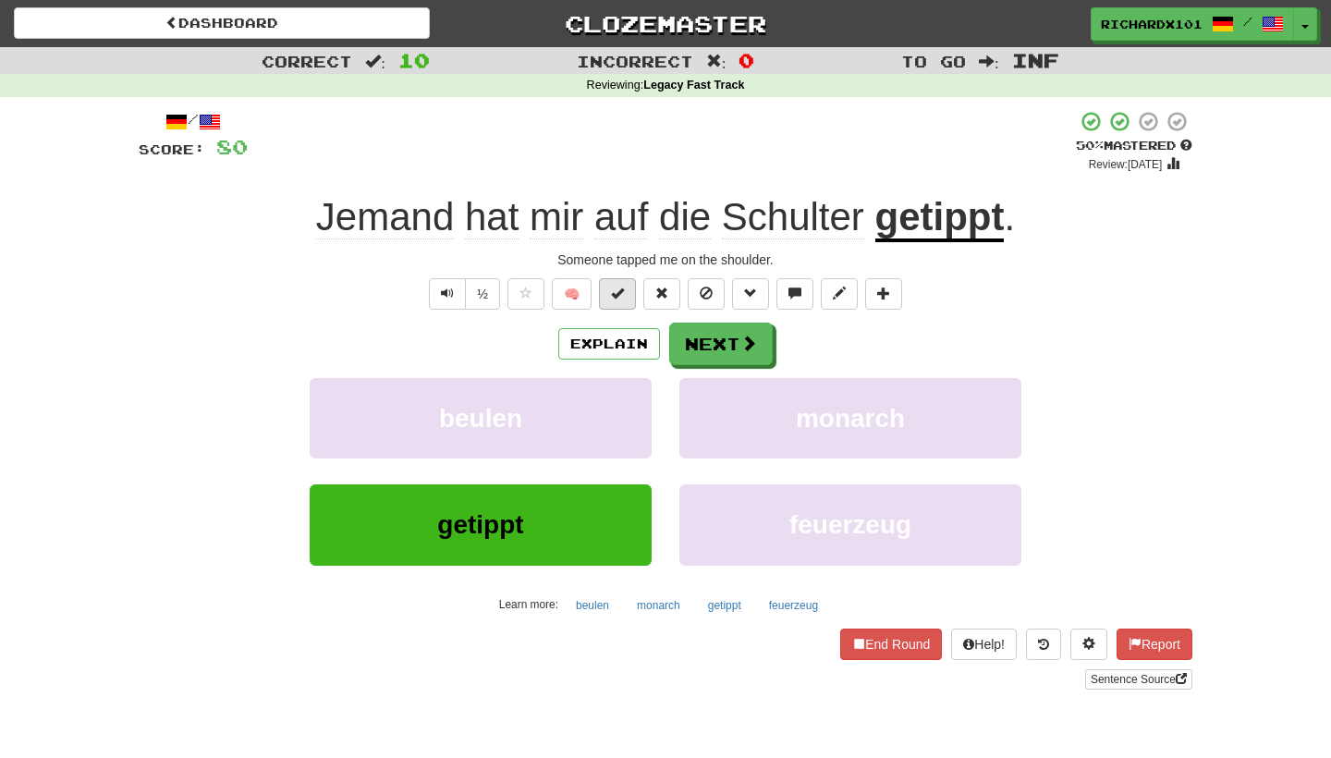
click at [620, 293] on span at bounding box center [617, 292] width 13 height 13
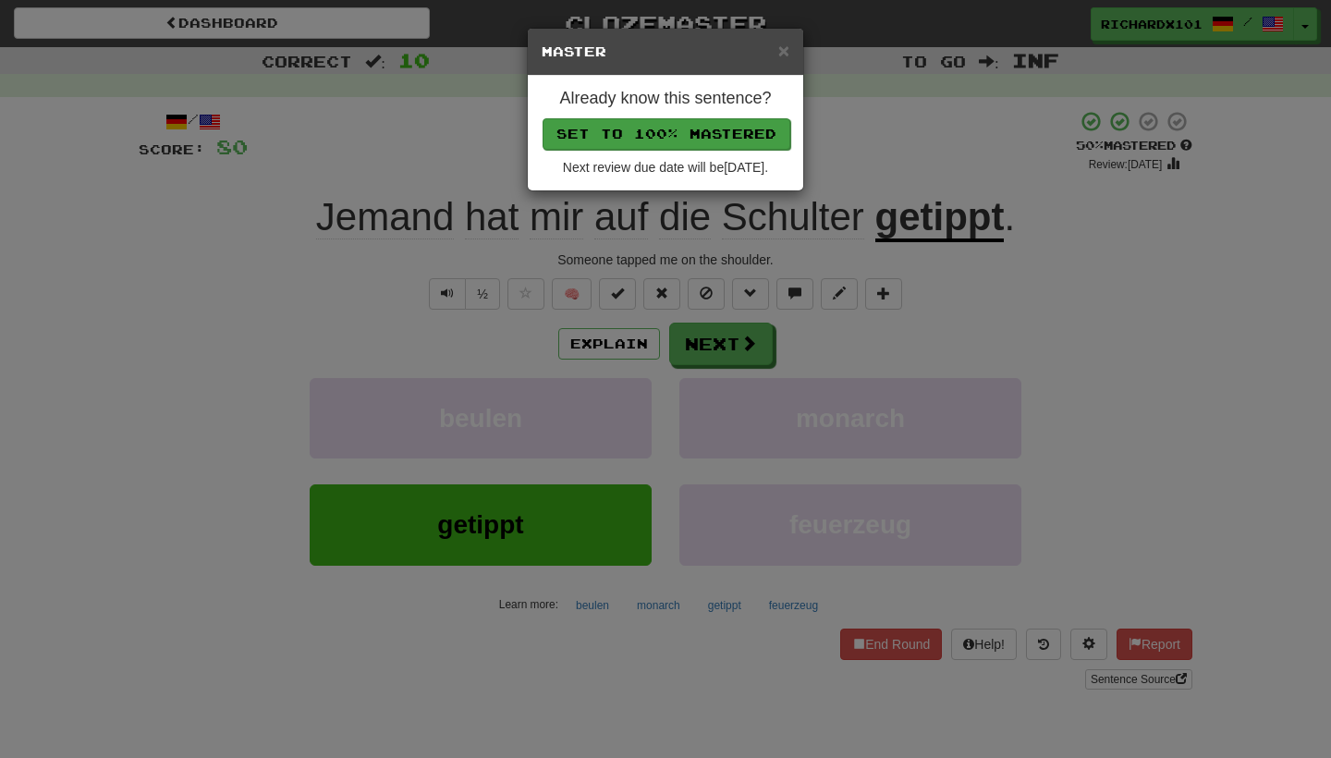
click at [682, 132] on button "Set to 100% Mastered" at bounding box center [666, 133] width 248 height 31
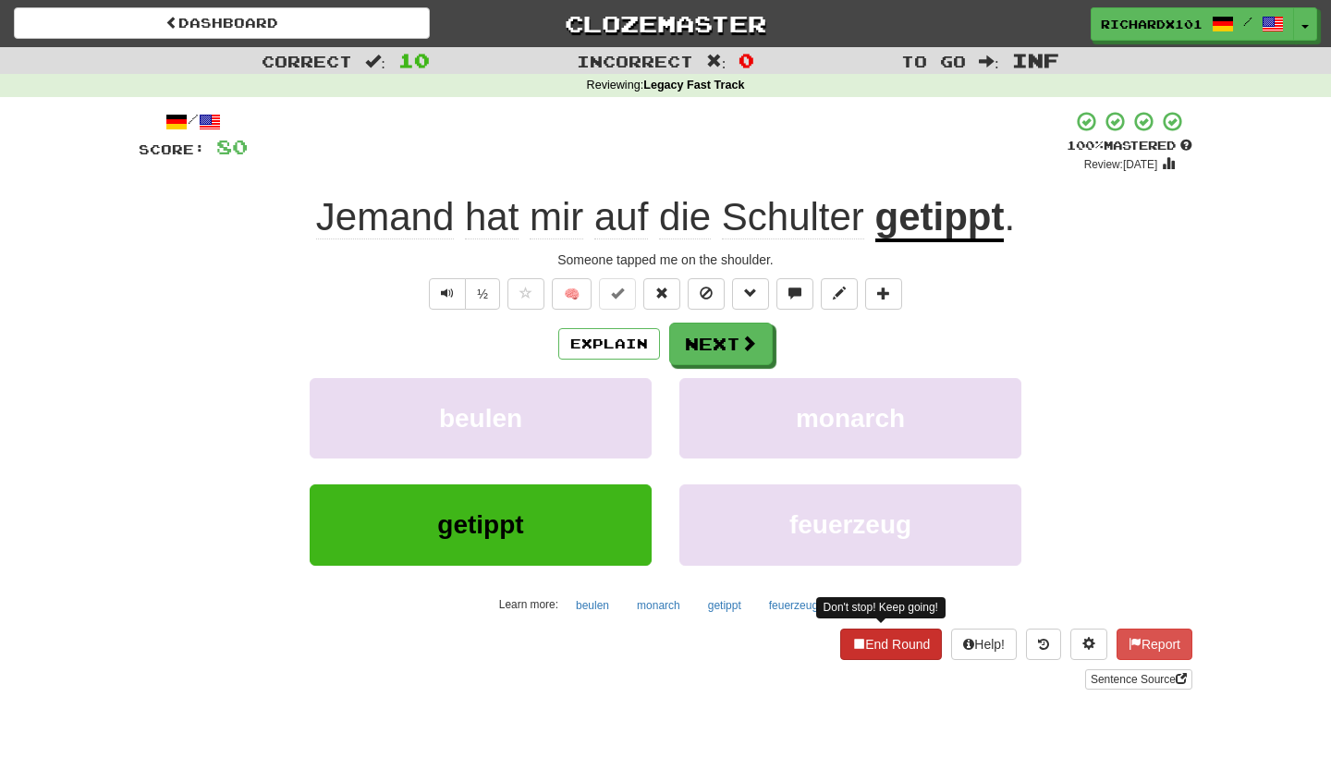
click at [869, 629] on button "End Round" at bounding box center [891, 643] width 102 height 31
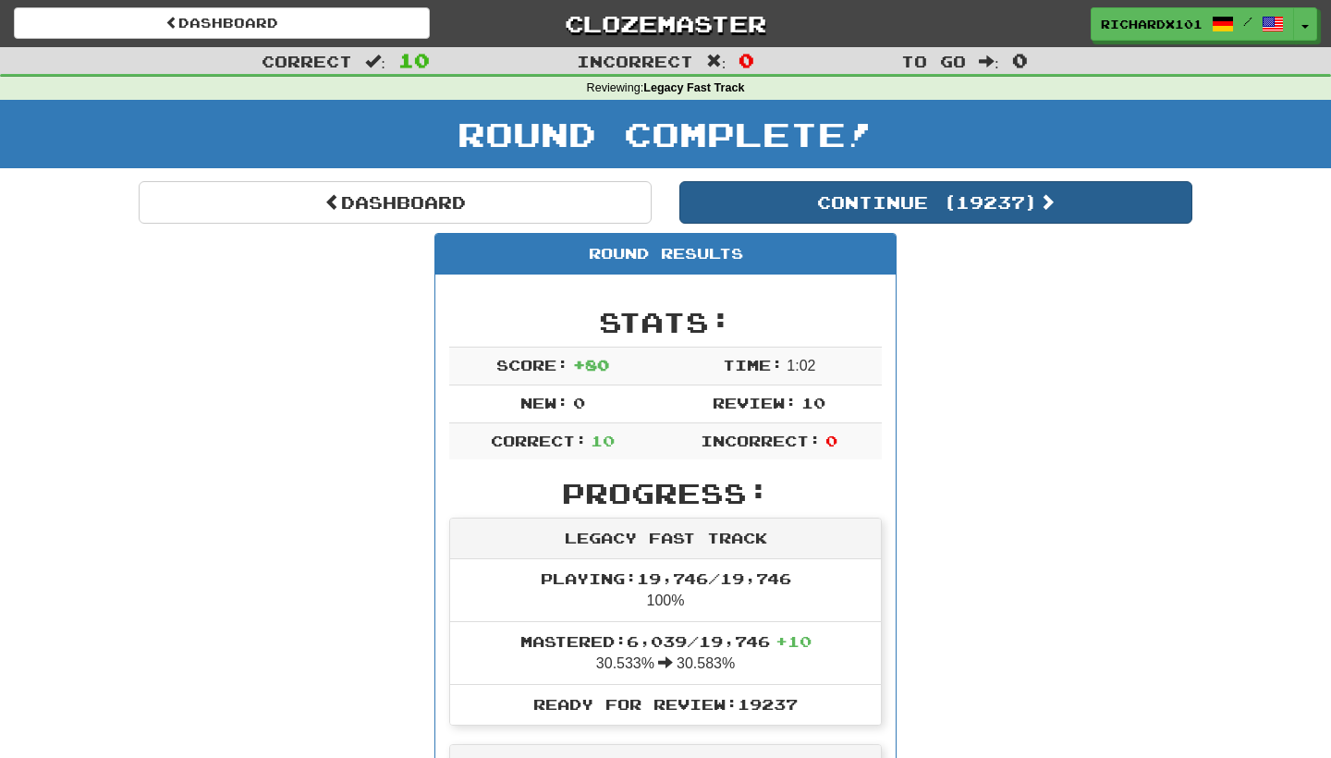
click at [1030, 208] on button "Continue ( 19237 )" at bounding box center [935, 202] width 513 height 43
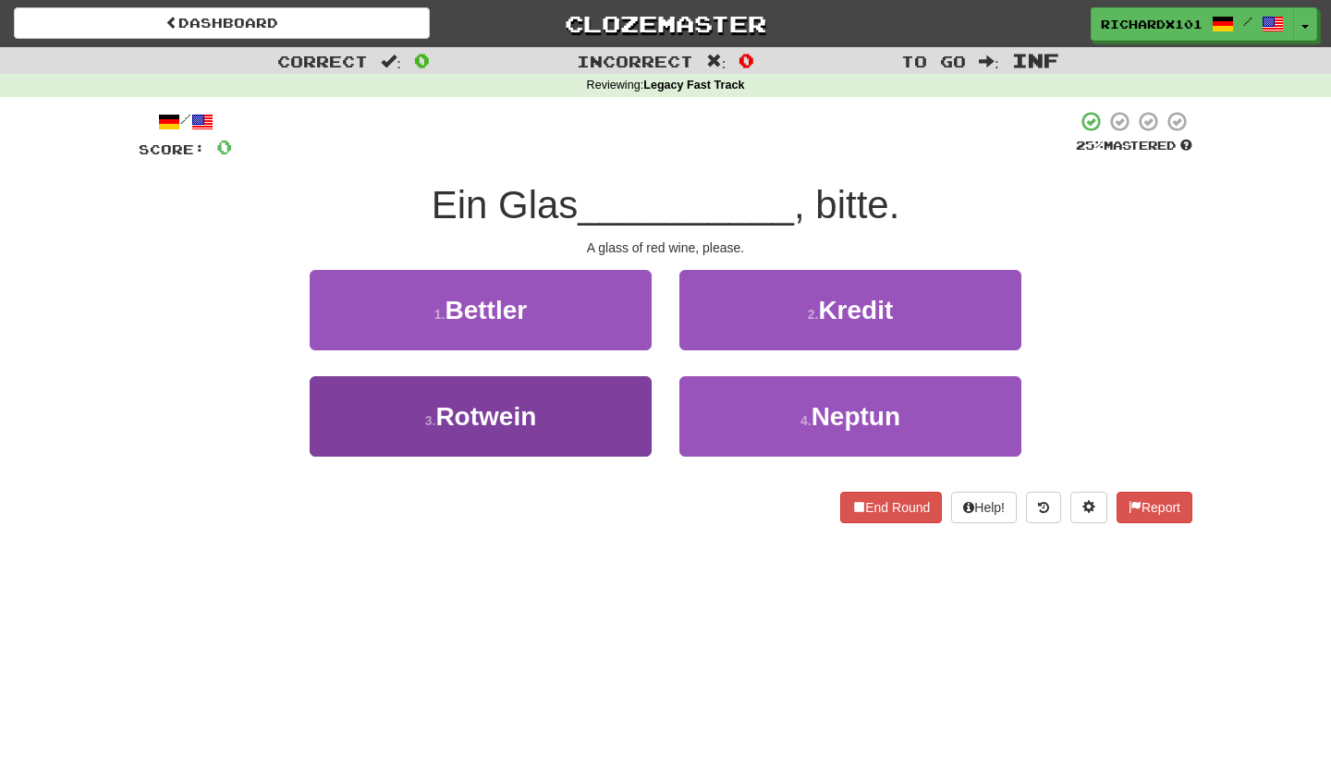
click at [640, 419] on button "3 . Rotwein" at bounding box center [481, 416] width 342 height 80
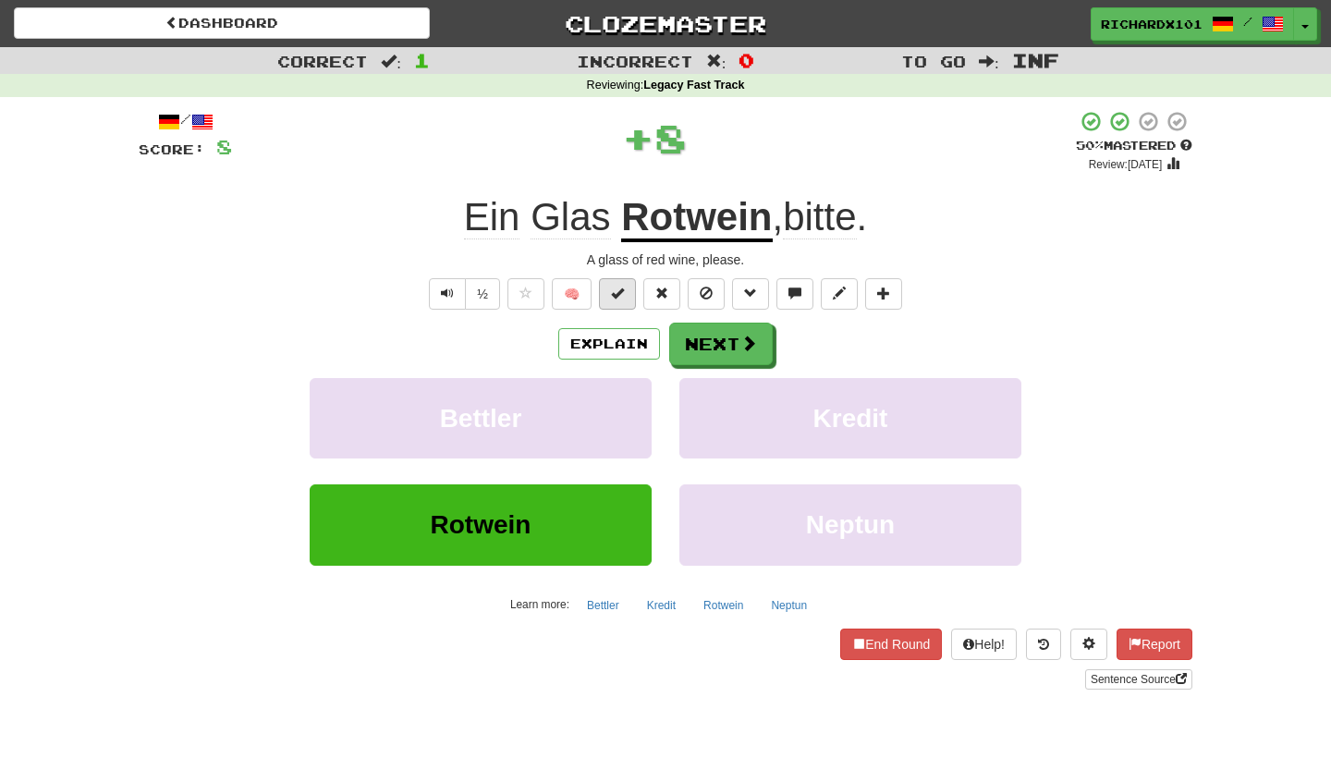
click at [622, 299] on button at bounding box center [617, 293] width 37 height 31
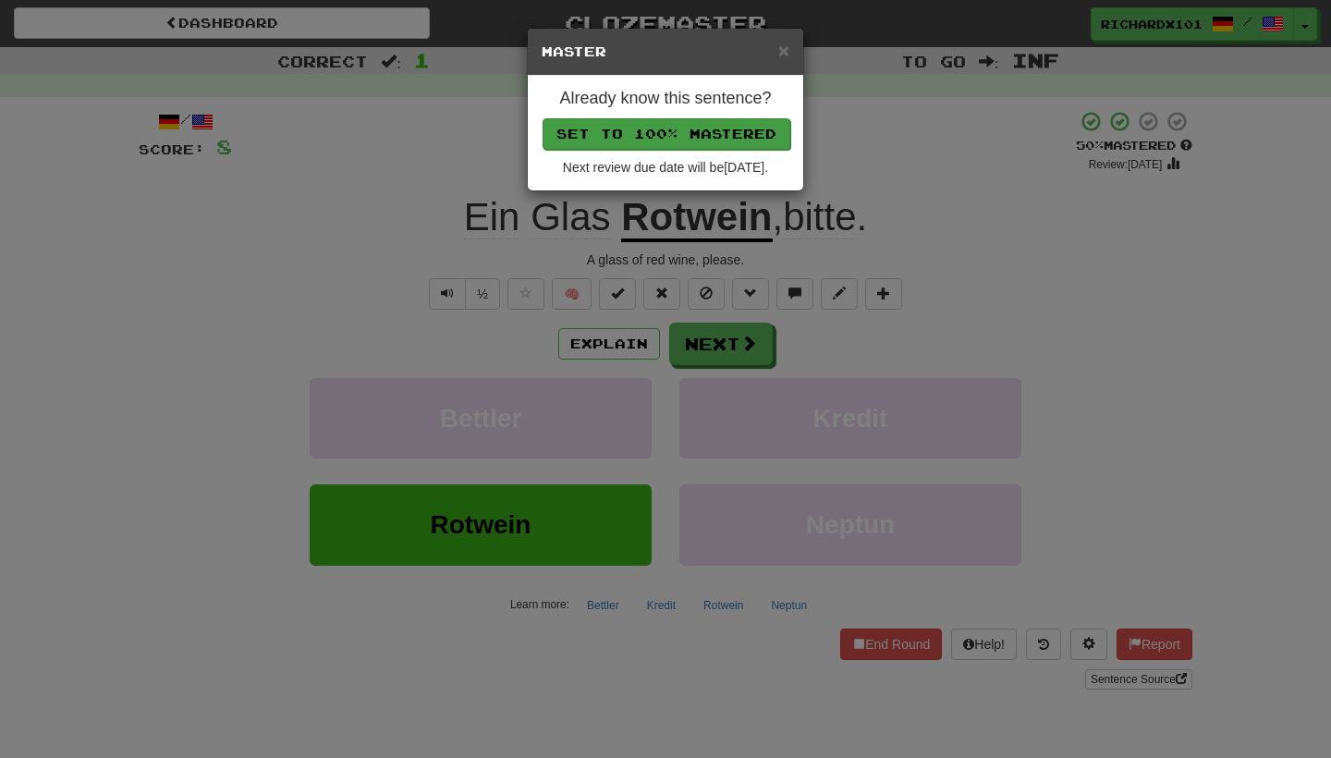
click at [676, 126] on button "Set to 100% Mastered" at bounding box center [666, 133] width 248 height 31
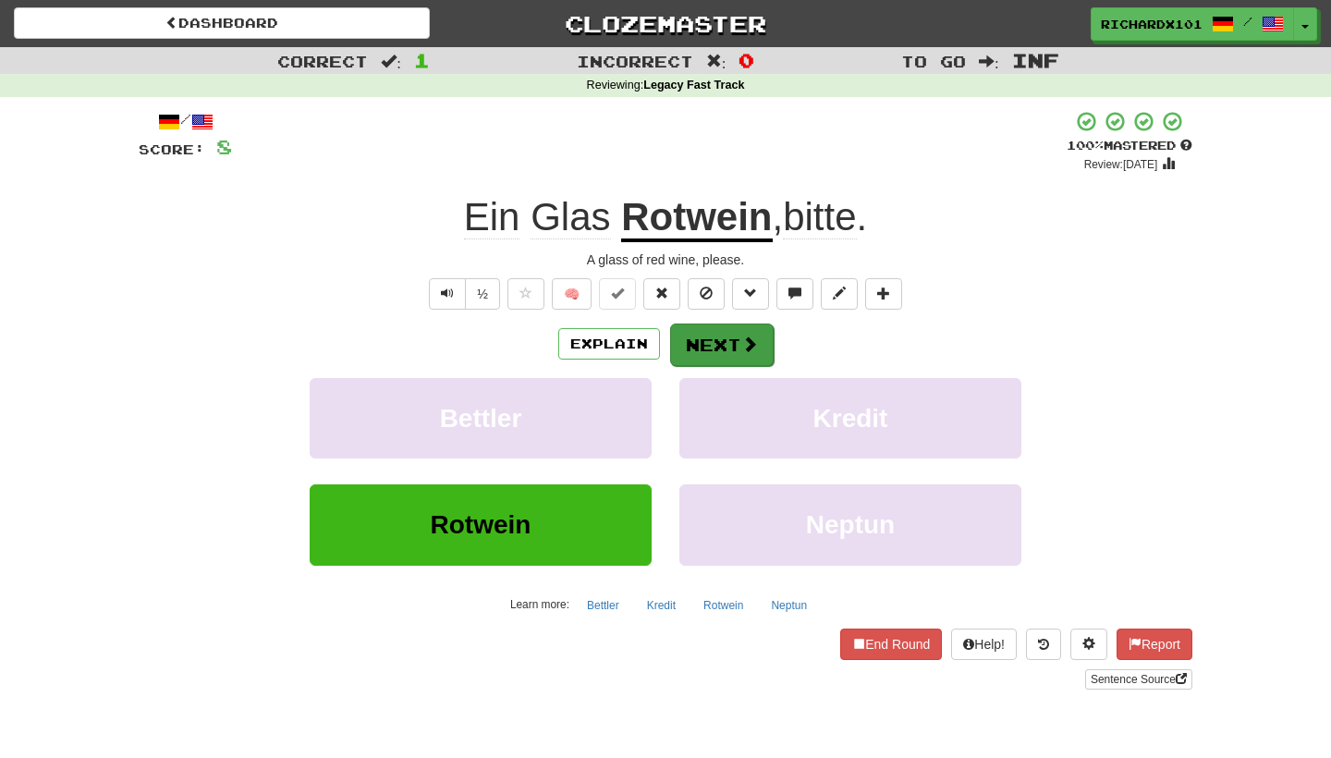
click at [700, 339] on button "Next" at bounding box center [722, 344] width 104 height 43
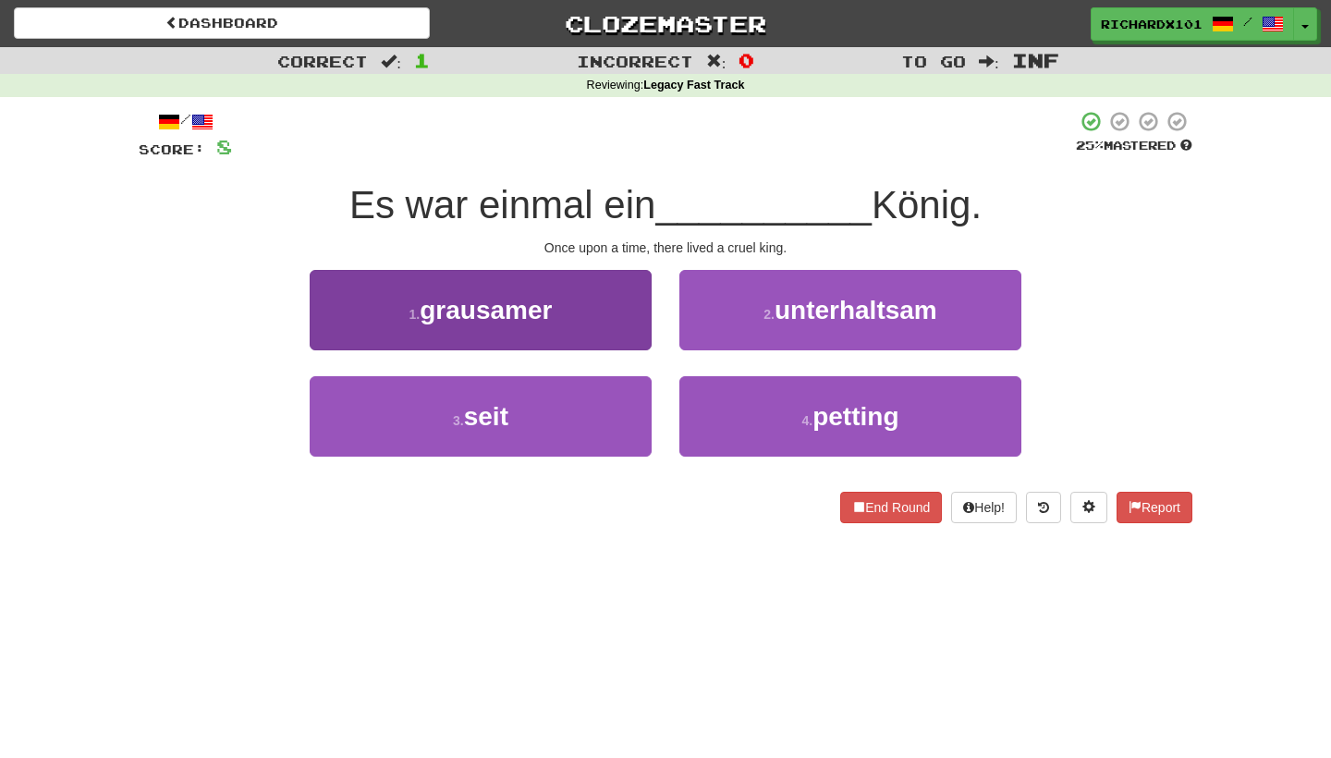
click at [631, 322] on button "1 . grausamer" at bounding box center [481, 310] width 342 height 80
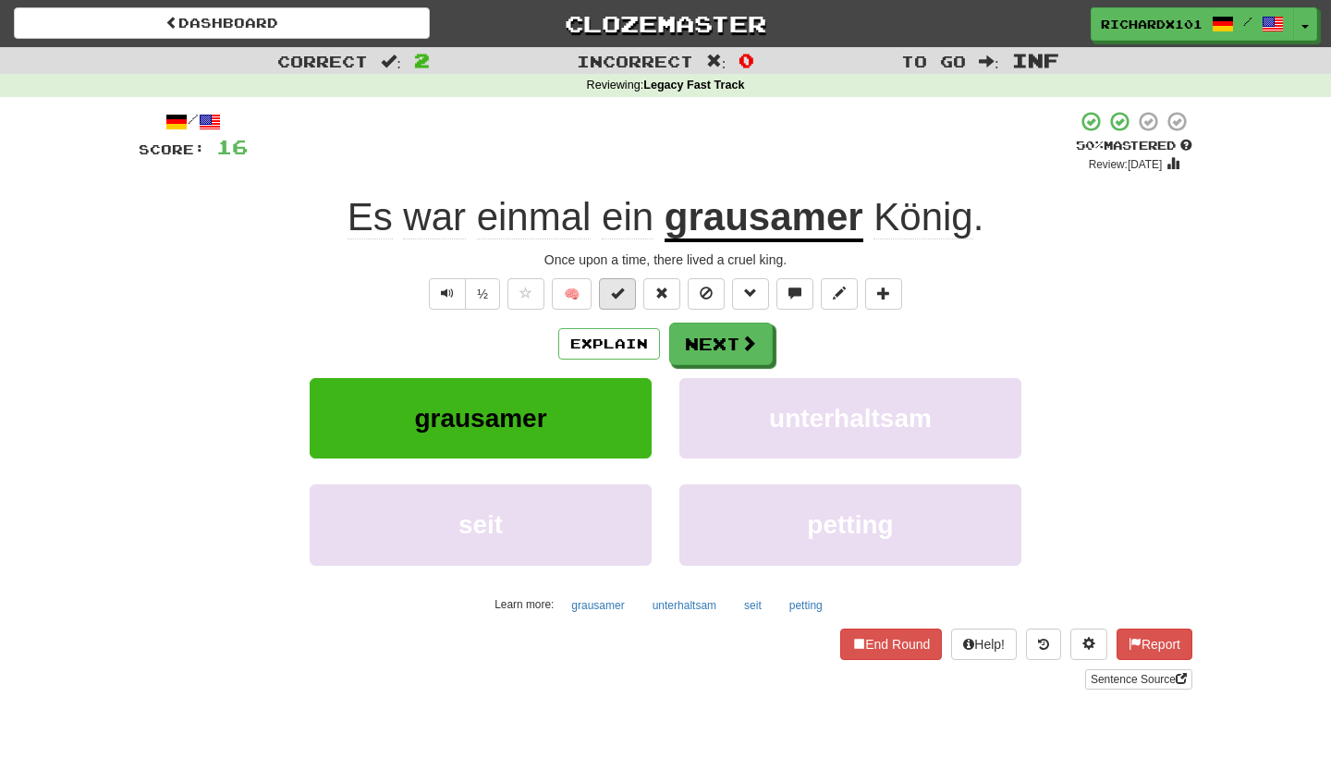
click at [628, 292] on button at bounding box center [617, 293] width 37 height 31
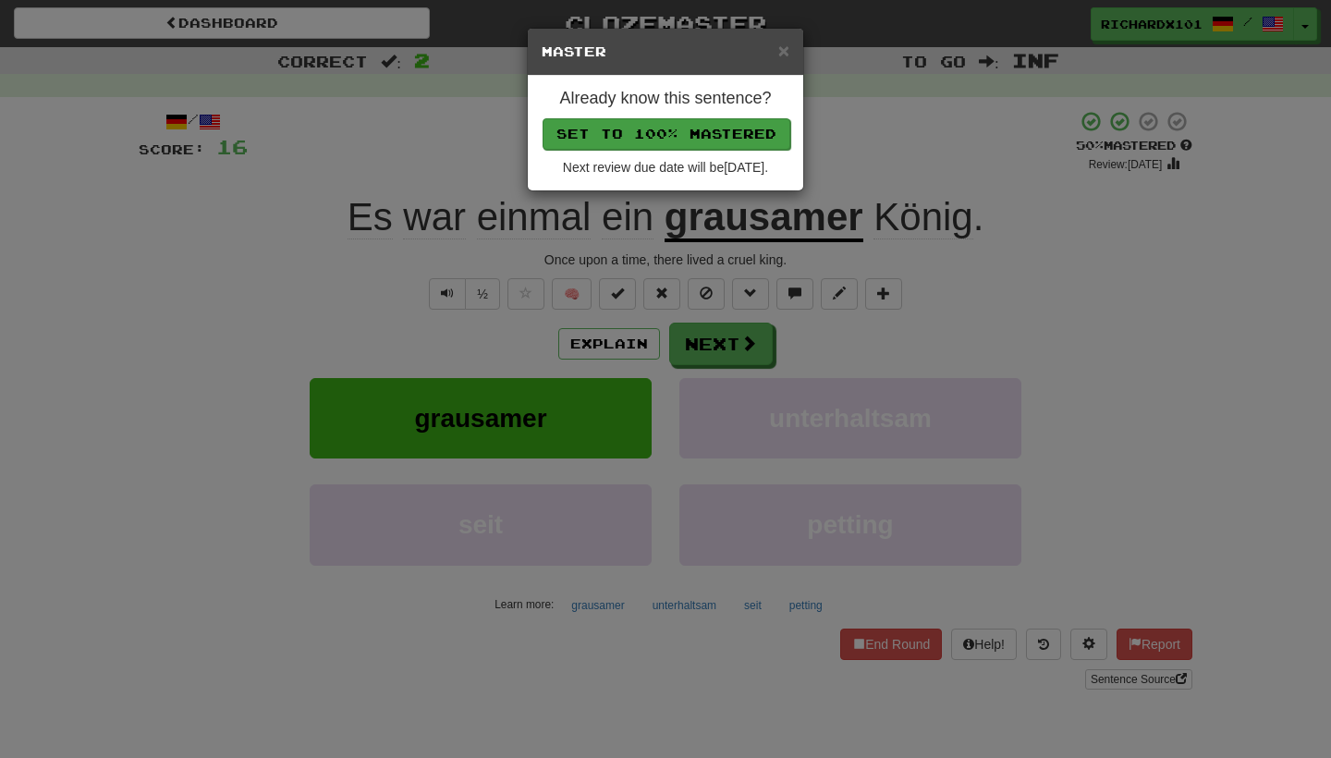
click at [700, 130] on button "Set to 100% Mastered" at bounding box center [666, 133] width 248 height 31
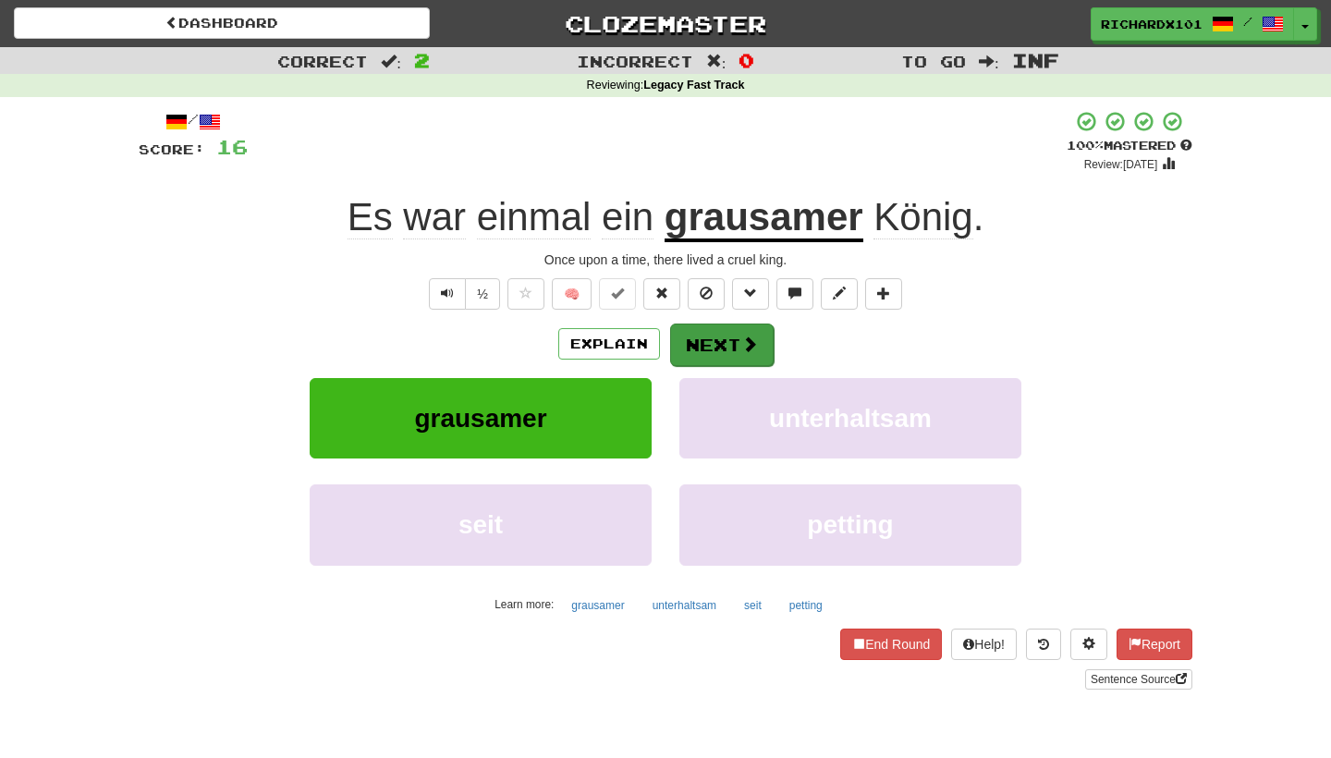
click at [703, 332] on button "Next" at bounding box center [722, 344] width 104 height 43
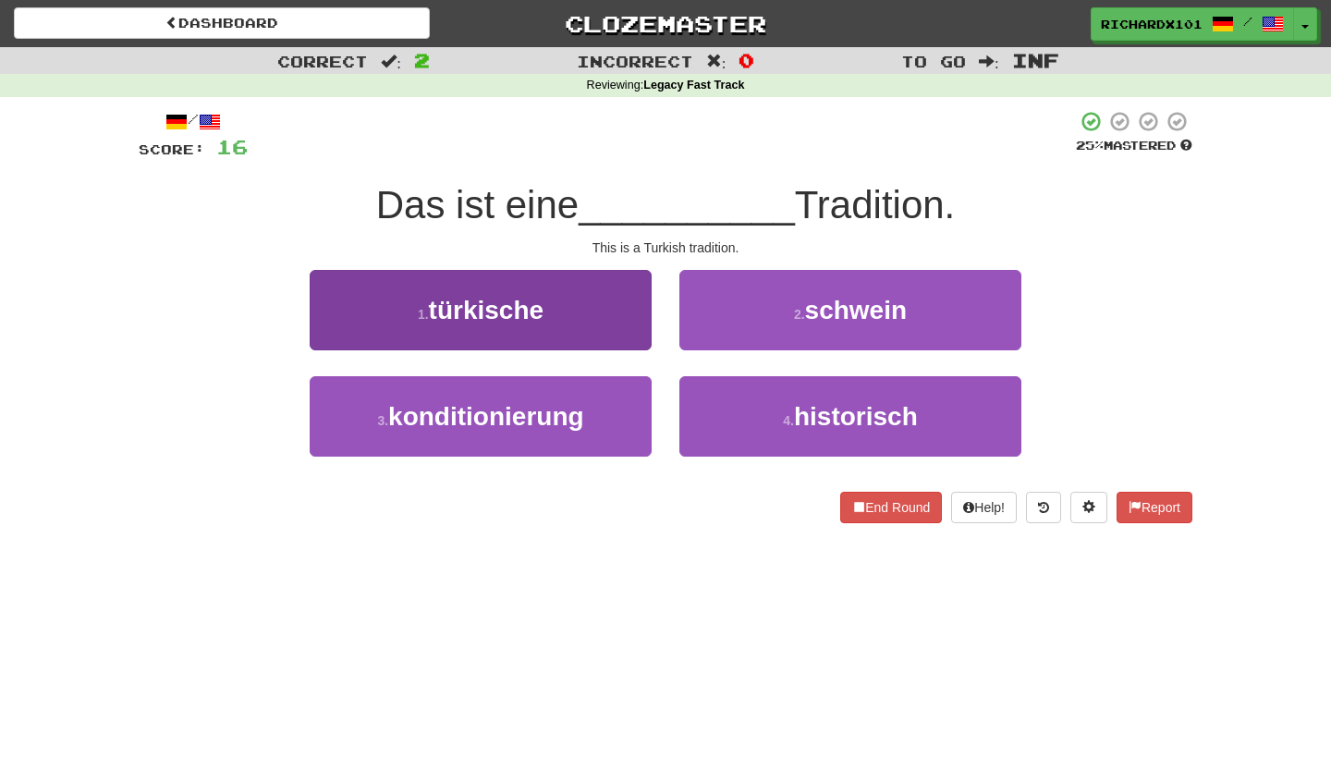
click at [615, 320] on button "1 . türkische" at bounding box center [481, 310] width 342 height 80
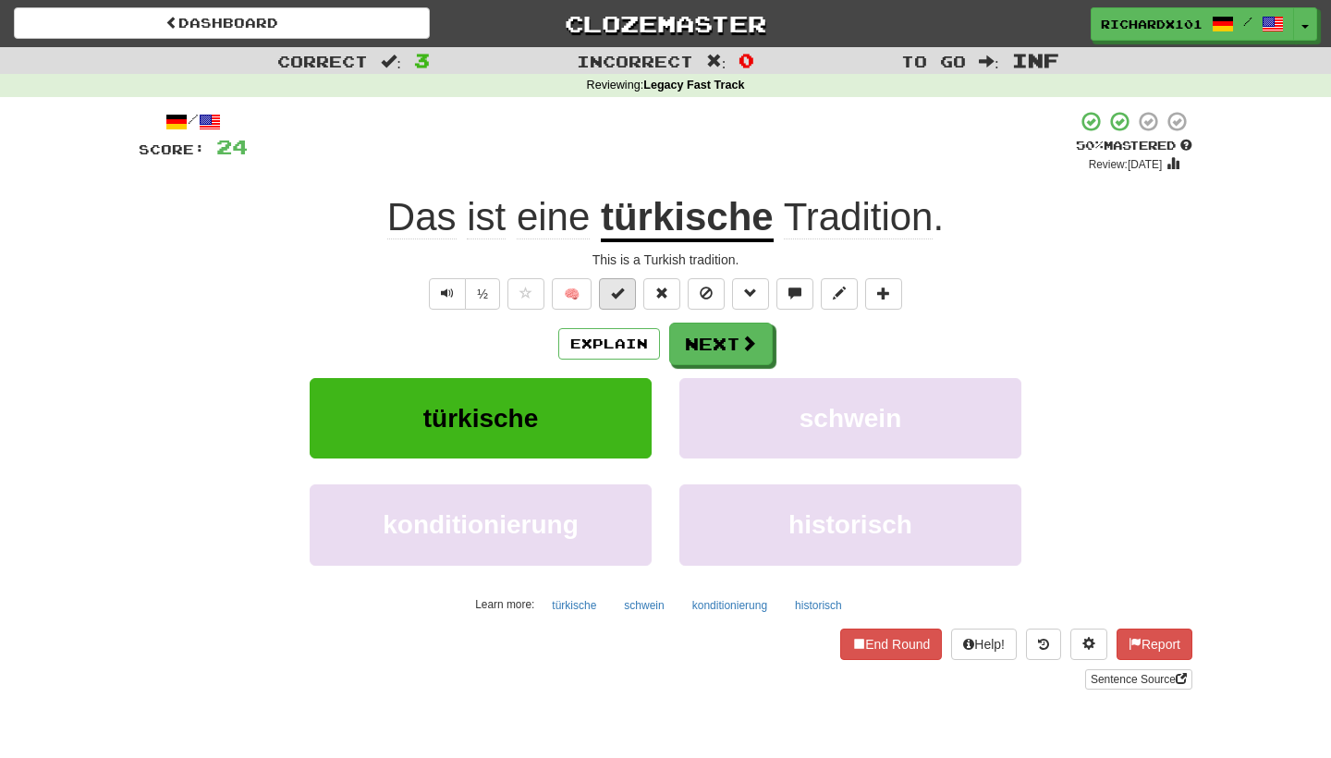
click at [627, 295] on button at bounding box center [617, 293] width 37 height 31
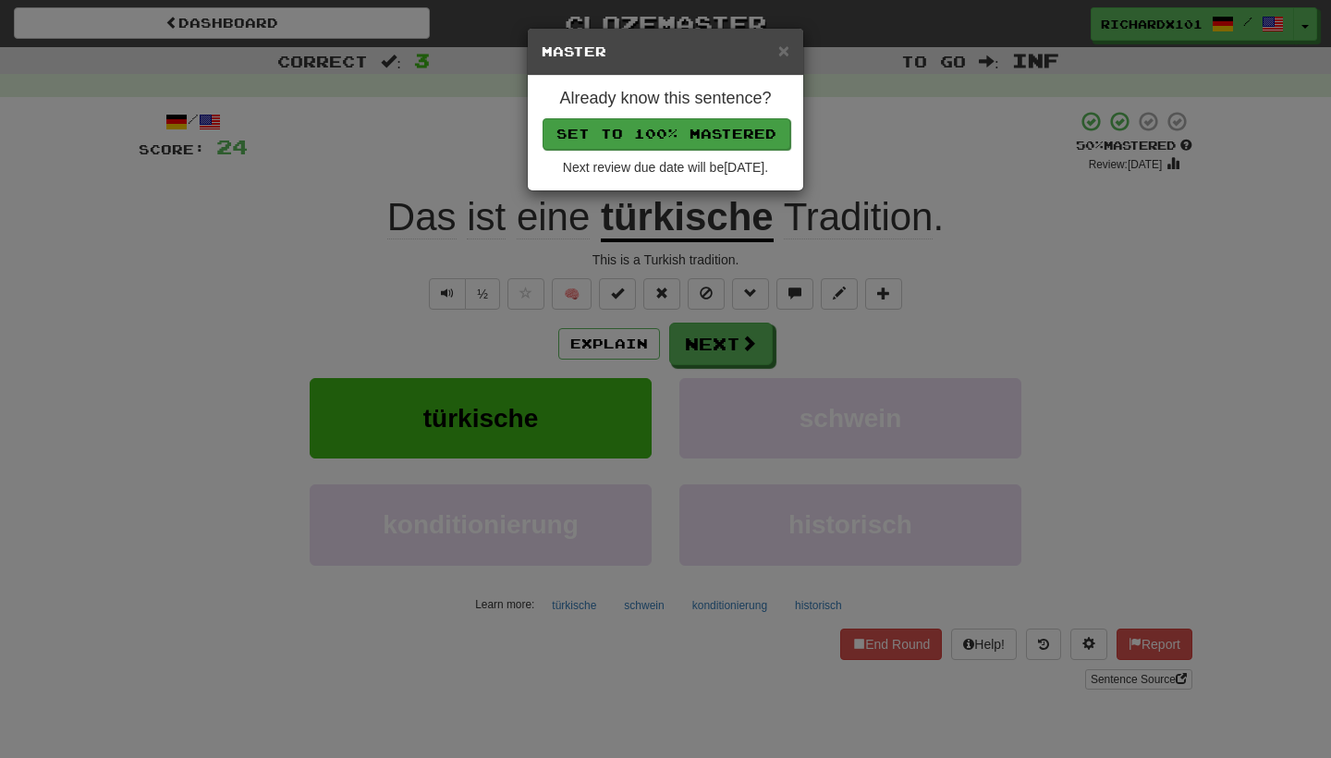
click at [703, 134] on button "Set to 100% Mastered" at bounding box center [666, 133] width 248 height 31
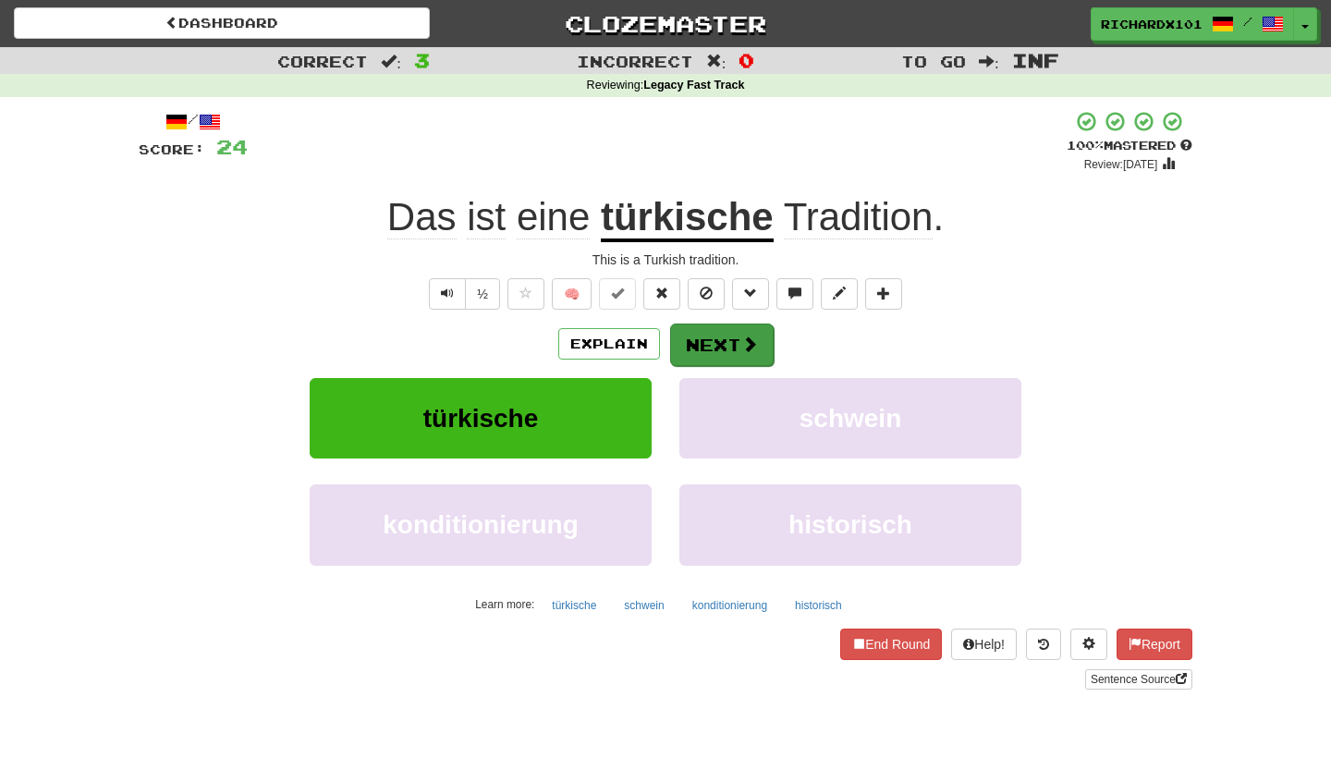
click at [689, 331] on button "Next" at bounding box center [722, 344] width 104 height 43
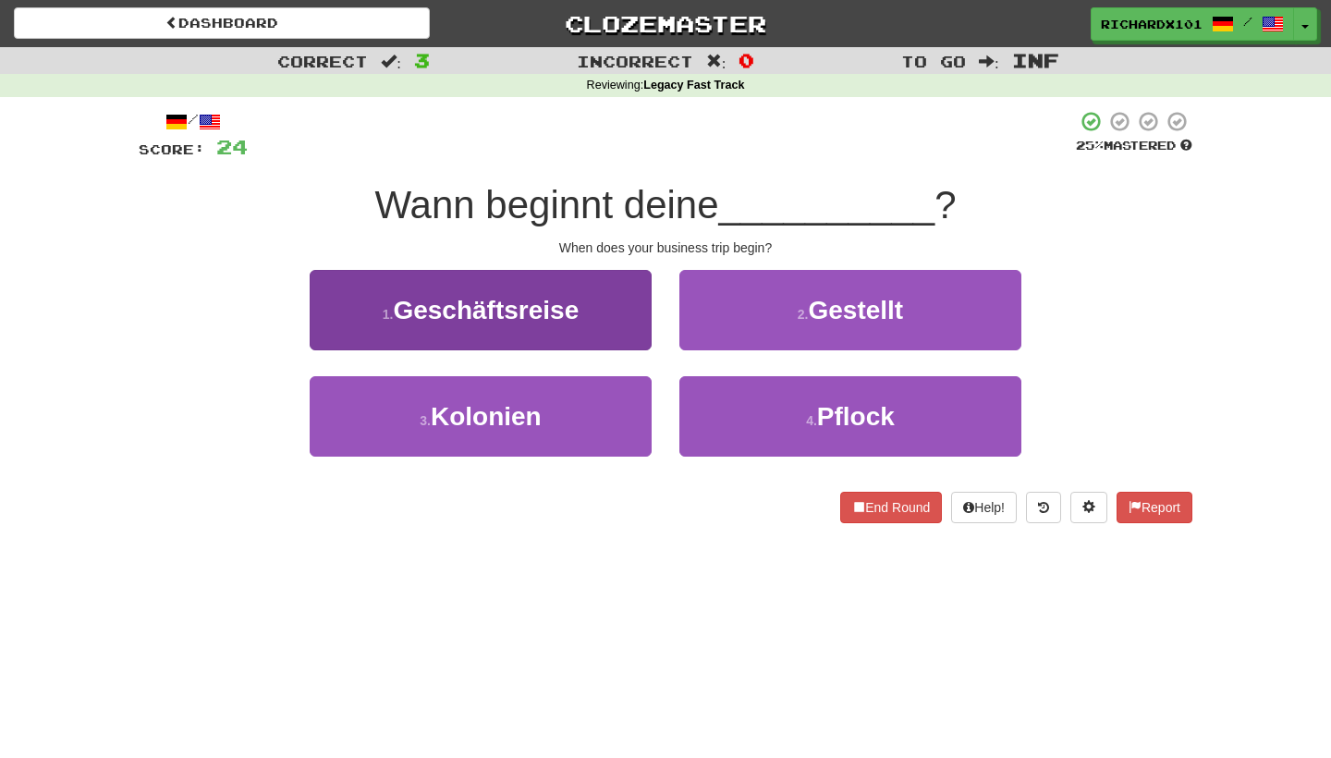
click at [588, 319] on button "1 . Geschäftsreise" at bounding box center [481, 310] width 342 height 80
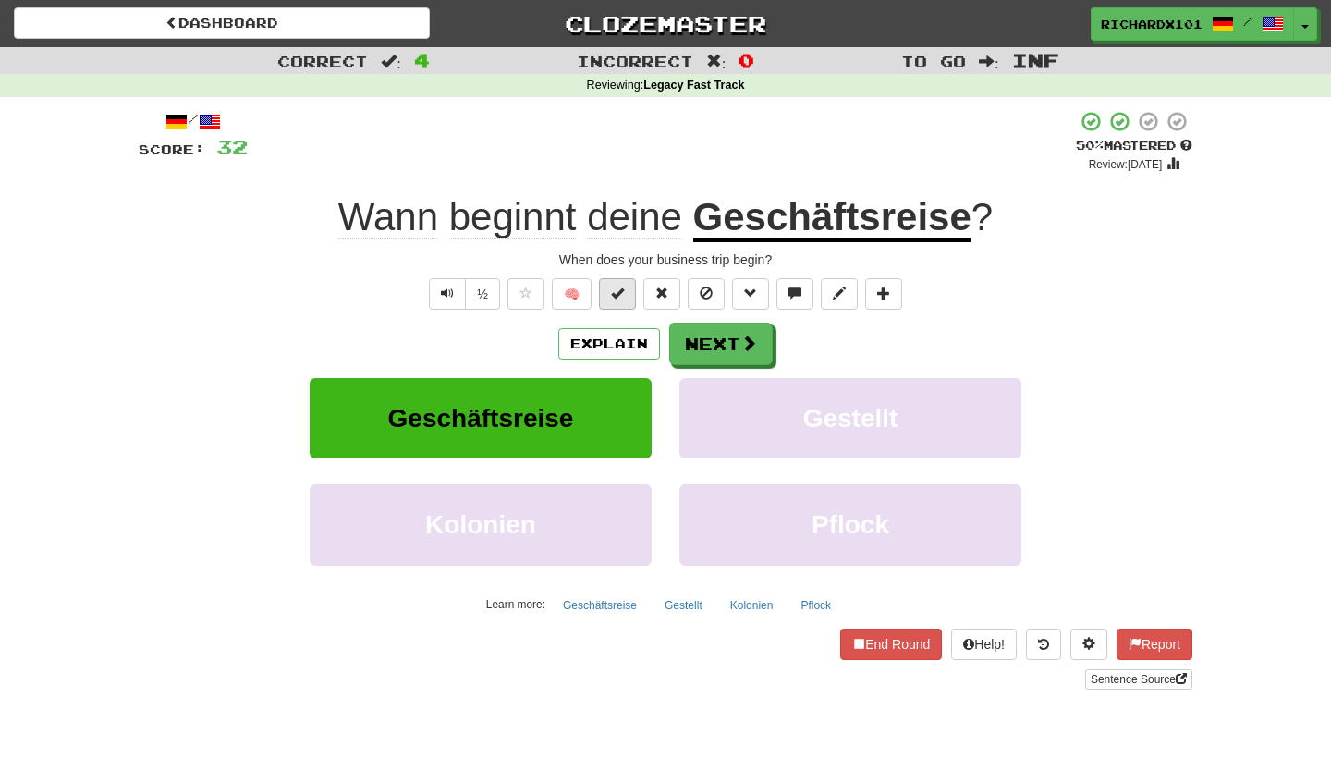
click at [615, 287] on span at bounding box center [617, 292] width 13 height 13
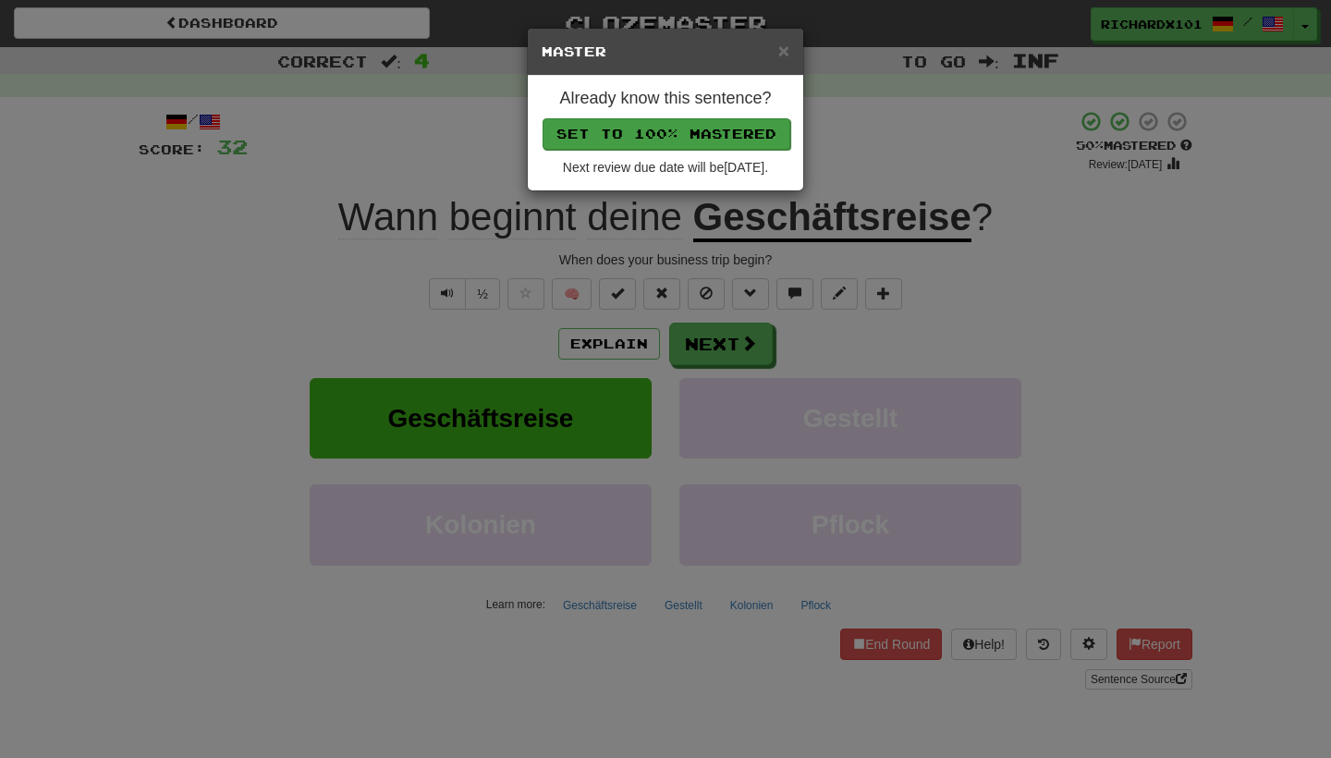
click at [689, 129] on button "Set to 100% Mastered" at bounding box center [666, 133] width 248 height 31
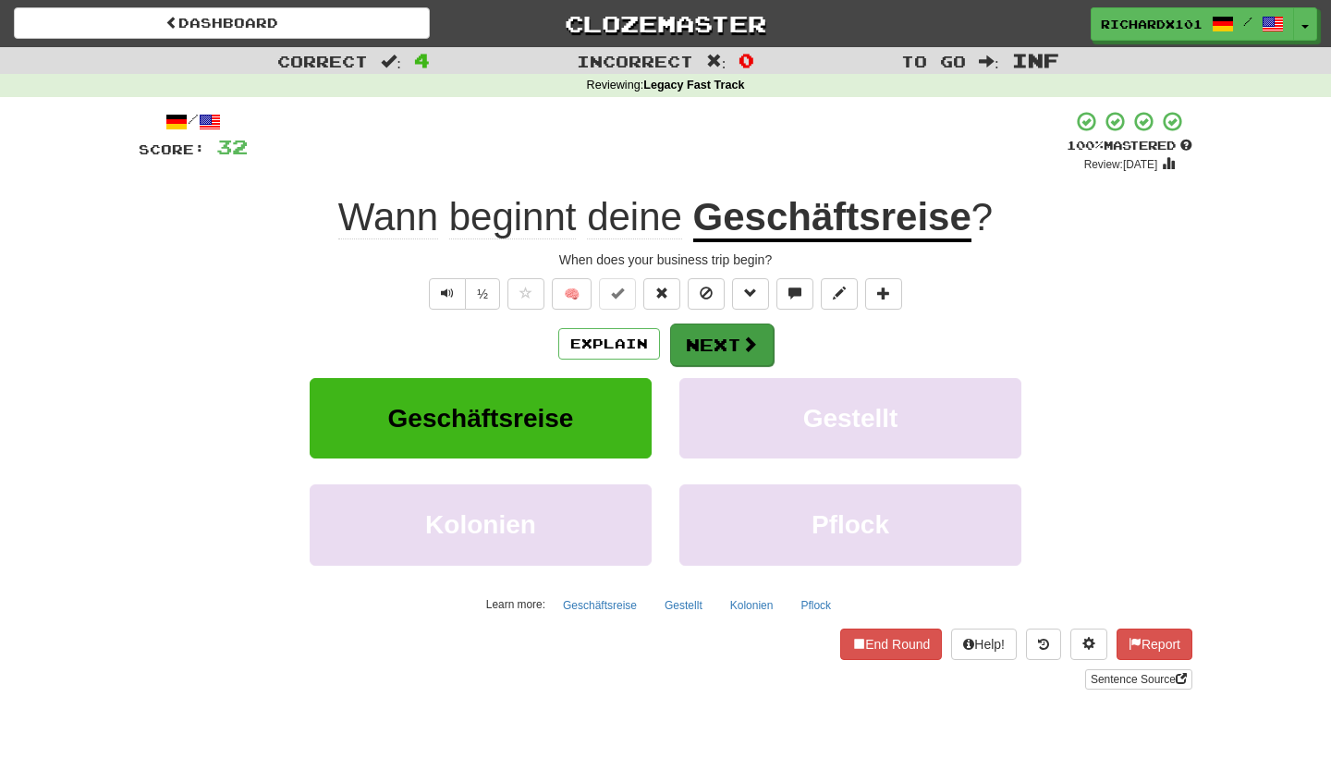
click at [702, 342] on button "Next" at bounding box center [722, 344] width 104 height 43
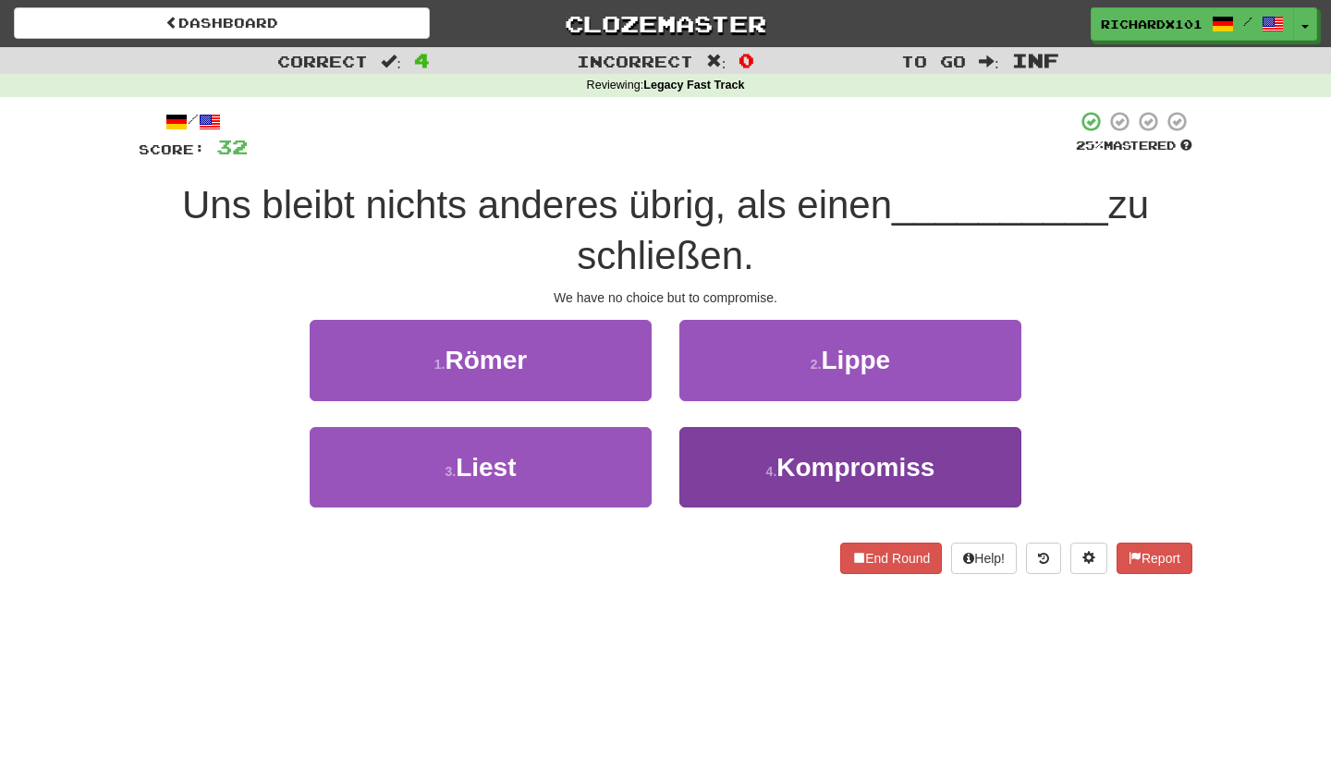
click at [747, 460] on button "4 . Kompromiss" at bounding box center [850, 467] width 342 height 80
